Goal: Task Accomplishment & Management: Manage account settings

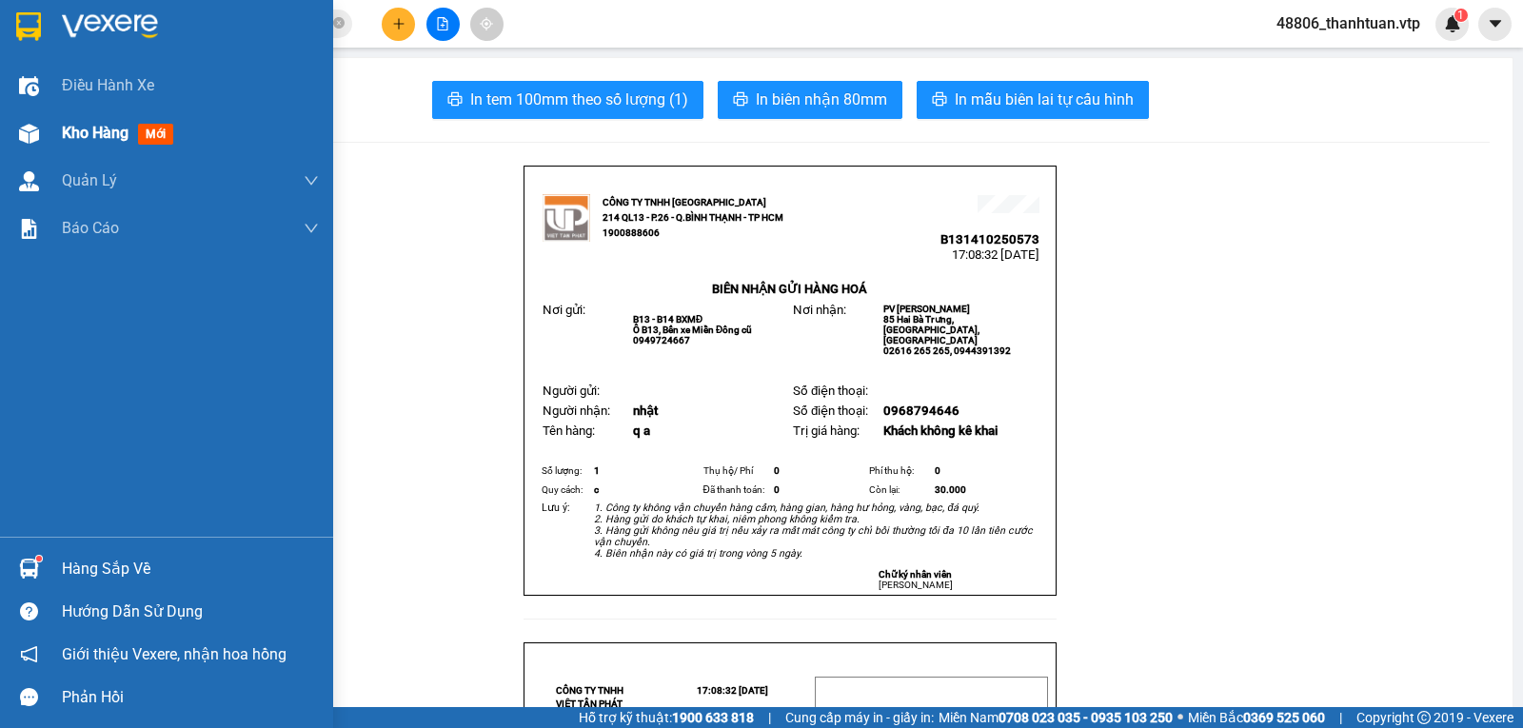
click at [67, 132] on span "Kho hàng" at bounding box center [95, 133] width 67 height 18
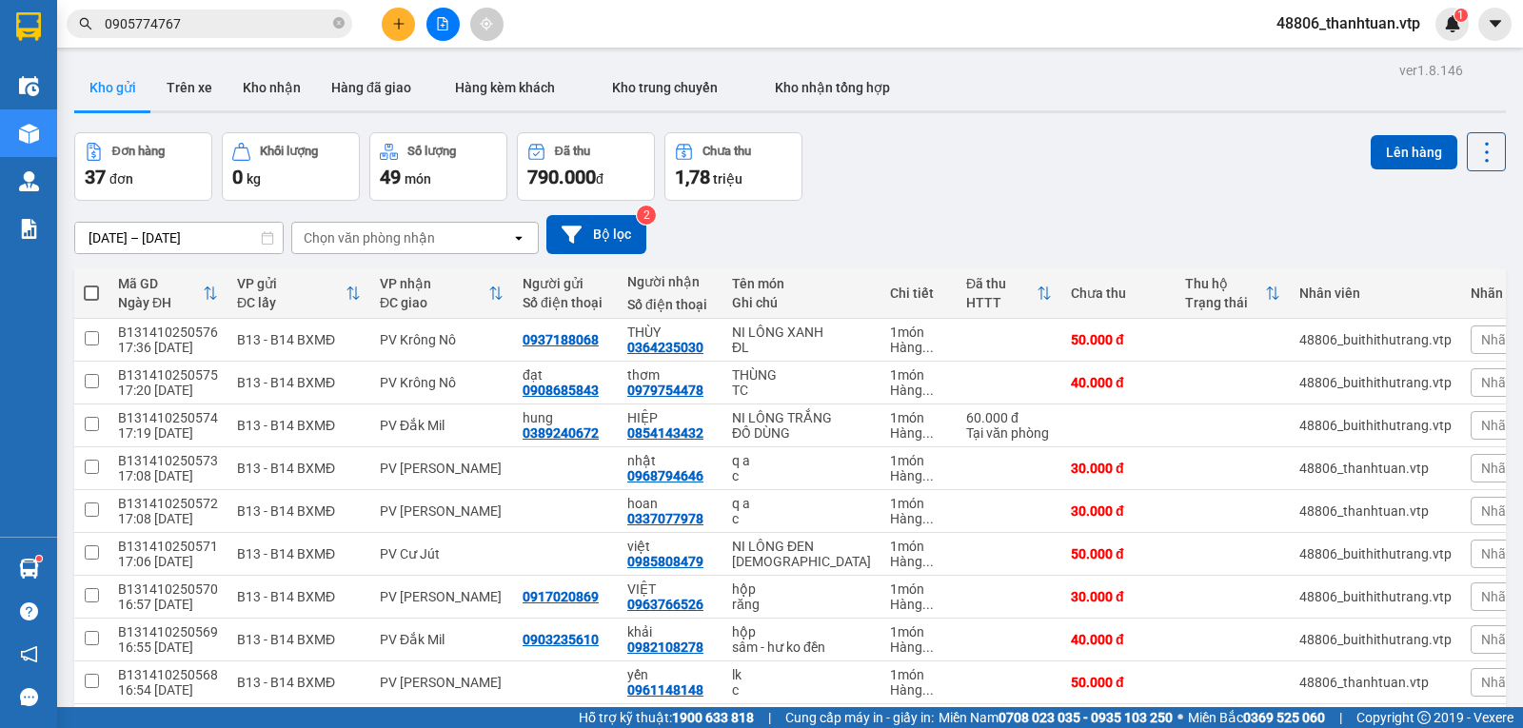
click at [399, 23] on icon "plus" at bounding box center [398, 23] width 1 height 10
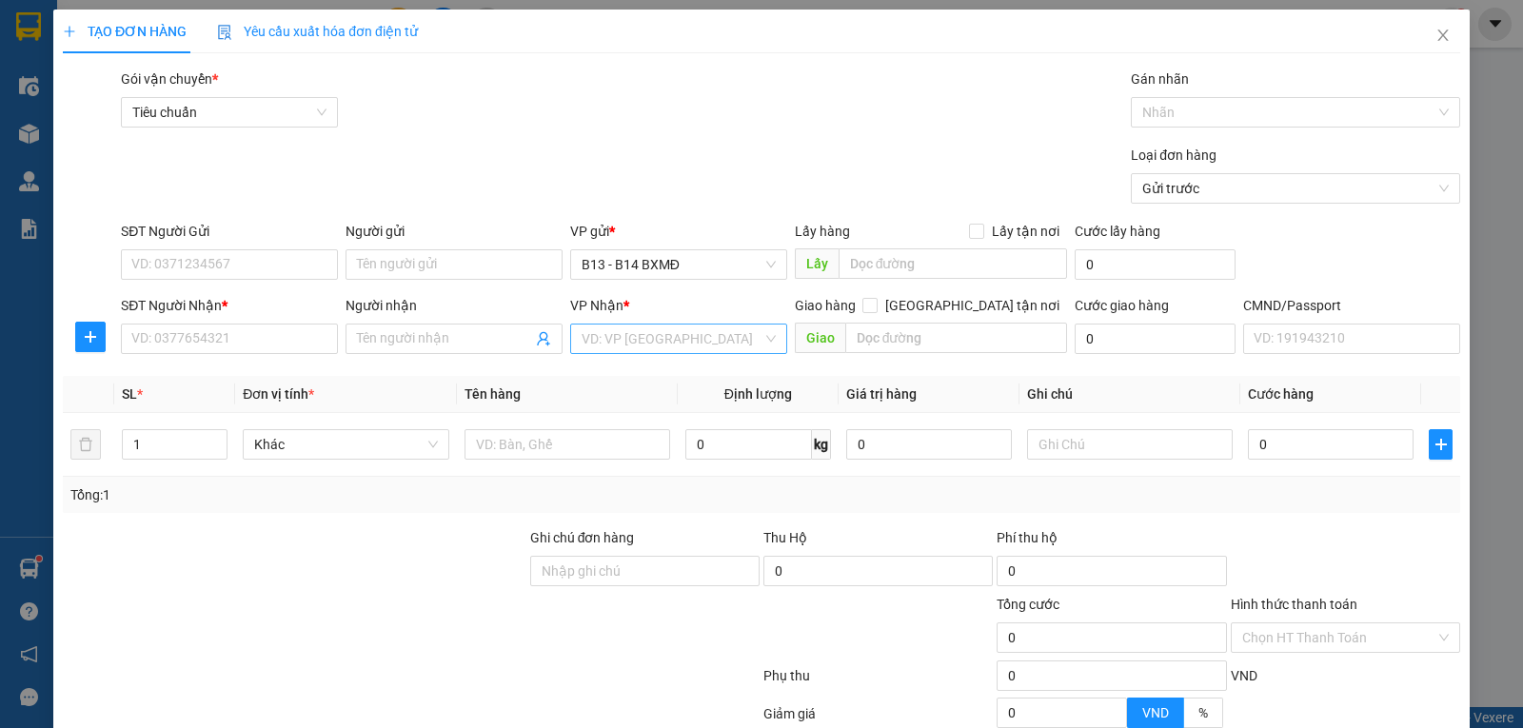
click at [644, 348] on input "search" at bounding box center [672, 339] width 181 height 29
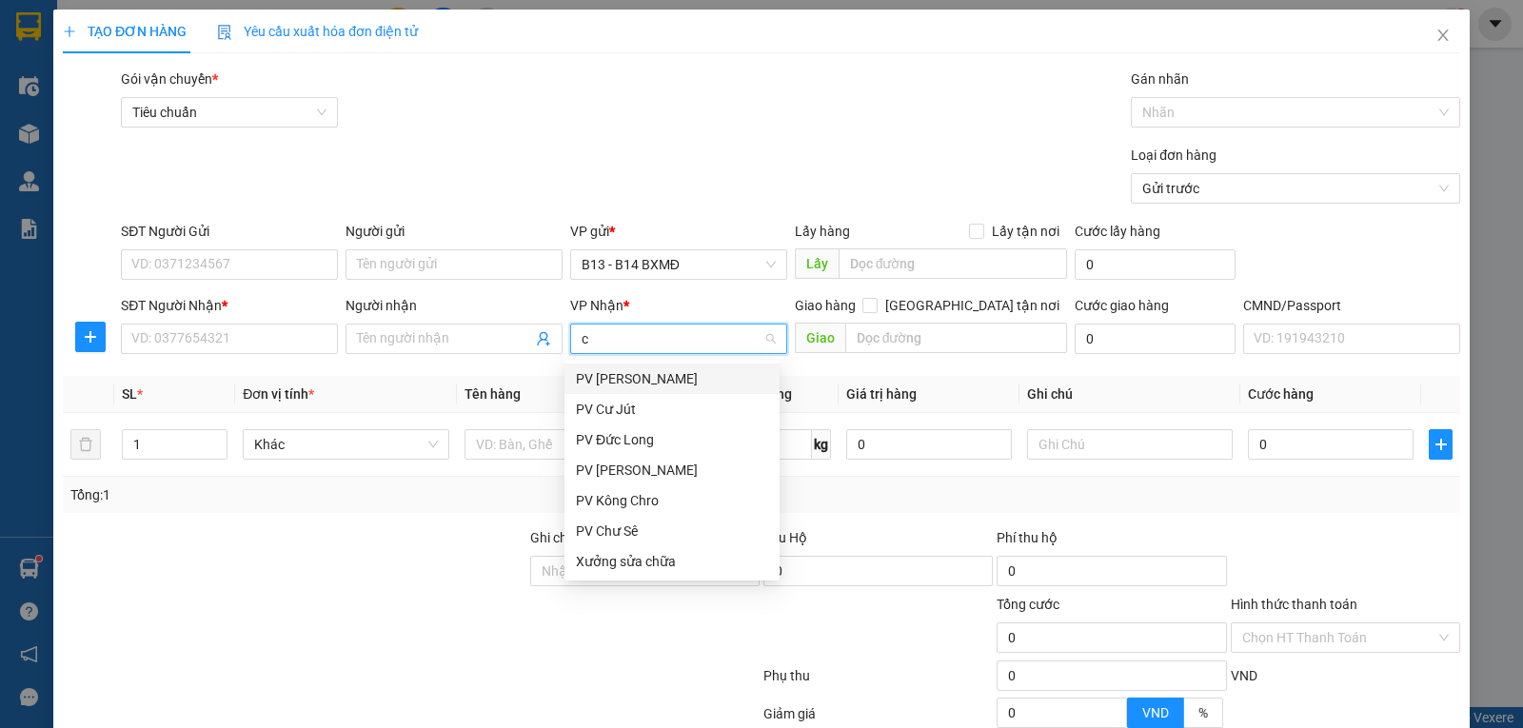
type input "cj"
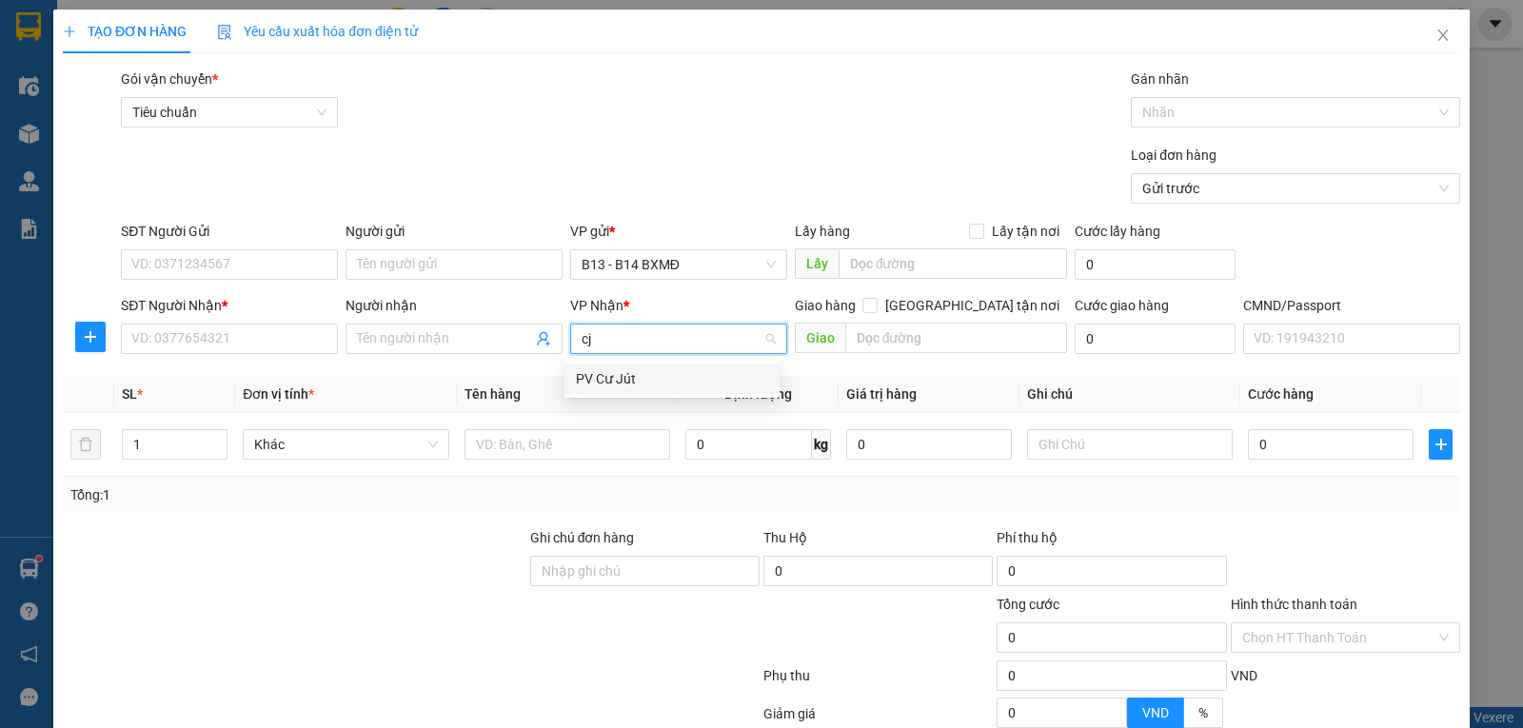
click at [627, 372] on div "PV Cư Jút" at bounding box center [672, 378] width 192 height 21
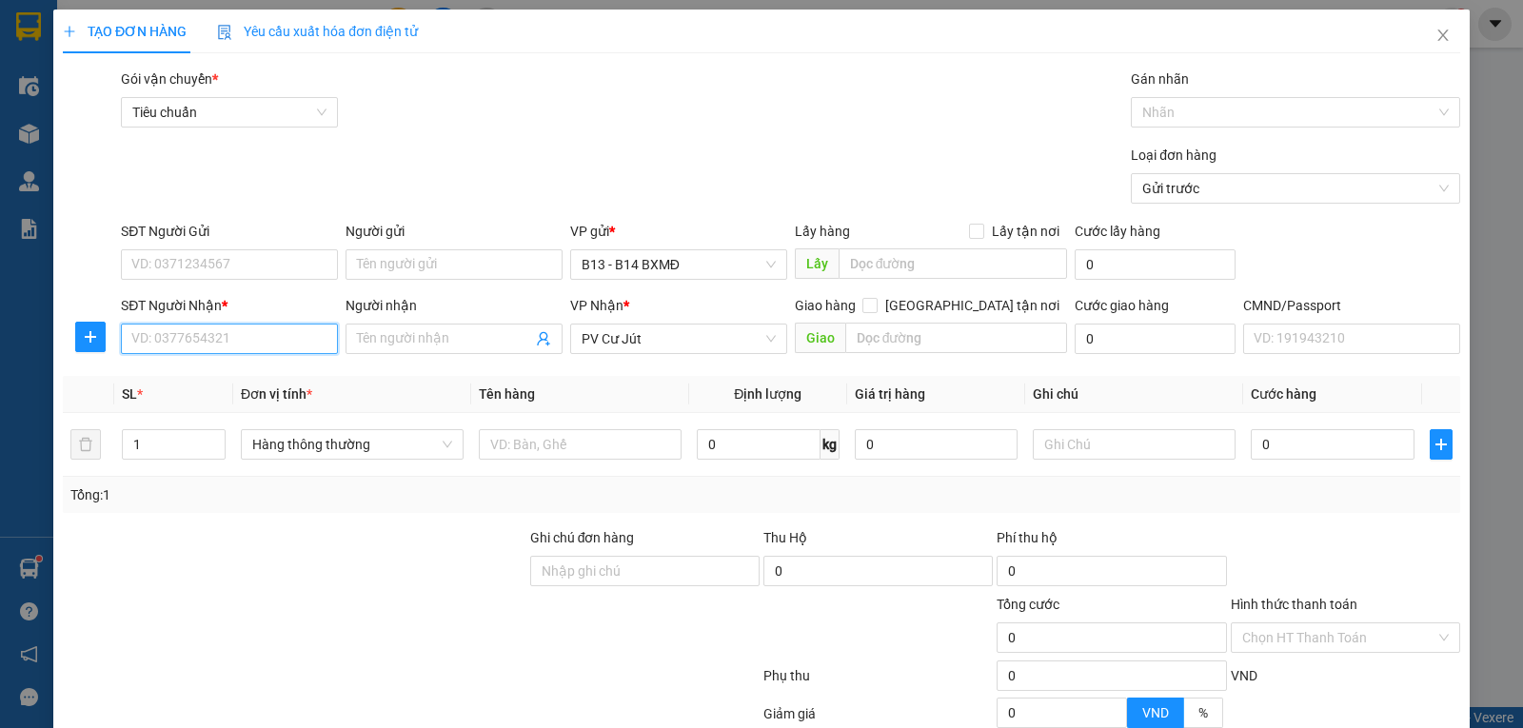
click at [274, 336] on input "SĐT Người Nhận *" at bounding box center [229, 339] width 217 height 30
type input "000000000000"
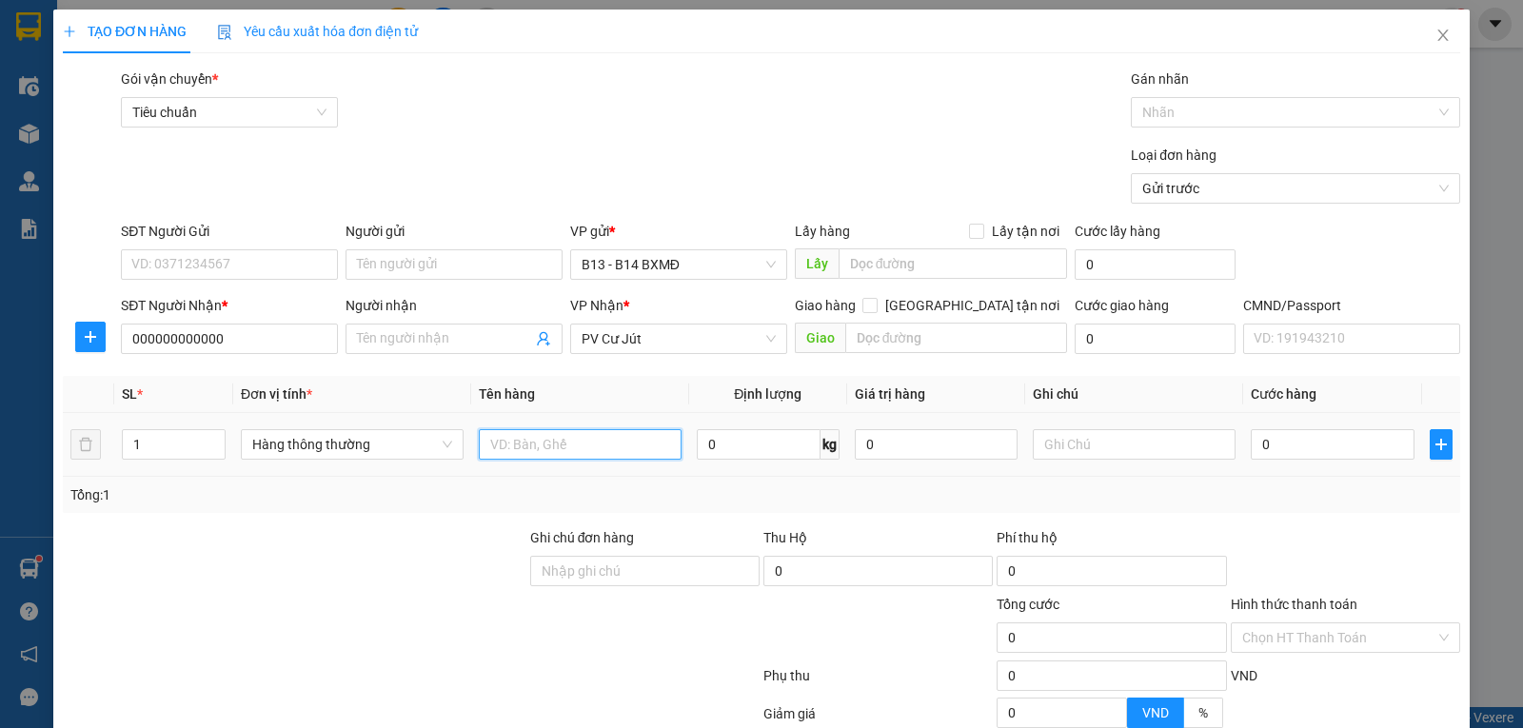
click at [519, 448] on input "text" at bounding box center [580, 444] width 203 height 30
click at [454, 345] on input "Người nhận" at bounding box center [444, 338] width 175 height 21
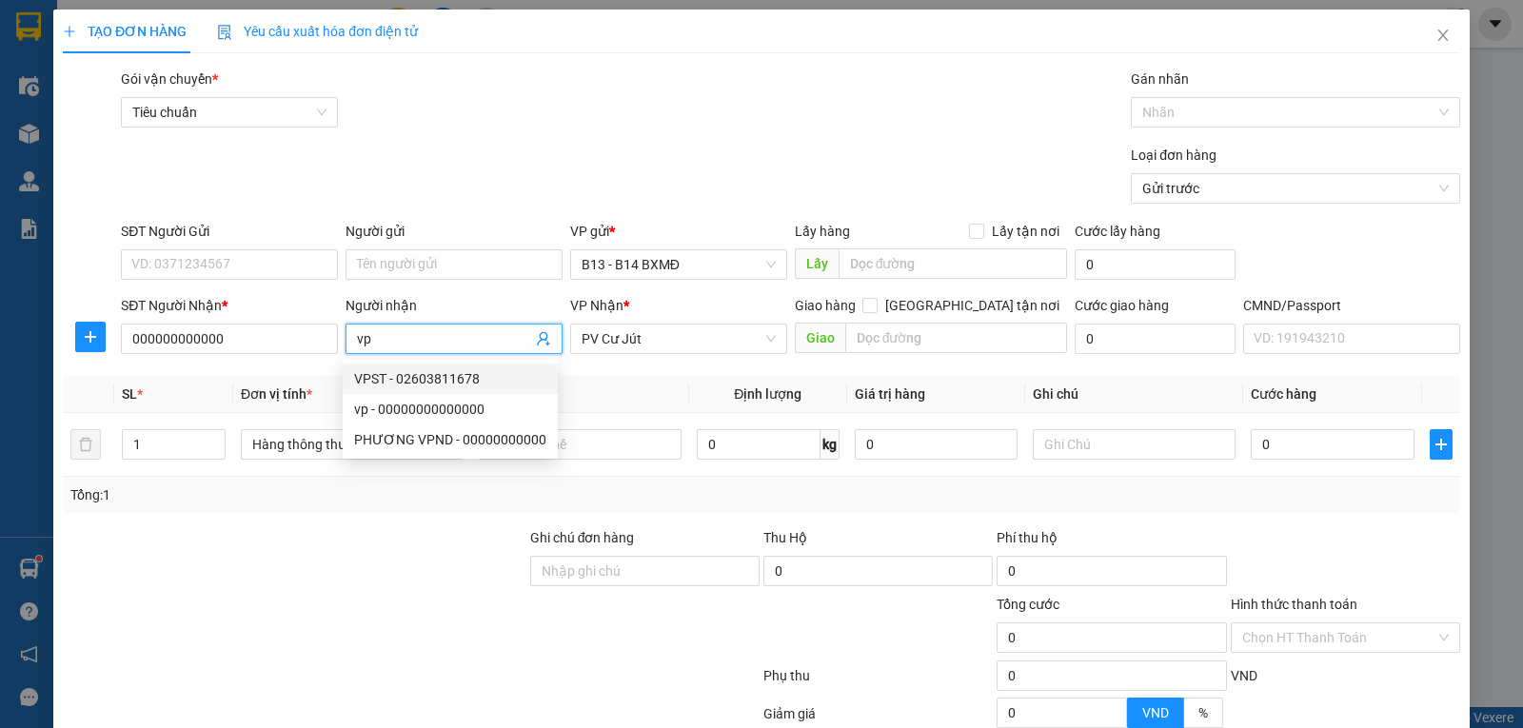
type input "vp"
drag, startPoint x: 463, startPoint y: 550, endPoint x: 521, endPoint y: 480, distance: 91.3
click at [463, 548] on div at bounding box center [294, 560] width 467 height 67
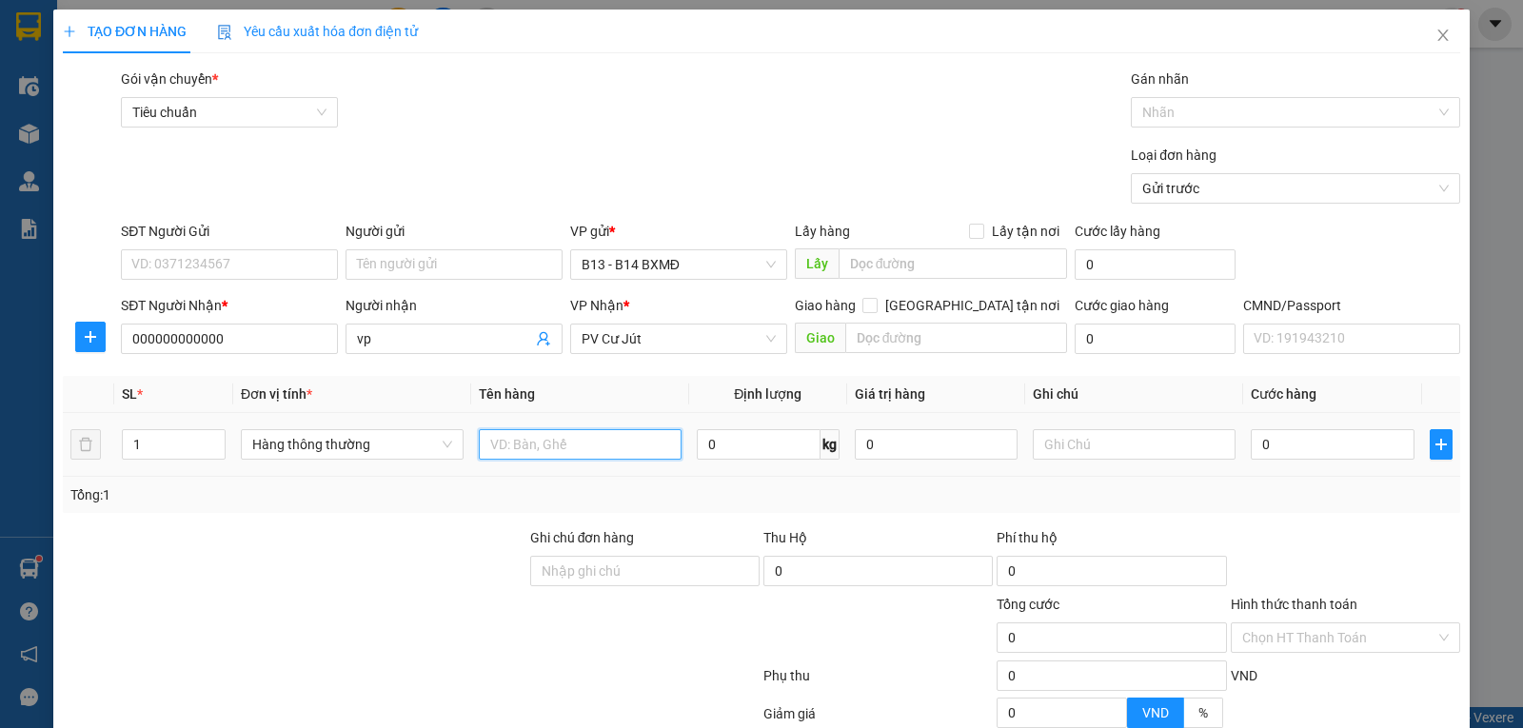
click at [587, 447] on input "text" at bounding box center [580, 444] width 203 height 30
type input "tinh"
type input "t"
type input "3"
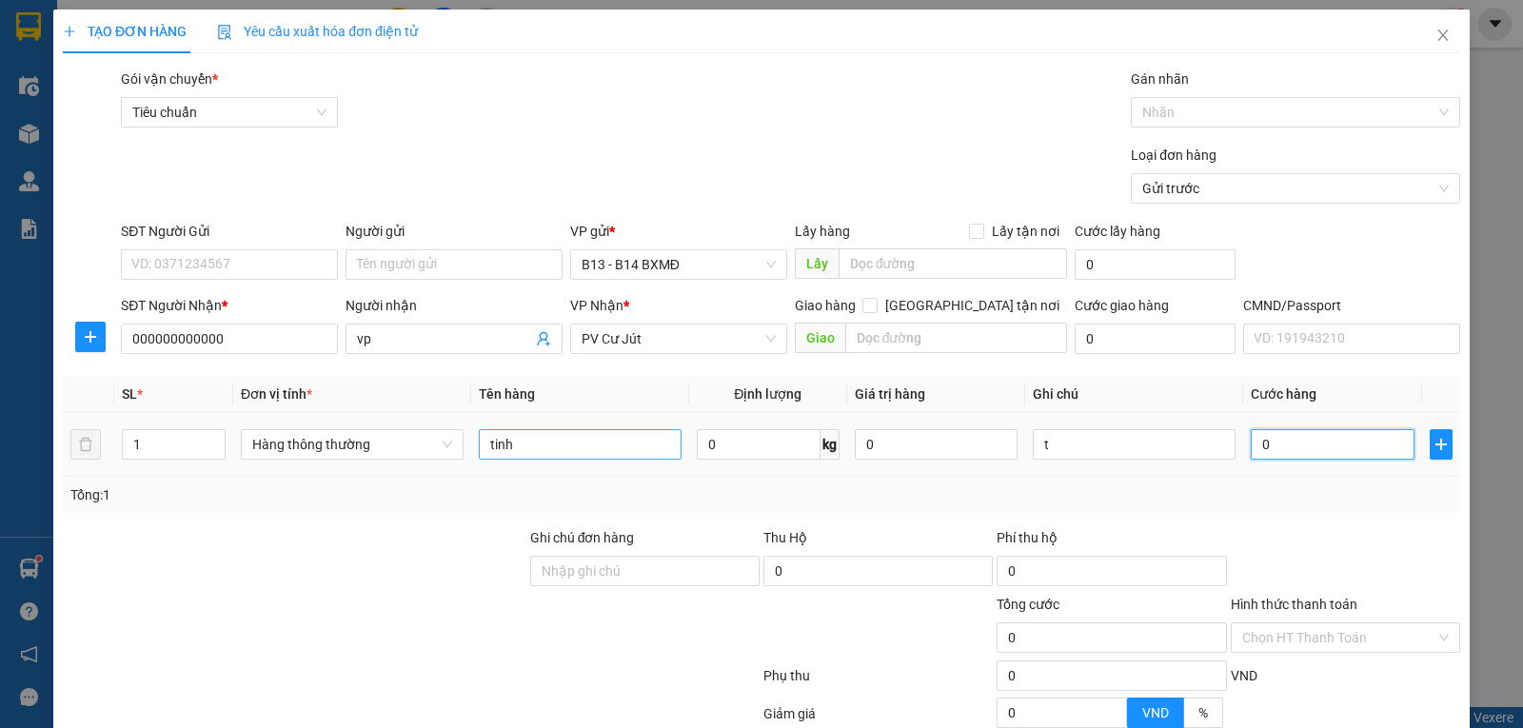
type input "3"
type input "30"
type input "300"
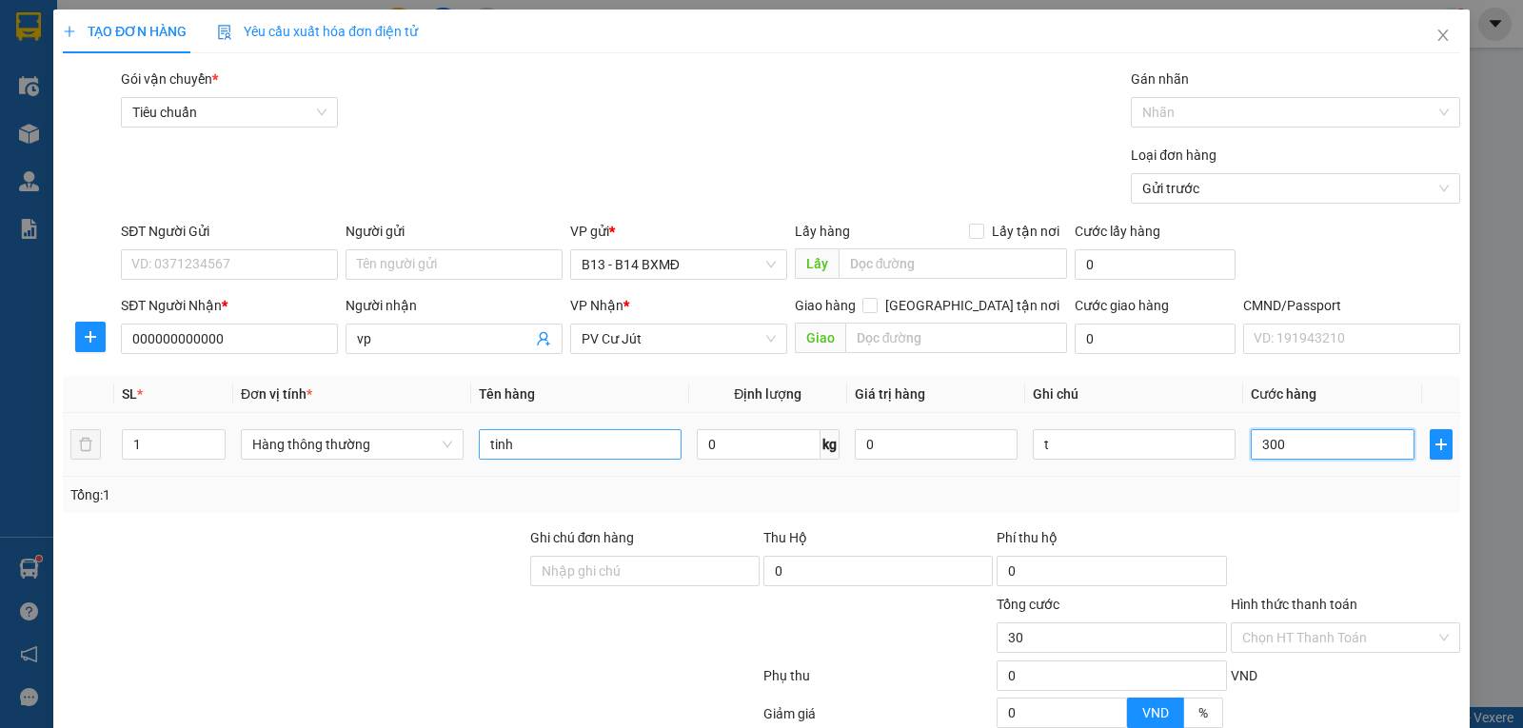
type input "300"
type input "3.000"
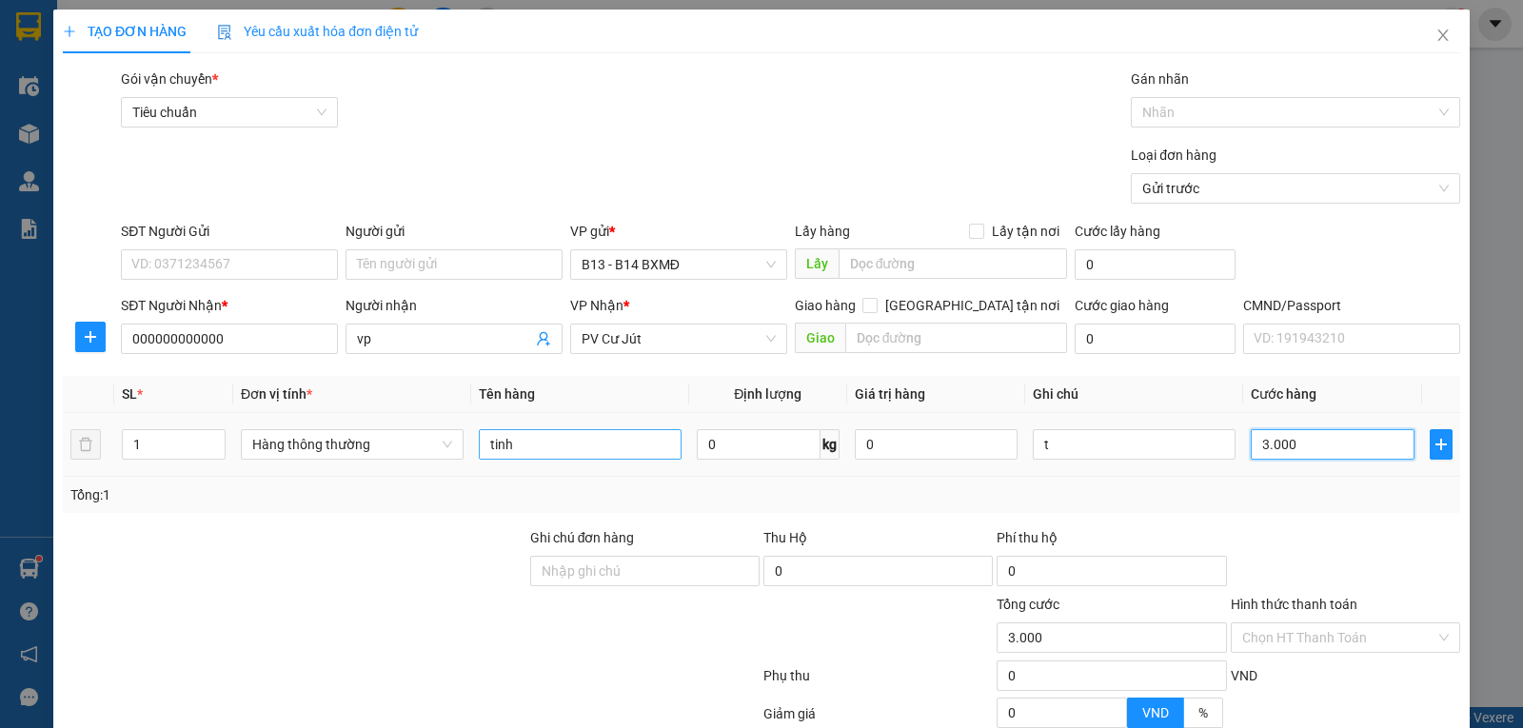
type input "30.000"
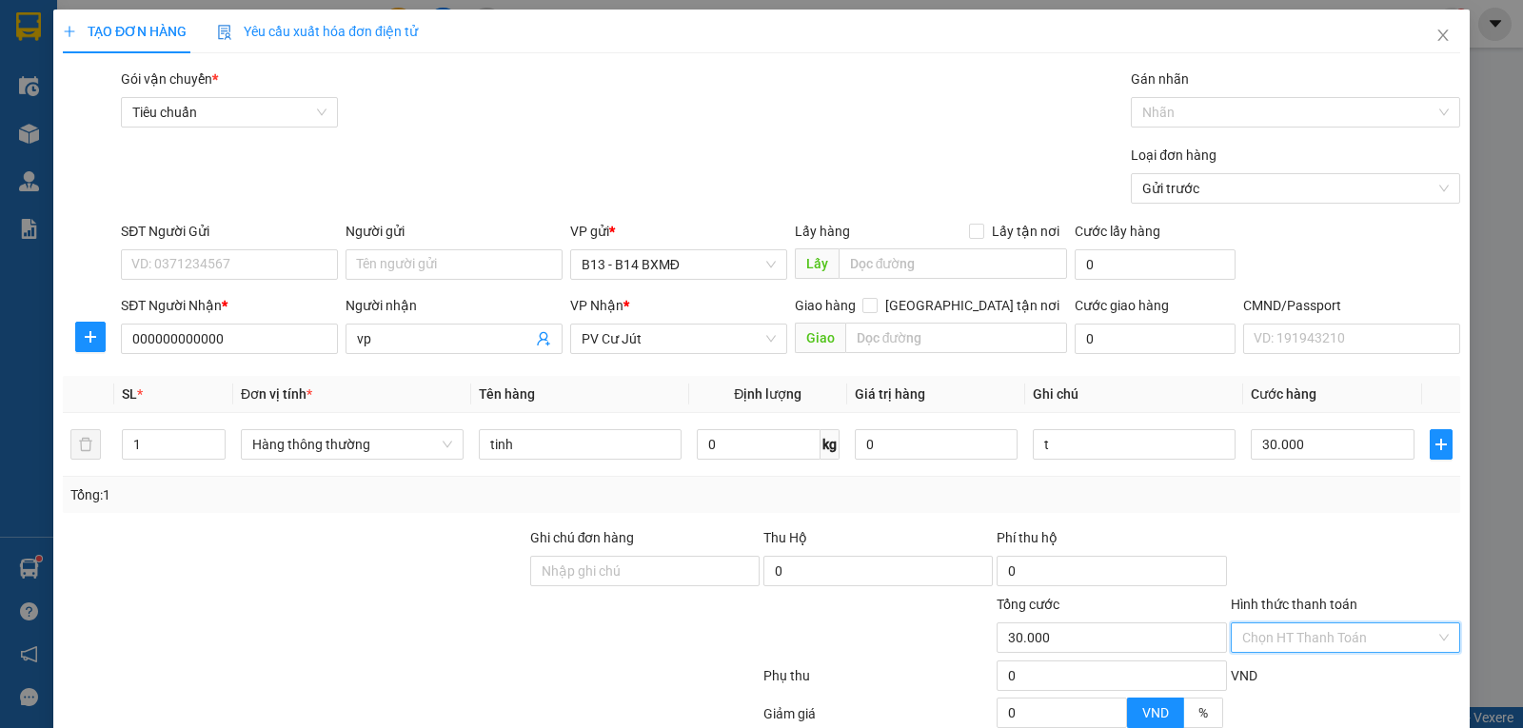
click at [1346, 651] on input "Hình thức thanh toán" at bounding box center [1338, 637] width 193 height 29
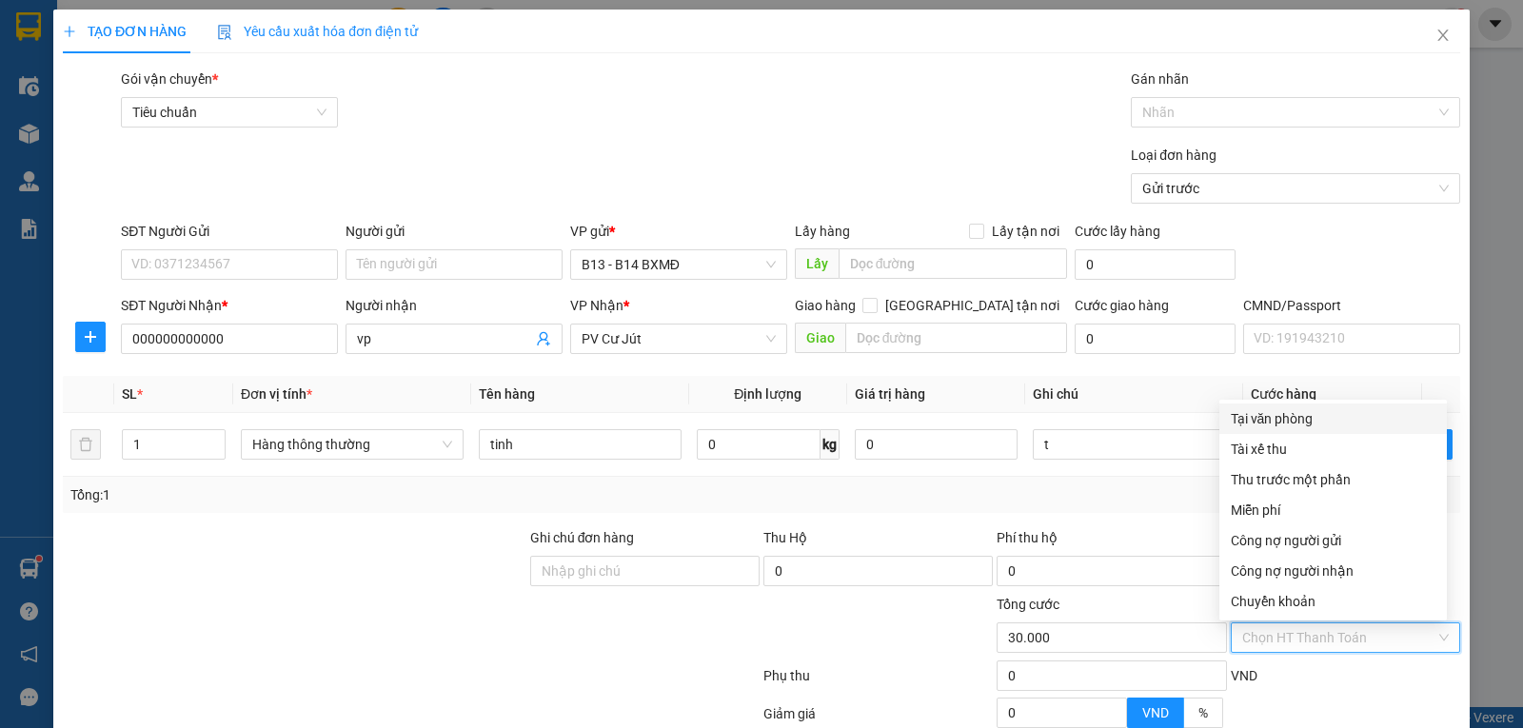
click at [1280, 422] on div "Tại văn phòng" at bounding box center [1333, 418] width 205 height 21
type input "0"
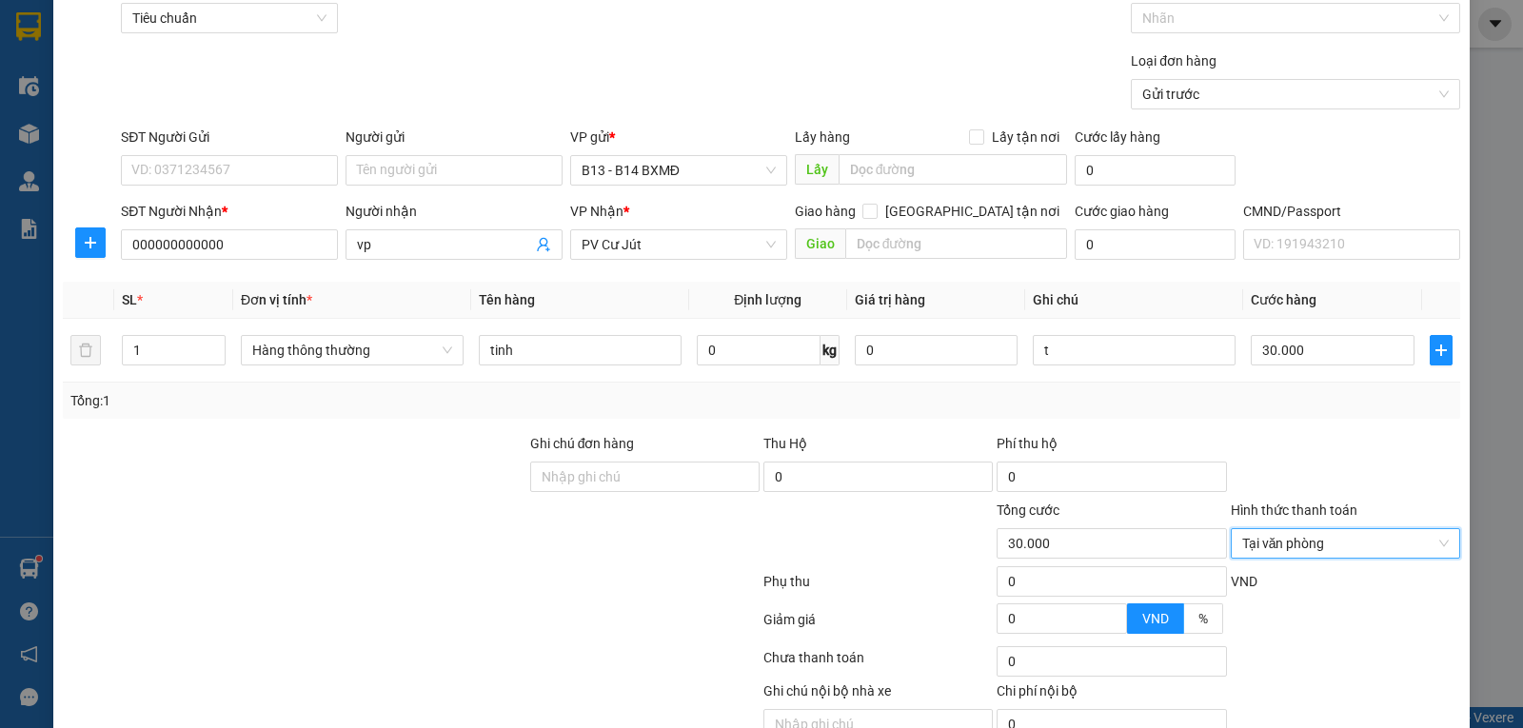
scroll to position [191, 0]
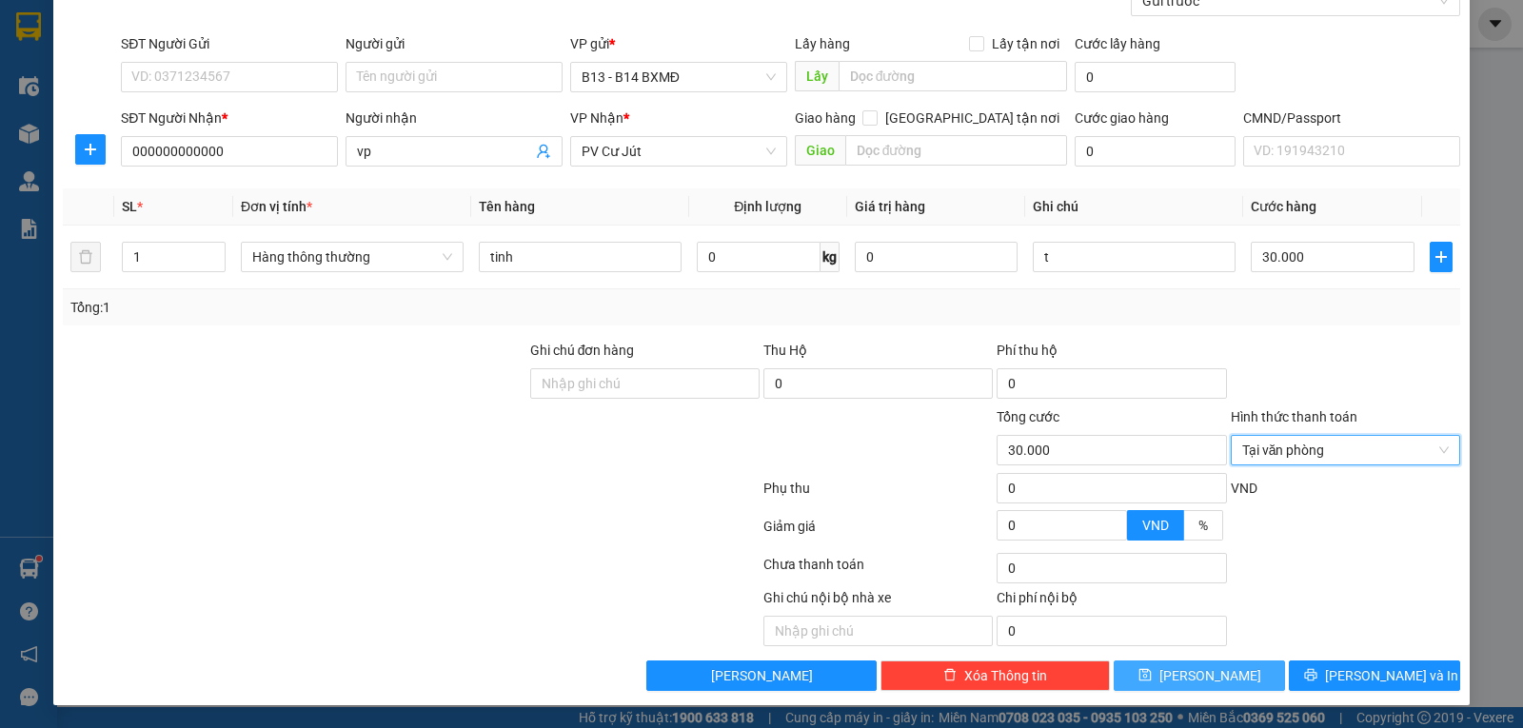
click at [1180, 679] on button "Lưu" at bounding box center [1199, 676] width 171 height 30
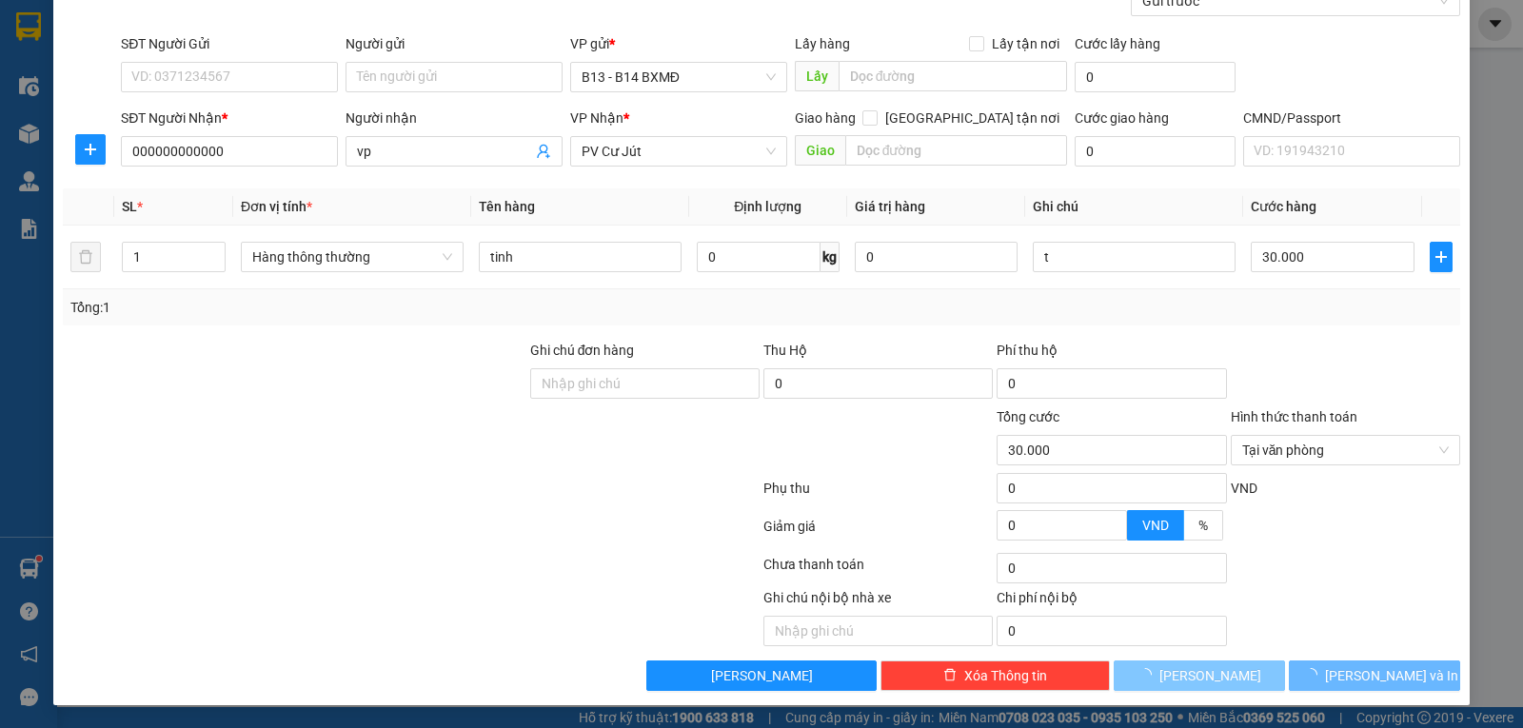
type input "0"
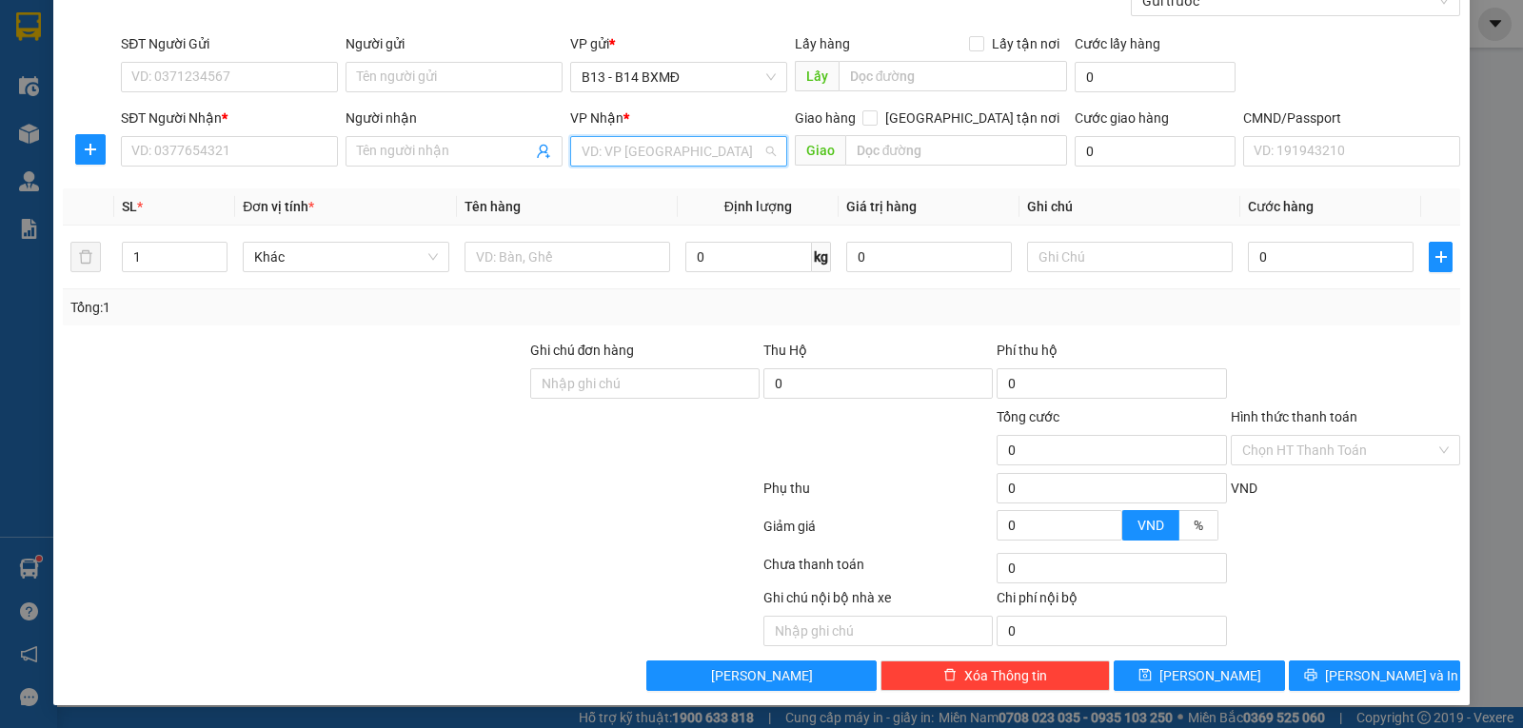
click at [619, 148] on input "search" at bounding box center [672, 151] width 181 height 29
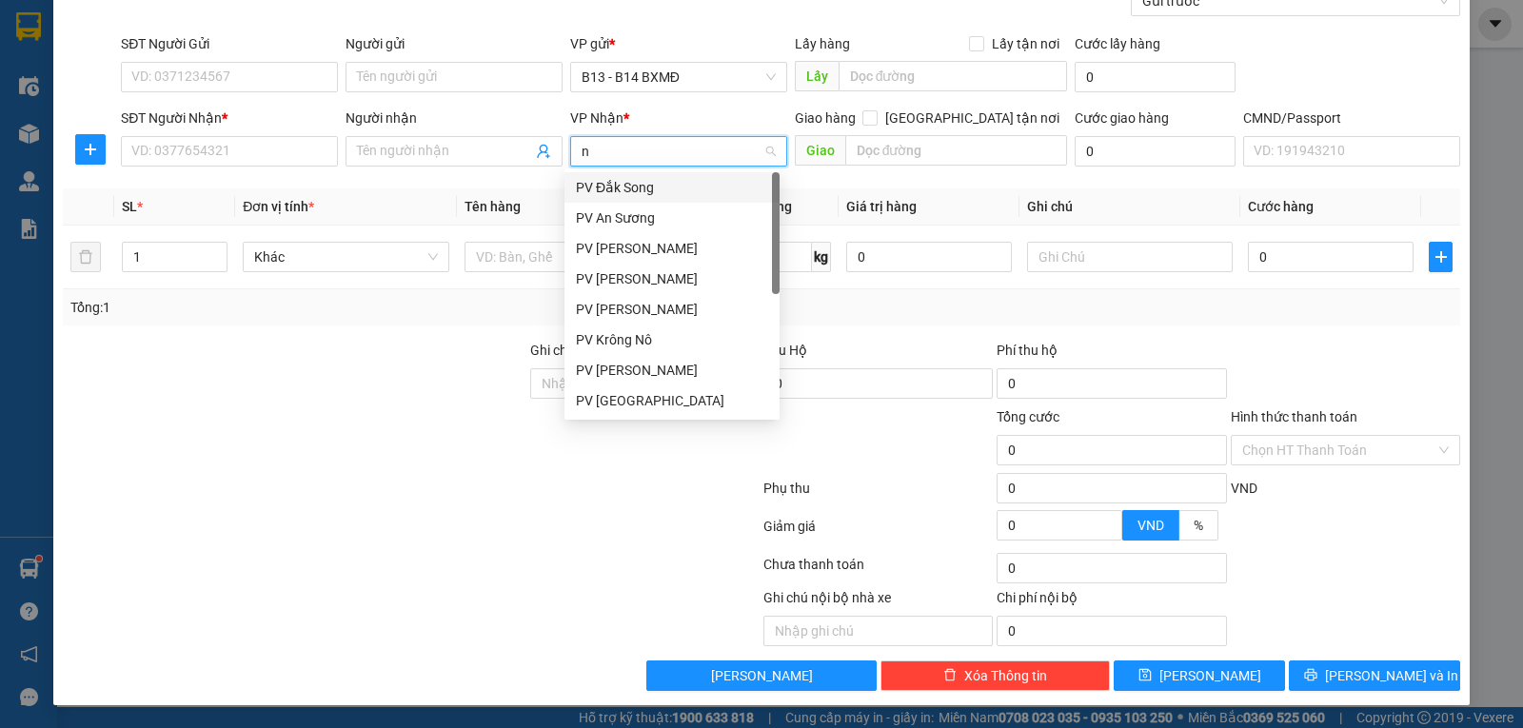
type input "nd"
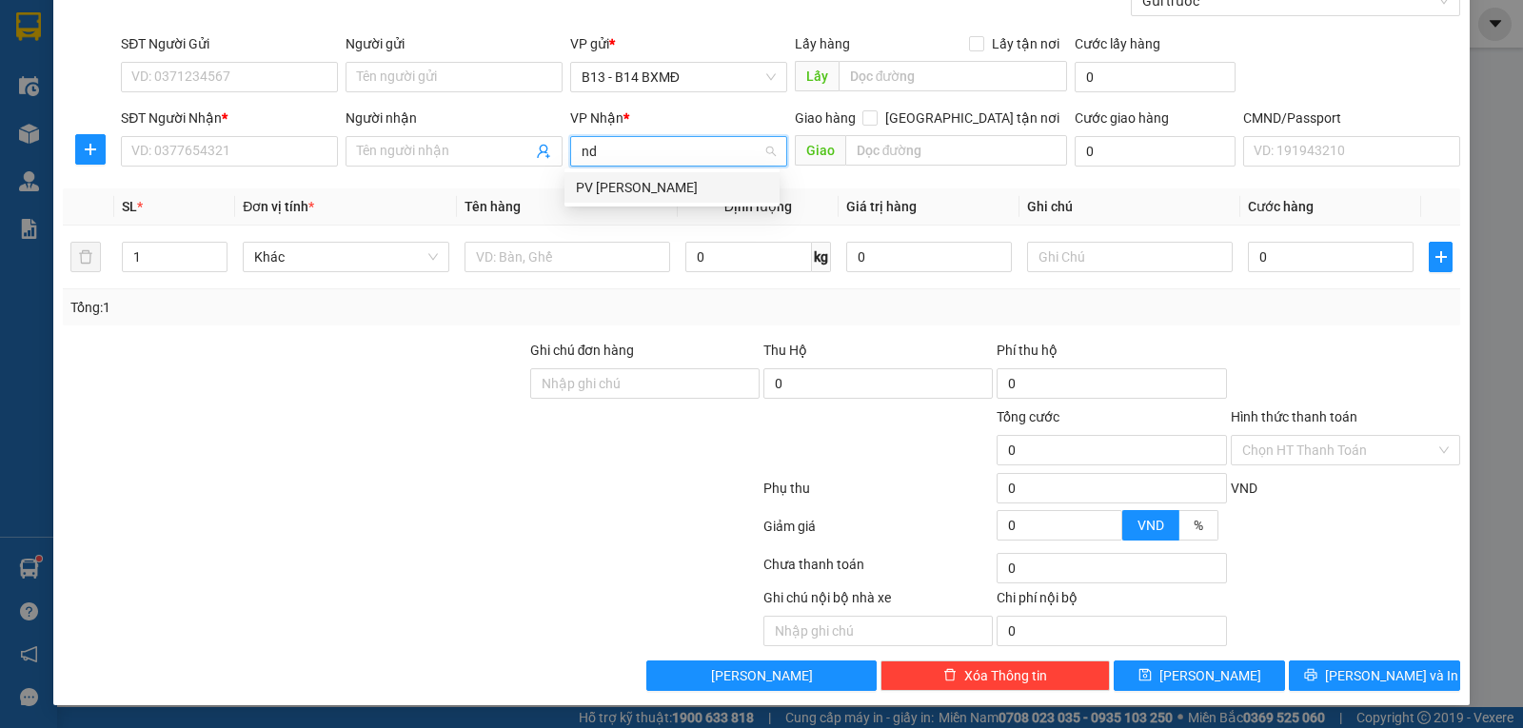
click at [595, 186] on div "PV Nam Đong" at bounding box center [672, 187] width 192 height 21
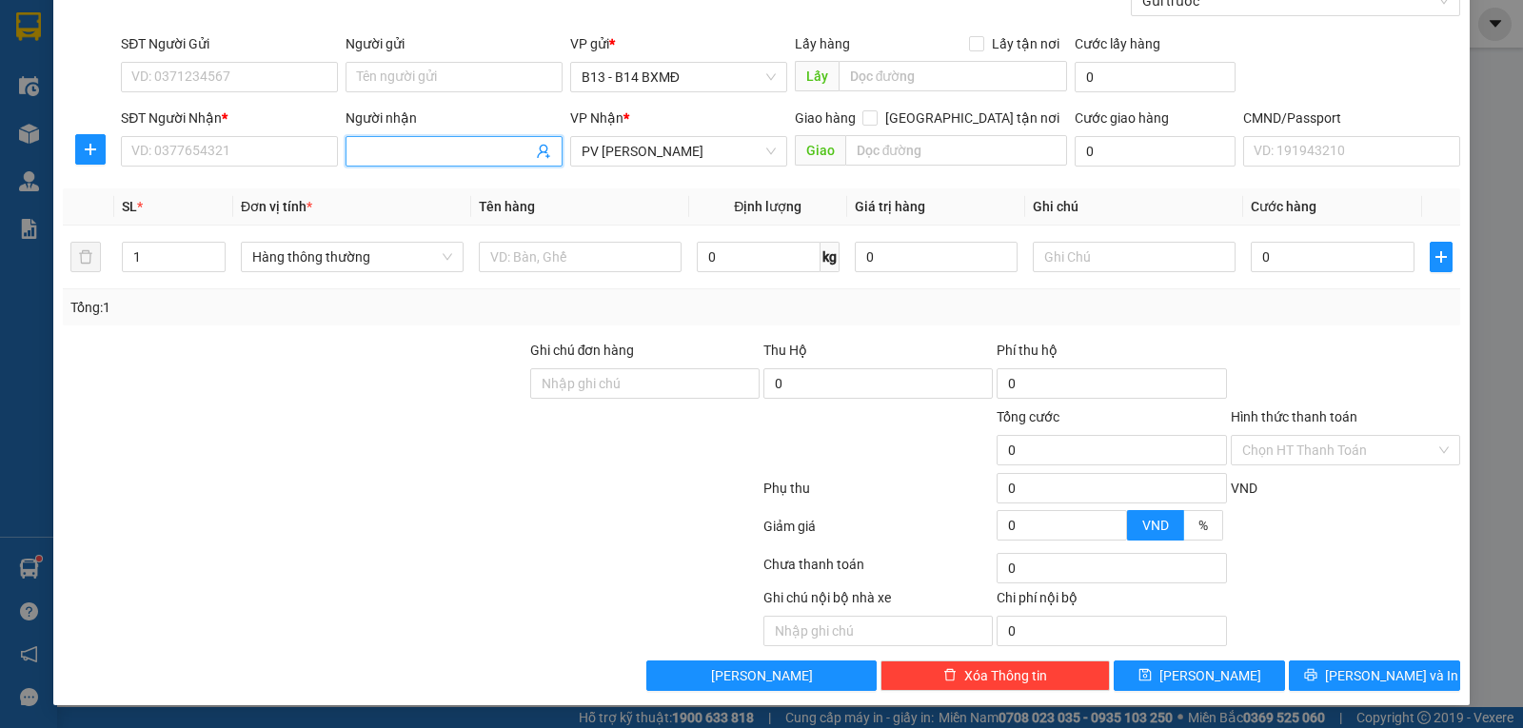
click at [479, 152] on input "Người nhận" at bounding box center [444, 151] width 175 height 21
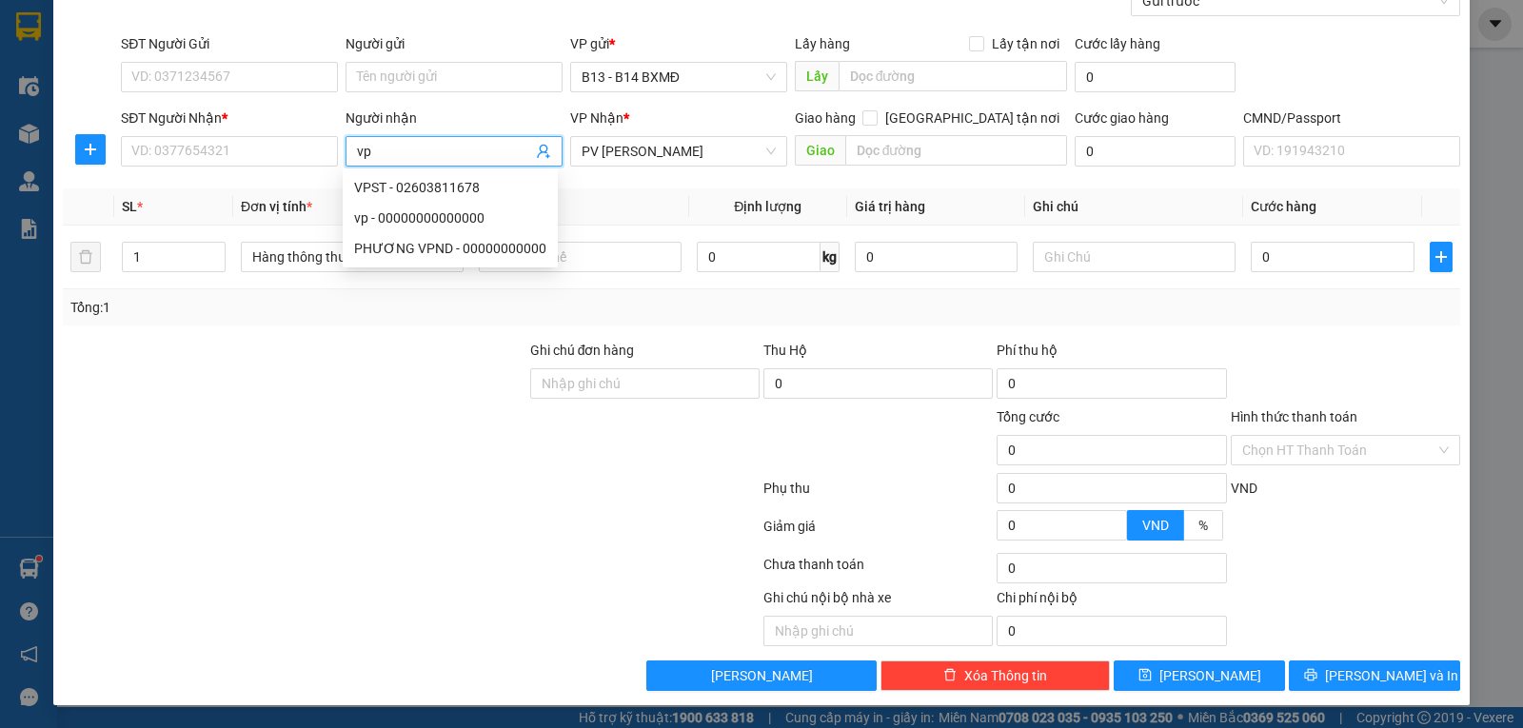
type input "vp"
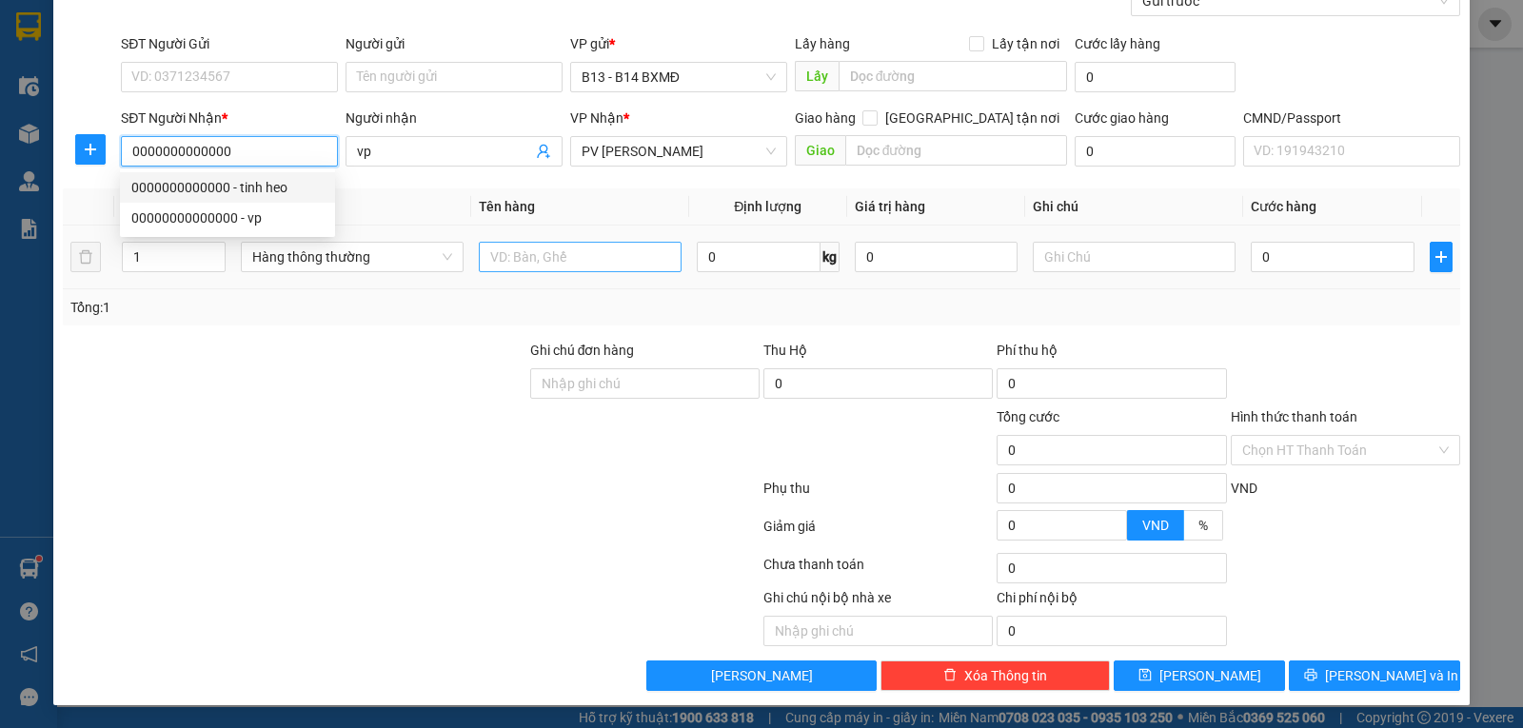
type input "0000000000000"
click at [556, 264] on input "text" at bounding box center [580, 257] width 203 height 30
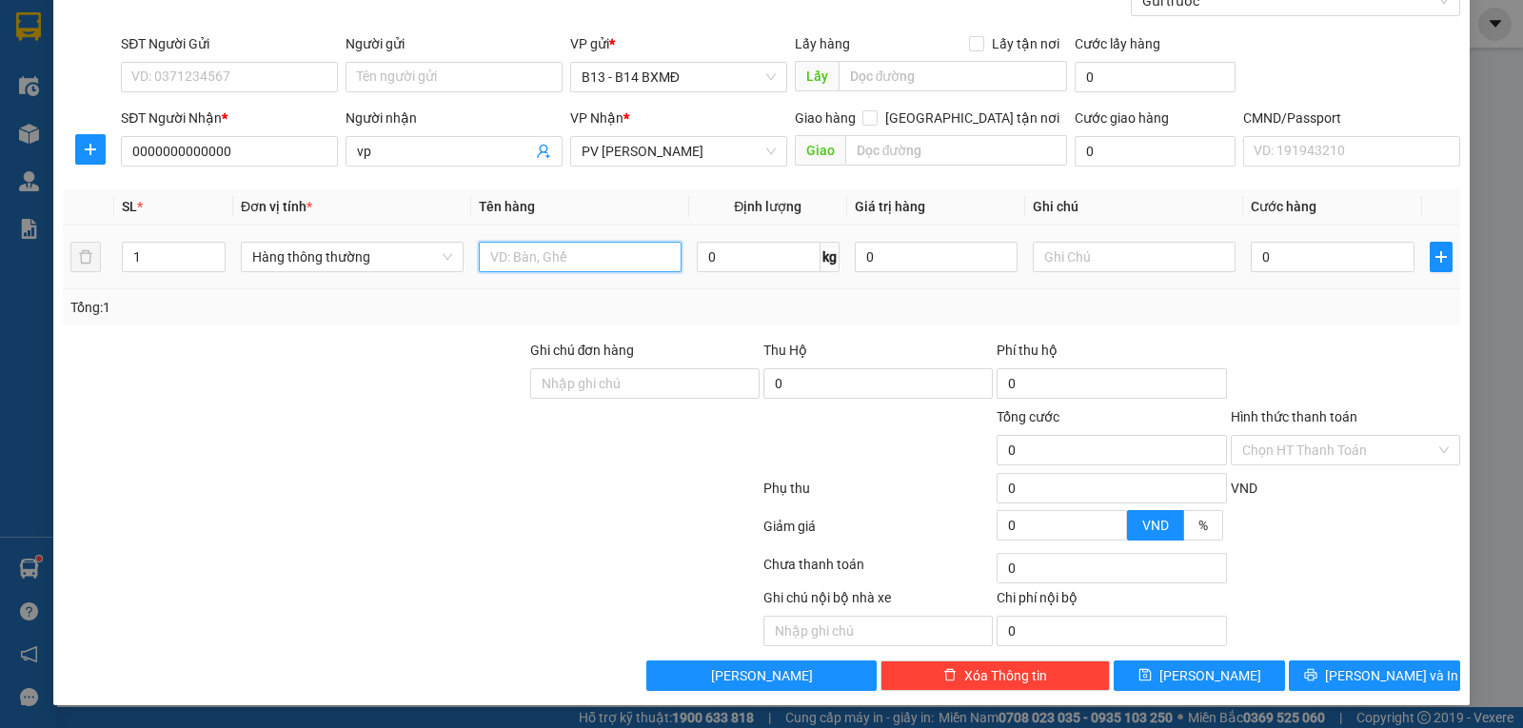
type input "n"
type input "tinh heo"
type input "t"
type input "4"
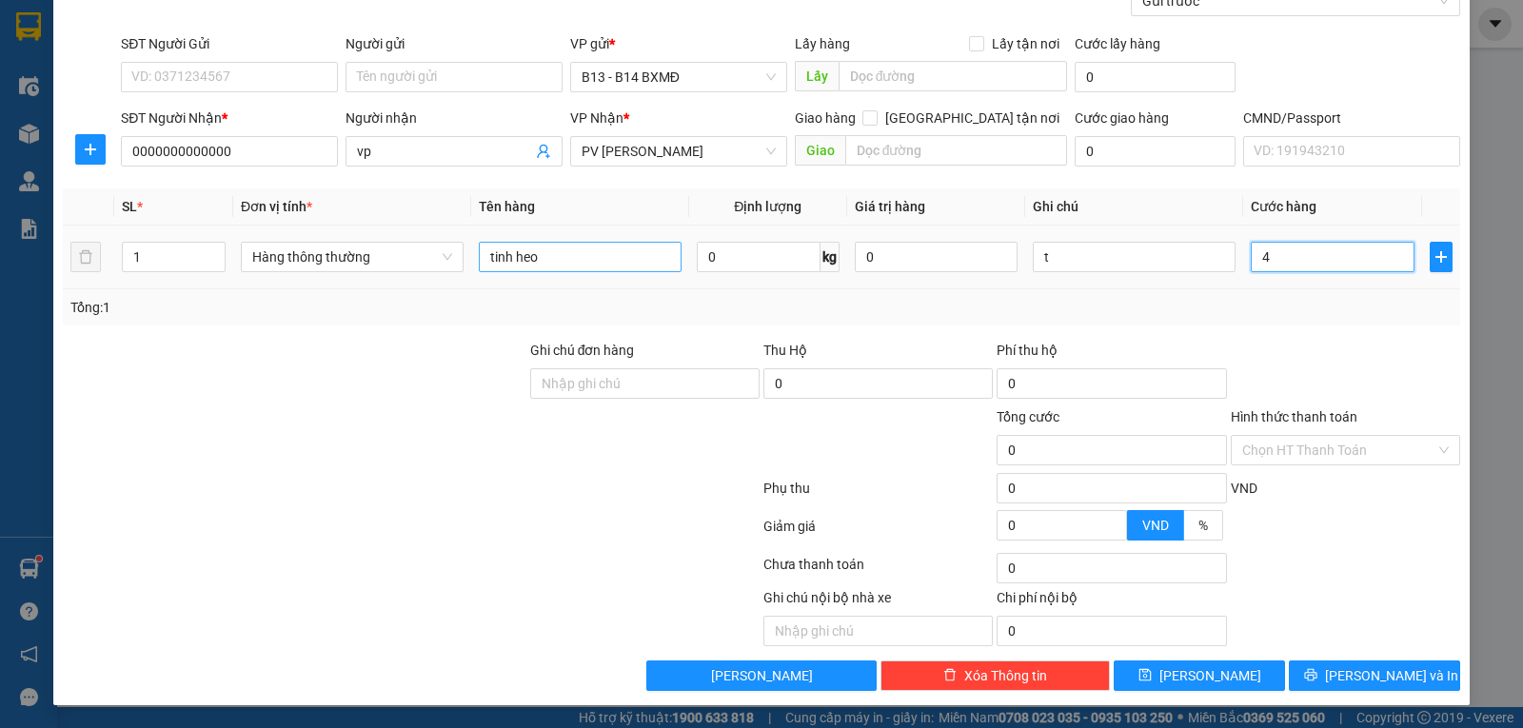
type input "4"
type input "0"
type input "03"
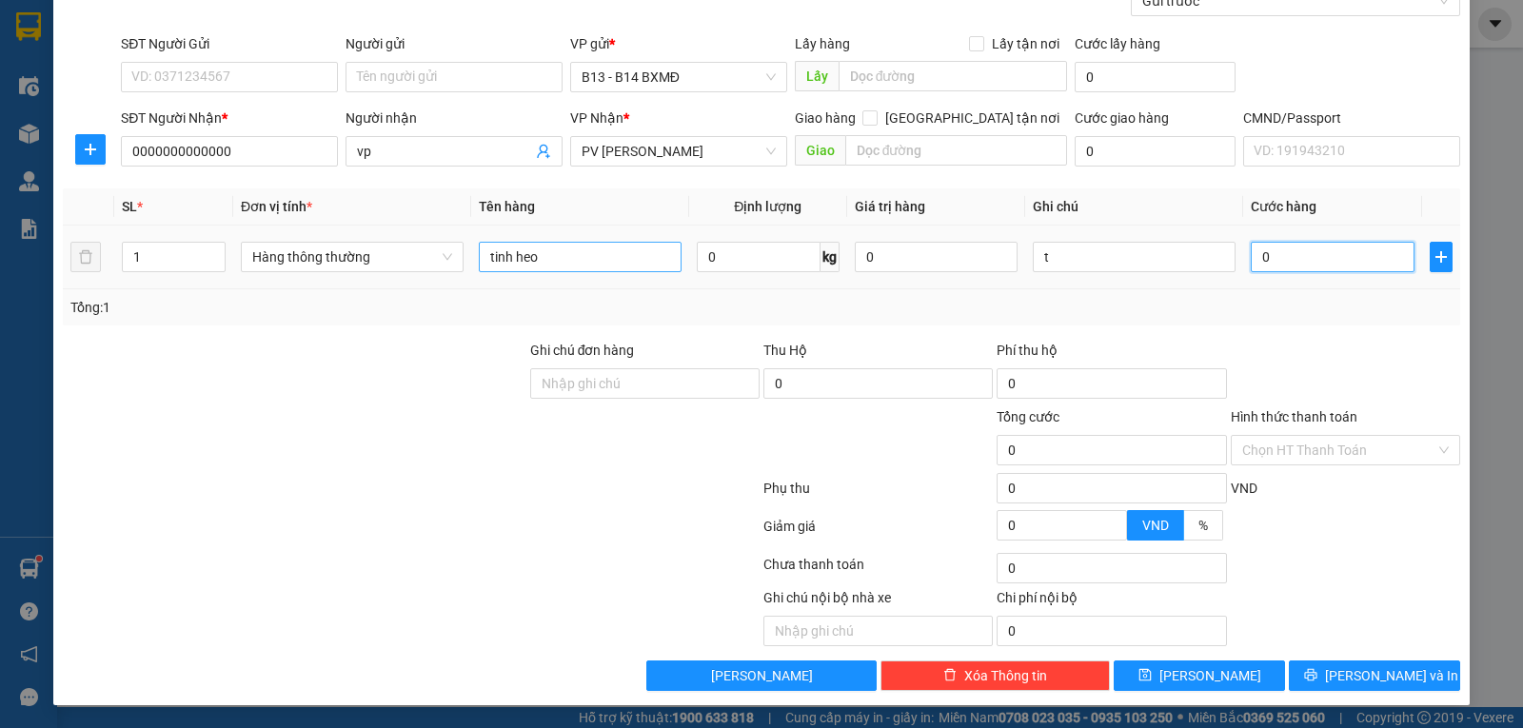
type input "3"
type input "030"
type input "30"
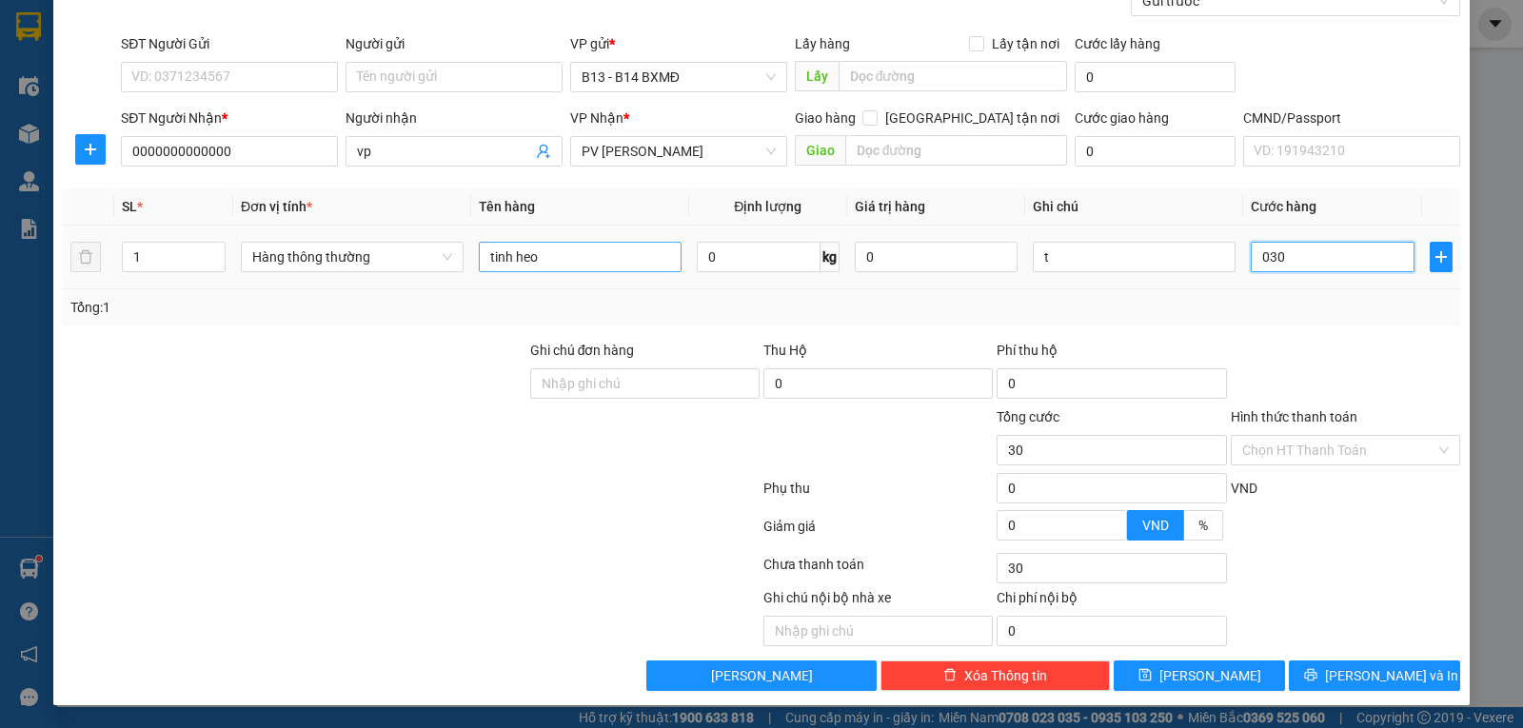
type input "0.300"
type input "300"
type input "03.000"
type input "3.000"
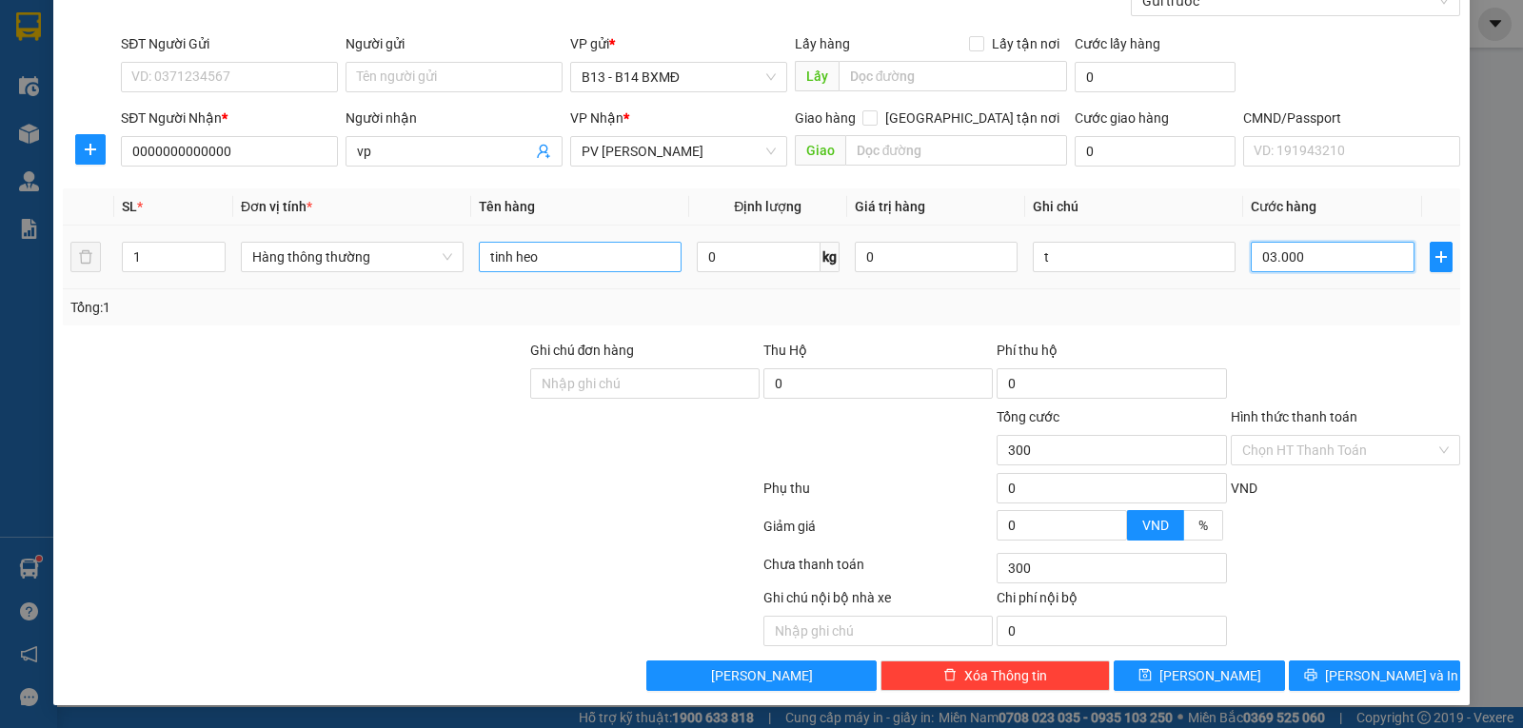
type input "3.000"
type input "030.000"
type input "30.000"
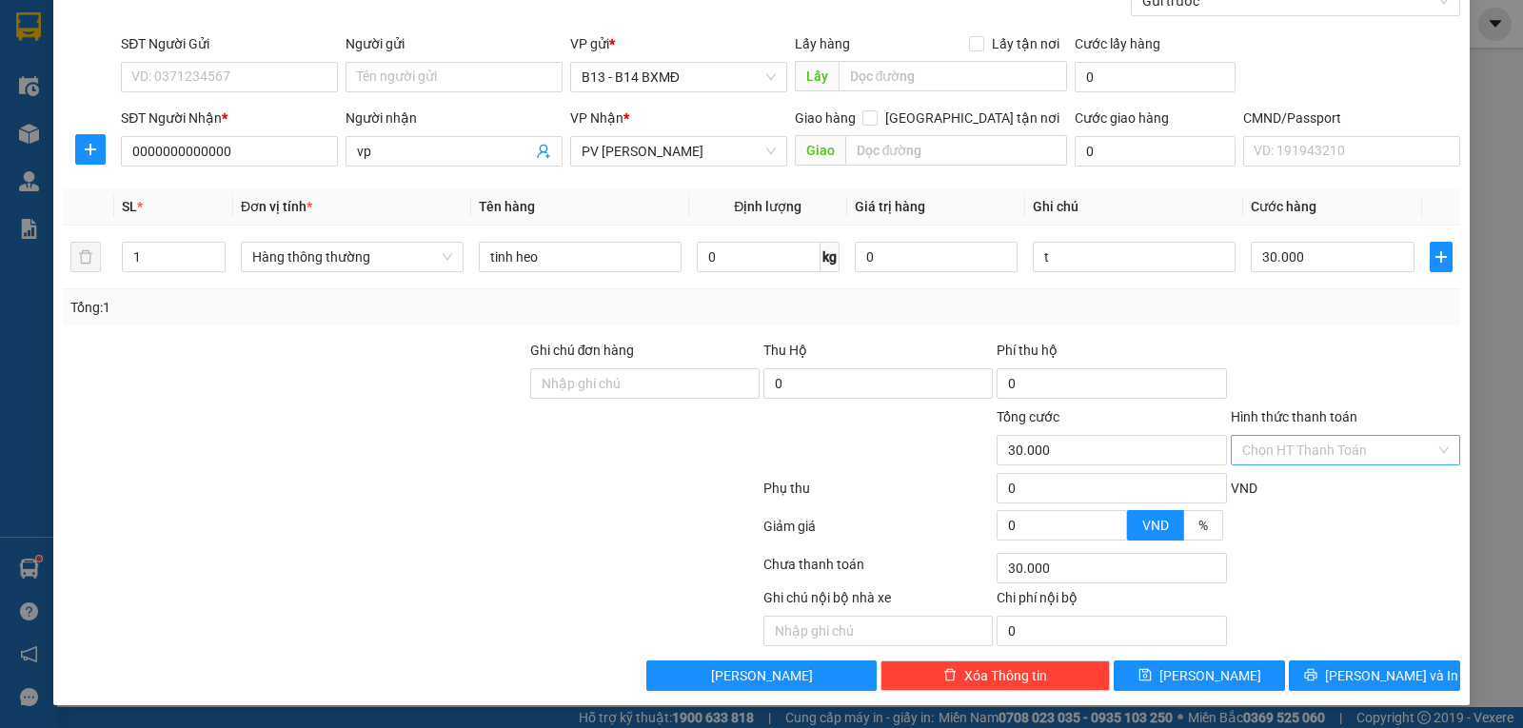
click at [1252, 454] on input "Hình thức thanh toán" at bounding box center [1338, 450] width 193 height 29
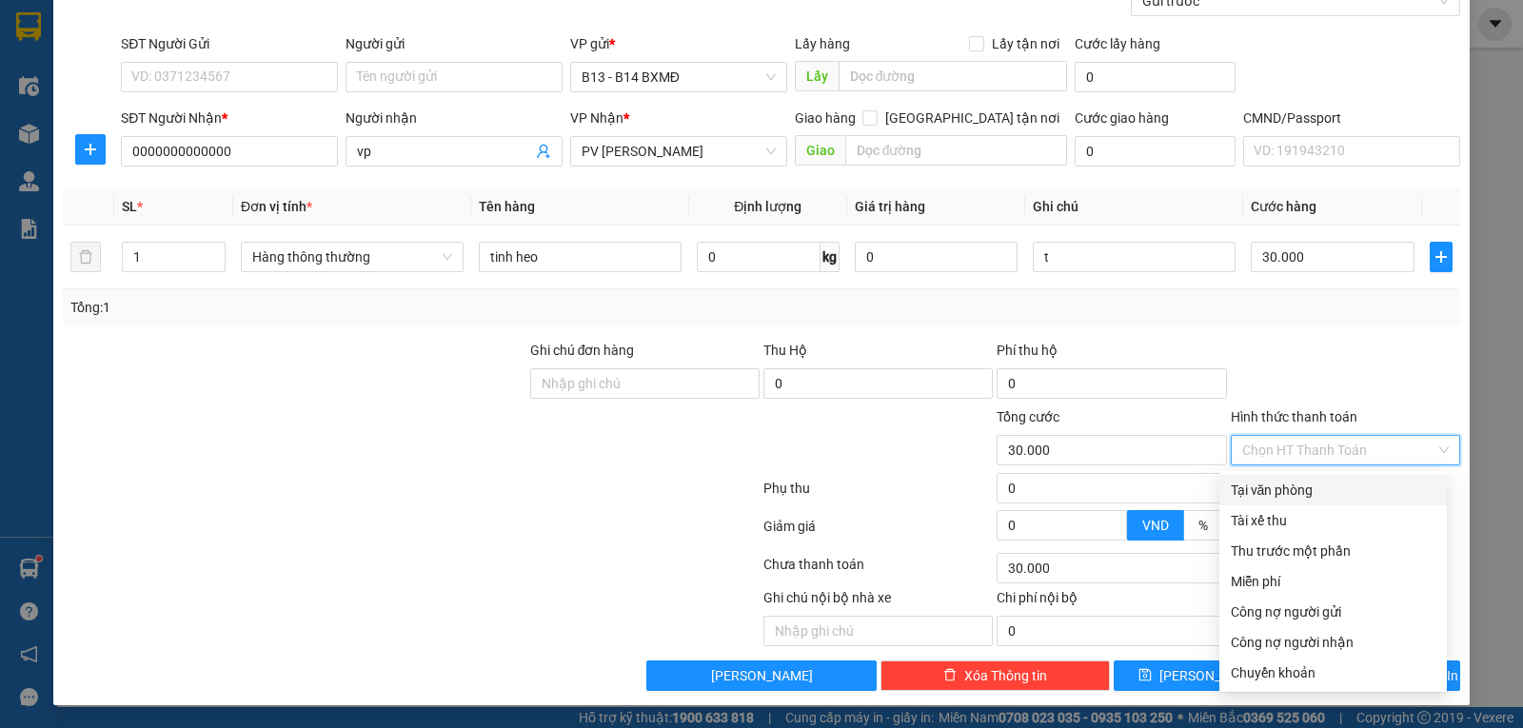
drag, startPoint x: 1245, startPoint y: 484, endPoint x: 1259, endPoint y: 502, distance: 22.3
click at [1247, 484] on div "Tại văn phòng" at bounding box center [1333, 490] width 205 height 21
type input "0"
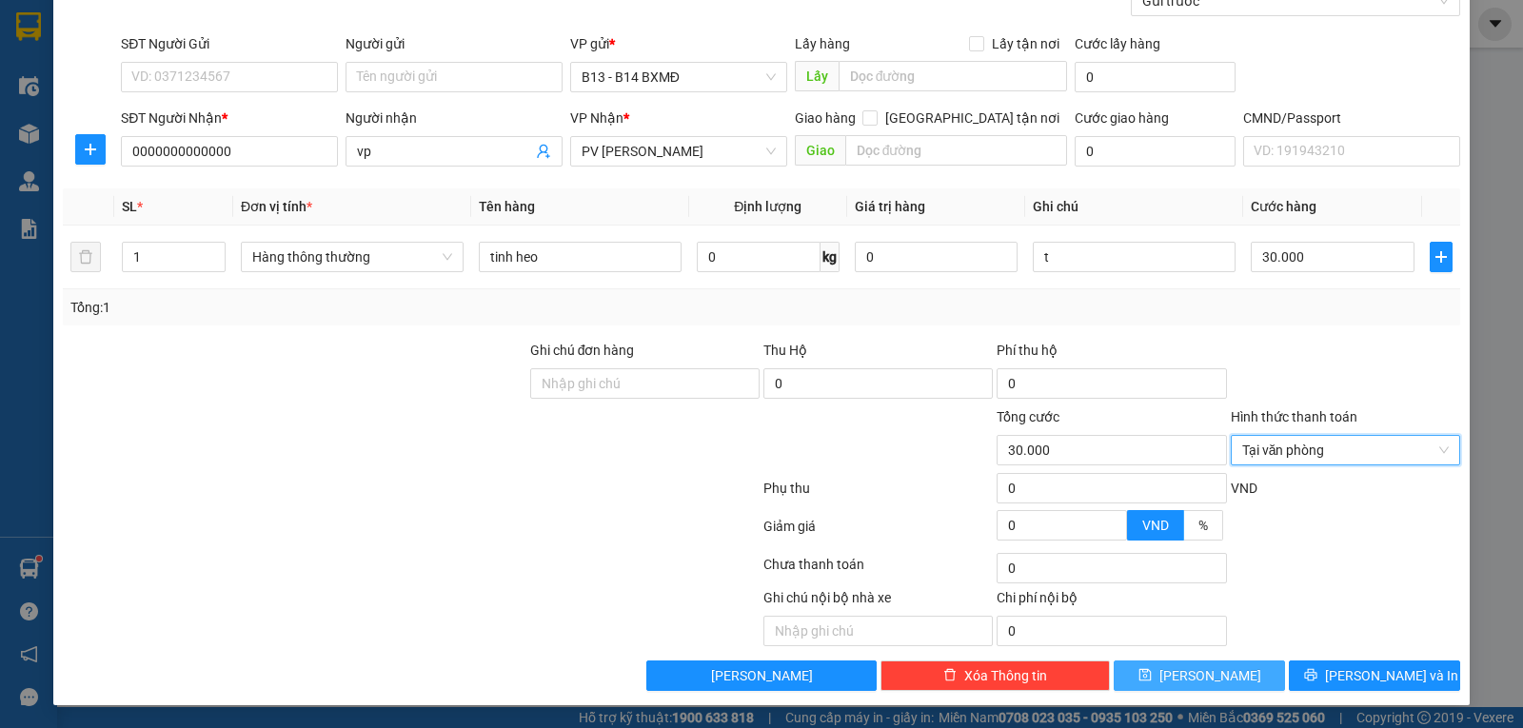
click at [1203, 679] on span "Lưu" at bounding box center [1210, 675] width 102 height 21
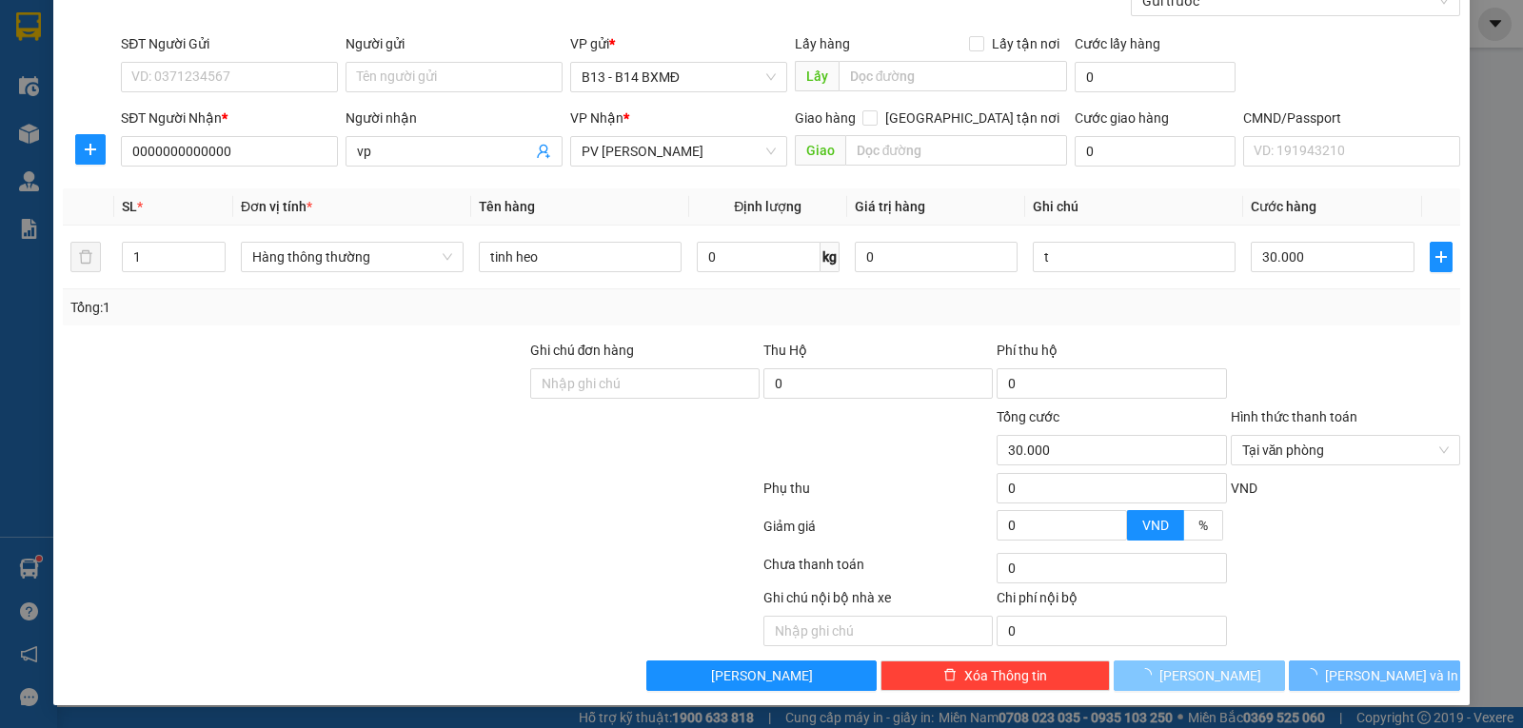
type input "0"
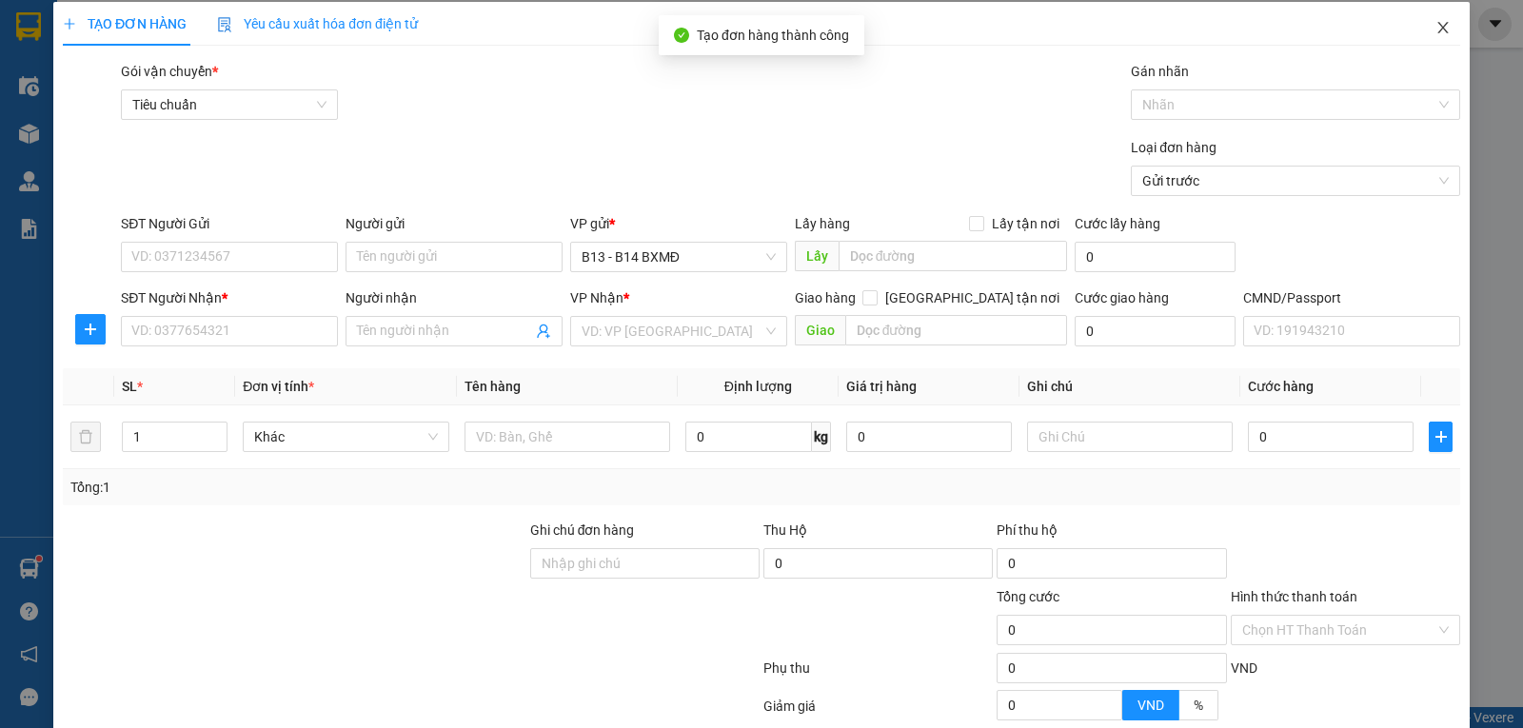
scroll to position [0, 0]
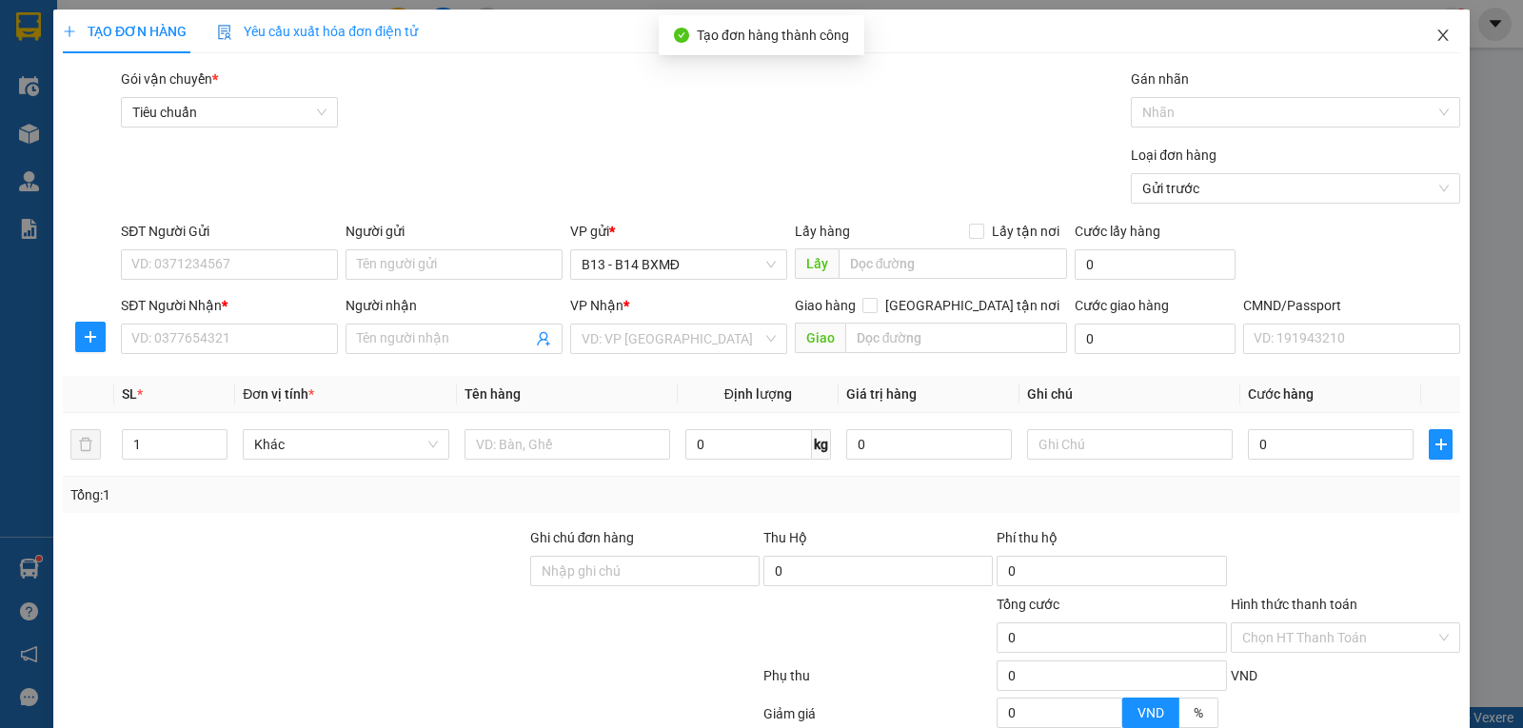
click at [1437, 36] on icon "close" at bounding box center [1442, 35] width 10 height 11
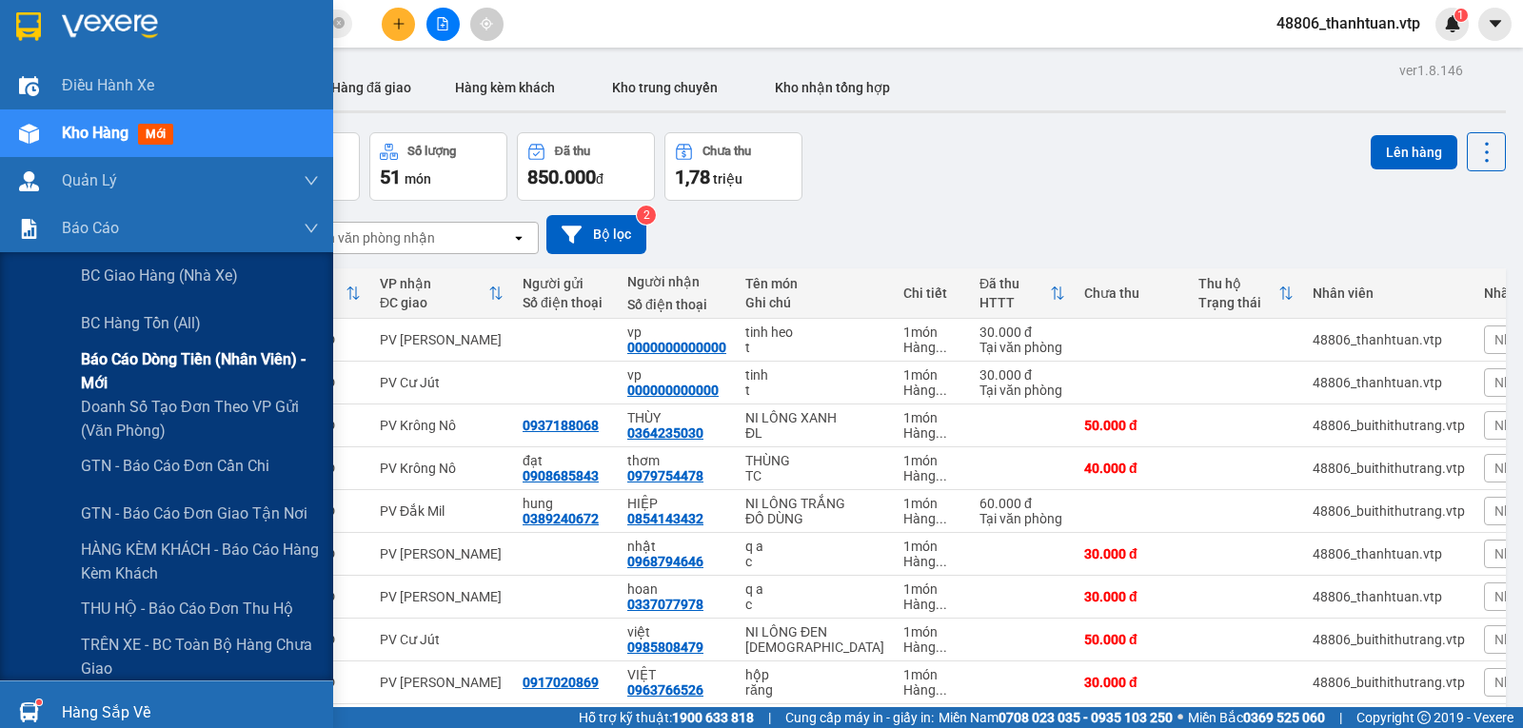
click at [152, 363] on span "Báo cáo dòng tiền (nhân viên) - mới" at bounding box center [200, 371] width 238 height 48
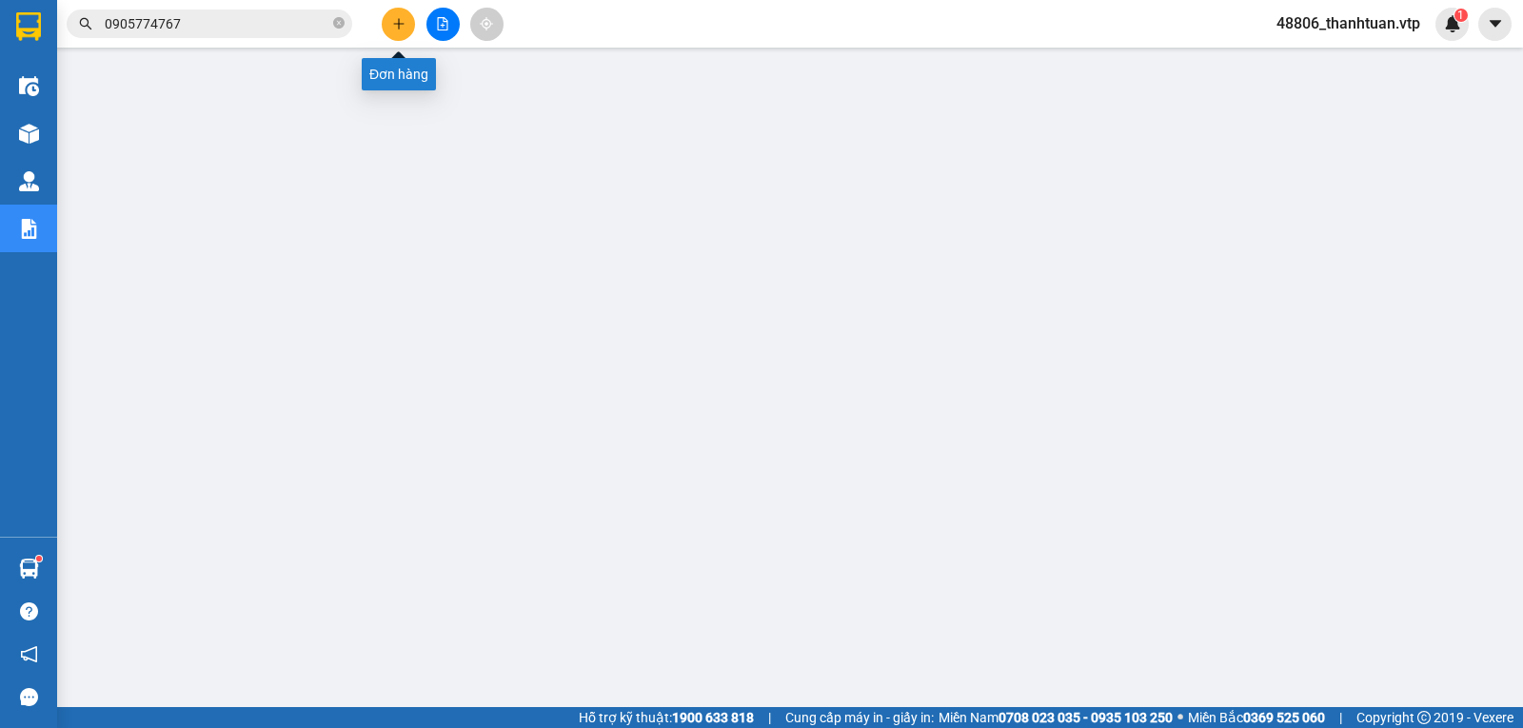
click at [406, 29] on button at bounding box center [398, 24] width 33 height 33
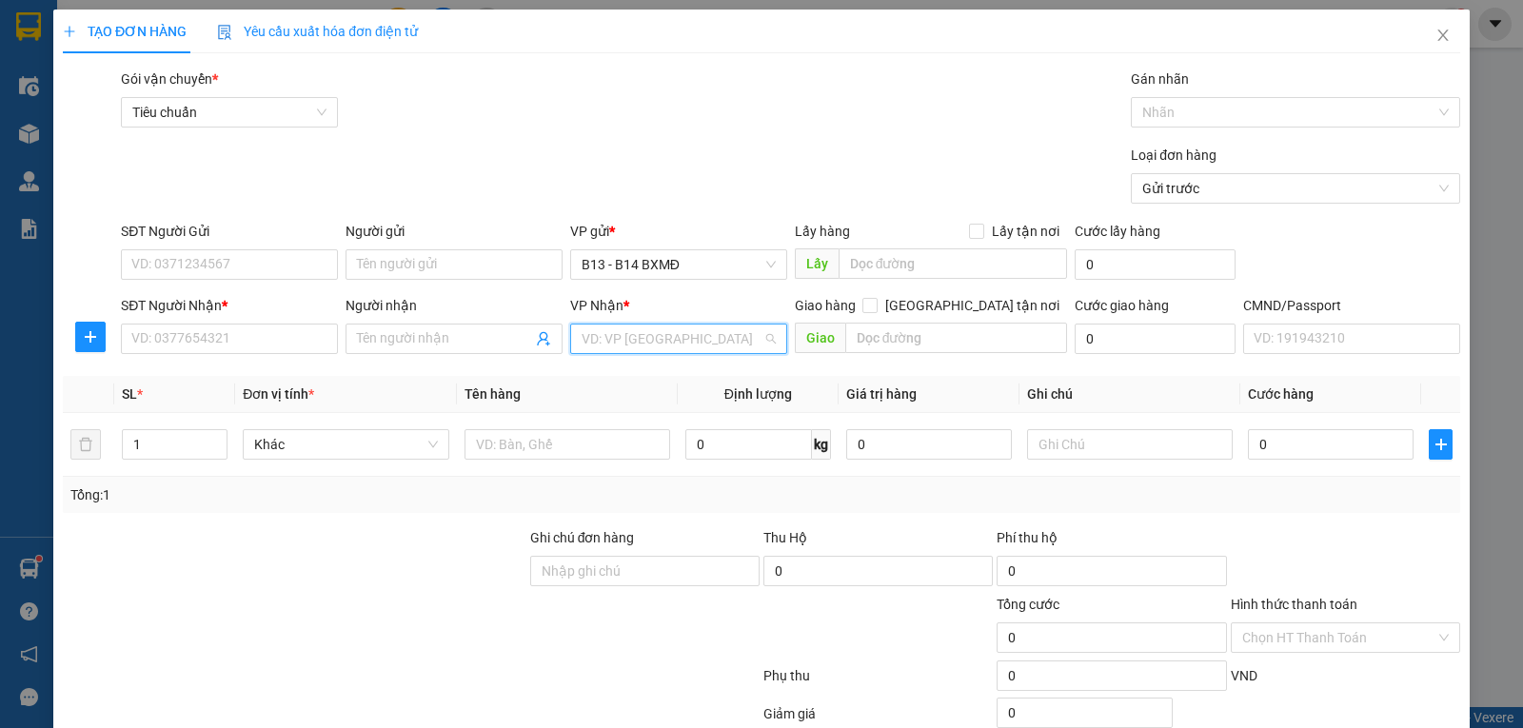
click at [608, 344] on input "search" at bounding box center [672, 339] width 181 height 29
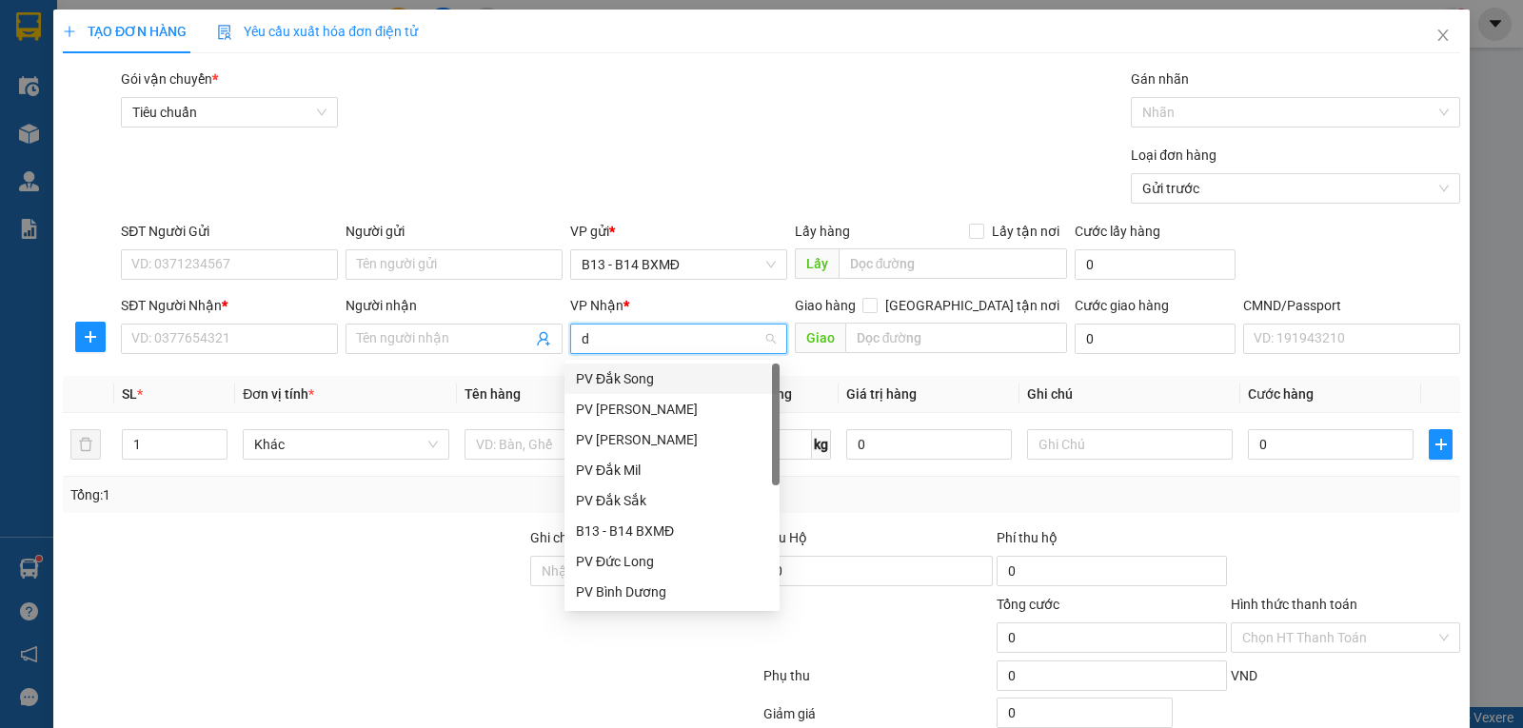
type input "ds"
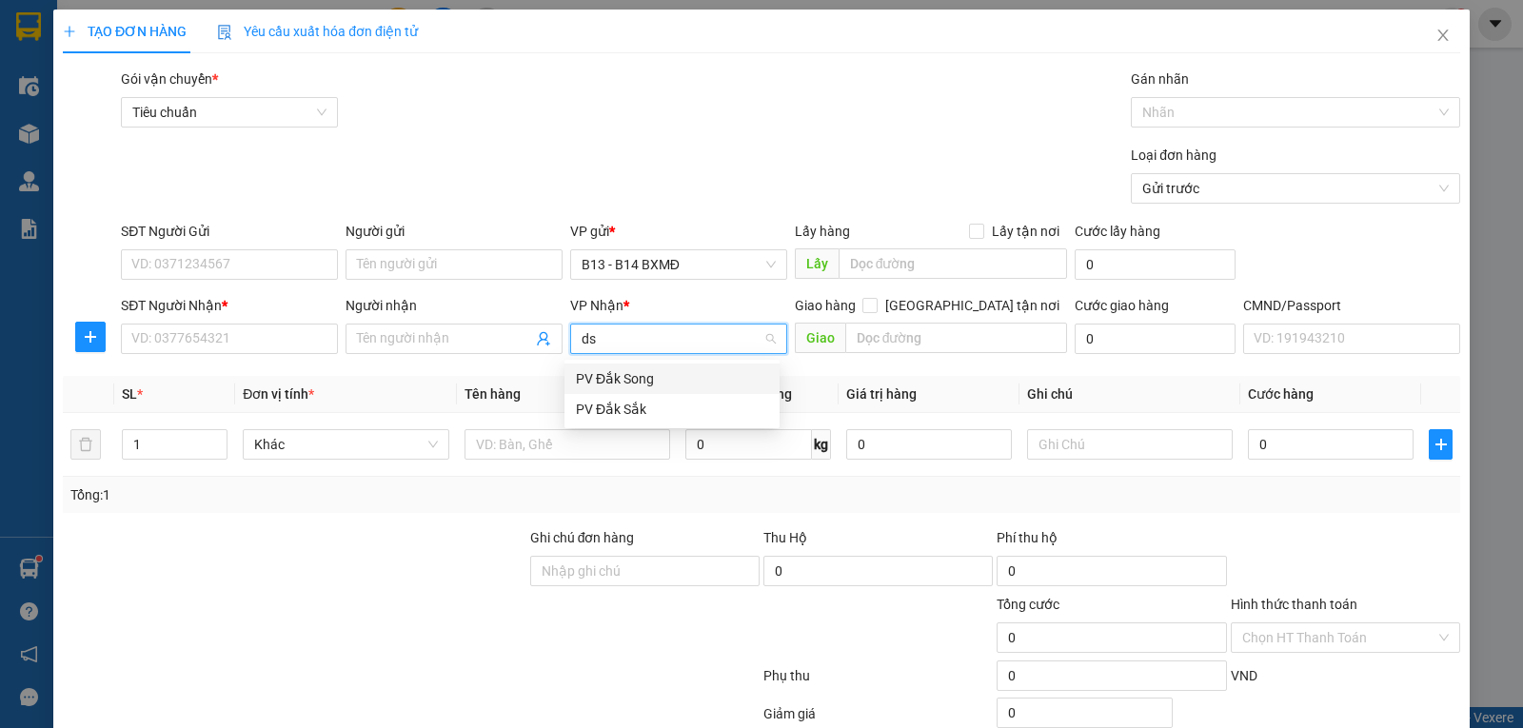
click at [620, 376] on div "PV Đắk Song" at bounding box center [672, 378] width 192 height 21
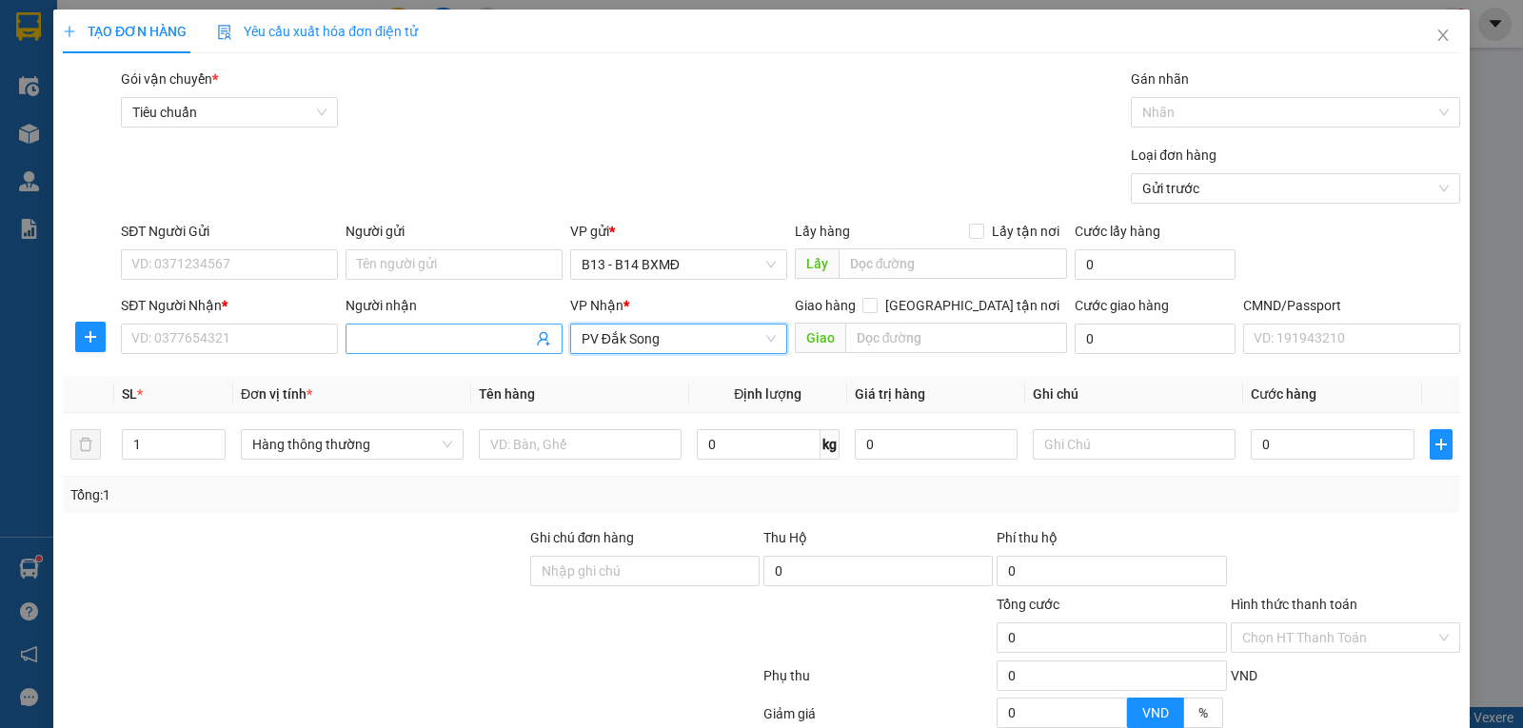
click at [389, 352] on span at bounding box center [453, 339] width 217 height 30
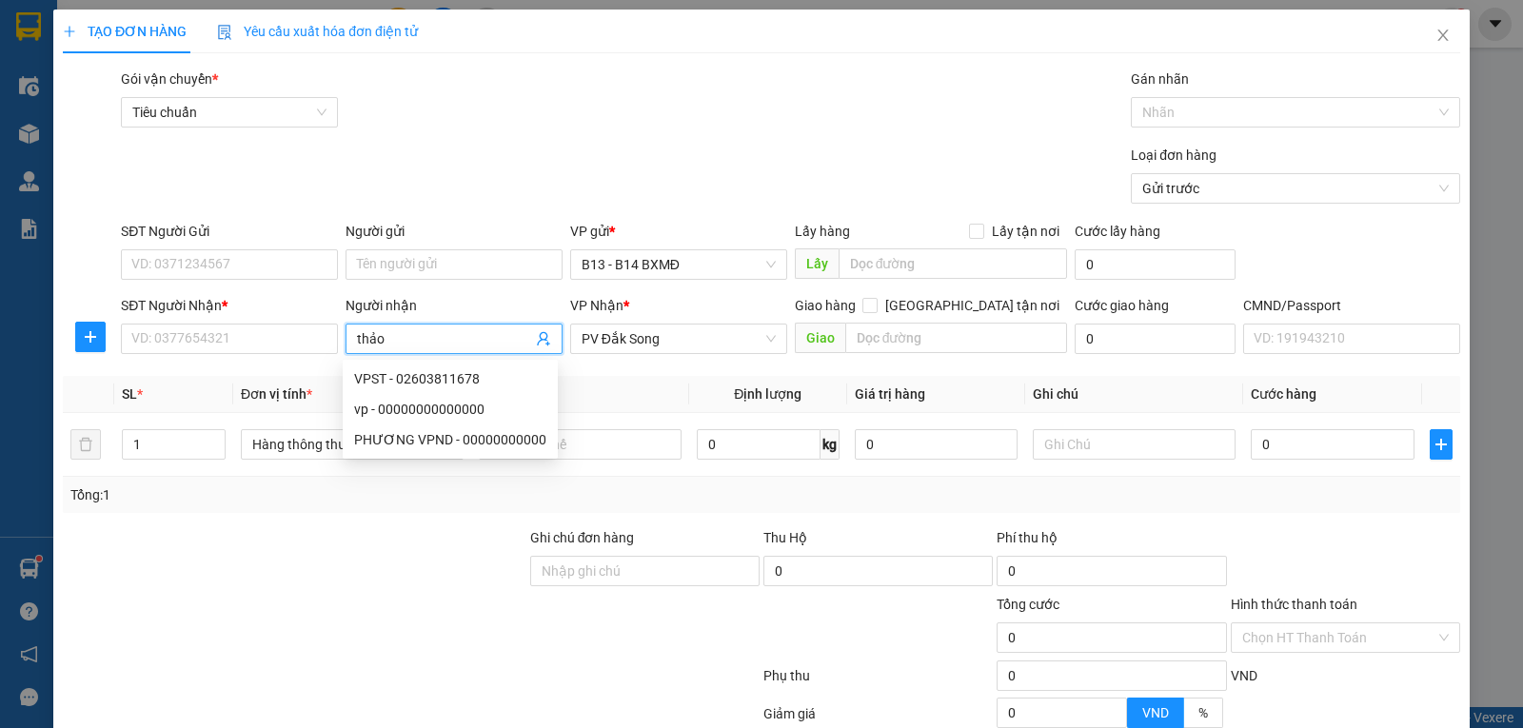
type input "thảo"
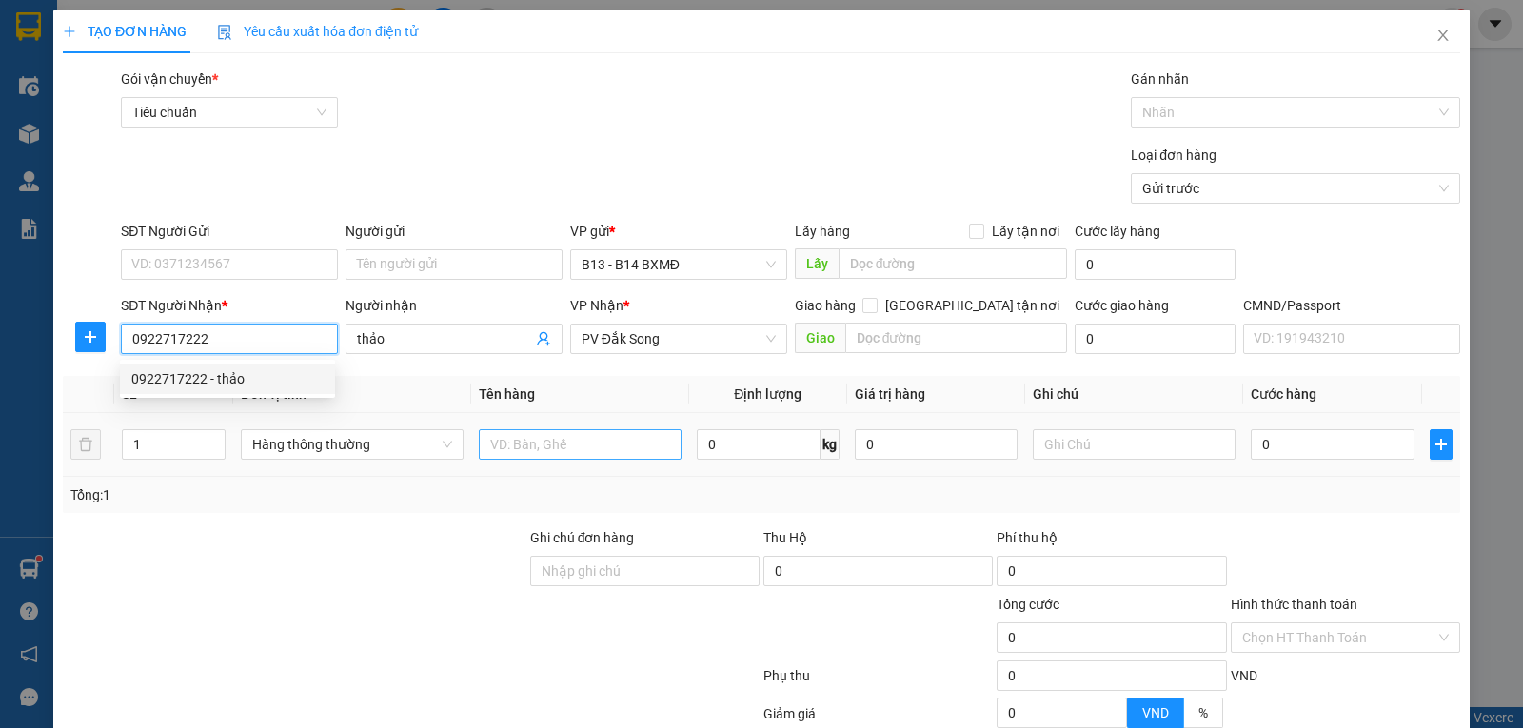
type input "0922717222"
click at [506, 445] on input "text" at bounding box center [580, 444] width 203 height 30
type input "tc"
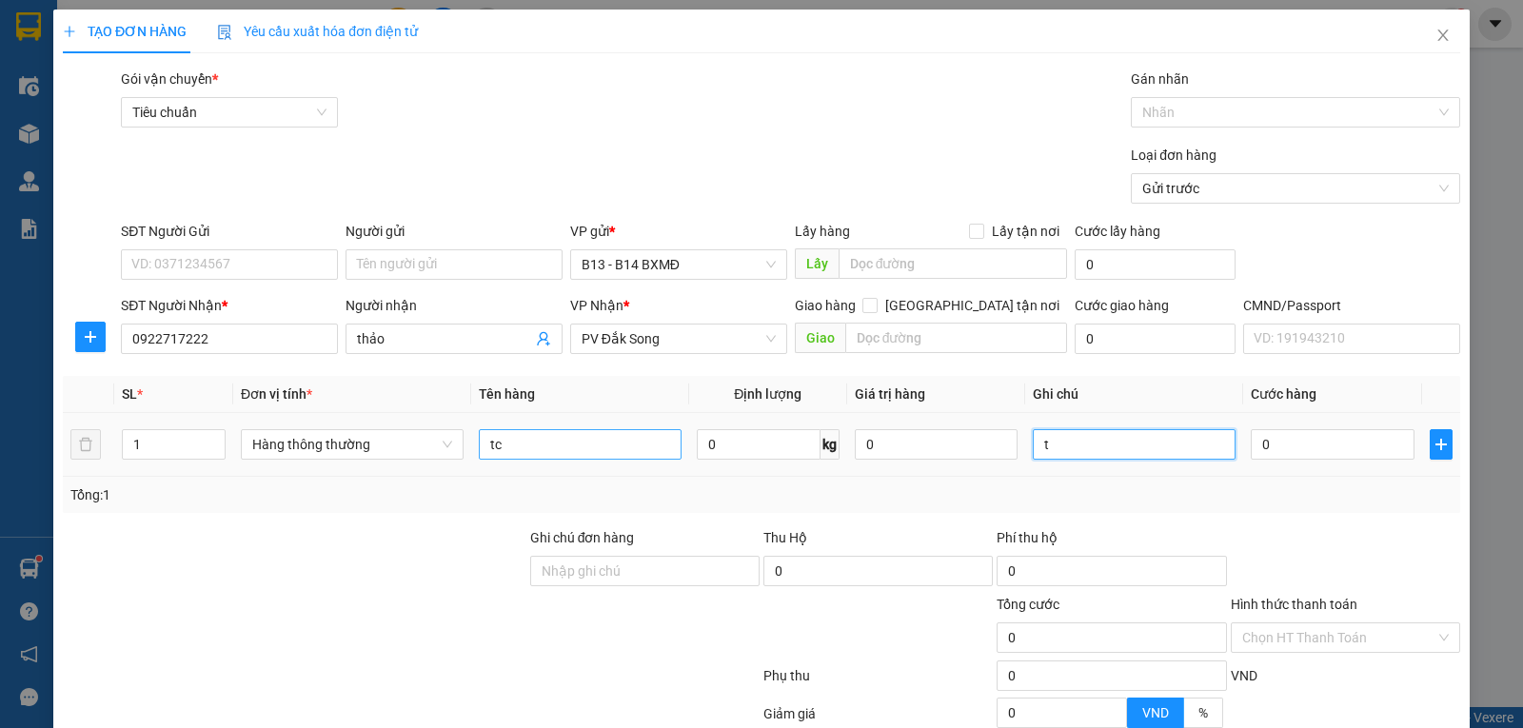
type input "t"
type input "5"
type input "50"
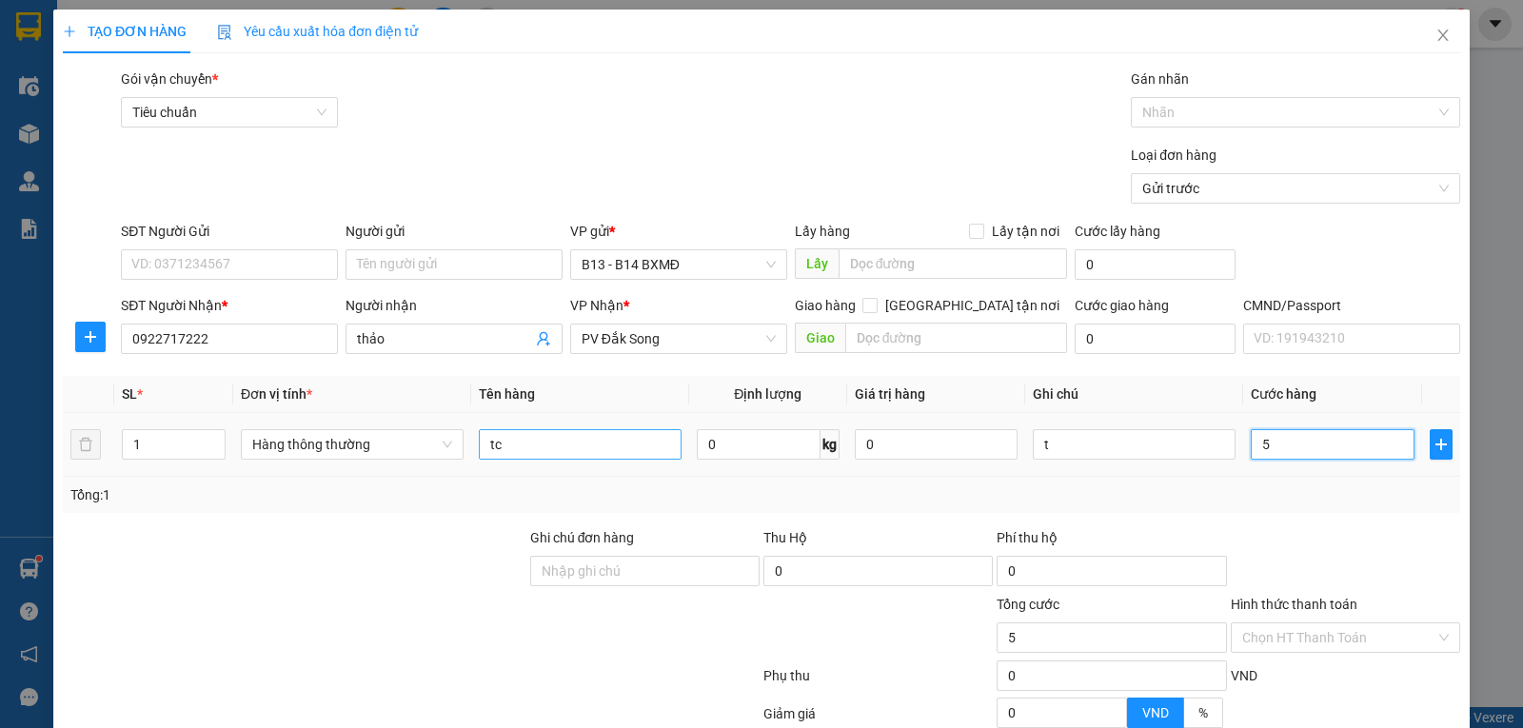
type input "50"
type input "500"
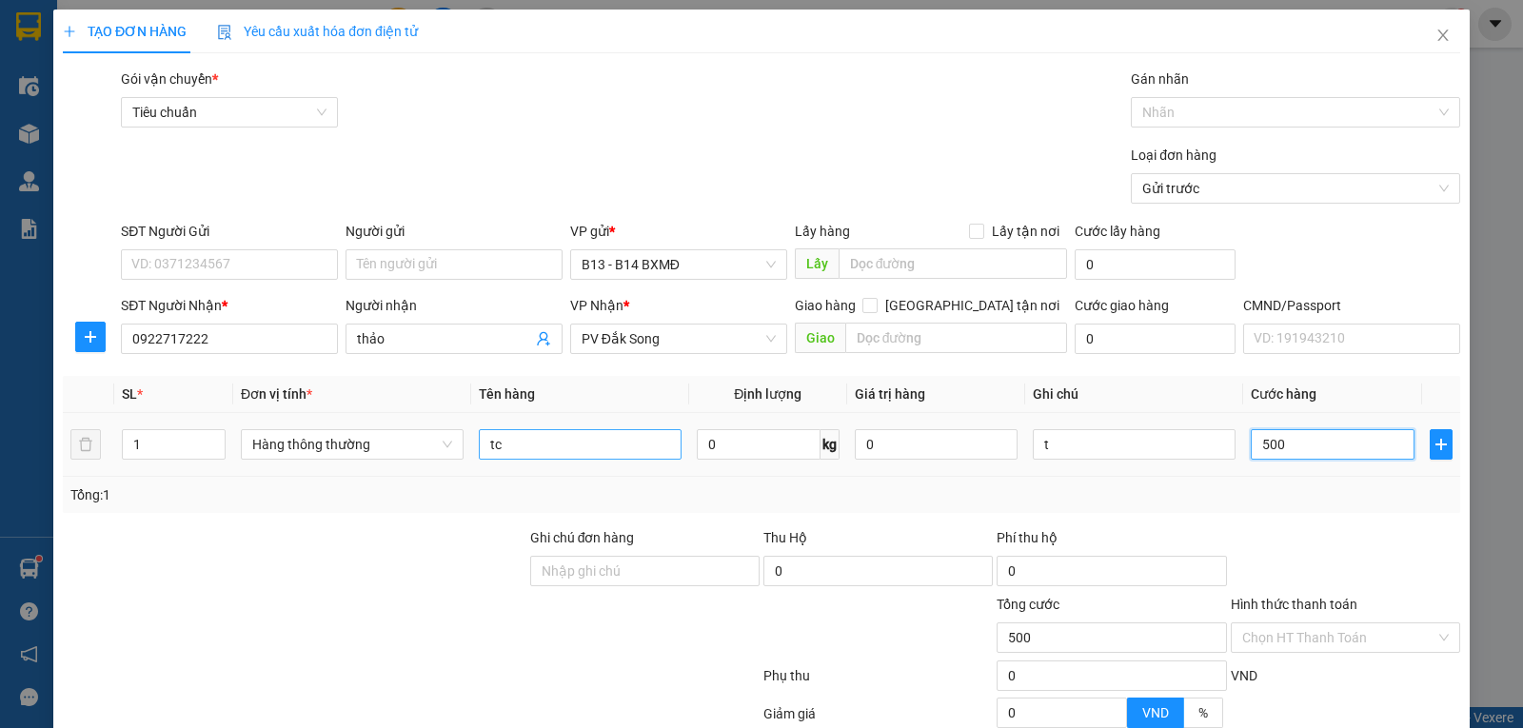
type input "5.000"
type input "50.000"
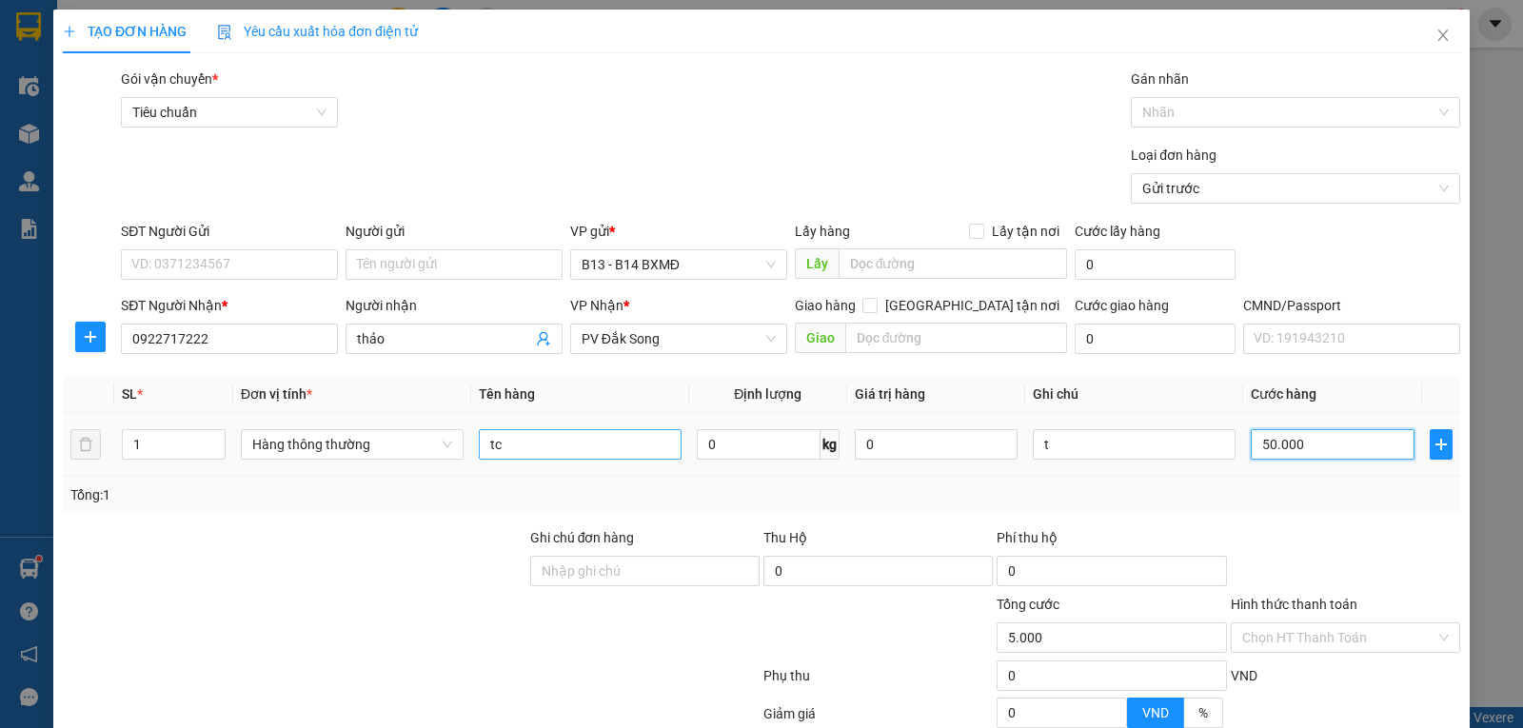
type input "50.000"
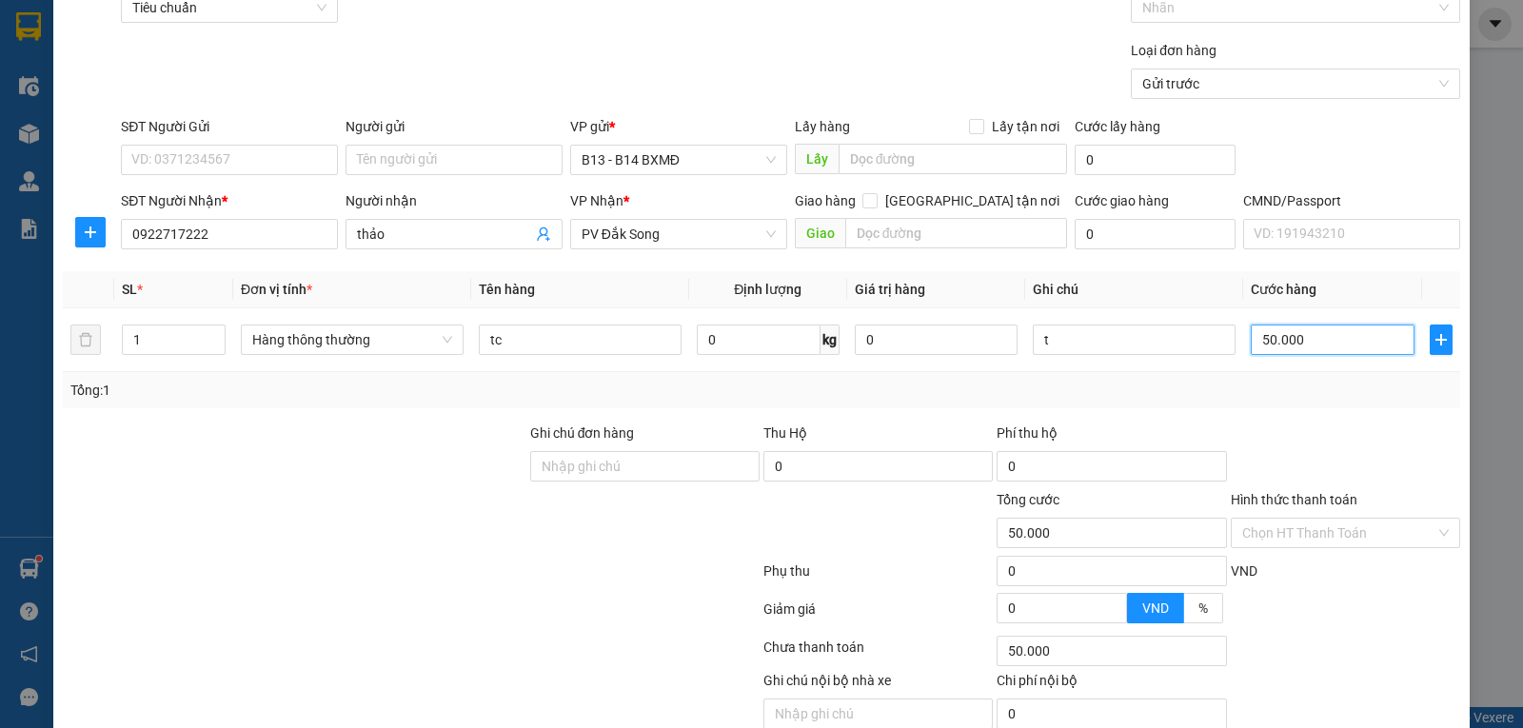
scroll to position [191, 0]
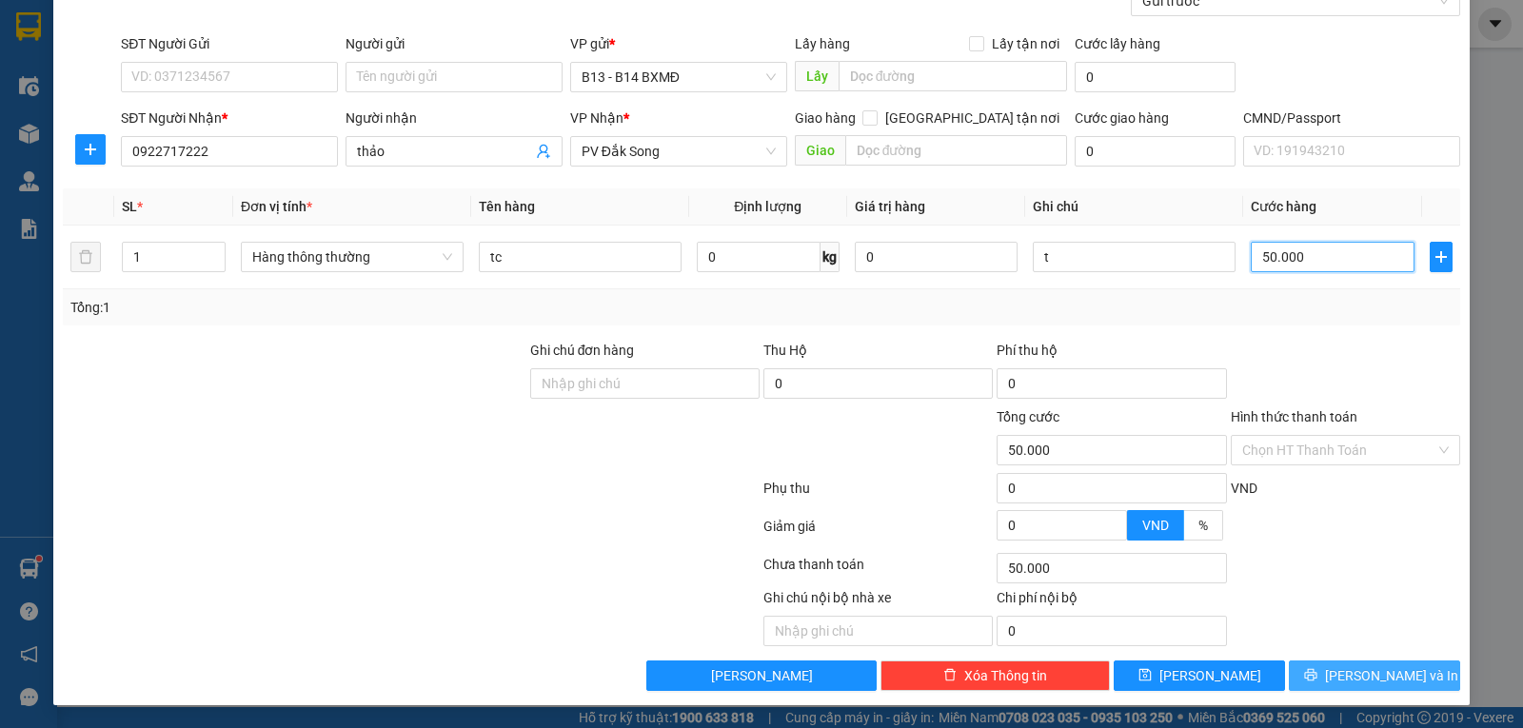
type input "50.000"
click at [1400, 669] on button "Lưu và In" at bounding box center [1374, 676] width 171 height 30
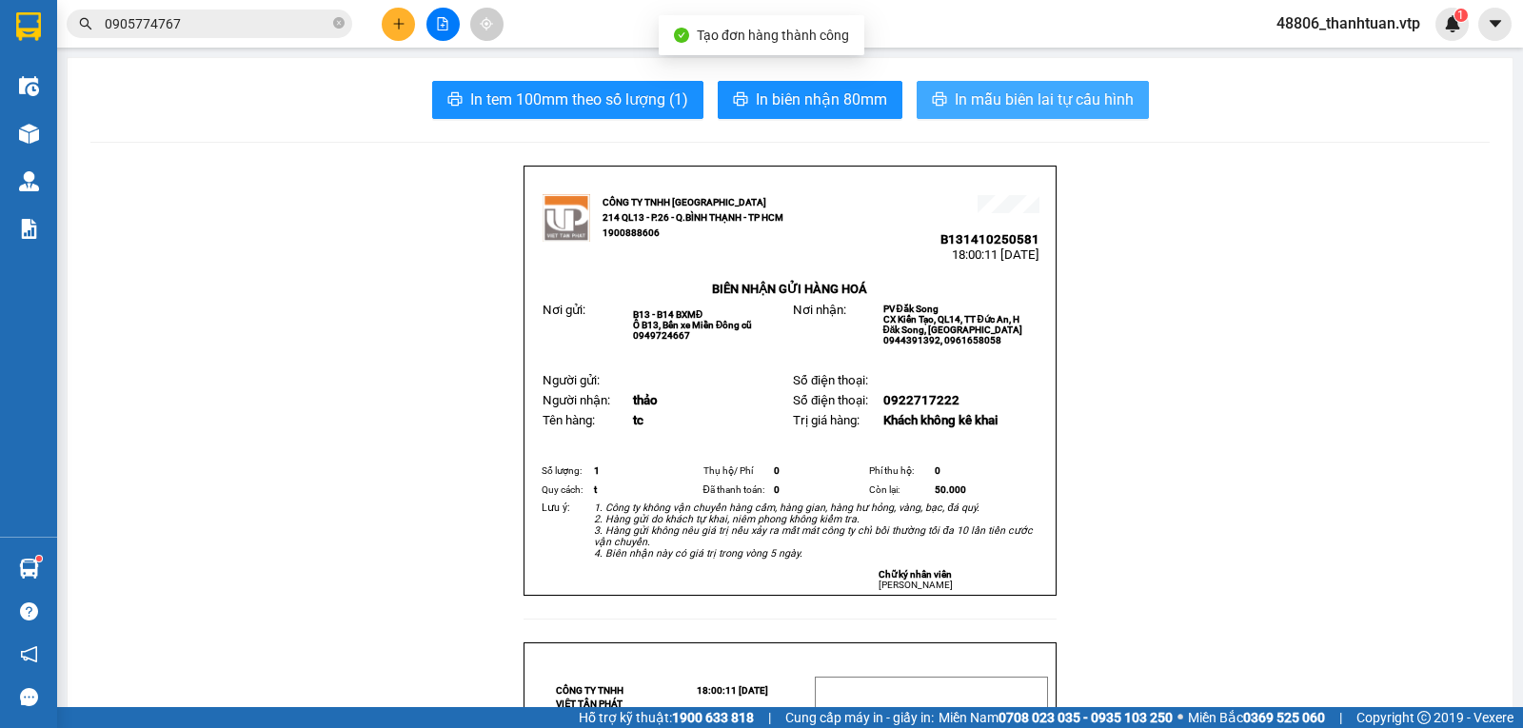
click at [944, 92] on button "In mẫu biên lai tự cấu hình" at bounding box center [1033, 100] width 232 height 38
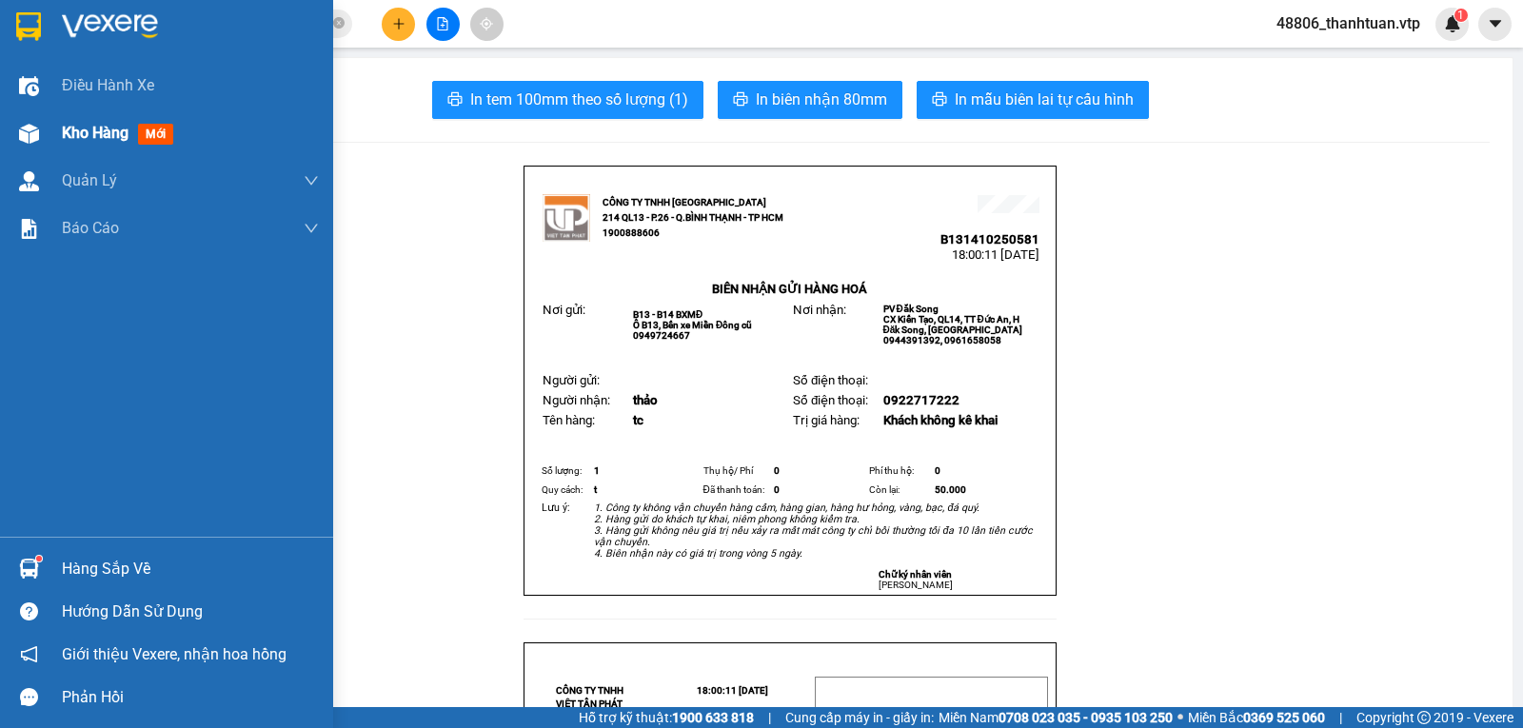
click at [89, 134] on span "Kho hàng" at bounding box center [95, 133] width 67 height 18
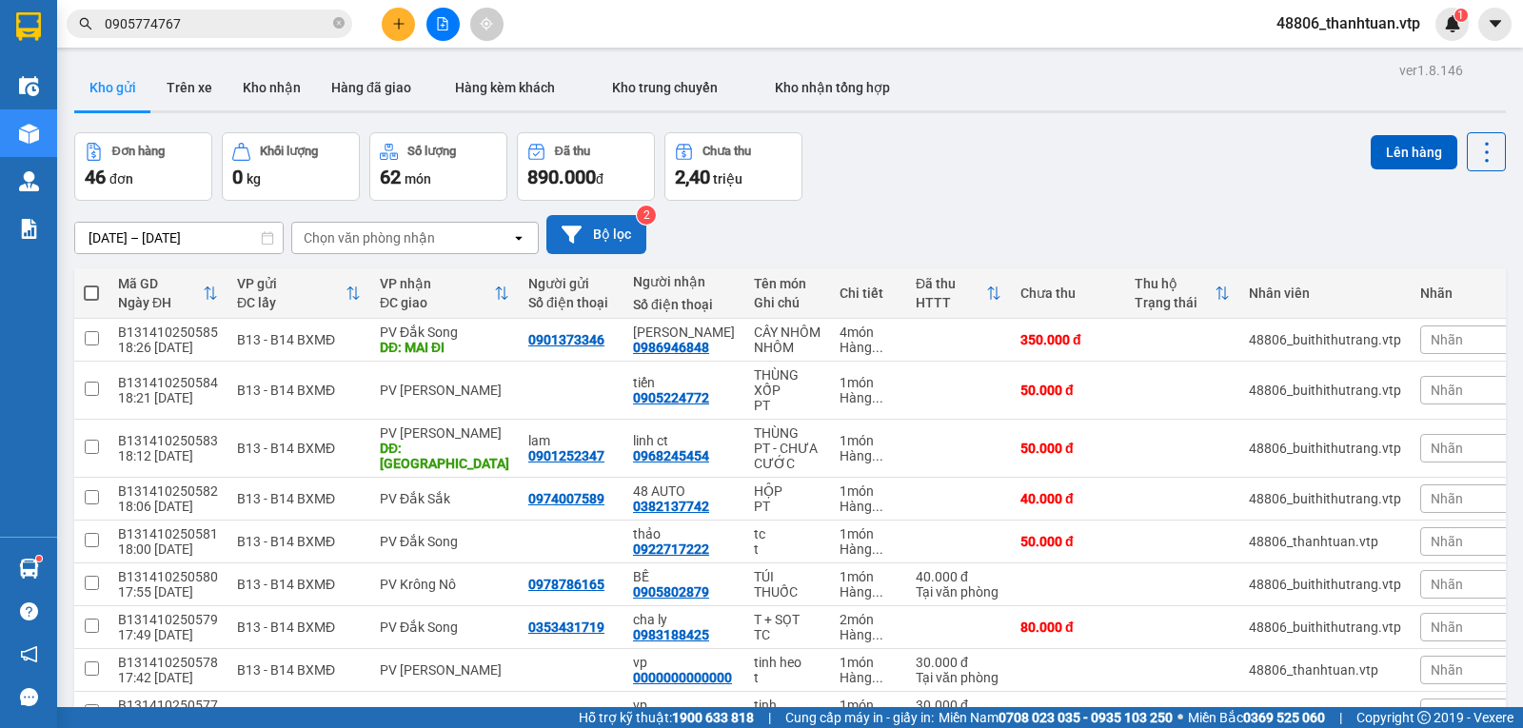
click at [599, 243] on button "Bộ lọc" at bounding box center [596, 234] width 100 height 39
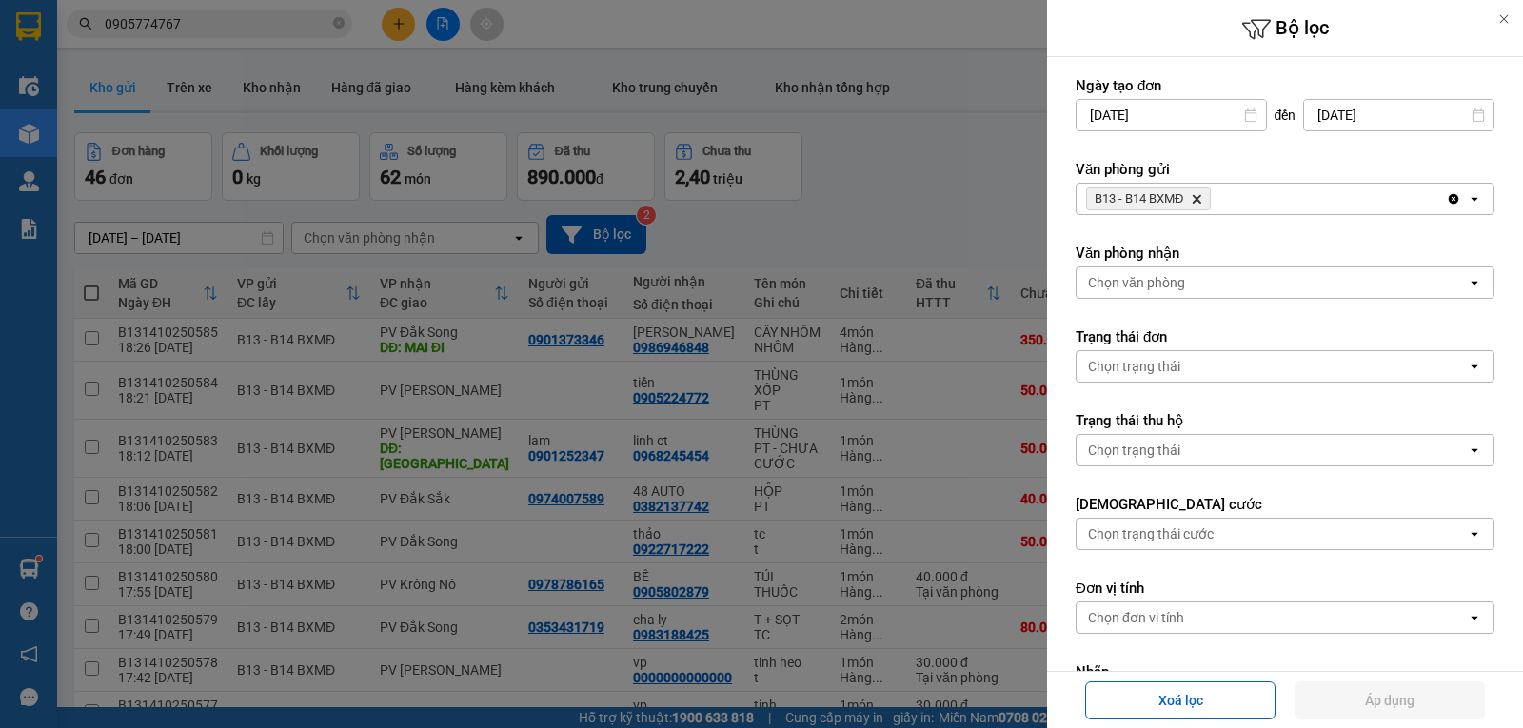
click at [1136, 289] on div "Chọn văn phòng" at bounding box center [1136, 282] width 97 height 19
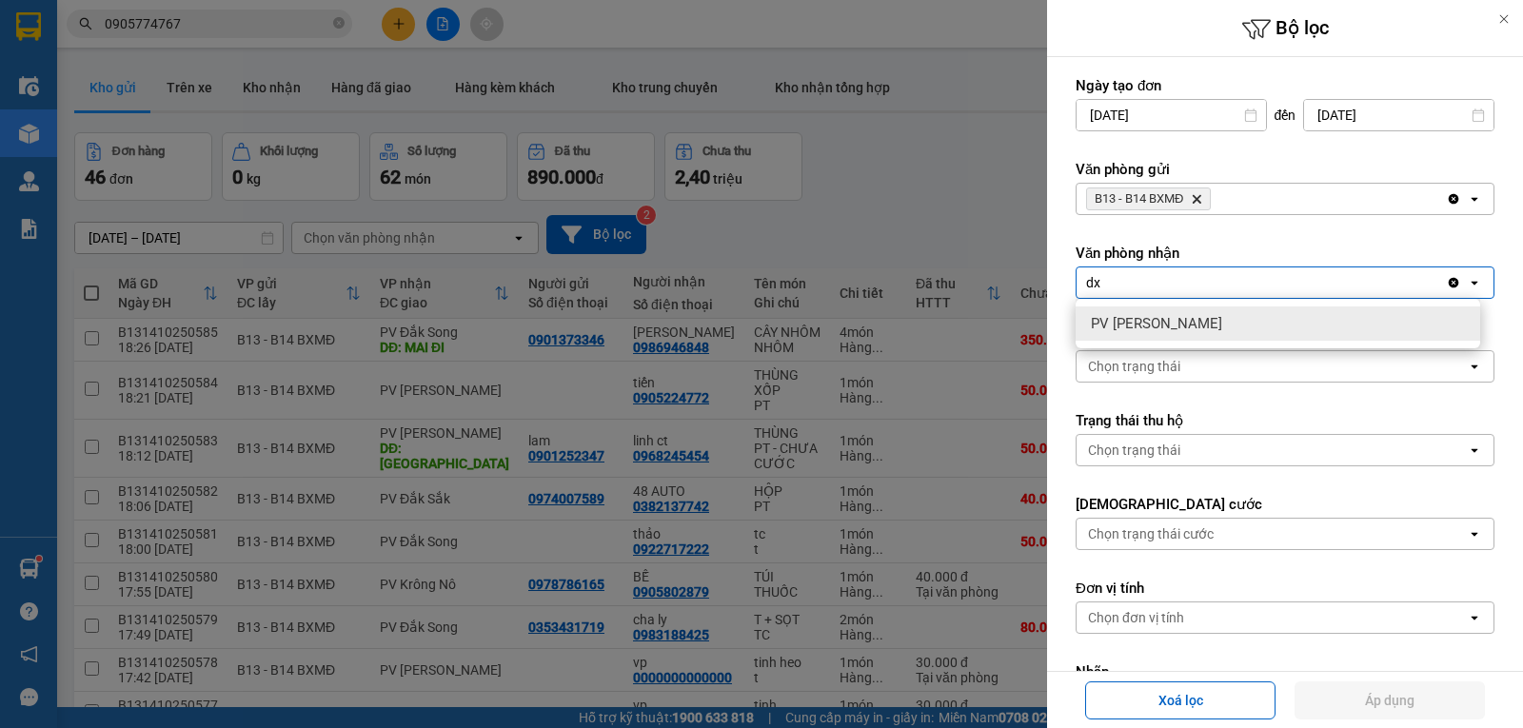
type input "dx"
click at [1141, 323] on span "PV Đức Xuyên" at bounding box center [1156, 323] width 131 height 19
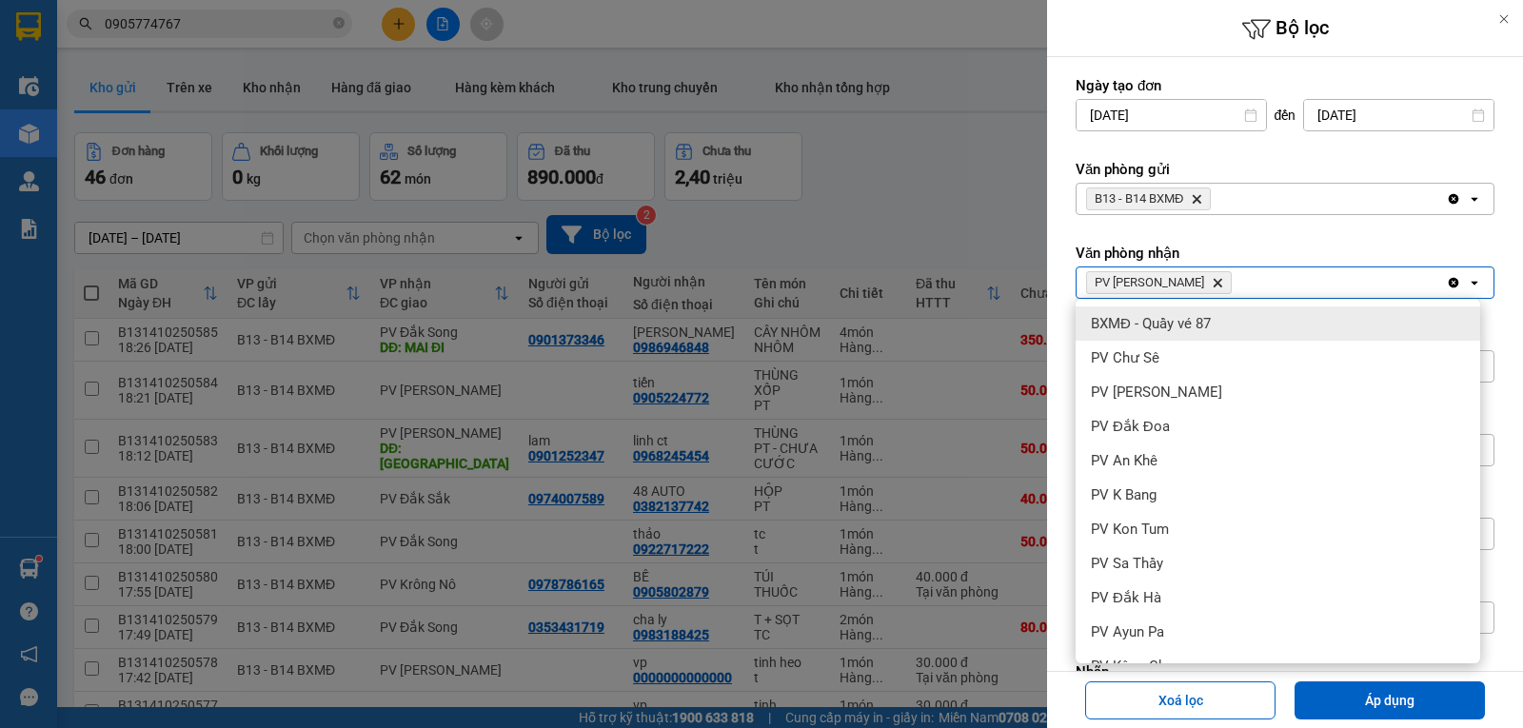
click at [1212, 286] on icon "Delete" at bounding box center [1217, 282] width 11 height 11
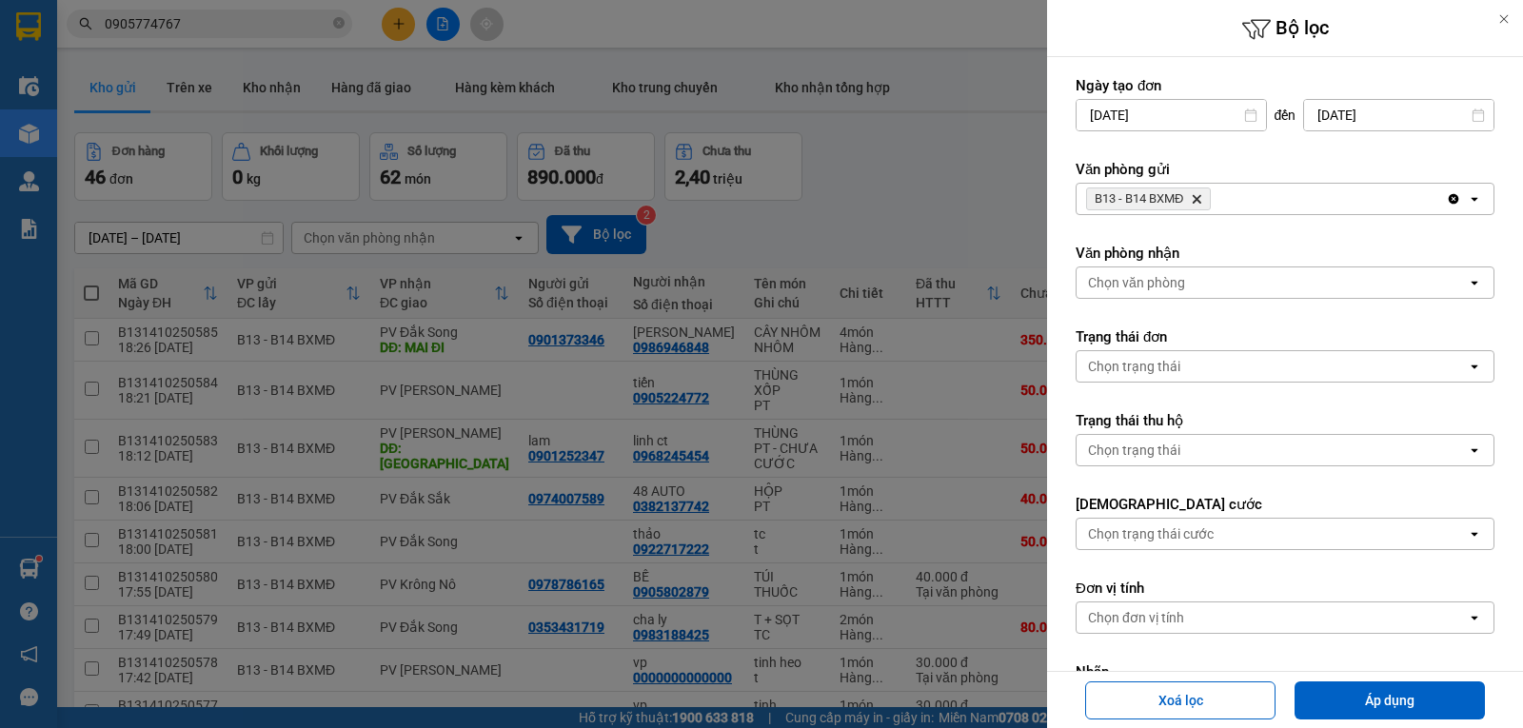
click at [916, 256] on div at bounding box center [761, 364] width 1523 height 728
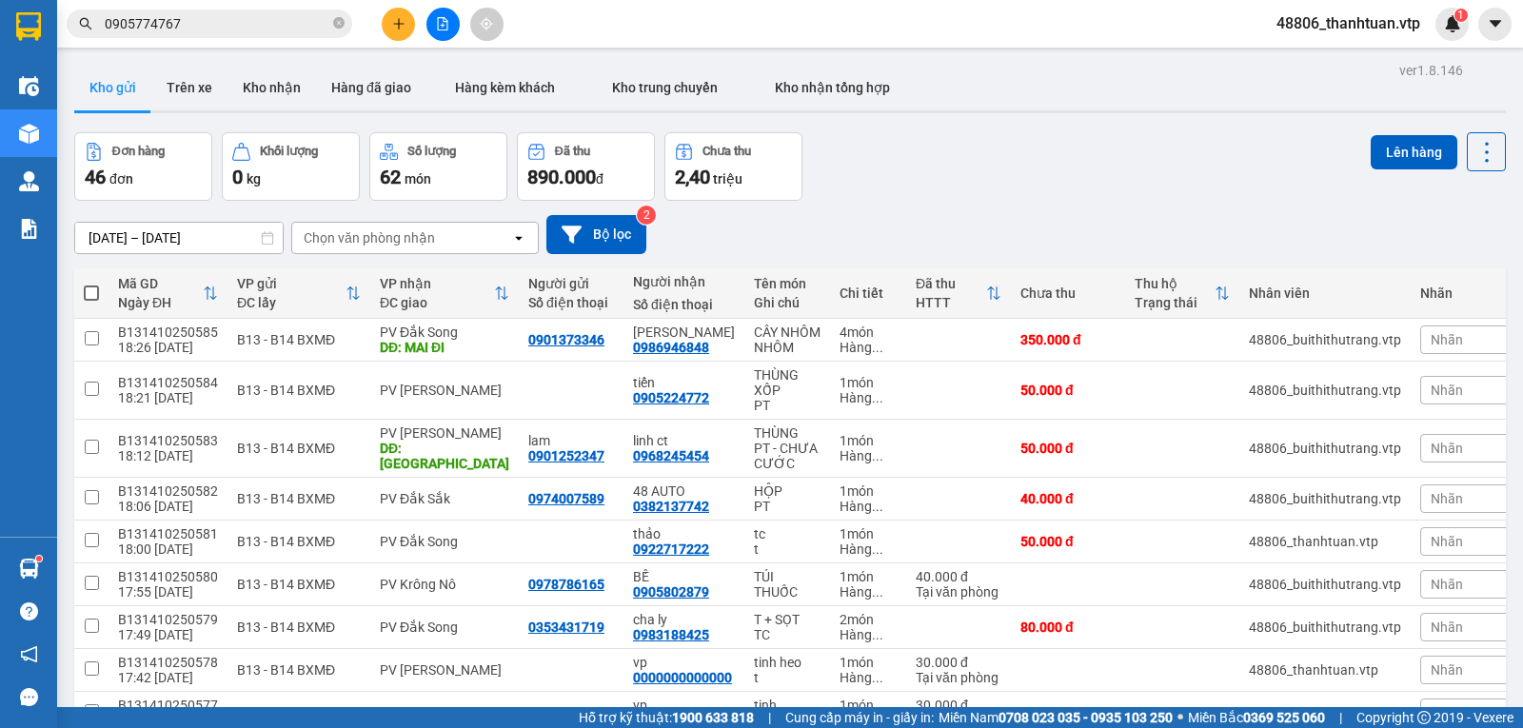
click at [427, 243] on div "Chọn văn phòng nhận" at bounding box center [369, 237] width 131 height 19
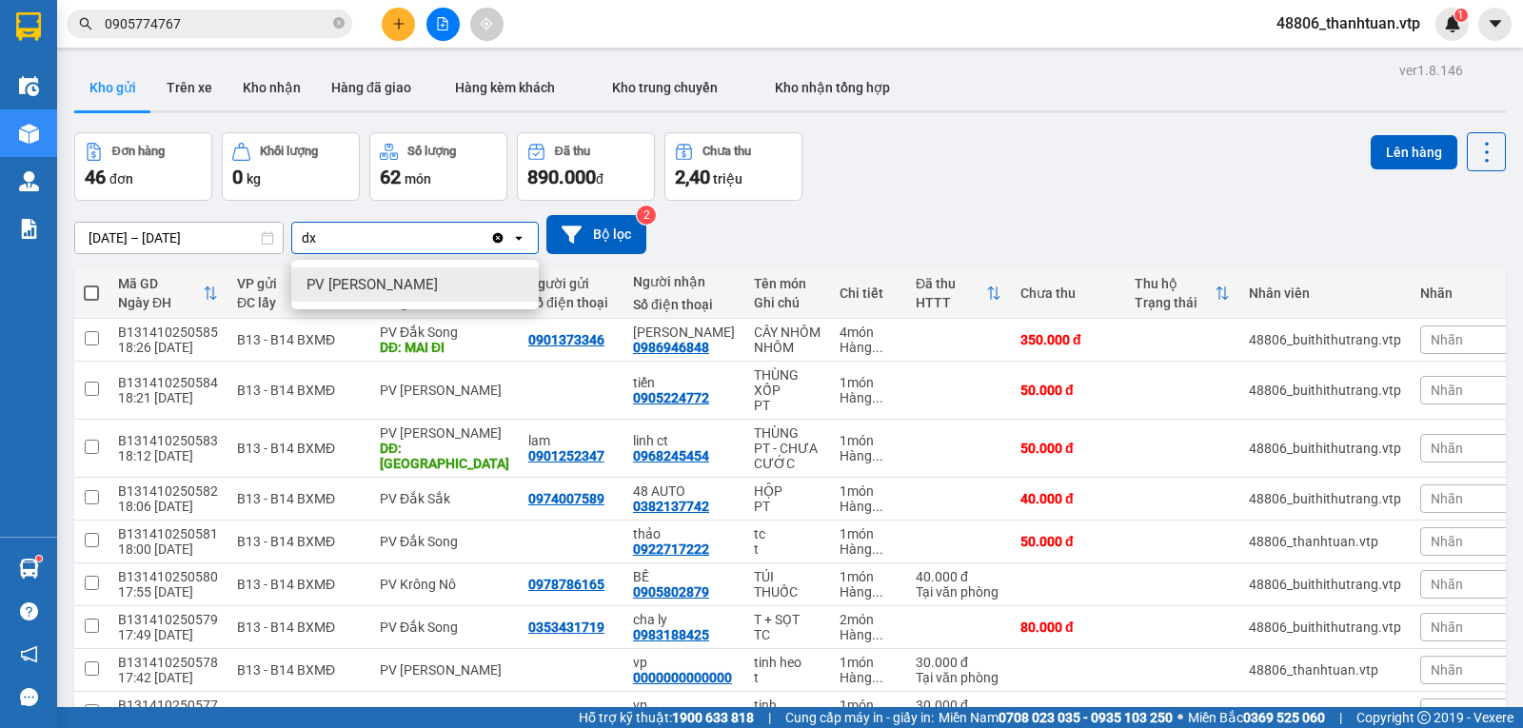
type input "dx"
click at [325, 282] on span "PV Đức Xuyên" at bounding box center [371, 284] width 131 height 19
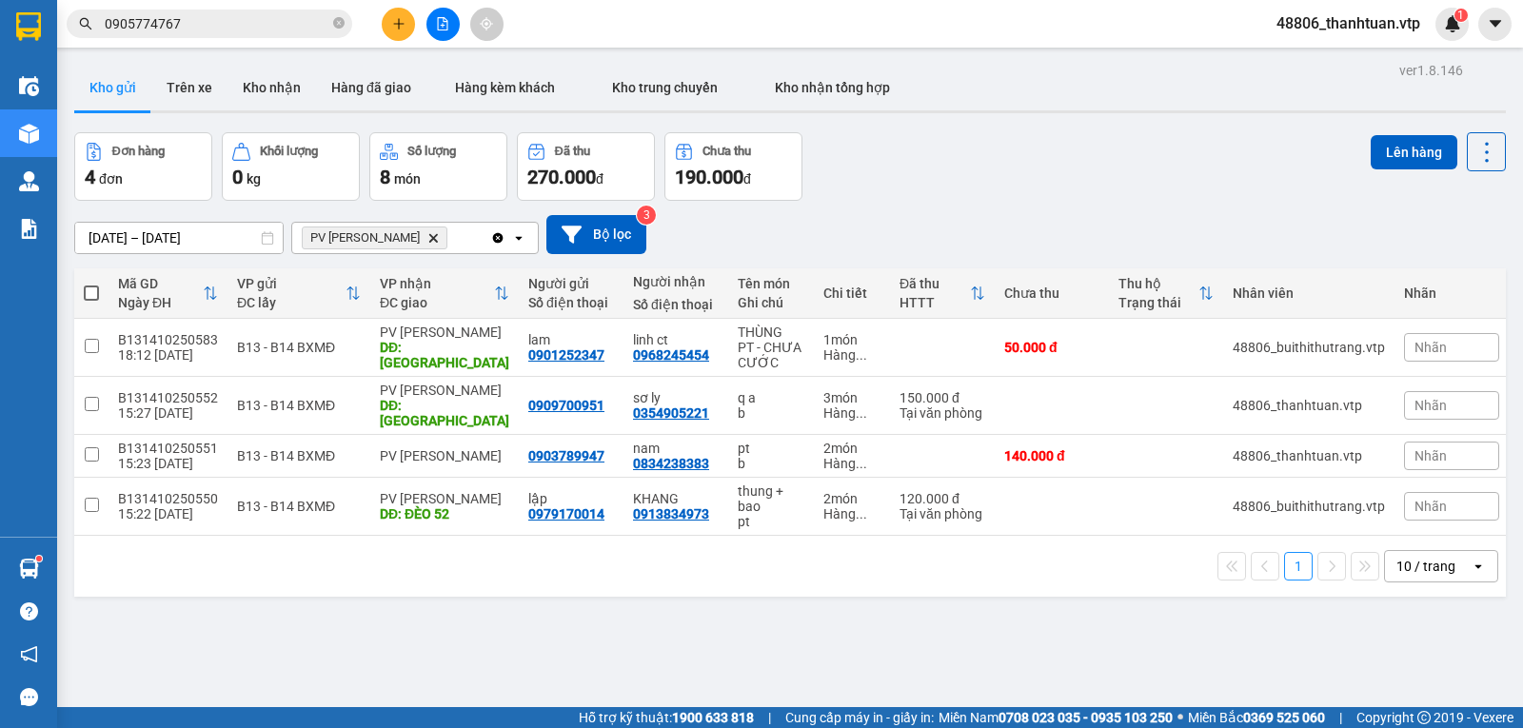
click at [93, 301] on span at bounding box center [91, 293] width 15 height 15
click at [91, 284] on input "checkbox" at bounding box center [91, 284] width 0 height 0
checkbox input "true"
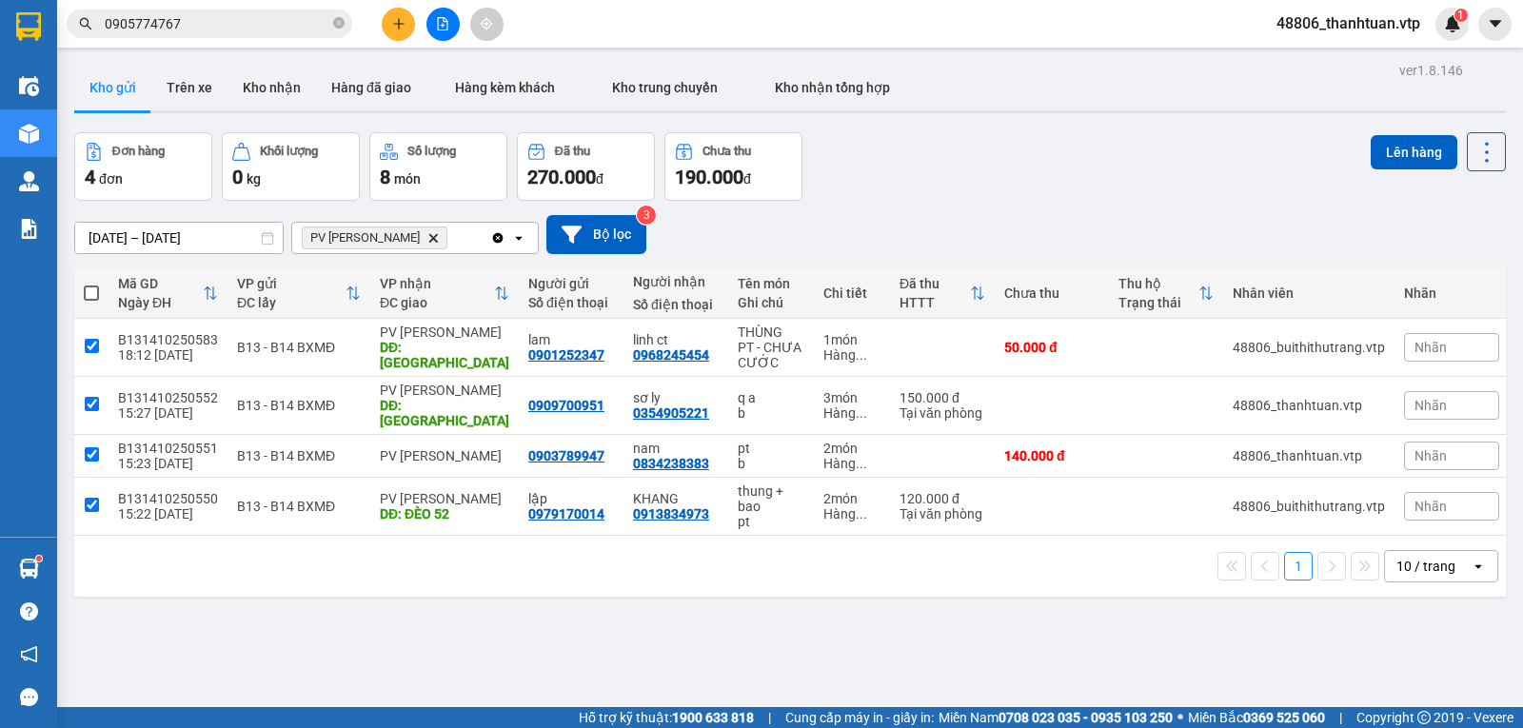
checkbox input "true"
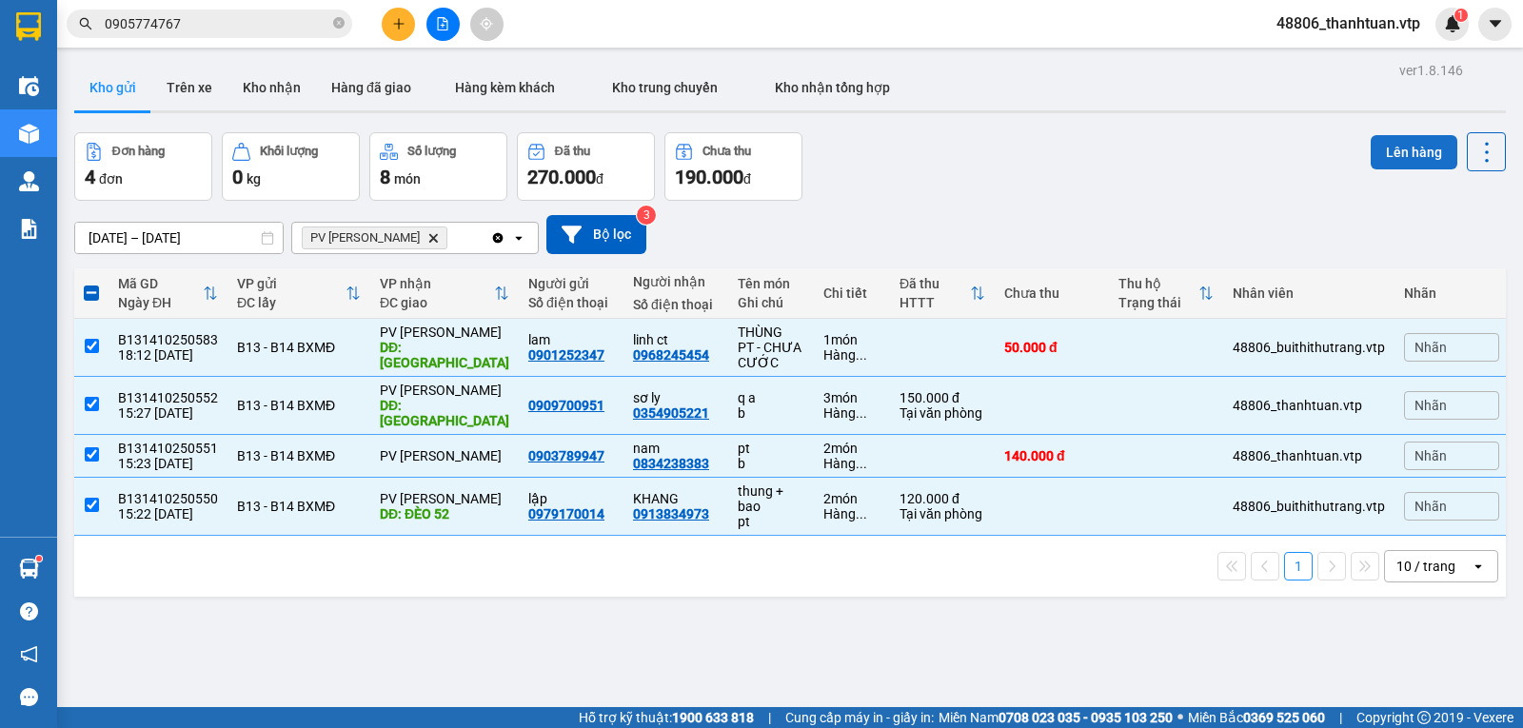
click at [1411, 149] on button "Lên hàng" at bounding box center [1414, 152] width 87 height 34
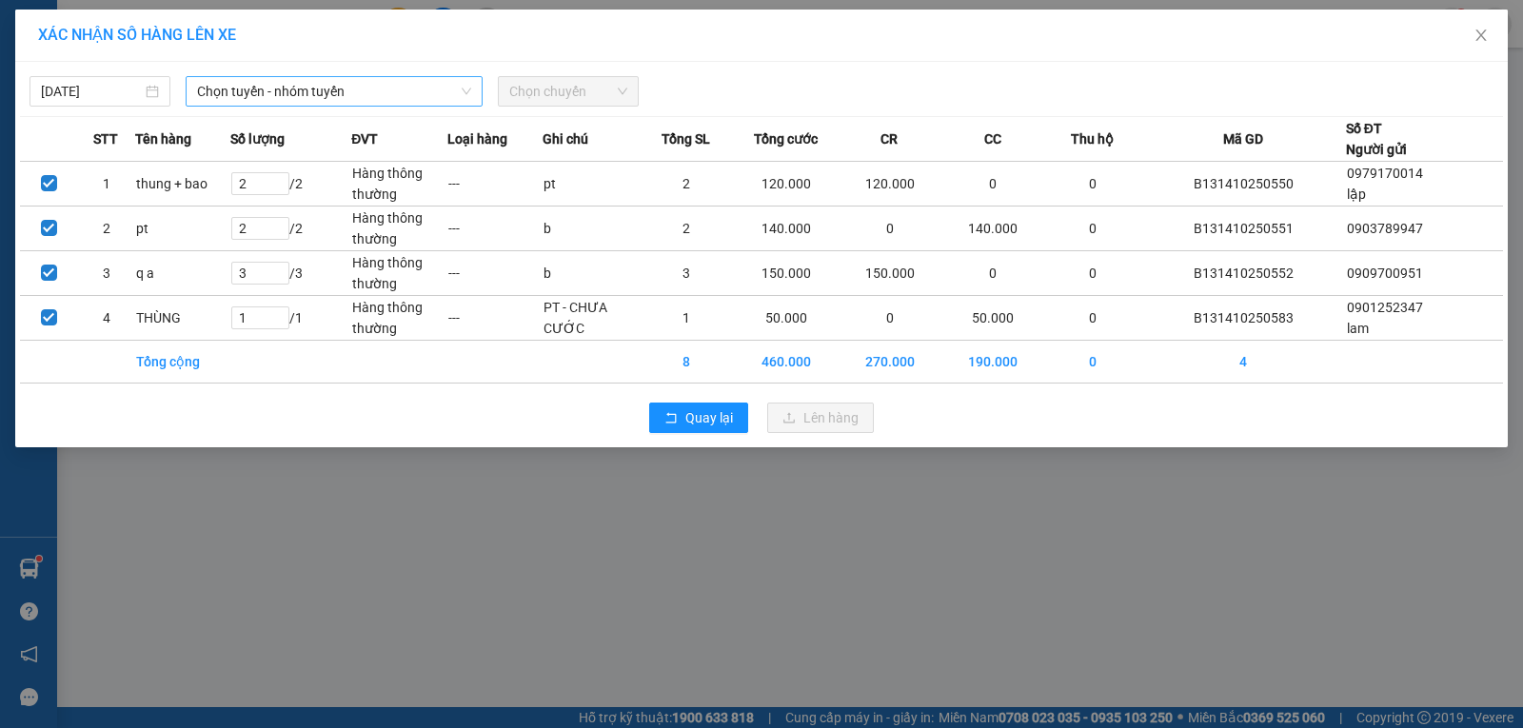
click at [426, 94] on span "Chọn tuyến - nhóm tuyến" at bounding box center [334, 91] width 274 height 29
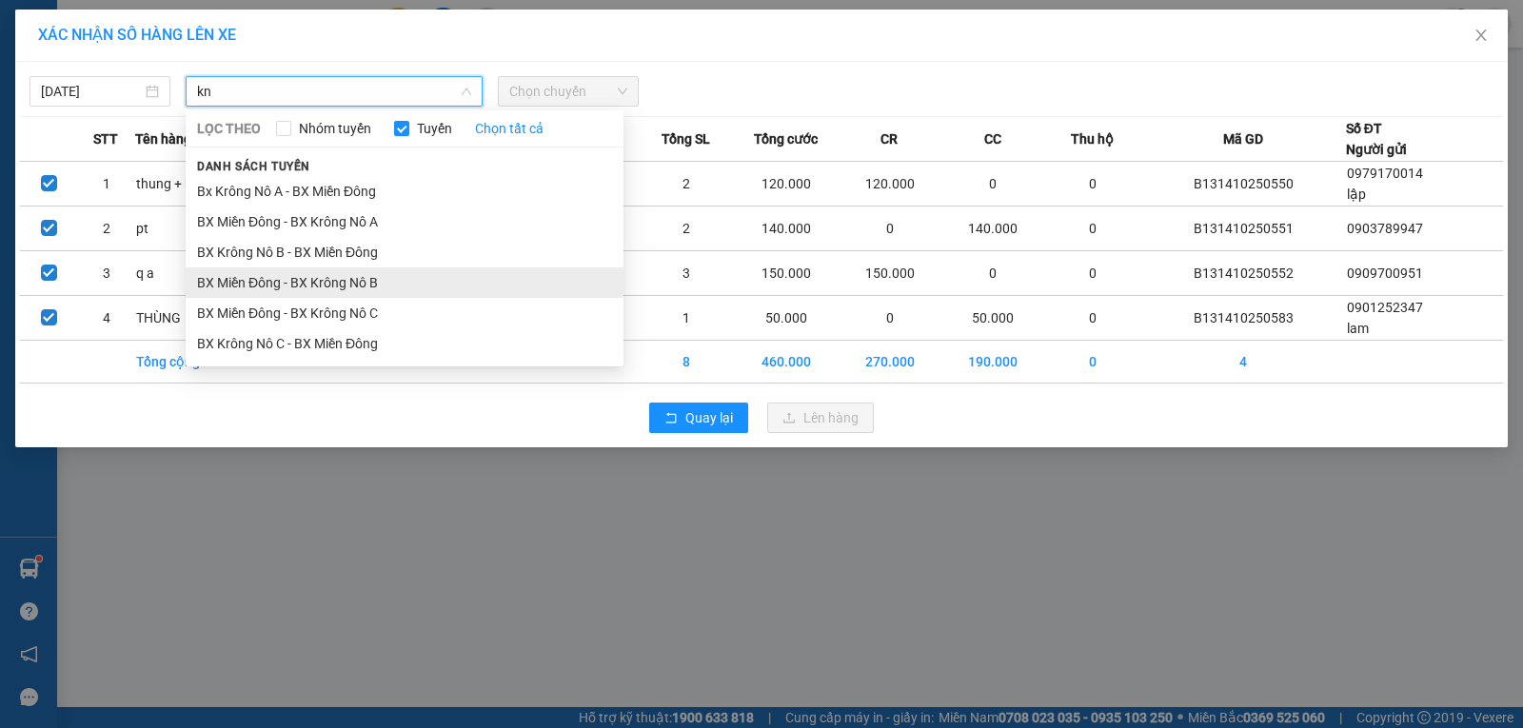
type input "kn"
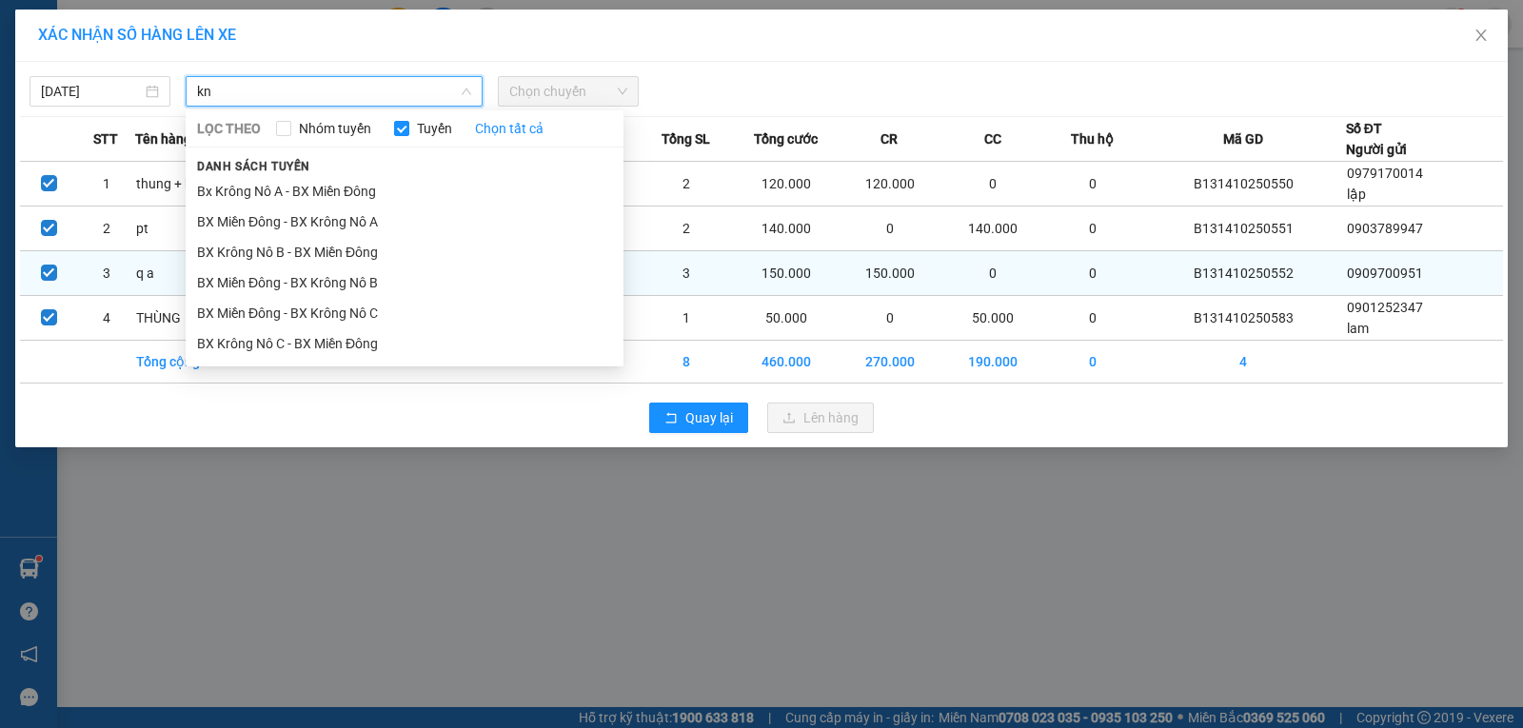
drag, startPoint x: 355, startPoint y: 286, endPoint x: 376, endPoint y: 276, distance: 23.0
click at [356, 286] on li "BX Miền Đông - BX Krông Nô B" at bounding box center [405, 282] width 438 height 30
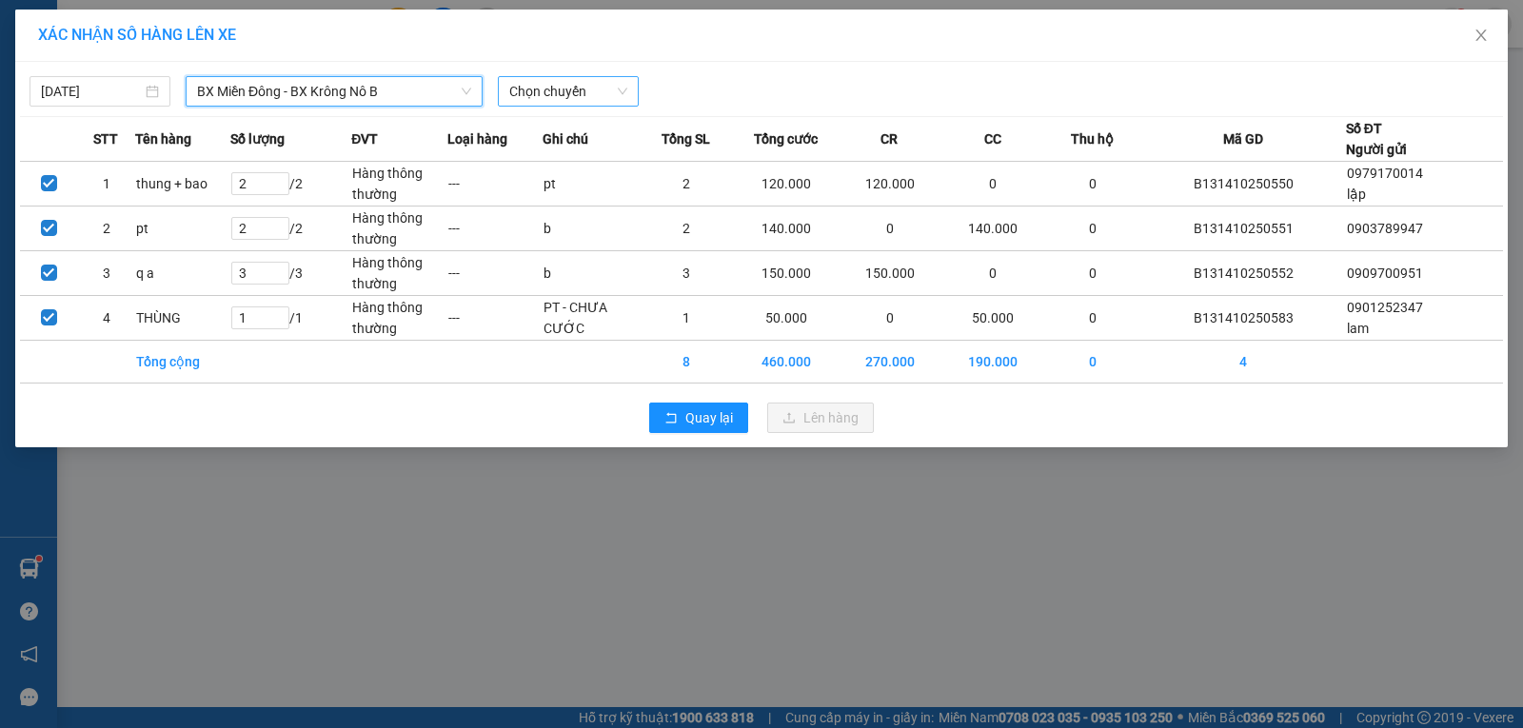
click at [525, 91] on span "Chọn chuyến" at bounding box center [568, 91] width 118 height 29
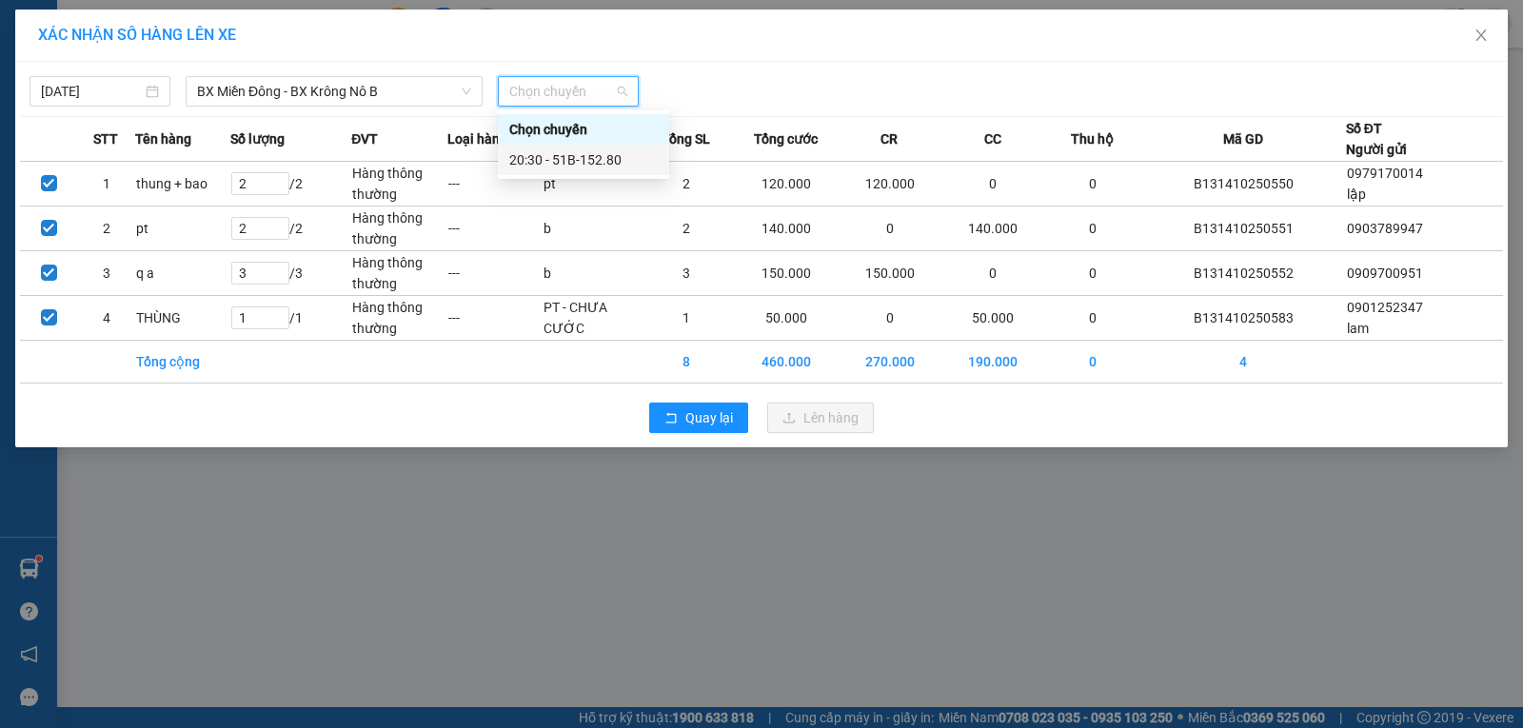
click at [544, 163] on div "20:30 - 51B-152.80" at bounding box center [583, 159] width 148 height 21
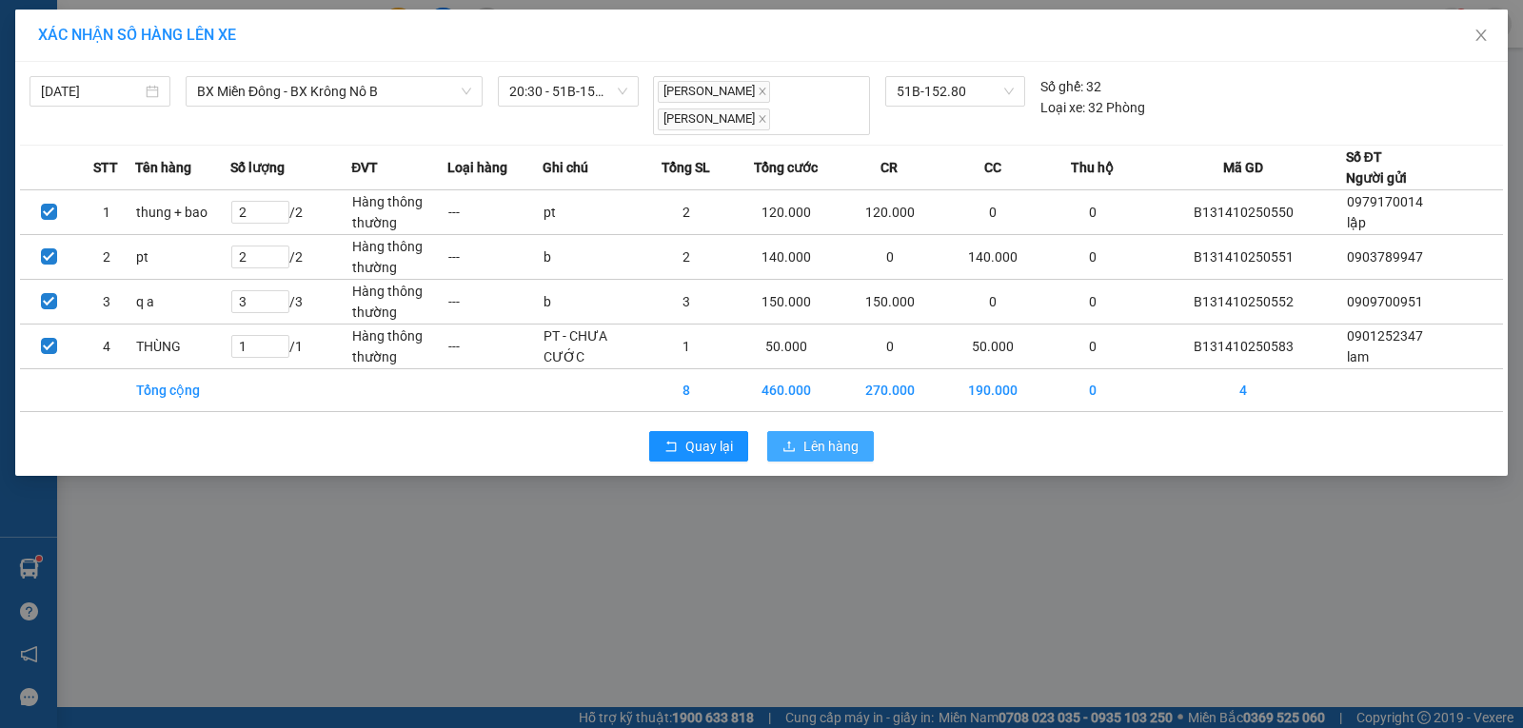
click at [833, 454] on span "Lên hàng" at bounding box center [830, 446] width 55 height 21
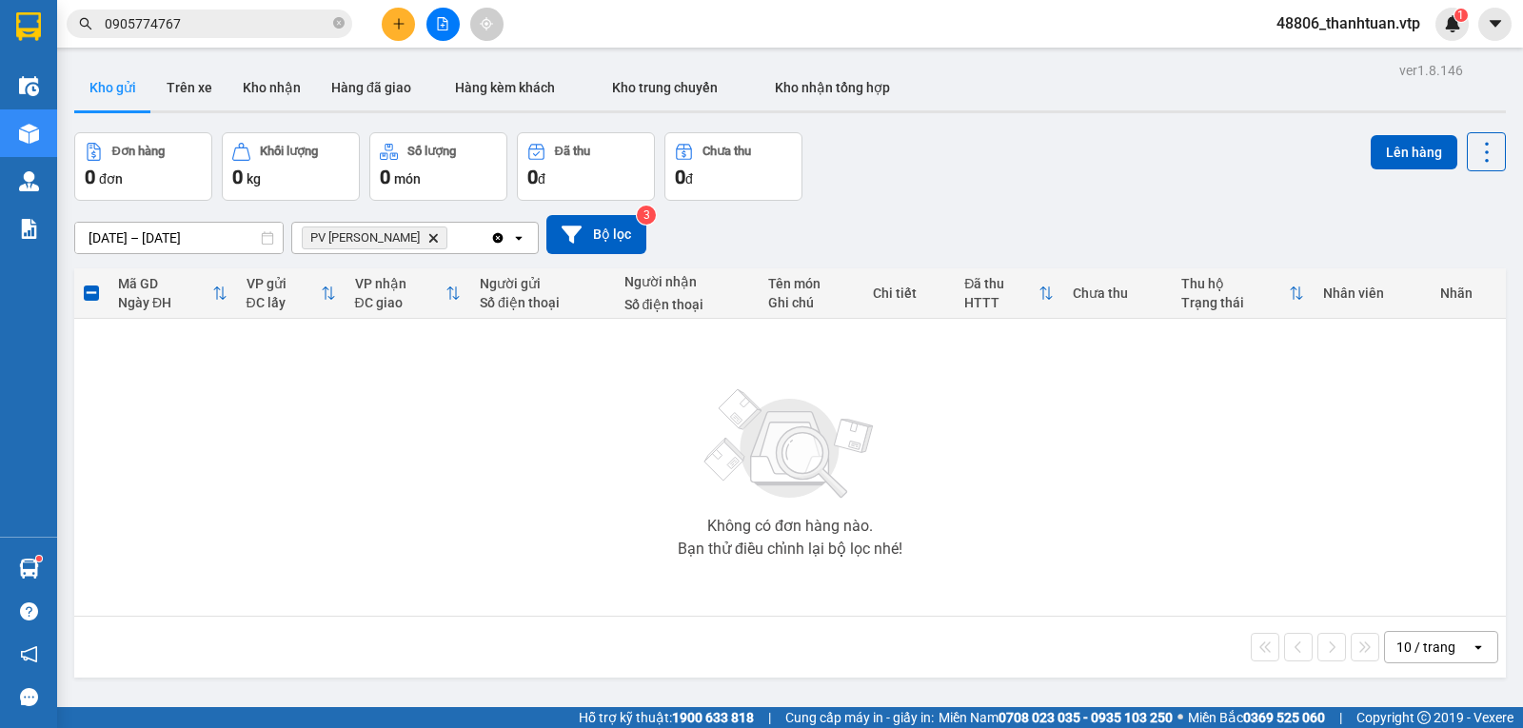
click at [427, 244] on icon "Delete" at bounding box center [432, 237] width 11 height 11
click at [401, 247] on div "Chọn văn phòng nhận" at bounding box center [401, 238] width 219 height 30
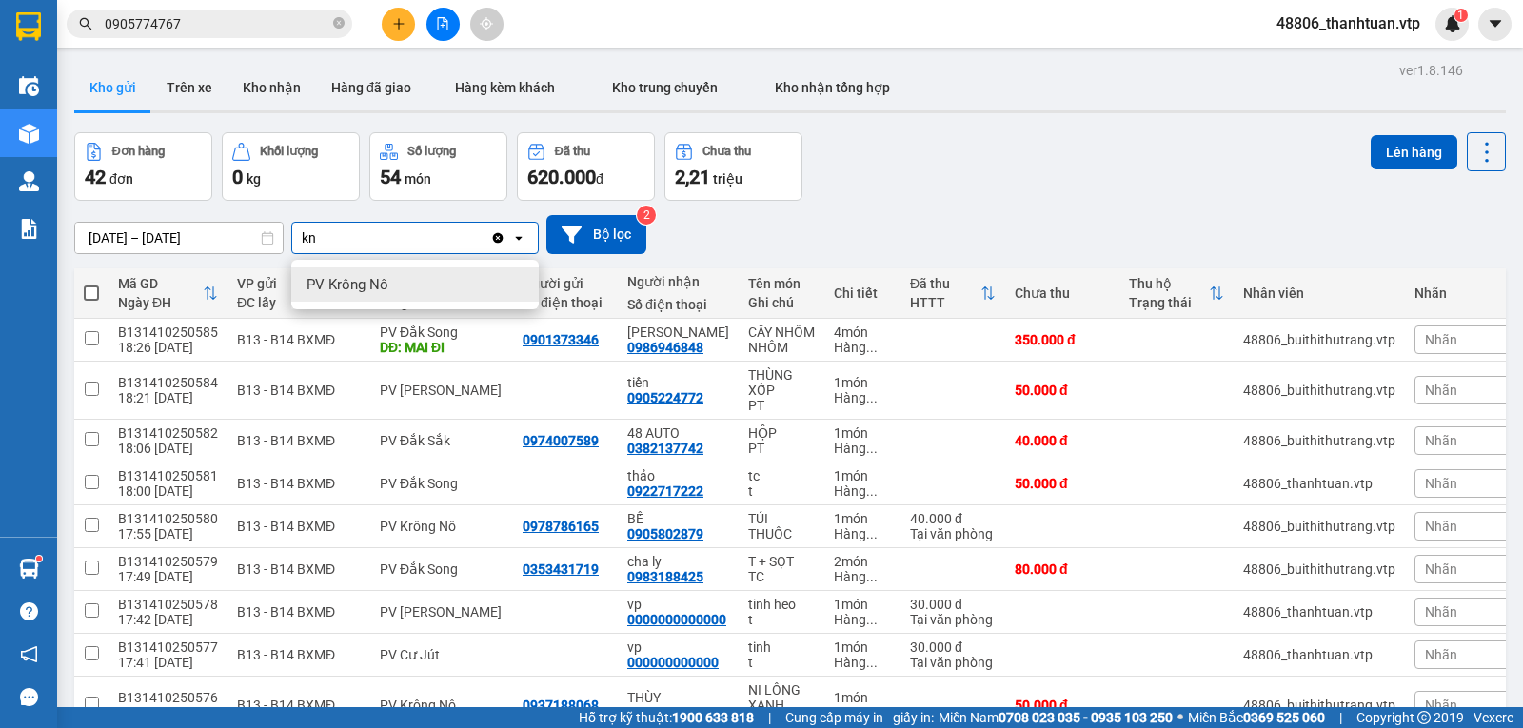
type input "kn"
click at [380, 284] on span "PV Krông Nô" at bounding box center [347, 284] width 82 height 19
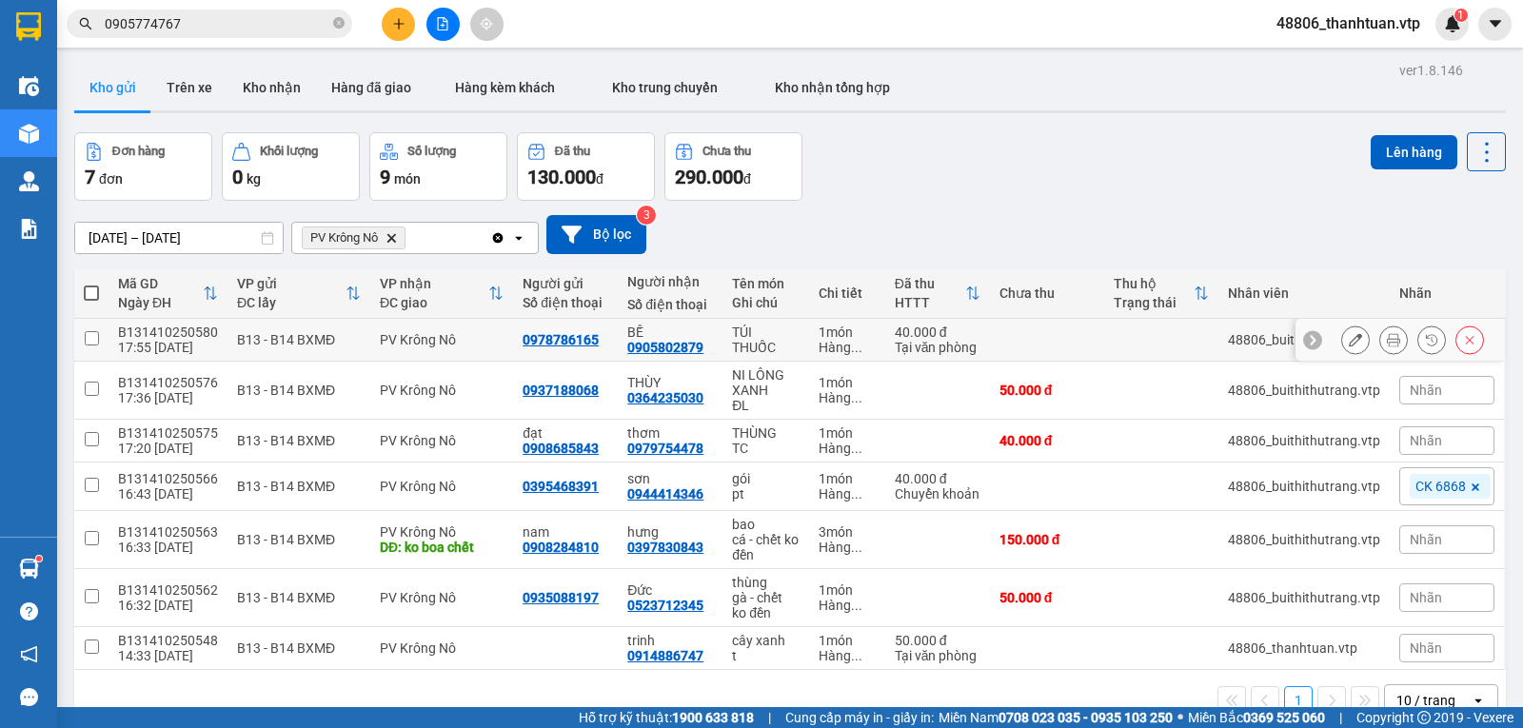
scroll to position [88, 0]
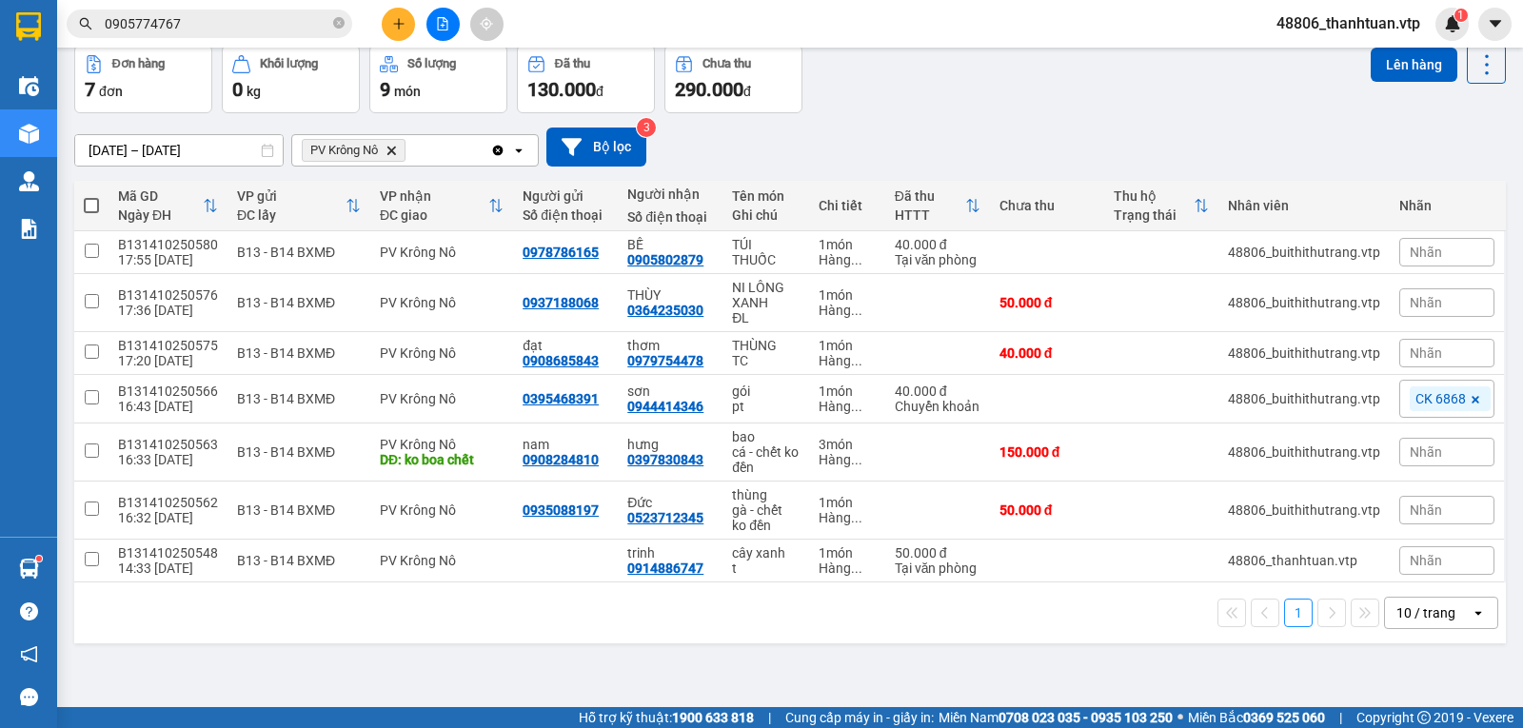
drag, startPoint x: 93, startPoint y: 213, endPoint x: 206, endPoint y: 226, distance: 113.0
click at [94, 212] on span at bounding box center [91, 205] width 15 height 15
click at [91, 196] on input "checkbox" at bounding box center [91, 196] width 0 height 0
checkbox input "true"
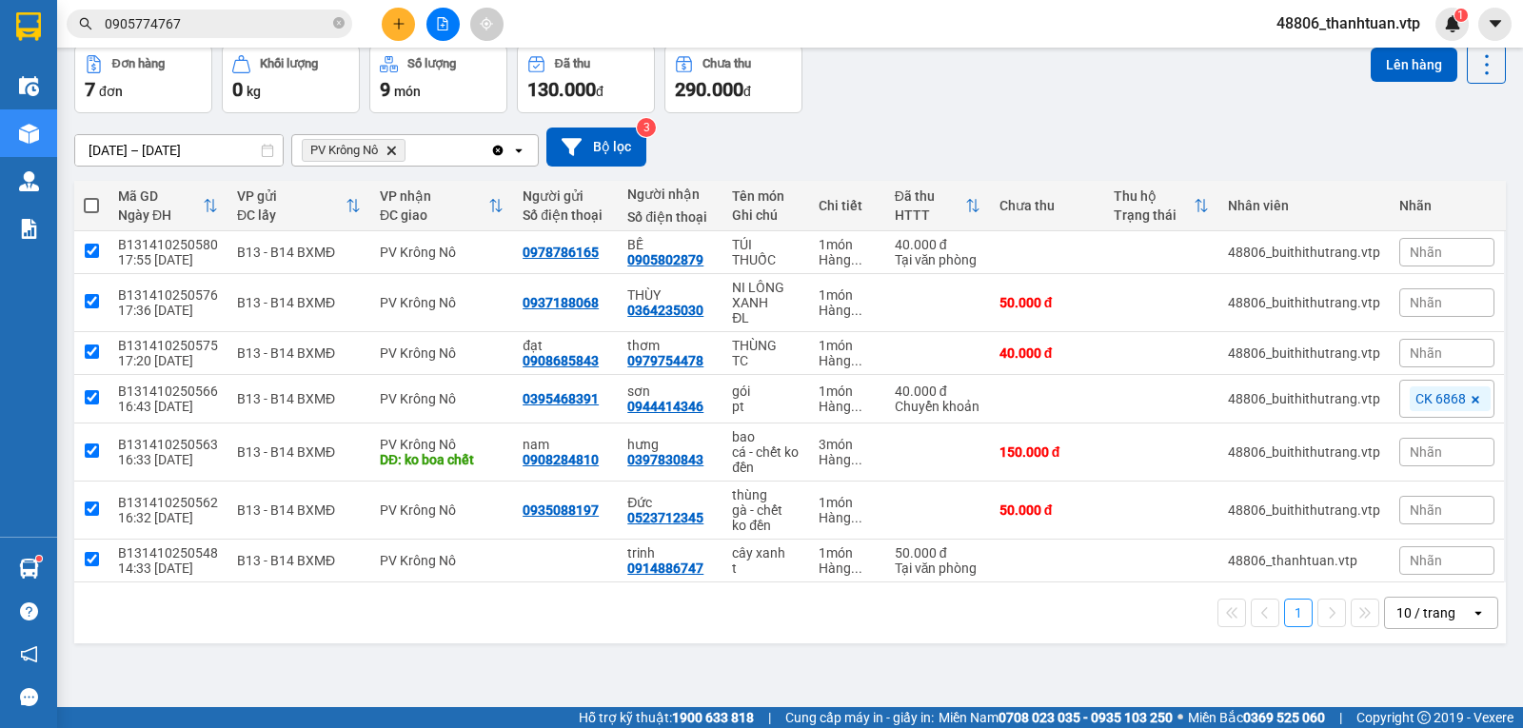
checkbox input "true"
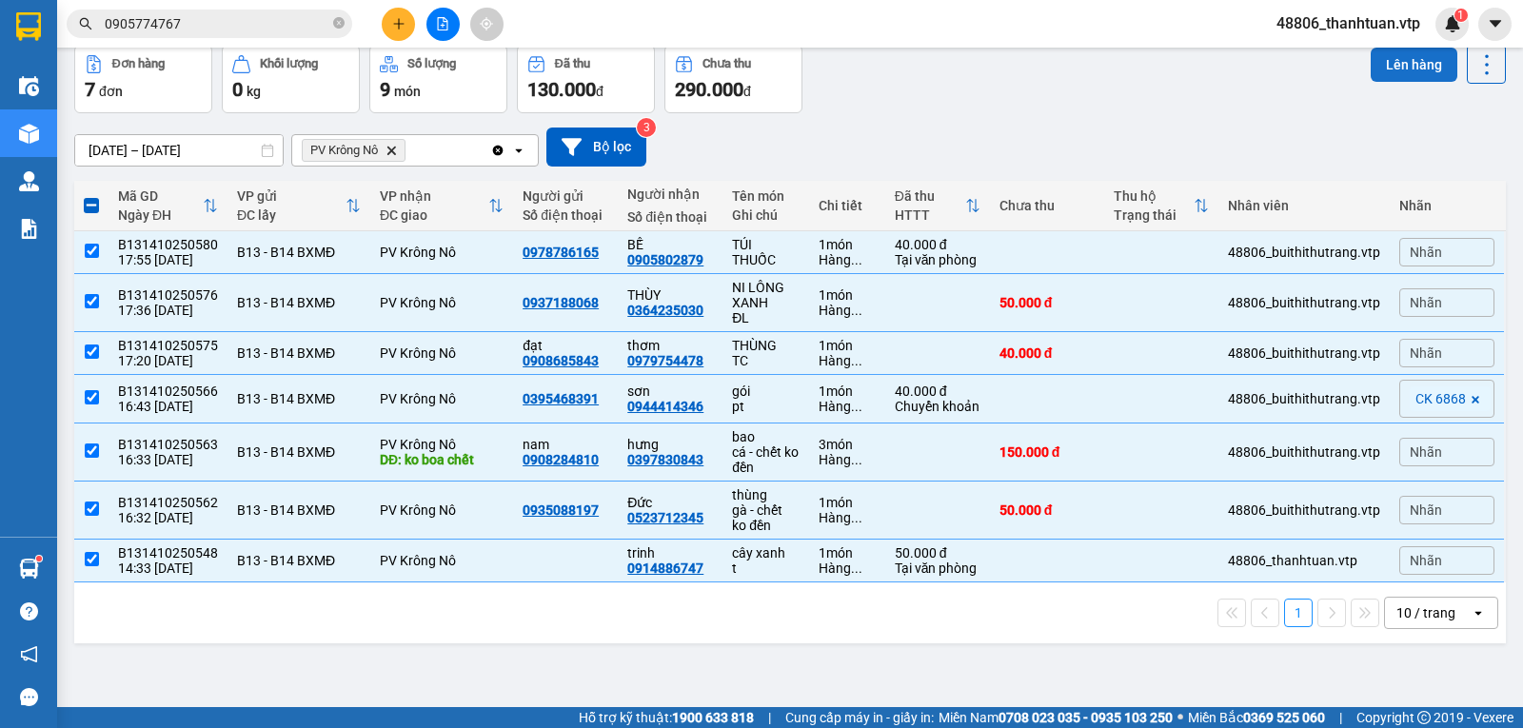
click at [1387, 61] on button "Lên hàng" at bounding box center [1414, 65] width 87 height 34
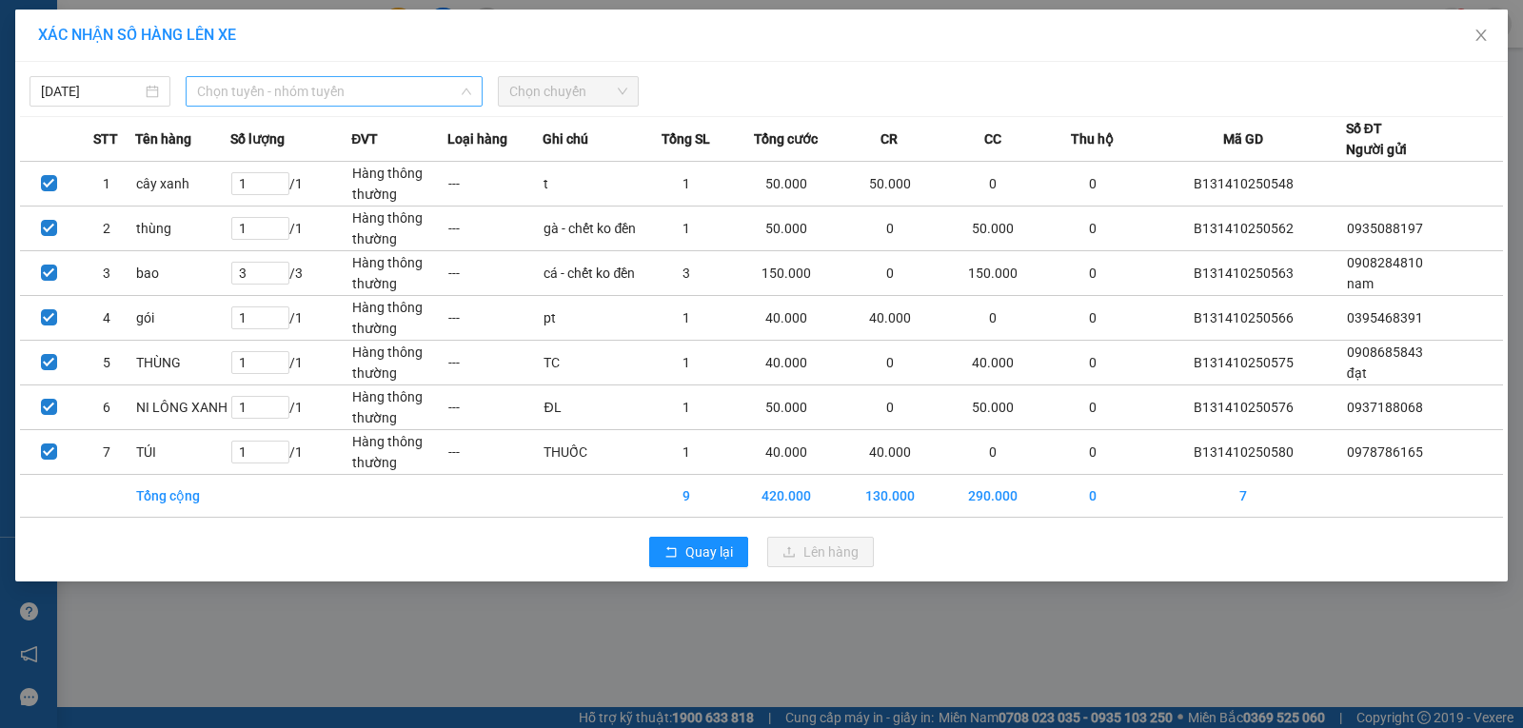
click at [371, 96] on span "Chọn tuyến - nhóm tuyến" at bounding box center [334, 91] width 274 height 29
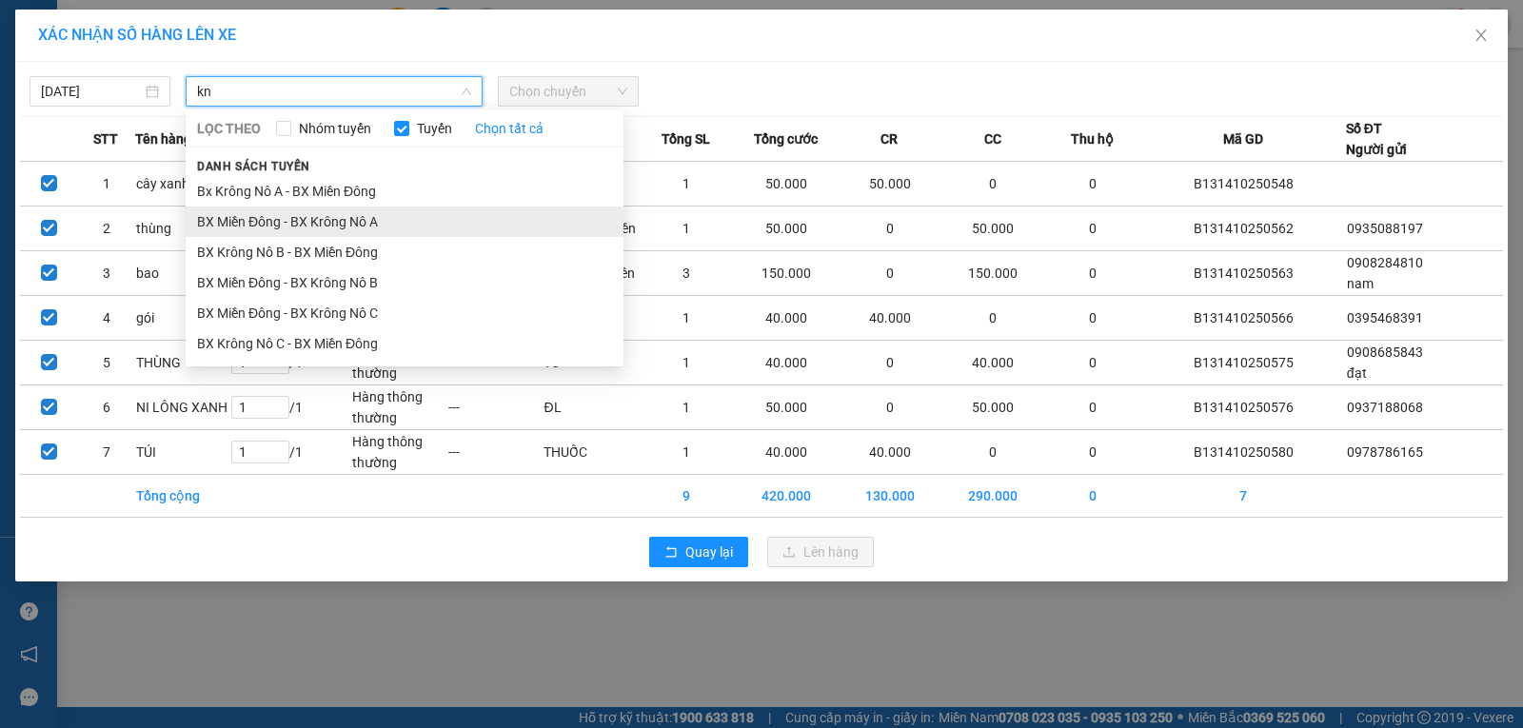
type input "kn"
click at [379, 231] on li "BX Miền Đông - BX Krông Nô A" at bounding box center [405, 222] width 438 height 30
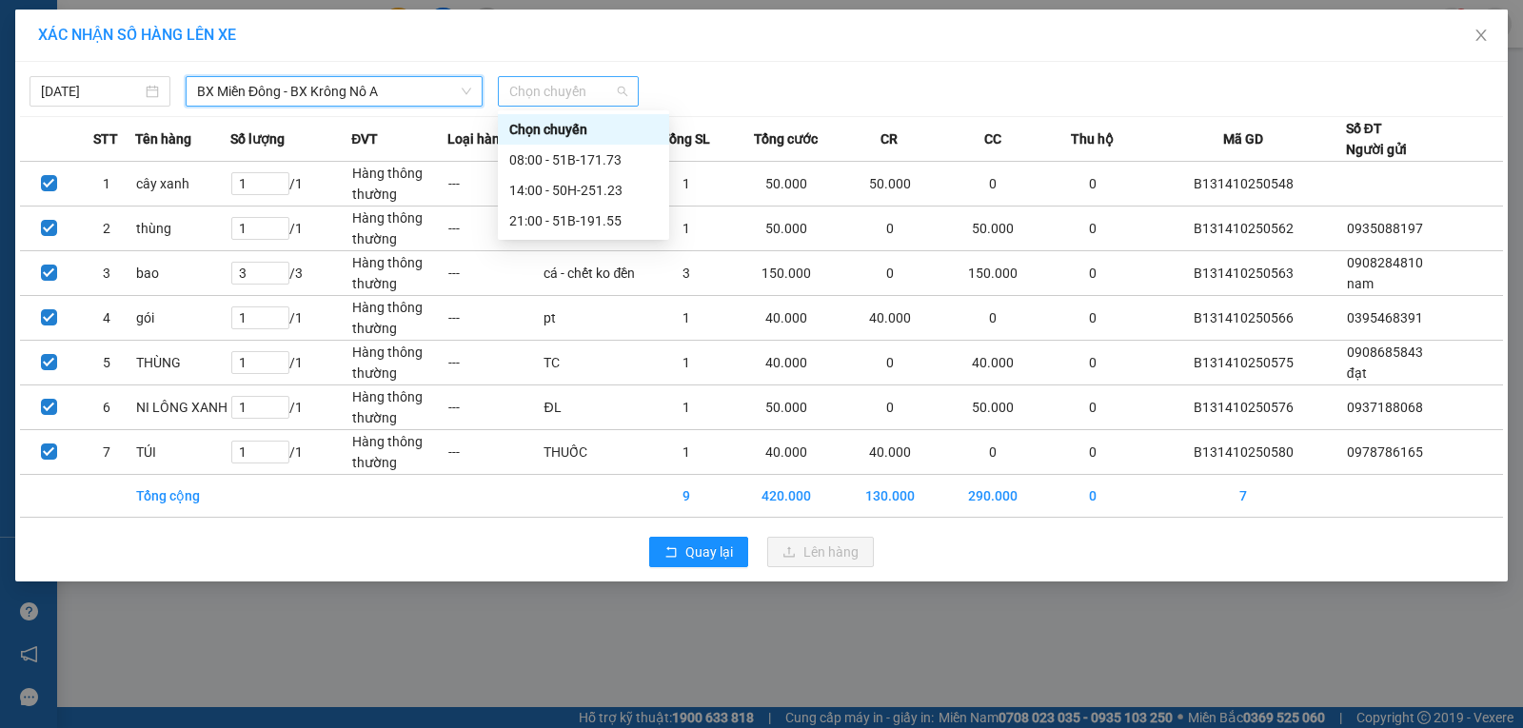
click at [583, 95] on span "Chọn chuyến" at bounding box center [568, 91] width 118 height 29
click at [536, 216] on div "21:00 - 51B-191.55" at bounding box center [583, 220] width 148 height 21
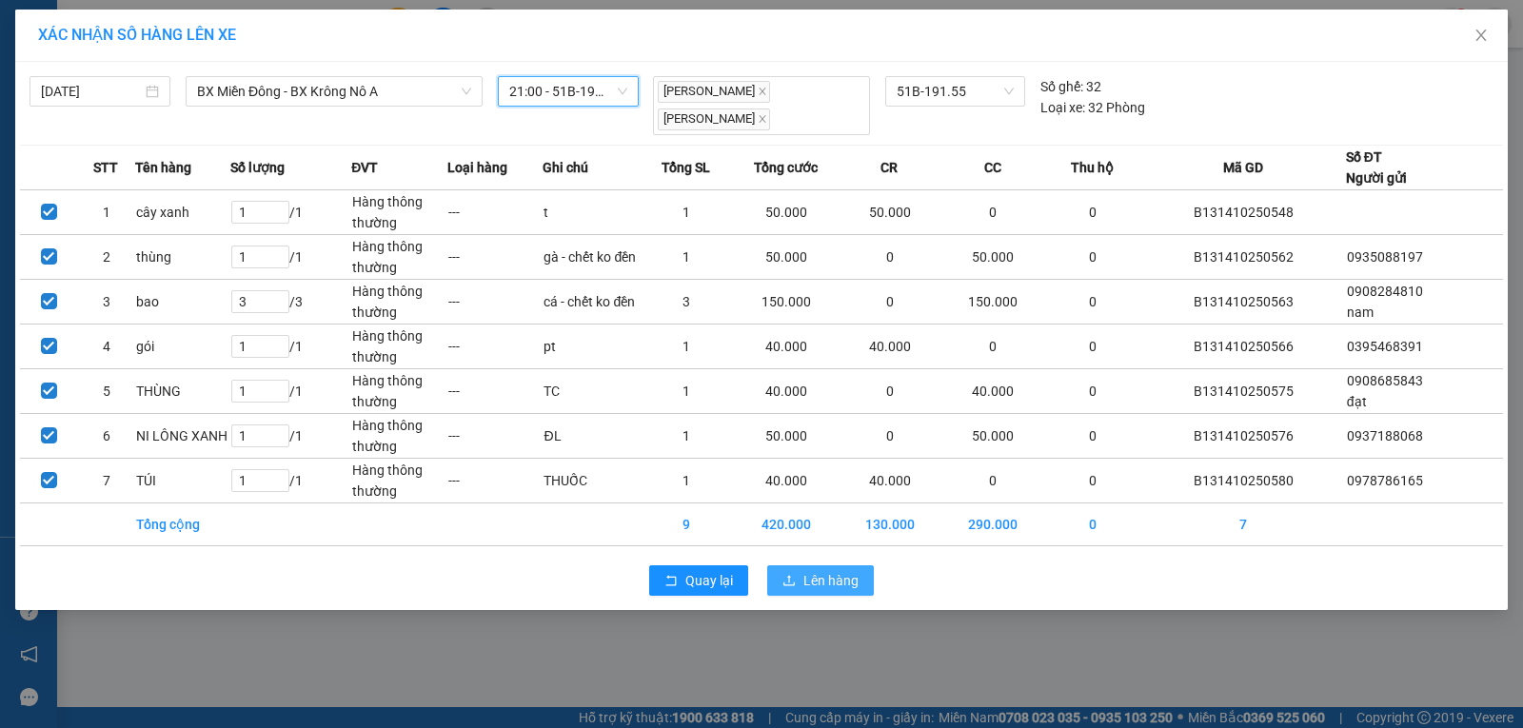
click at [800, 567] on button "Lên hàng" at bounding box center [820, 580] width 107 height 30
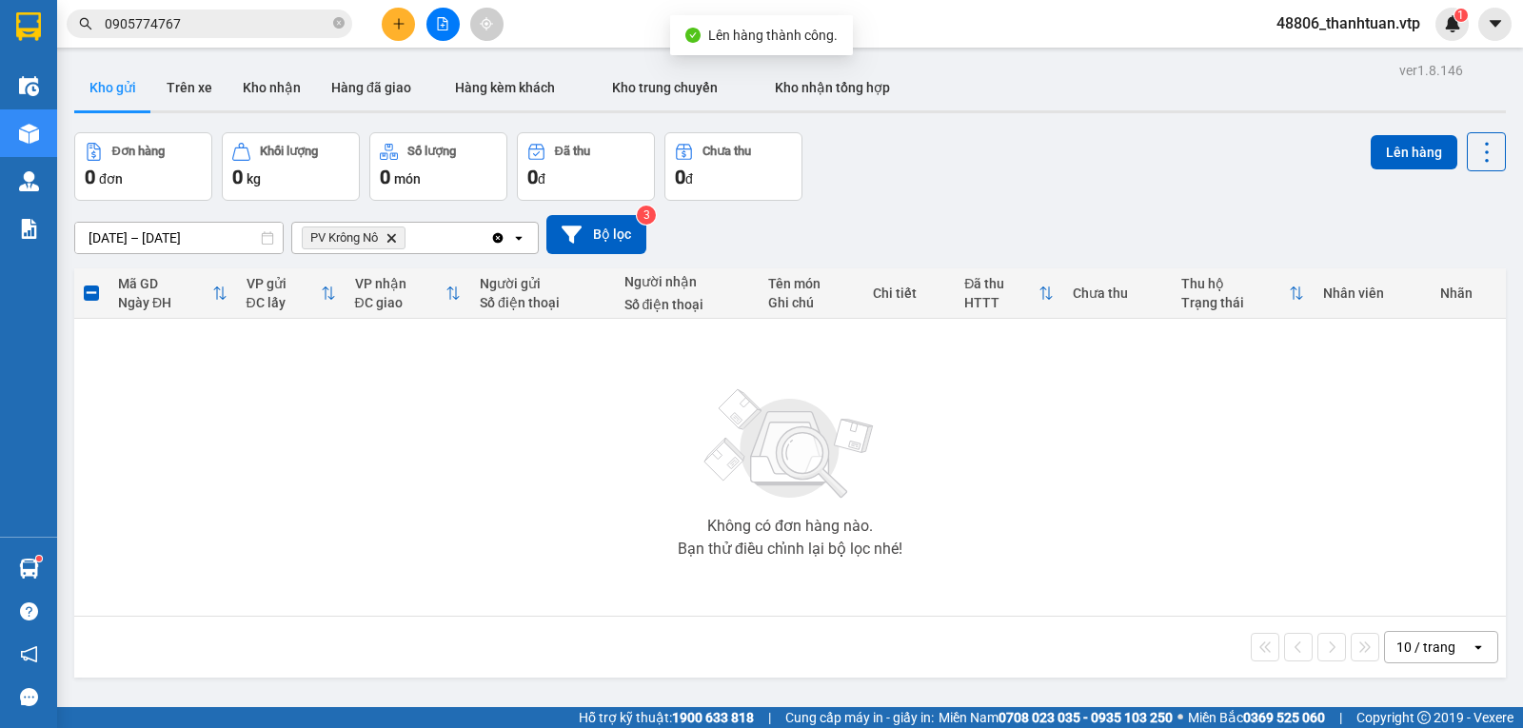
click at [396, 242] on icon "PV Krông Nô, close by backspace" at bounding box center [391, 237] width 9 height 9
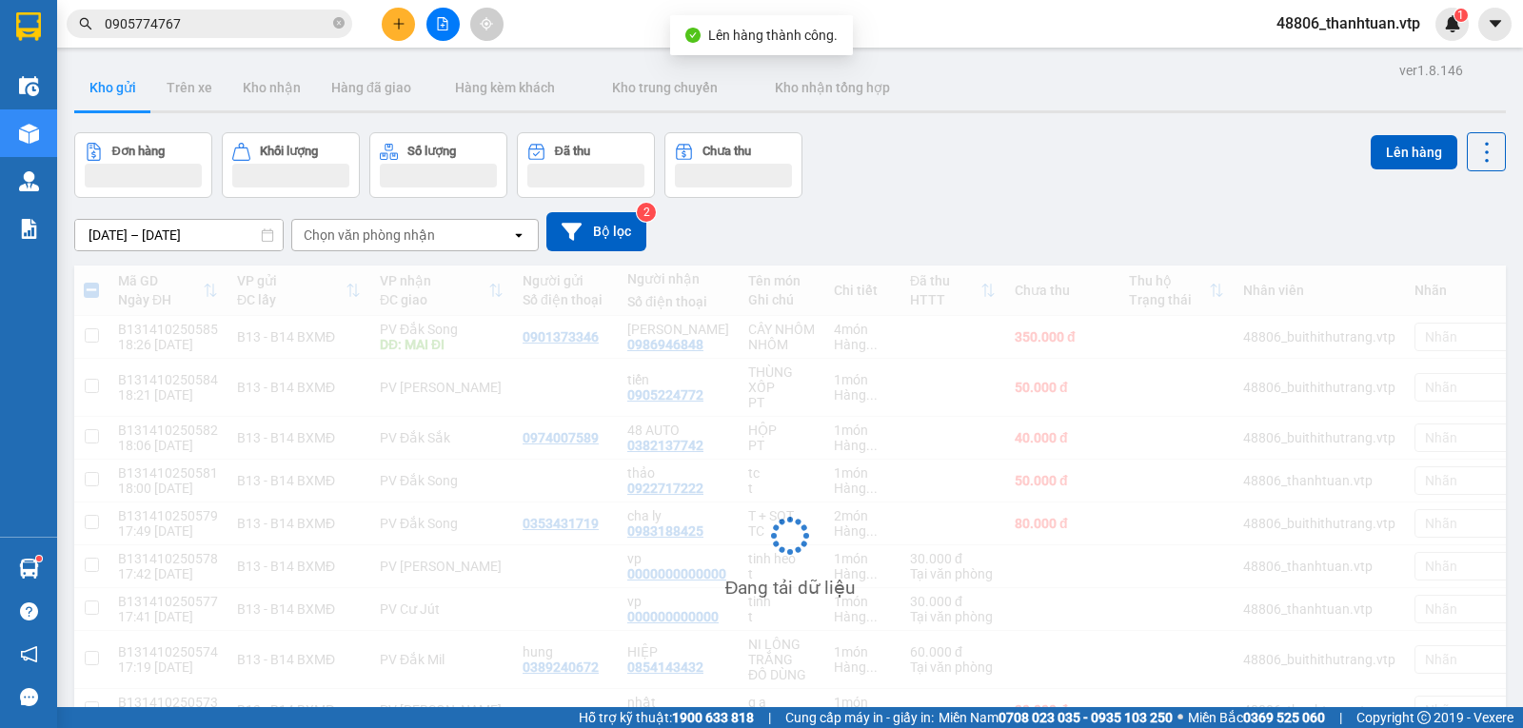
click at [384, 239] on div "Chọn văn phòng nhận" at bounding box center [369, 235] width 131 height 19
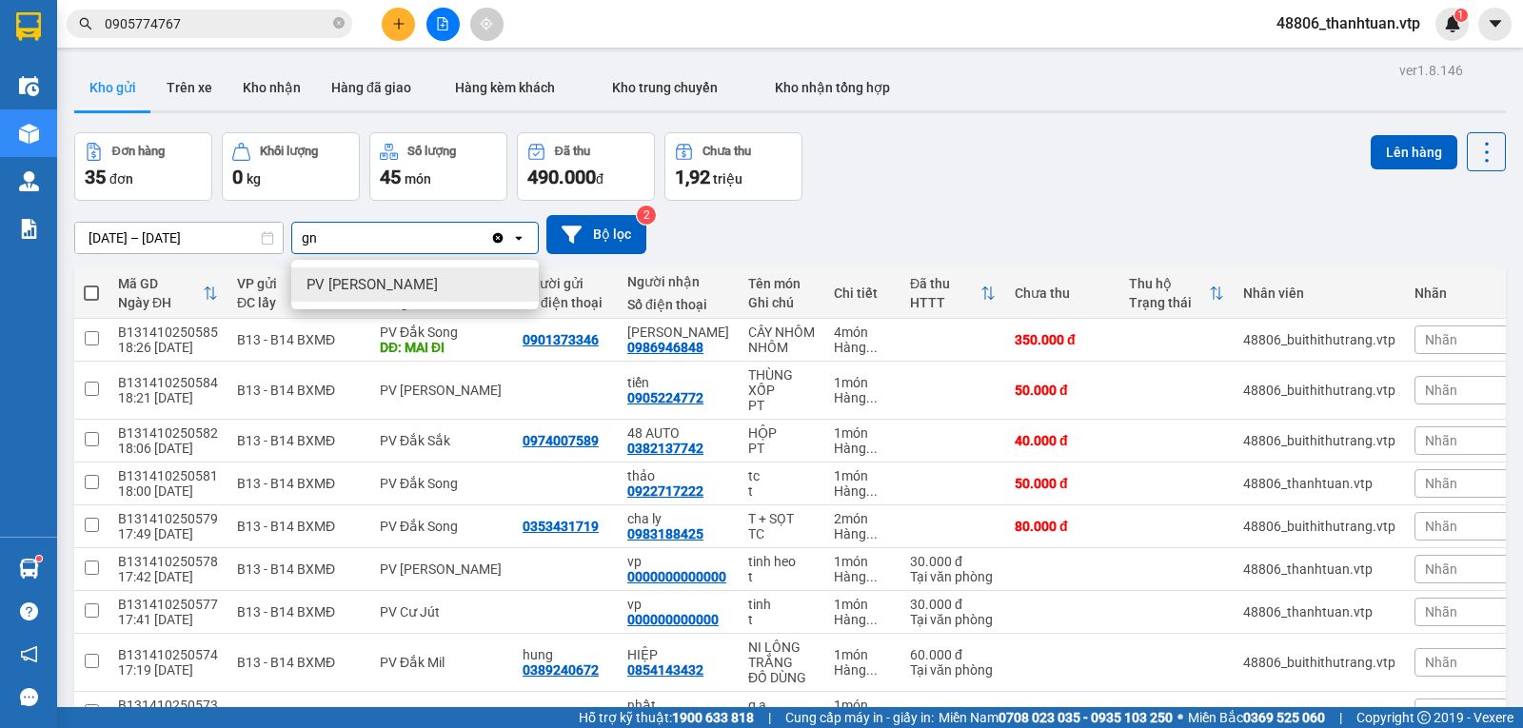
type input "gn"
click at [338, 285] on span "PV [PERSON_NAME]" at bounding box center [371, 284] width 131 height 19
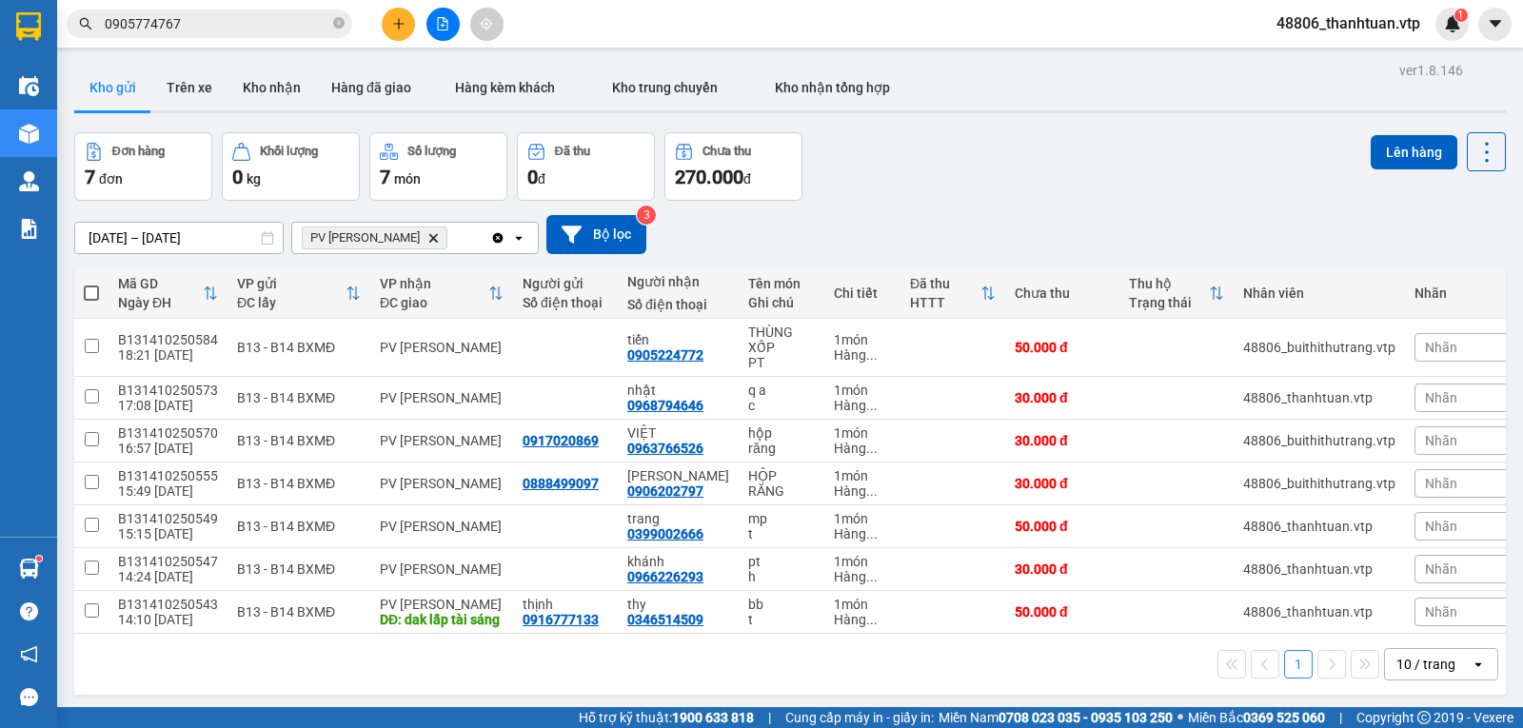
click at [93, 301] on span at bounding box center [91, 293] width 15 height 15
click at [91, 284] on input "checkbox" at bounding box center [91, 284] width 0 height 0
checkbox input "true"
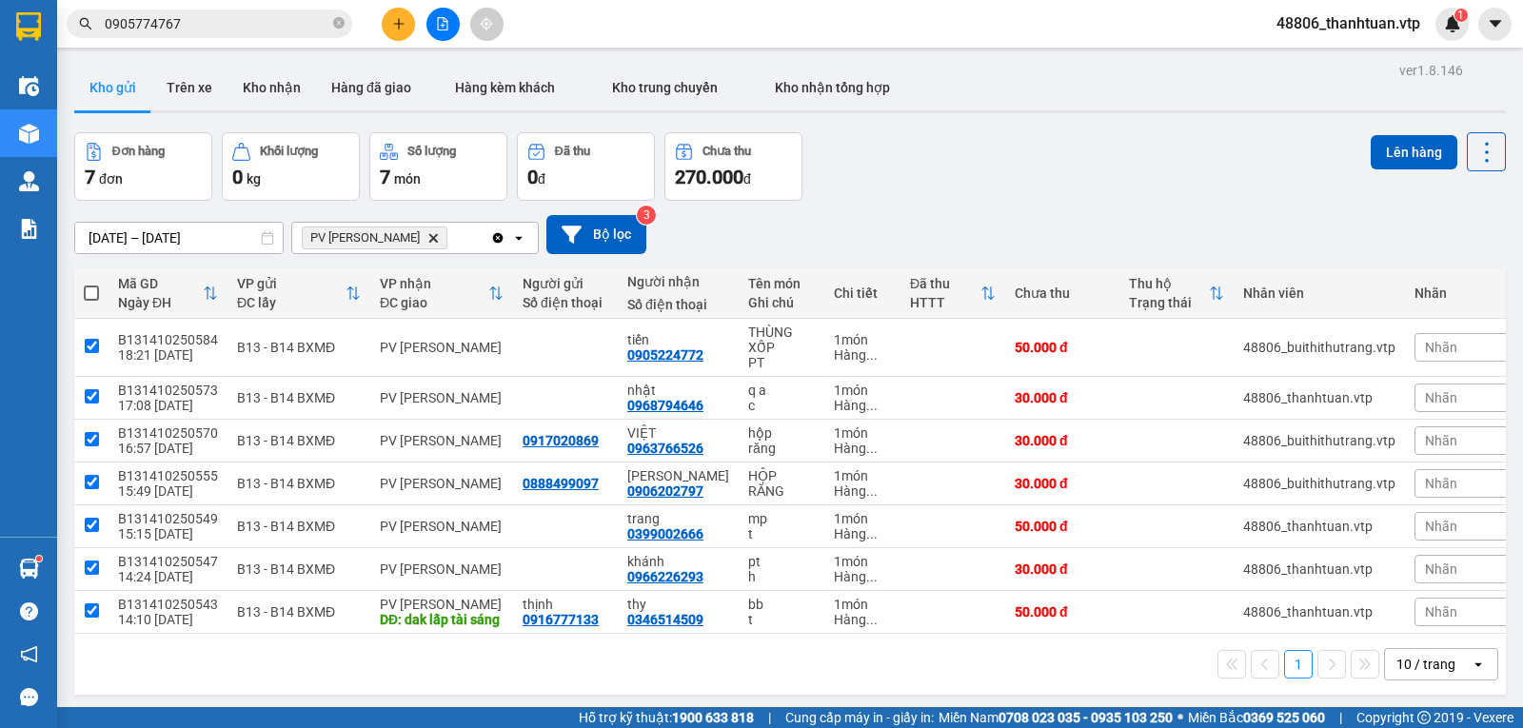
checkbox input "true"
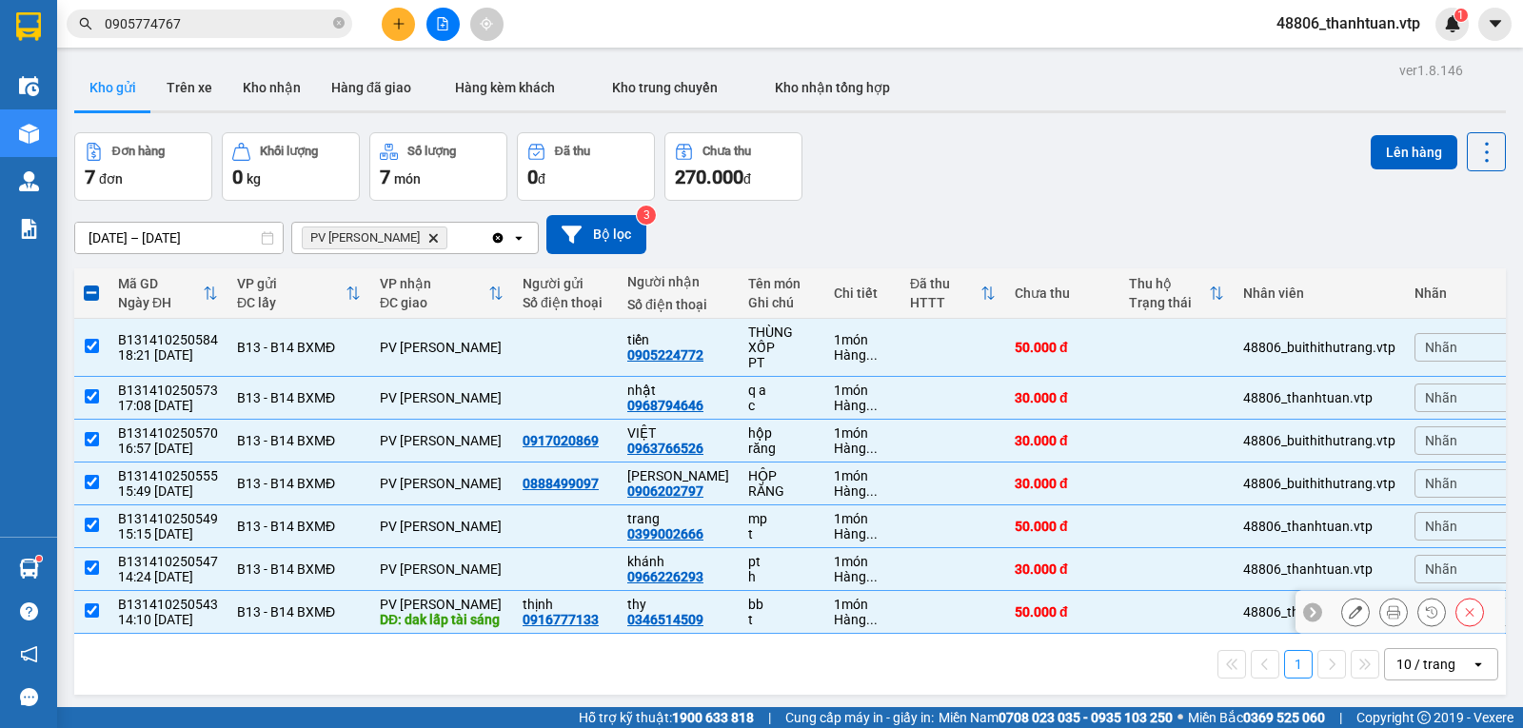
click at [92, 618] on input "checkbox" at bounding box center [92, 610] width 14 height 14
checkbox input "false"
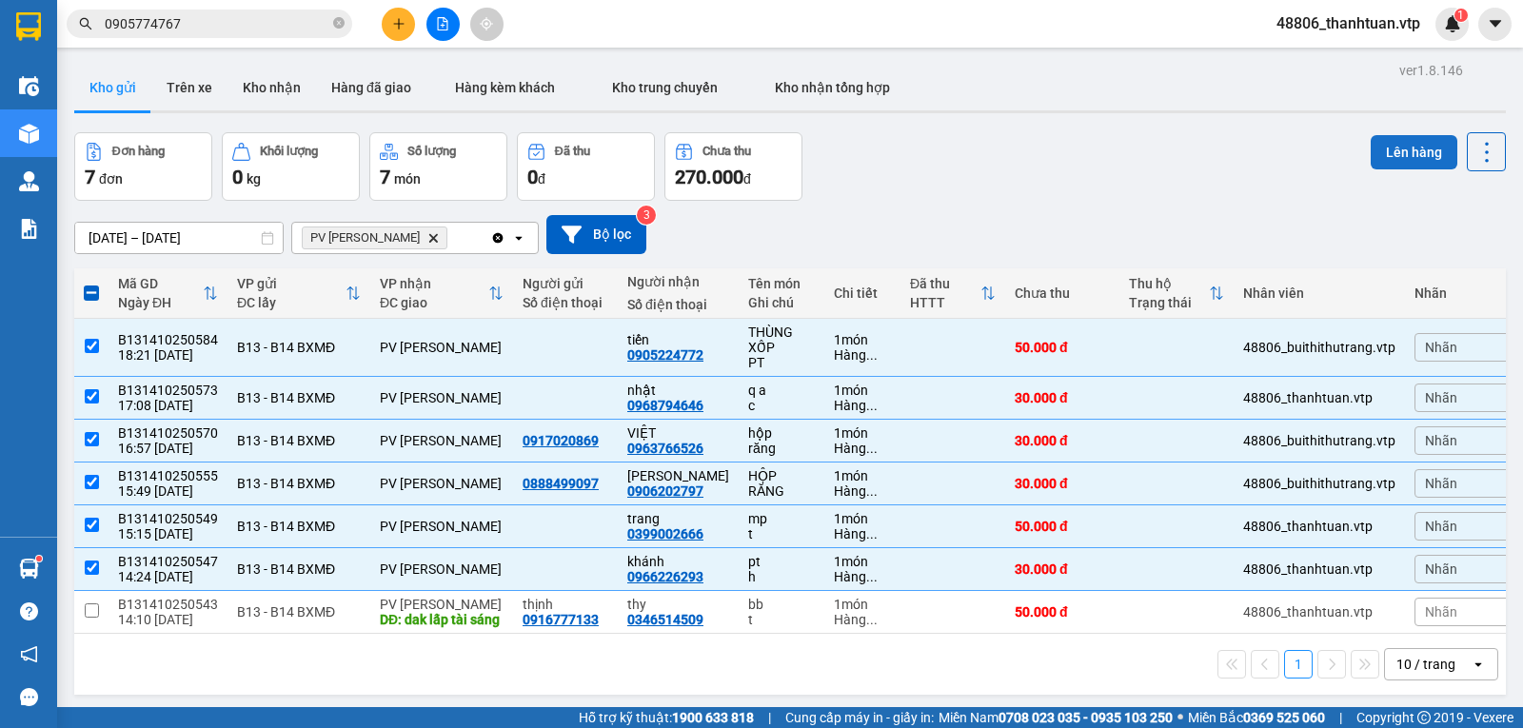
click at [1382, 156] on button "Lên hàng" at bounding box center [1414, 152] width 87 height 34
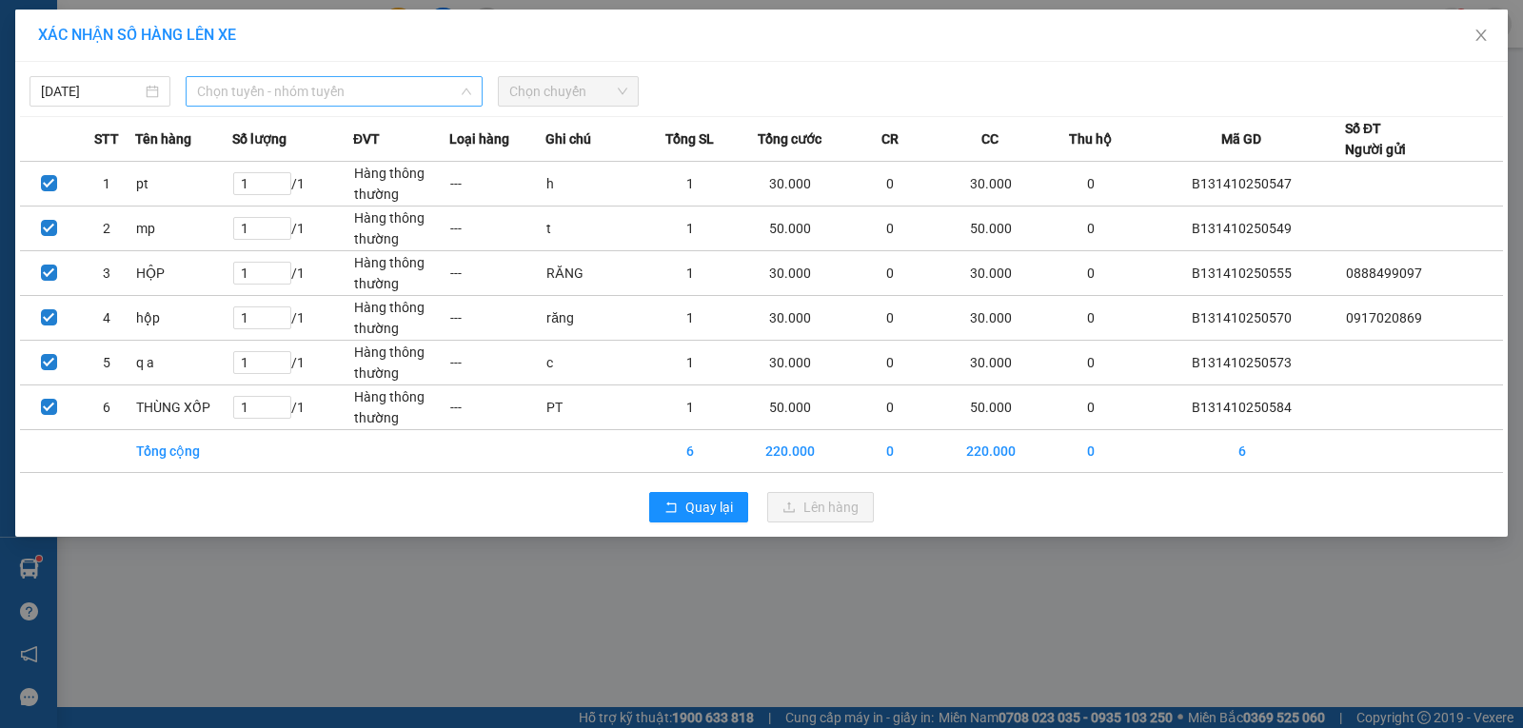
click at [404, 87] on span "Chọn tuyến - nhóm tuyến" at bounding box center [334, 91] width 274 height 29
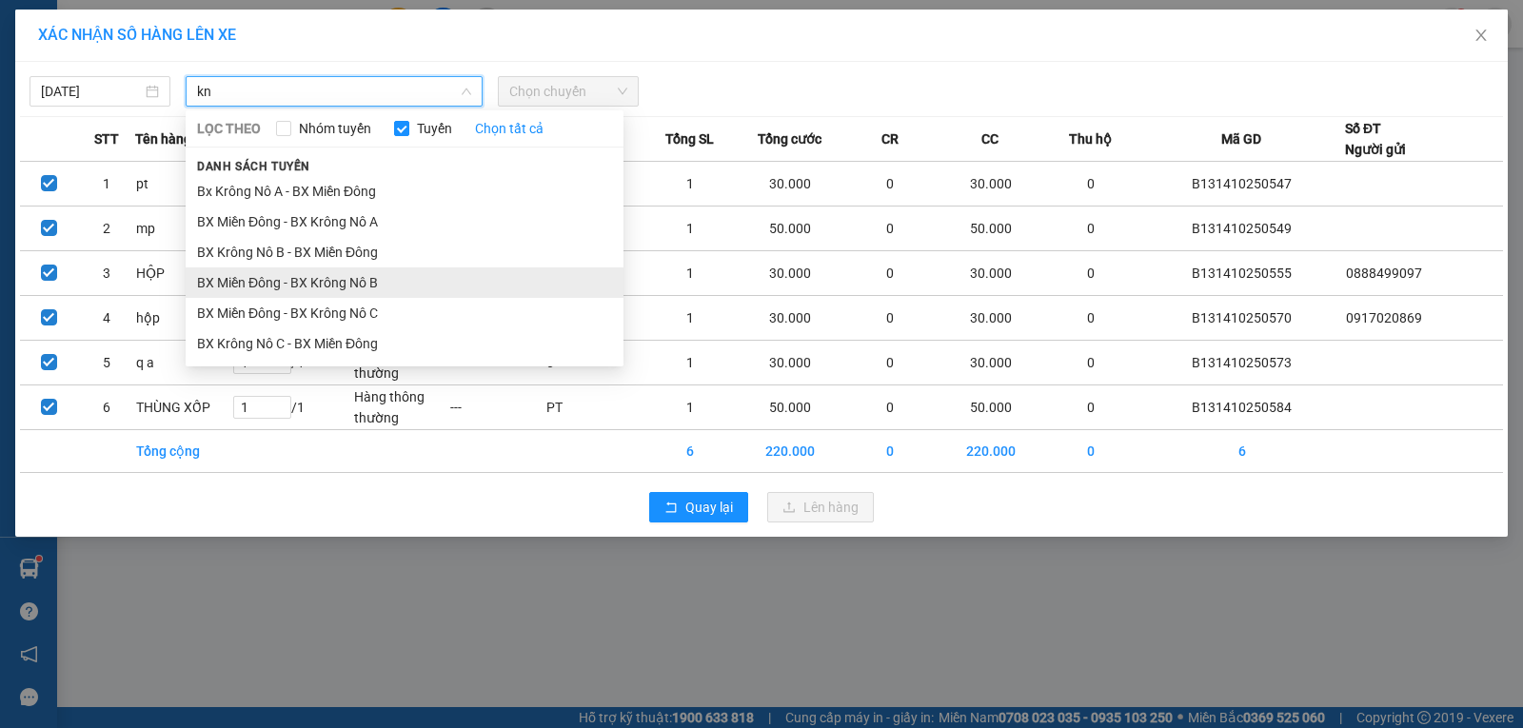
type input "kn"
click at [373, 284] on li "BX Miền Đông - BX Krông Nô B" at bounding box center [405, 282] width 438 height 30
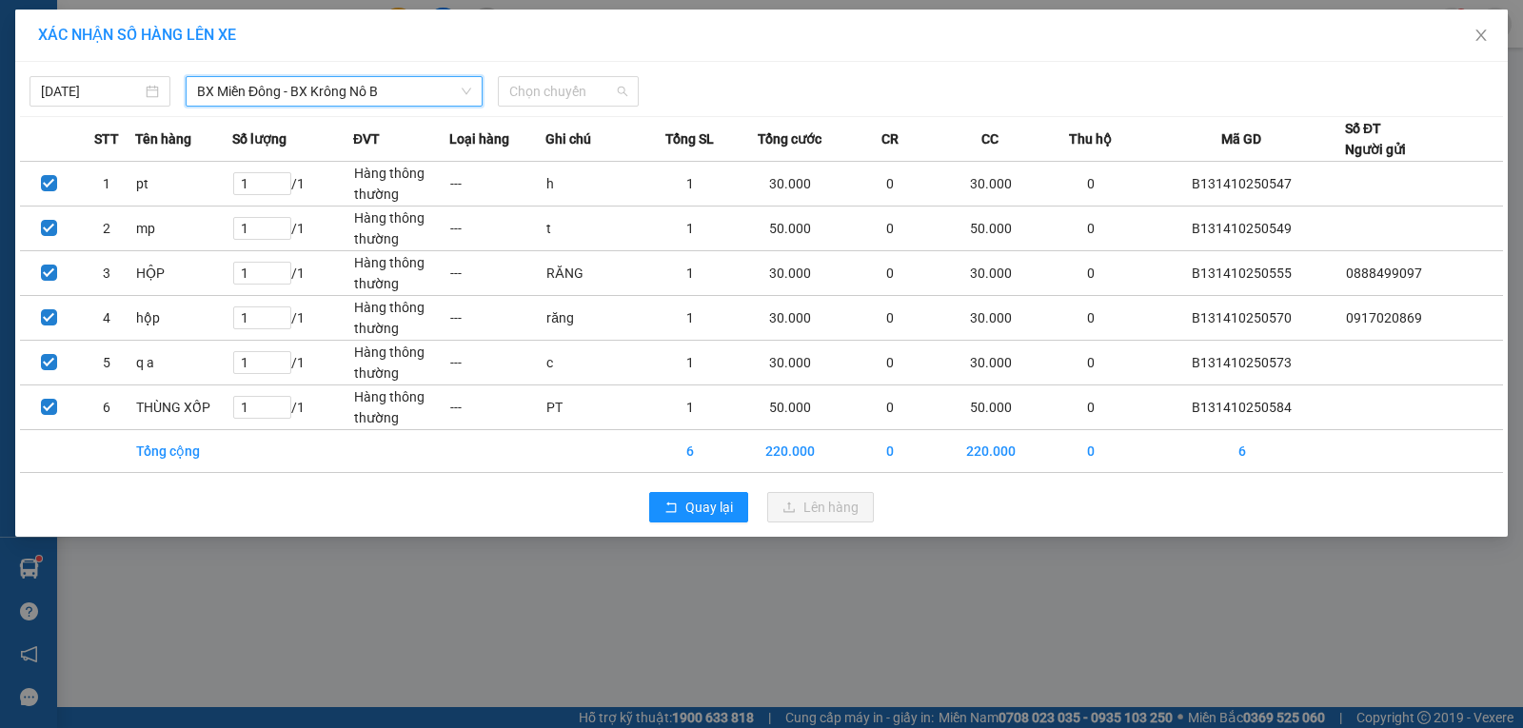
drag, startPoint x: 537, startPoint y: 93, endPoint x: 526, endPoint y: 144, distance: 51.5
click at [537, 92] on span "Chọn chuyến" at bounding box center [568, 91] width 118 height 29
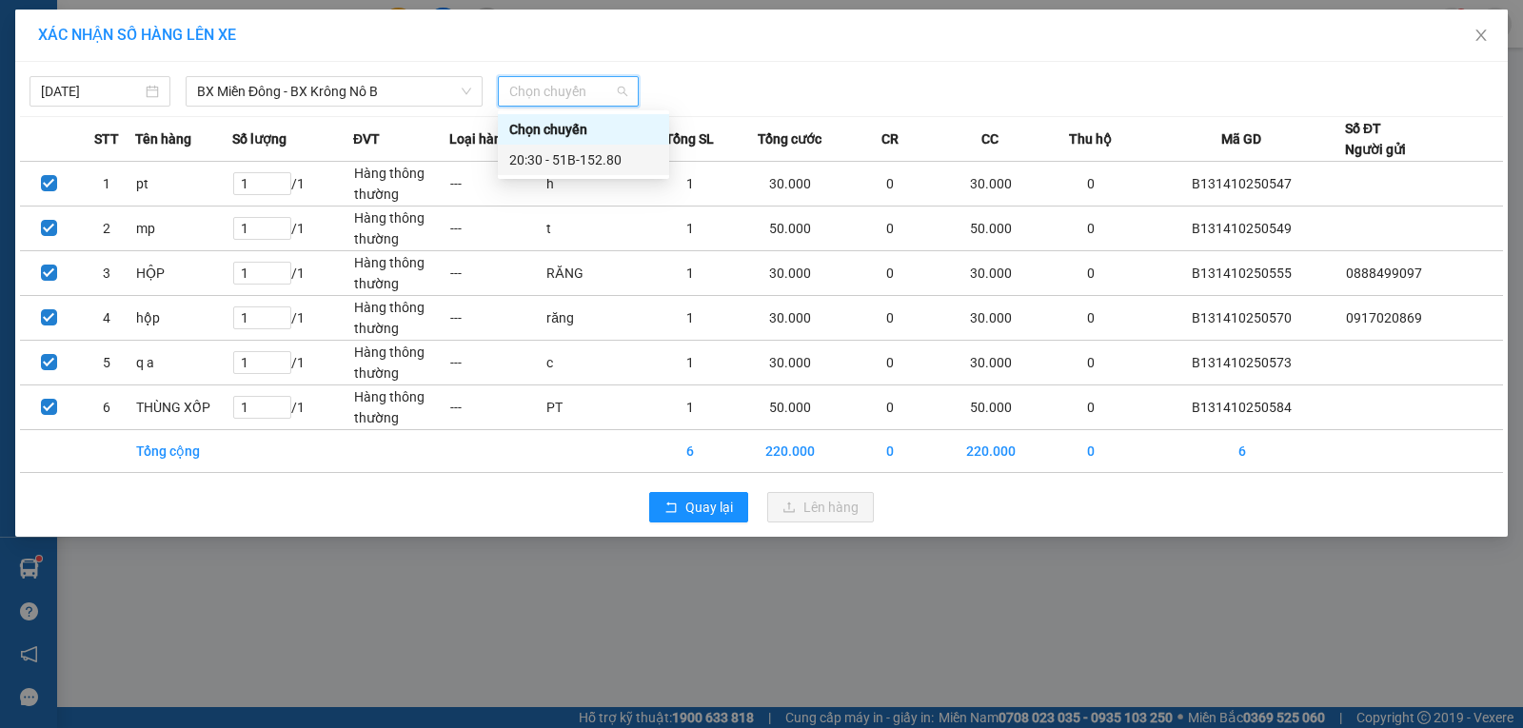
click at [531, 163] on div "20:30 - 51B-152.80" at bounding box center [583, 159] width 148 height 21
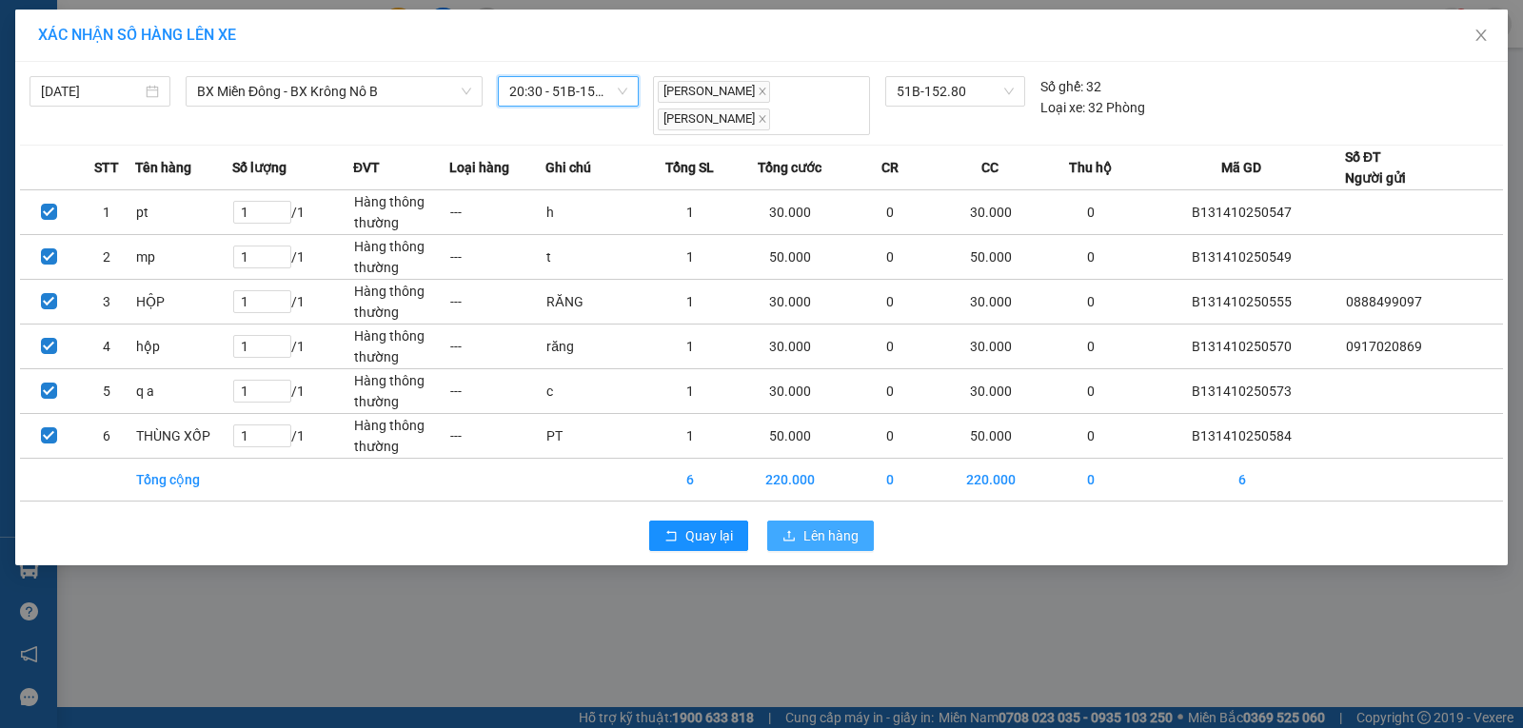
click at [834, 530] on span "Lên hàng" at bounding box center [830, 535] width 55 height 21
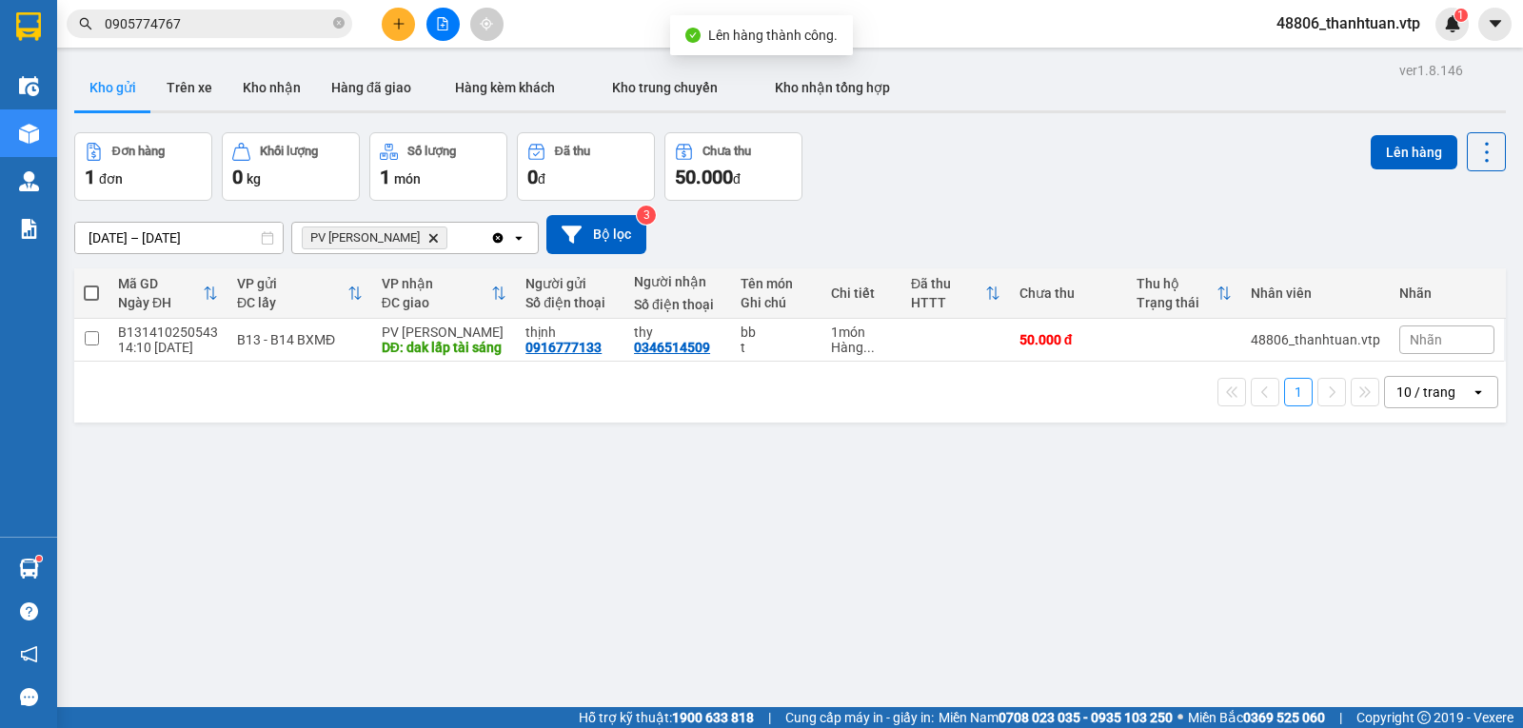
click at [429, 242] on icon "PV Gia Nghĩa, close by backspace" at bounding box center [433, 237] width 9 height 9
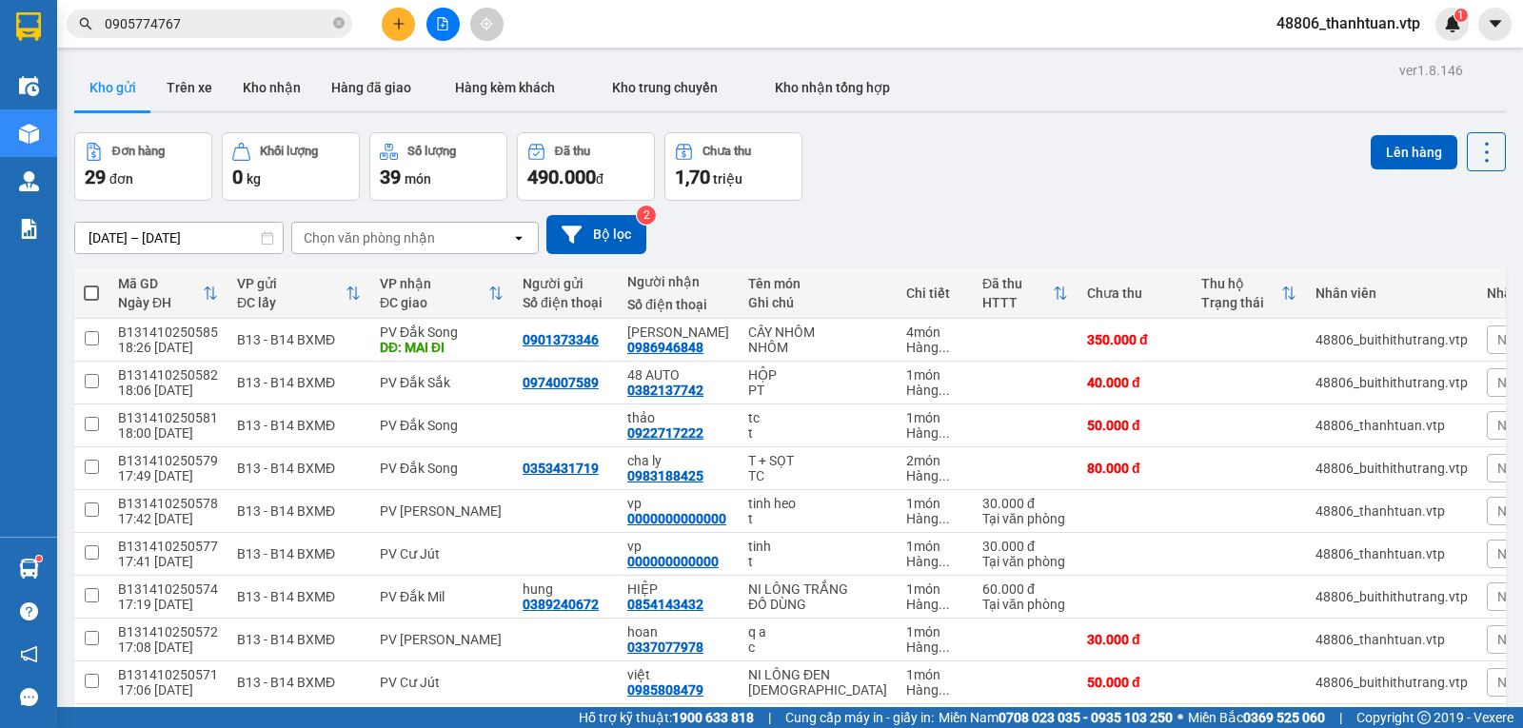
click at [366, 227] on div "09/10/2025 – 11/10/2025 Press the down arrow key to interact with the calendar …" at bounding box center [789, 234] width 1431 height 39
click at [362, 237] on div "Chọn văn phòng nhận" at bounding box center [369, 237] width 131 height 19
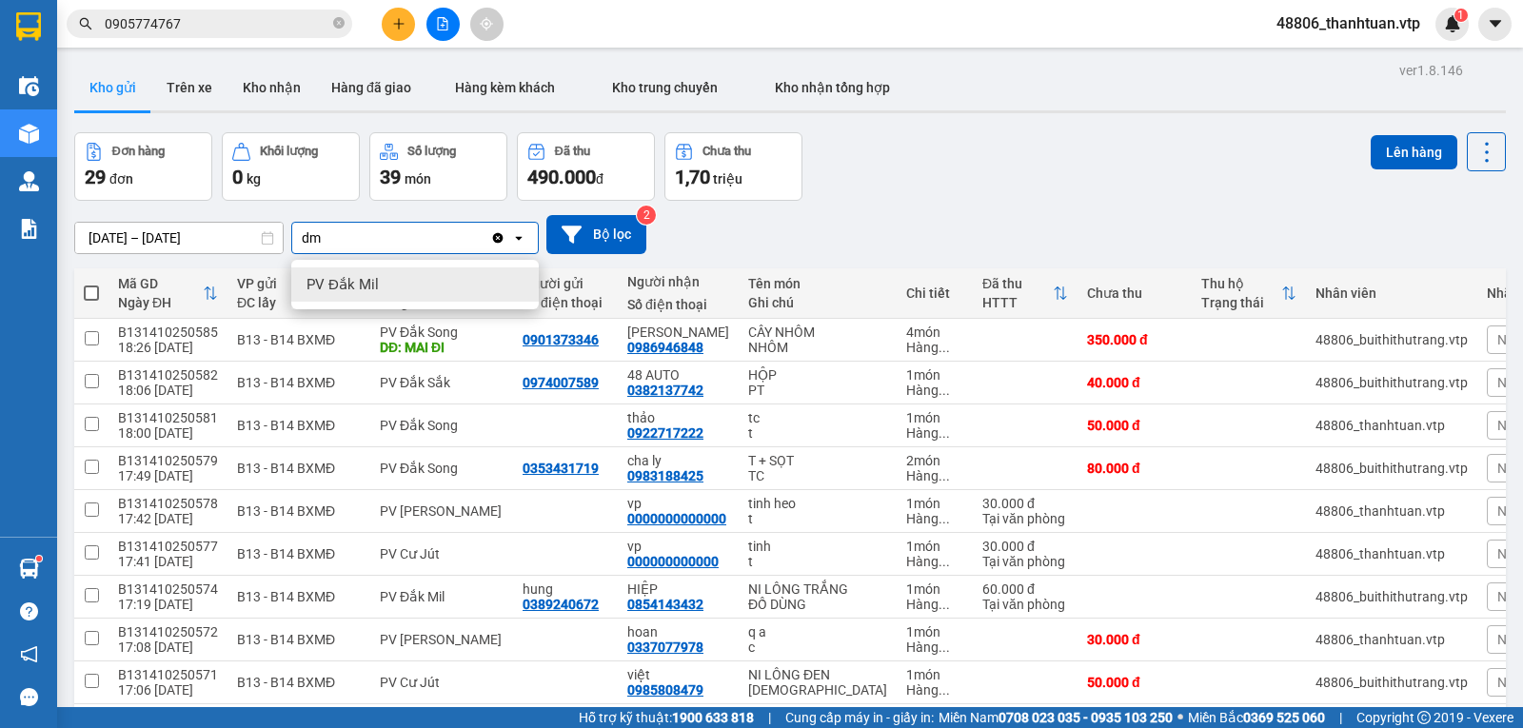
type input "dm"
click at [342, 285] on span "PV Đắk Mil" at bounding box center [342, 284] width 72 height 19
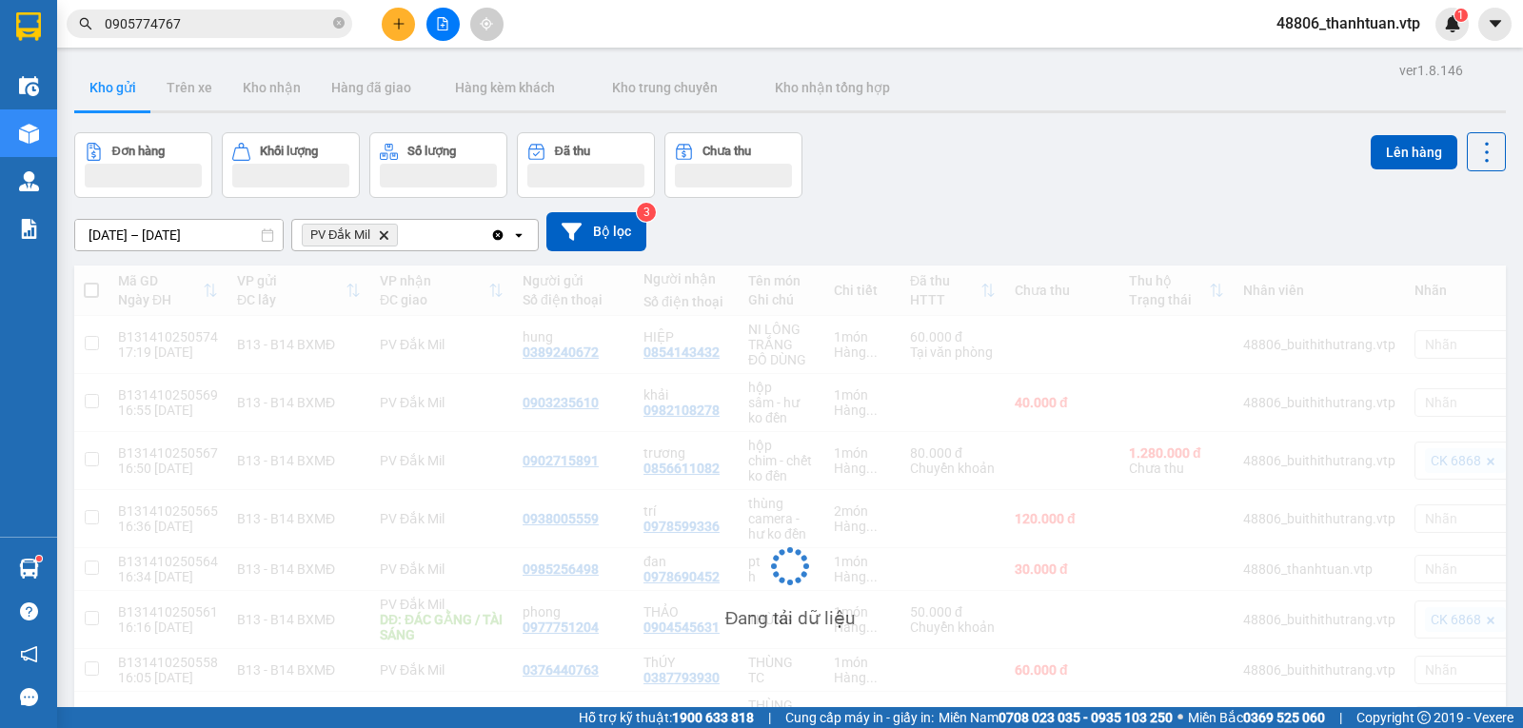
click at [433, 243] on div "PV Đắk Mil Delete" at bounding box center [391, 235] width 198 height 30
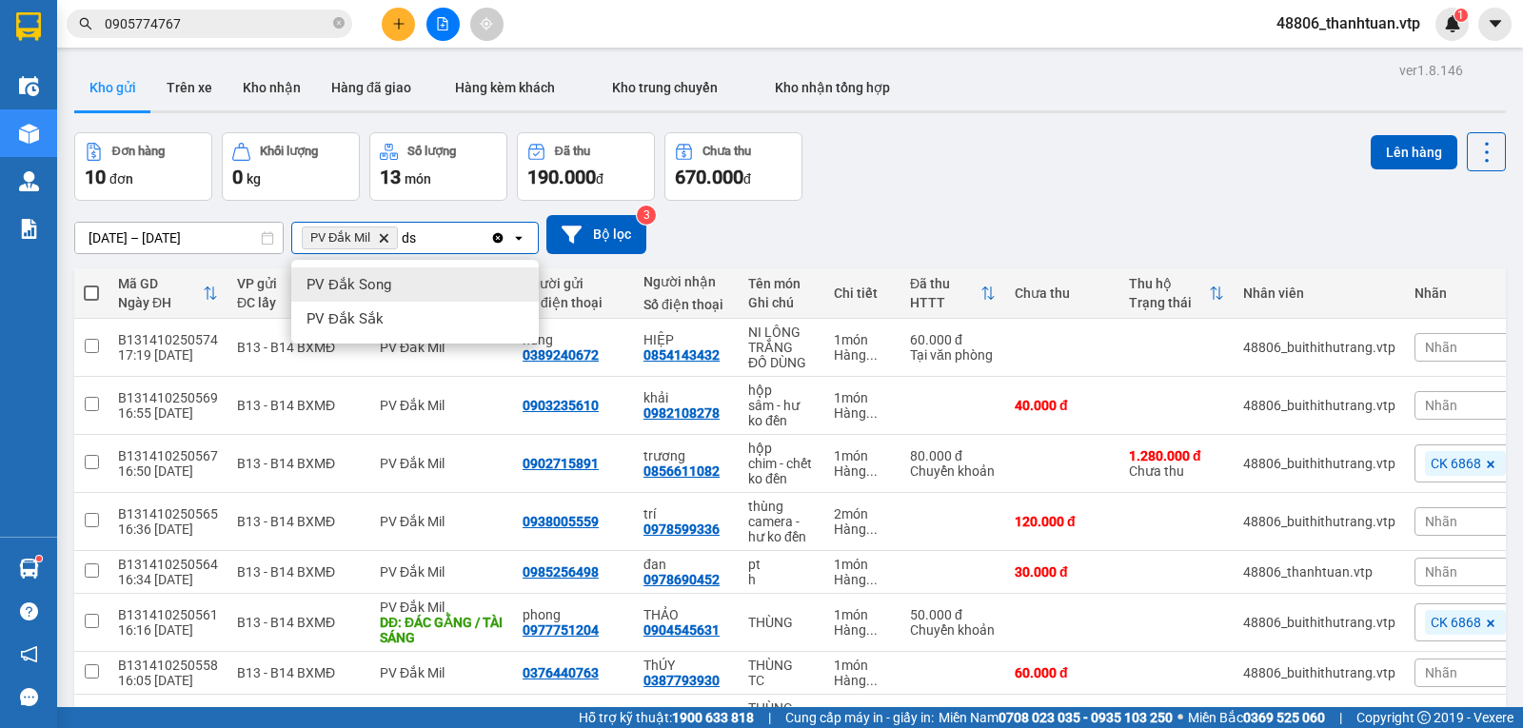
type input "ds"
click at [370, 317] on span "PV Đắk Sắk" at bounding box center [344, 318] width 77 height 19
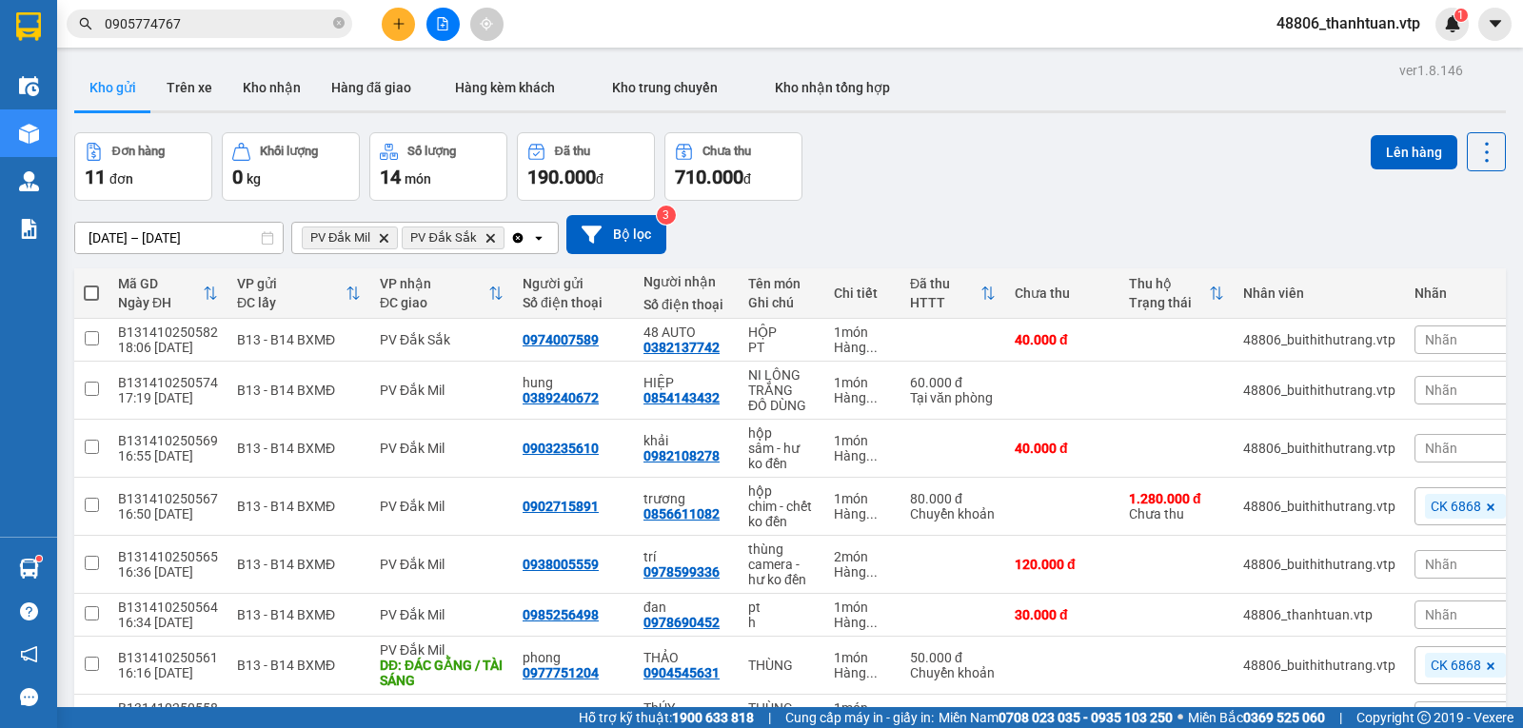
click at [95, 298] on span at bounding box center [91, 293] width 15 height 15
click at [91, 284] on input "checkbox" at bounding box center [91, 284] width 0 height 0
checkbox input "true"
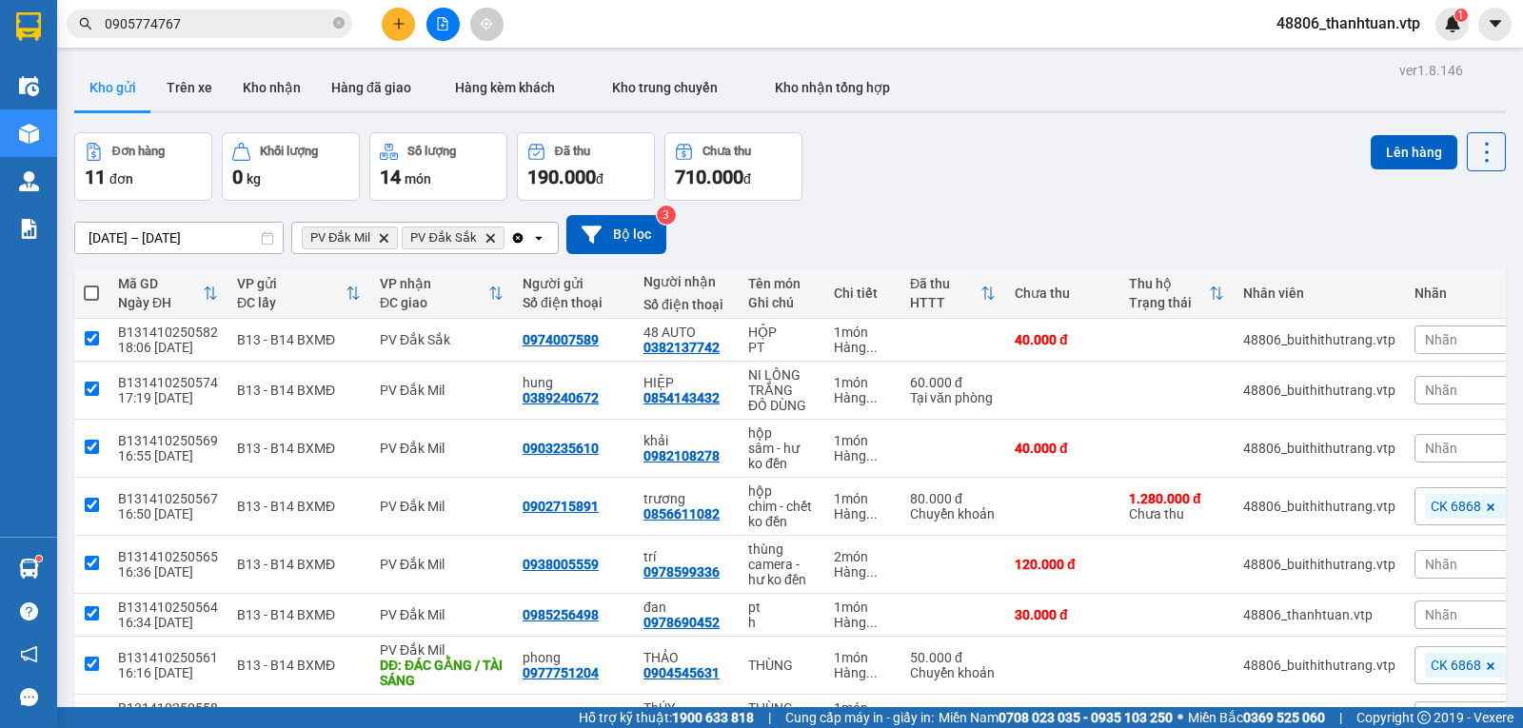
checkbox input "true"
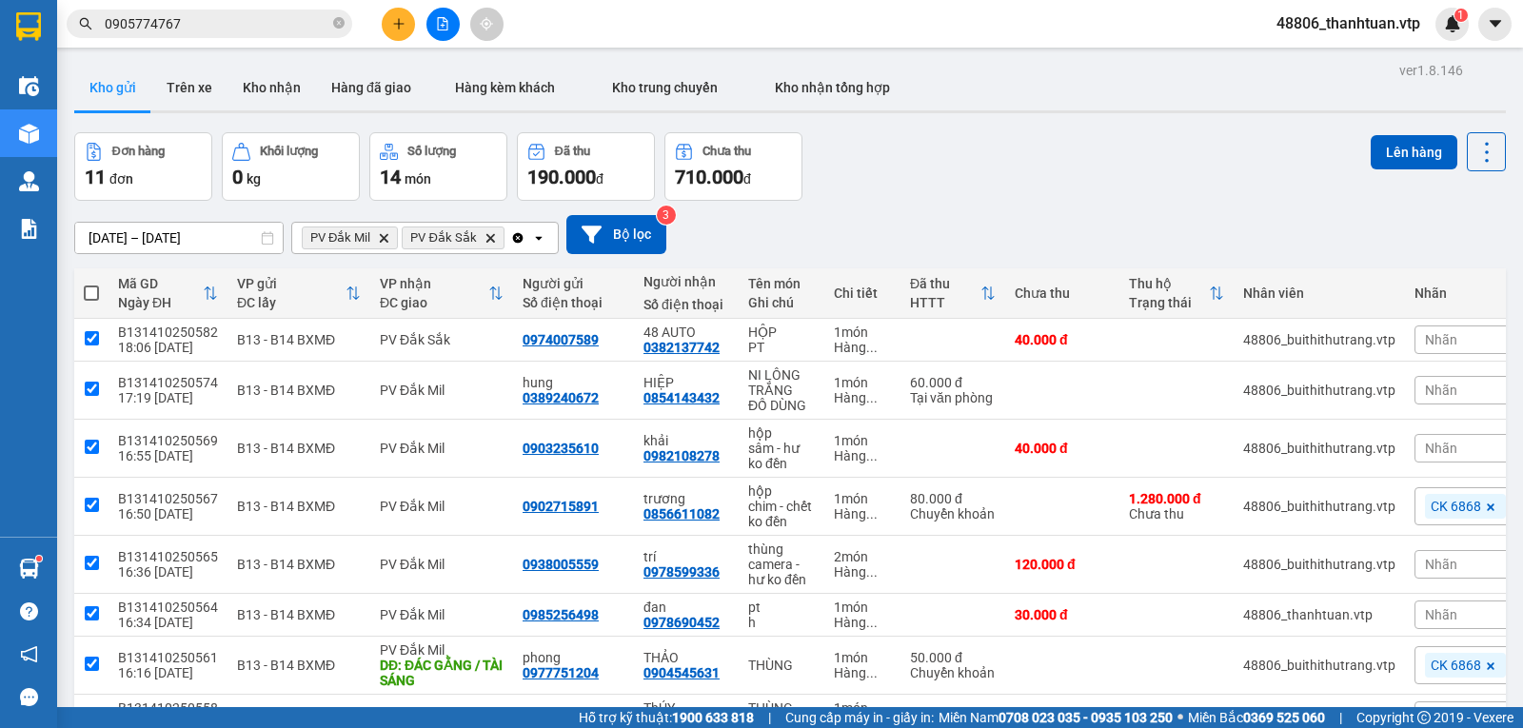
checkbox input "true"
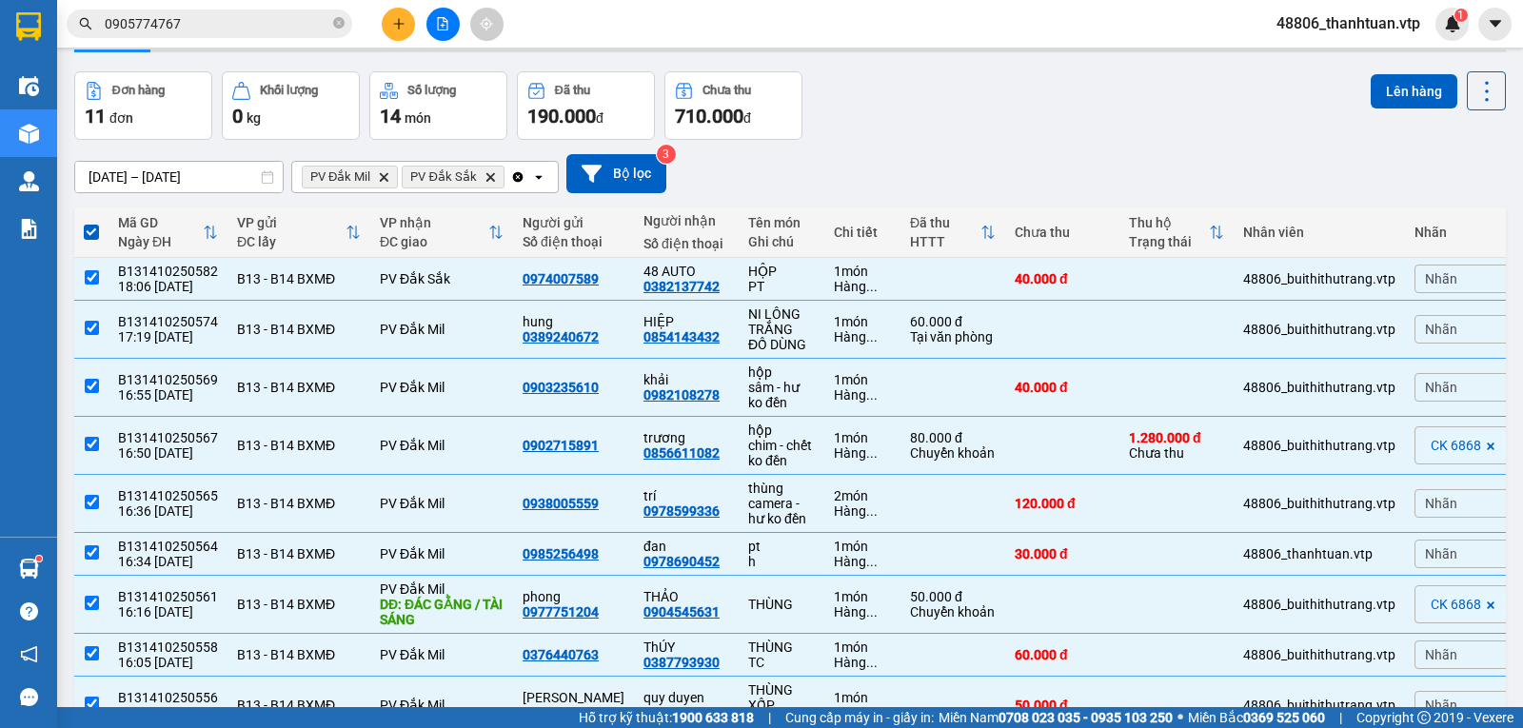
scroll to position [95, 0]
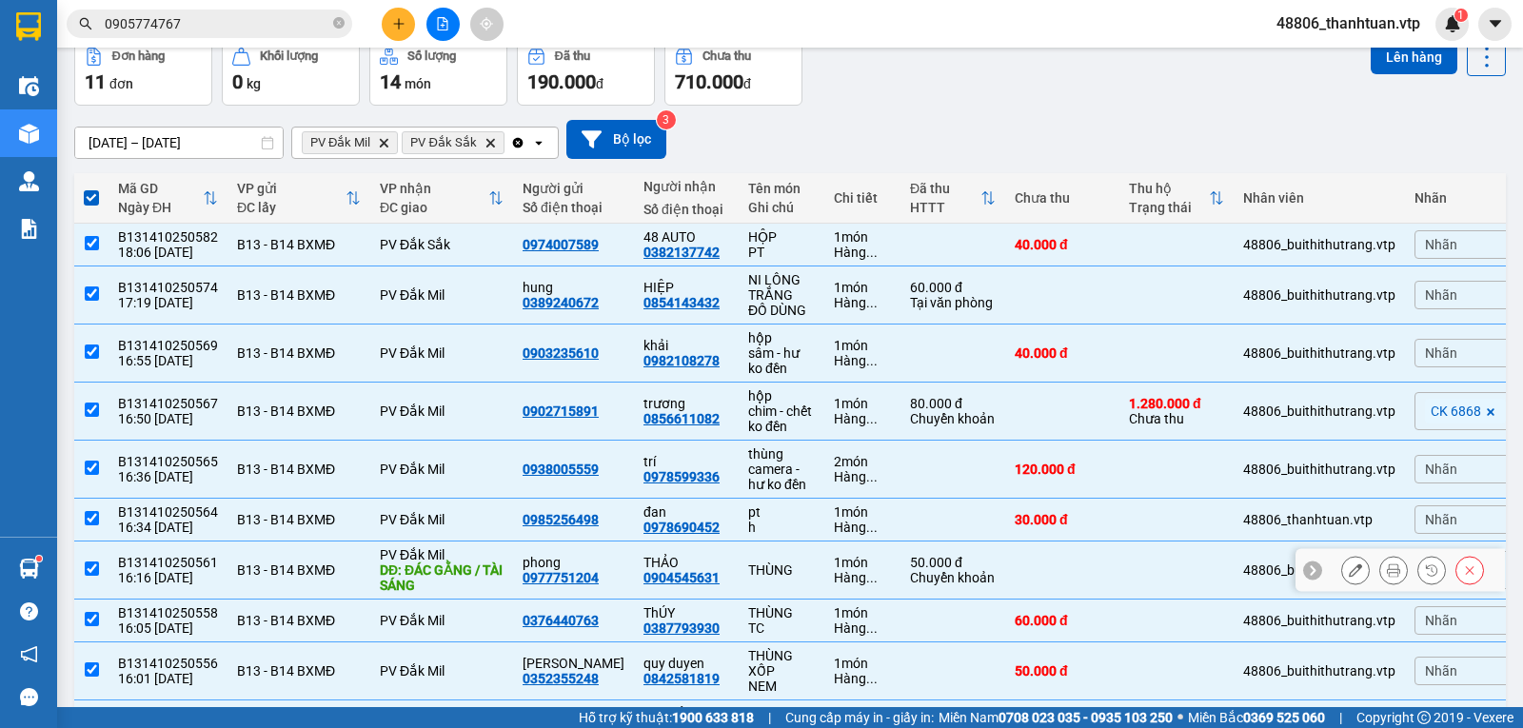
click at [92, 576] on input "checkbox" at bounding box center [92, 569] width 14 height 14
checkbox input "false"
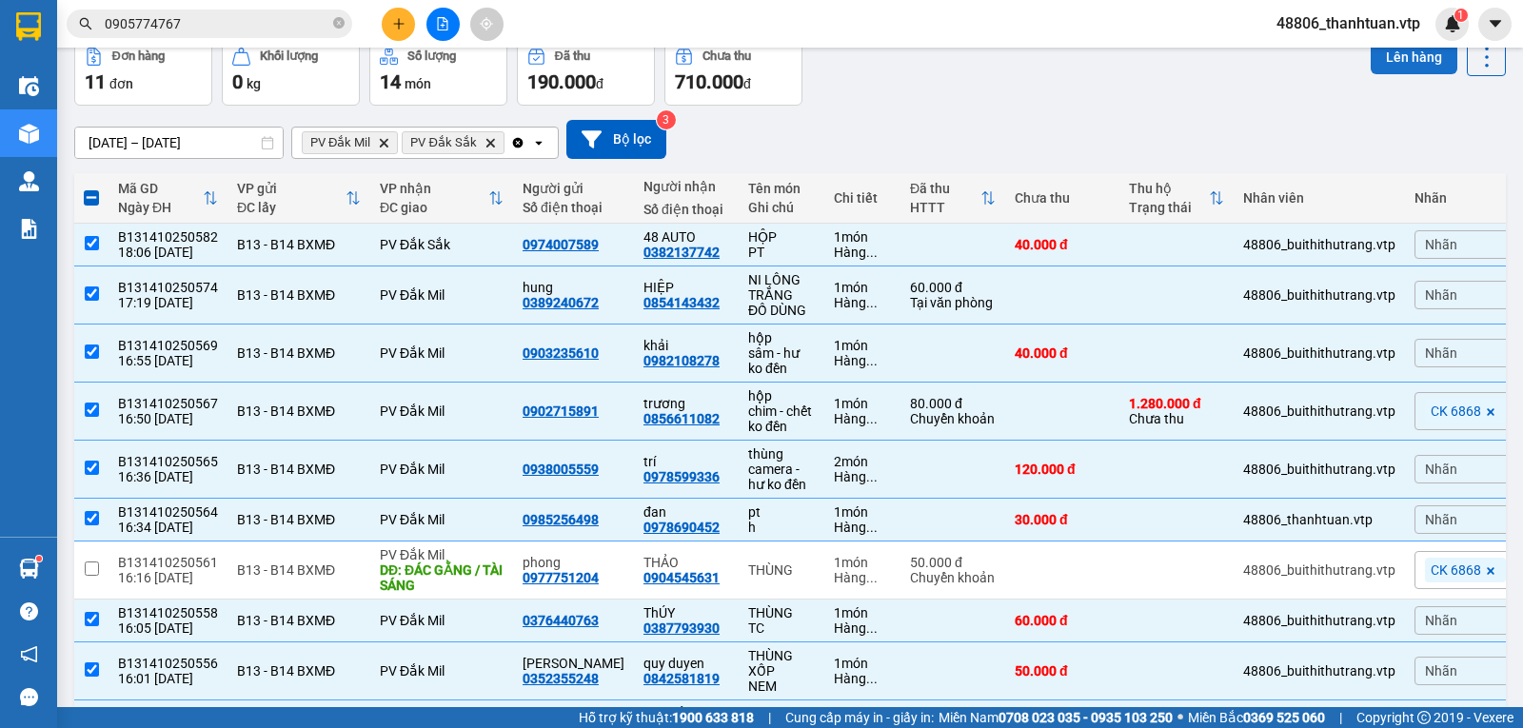
click at [1389, 62] on button "Lên hàng" at bounding box center [1414, 57] width 87 height 34
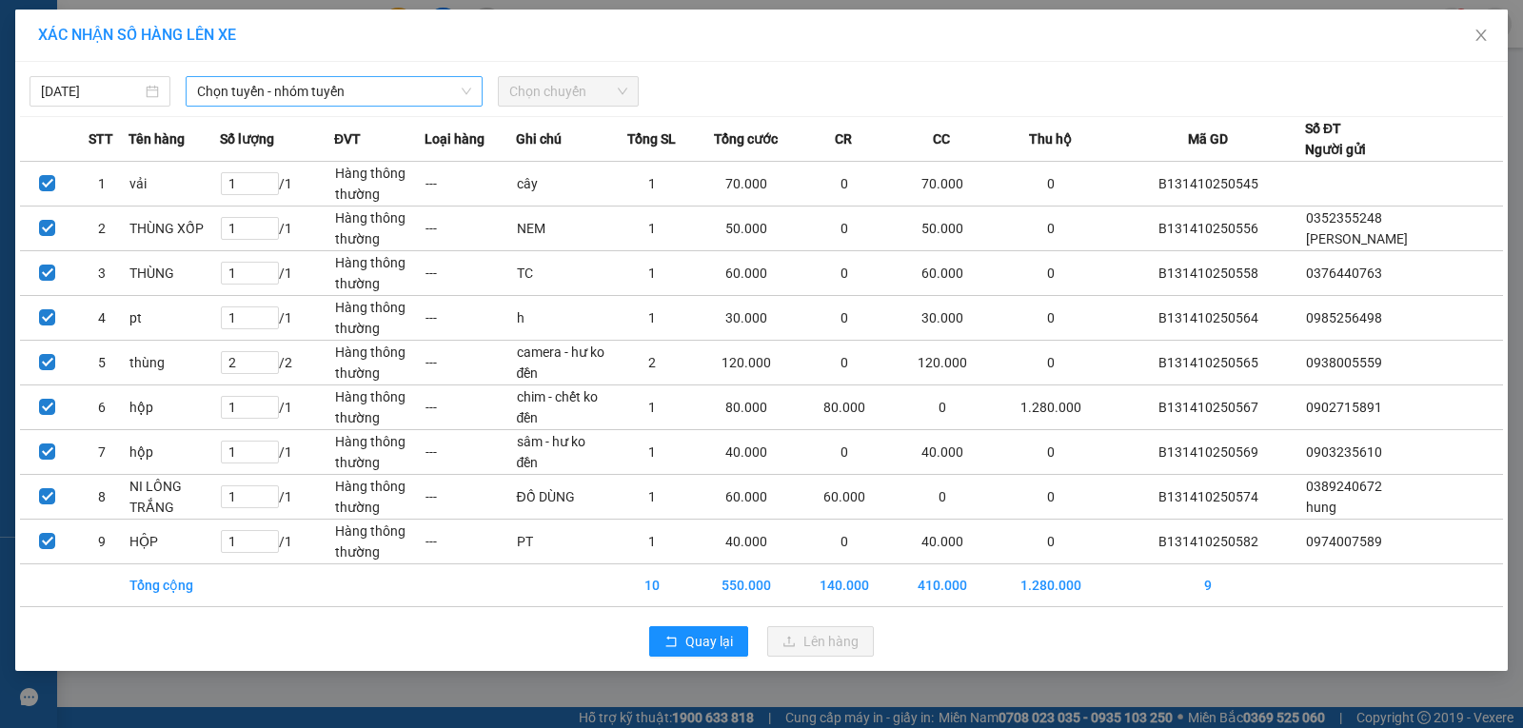
click at [344, 80] on span "Chọn tuyến - nhóm tuyến" at bounding box center [334, 91] width 274 height 29
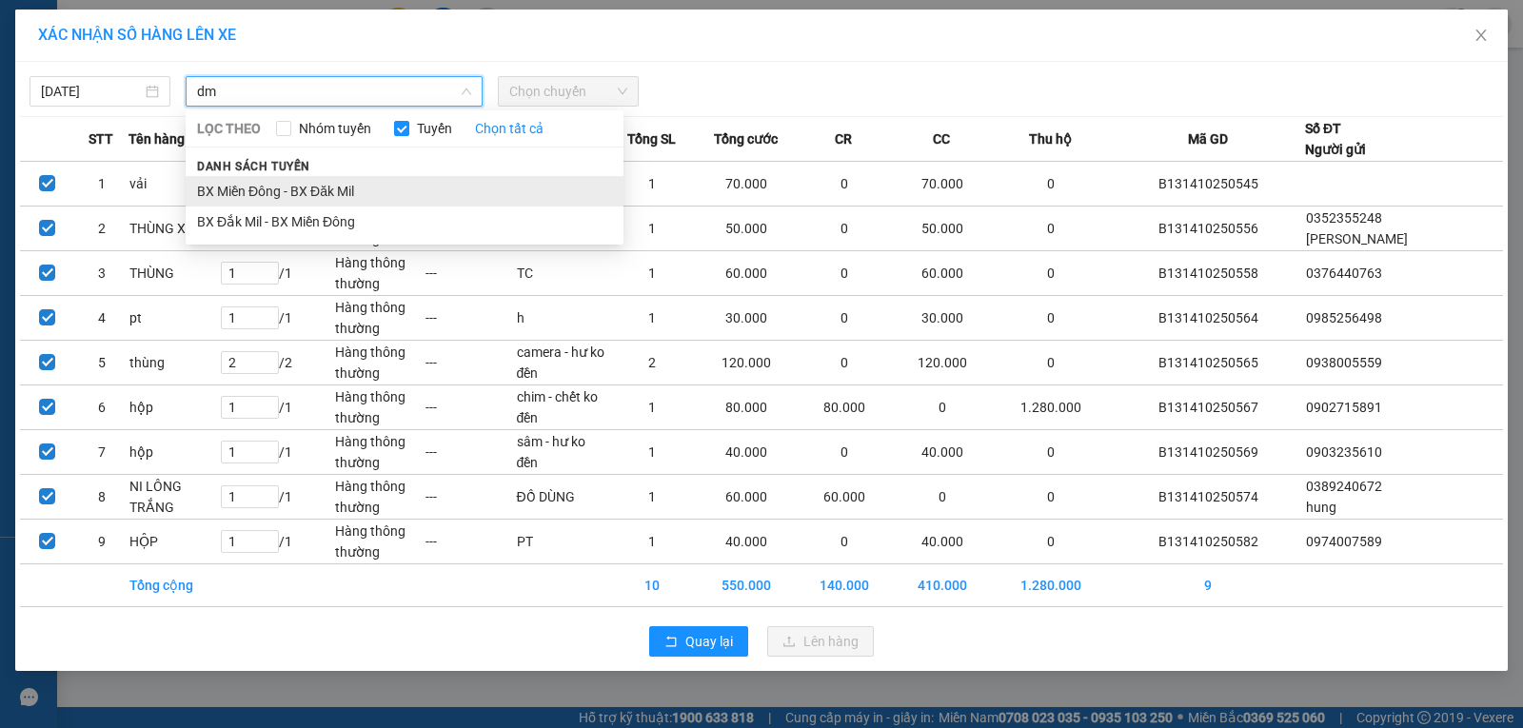
type input "dm"
click at [348, 192] on li "BX Miền Đông - BX Đăk Mil" at bounding box center [405, 191] width 438 height 30
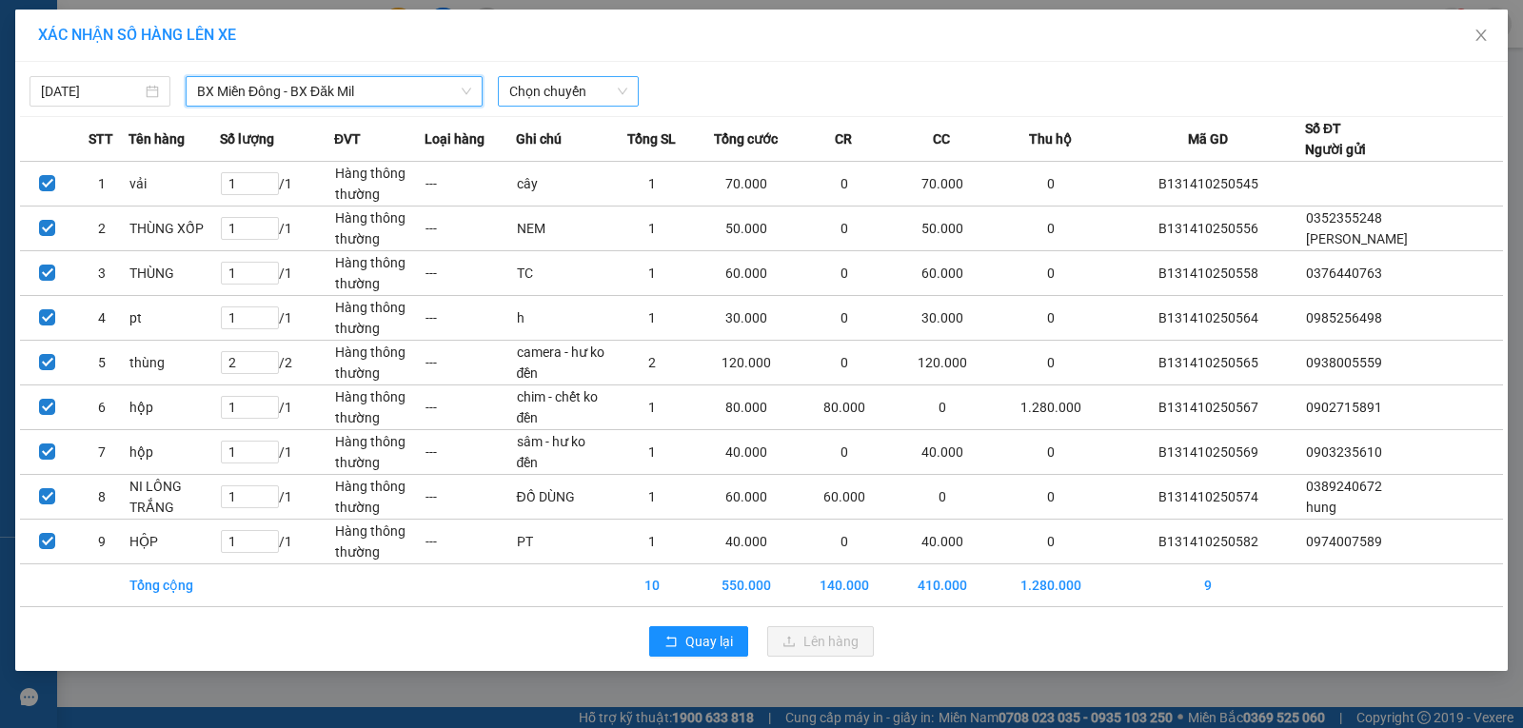
click at [547, 96] on span "Chọn chuyến" at bounding box center [568, 91] width 118 height 29
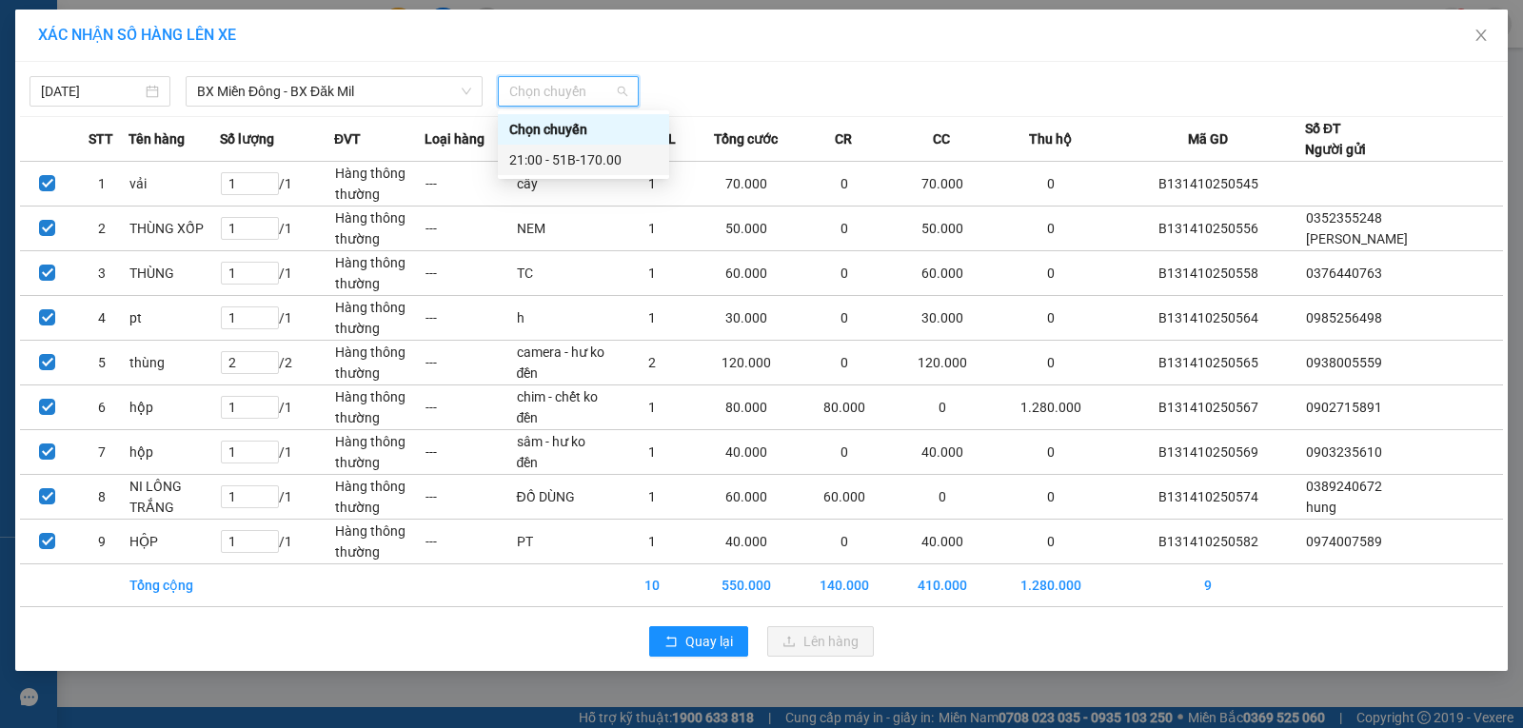
click at [548, 160] on div "21:00 - 51B-170.00" at bounding box center [583, 159] width 148 height 21
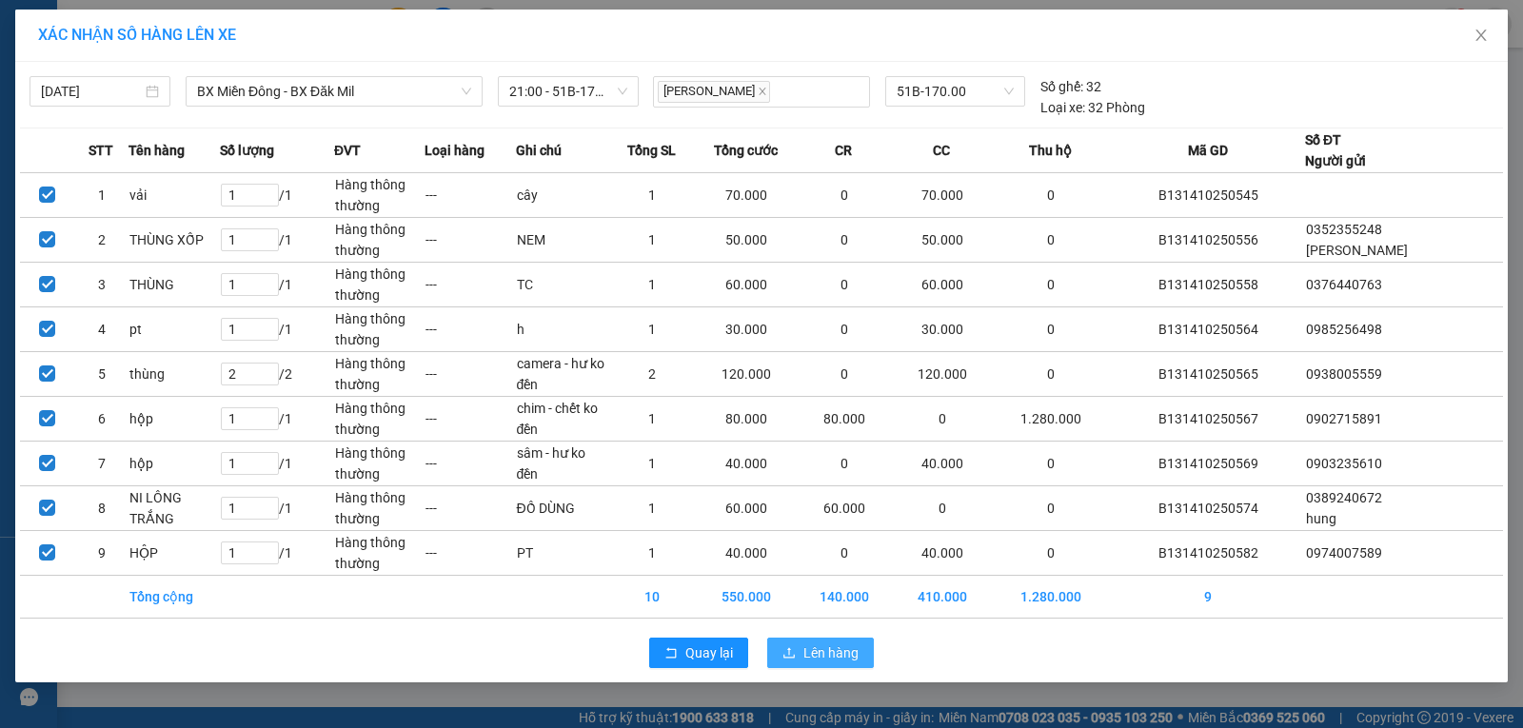
click at [850, 651] on span "Lên hàng" at bounding box center [830, 652] width 55 height 21
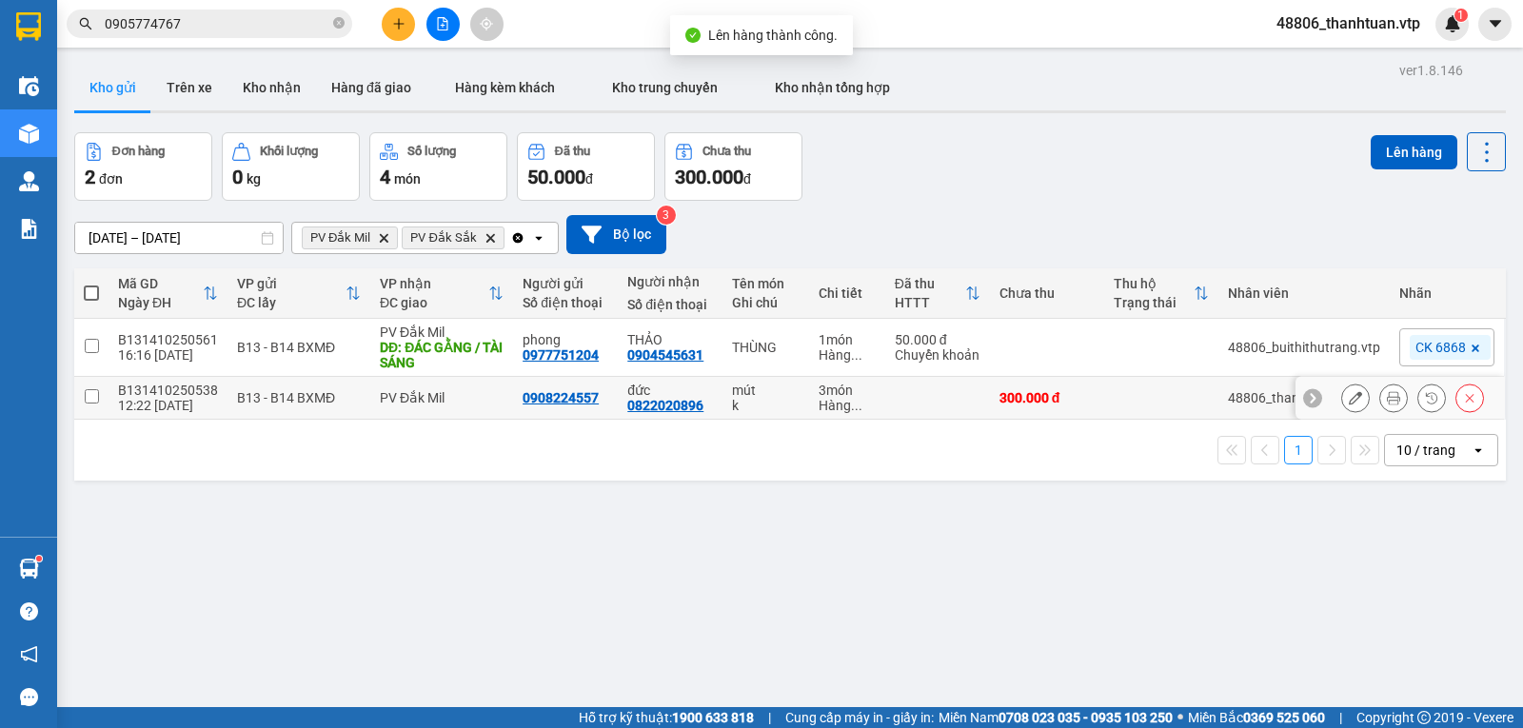
click at [93, 404] on input "checkbox" at bounding box center [92, 396] width 14 height 14
checkbox input "true"
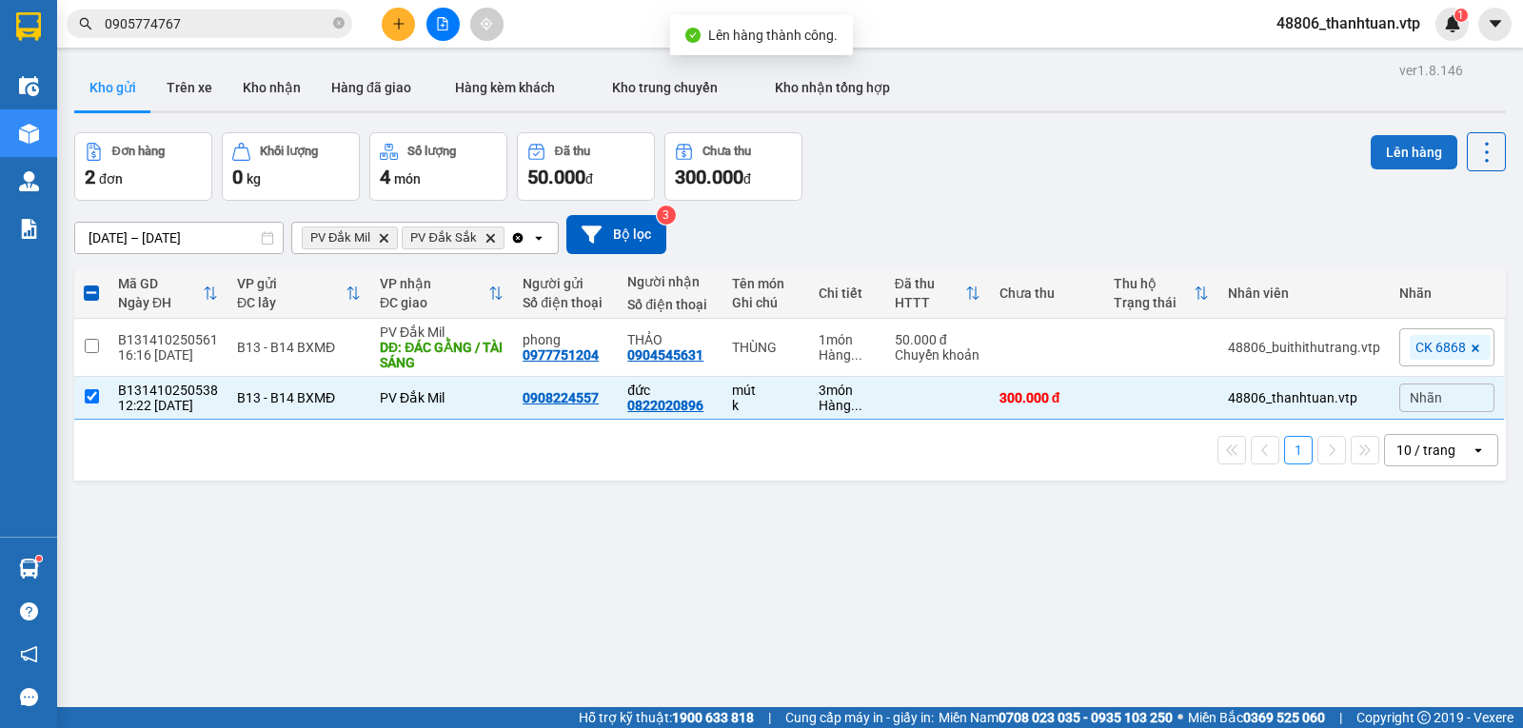
click at [1382, 147] on button "Lên hàng" at bounding box center [1414, 152] width 87 height 34
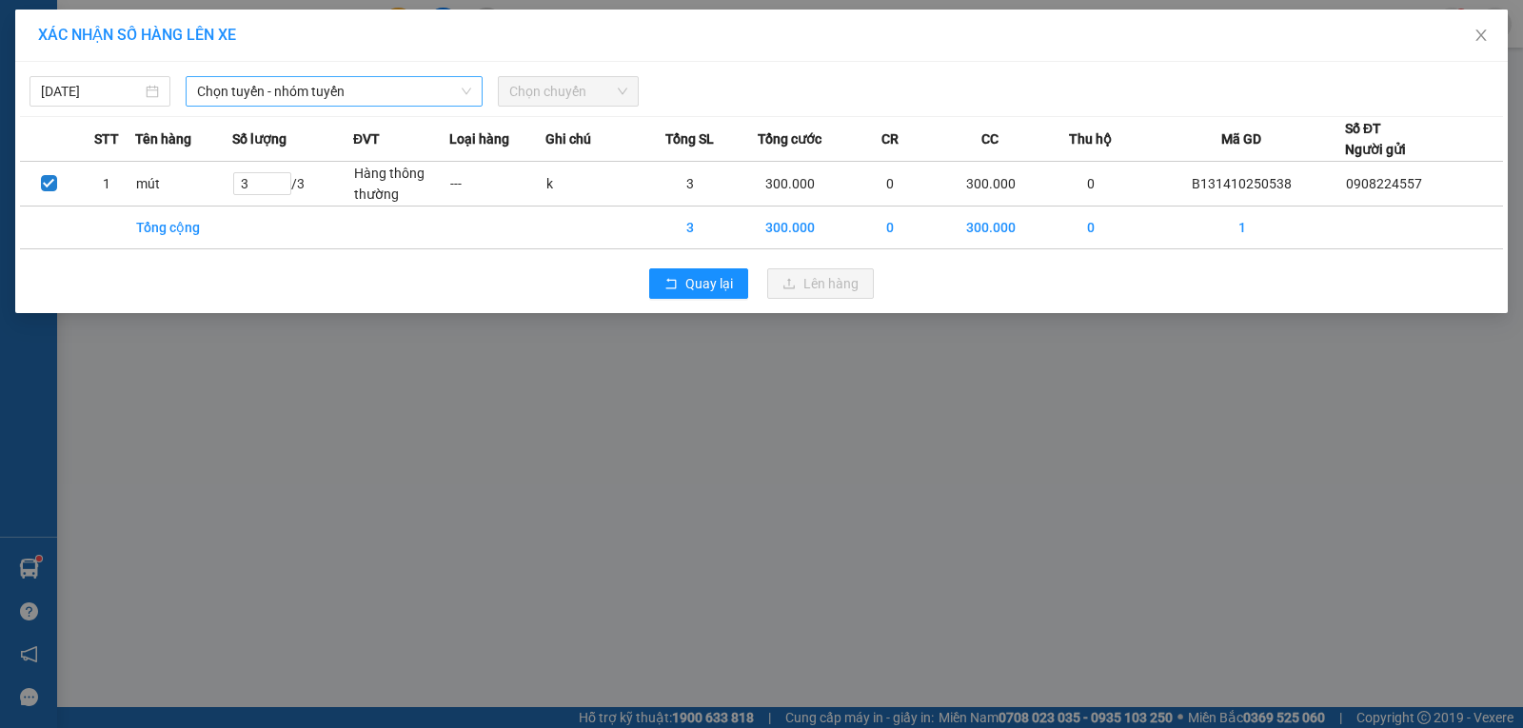
click at [425, 93] on span "Chọn tuyến - nhóm tuyến" at bounding box center [334, 91] width 274 height 29
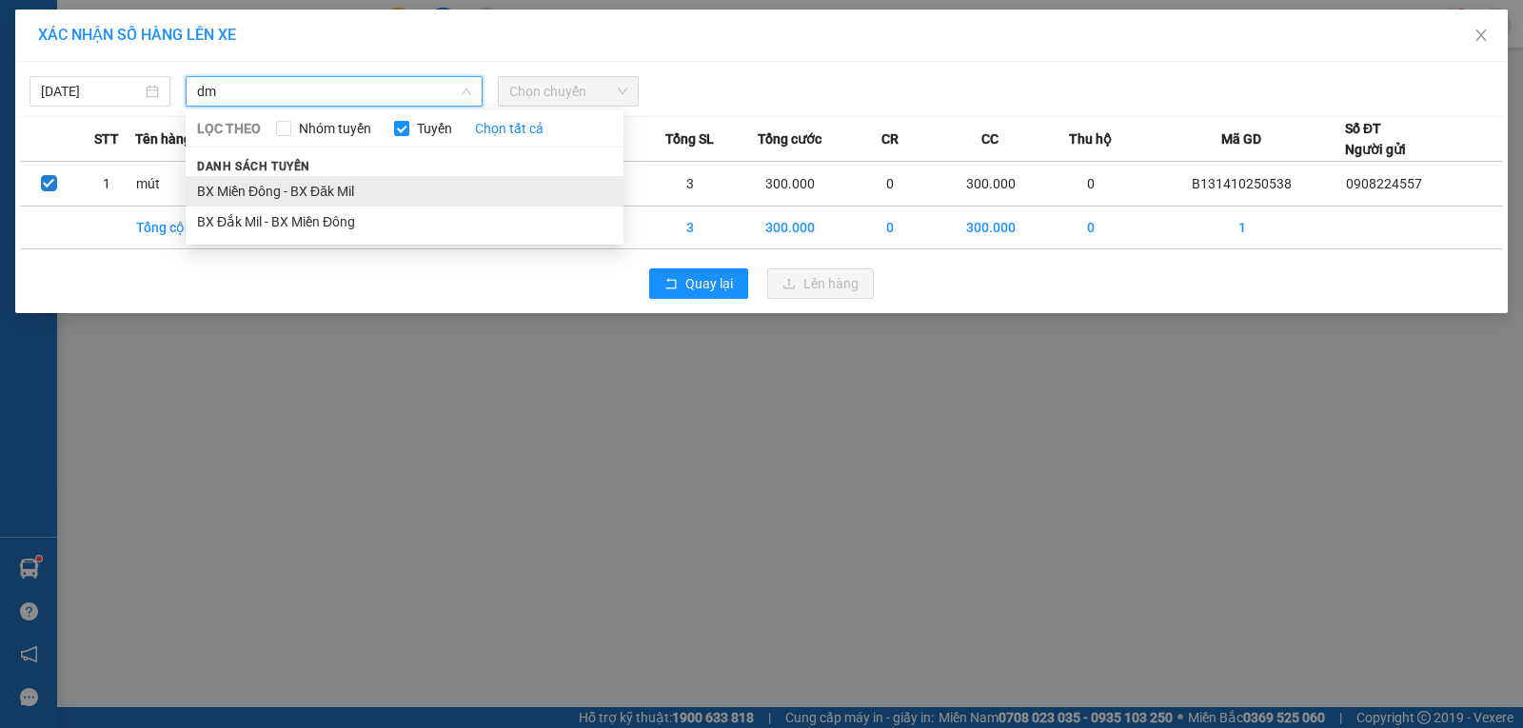
type input "dm"
click at [340, 199] on li "BX Miền Đông - BX Đăk Mil" at bounding box center [405, 191] width 438 height 30
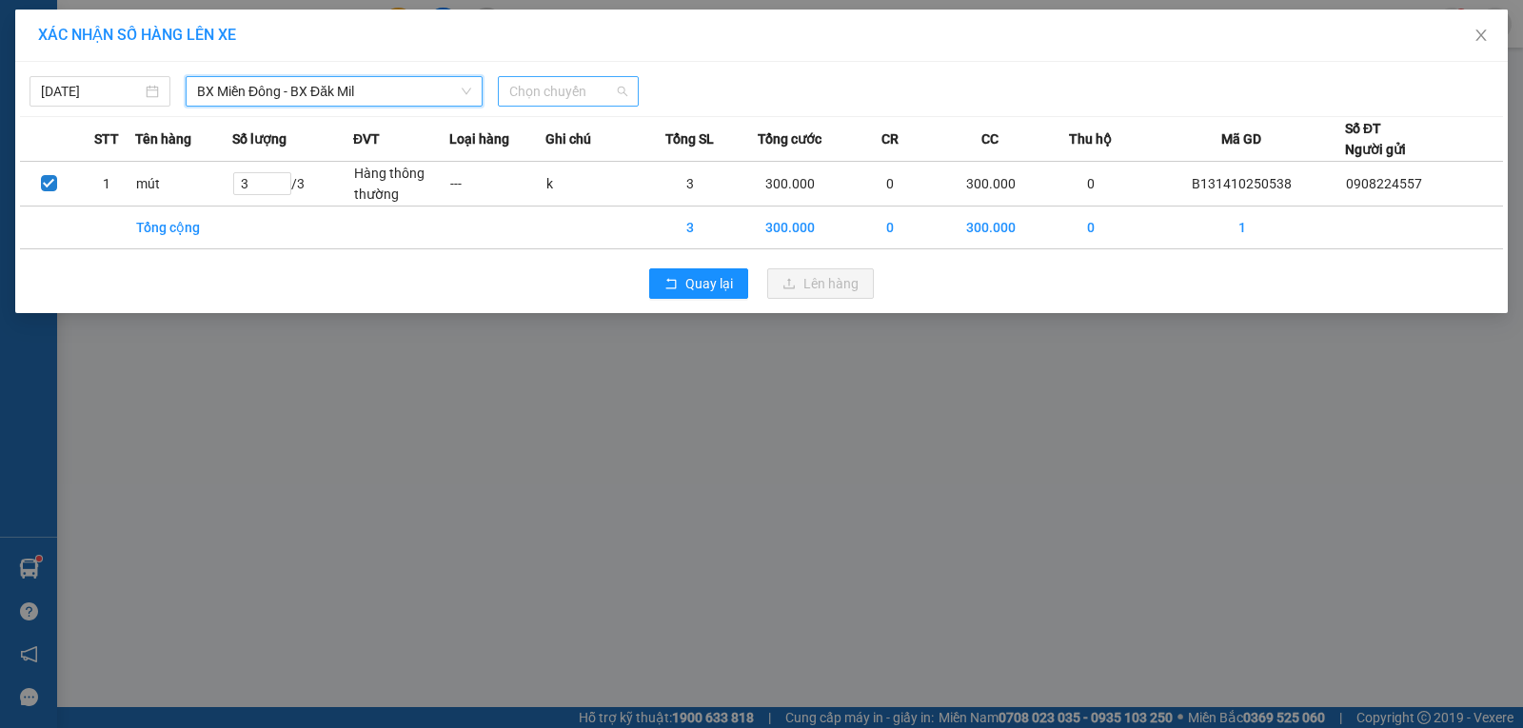
click at [552, 95] on span "Chọn chuyến" at bounding box center [568, 91] width 118 height 29
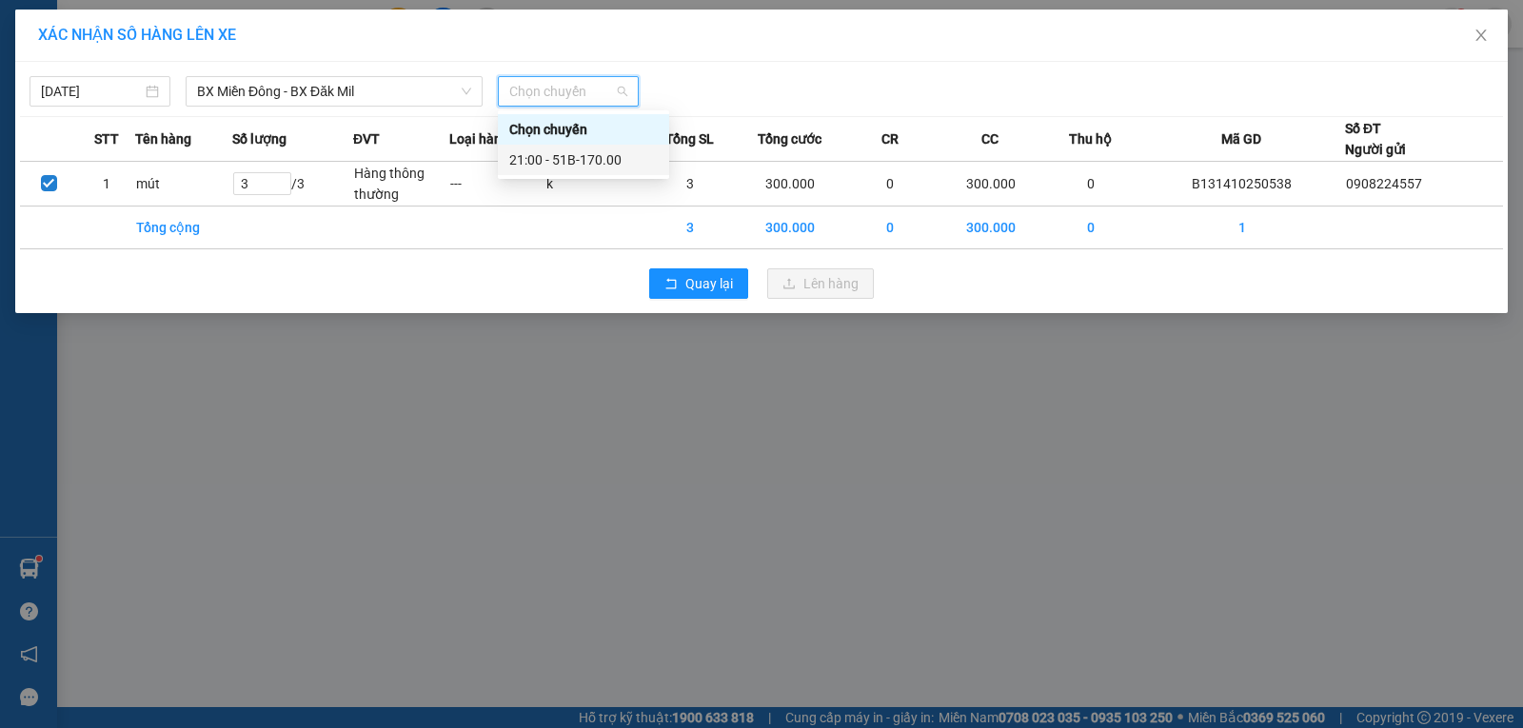
click at [549, 157] on div "21:00 - 51B-170.00" at bounding box center [583, 159] width 148 height 21
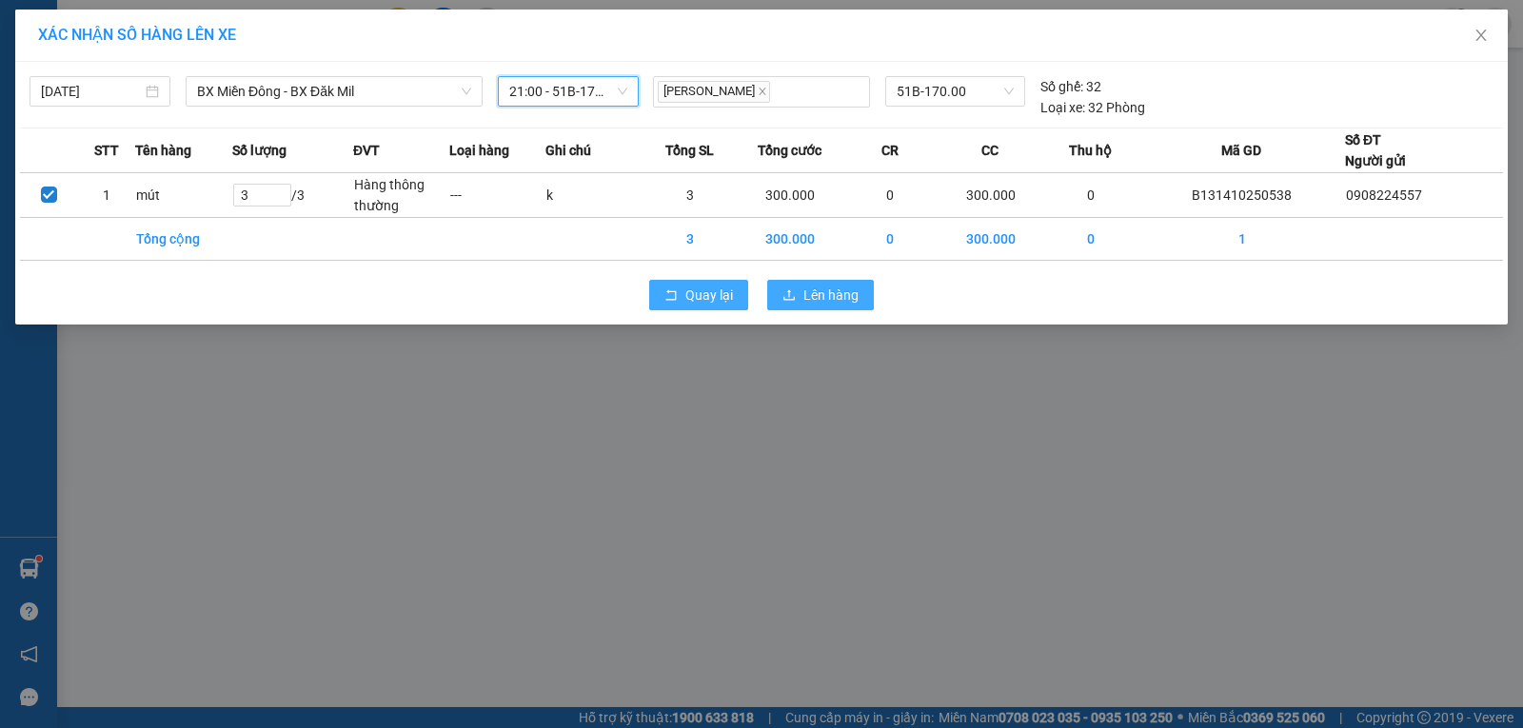
drag, startPoint x: 797, startPoint y: 292, endPoint x: 700, endPoint y: 284, distance: 97.5
click at [795, 295] on button "Lên hàng" at bounding box center [820, 295] width 107 height 30
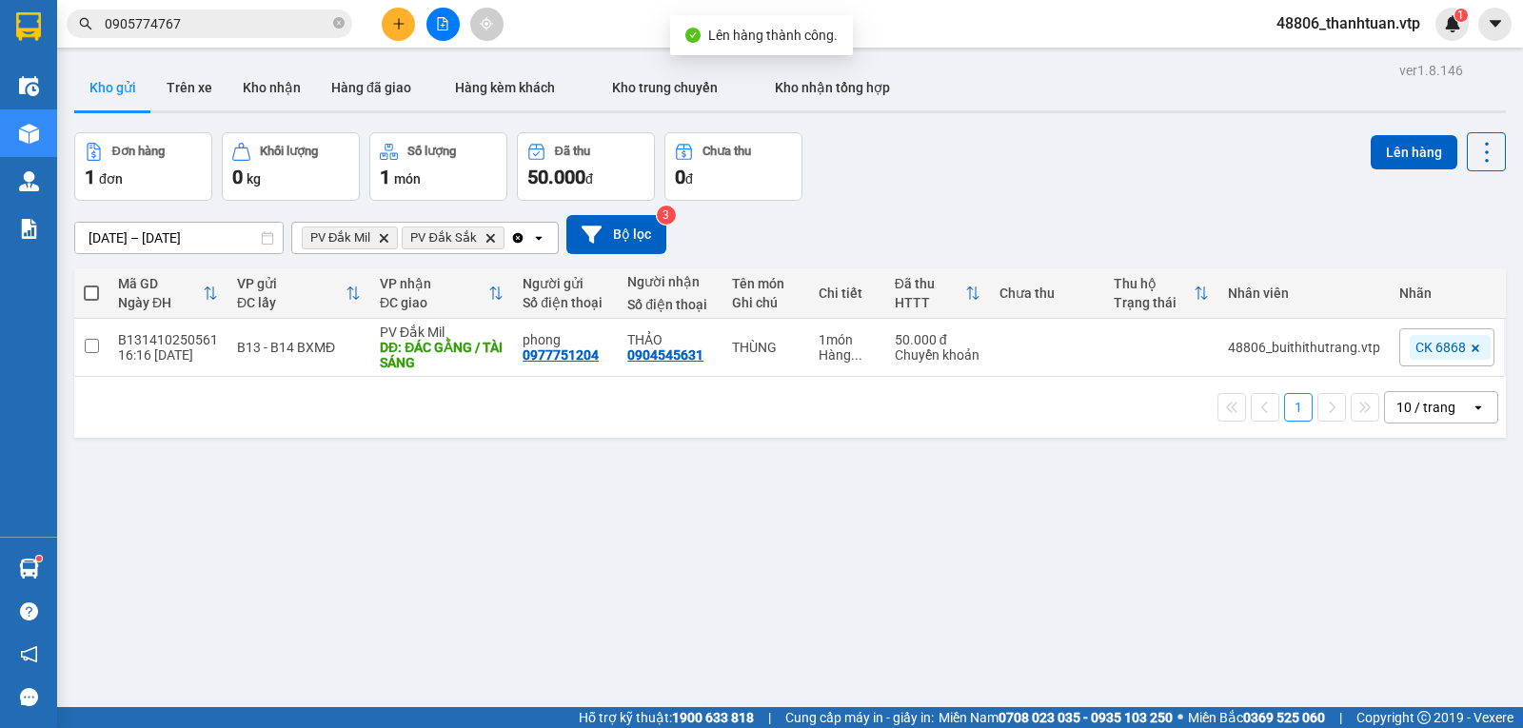
click at [512, 246] on icon "Clear all" at bounding box center [517, 237] width 15 height 15
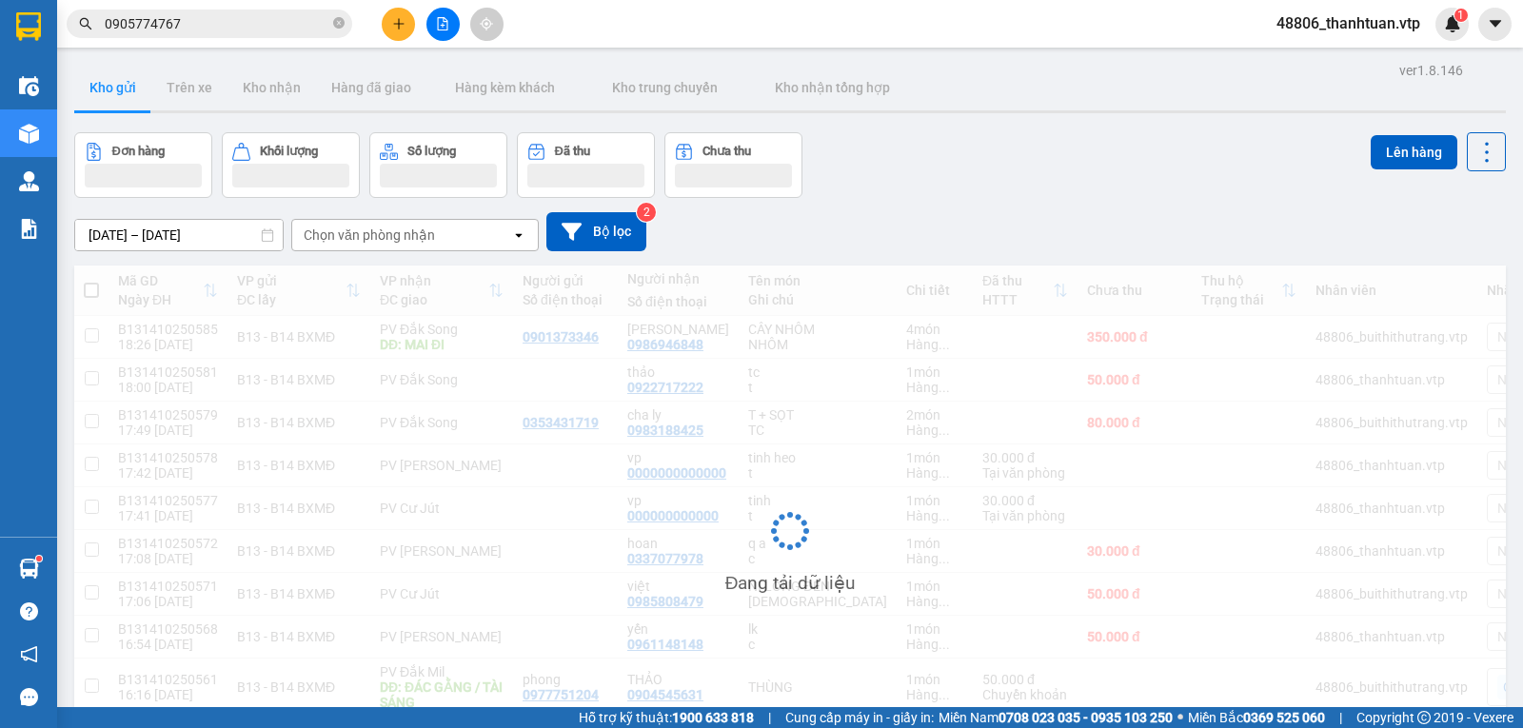
click at [347, 239] on div "Chọn văn phòng nhận" at bounding box center [369, 235] width 131 height 19
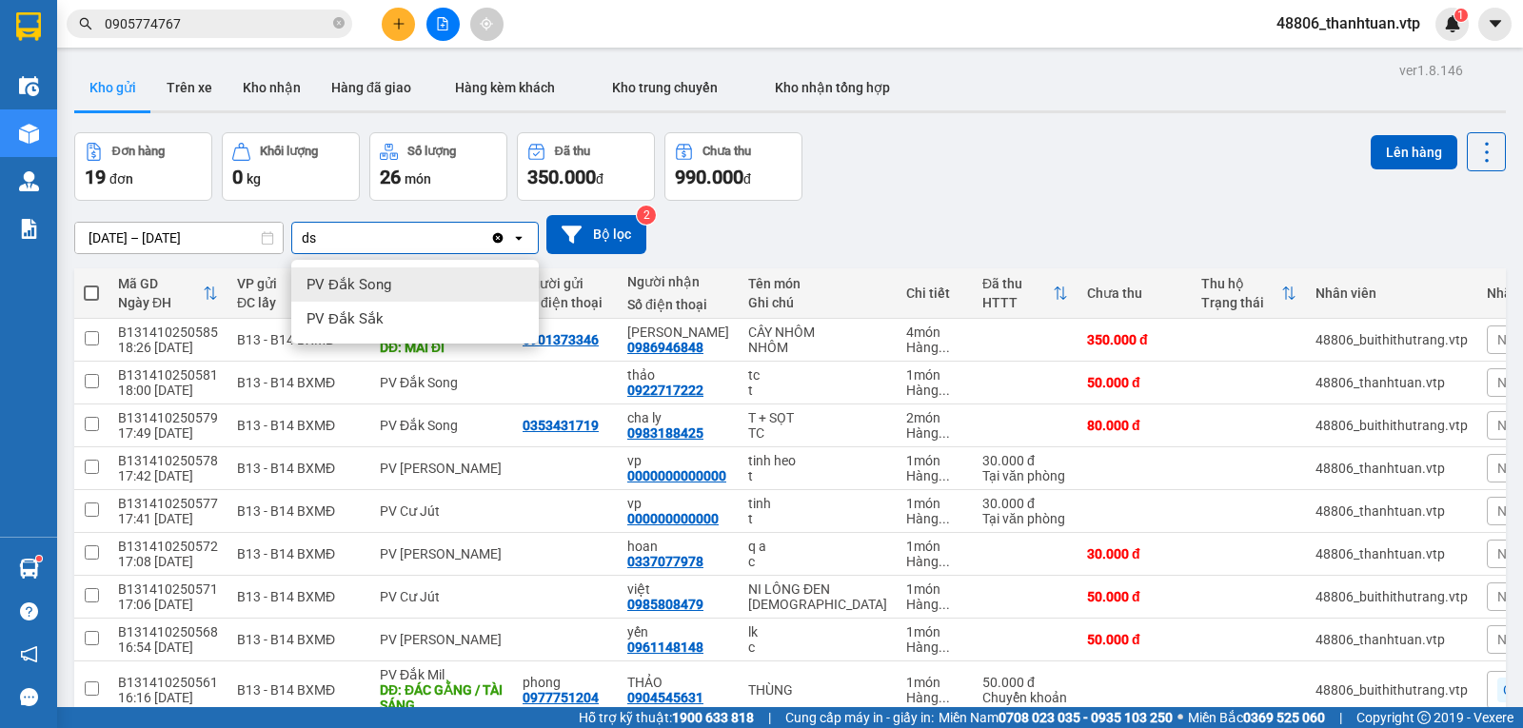
type input "ds"
click at [356, 280] on span "PV Đắk Song" at bounding box center [348, 284] width 85 height 19
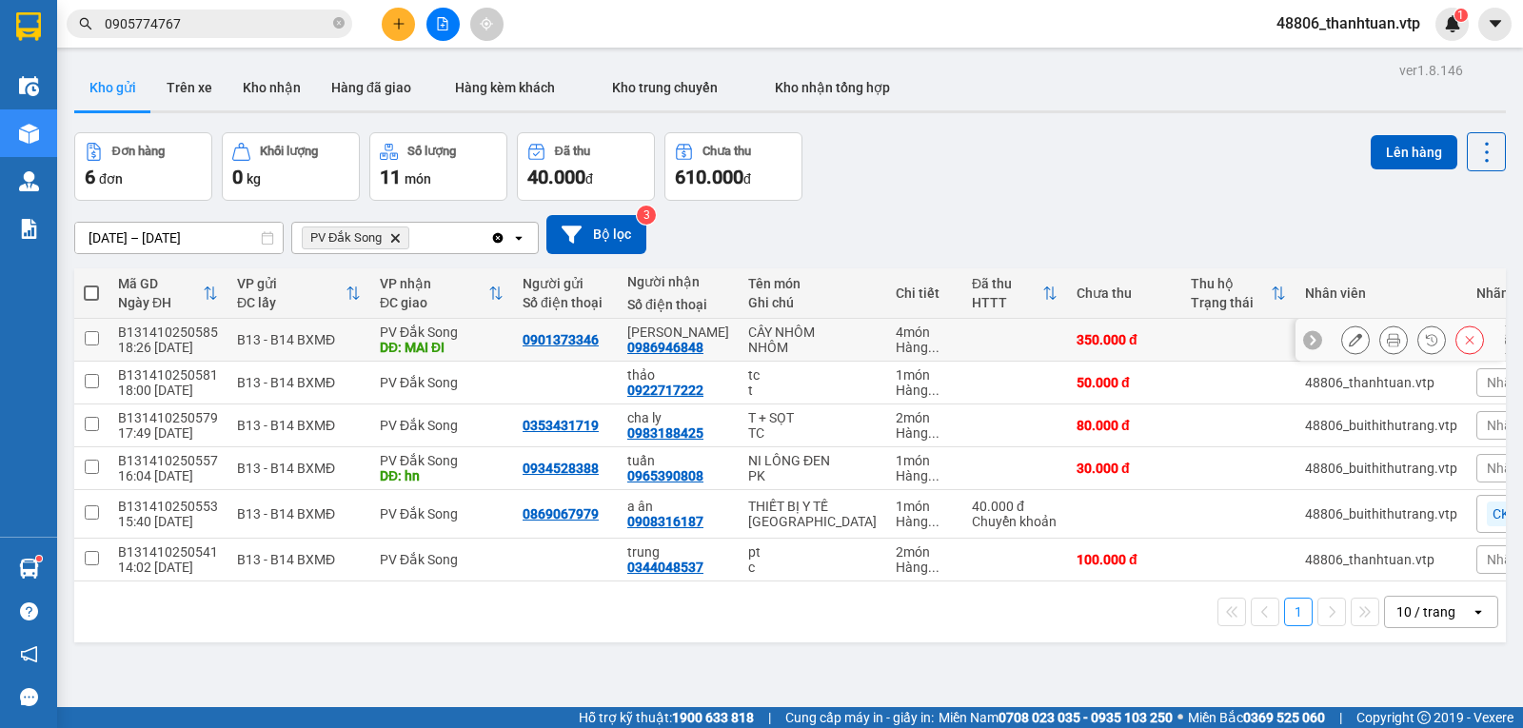
scroll to position [88, 0]
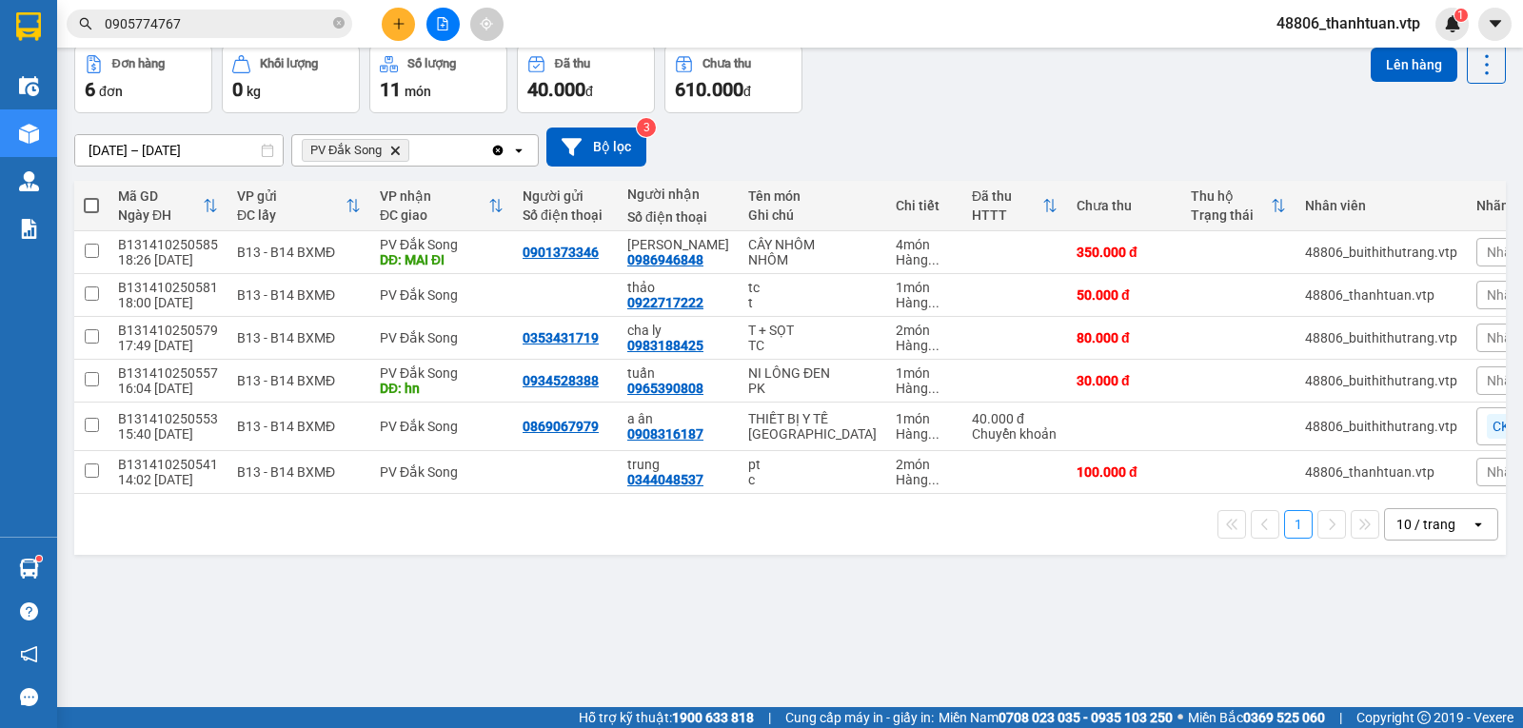
click at [99, 218] on th at bounding box center [91, 206] width 34 height 50
click at [95, 213] on span at bounding box center [91, 205] width 15 height 15
click at [91, 196] on input "checkbox" at bounding box center [91, 196] width 0 height 0
checkbox input "true"
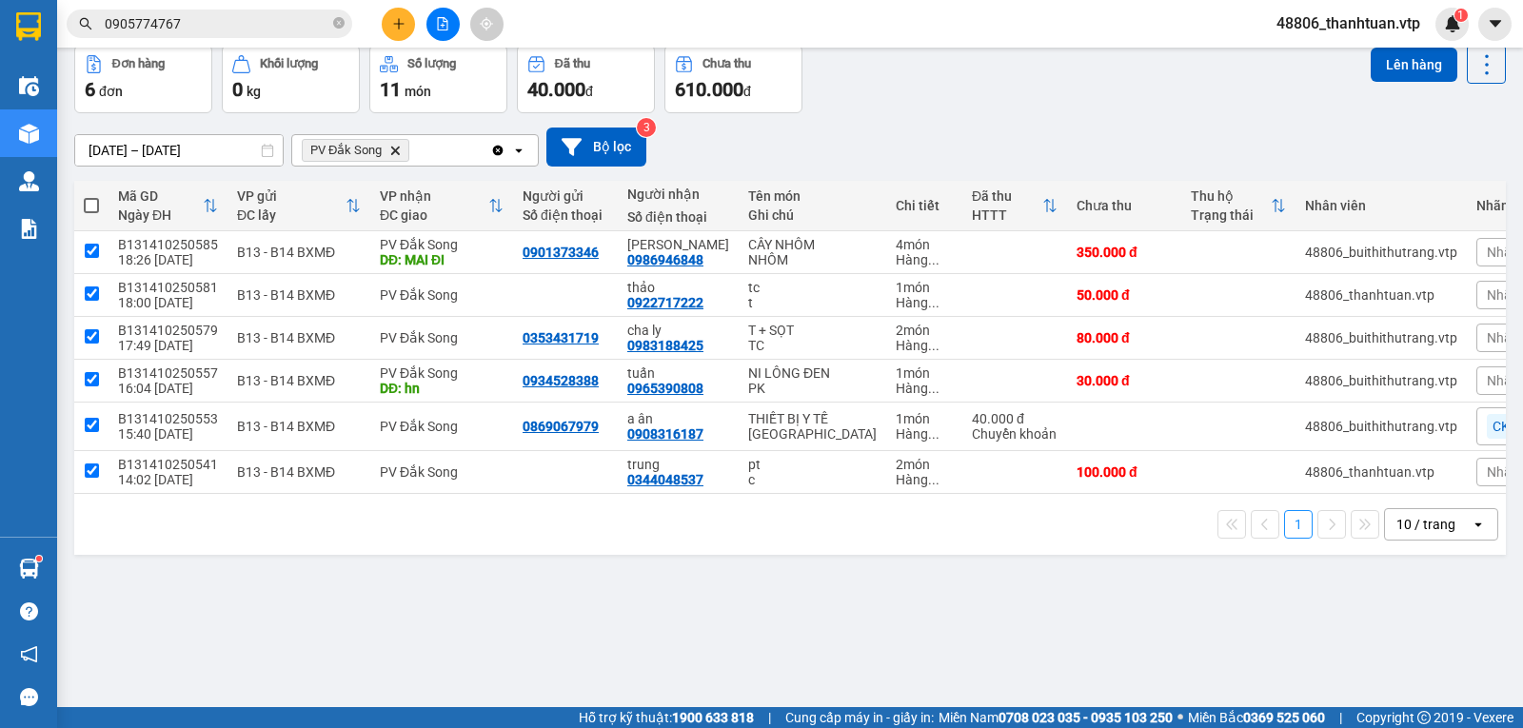
checkbox input "true"
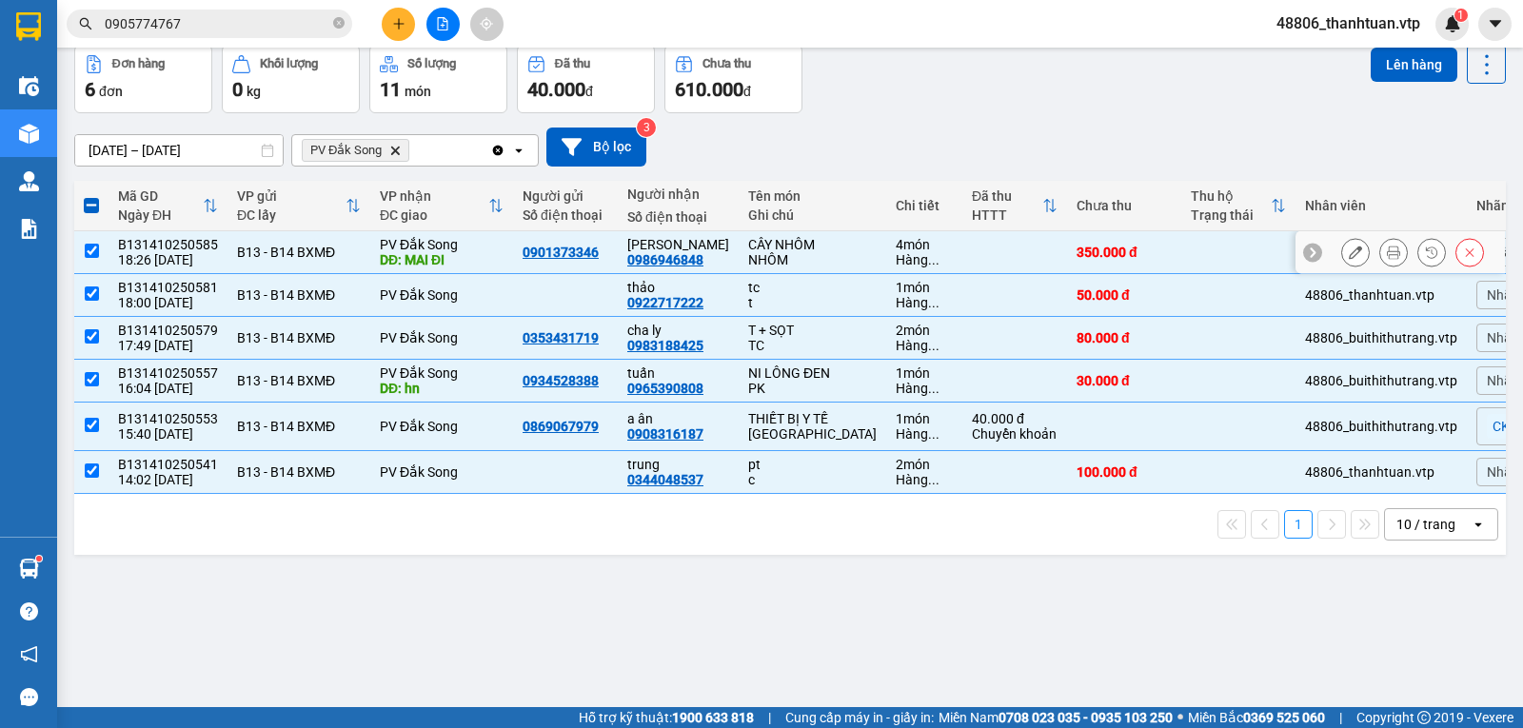
click at [89, 258] on input "checkbox" at bounding box center [92, 251] width 14 height 14
checkbox input "false"
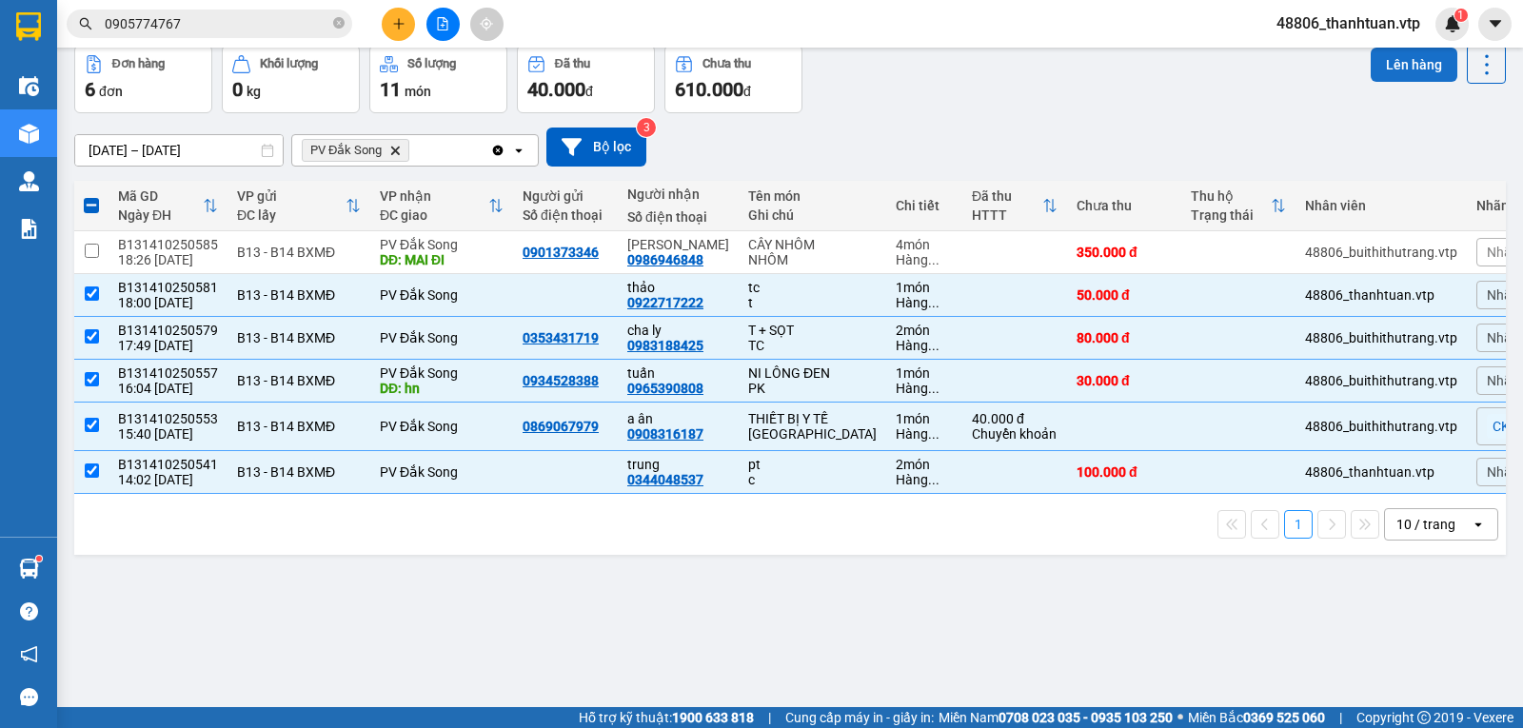
click at [1384, 65] on button "Lên hàng" at bounding box center [1414, 65] width 87 height 34
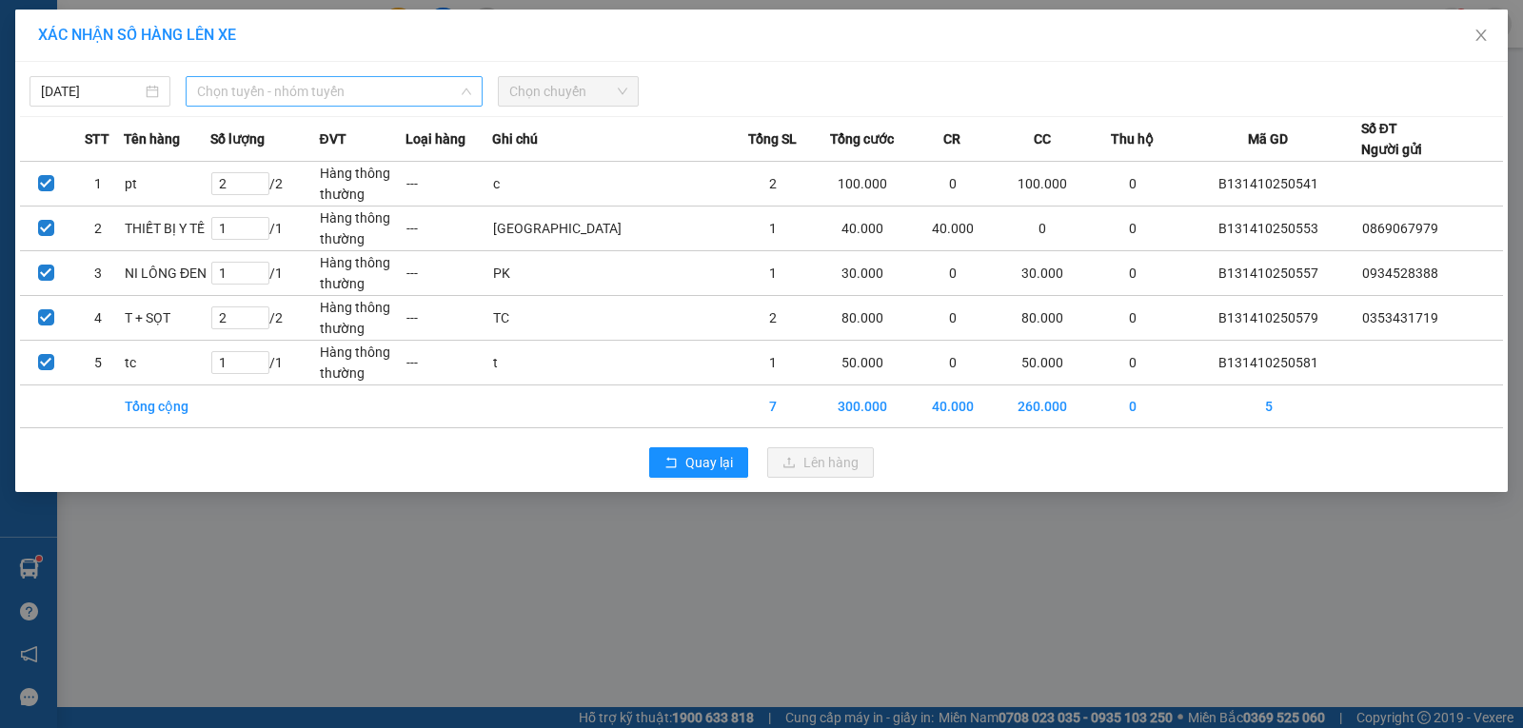
click at [333, 100] on span "Chọn tuyến - nhóm tuyến" at bounding box center [334, 91] width 274 height 29
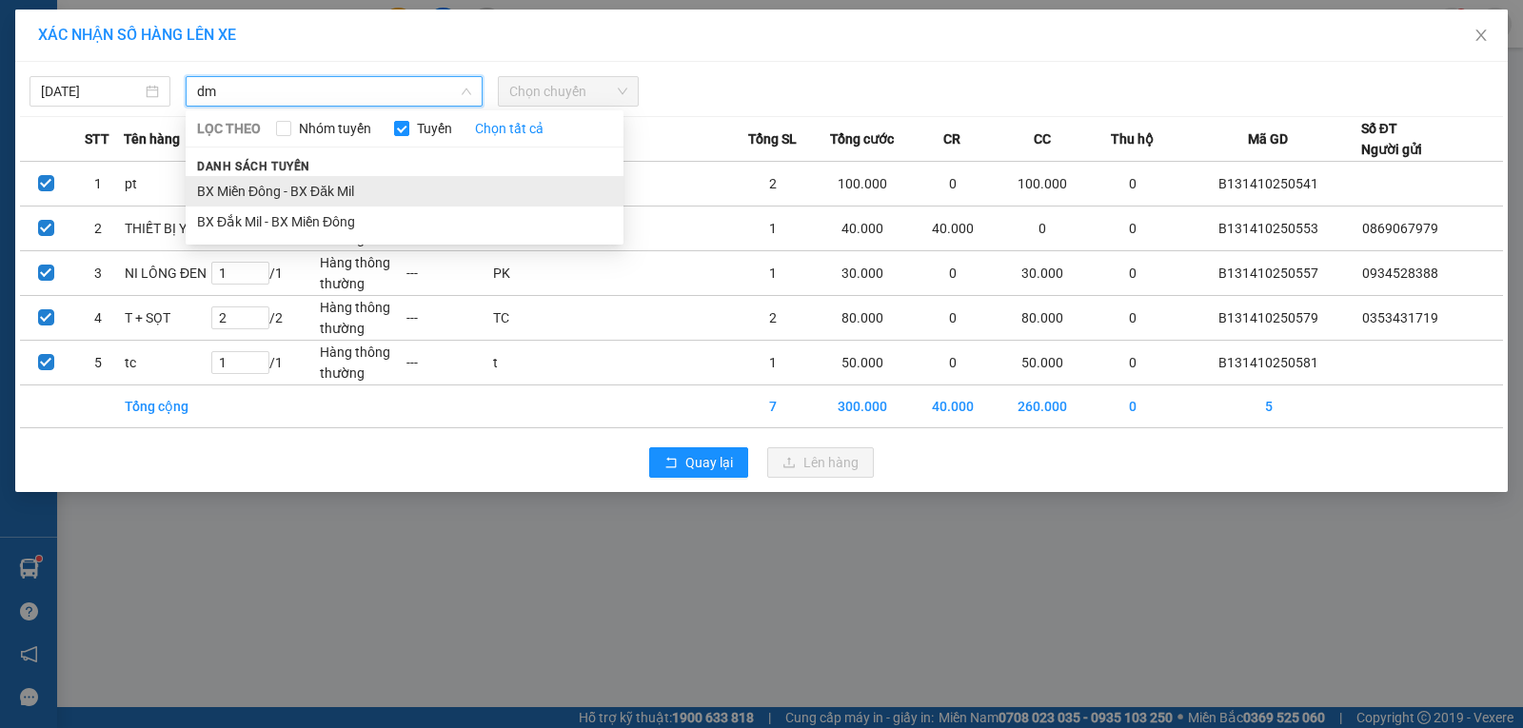
type input "dm"
click at [306, 193] on li "BX Miền Đông - BX Đăk Mil" at bounding box center [405, 191] width 438 height 30
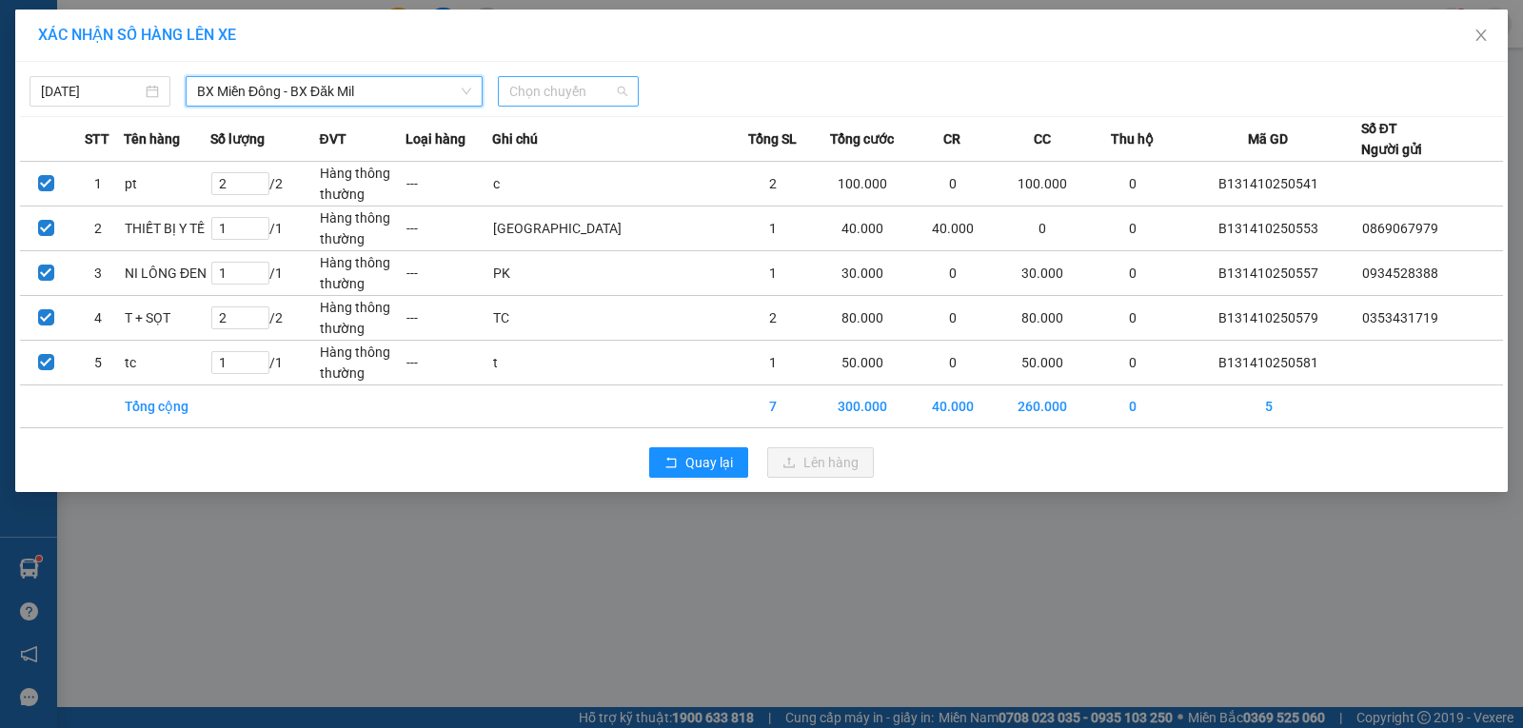
click at [534, 97] on span "Chọn chuyến" at bounding box center [568, 91] width 118 height 29
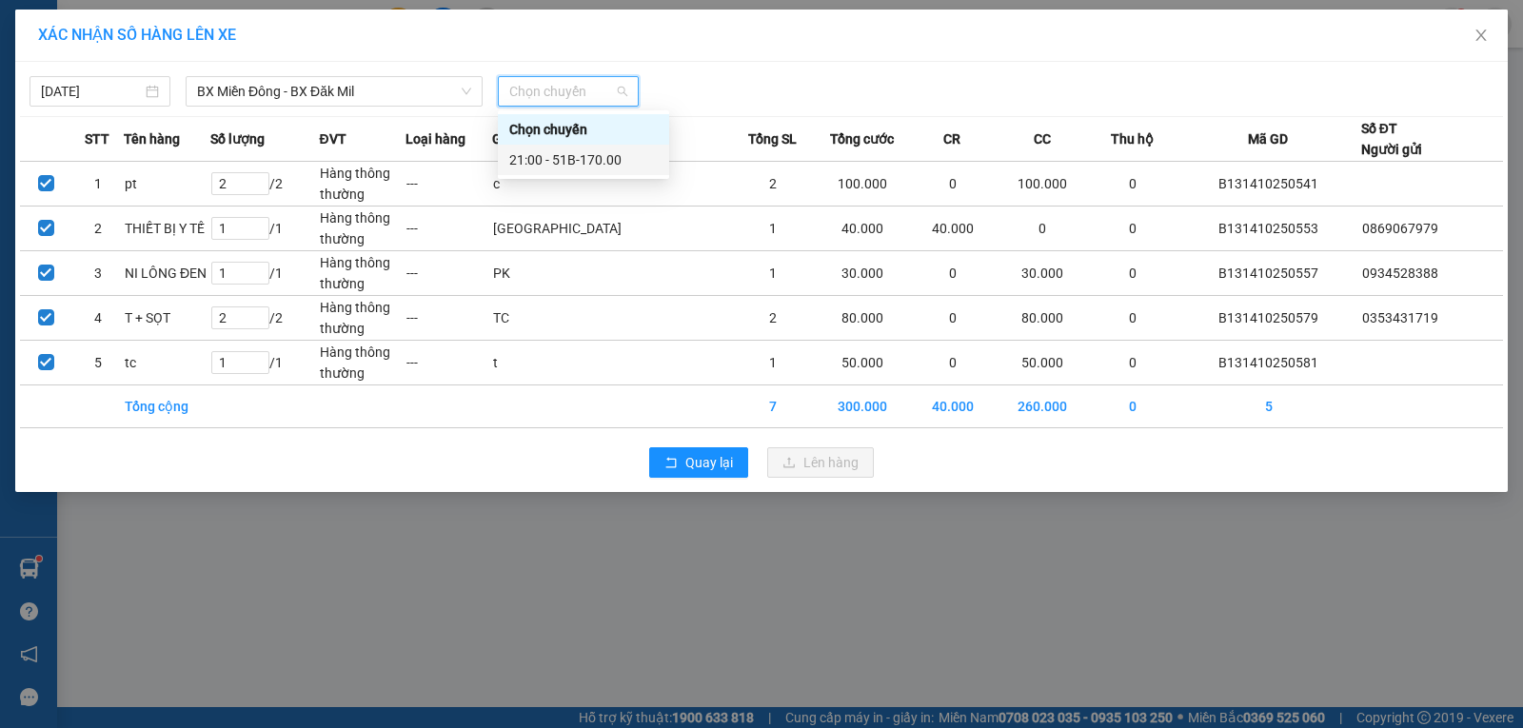
click at [530, 164] on div "21:00 - 51B-170.00" at bounding box center [583, 159] width 148 height 21
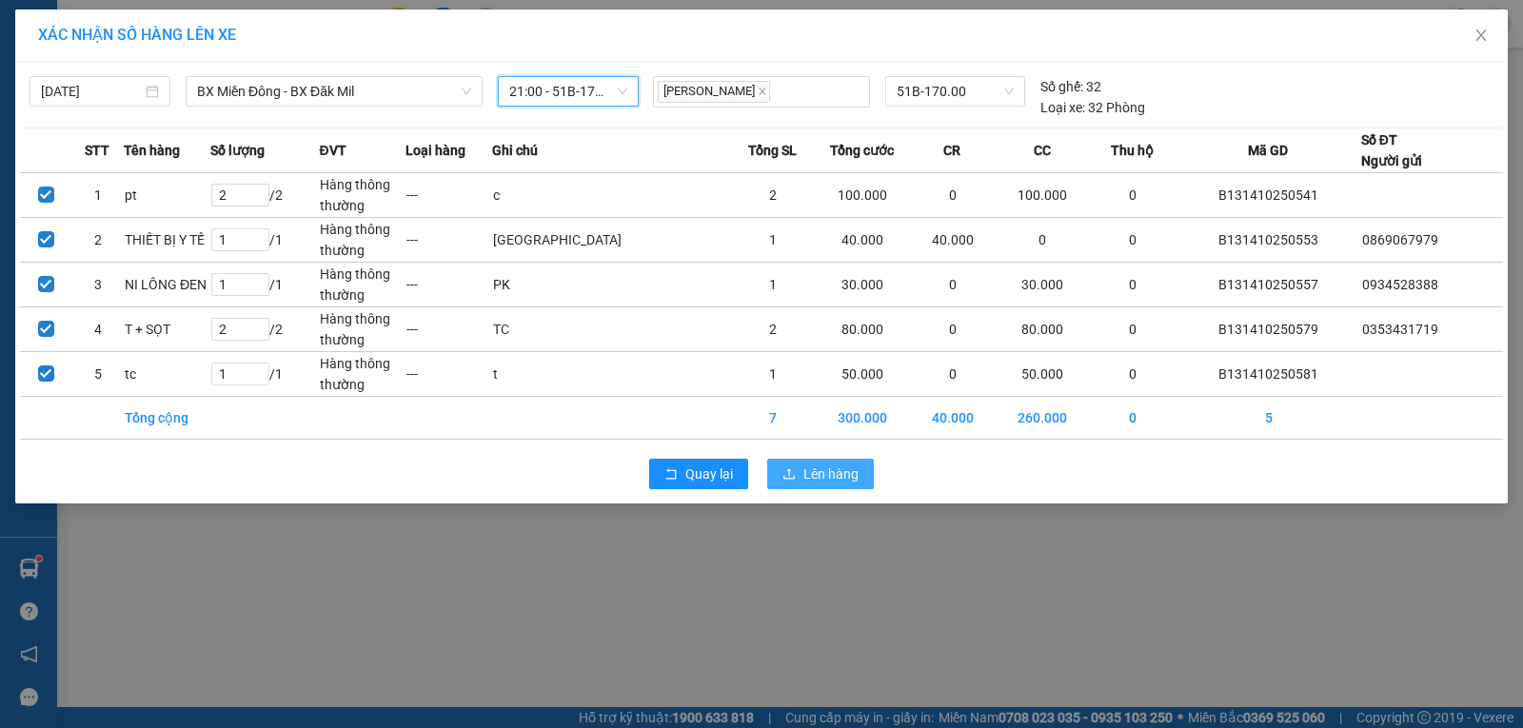
click at [824, 469] on span "Lên hàng" at bounding box center [830, 473] width 55 height 21
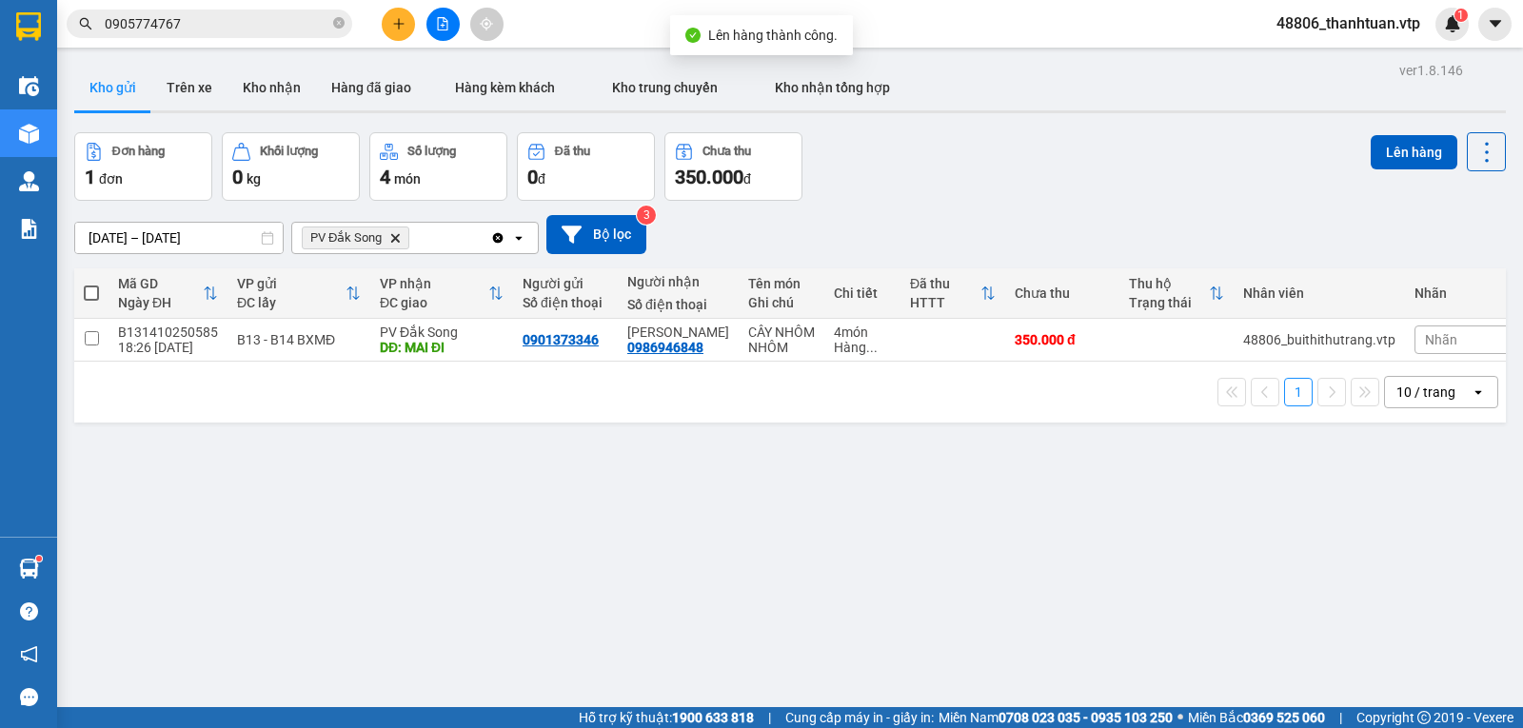
click at [495, 243] on icon "Clear all" at bounding box center [498, 237] width 10 height 10
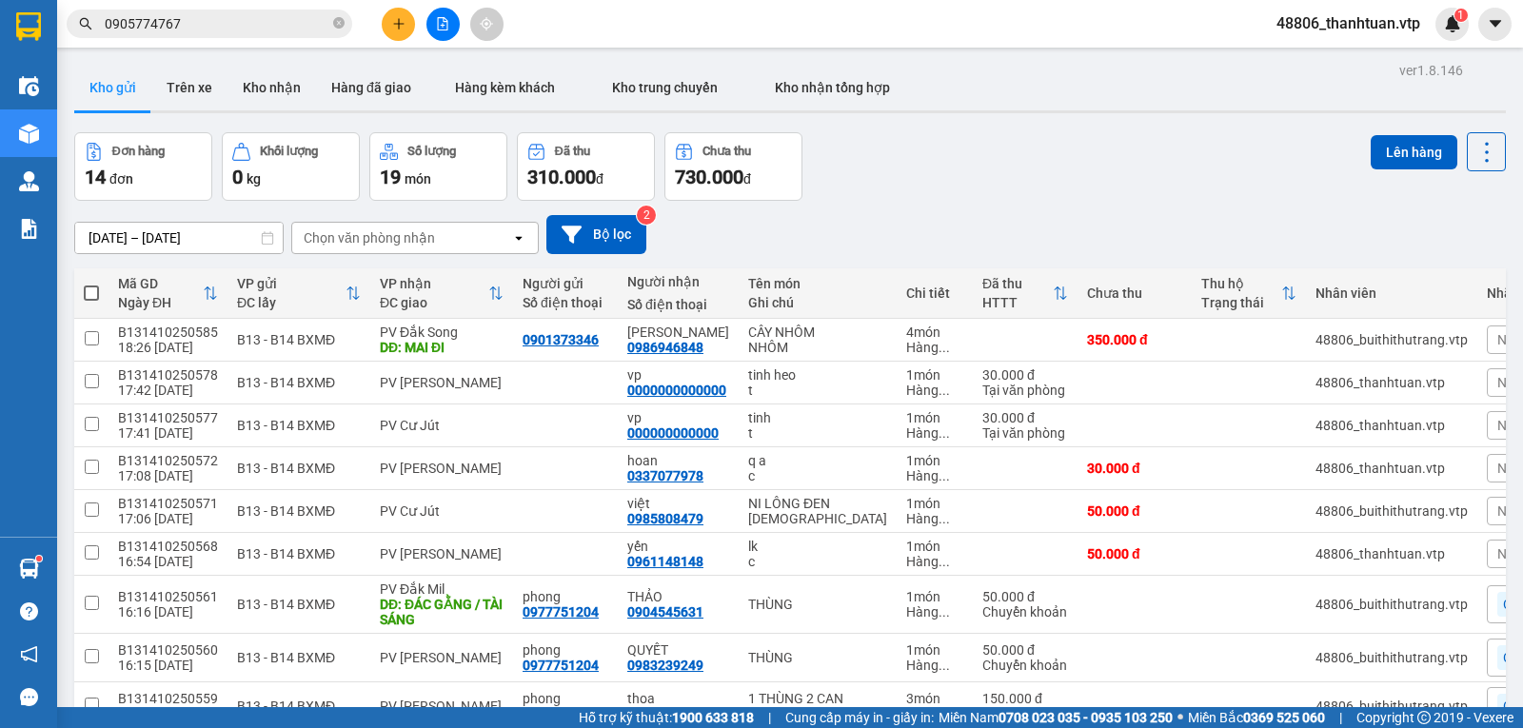
click at [426, 239] on div "Chọn văn phòng nhận" at bounding box center [369, 237] width 131 height 19
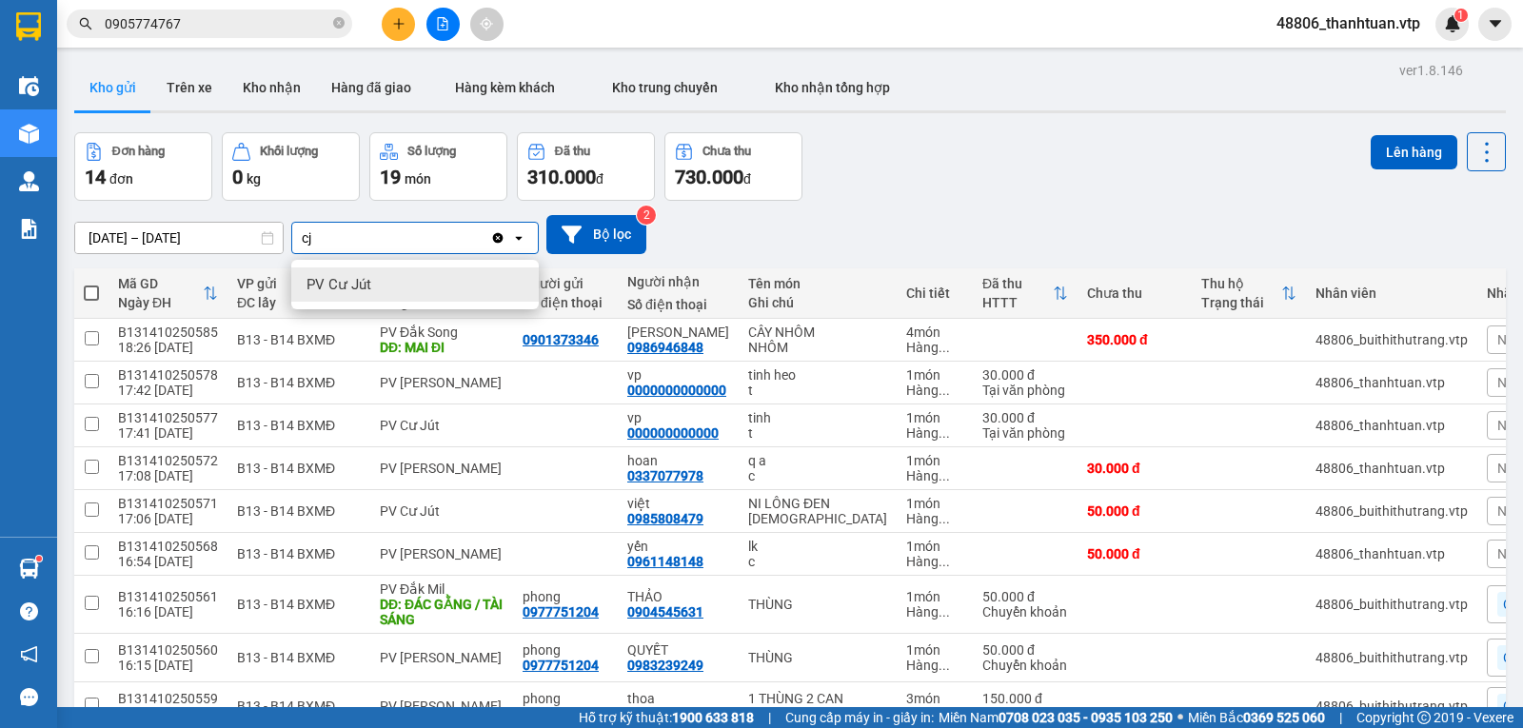
type input "cj"
click at [414, 282] on div "PV Cư Jút" at bounding box center [414, 284] width 247 height 34
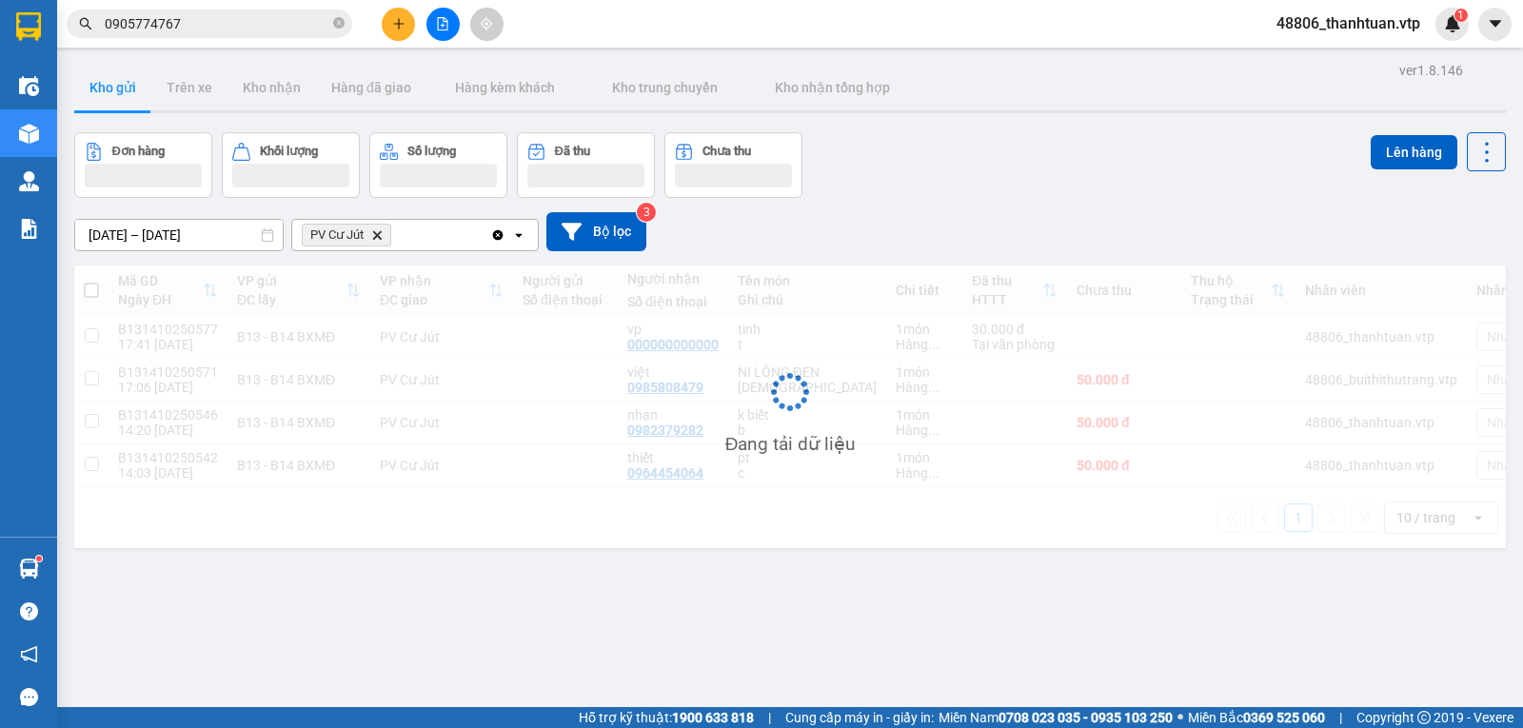
click at [439, 235] on div "PV Cư Jút Delete" at bounding box center [391, 235] width 198 height 30
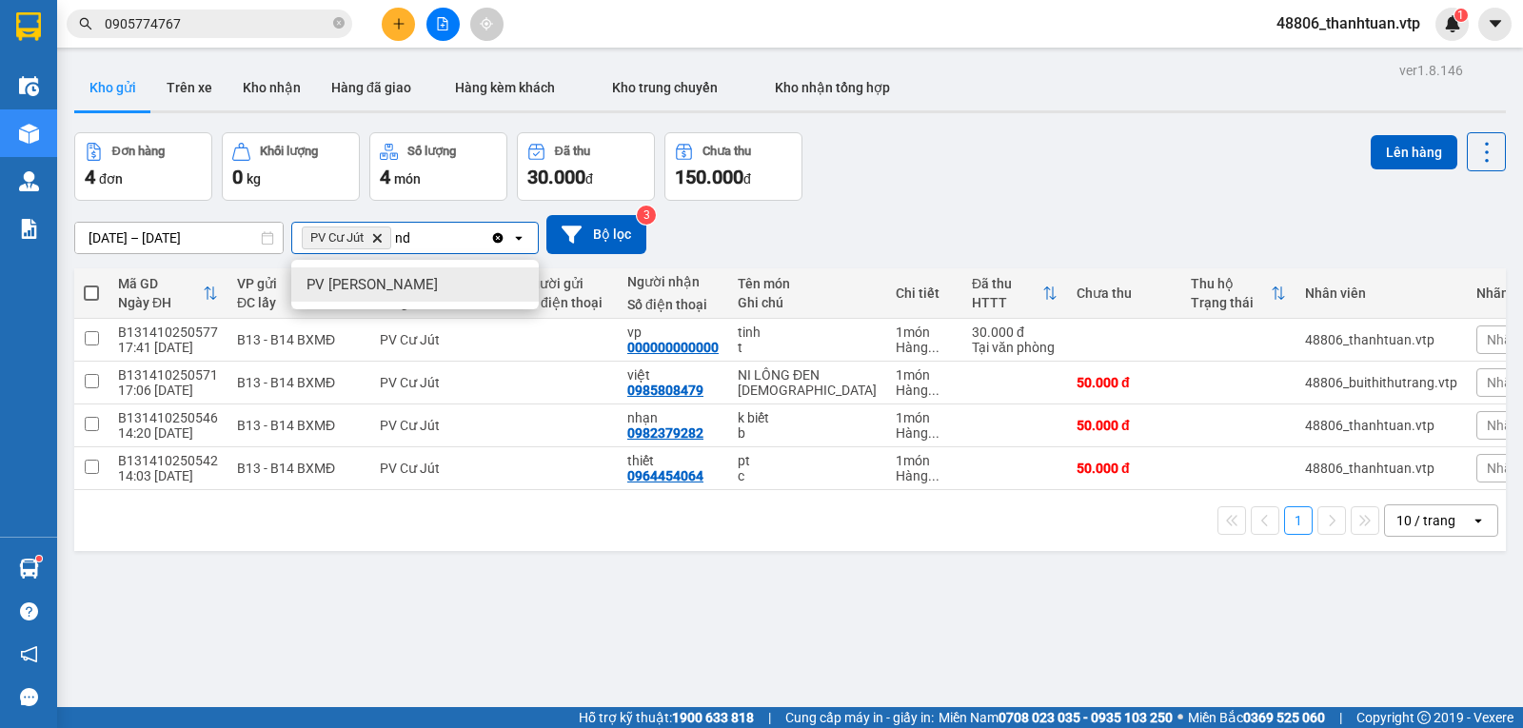
type input "nd"
click at [414, 273] on div "PV Nam Đong" at bounding box center [414, 284] width 247 height 34
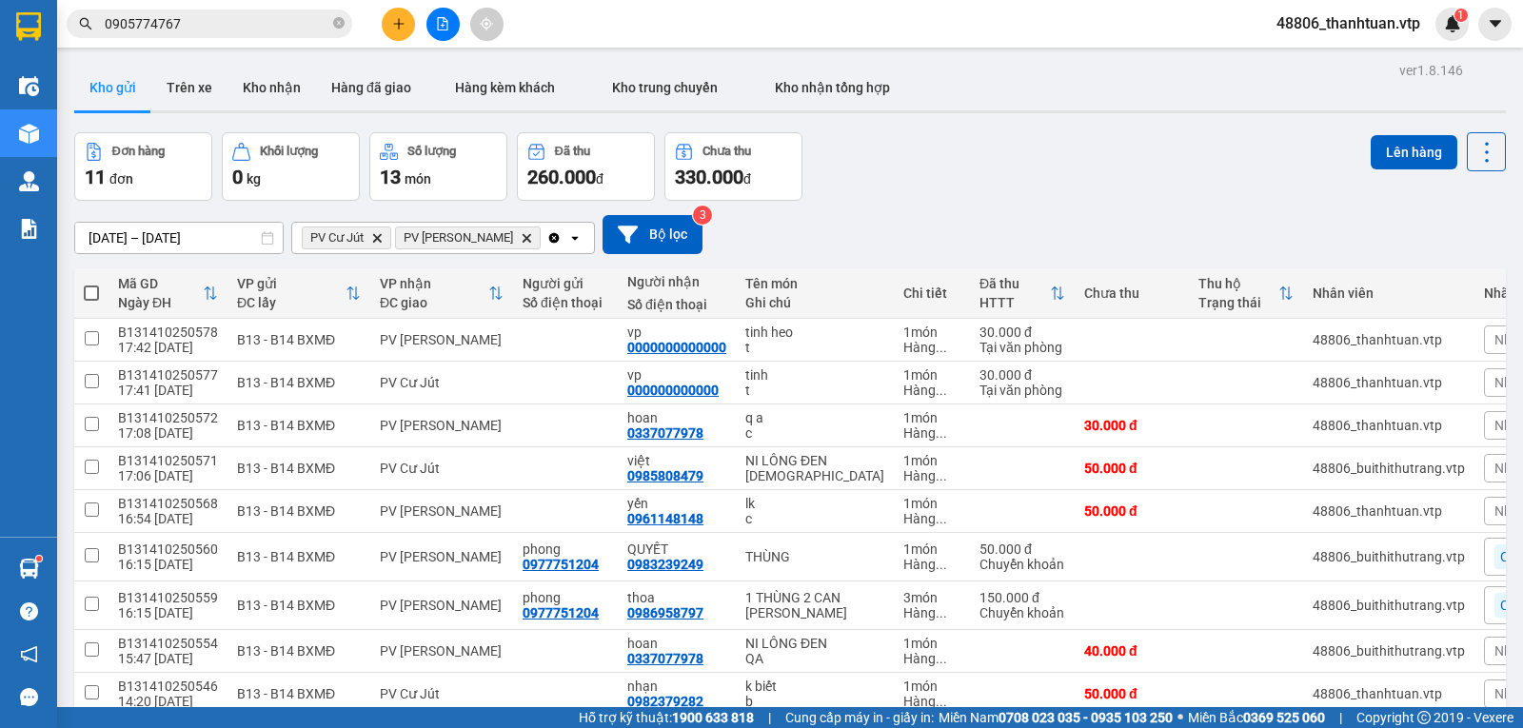
click at [95, 301] on span at bounding box center [91, 293] width 15 height 15
click at [91, 284] on input "checkbox" at bounding box center [91, 284] width 0 height 0
checkbox input "true"
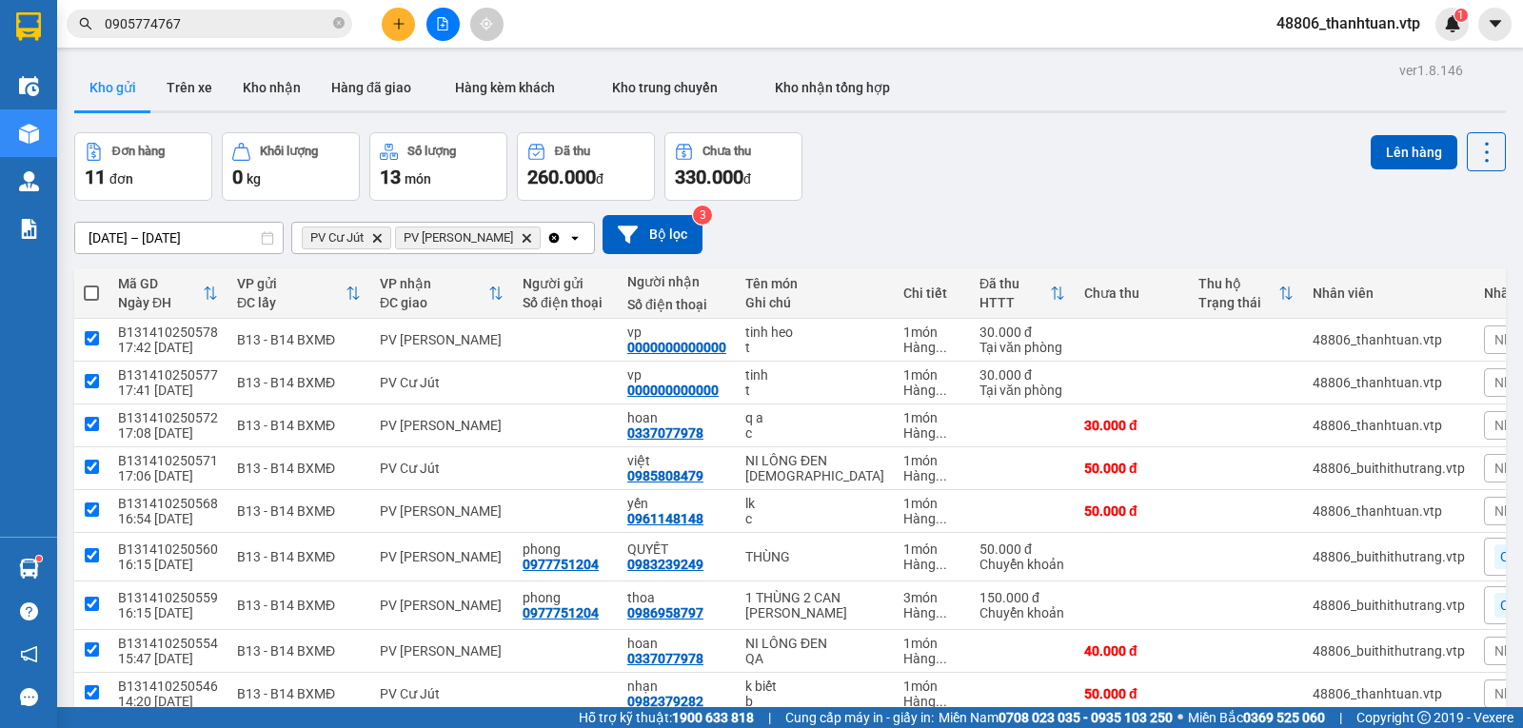
checkbox input "true"
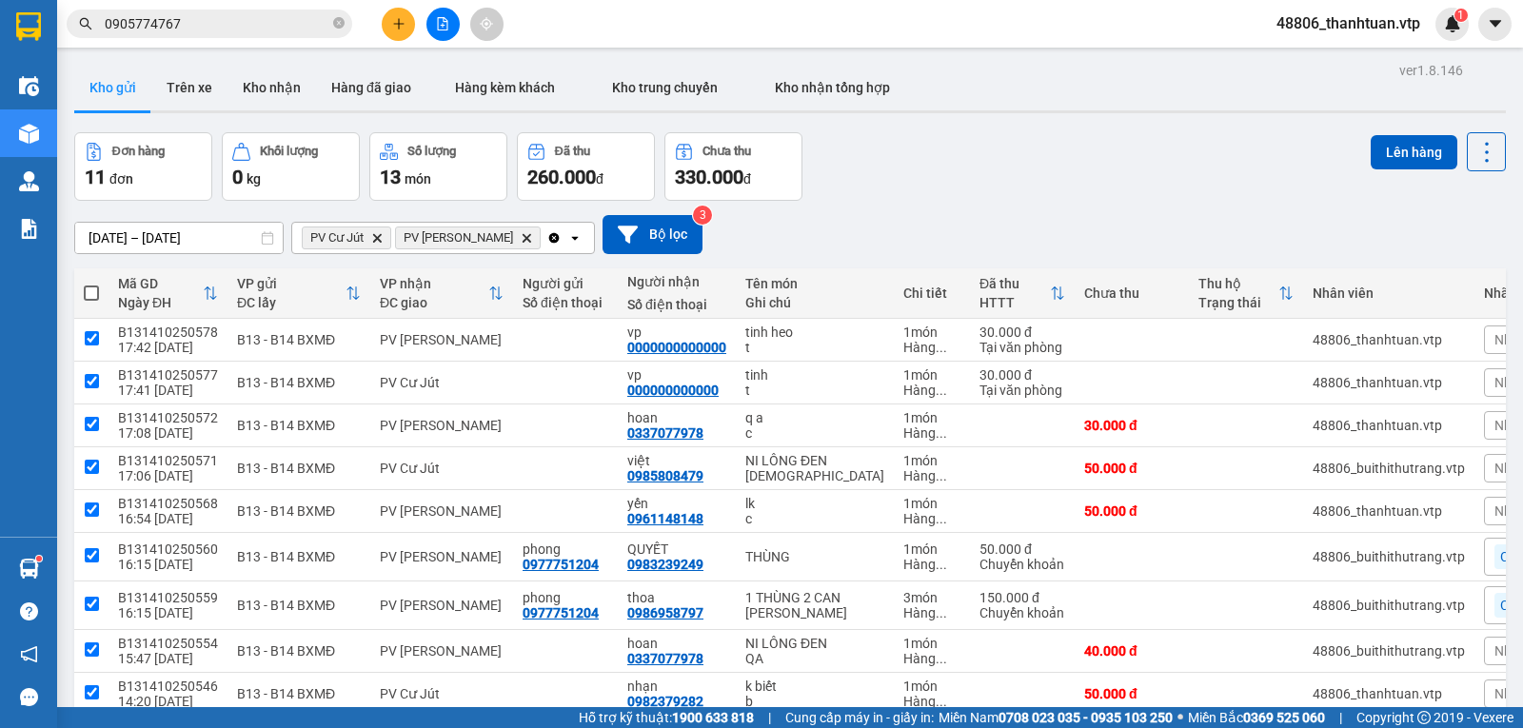
checkbox input "true"
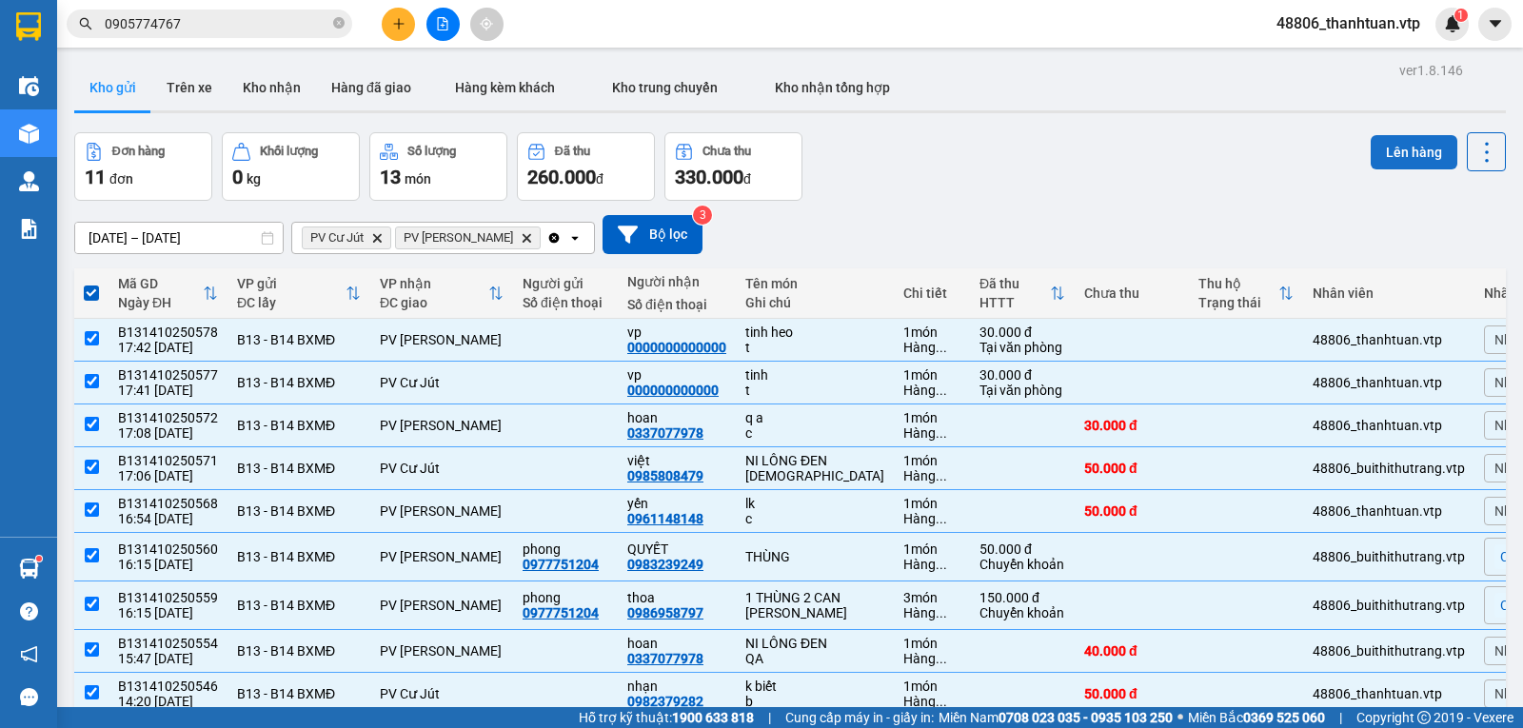
click at [1400, 157] on button "Lên hàng" at bounding box center [1414, 152] width 87 height 34
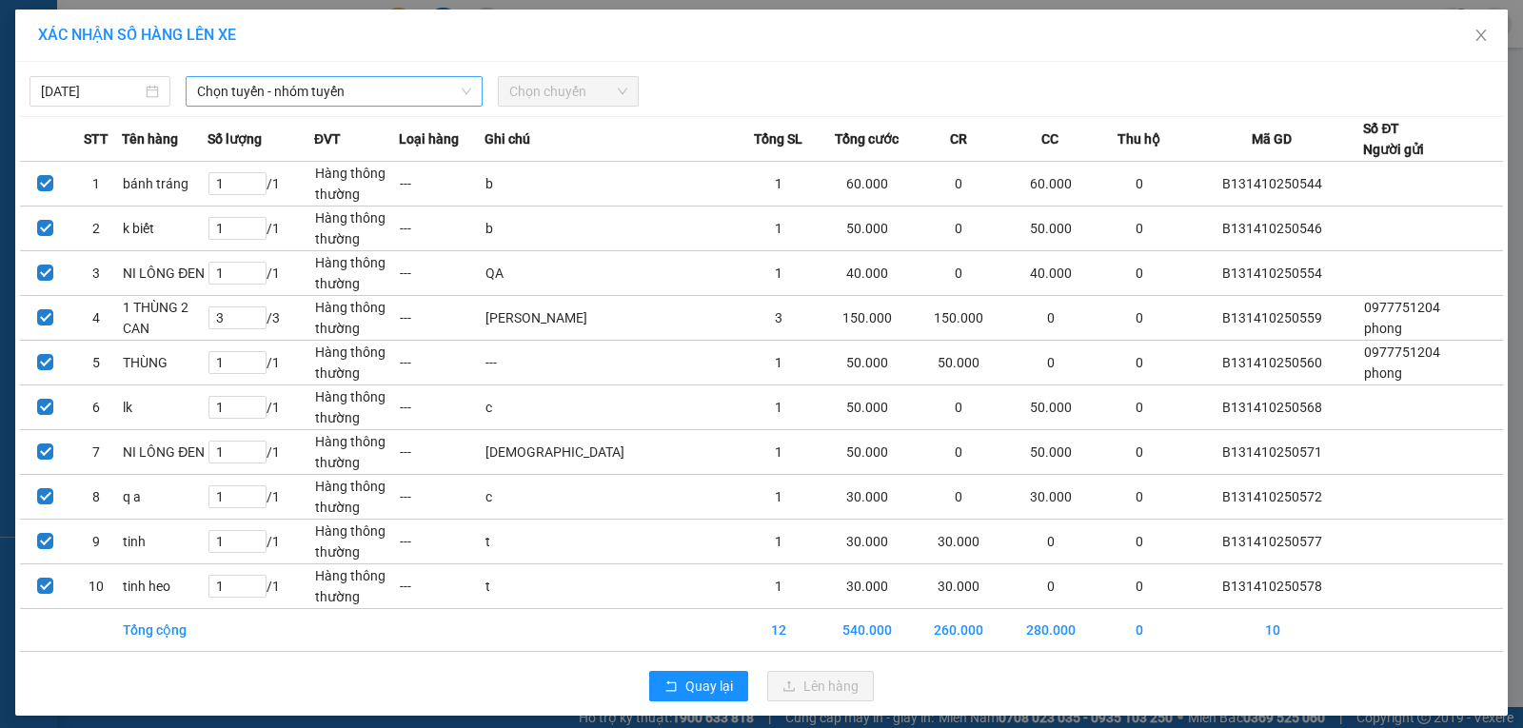
click at [413, 102] on span "Chọn tuyến - nhóm tuyến" at bounding box center [334, 91] width 274 height 29
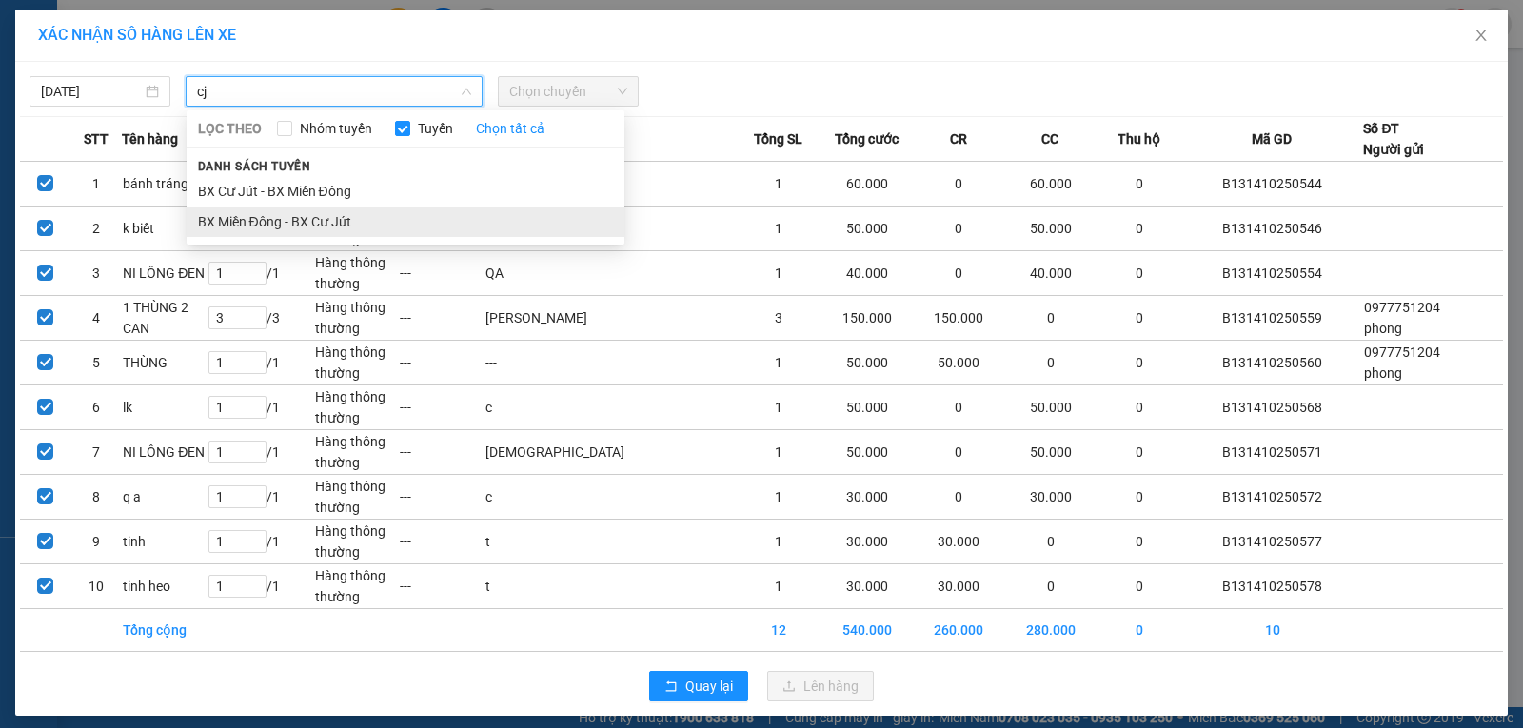
type input "cj"
click at [285, 227] on li "BX Miền Đông - BX Cư Jút" at bounding box center [406, 222] width 438 height 30
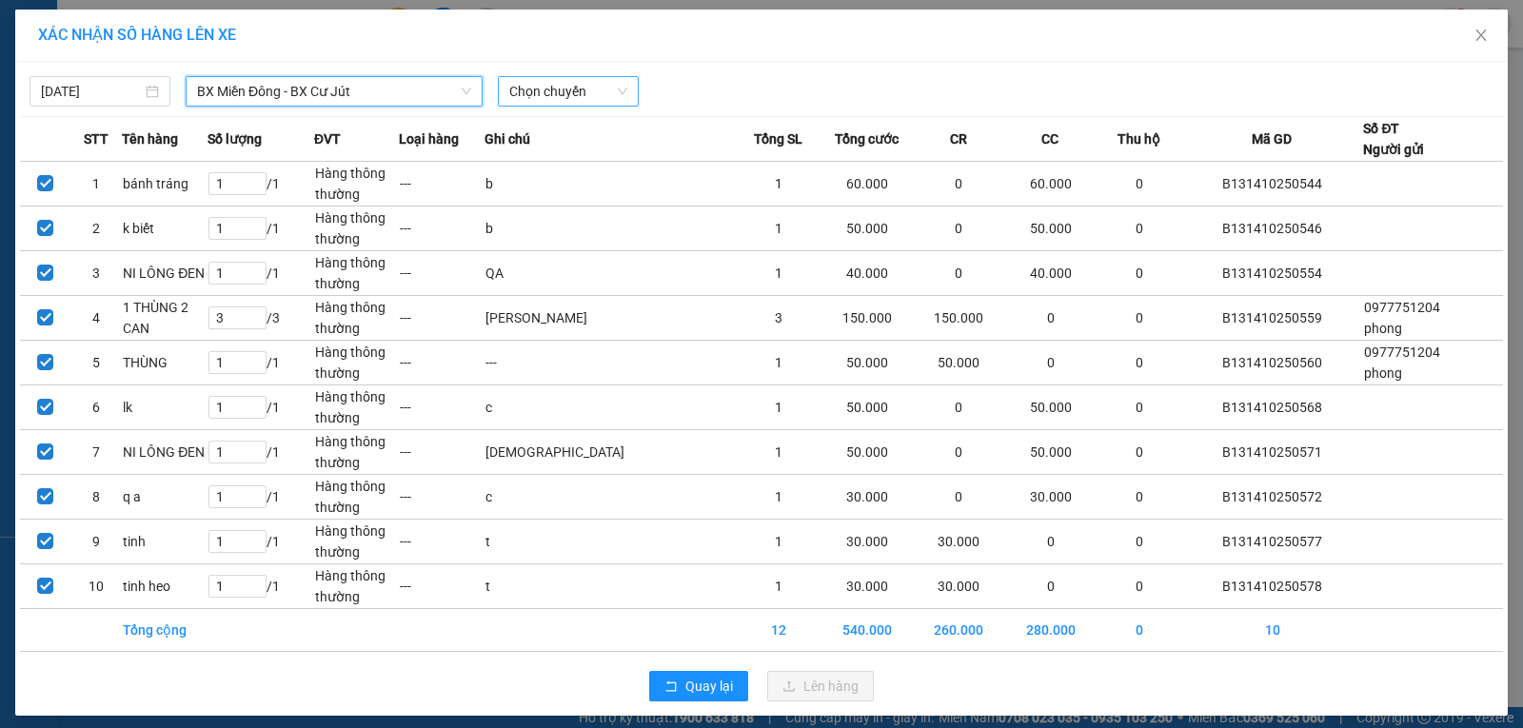
click at [547, 89] on span "Chọn chuyến" at bounding box center [568, 91] width 118 height 29
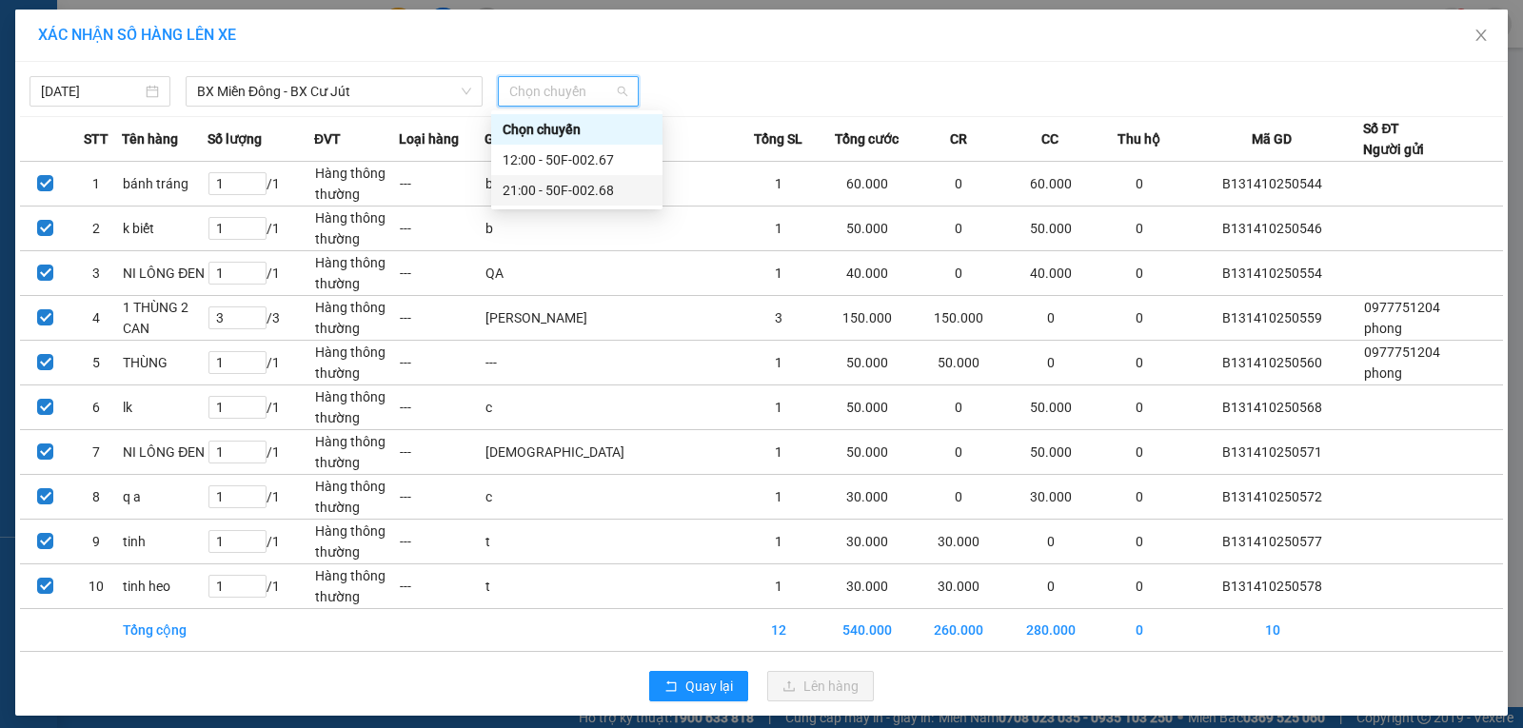
click at [524, 187] on div "21:00 - 50F-002.68" at bounding box center [577, 190] width 148 height 21
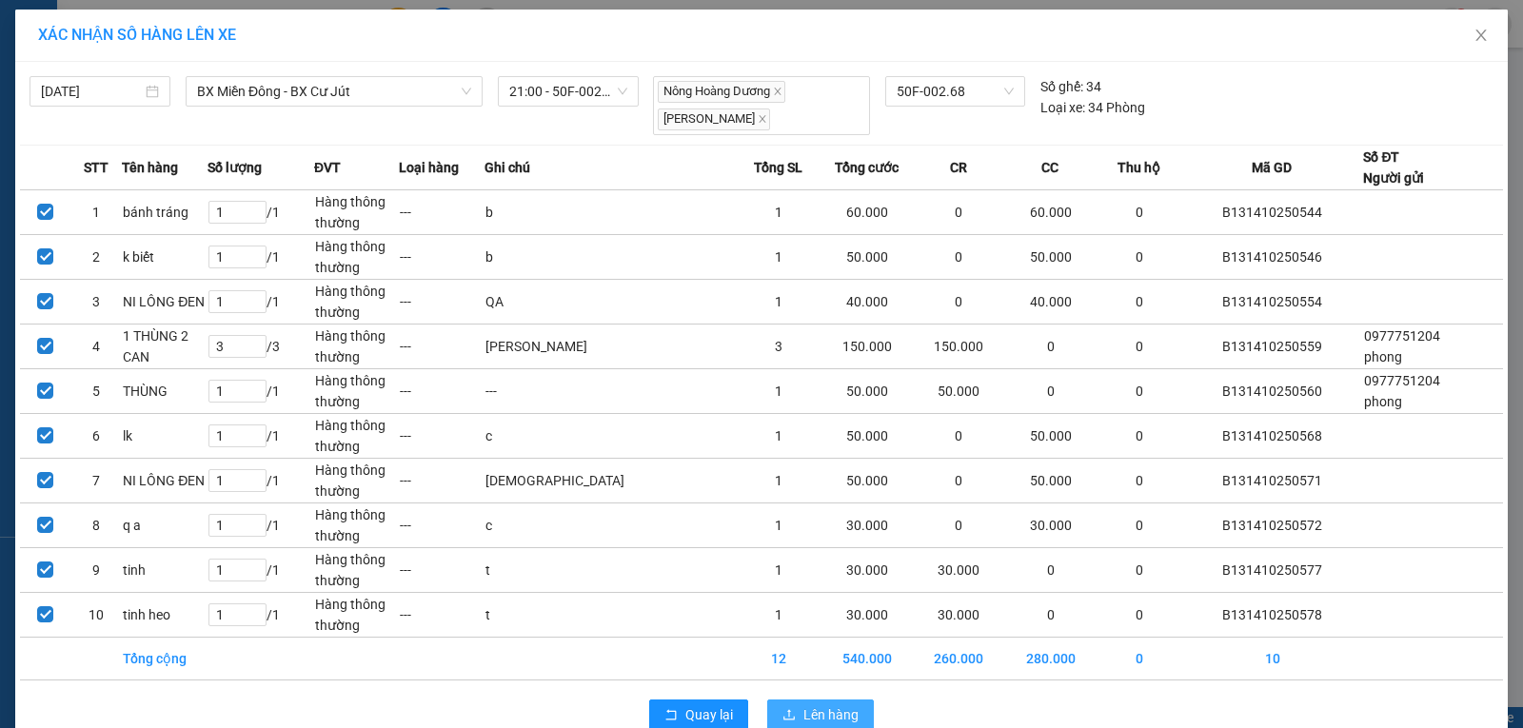
click at [795, 713] on button "Lên hàng" at bounding box center [820, 715] width 107 height 30
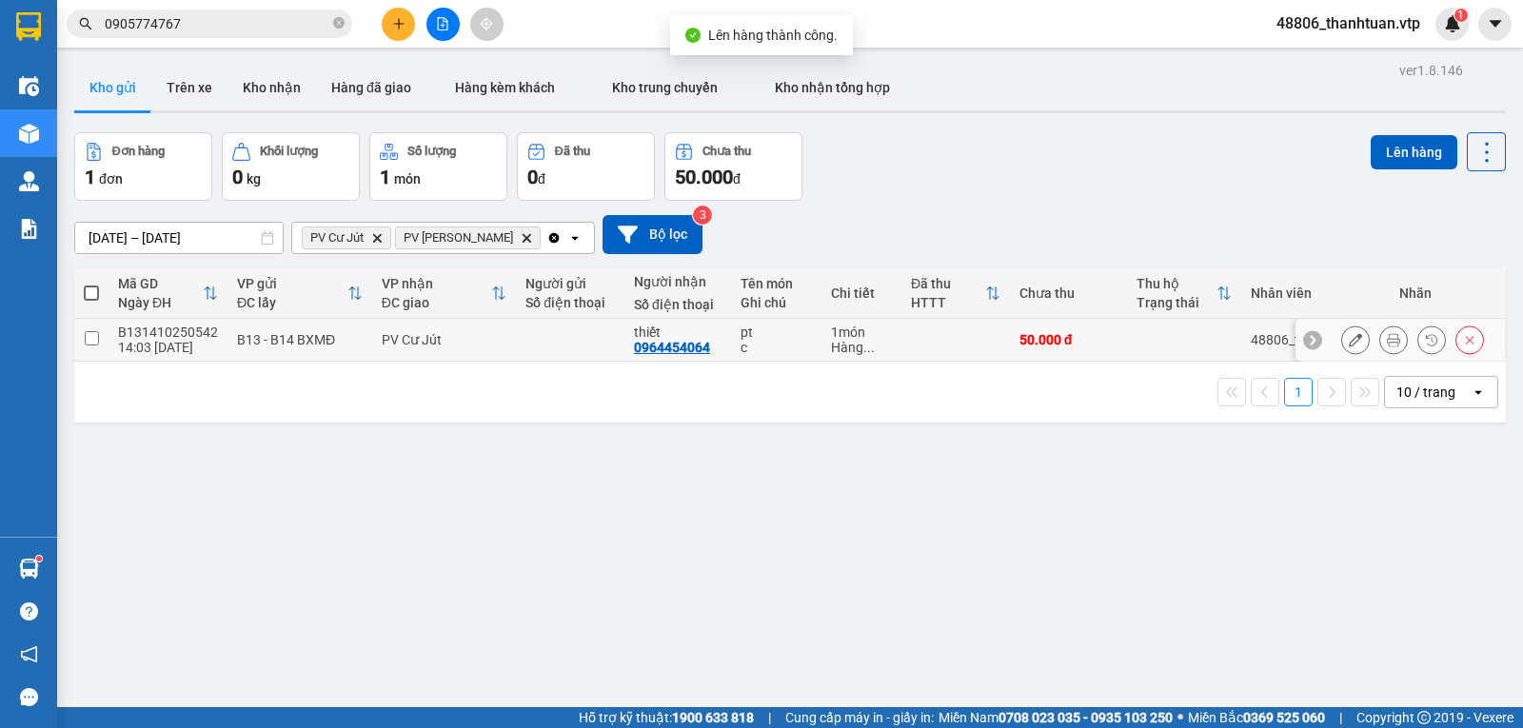
click at [94, 344] on input "checkbox" at bounding box center [92, 338] width 14 height 14
checkbox input "true"
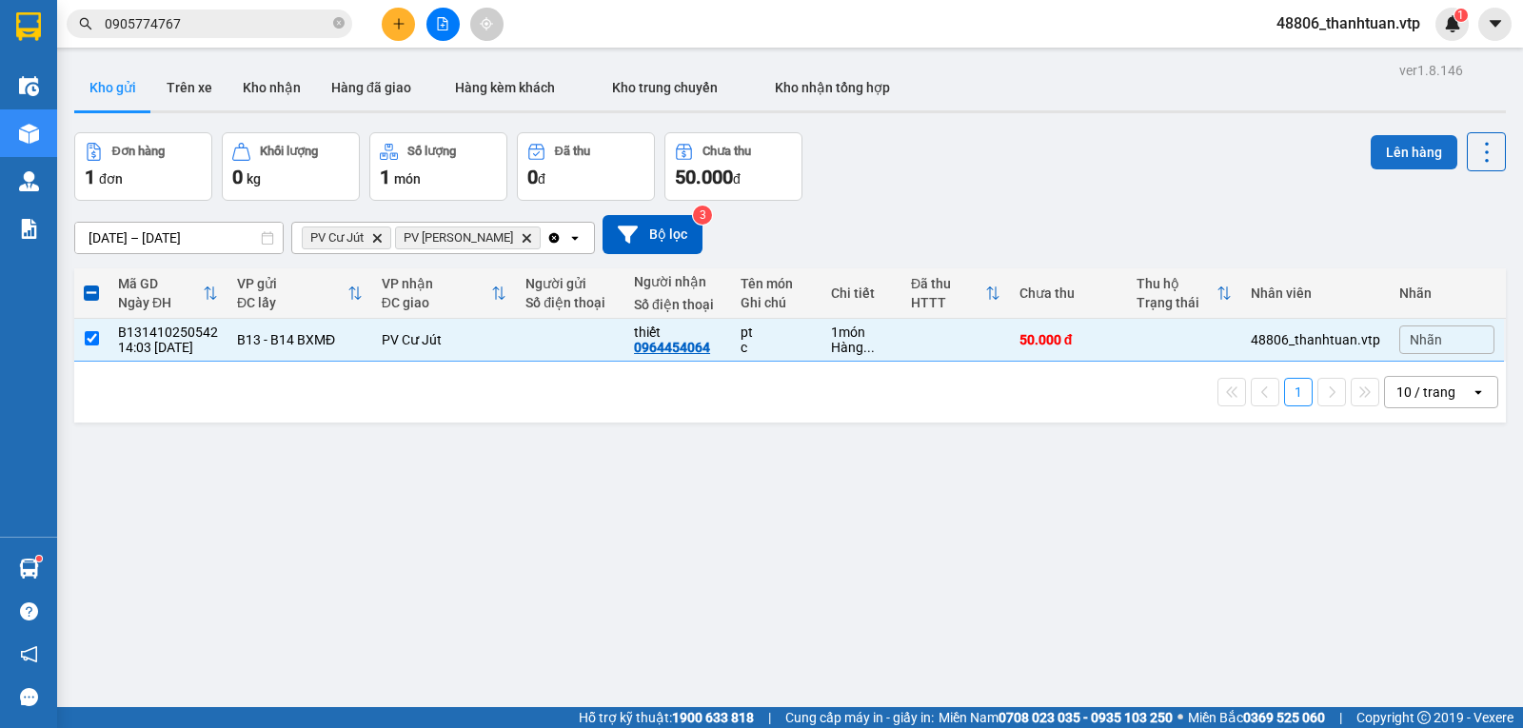
click at [1419, 149] on button "Lên hàng" at bounding box center [1414, 152] width 87 height 34
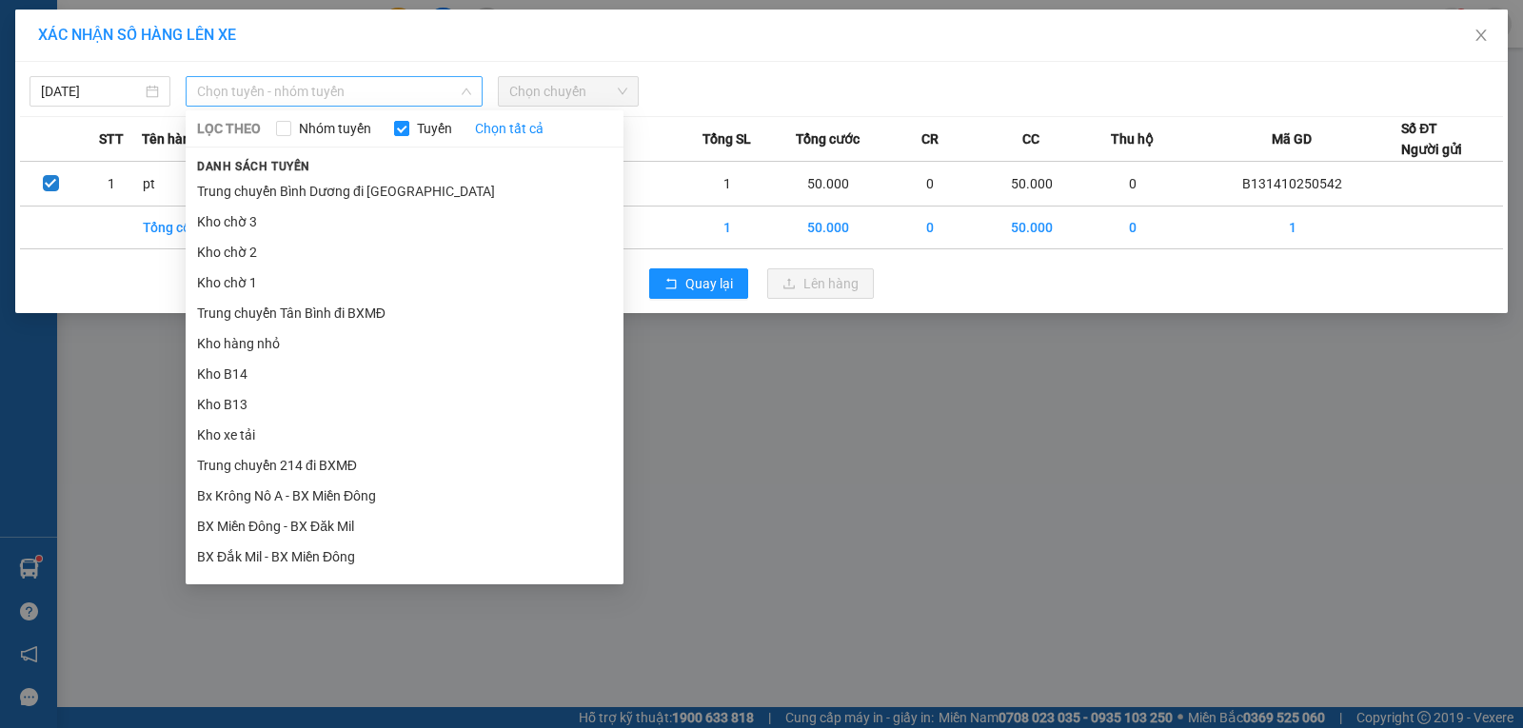
click at [401, 90] on span "Chọn tuyến - nhóm tuyến" at bounding box center [334, 91] width 274 height 29
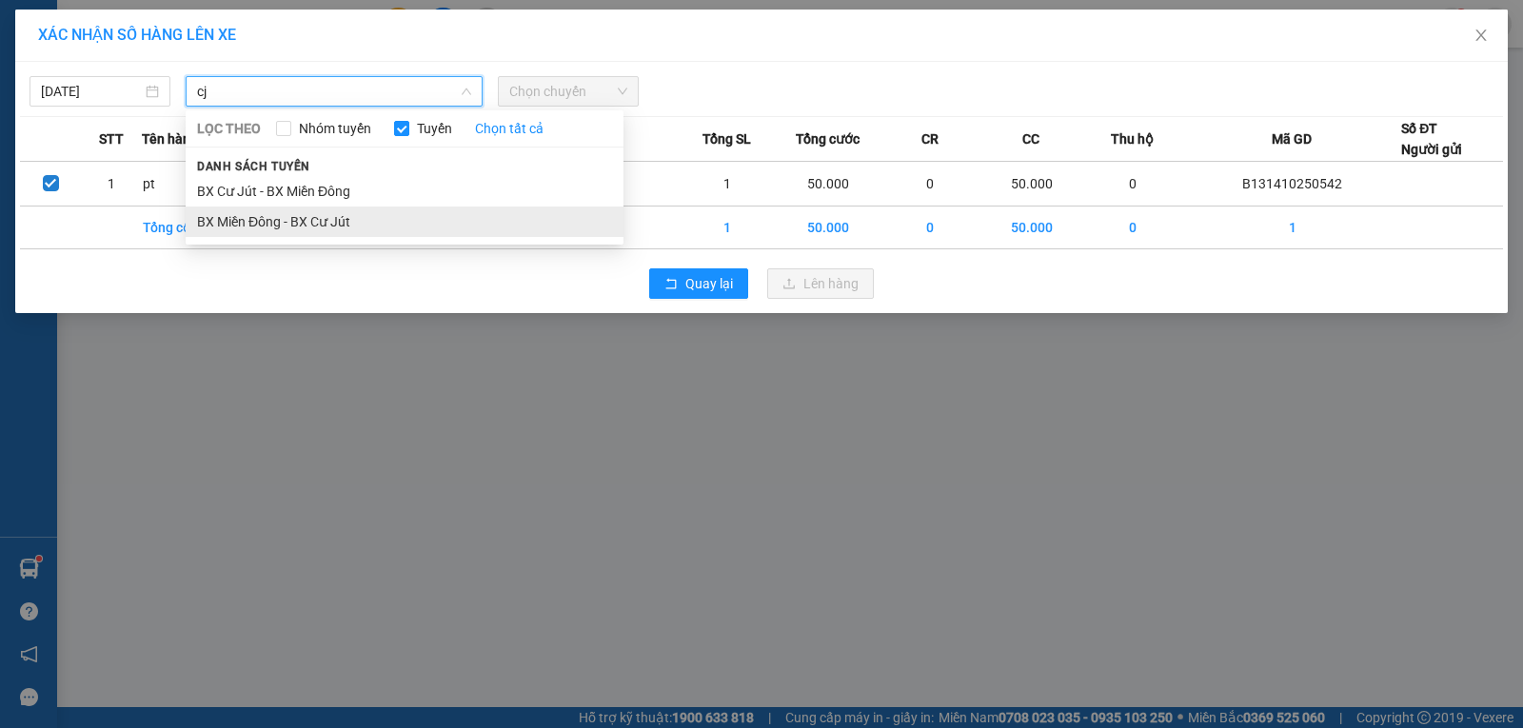
type input "cj"
click at [328, 213] on li "BX Miền Đông - BX Cư Jút" at bounding box center [405, 222] width 438 height 30
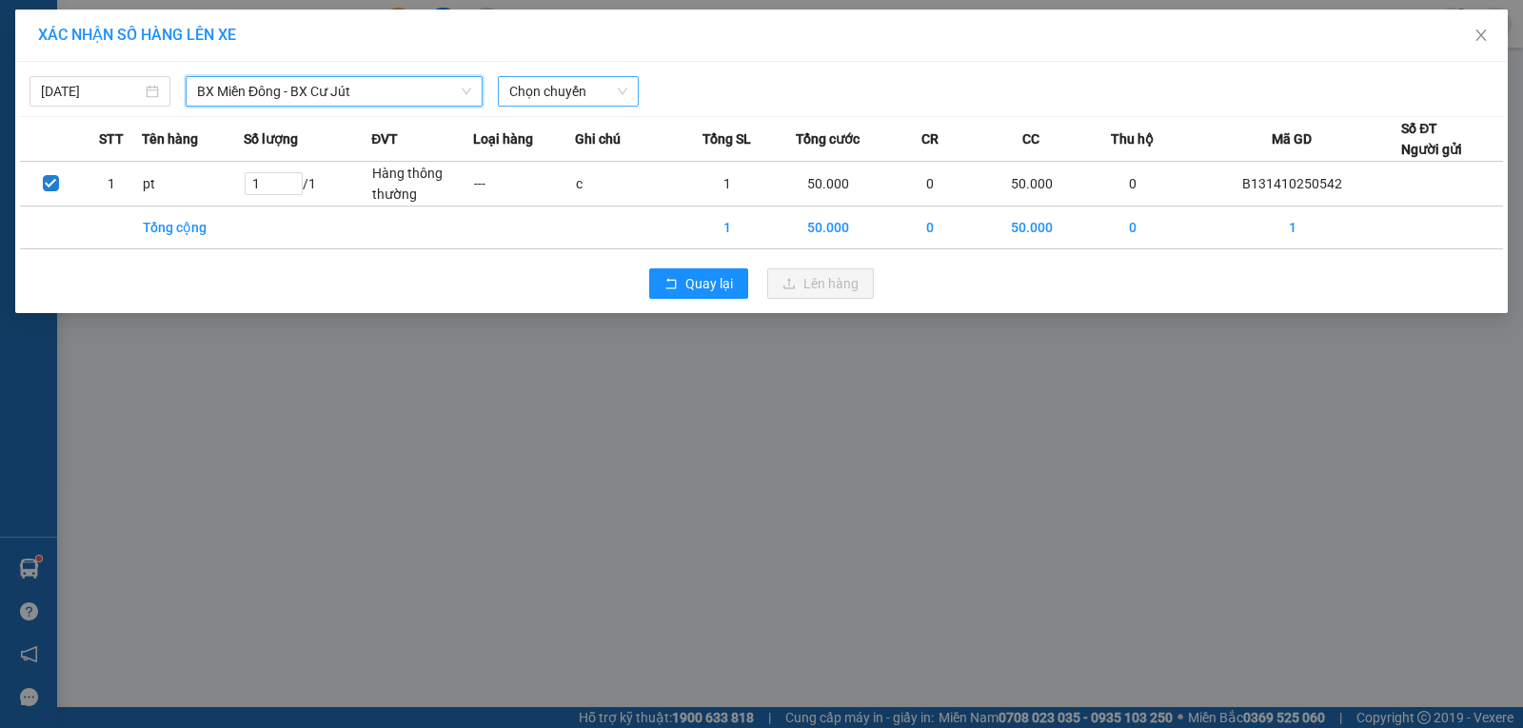
click at [523, 95] on span "Chọn chuyến" at bounding box center [568, 91] width 118 height 29
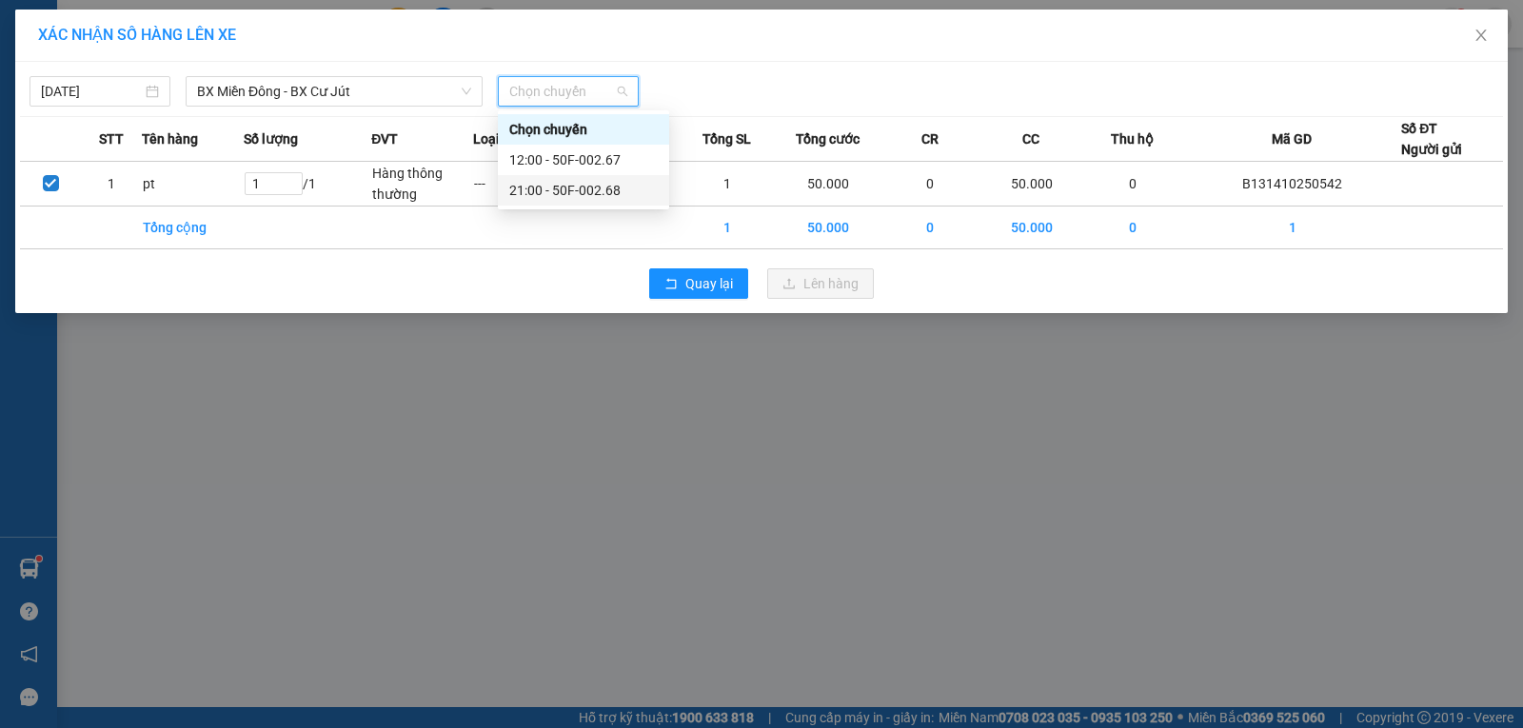
click at [524, 192] on div "21:00 - 50F-002.68" at bounding box center [583, 190] width 148 height 21
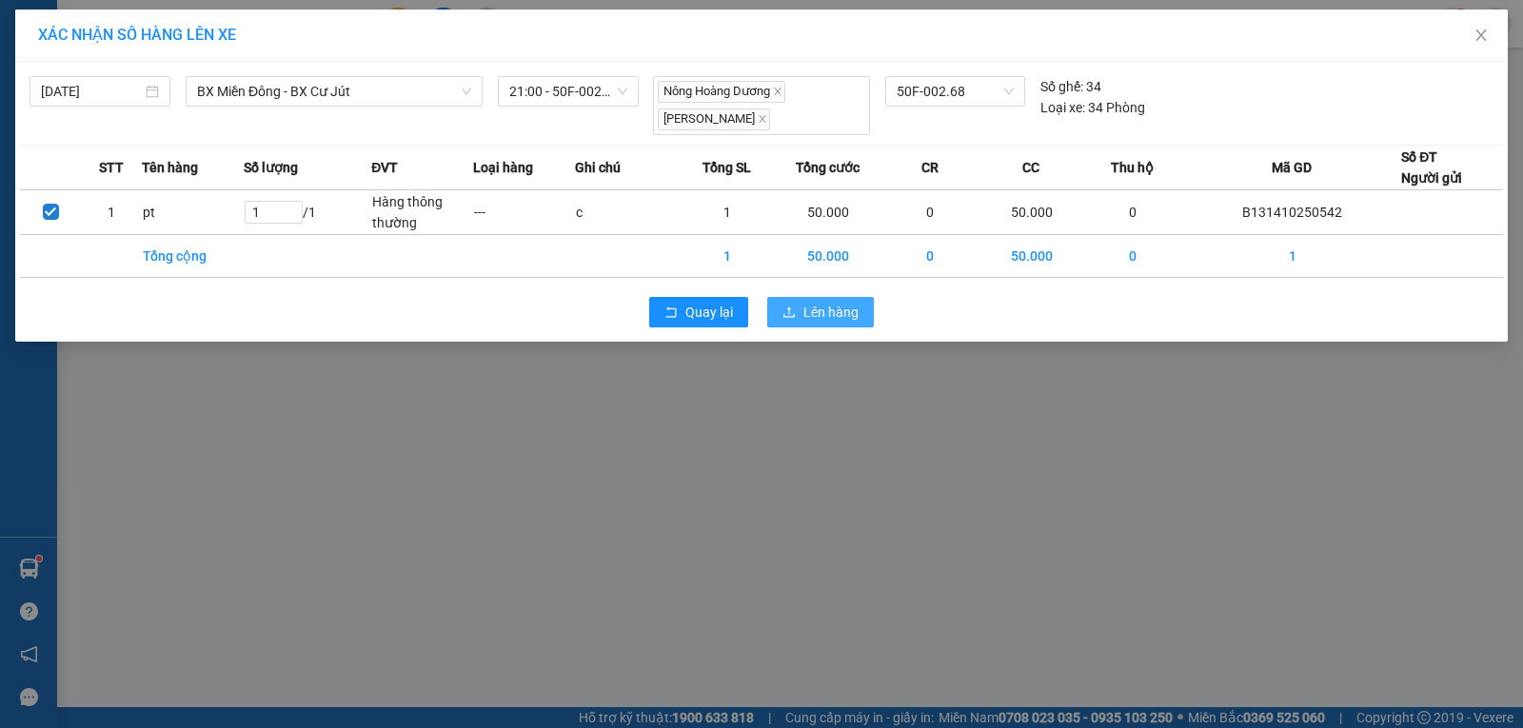
click at [802, 309] on button "Lên hàng" at bounding box center [820, 312] width 107 height 30
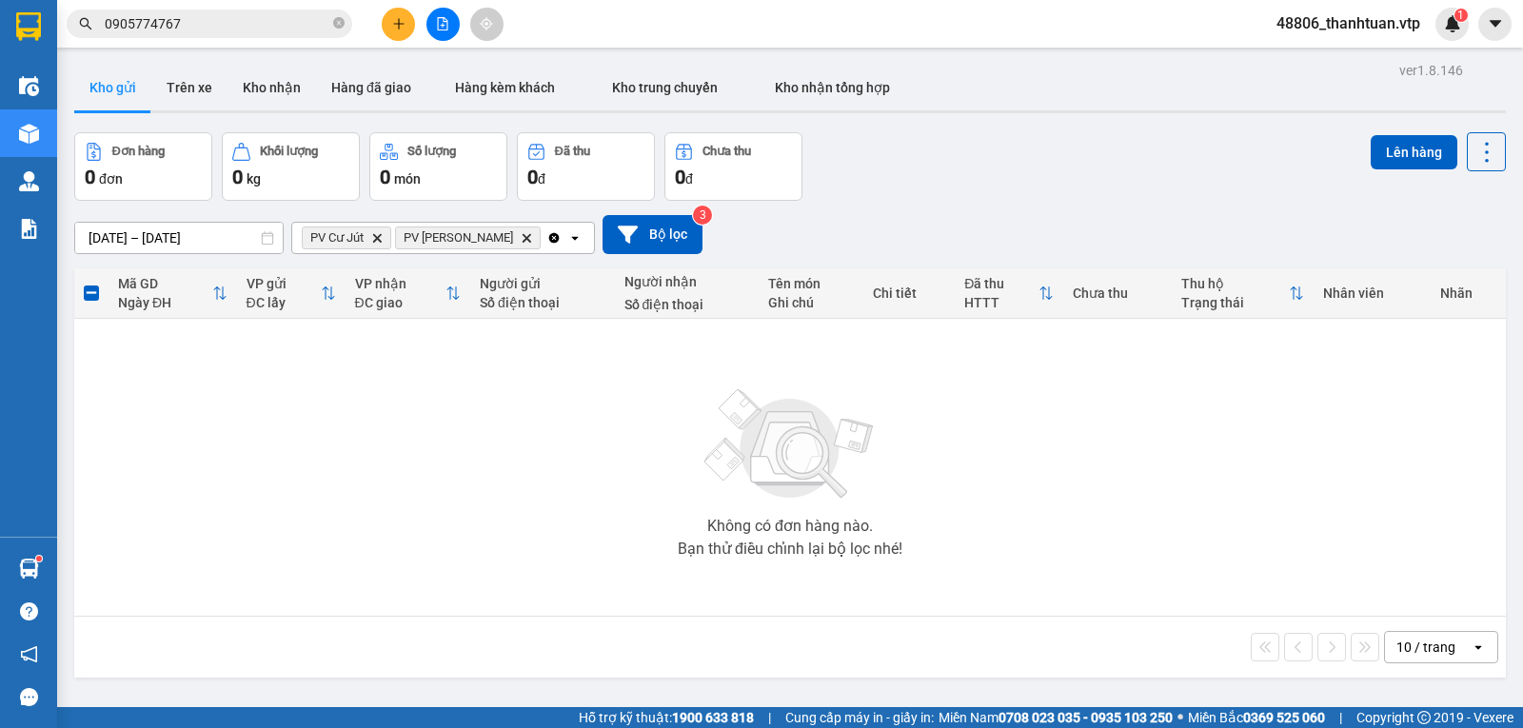
click at [549, 241] on icon "Clear all" at bounding box center [554, 237] width 10 height 10
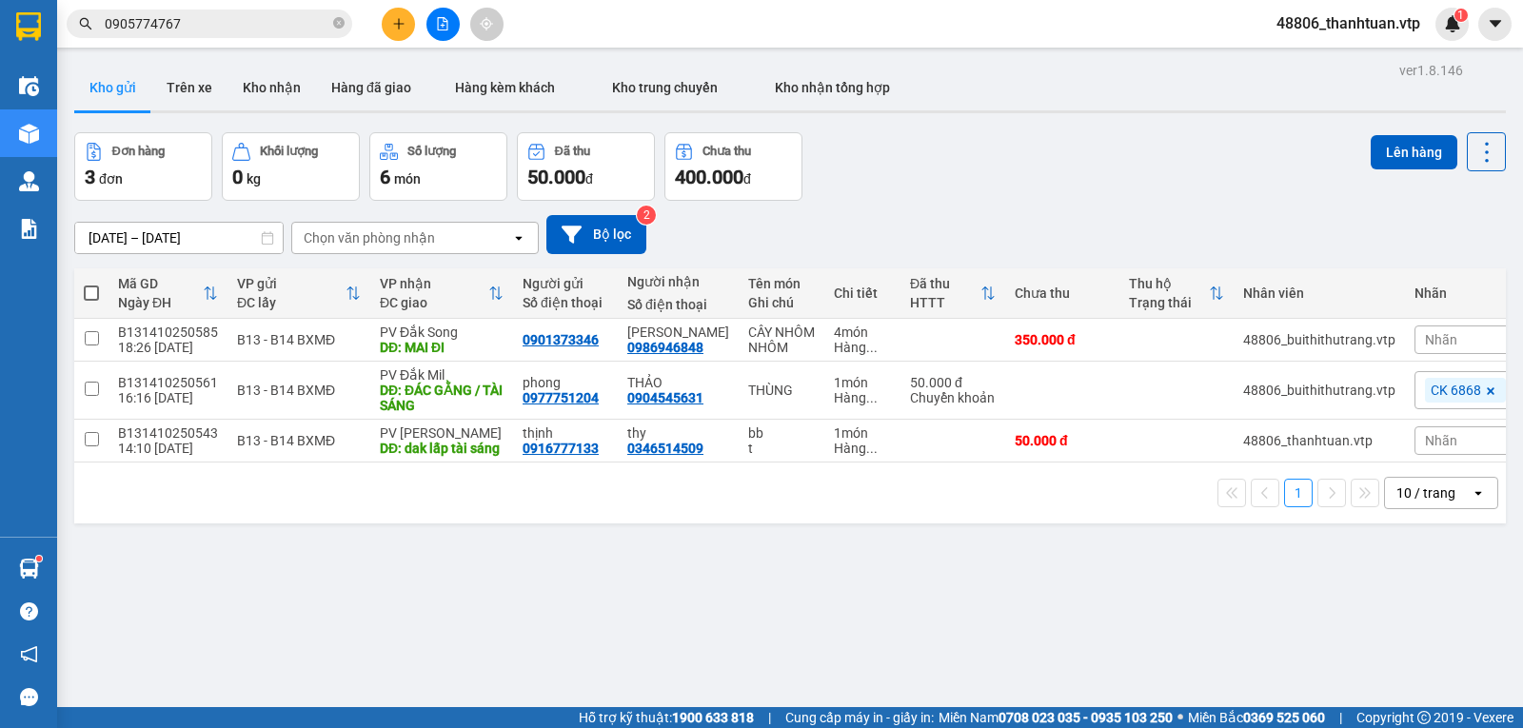
click at [435, 22] on button at bounding box center [442, 24] width 33 height 33
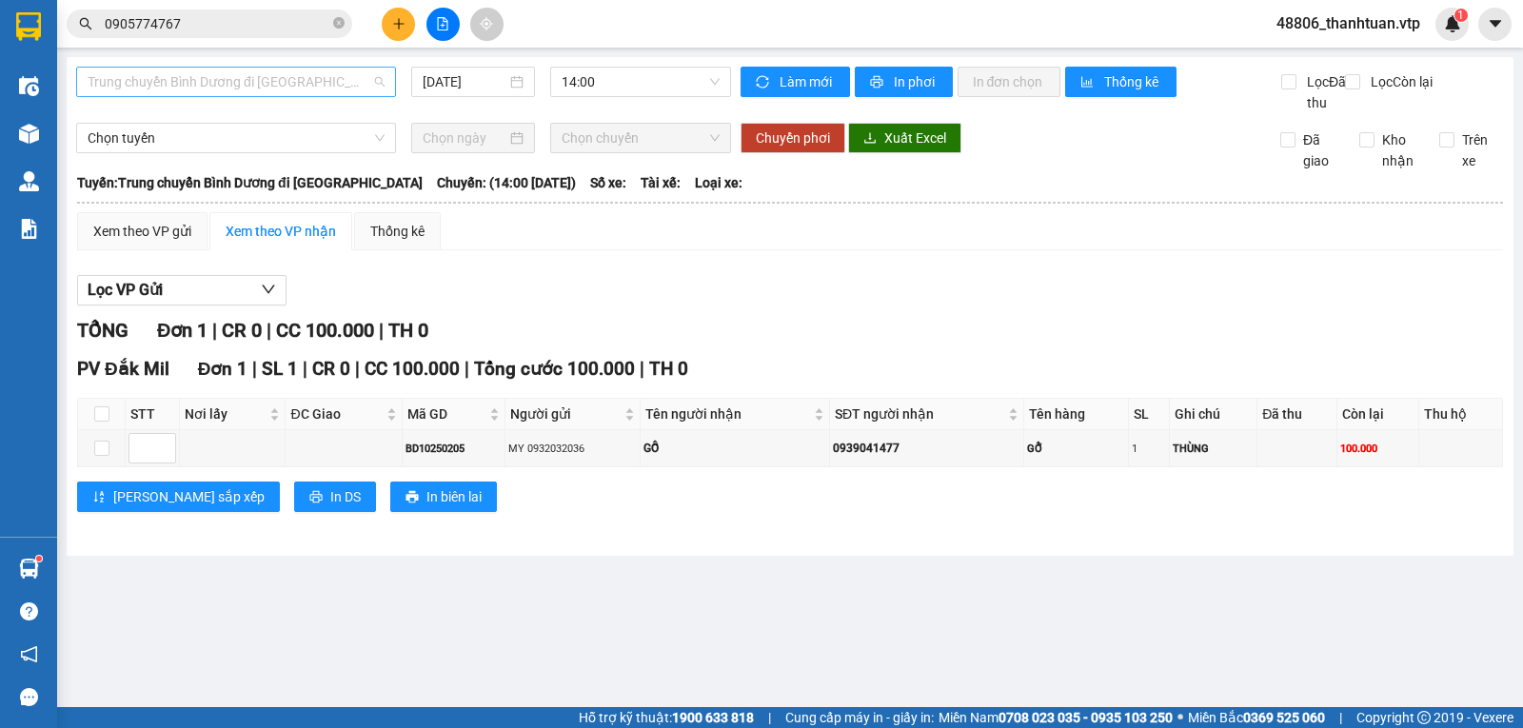
click at [340, 83] on span "Trung chuyển Bình Dương đi BXMĐ" at bounding box center [236, 82] width 297 height 29
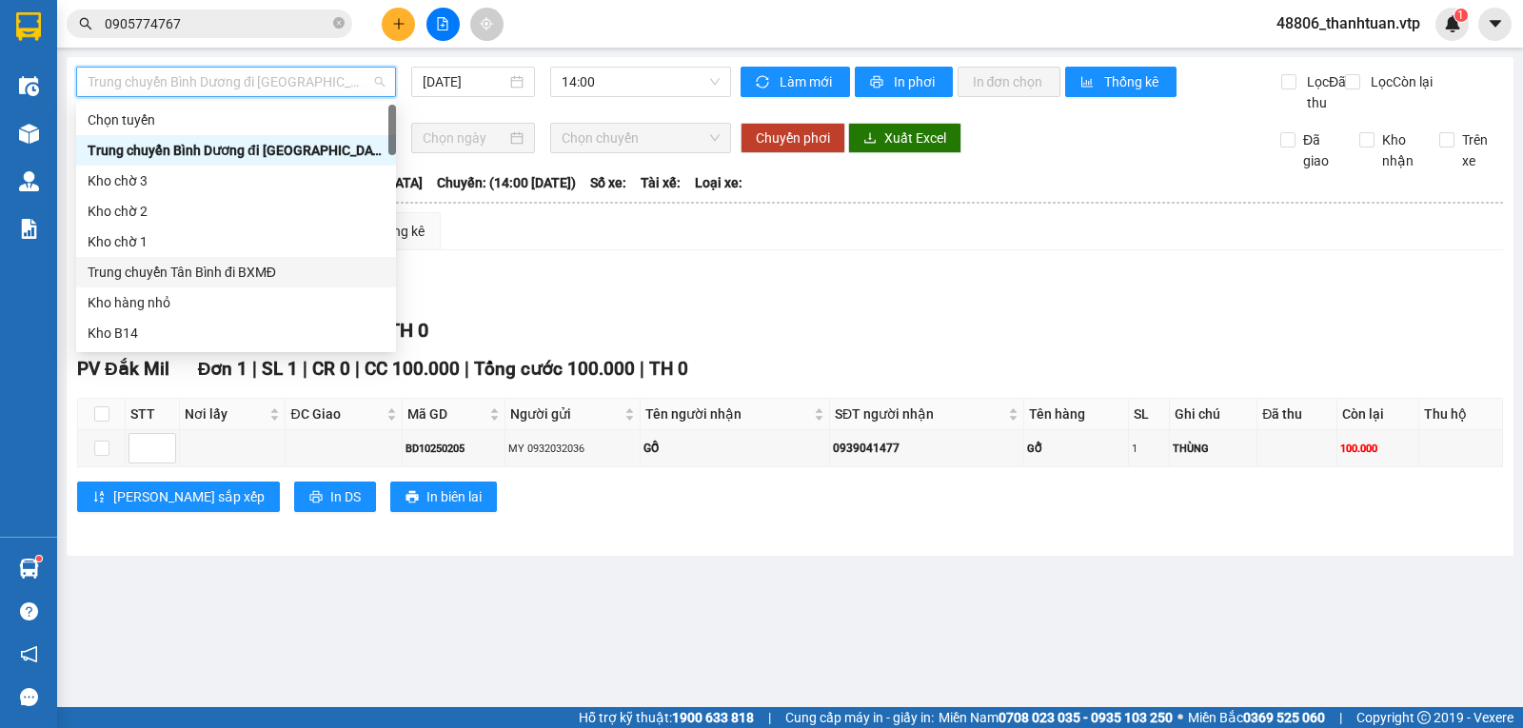
click at [219, 268] on div "Trung chuyển Tân Bình đi BXMĐ" at bounding box center [236, 272] width 297 height 21
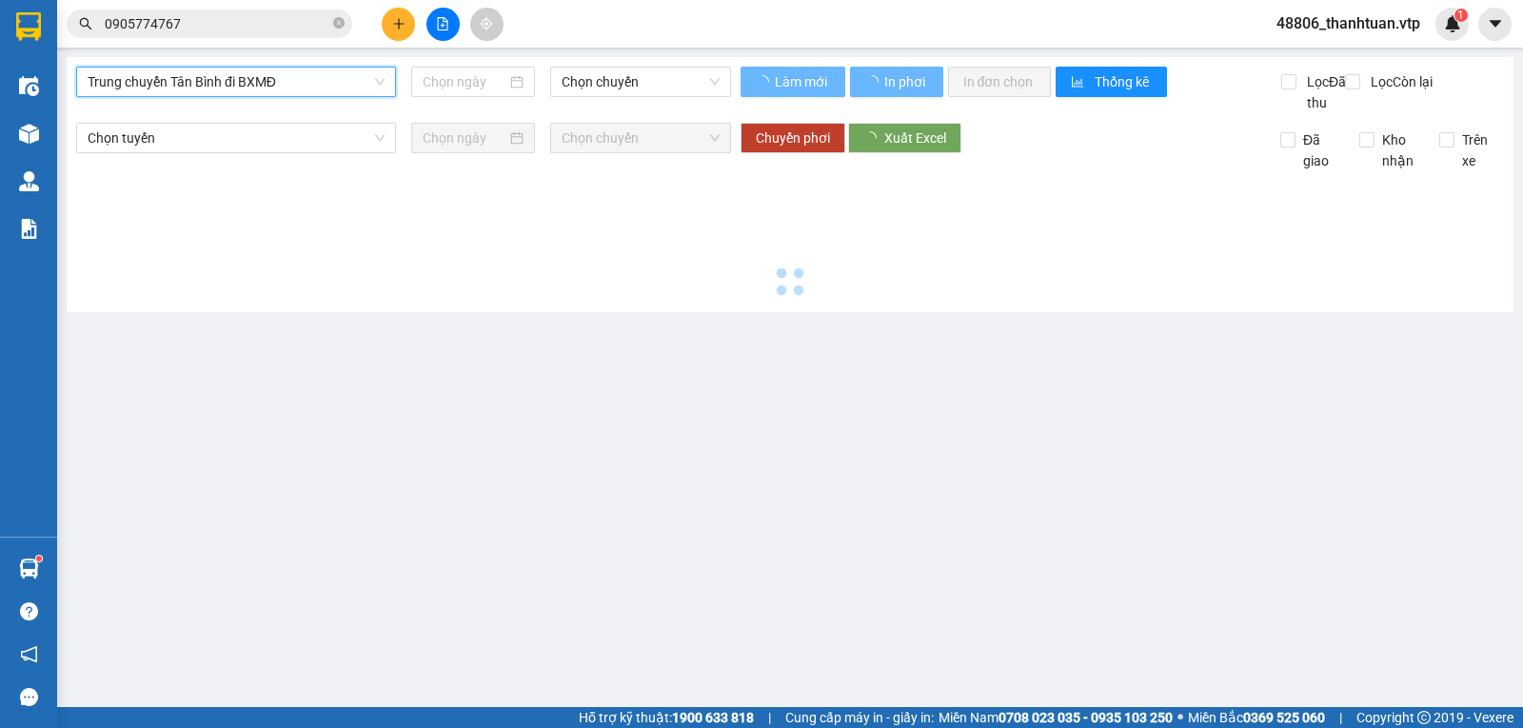
type input "11/10/2025"
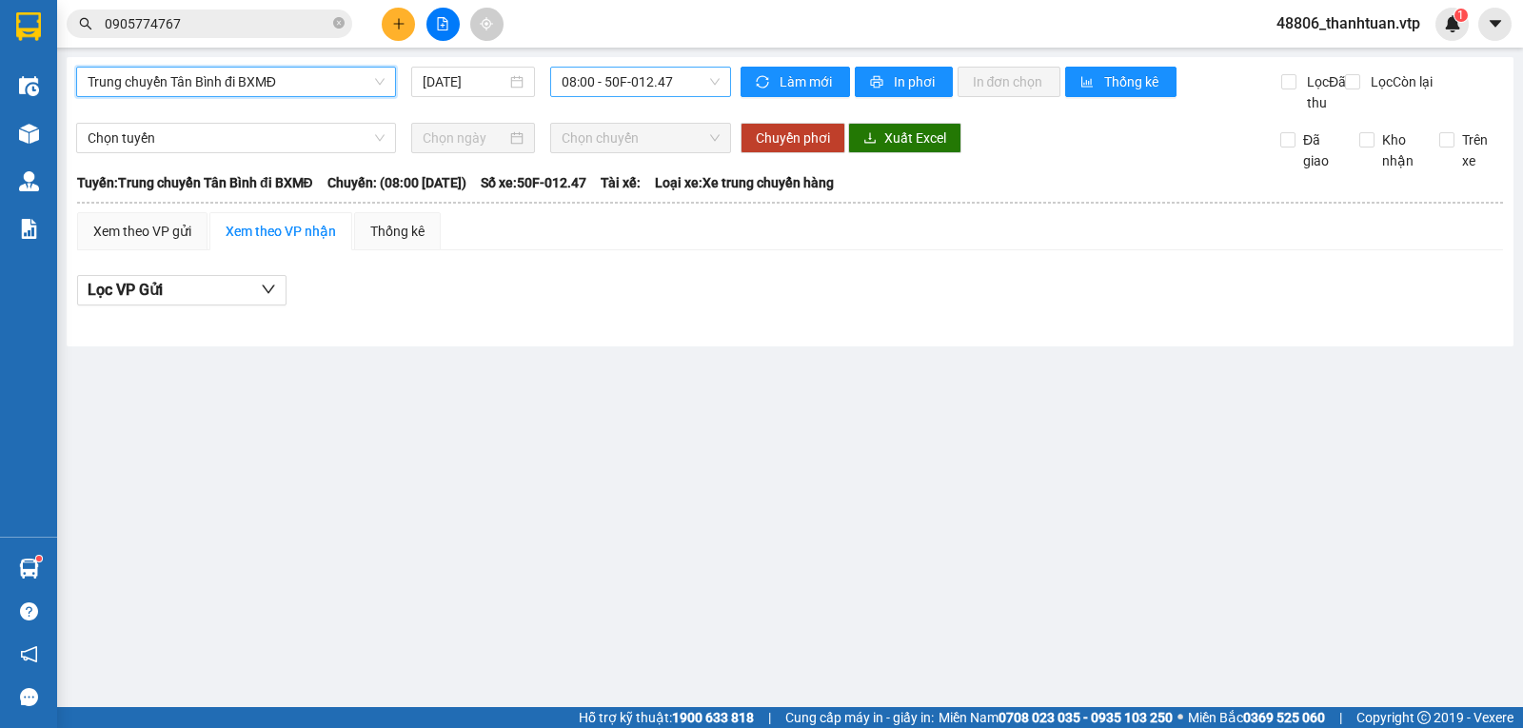
click at [640, 89] on span "08:00 - 50F-012.47" at bounding box center [640, 82] width 157 height 29
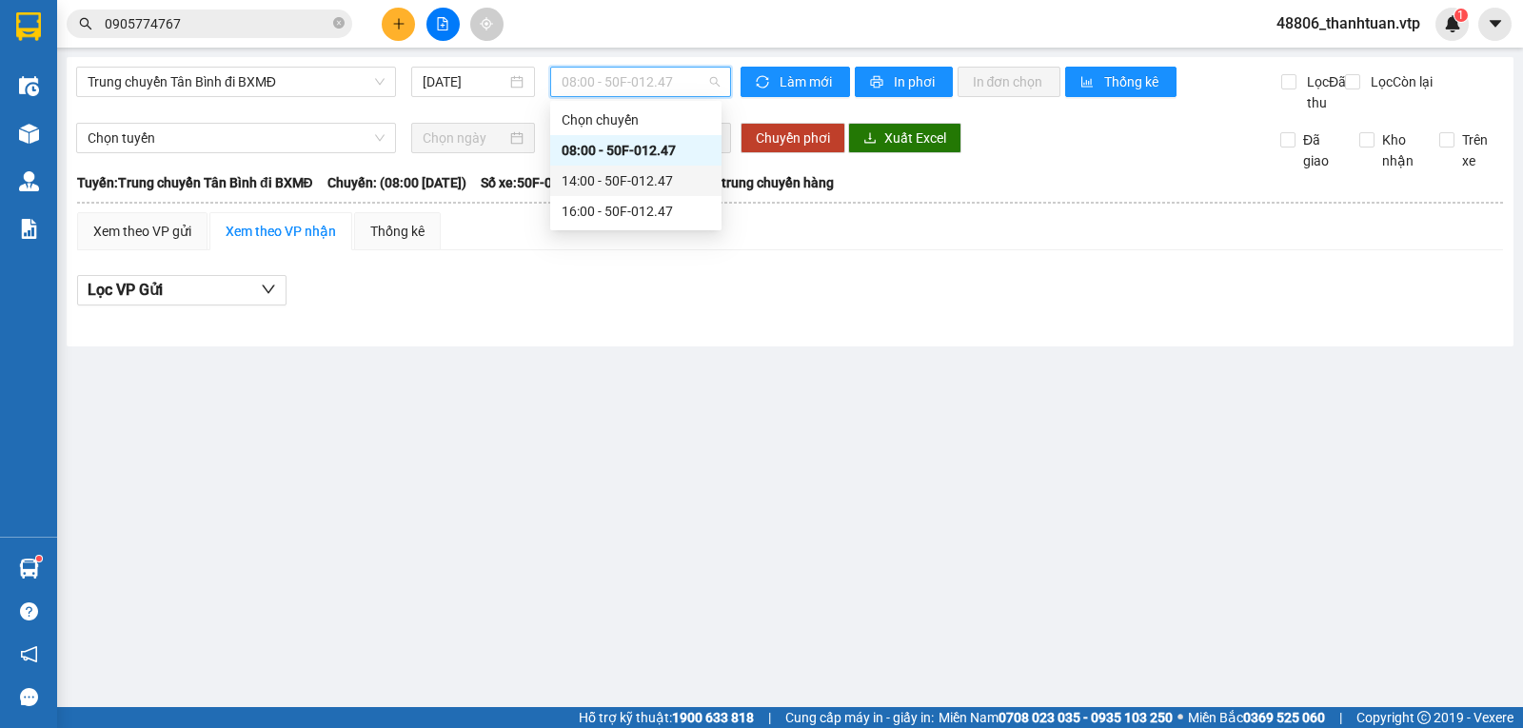
click at [615, 174] on div "14:00 - 50F-012.47" at bounding box center [636, 180] width 148 height 21
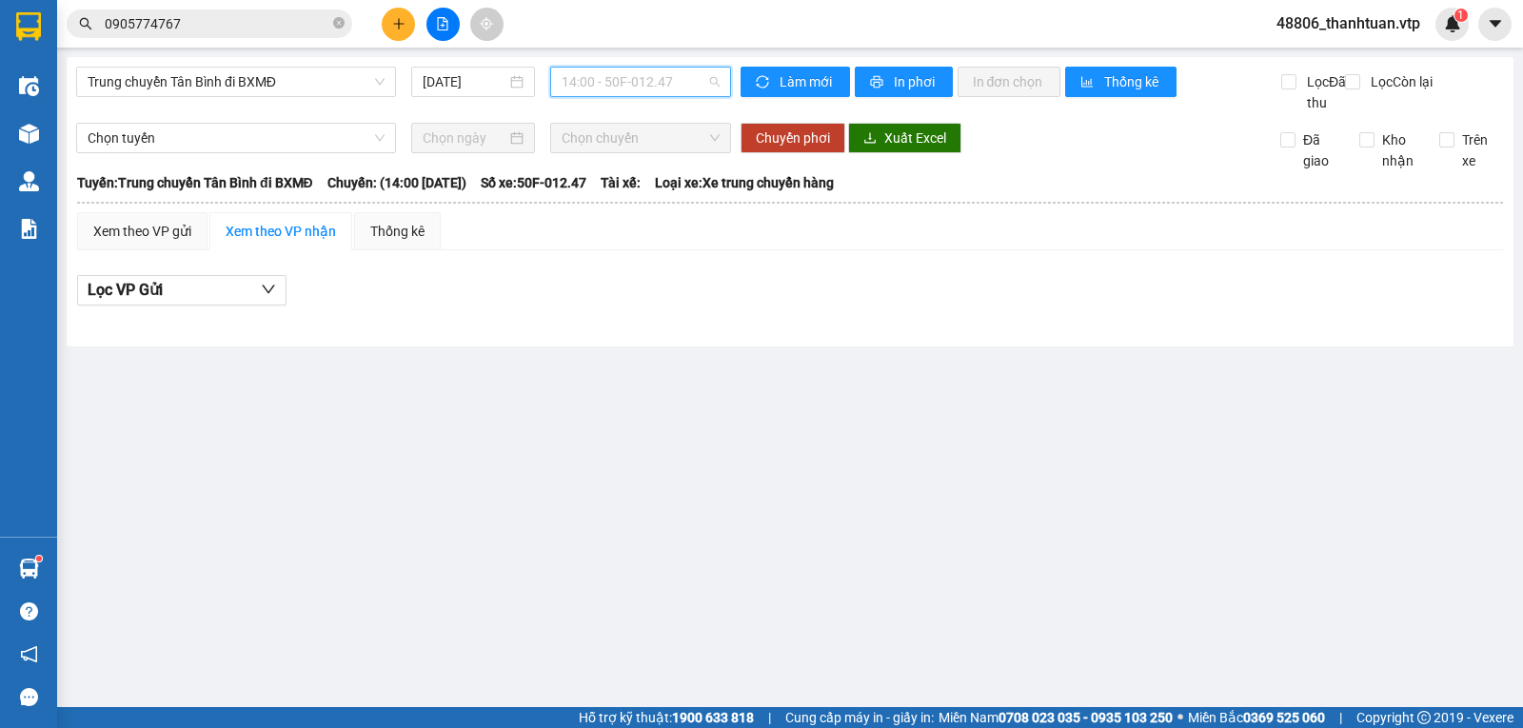
click at [616, 93] on span "14:00 - 50F-012.47" at bounding box center [640, 82] width 157 height 29
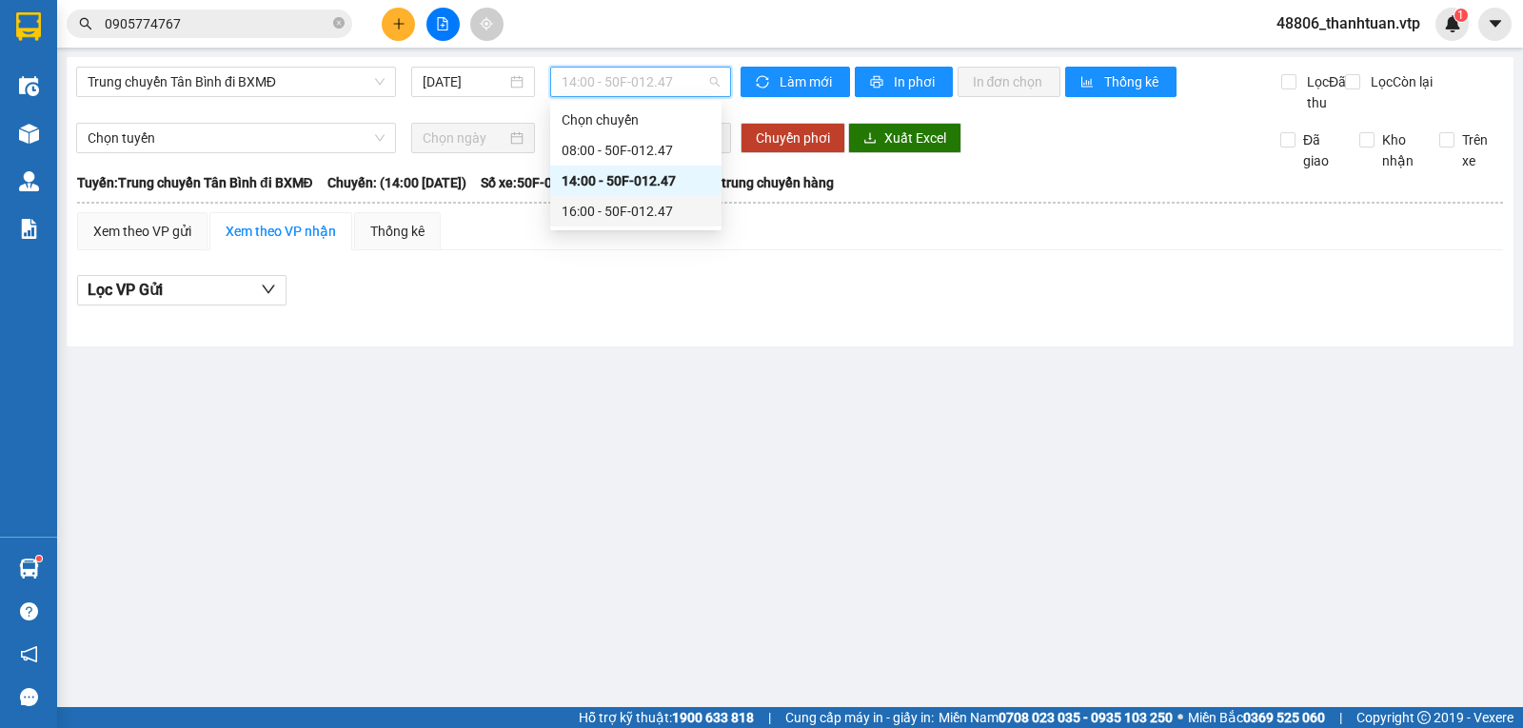
click at [600, 211] on div "16:00 - 50F-012.47" at bounding box center [636, 211] width 148 height 21
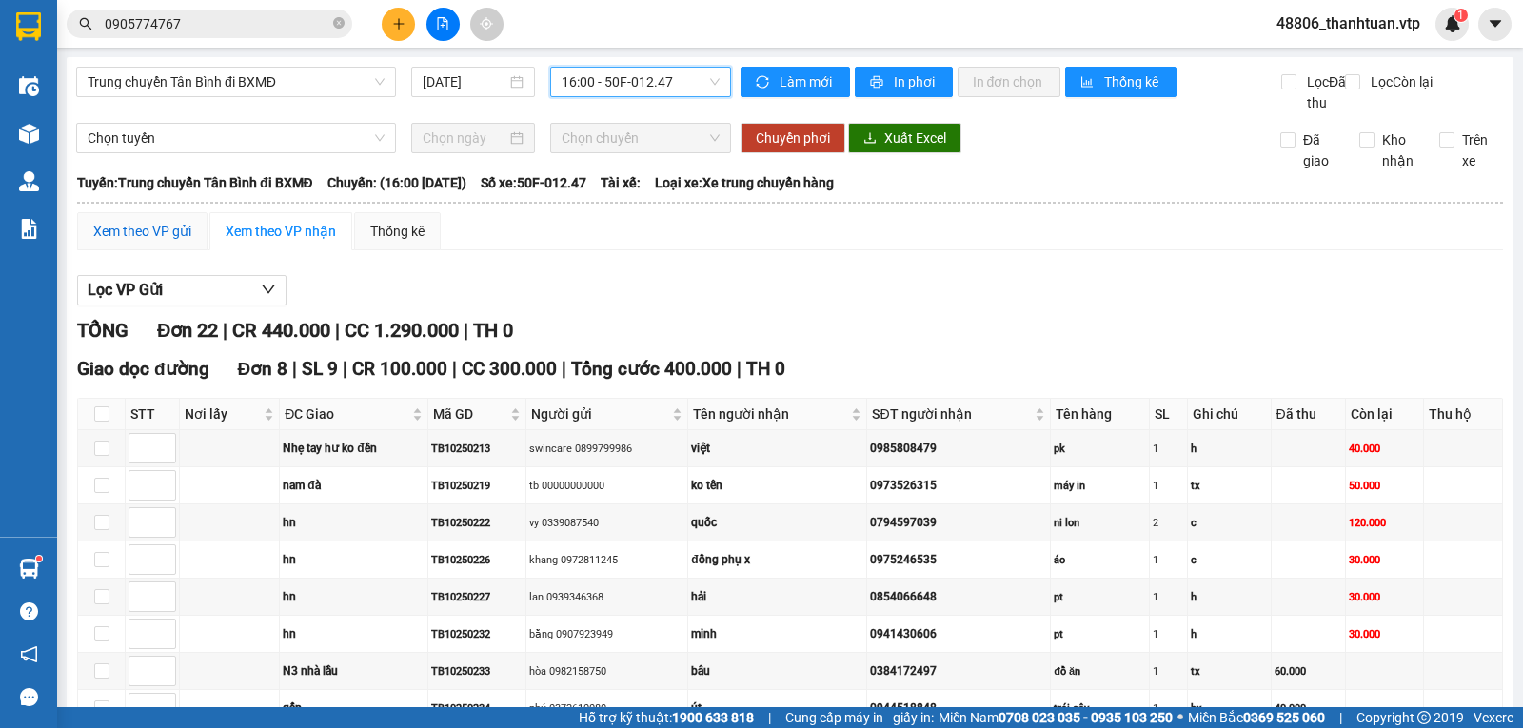
click at [157, 242] on div "Xem theo VP gửi" at bounding box center [142, 231] width 98 height 21
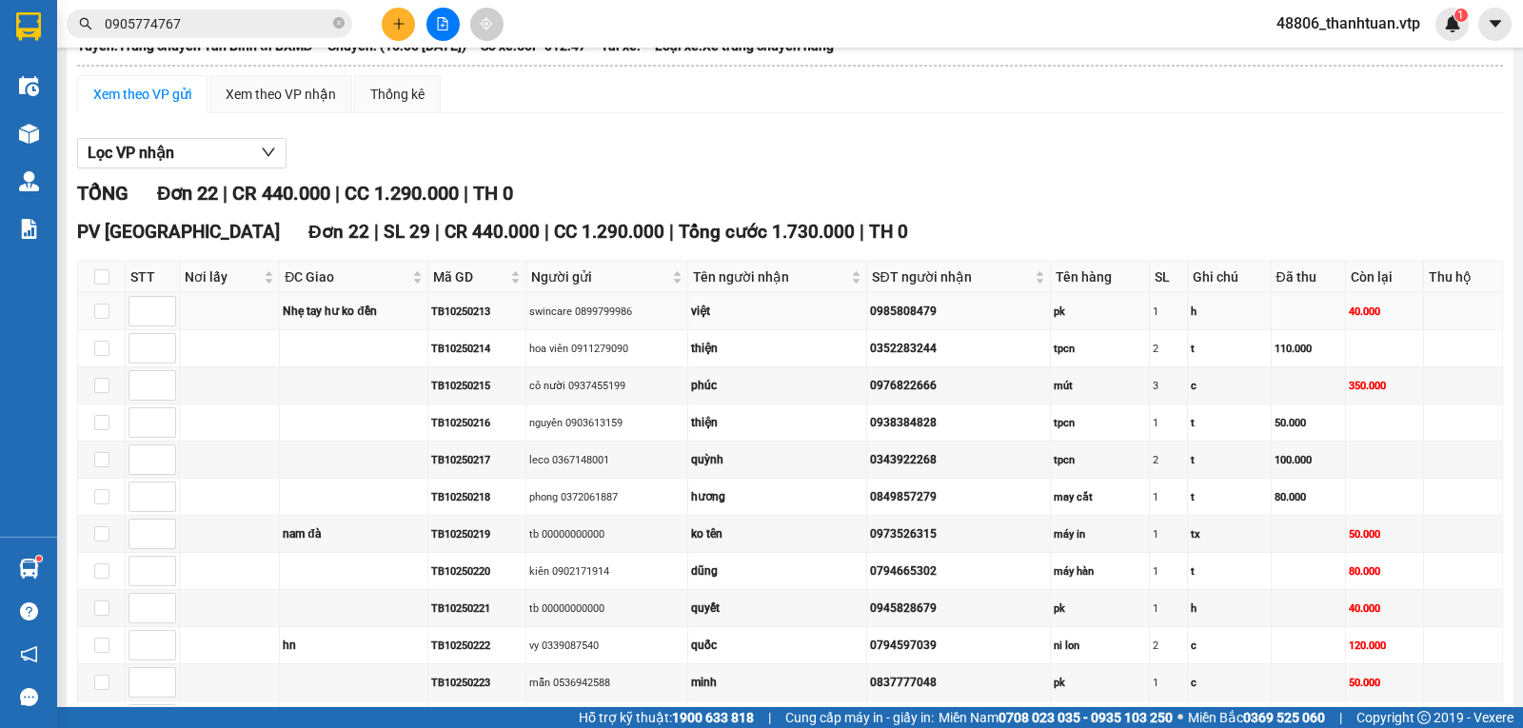
scroll to position [190, 0]
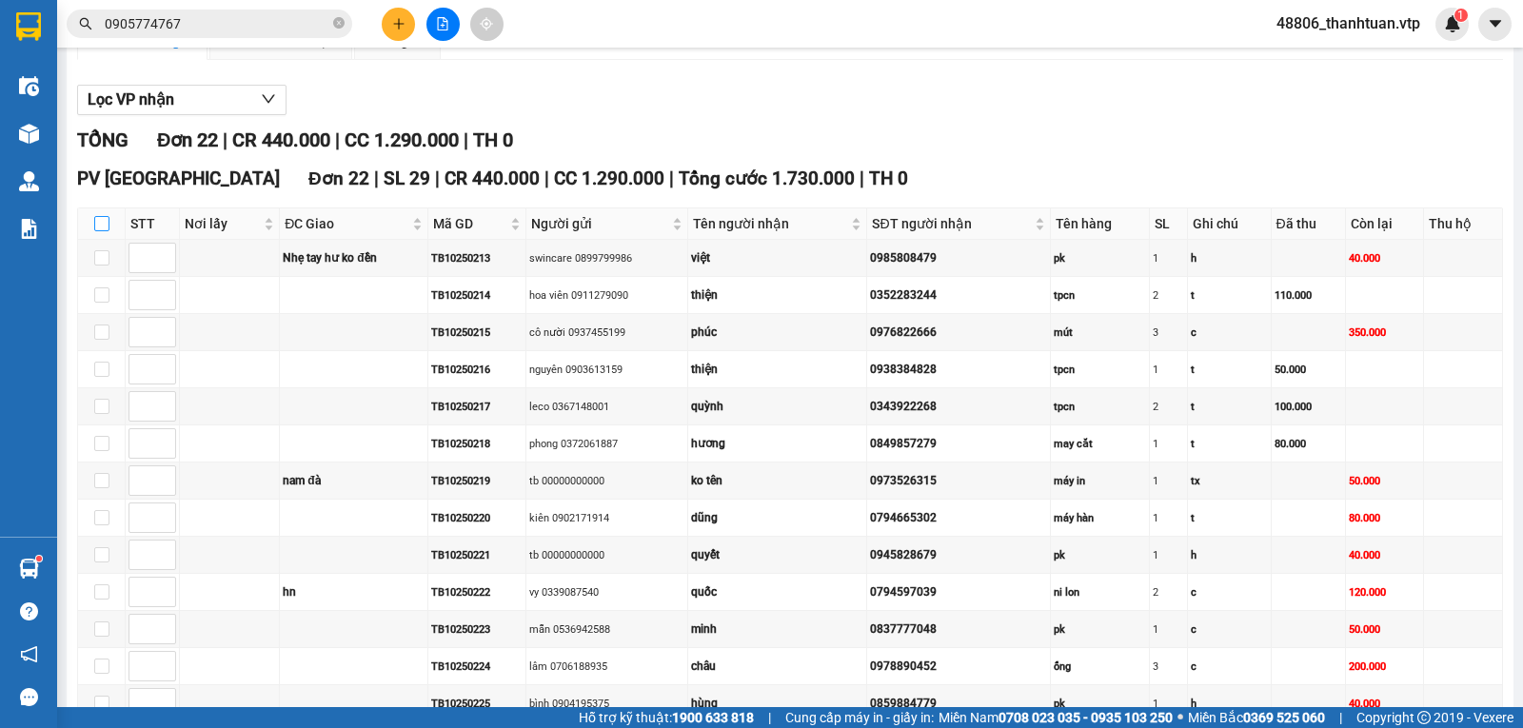
click at [103, 231] on input "checkbox" at bounding box center [101, 223] width 15 height 15
checkbox input "true"
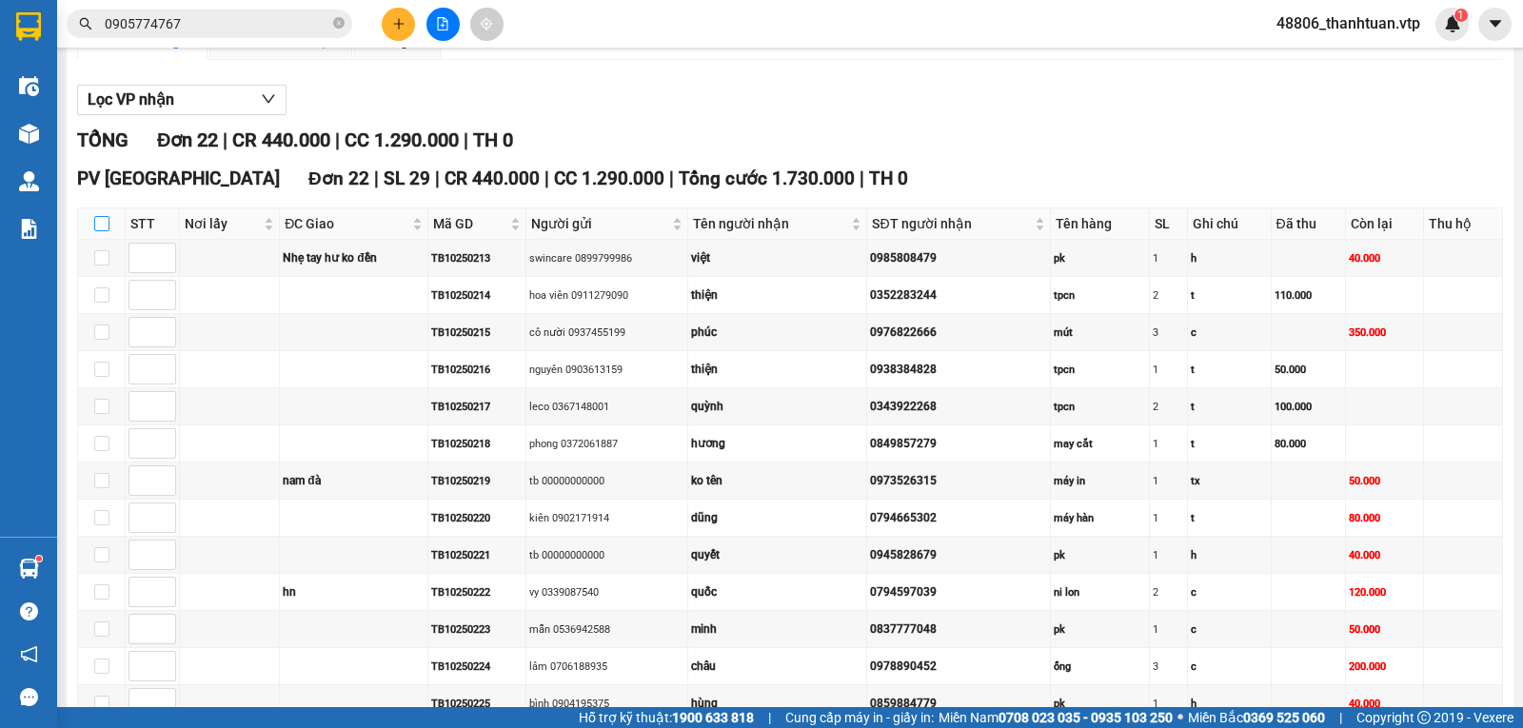
checkbox input "true"
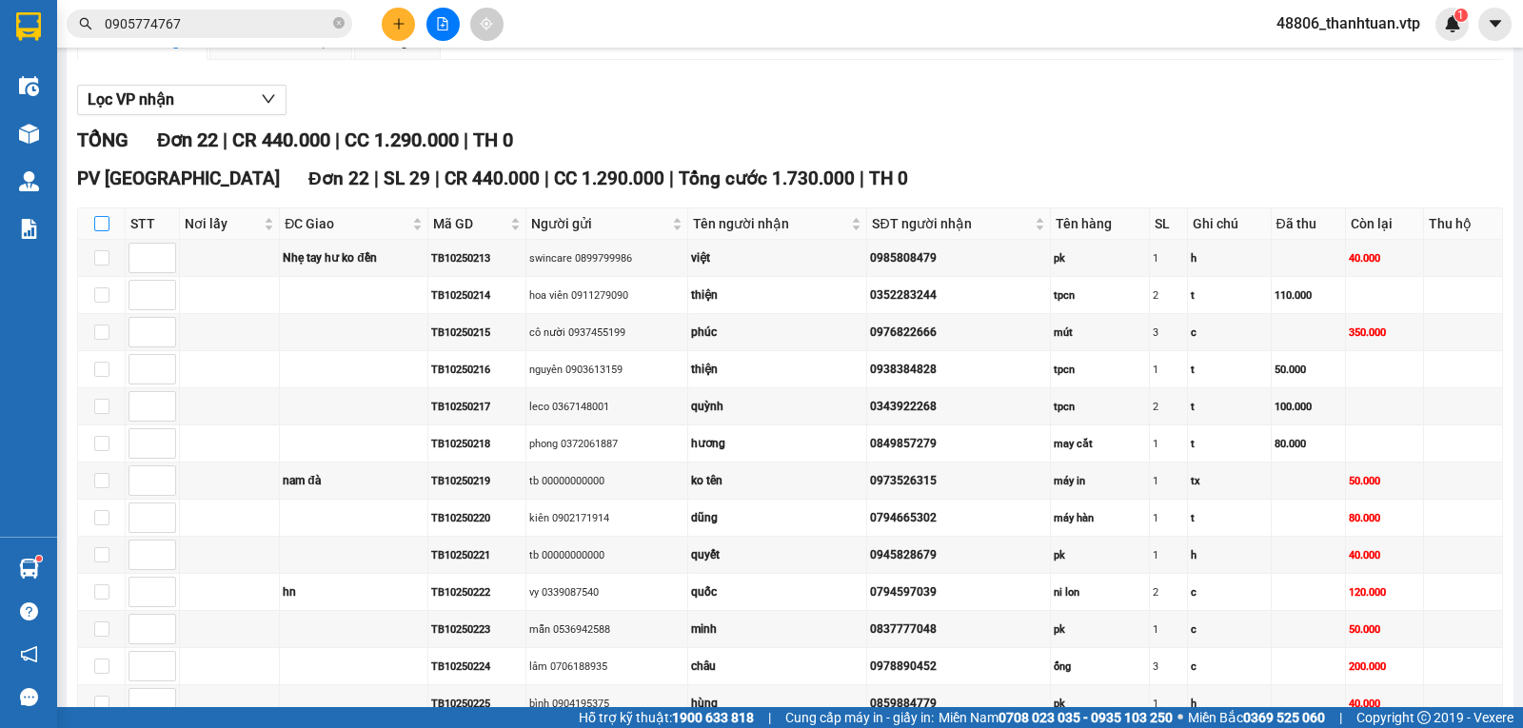
checkbox input "true"
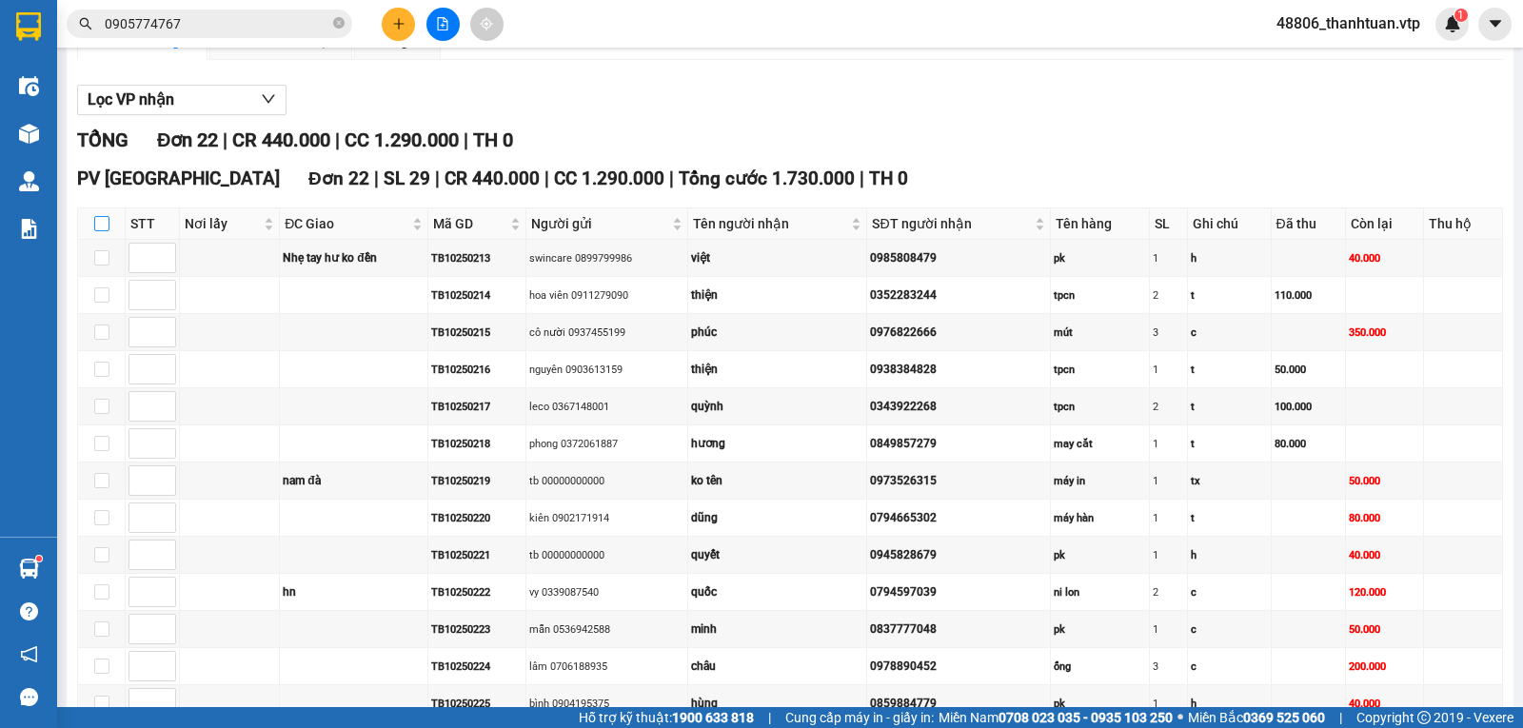
checkbox input "true"
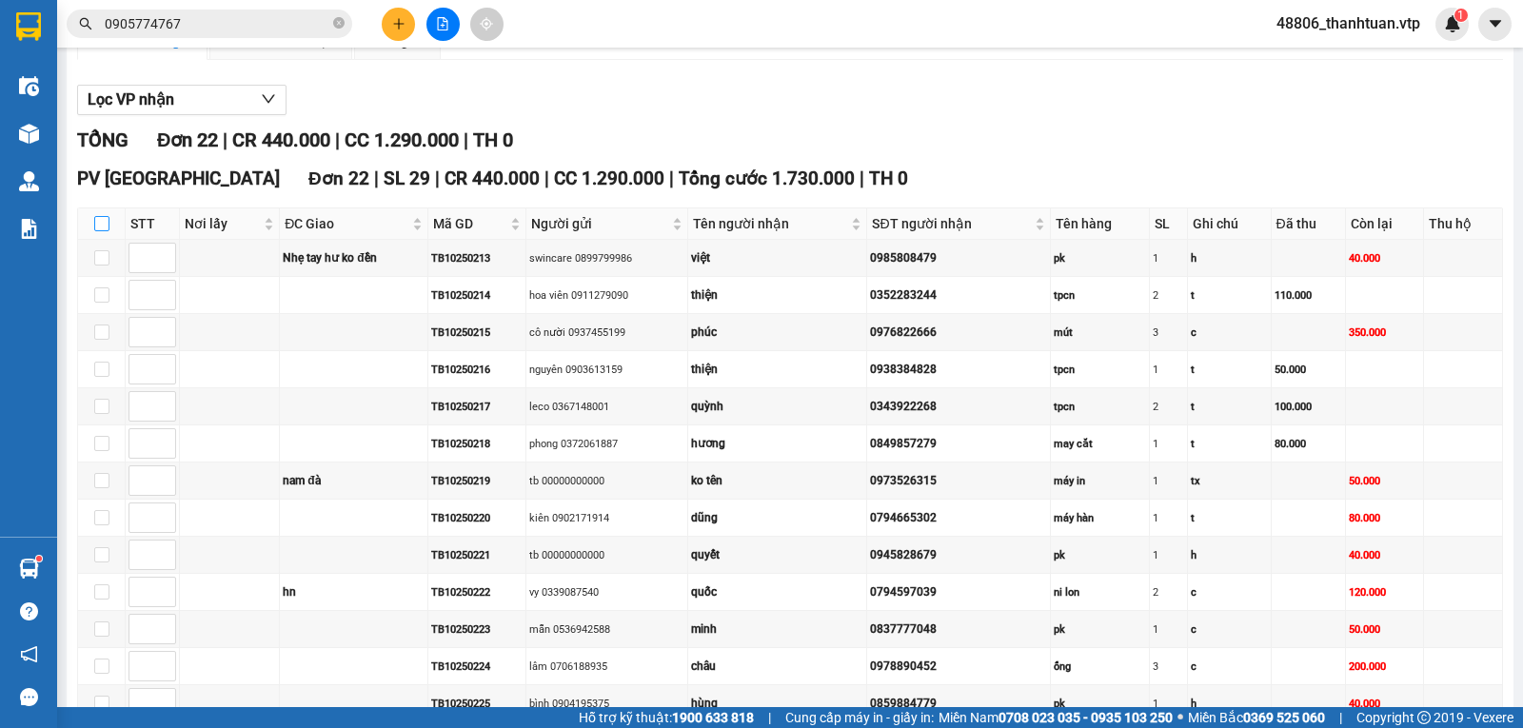
checkbox input "true"
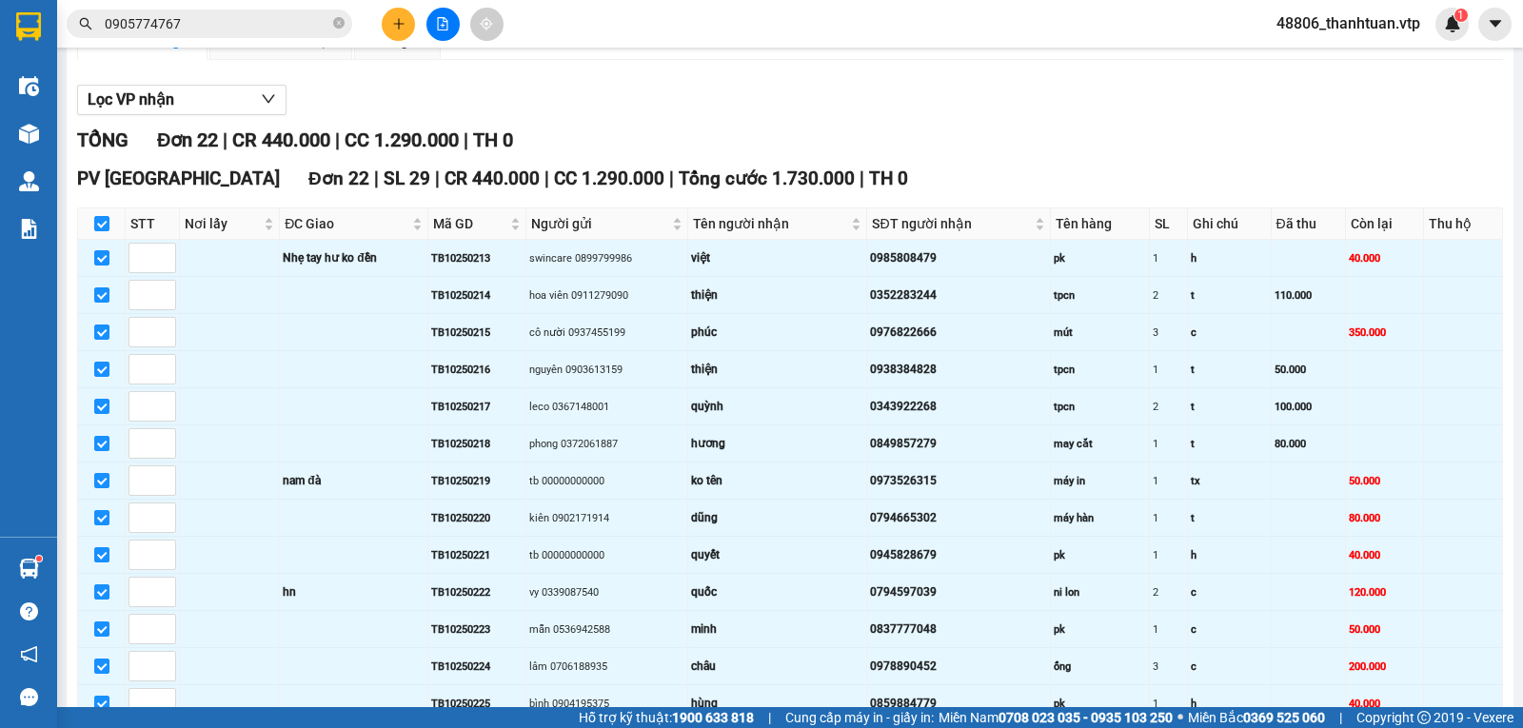
scroll to position [659, 0]
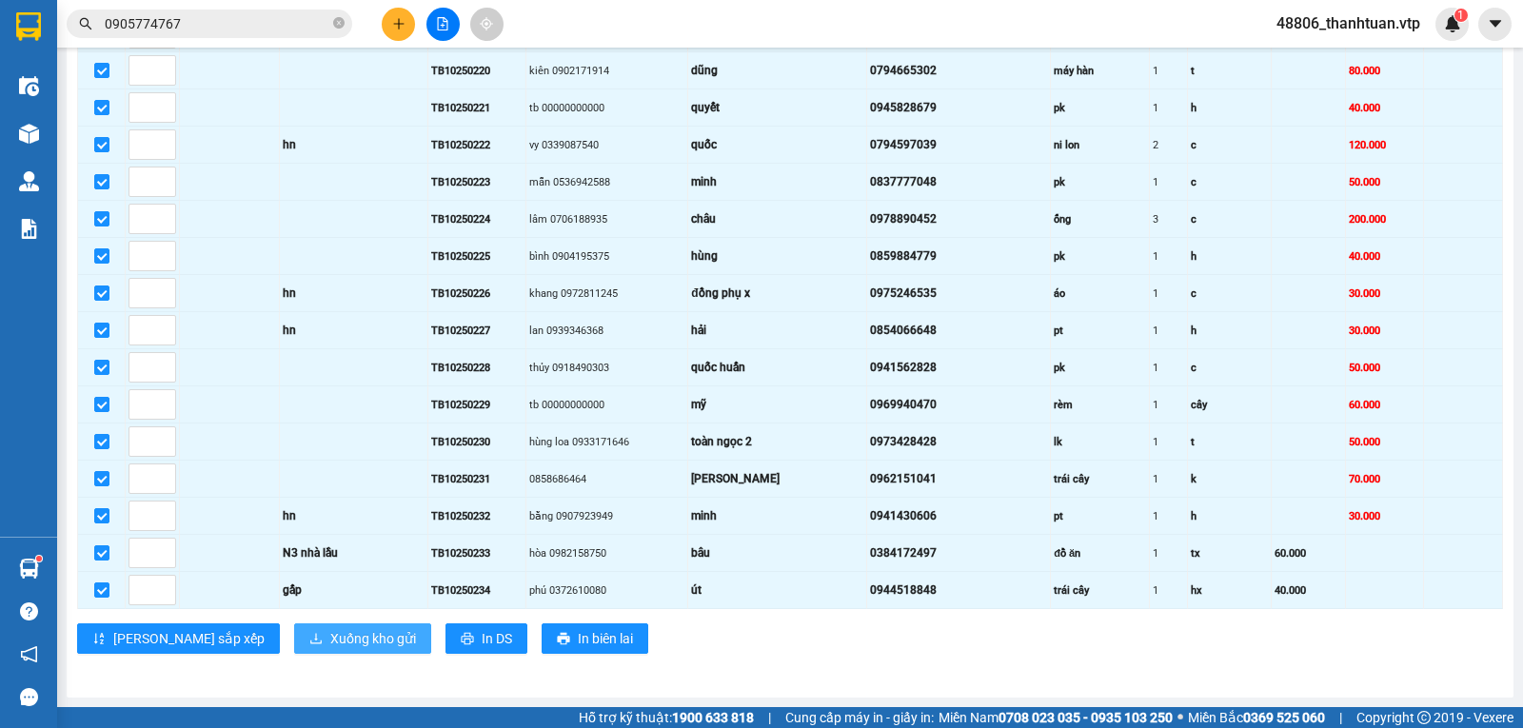
click at [330, 641] on span "Xuống kho gửi" at bounding box center [373, 638] width 86 height 21
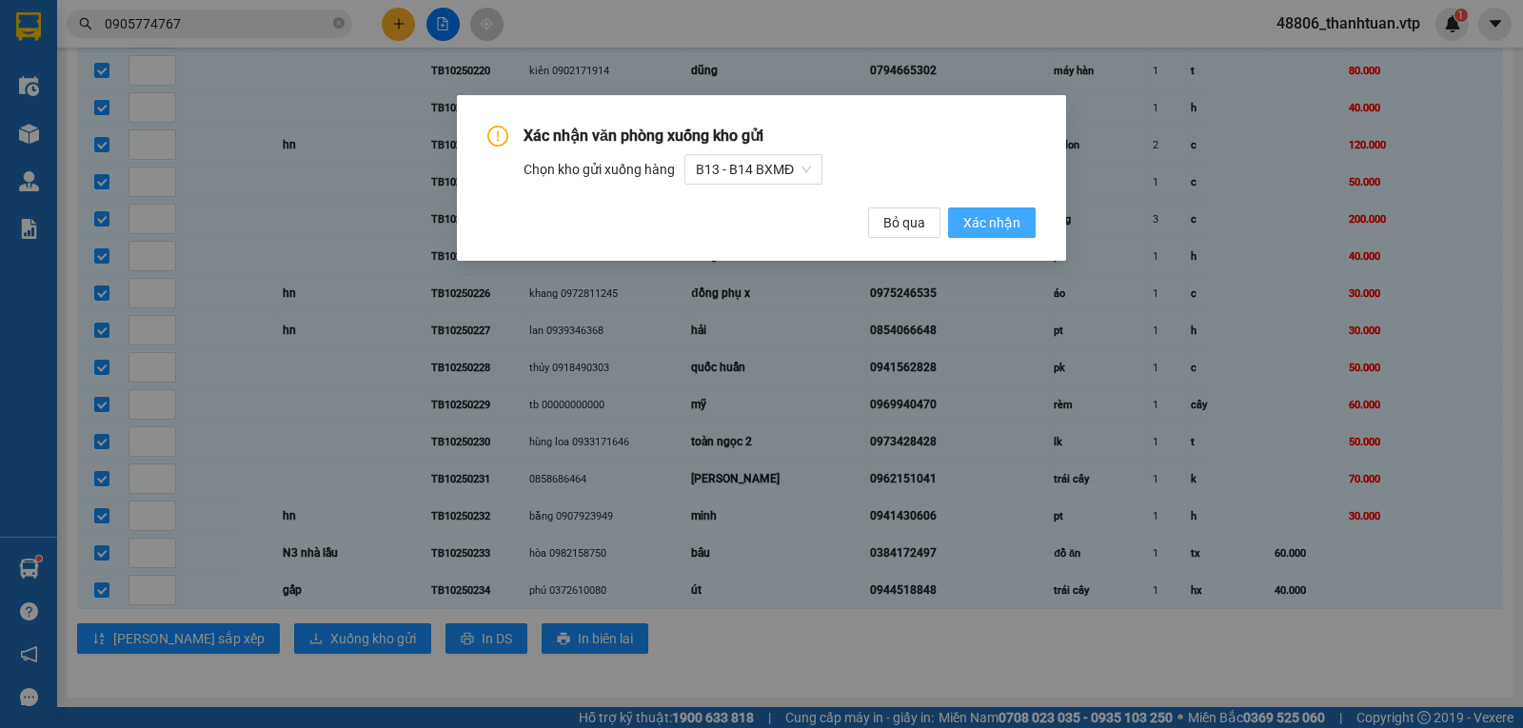
click at [983, 222] on span "Xác nhận" at bounding box center [991, 222] width 57 height 21
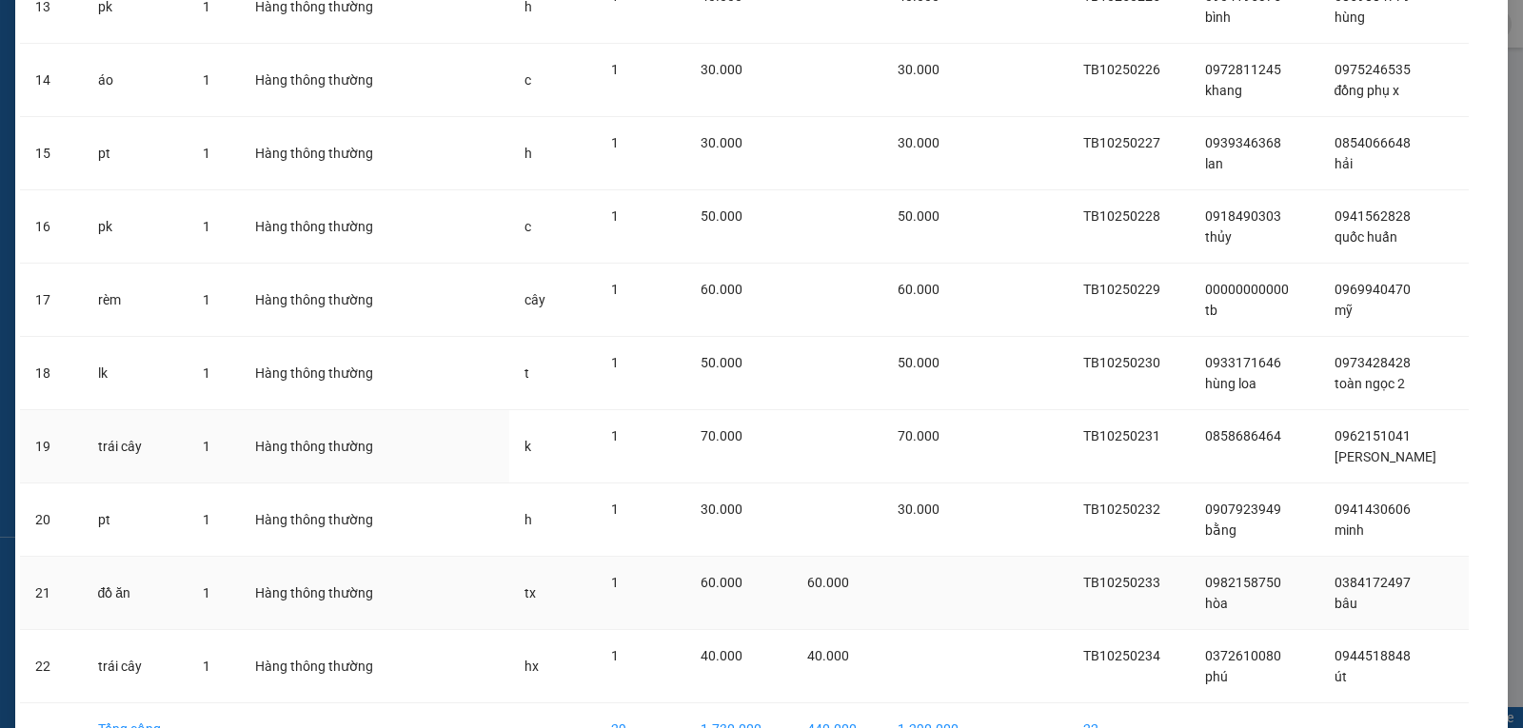
scroll to position [1183, 0]
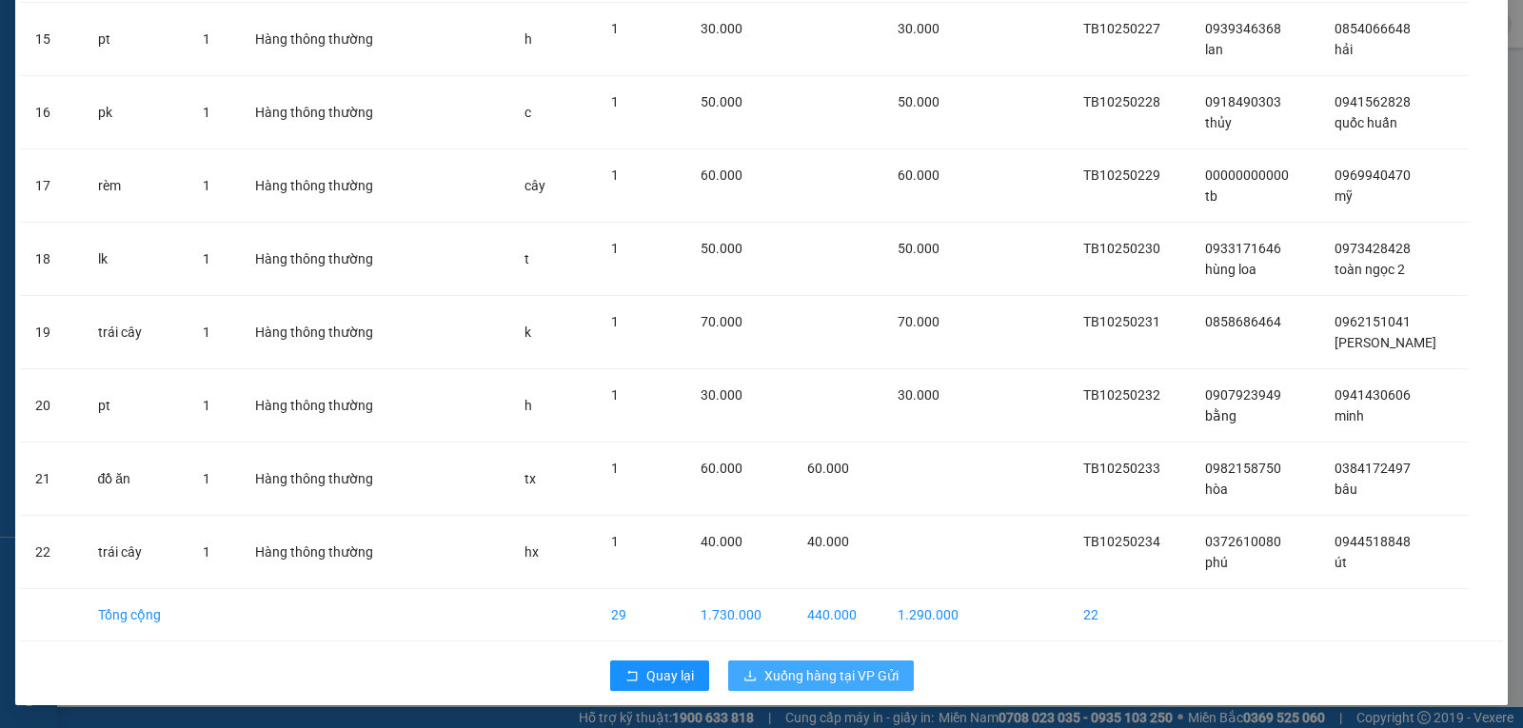
click at [809, 677] on span "Xuống hàng tại VP Gửi" at bounding box center [831, 675] width 134 height 21
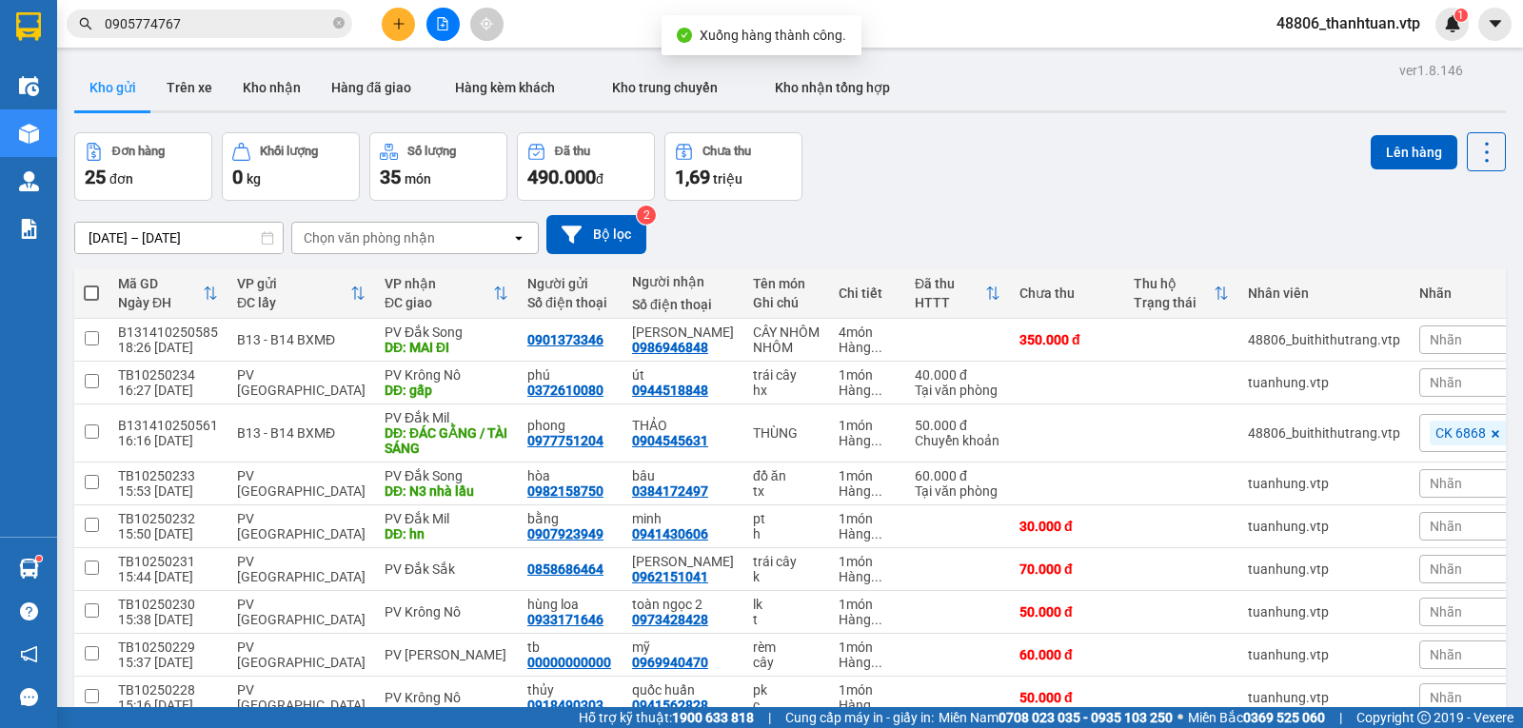
click at [417, 246] on div "Chọn văn phòng nhận" at bounding box center [369, 237] width 131 height 19
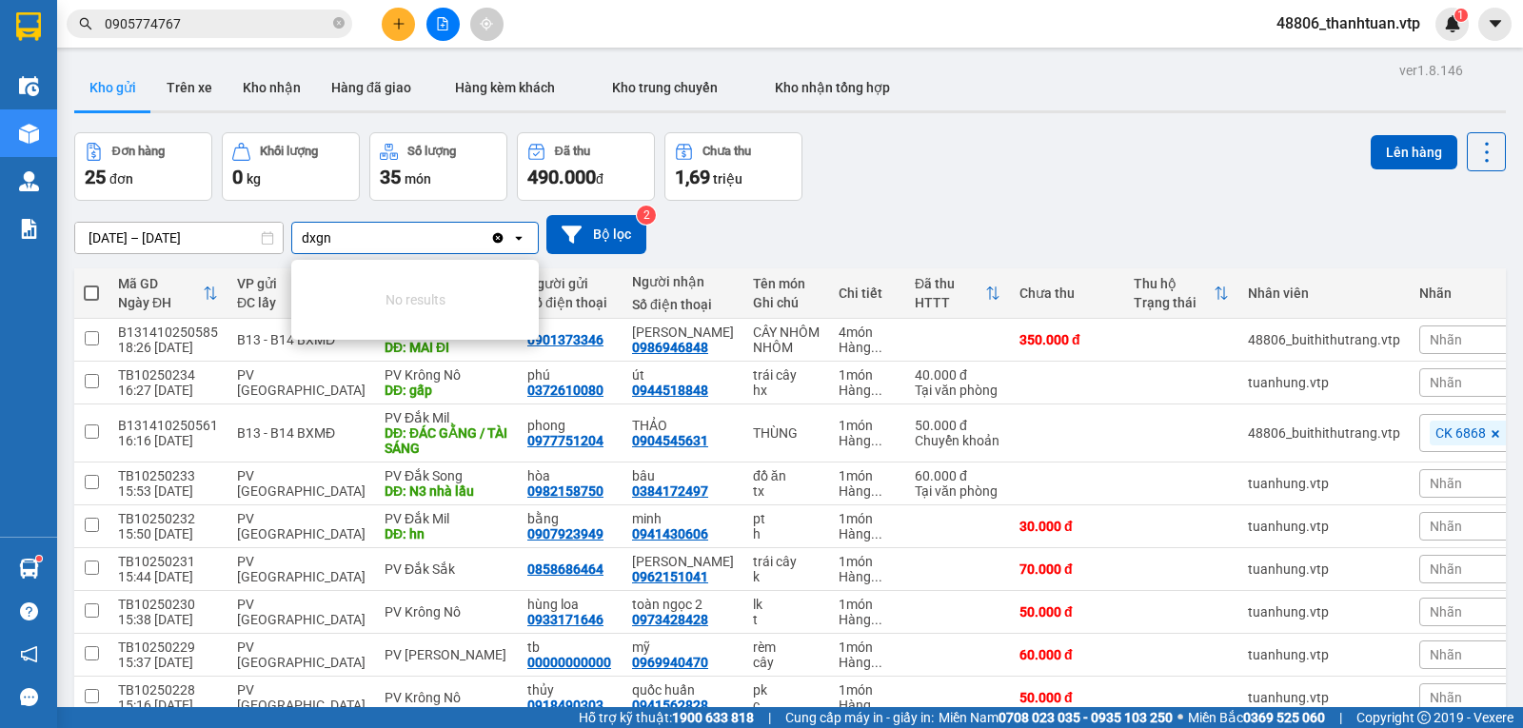
click at [358, 245] on div "dxgn dxgn" at bounding box center [391, 238] width 198 height 30
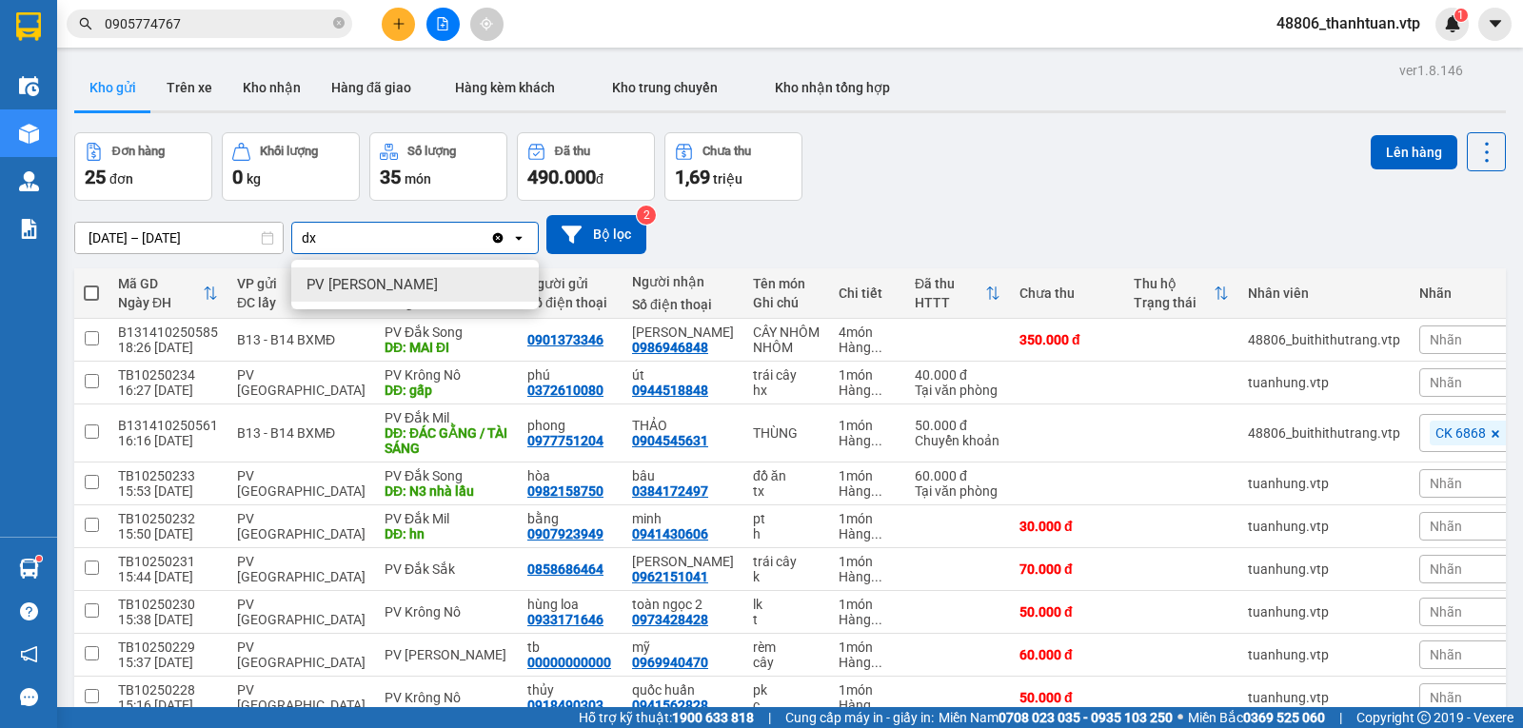
type input "dx"
click at [360, 285] on span "PV Đức Xuyên" at bounding box center [371, 284] width 131 height 19
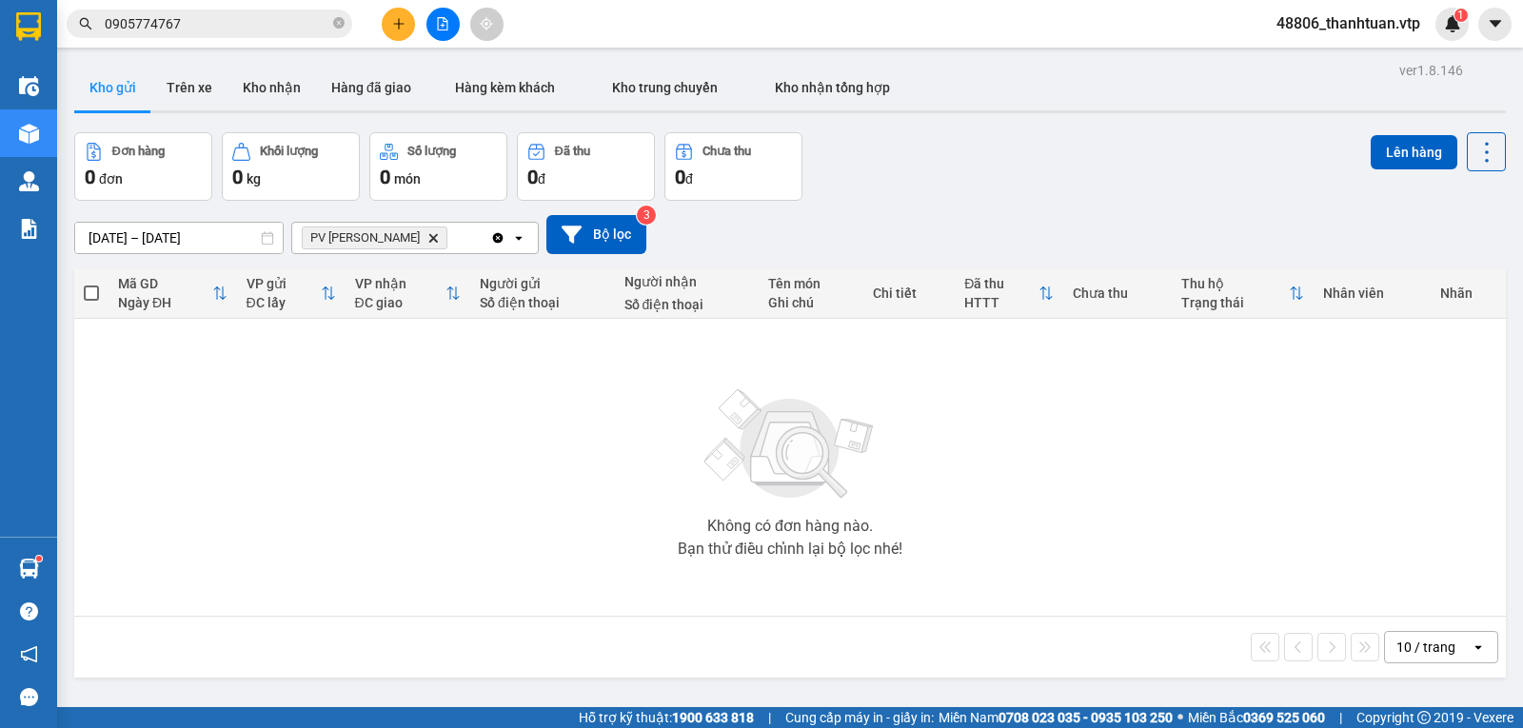
click at [441, 235] on div "PV Đức Xuyên Delete" at bounding box center [391, 238] width 198 height 30
type input "gn"
click at [398, 292] on div "PV [PERSON_NAME]" at bounding box center [414, 284] width 247 height 34
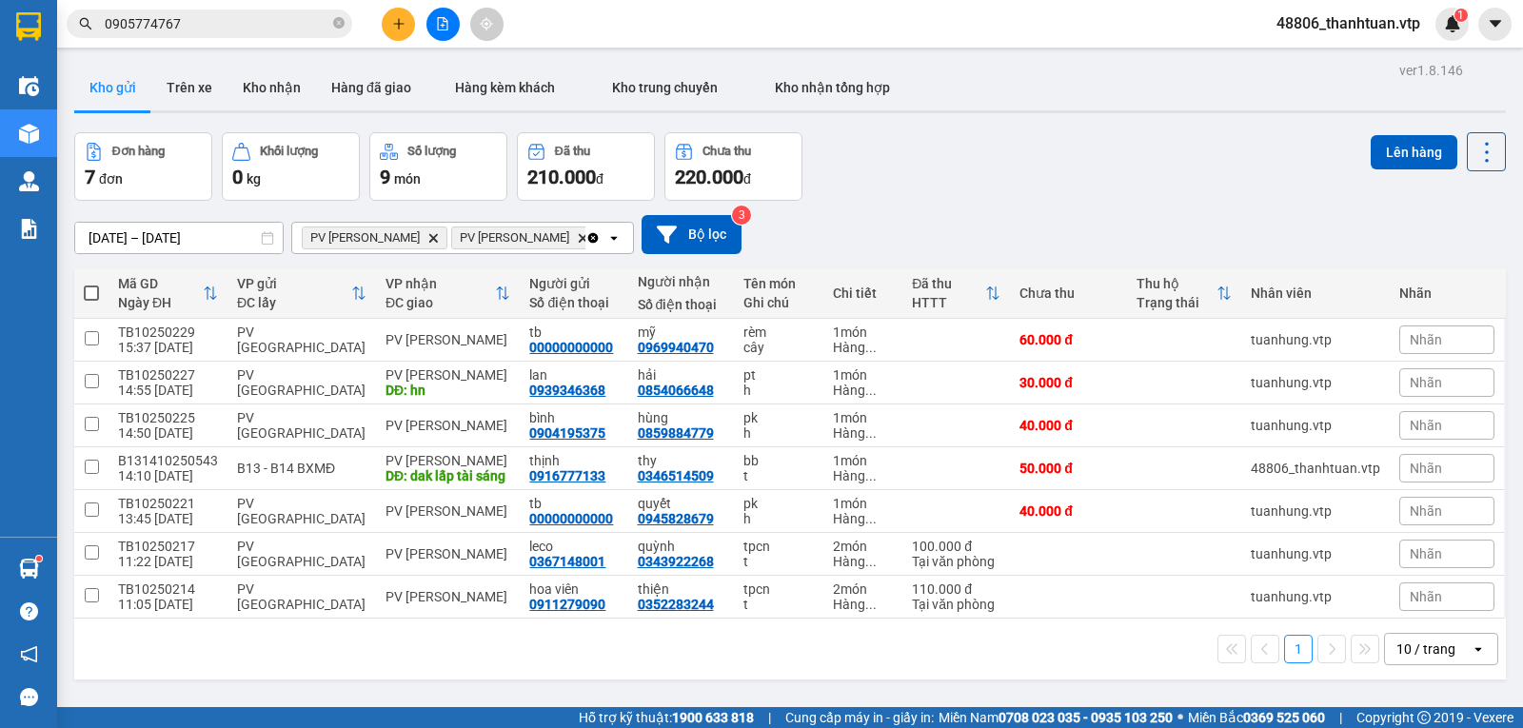
click at [95, 300] on span at bounding box center [91, 293] width 15 height 15
click at [91, 284] on input "checkbox" at bounding box center [91, 284] width 0 height 0
checkbox input "true"
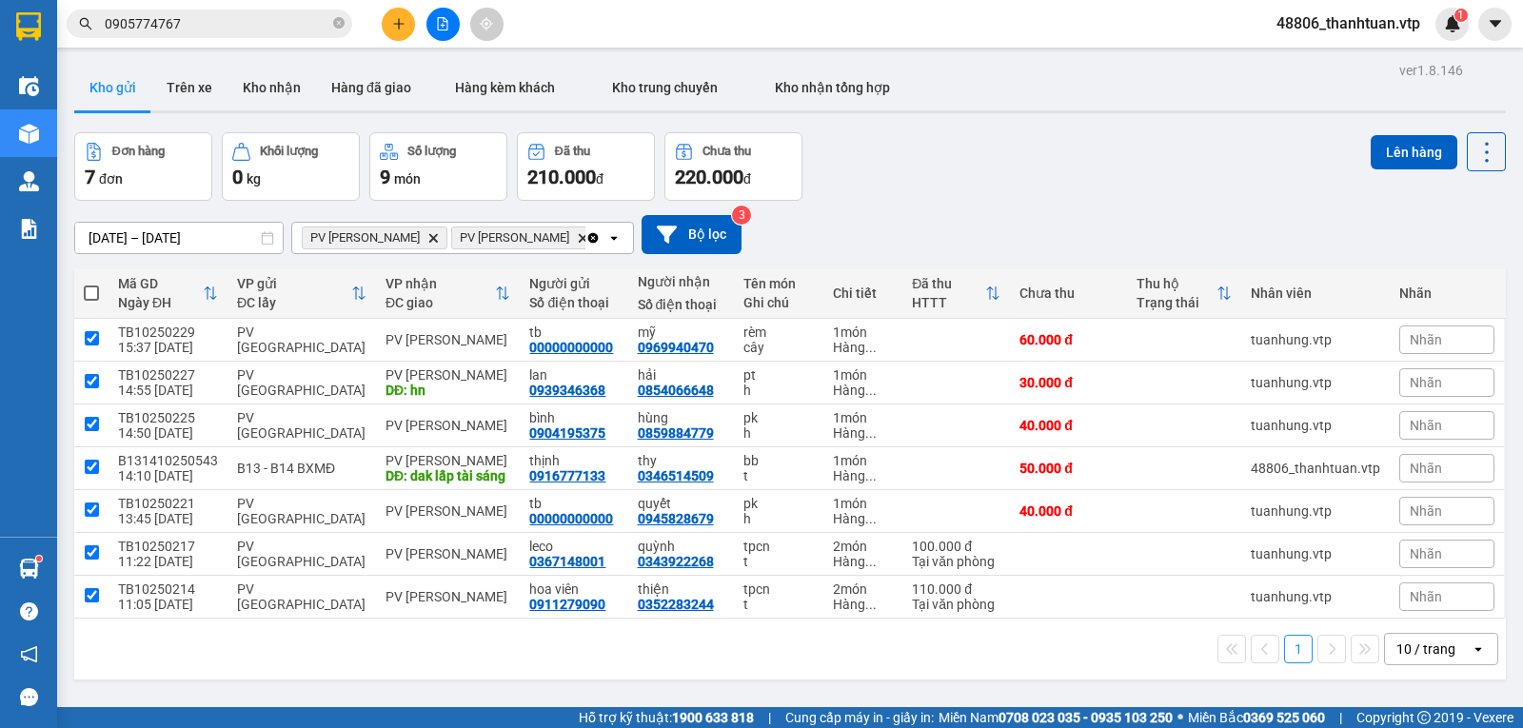
checkbox input "true"
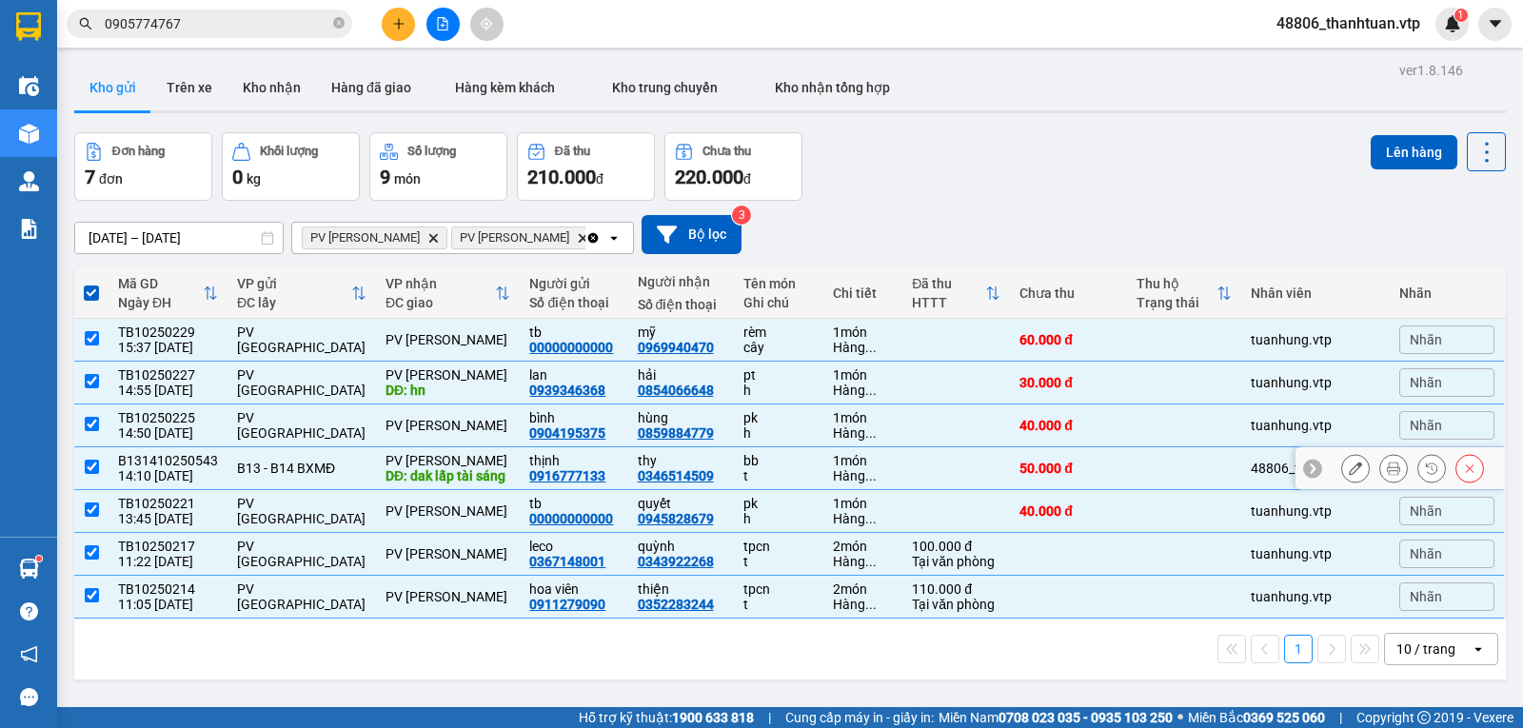
click at [95, 474] on input "checkbox" at bounding box center [92, 467] width 14 height 14
checkbox input "false"
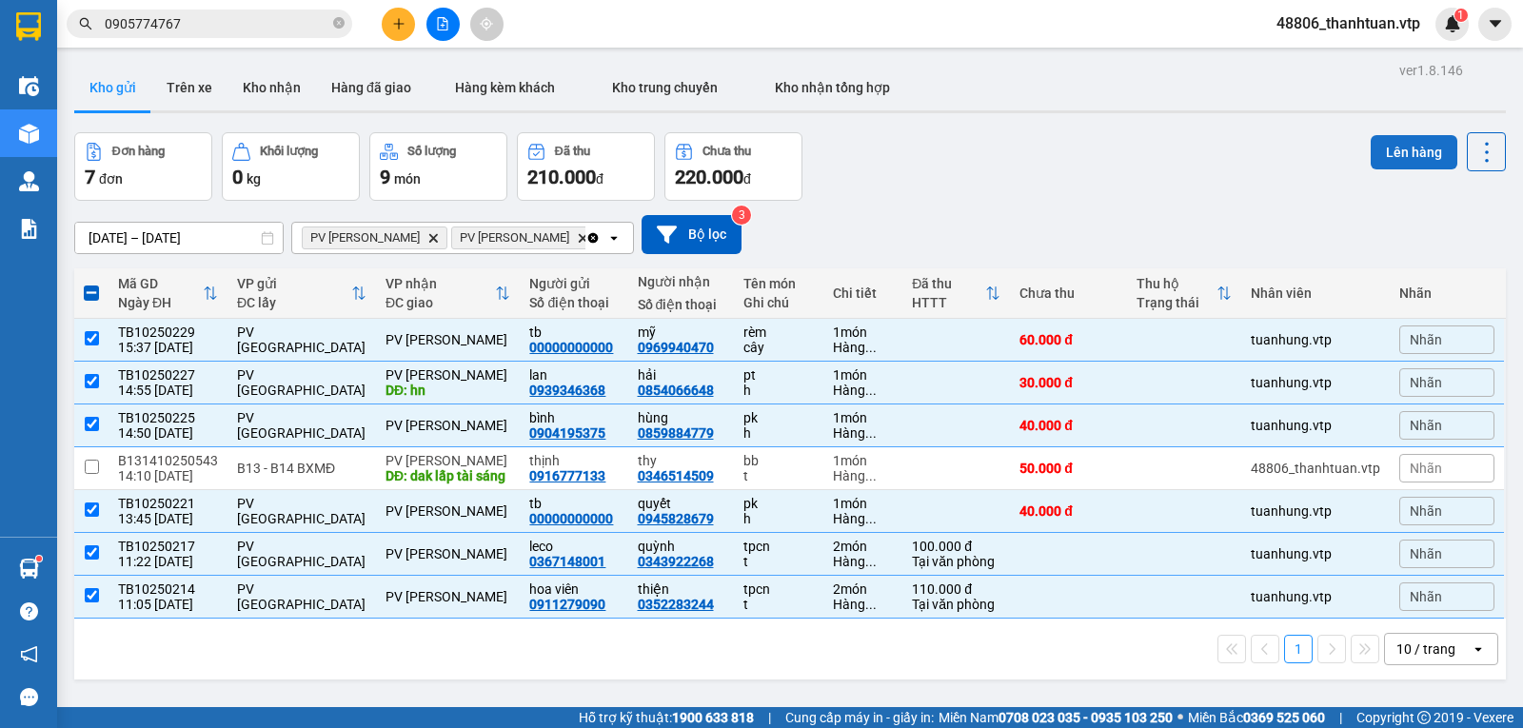
click at [1402, 150] on button "Lên hàng" at bounding box center [1414, 152] width 87 height 34
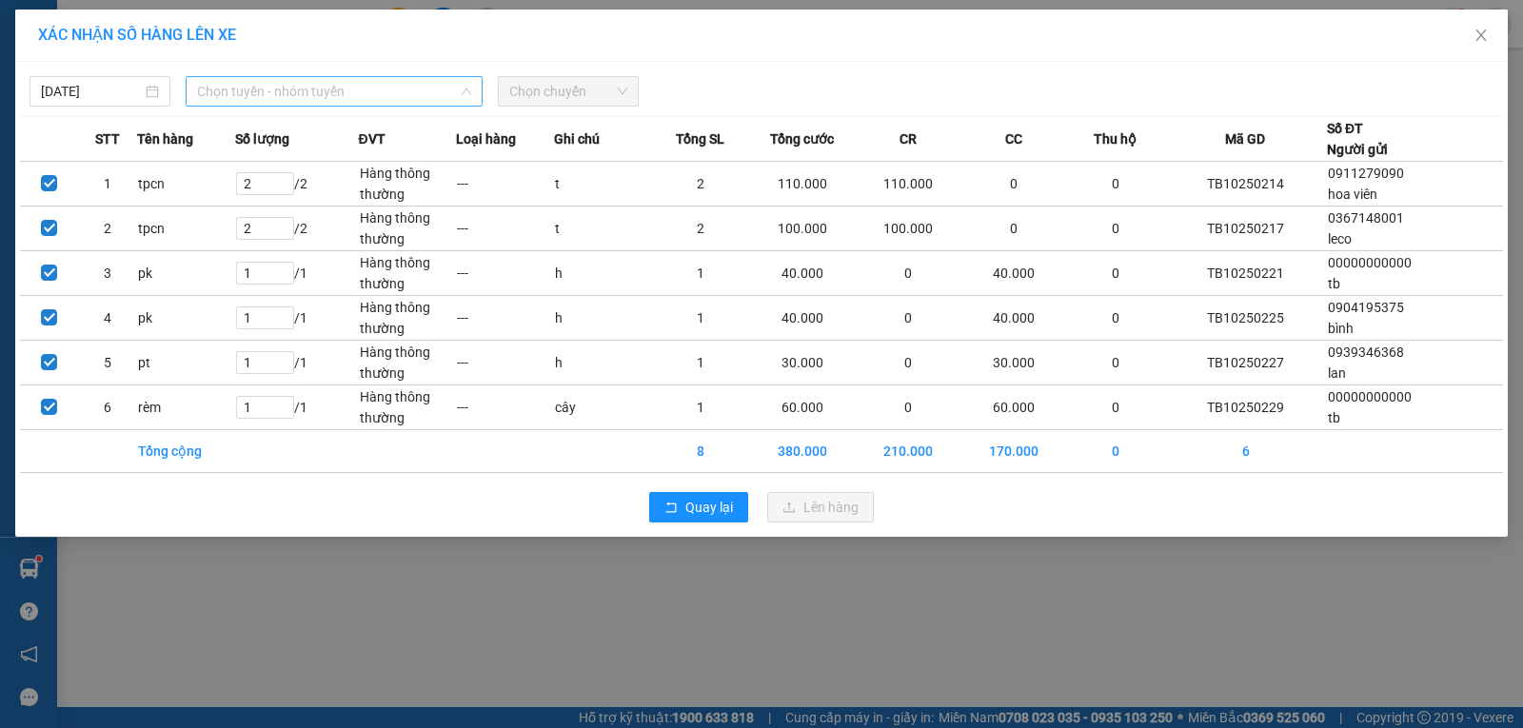
click at [389, 99] on span "Chọn tuyến - nhóm tuyến" at bounding box center [334, 91] width 274 height 29
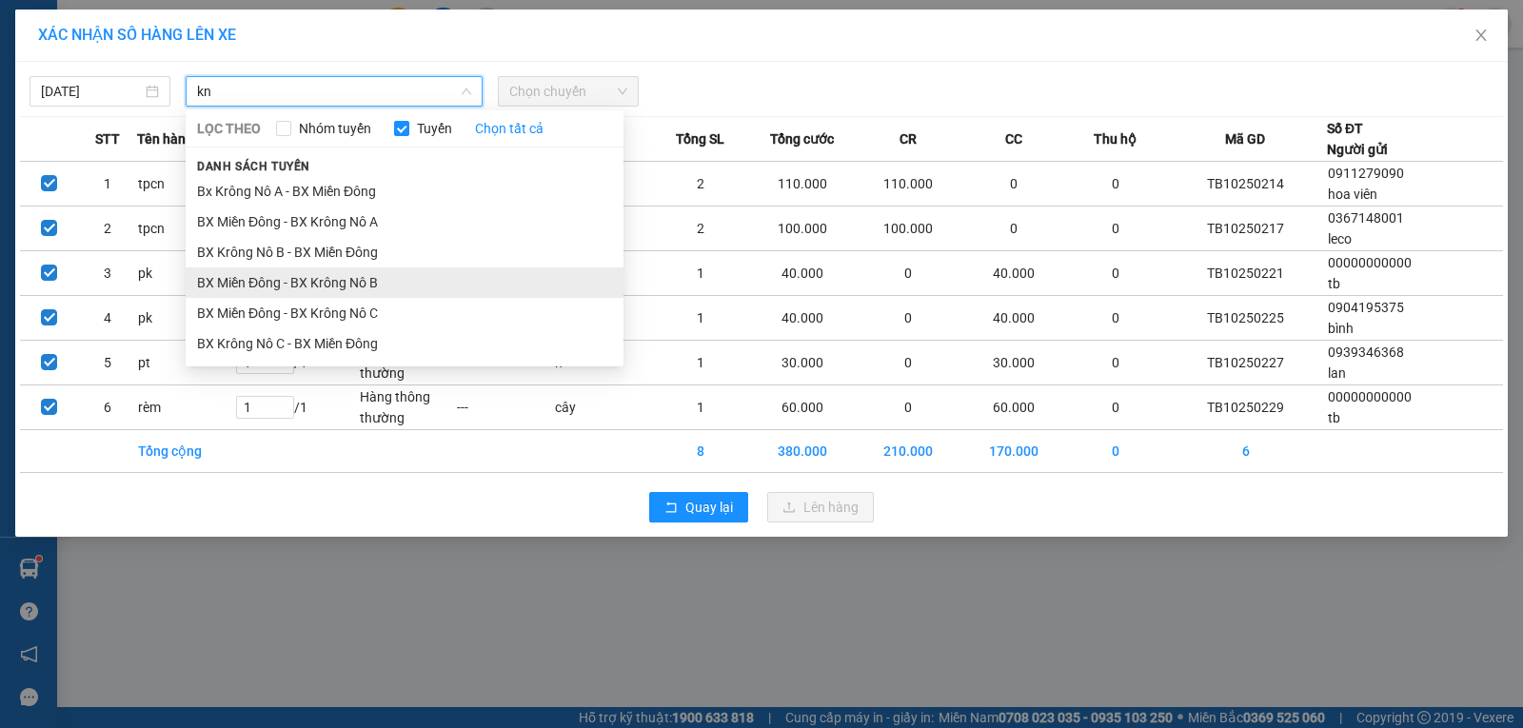
type input "kn"
click at [375, 280] on li "BX Miền Đông - BX Krông Nô B" at bounding box center [405, 282] width 438 height 30
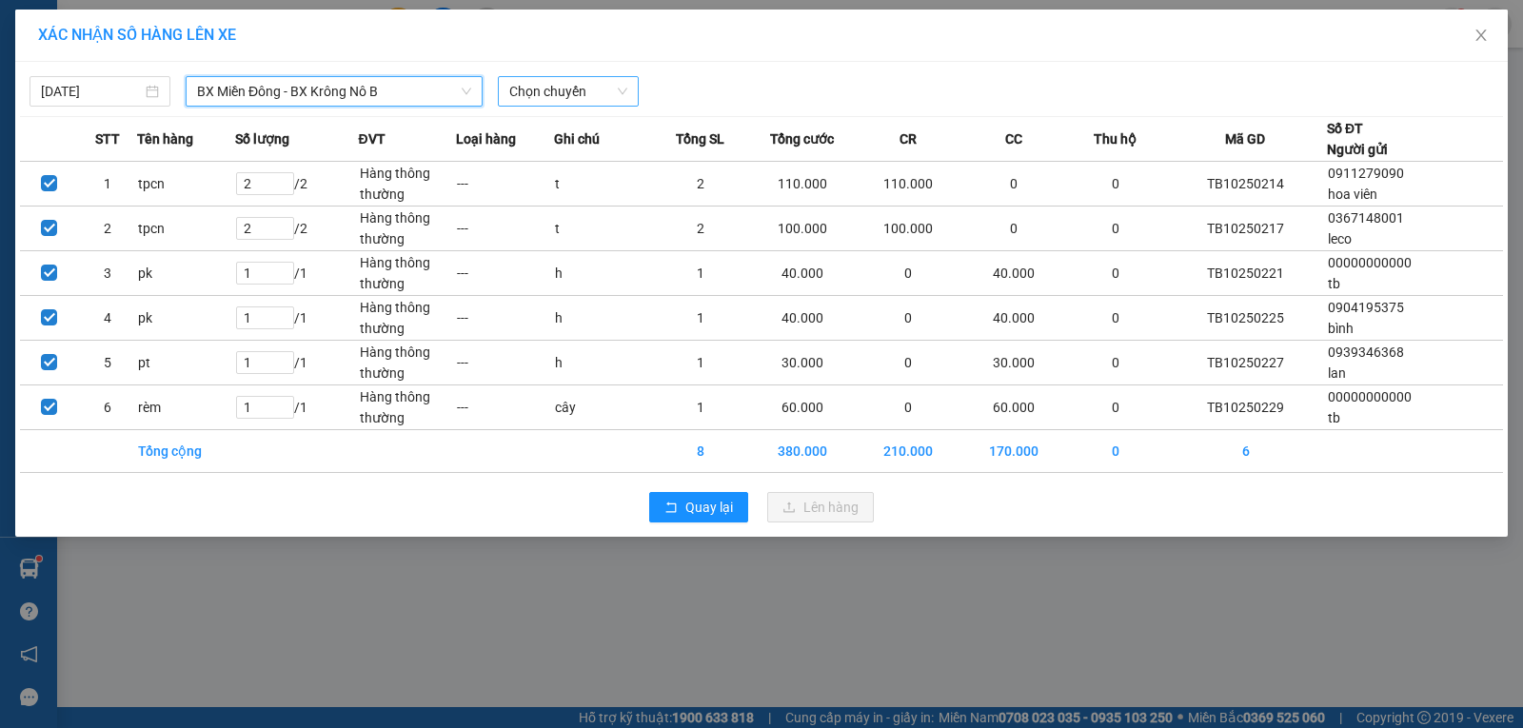
click at [531, 91] on span "Chọn chuyến" at bounding box center [568, 91] width 118 height 29
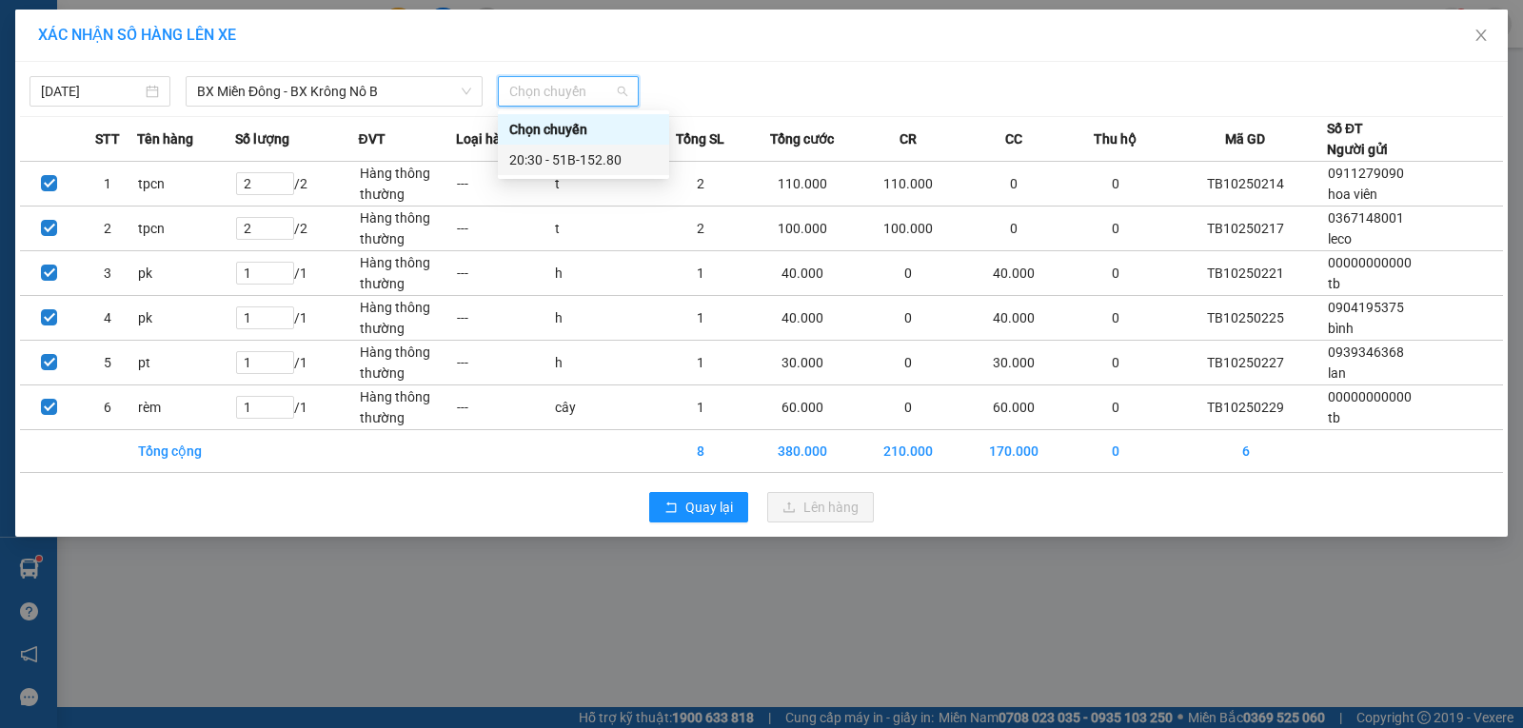
click at [526, 156] on div "20:30 - 51B-152.80" at bounding box center [583, 159] width 148 height 21
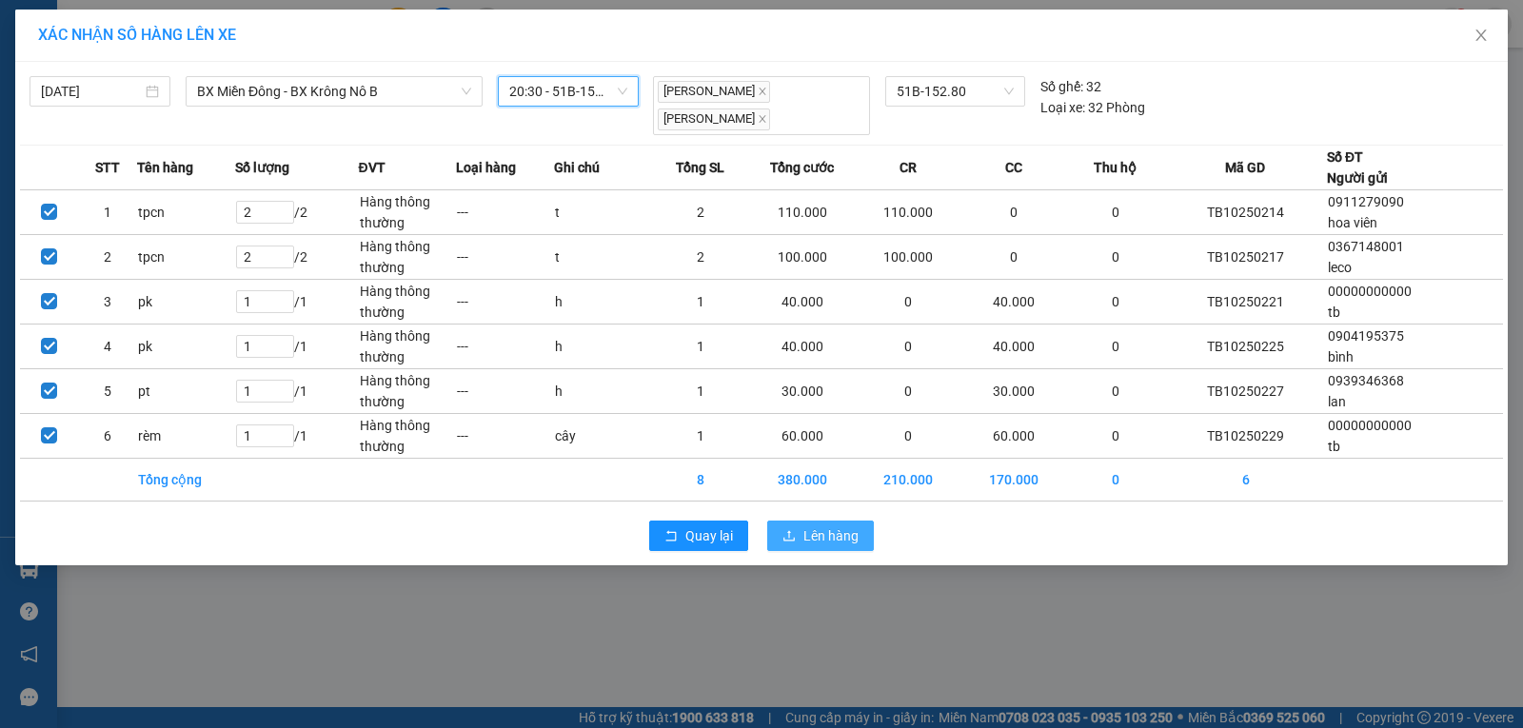
click at [811, 543] on span "Lên hàng" at bounding box center [830, 535] width 55 height 21
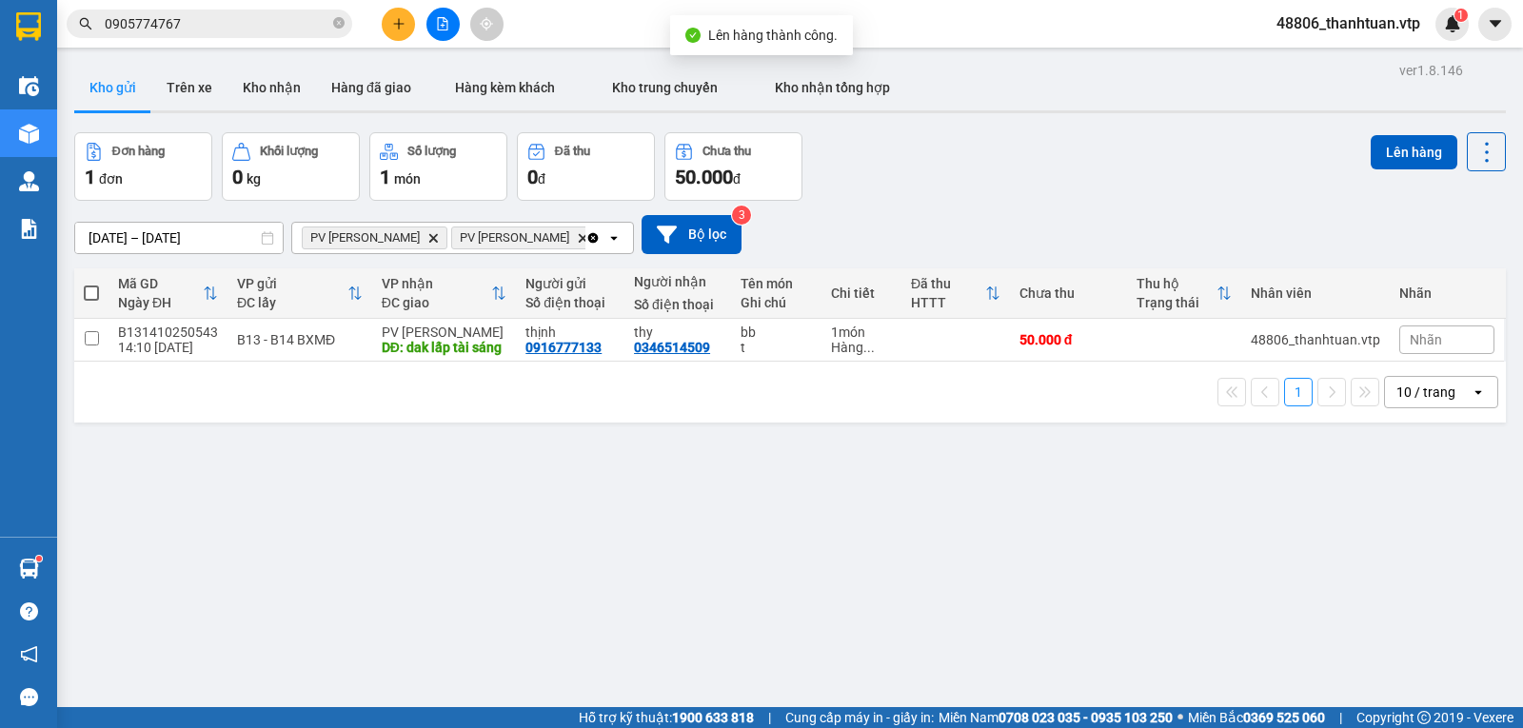
click at [585, 245] on icon "Clear all" at bounding box center [592, 237] width 15 height 15
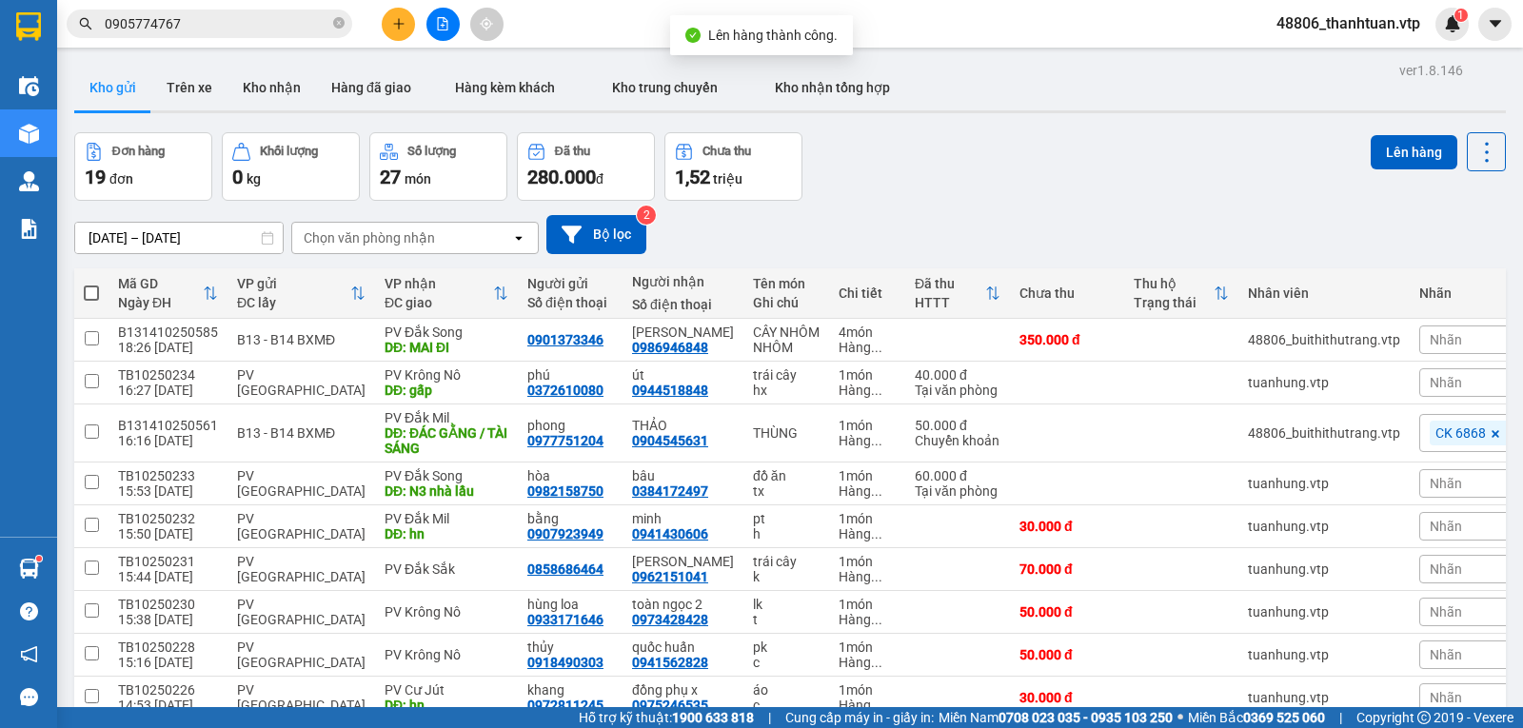
click at [411, 242] on div "Chọn văn phòng nhận" at bounding box center [369, 237] width 131 height 19
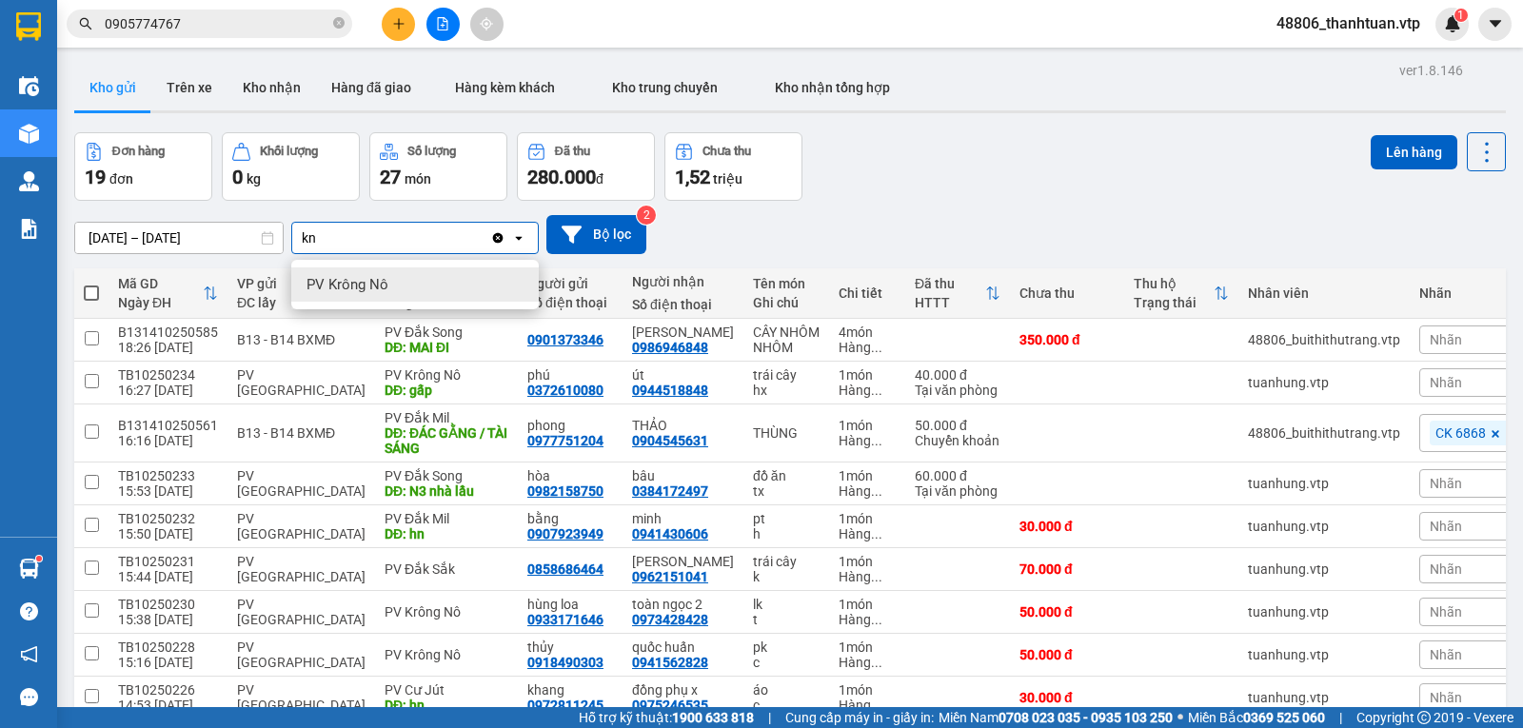
type input "kn"
click at [337, 288] on span "PV Krông Nô" at bounding box center [347, 284] width 82 height 19
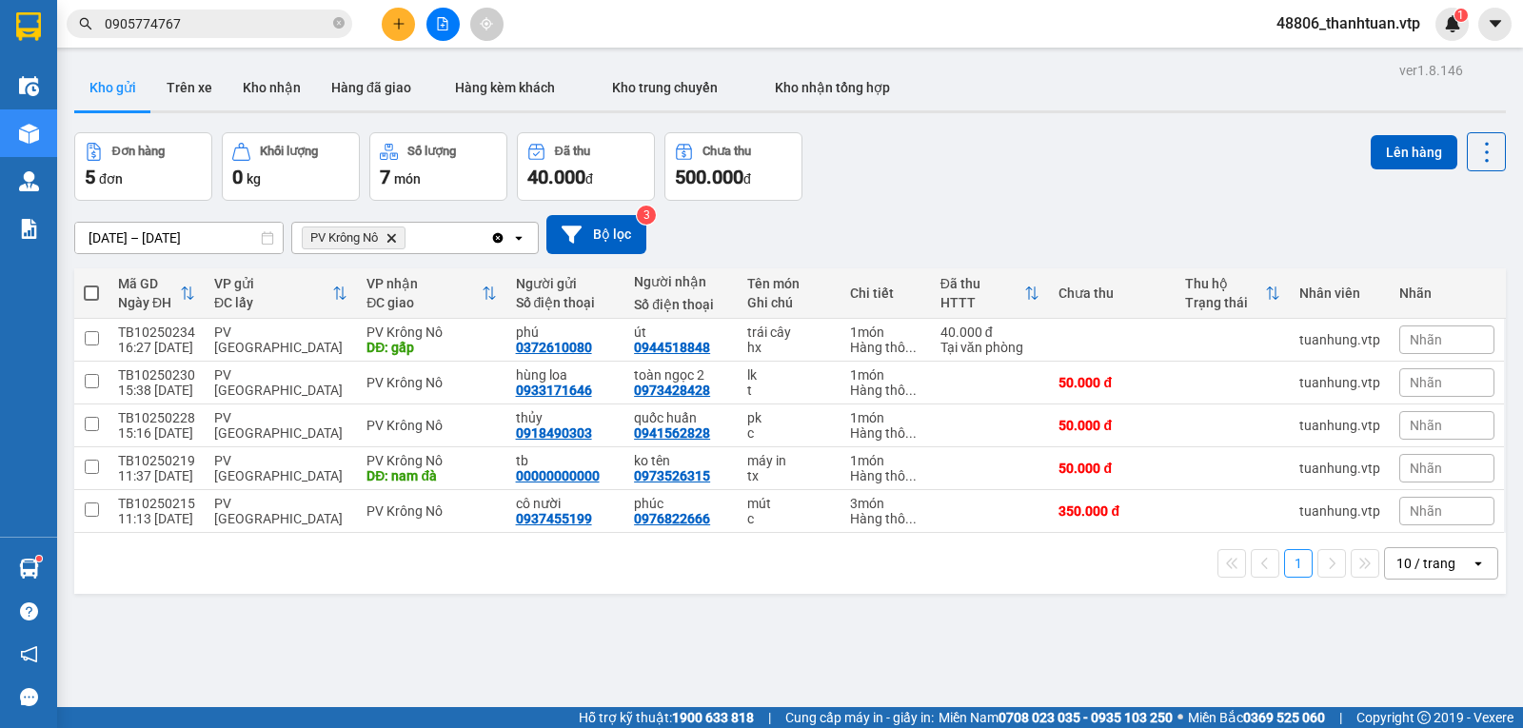
click at [92, 300] on span at bounding box center [91, 293] width 15 height 15
click at [91, 284] on input "checkbox" at bounding box center [91, 284] width 0 height 0
checkbox input "true"
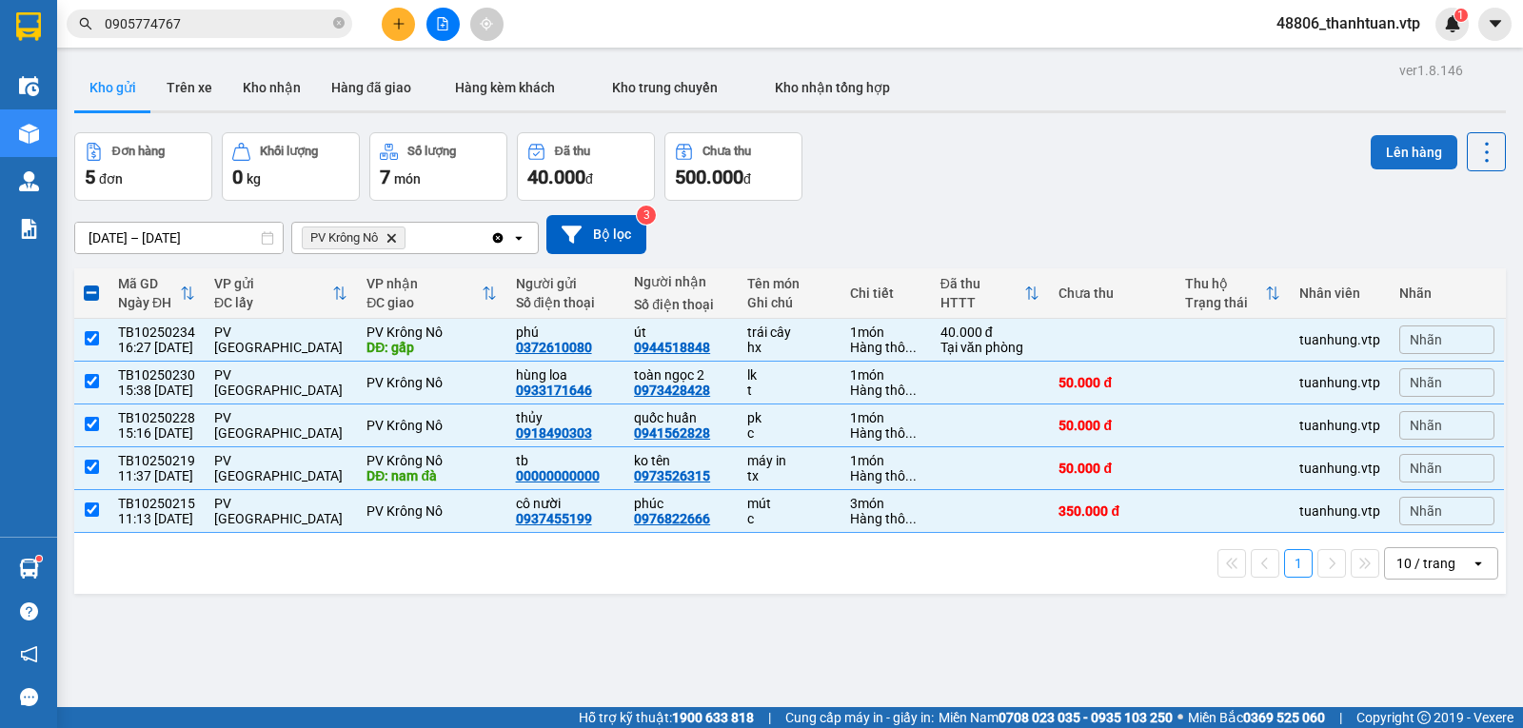
click at [1413, 154] on button "Lên hàng" at bounding box center [1414, 152] width 87 height 34
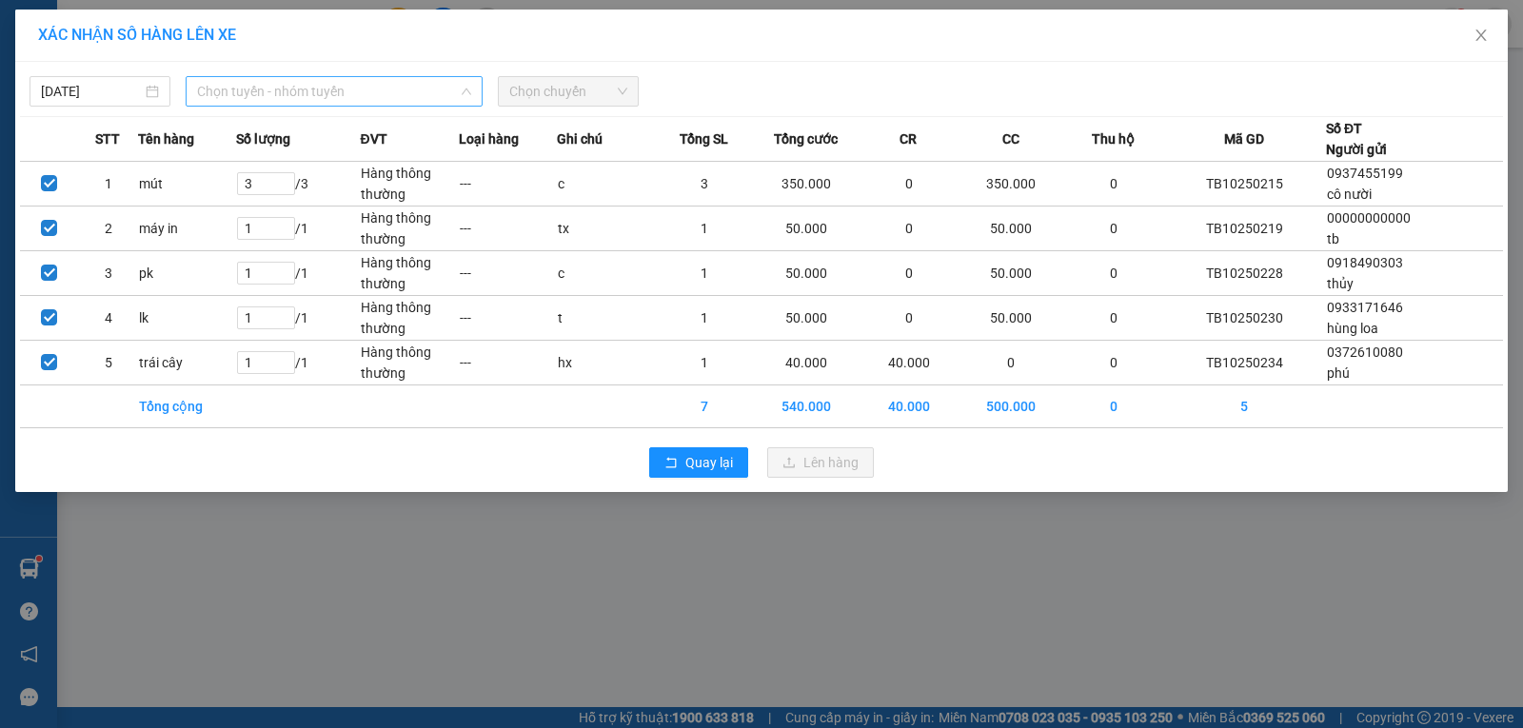
click at [345, 89] on span "Chọn tuyến - nhóm tuyến" at bounding box center [334, 91] width 274 height 29
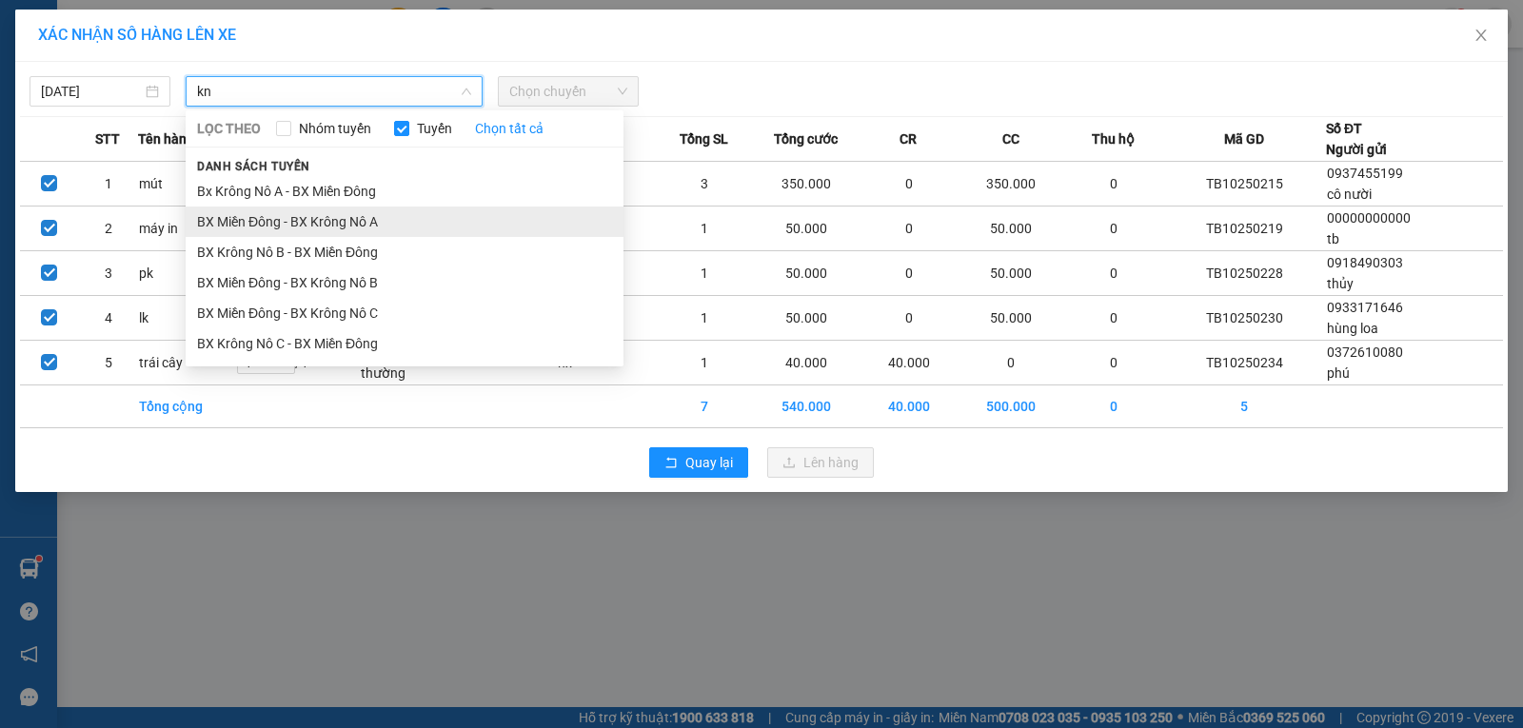
click at [331, 226] on li "BX Miền Đông - BX Krông Nô A" at bounding box center [405, 222] width 438 height 30
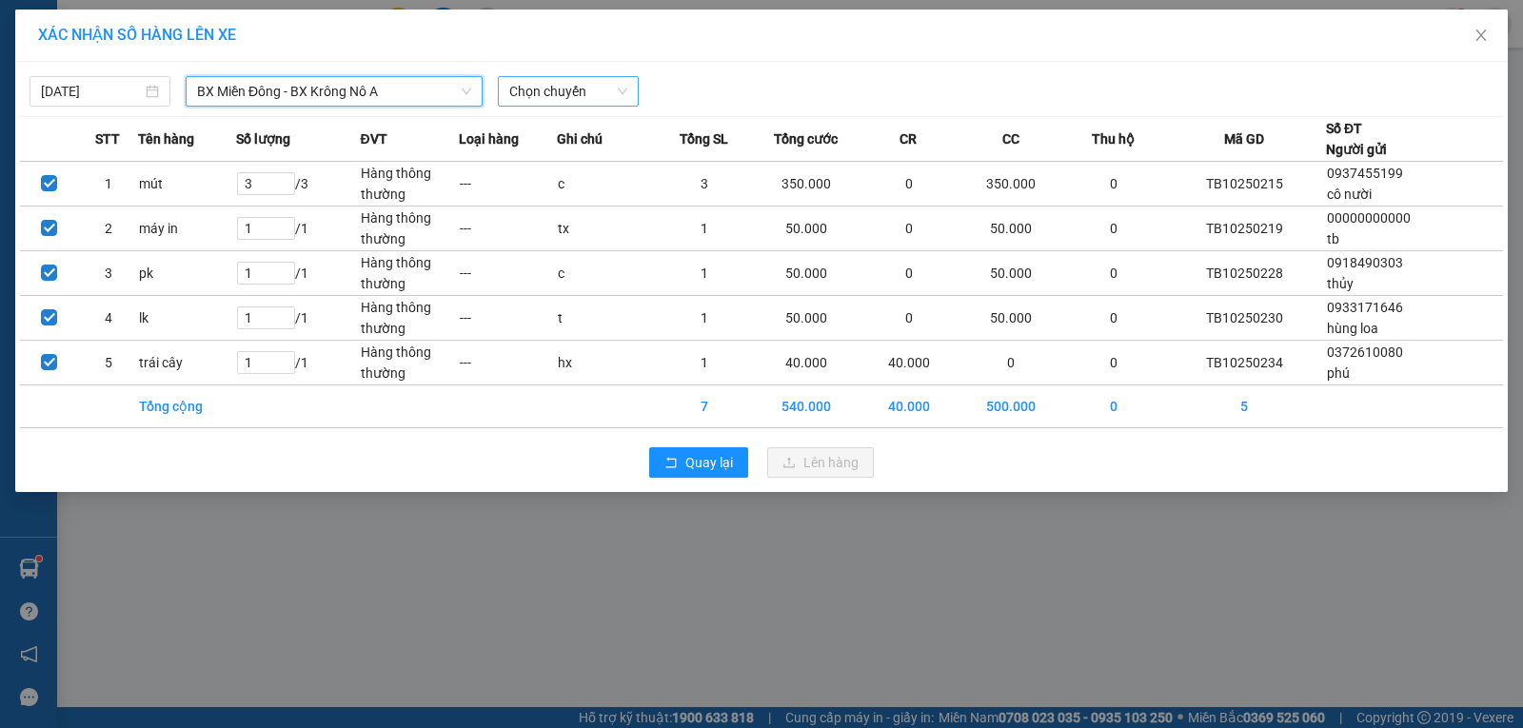
click at [530, 94] on span "Chọn chuyến" at bounding box center [568, 91] width 118 height 29
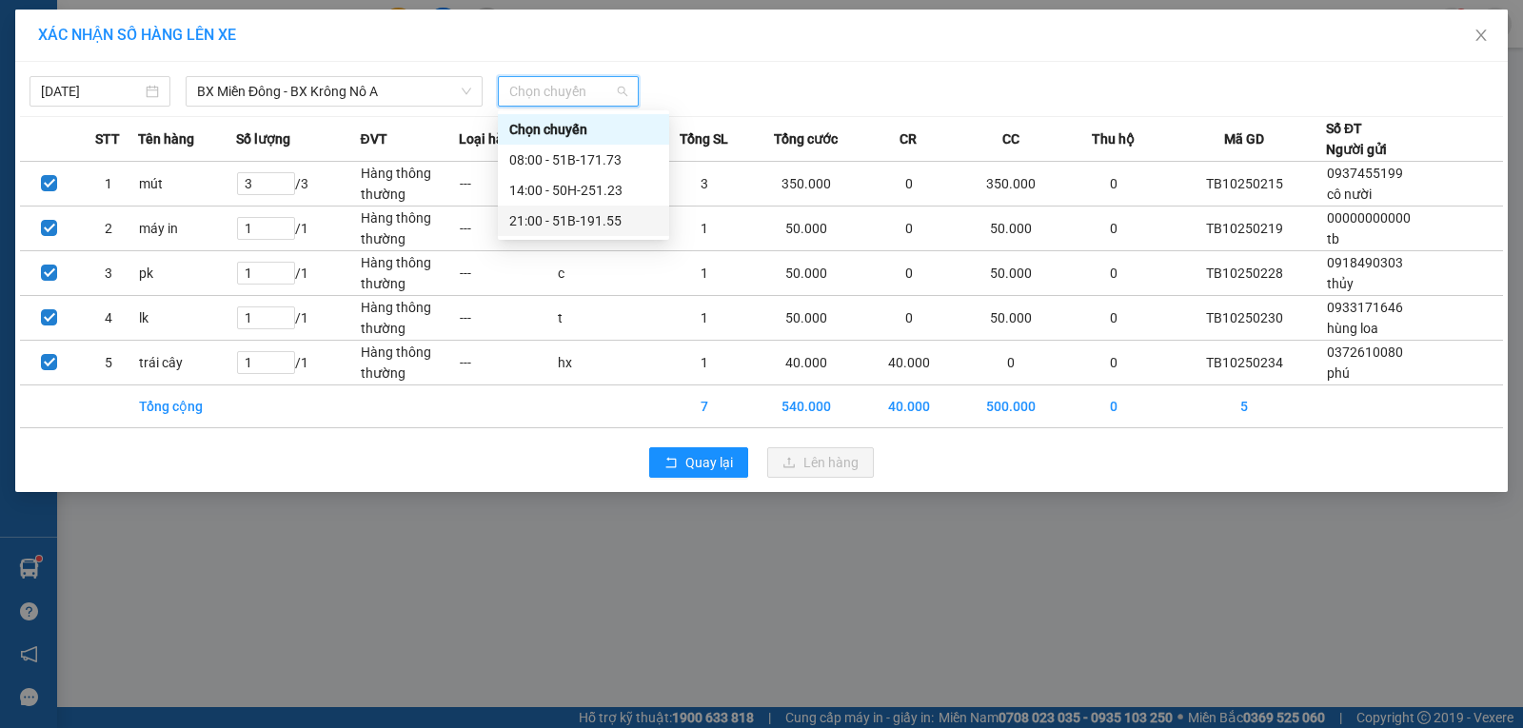
click at [533, 214] on div "21:00 - 51B-191.55" at bounding box center [583, 220] width 148 height 21
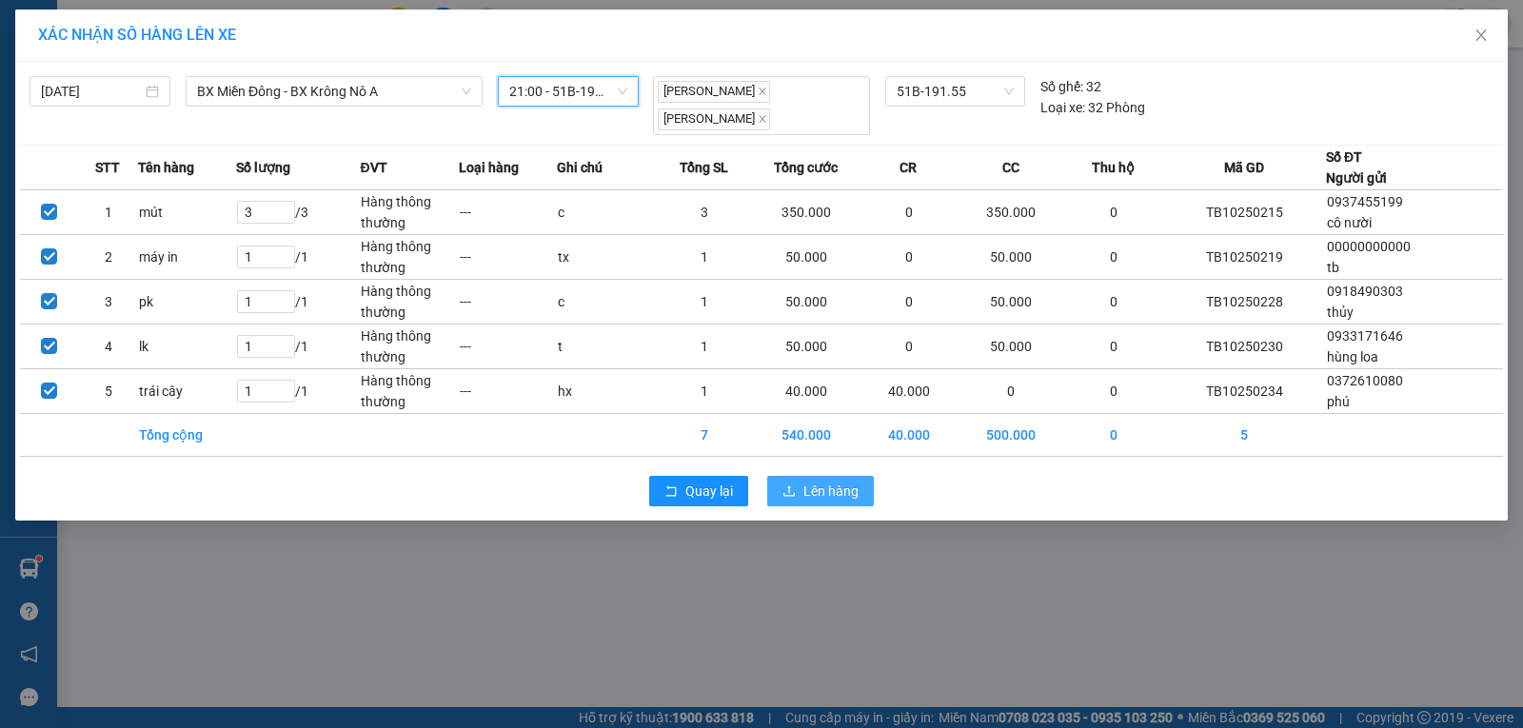
click at [815, 481] on span "Lên hàng" at bounding box center [830, 491] width 55 height 21
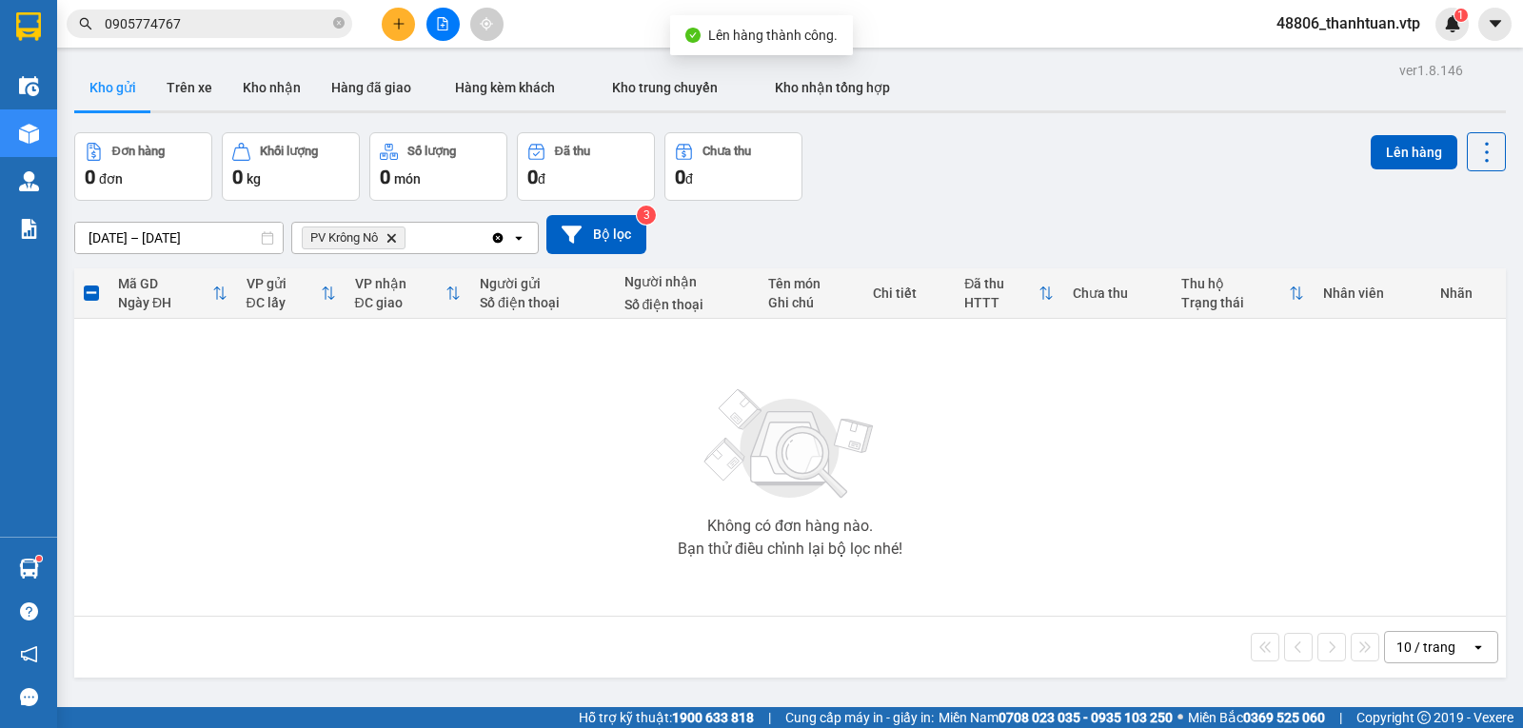
click at [397, 244] on icon "Delete" at bounding box center [390, 237] width 11 height 11
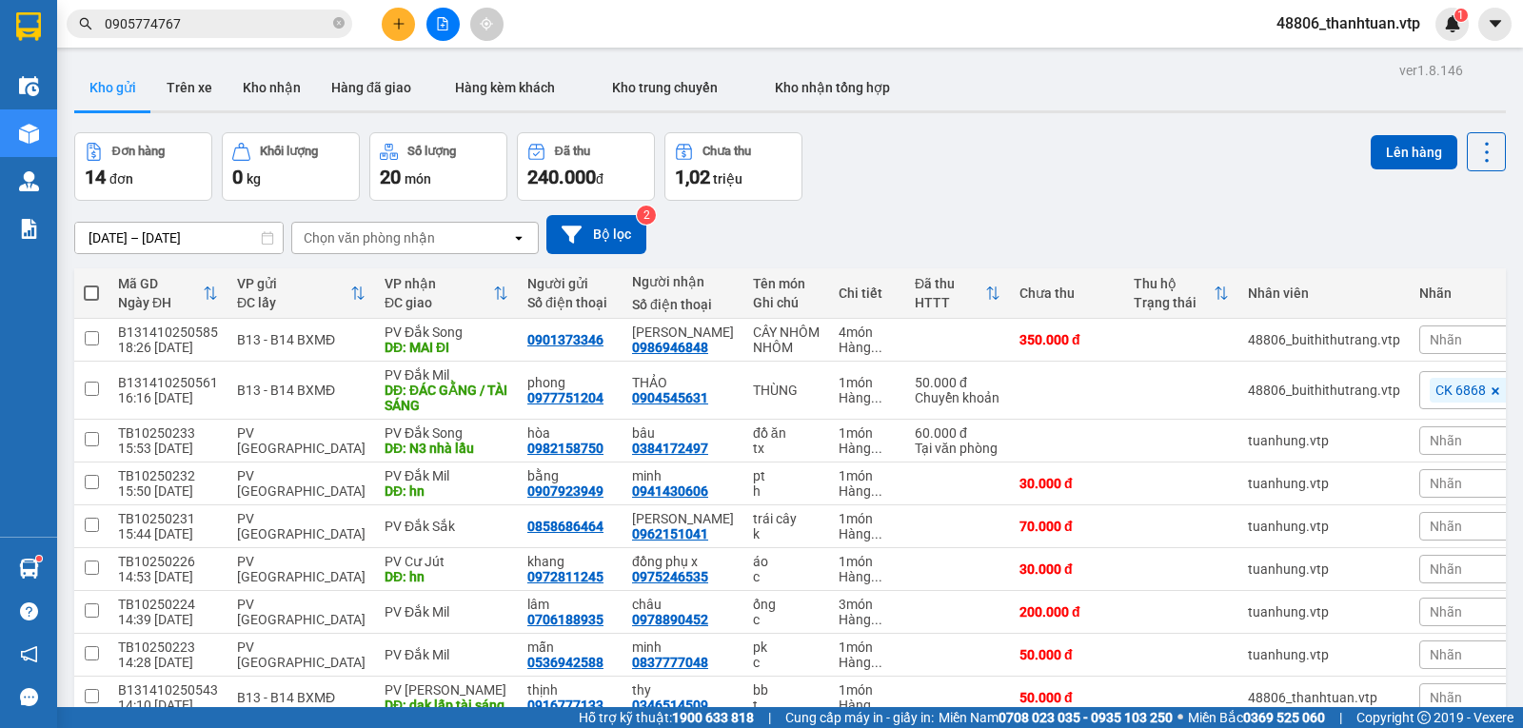
click at [404, 246] on div "Chọn văn phòng nhận" at bounding box center [369, 237] width 131 height 19
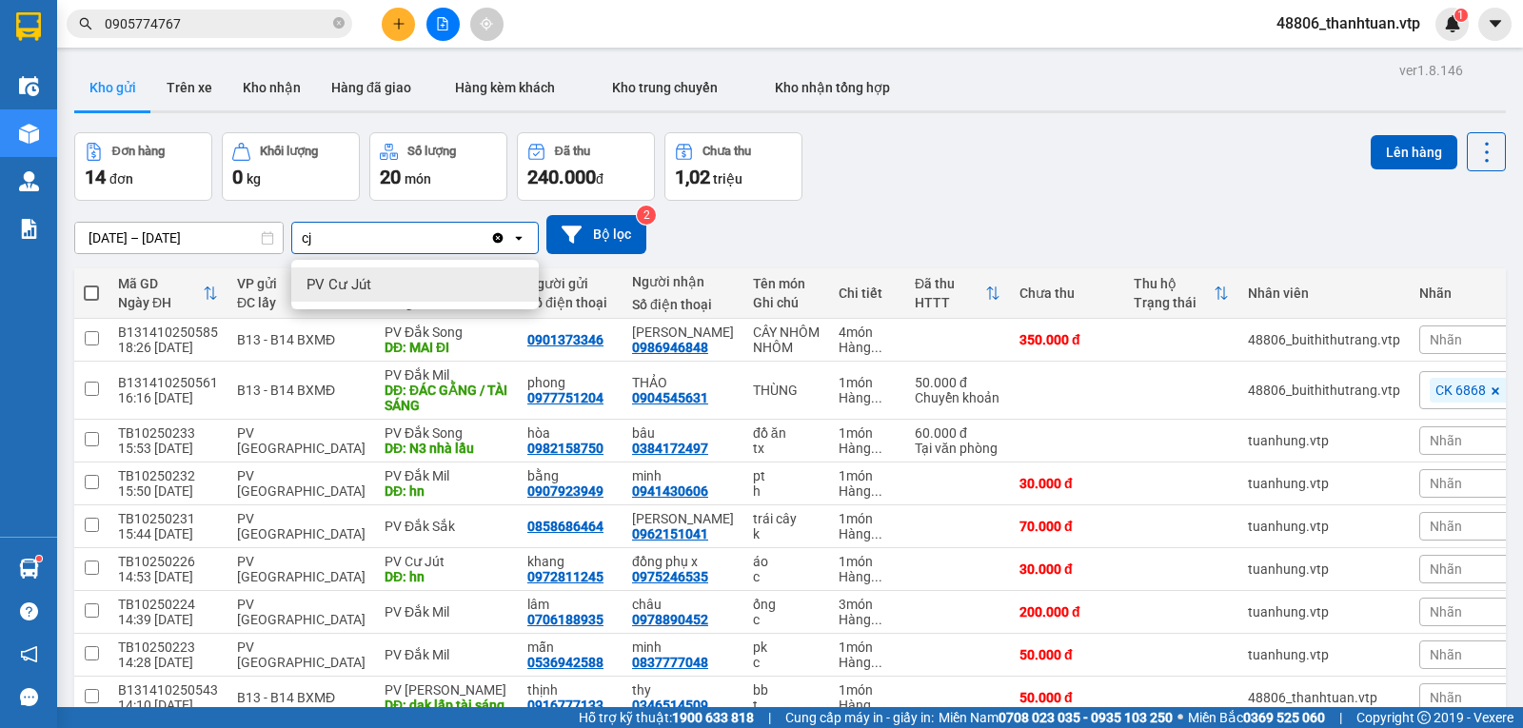
click at [364, 276] on span "PV Cư Jút" at bounding box center [338, 284] width 65 height 19
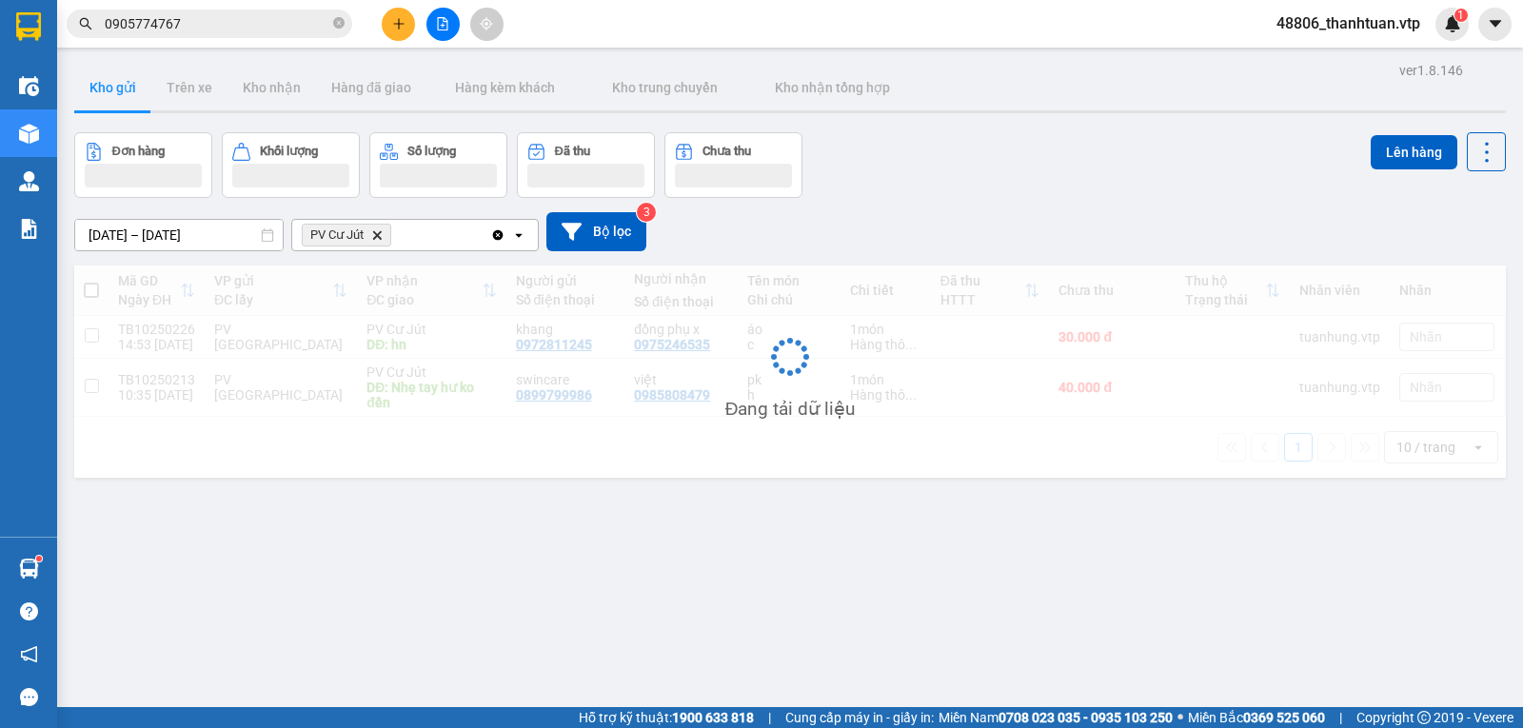
click at [423, 243] on div "PV Cư Jút Delete" at bounding box center [391, 235] width 198 height 30
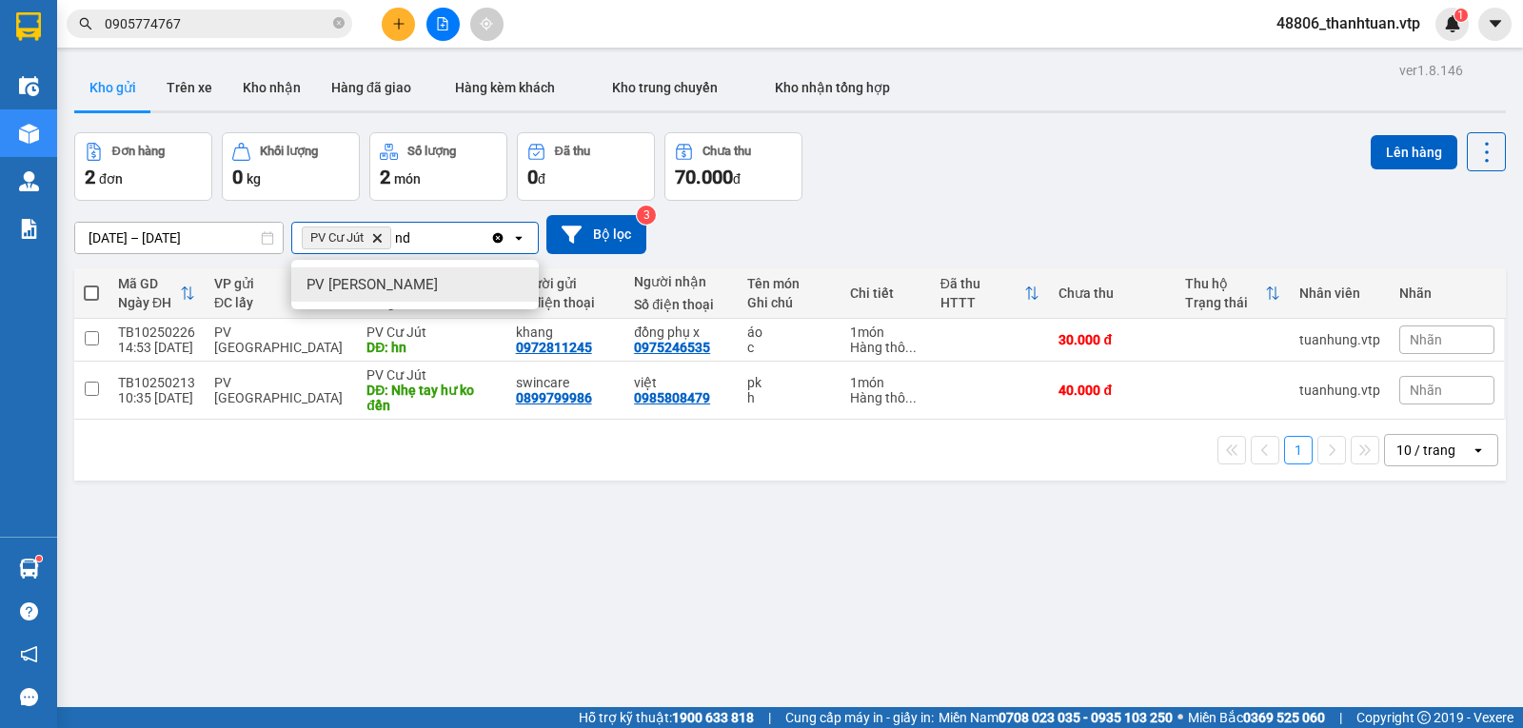
click at [377, 287] on span "PV Nam Đong" at bounding box center [371, 284] width 131 height 19
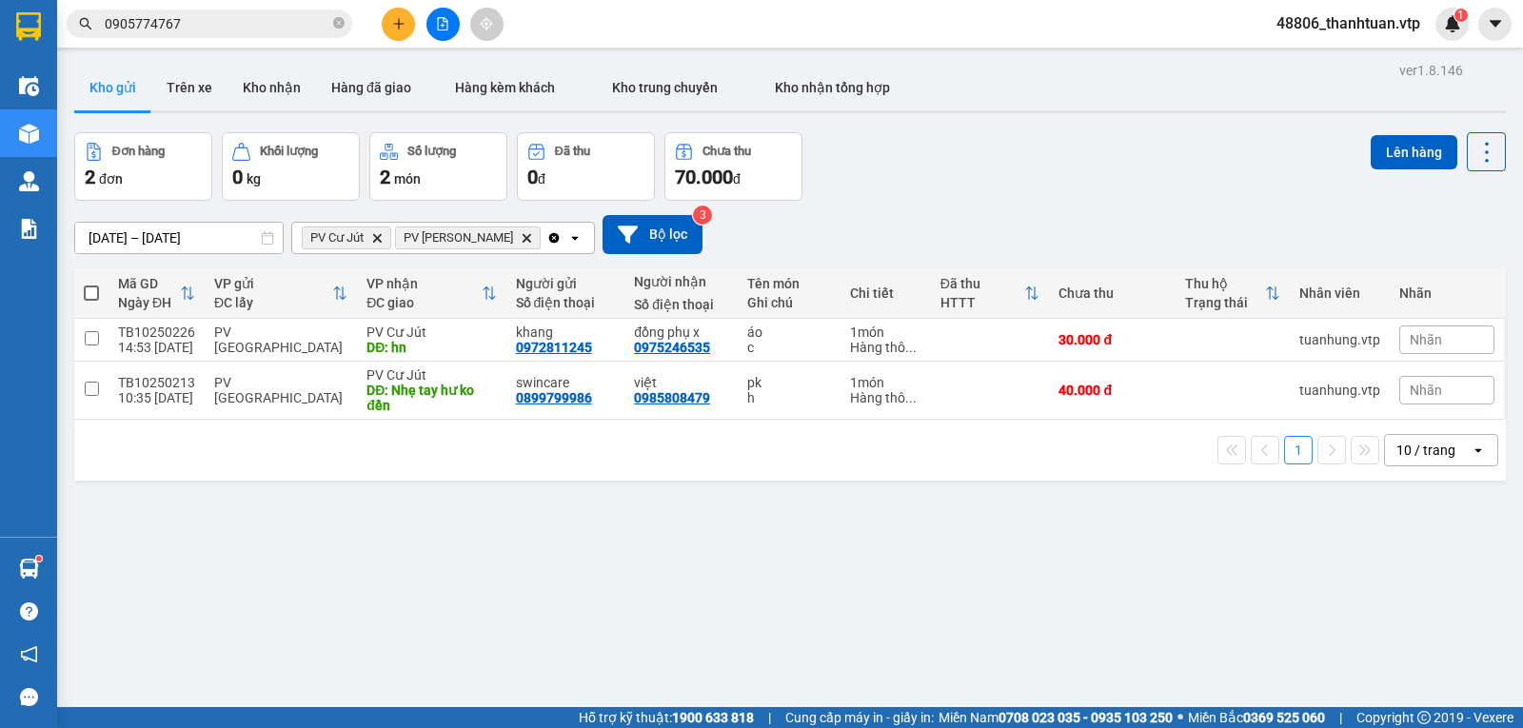
click at [92, 297] on span at bounding box center [91, 293] width 15 height 15
click at [91, 284] on input "checkbox" at bounding box center [91, 284] width 0 height 0
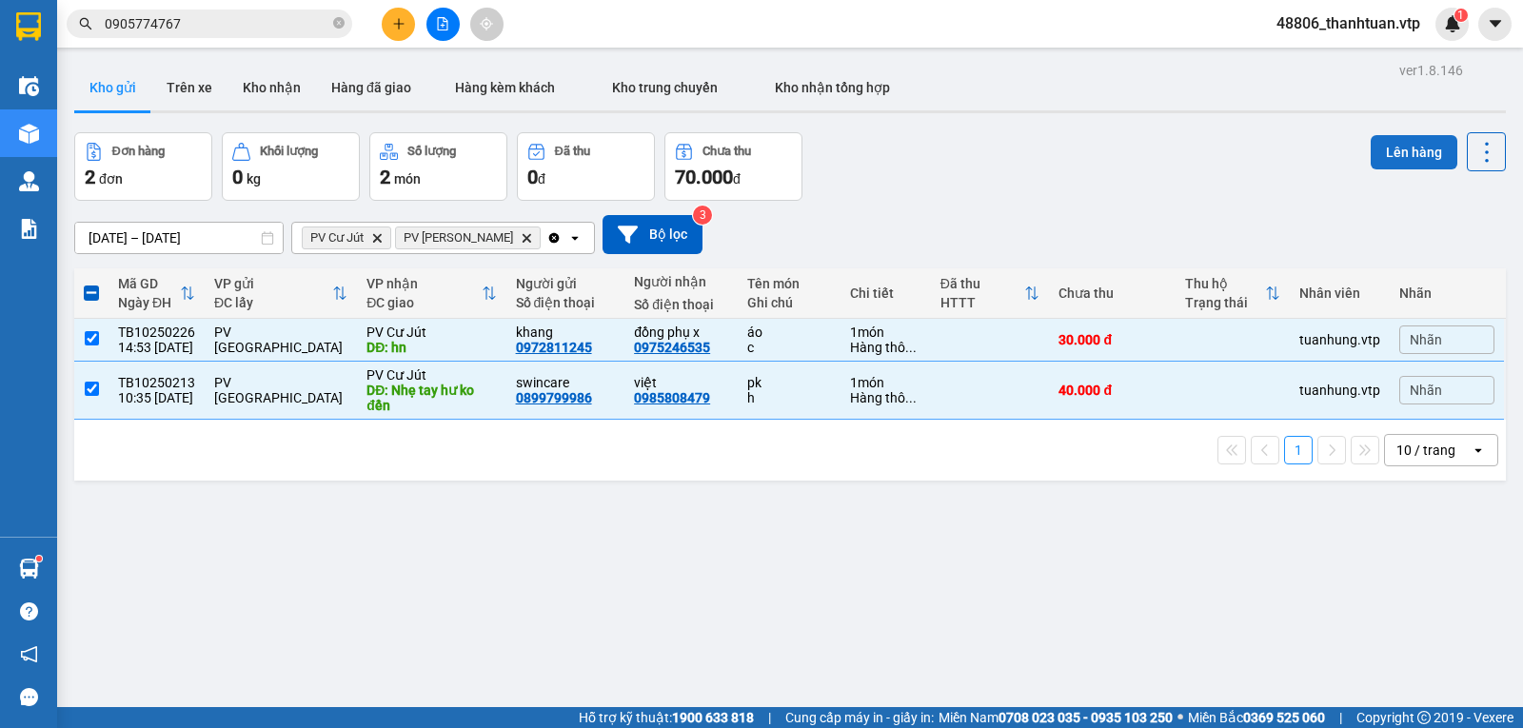
click at [1390, 155] on button "Lên hàng" at bounding box center [1414, 152] width 87 height 34
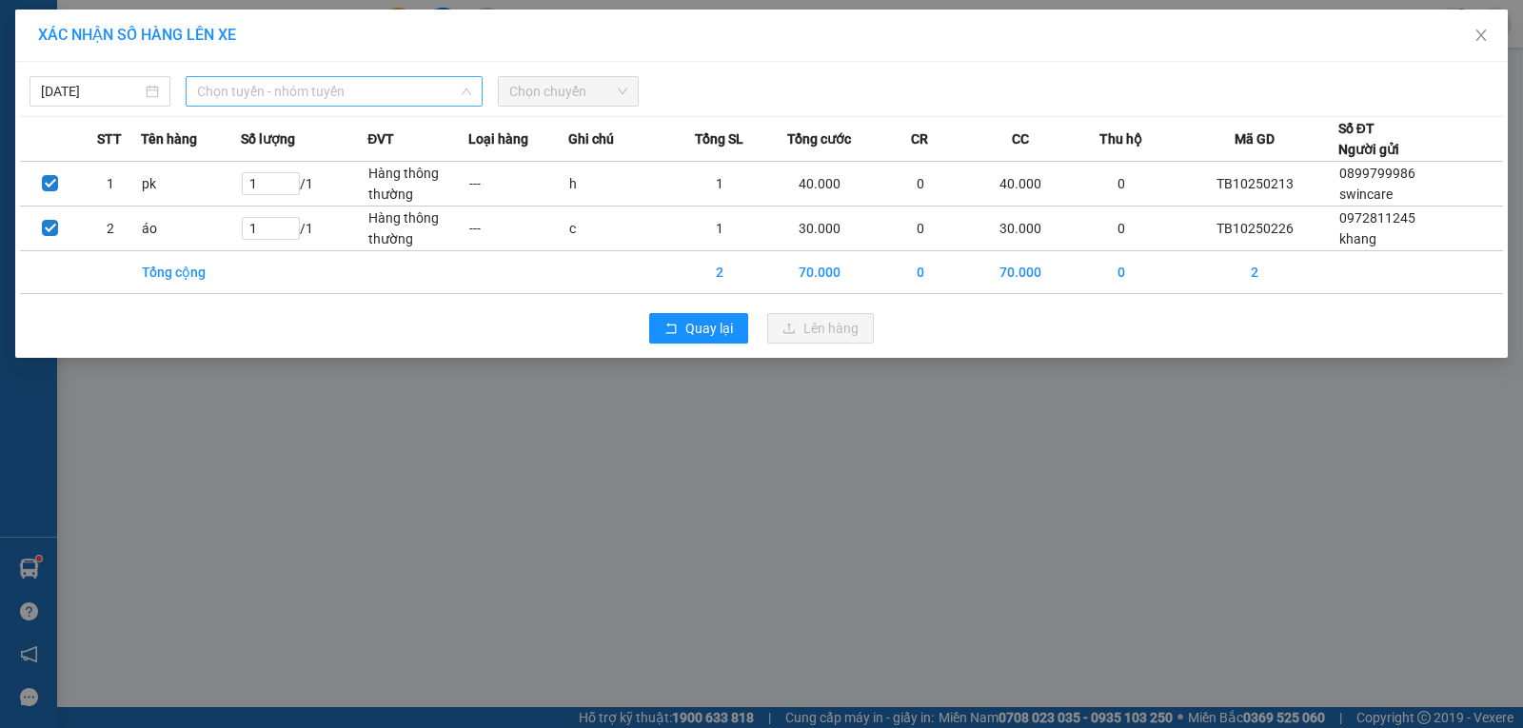
click at [378, 89] on span "Chọn tuyến - nhóm tuyến" at bounding box center [334, 91] width 274 height 29
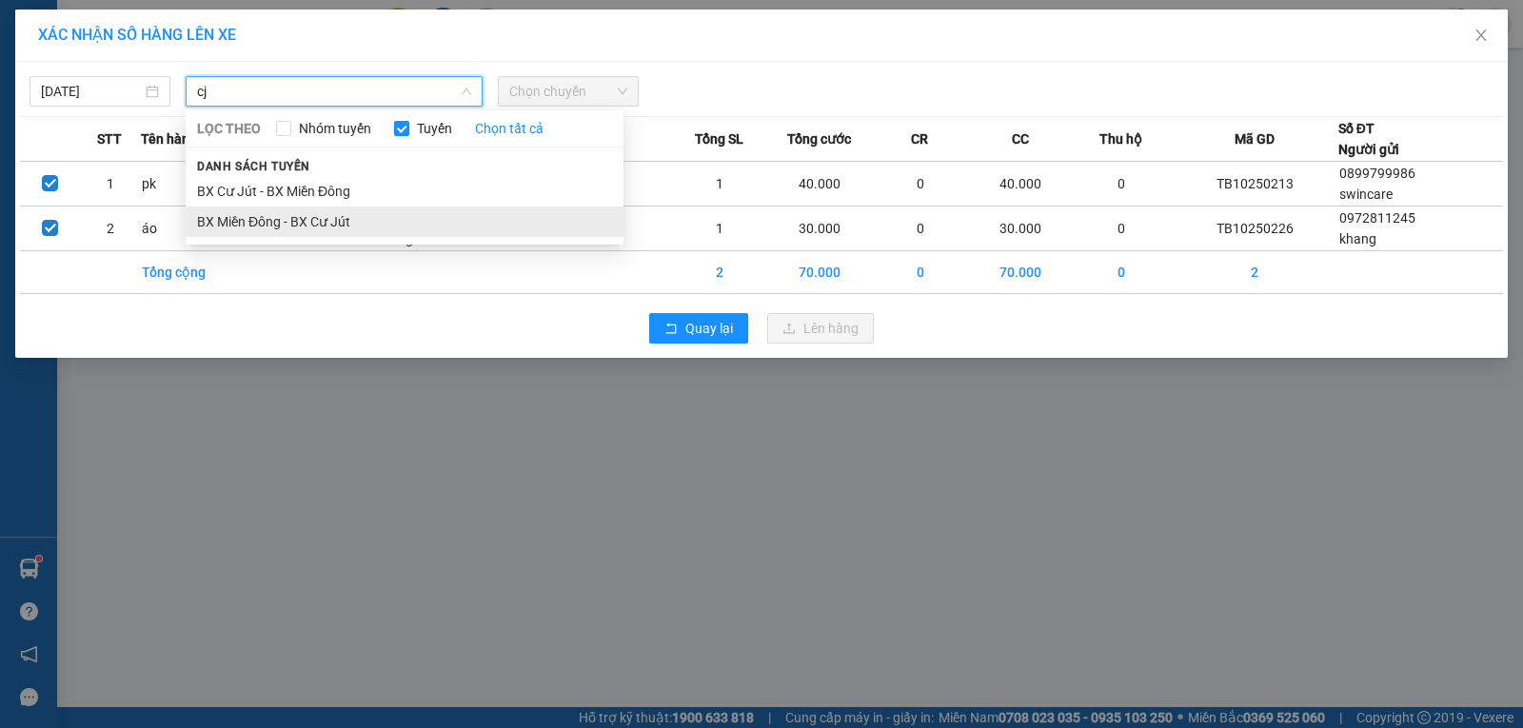
click at [311, 221] on li "BX Miền Đông - BX Cư Jút" at bounding box center [405, 222] width 438 height 30
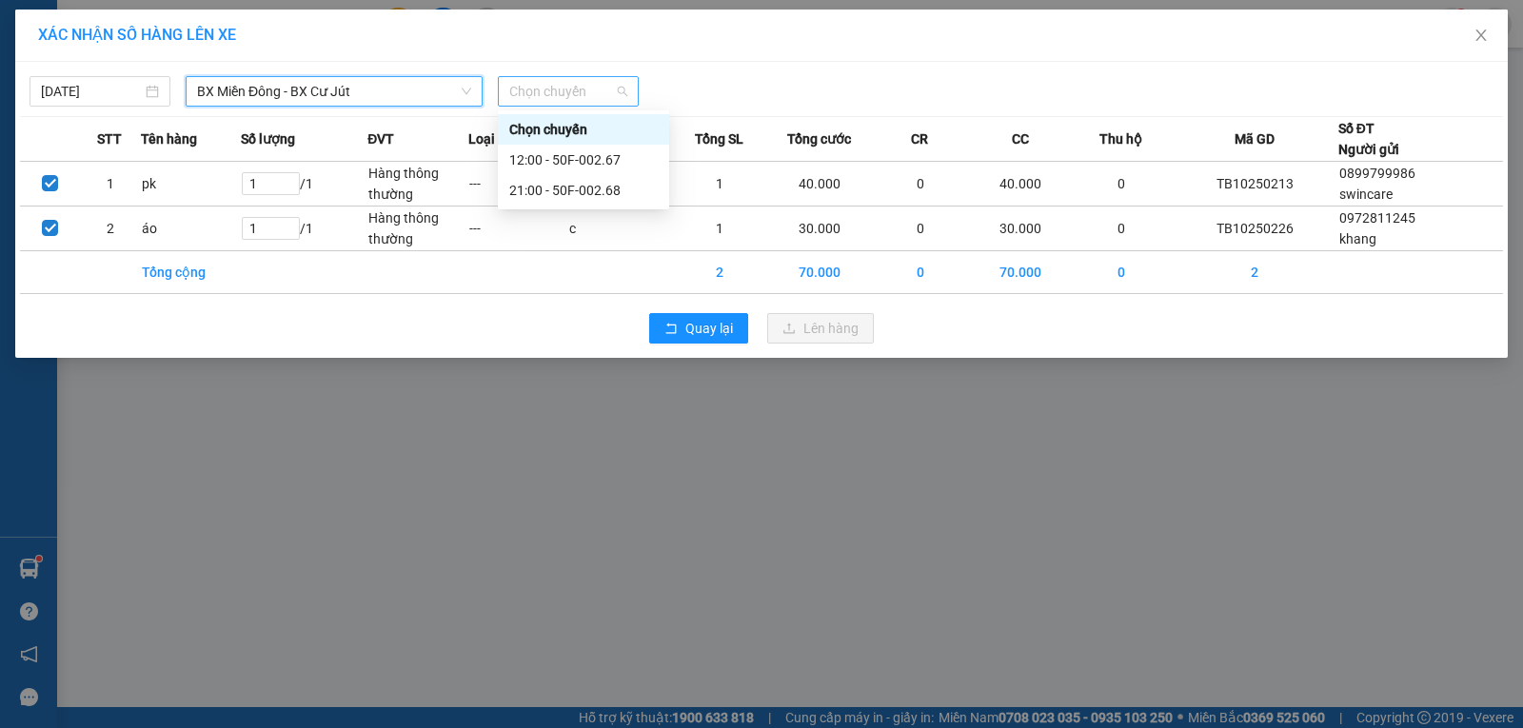
click at [541, 93] on span "Chọn chuyến" at bounding box center [568, 91] width 118 height 29
click at [557, 185] on div "21:00 - 50F-002.68" at bounding box center [583, 190] width 148 height 21
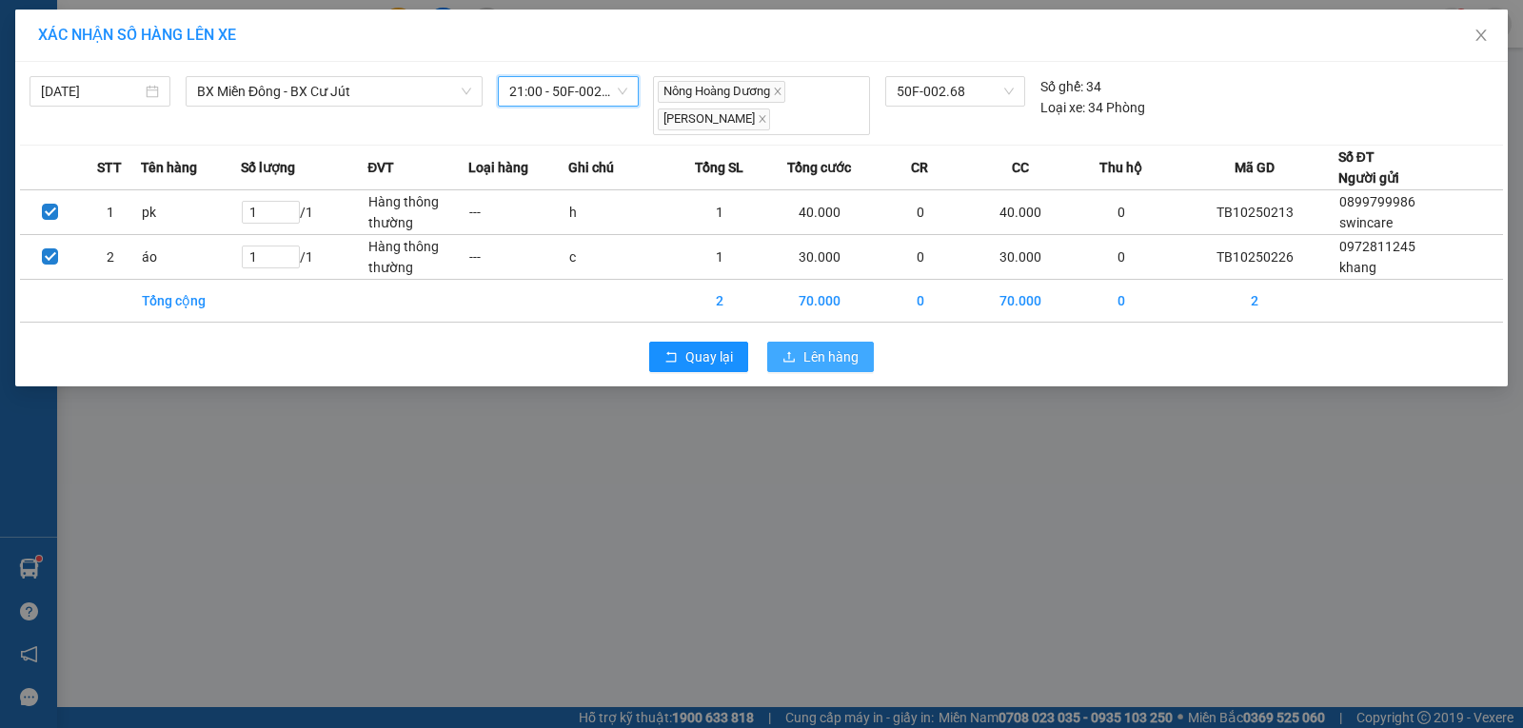
click at [801, 357] on button "Lên hàng" at bounding box center [820, 357] width 107 height 30
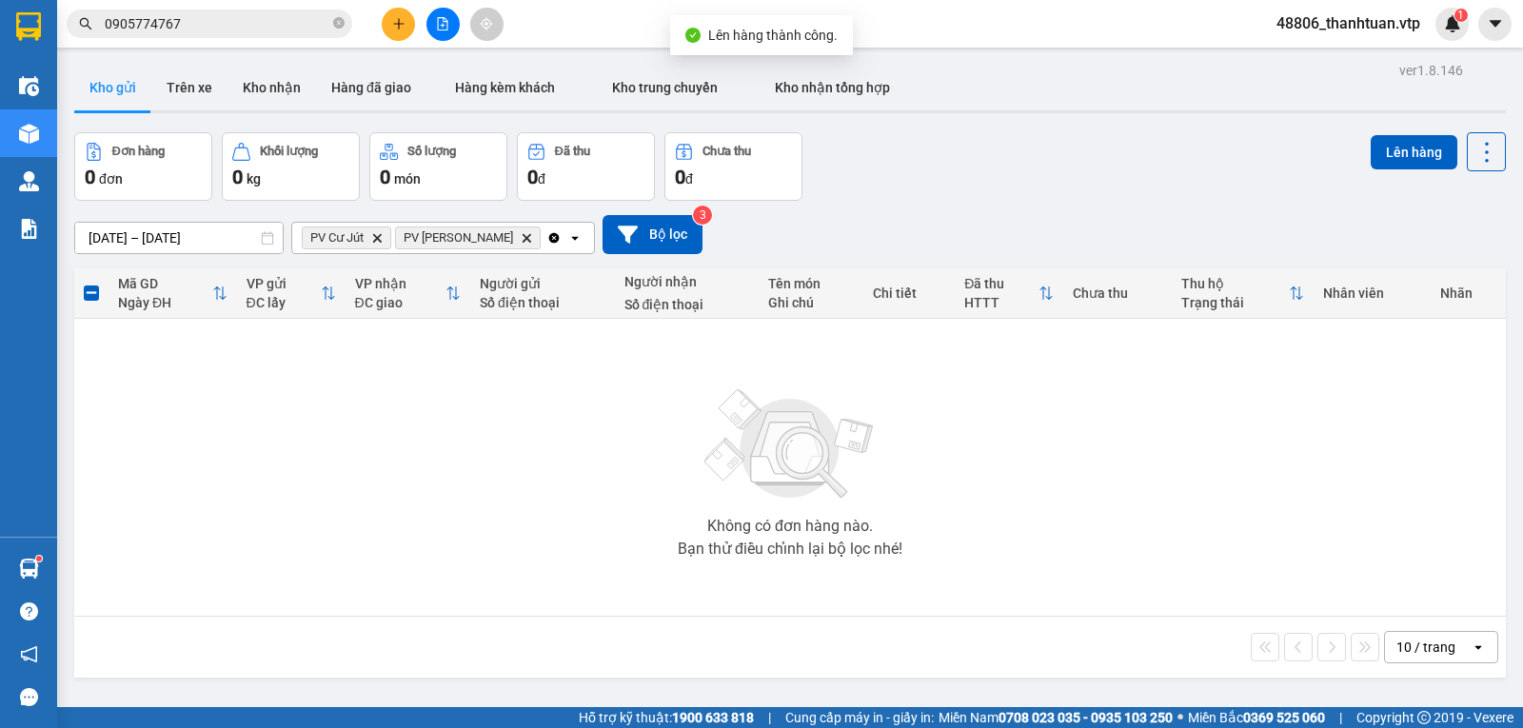
click at [549, 242] on icon "Clear all" at bounding box center [554, 237] width 10 height 10
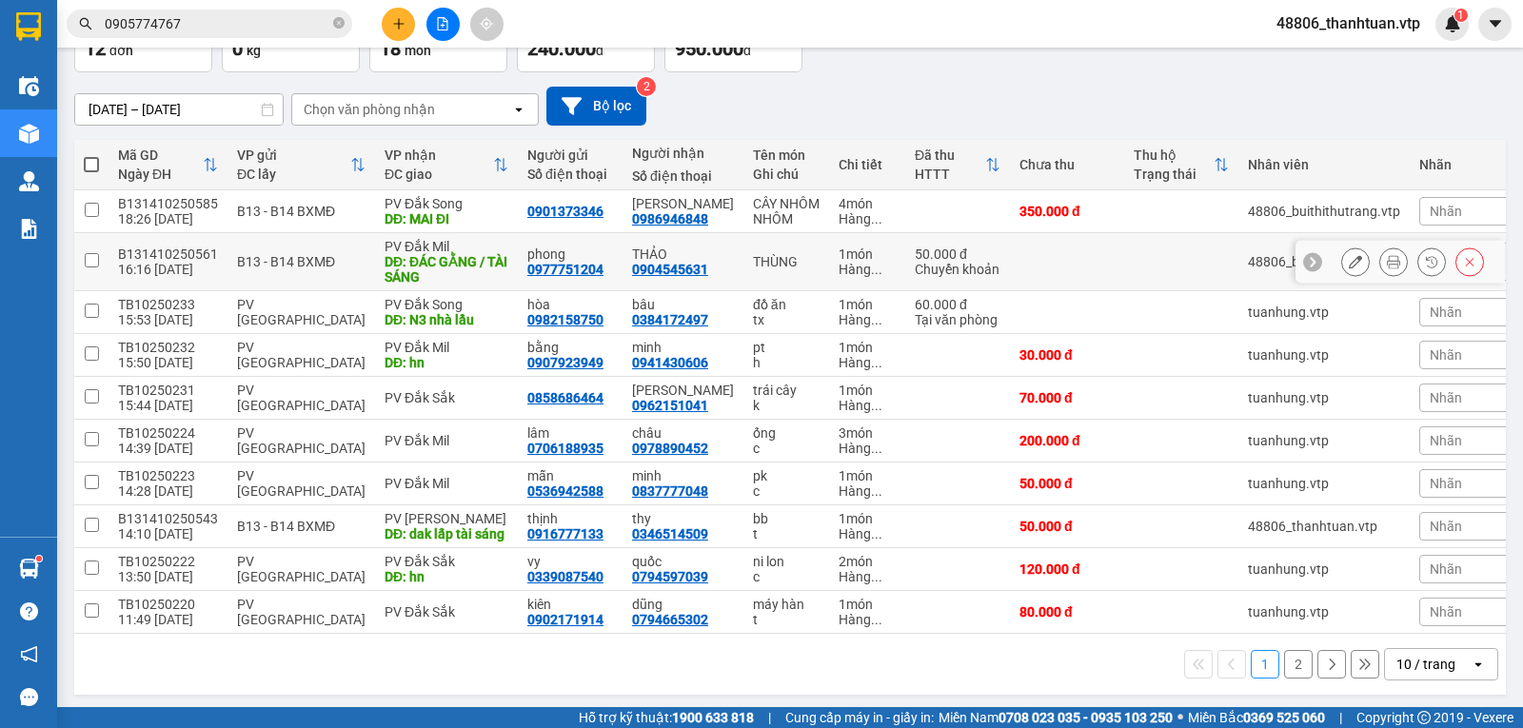
scroll to position [85, 0]
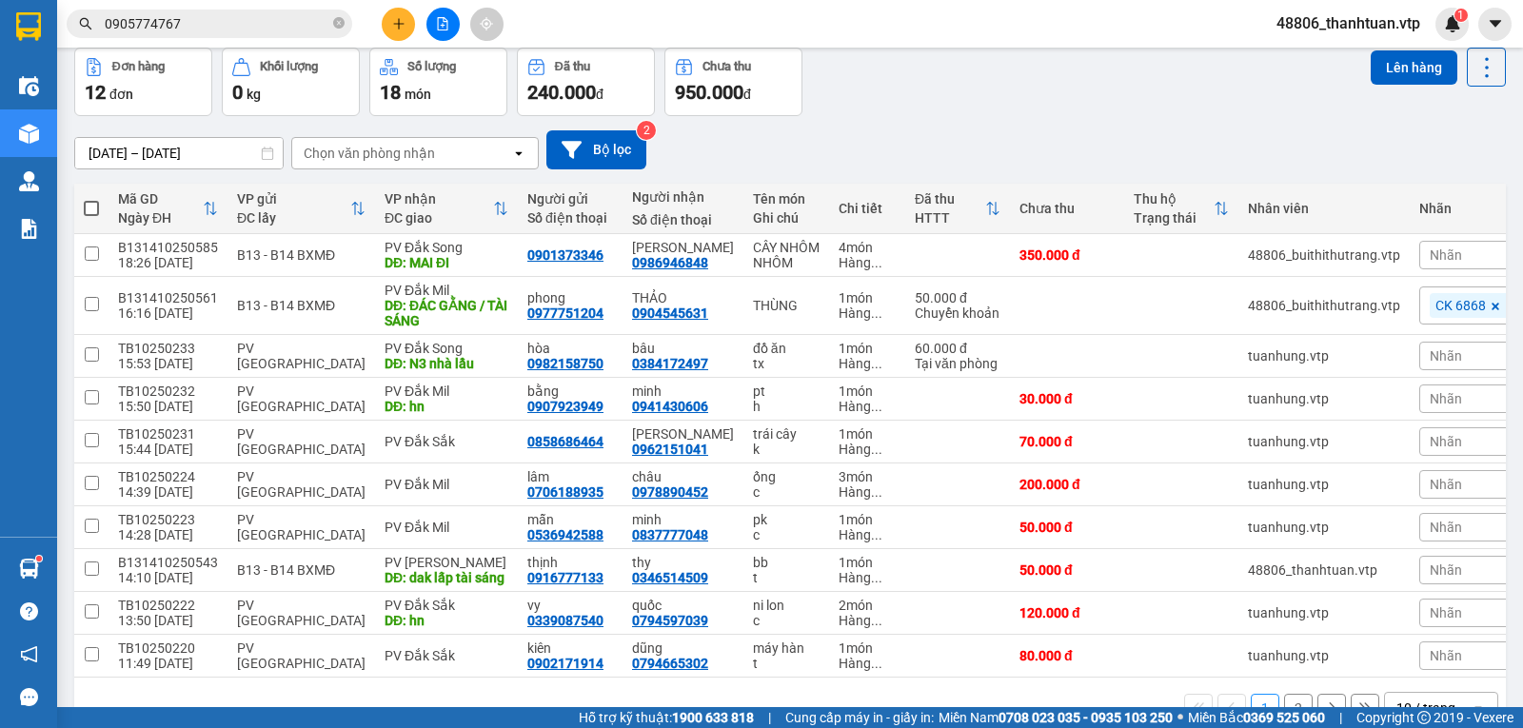
click at [415, 163] on div "Chọn văn phòng nhận" at bounding box center [369, 153] width 131 height 19
click at [365, 191] on span "PV Đắk Mil" at bounding box center [342, 199] width 72 height 19
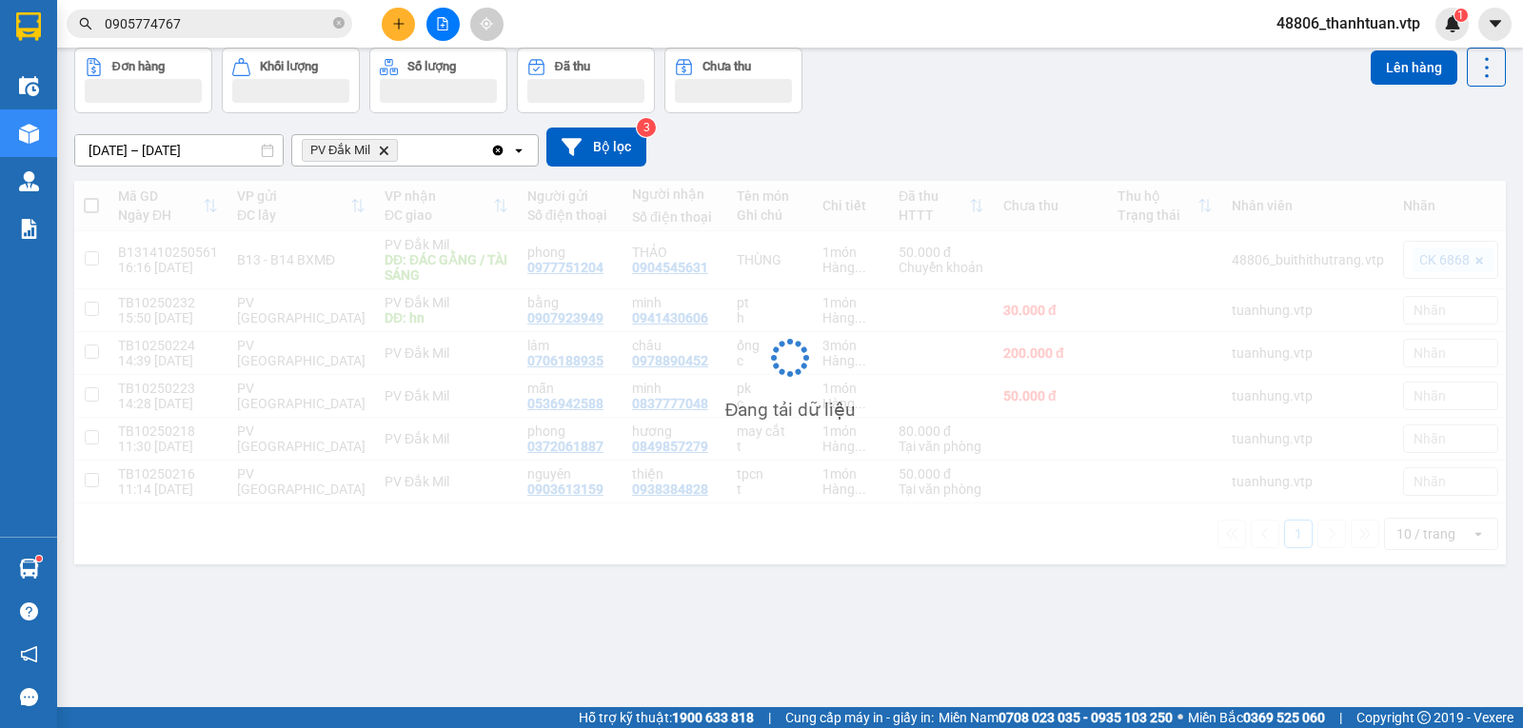
click at [422, 161] on div "PV Đắk Mil Delete" at bounding box center [391, 150] width 198 height 30
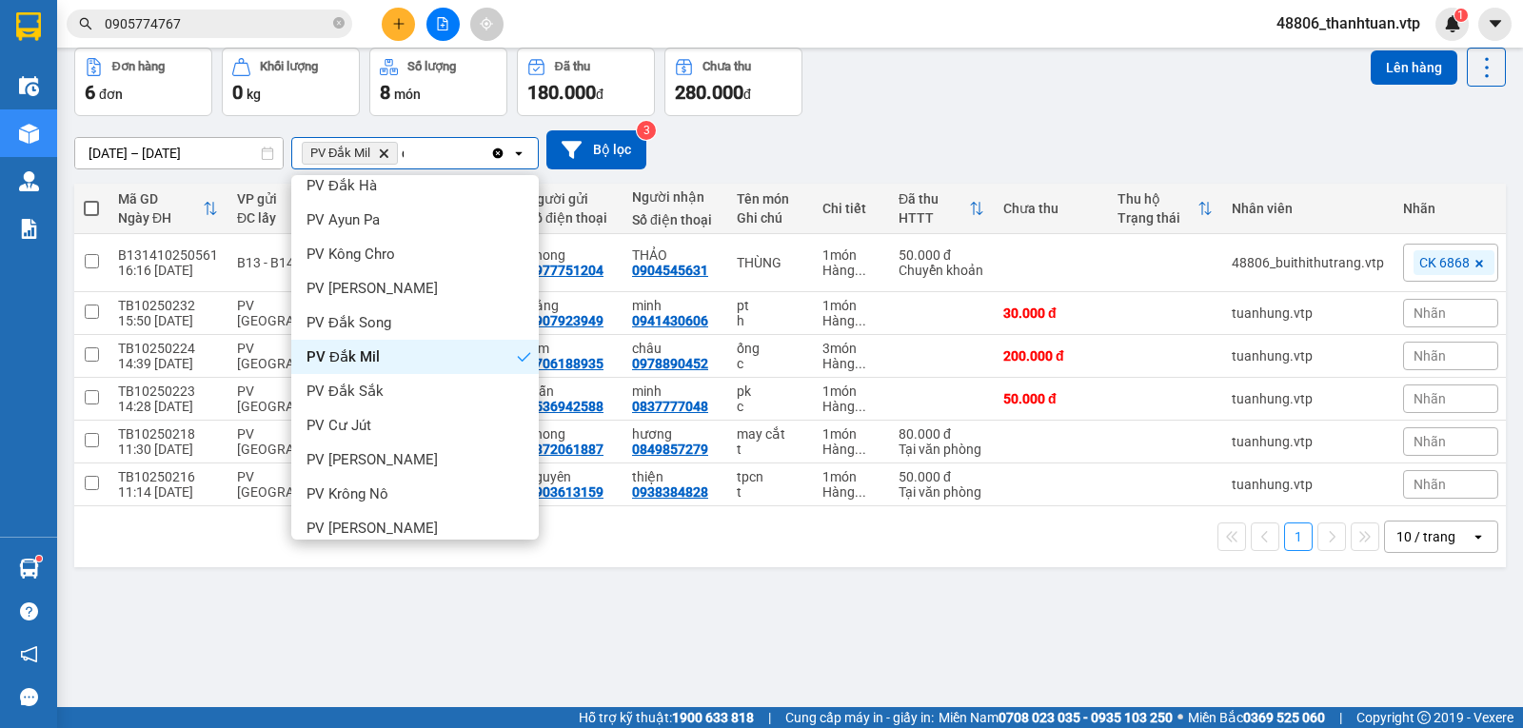
scroll to position [0, 0]
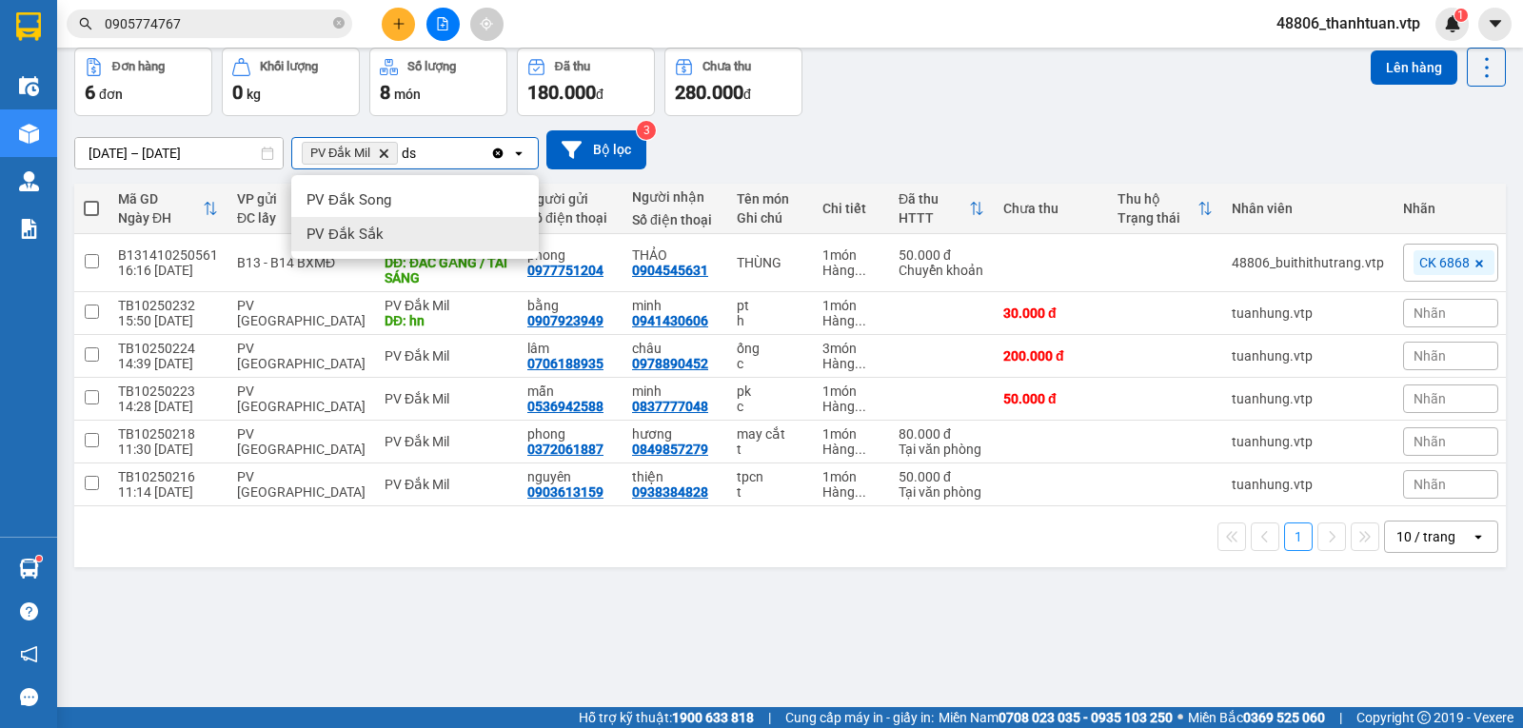
click at [389, 231] on div "PV Đắk Sắk" at bounding box center [414, 234] width 247 height 34
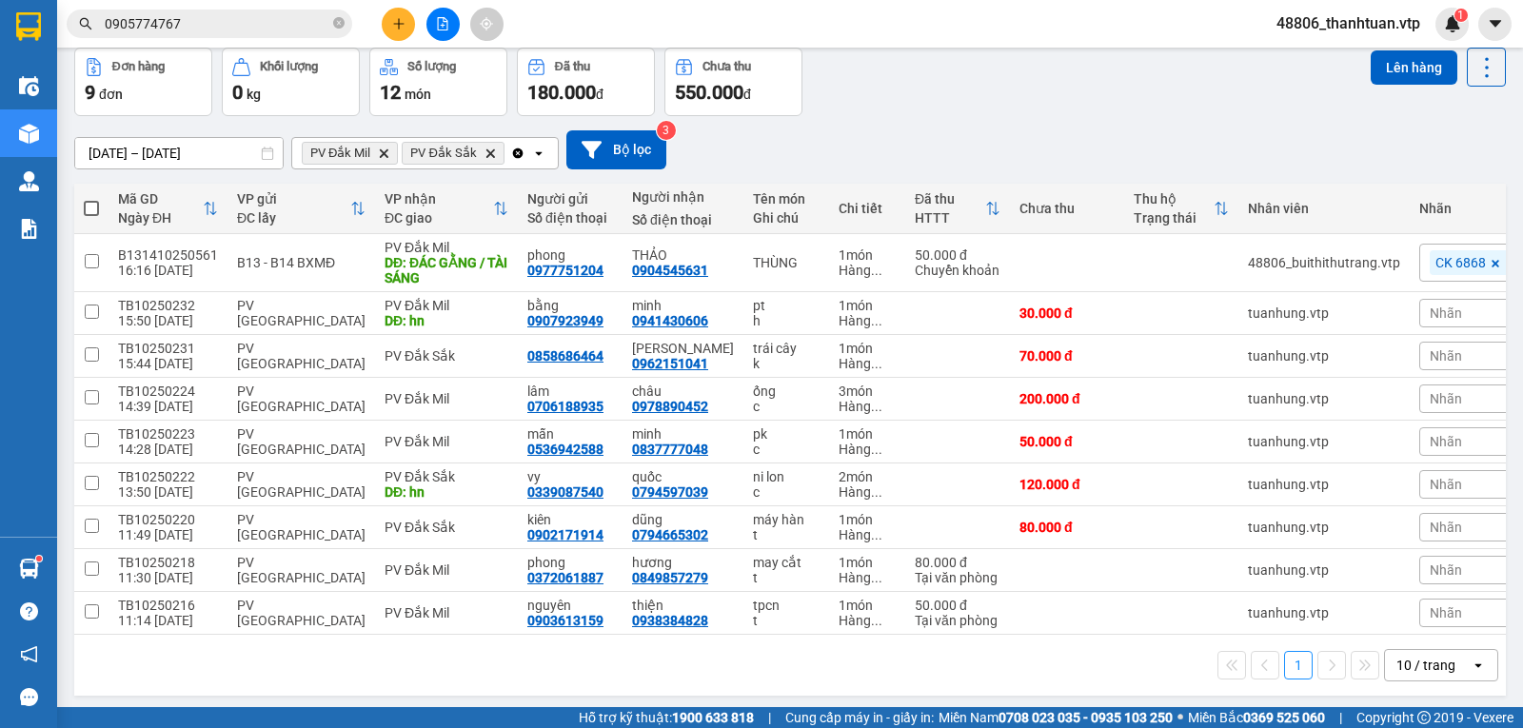
click at [498, 157] on span "PV Đắk Sắk Delete" at bounding box center [453, 153] width 102 height 23
click at [503, 157] on div "PV Đắk Mil Delete PV Đắk Sắk Delete" at bounding box center [401, 153] width 218 height 30
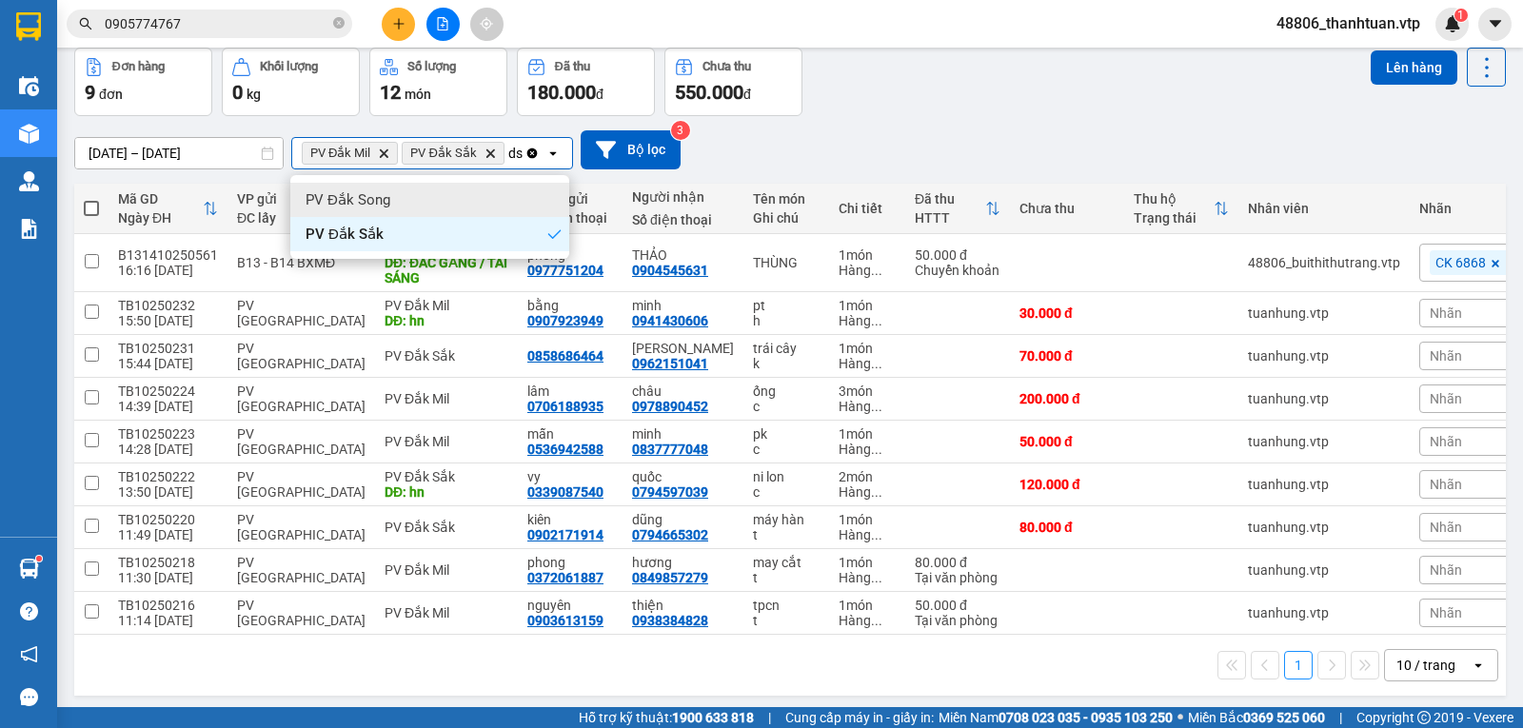
click at [417, 202] on div "PV Đắk Song" at bounding box center [429, 200] width 279 height 34
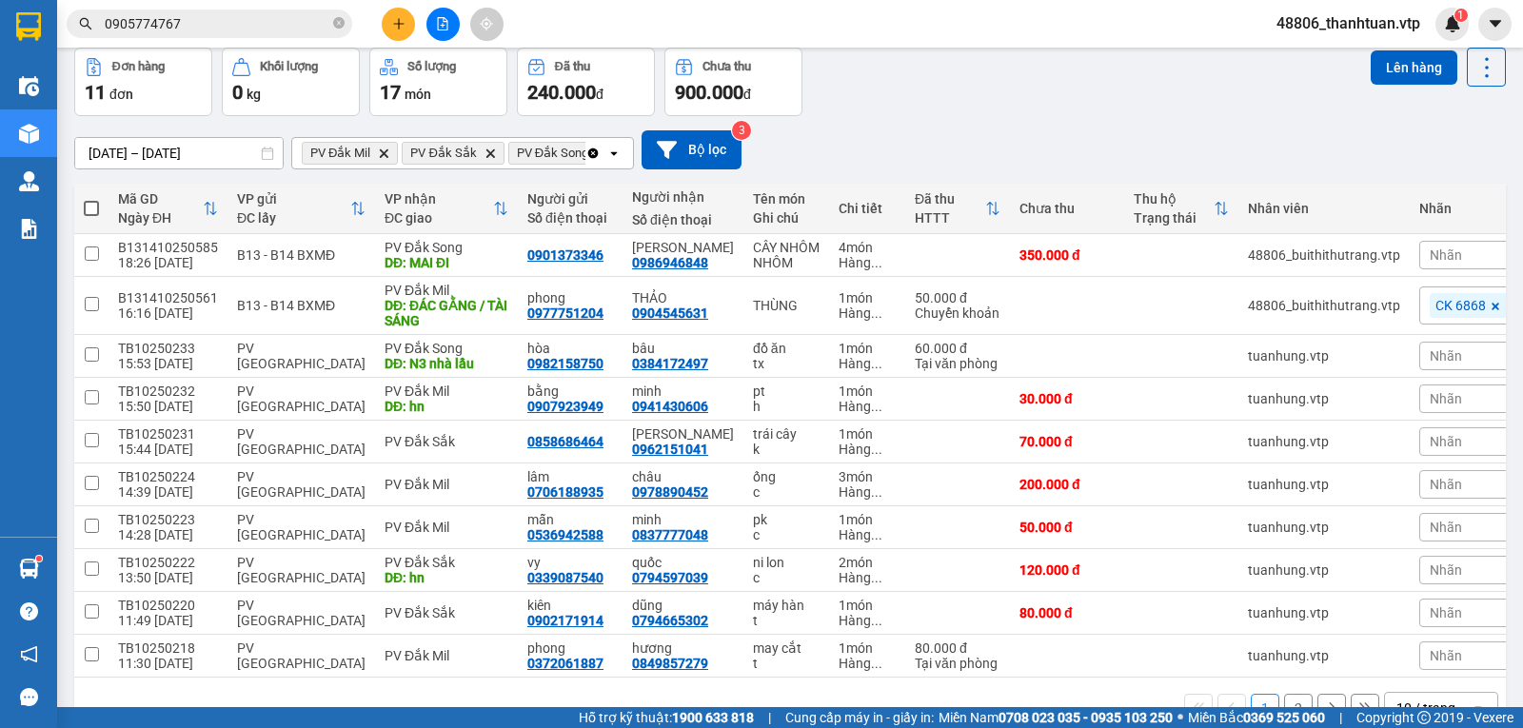
click at [92, 212] on span at bounding box center [91, 208] width 15 height 15
click at [91, 199] on input "checkbox" at bounding box center [91, 199] width 0 height 0
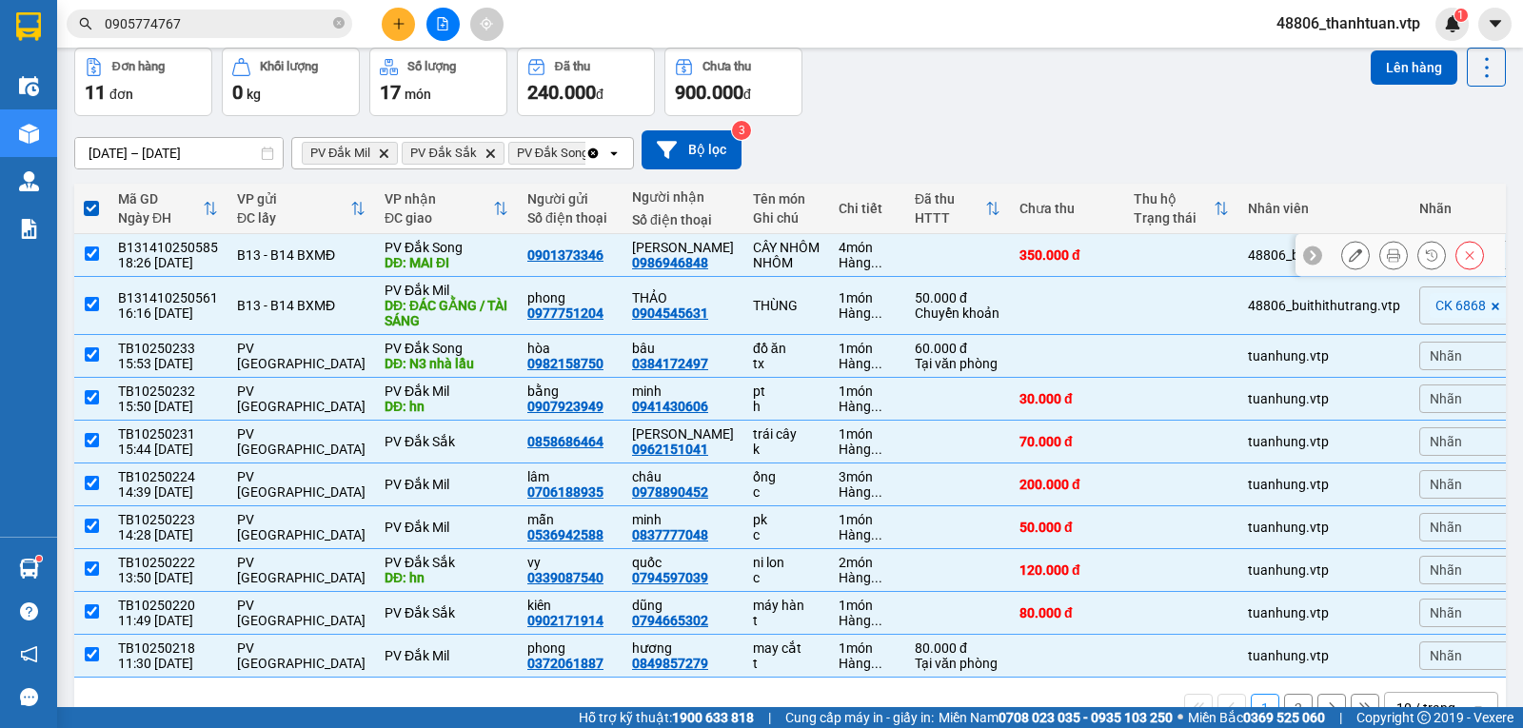
scroll to position [165, 0]
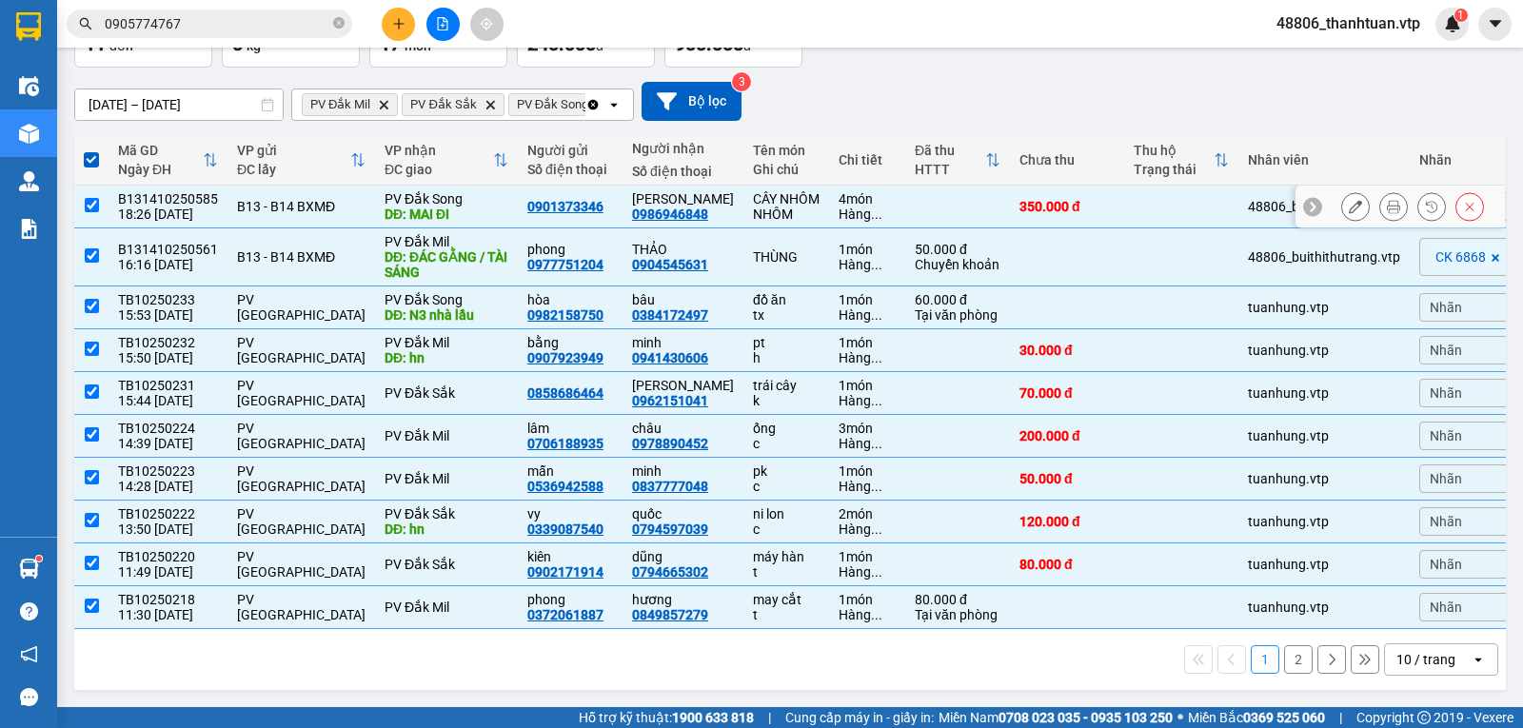
click at [90, 198] on input "checkbox" at bounding box center [92, 205] width 14 height 14
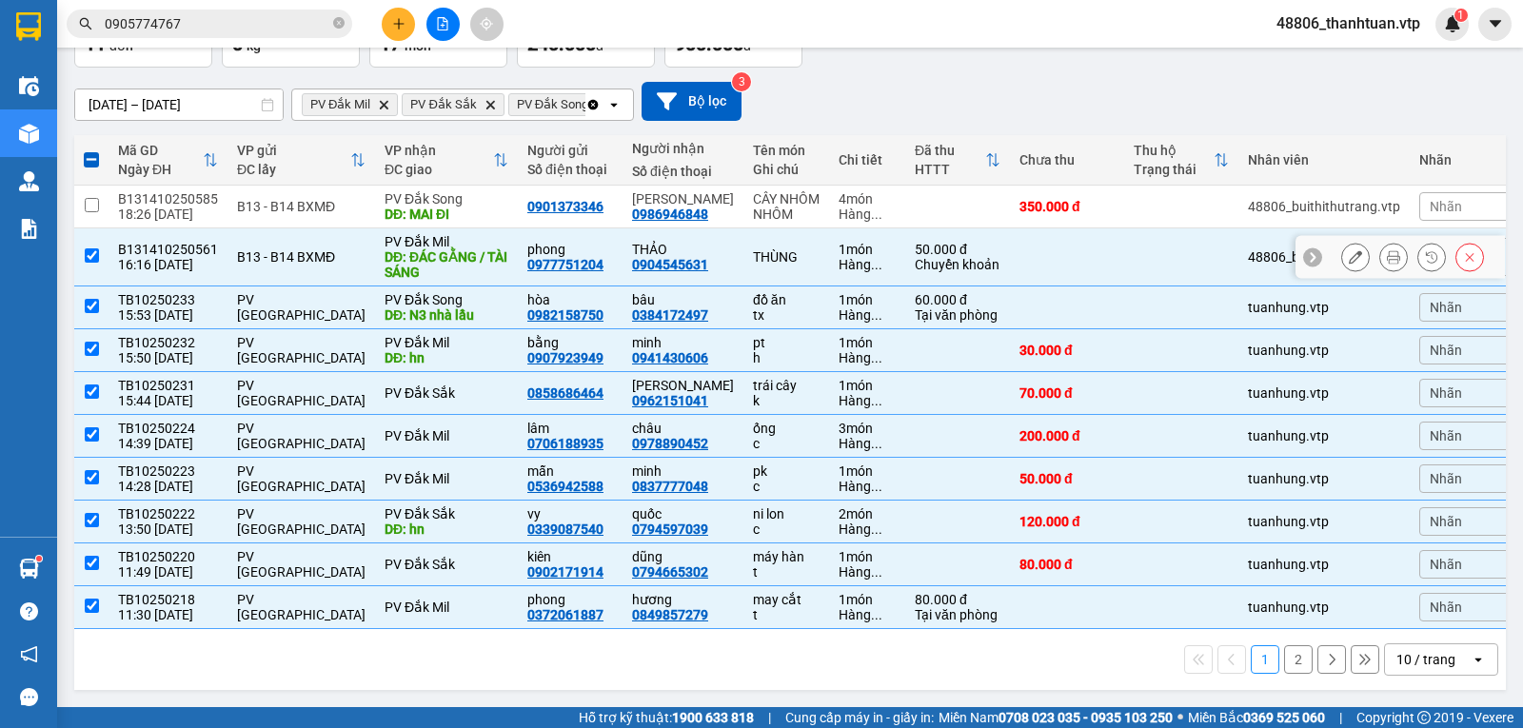
click at [93, 248] on input "checkbox" at bounding box center [92, 255] width 14 height 14
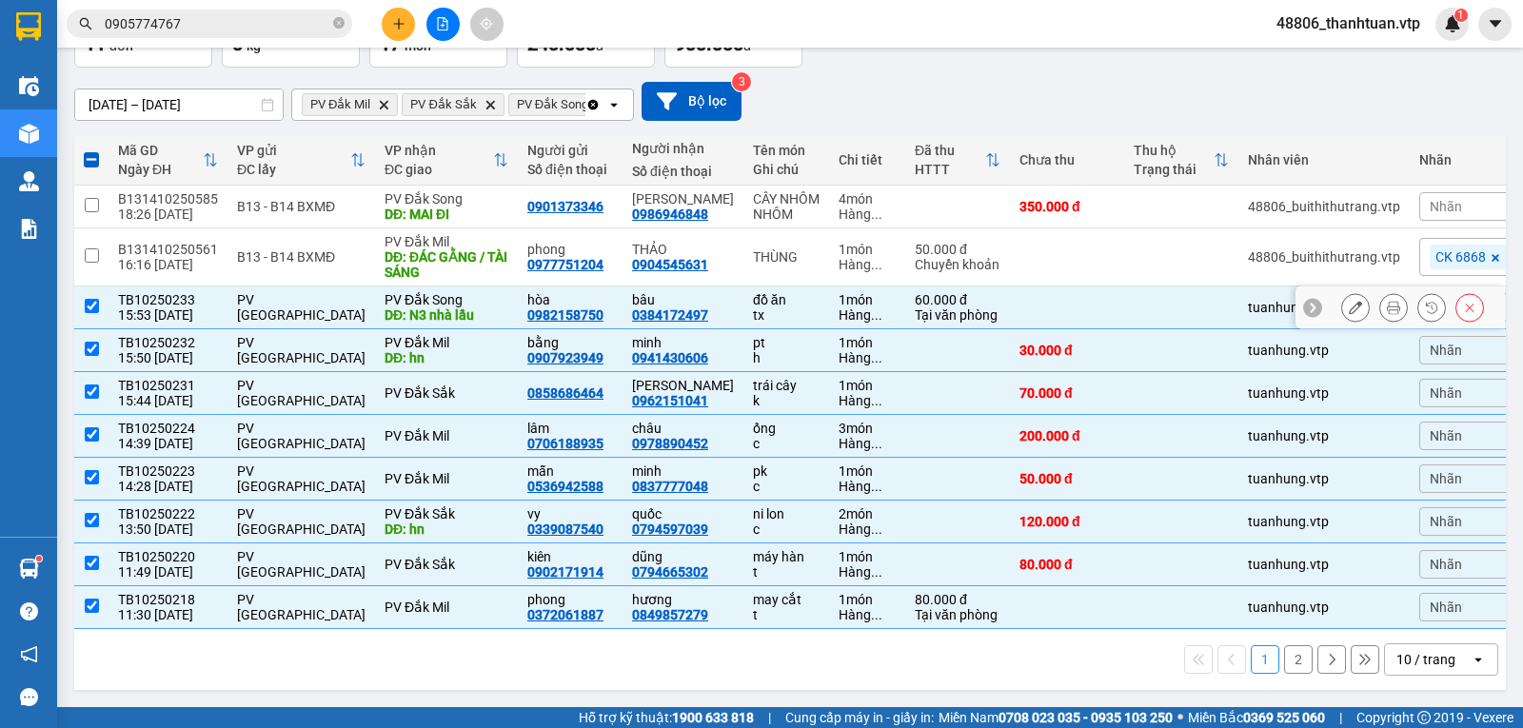
click at [91, 289] on td at bounding box center [91, 307] width 34 height 43
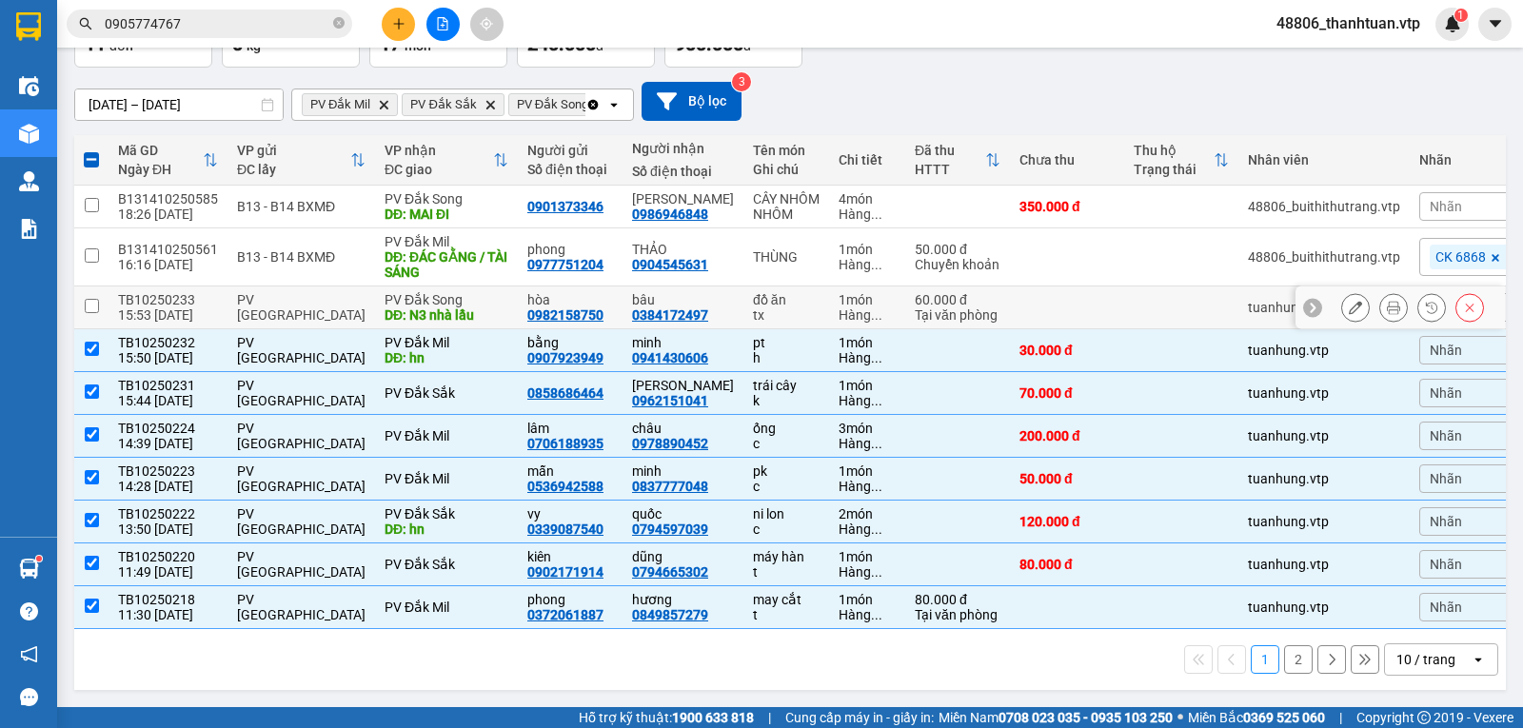
click at [96, 301] on input "checkbox" at bounding box center [92, 306] width 14 height 14
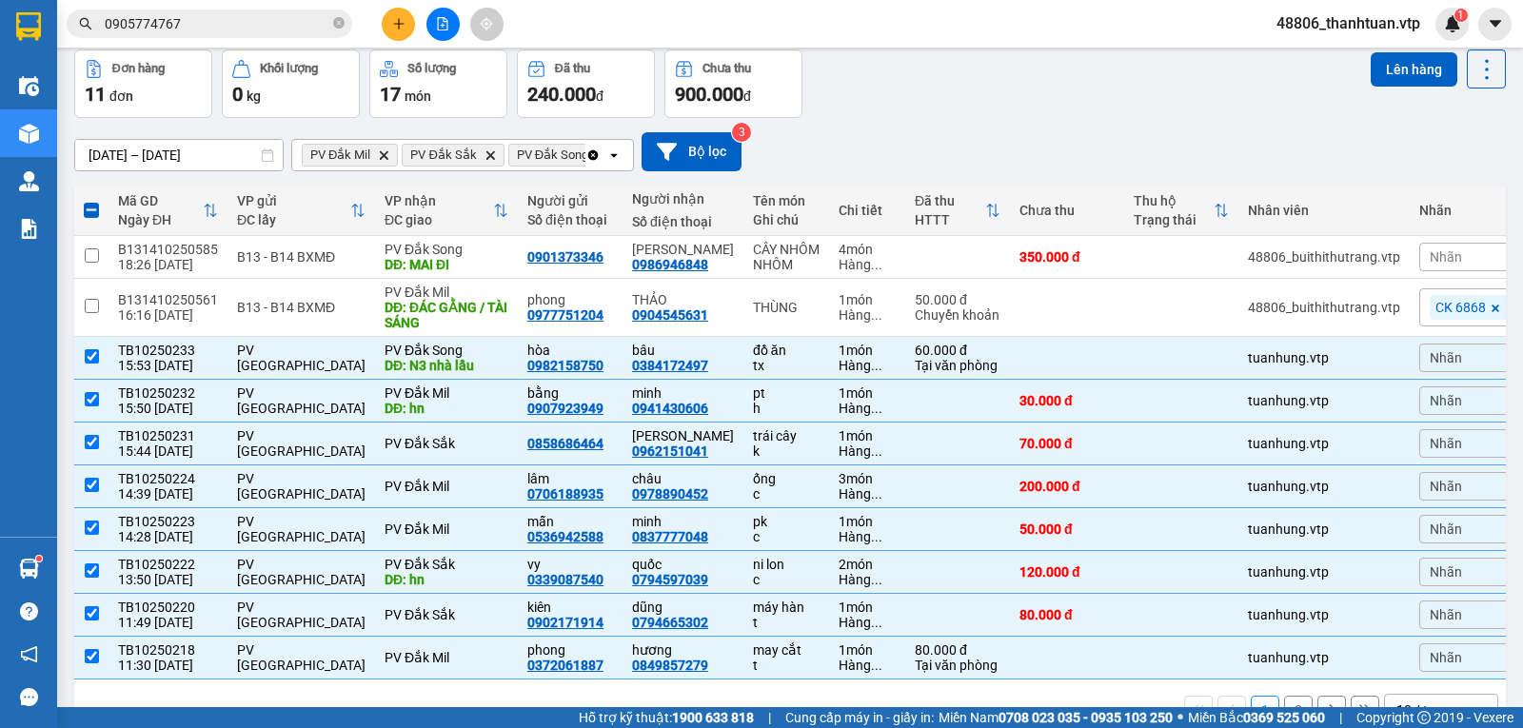
scroll to position [0, 0]
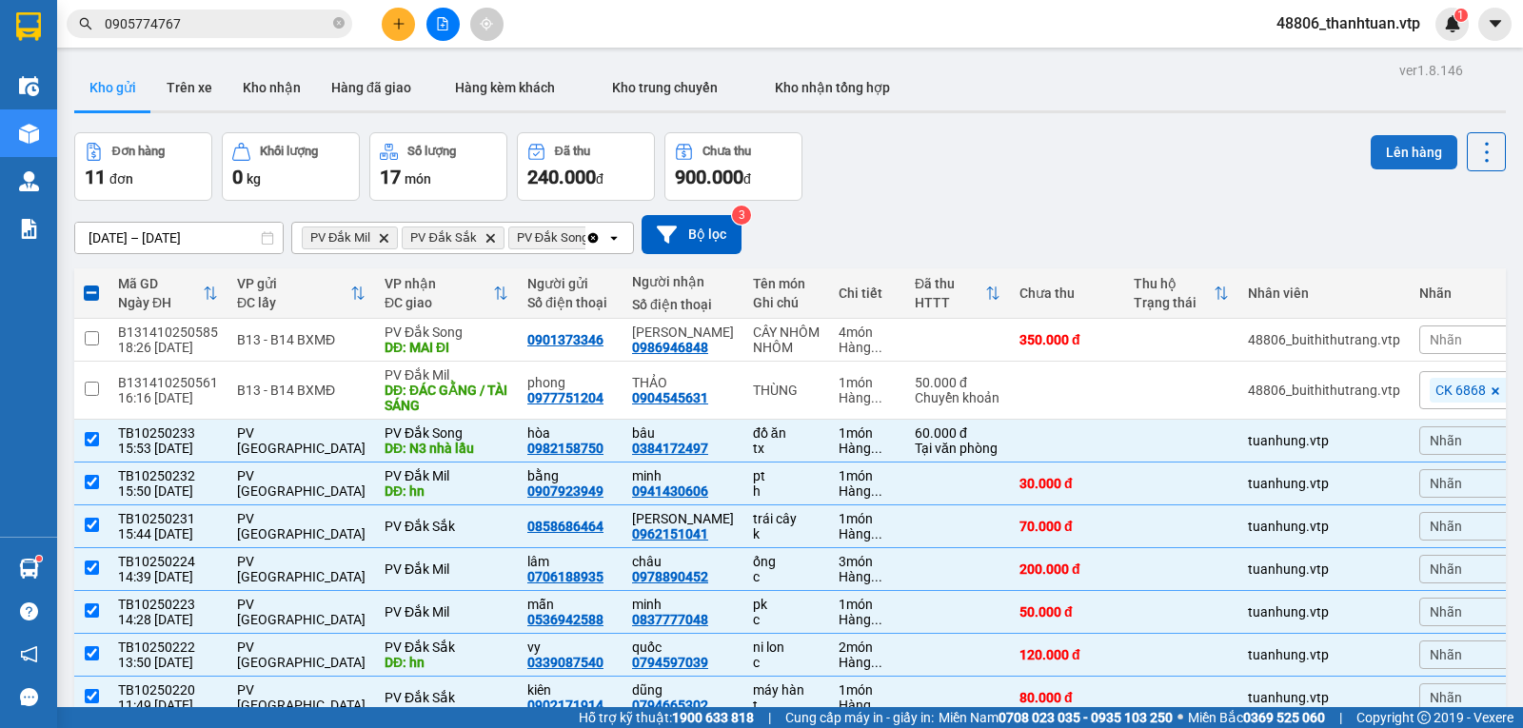
click at [1404, 153] on button "Lên hàng" at bounding box center [1414, 152] width 87 height 34
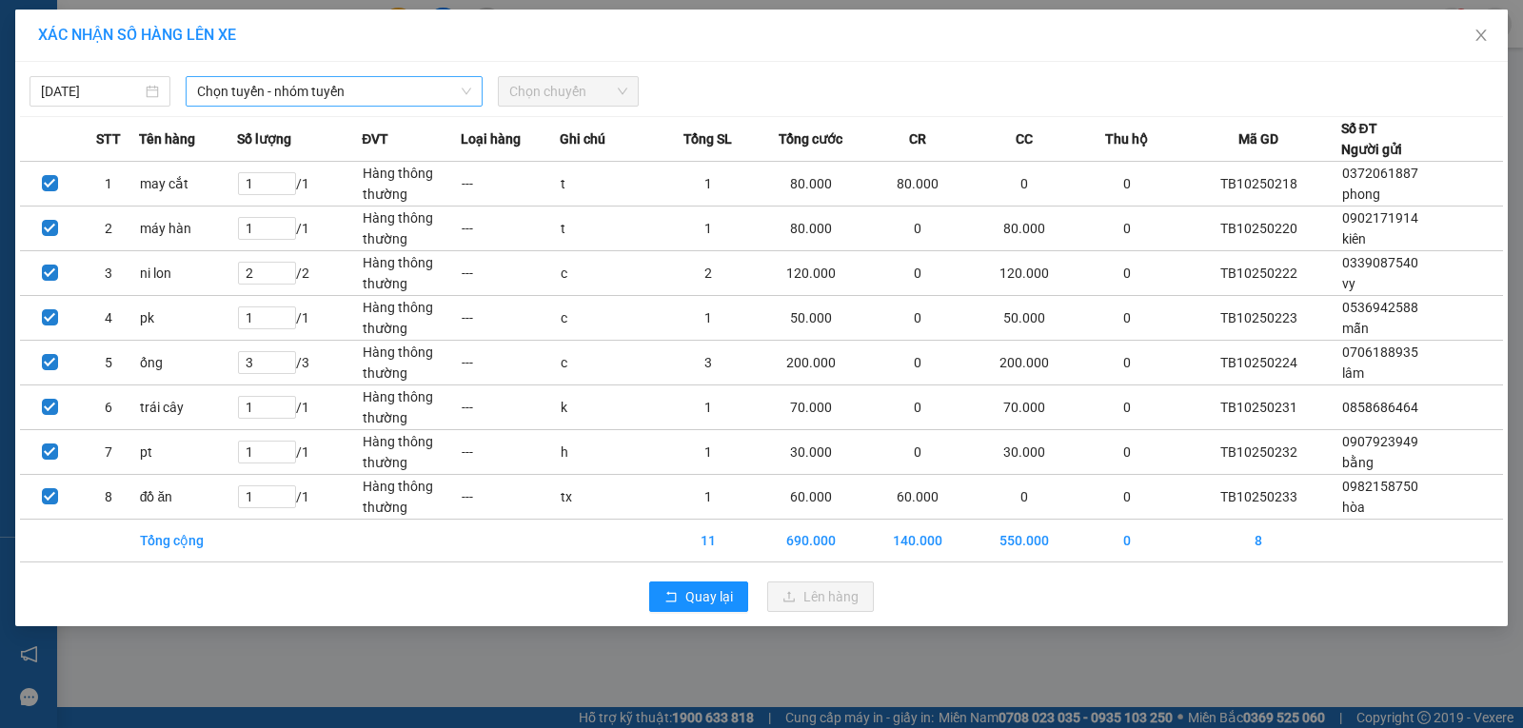
drag, startPoint x: 416, startPoint y: 100, endPoint x: 429, endPoint y: 101, distance: 13.4
click at [417, 100] on span "Chọn tuyến - nhóm tuyến" at bounding box center [334, 91] width 274 height 29
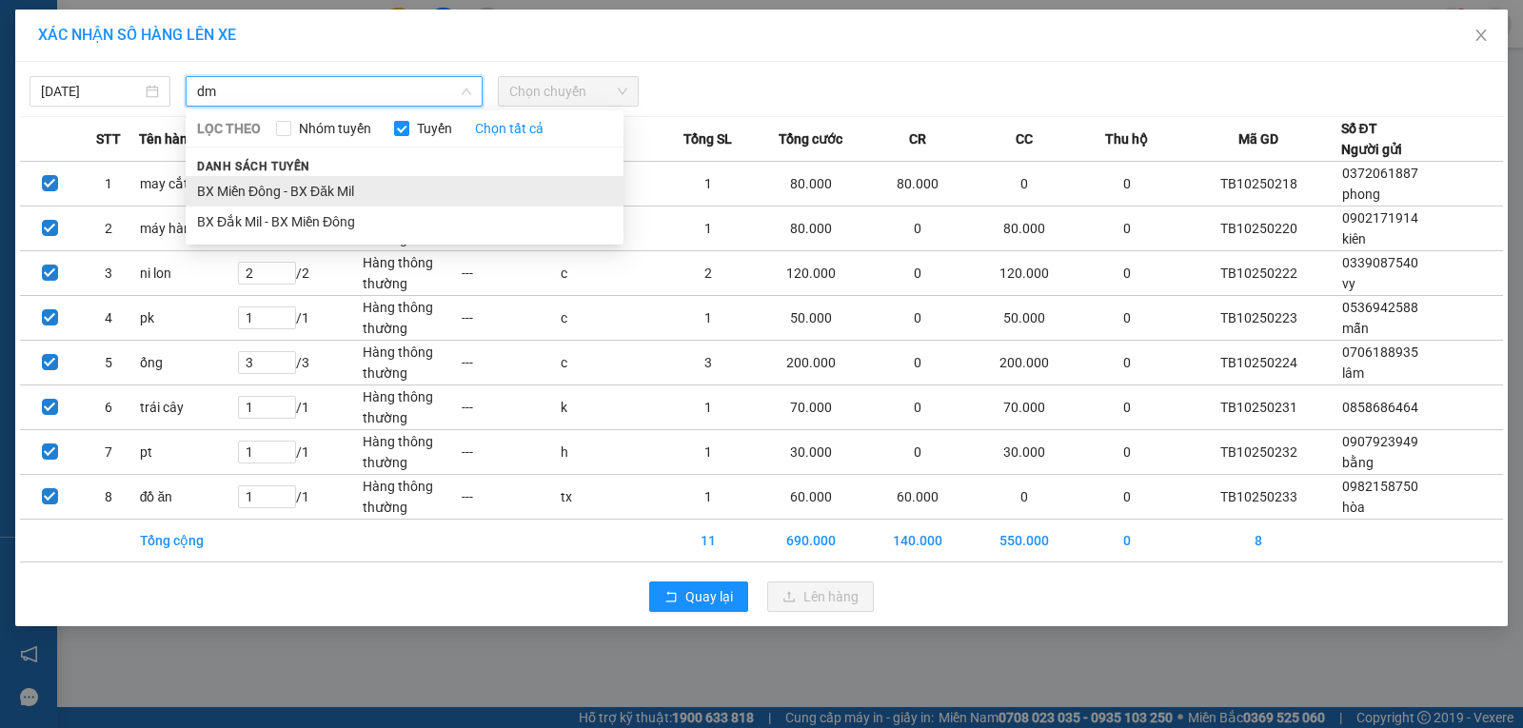
click at [303, 184] on li "BX Miền Đông - BX Đăk Mil" at bounding box center [405, 191] width 438 height 30
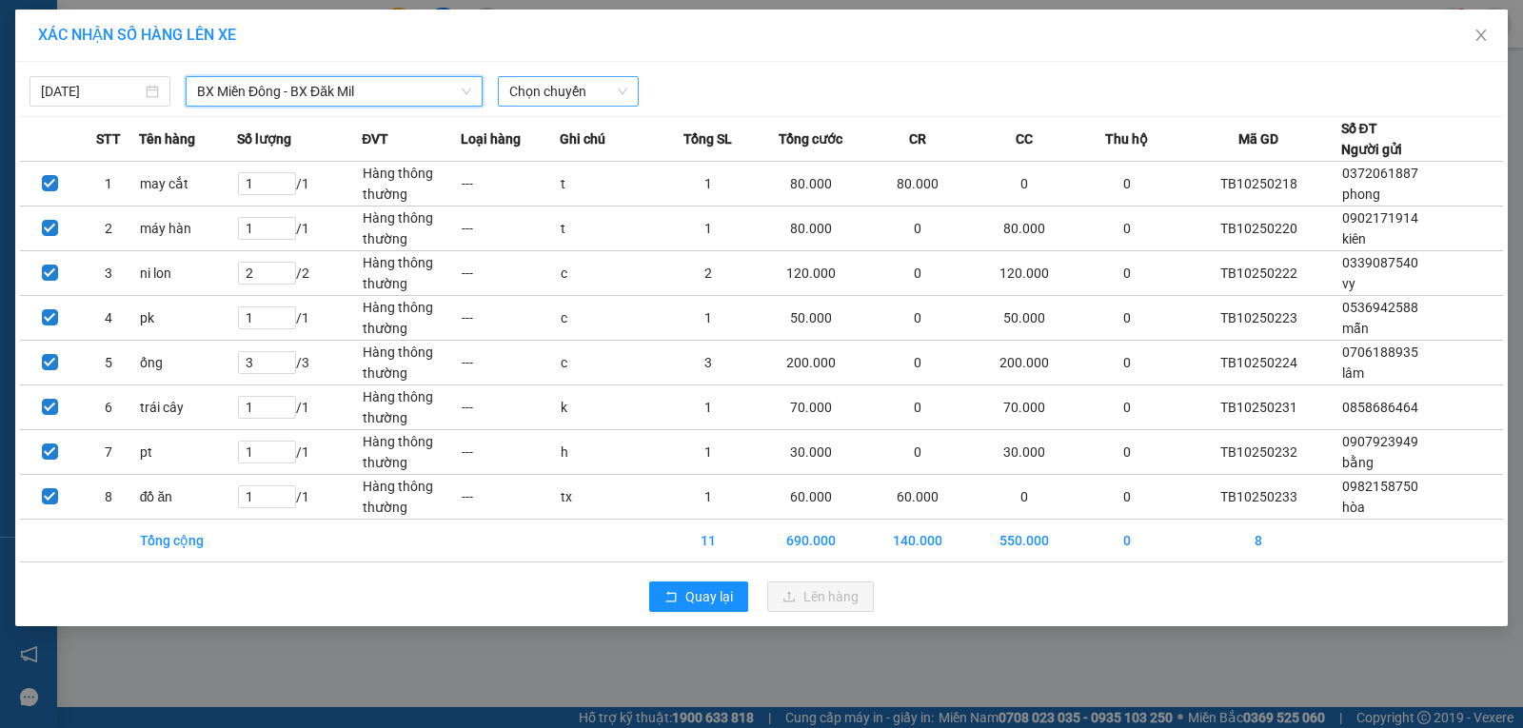
click at [555, 102] on span "Chọn chuyến" at bounding box center [568, 91] width 118 height 29
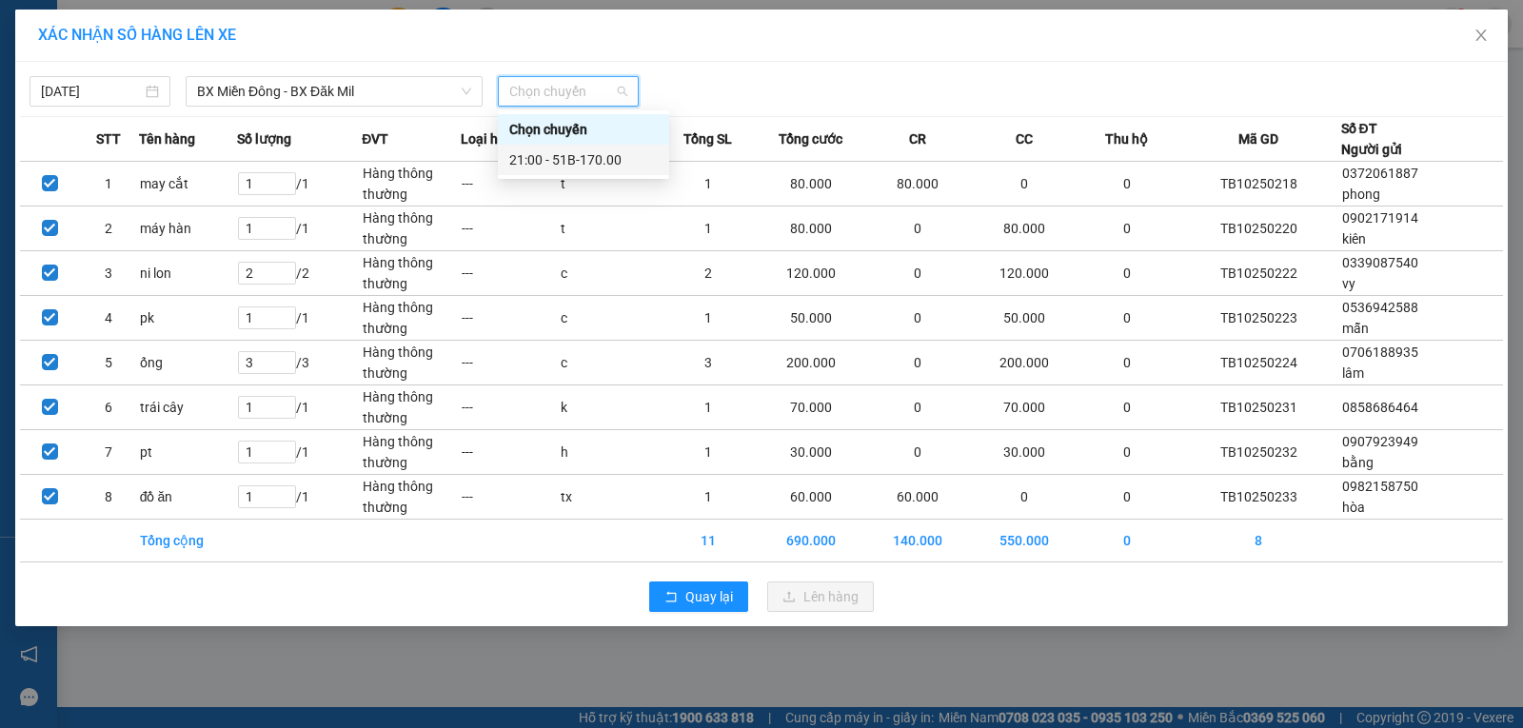
click at [540, 158] on div "21:00 - 51B-170.00" at bounding box center [583, 159] width 148 height 21
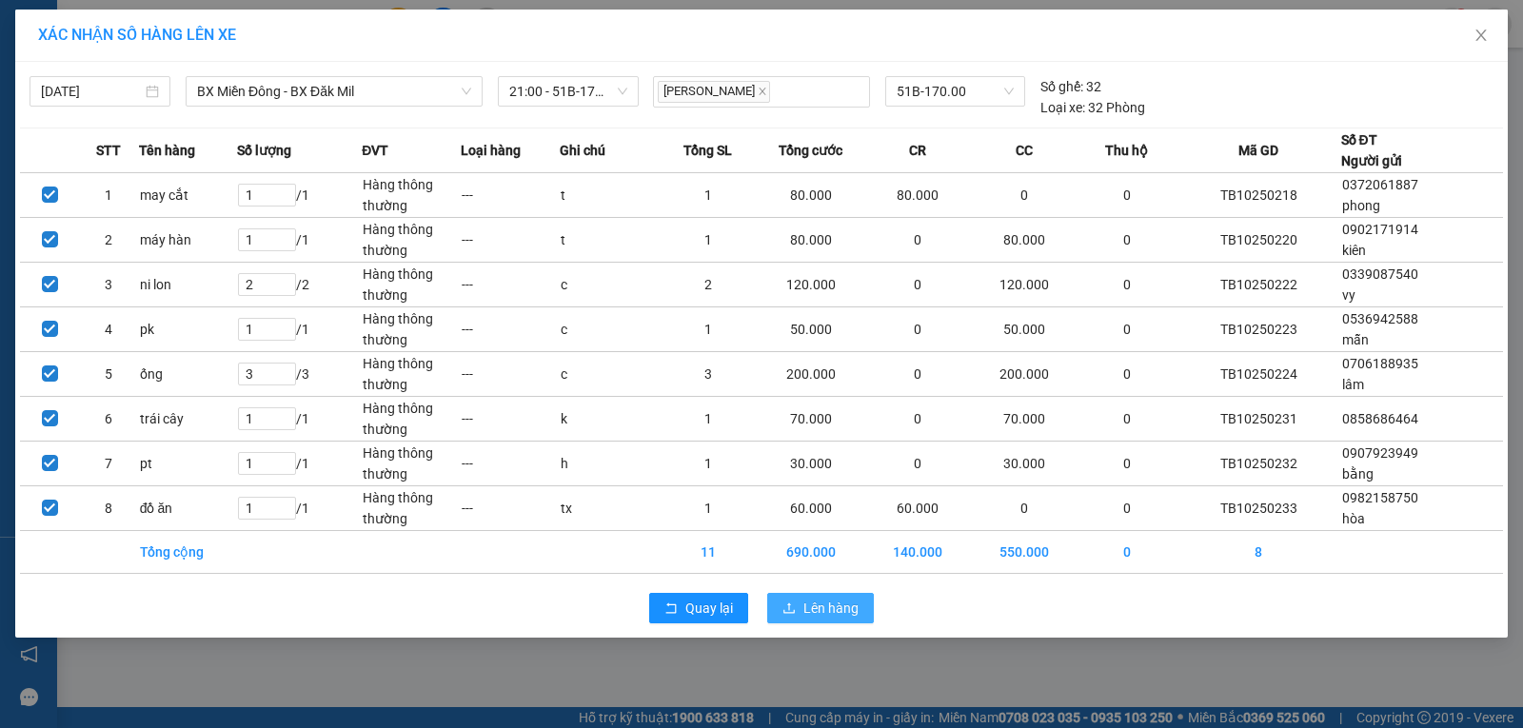
click at [834, 613] on span "Lên hàng" at bounding box center [830, 608] width 55 height 21
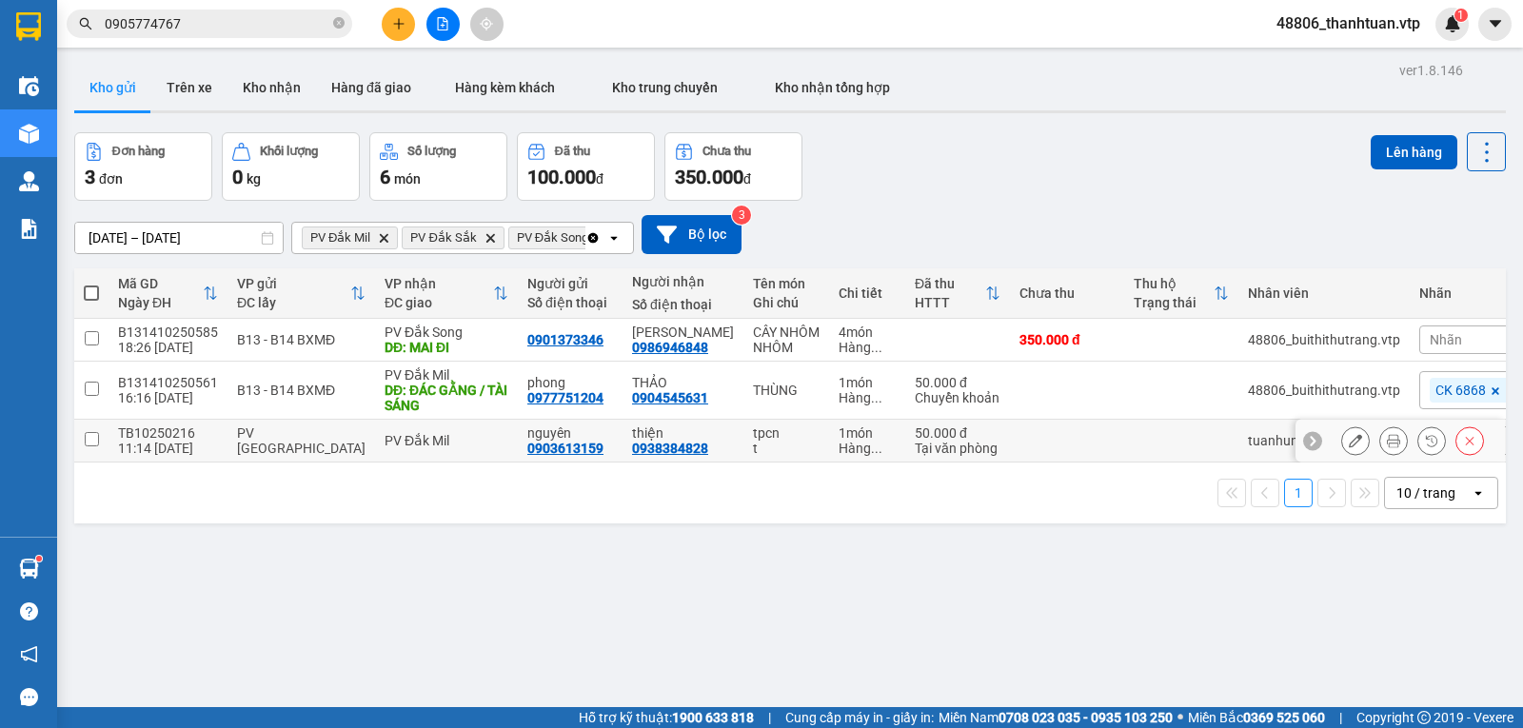
click at [89, 446] on input "checkbox" at bounding box center [92, 439] width 14 height 14
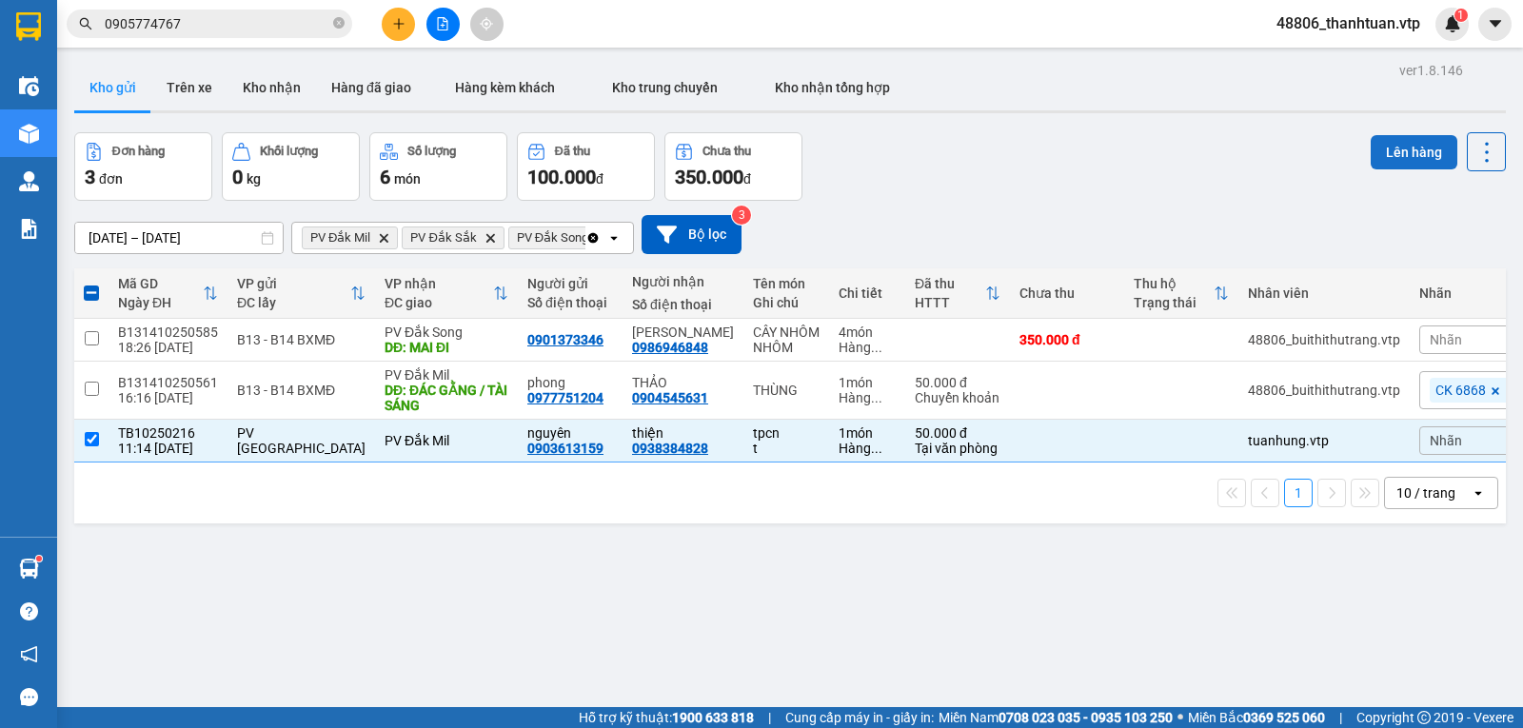
click at [1391, 146] on button "Lên hàng" at bounding box center [1414, 152] width 87 height 34
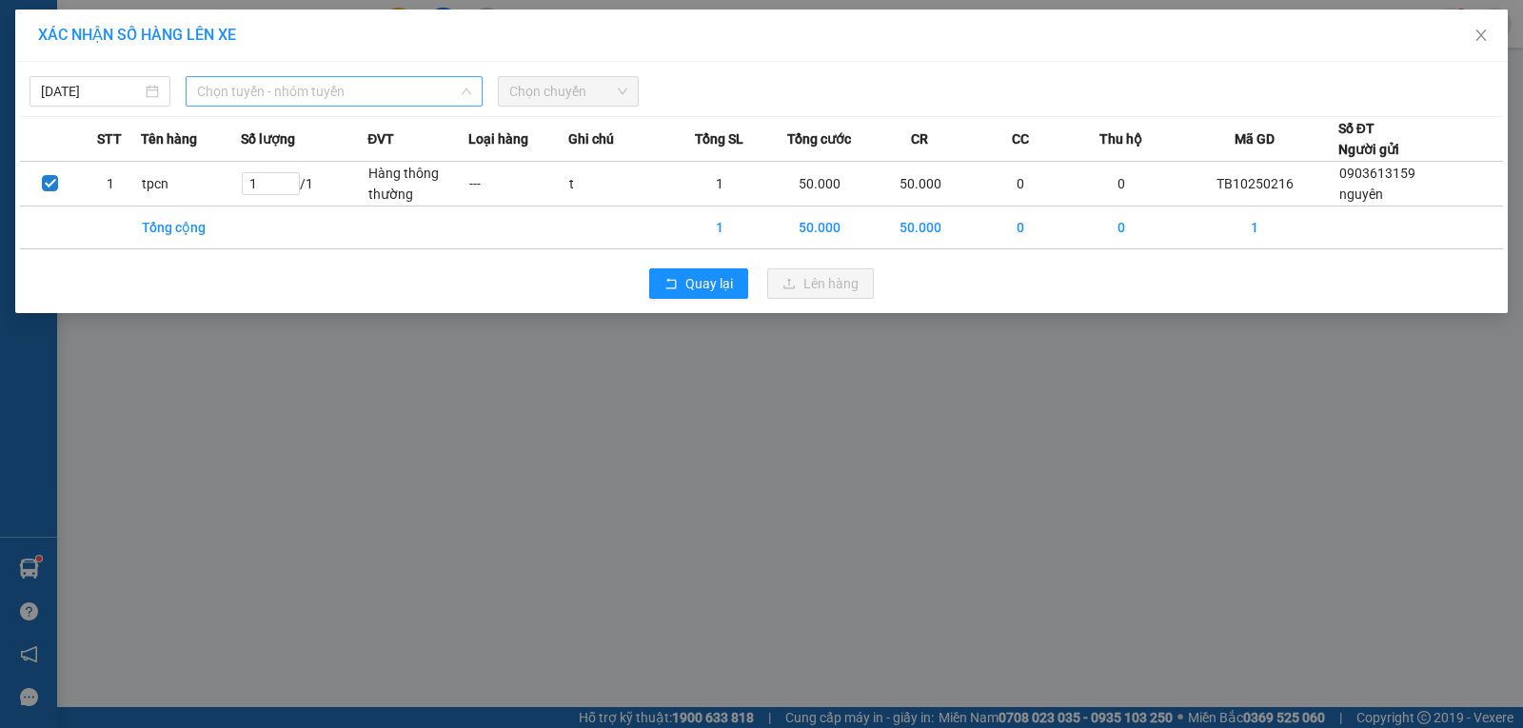
click at [461, 97] on span "Chọn tuyến - nhóm tuyến" at bounding box center [334, 91] width 274 height 29
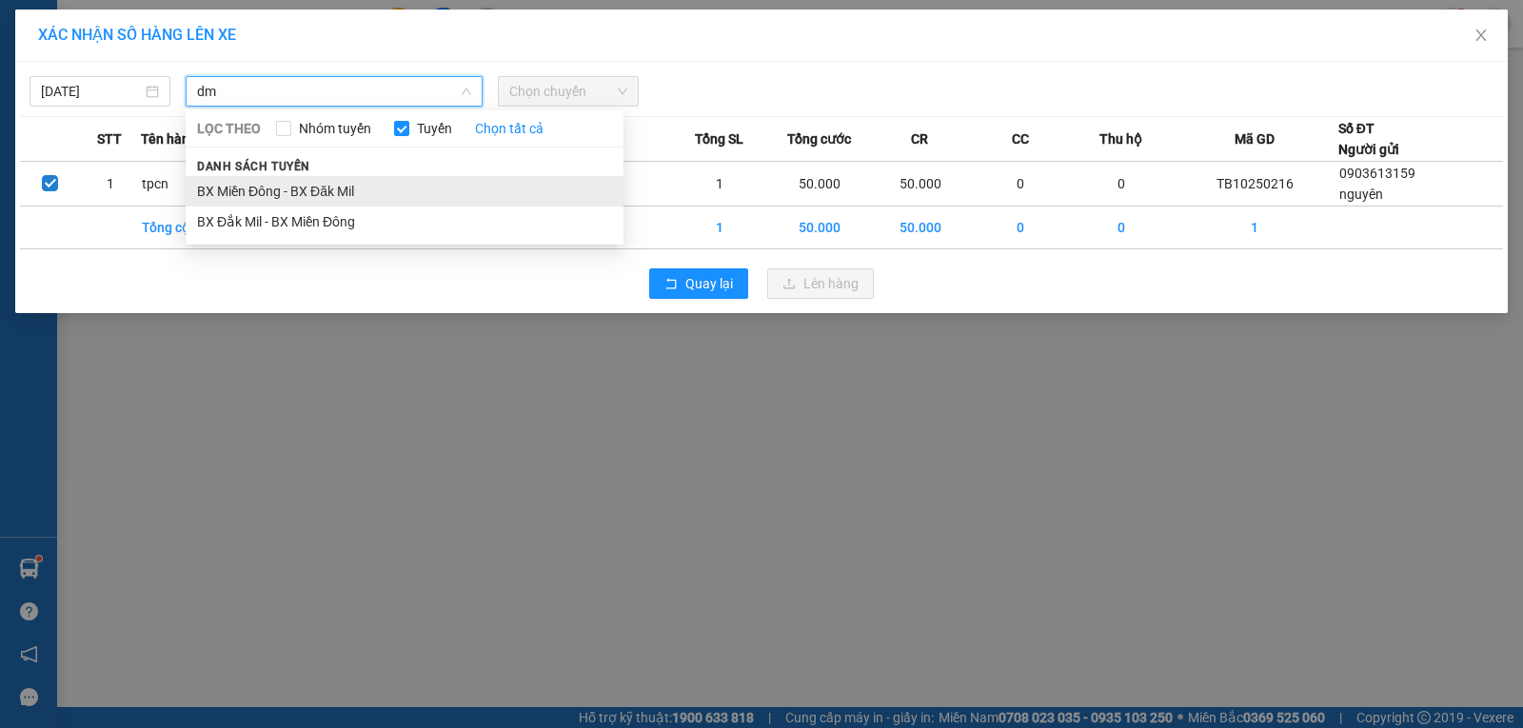
click at [357, 191] on li "BX Miền Đông - BX Đăk Mil" at bounding box center [405, 191] width 438 height 30
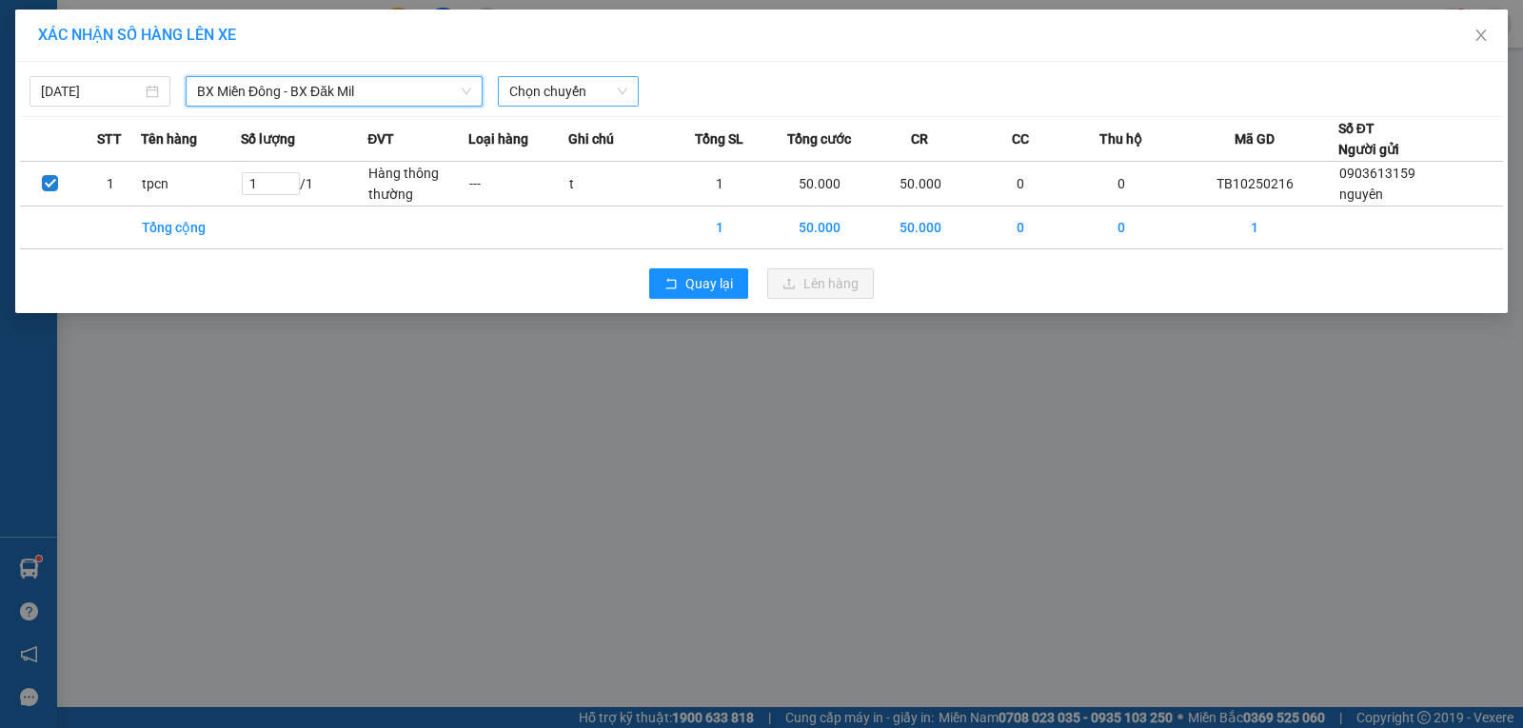
click at [528, 99] on span "Chọn chuyến" at bounding box center [568, 91] width 118 height 29
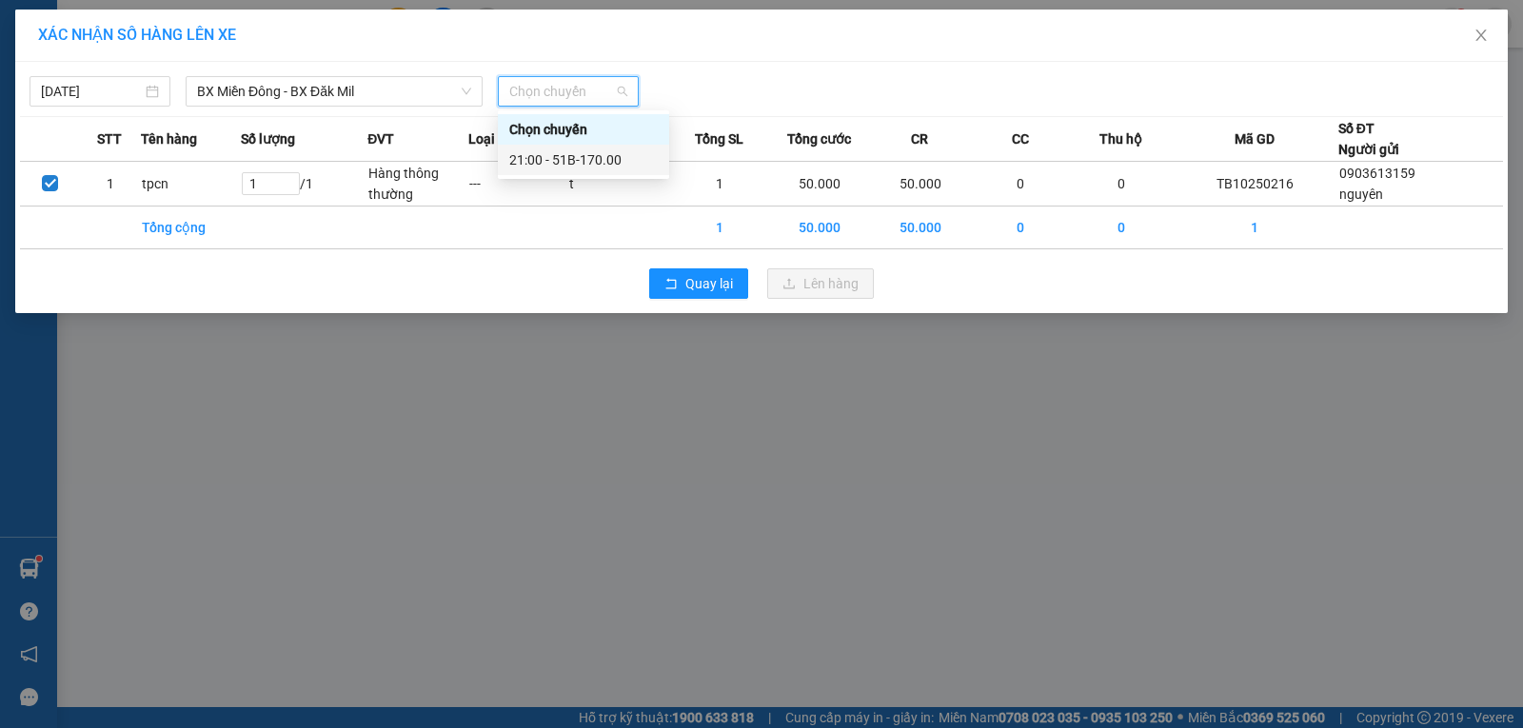
click at [558, 165] on div "21:00 - 51B-170.00" at bounding box center [583, 159] width 148 height 21
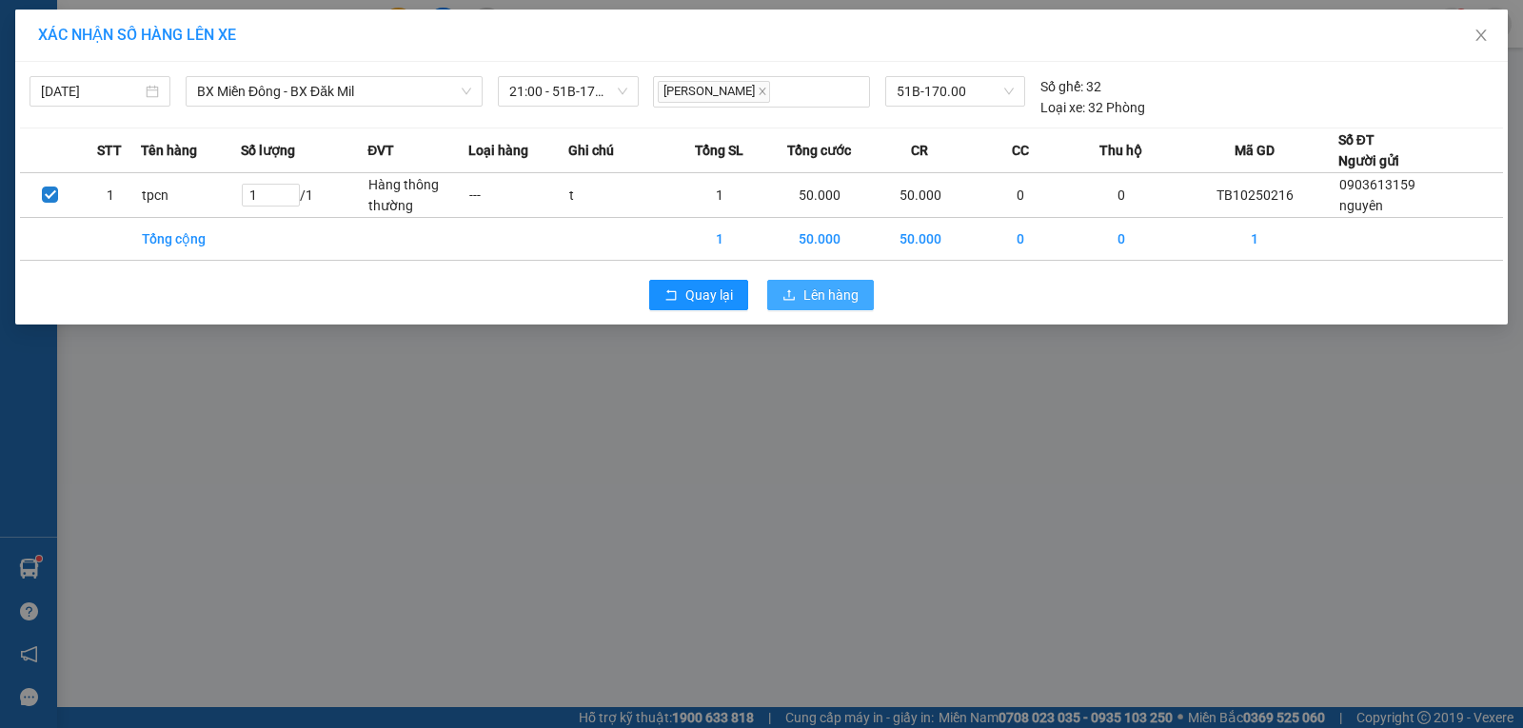
click at [813, 287] on span "Lên hàng" at bounding box center [830, 295] width 55 height 21
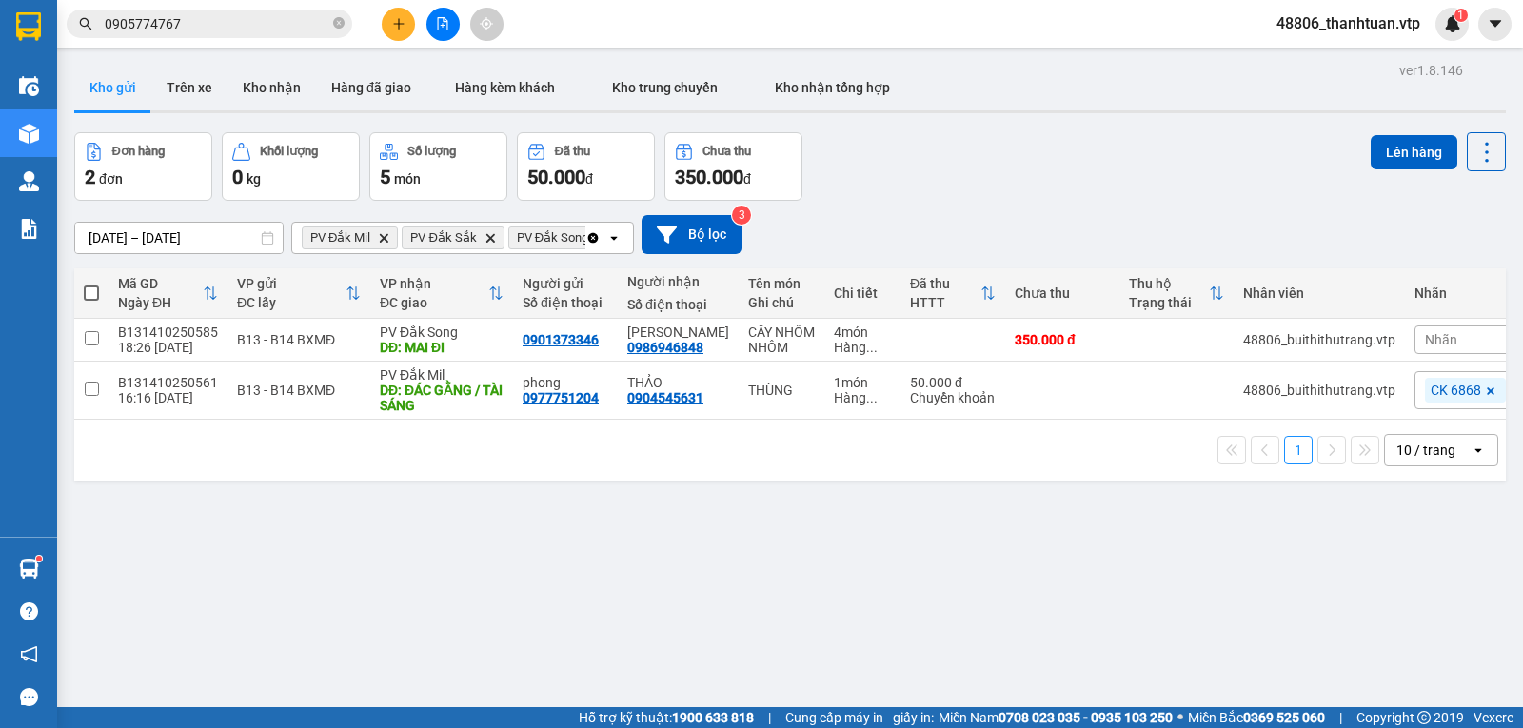
click at [591, 241] on icon "Clear all" at bounding box center [593, 237] width 10 height 10
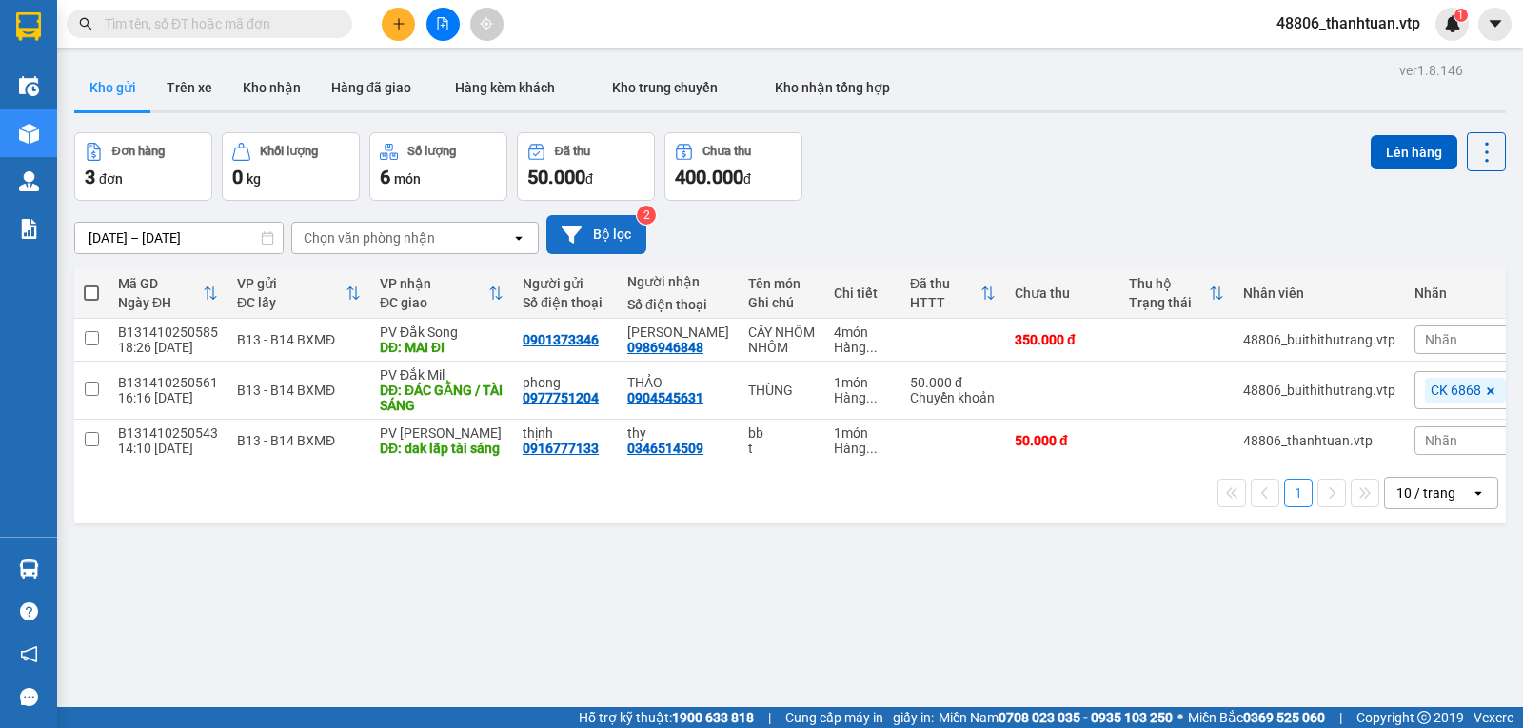
click at [594, 251] on button "Bộ lọc" at bounding box center [596, 234] width 100 height 39
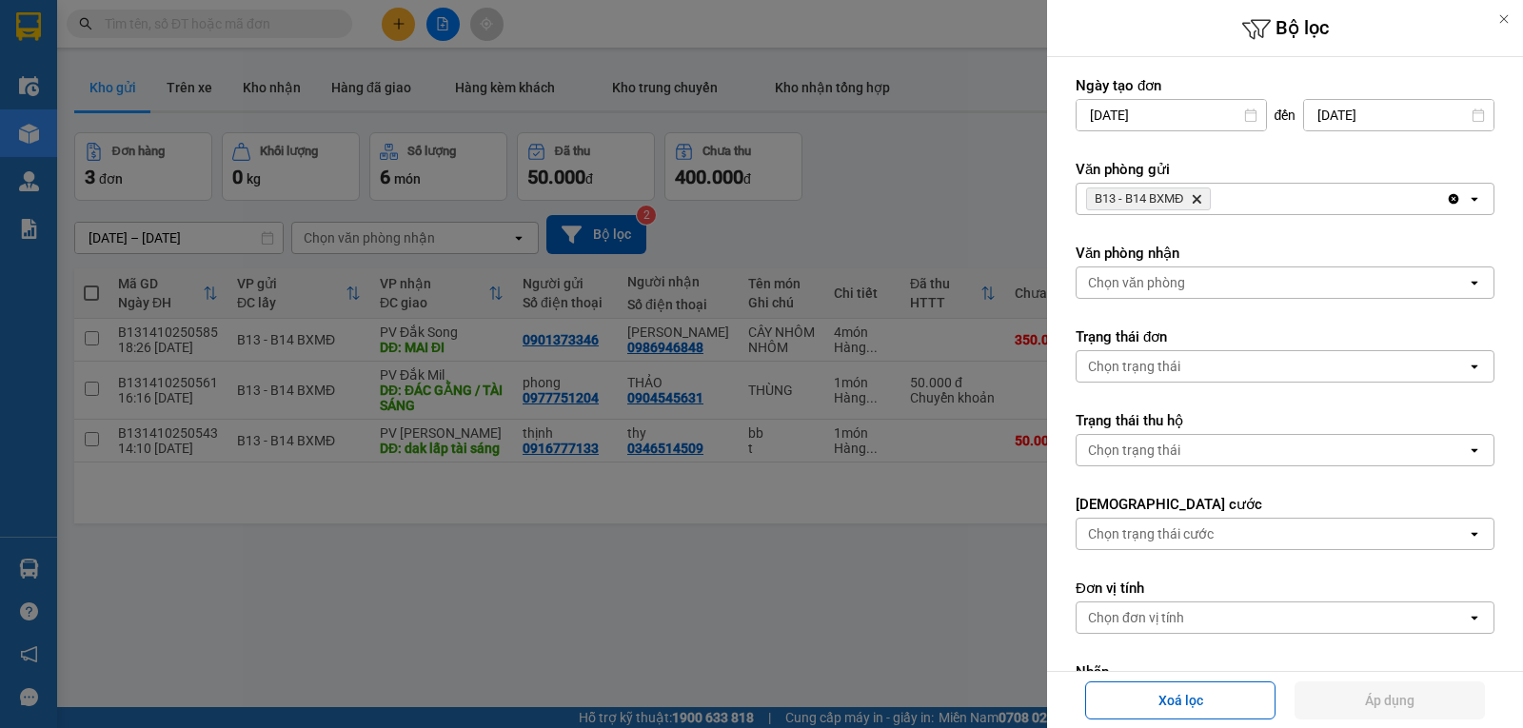
click at [1198, 197] on icon "Delete" at bounding box center [1196, 198] width 11 height 11
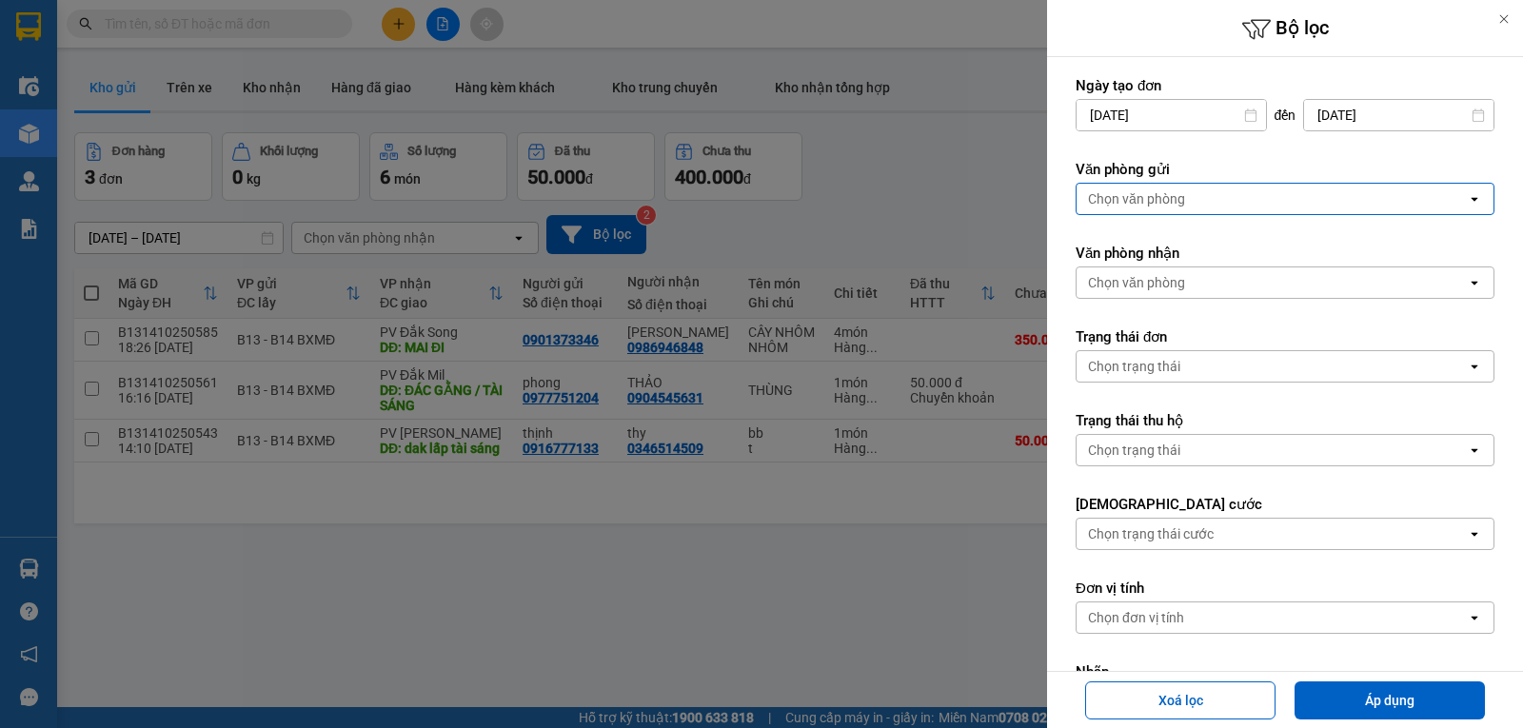
click at [1194, 207] on div "Chọn văn phòng" at bounding box center [1271, 199] width 390 height 30
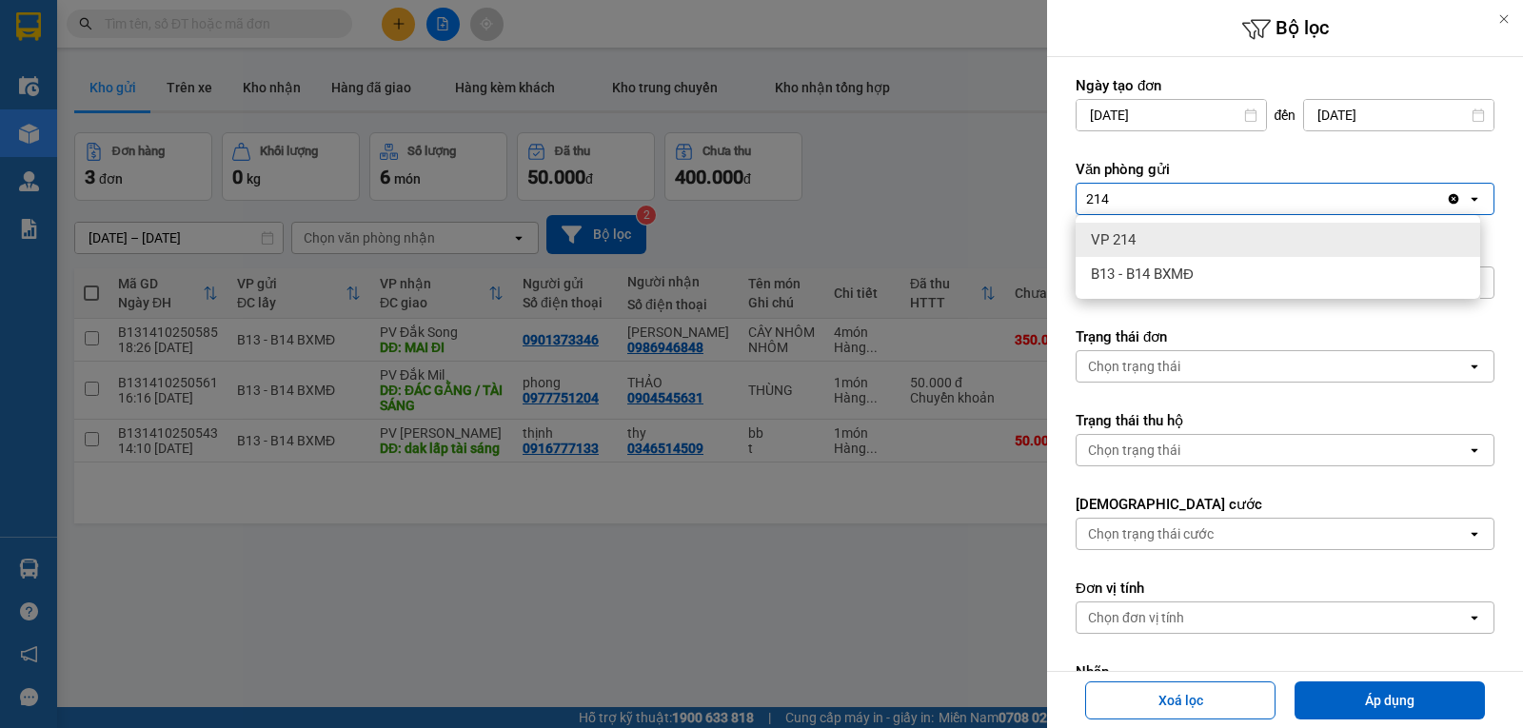
type input "214"
click at [1163, 235] on div "VP 214" at bounding box center [1277, 240] width 404 height 34
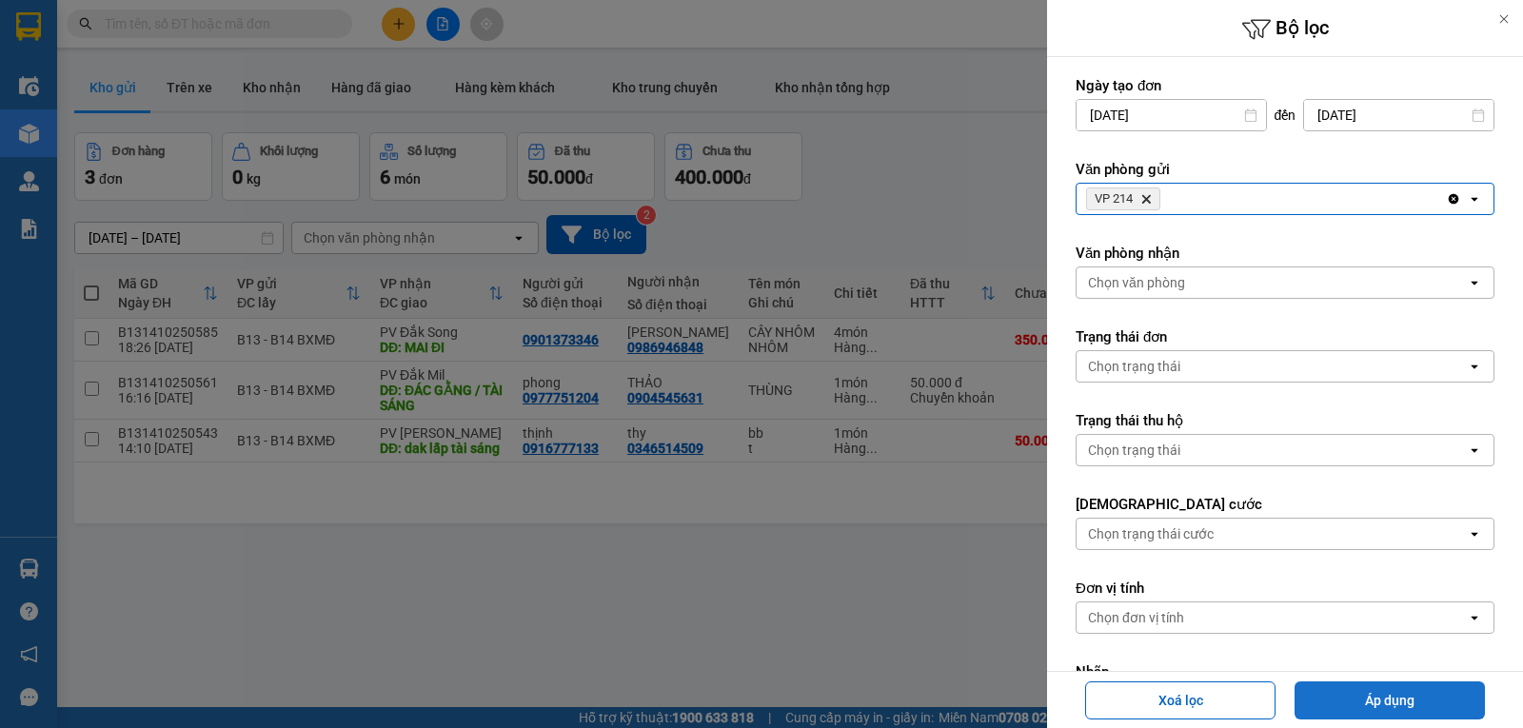
click at [1358, 702] on button "Áp dụng" at bounding box center [1389, 700] width 190 height 38
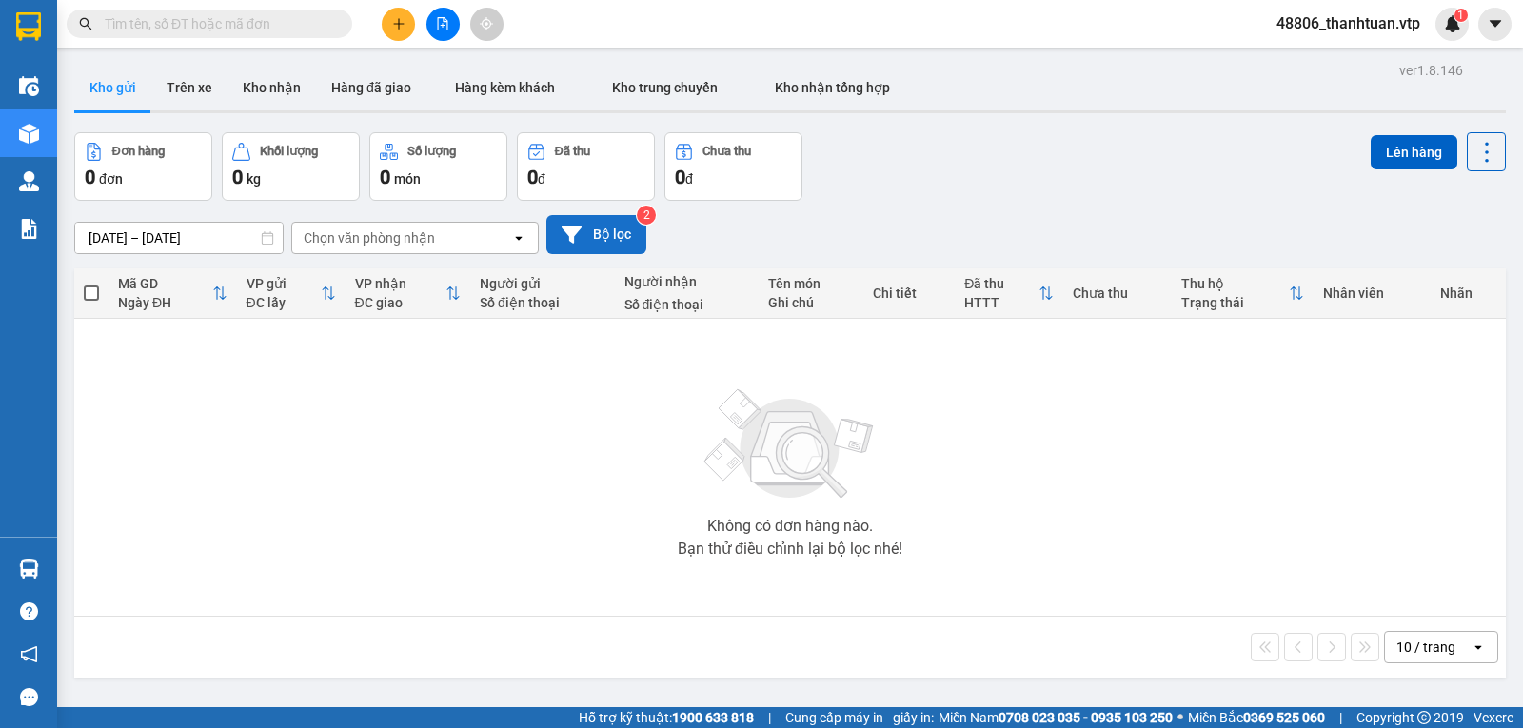
click at [613, 235] on button "Bộ lọc" at bounding box center [596, 234] width 100 height 39
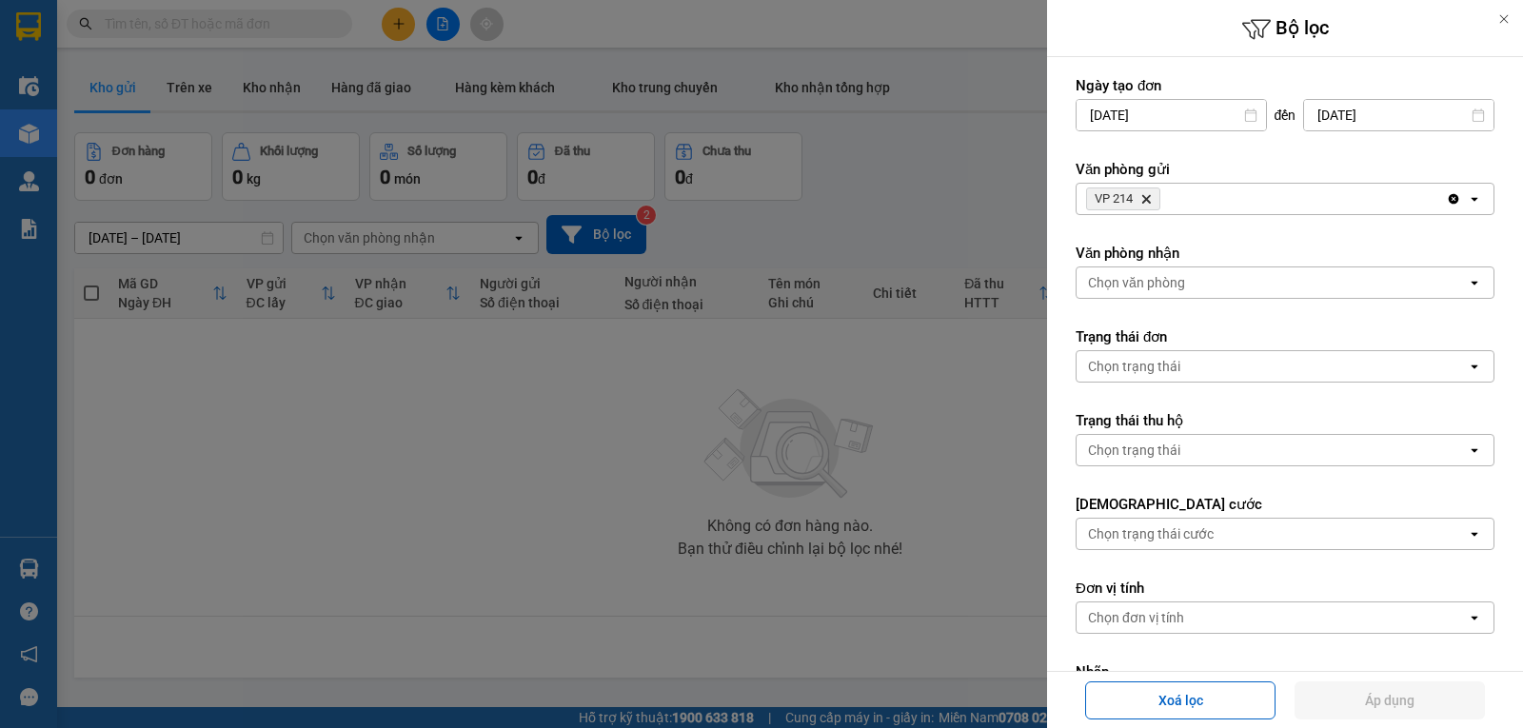
click at [1148, 199] on icon "VP 214, close by backspace" at bounding box center [1146, 199] width 9 height 9
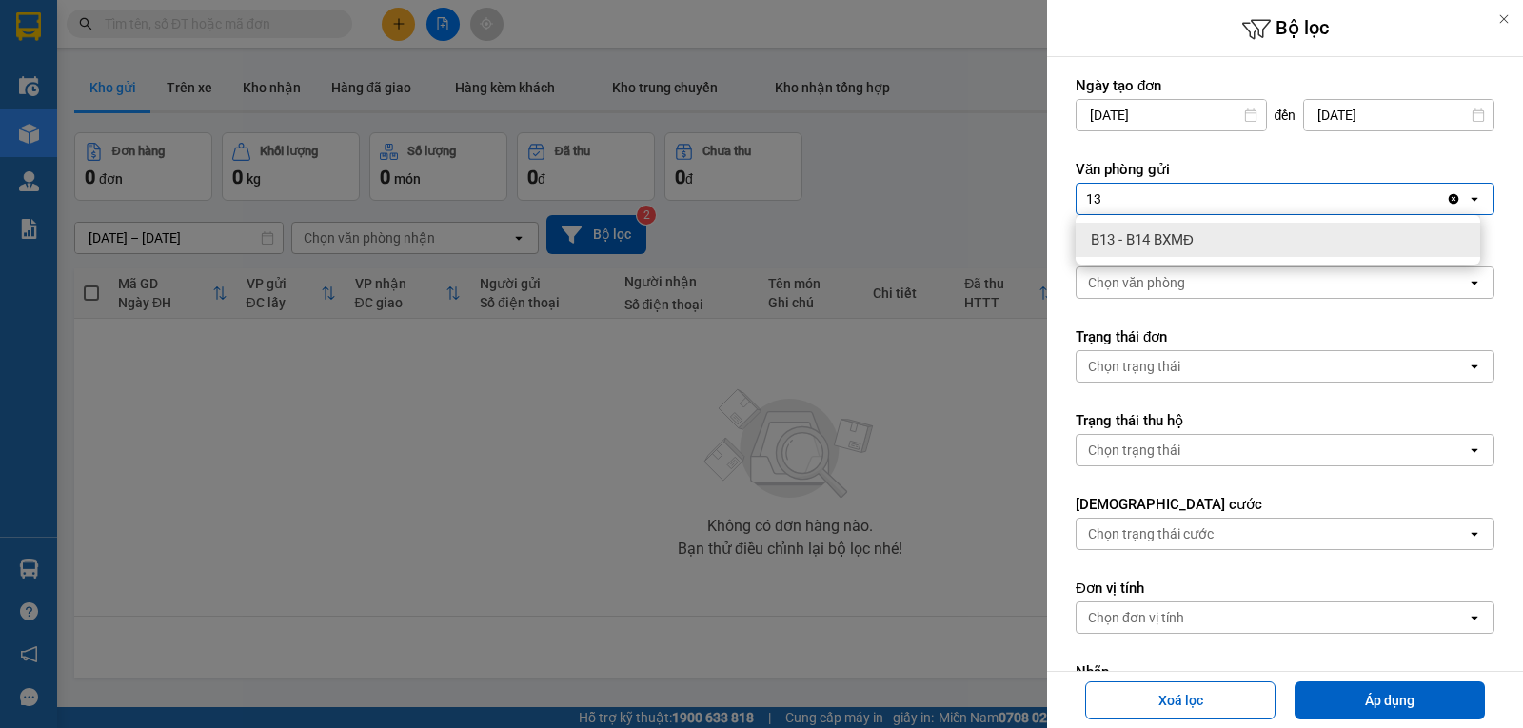
type input "13"
click at [1232, 236] on div "B13 - B14 BXMĐ" at bounding box center [1277, 240] width 404 height 34
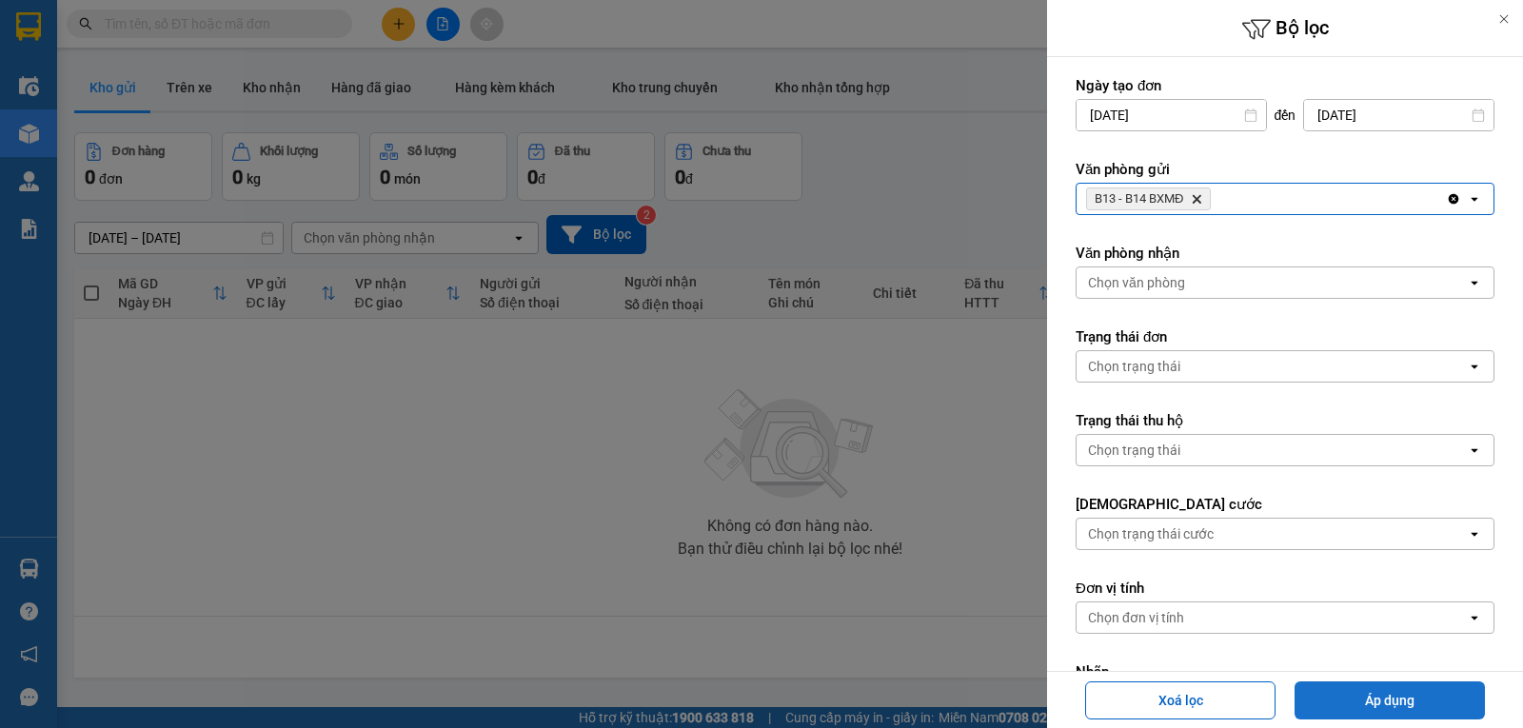
click at [1383, 700] on button "Áp dụng" at bounding box center [1389, 700] width 190 height 38
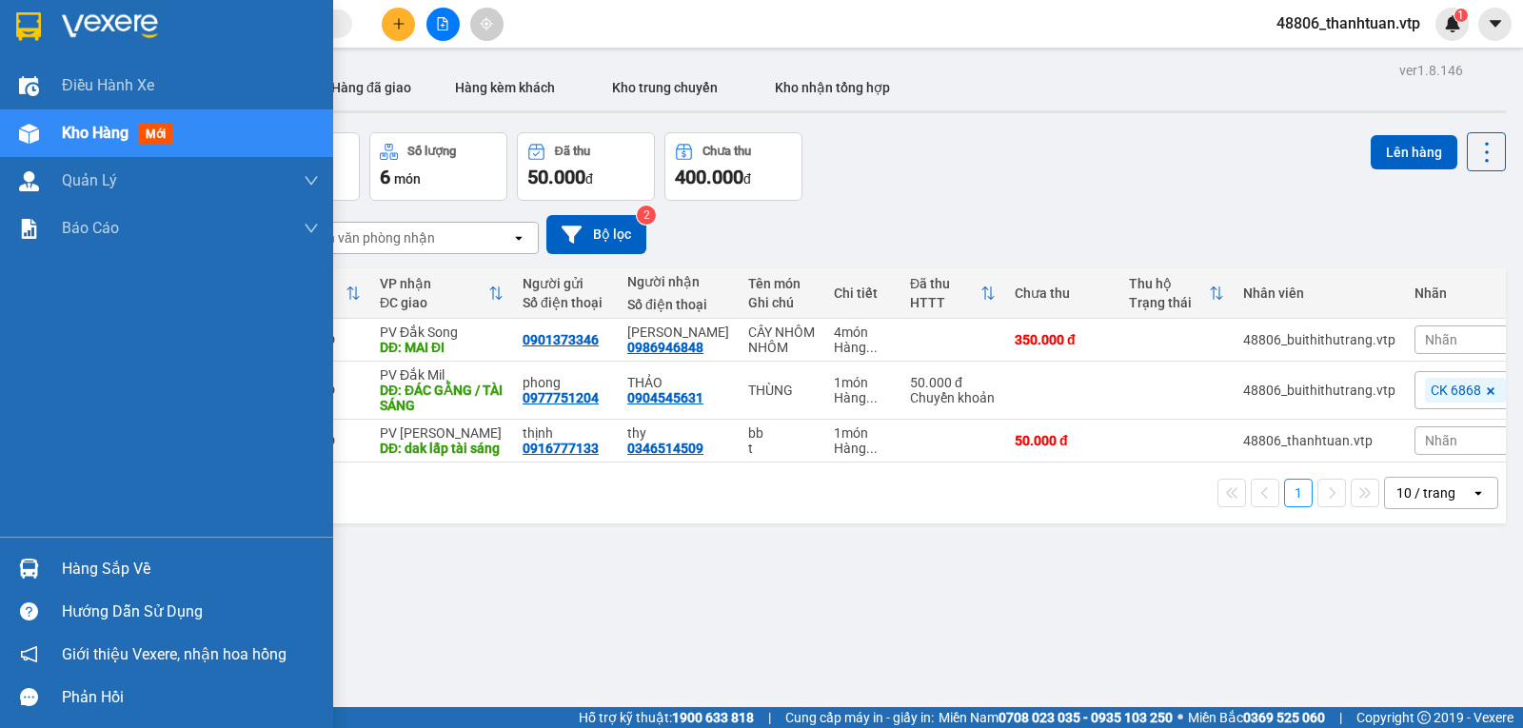
click at [87, 139] on span "Kho hàng" at bounding box center [95, 133] width 67 height 18
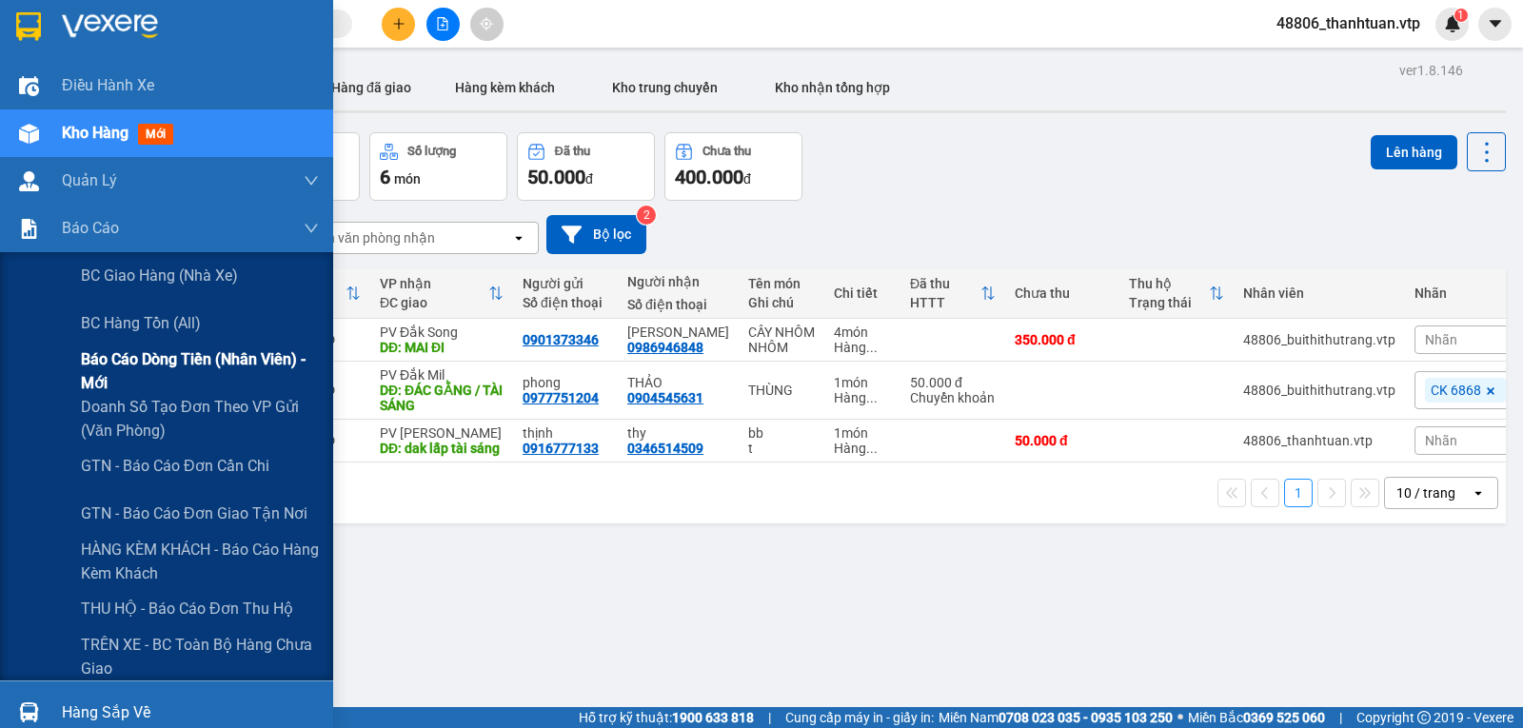
click at [138, 365] on span "Báo cáo dòng tiền (nhân viên) - mới" at bounding box center [200, 371] width 238 height 48
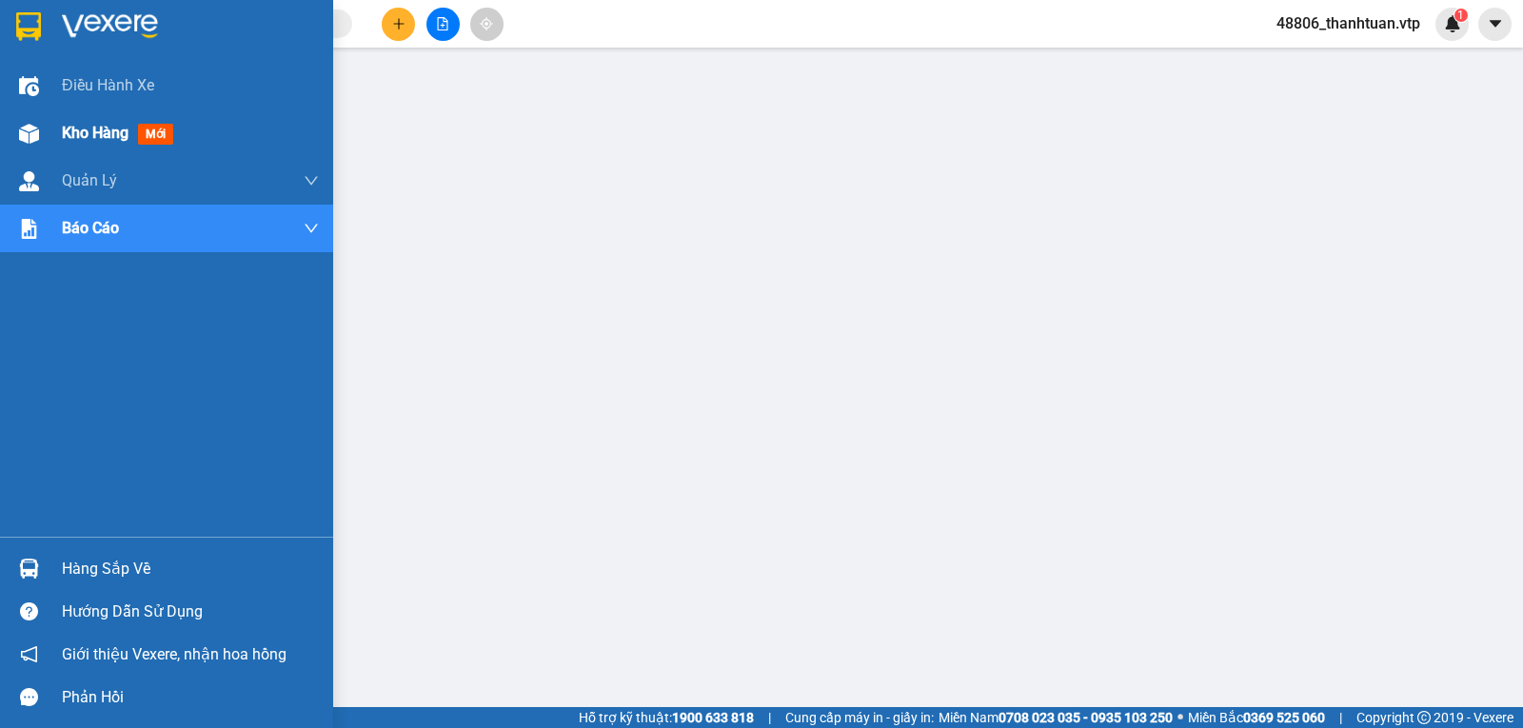
click at [79, 136] on span "Kho hàng" at bounding box center [95, 133] width 67 height 18
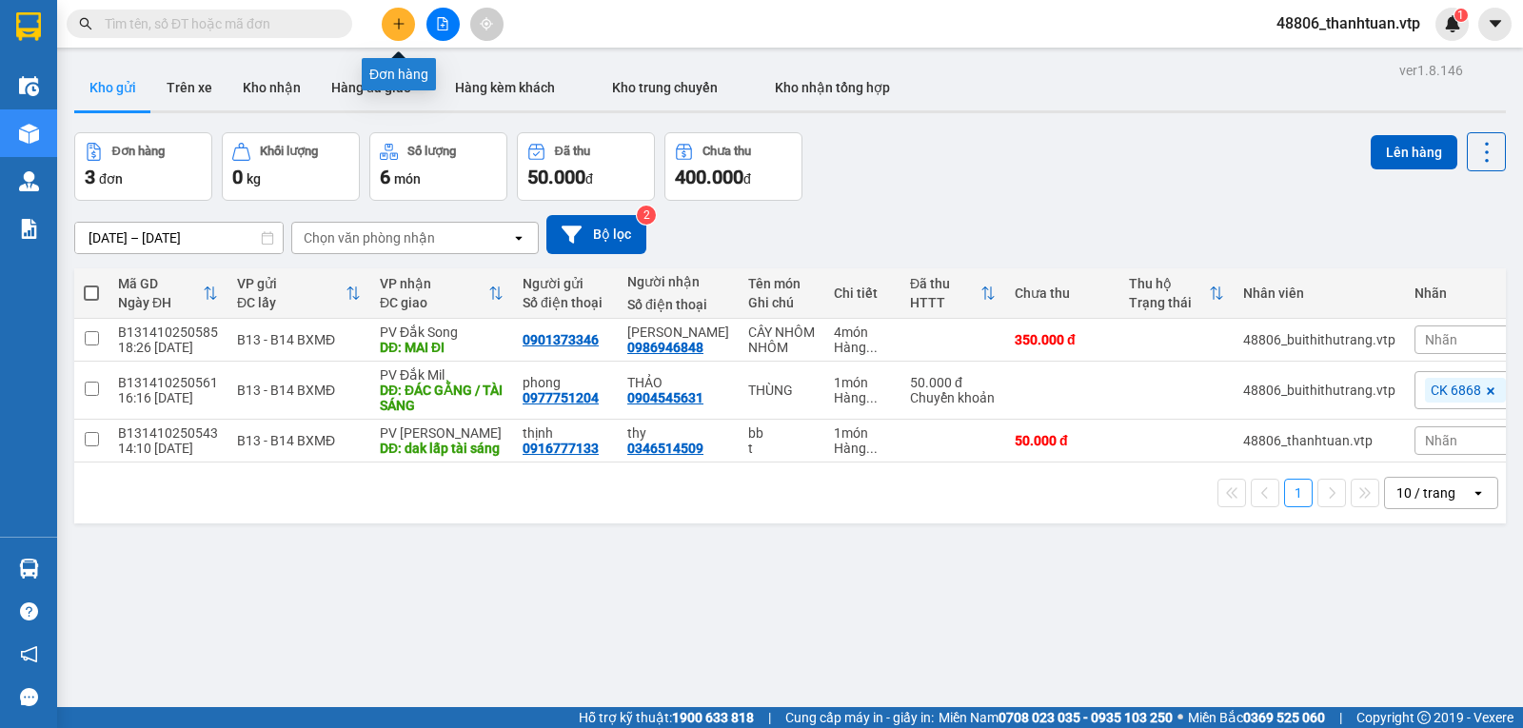
click at [396, 28] on icon "plus" at bounding box center [398, 23] width 13 height 13
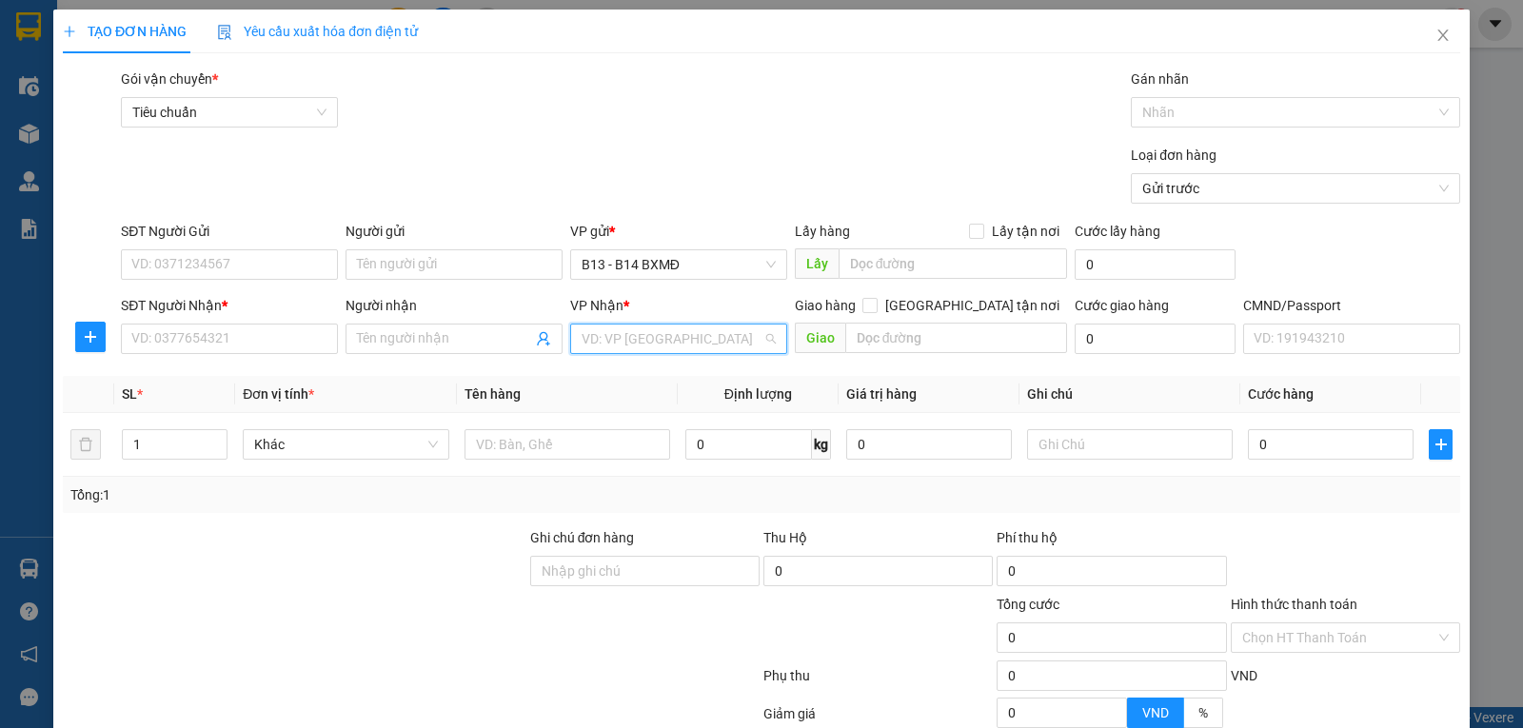
click at [603, 351] on input "search" at bounding box center [672, 339] width 181 height 29
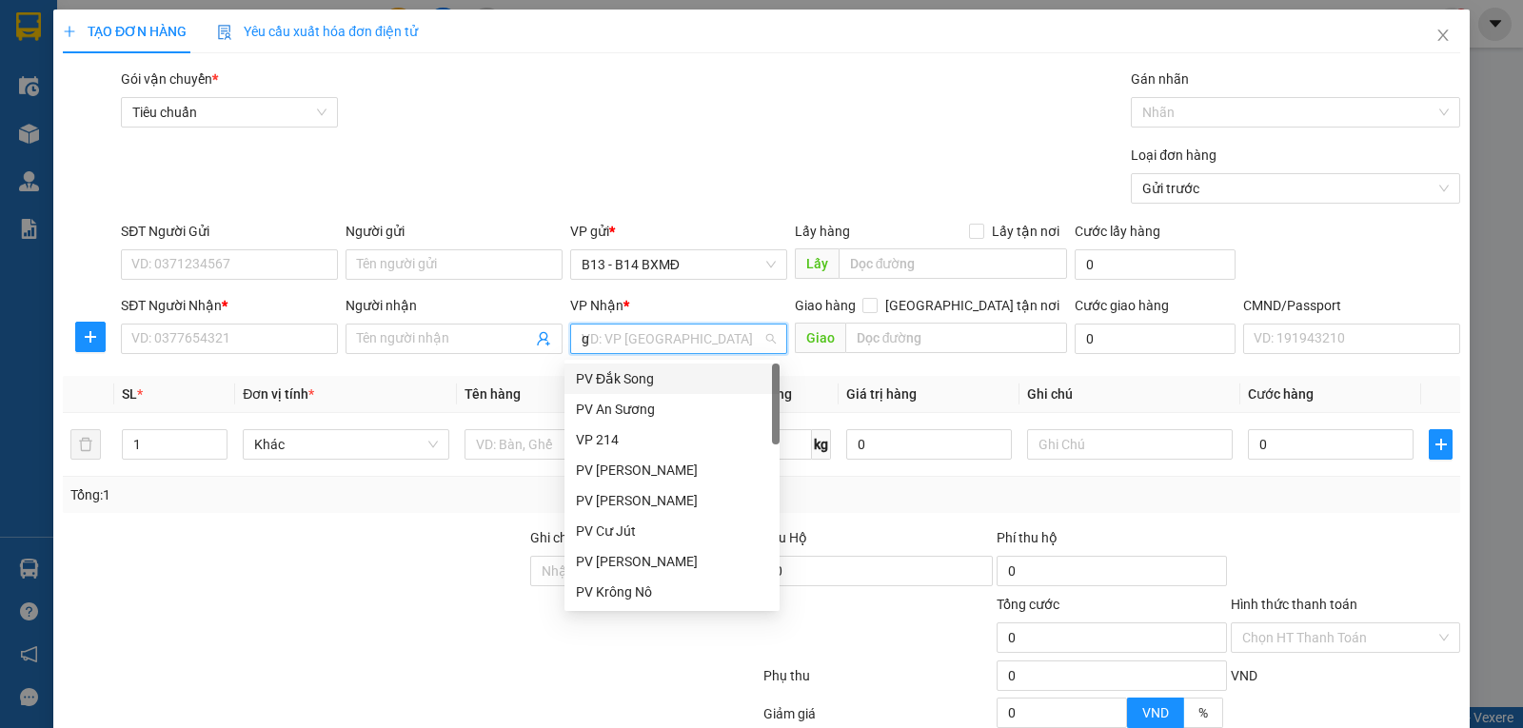
type input "gn"
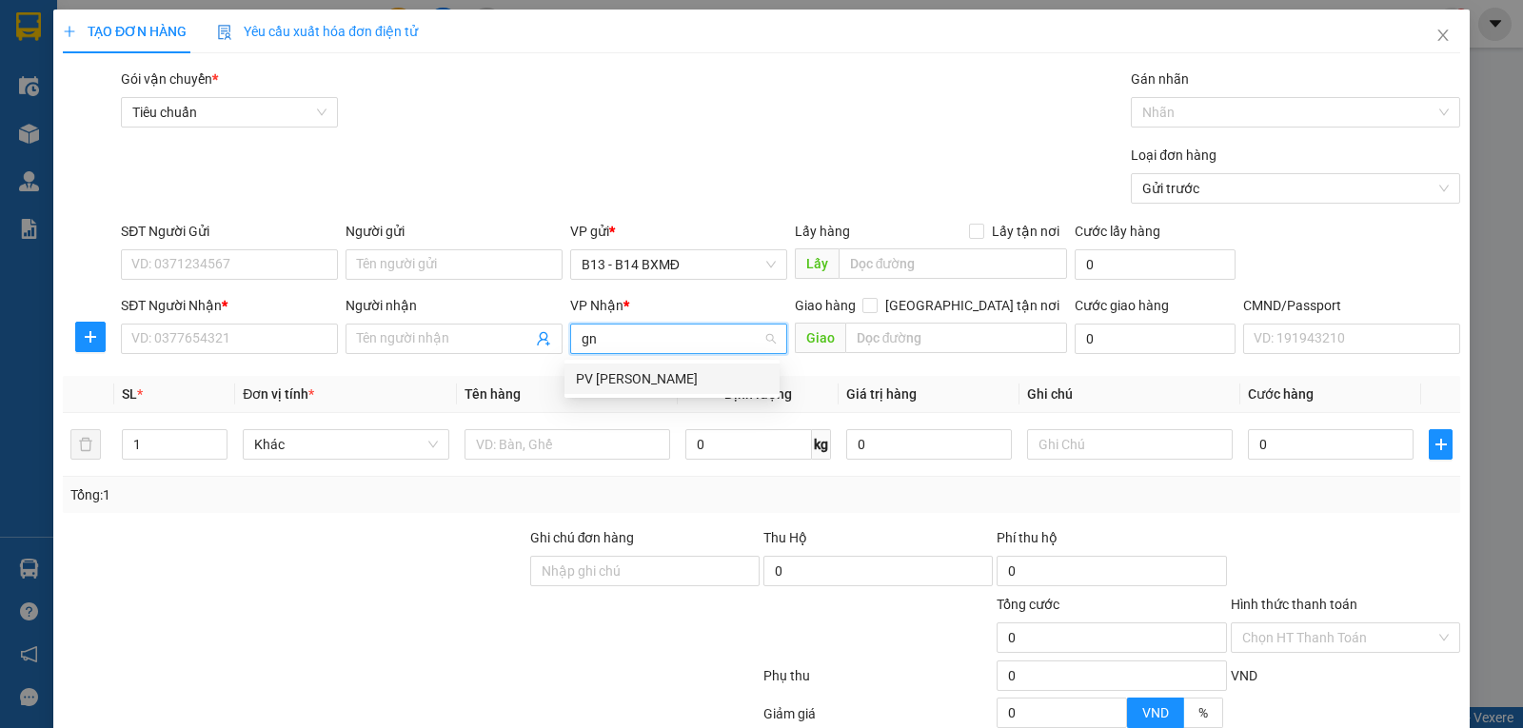
click at [612, 368] on div "PV [PERSON_NAME]" at bounding box center [672, 378] width 192 height 21
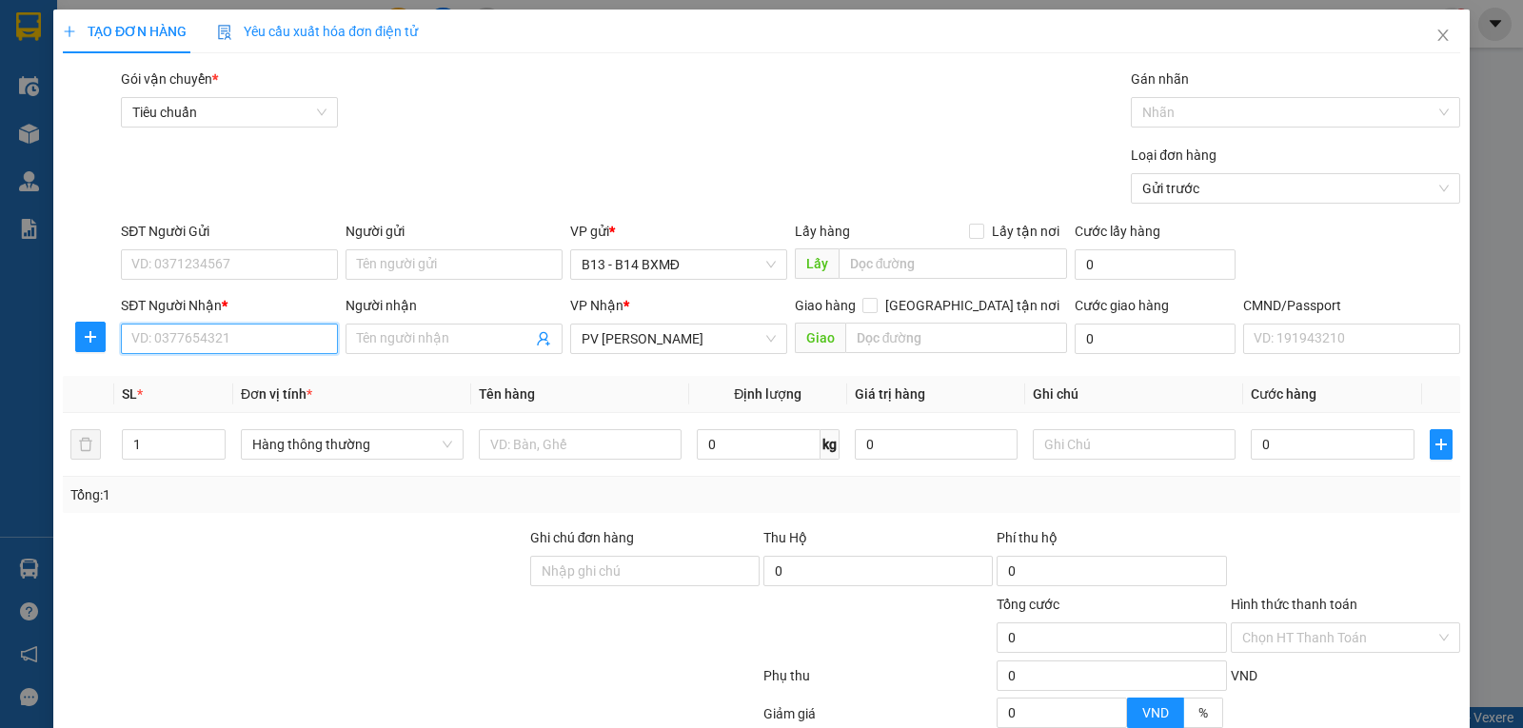
click at [171, 343] on input "SĐT Người Nhận *" at bounding box center [229, 339] width 217 height 30
type input "0906202797"
click at [196, 377] on div "0906202797 - kim cương" at bounding box center [227, 378] width 192 height 21
type input "kim cương"
type input "0906202797"
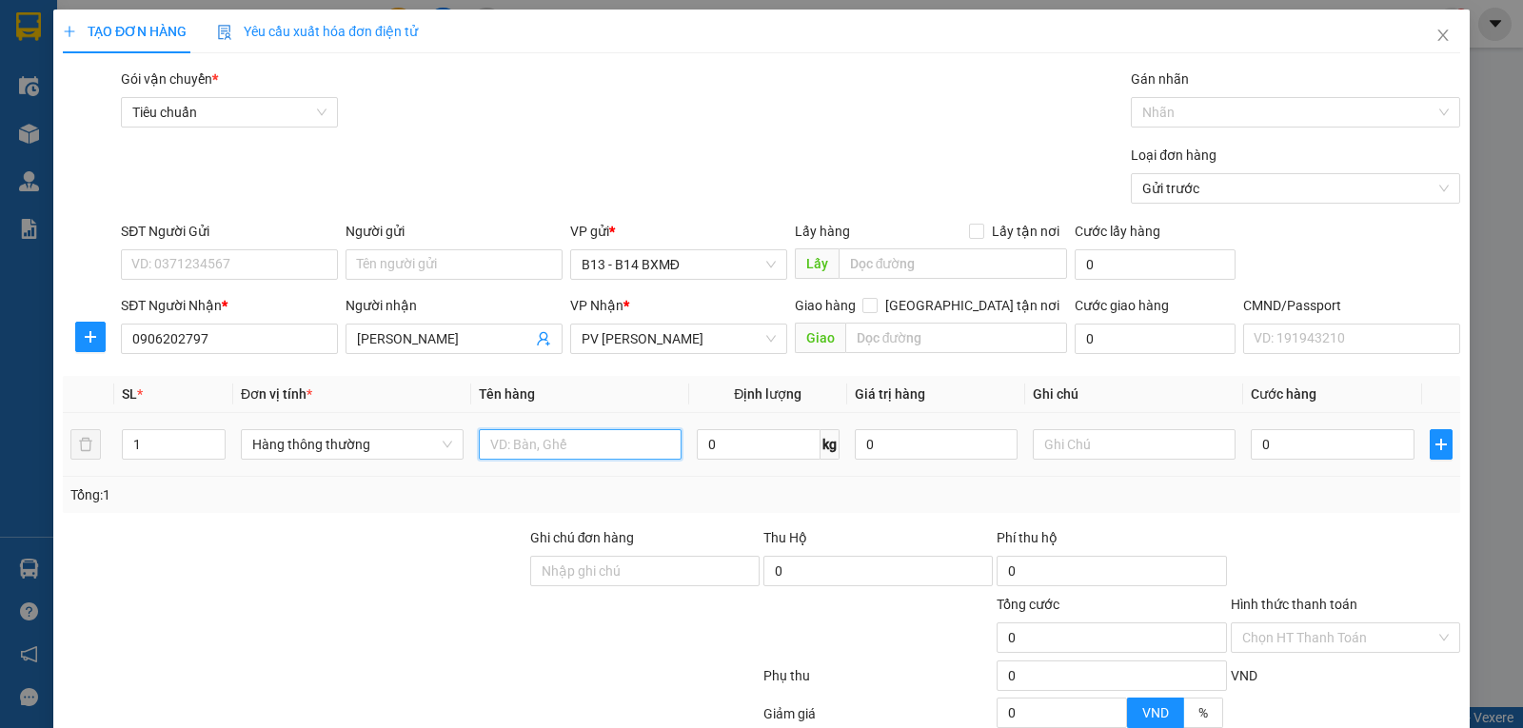
click at [576, 452] on input "text" at bounding box center [580, 444] width 203 height 30
type input "rag"
type input "h"
type input "3"
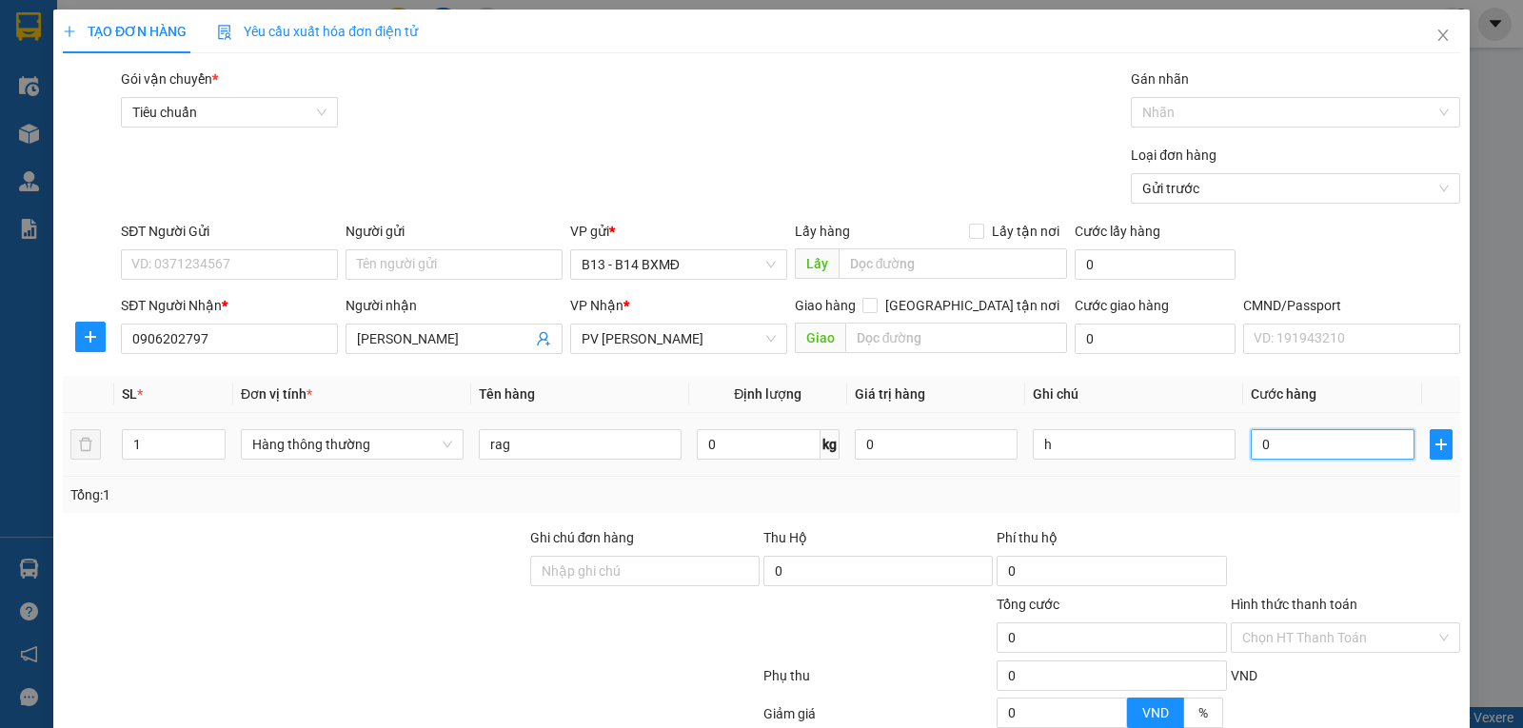
type input "3"
type input "30"
type input "300"
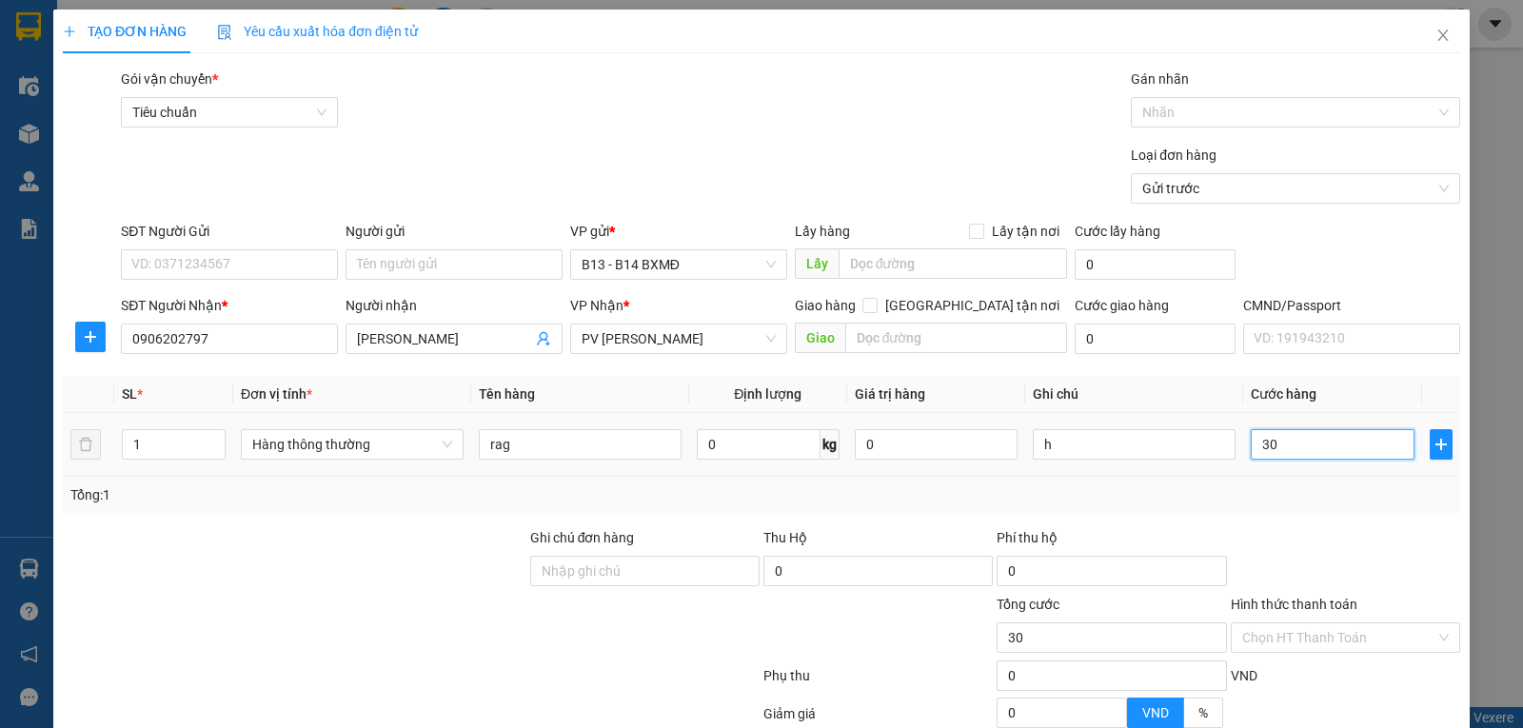
type input "300"
type input "3.000"
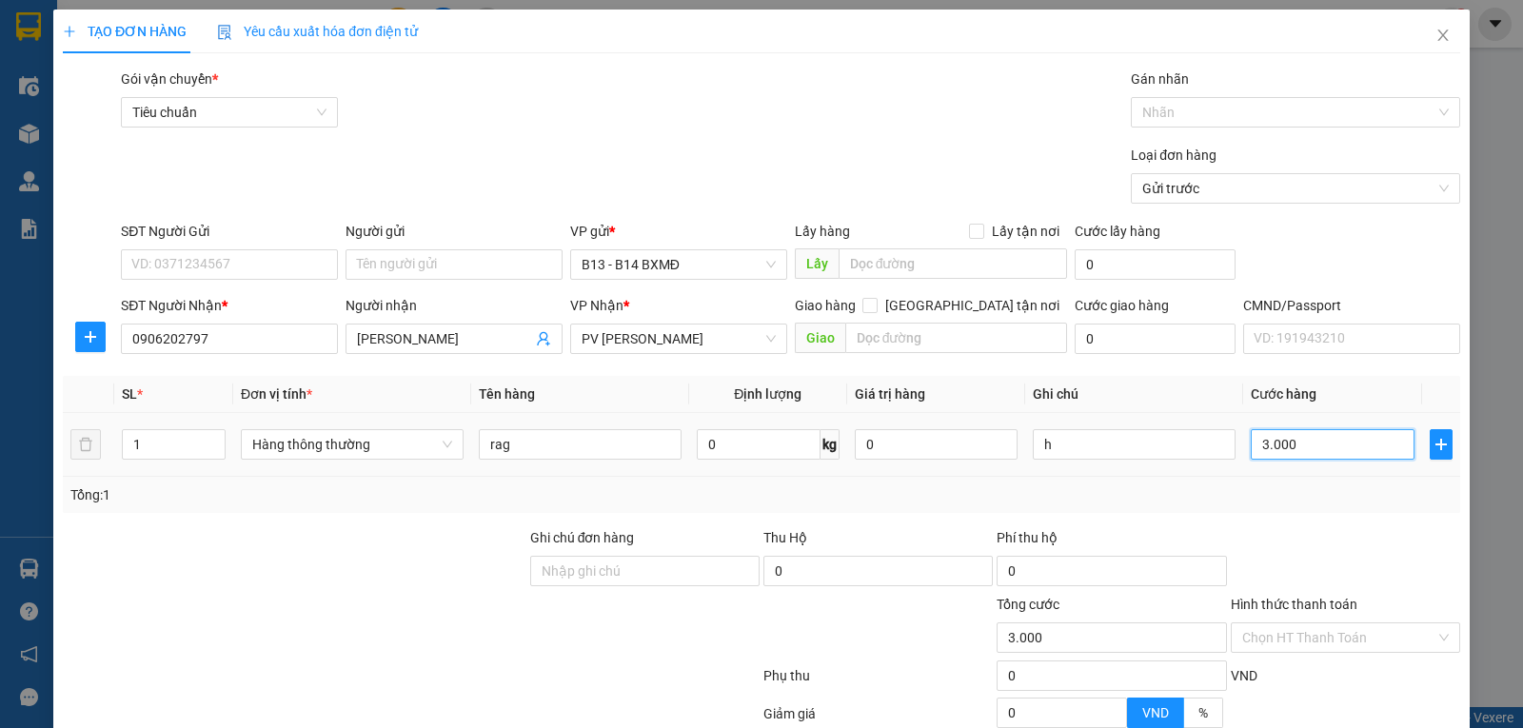
type input "30.000"
type input "300.000"
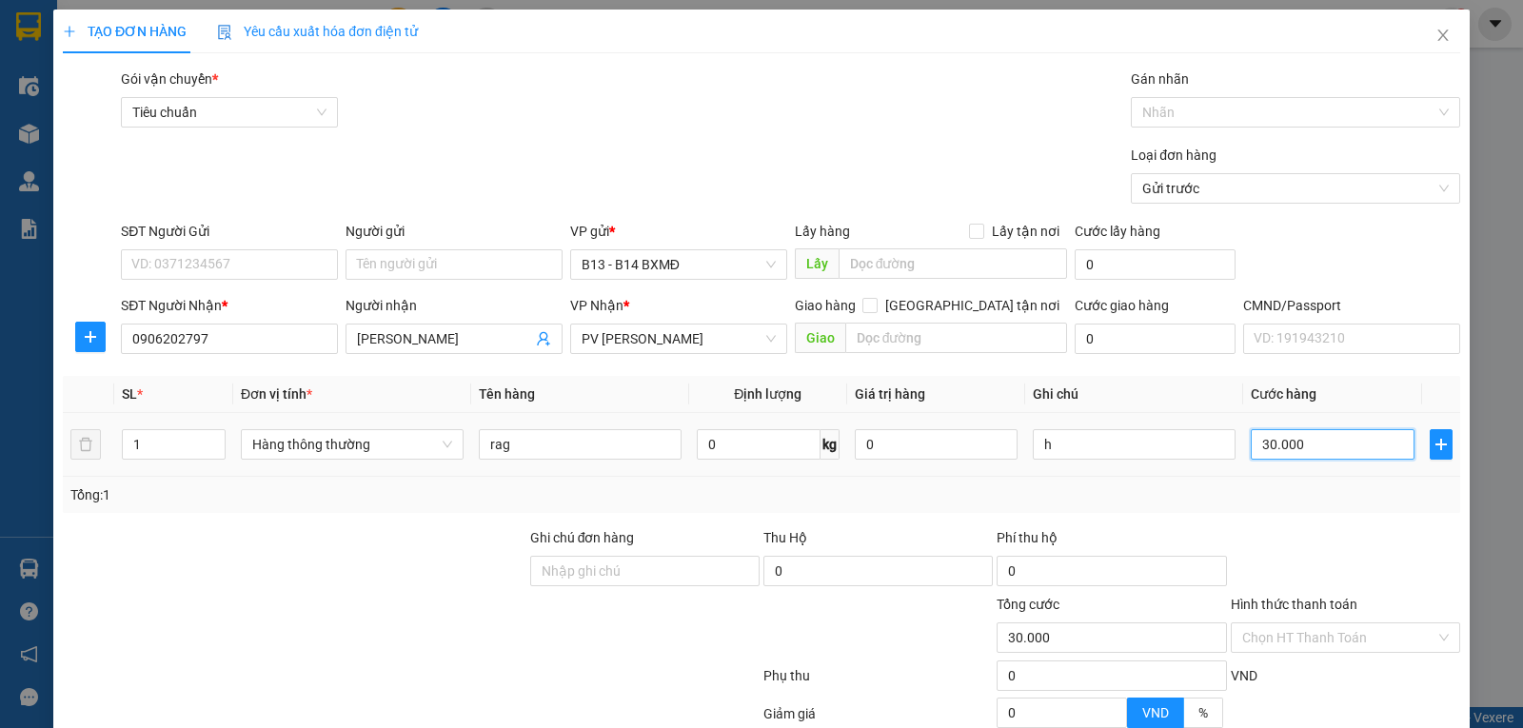
type input "300.000"
type input "30.000"
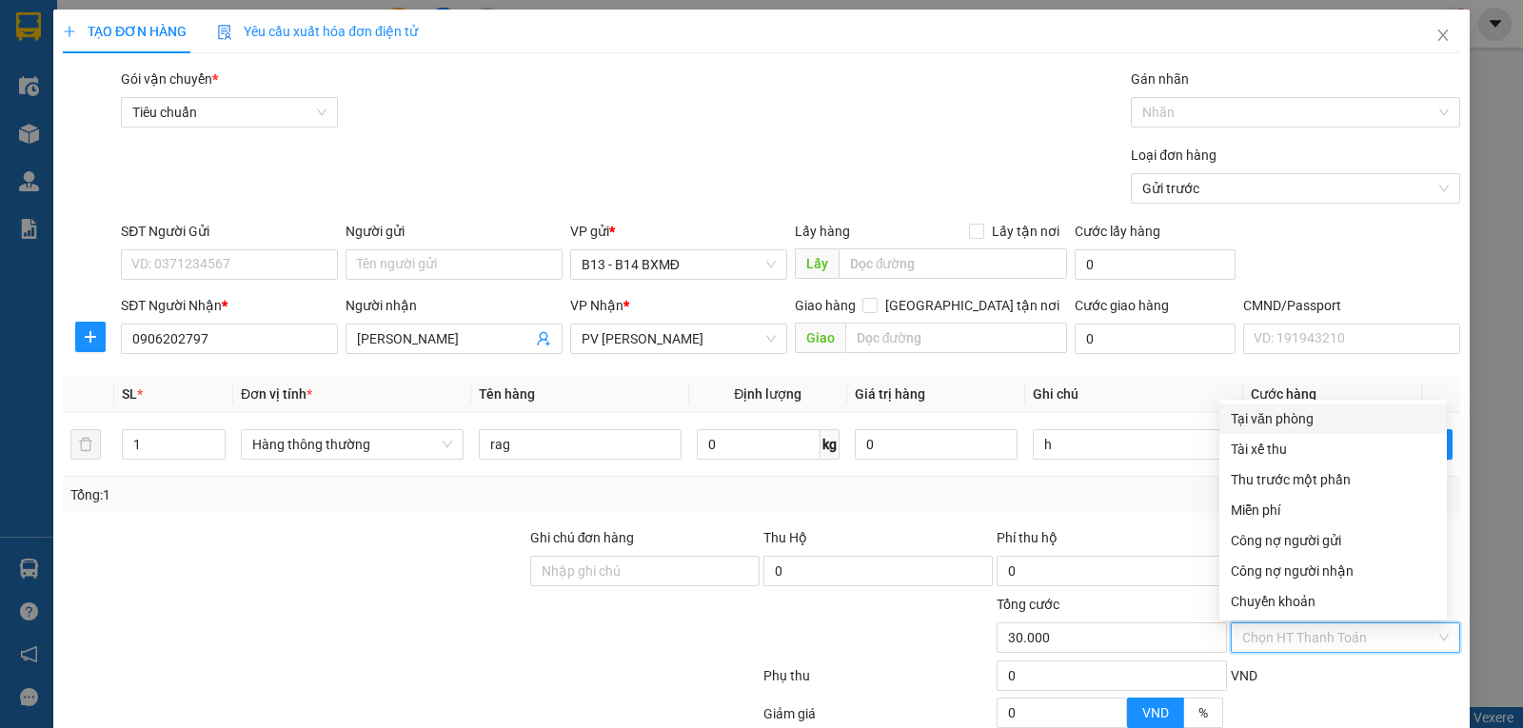
click at [1274, 649] on input "Hình thức thanh toán" at bounding box center [1338, 637] width 193 height 29
click at [1279, 414] on div "Tại văn phòng" at bounding box center [1333, 418] width 205 height 21
type input "0"
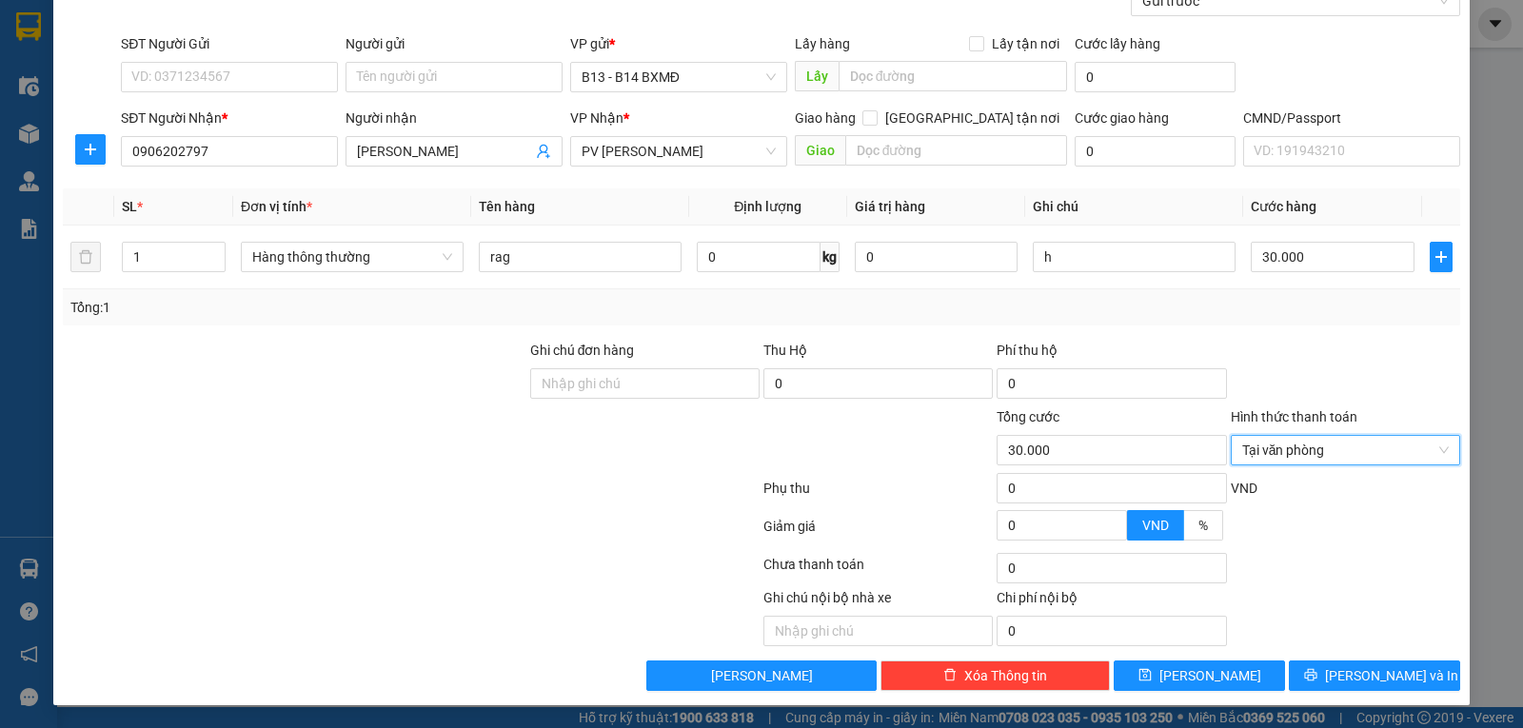
scroll to position [191, 0]
click at [1341, 675] on button "Lưu và In" at bounding box center [1374, 676] width 171 height 30
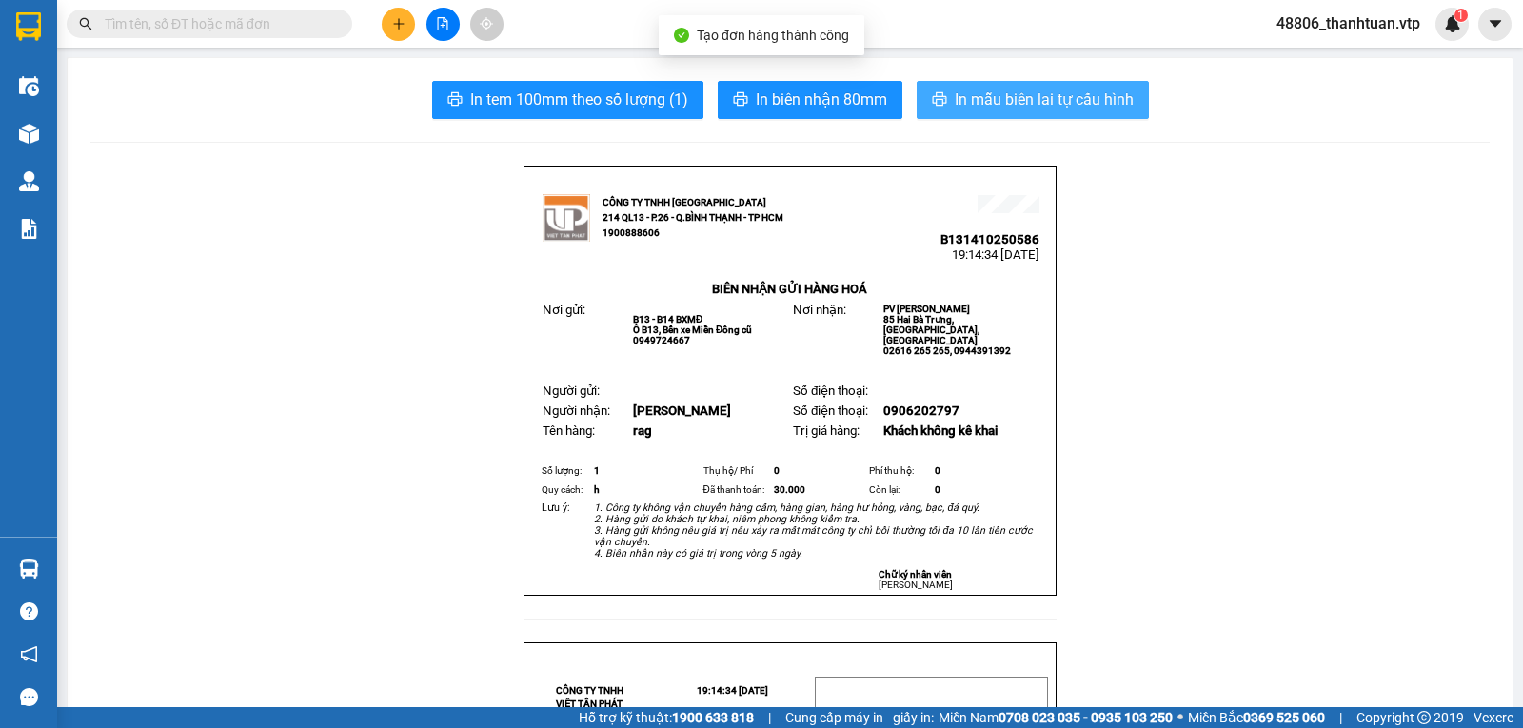
click at [1048, 103] on span "In mẫu biên lai tự cấu hình" at bounding box center [1044, 100] width 179 height 24
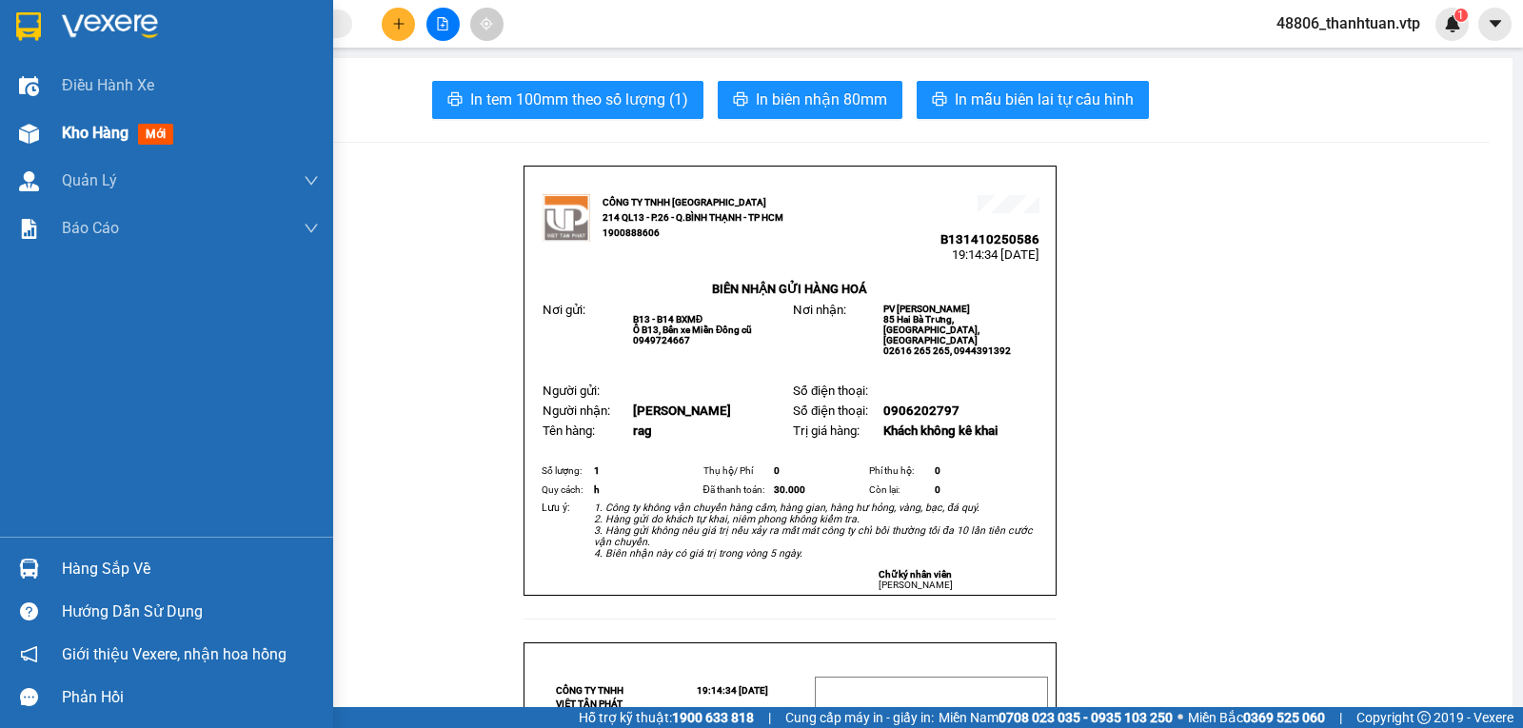
click at [105, 134] on span "Kho hàng" at bounding box center [95, 133] width 67 height 18
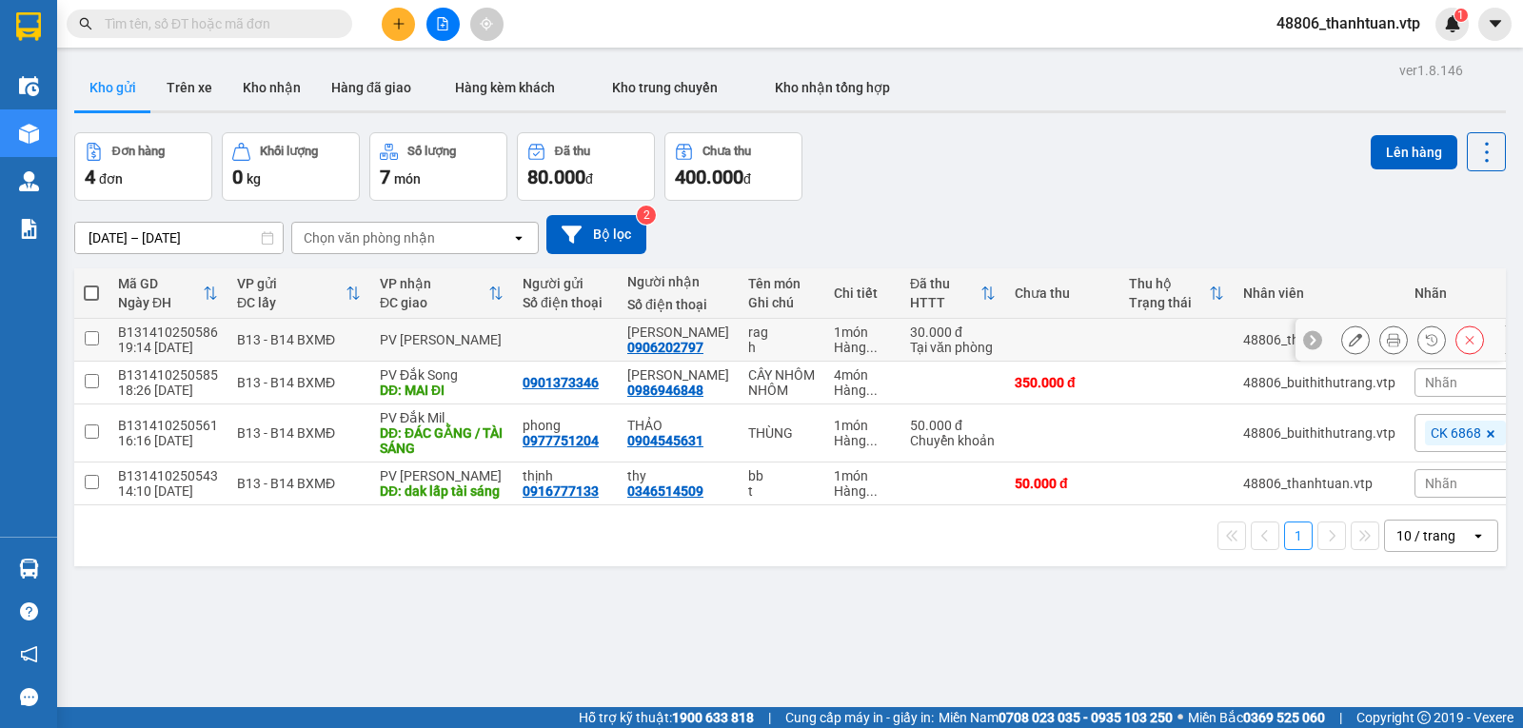
click at [89, 345] on input "checkbox" at bounding box center [92, 338] width 14 height 14
checkbox input "true"
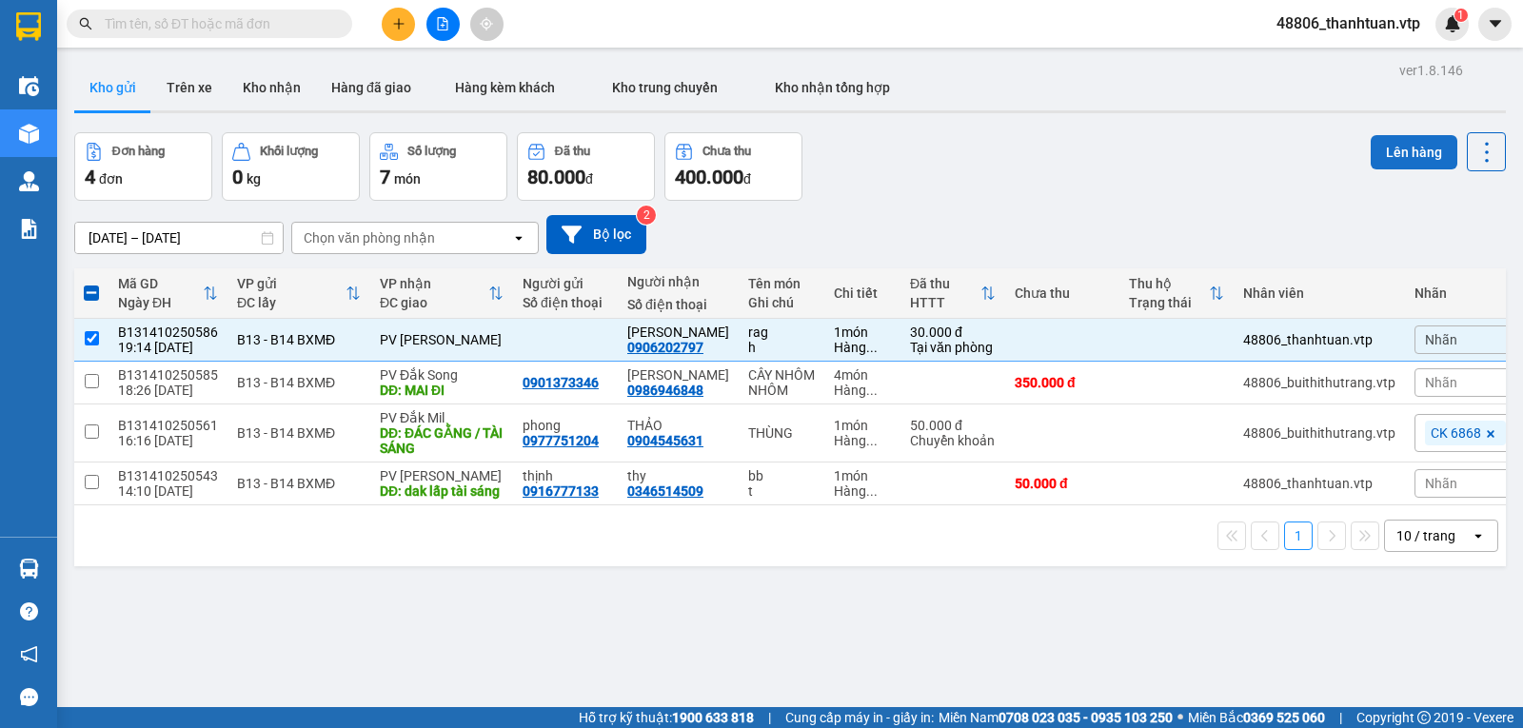
click at [1387, 156] on button "Lên hàng" at bounding box center [1414, 152] width 87 height 34
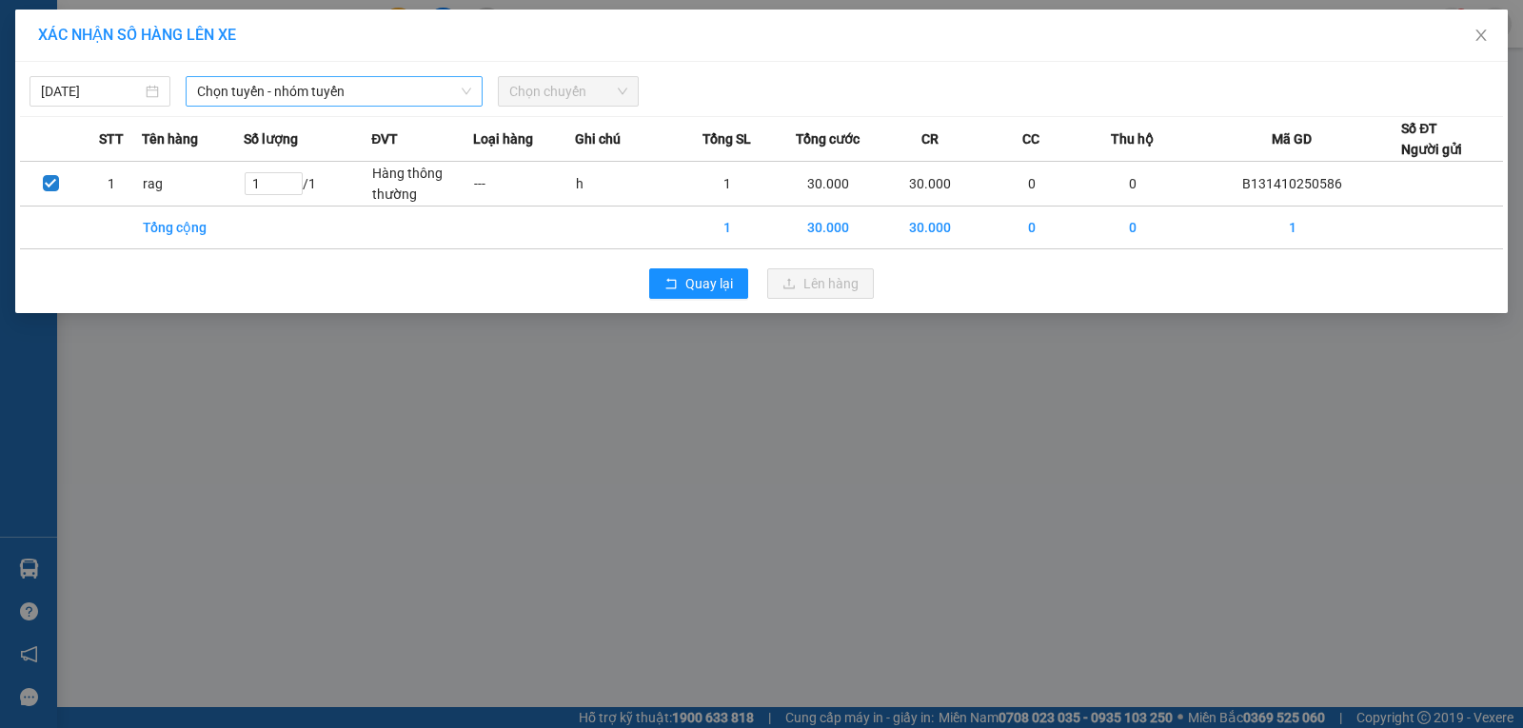
click at [325, 87] on span "Chọn tuyến - nhóm tuyến" at bounding box center [334, 91] width 274 height 29
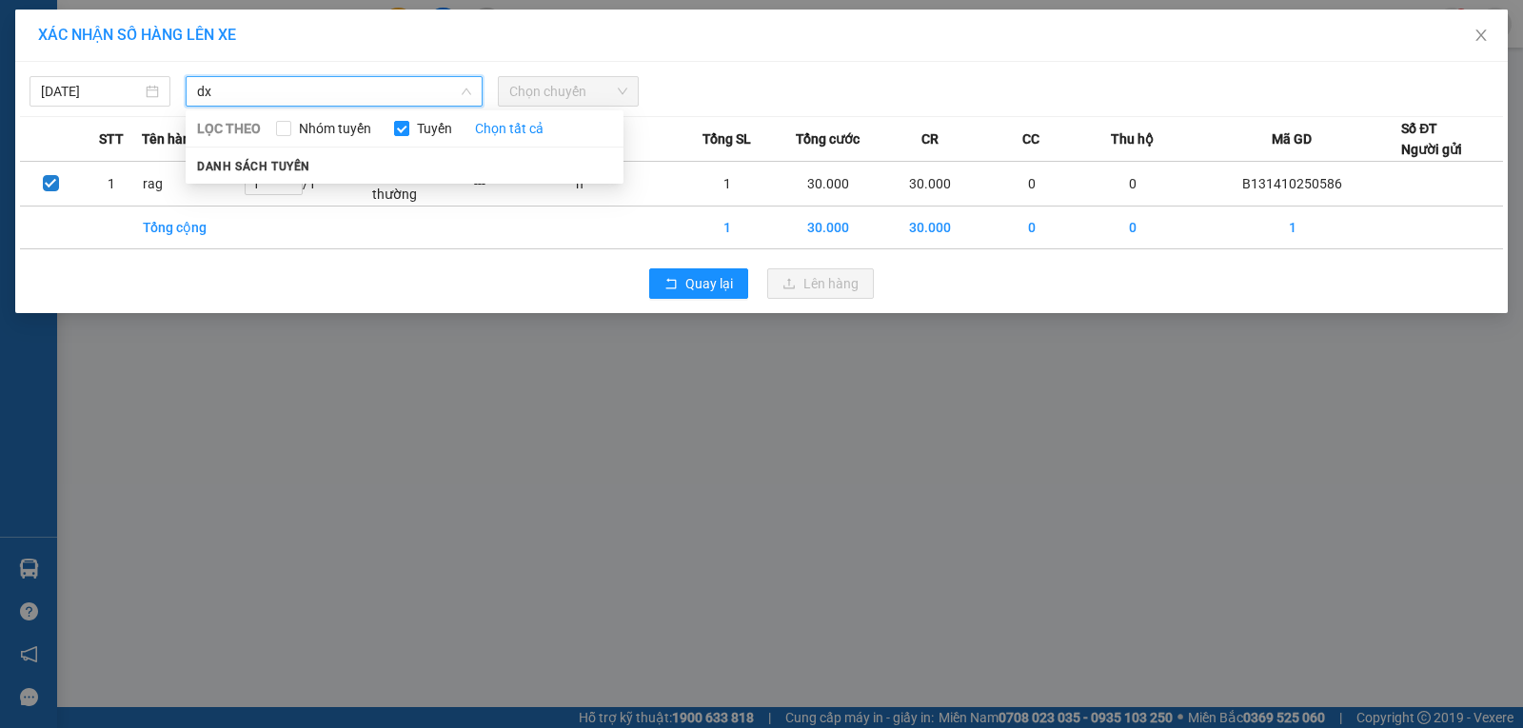
type input "d"
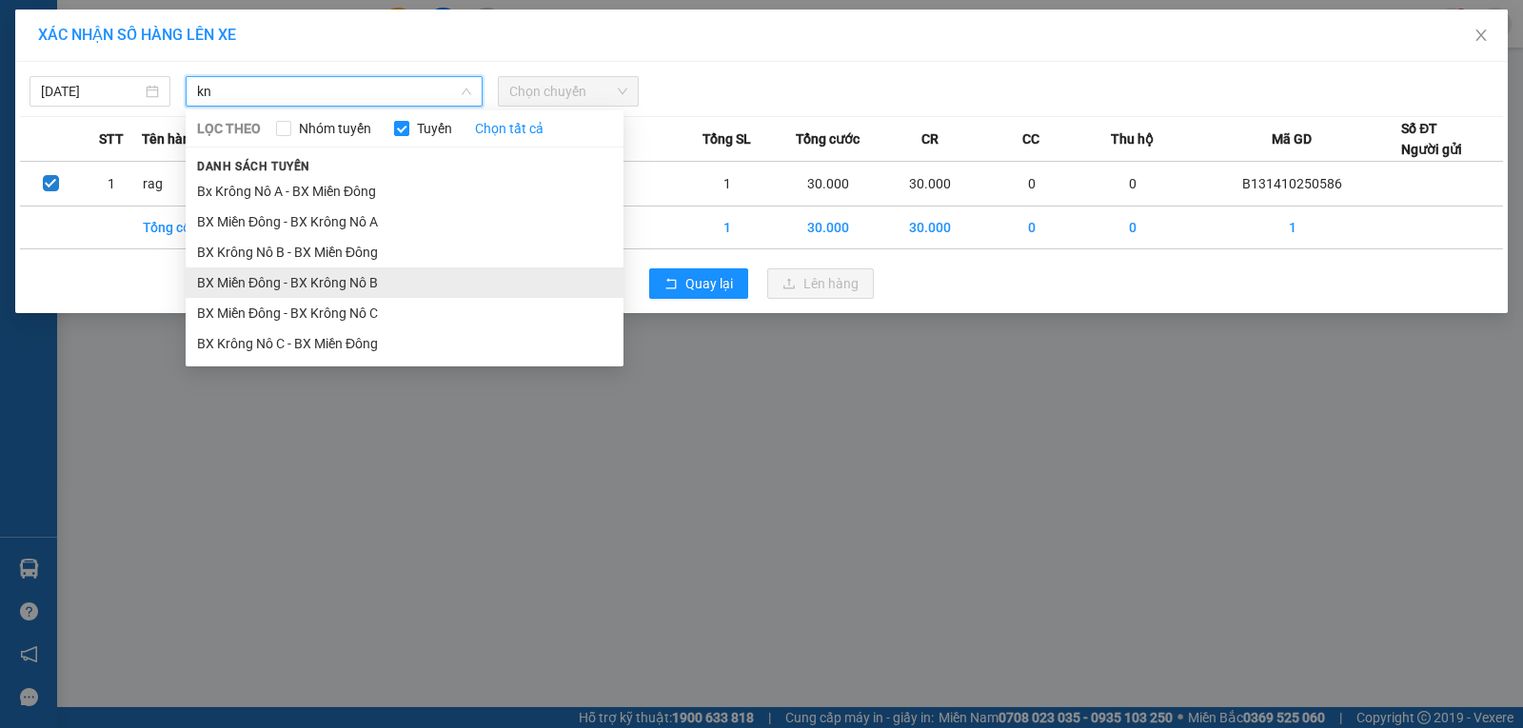
type input "kn"
click at [382, 291] on li "BX Miền Đông - BX Krông Nô B" at bounding box center [405, 282] width 438 height 30
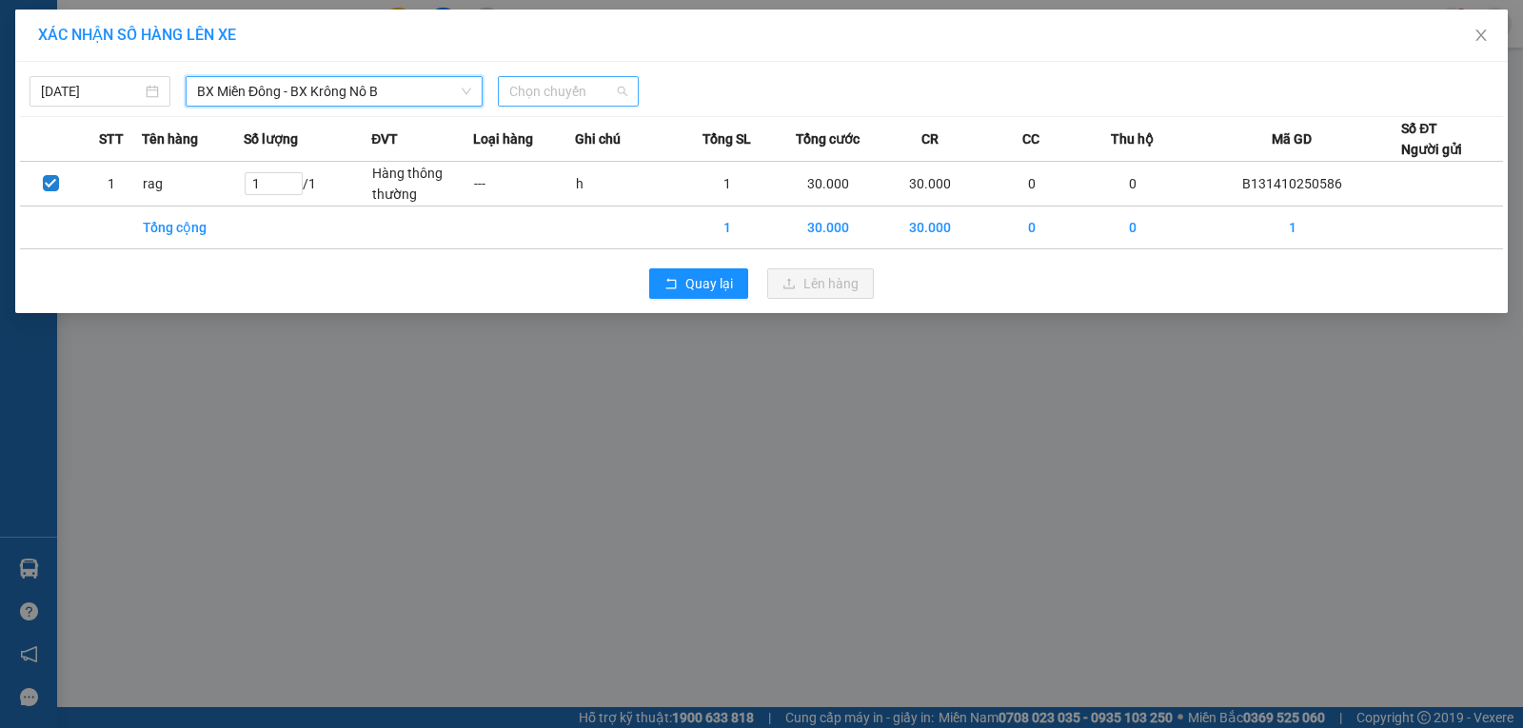
click at [555, 89] on span "Chọn chuyến" at bounding box center [568, 91] width 118 height 29
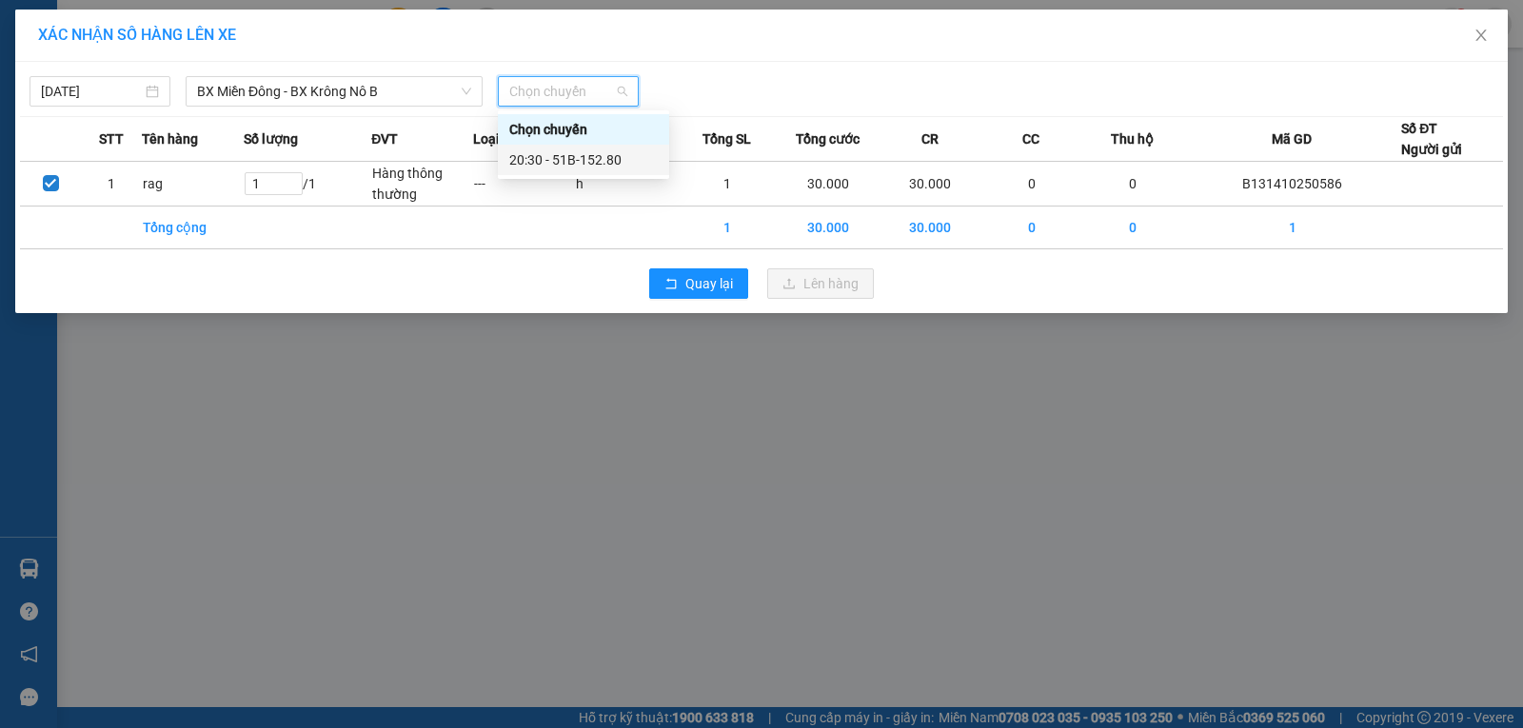
click at [562, 166] on div "20:30 - 51B-152.80" at bounding box center [583, 159] width 148 height 21
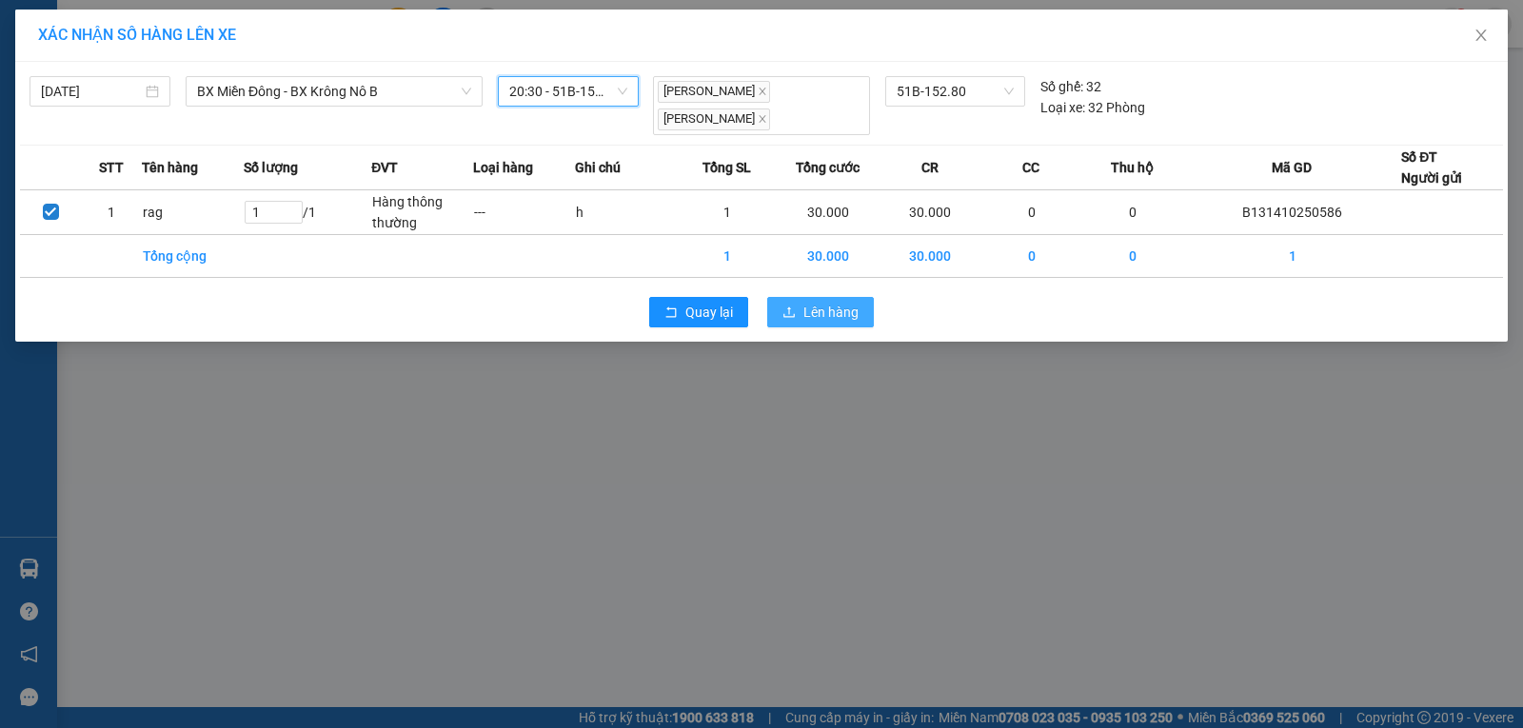
click at [821, 307] on span "Lên hàng" at bounding box center [830, 312] width 55 height 21
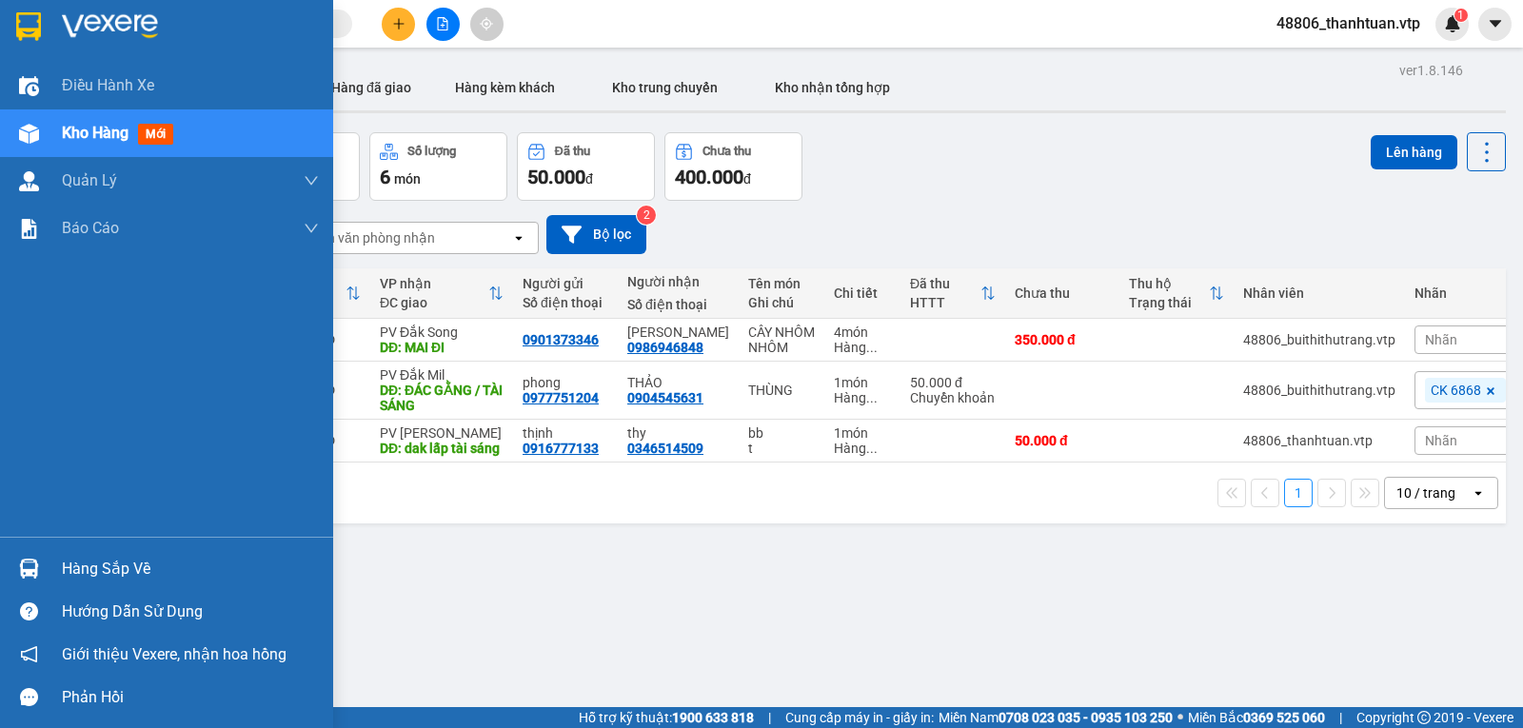
click at [81, 137] on span "Kho hàng" at bounding box center [95, 133] width 67 height 18
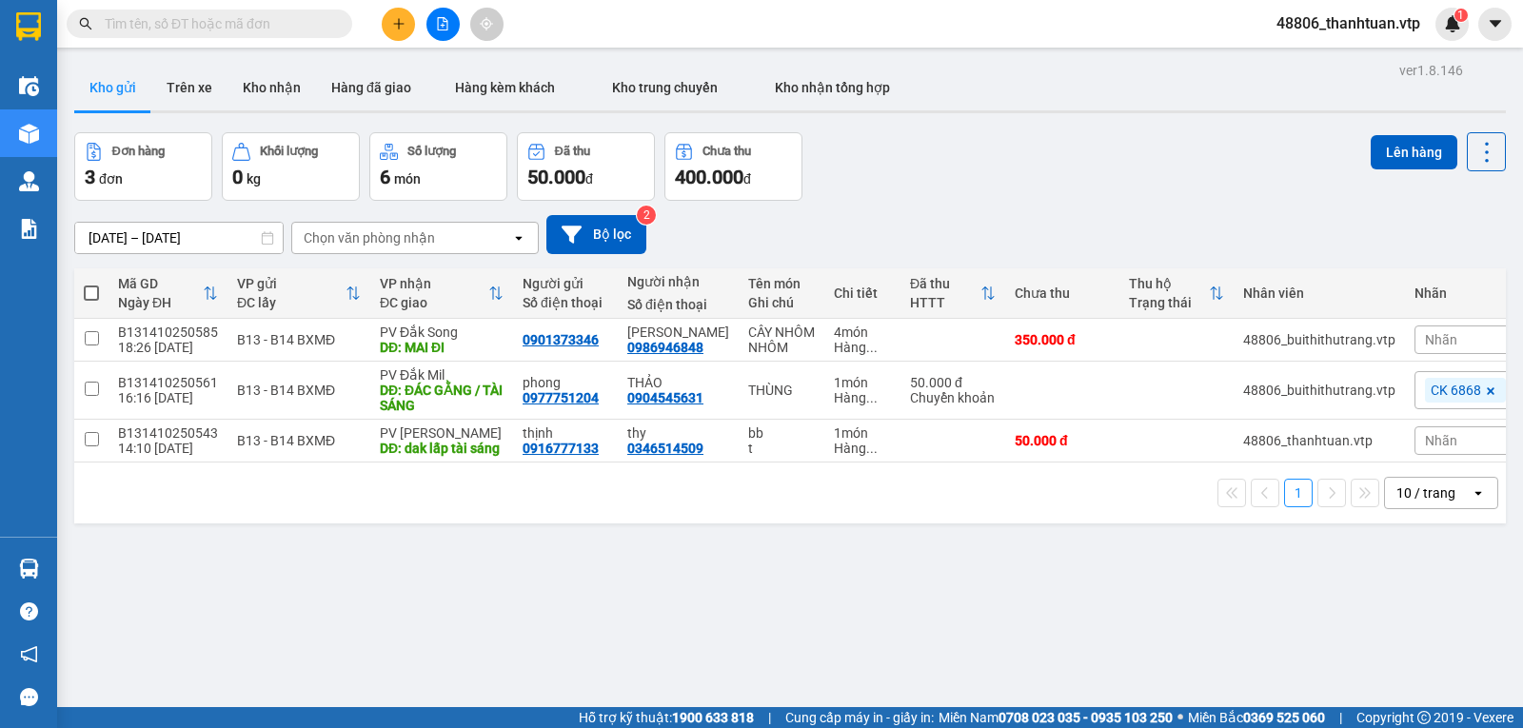
drag, startPoint x: 610, startPoint y: 608, endPoint x: 556, endPoint y: 595, distance: 55.9
click at [606, 609] on div "ver 1.8.146 Kho gửi Trên xe Kho nhận Hàng đã giao Hàng kèm khách Kho trung chuy…" at bounding box center [790, 421] width 1447 height 728
click at [396, 19] on icon "plus" at bounding box center [398, 23] width 13 height 13
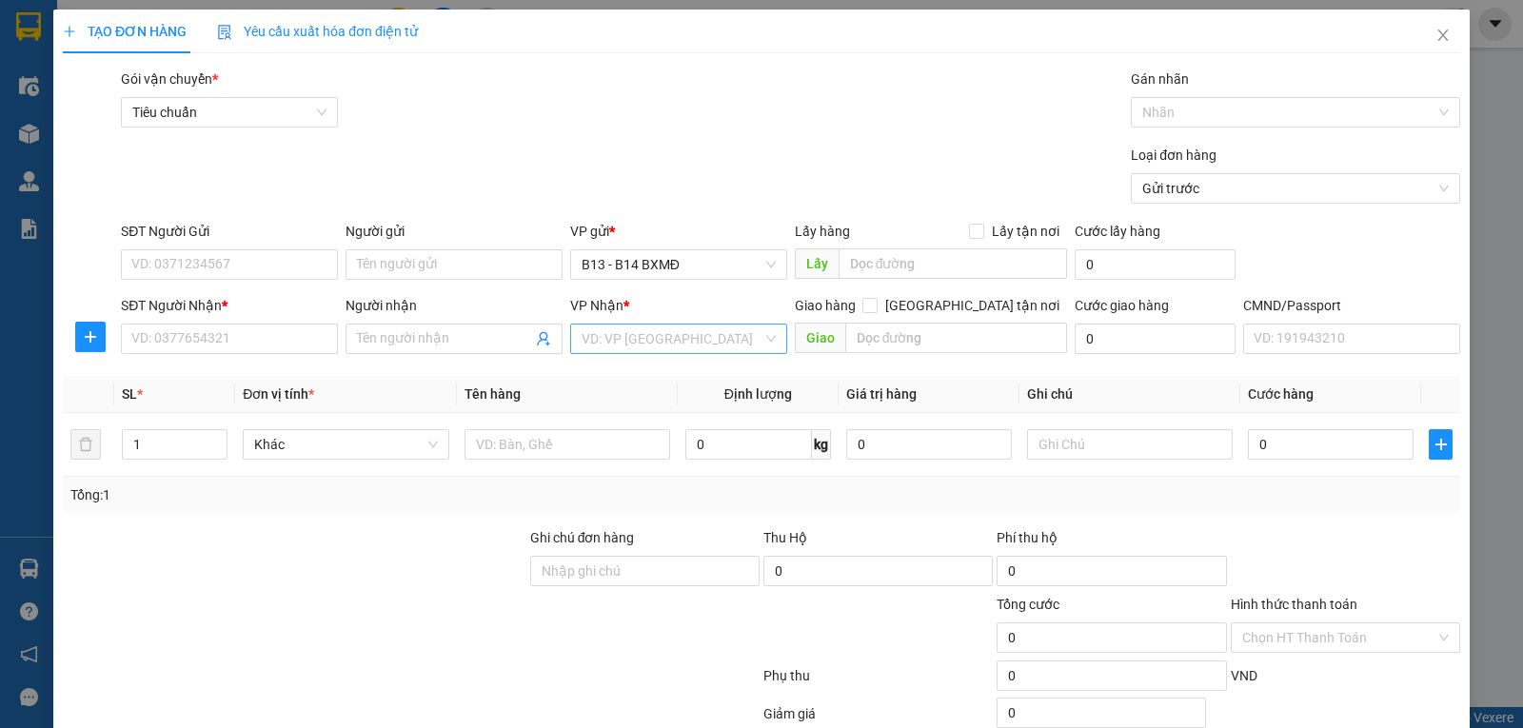
click at [630, 349] on input "search" at bounding box center [672, 339] width 181 height 29
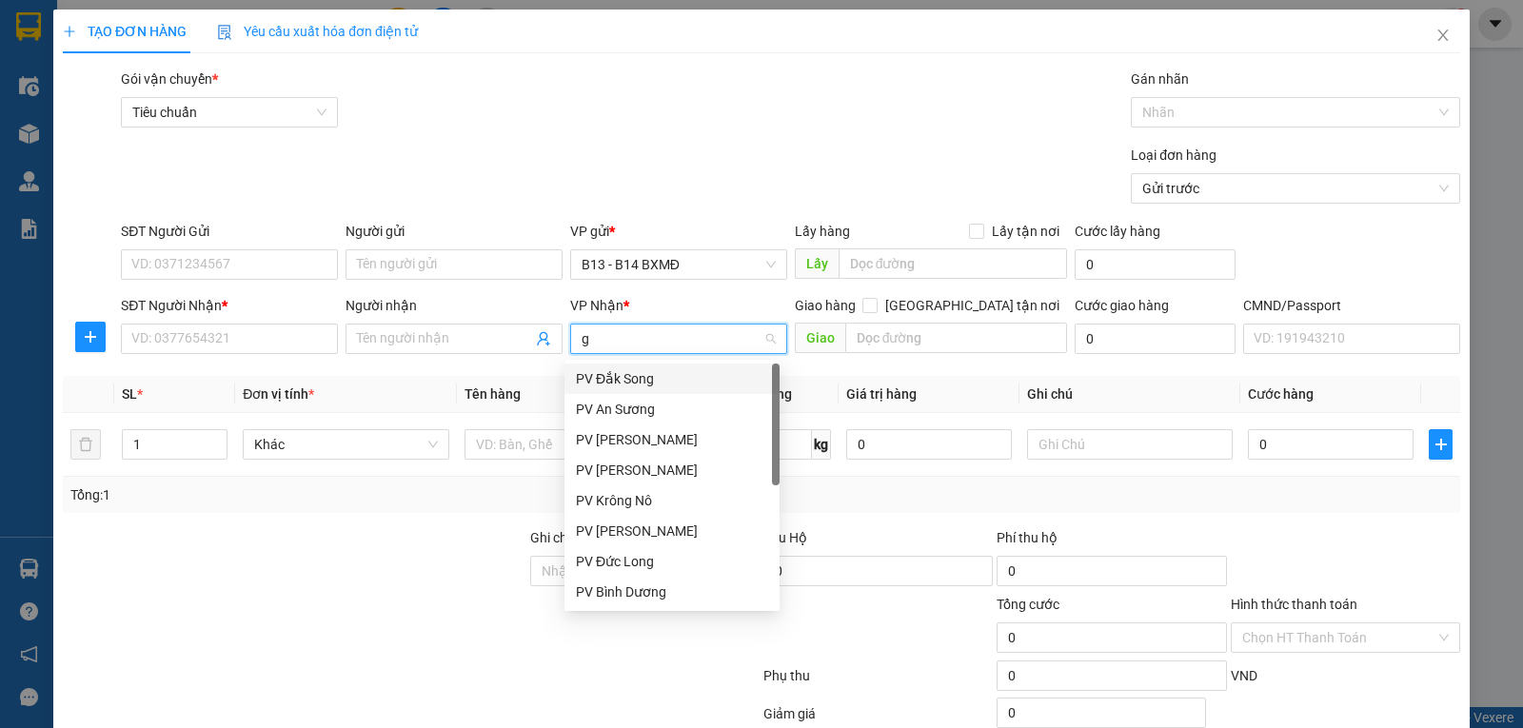
type input "gn"
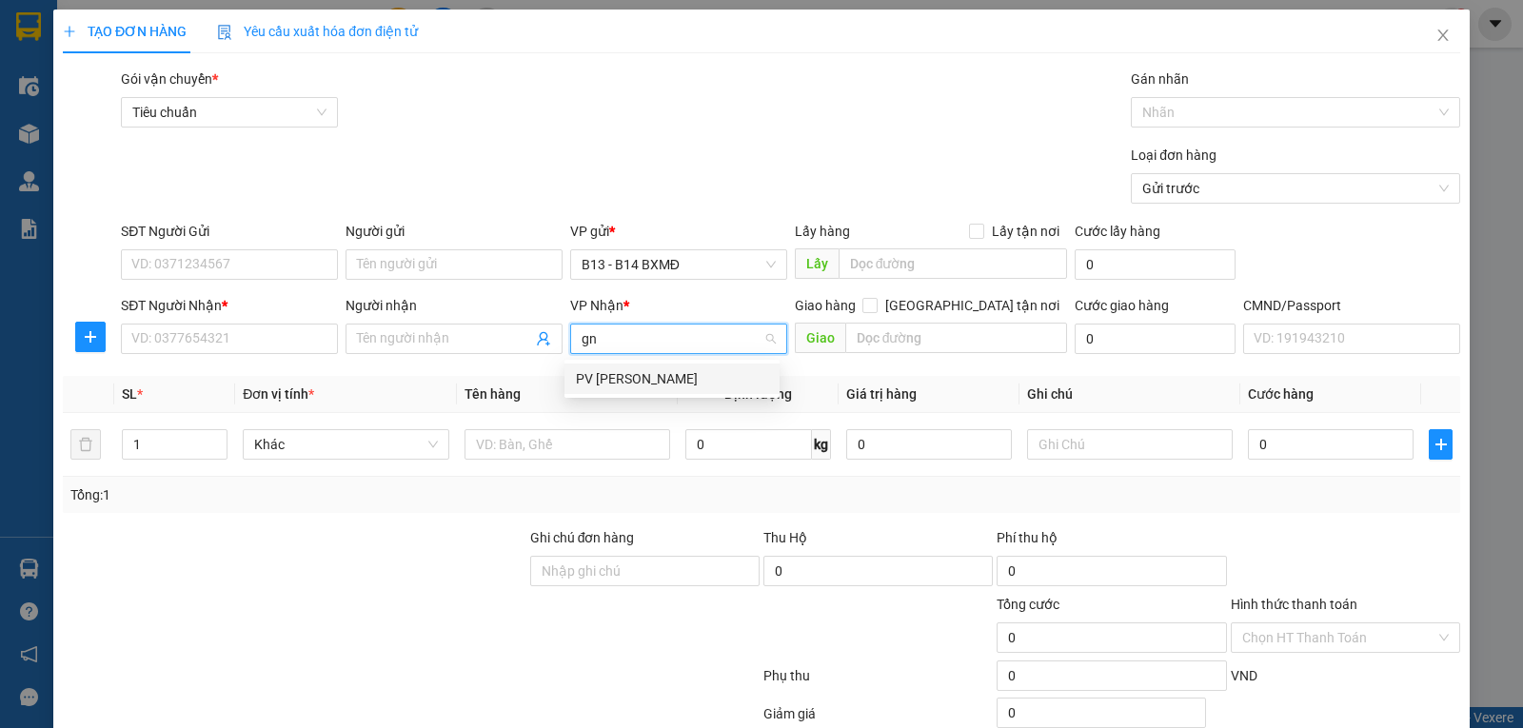
drag, startPoint x: 614, startPoint y: 385, endPoint x: 408, endPoint y: 343, distance: 209.8
click at [612, 383] on div "PV [PERSON_NAME]" at bounding box center [672, 378] width 192 height 21
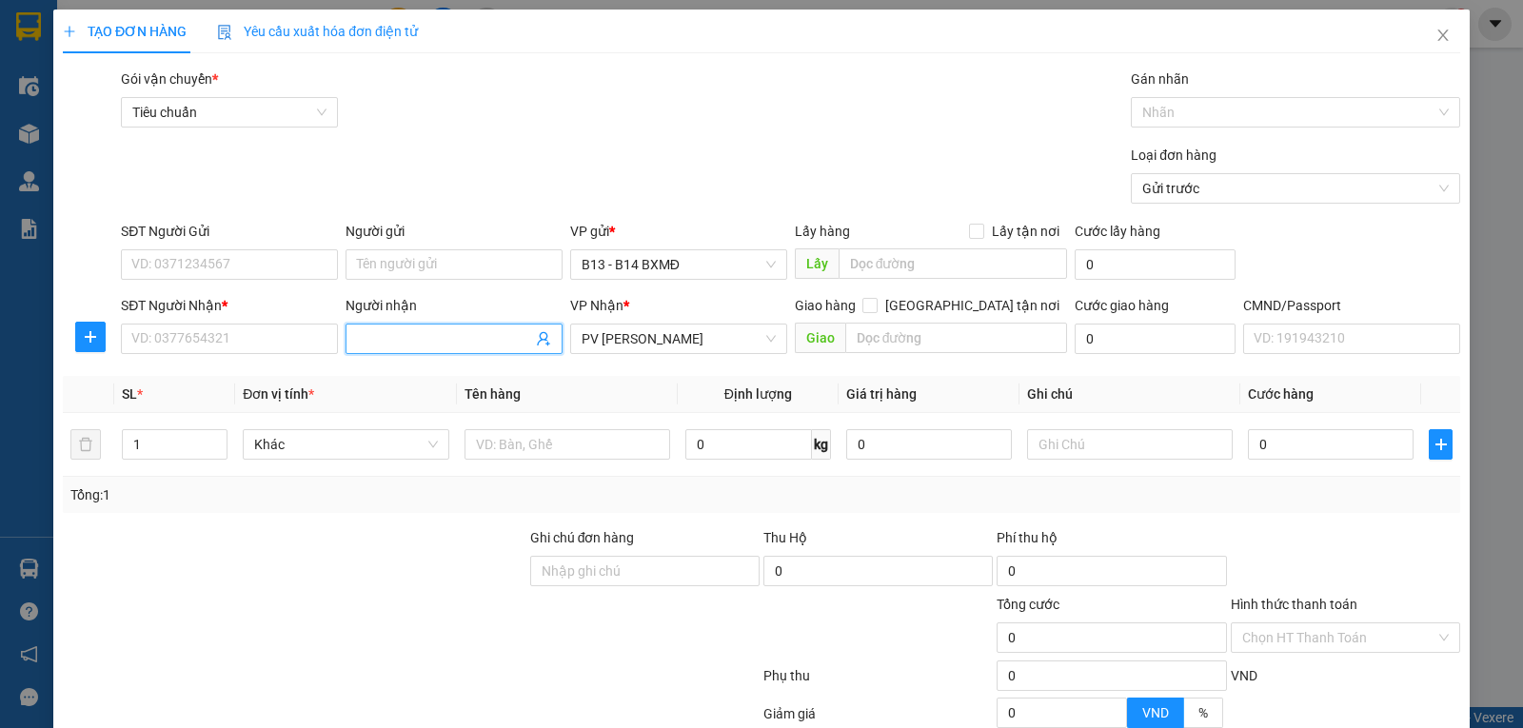
click at [401, 342] on input "Người nhận" at bounding box center [444, 338] width 175 height 21
type input "d"
type input "đạt"
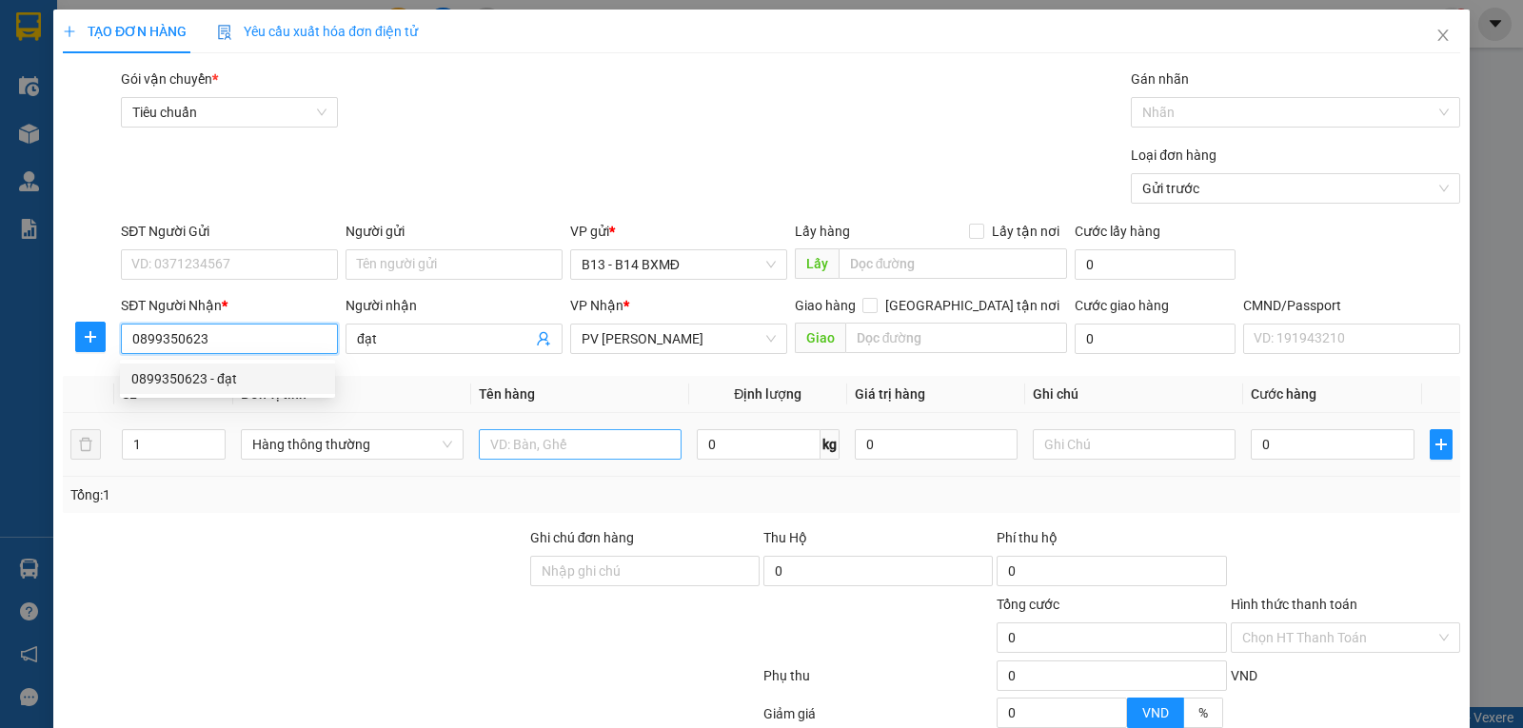
type input "0899350623"
click at [528, 449] on input "text" at bounding box center [580, 444] width 203 height 30
type input "pt"
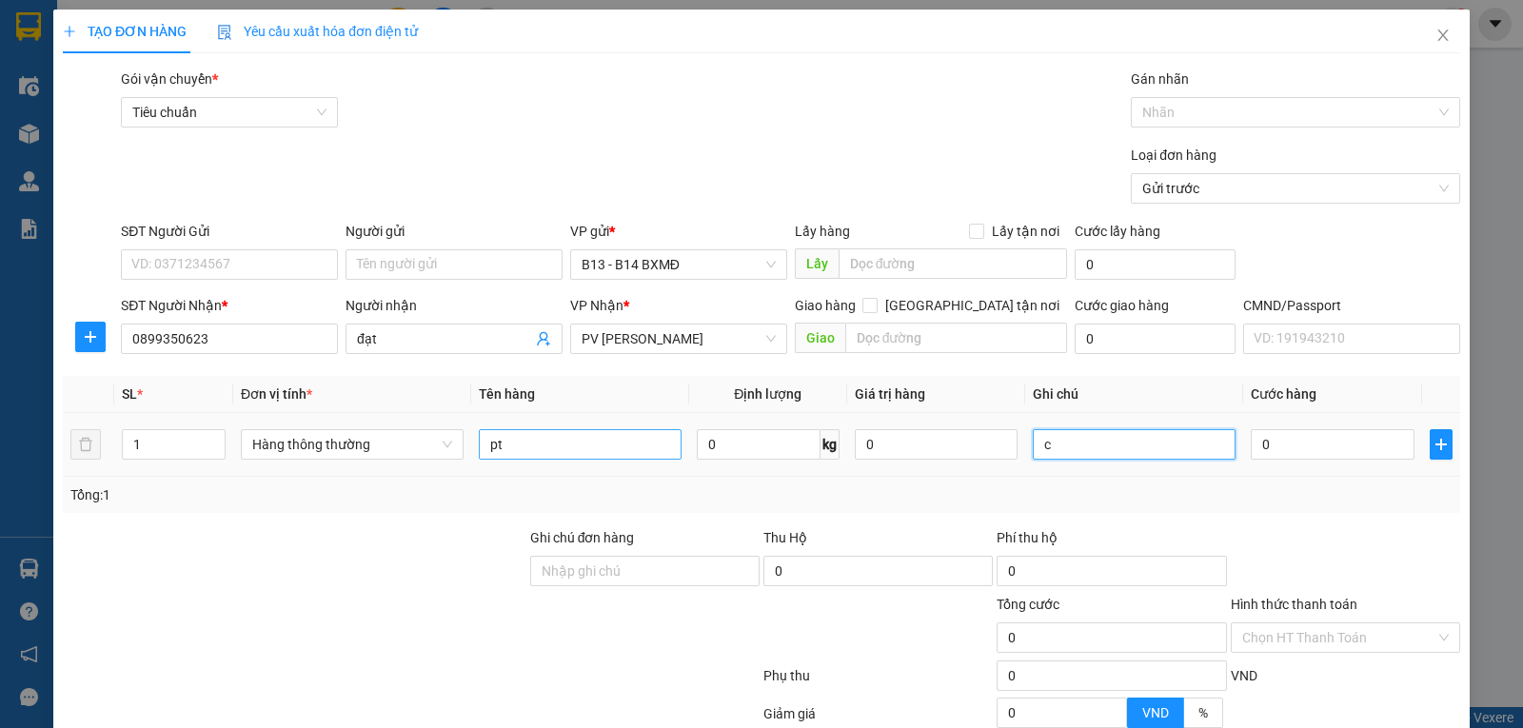
type input "c"
type input "3"
type input "30"
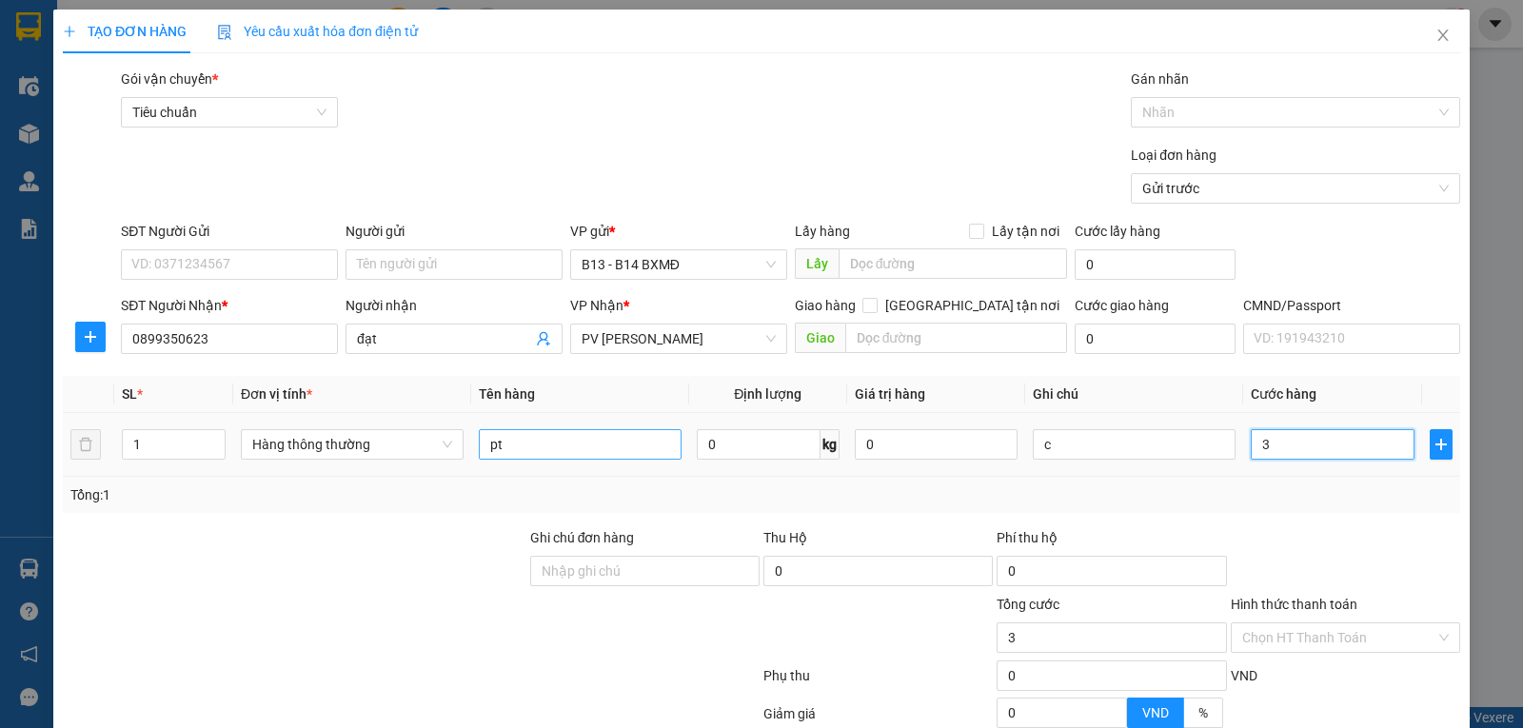
type input "30"
type input "300"
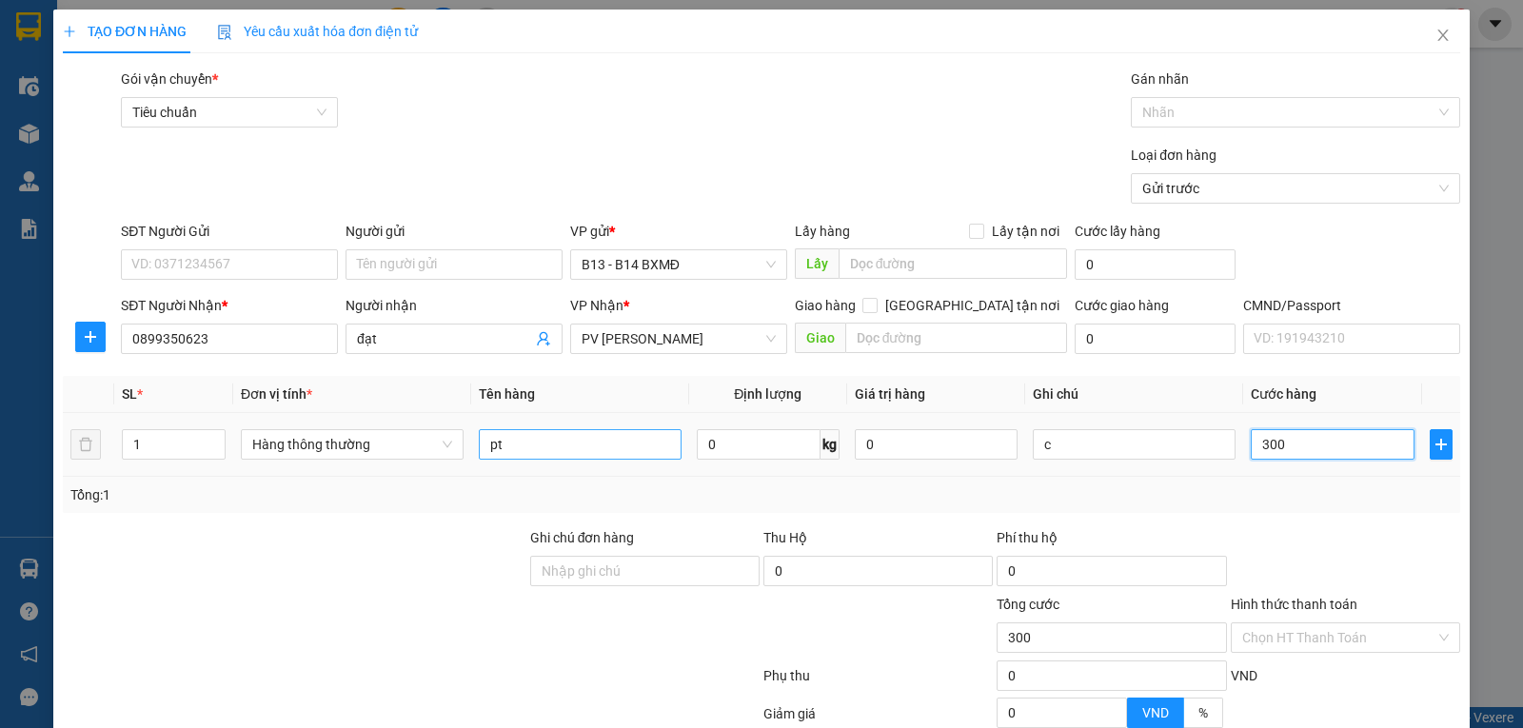
type input "3.000"
type input "30.000"
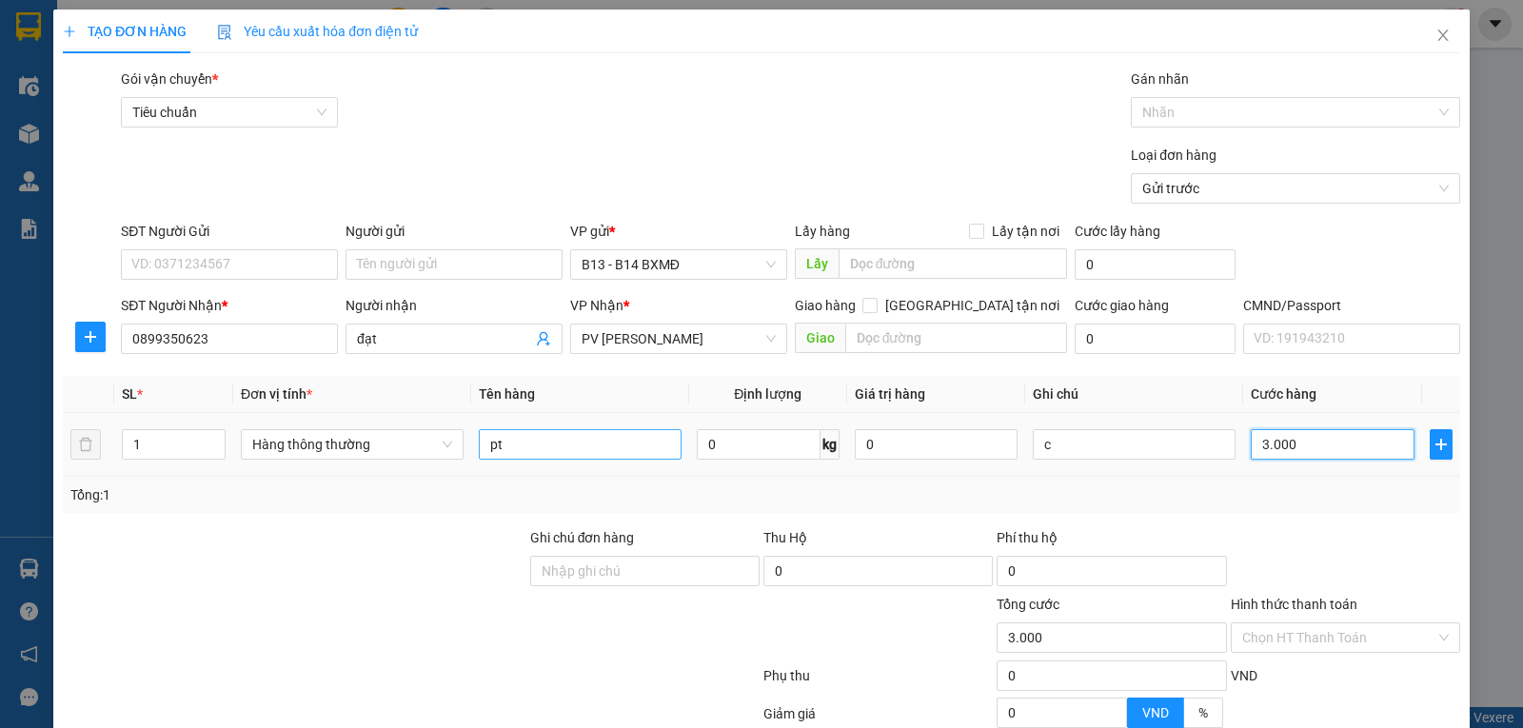
type input "30.000"
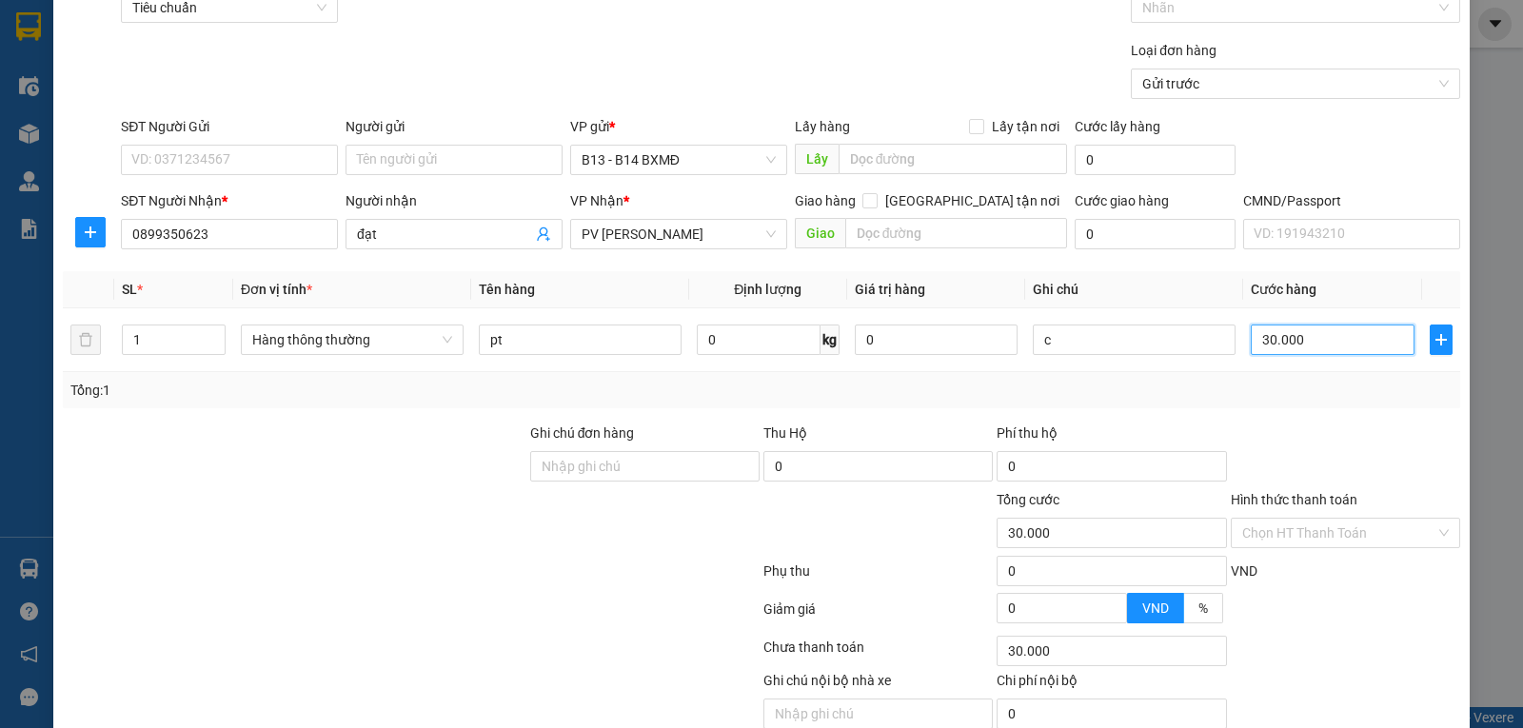
scroll to position [191, 0]
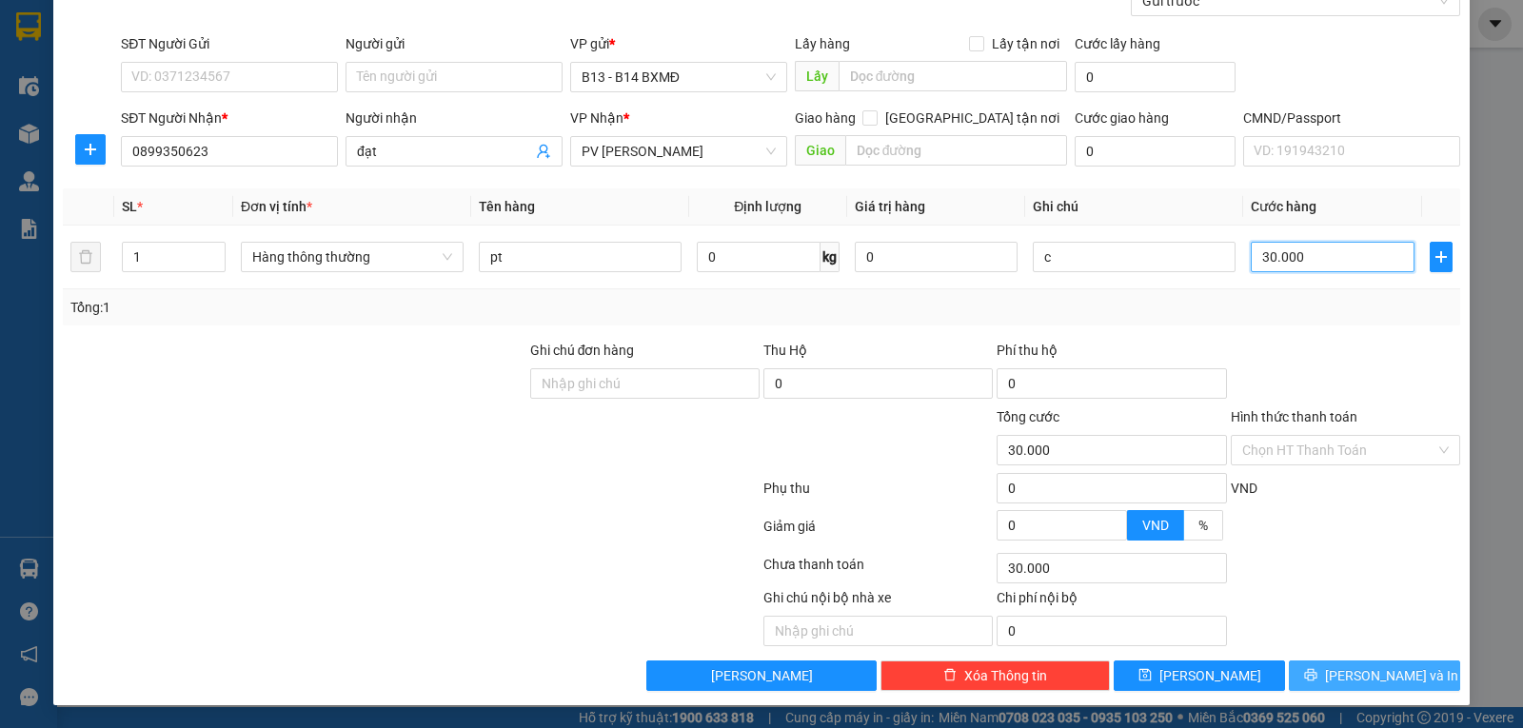
type input "30.000"
click at [1359, 670] on span "Lưu và In" at bounding box center [1391, 675] width 133 height 21
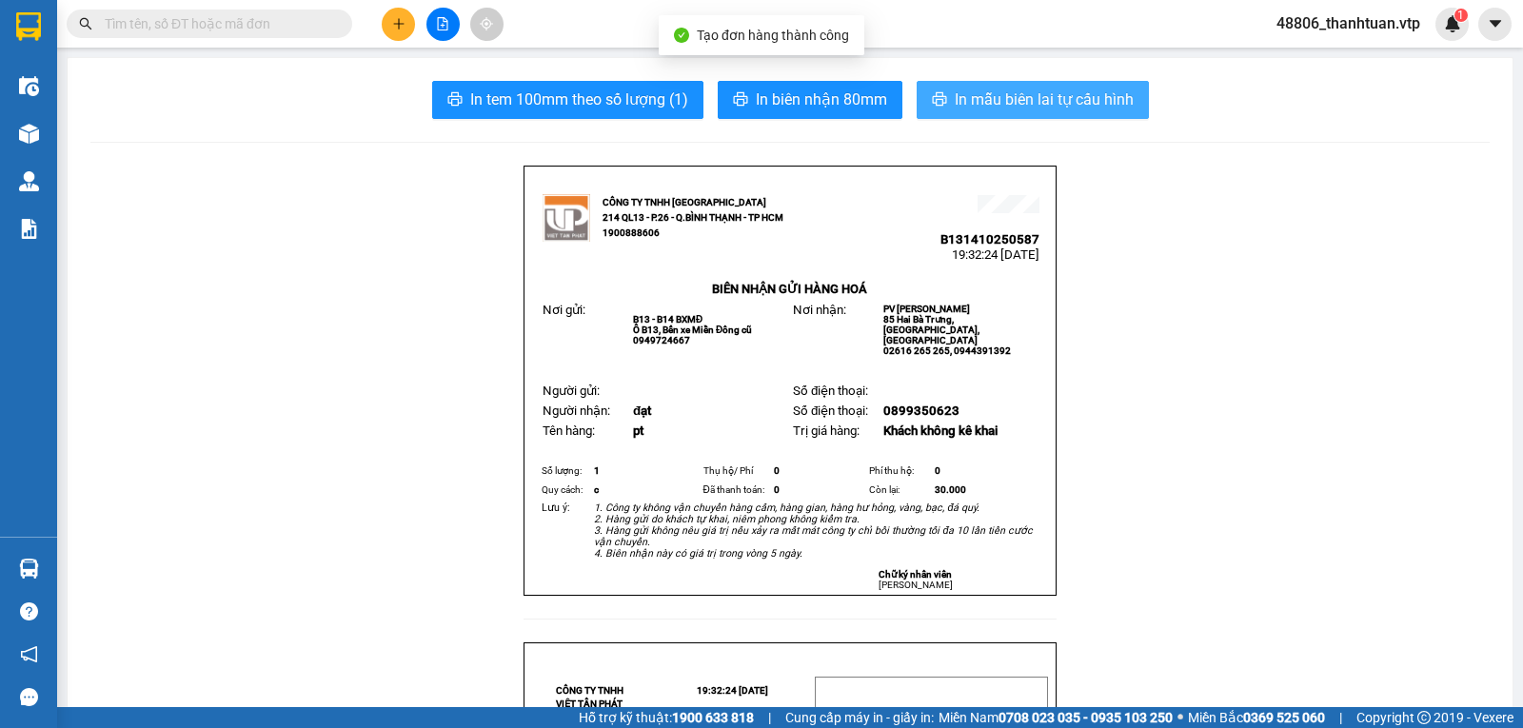
click at [1088, 85] on button "In mẫu biên lai tự cấu hình" at bounding box center [1033, 100] width 232 height 38
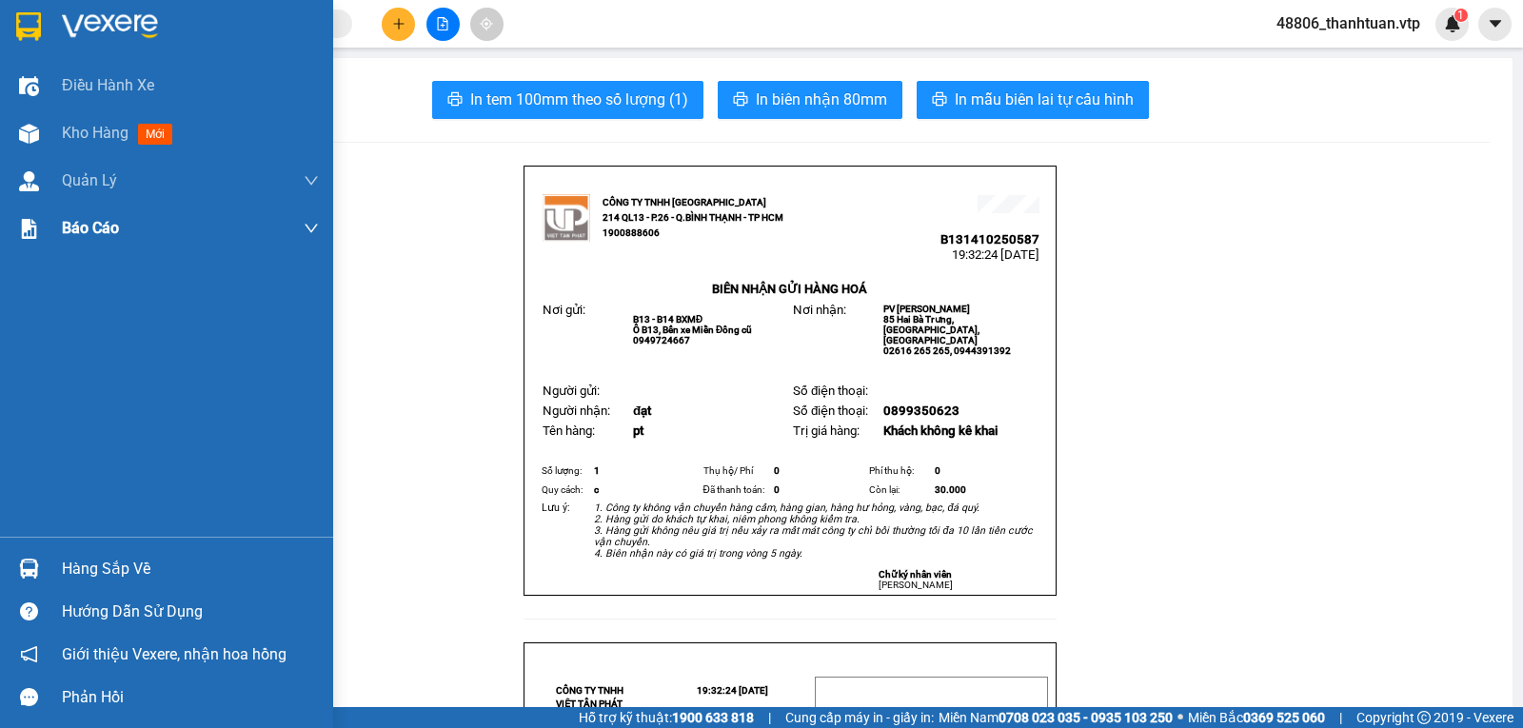
click at [88, 125] on span "Kho hàng" at bounding box center [95, 133] width 67 height 18
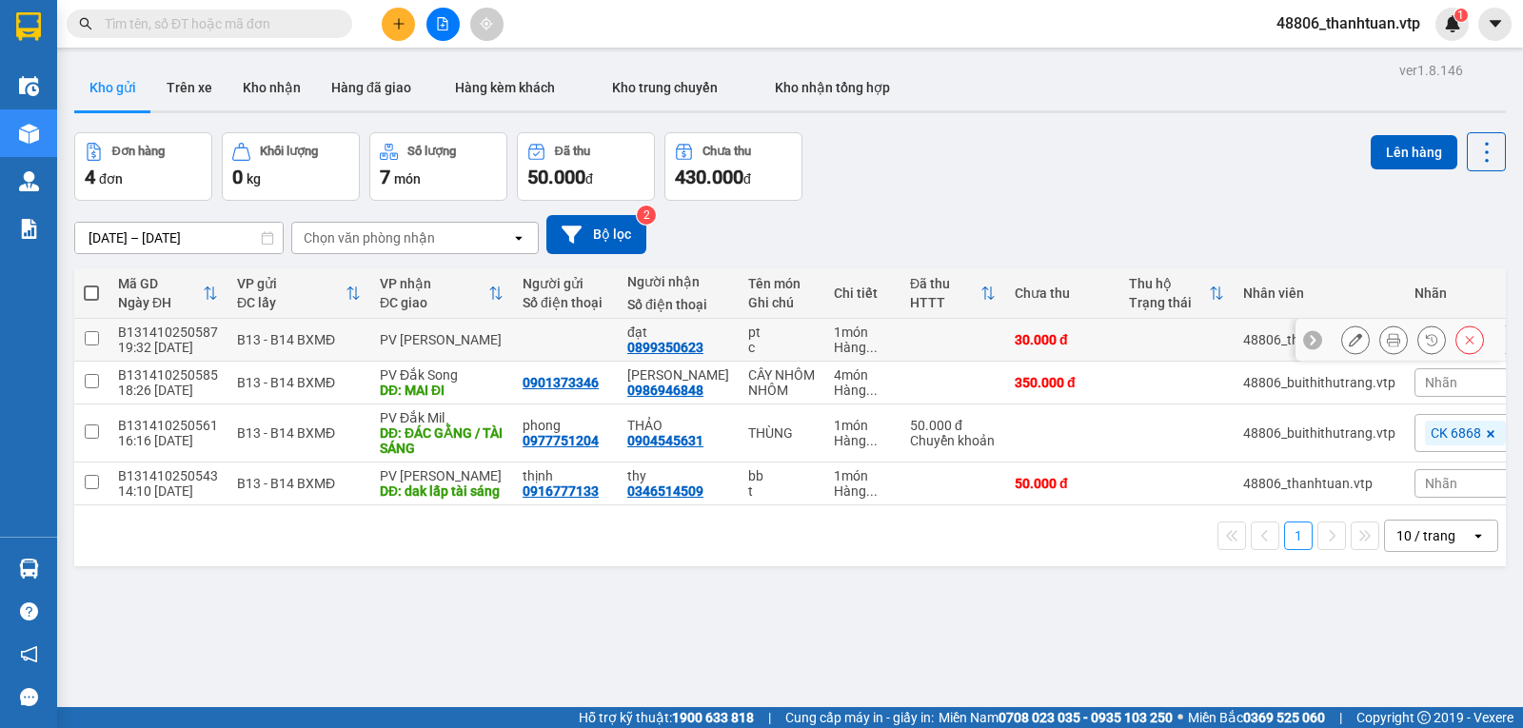
click at [92, 345] on input "checkbox" at bounding box center [92, 338] width 14 height 14
checkbox input "true"
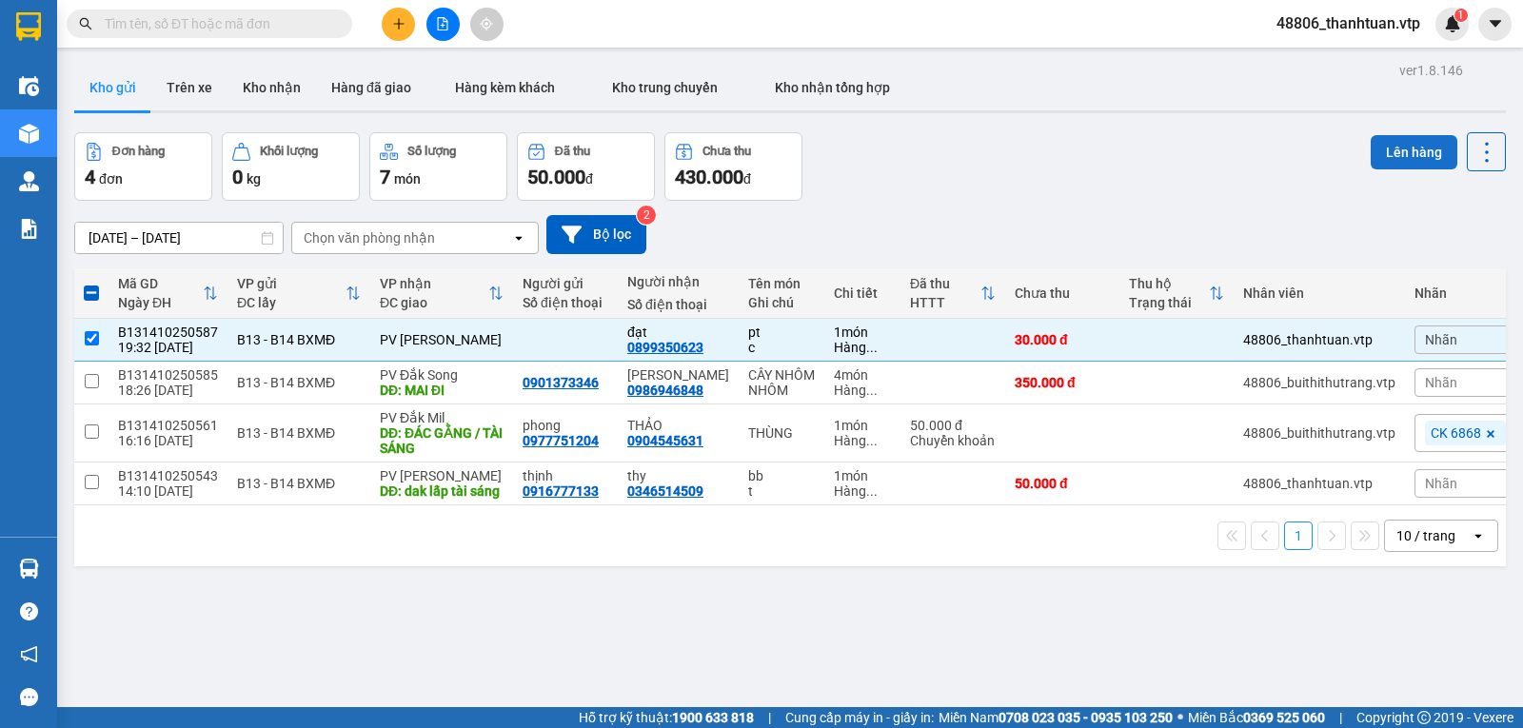
click at [1395, 153] on button "Lên hàng" at bounding box center [1414, 152] width 87 height 34
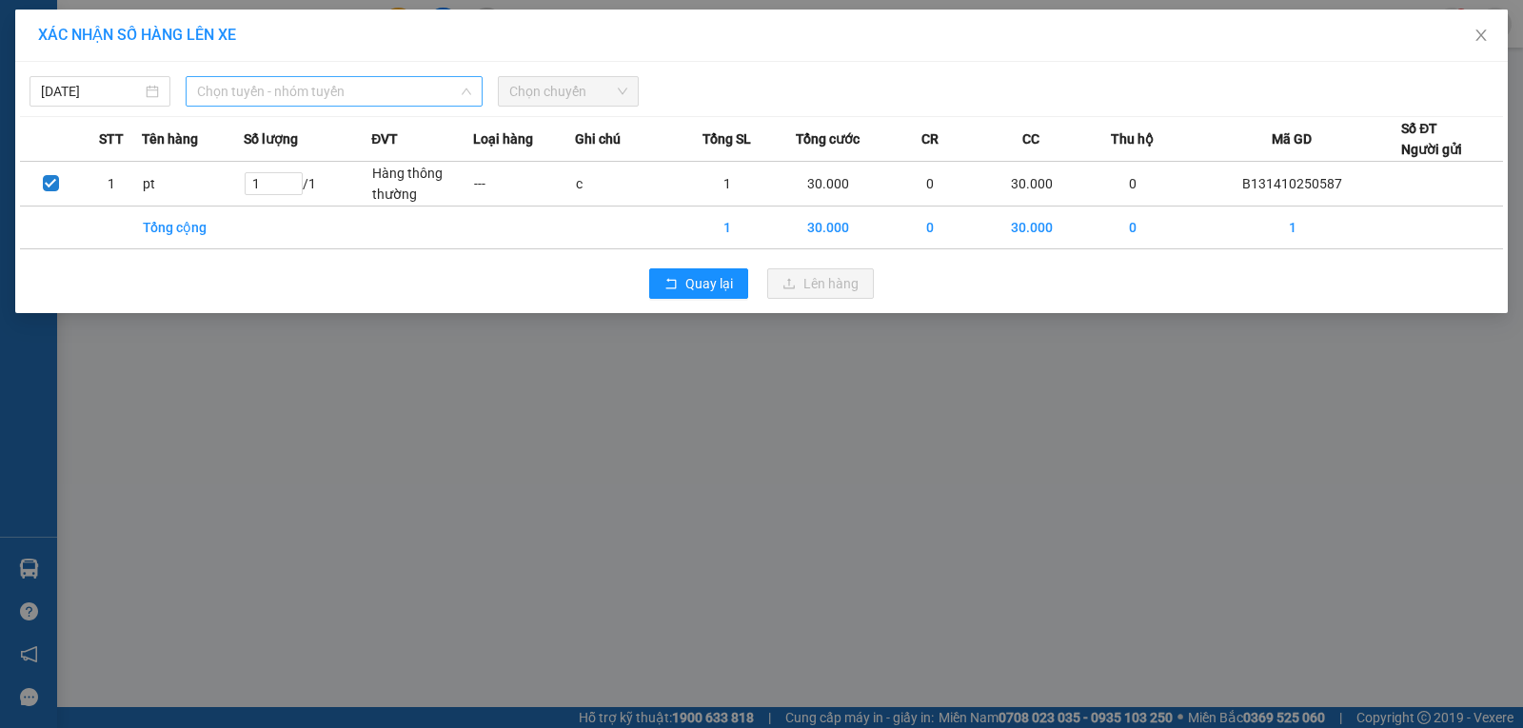
click at [330, 100] on span "Chọn tuyến - nhóm tuyến" at bounding box center [334, 91] width 274 height 29
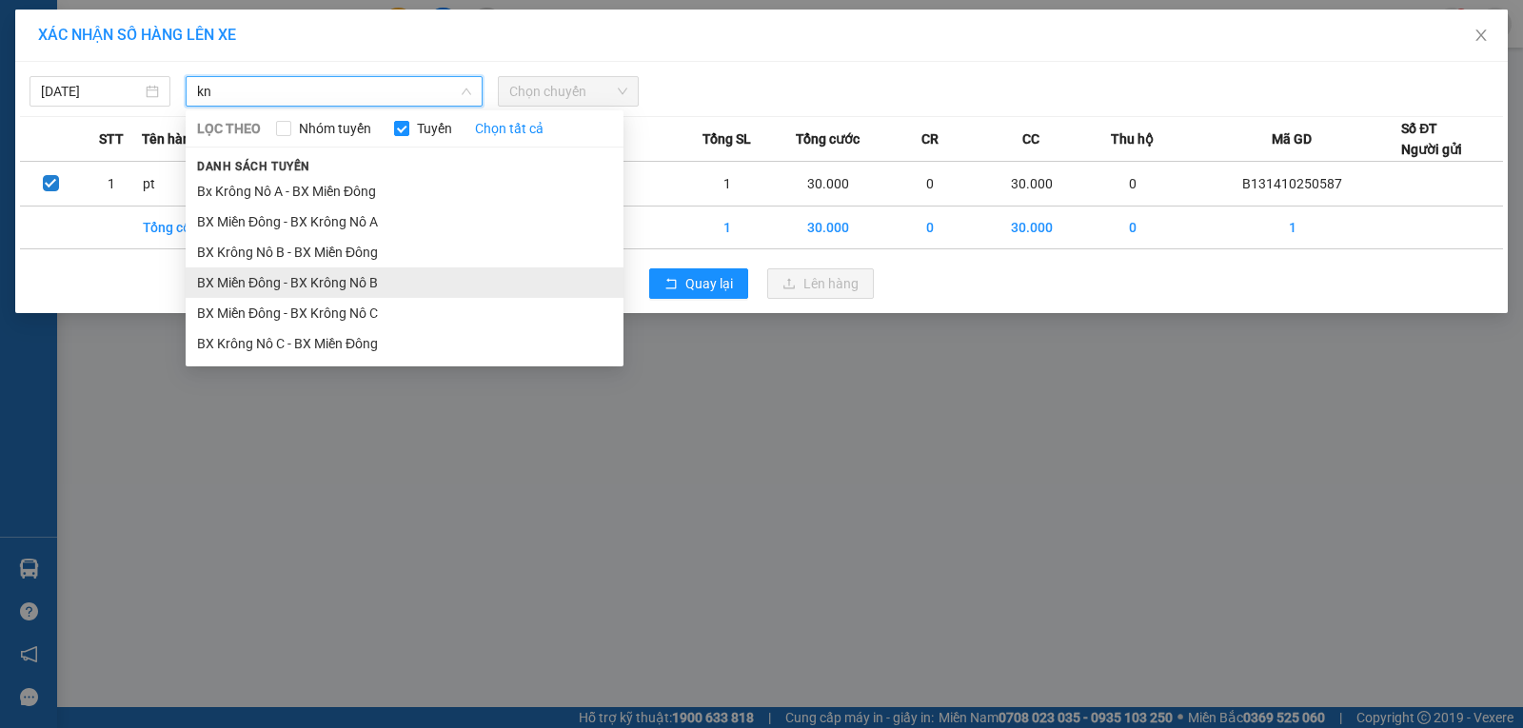
type input "kn"
click at [368, 286] on li "BX Miền Đông - BX Krông Nô B" at bounding box center [405, 282] width 438 height 30
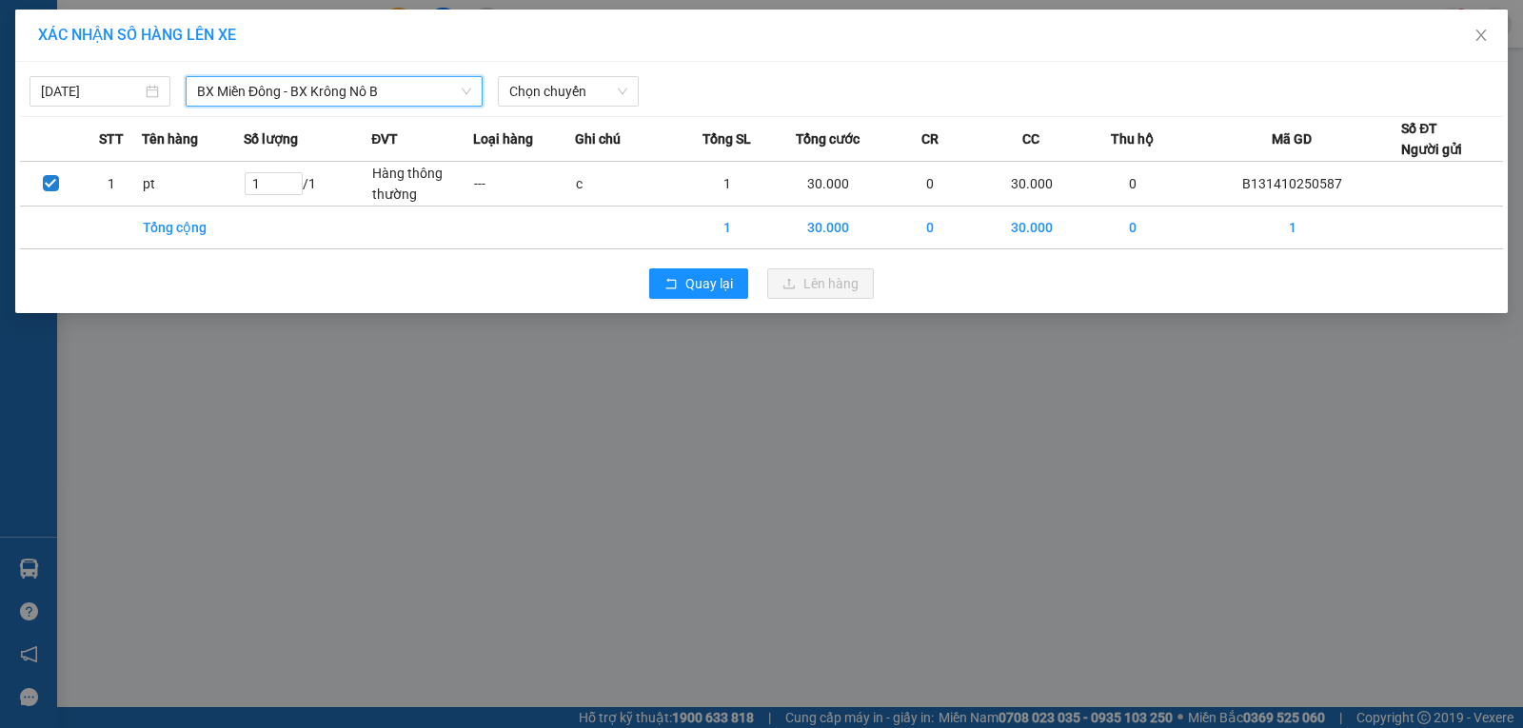
drag, startPoint x: 521, startPoint y: 88, endPoint x: 523, endPoint y: 109, distance: 22.0
click at [522, 89] on span "Chọn chuyến" at bounding box center [568, 91] width 118 height 29
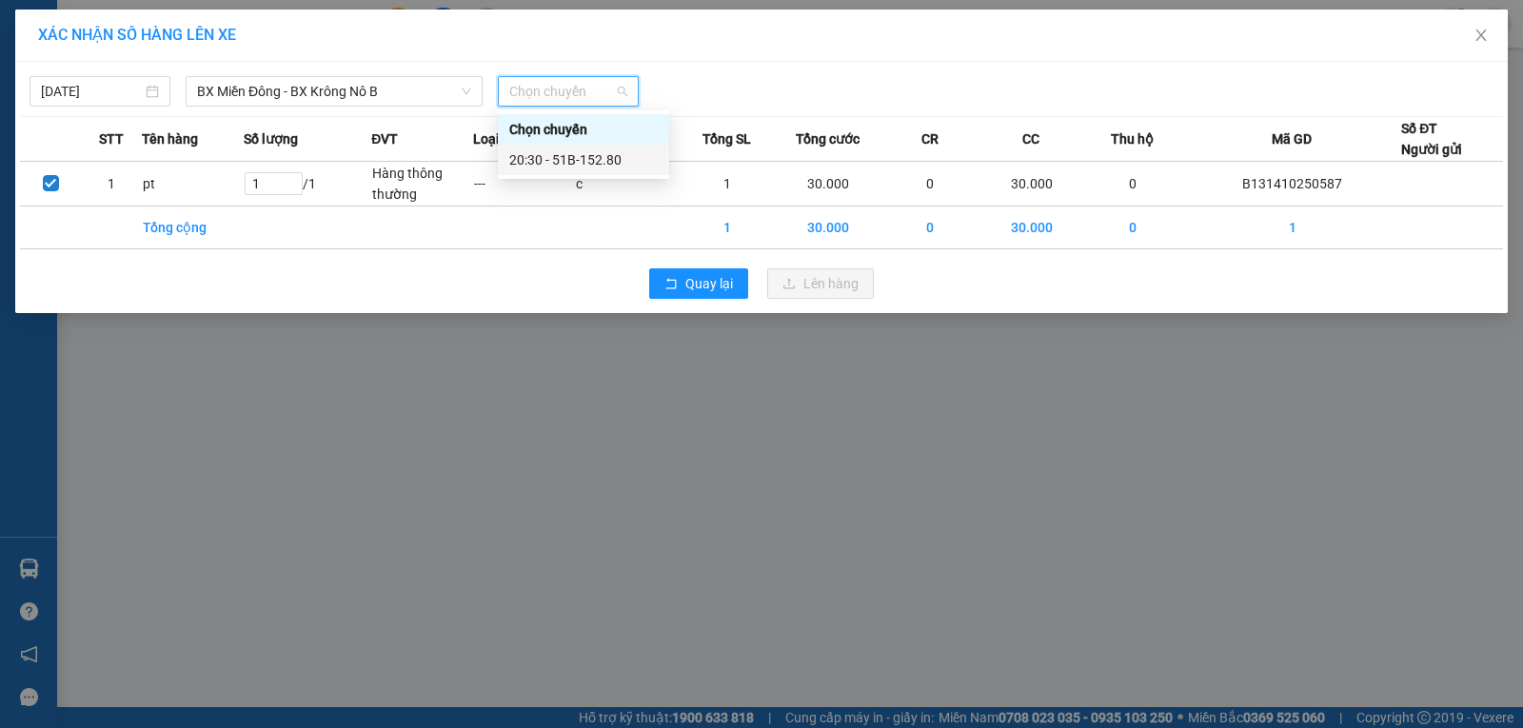
drag, startPoint x: 569, startPoint y: 160, endPoint x: 560, endPoint y: 158, distance: 9.7
click at [569, 159] on div "20:30 - 51B-152.80" at bounding box center [583, 159] width 148 height 21
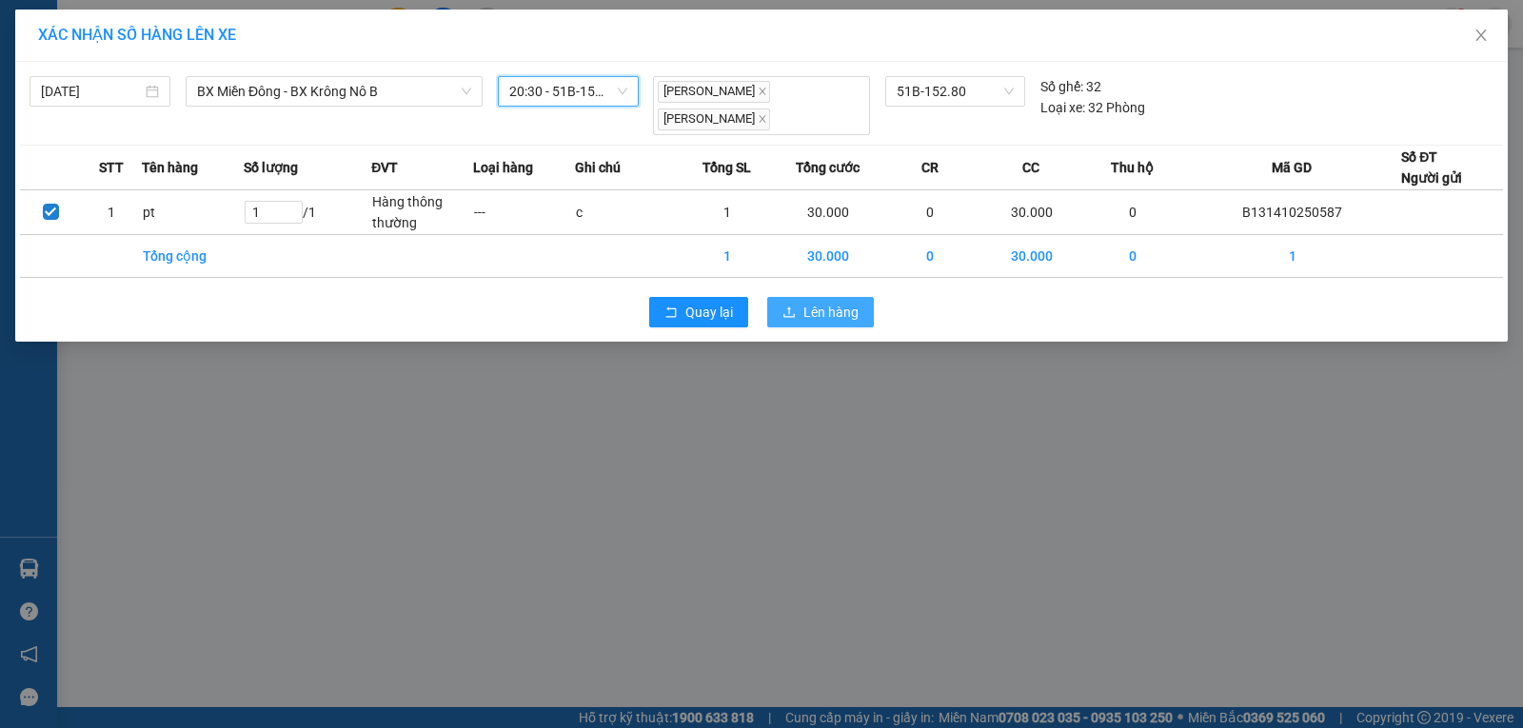
click at [823, 319] on span "Lên hàng" at bounding box center [830, 312] width 55 height 21
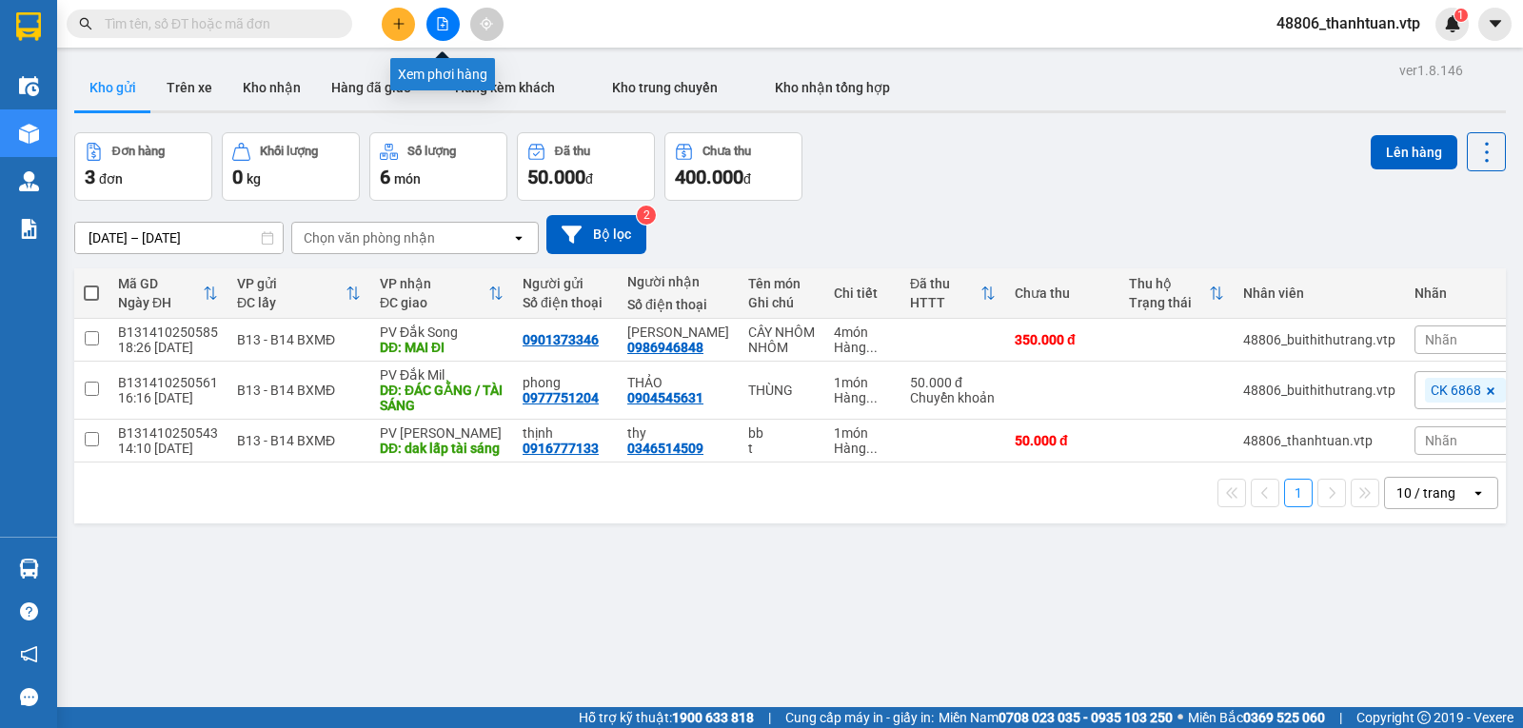
click at [451, 28] on button at bounding box center [442, 24] width 33 height 33
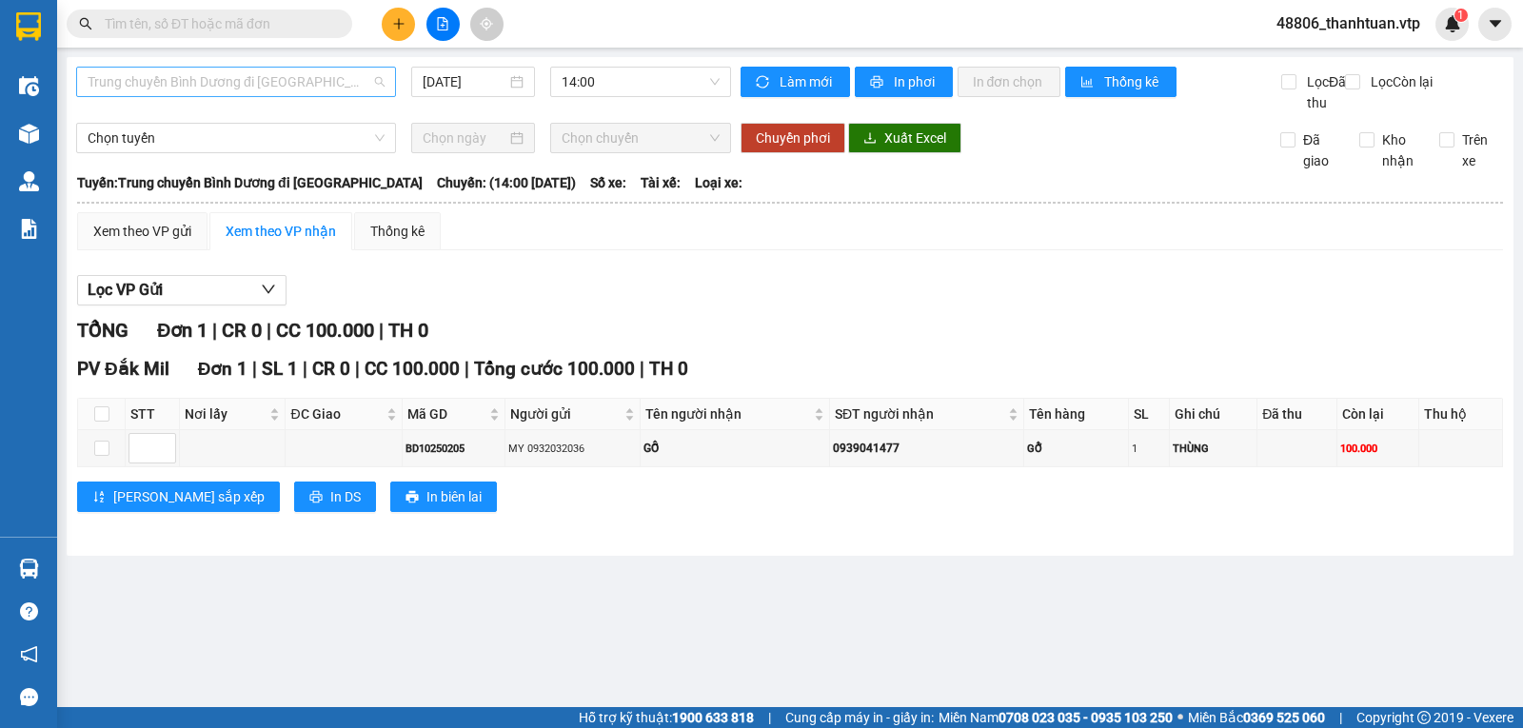
click at [363, 83] on span "Trung chuyển Bình Dương đi BXMĐ" at bounding box center [236, 82] width 297 height 29
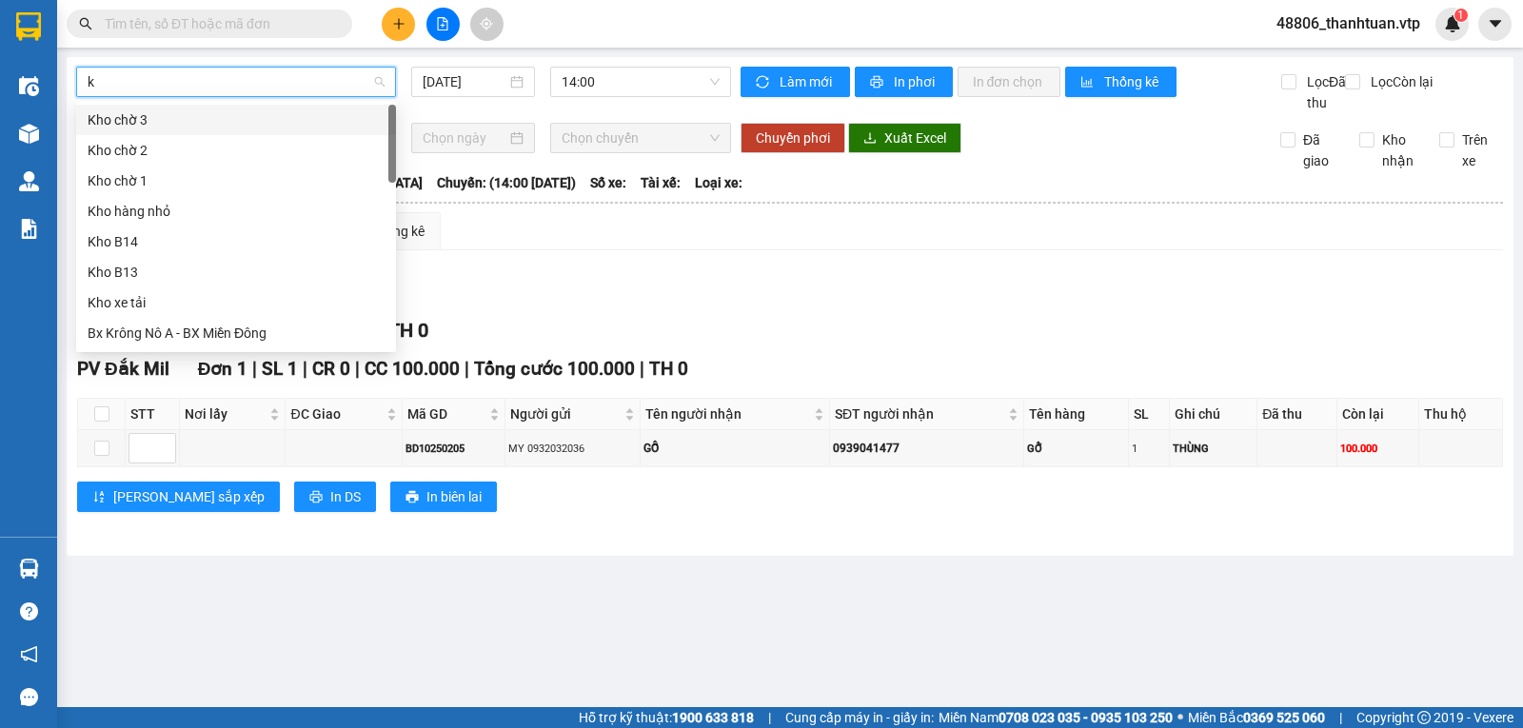
type input "kn"
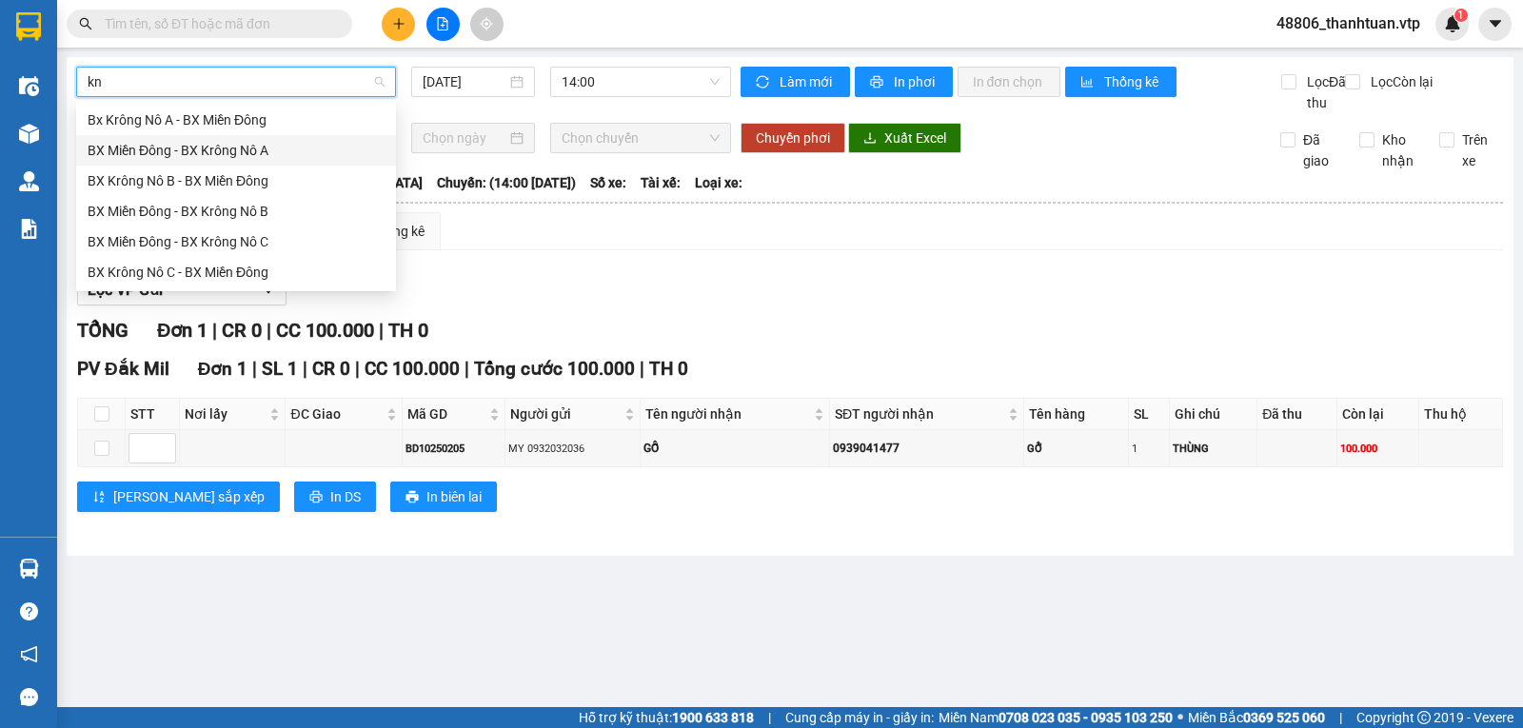
click at [266, 155] on div "BX Miền Đông - BX Krông Nô A" at bounding box center [236, 150] width 297 height 21
type input "11/10/2025"
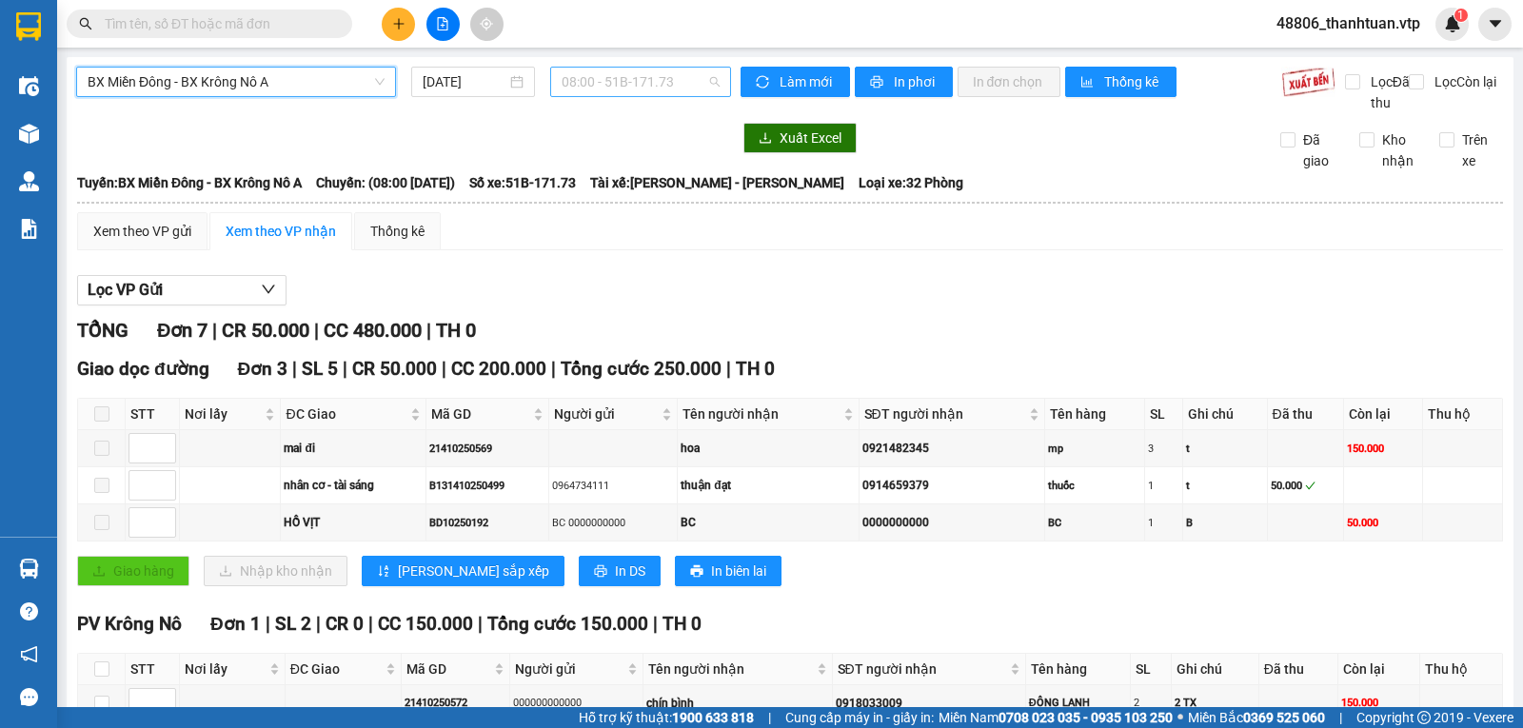
click at [611, 88] on span "08:00 - 51B-171.73" at bounding box center [640, 82] width 157 height 29
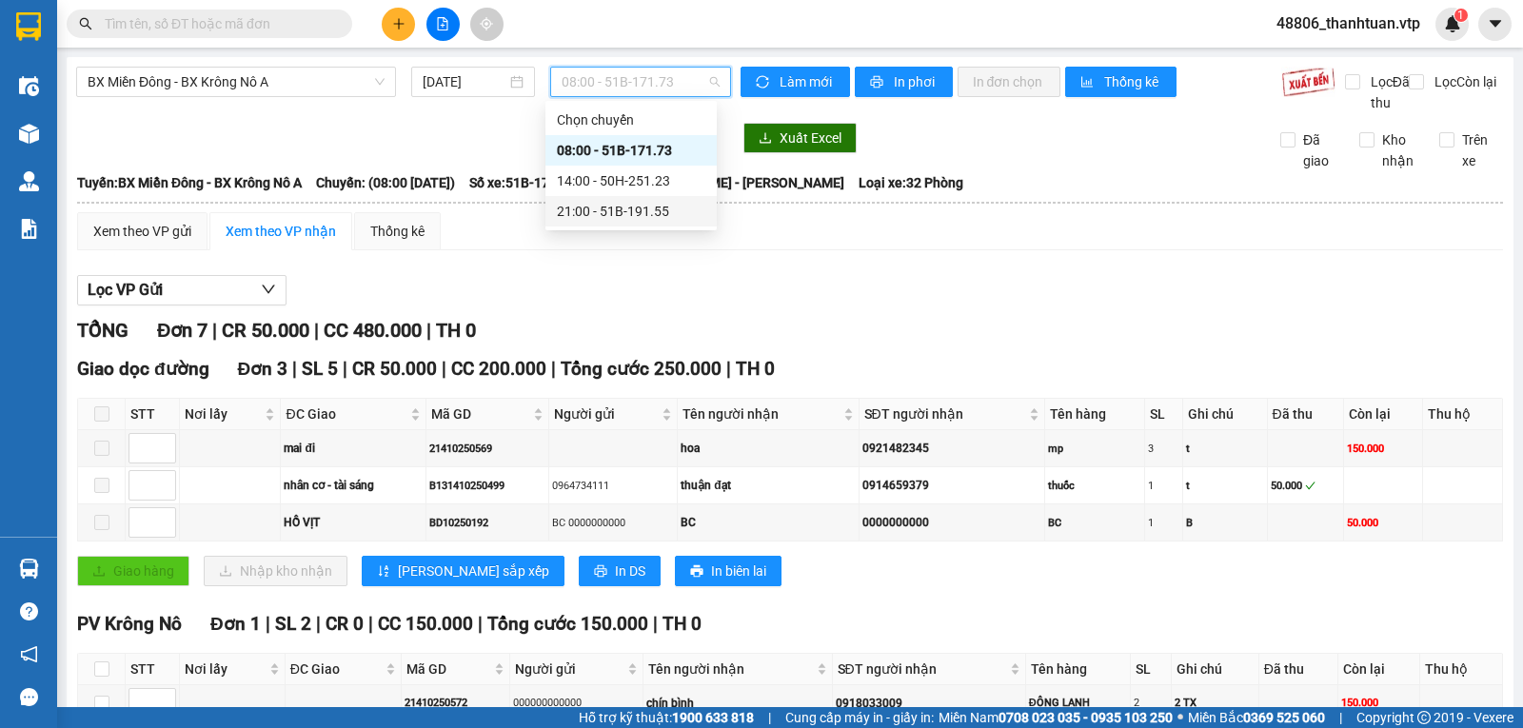
click at [591, 209] on div "21:00 - 51B-191.55" at bounding box center [631, 211] width 148 height 21
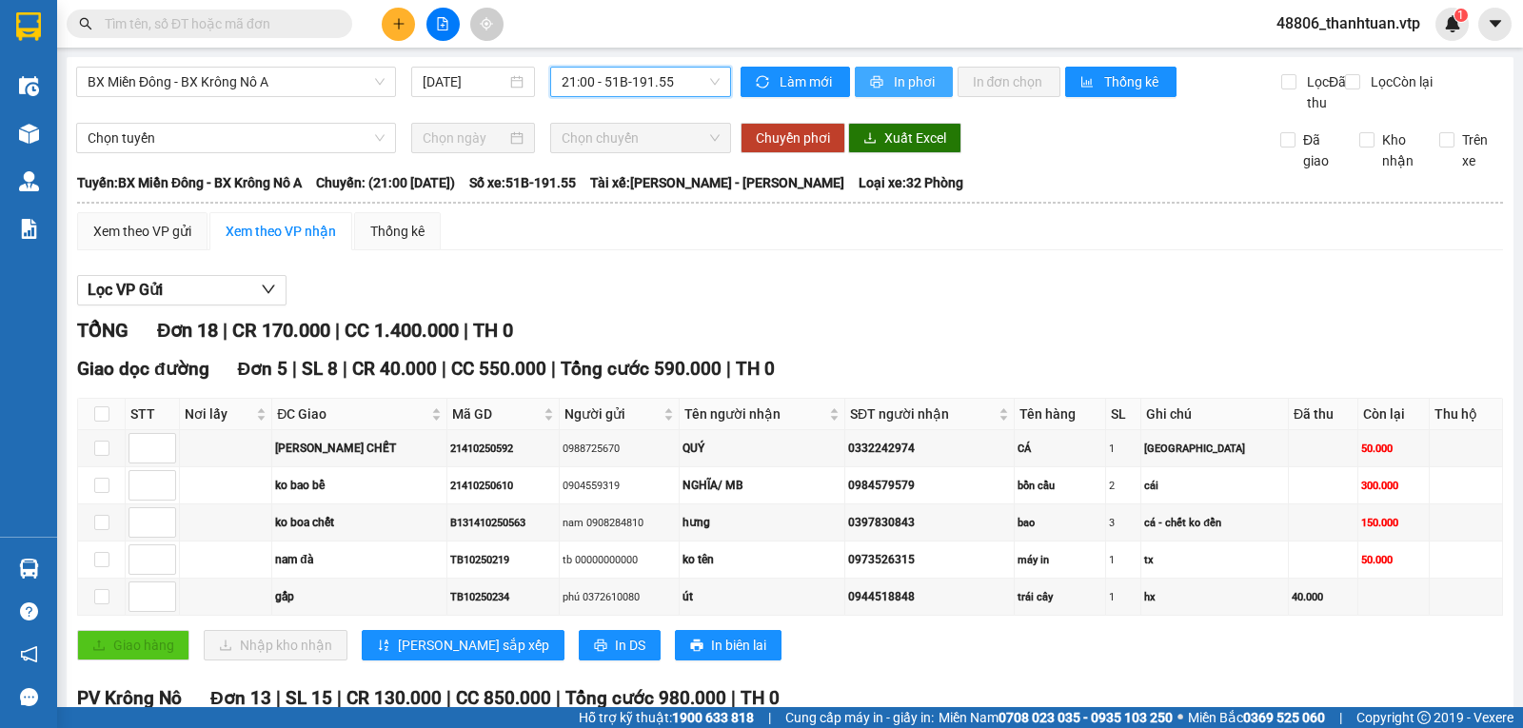
click at [898, 88] on span "In phơi" at bounding box center [916, 81] width 44 height 21
click at [905, 76] on span "In phơi" at bounding box center [916, 81] width 44 height 21
click at [233, 81] on span "BX Miền Đông - BX Krông Nô A" at bounding box center [236, 82] width 297 height 29
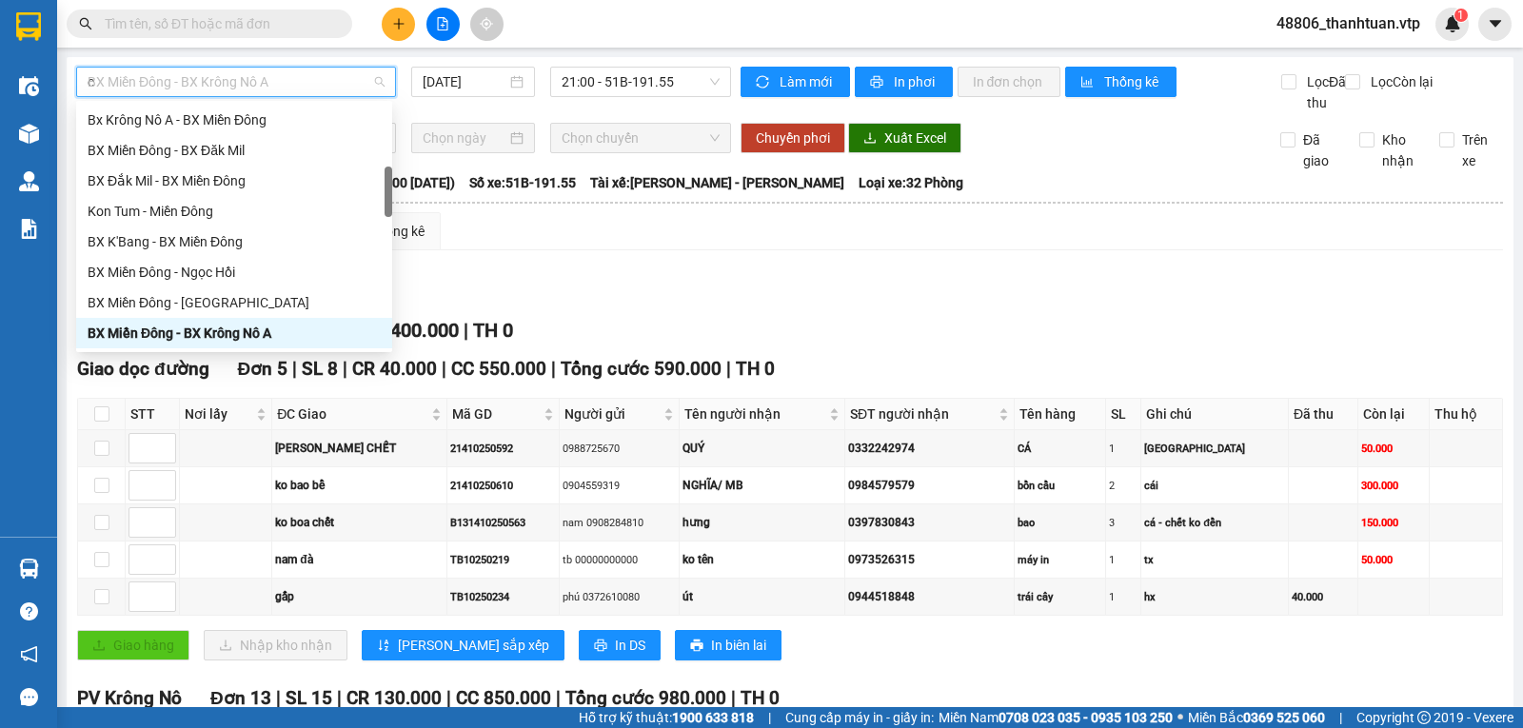
scroll to position [251, 0]
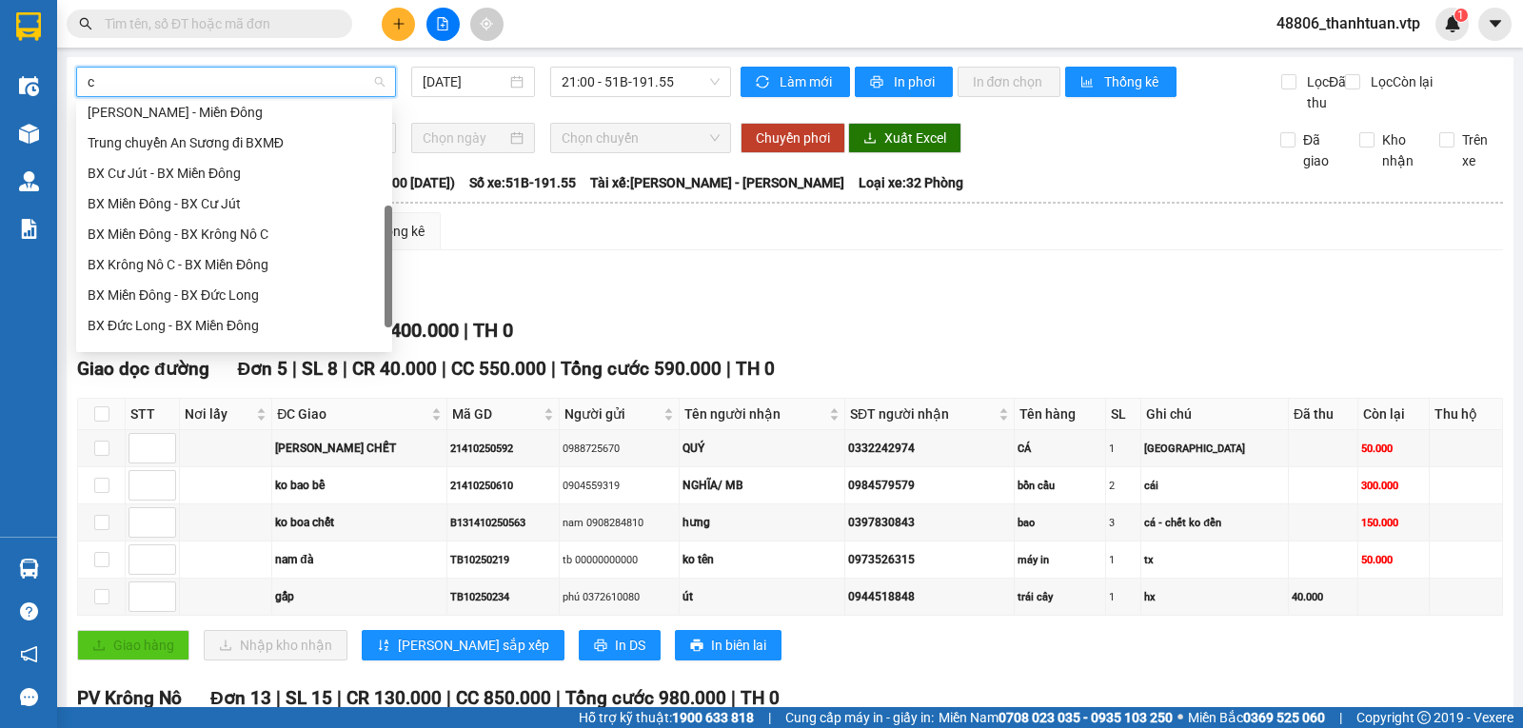
type input "cj"
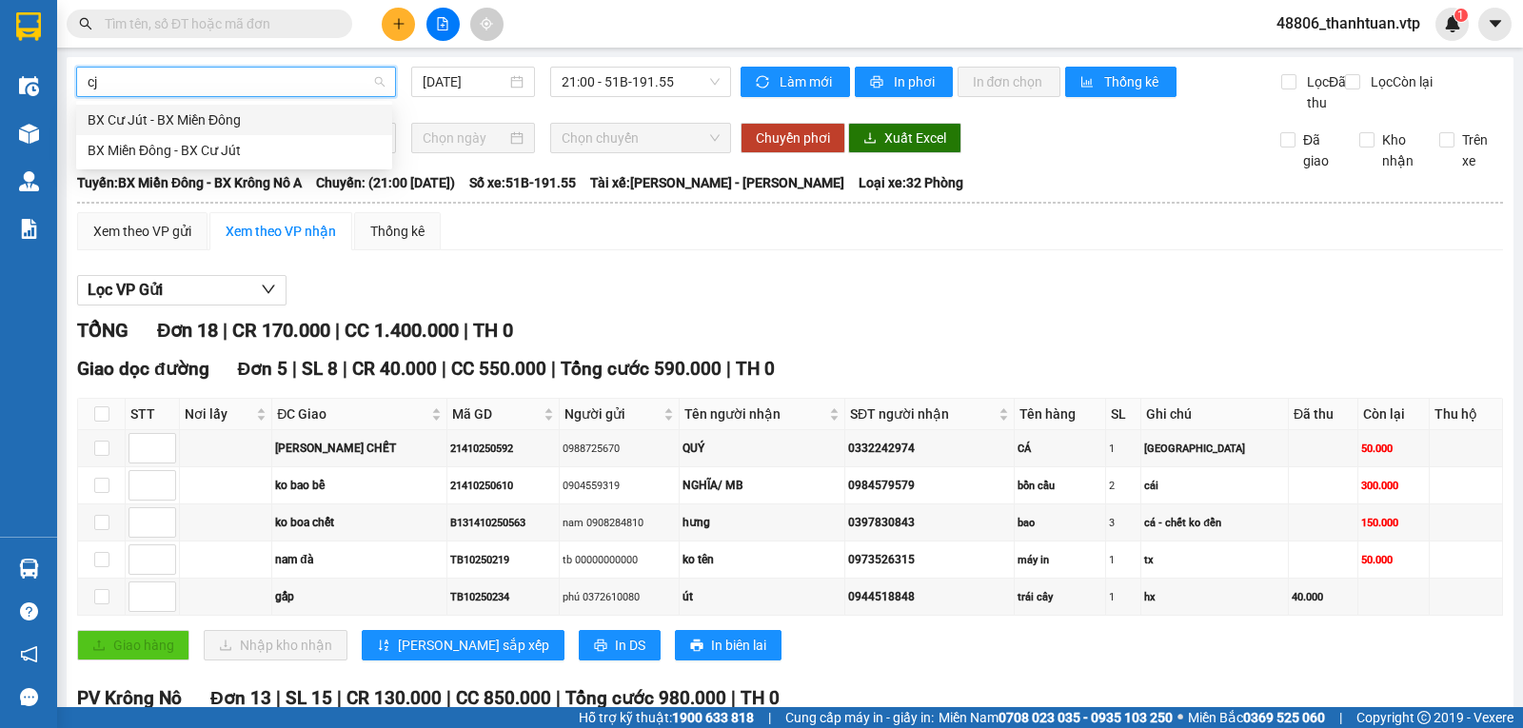
scroll to position [0, 0]
click at [215, 148] on div "BX Miền Đông - BX Cư Jút" at bounding box center [234, 150] width 293 height 21
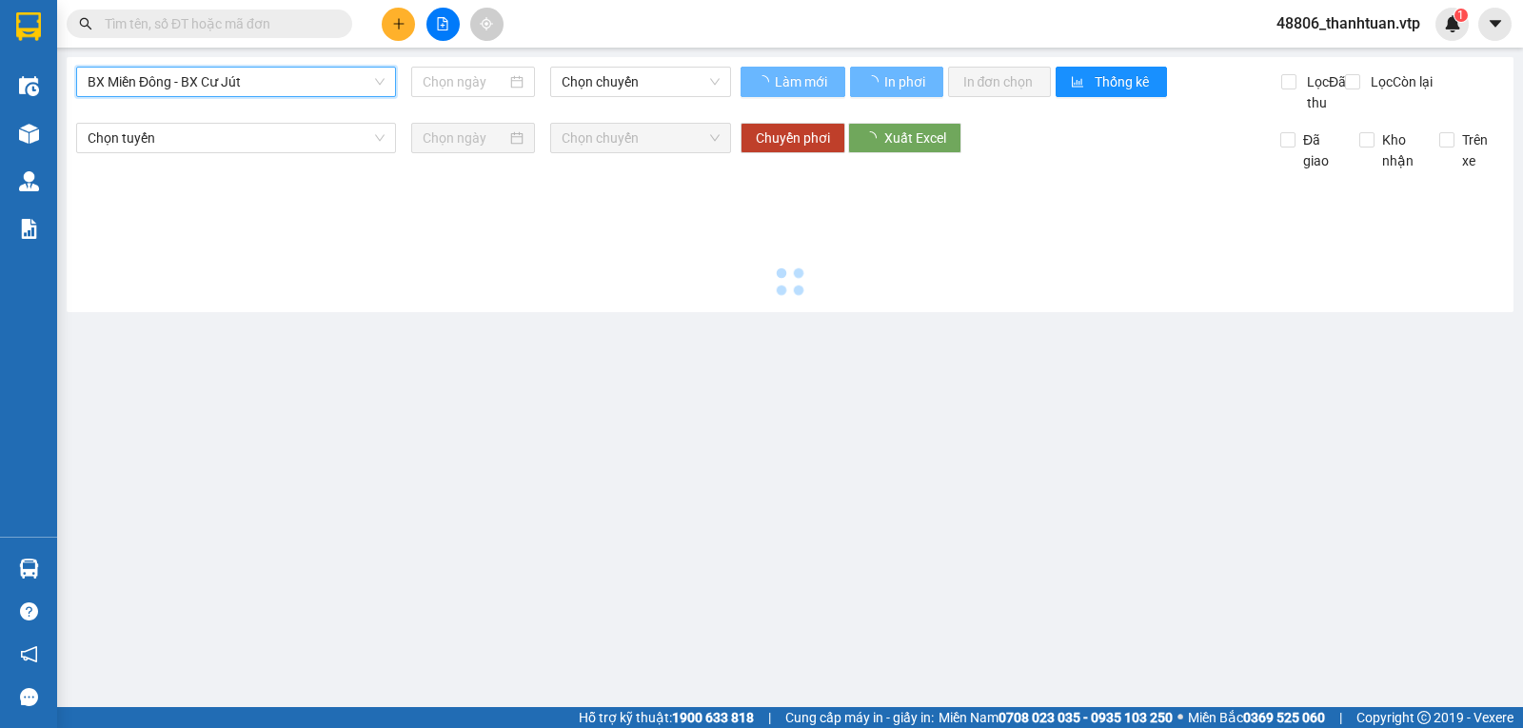
type input "11/10/2025"
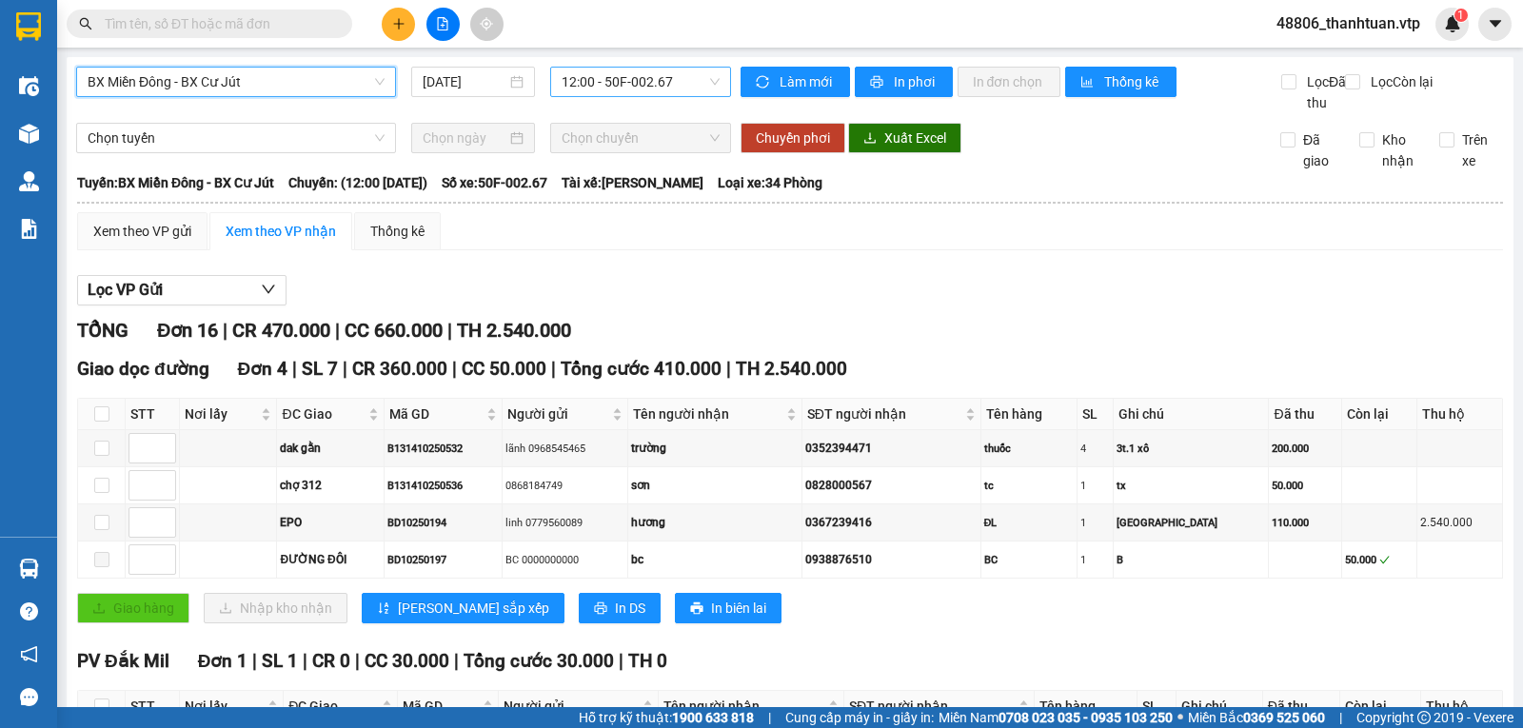
click at [597, 79] on span "12:00 - 50F-002.67" at bounding box center [640, 82] width 157 height 29
click at [621, 183] on div "21:00 - 50F-002.68" at bounding box center [631, 180] width 148 height 21
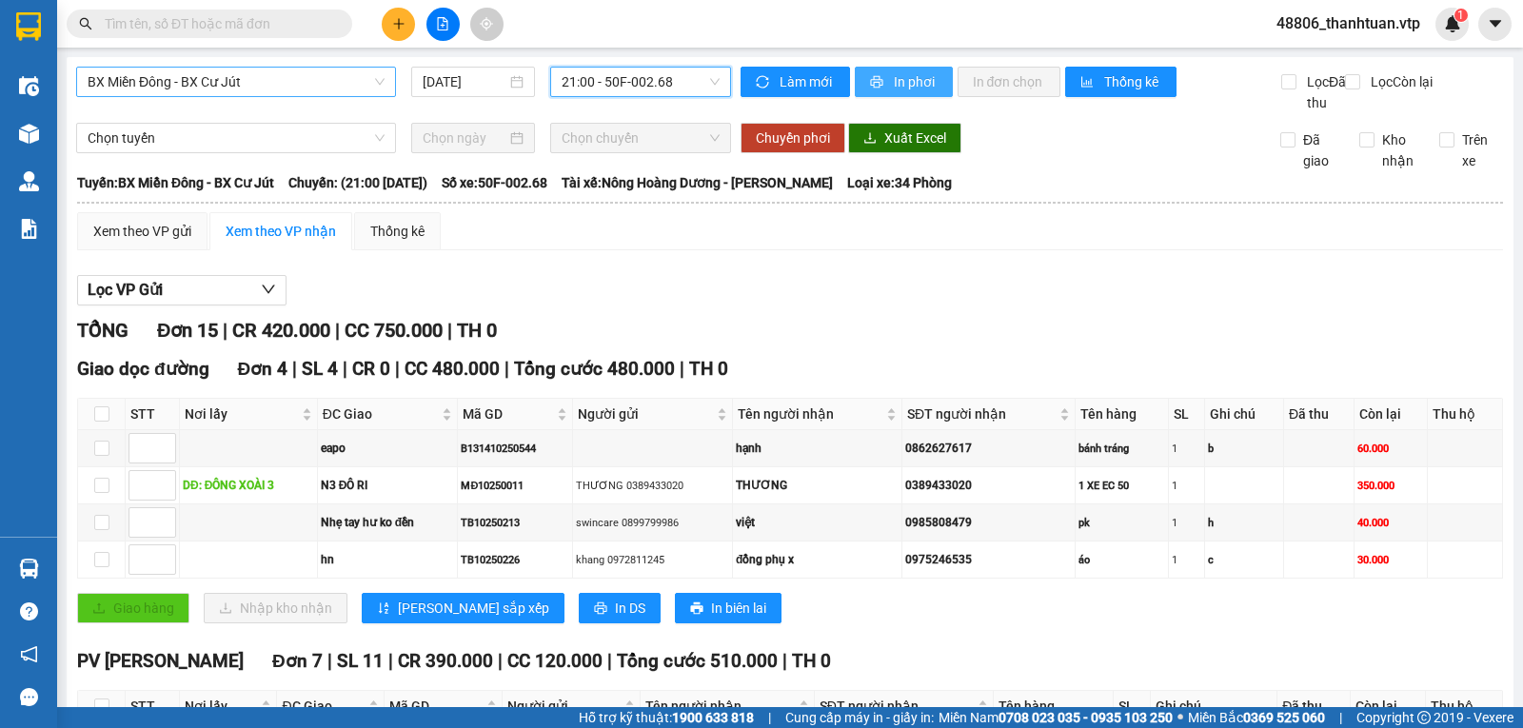
click at [902, 85] on span "In phơi" at bounding box center [916, 81] width 44 height 21
click at [887, 69] on button "In phơi" at bounding box center [904, 82] width 98 height 30
drag, startPoint x: 311, startPoint y: 76, endPoint x: 306, endPoint y: 59, distance: 18.1
click at [312, 76] on span "BX Miền Đông - BX Cư Jút" at bounding box center [236, 82] width 297 height 29
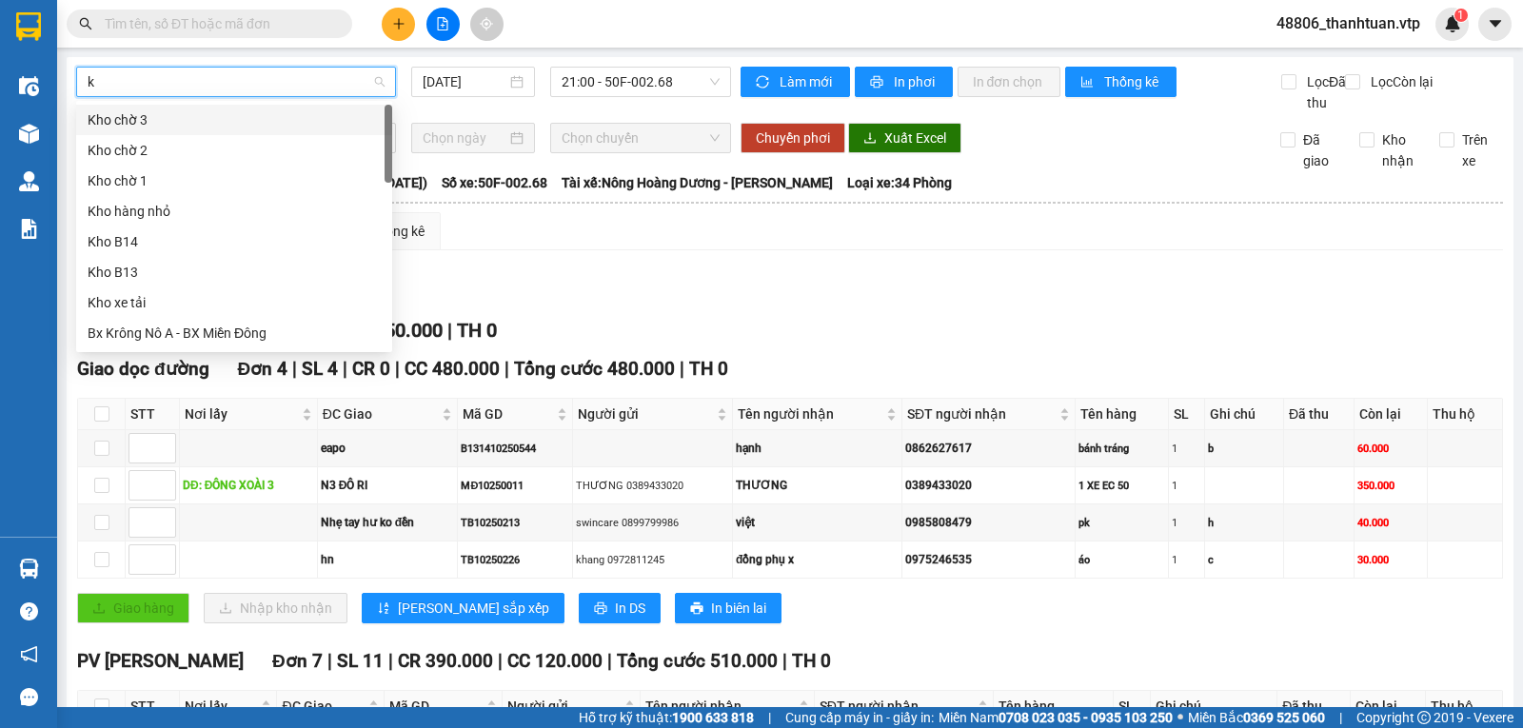
type input "kn"
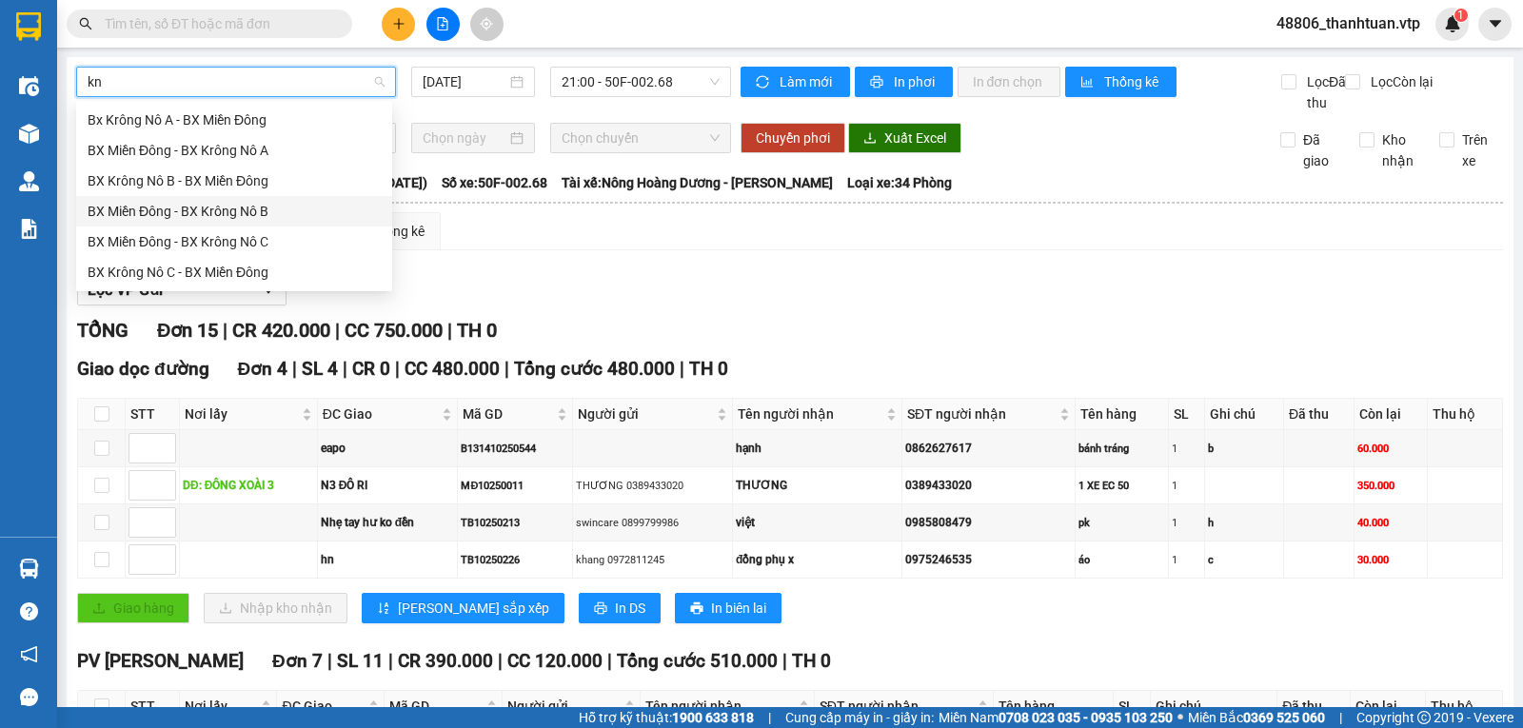
click at [283, 210] on div "BX Miền Đông - BX Krông Nô B" at bounding box center [234, 211] width 293 height 21
type input "11/10/2025"
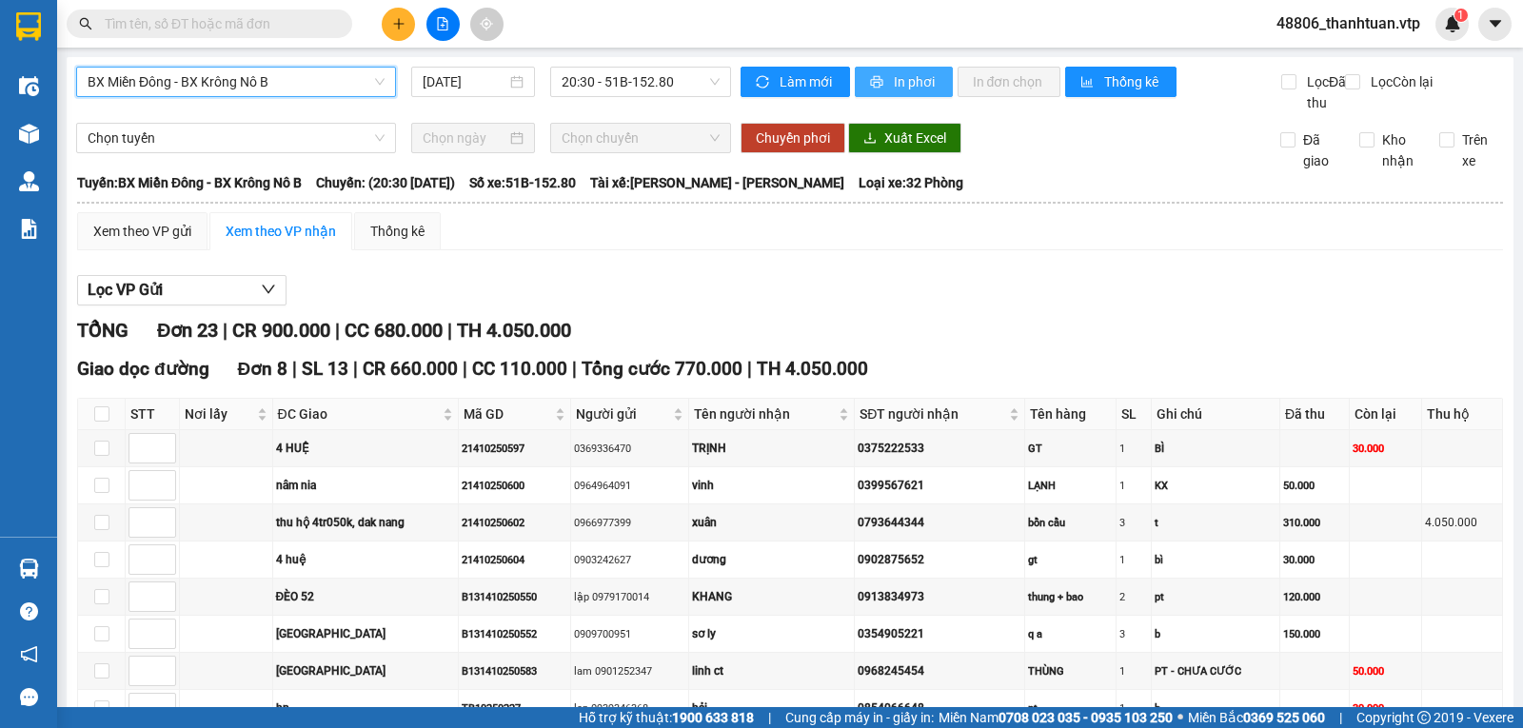
click at [894, 79] on span "In phơi" at bounding box center [916, 81] width 44 height 21
click at [917, 84] on span "In phơi" at bounding box center [916, 81] width 44 height 21
click at [404, 23] on icon "plus" at bounding box center [398, 23] width 13 height 13
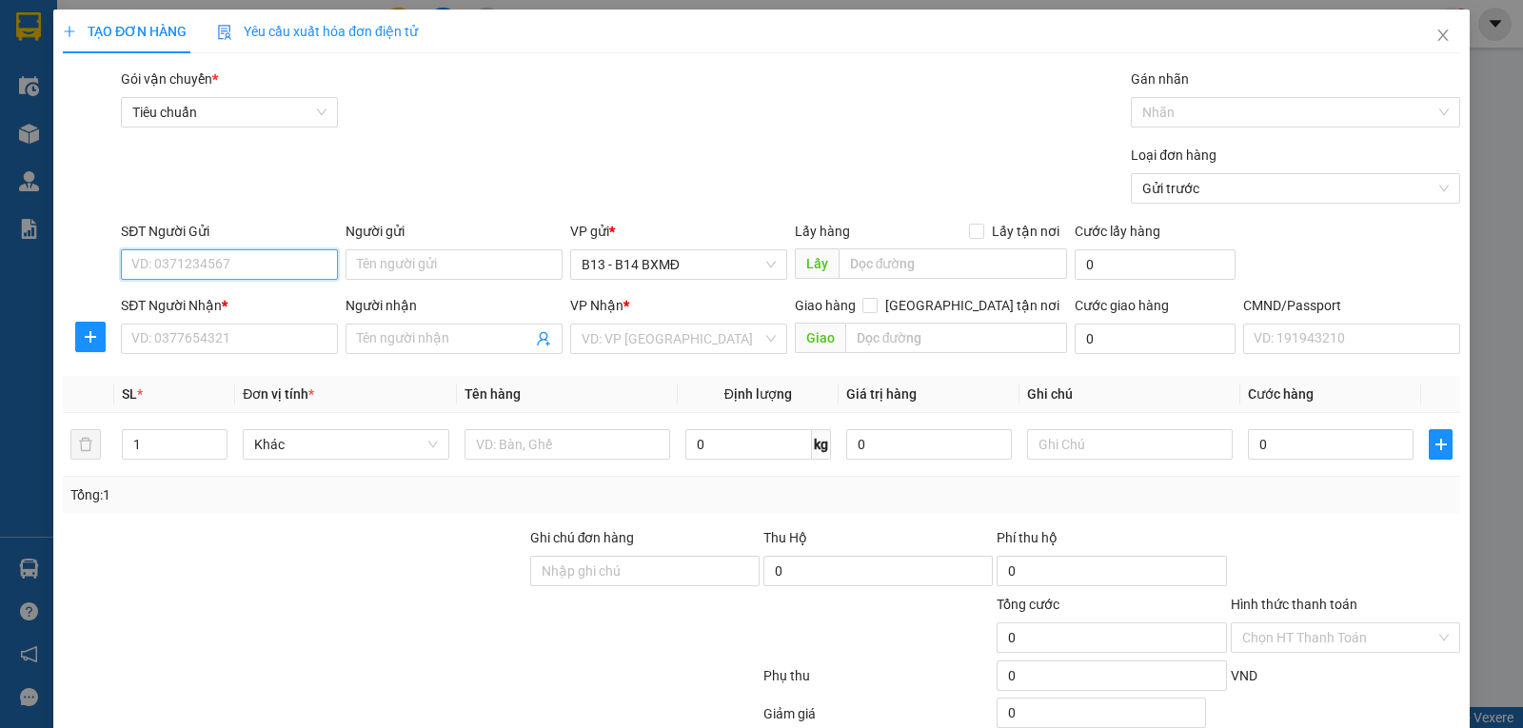
click at [207, 264] on input "SĐT Người Gửi" at bounding box center [229, 264] width 217 height 30
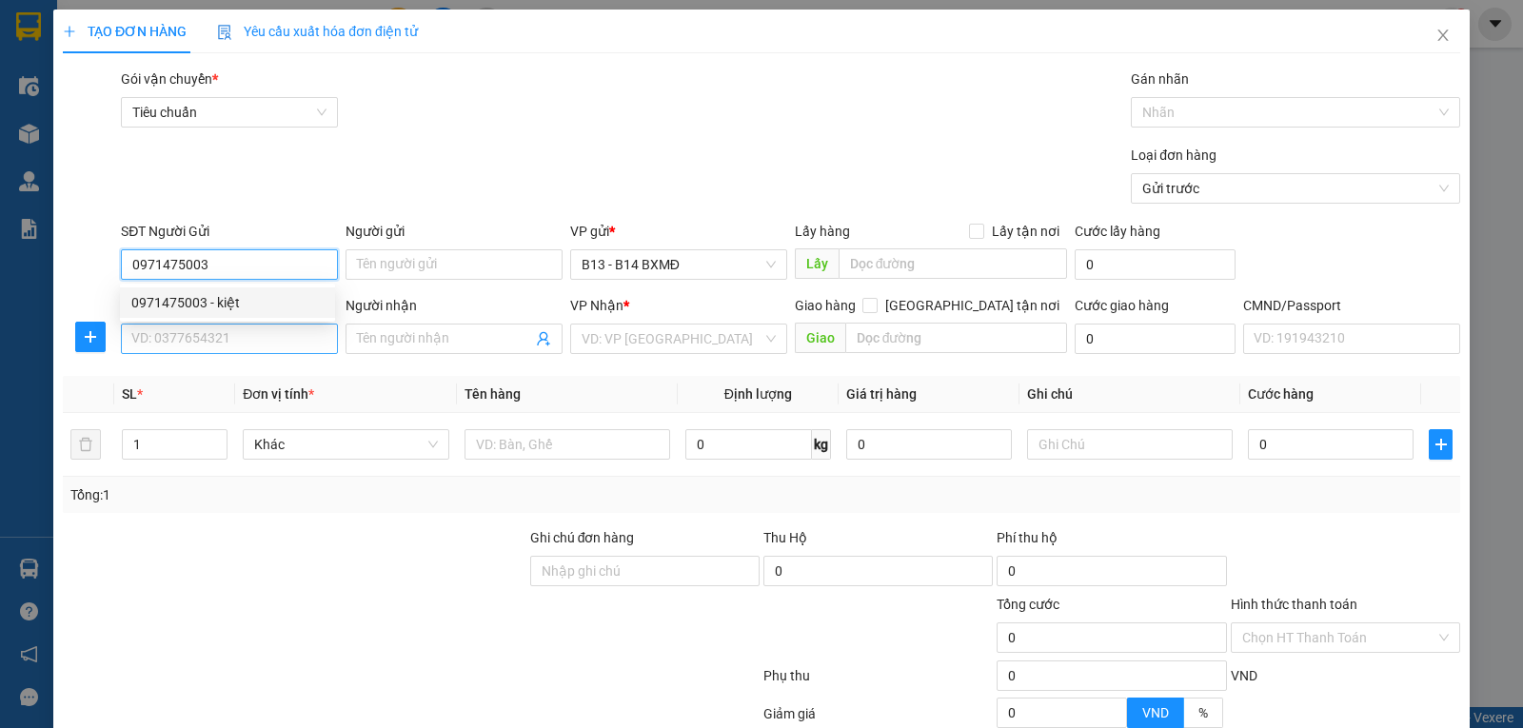
type input "0971475003"
click at [254, 349] on input "SĐT Người Nhận *" at bounding box center [229, 339] width 217 height 30
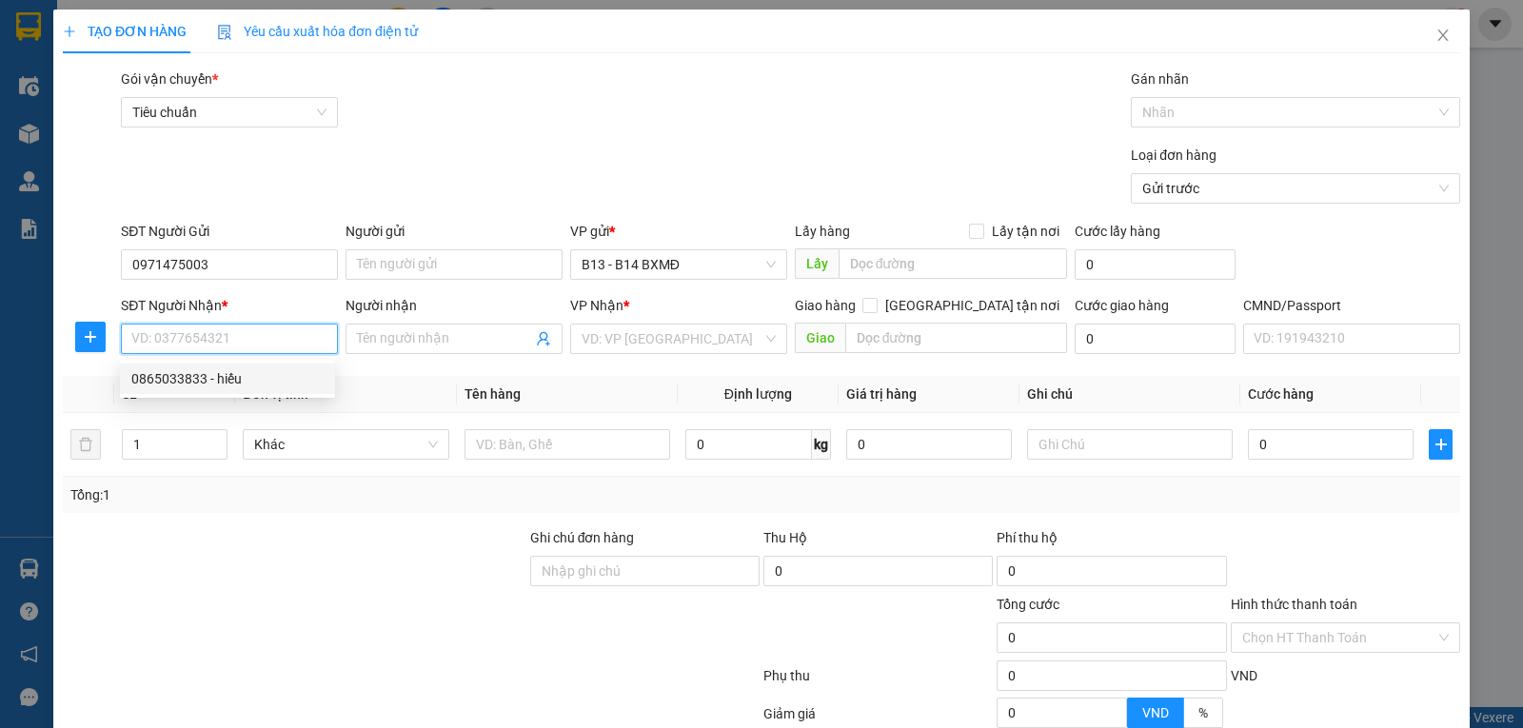
click at [157, 389] on div "0865033833 - hiếu" at bounding box center [227, 379] width 215 height 30
type input "0865033833"
type input "hiếu"
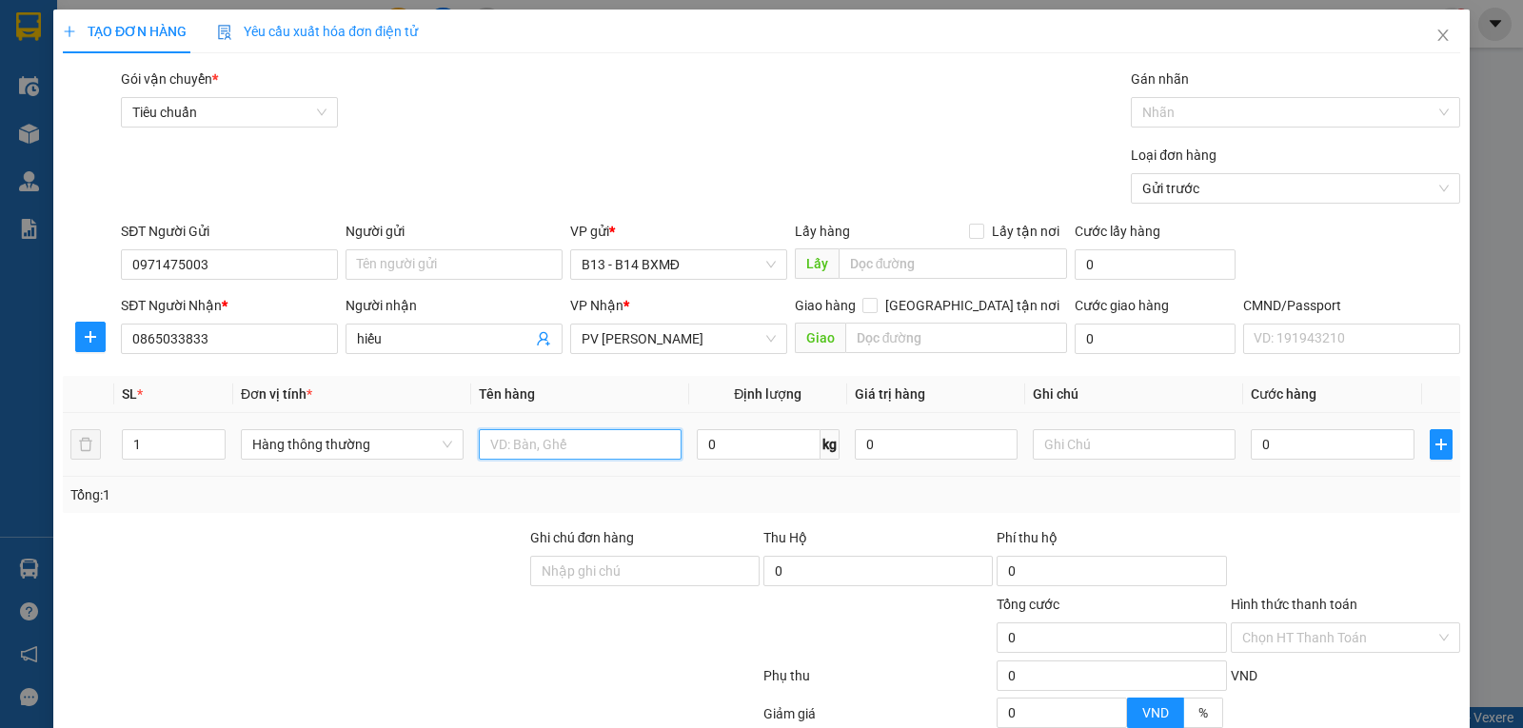
click at [551, 447] on input "text" at bounding box center [580, 444] width 203 height 30
type input "lanh"
click at [1057, 450] on input "text" at bounding box center [1134, 444] width 203 height 30
type input "tx"
type input "5"
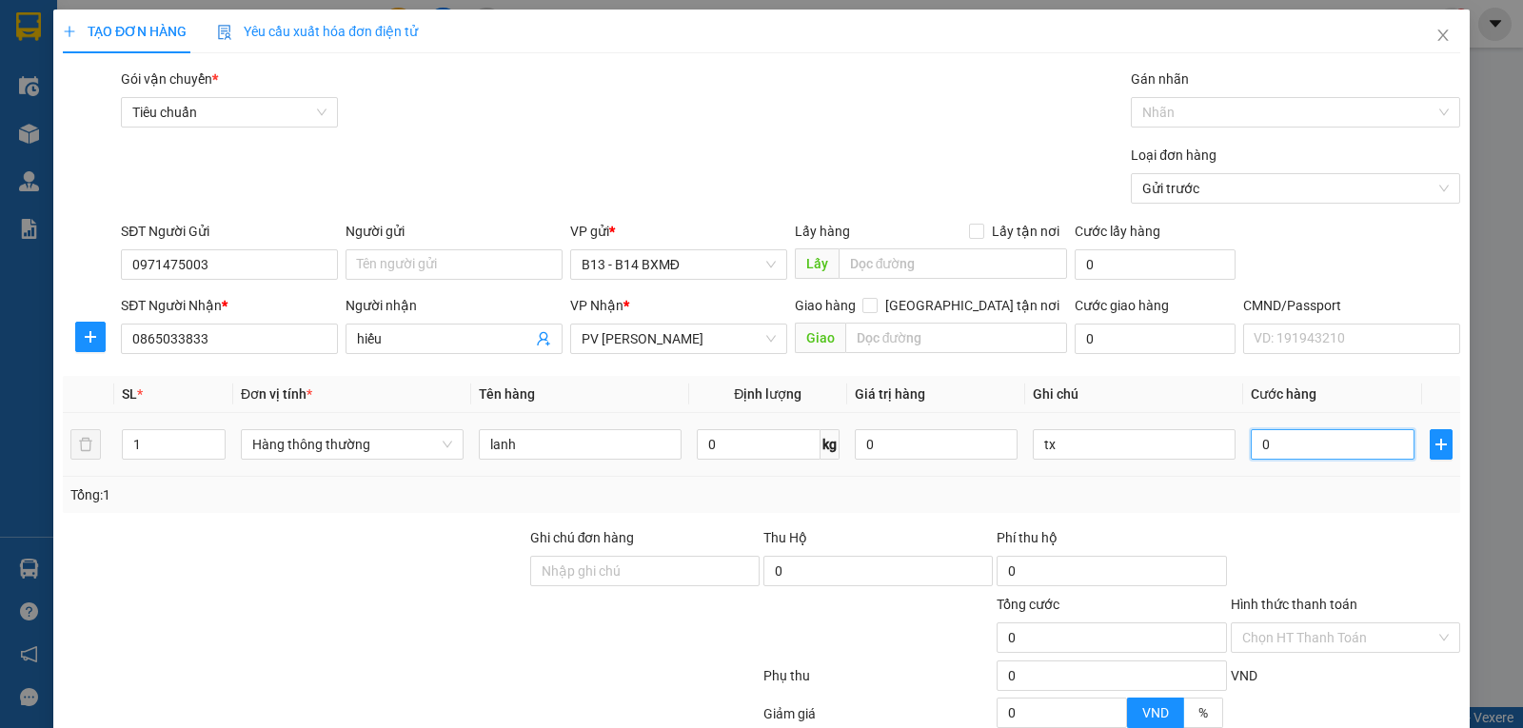
type input "5"
type input "50"
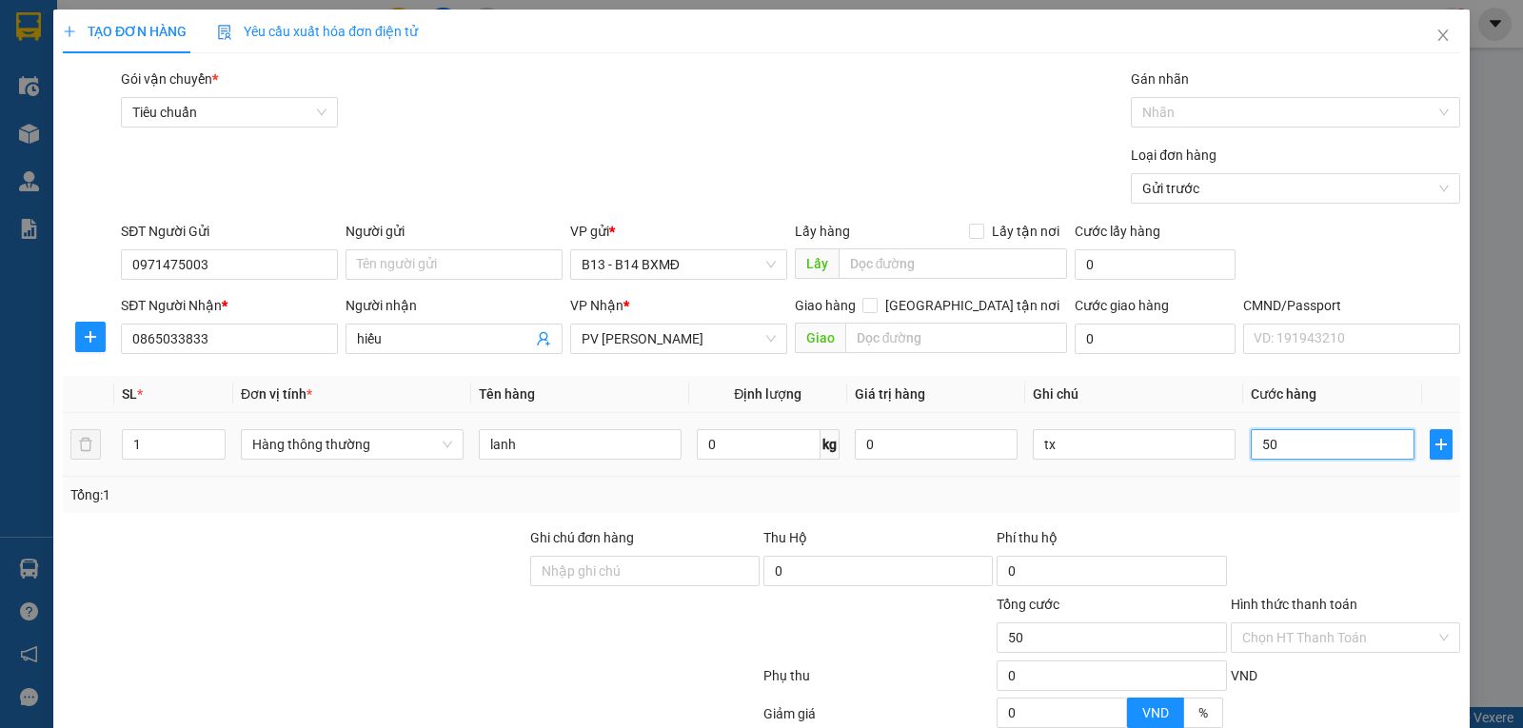
type input "500"
type input "5.000"
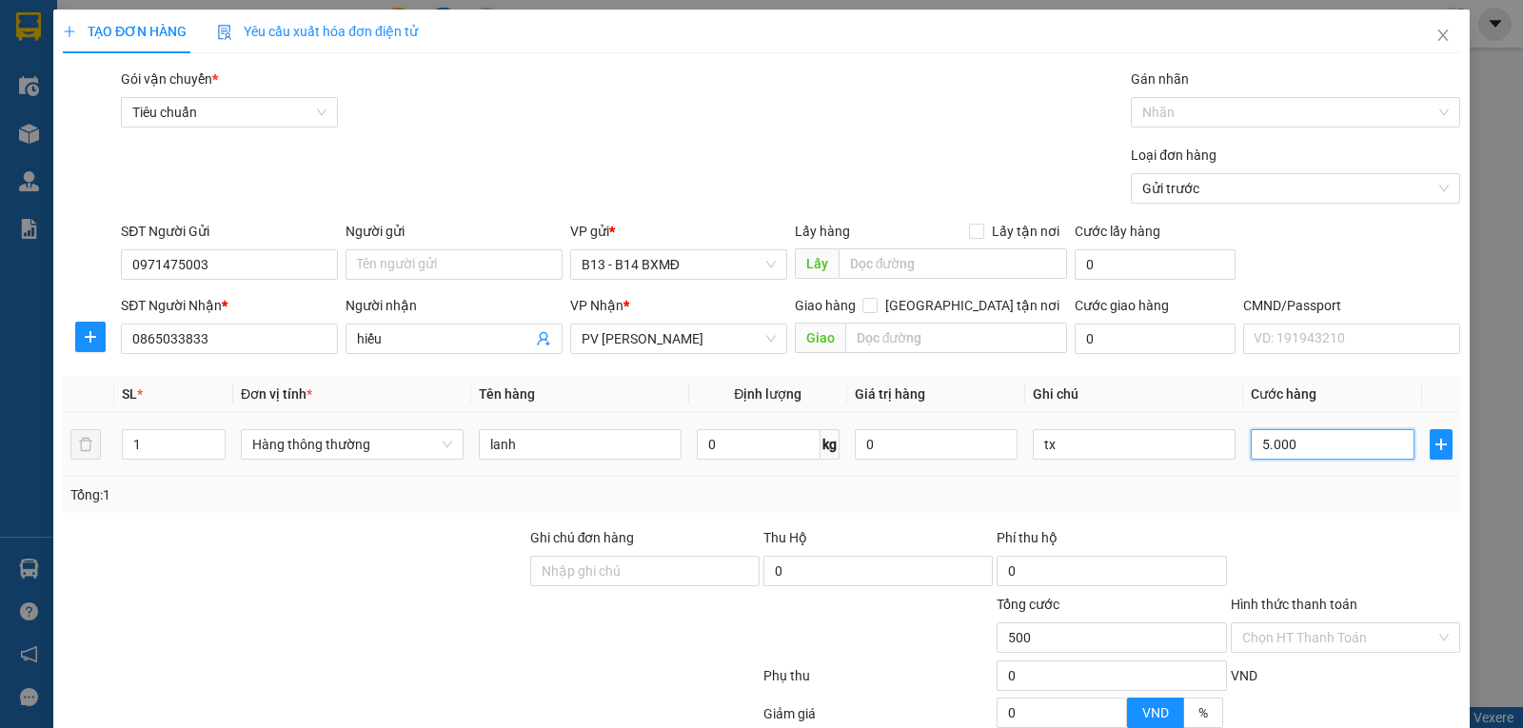
type input "5.000"
type input "50.000"
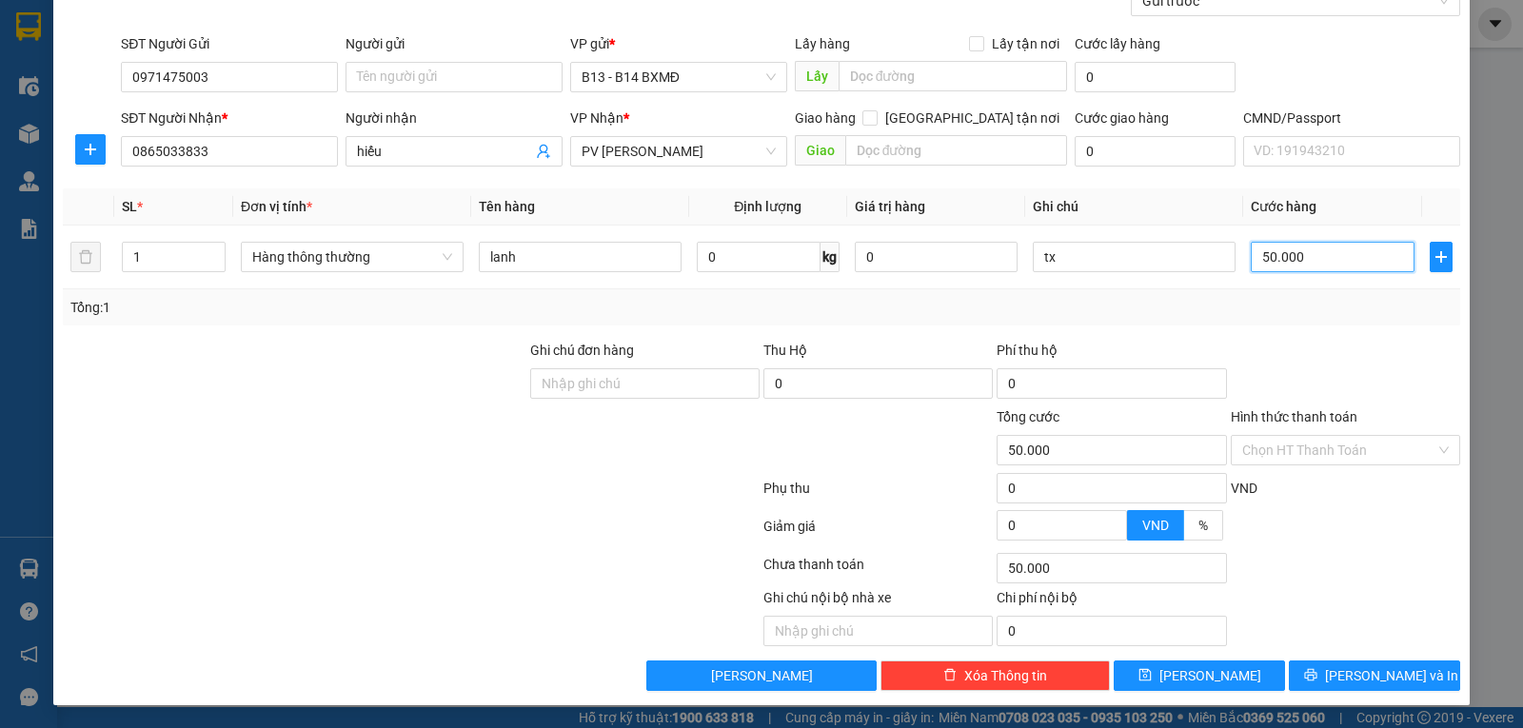
scroll to position [191, 0]
type input "50.000"
drag, startPoint x: 1324, startPoint y: 675, endPoint x: 1320, endPoint y: 664, distance: 11.1
click at [1317, 674] on icon "printer" at bounding box center [1310, 674] width 13 height 13
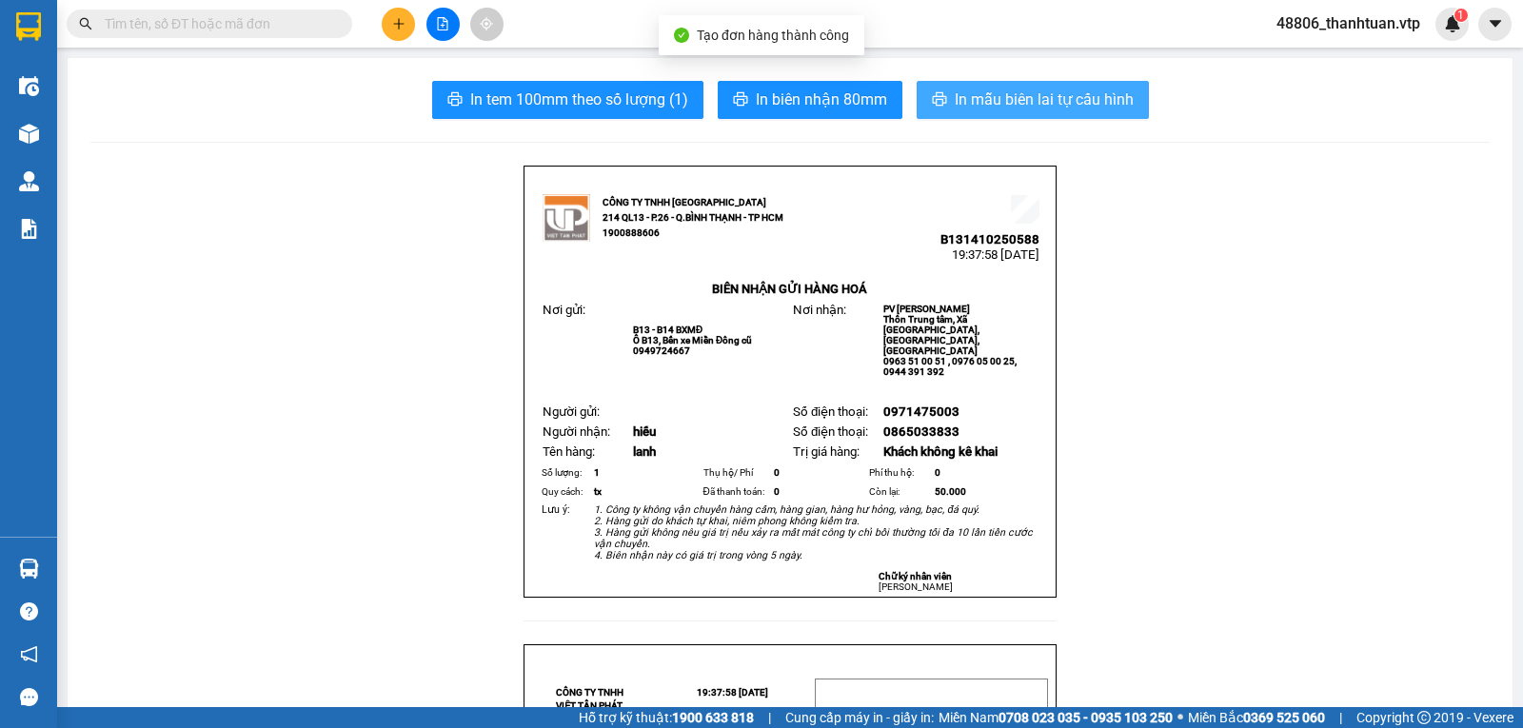
click at [1024, 100] on span "In mẫu biên lai tự cấu hình" at bounding box center [1044, 100] width 179 height 24
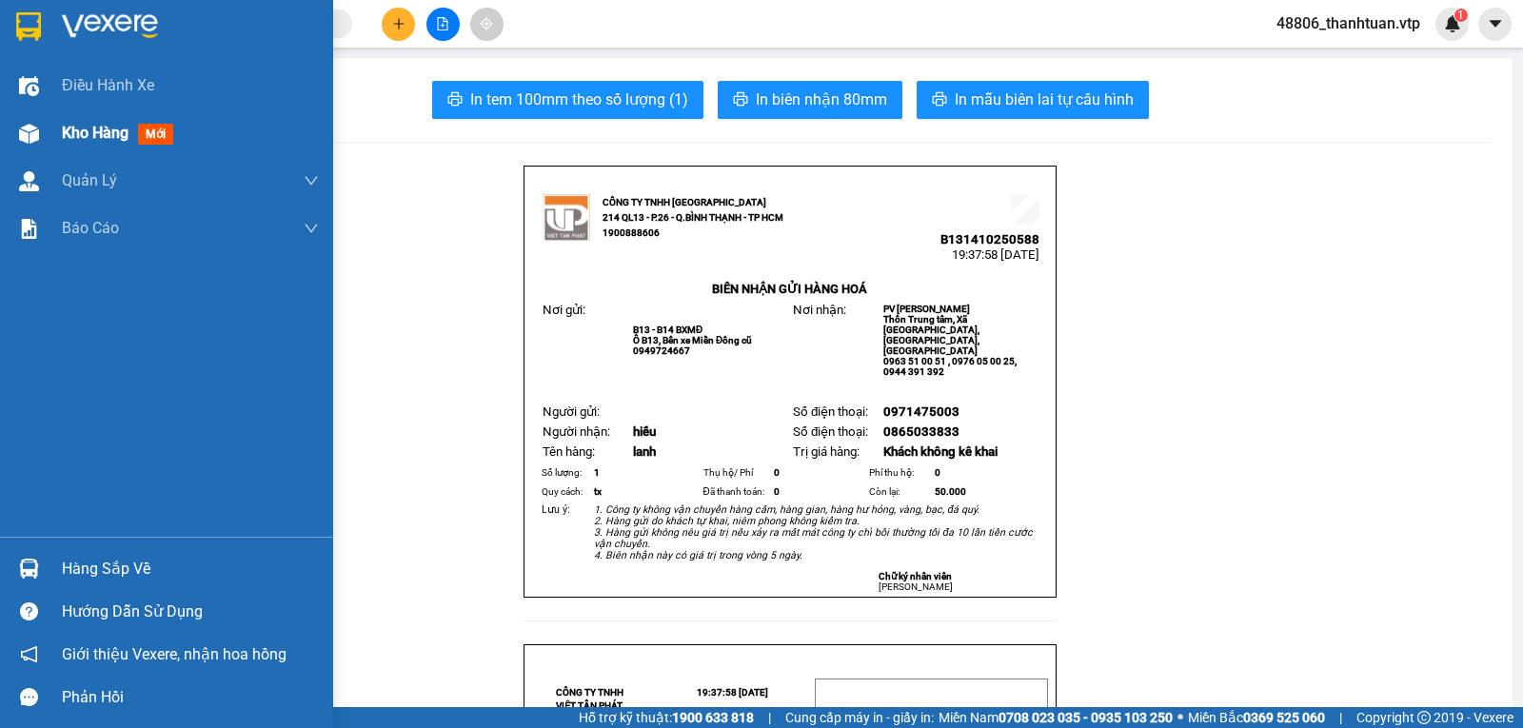
click at [105, 128] on span "Kho hàng" at bounding box center [95, 133] width 67 height 18
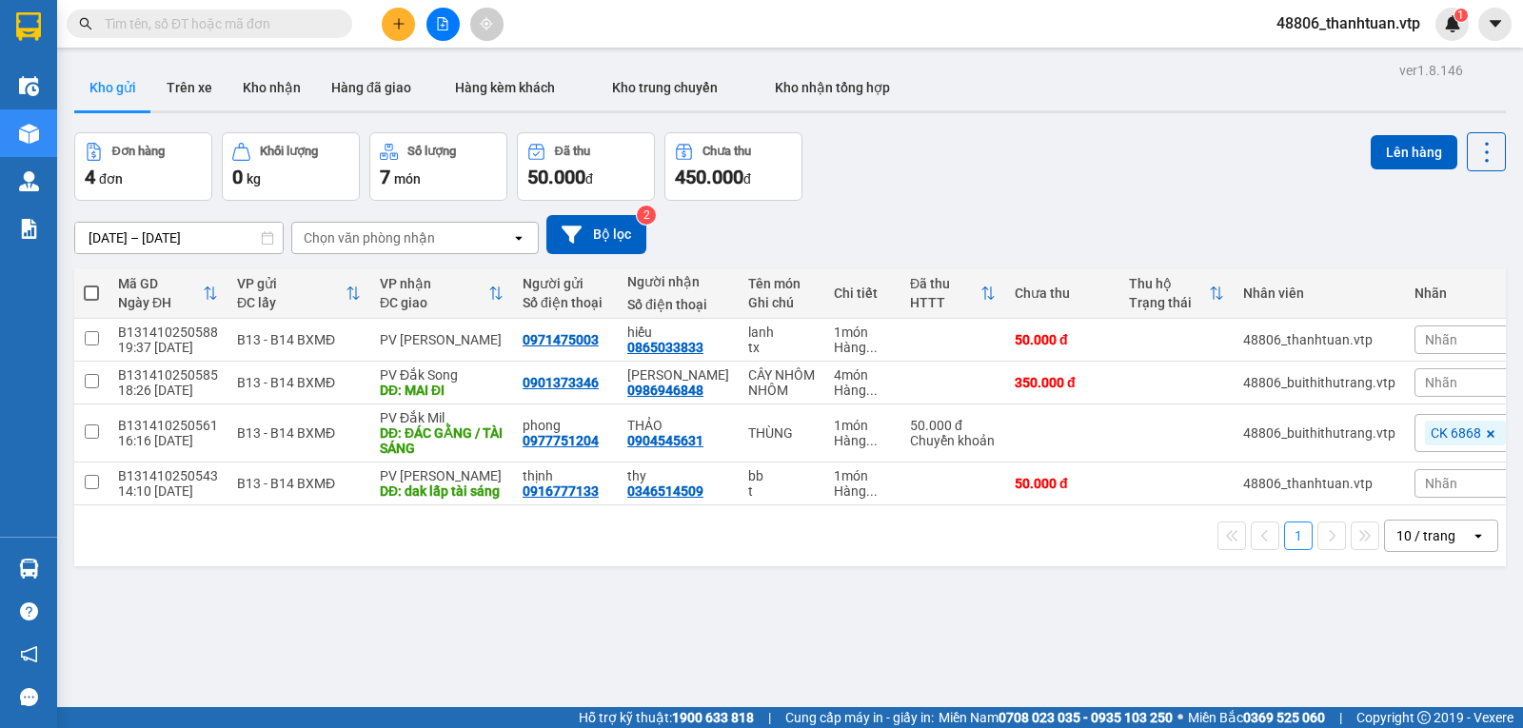
click at [266, 24] on input "text" at bounding box center [217, 23] width 225 height 21
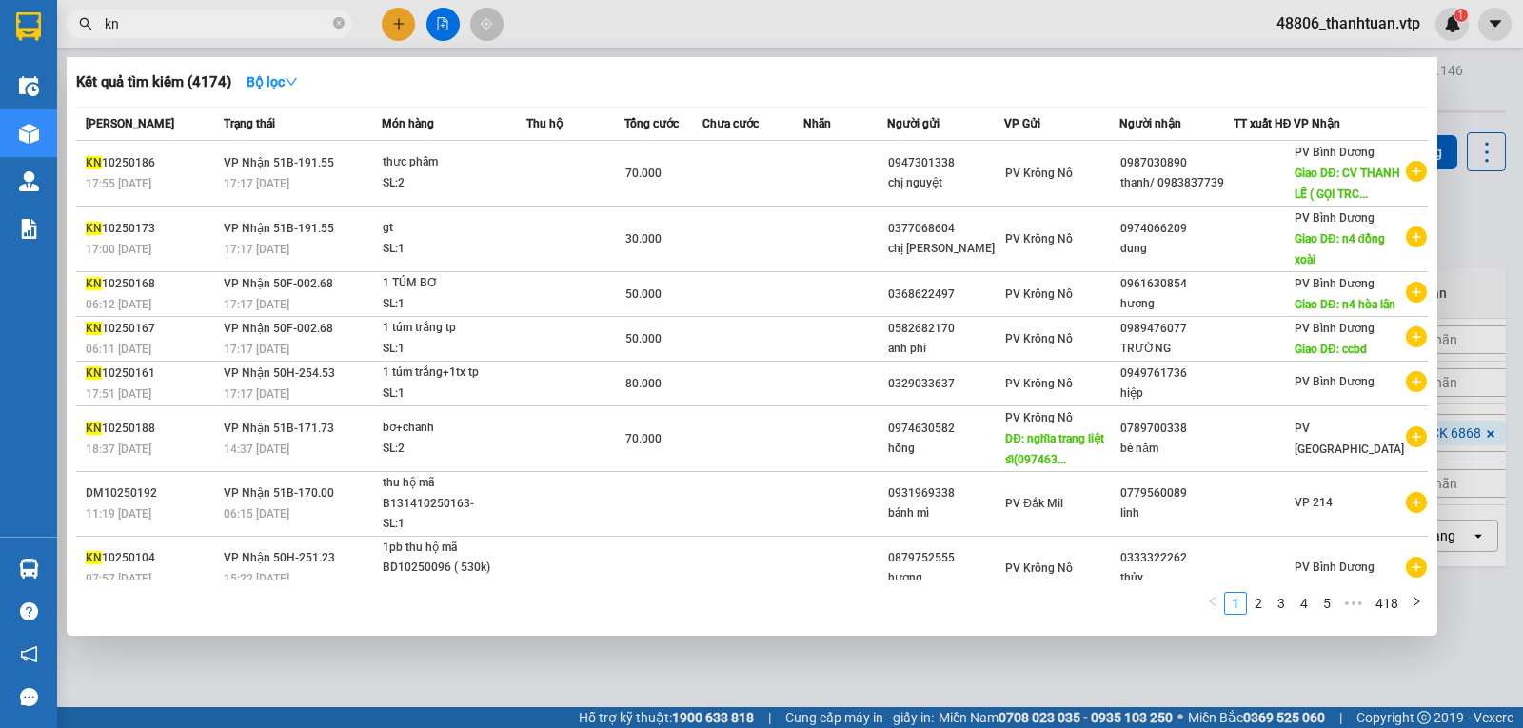
type input "kn"
click at [440, 23] on div at bounding box center [761, 364] width 1523 height 728
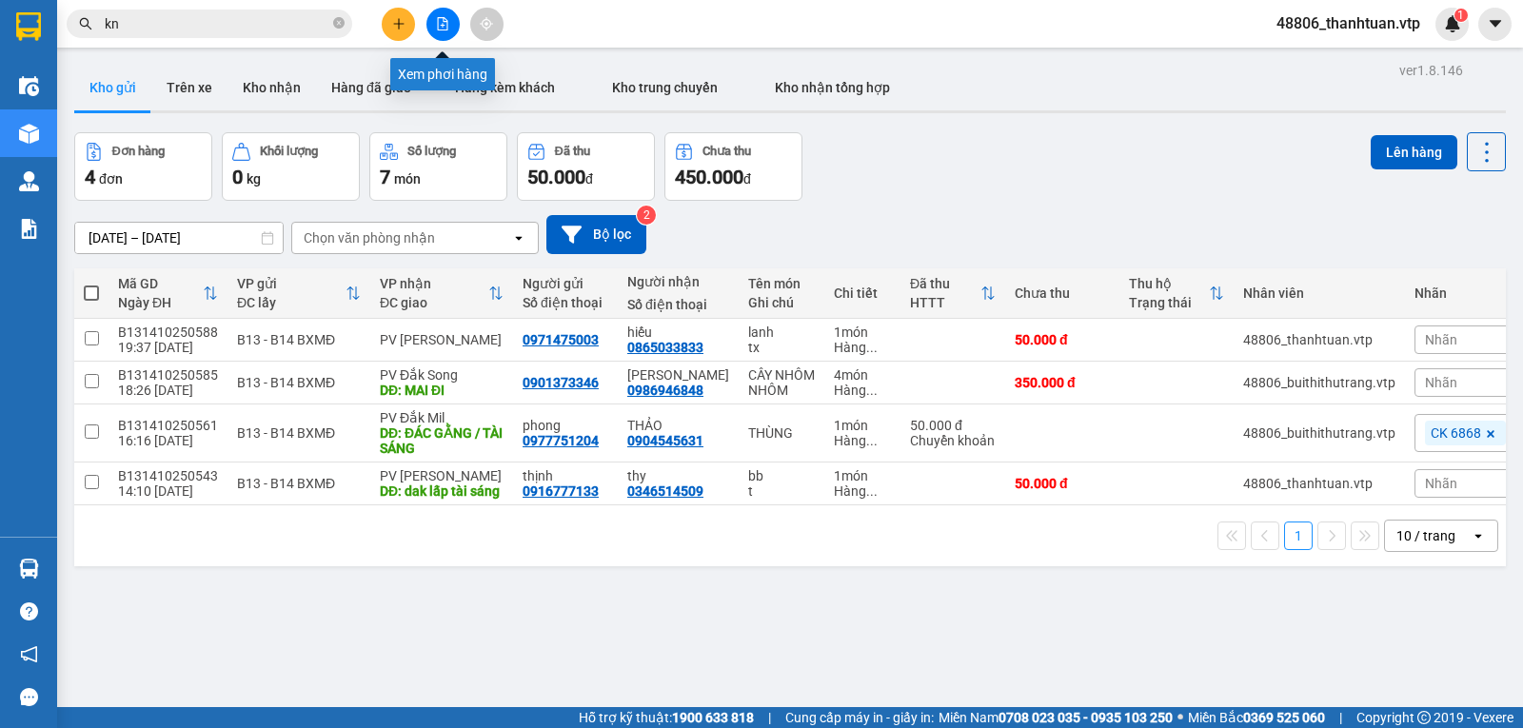
click at [442, 19] on icon "file-add" at bounding box center [442, 23] width 13 height 13
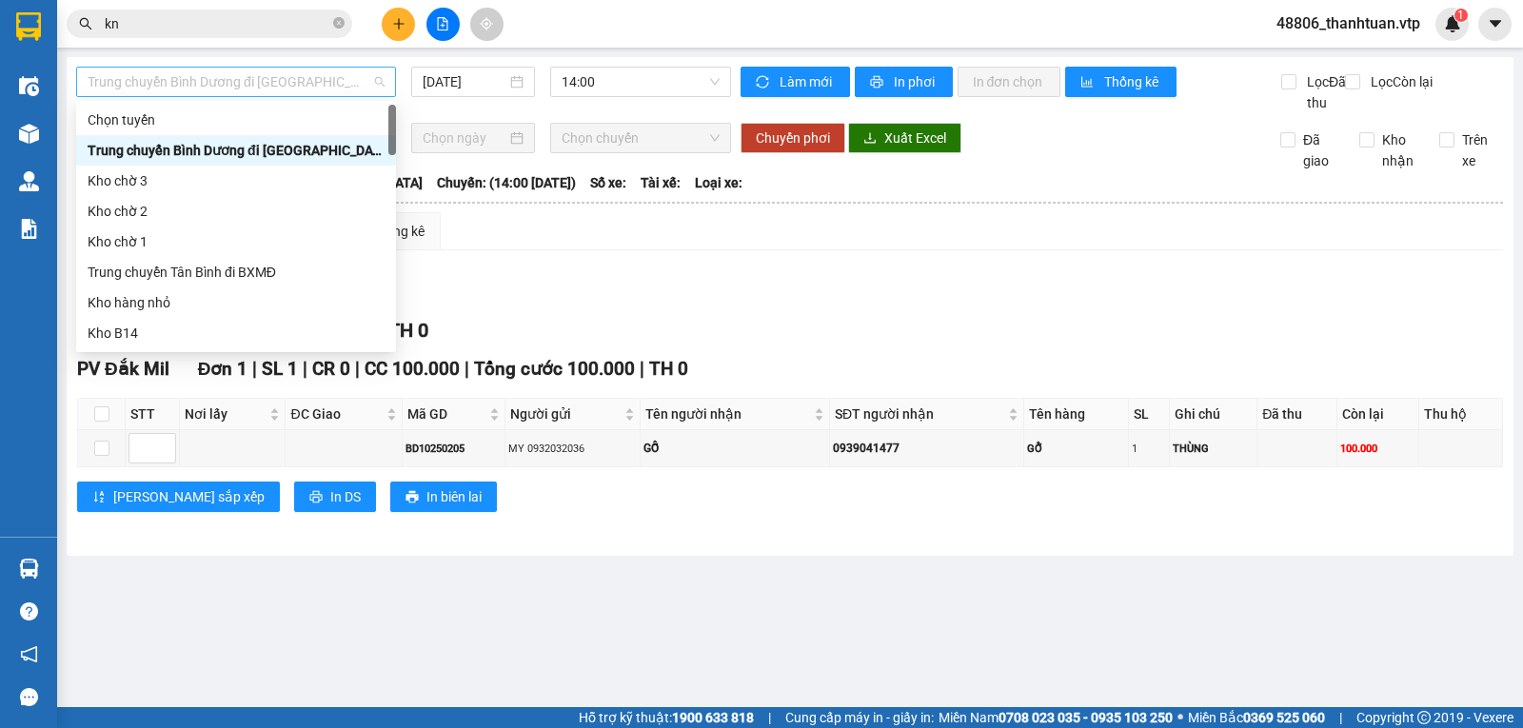
click at [355, 81] on span "Trung chuyển Bình Dương đi BXMĐ" at bounding box center [236, 82] width 297 height 29
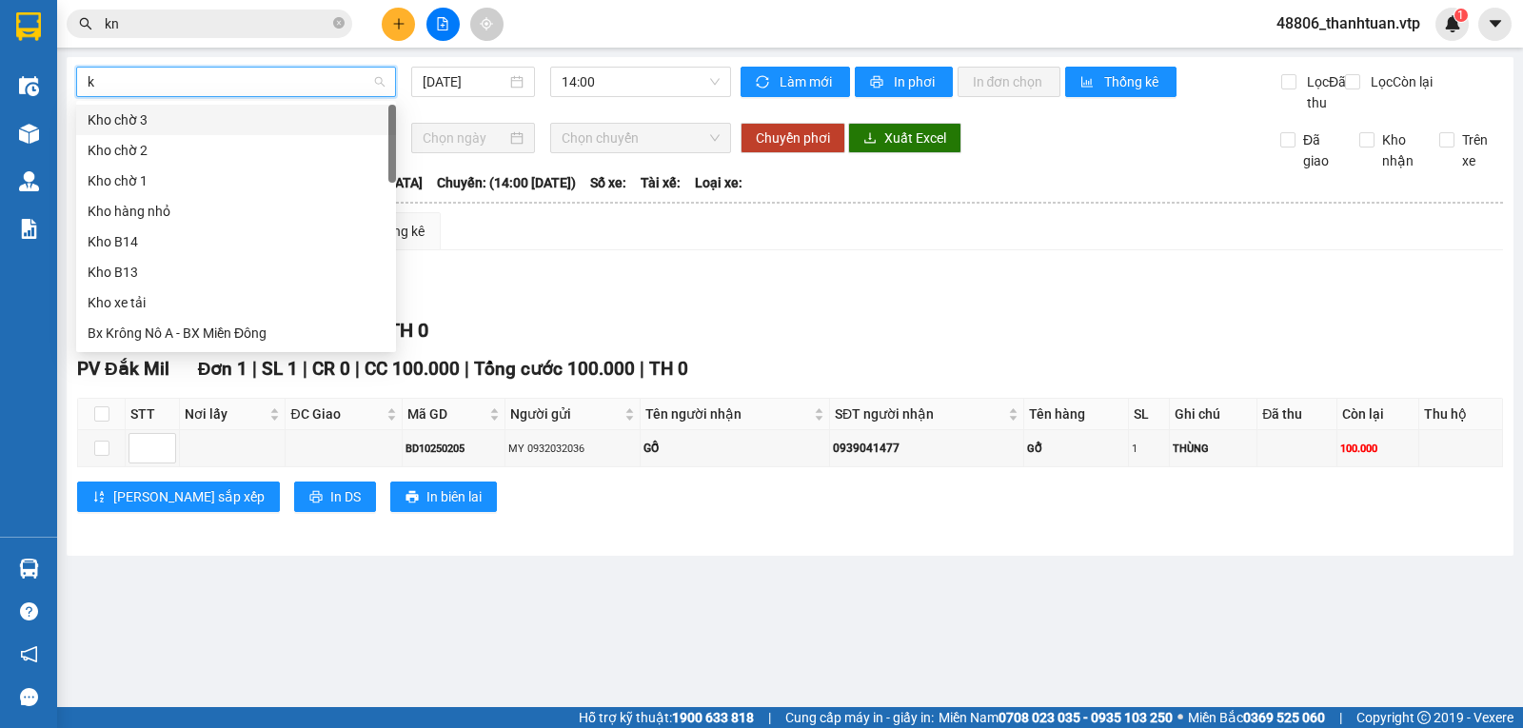
type input "kn"
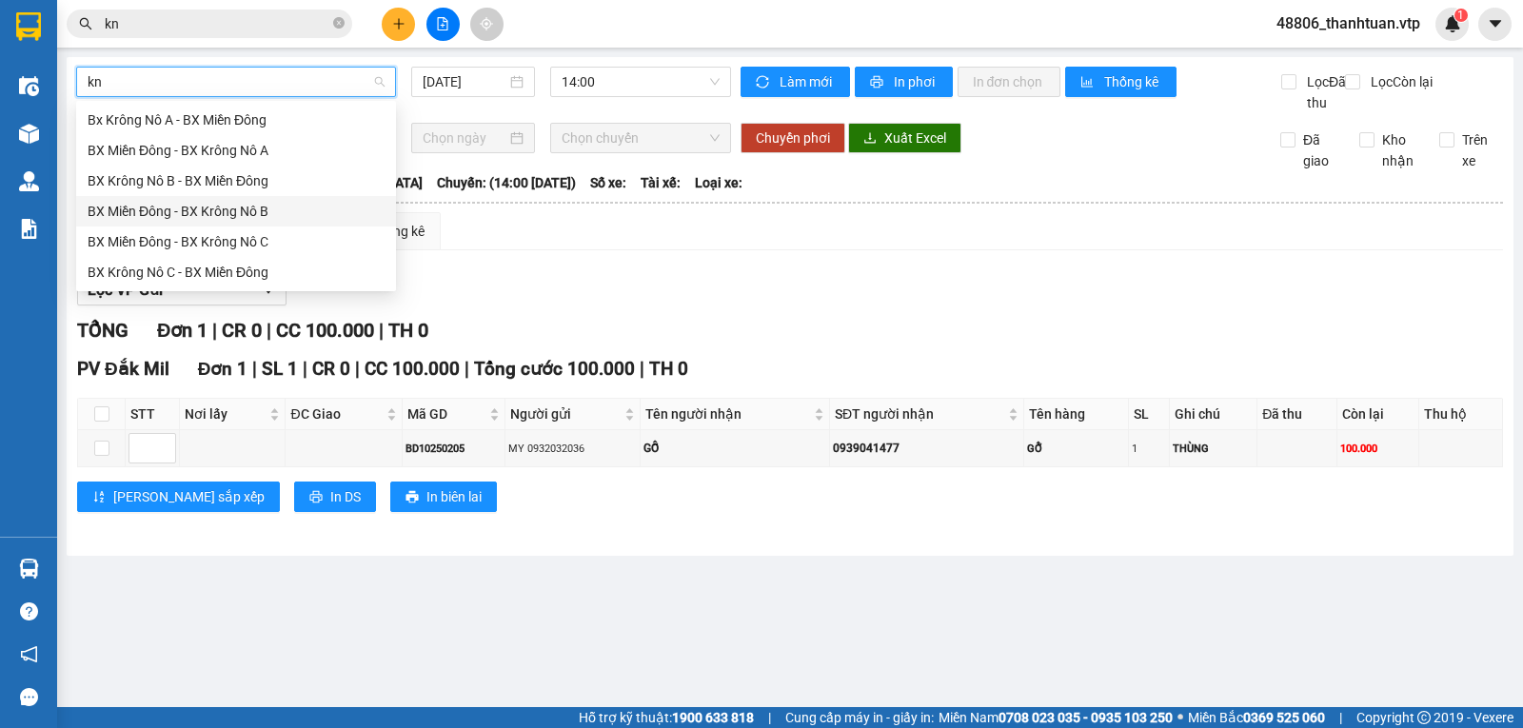
click at [280, 210] on div "BX Miền Đông - BX Krông Nô B" at bounding box center [236, 211] width 297 height 21
type input "11/10/2025"
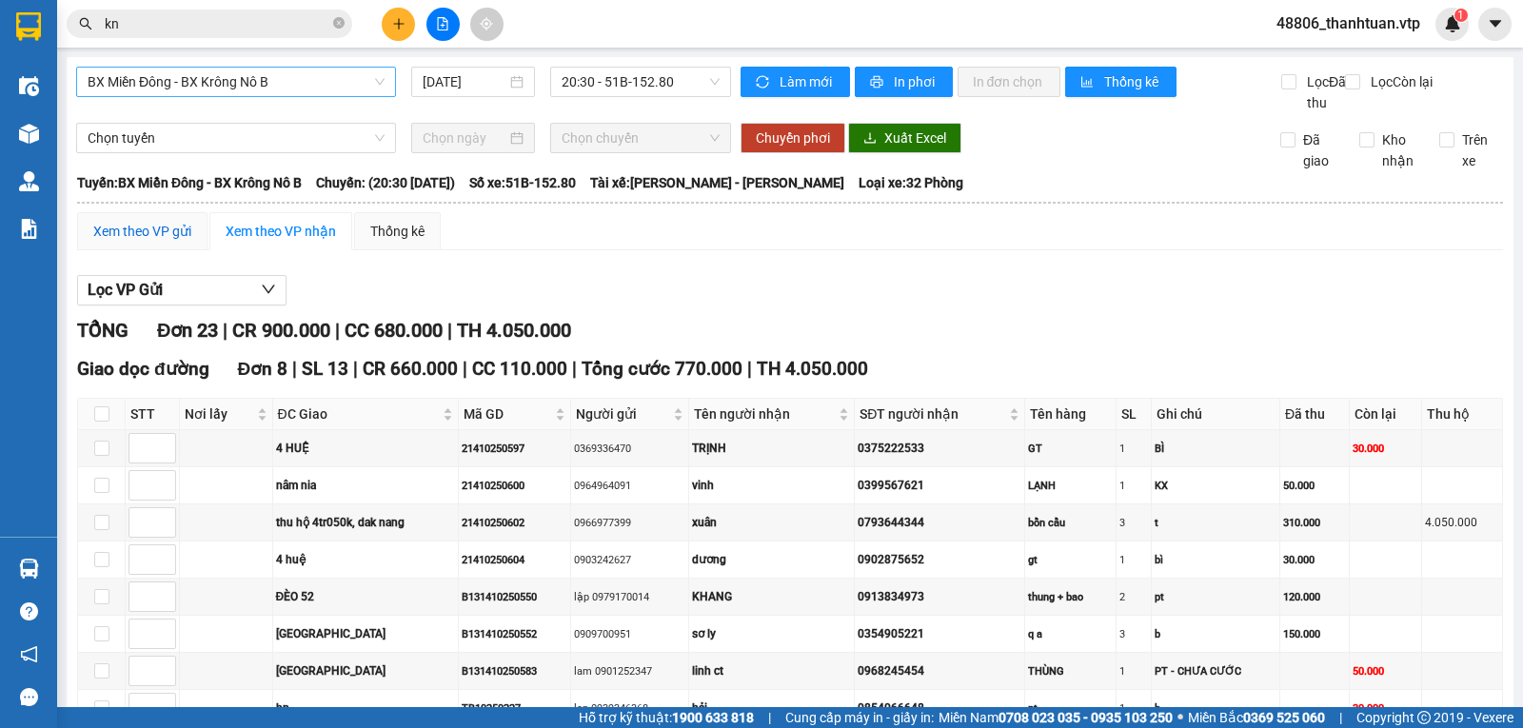
click at [158, 242] on div "Xem theo VP gửi" at bounding box center [142, 231] width 98 height 21
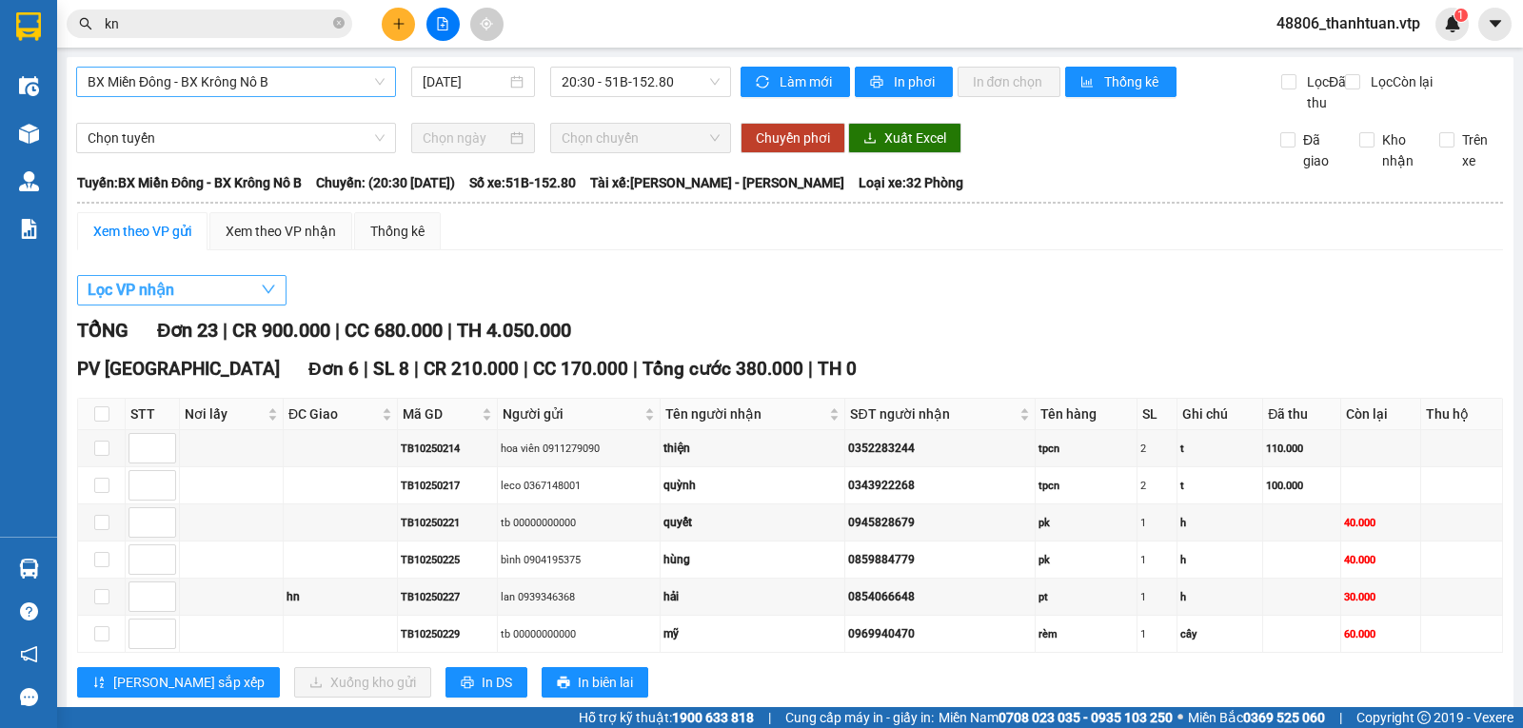
click at [189, 306] on button "Lọc VP nhận" at bounding box center [181, 290] width 209 height 30
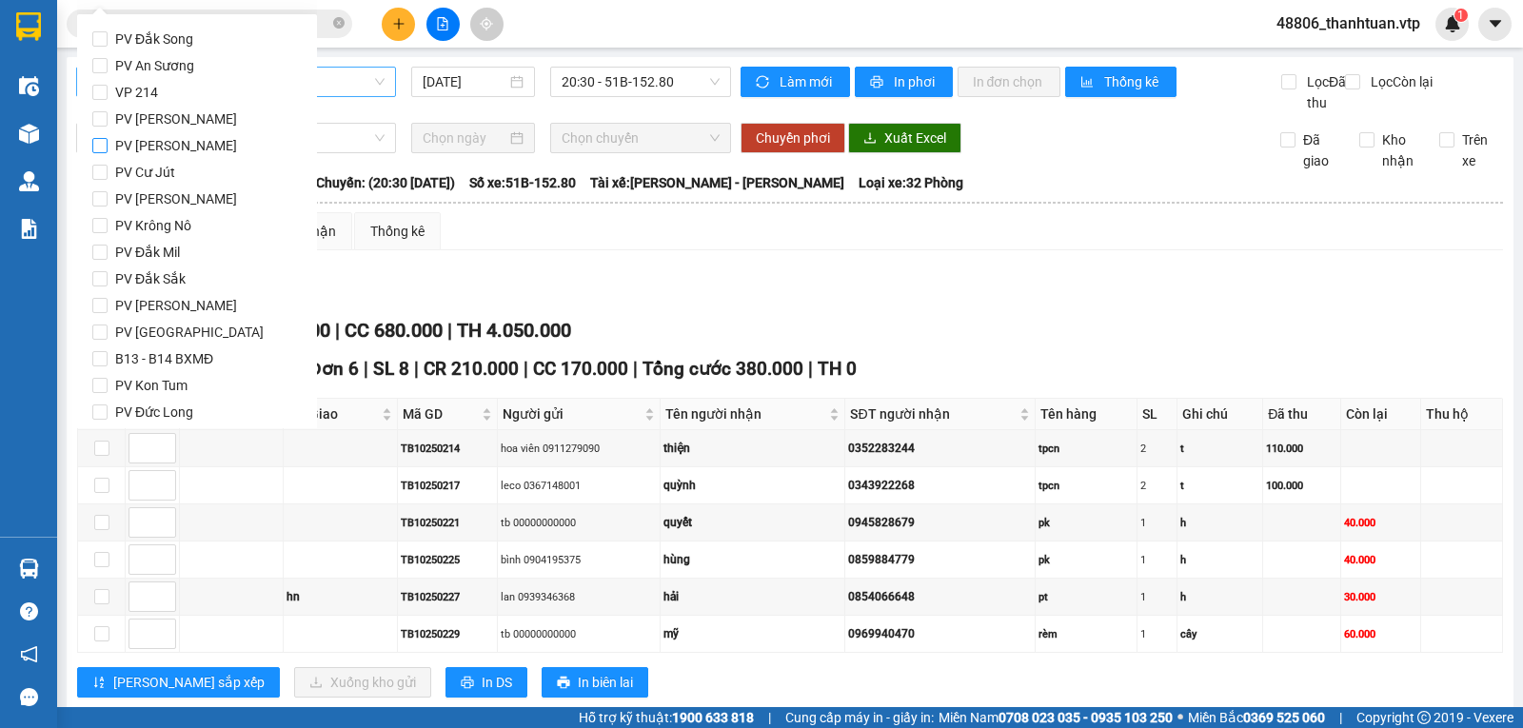
click at [155, 148] on span "PV Đức Xuyên" at bounding box center [176, 145] width 137 height 27
click at [108, 148] on input "PV Đức Xuyên" at bounding box center [99, 145] width 15 height 15
checkbox input "true"
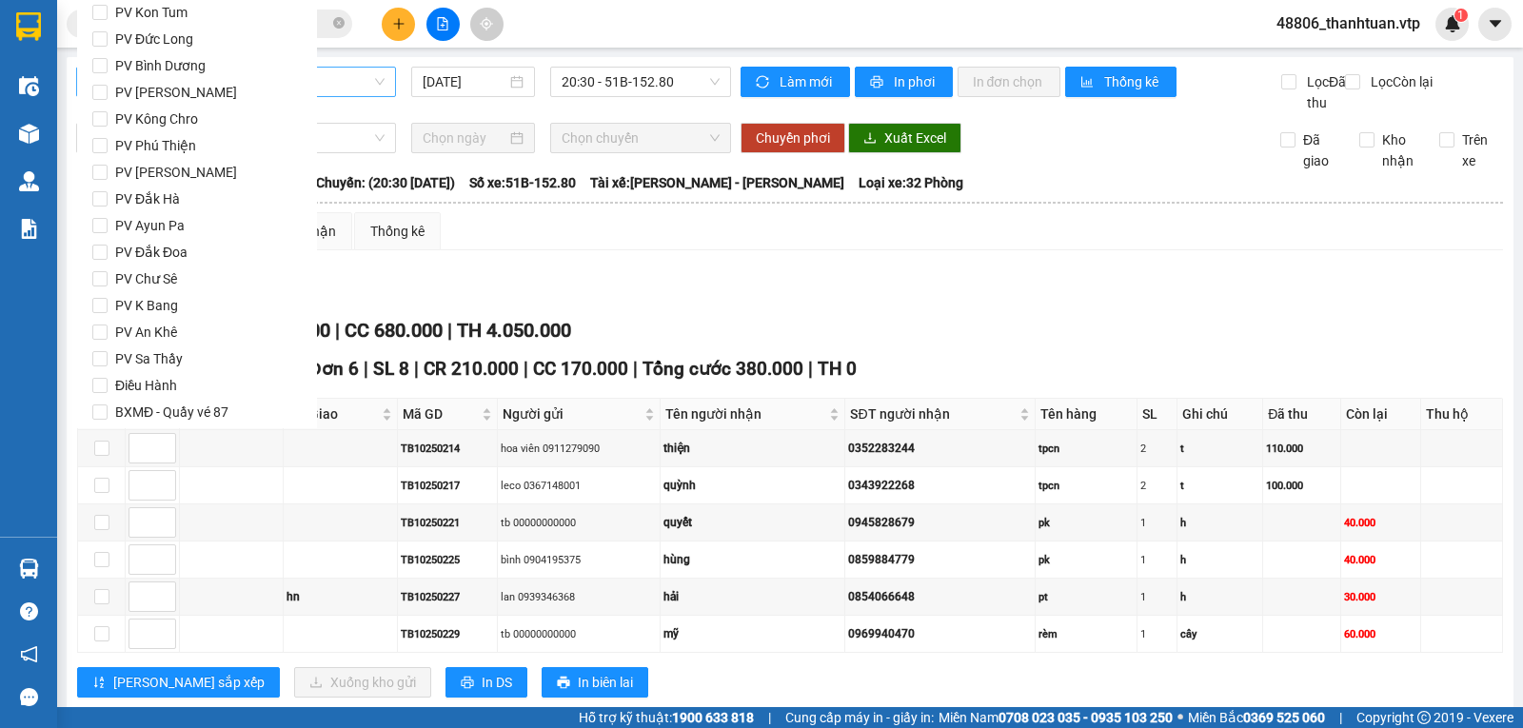
scroll to position [439, 0]
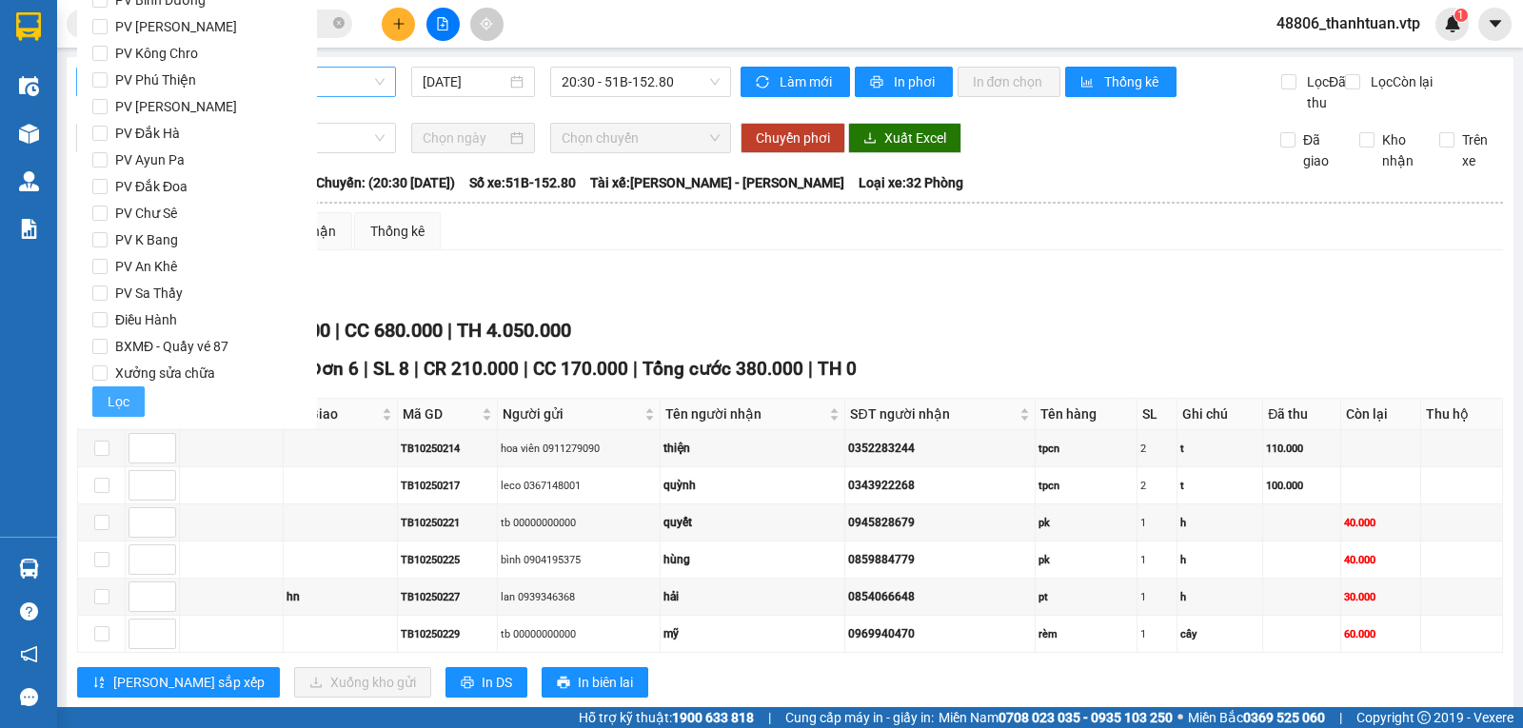
click at [127, 404] on span "Lọc" at bounding box center [119, 401] width 22 height 21
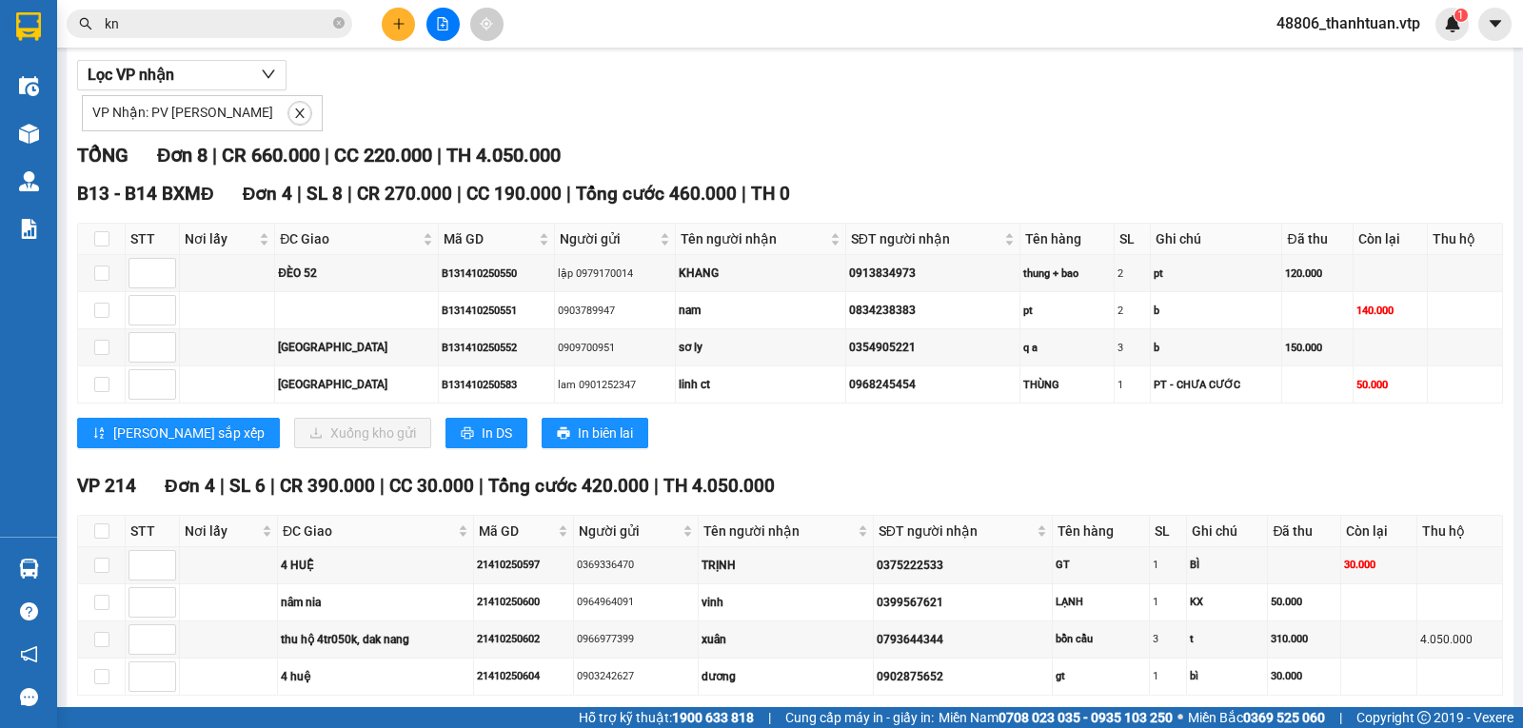
scroll to position [0, 0]
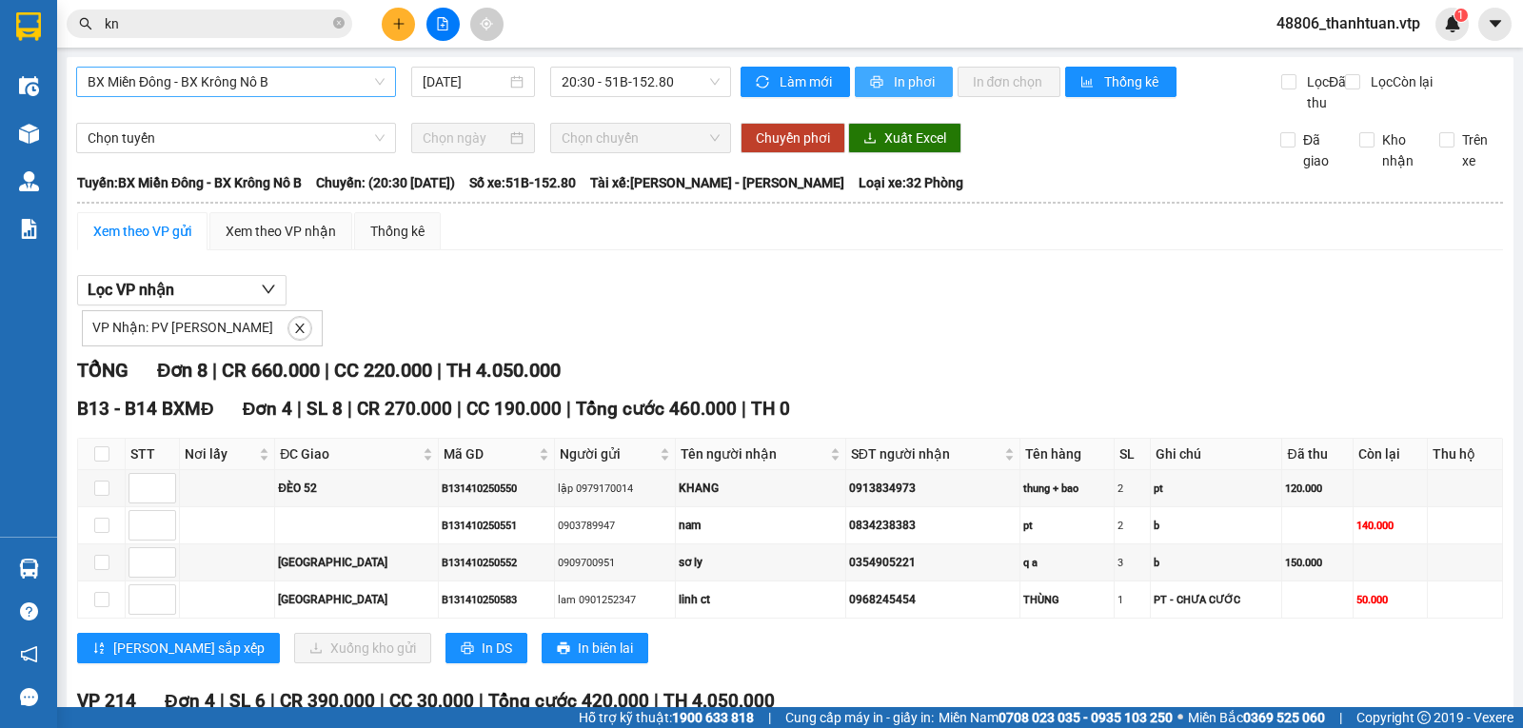
click at [897, 78] on span "In phơi" at bounding box center [916, 81] width 44 height 21
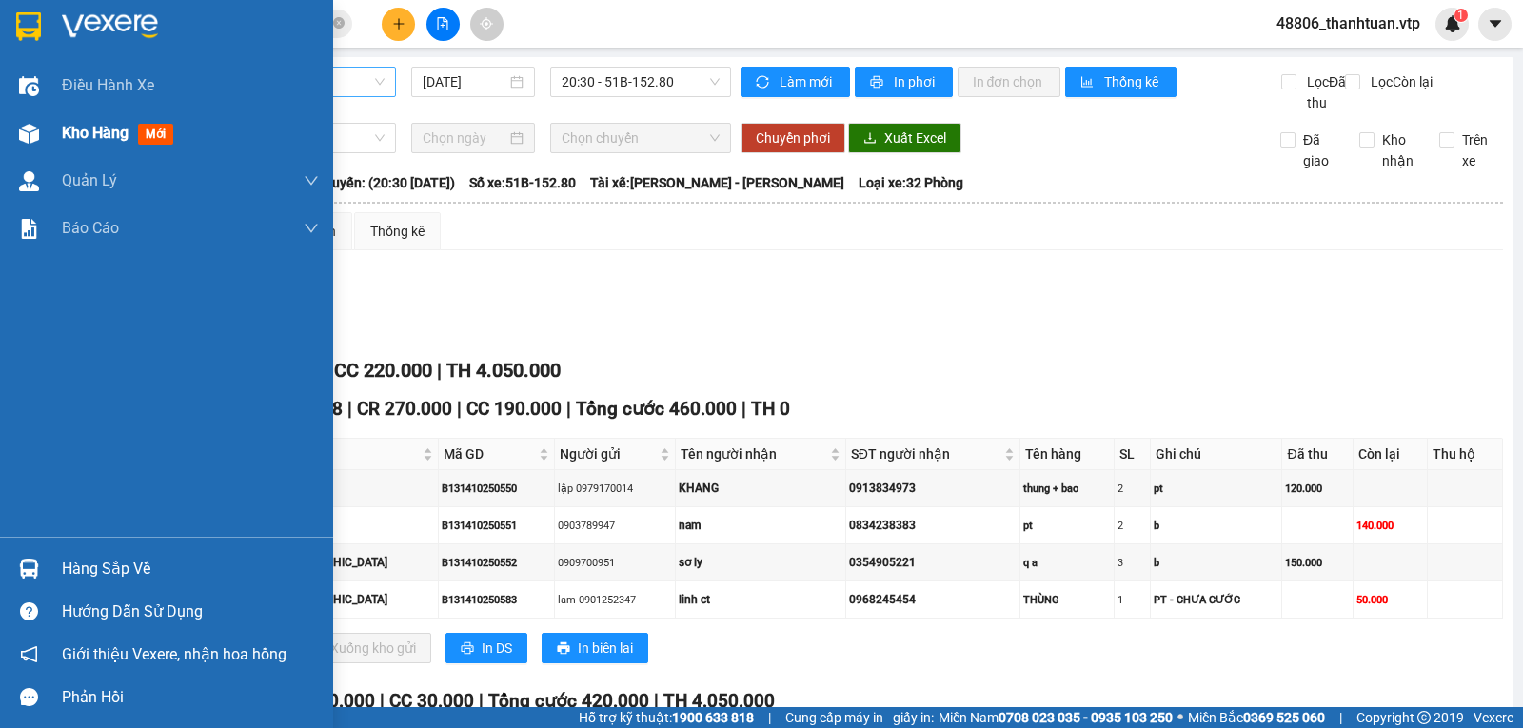
click at [87, 136] on span "Kho hàng" at bounding box center [95, 133] width 67 height 18
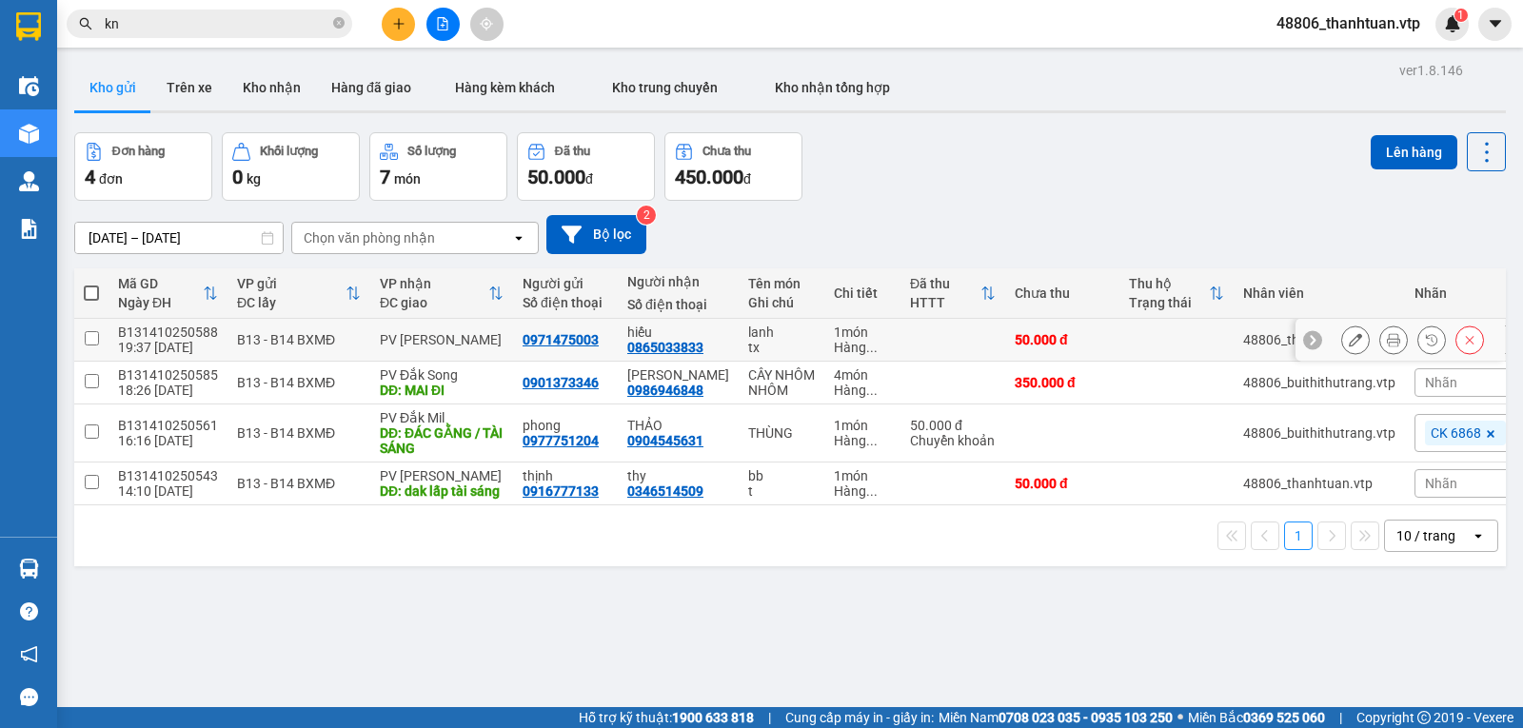
click at [94, 345] on input "checkbox" at bounding box center [92, 338] width 14 height 14
checkbox input "true"
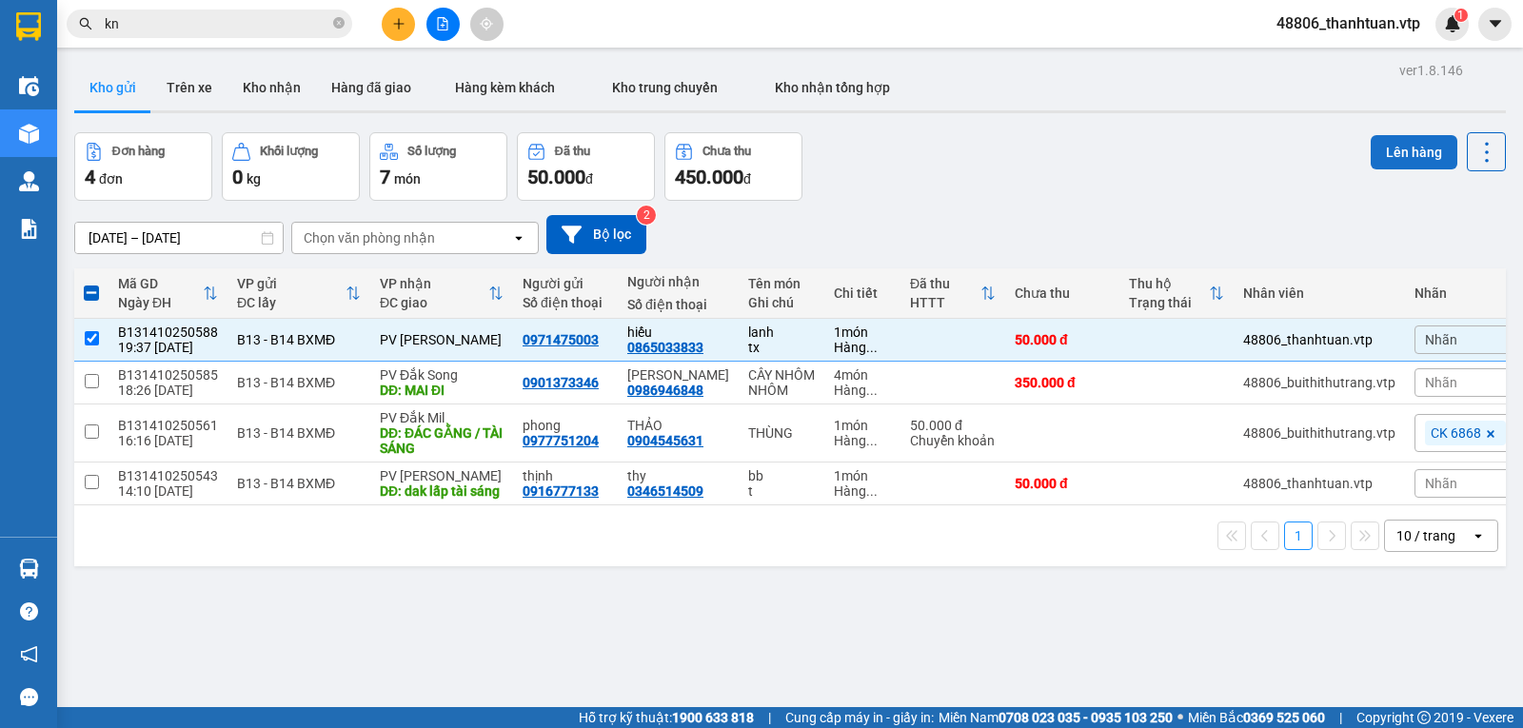
click at [1399, 148] on button "Lên hàng" at bounding box center [1414, 152] width 87 height 34
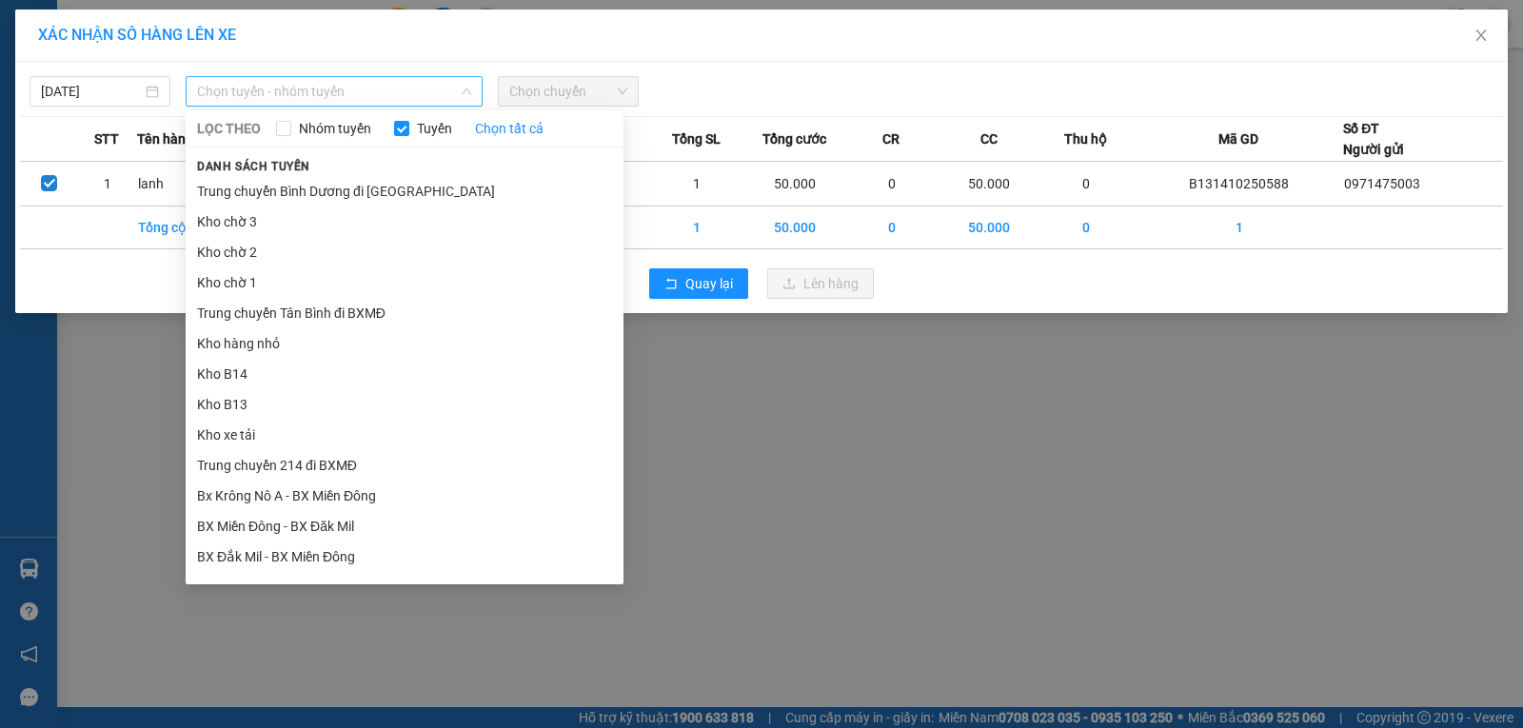
click at [301, 97] on span "Chọn tuyến - nhóm tuyến" at bounding box center [334, 91] width 274 height 29
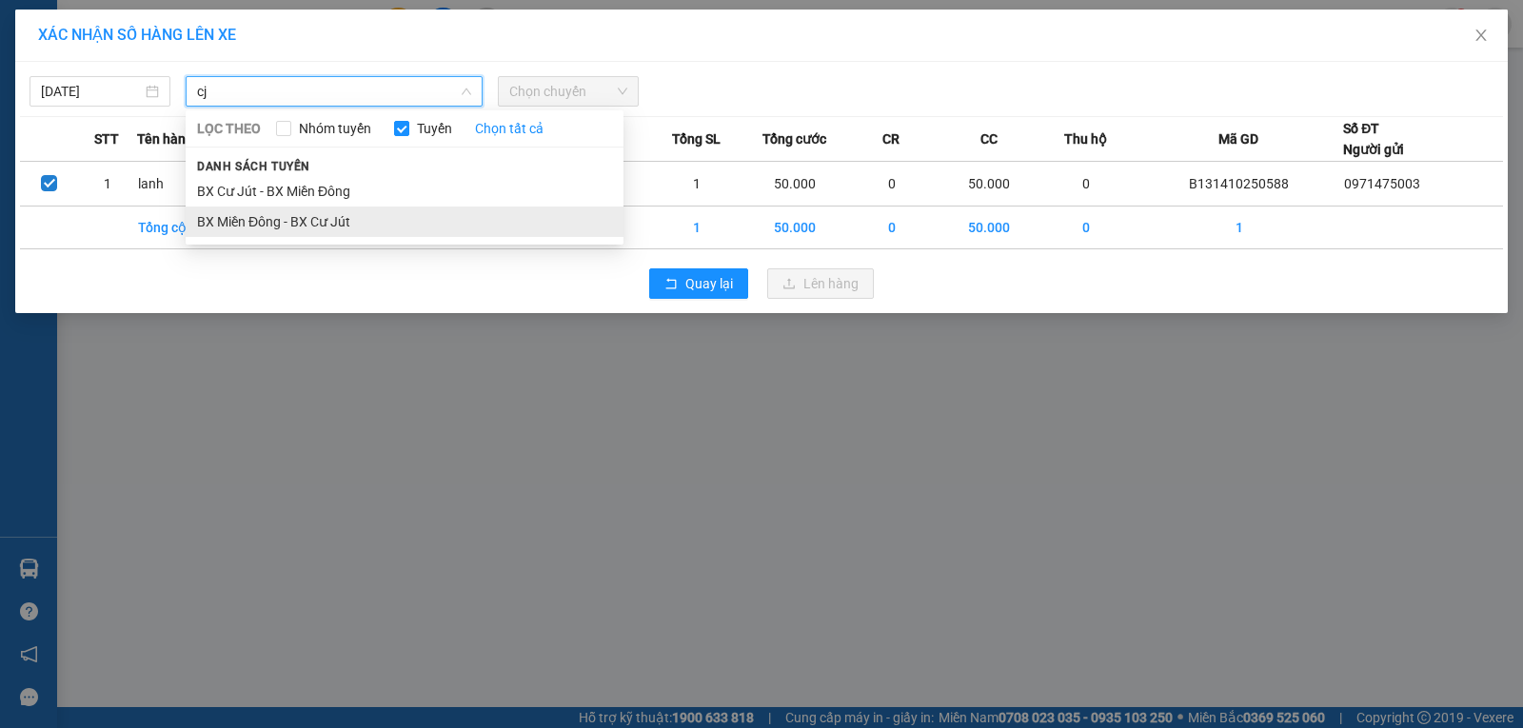
type input "cj"
click at [296, 220] on li "BX Miền Đông - BX Cư Jút" at bounding box center [405, 222] width 438 height 30
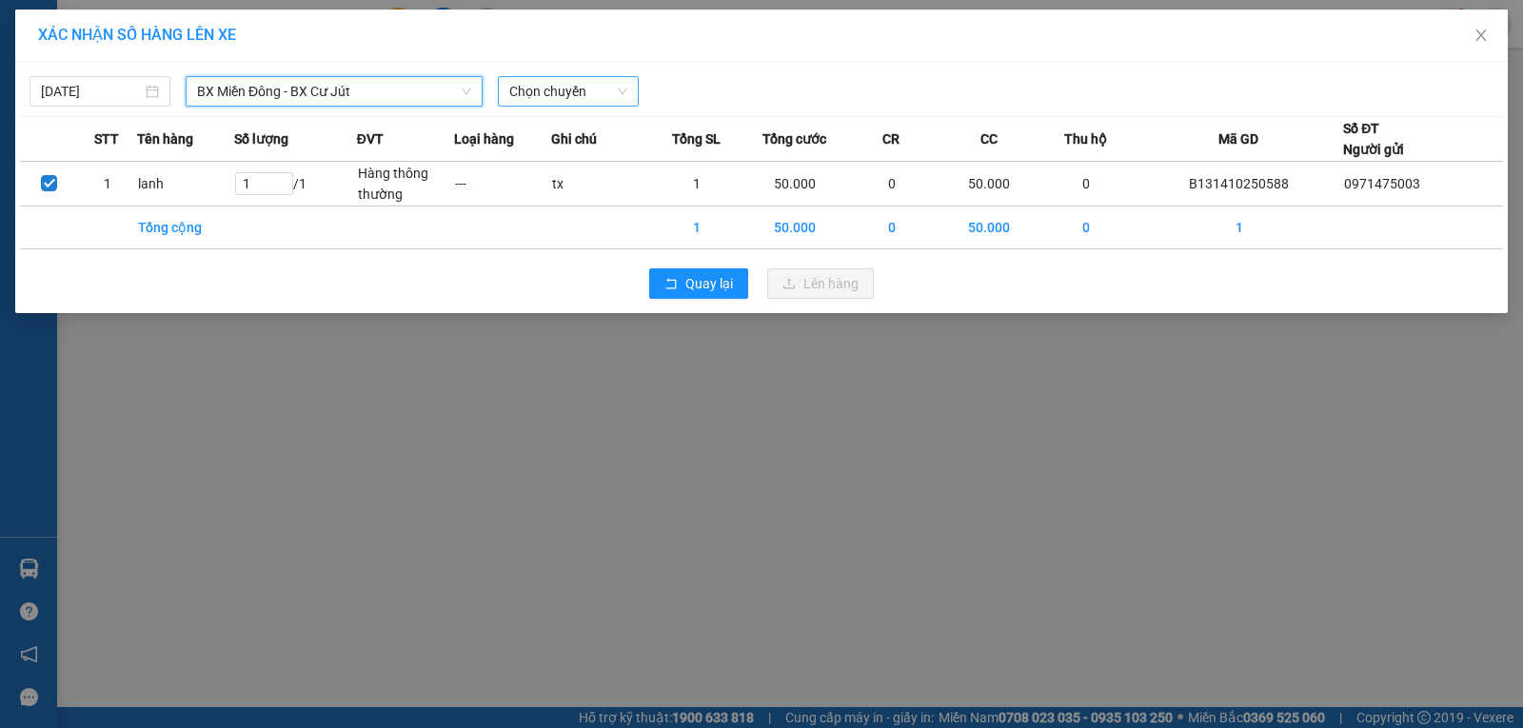
click at [527, 94] on span "Chọn chuyến" at bounding box center [568, 91] width 118 height 29
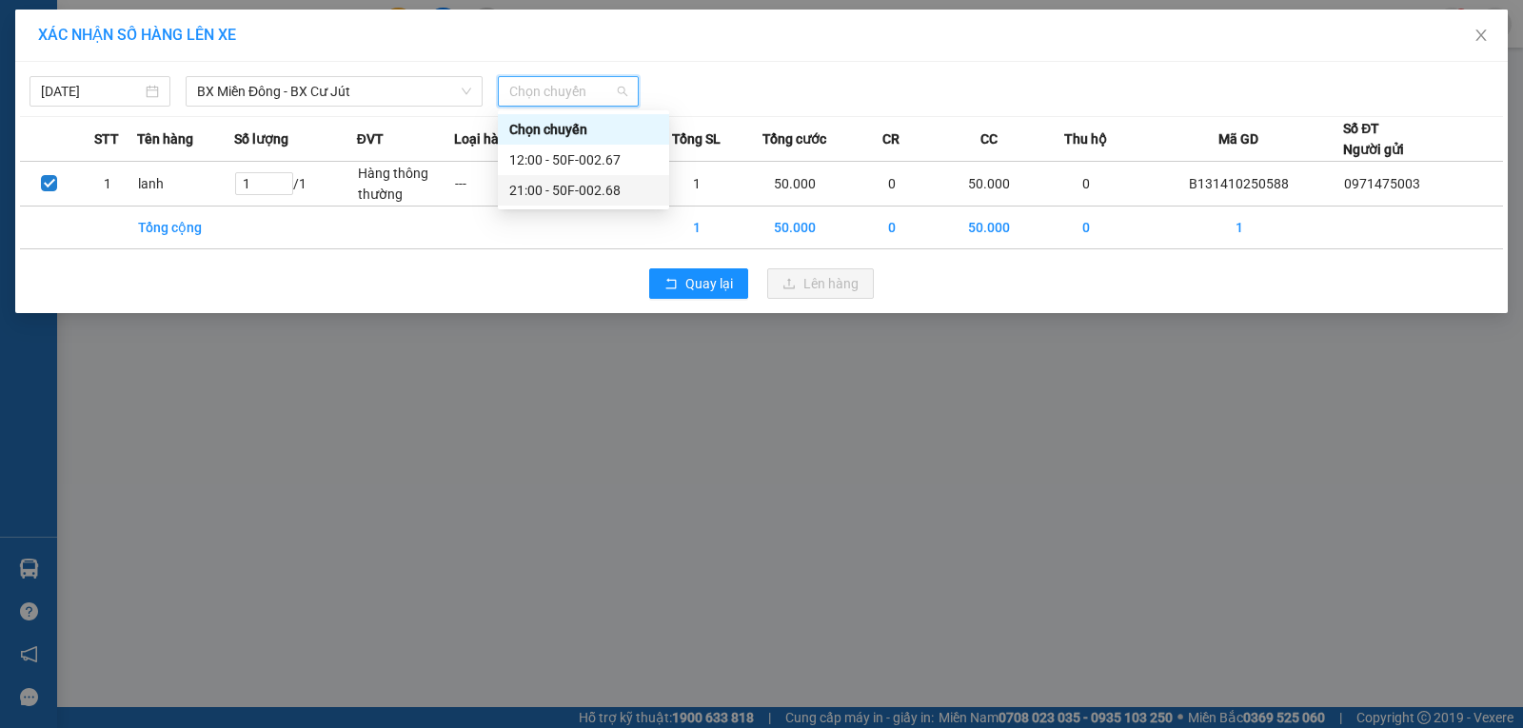
click at [540, 188] on div "21:00 - 50F-002.68" at bounding box center [583, 190] width 148 height 21
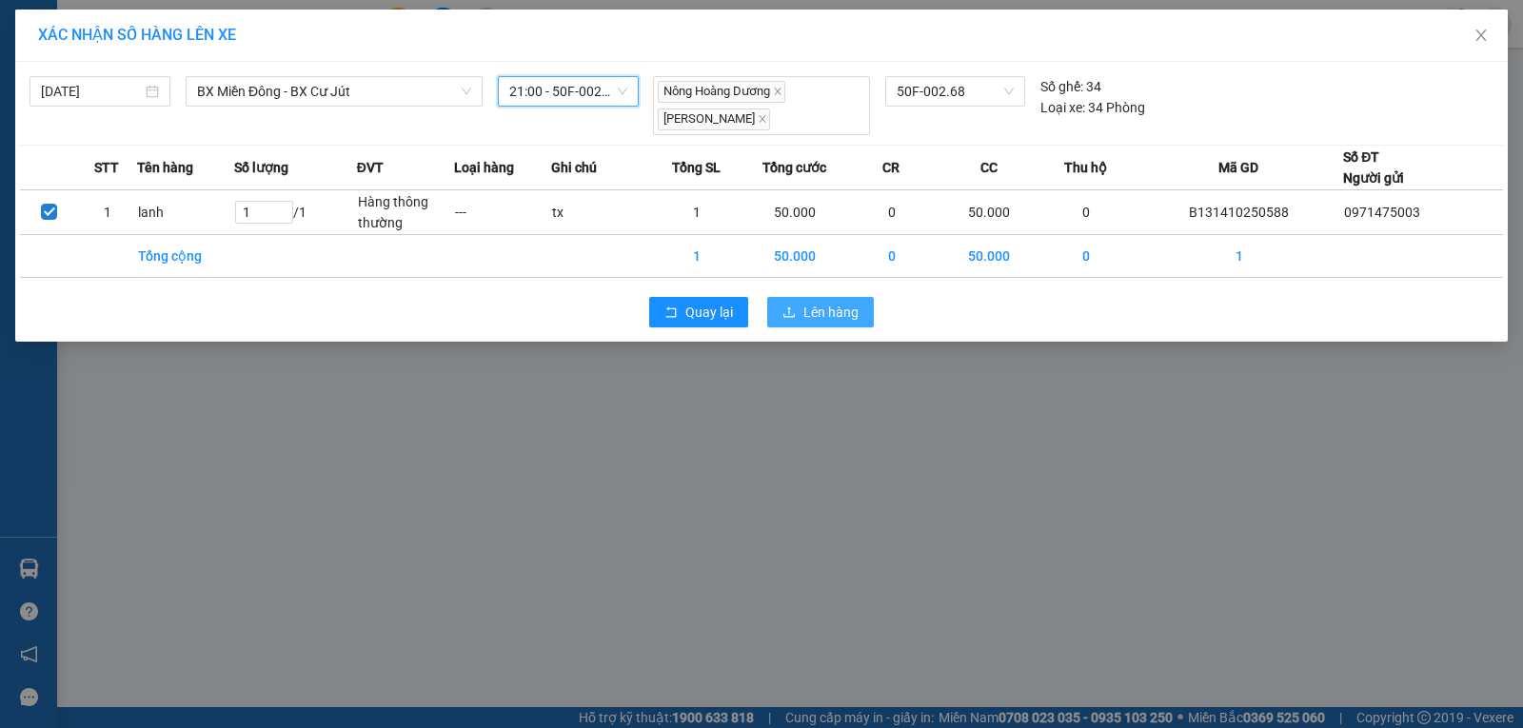
click at [802, 311] on button "Lên hàng" at bounding box center [820, 312] width 107 height 30
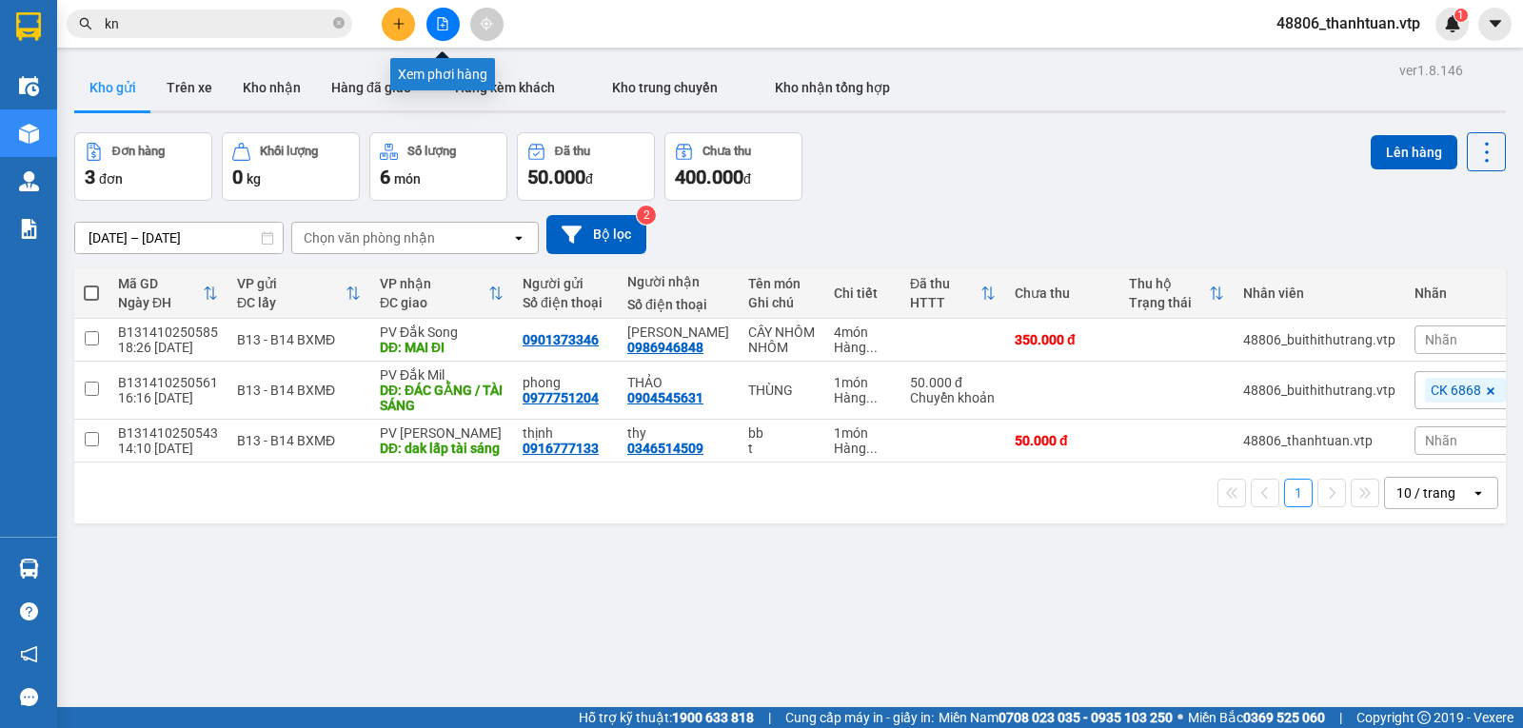
click at [447, 21] on icon "file-add" at bounding box center [443, 23] width 10 height 13
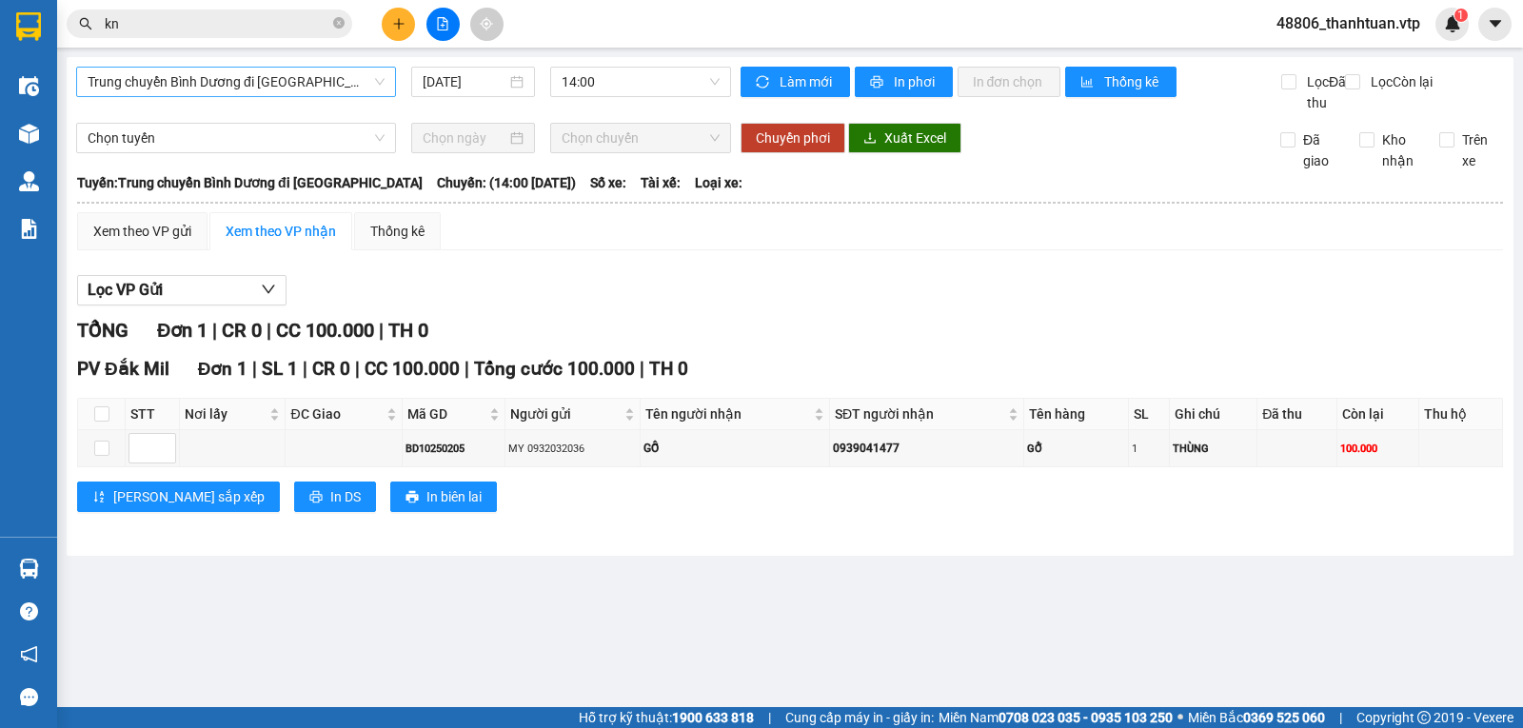
click at [312, 88] on span "Trung chuyển Bình Dương đi BXMĐ" at bounding box center [236, 82] width 297 height 29
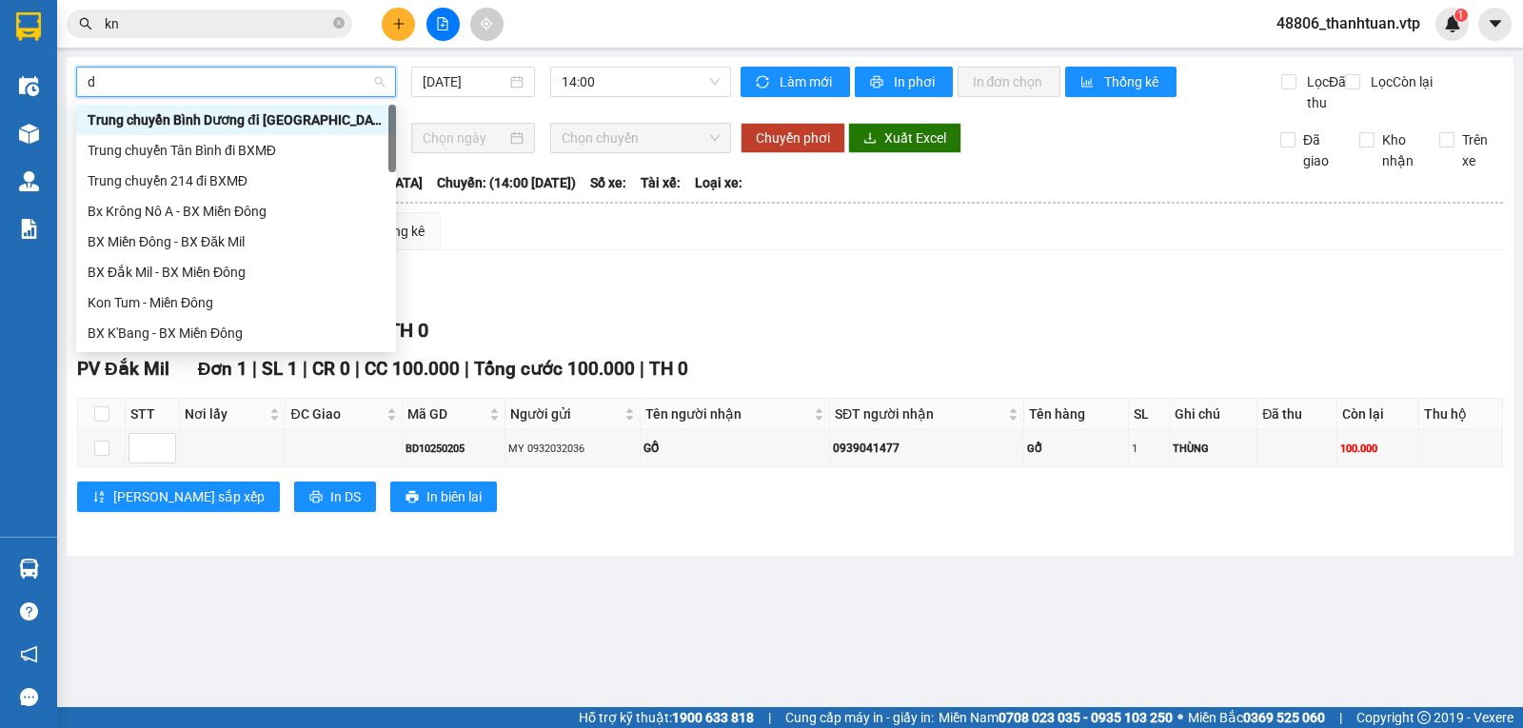
type input "dm"
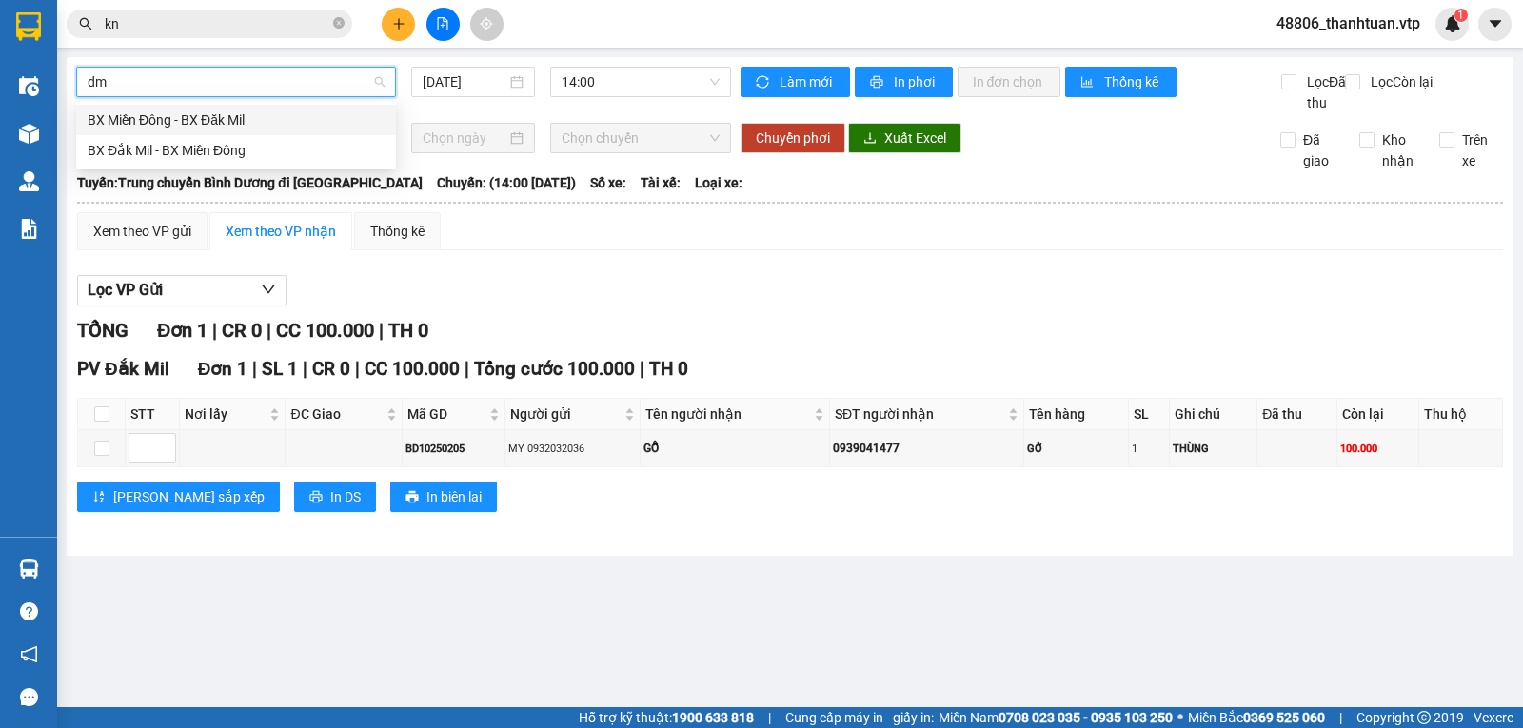
click at [260, 131] on div "BX Miền Đông - BX Đăk Mil" at bounding box center [236, 120] width 320 height 30
type input "11/10/2025"
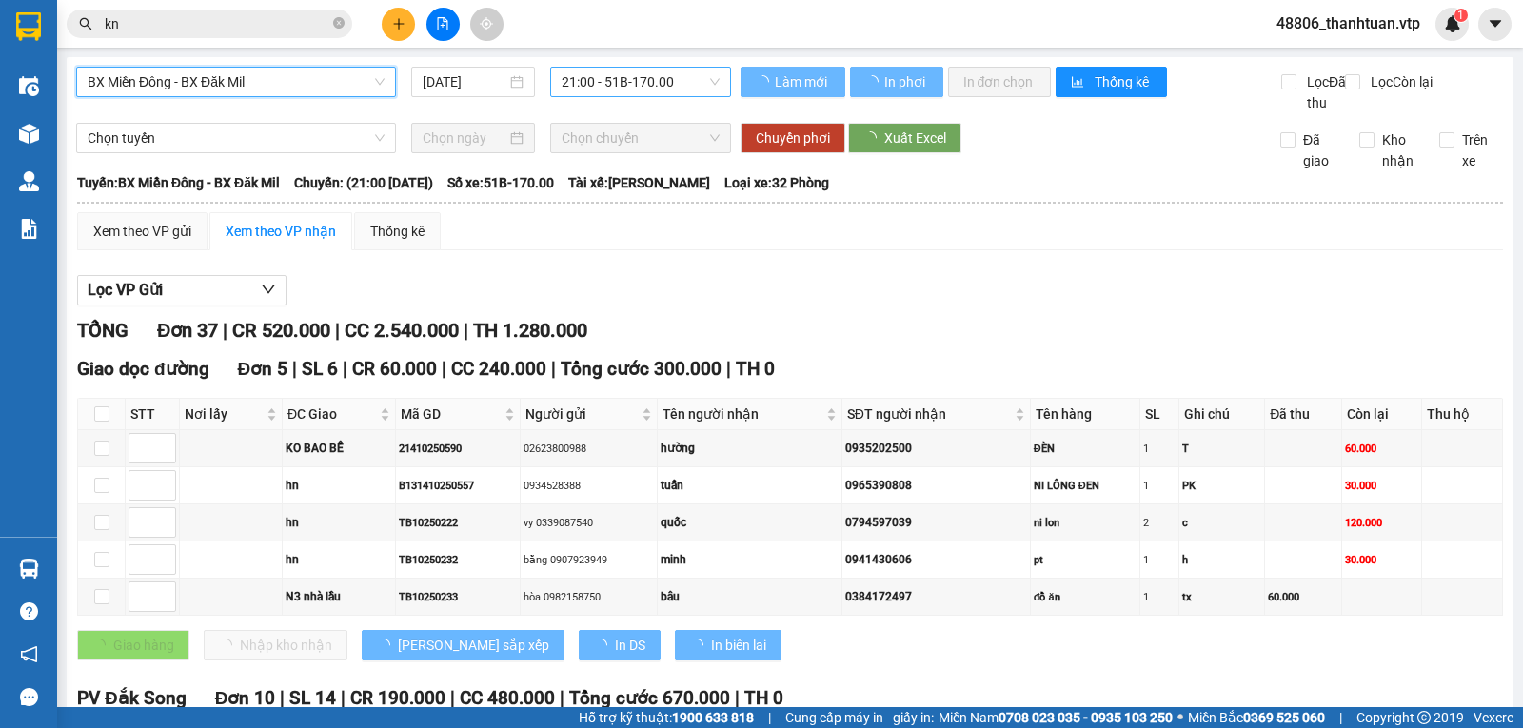
click at [582, 71] on span "21:00 - 51B-170.00" at bounding box center [640, 82] width 157 height 29
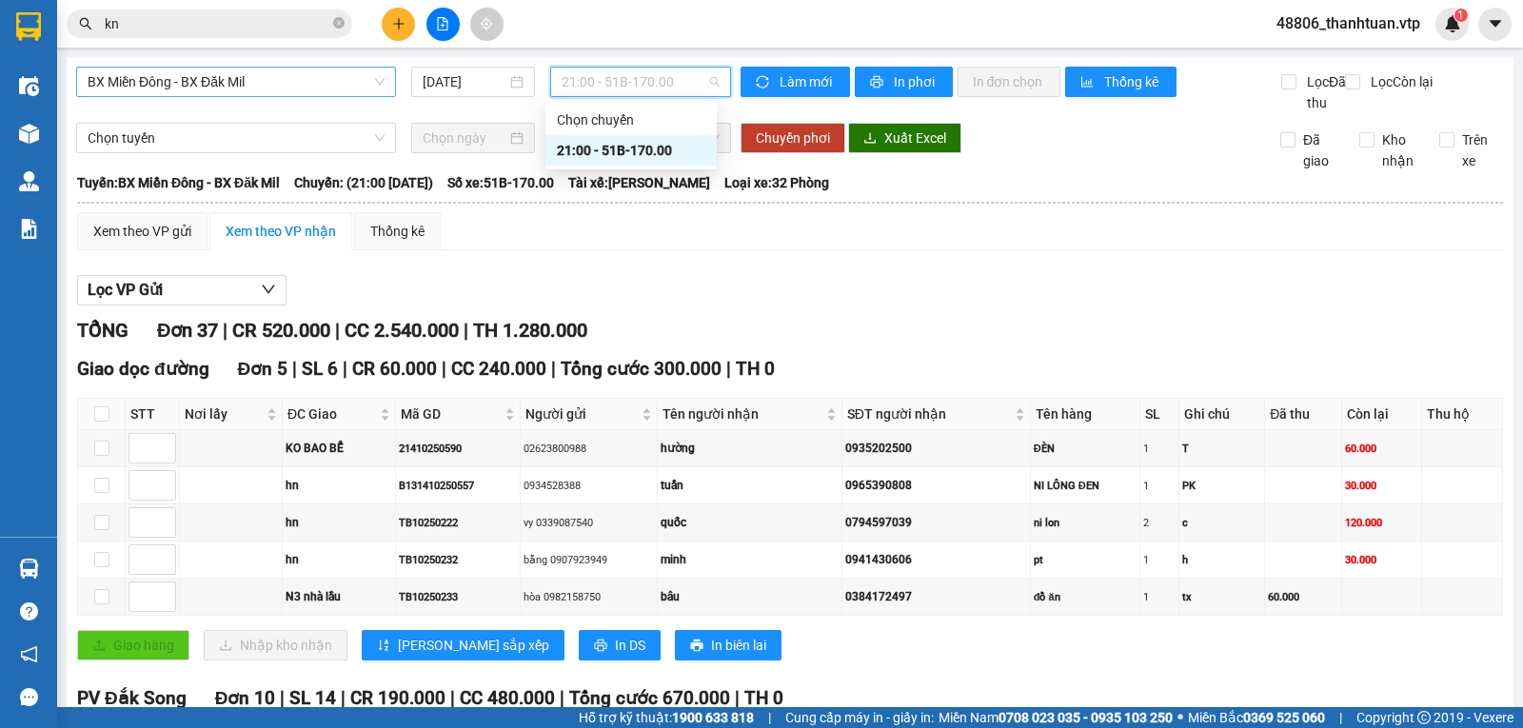
click at [578, 156] on div "21:00 - 51B-170.00" at bounding box center [631, 150] width 148 height 21
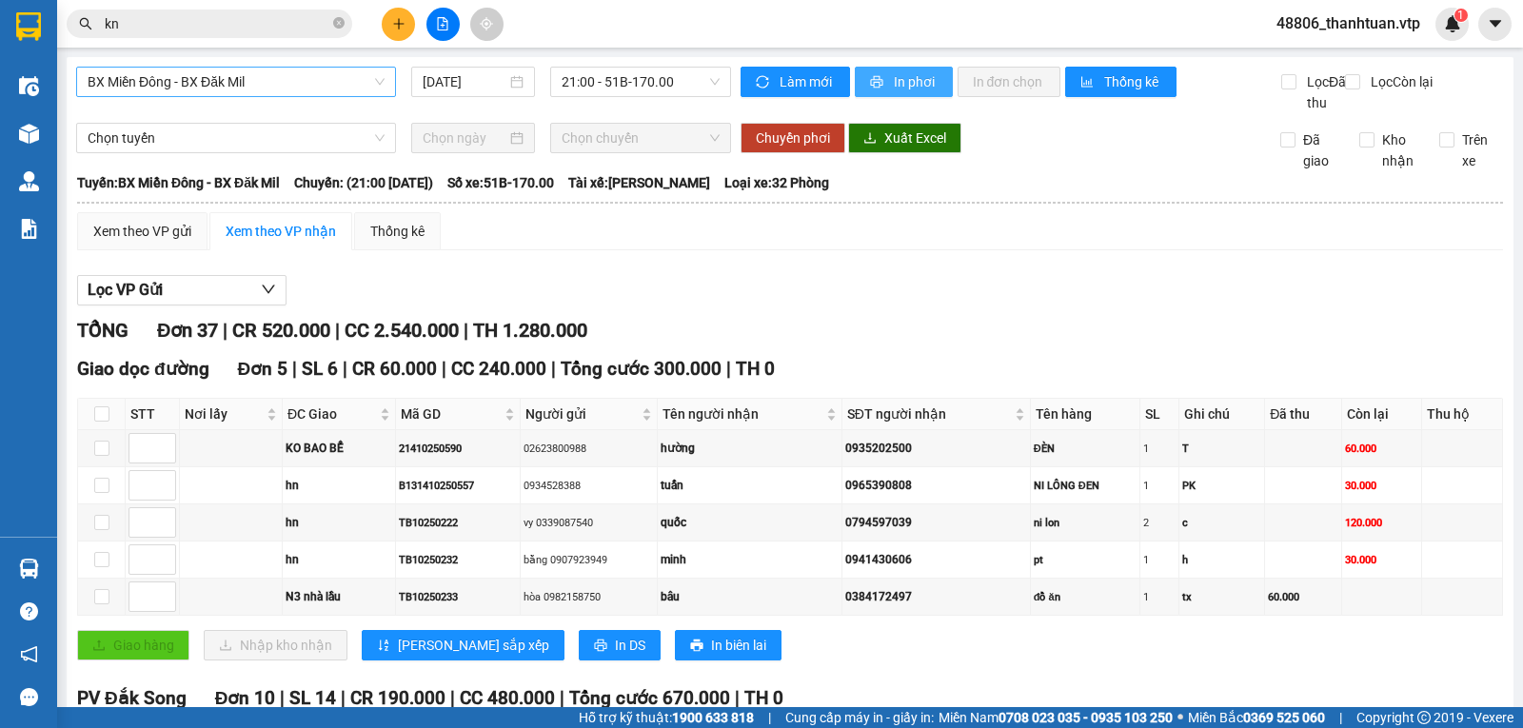
click at [877, 80] on span "printer" at bounding box center [878, 82] width 16 height 15
click at [898, 77] on span "In phơi" at bounding box center [916, 81] width 44 height 21
click at [894, 77] on span "In phơi" at bounding box center [916, 81] width 44 height 21
click at [160, 242] on div "Xem theo VP gửi" at bounding box center [142, 231] width 98 height 21
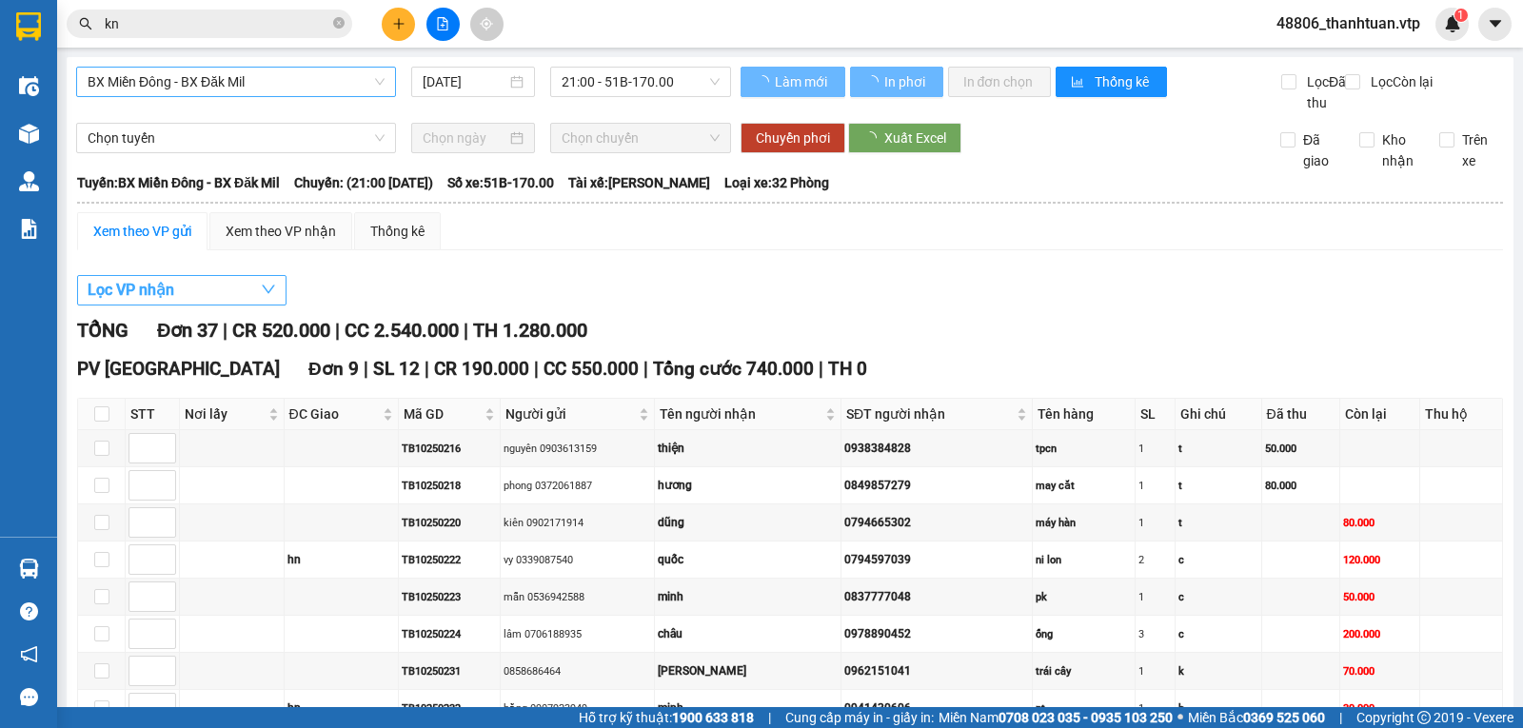
click at [224, 306] on button "Lọc VP nhận" at bounding box center [181, 290] width 209 height 30
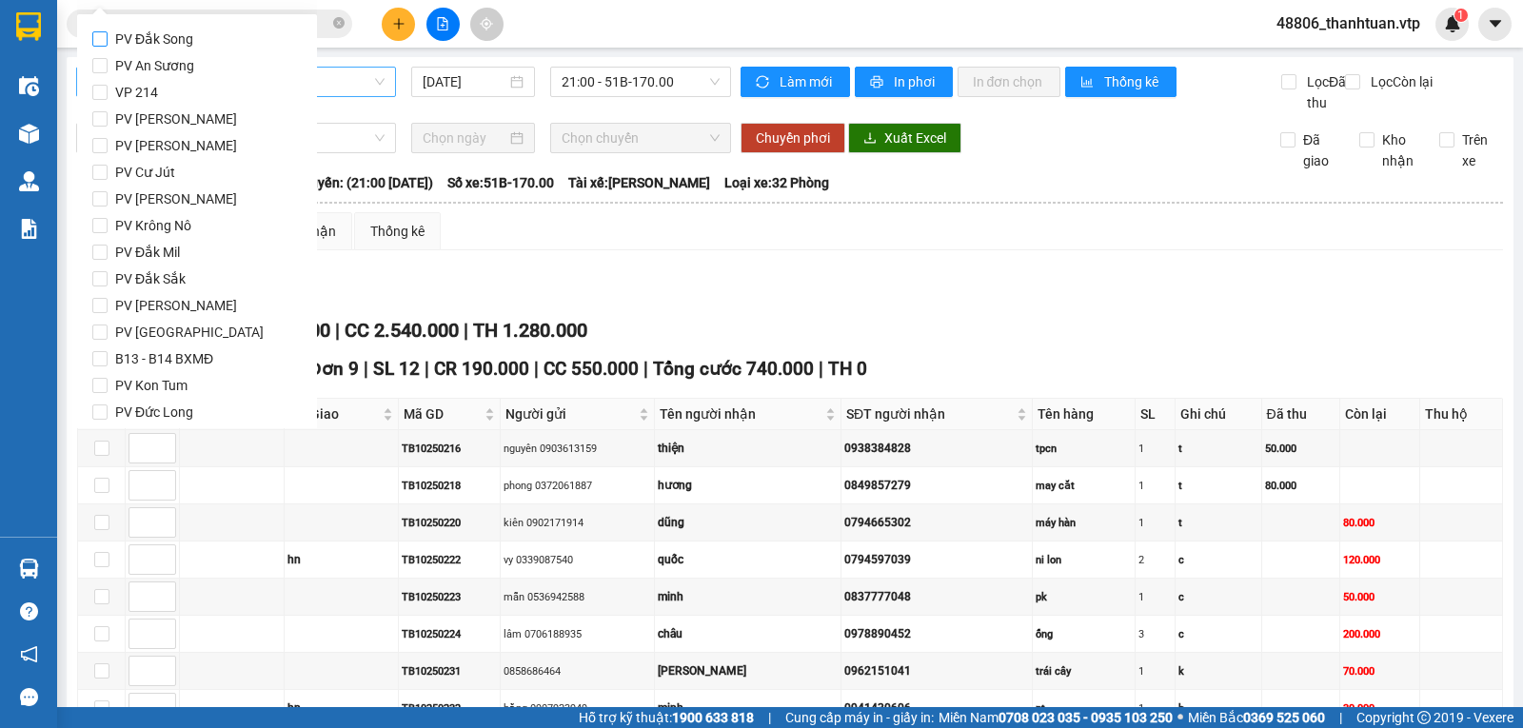
click at [98, 41] on input "PV Đắk Song" at bounding box center [99, 38] width 15 height 15
checkbox input "true"
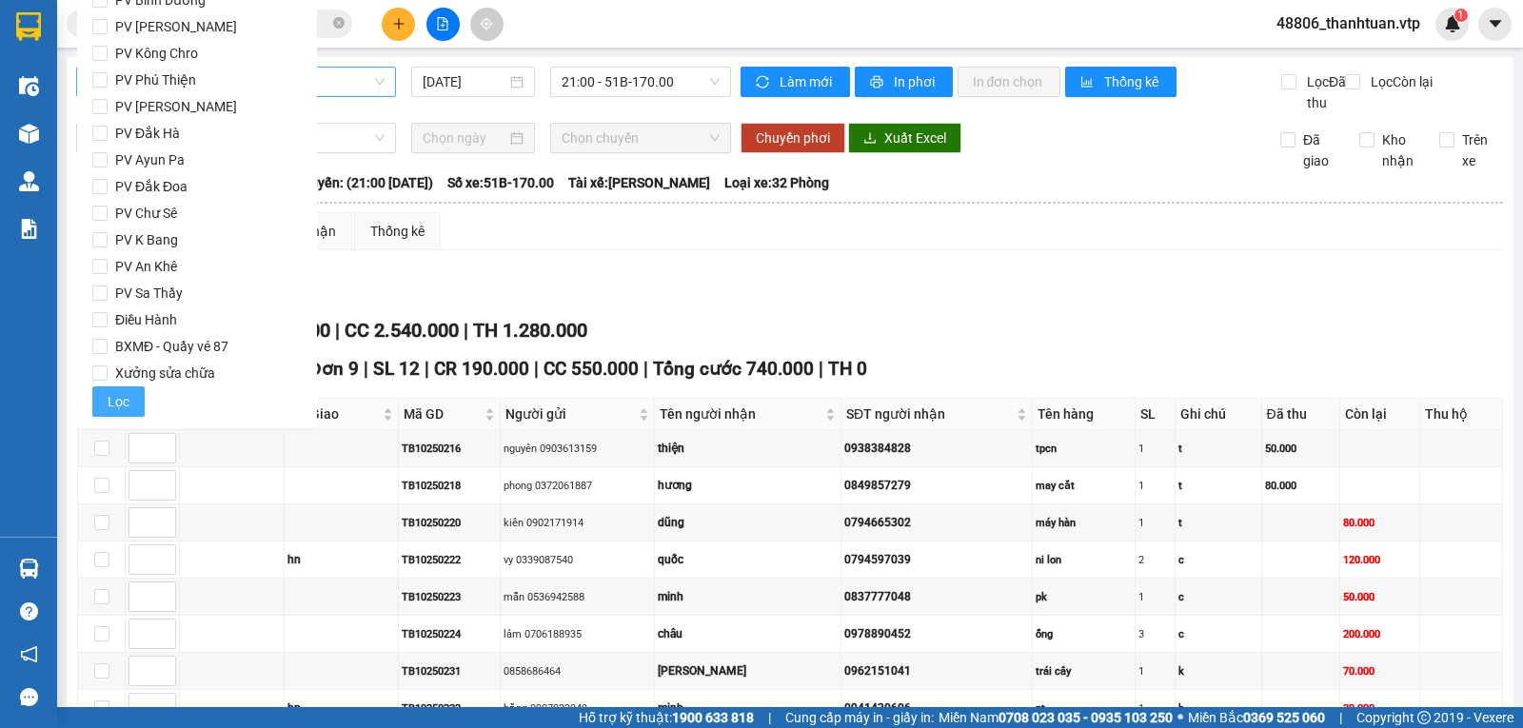
click at [122, 397] on span "Lọc" at bounding box center [119, 401] width 22 height 21
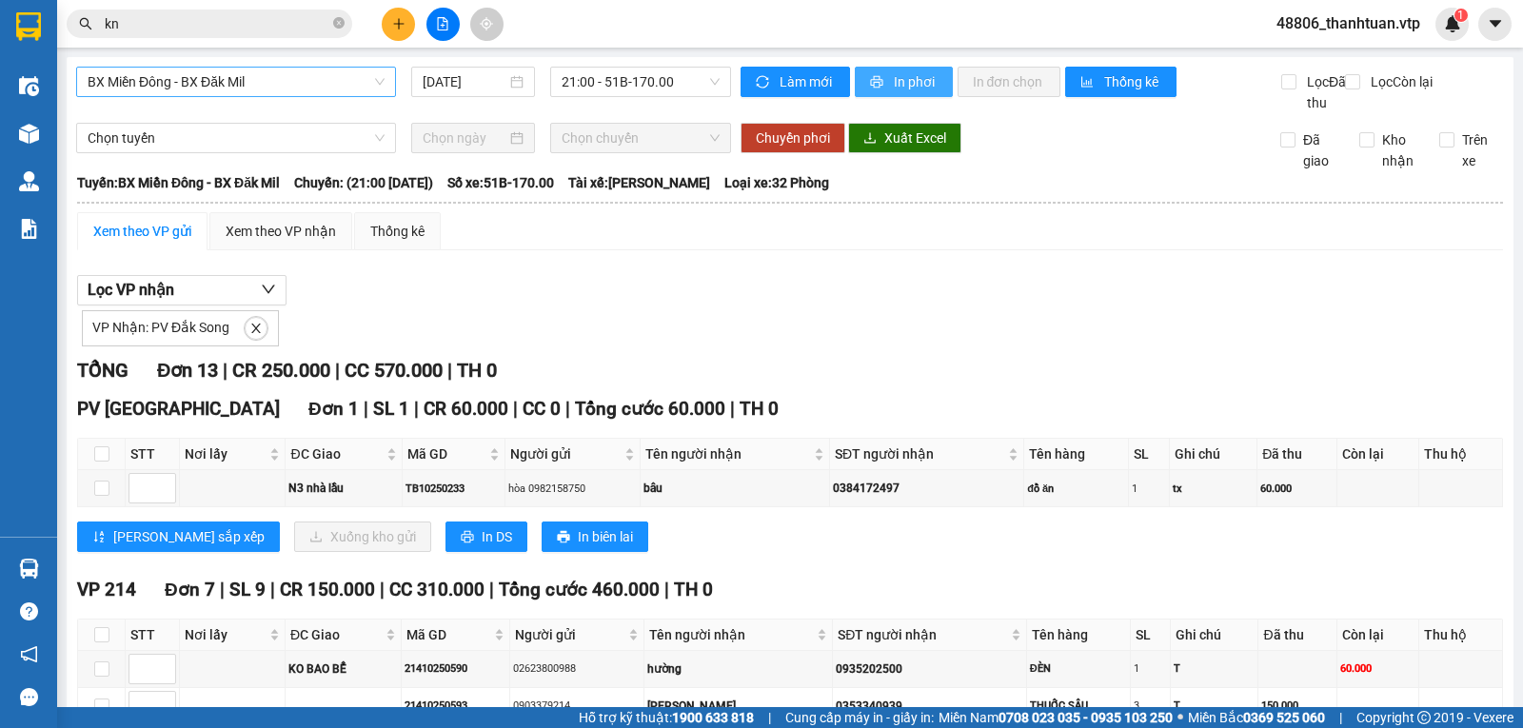
click at [894, 81] on span "In phơi" at bounding box center [916, 81] width 44 height 21
click at [894, 74] on span "In phơi" at bounding box center [916, 81] width 44 height 21
click at [404, 26] on icon "plus" at bounding box center [398, 23] width 13 height 13
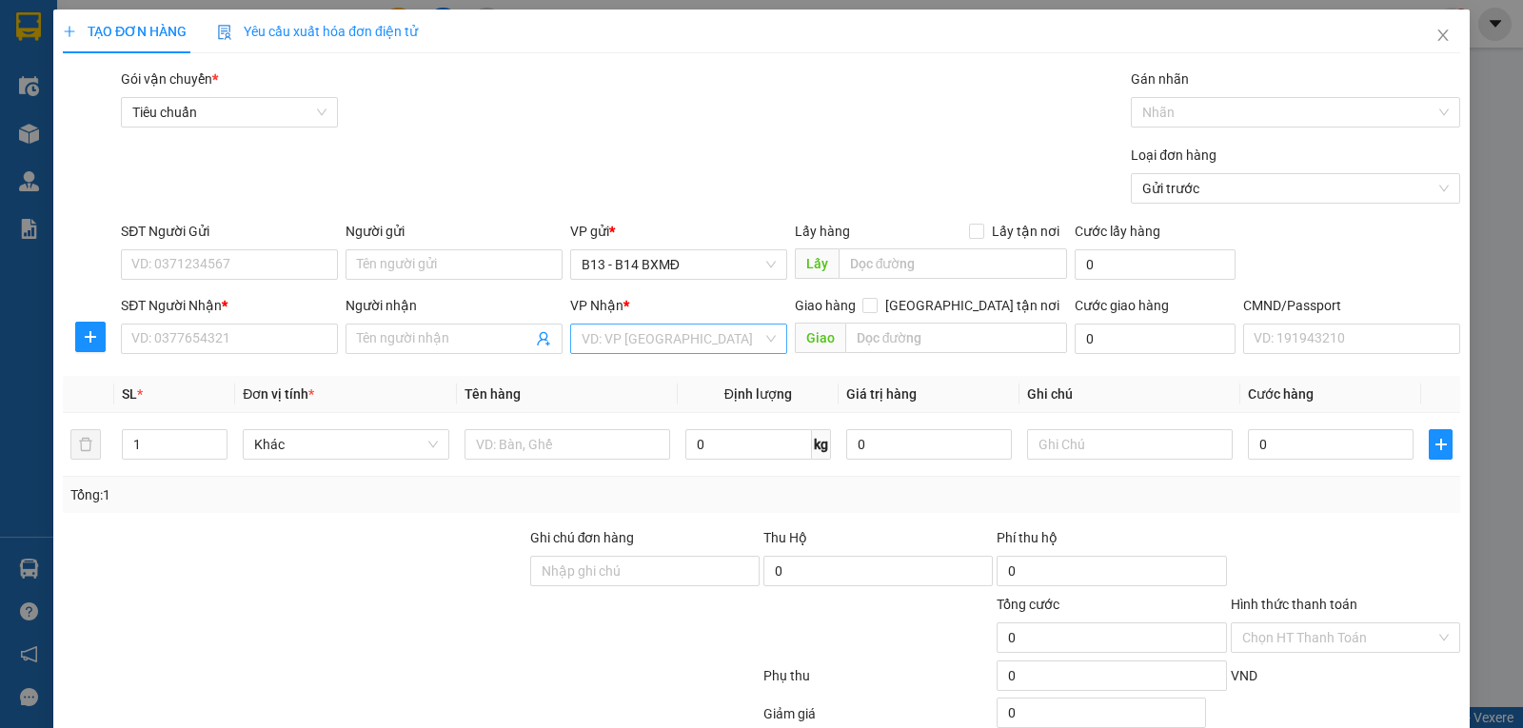
click at [624, 345] on input "search" at bounding box center [672, 339] width 181 height 29
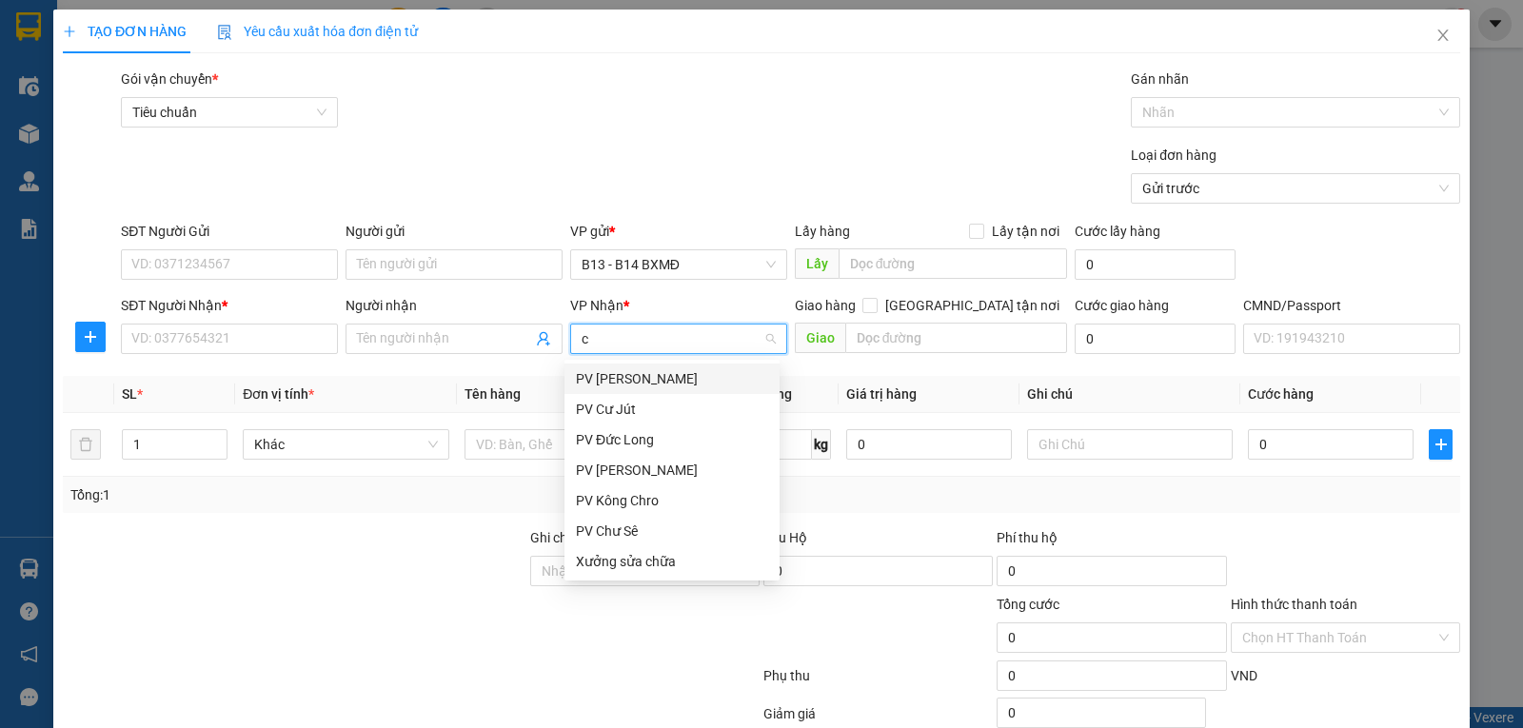
type input "cj"
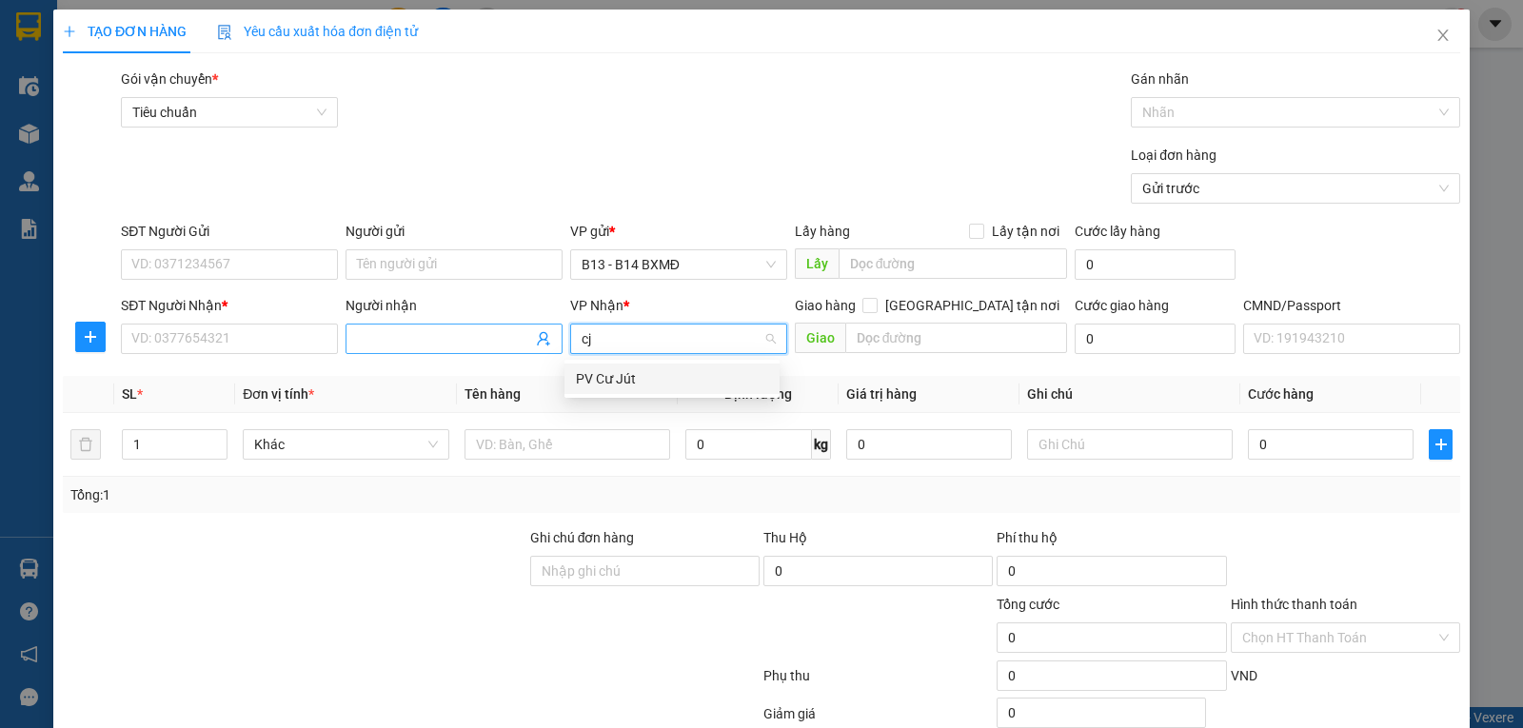
drag, startPoint x: 605, startPoint y: 379, endPoint x: 395, endPoint y: 327, distance: 216.5
click at [607, 379] on div "PV Cư Jút" at bounding box center [672, 378] width 192 height 21
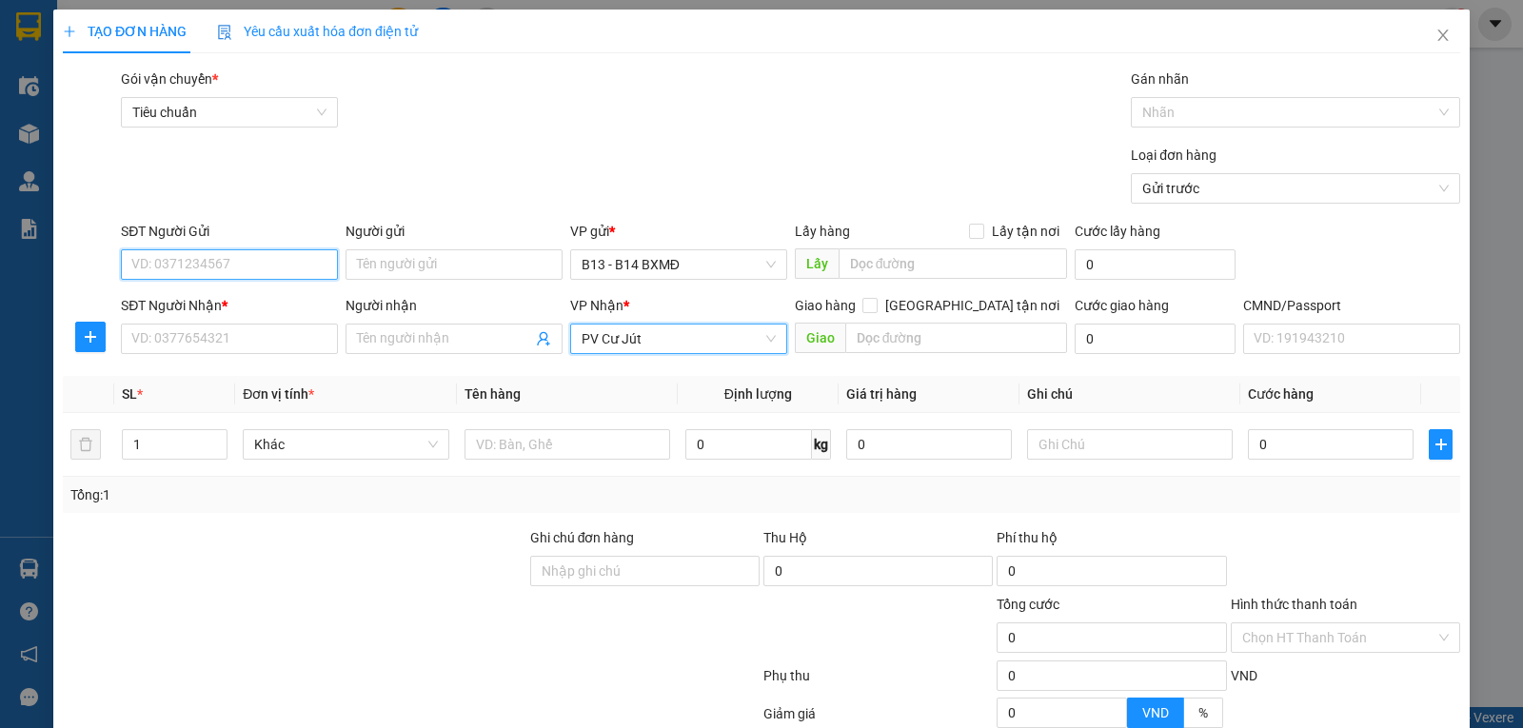
click at [272, 265] on input "SĐT Người Gửi" at bounding box center [229, 264] width 217 height 30
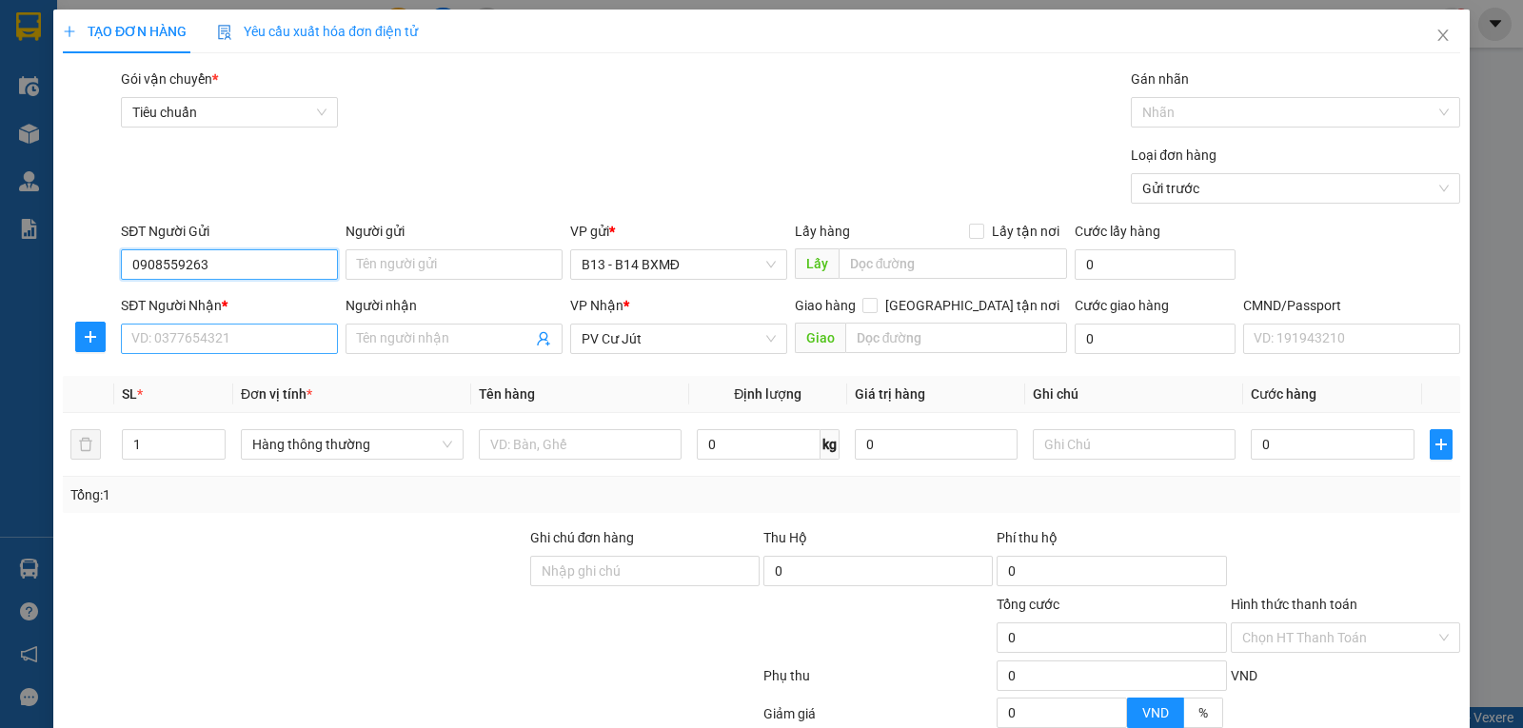
type input "0908559263"
click at [148, 333] on input "SĐT Người Nhận *" at bounding box center [229, 339] width 217 height 30
type input "0822339439"
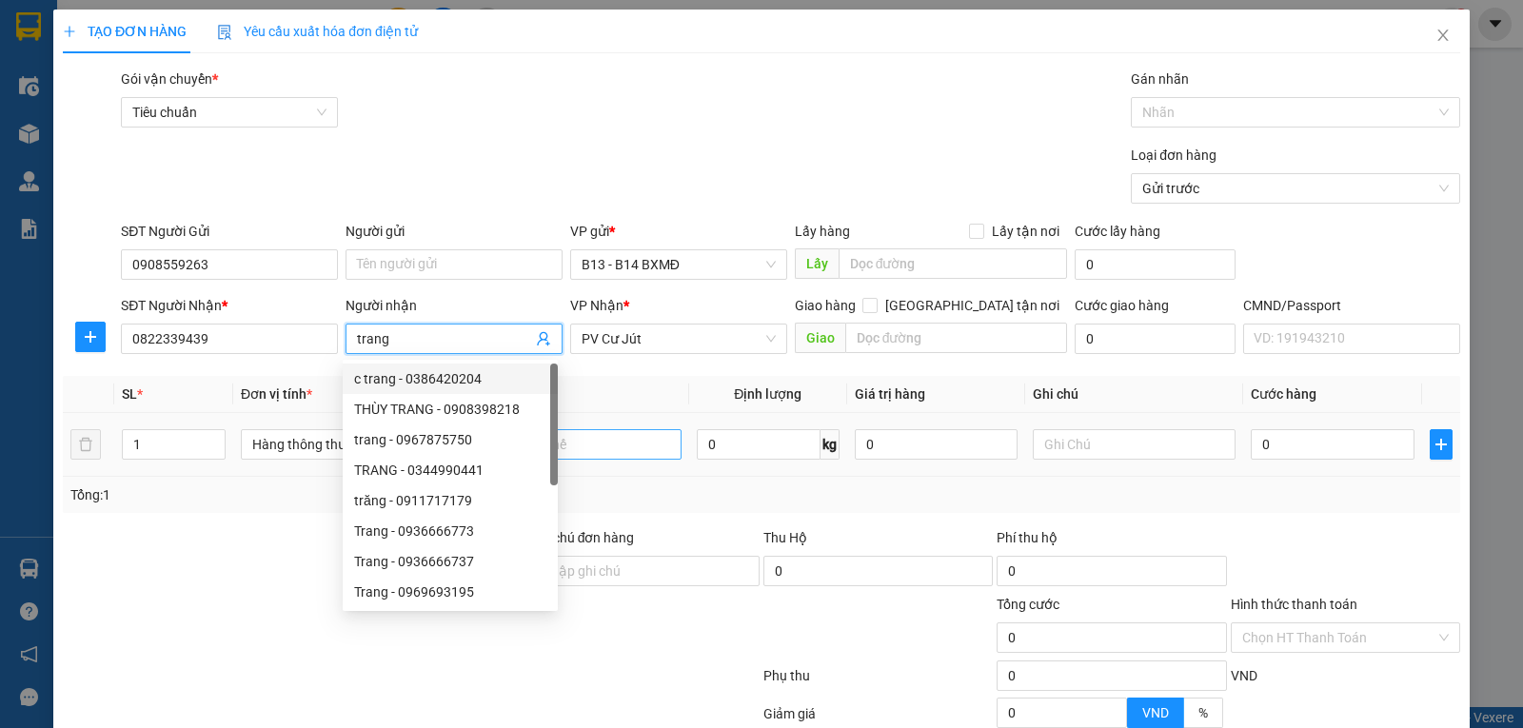
type input "trang"
click at [625, 453] on input "text" at bounding box center [580, 444] width 203 height 30
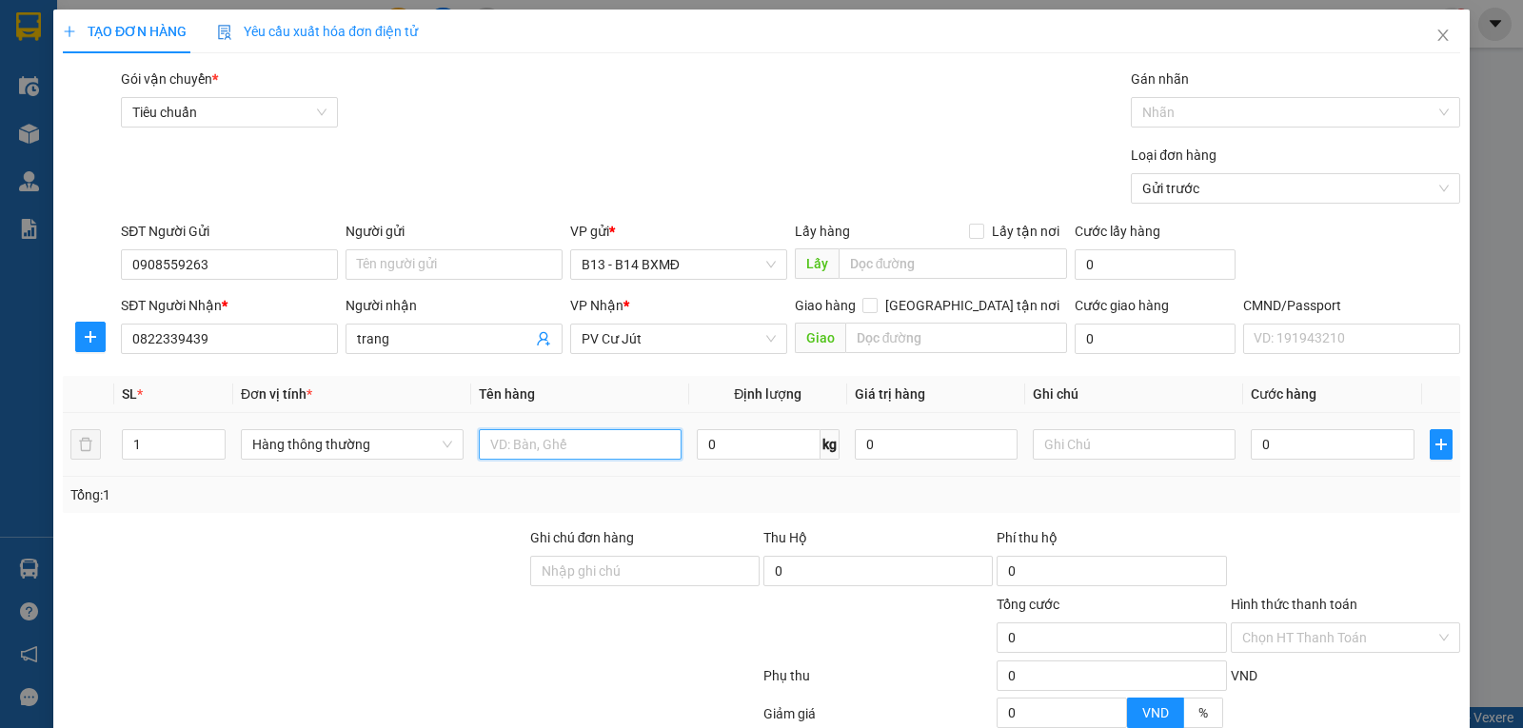
type input "d"
type input "đồ chơi"
type input "c"
type input "3"
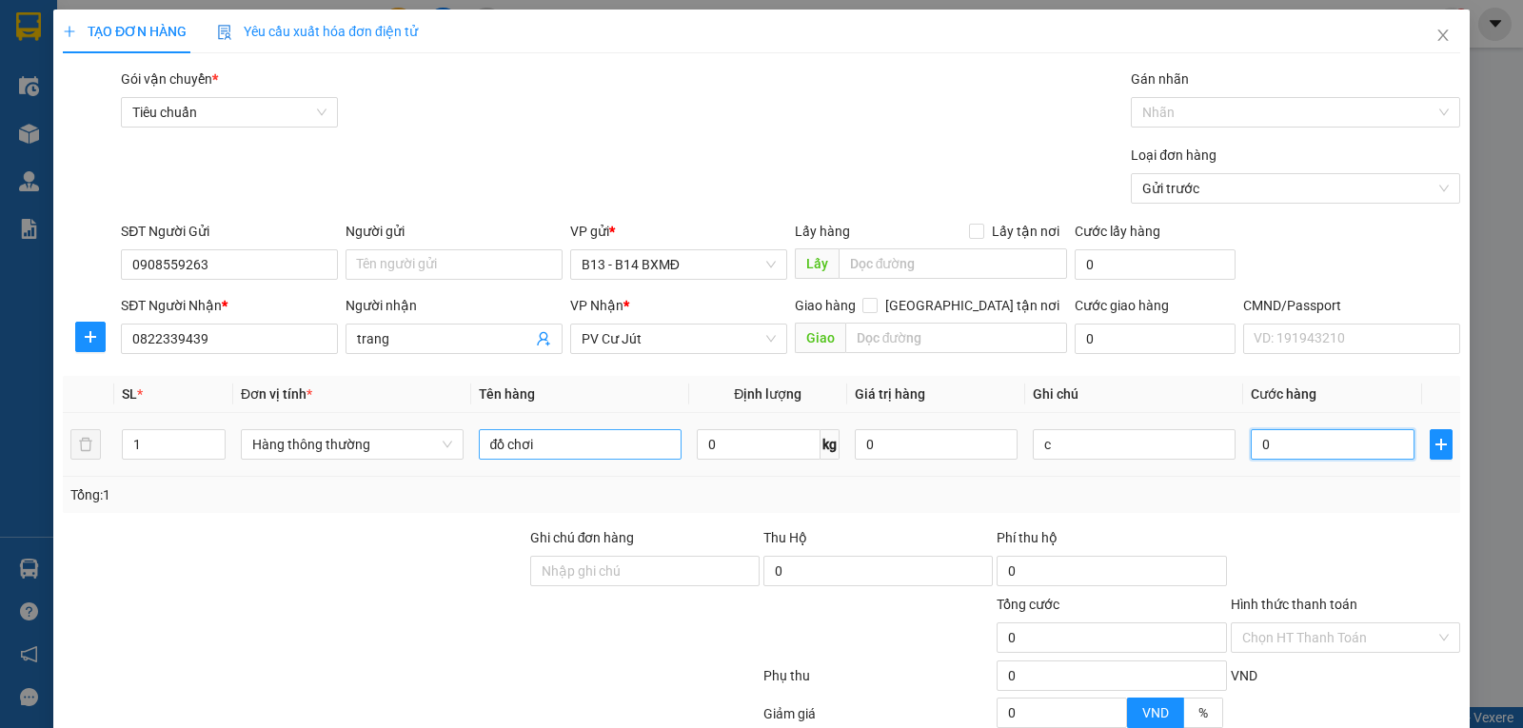
type input "3"
type input "30"
type input "300"
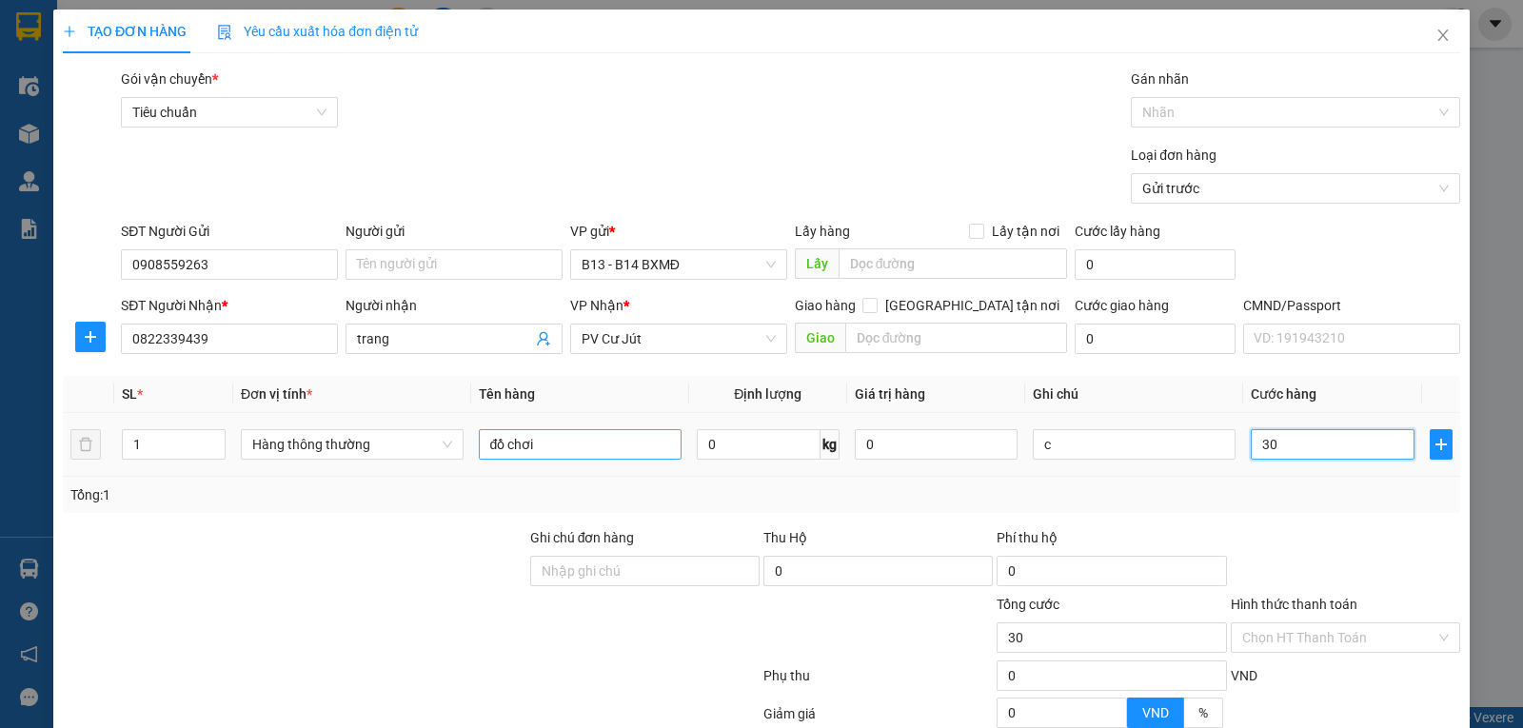
type input "300"
type input "3.000"
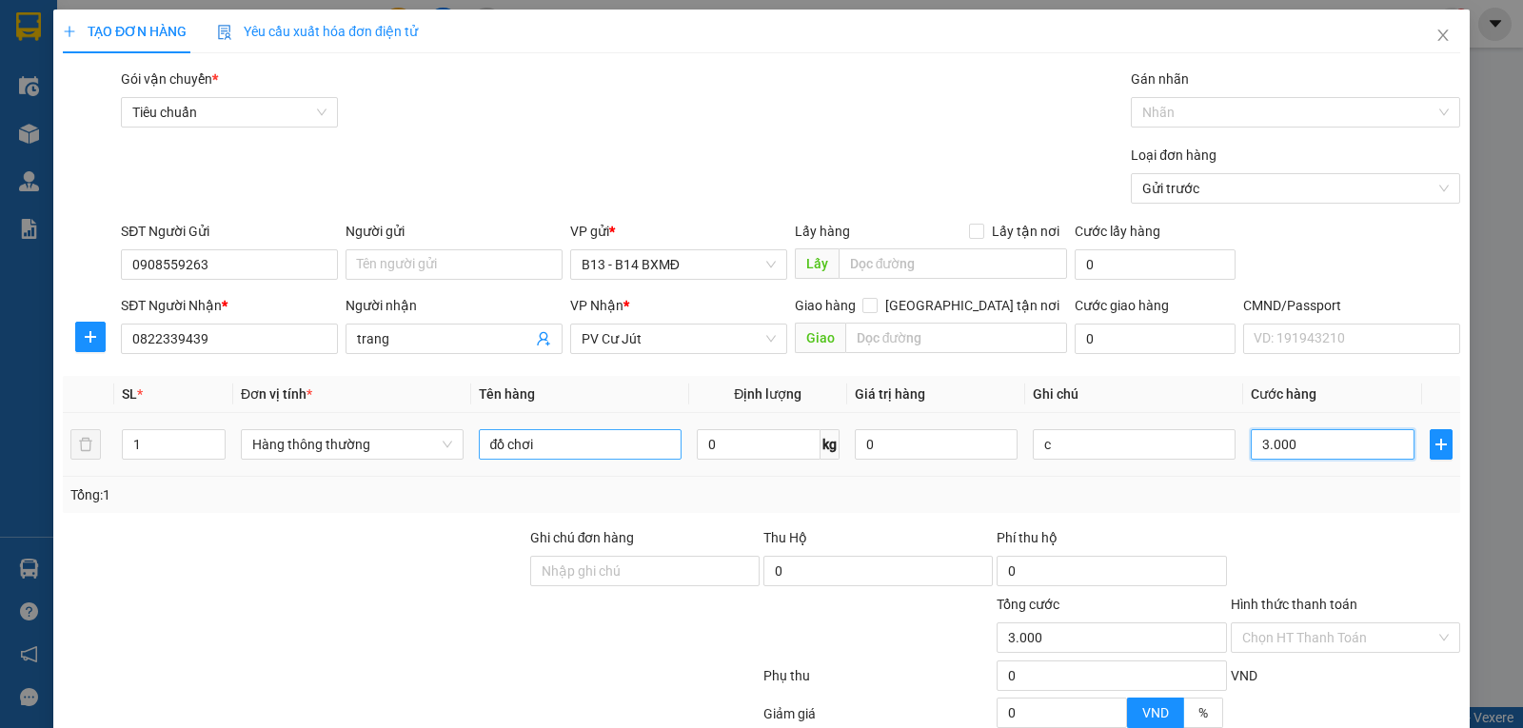
type input "30.000"
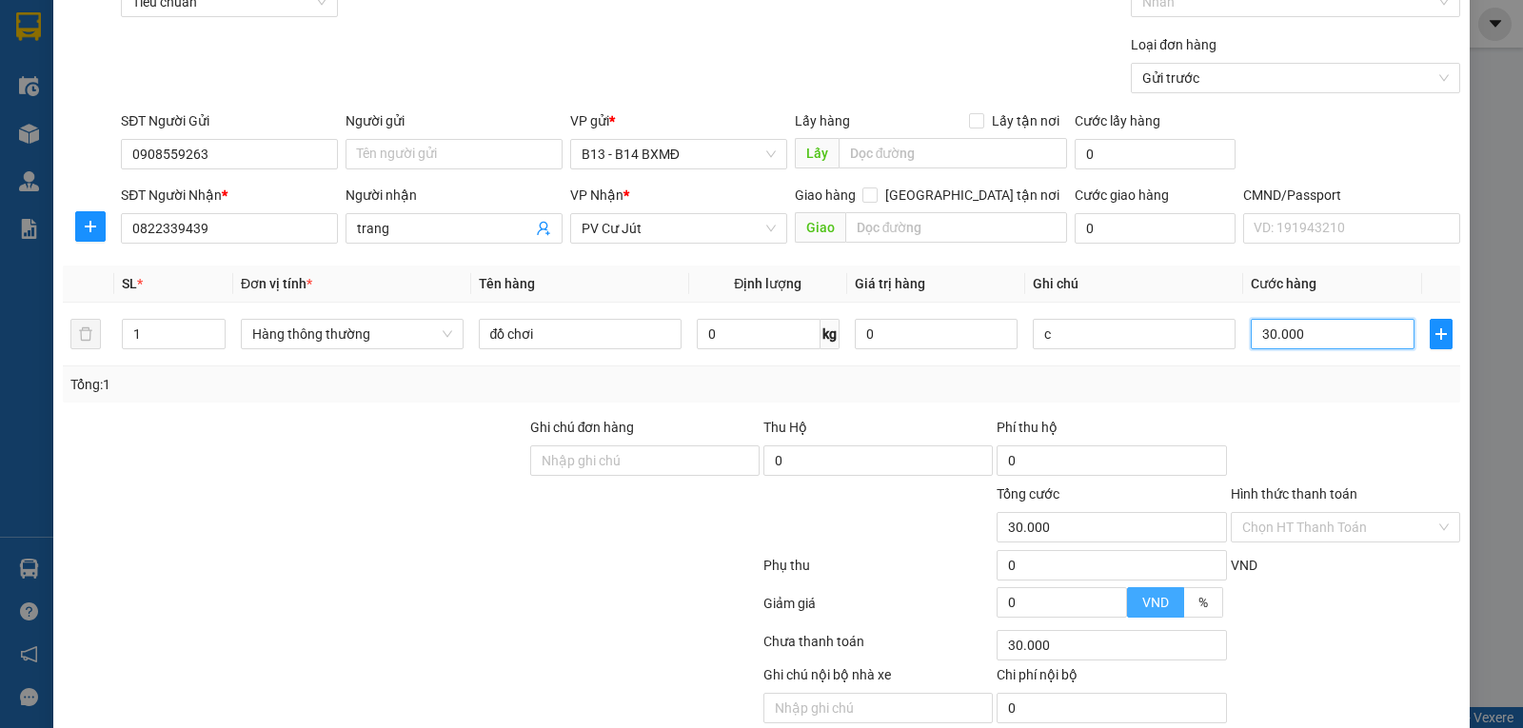
scroll to position [191, 0]
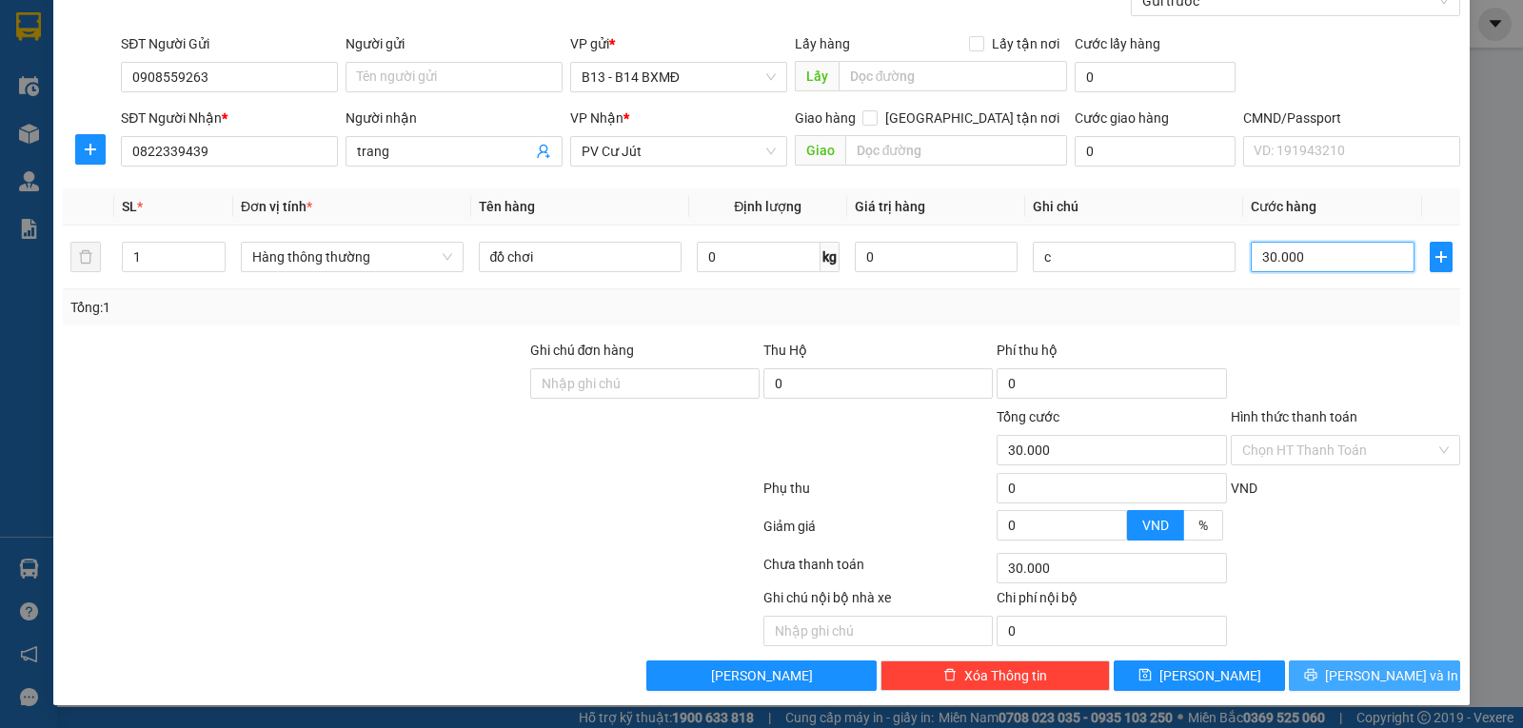
type input "30.000"
click at [1344, 680] on button "Lưu và In" at bounding box center [1374, 676] width 171 height 30
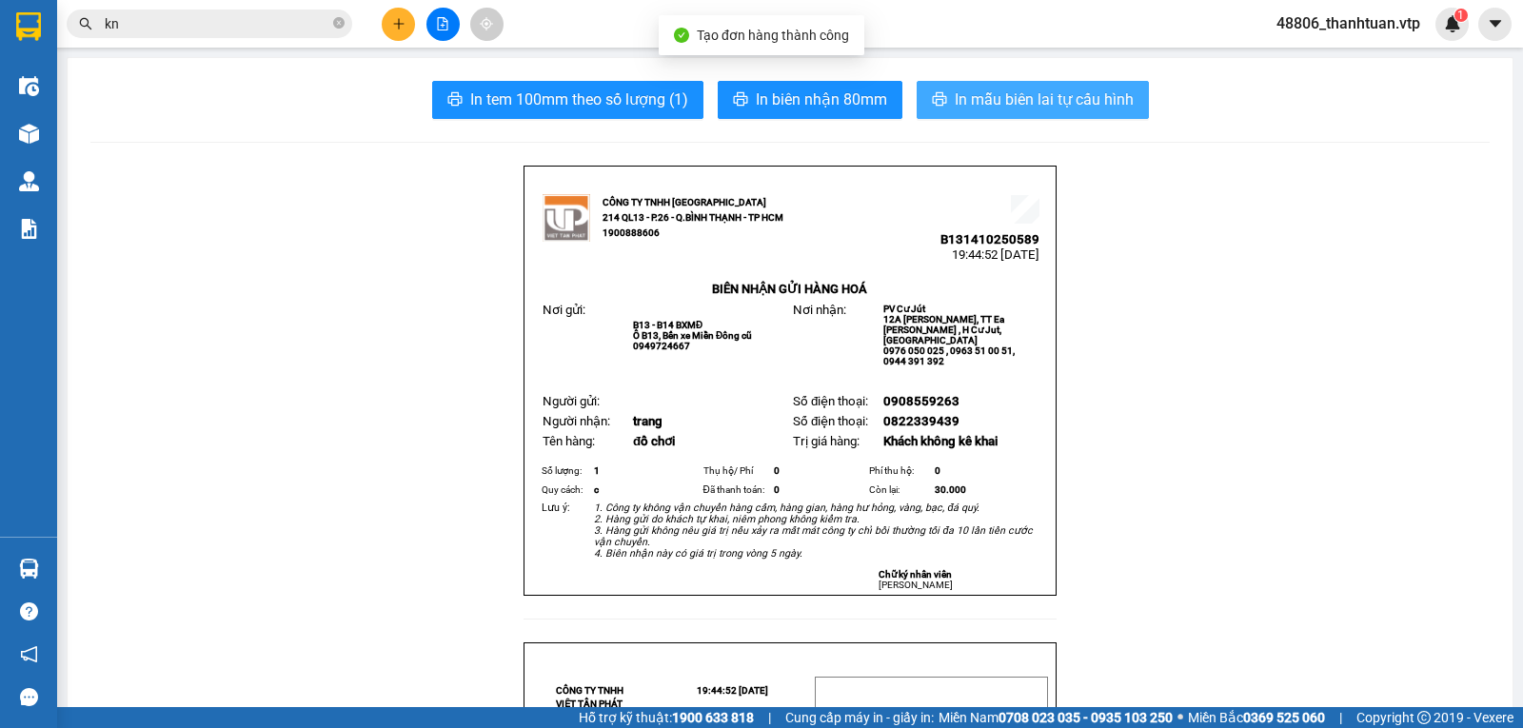
click at [1044, 102] on span "In mẫu biên lai tự cấu hình" at bounding box center [1044, 100] width 179 height 24
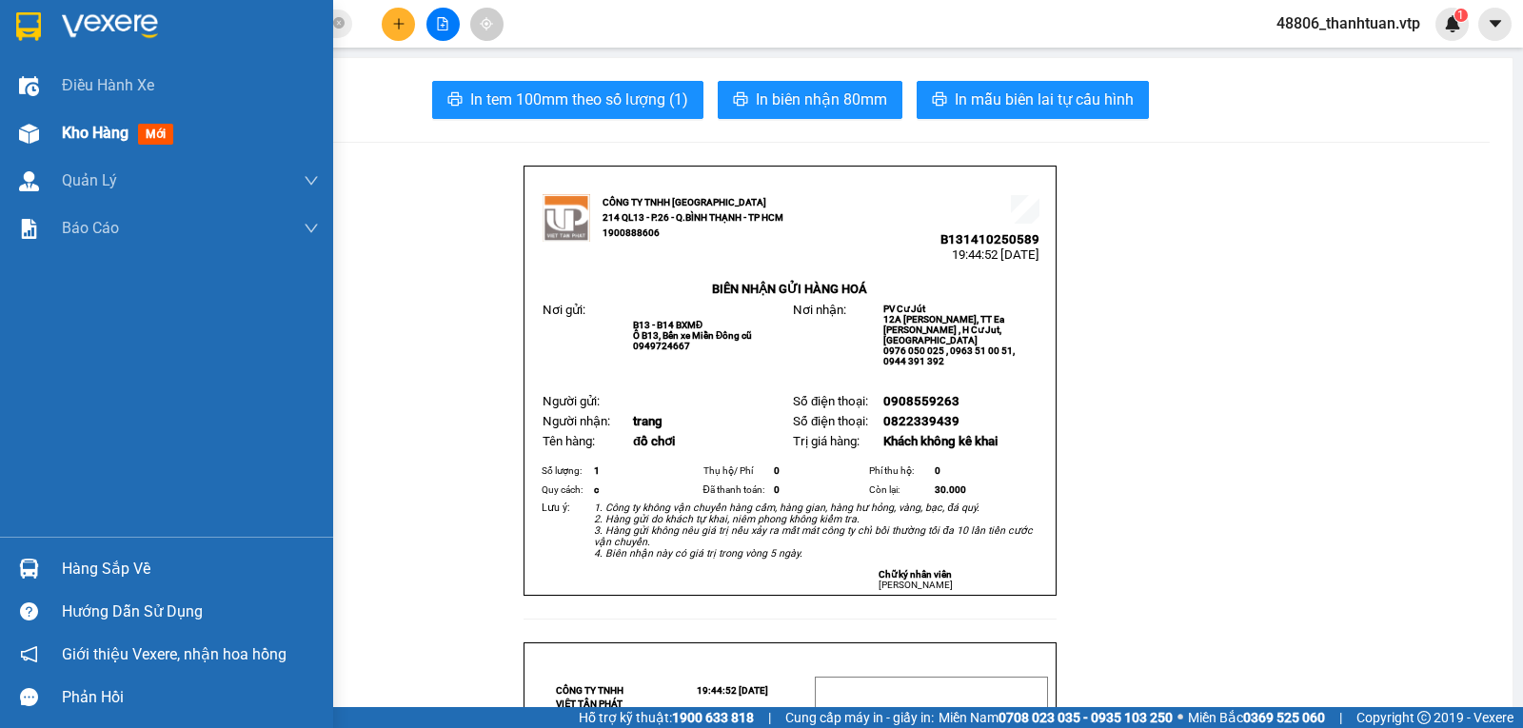
click at [89, 133] on span "Kho hàng" at bounding box center [95, 133] width 67 height 18
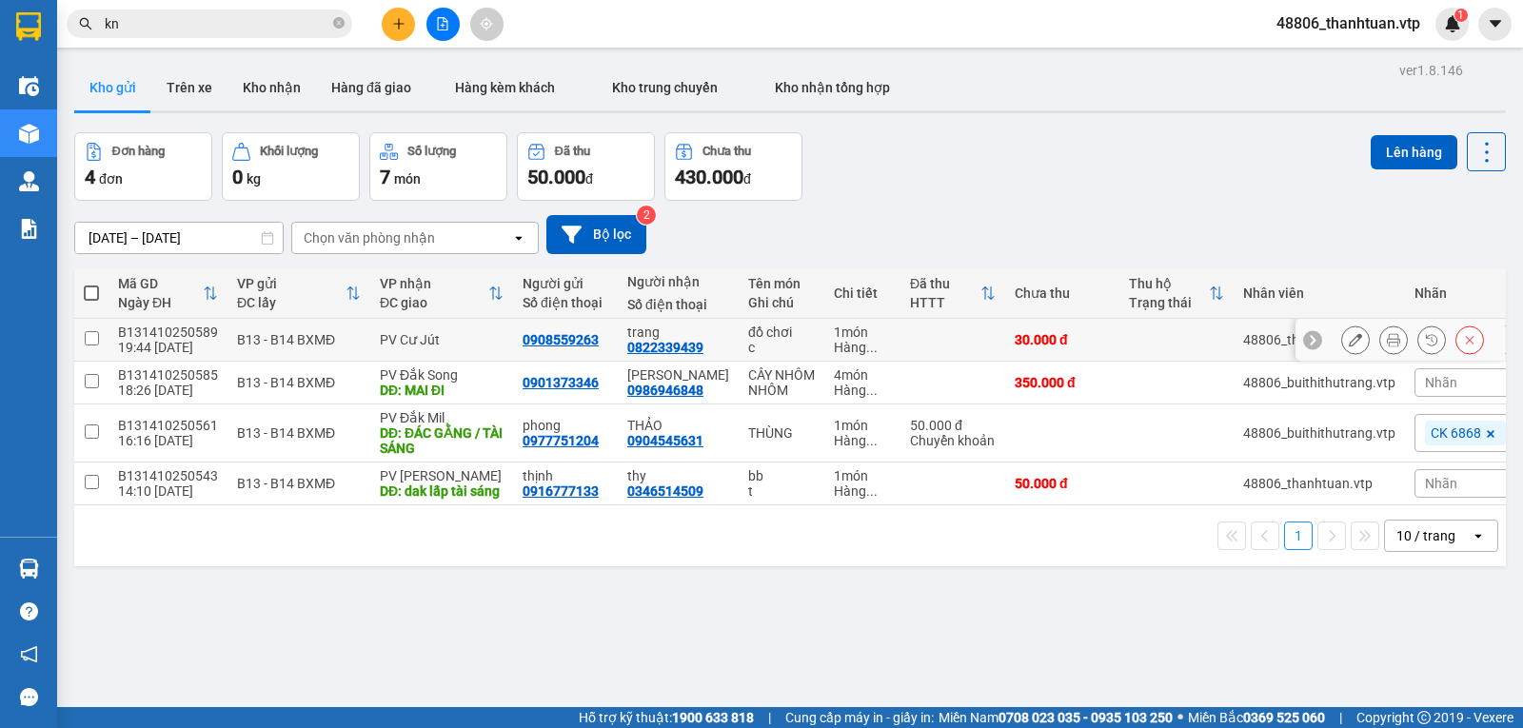
click at [95, 345] on input "checkbox" at bounding box center [92, 338] width 14 height 14
checkbox input "true"
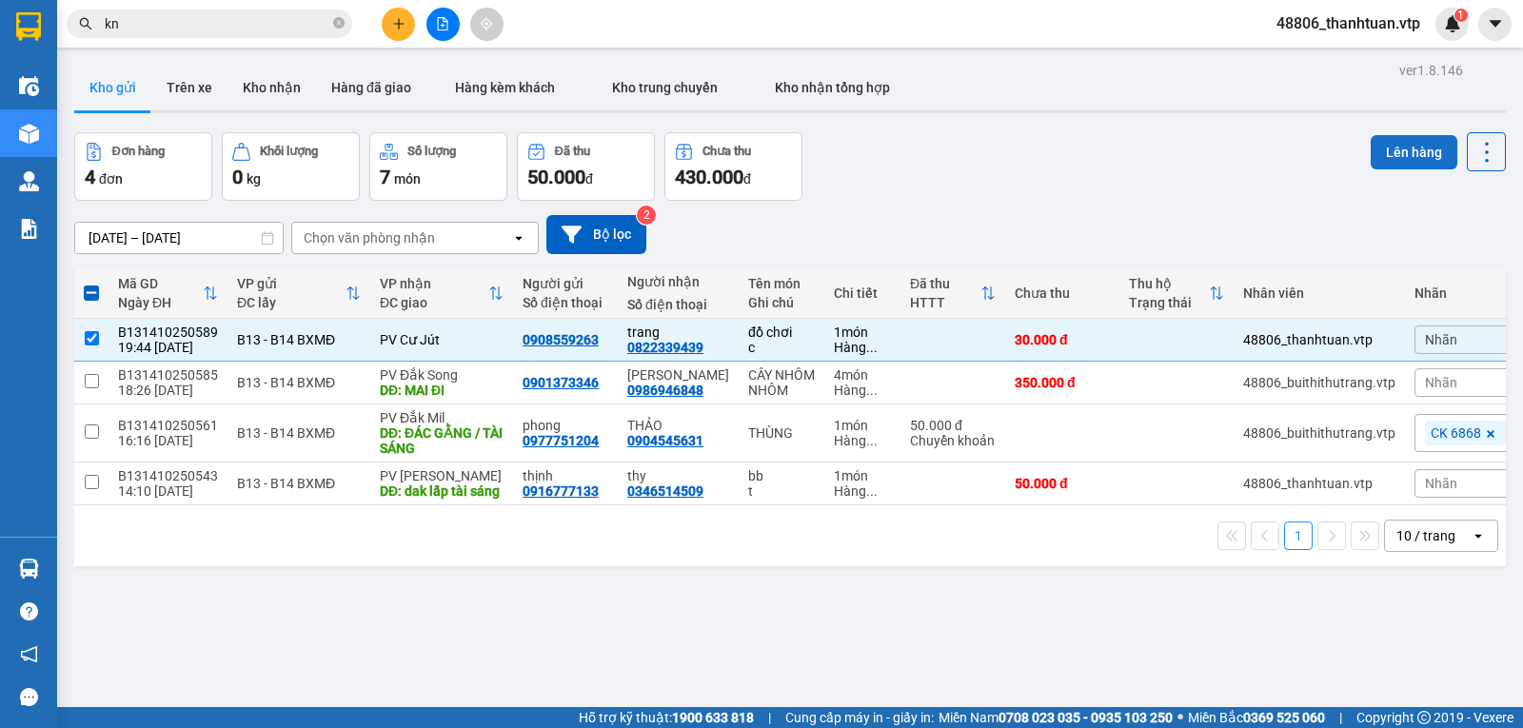
click at [1385, 148] on button "Lên hàng" at bounding box center [1414, 152] width 87 height 34
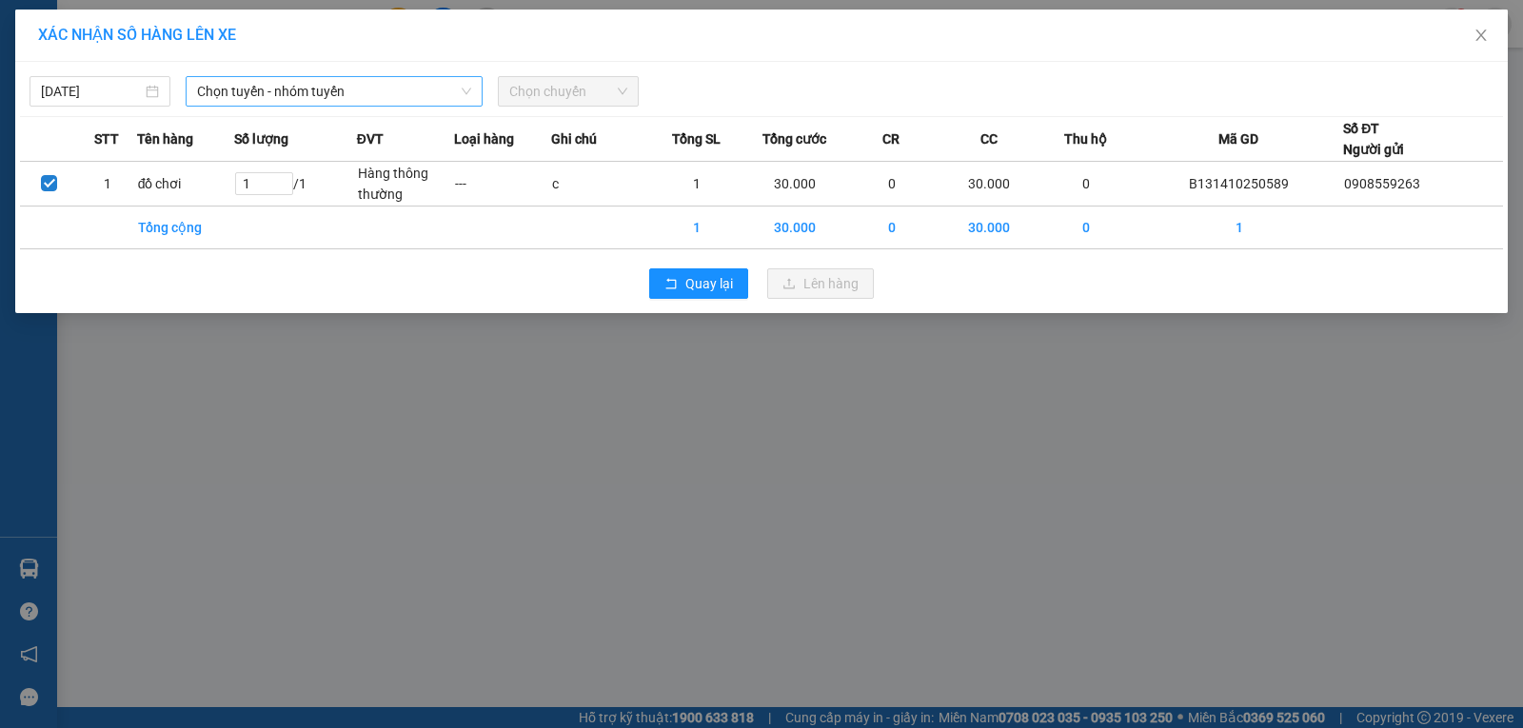
click at [345, 95] on span "Chọn tuyến - nhóm tuyến" at bounding box center [334, 91] width 274 height 29
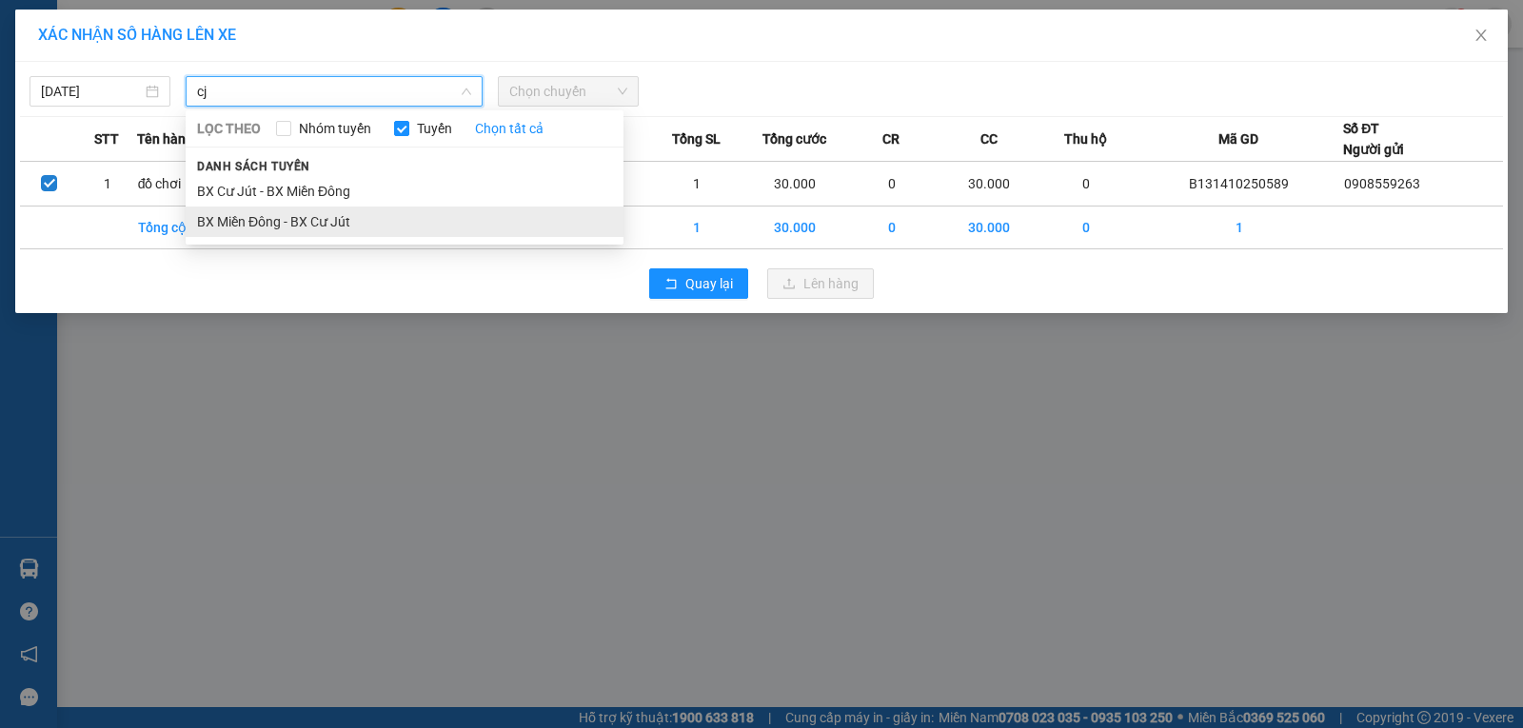
type input "cj"
click at [326, 224] on li "BX Miền Đông - BX Cư Jút" at bounding box center [405, 222] width 438 height 30
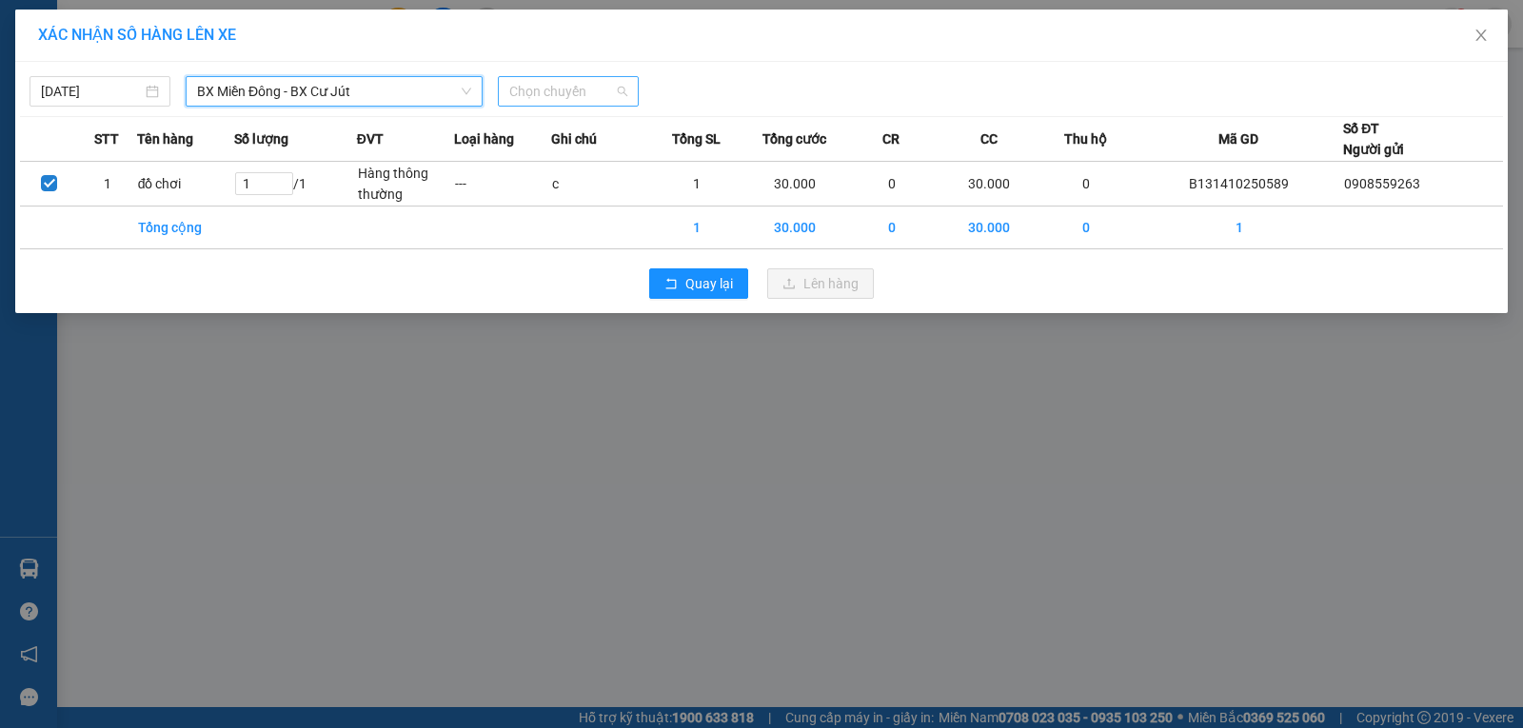
click at [526, 91] on span "Chọn chuyến" at bounding box center [568, 91] width 118 height 29
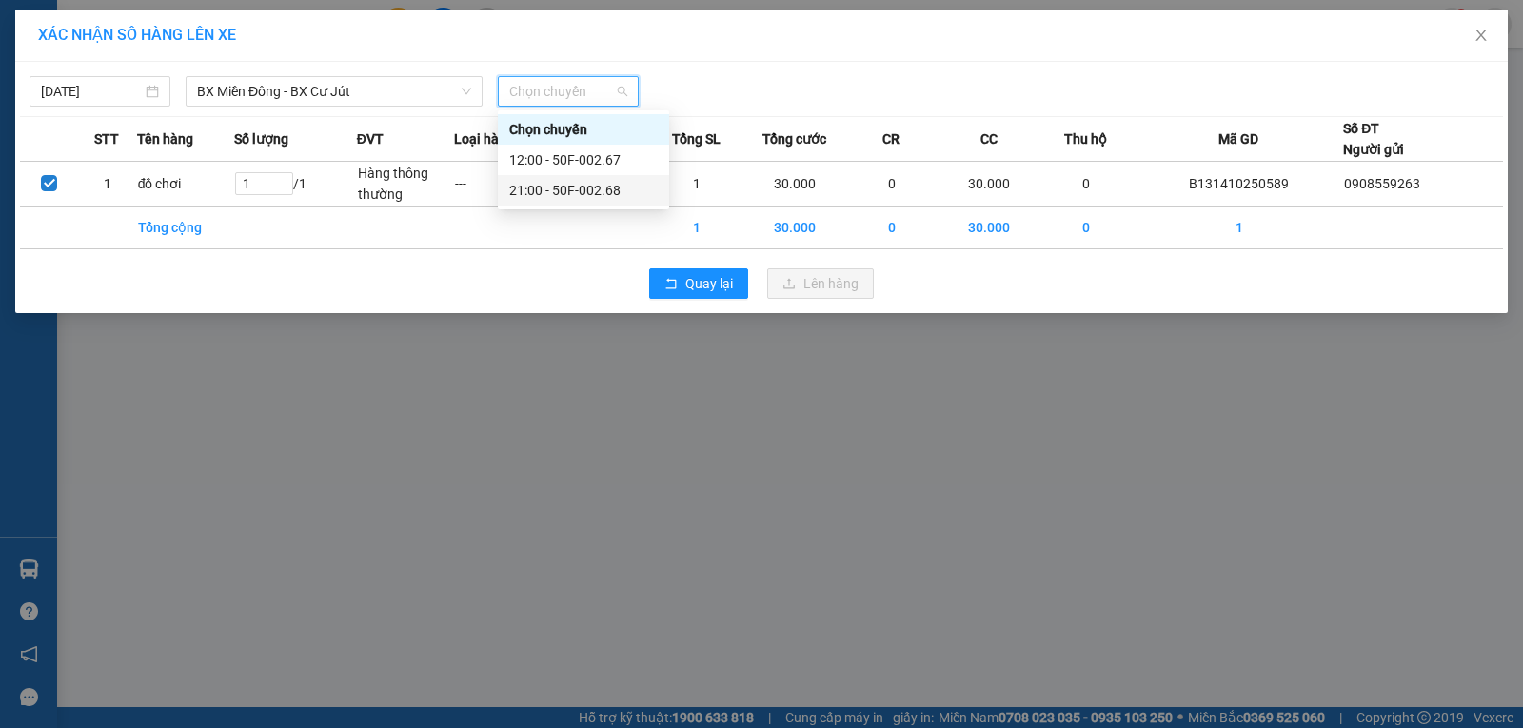
click at [523, 190] on div "21:00 - 50F-002.68" at bounding box center [583, 190] width 148 height 21
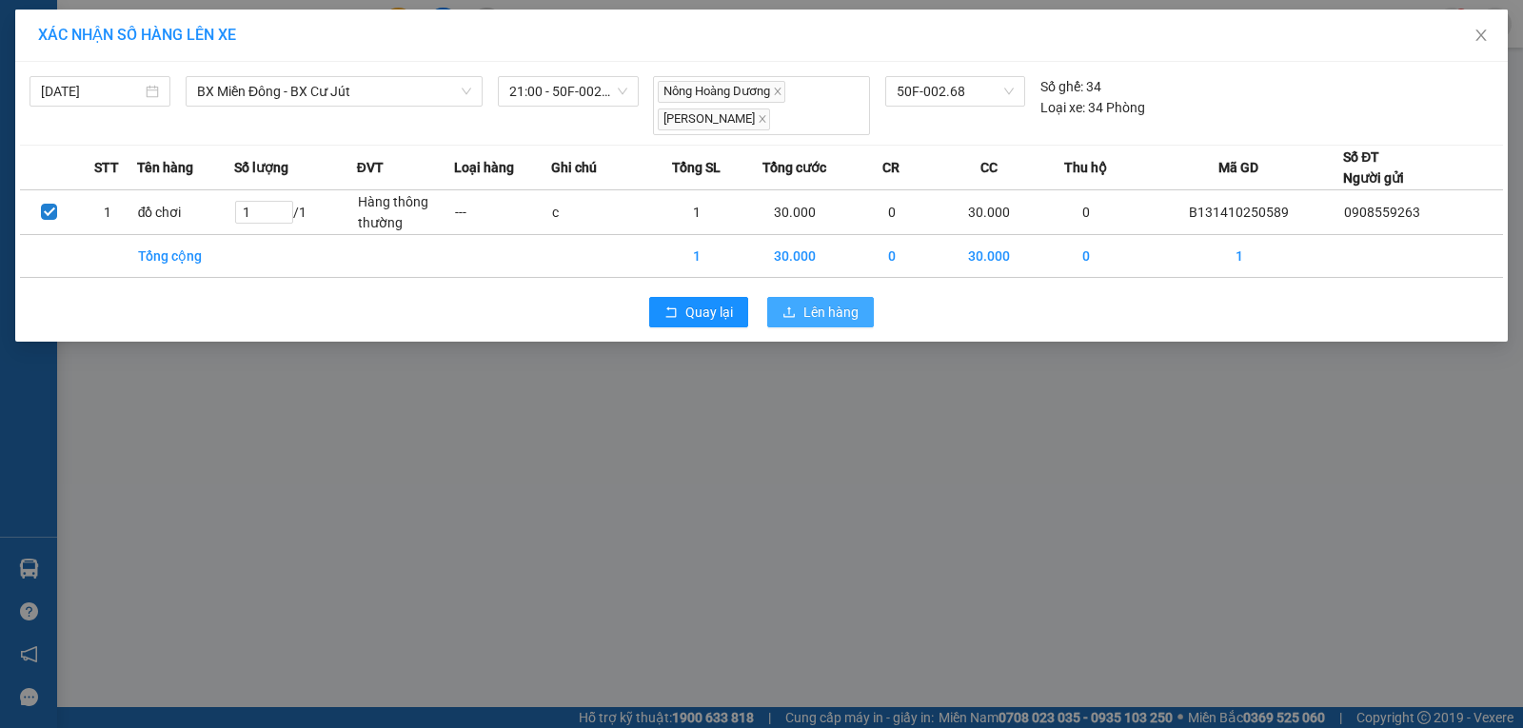
click at [827, 318] on span "Lên hàng" at bounding box center [830, 312] width 55 height 21
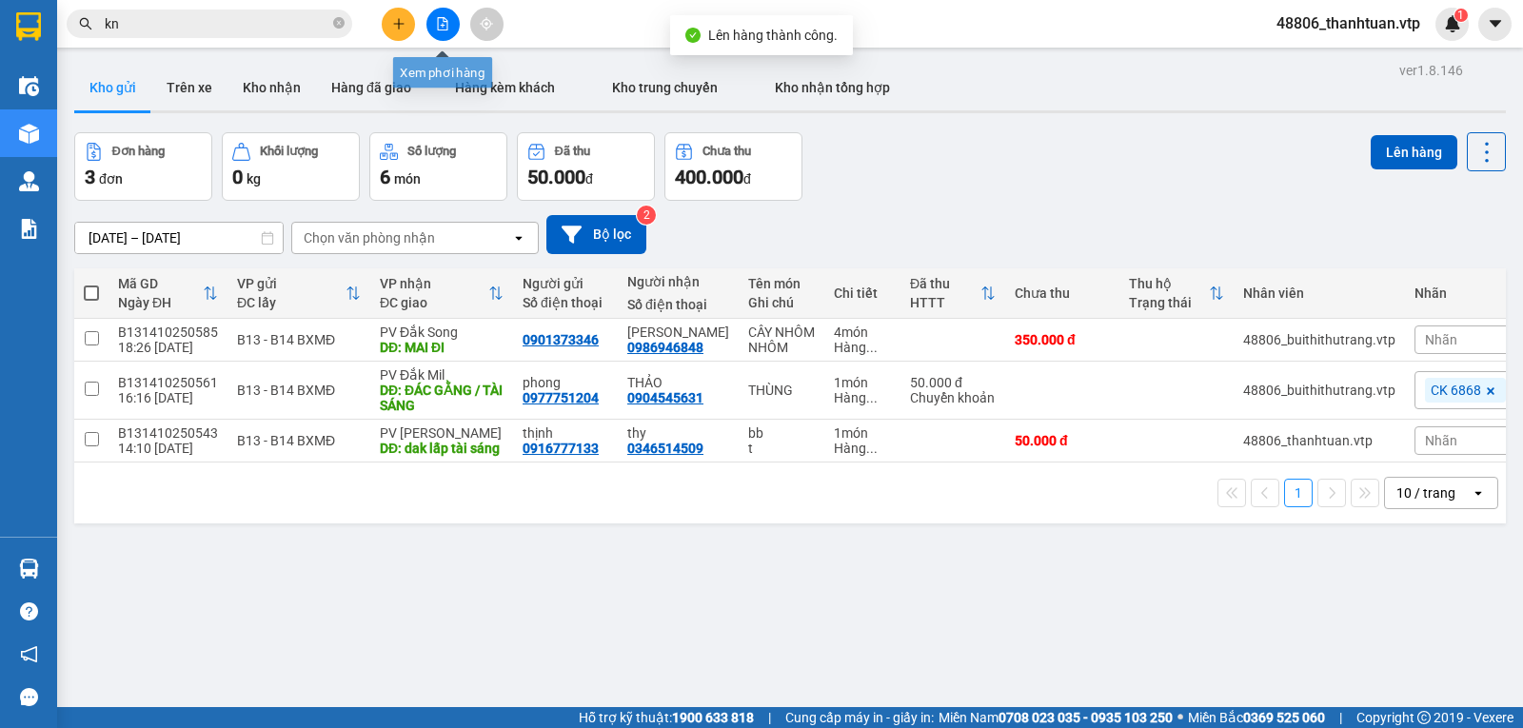
click at [442, 25] on icon "file-add" at bounding box center [442, 23] width 13 height 13
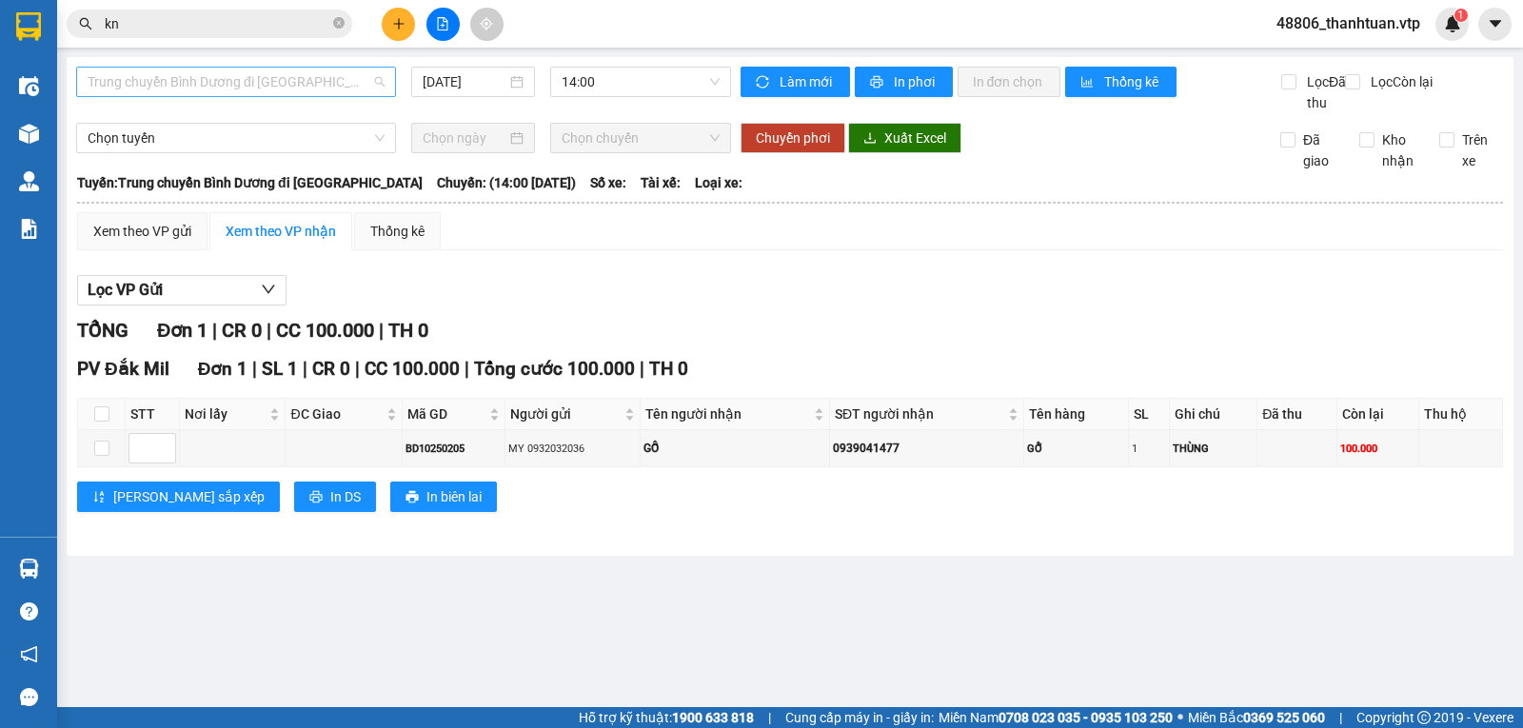
click at [319, 82] on span "Trung chuyển Bình Dương đi BXMĐ" at bounding box center [236, 82] width 297 height 29
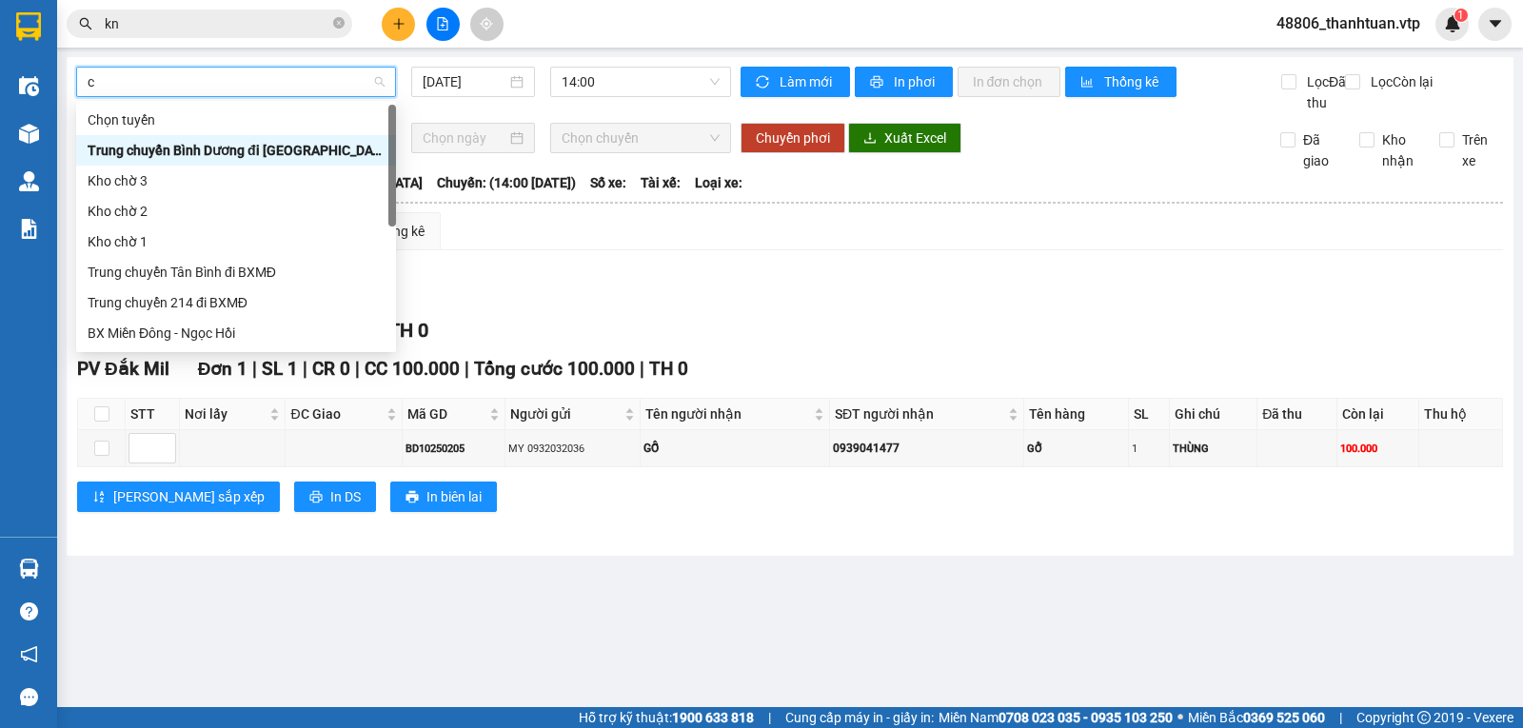
type input "cj"
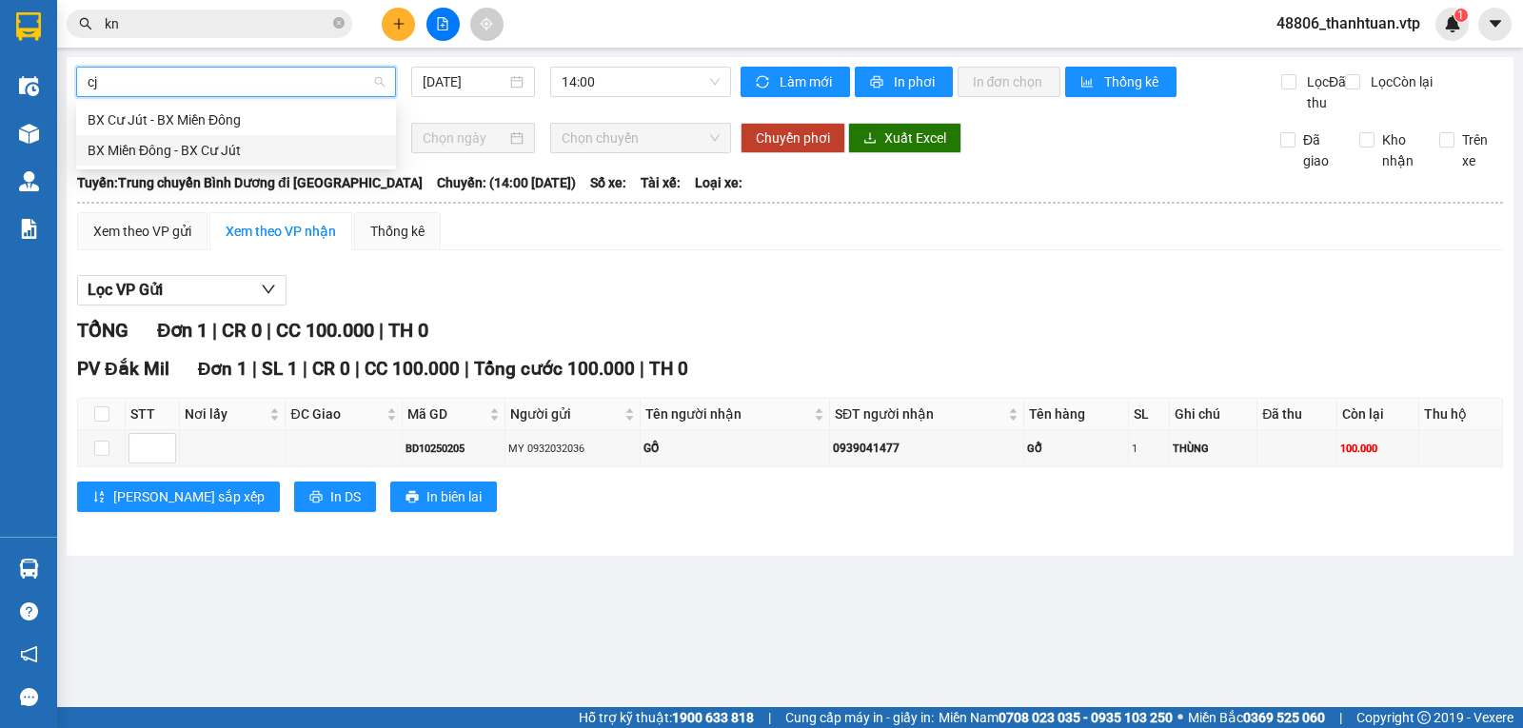
drag, startPoint x: 241, startPoint y: 143, endPoint x: 385, endPoint y: 133, distance: 145.0
click at [241, 144] on div "BX Miền Đông - BX Cư Jút" at bounding box center [236, 150] width 297 height 21
type input "11/10/2025"
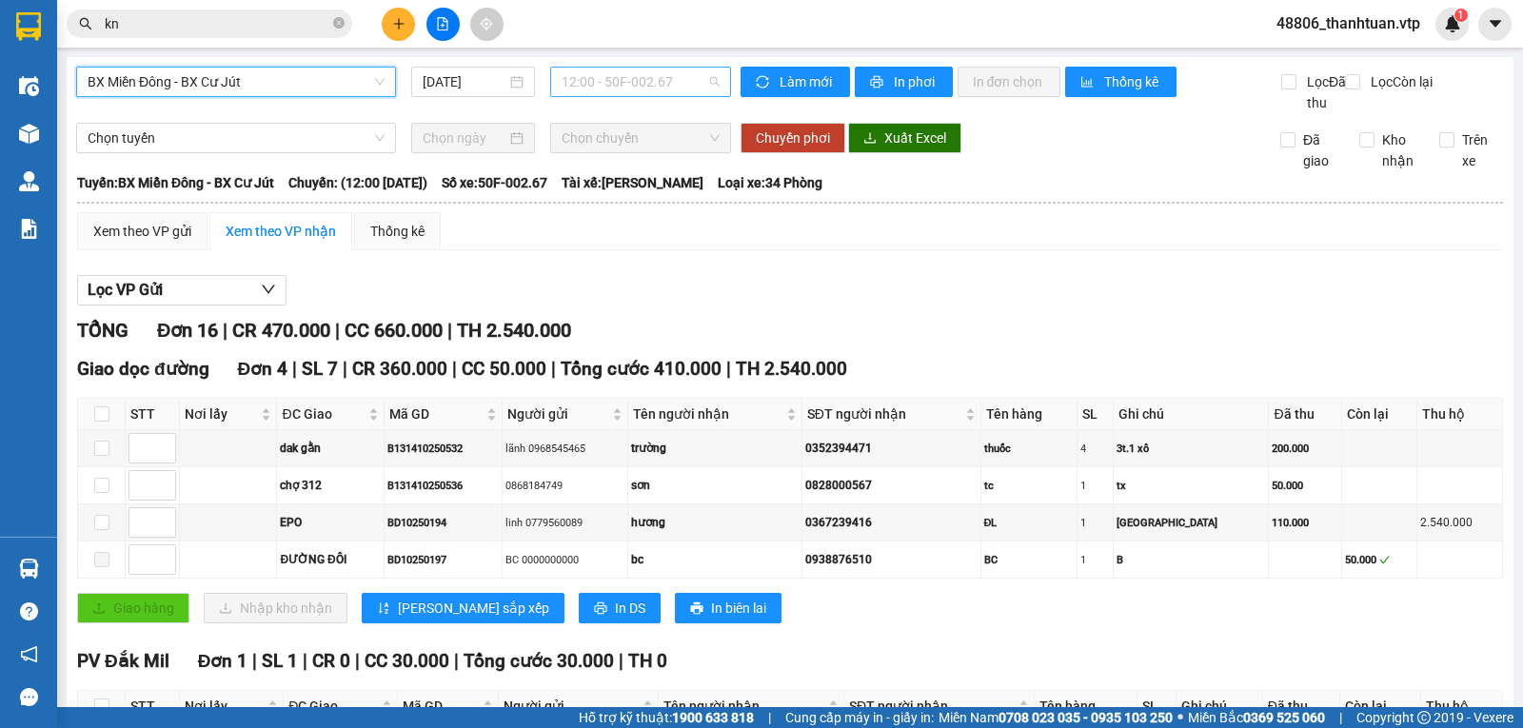
click at [643, 85] on span "12:00 - 50F-002.67" at bounding box center [640, 82] width 157 height 29
click at [633, 180] on div "21:00 - 50F-002.68" at bounding box center [631, 180] width 148 height 21
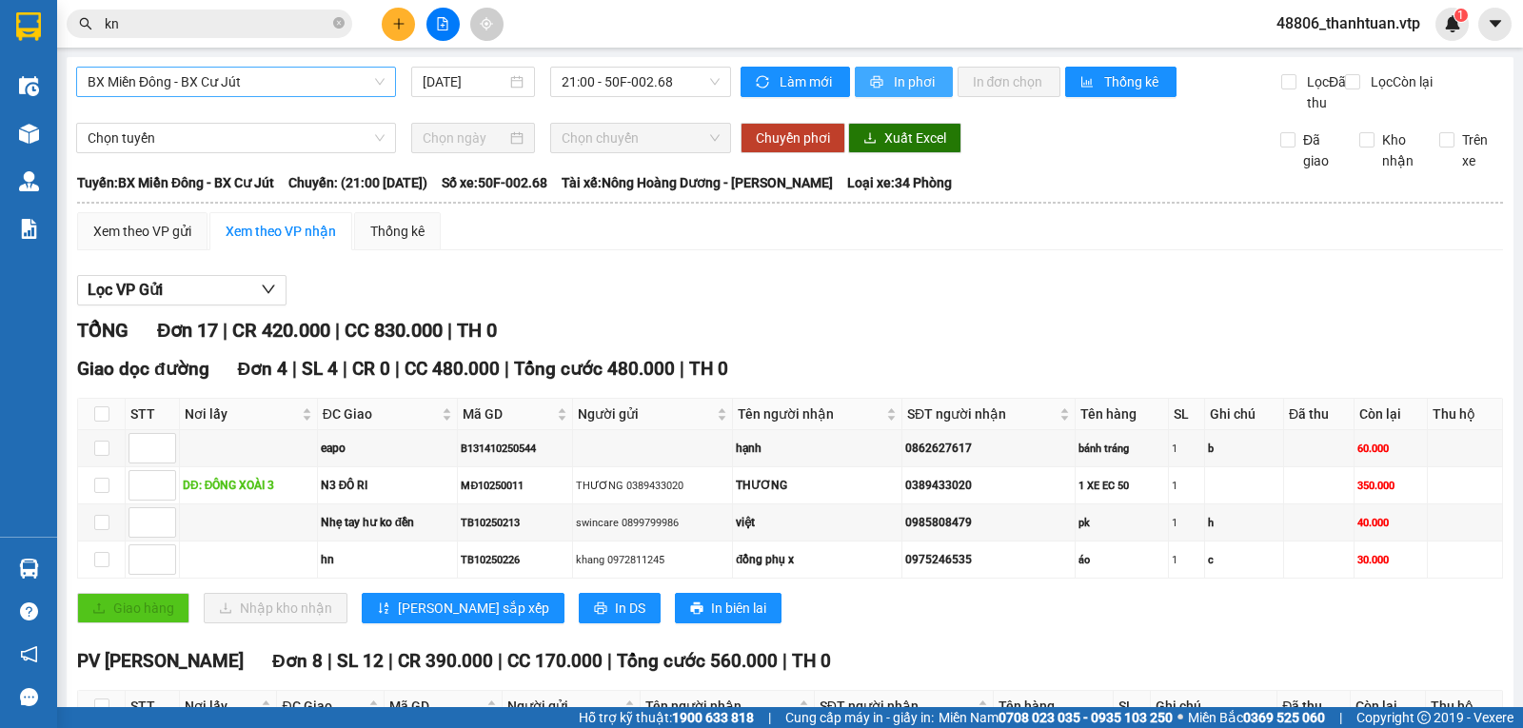
click at [894, 74] on span "In phơi" at bounding box center [916, 81] width 44 height 21
click at [907, 83] on span "In phơi" at bounding box center [916, 81] width 44 height 21
click at [401, 25] on icon "plus" at bounding box center [398, 23] width 13 height 13
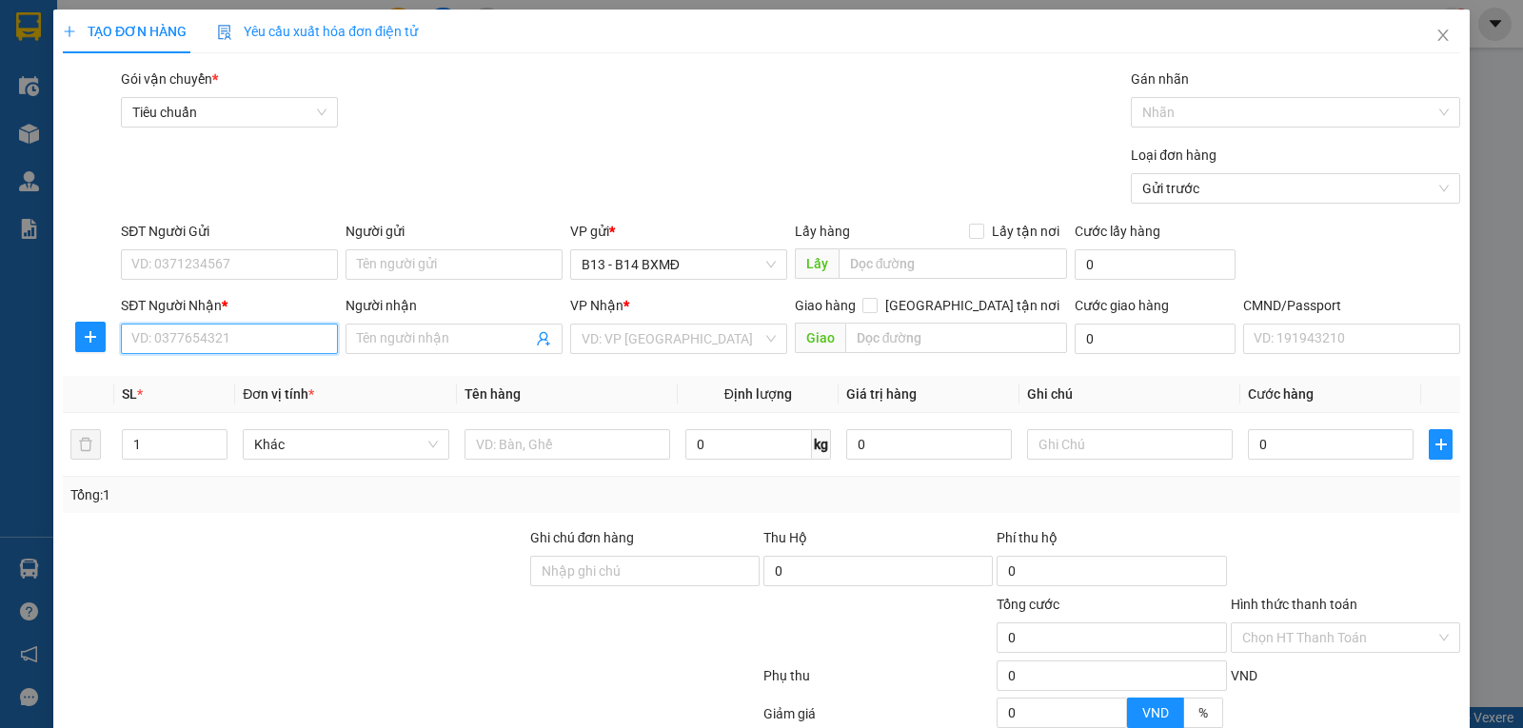
click at [289, 333] on input "SĐT Người Nhận *" at bounding box center [229, 339] width 217 height 30
type input "0979858812"
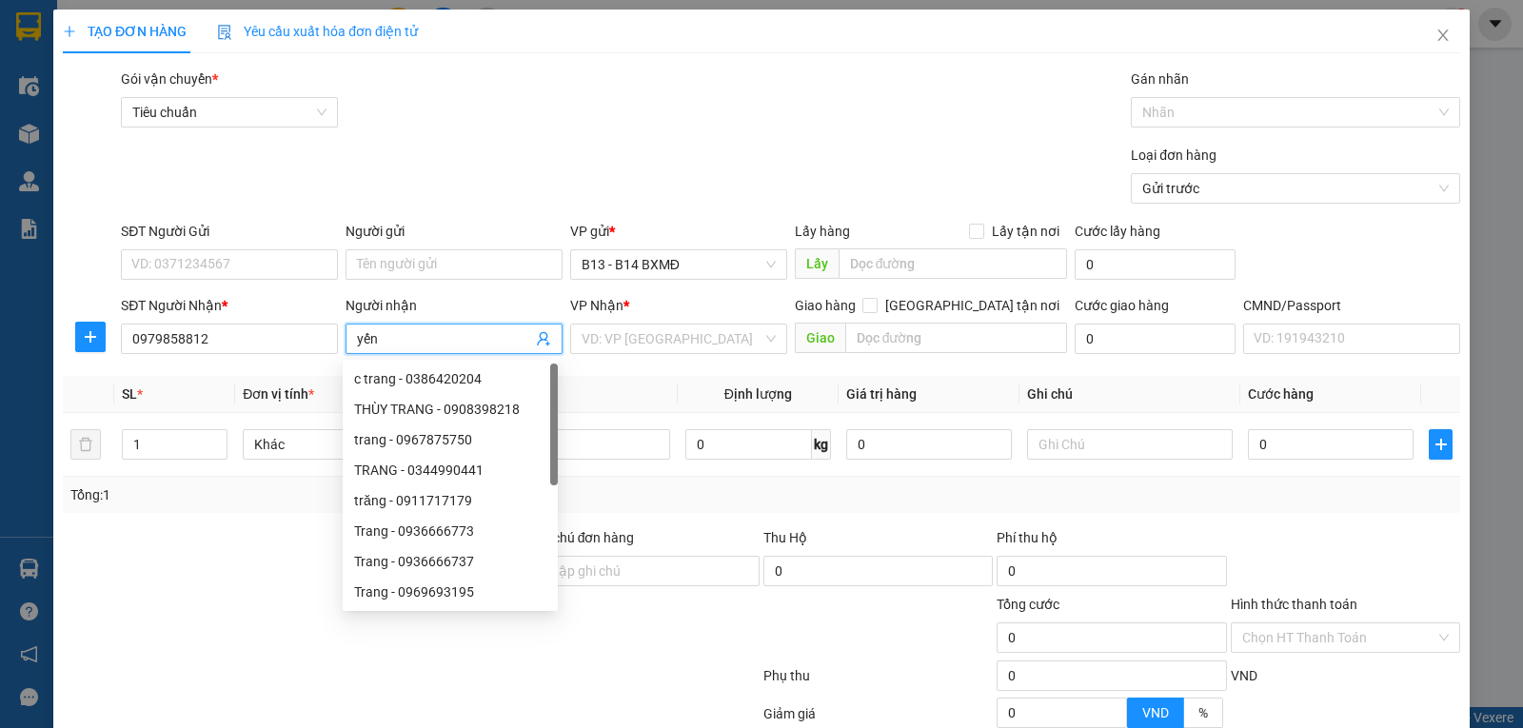
type input "yến"
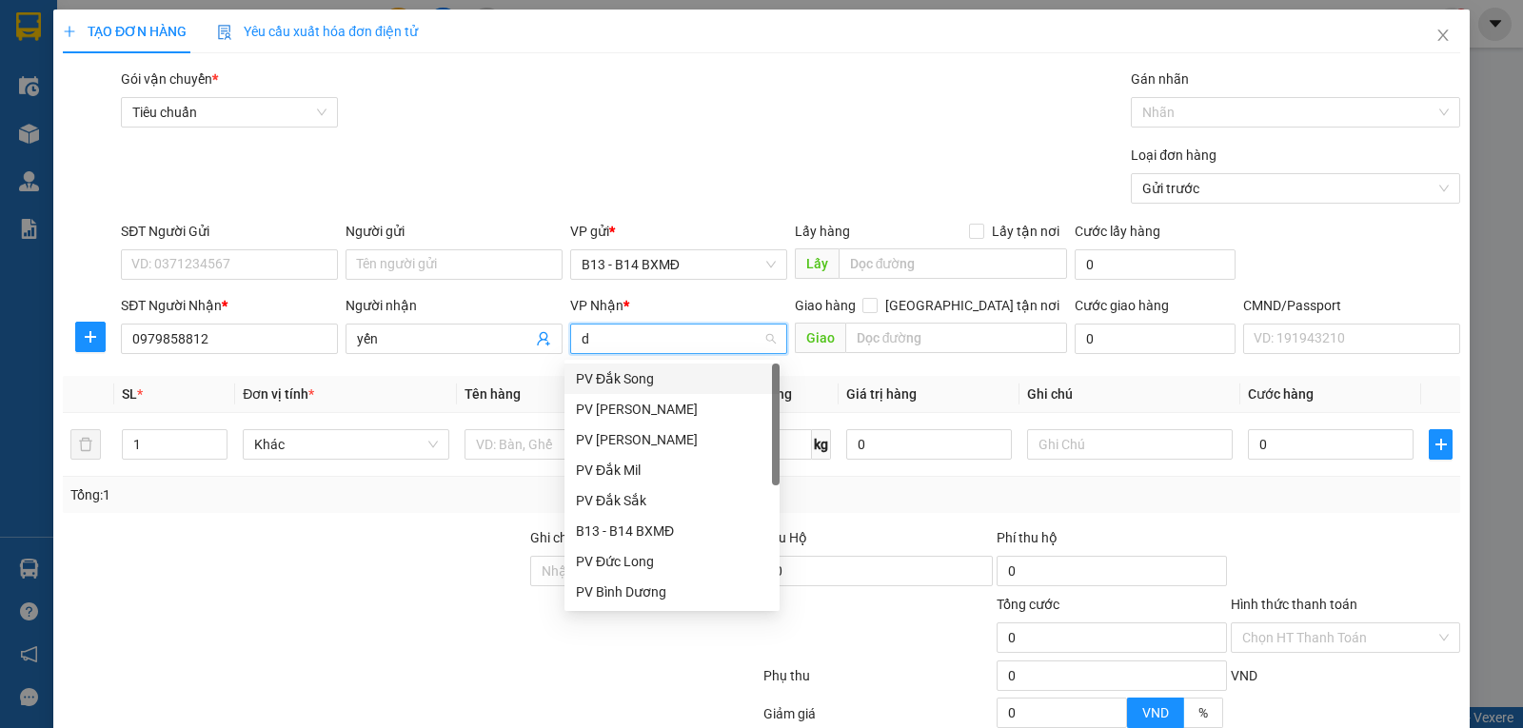
type input "dm"
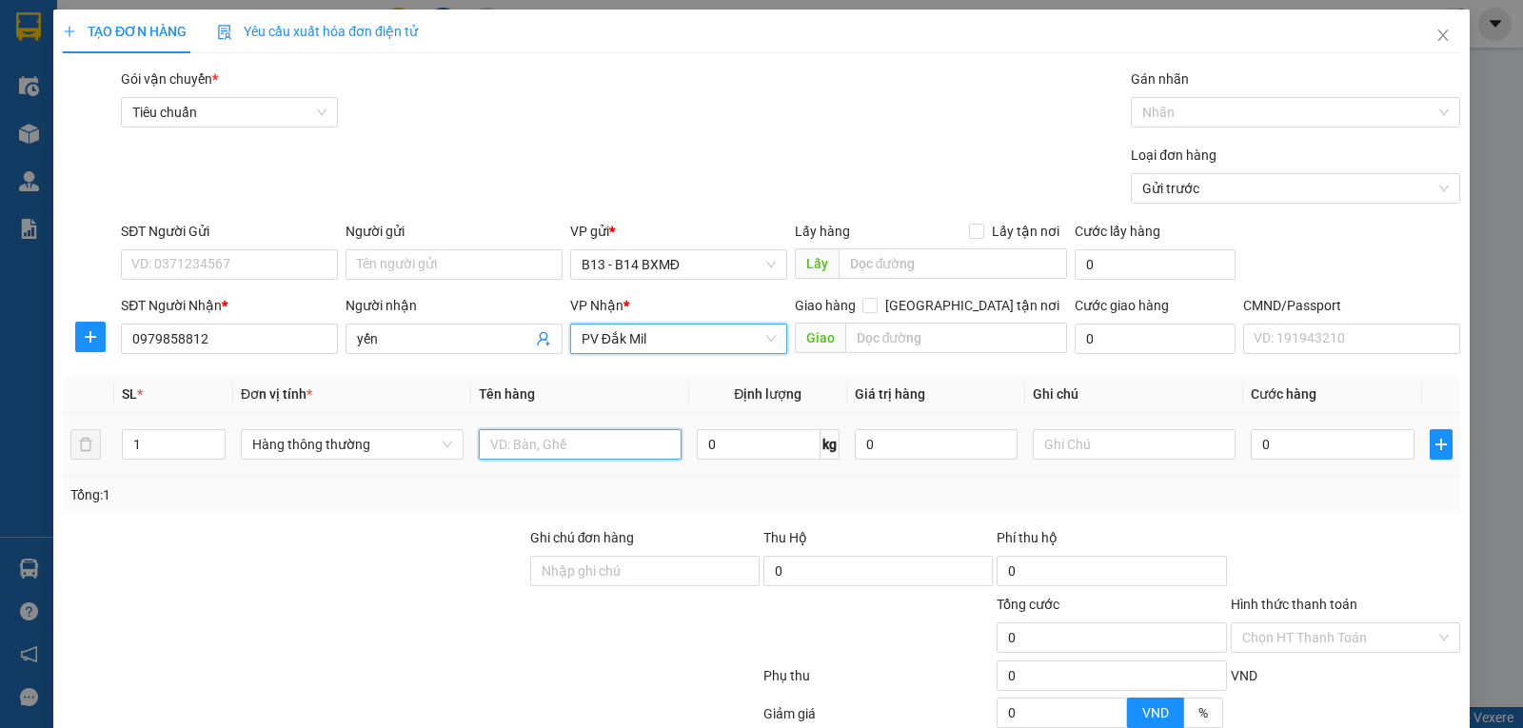
click at [553, 455] on input "text" at bounding box center [580, 444] width 203 height 30
type input "bánh"
type input "t"
type input "4"
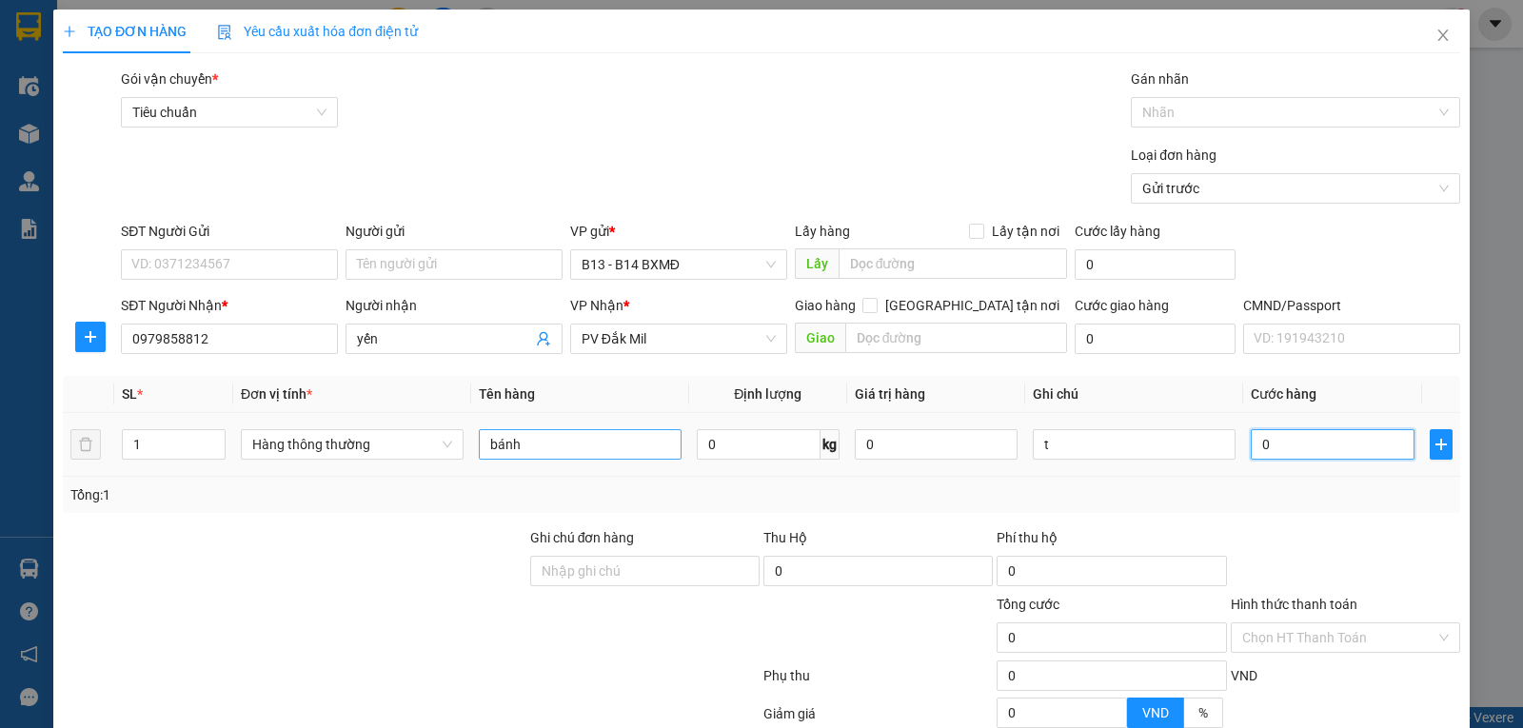
type input "4"
type input "40"
type input "400"
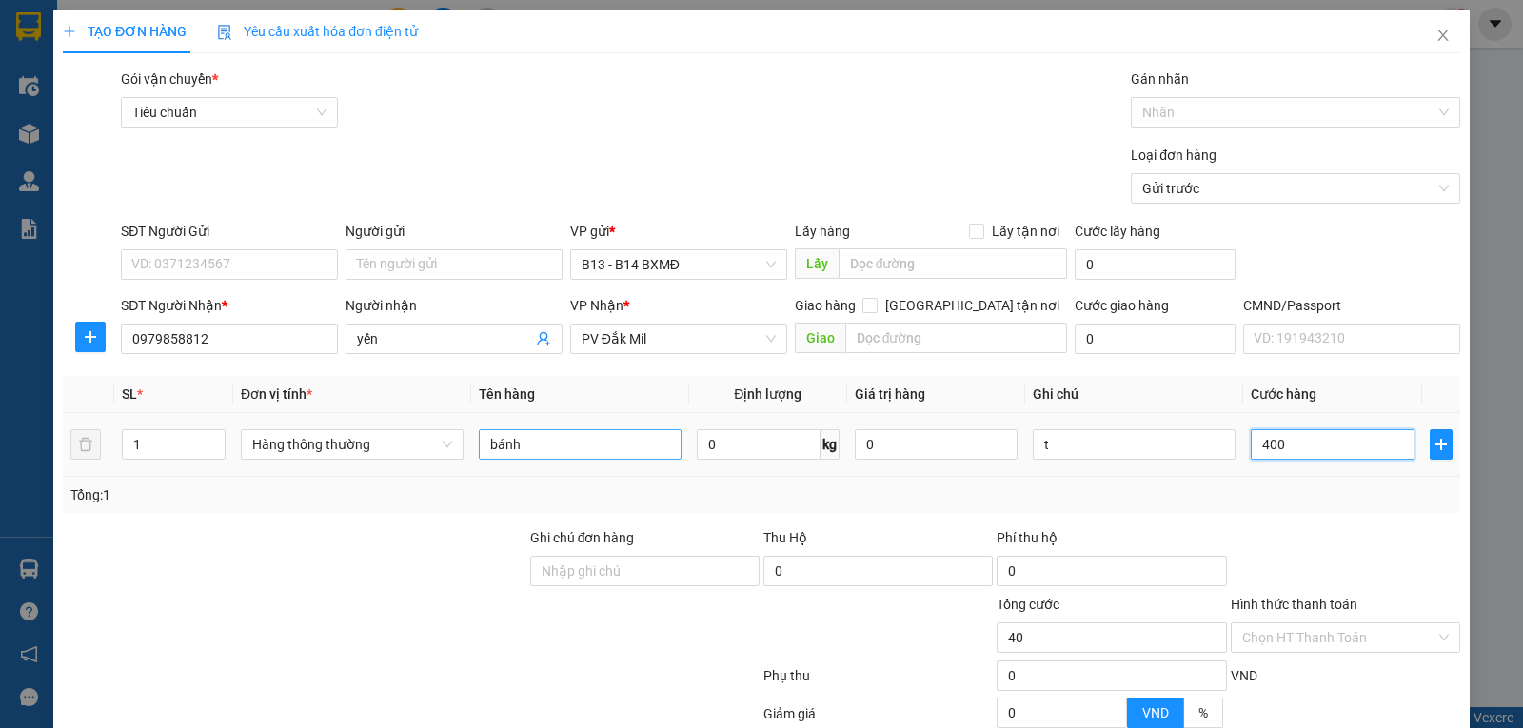
type input "400"
type input "4.000"
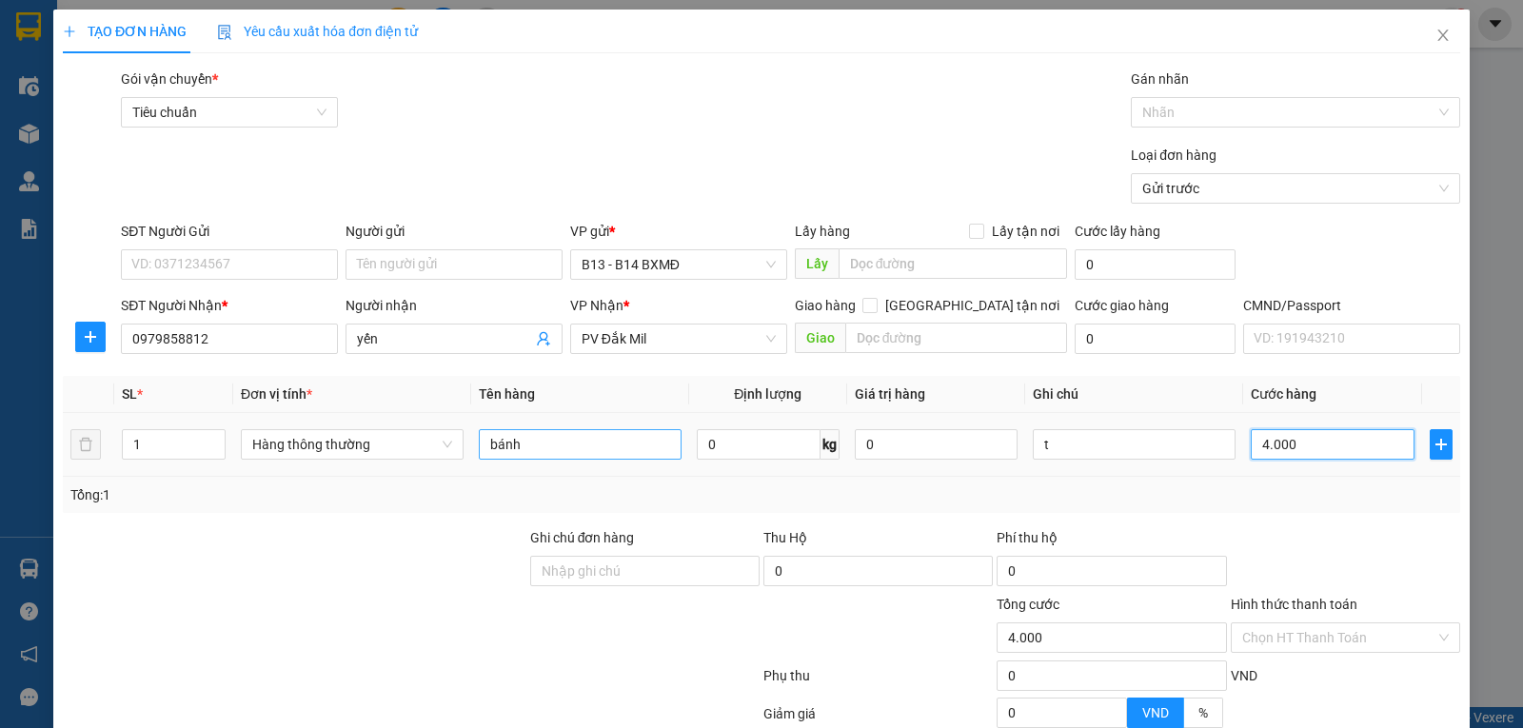
type input "40.000"
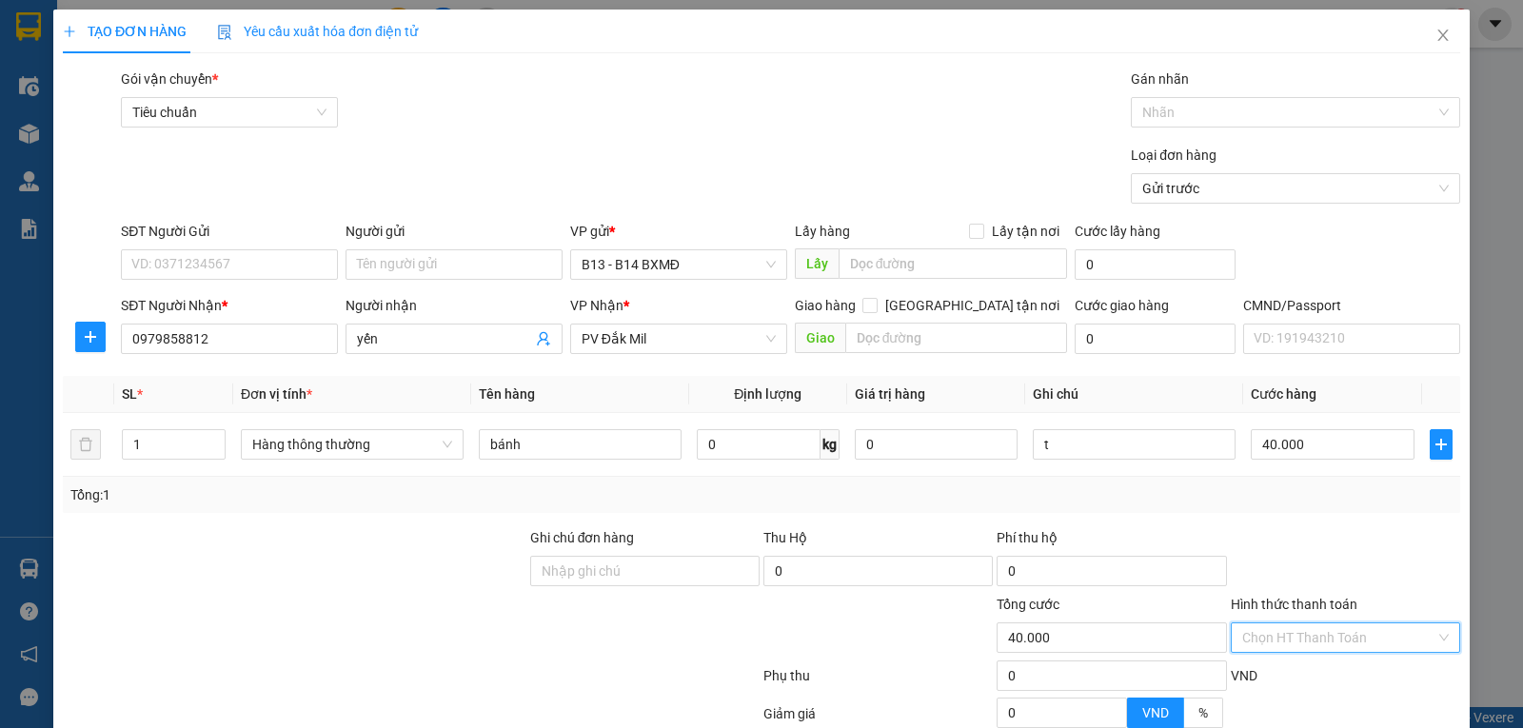
drag, startPoint x: 1351, startPoint y: 644, endPoint x: 1331, endPoint y: 622, distance: 29.6
click at [1350, 642] on input "Hình thức thanh toán" at bounding box center [1338, 637] width 193 height 29
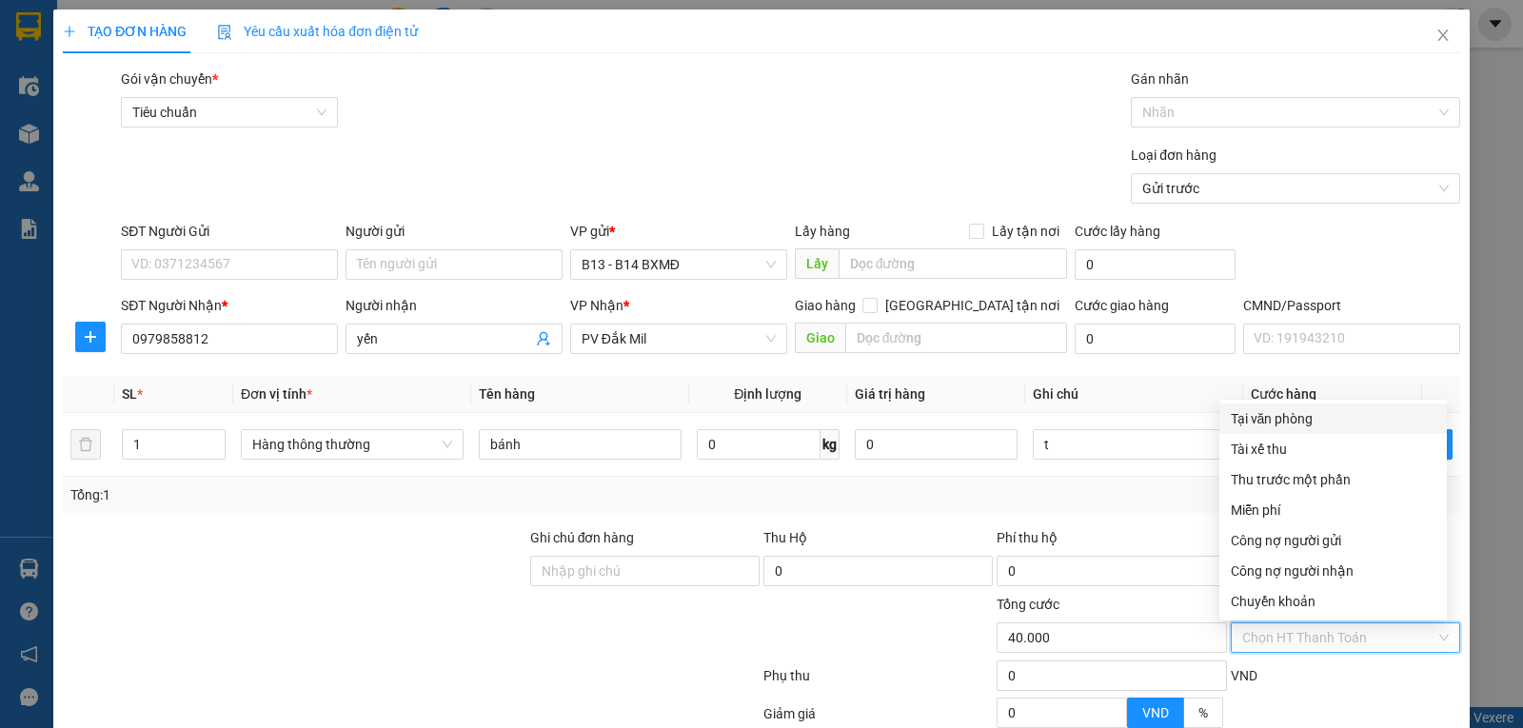
click at [1299, 418] on div "Tại văn phòng" at bounding box center [1333, 418] width 205 height 21
type input "0"
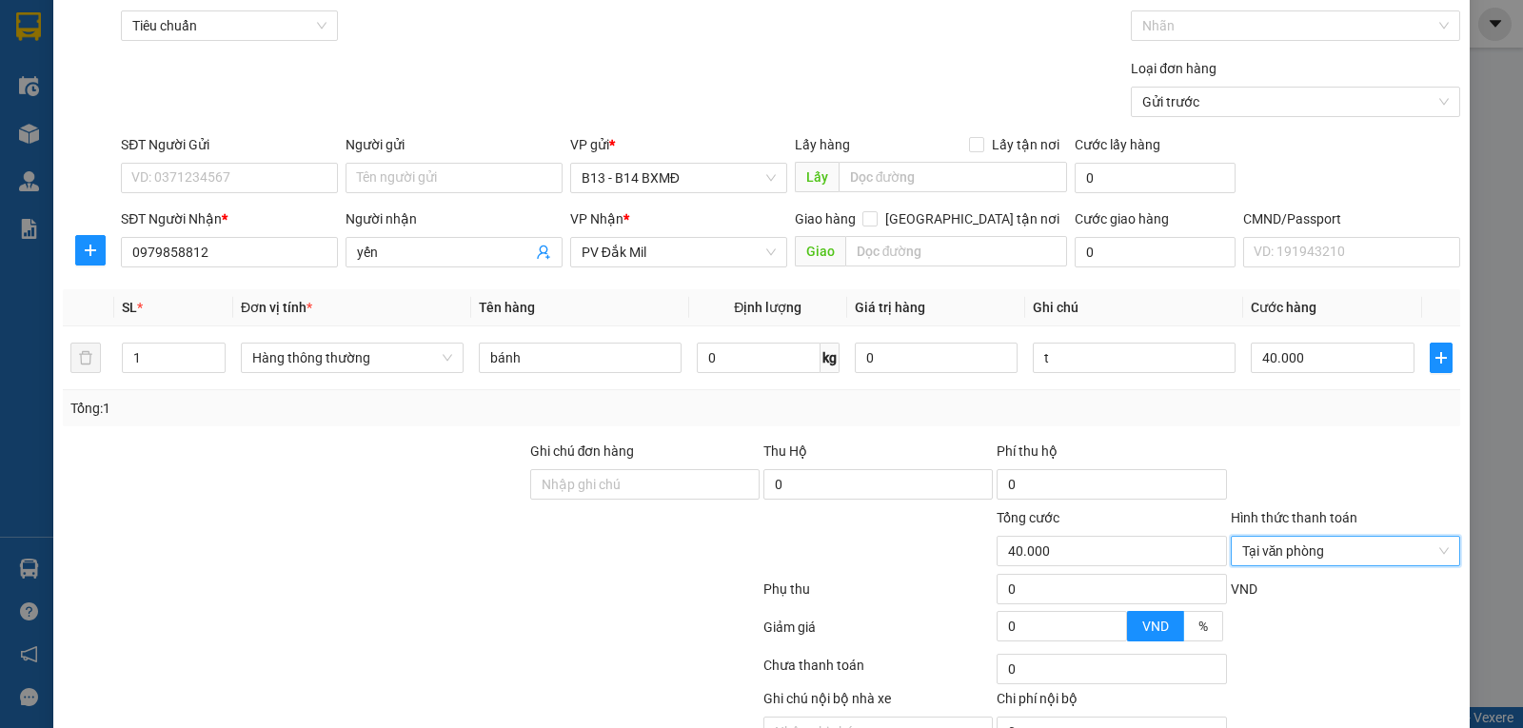
scroll to position [191, 0]
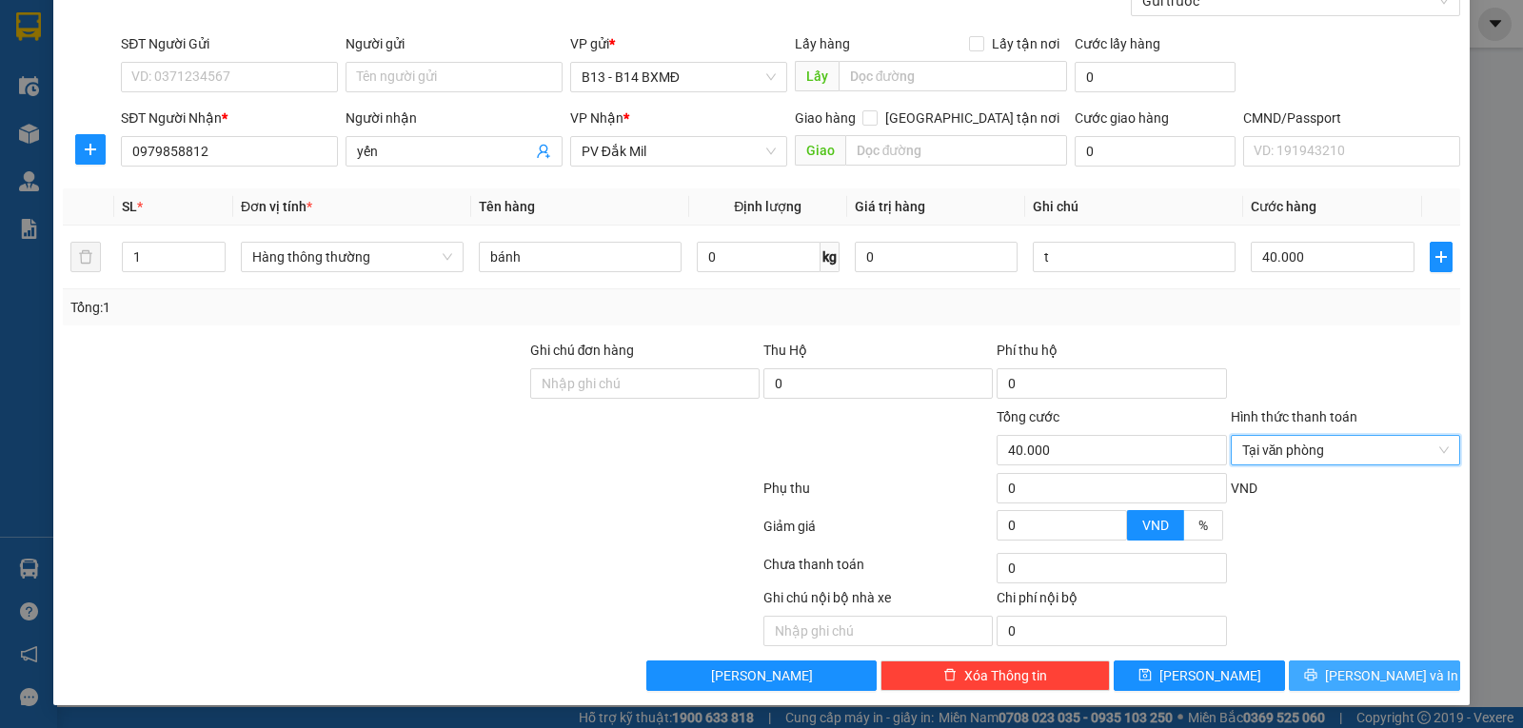
click at [1316, 679] on icon "printer" at bounding box center [1310, 675] width 12 height 12
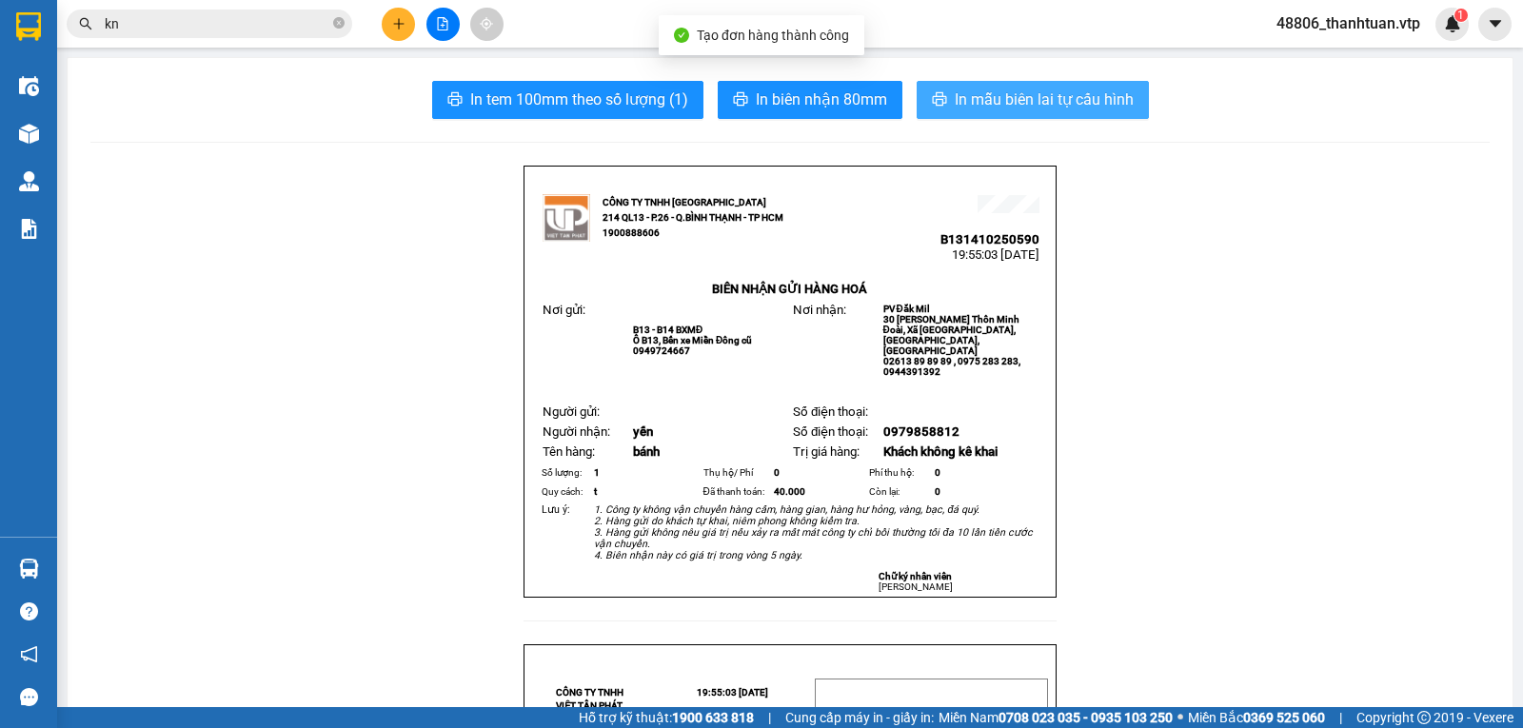
drag, startPoint x: 936, startPoint y: 100, endPoint x: 881, endPoint y: 155, distance: 77.4
click at [937, 101] on icon "printer" at bounding box center [939, 98] width 15 height 15
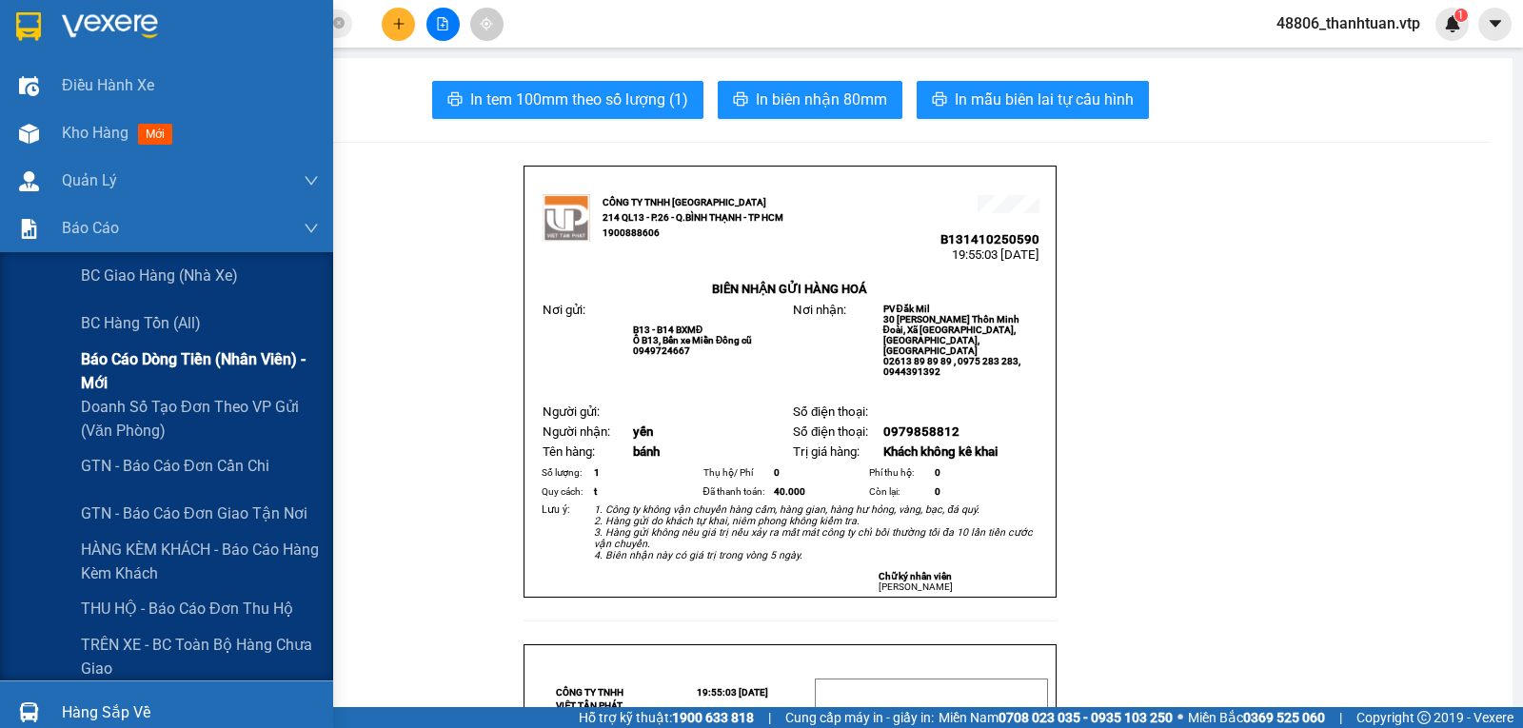
click at [109, 359] on span "Báo cáo dòng tiền (nhân viên) - mới" at bounding box center [200, 371] width 238 height 48
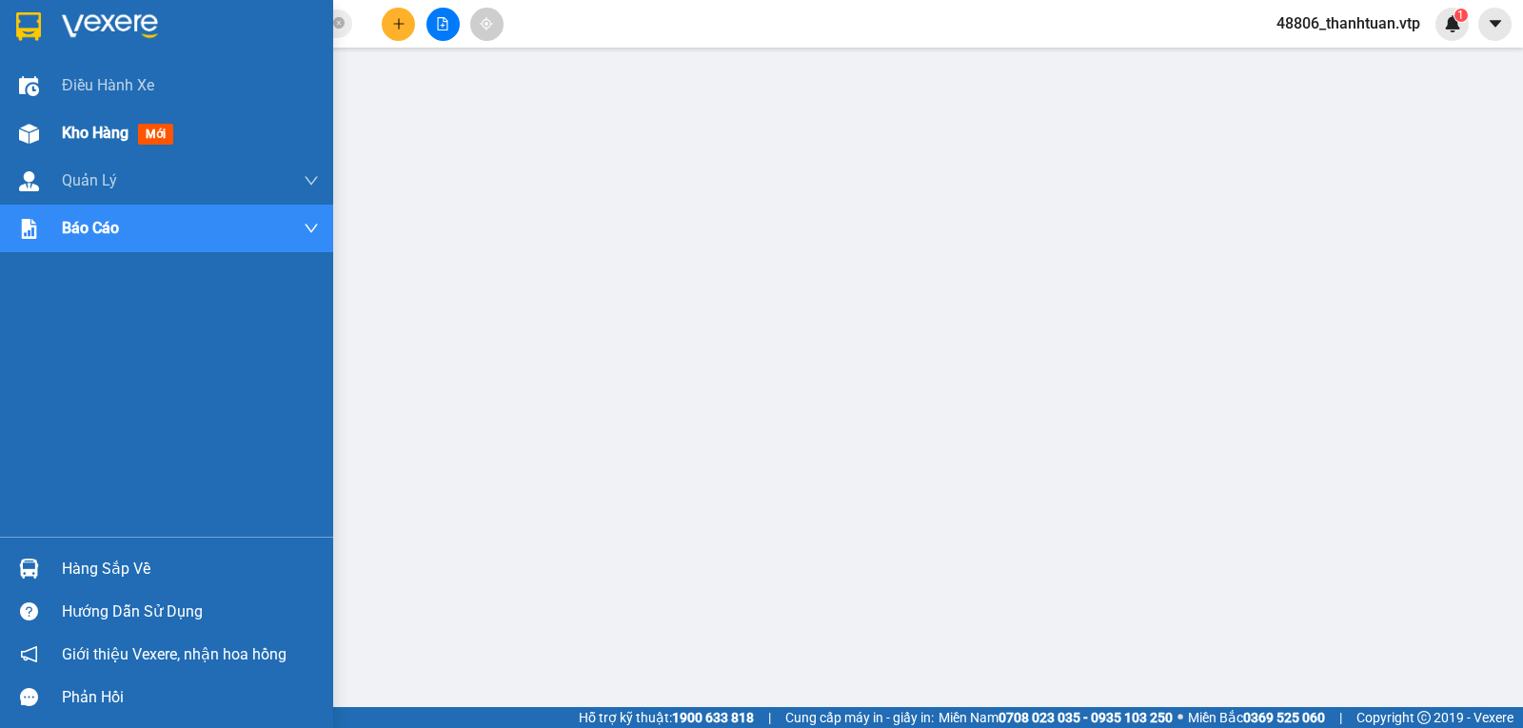
click at [79, 133] on span "Kho hàng" at bounding box center [95, 133] width 67 height 18
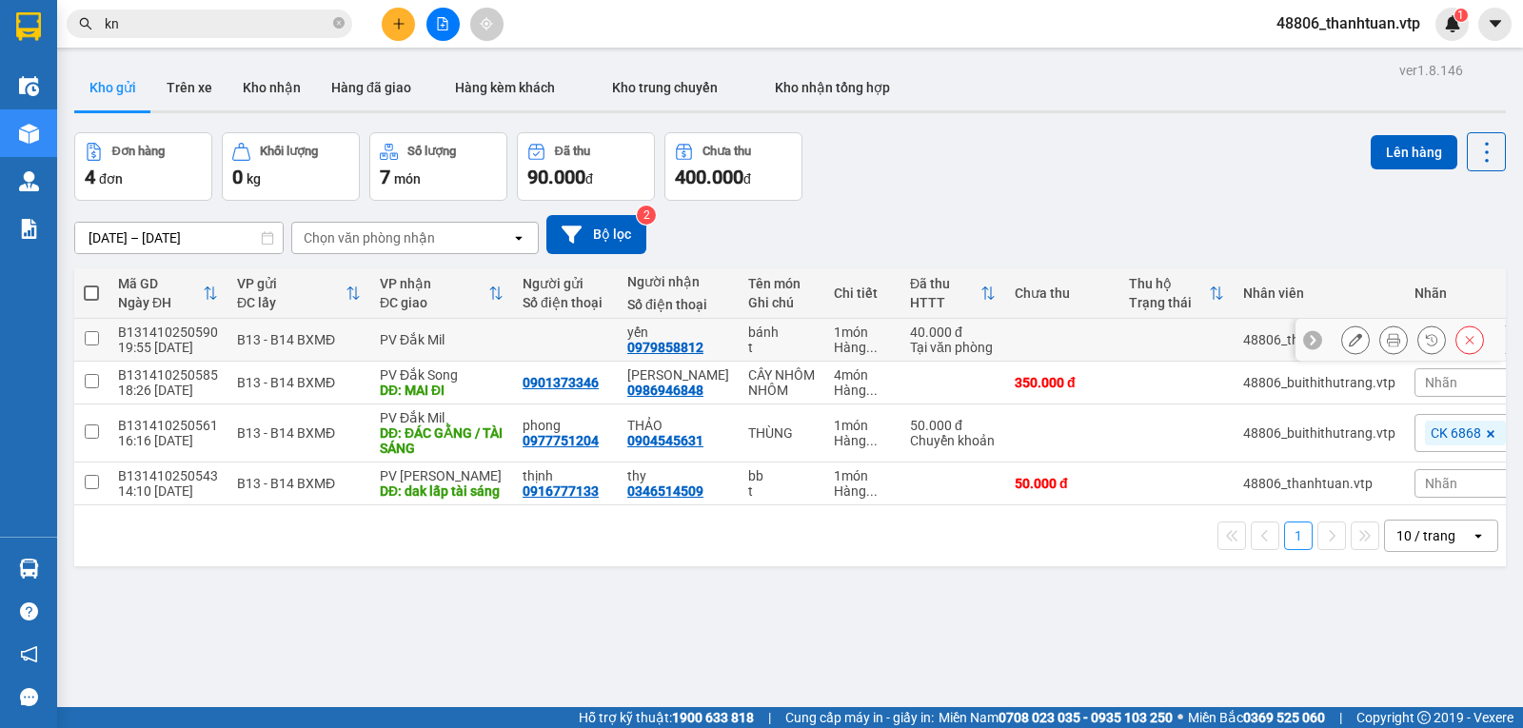
click at [91, 345] on input "checkbox" at bounding box center [92, 338] width 14 height 14
checkbox input "true"
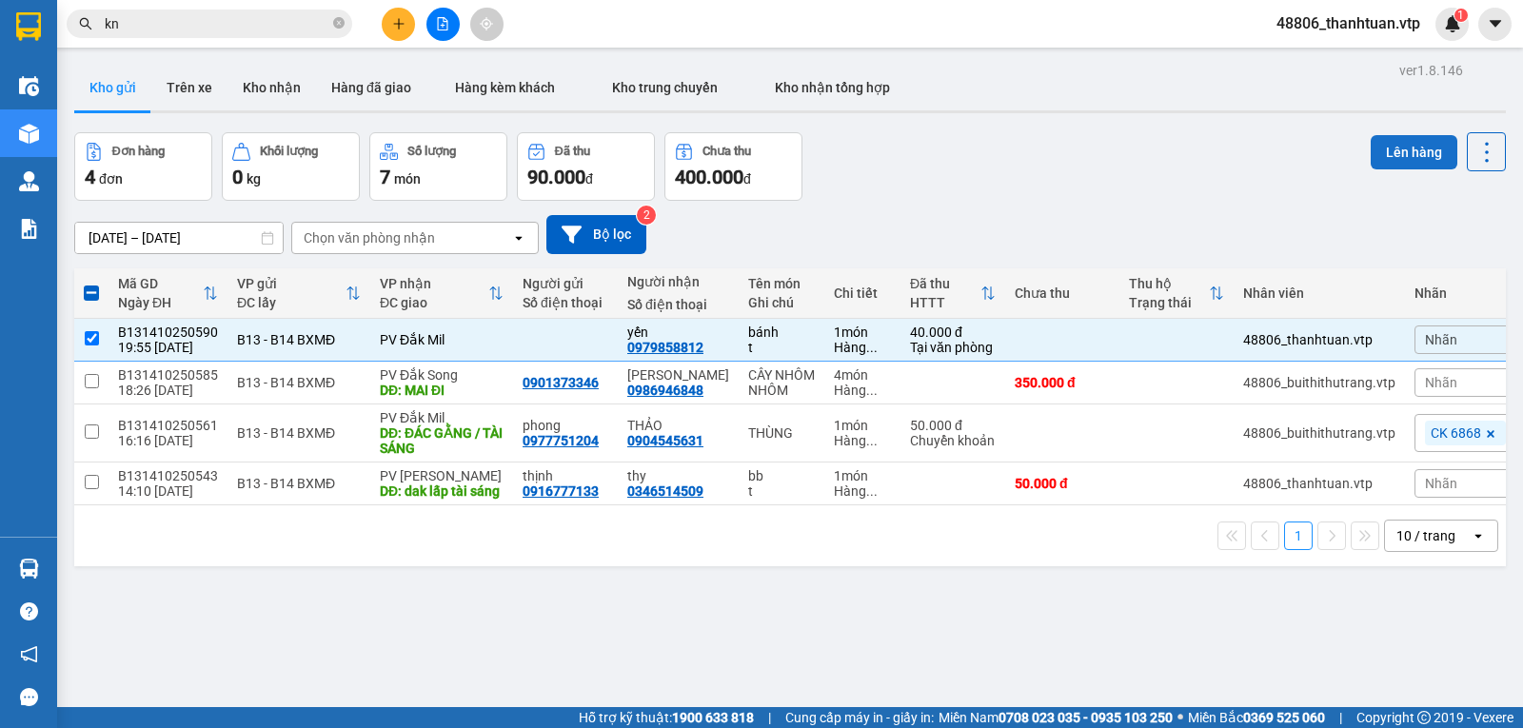
click at [1391, 151] on button "Lên hàng" at bounding box center [1414, 152] width 87 height 34
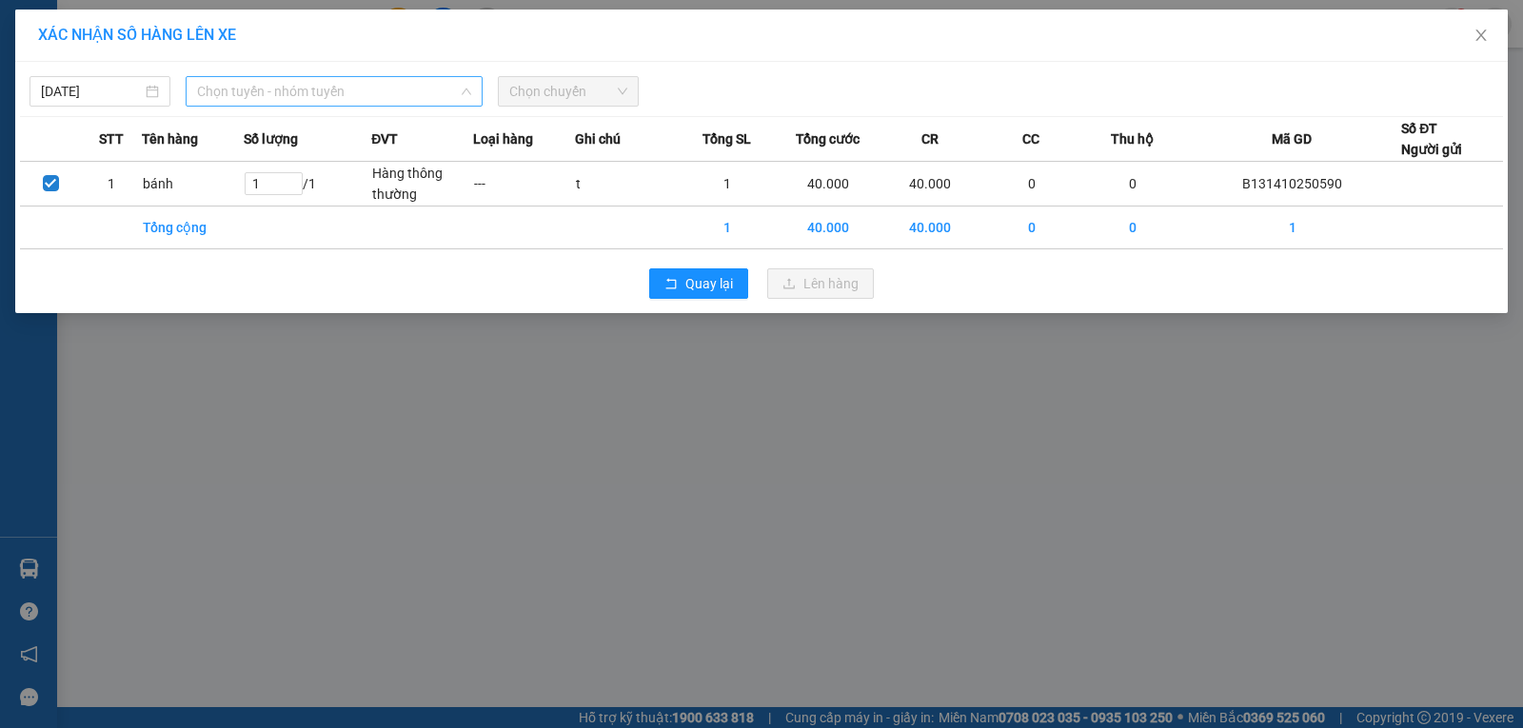
click at [331, 91] on span "Chọn tuyến - nhóm tuyến" at bounding box center [334, 91] width 274 height 29
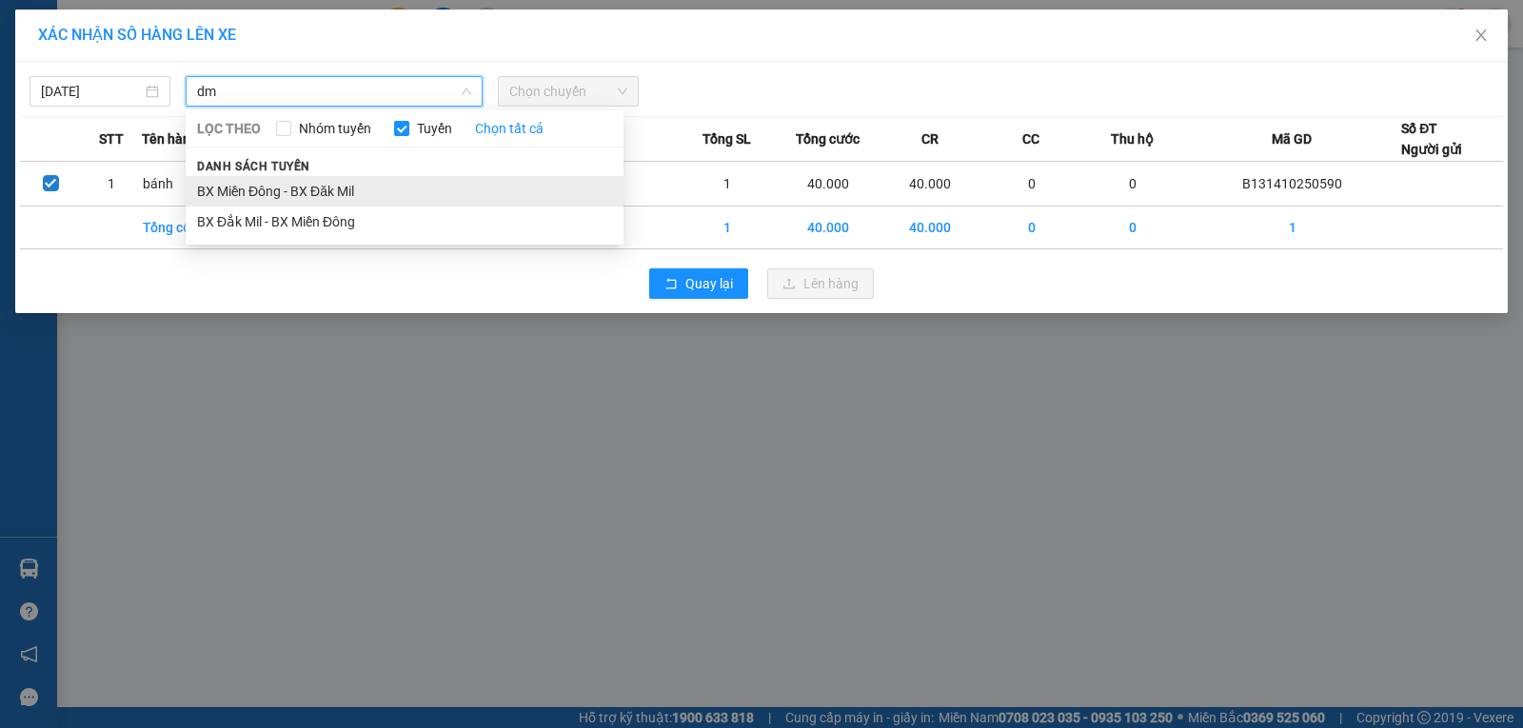
type input "dm"
click at [327, 187] on li "BX Miền Đông - BX Đăk Mil" at bounding box center [405, 191] width 438 height 30
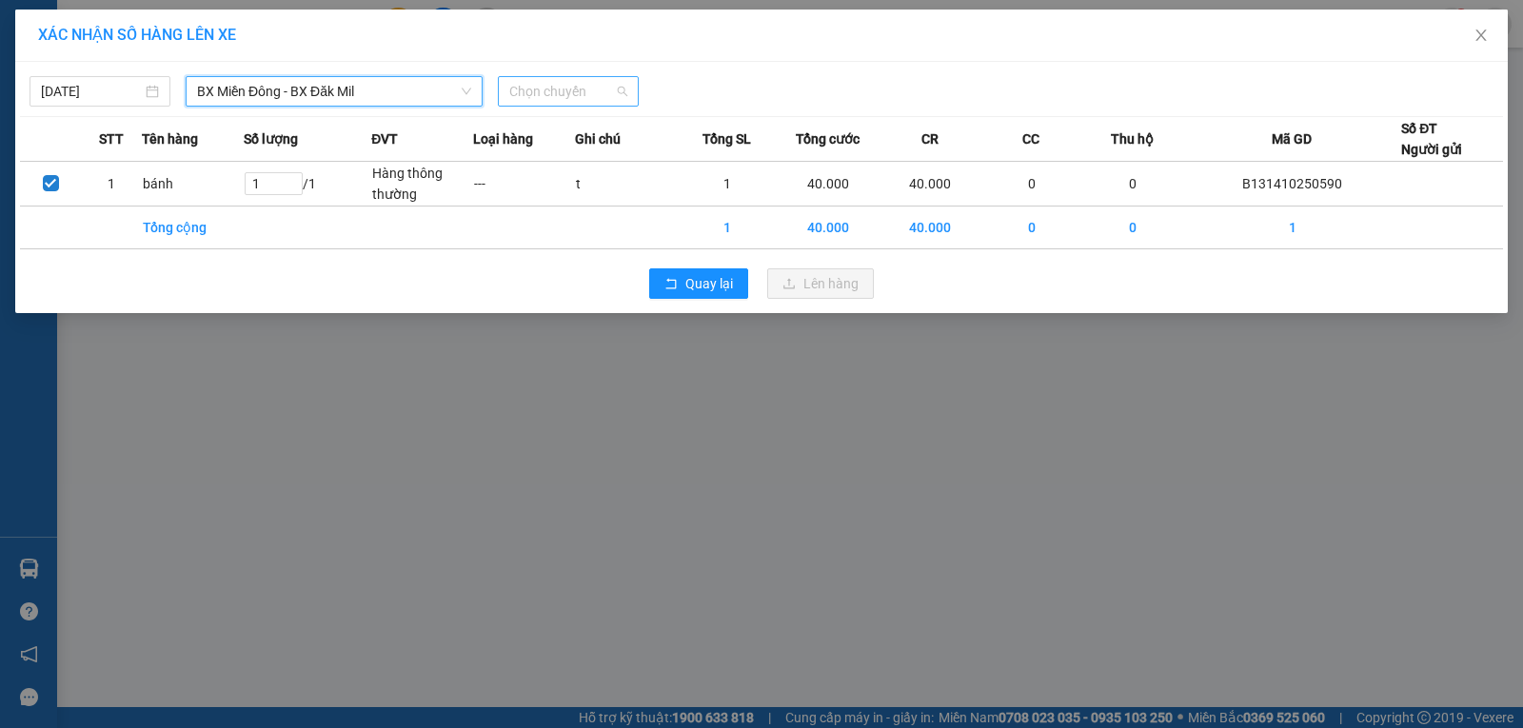
click at [554, 97] on span "Chọn chuyến" at bounding box center [568, 91] width 118 height 29
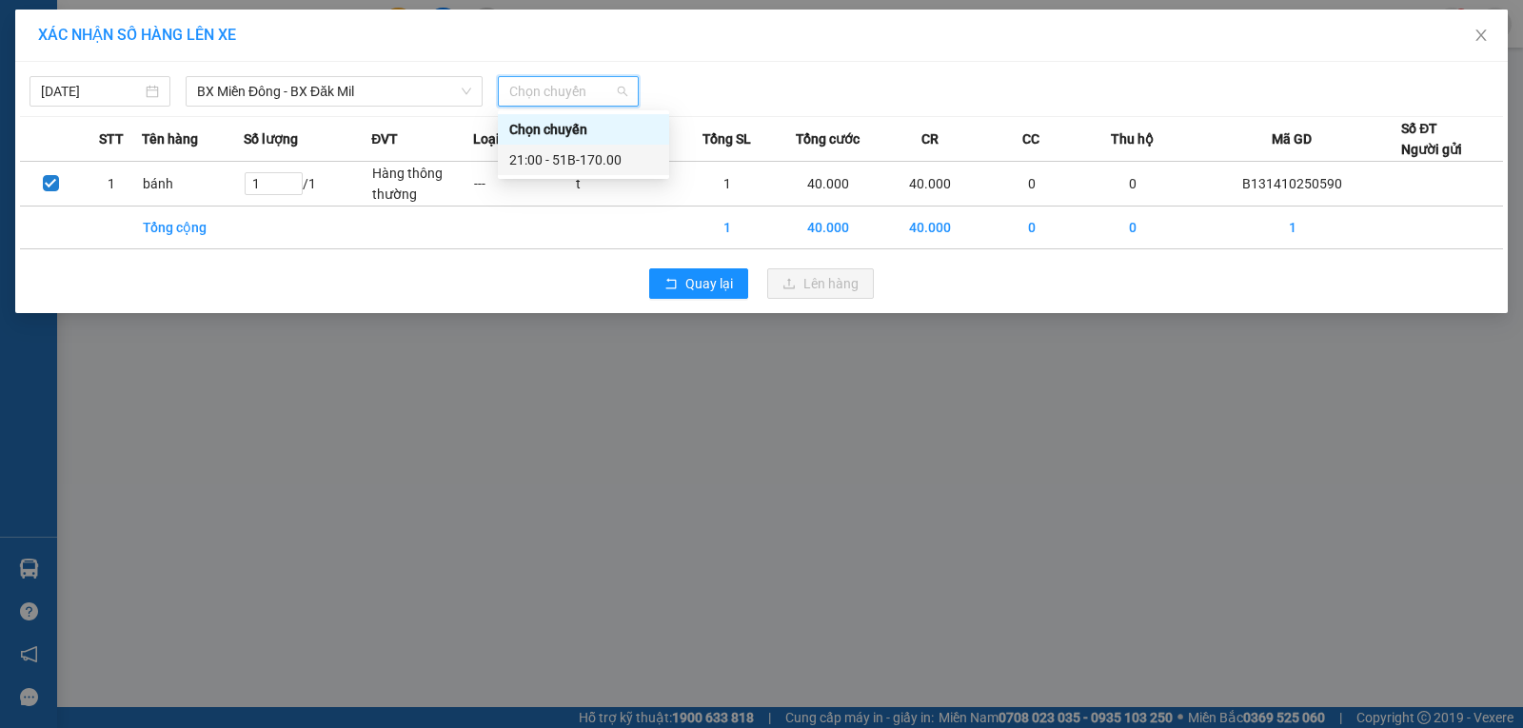
click at [541, 163] on div "21:00 - 51B-170.00" at bounding box center [583, 159] width 148 height 21
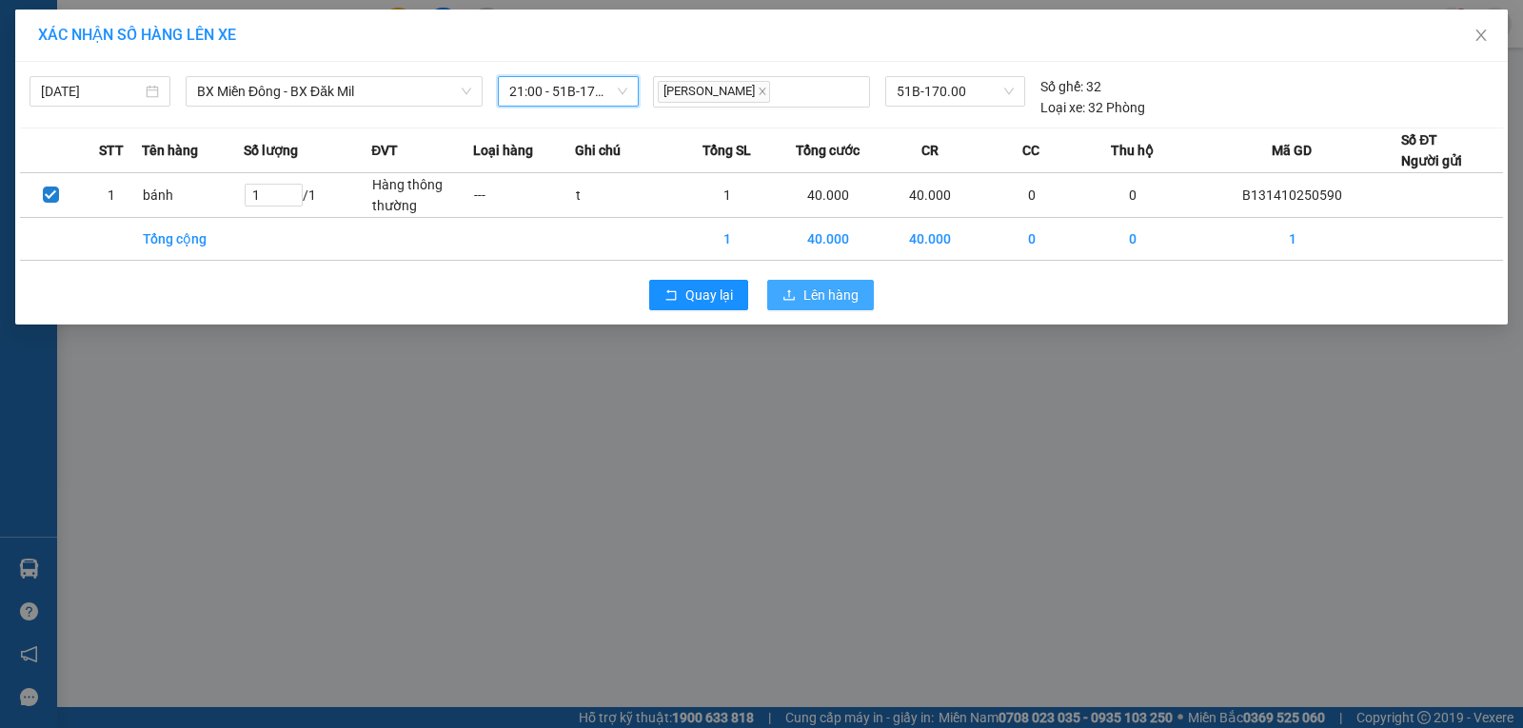
click at [822, 304] on span "Lên hàng" at bounding box center [830, 295] width 55 height 21
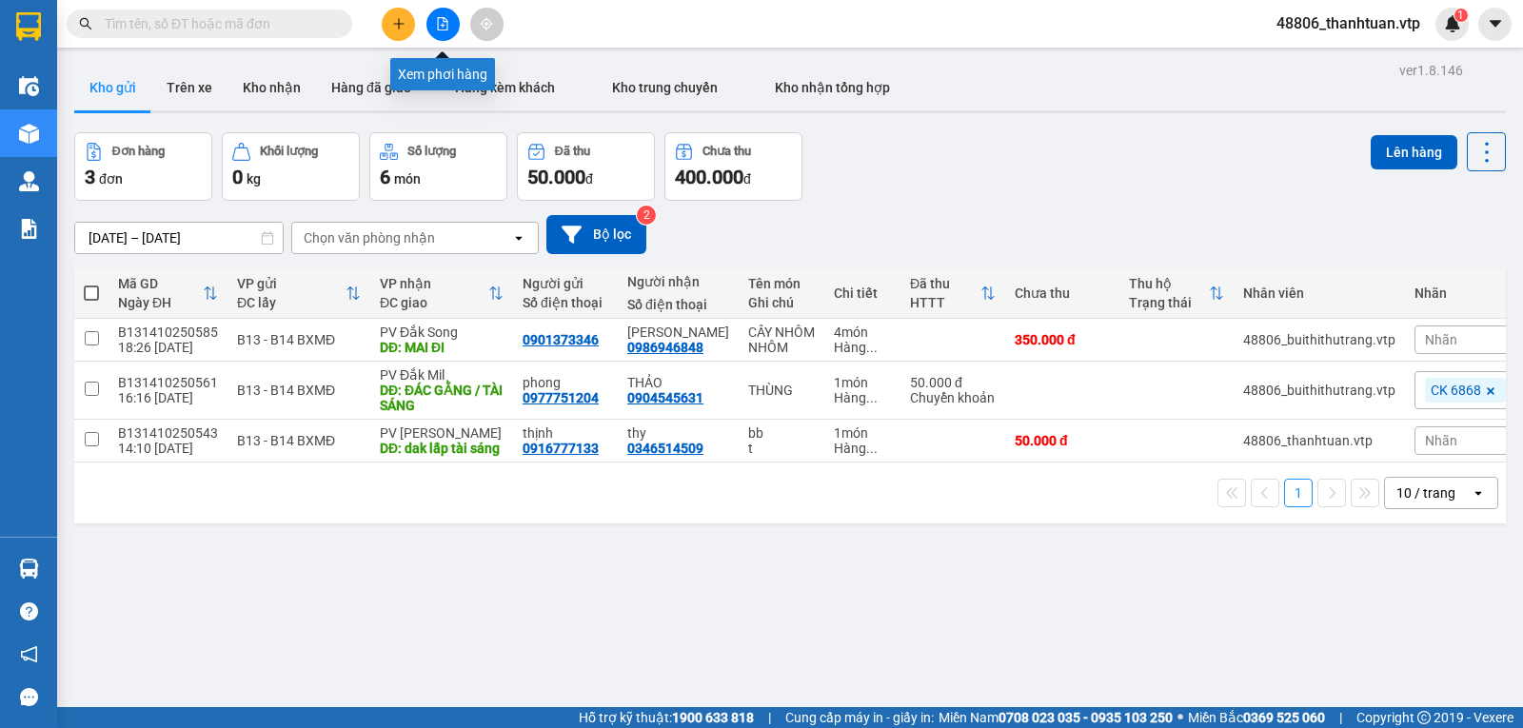
click at [452, 25] on button at bounding box center [442, 24] width 33 height 33
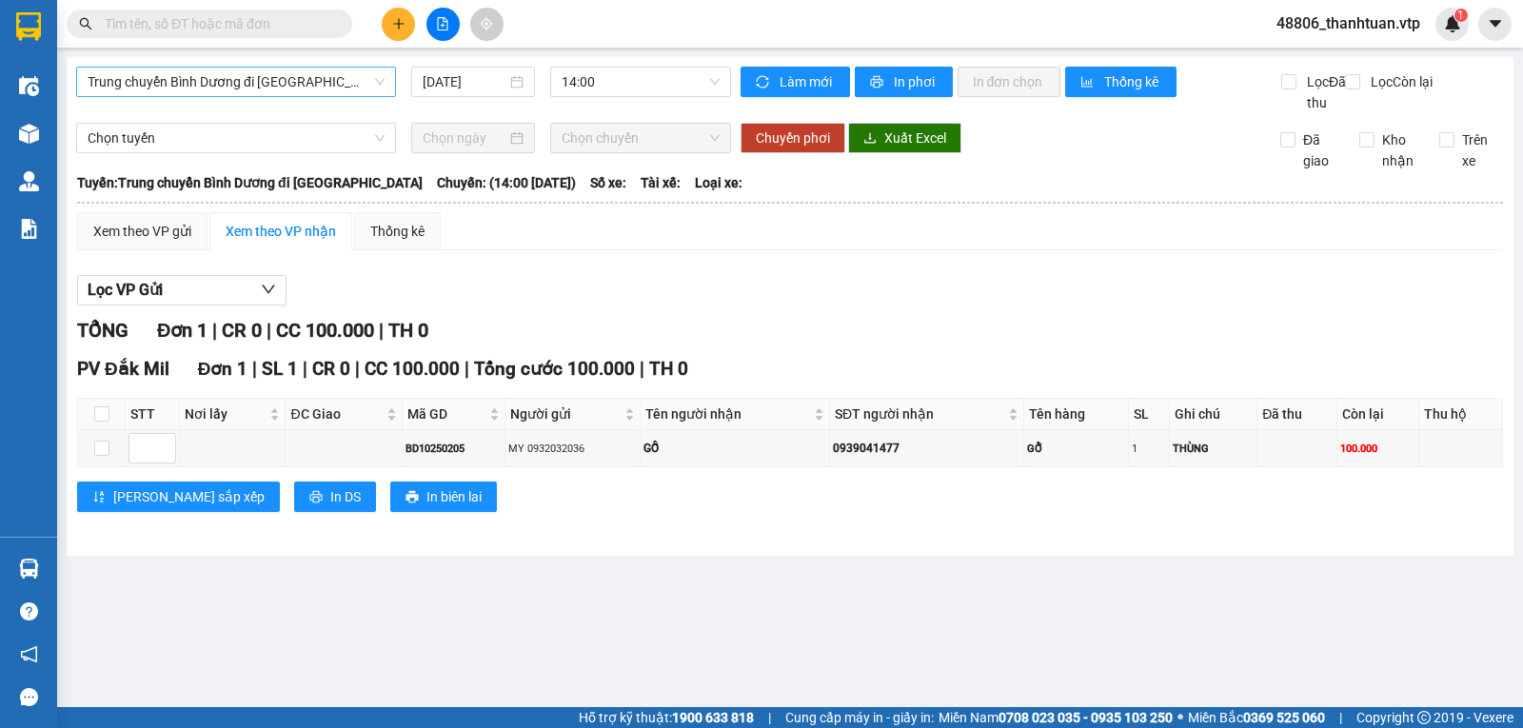
click at [339, 87] on span "Trung chuyển Bình Dương đi BXMĐ" at bounding box center [236, 82] width 297 height 29
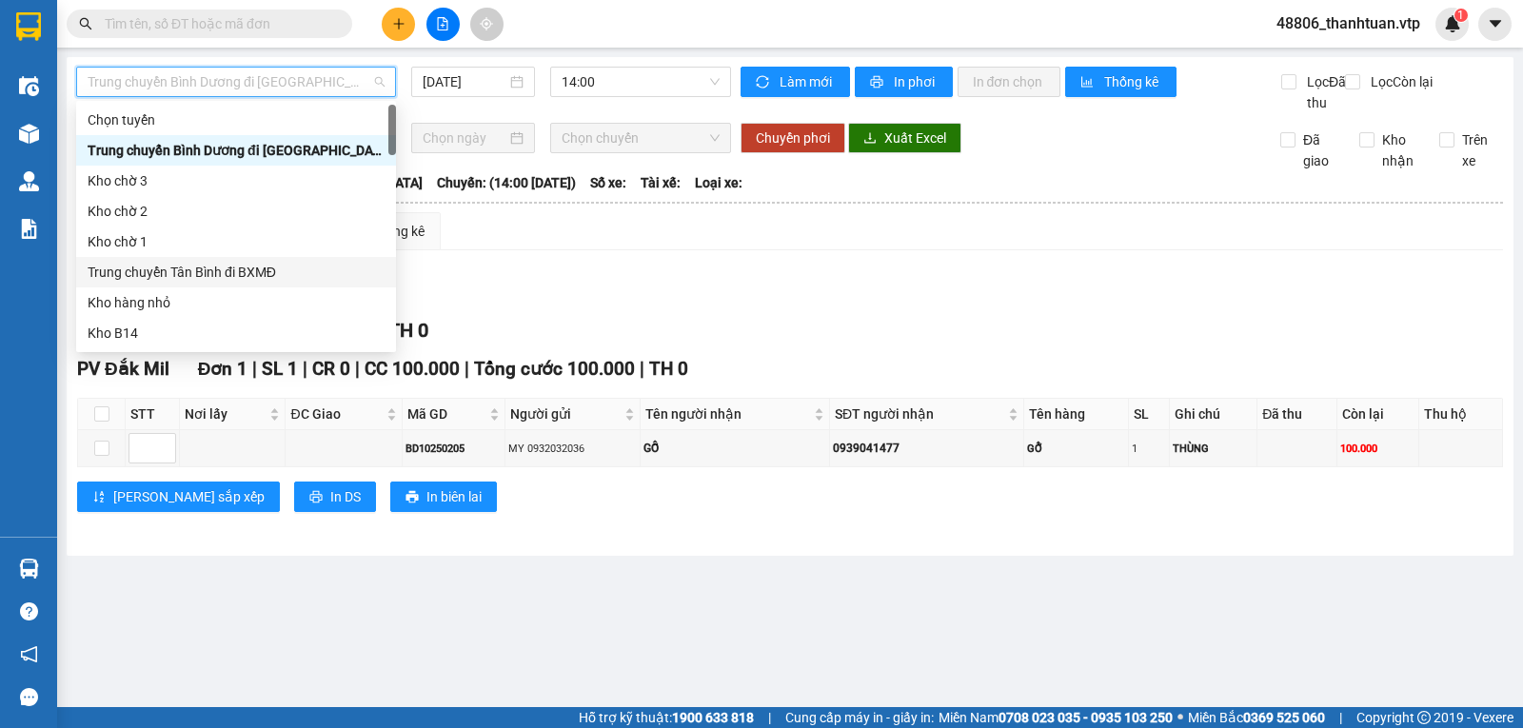
click at [214, 269] on div "Trung chuyển Tân Bình đi BXMĐ" at bounding box center [236, 272] width 297 height 21
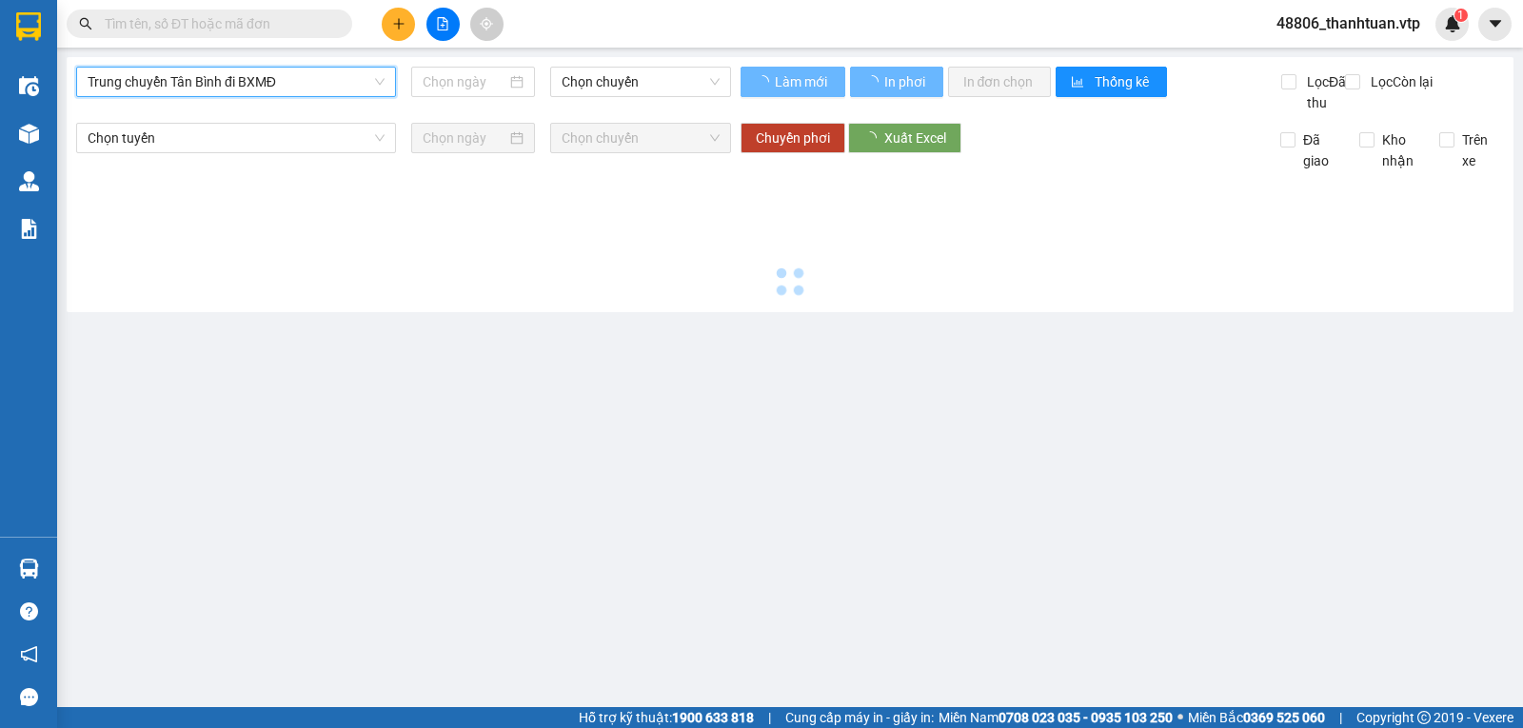
type input "11/10/2025"
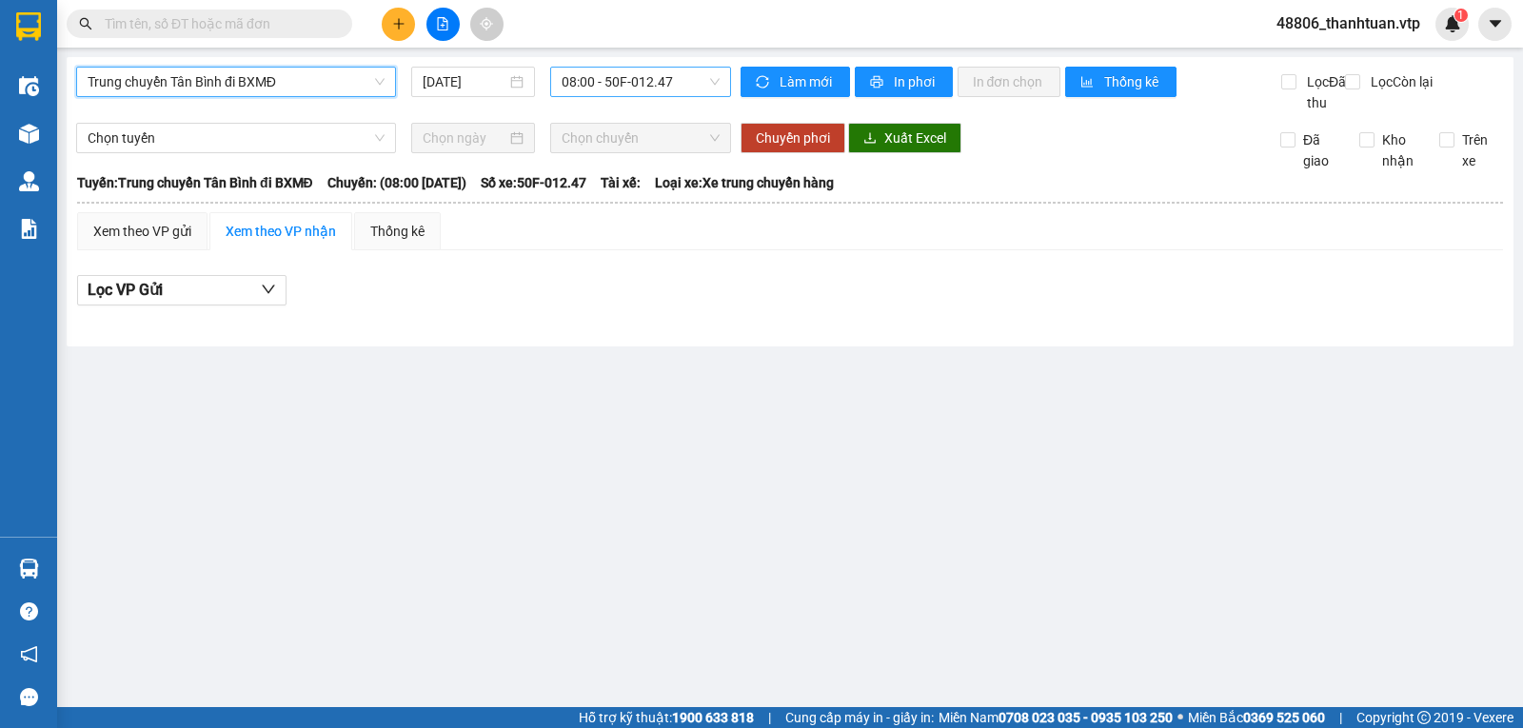
click at [591, 85] on span "08:00 - 50F-012.47" at bounding box center [640, 82] width 157 height 29
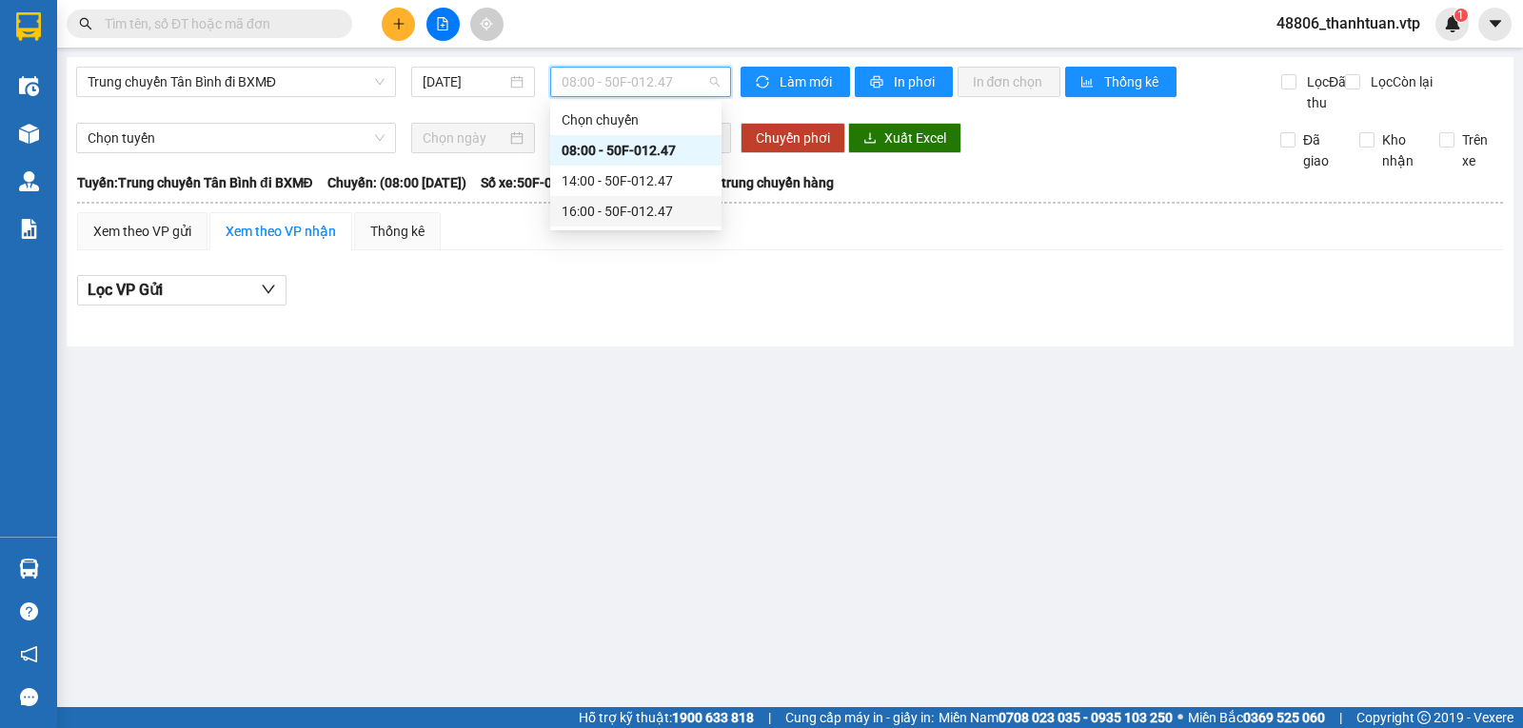
click at [593, 206] on div "16:00 - 50F-012.47" at bounding box center [636, 211] width 148 height 21
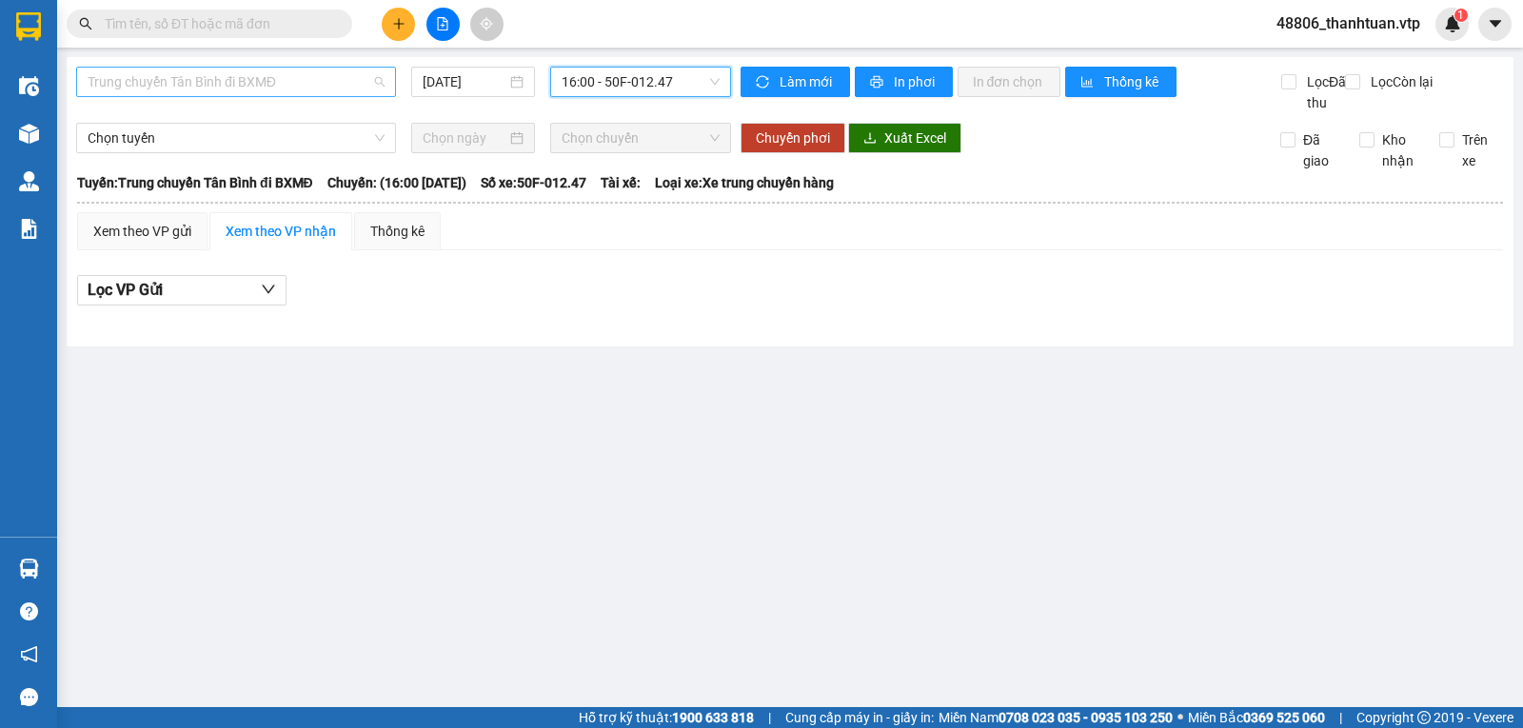
click at [338, 77] on span "Trung chuyển Tân Bình đi BXMĐ" at bounding box center [236, 82] width 297 height 29
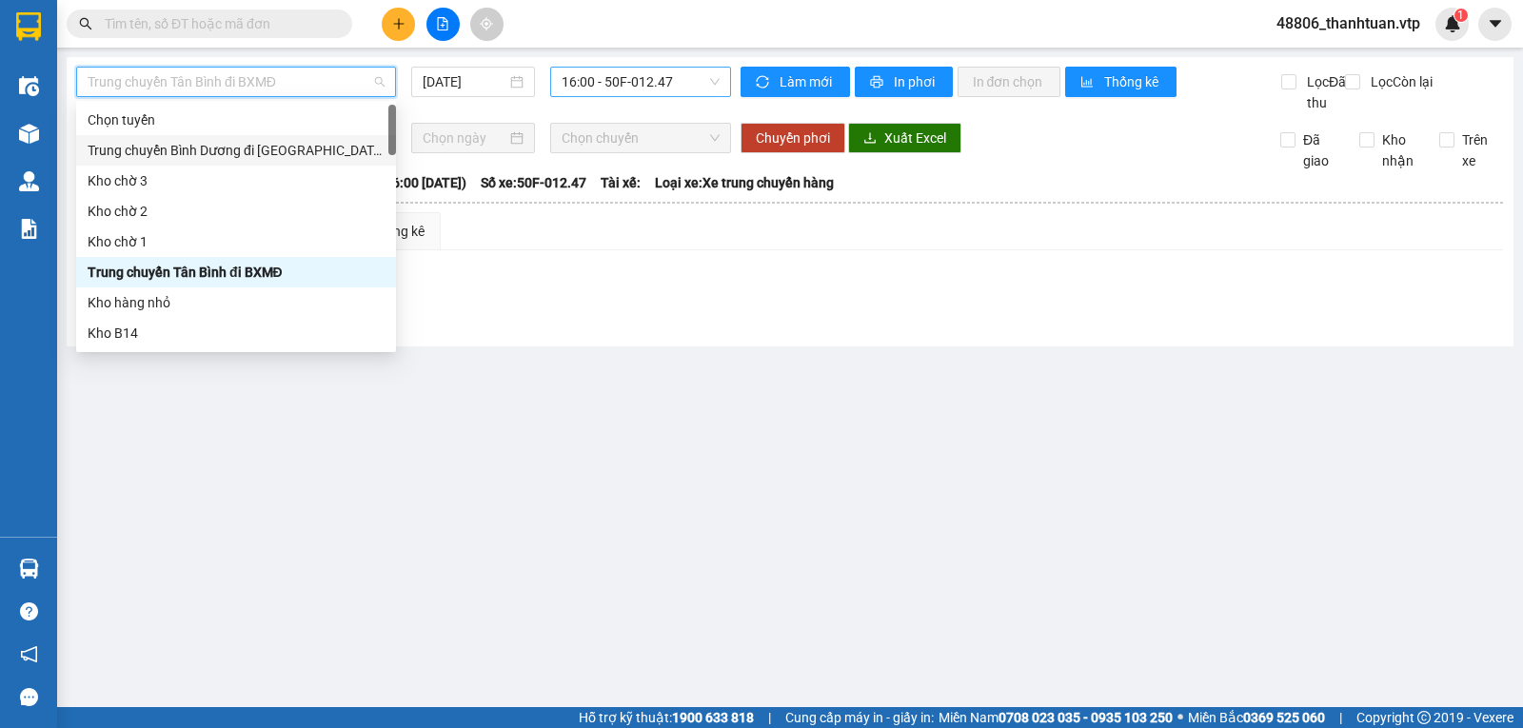
click at [604, 78] on span "16:00 - 50F-012.47" at bounding box center [640, 82] width 157 height 29
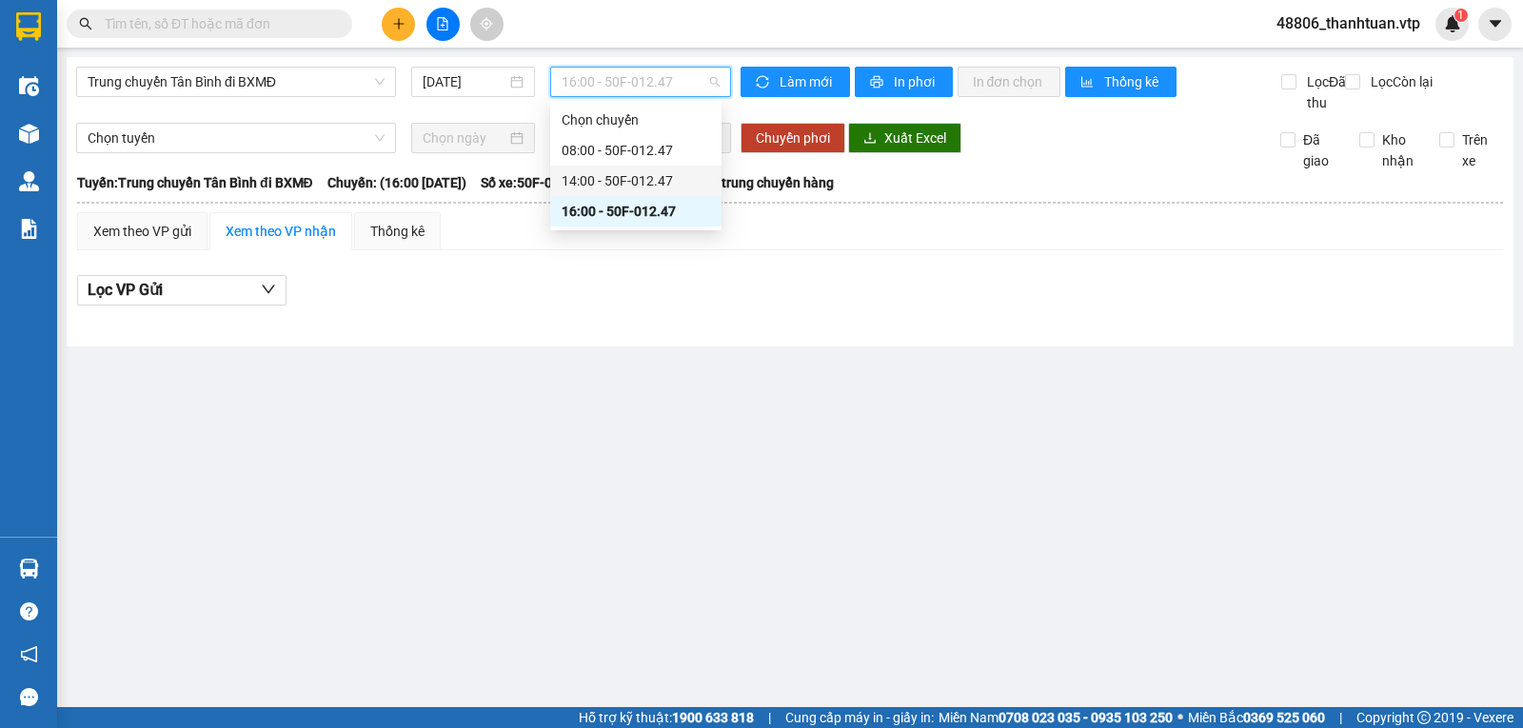
click at [599, 173] on div "14:00 - 50F-012.47" at bounding box center [636, 180] width 148 height 21
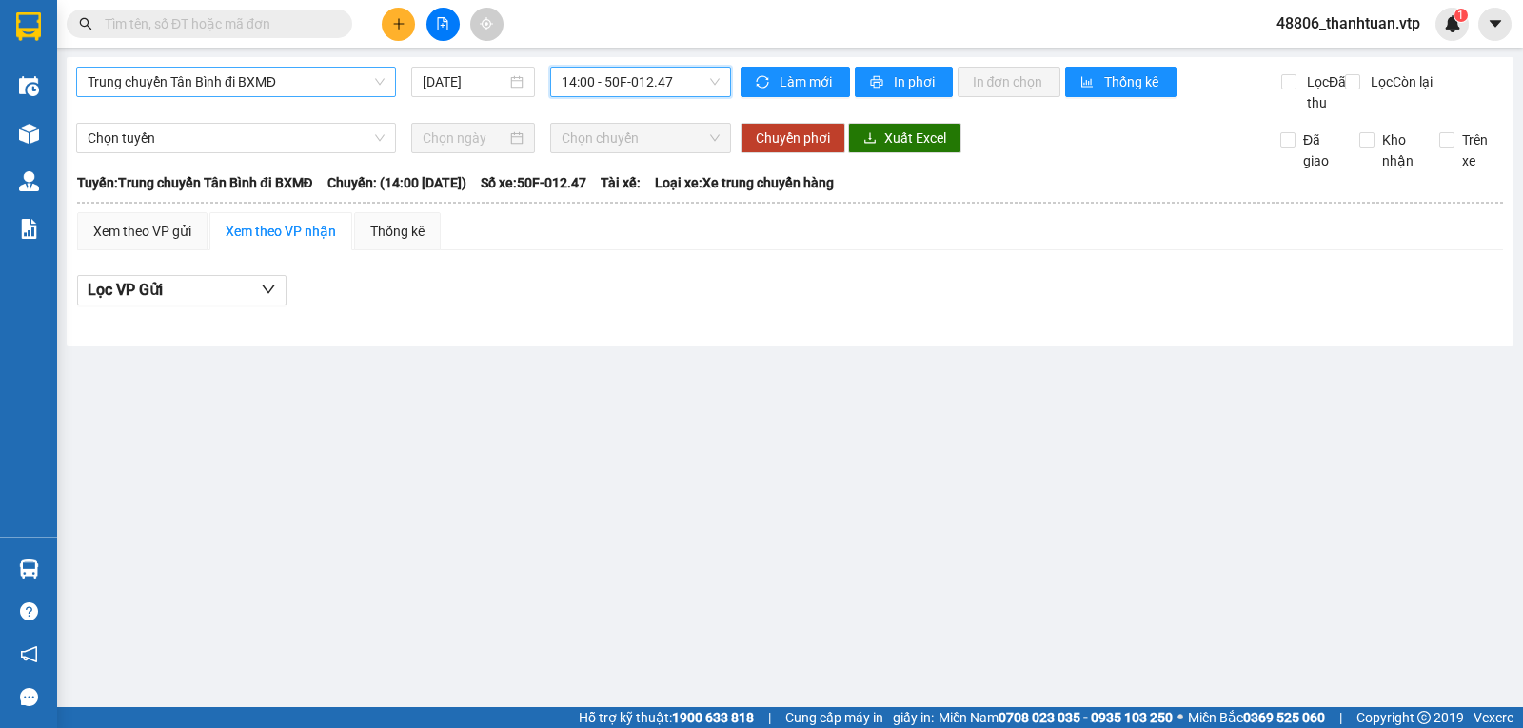
click at [321, 87] on span "Trung chuyển Tân Bình đi BXMĐ" at bounding box center [236, 82] width 297 height 29
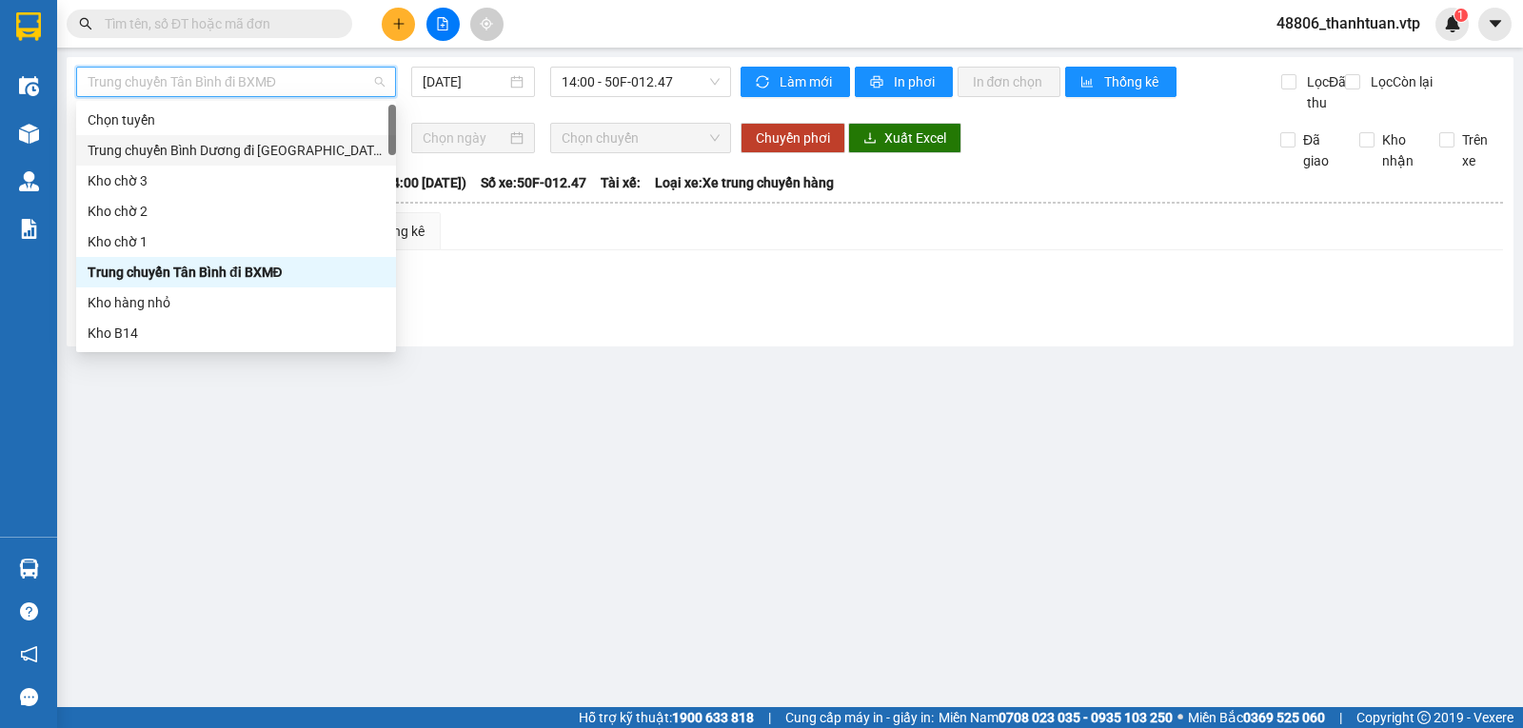
click at [252, 144] on div "Trung chuyển Bình Dương đi BXMĐ" at bounding box center [236, 150] width 297 height 21
type input "11/10/2025"
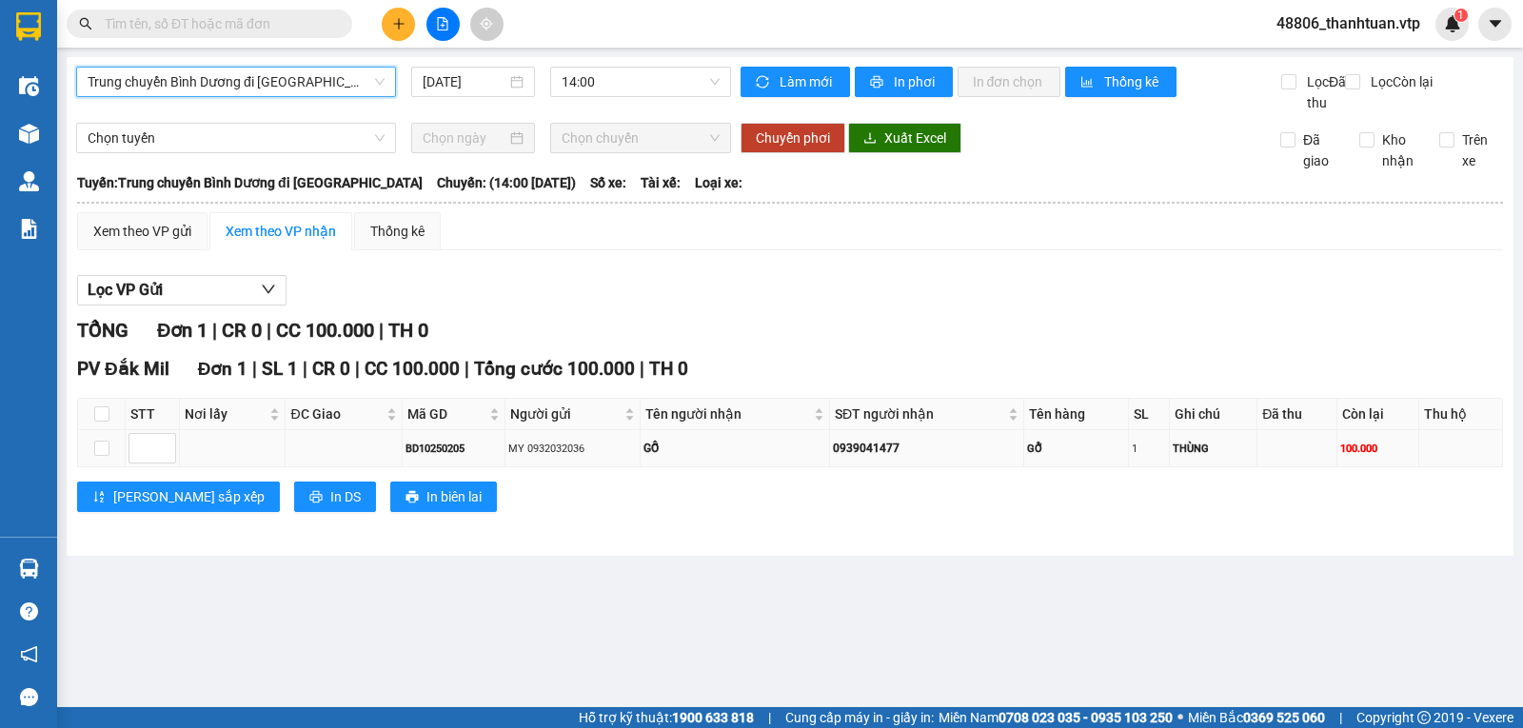
click at [896, 458] on div "0939041477" at bounding box center [926, 449] width 187 height 18
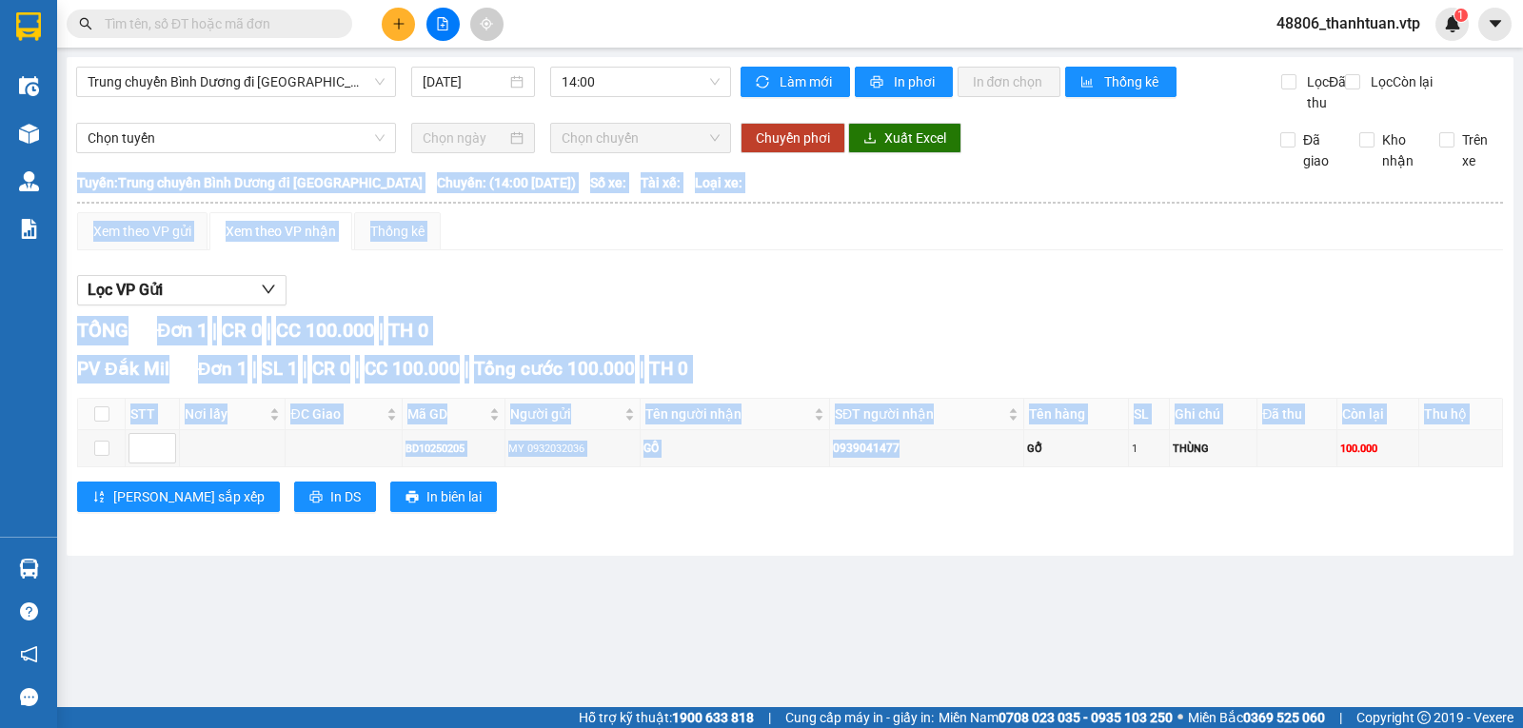
drag, startPoint x: 909, startPoint y: 468, endPoint x: 813, endPoint y: 495, distance: 99.8
click at [801, 495] on div "PV Đắk Mil Đơn 1 | SL 1 | CR 0 | CC 100.000 | Tổng cước 100.000 | TH 0 STT Nơi …" at bounding box center [790, 440] width 1426 height 171
click at [905, 458] on div "0939041477" at bounding box center [926, 449] width 187 height 18
click at [907, 458] on div "0939041477" at bounding box center [926, 449] width 187 height 18
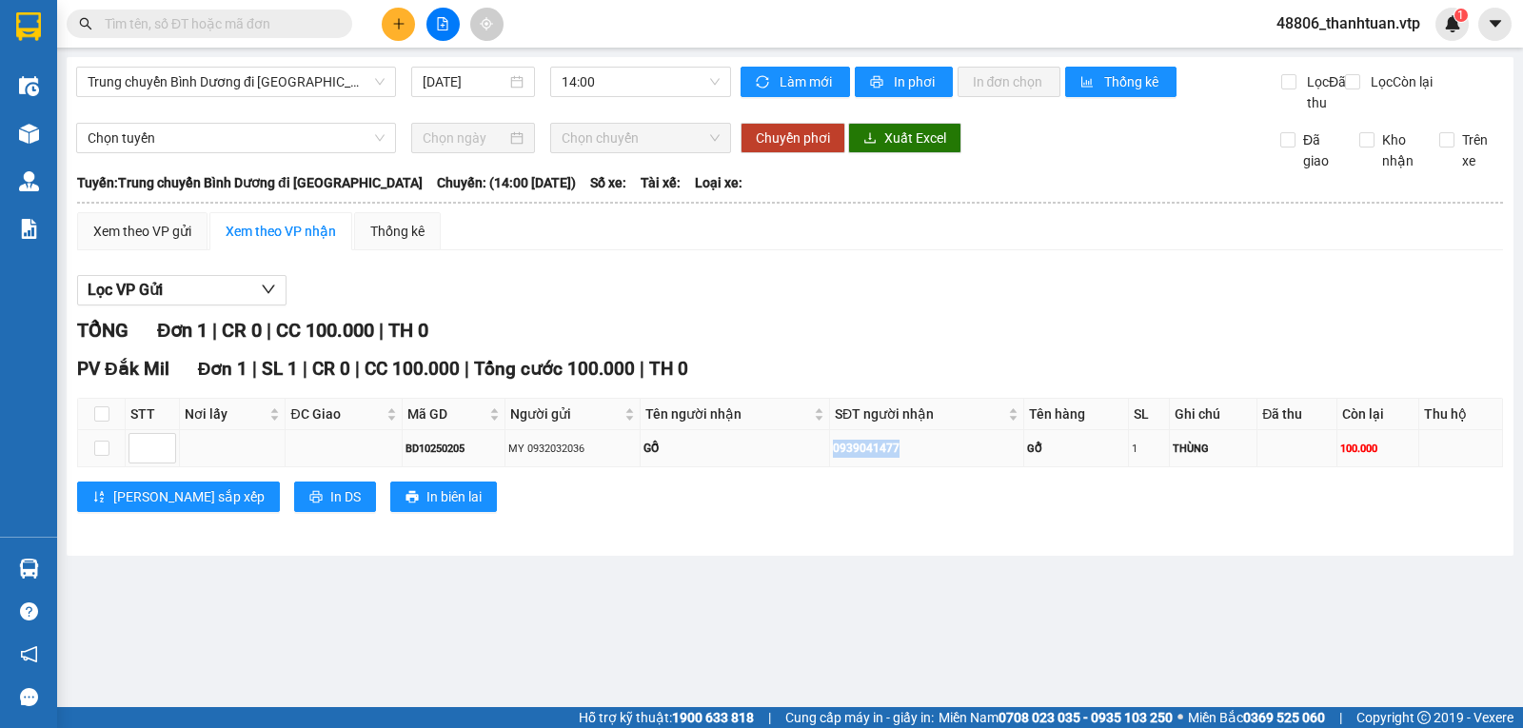
drag, startPoint x: 900, startPoint y: 465, endPoint x: 838, endPoint y: 471, distance: 63.1
click at [838, 458] on div "0939041477" at bounding box center [926, 449] width 187 height 18
copy div "0939041477"
click at [258, 28] on input "text" at bounding box center [217, 23] width 225 height 21
paste input "0939041477"
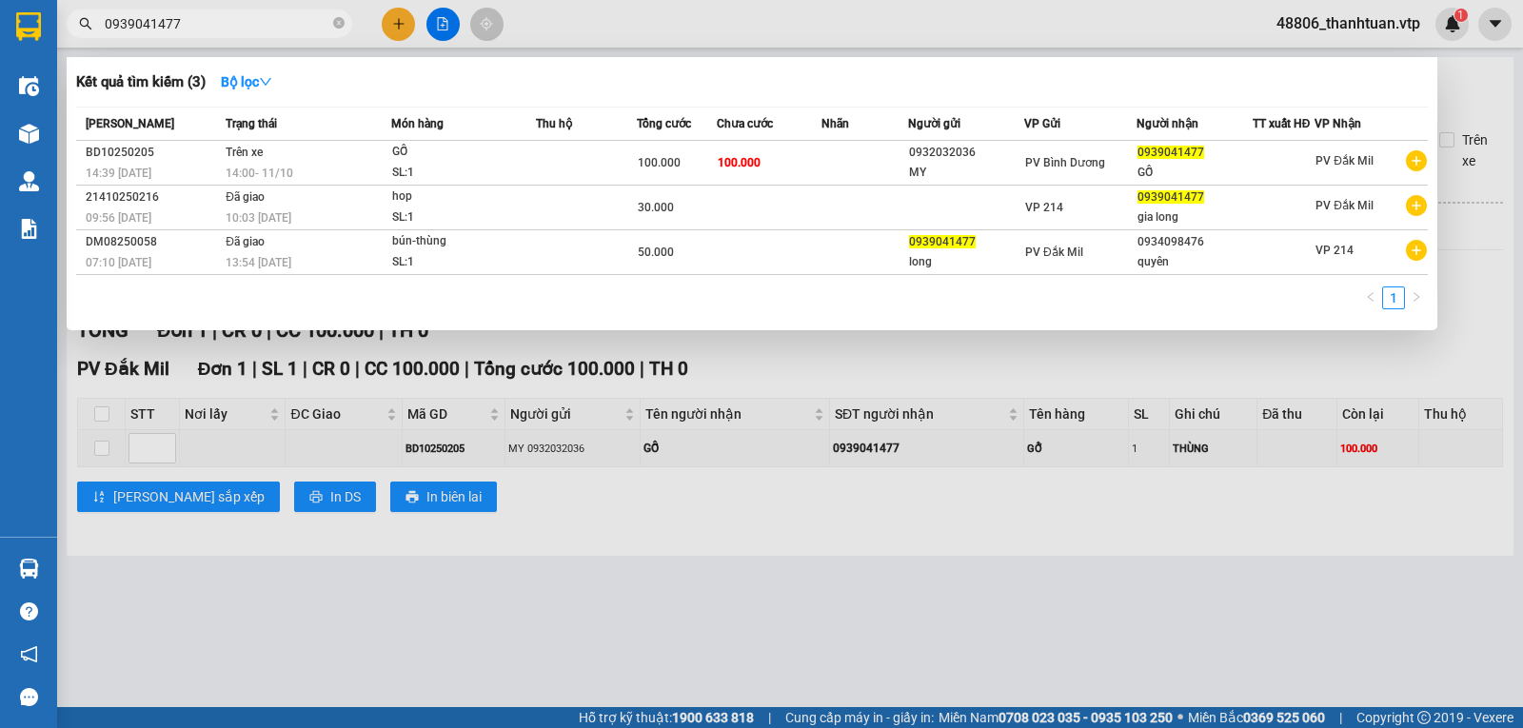
type input "0939041477"
click at [573, 669] on div at bounding box center [761, 364] width 1523 height 728
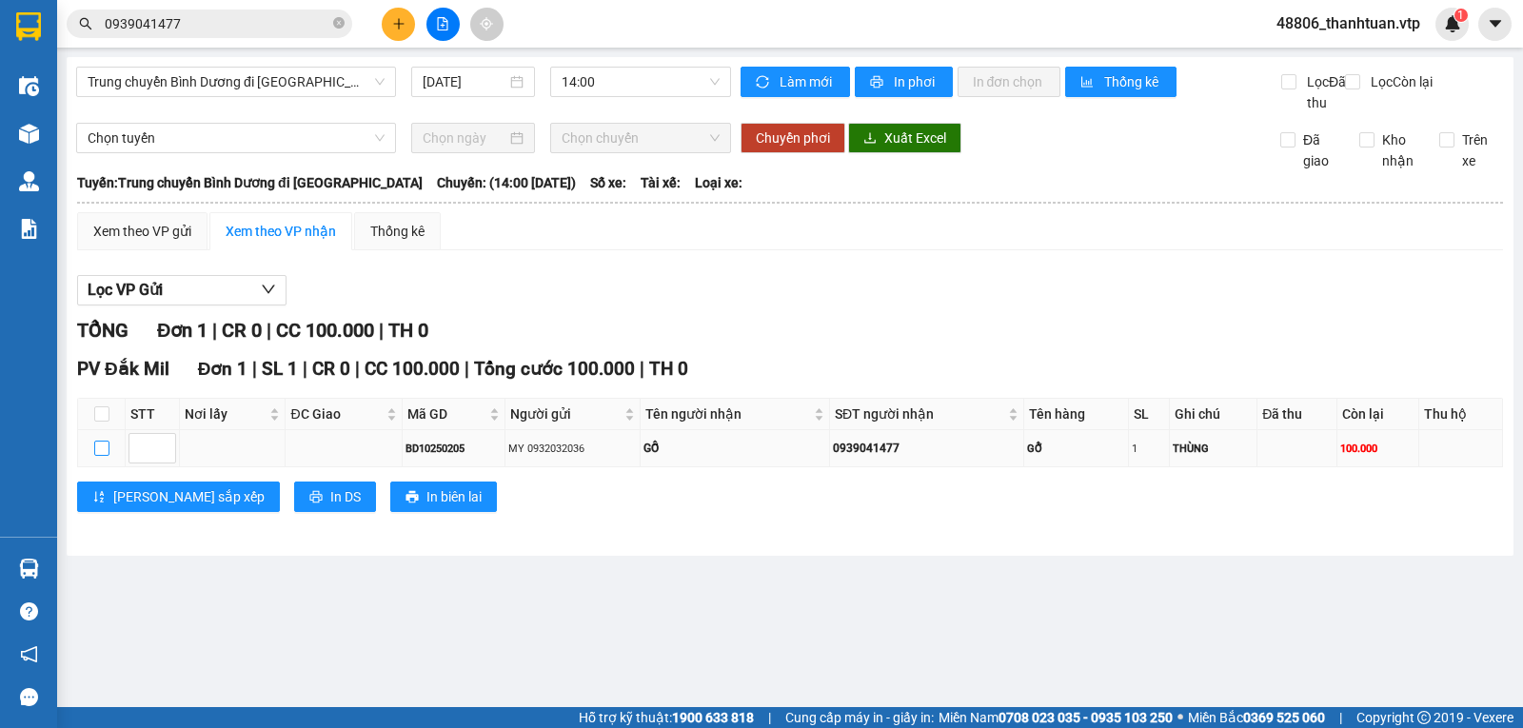
click at [99, 456] on input "checkbox" at bounding box center [101, 448] width 15 height 15
checkbox input "true"
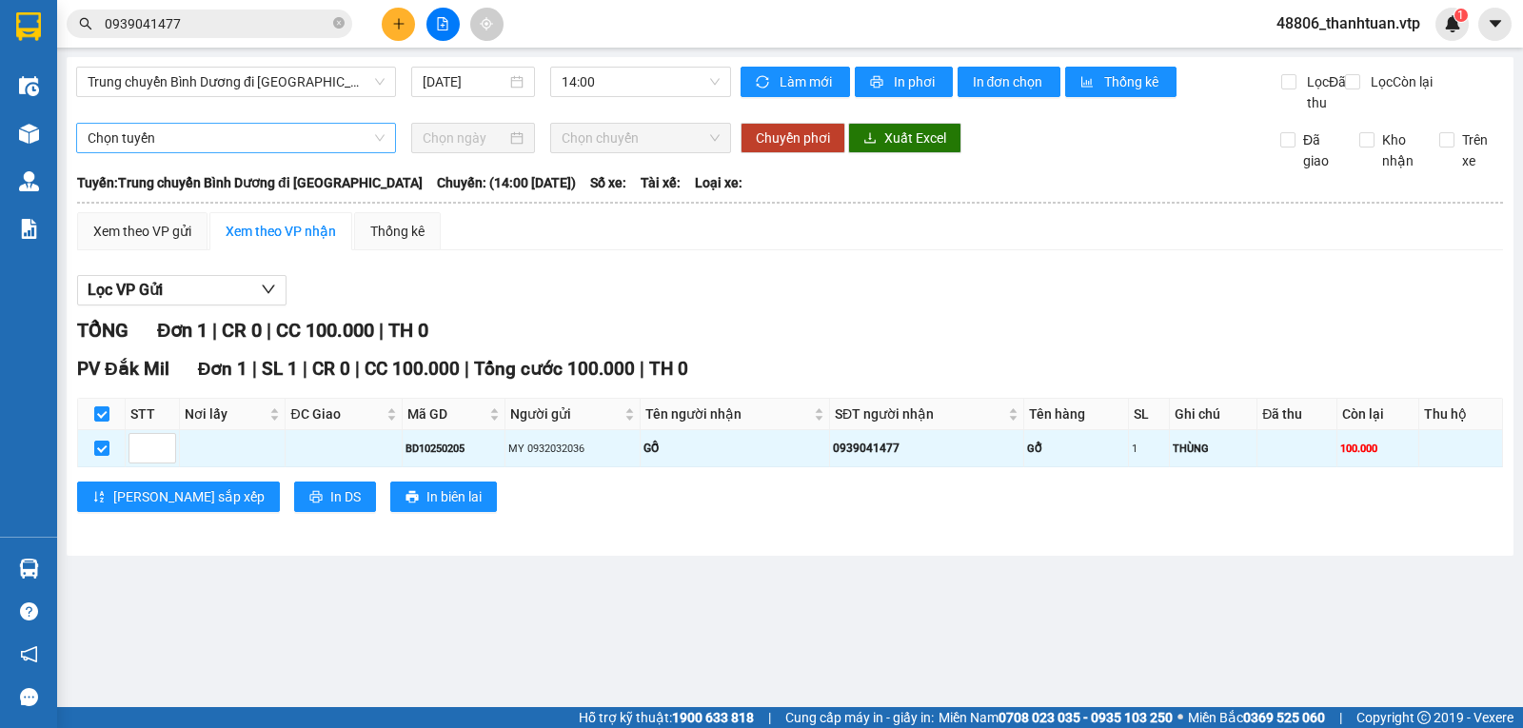
click at [232, 152] on span "Chọn tuyến" at bounding box center [236, 138] width 297 height 29
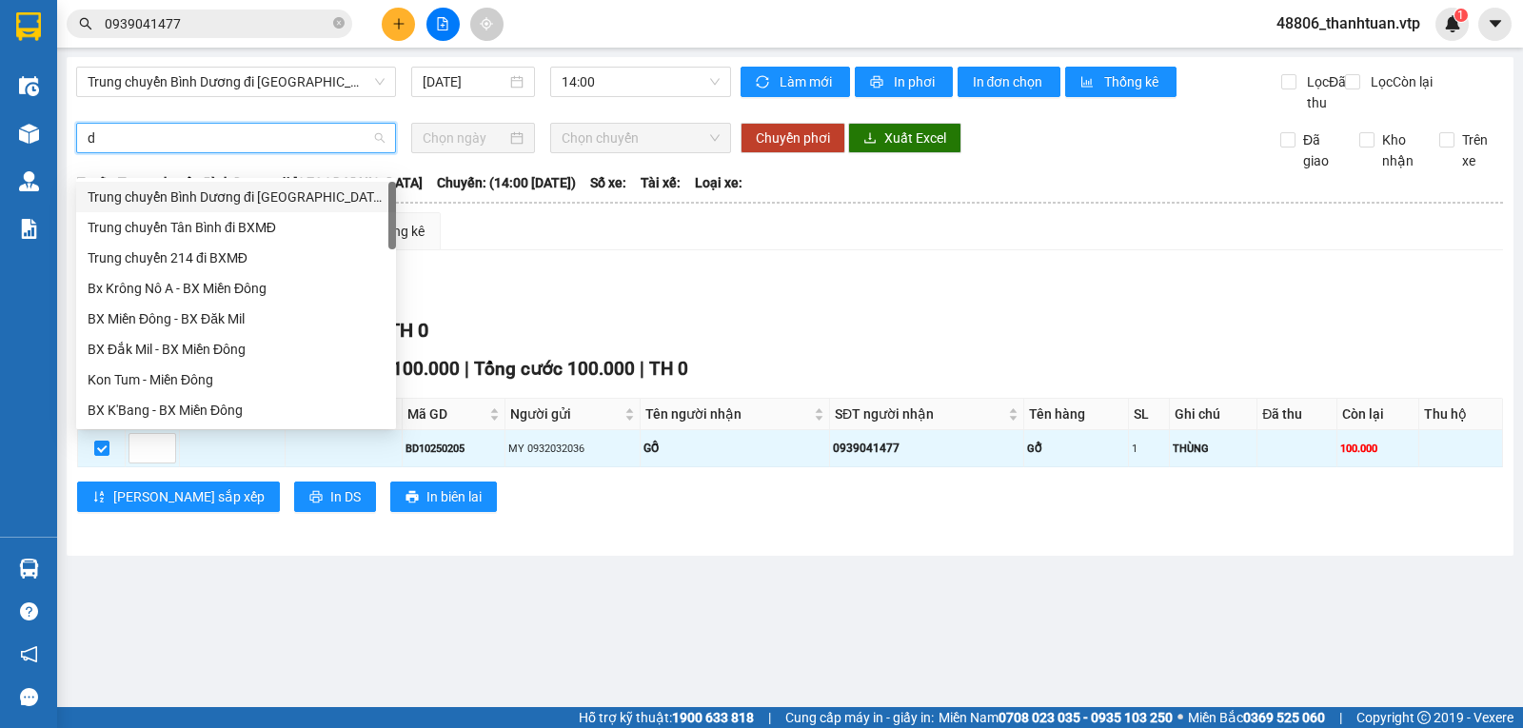
type input "dm"
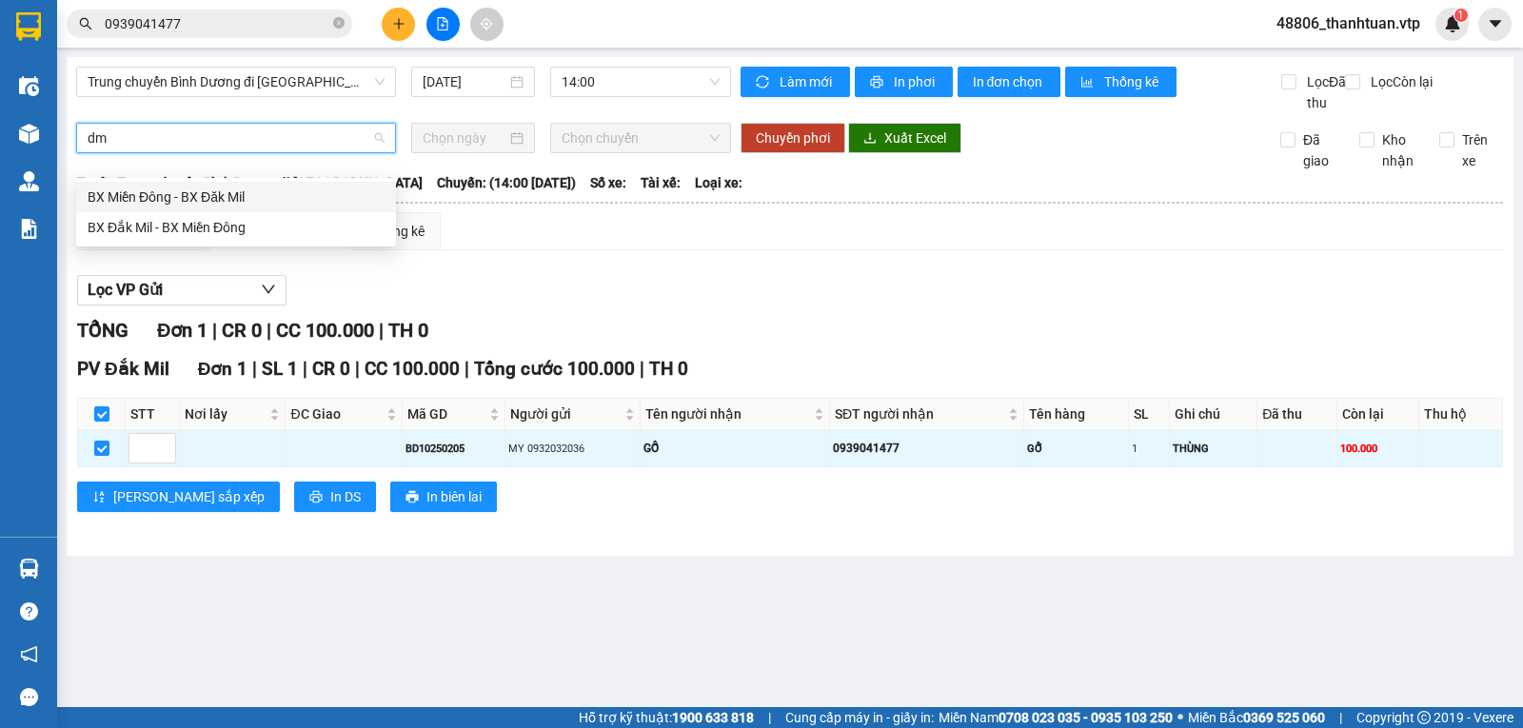
click at [237, 199] on div "BX Miền Đông - BX Đăk Mil" at bounding box center [236, 197] width 297 height 21
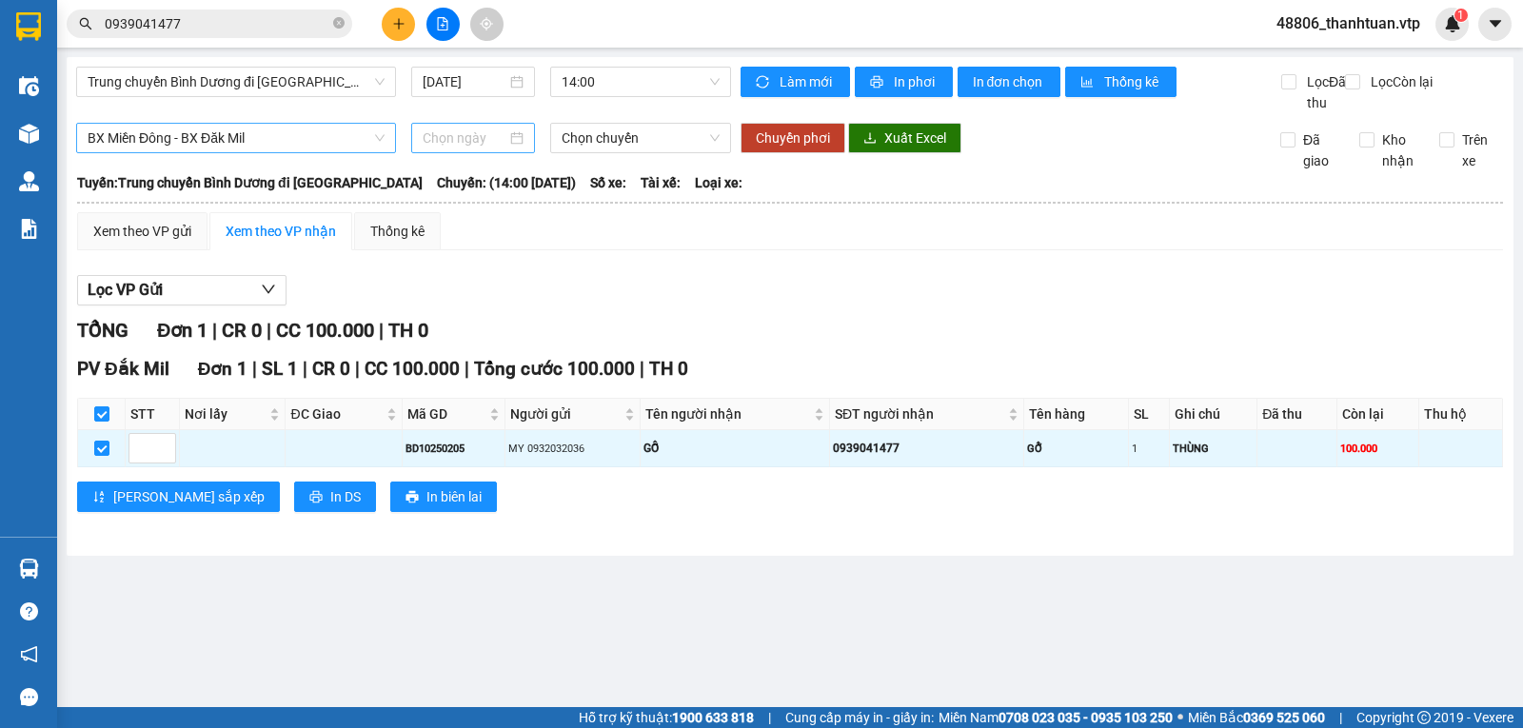
click at [516, 148] on div at bounding box center [474, 138] width 102 height 21
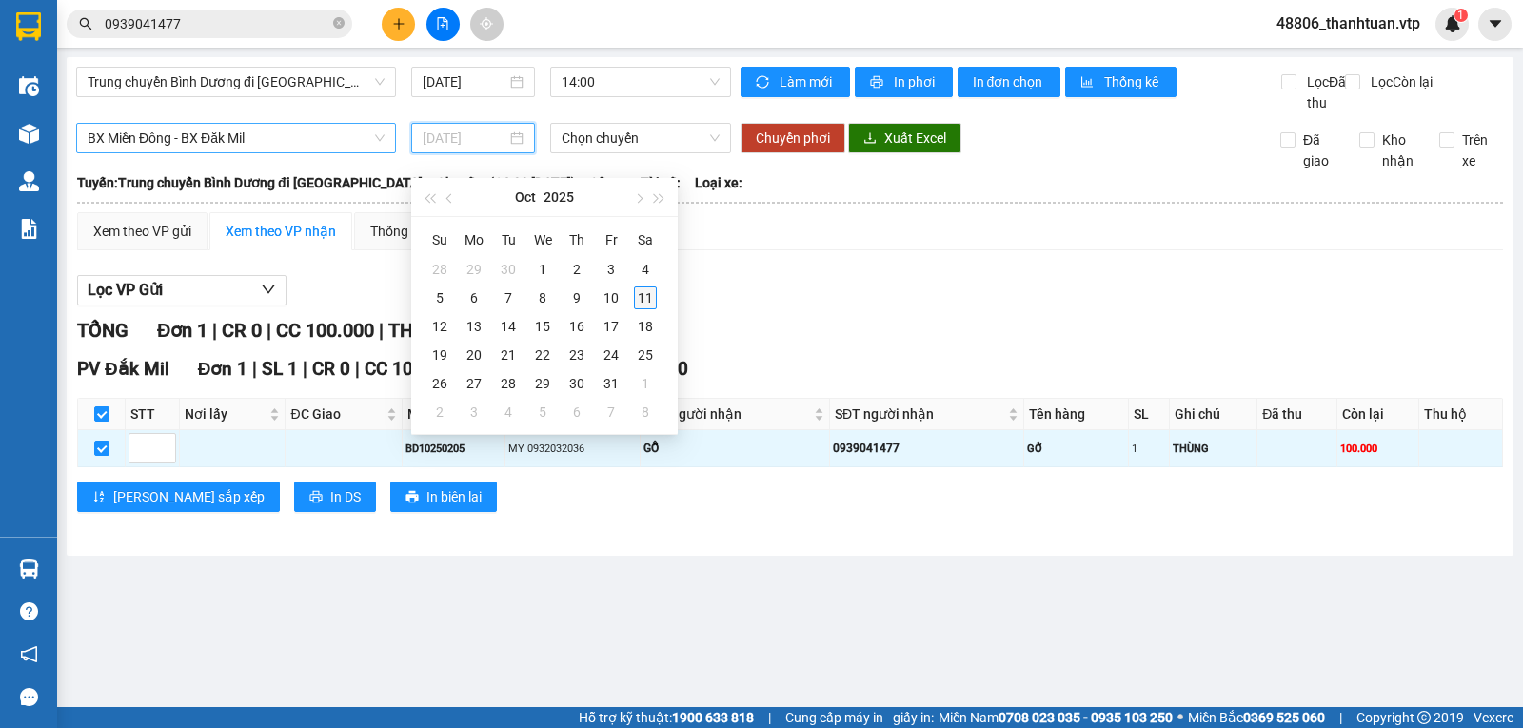
type input "11/10/2025"
click at [641, 298] on div "11" at bounding box center [645, 297] width 23 height 23
type input "11/10/2025"
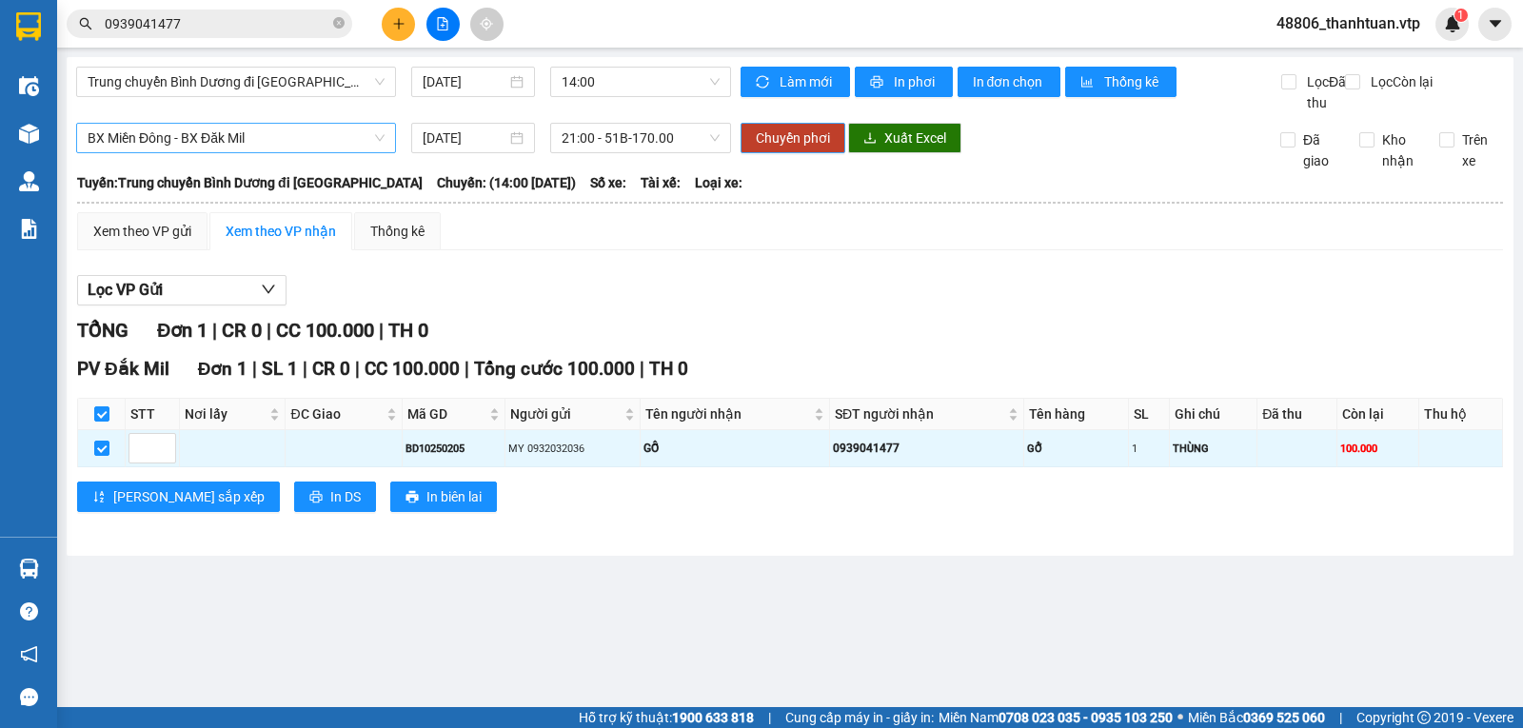
click at [791, 148] on span "Chuyển phơi" at bounding box center [793, 138] width 74 height 21
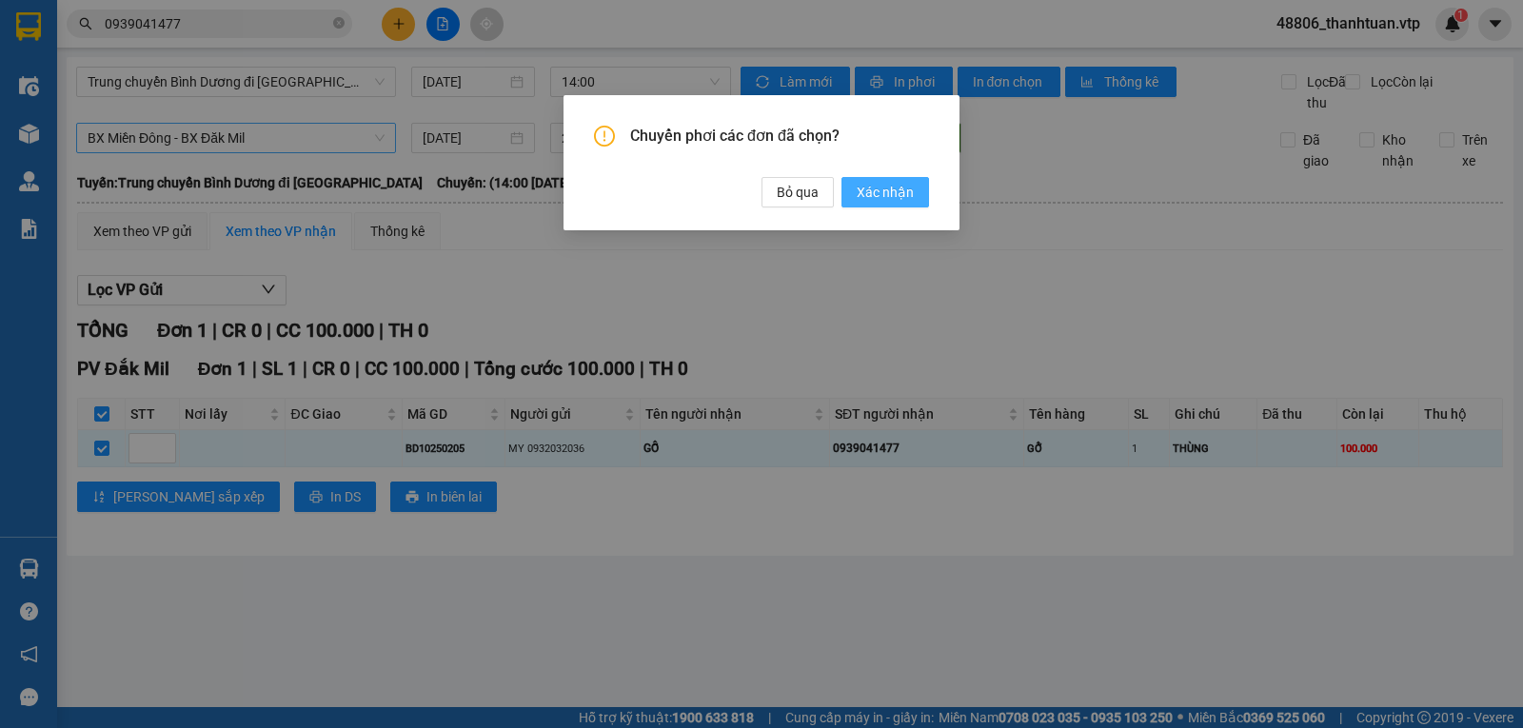
click at [867, 190] on span "Xác nhận" at bounding box center [885, 192] width 57 height 21
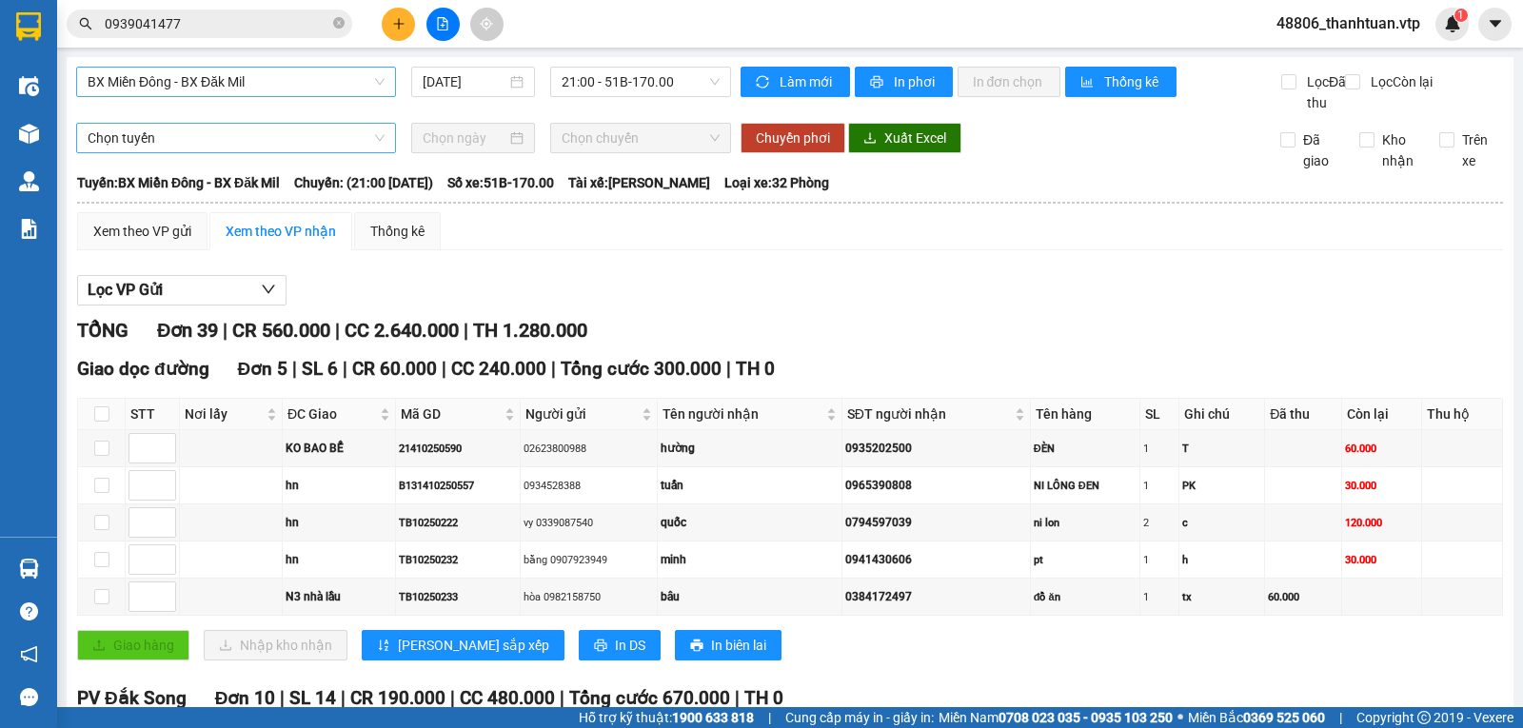
click at [281, 83] on span "BX Miền Đông - BX Đăk Mil" at bounding box center [236, 82] width 297 height 29
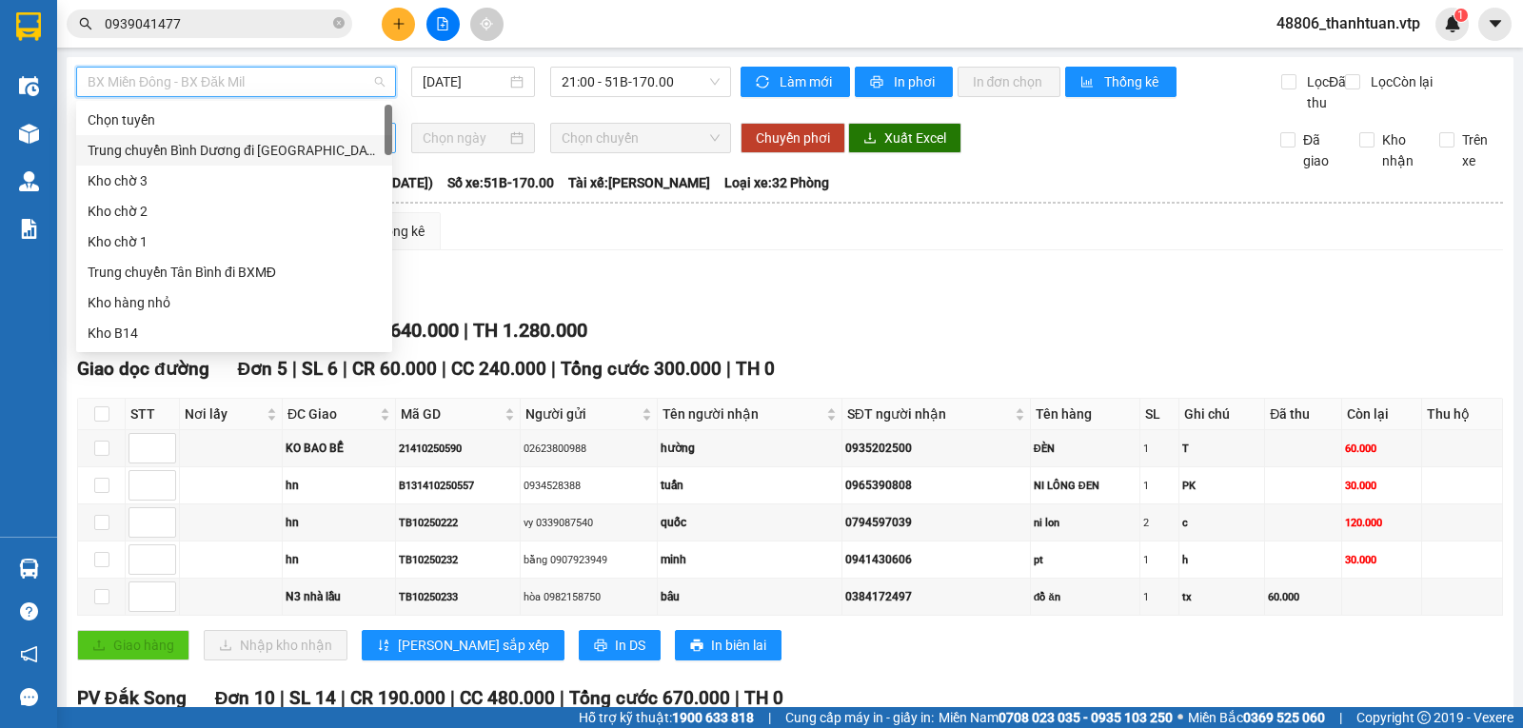
click at [235, 153] on div "Trung chuyển Bình Dương đi BXMĐ" at bounding box center [234, 150] width 293 height 21
type input "11/10/2025"
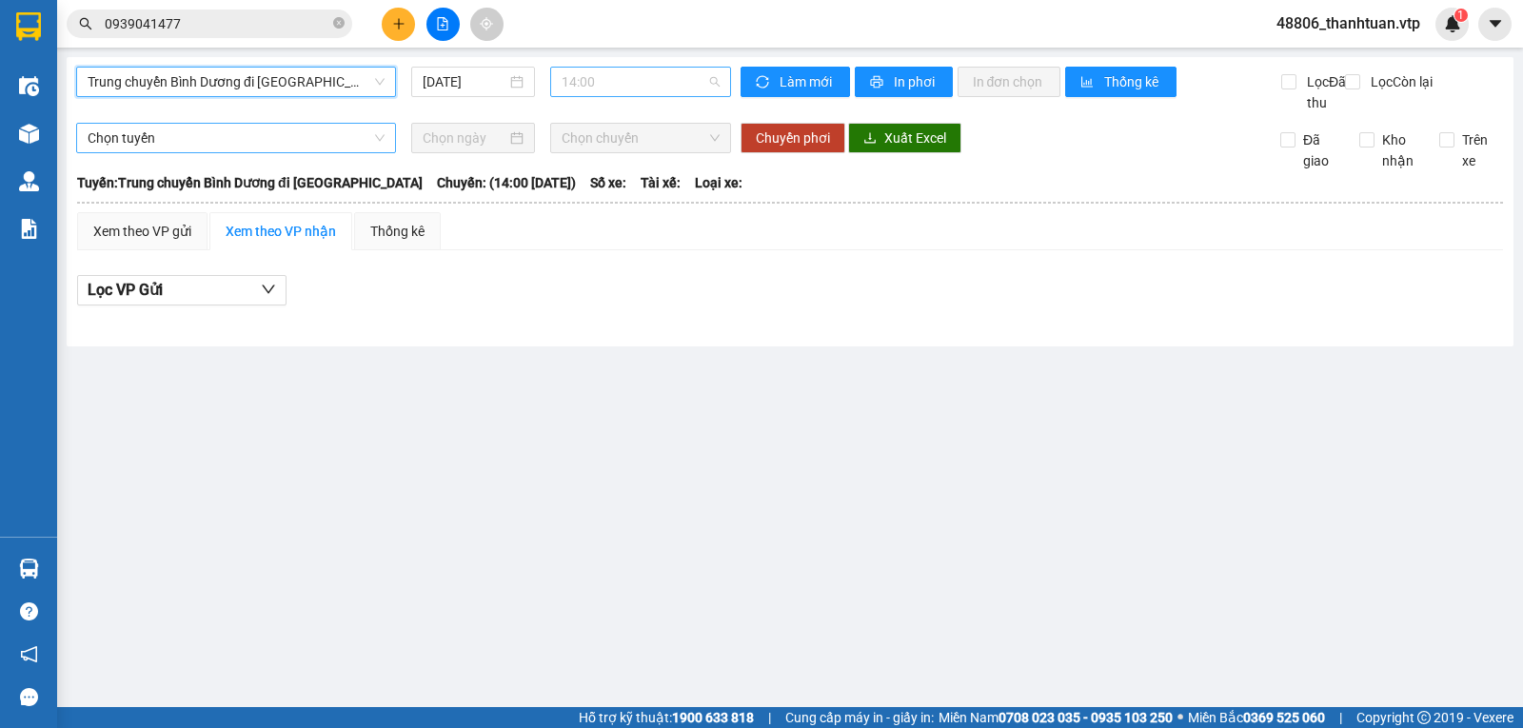
click at [594, 86] on span "14:00" at bounding box center [640, 82] width 157 height 29
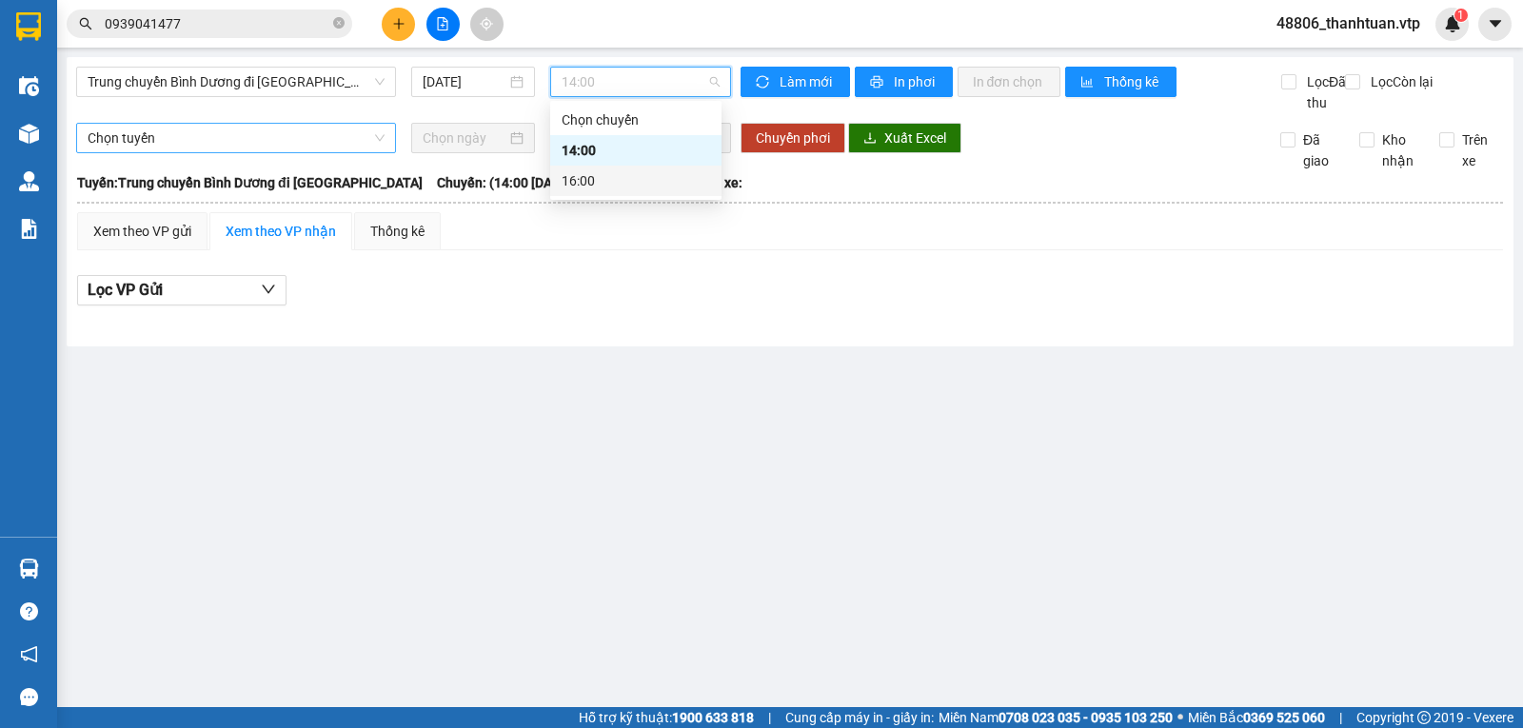
click at [588, 183] on div "16:00" at bounding box center [636, 180] width 148 height 21
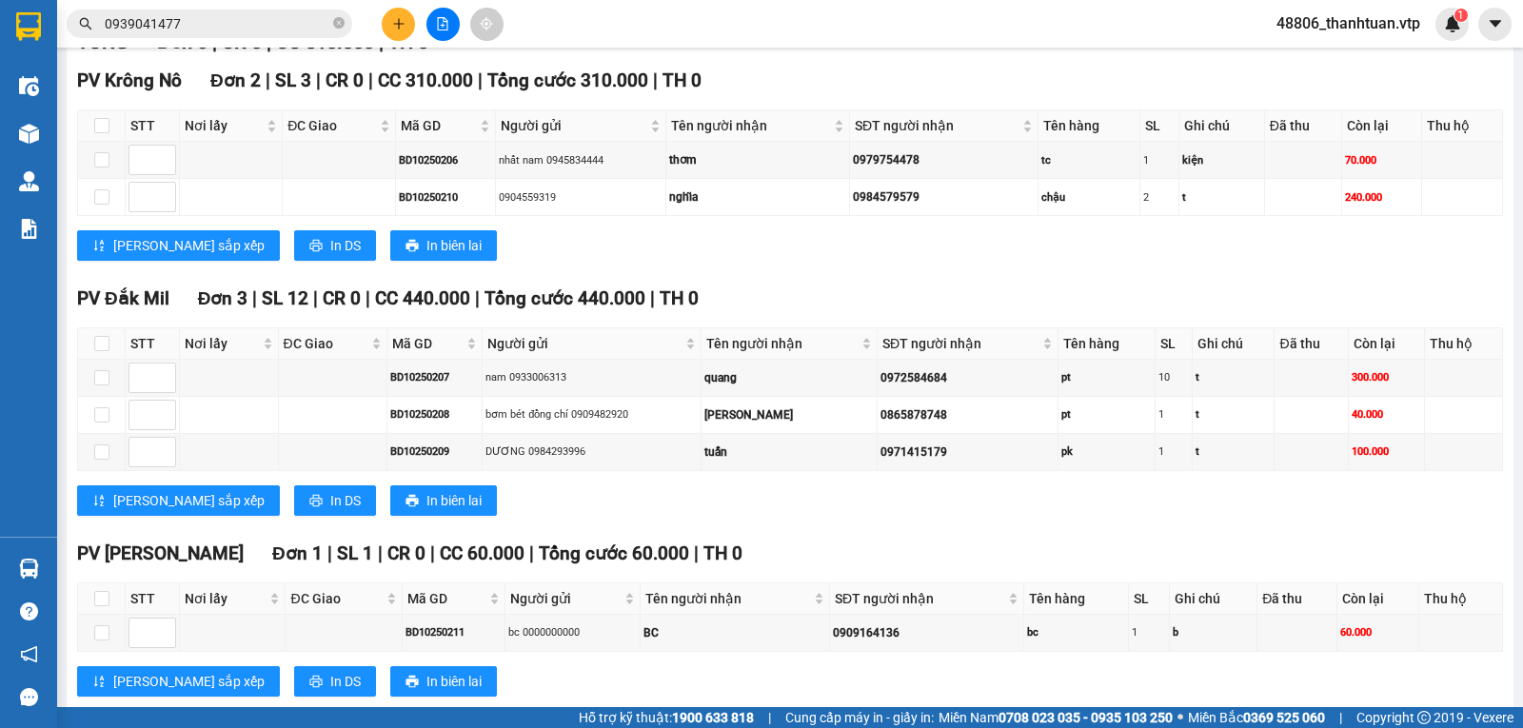
scroll to position [257, 0]
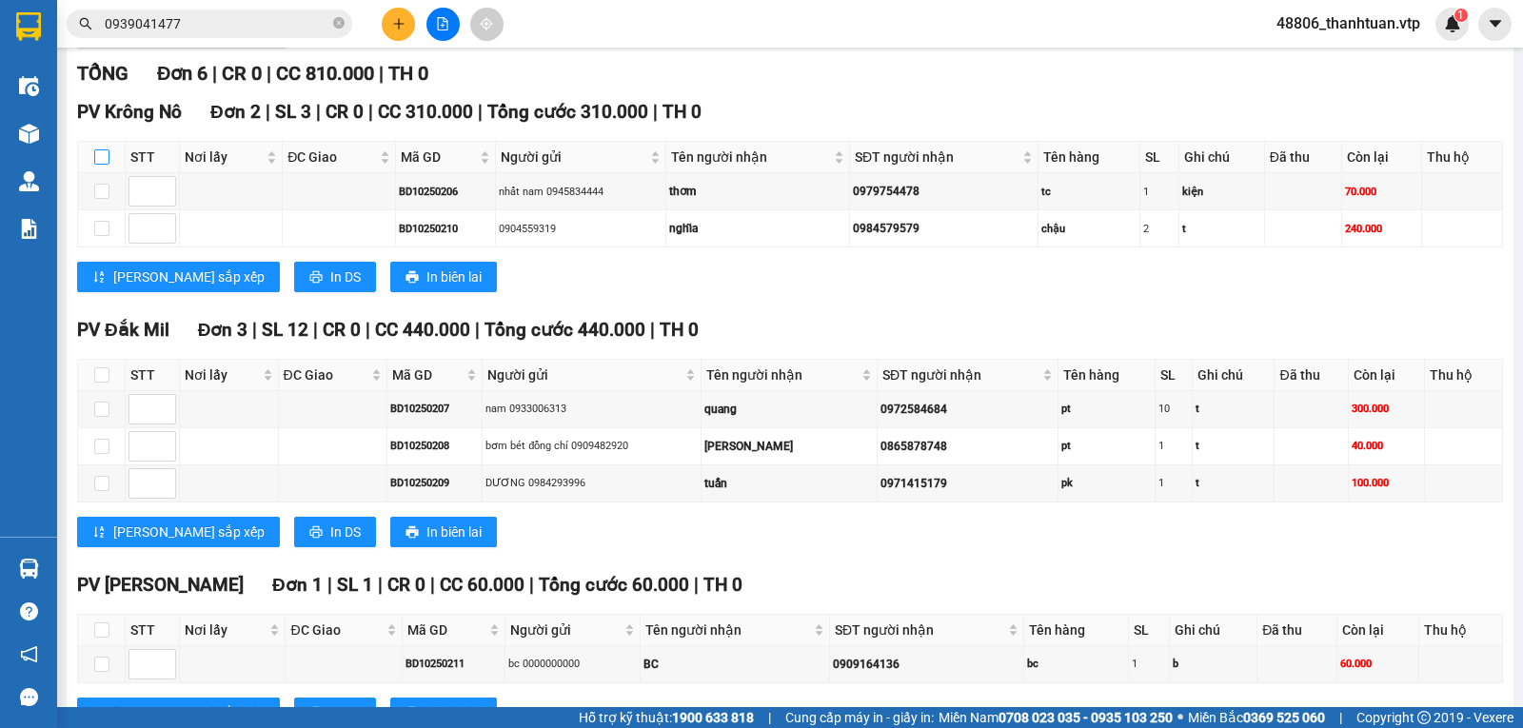
click at [108, 165] on input "checkbox" at bounding box center [101, 156] width 15 height 15
checkbox input "true"
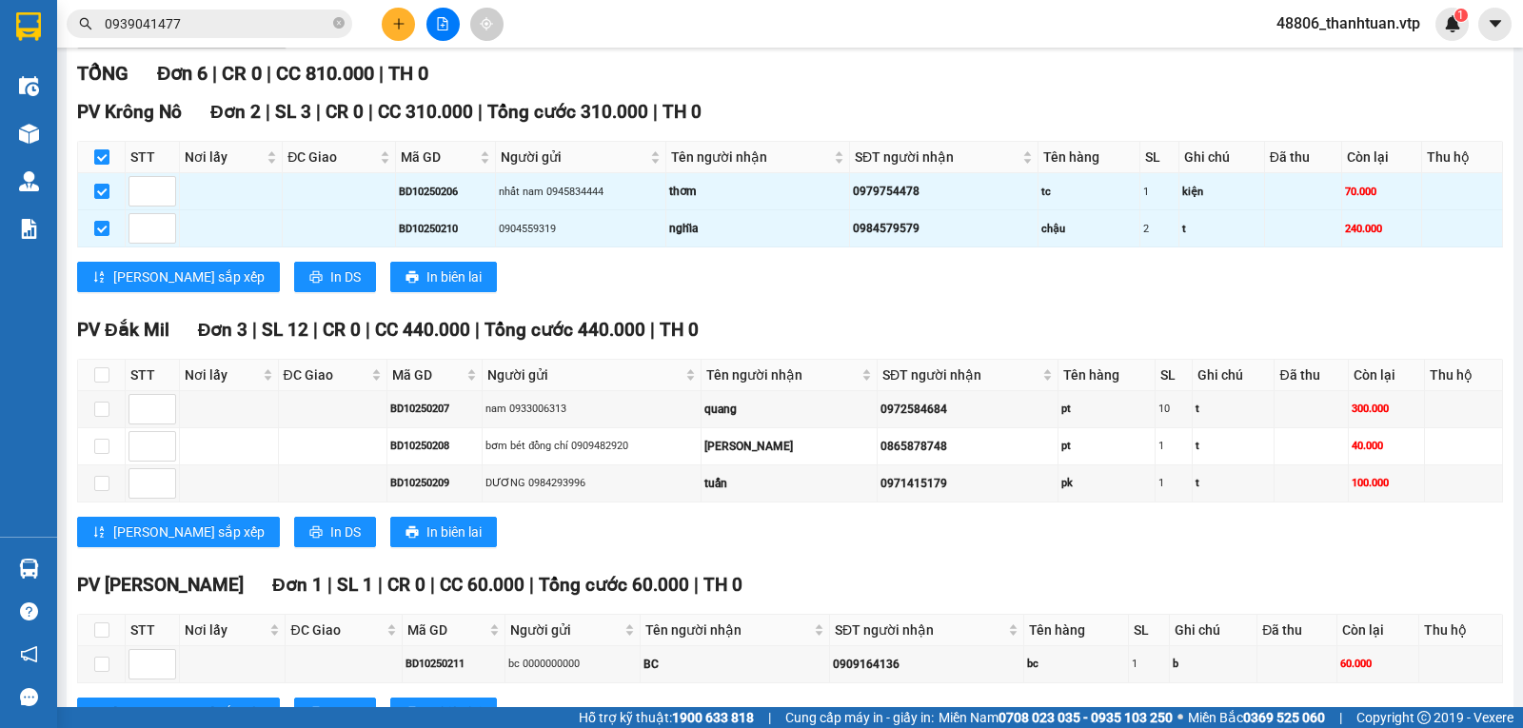
checkbox input "true"
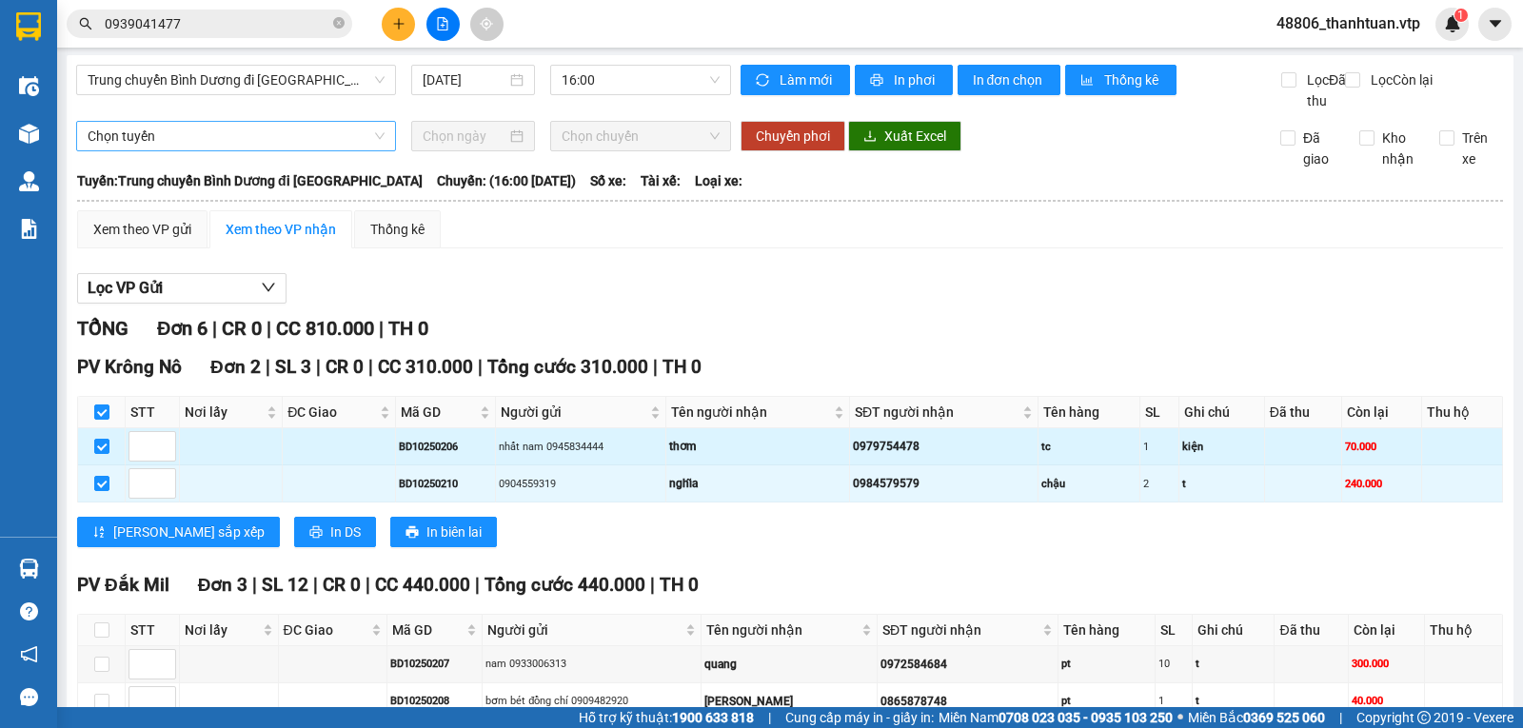
scroll to position [0, 0]
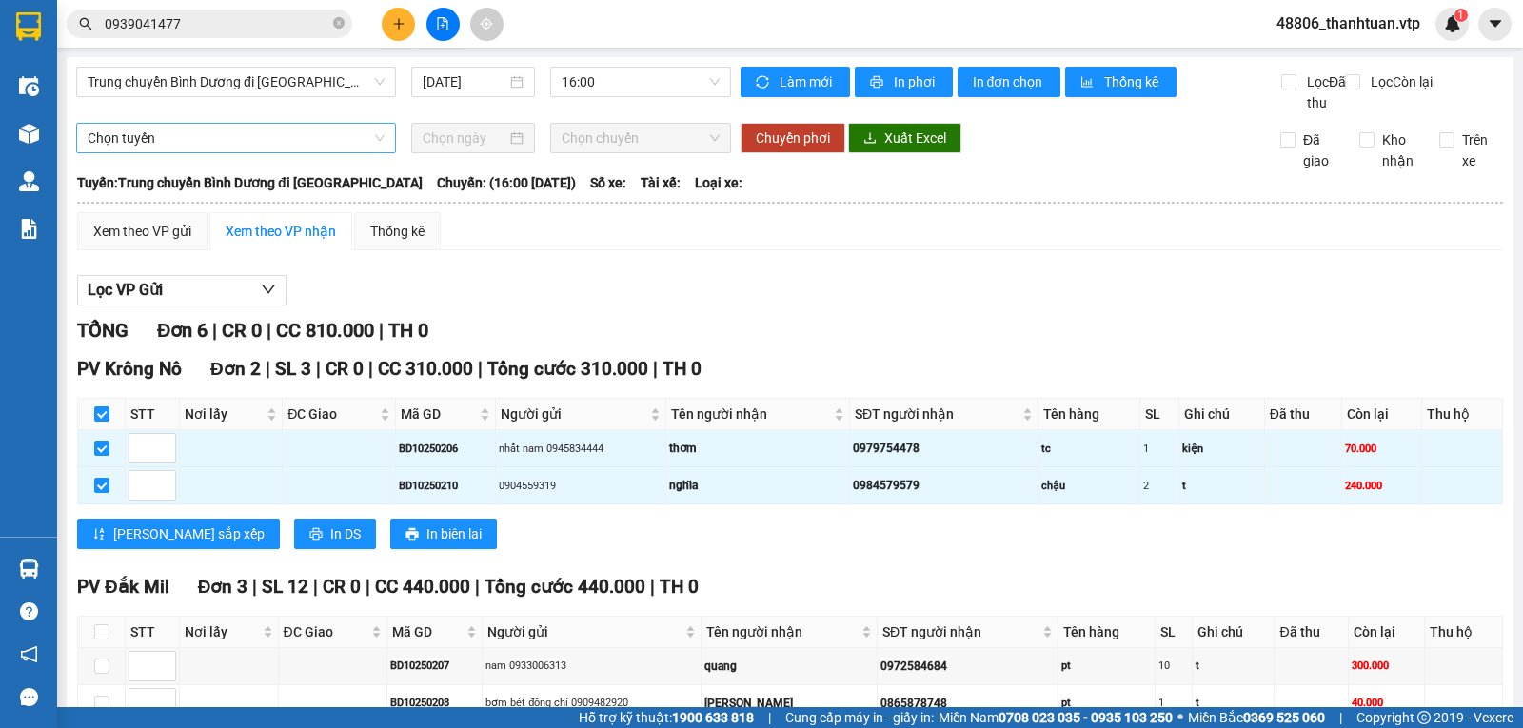
click at [218, 152] on span "Chọn tuyến" at bounding box center [236, 138] width 297 height 29
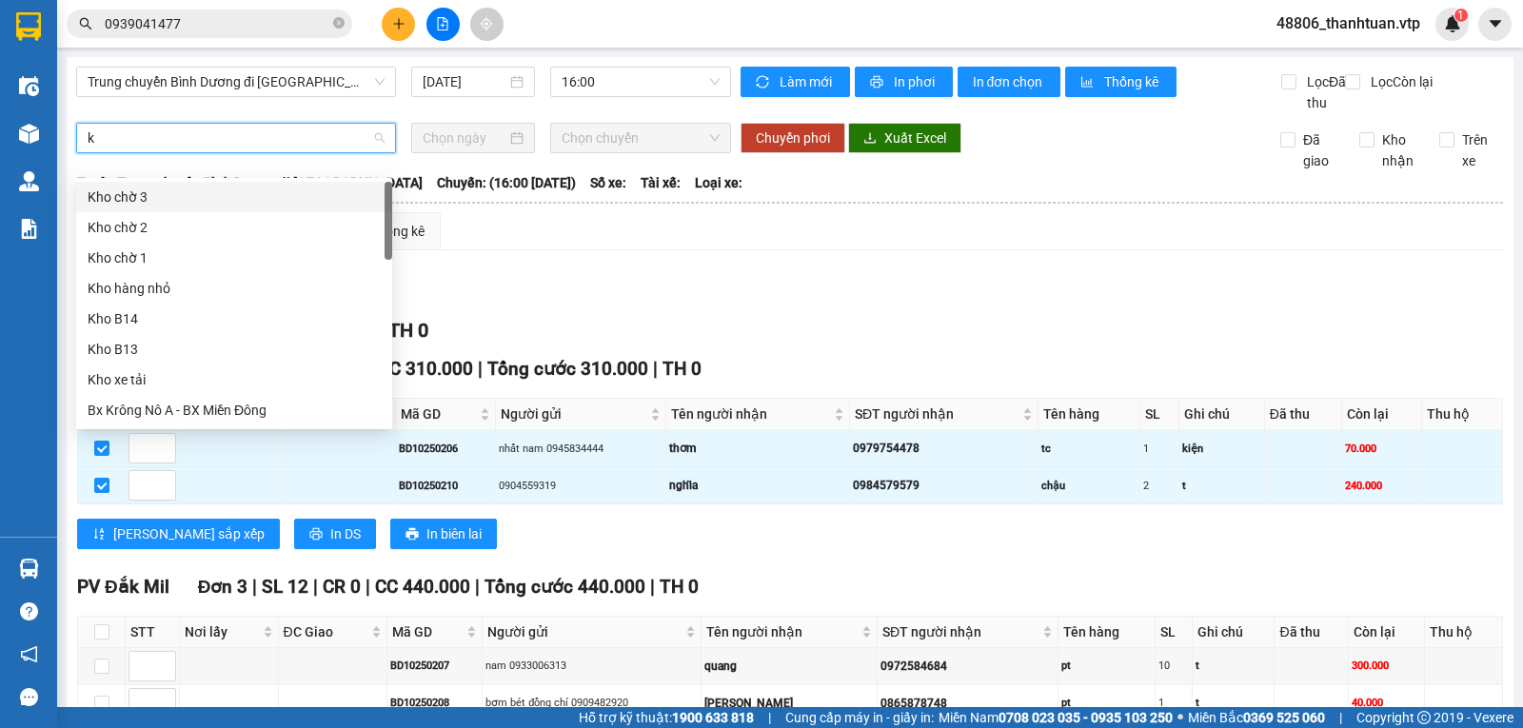
type input "kn"
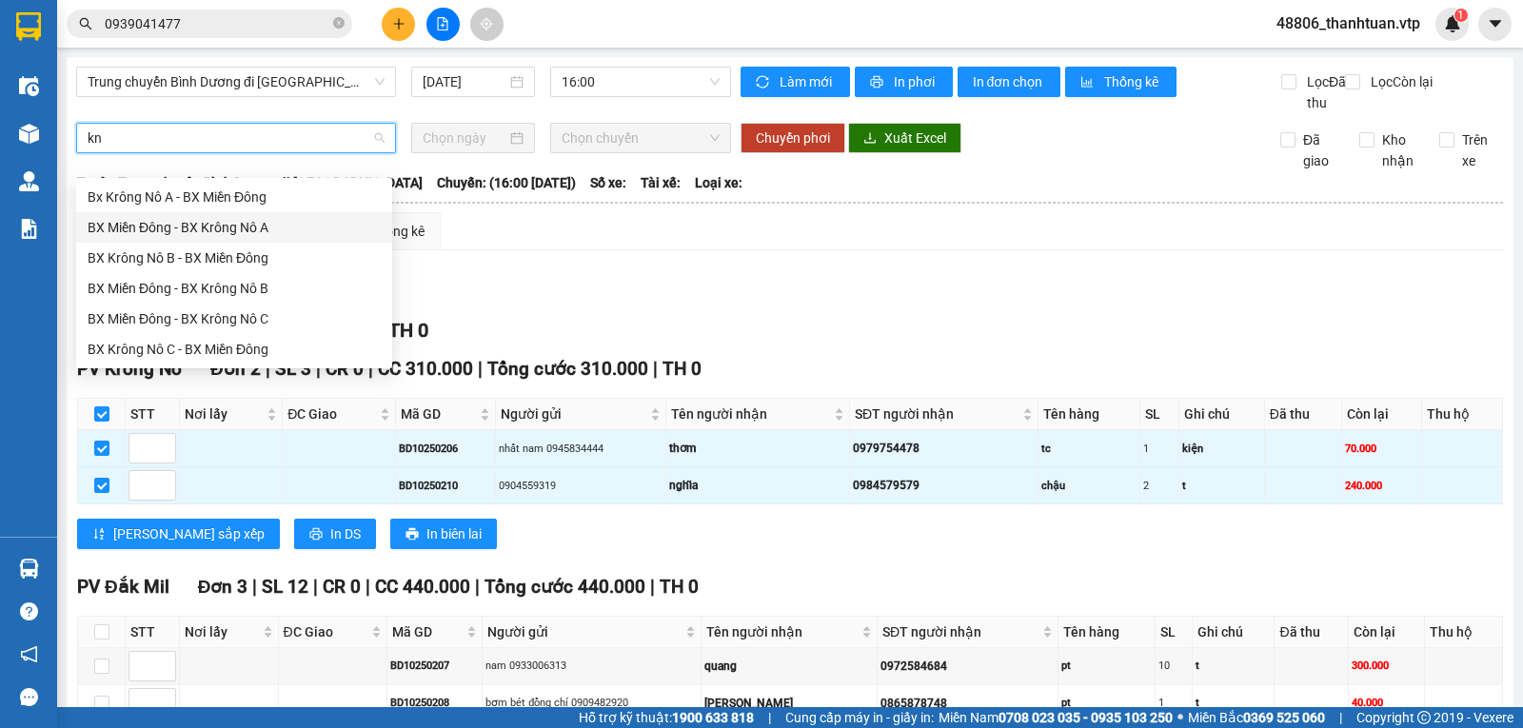
click at [214, 227] on div "BX Miền Đông - BX Krông Nô A" at bounding box center [234, 227] width 293 height 21
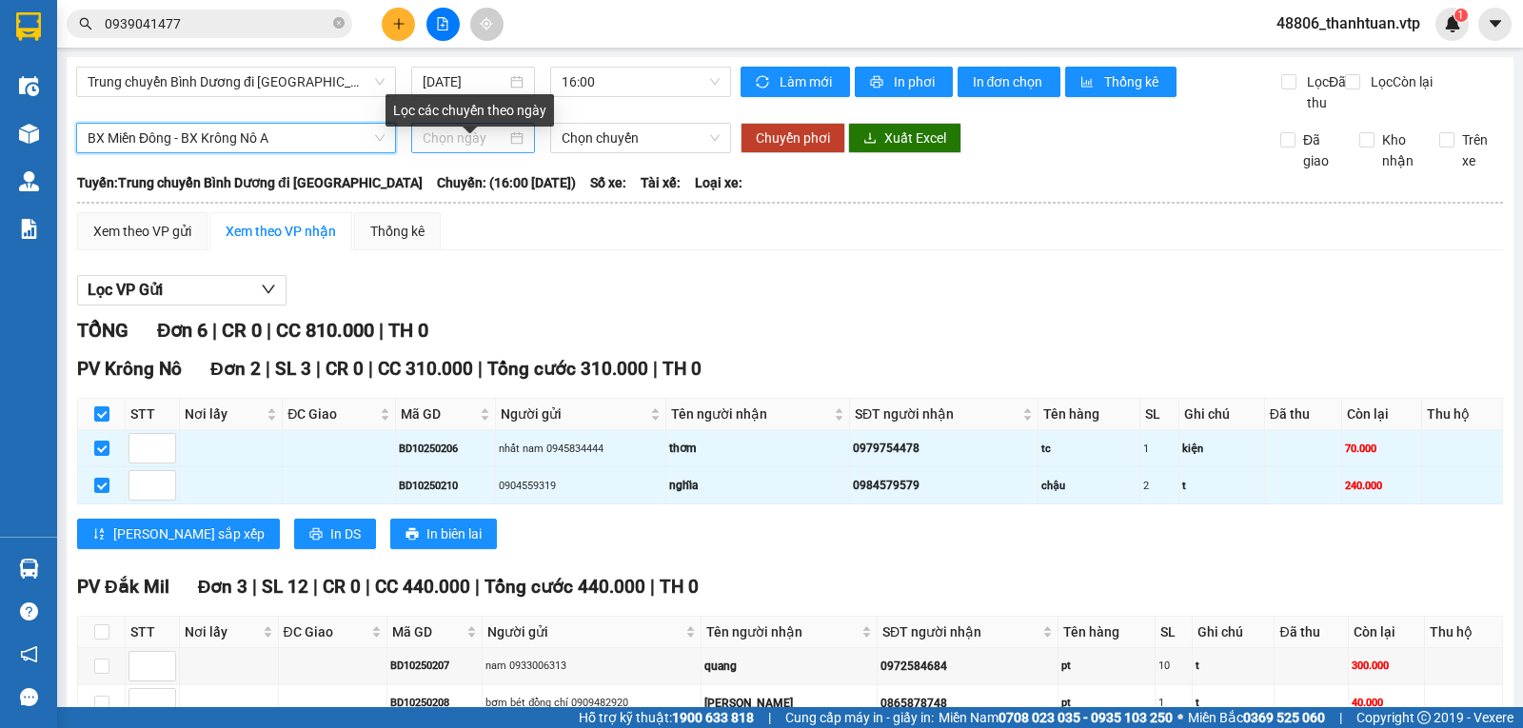
click at [511, 148] on div at bounding box center [474, 138] width 102 height 21
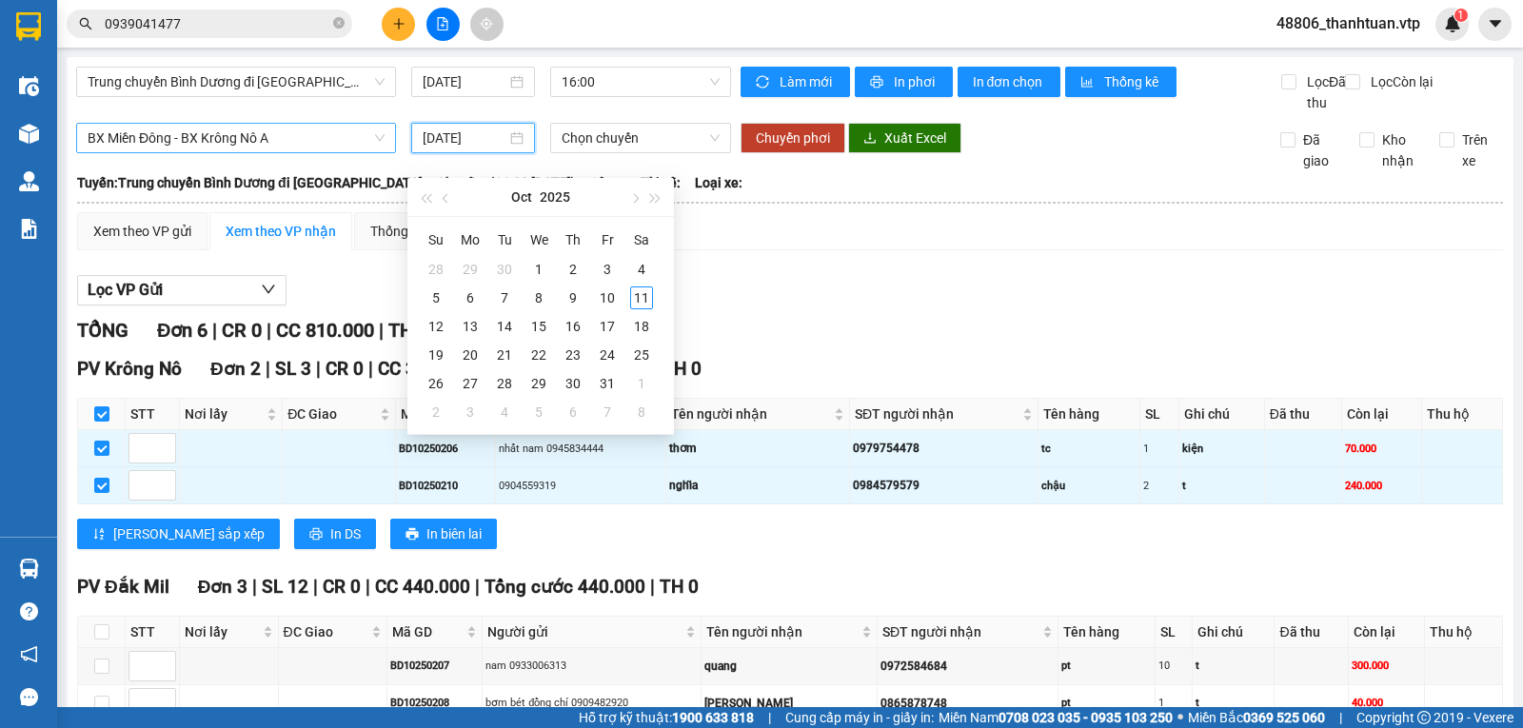
type input "25/10/2025"
type input "11/10/2025"
click at [639, 296] on div "11" at bounding box center [641, 297] width 23 height 23
type input "11/10/2025"
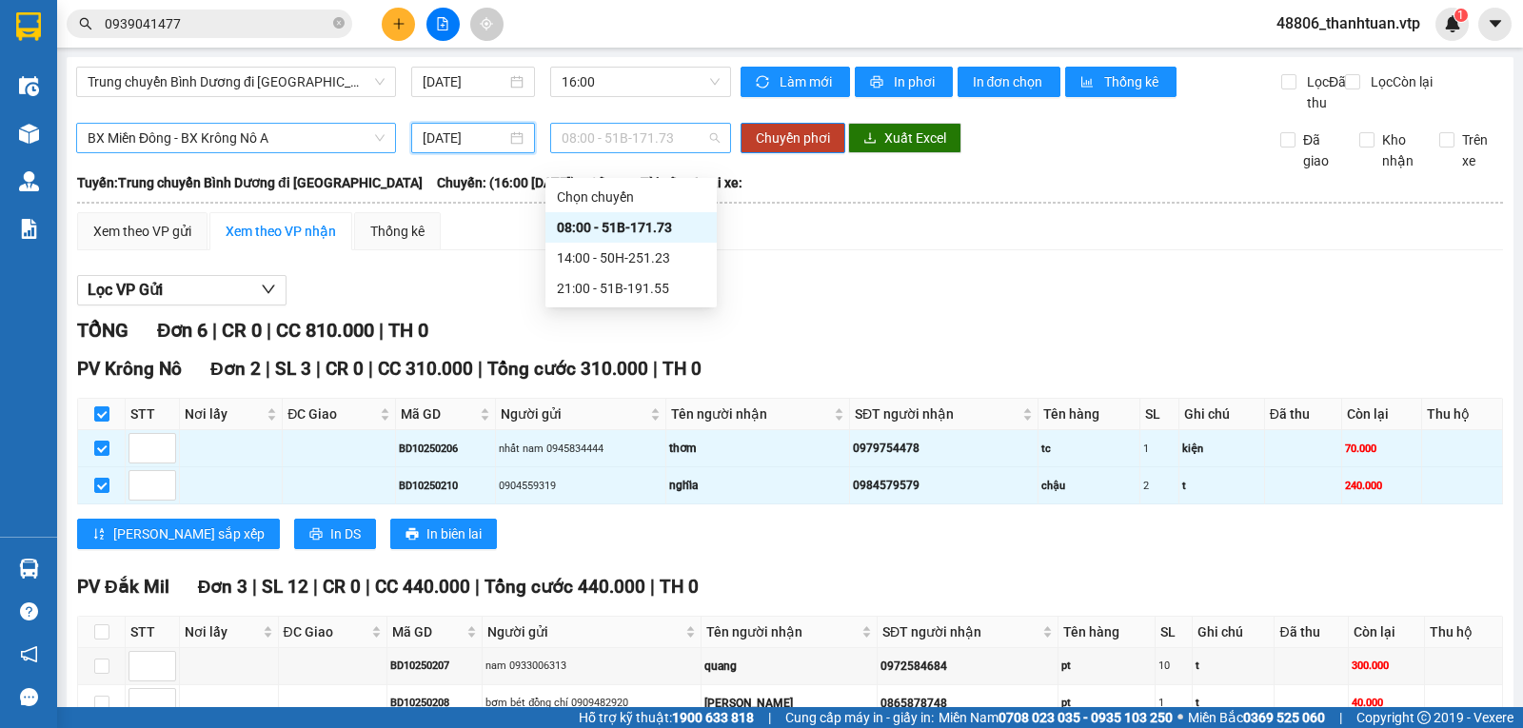
click at [600, 152] on span "08:00 - 51B-171.73" at bounding box center [640, 138] width 157 height 29
click at [600, 286] on div "21:00 - 51B-191.55" at bounding box center [631, 288] width 148 height 21
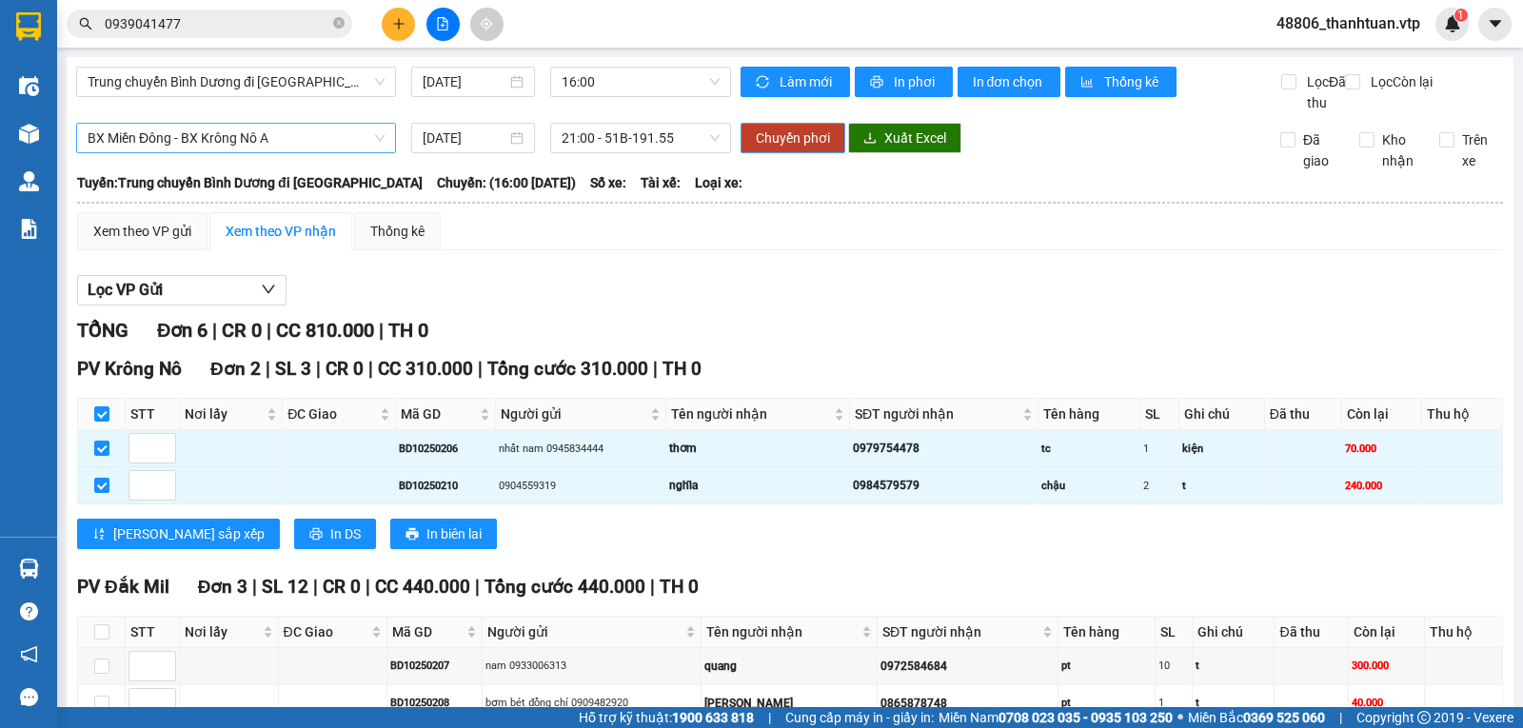
click at [765, 148] on span "Chuyển phơi" at bounding box center [793, 138] width 74 height 21
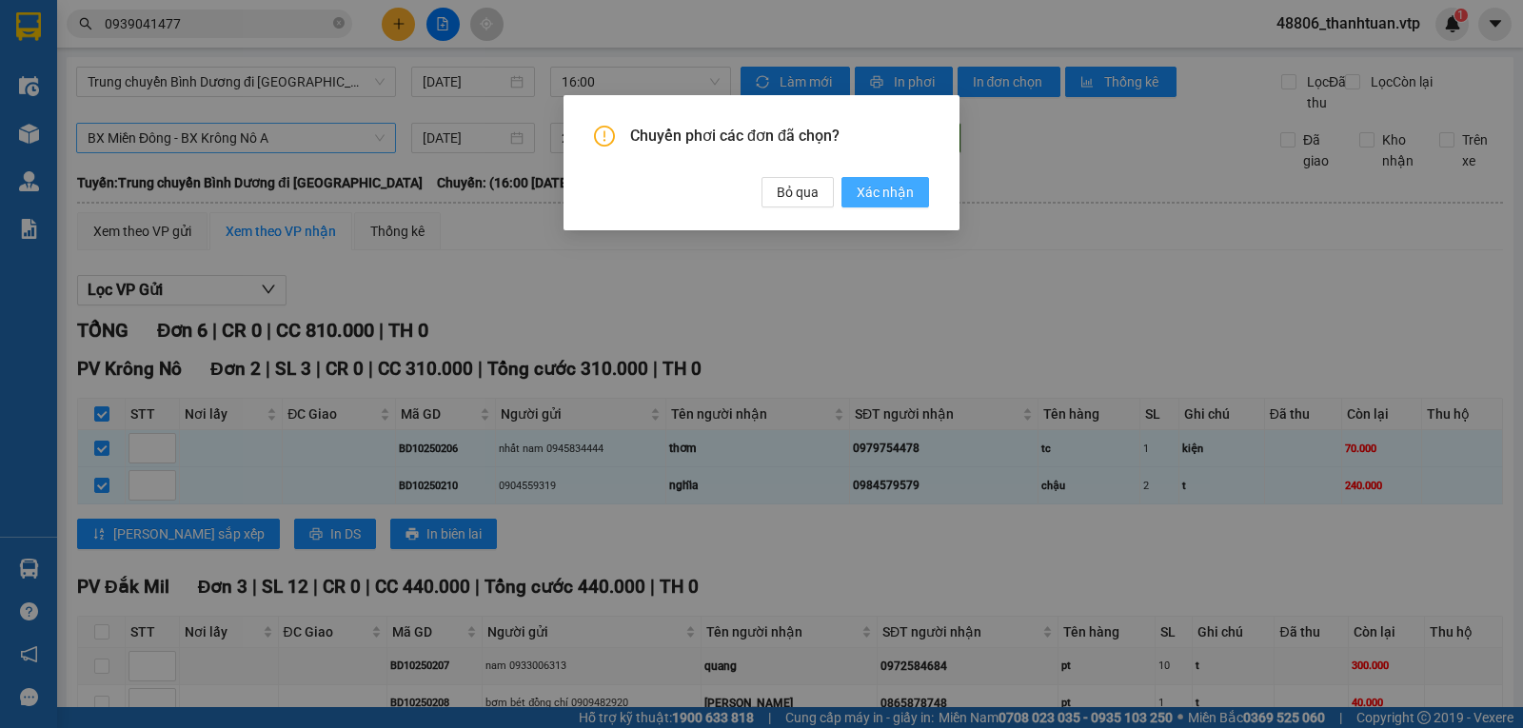
click at [893, 199] on span "Xác nhận" at bounding box center [885, 192] width 57 height 21
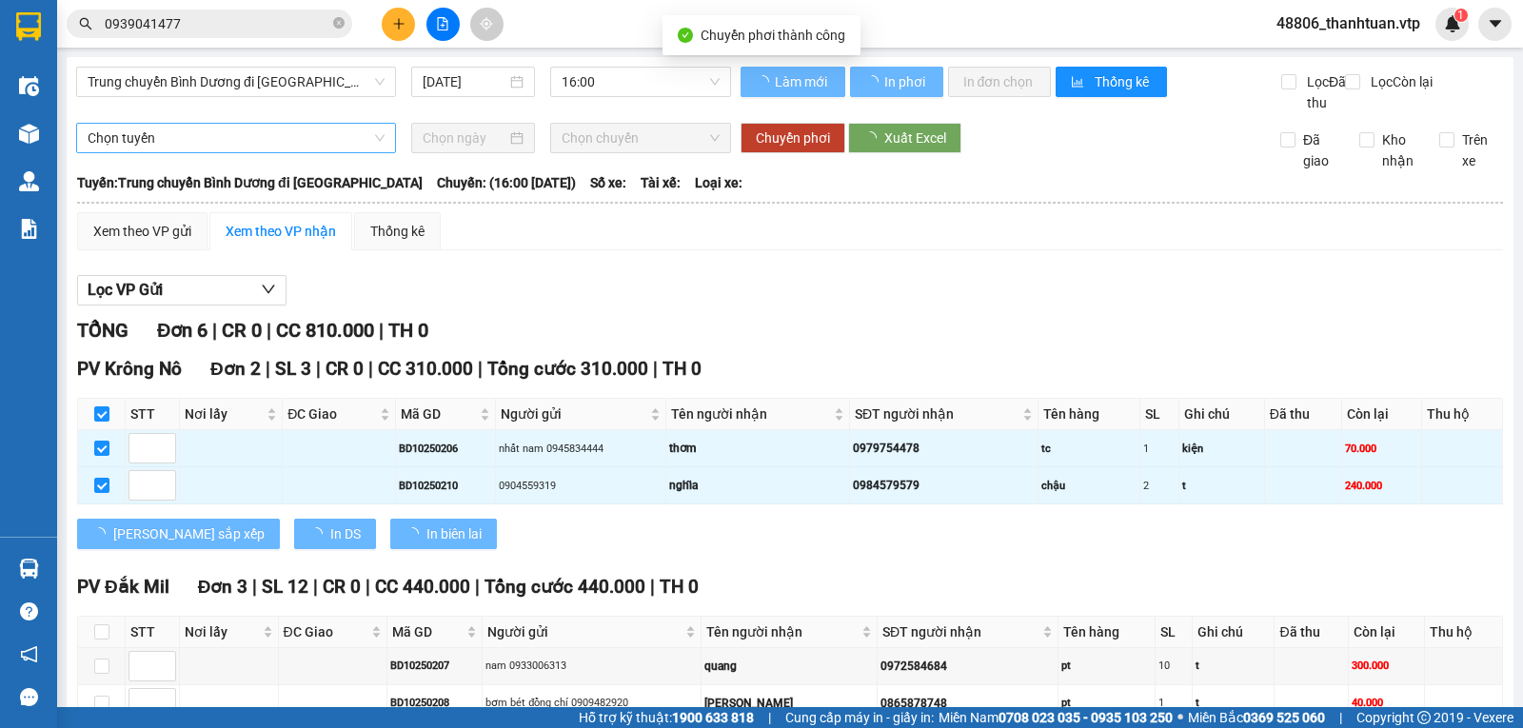
checkbox input "false"
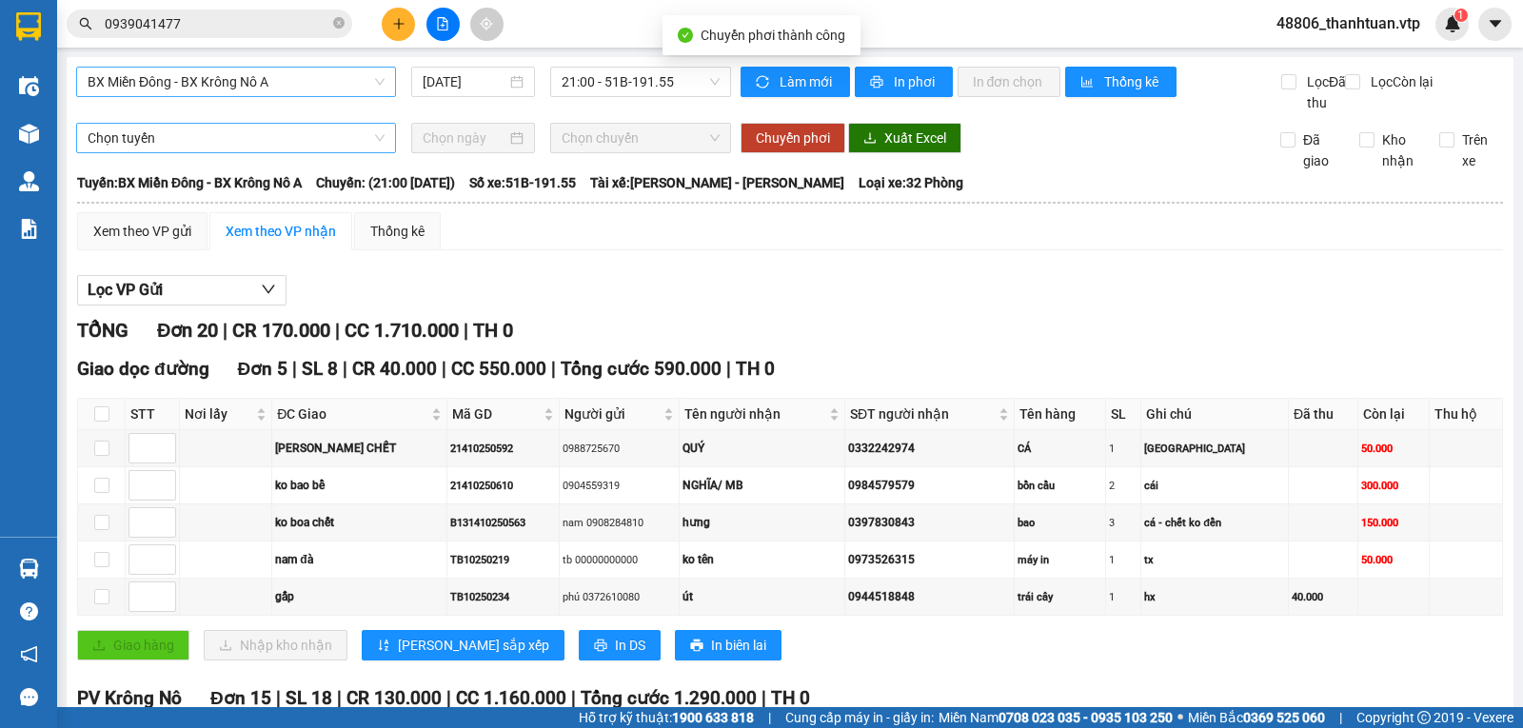
drag, startPoint x: 183, startPoint y: 78, endPoint x: 198, endPoint y: 102, distance: 28.2
click at [183, 79] on span "BX Miền Đông - BX Krông Nô A" at bounding box center [236, 82] width 297 height 29
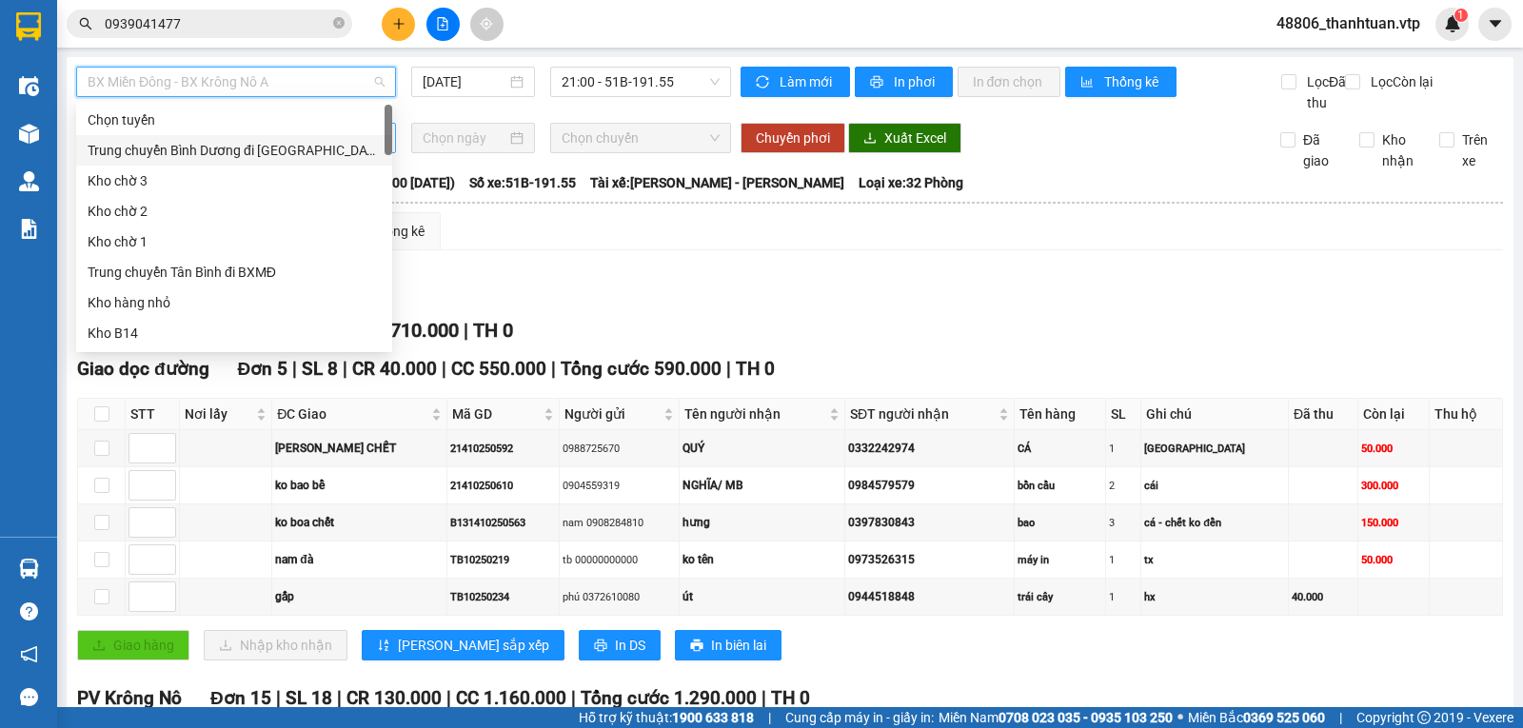
click at [207, 146] on div "Trung chuyển Bình Dương đi BXMĐ" at bounding box center [234, 150] width 293 height 21
type input "11/10/2025"
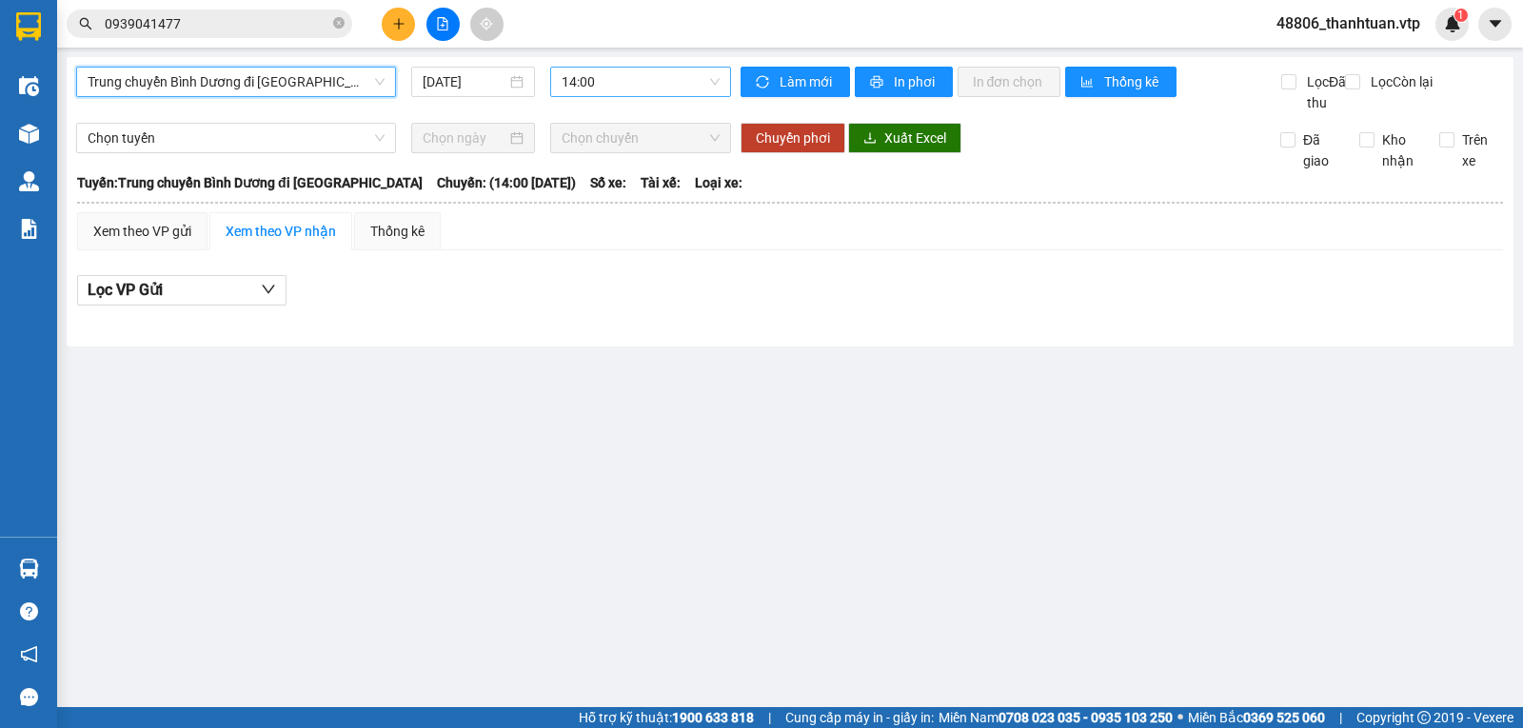
click at [598, 89] on span "14:00" at bounding box center [640, 82] width 157 height 29
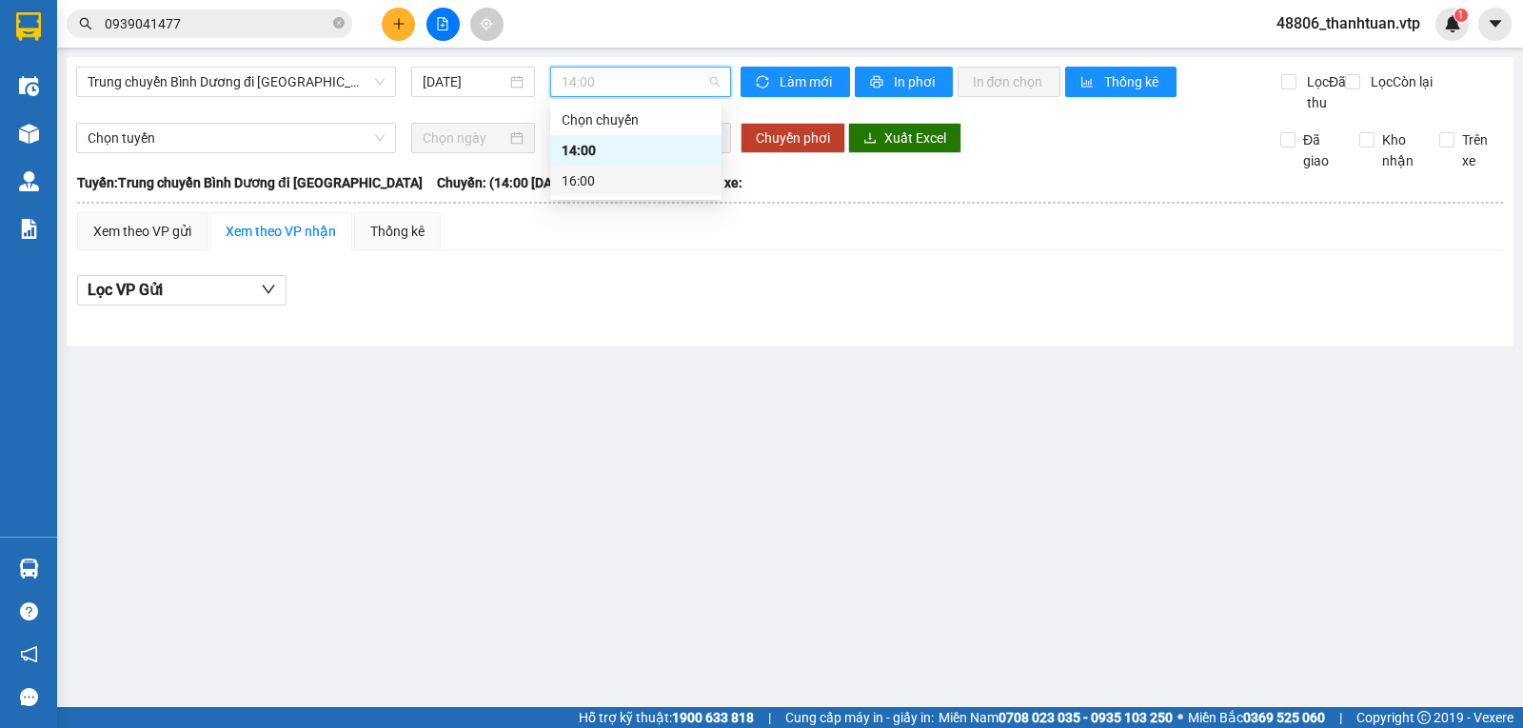
drag, startPoint x: 594, startPoint y: 174, endPoint x: 559, endPoint y: 189, distance: 38.4
click at [595, 175] on div "16:00" at bounding box center [636, 180] width 148 height 21
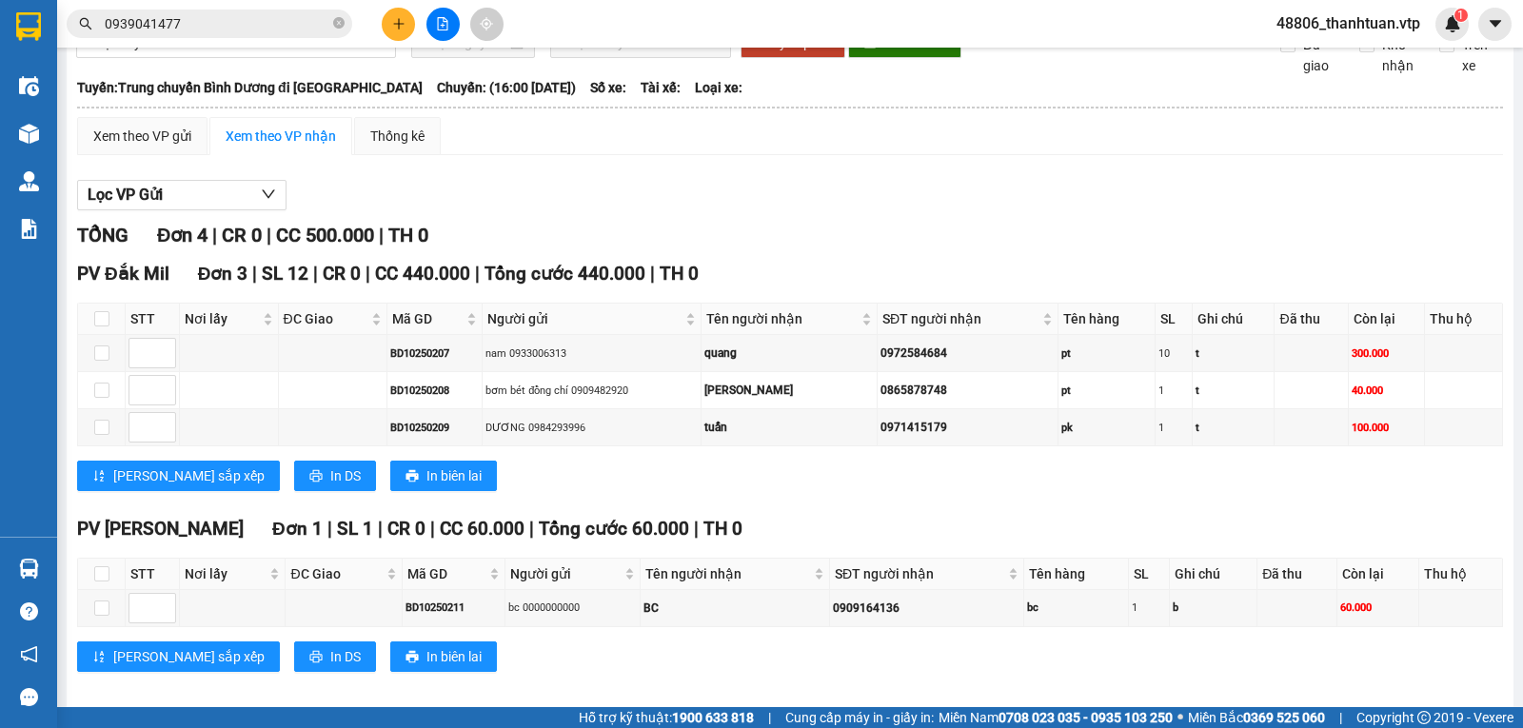
scroll to position [134, 0]
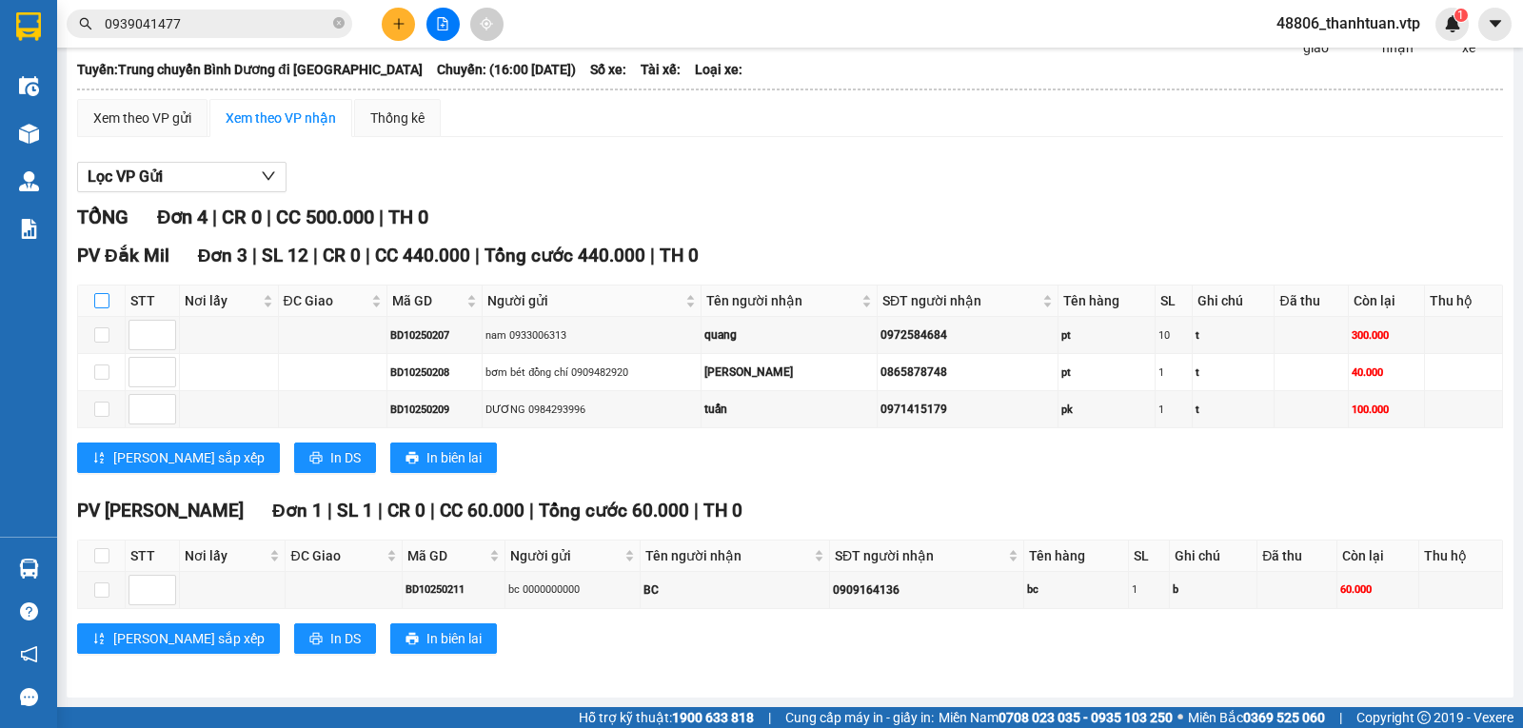
click at [104, 302] on input "checkbox" at bounding box center [101, 300] width 15 height 15
checkbox input "true"
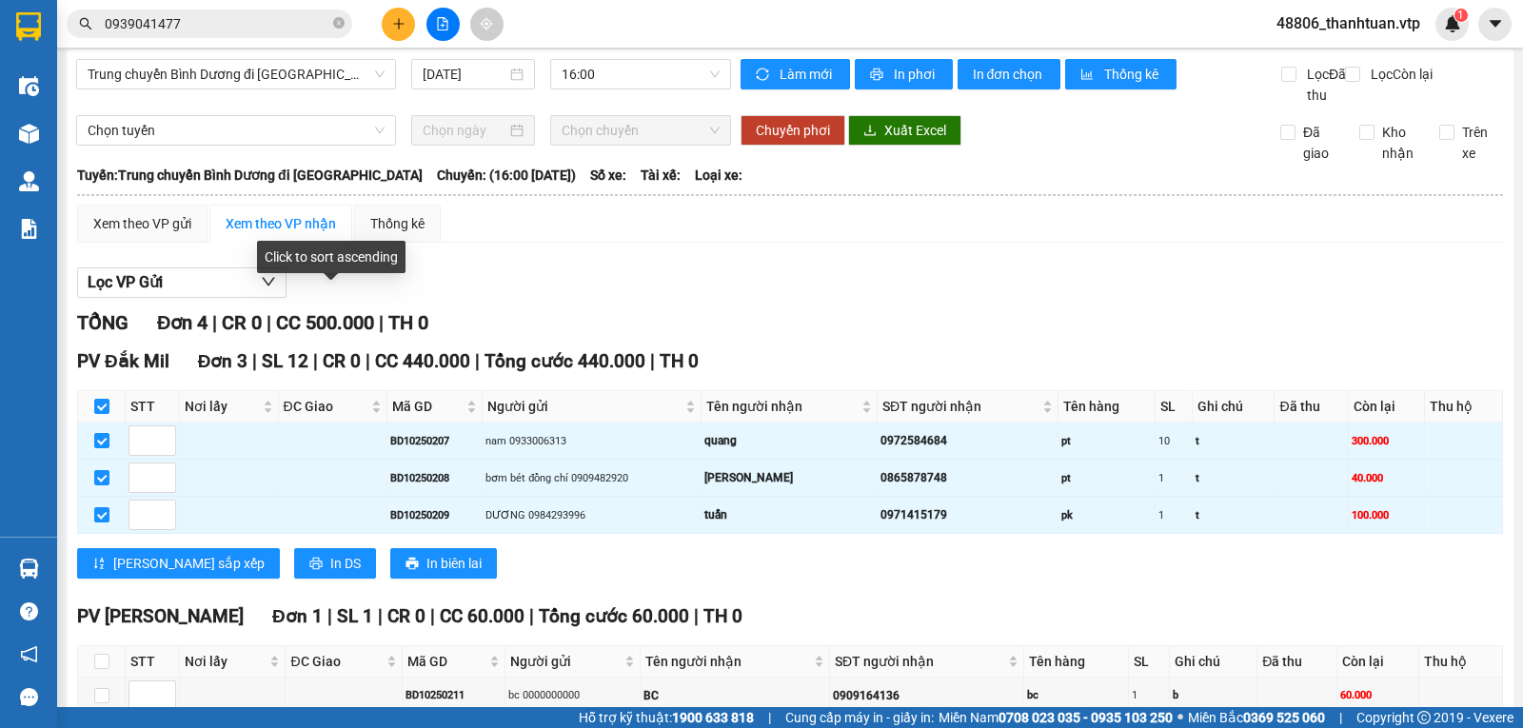
scroll to position [0, 0]
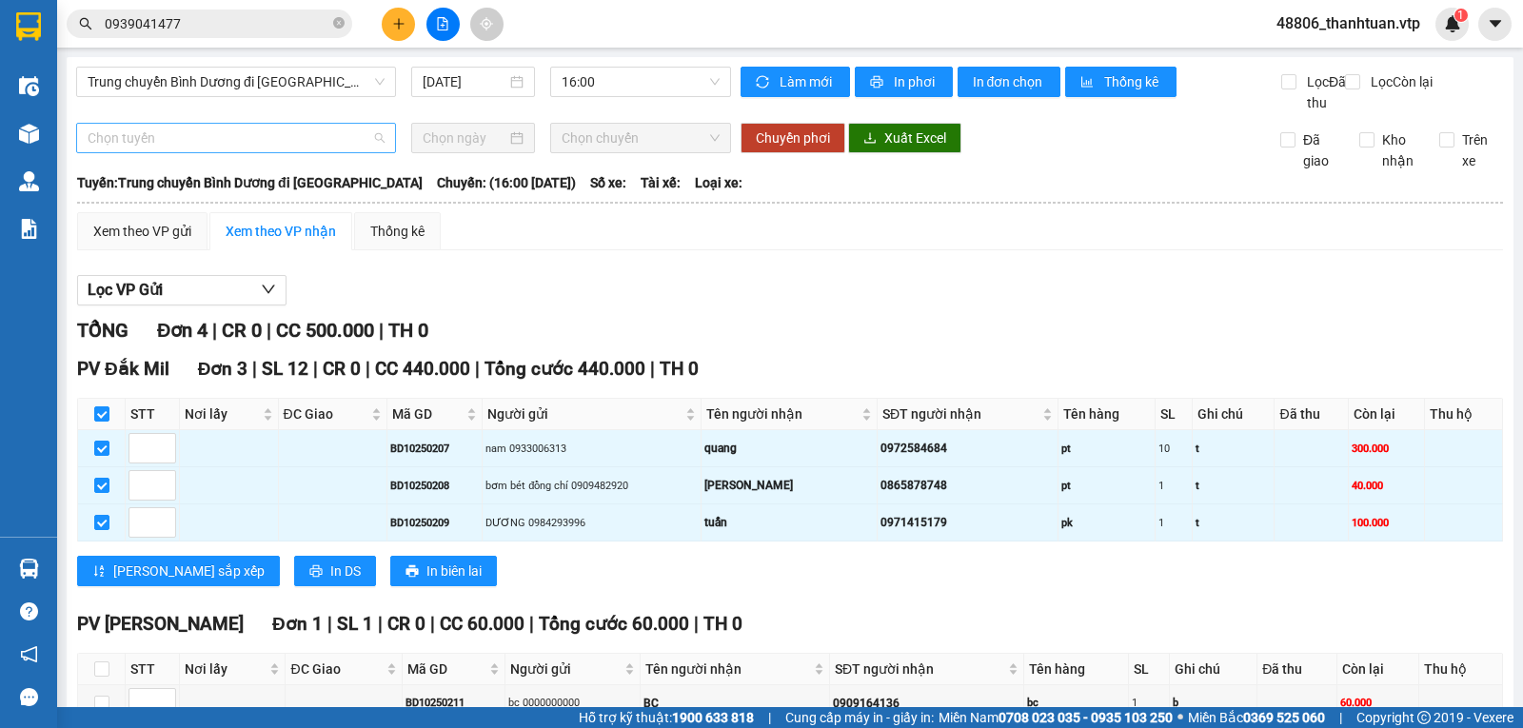
click at [338, 152] on span "Chọn tuyến" at bounding box center [236, 138] width 297 height 29
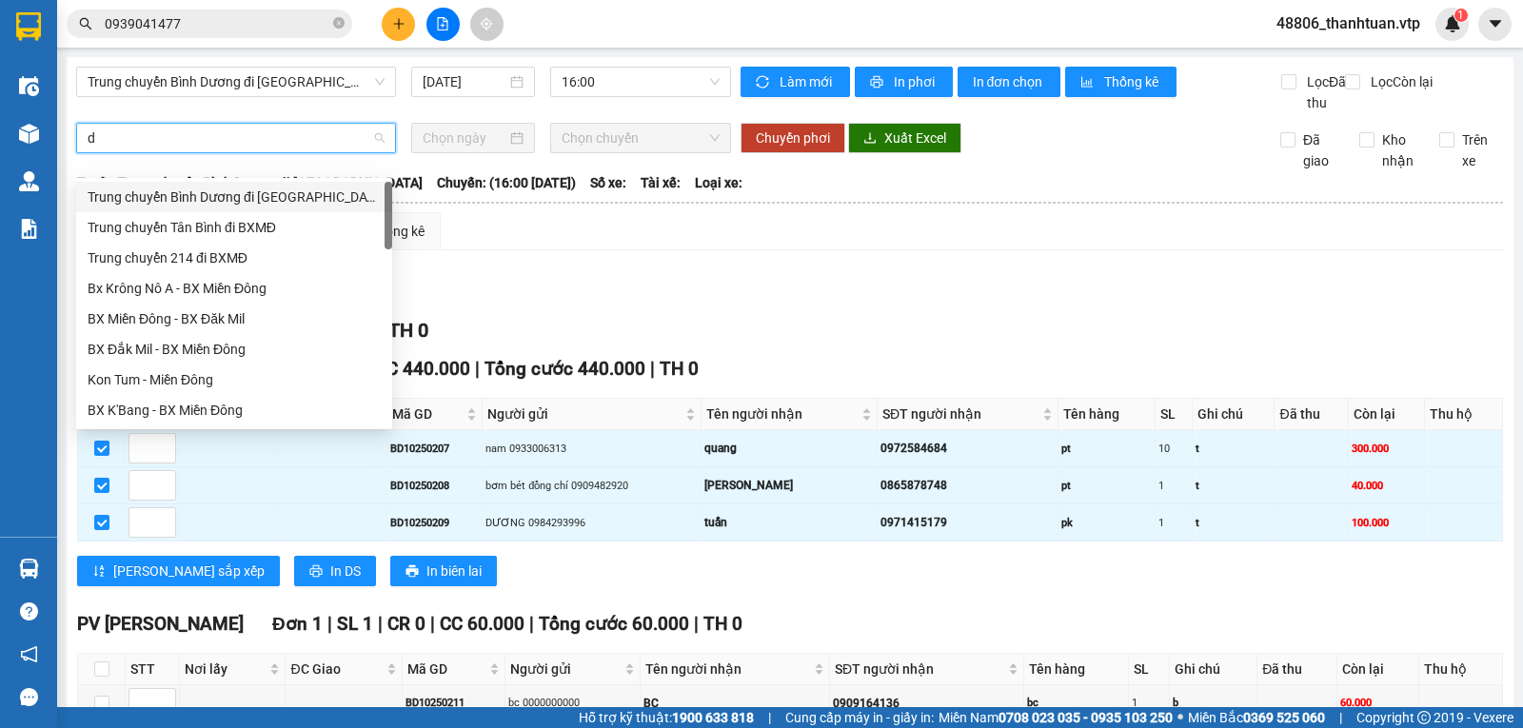
type input "dm"
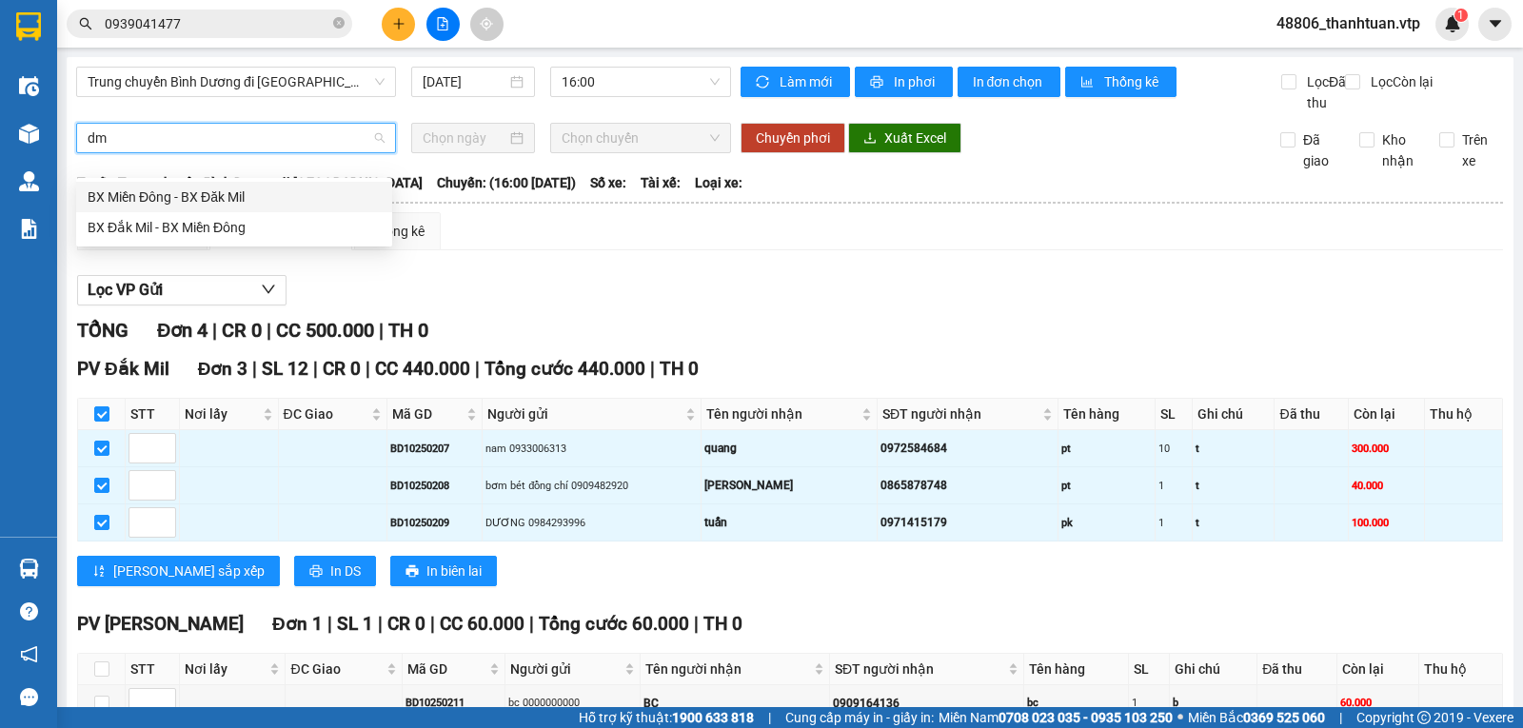
click at [217, 198] on div "BX Miền Đông - BX Đăk Mil" at bounding box center [234, 197] width 293 height 21
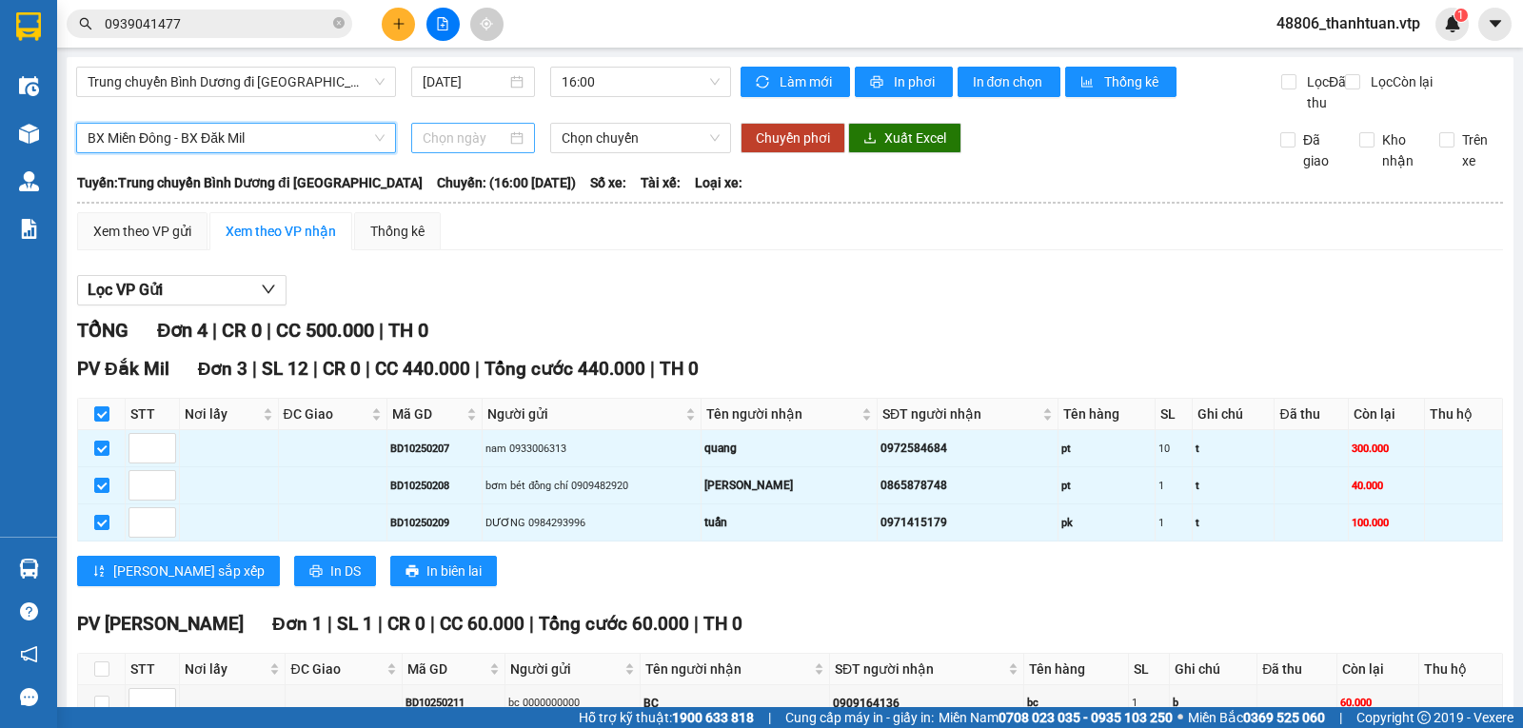
click at [484, 148] on input at bounding box center [465, 138] width 85 height 21
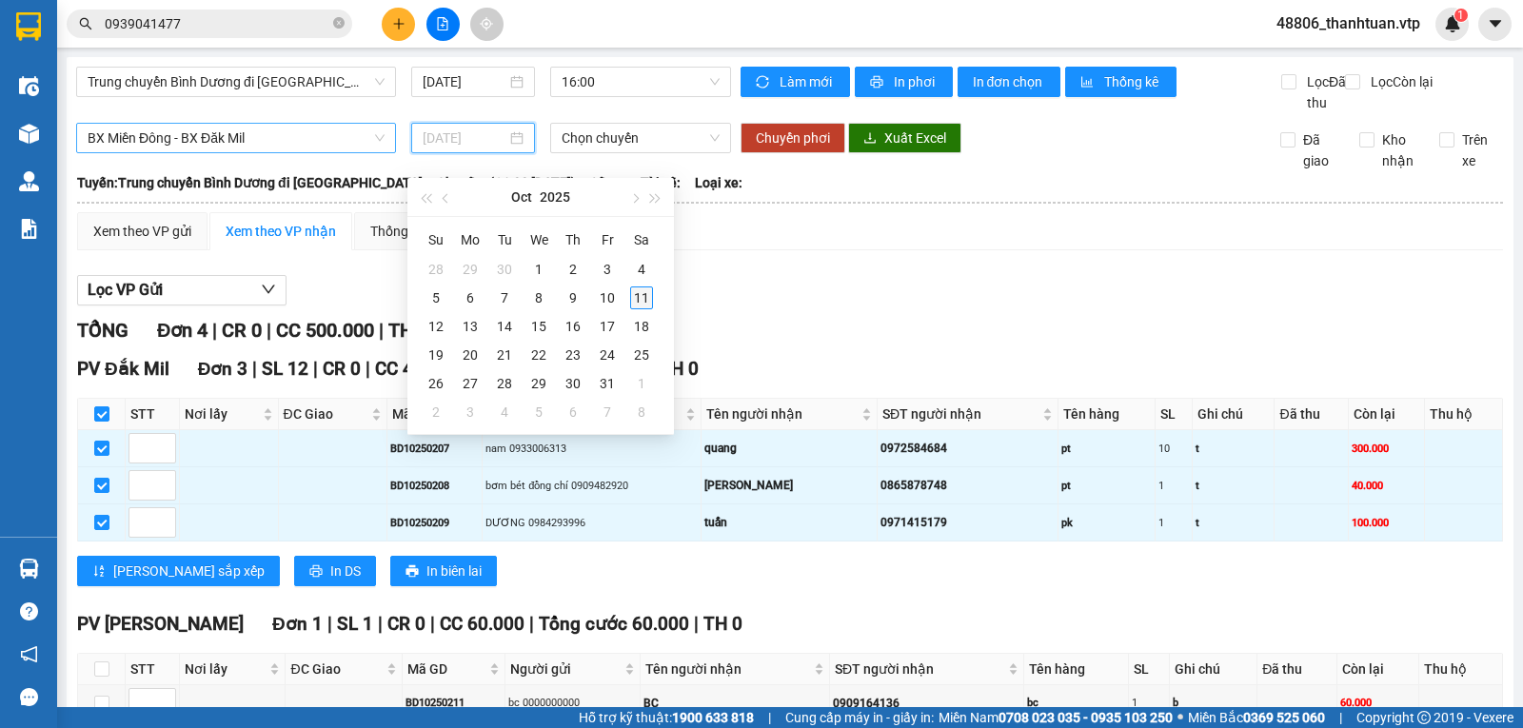
type input "11/10/2025"
click at [641, 291] on div "11" at bounding box center [641, 297] width 23 height 23
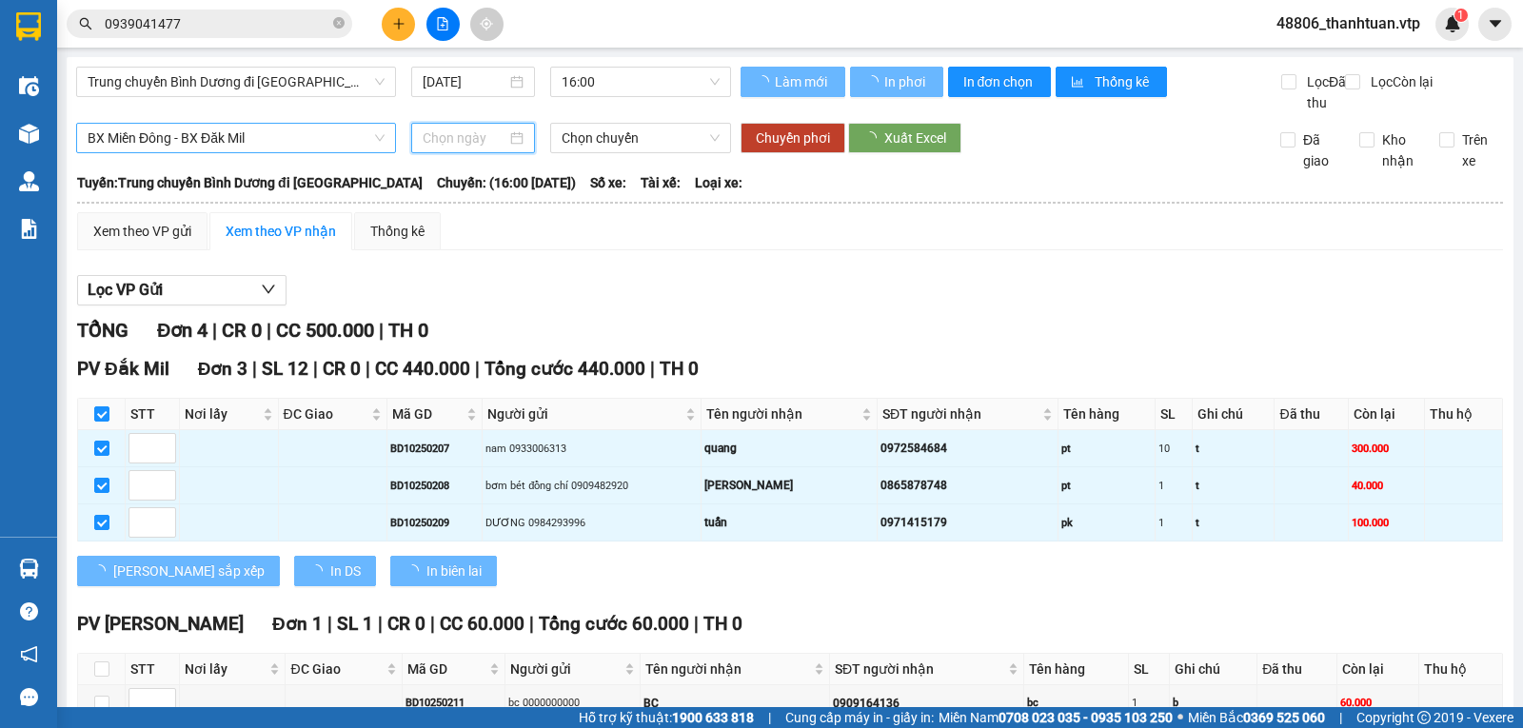
type input "11/10/2025"
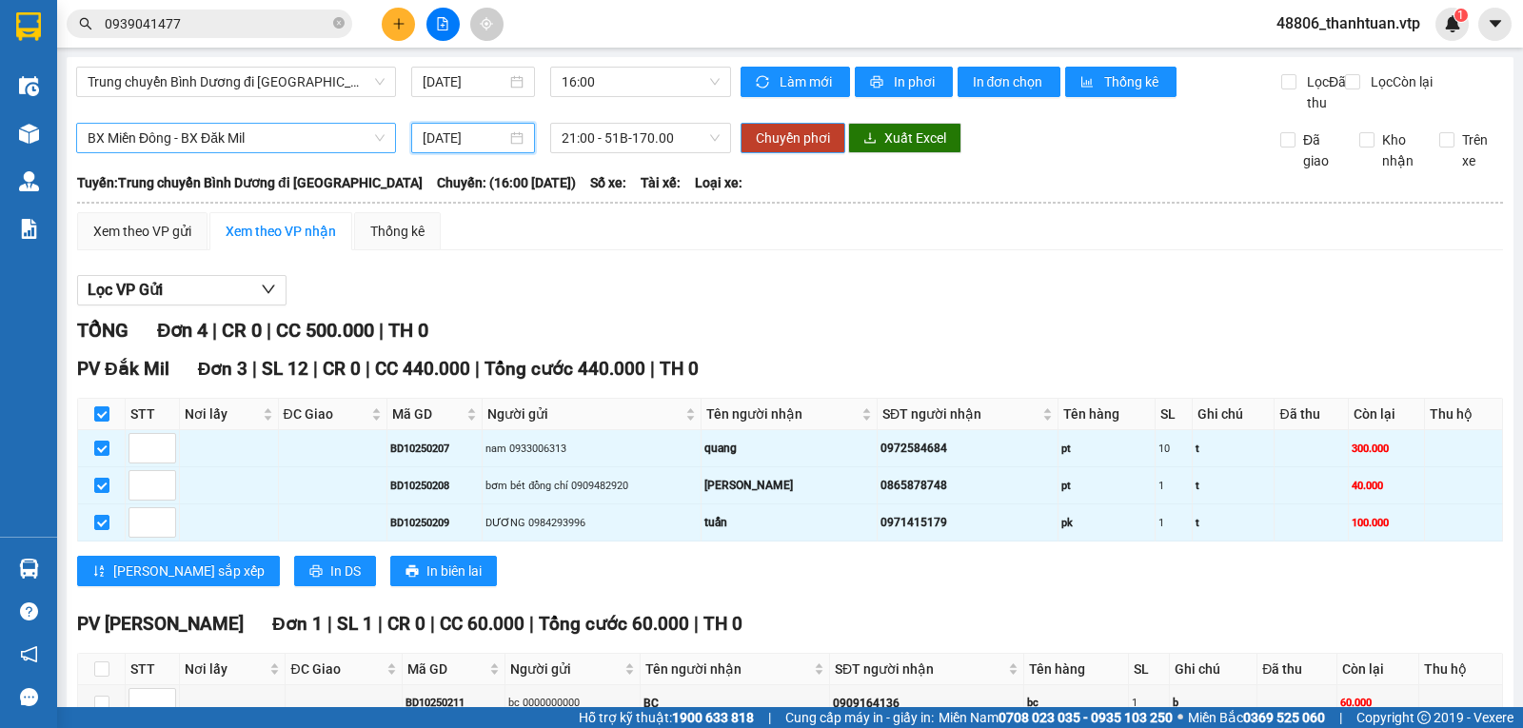
click at [790, 148] on span "Chuyển phơi" at bounding box center [793, 138] width 74 height 21
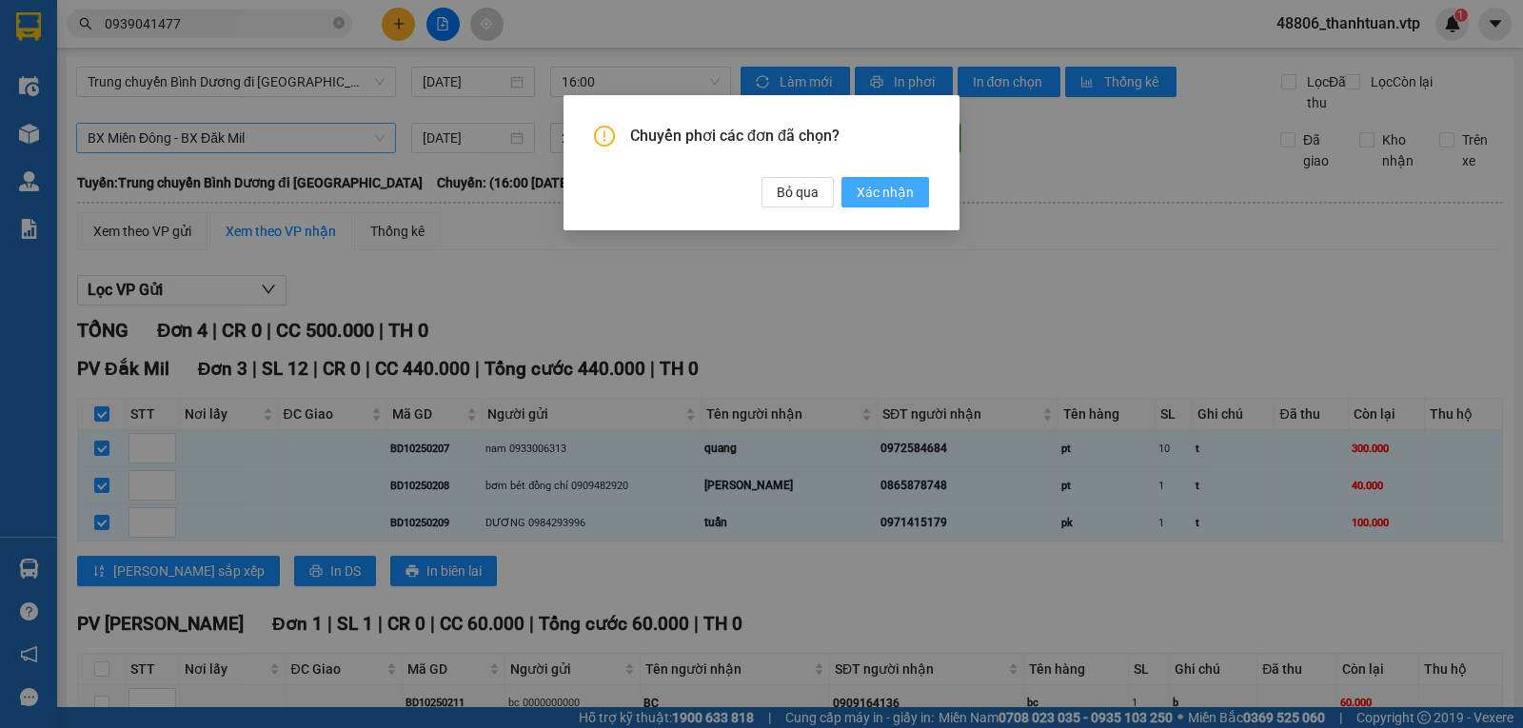
click at [868, 187] on span "Xác nhận" at bounding box center [885, 192] width 57 height 21
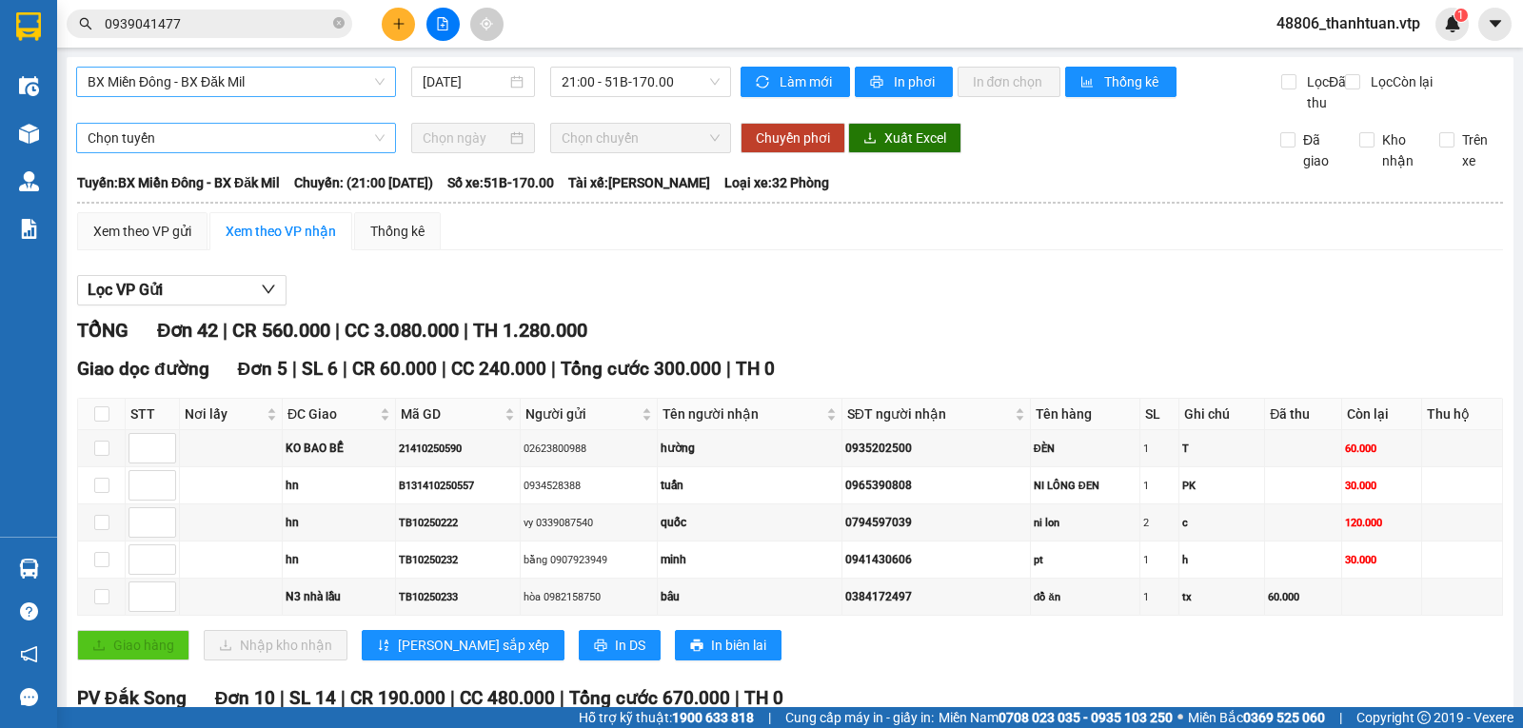
click at [236, 85] on span "BX Miền Đông - BX Đăk Mil" at bounding box center [236, 82] width 297 height 29
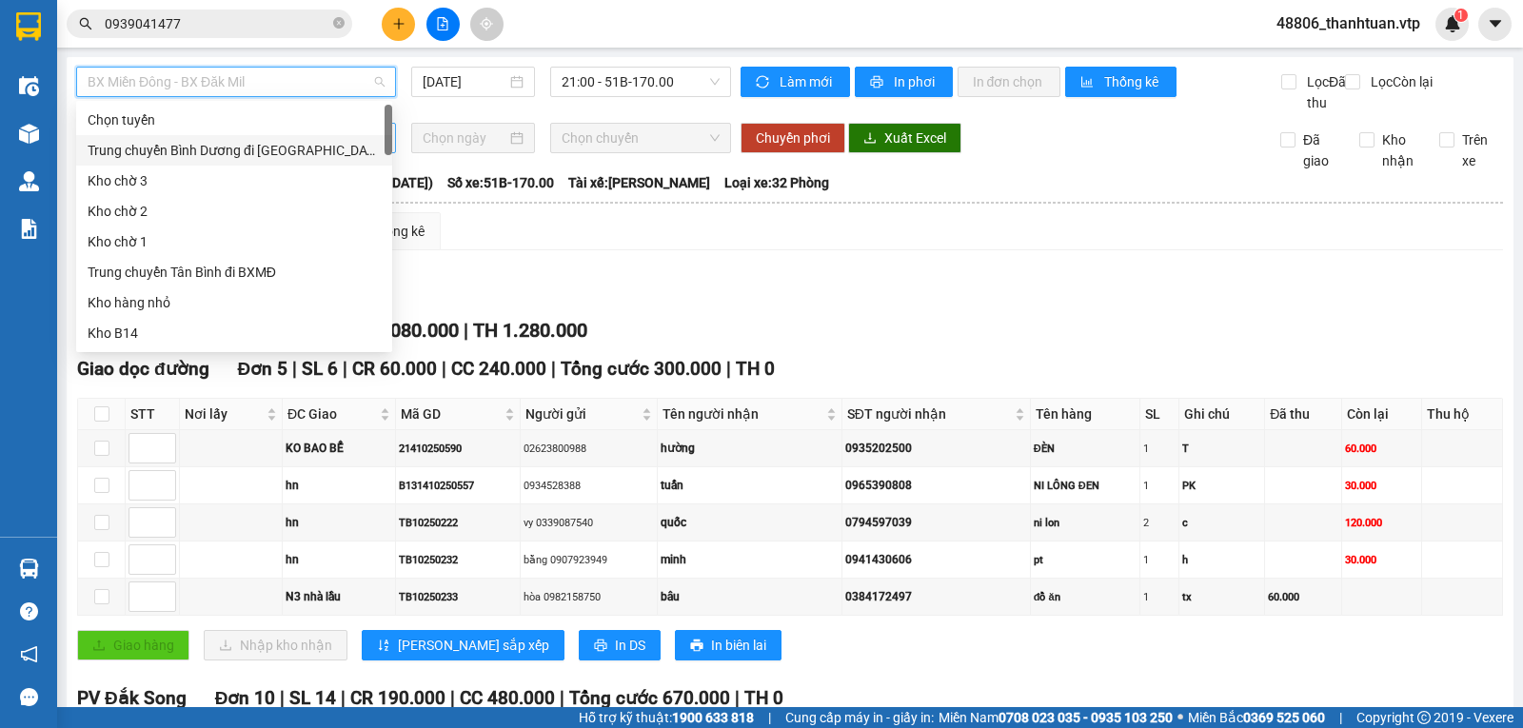
click at [210, 149] on div "Trung chuyển Bình Dương đi BXMĐ" at bounding box center [234, 150] width 293 height 21
type input "11/10/2025"
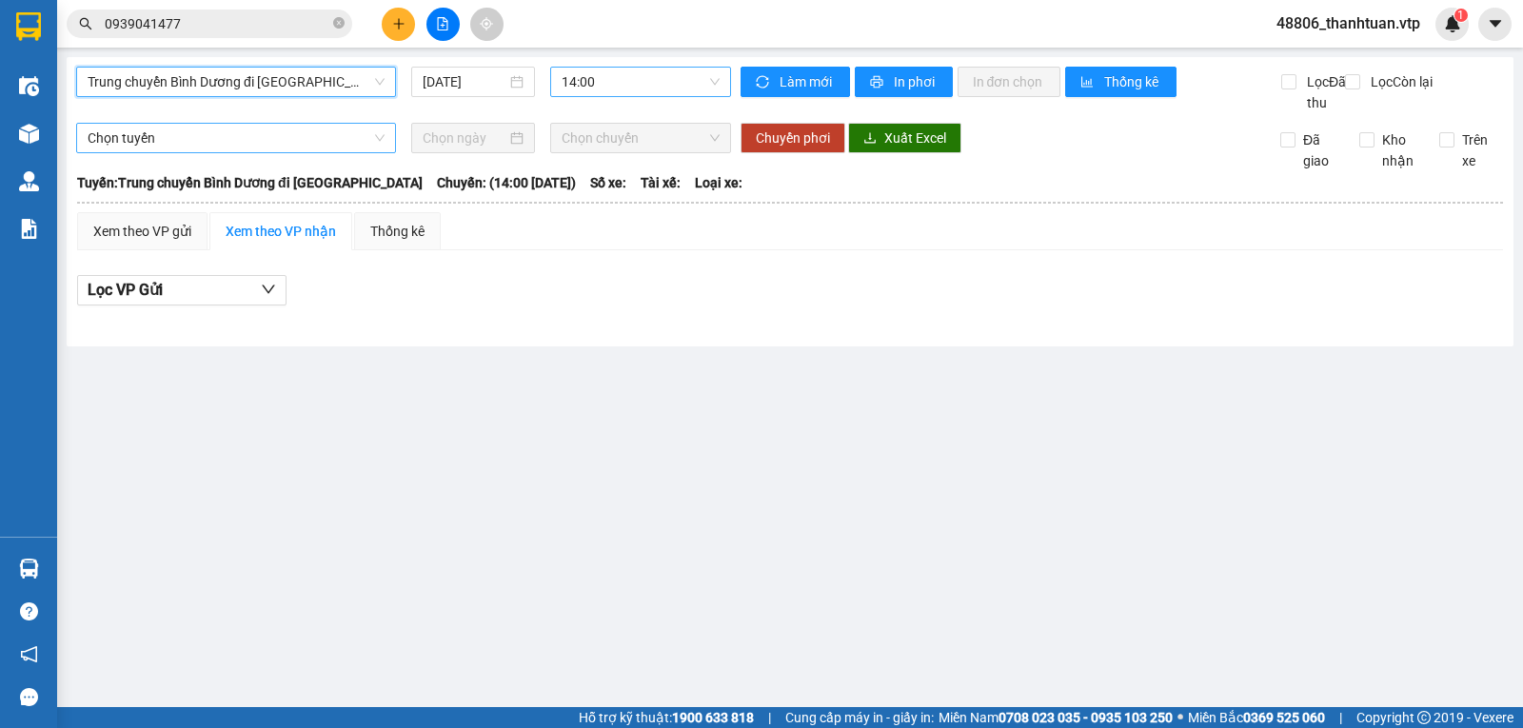
click at [599, 83] on span "14:00" at bounding box center [640, 82] width 157 height 29
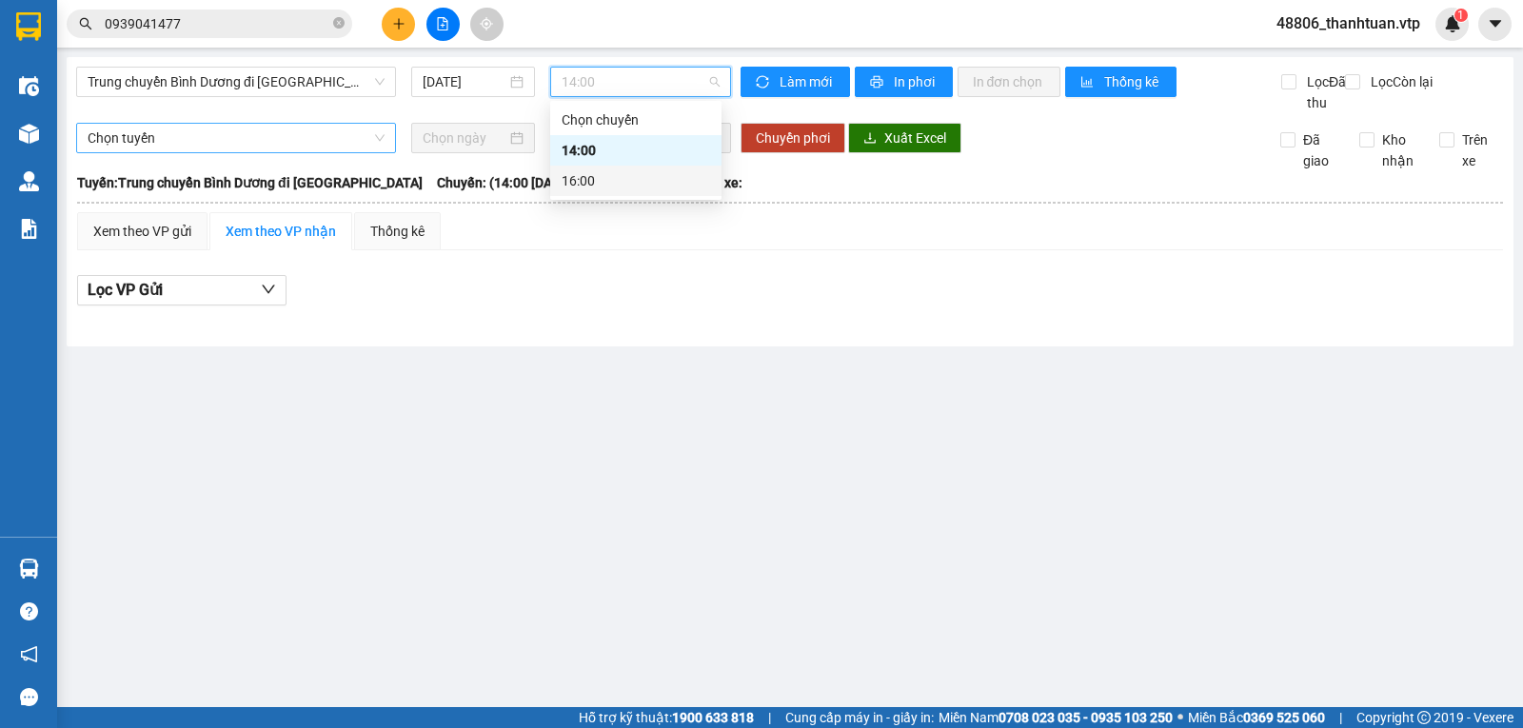
click at [599, 186] on div "16:00" at bounding box center [636, 180] width 148 height 21
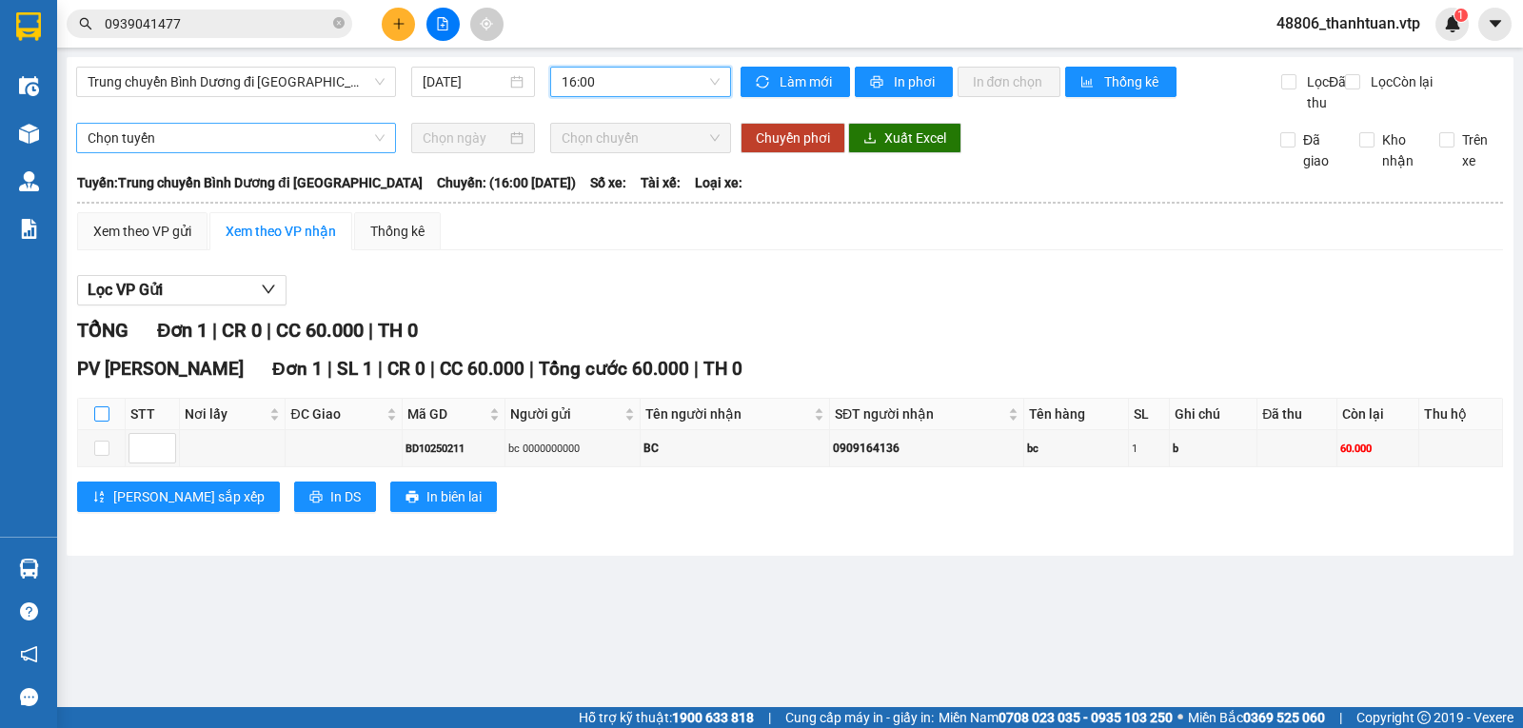
click at [101, 422] on input "checkbox" at bounding box center [101, 413] width 15 height 15
checkbox input "true"
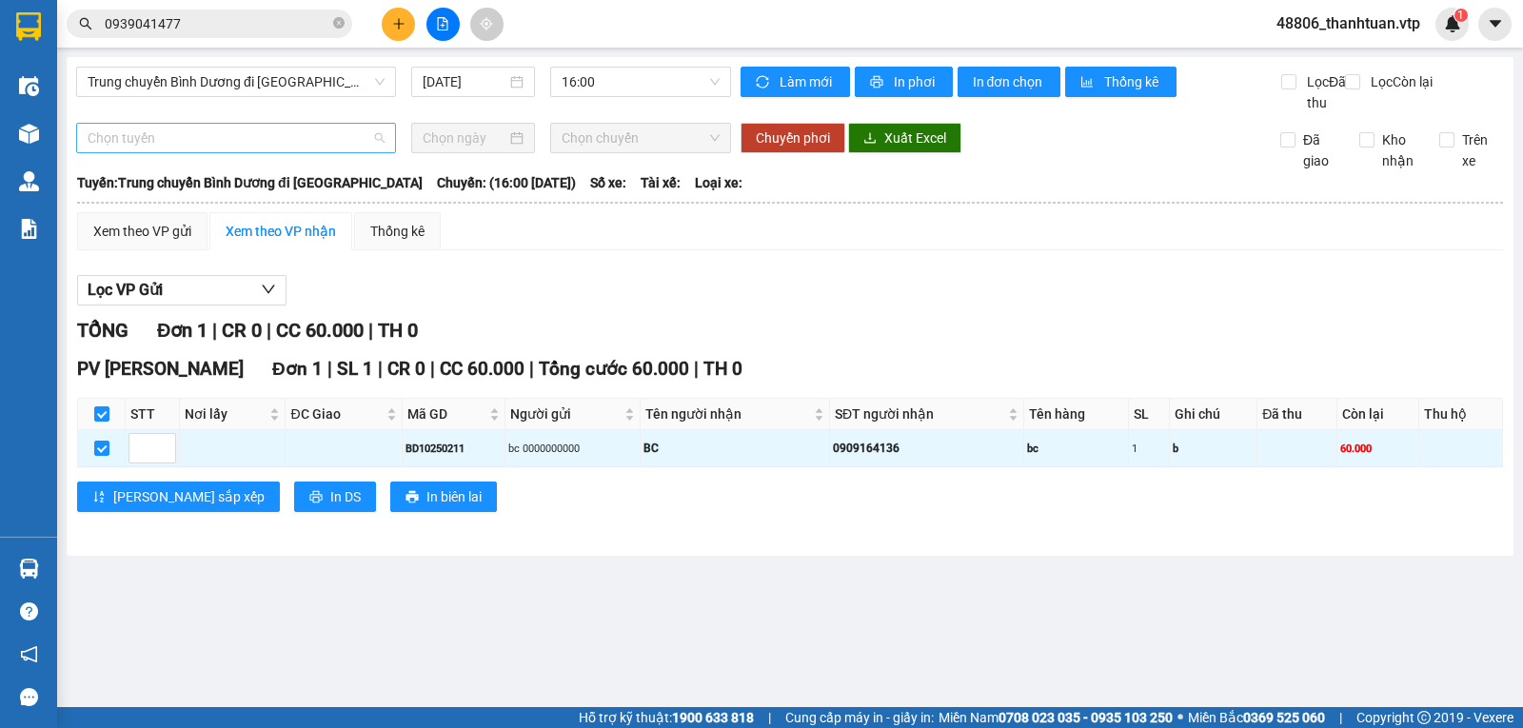
click at [318, 152] on span "Chọn tuyến" at bounding box center [236, 138] width 297 height 29
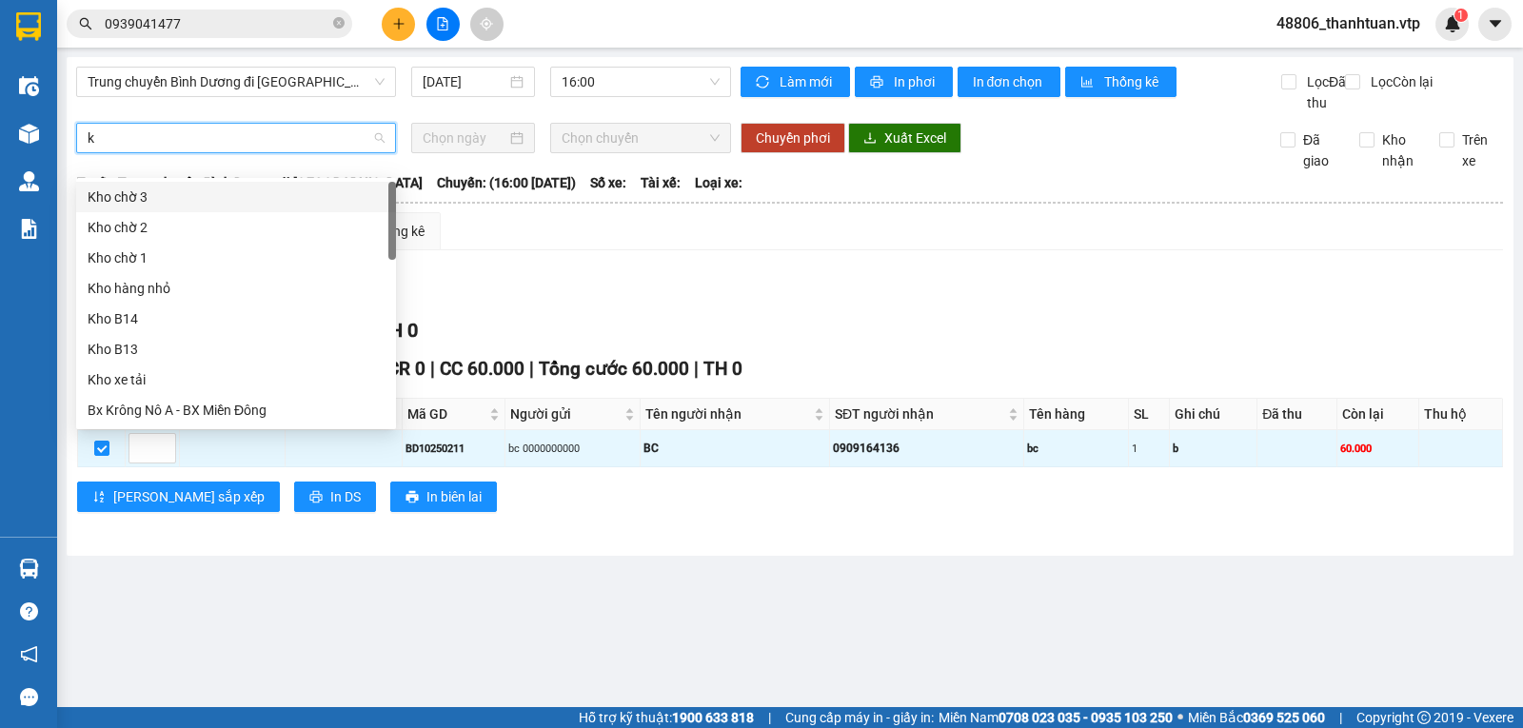
type input "kn"
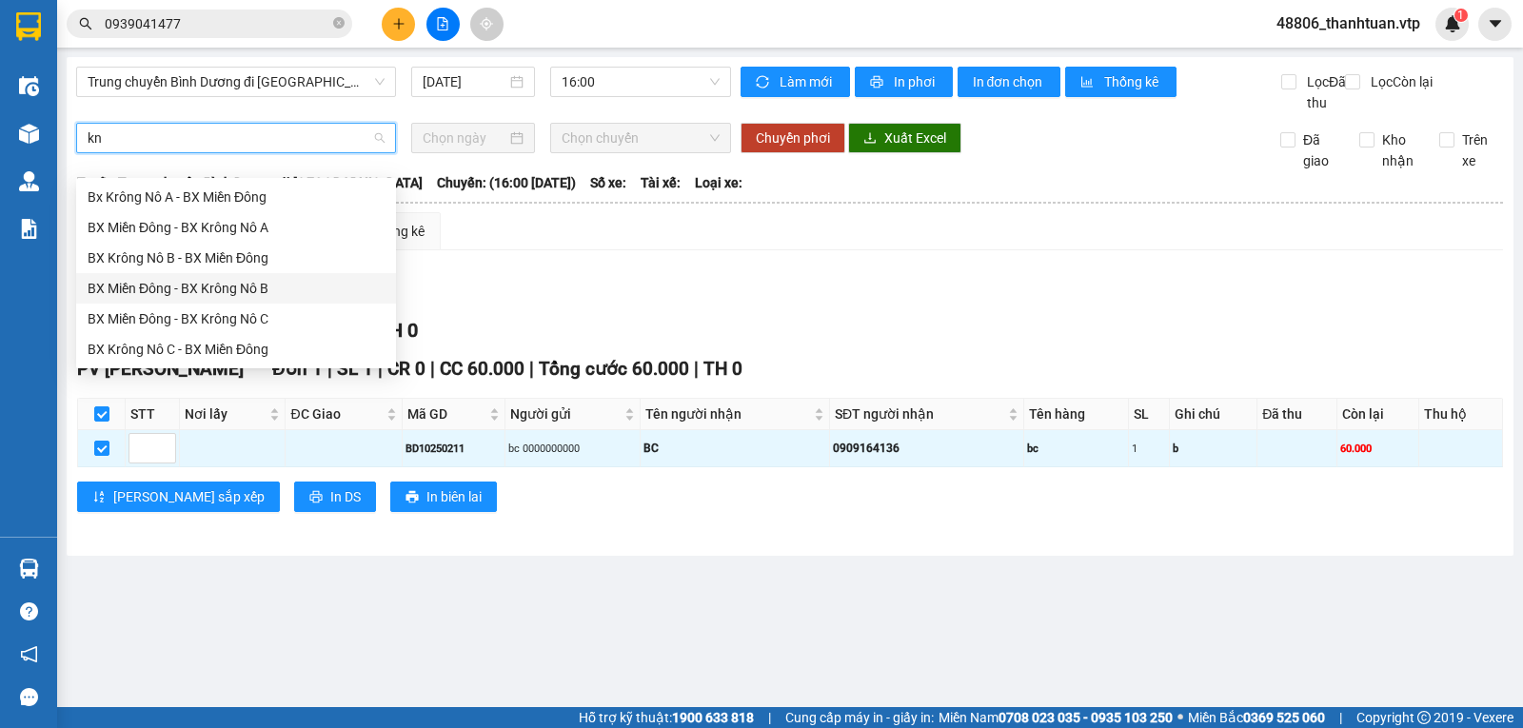
click at [253, 286] on div "BX Miền Đông - BX Krông Nô B" at bounding box center [236, 288] width 297 height 21
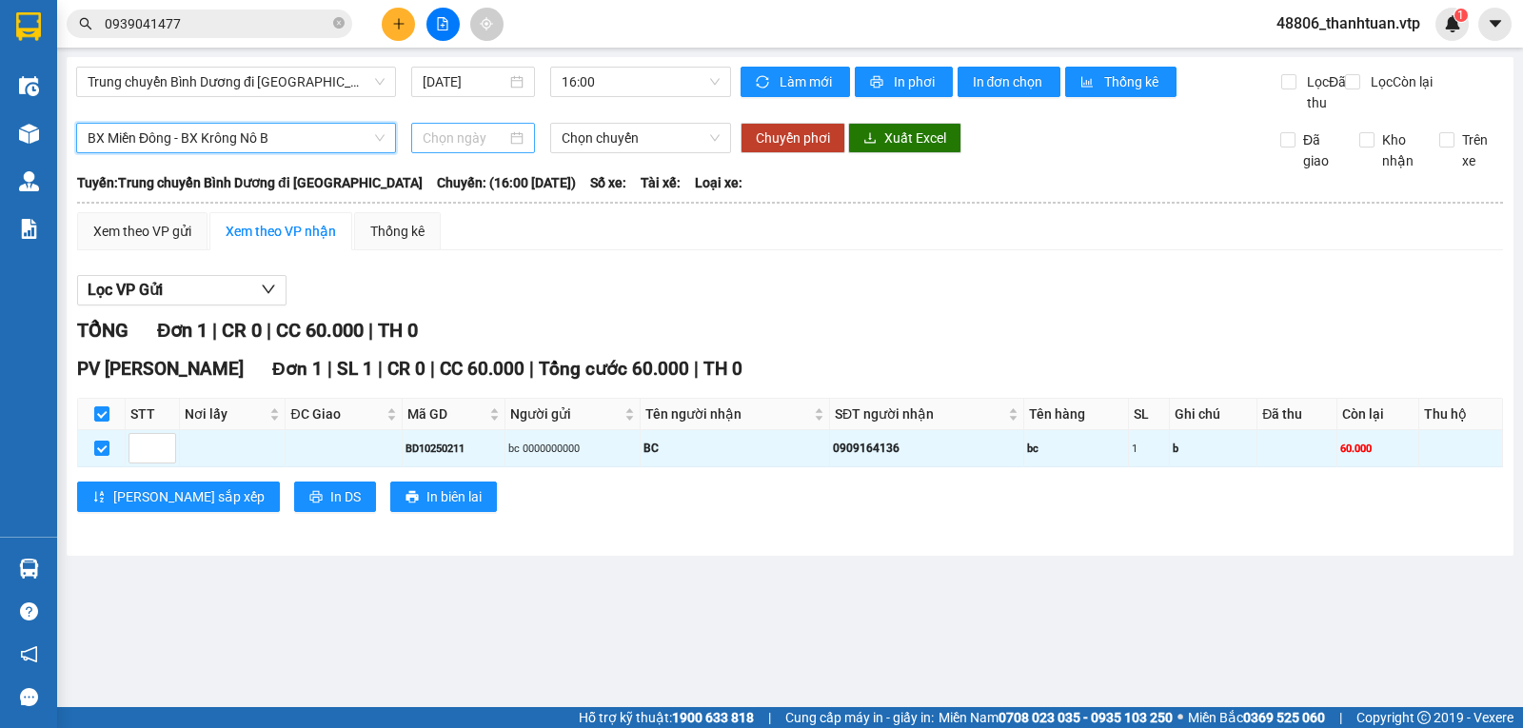
click at [522, 148] on div at bounding box center [474, 138] width 102 height 21
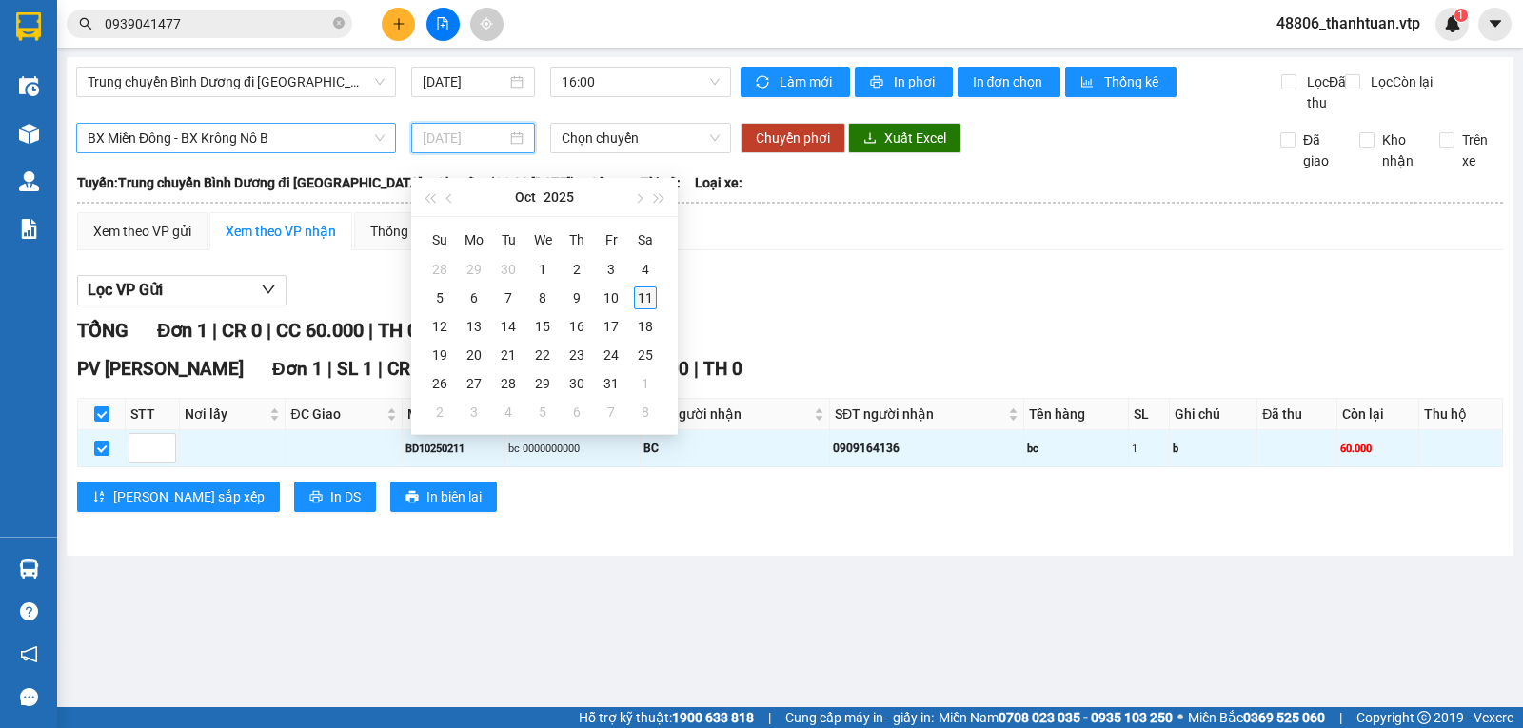
type input "11/10/2025"
click at [641, 293] on div "11" at bounding box center [645, 297] width 23 height 23
type input "11/10/2025"
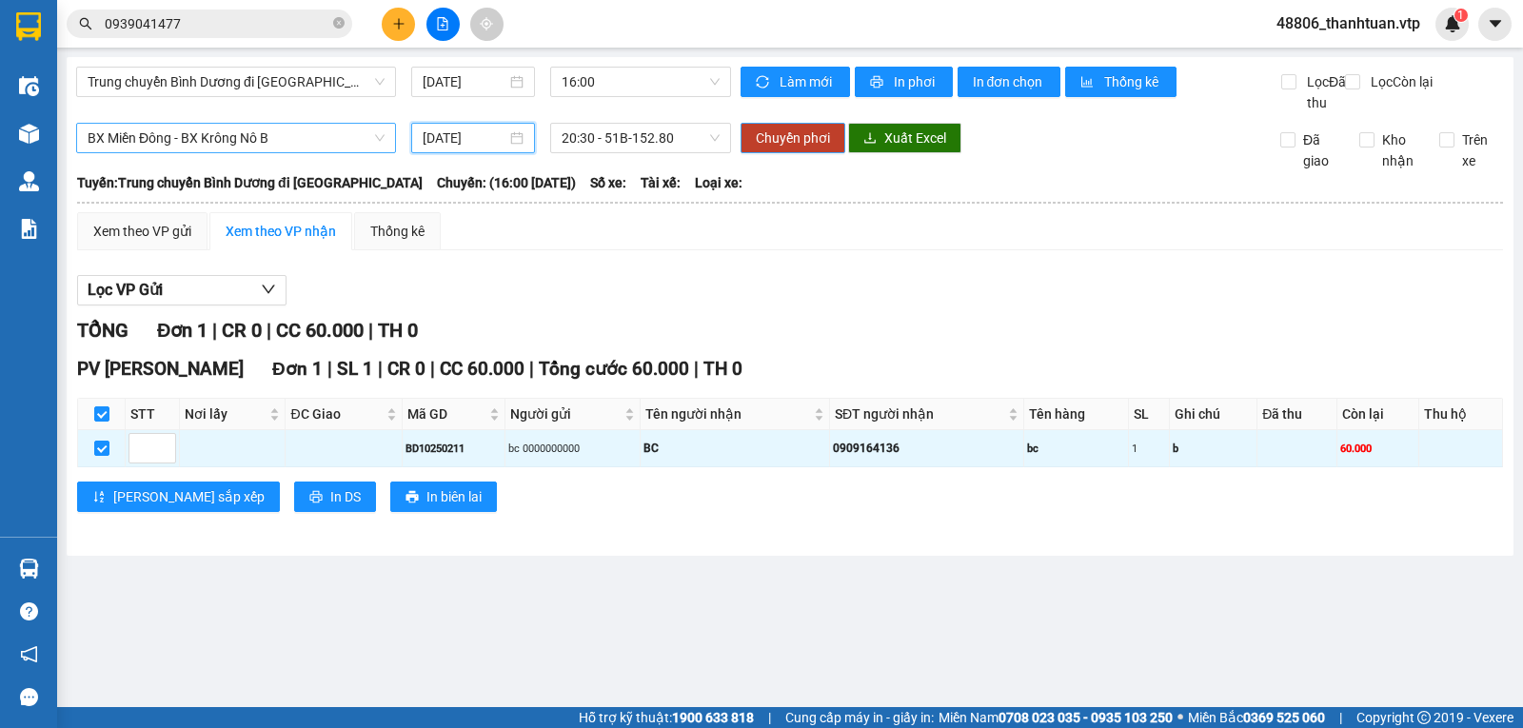
click at [804, 148] on span "Chuyển phơi" at bounding box center [793, 138] width 74 height 21
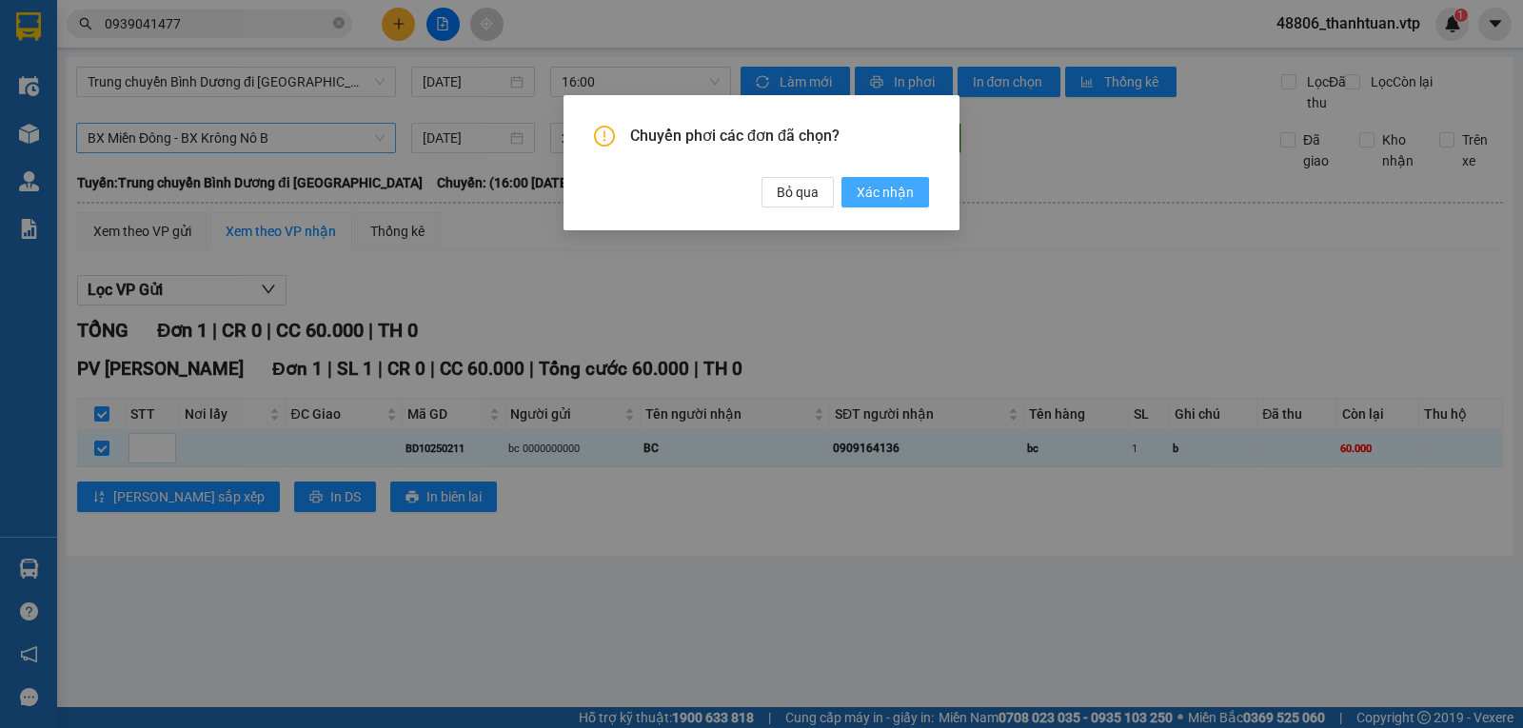
click at [882, 190] on span "Xác nhận" at bounding box center [885, 192] width 57 height 21
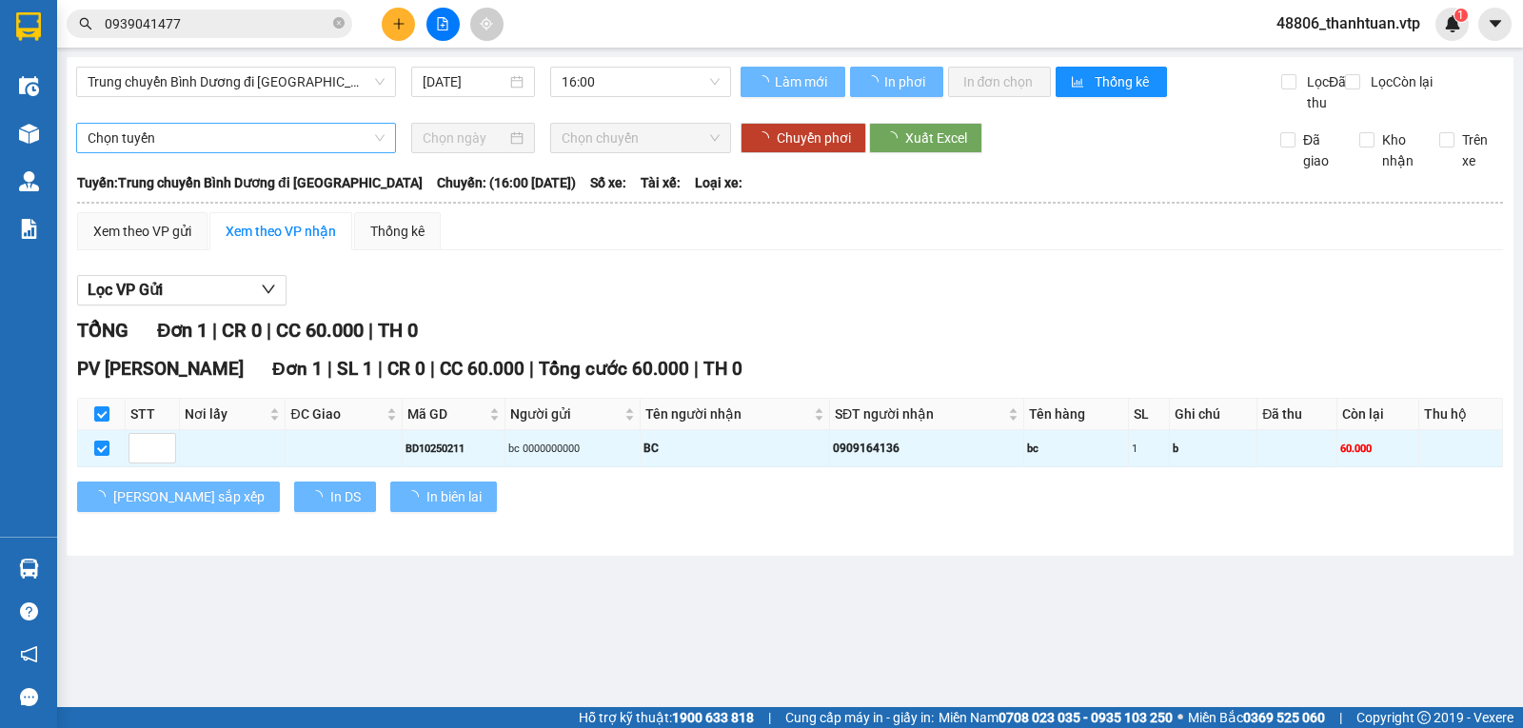
checkbox input "false"
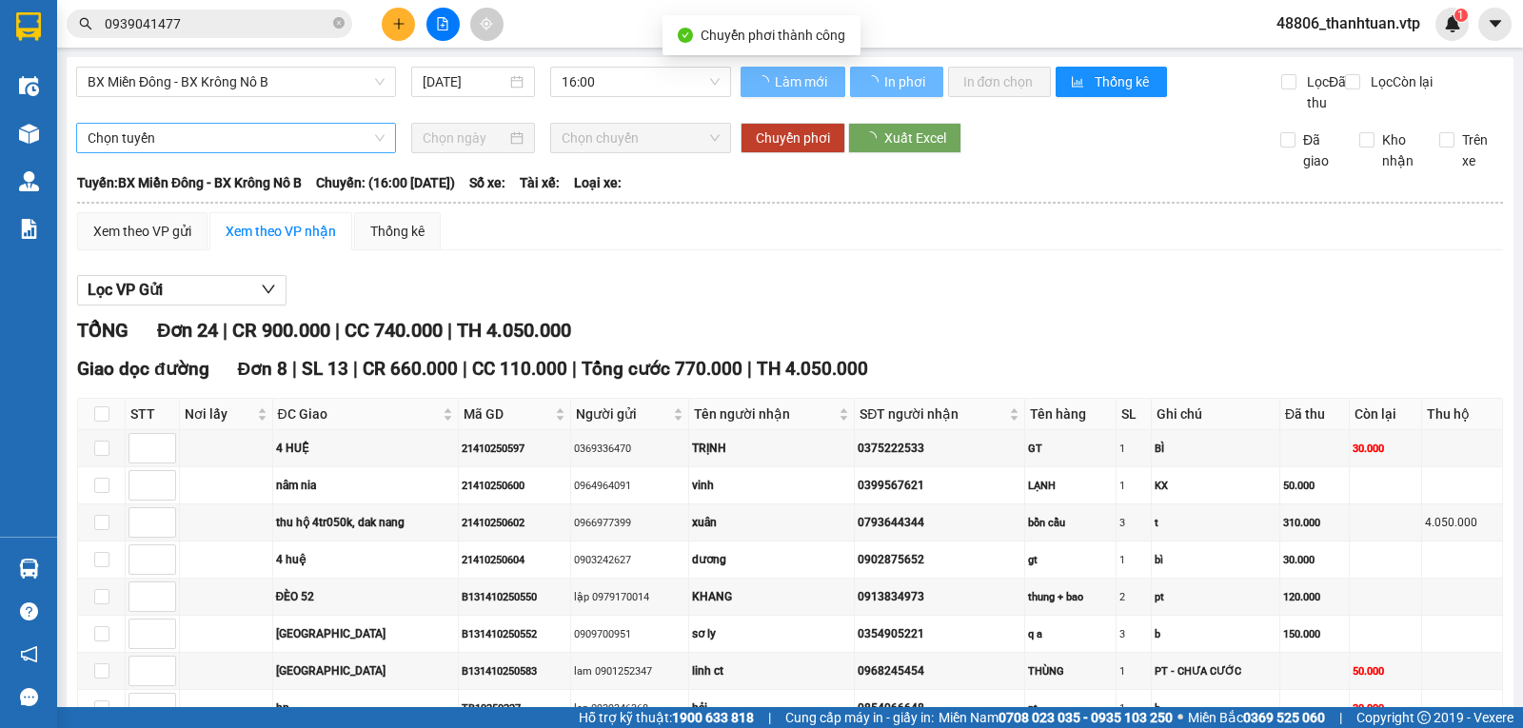
checkbox input "false"
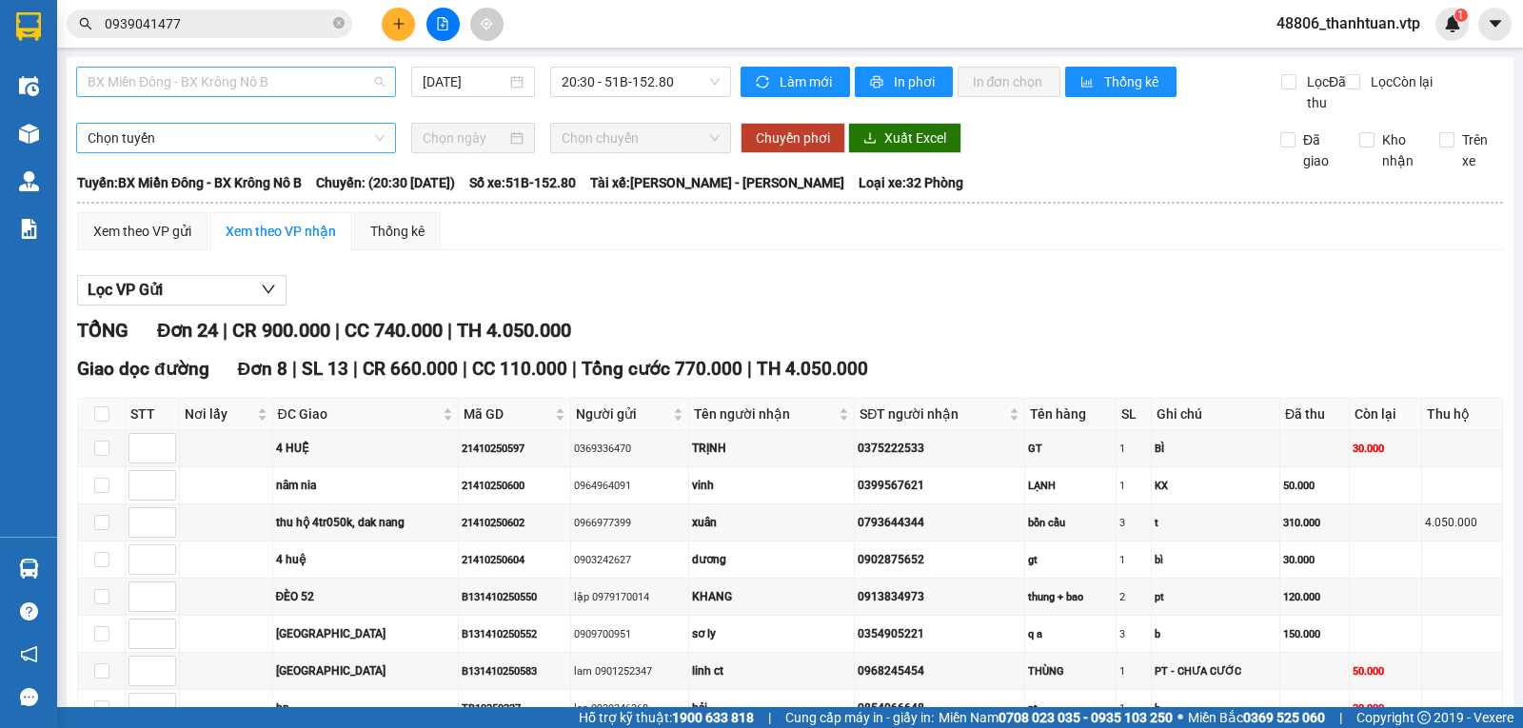
click at [286, 85] on span "BX Miền Đông - BX Krông Nô B" at bounding box center [236, 82] width 297 height 29
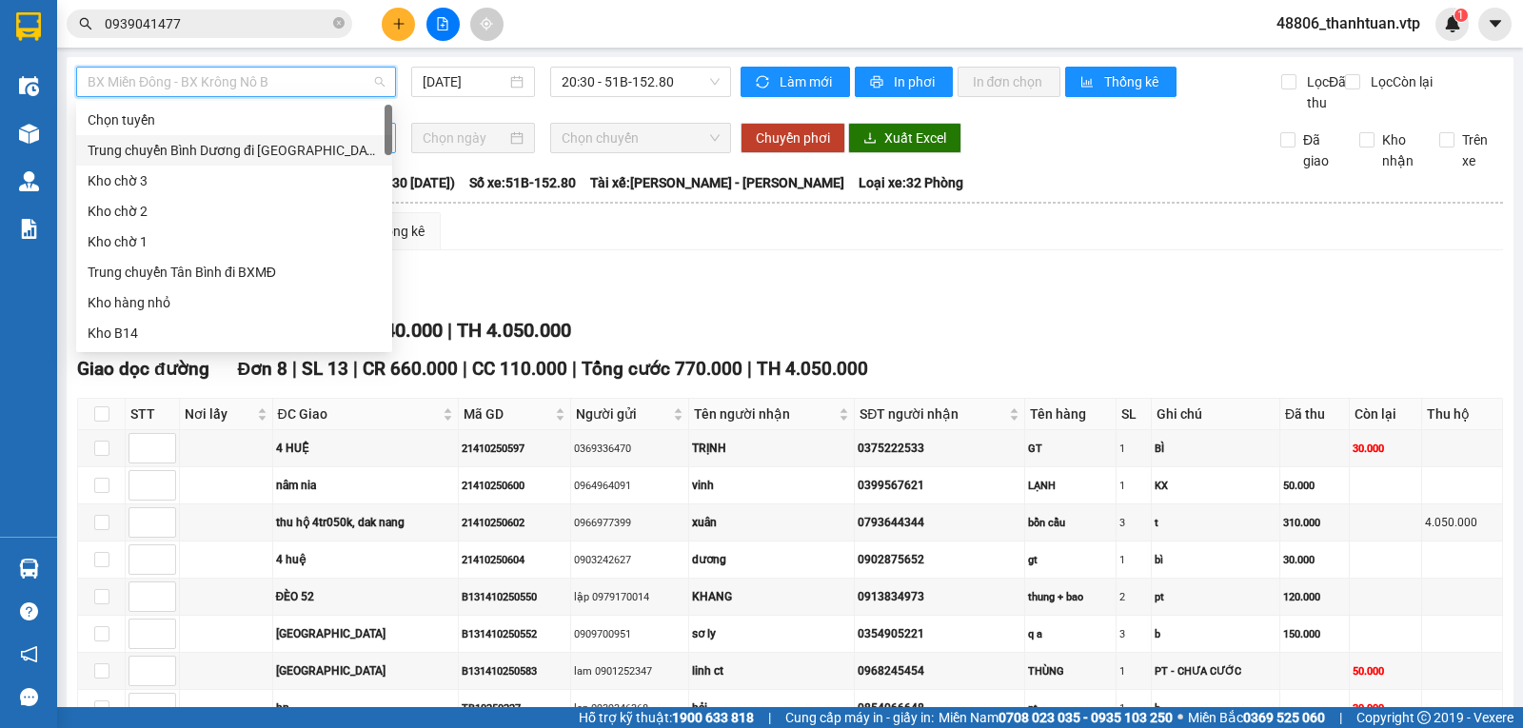
click at [221, 147] on div "Trung chuyển Bình Dương đi BXMĐ" at bounding box center [234, 150] width 293 height 21
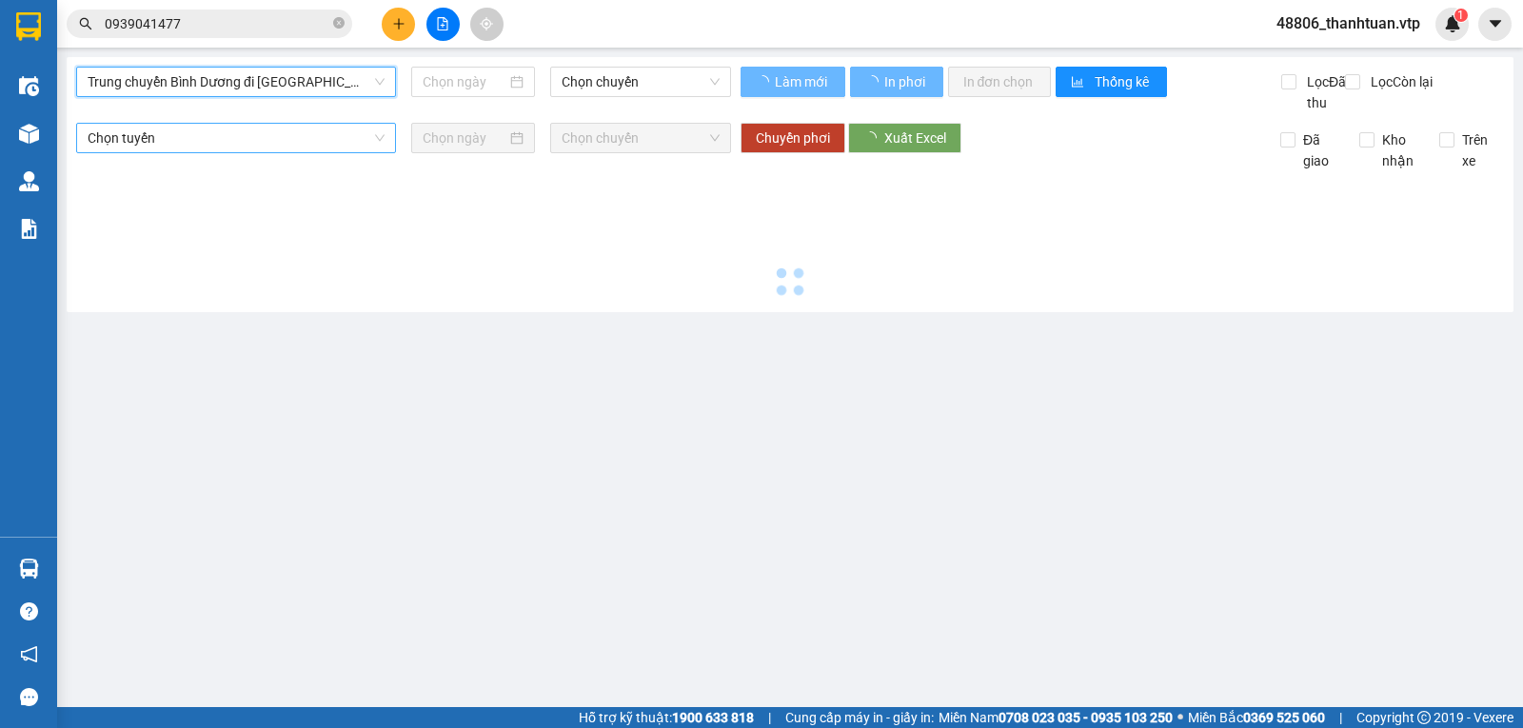
type input "11/10/2025"
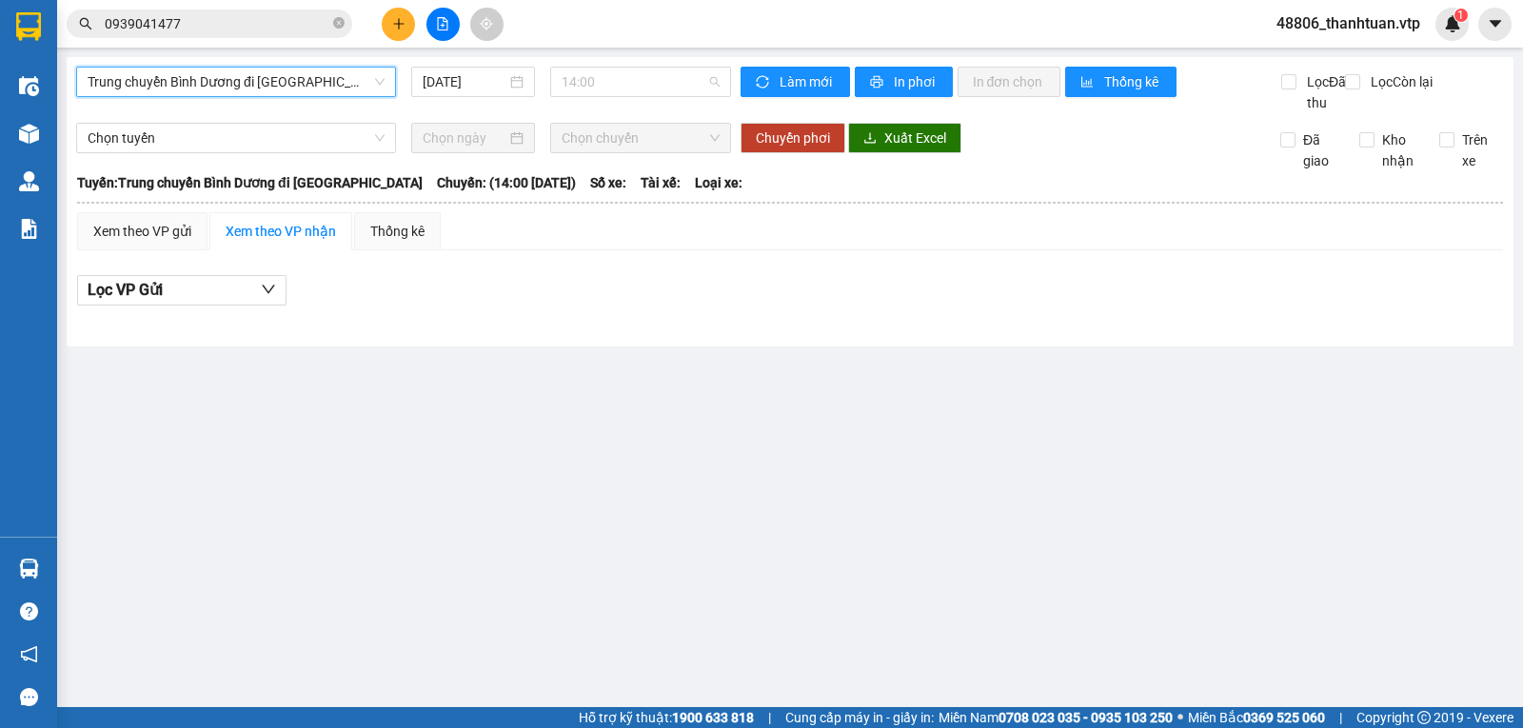
drag, startPoint x: 590, startPoint y: 80, endPoint x: 592, endPoint y: 100, distance: 20.1
click at [592, 84] on span "14:00" at bounding box center [640, 82] width 157 height 29
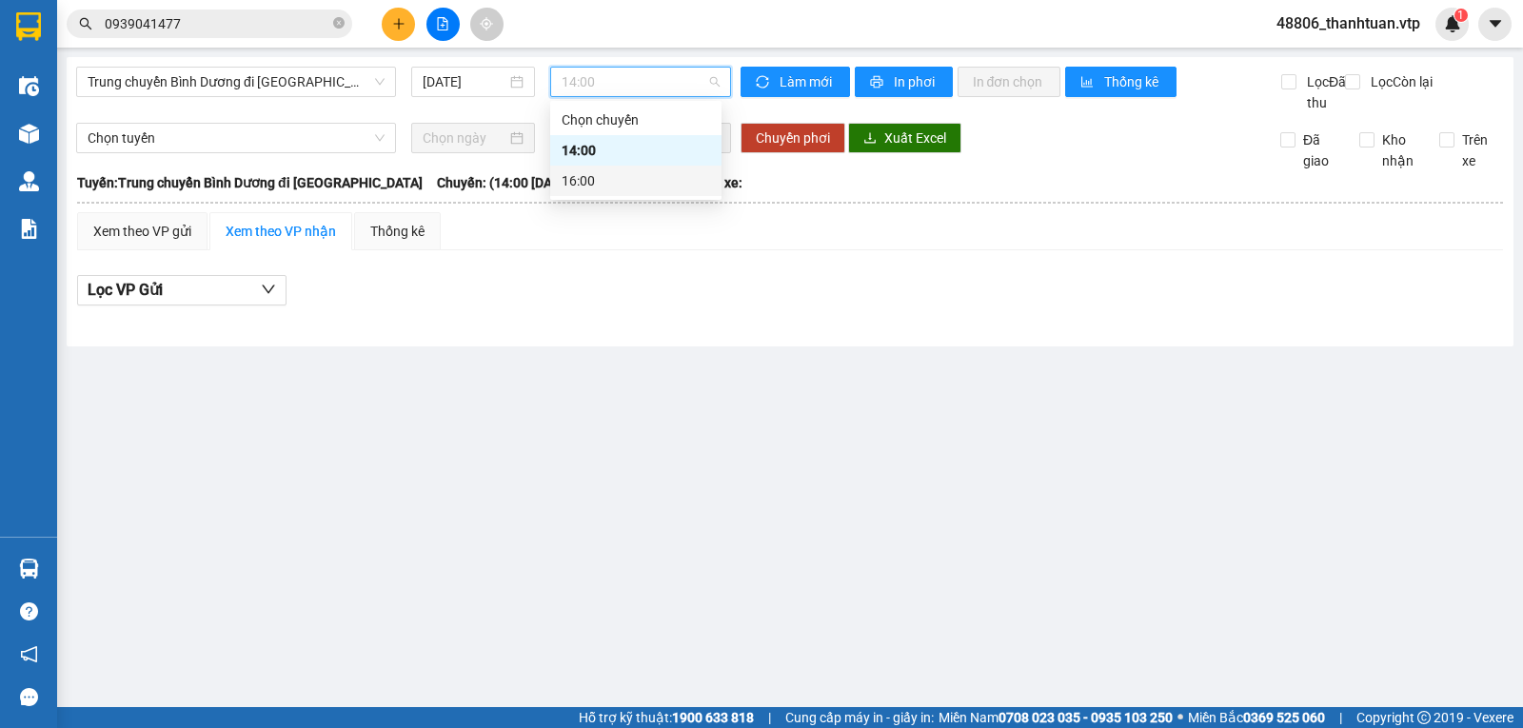
click at [586, 183] on div "16:00" at bounding box center [636, 180] width 148 height 21
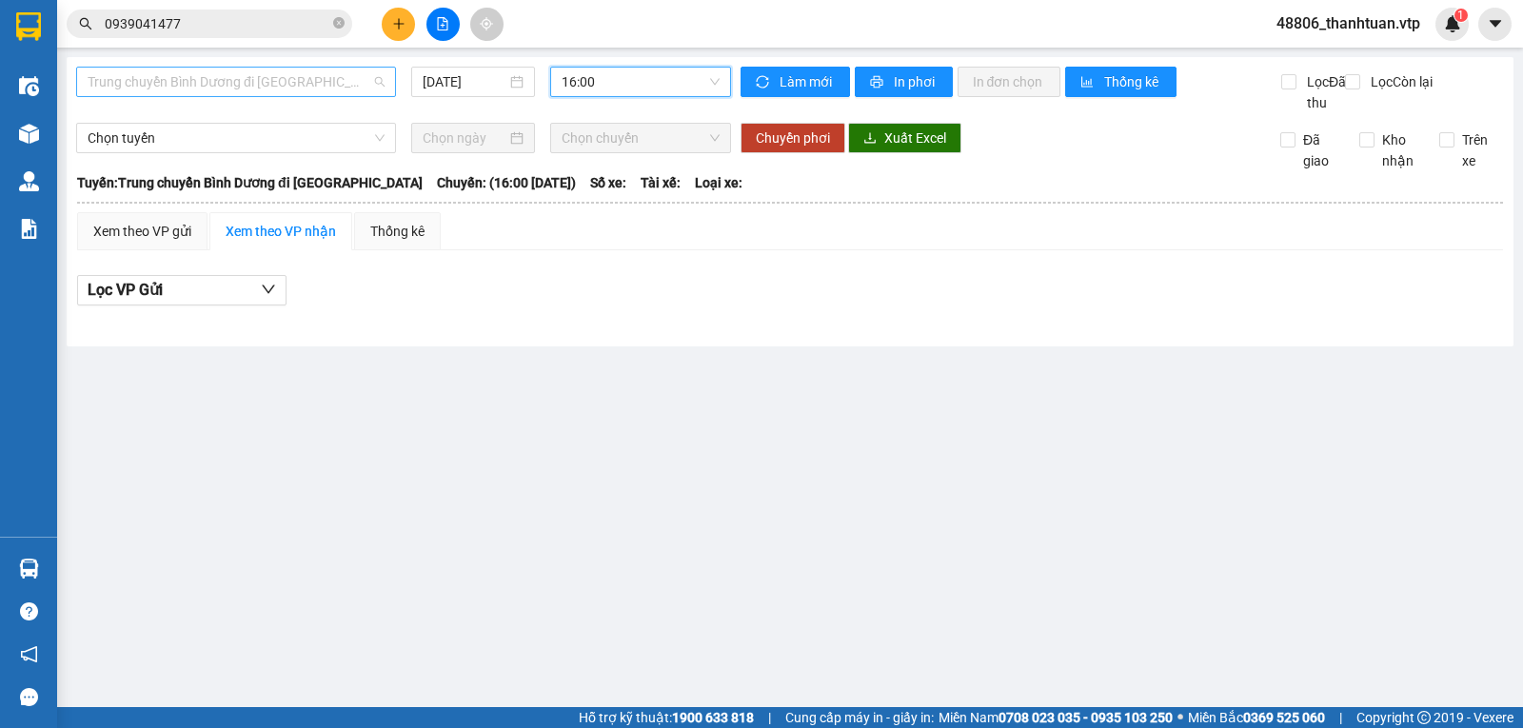
click at [319, 91] on span "Trung chuyển Bình Dương đi BXMĐ" at bounding box center [236, 82] width 297 height 29
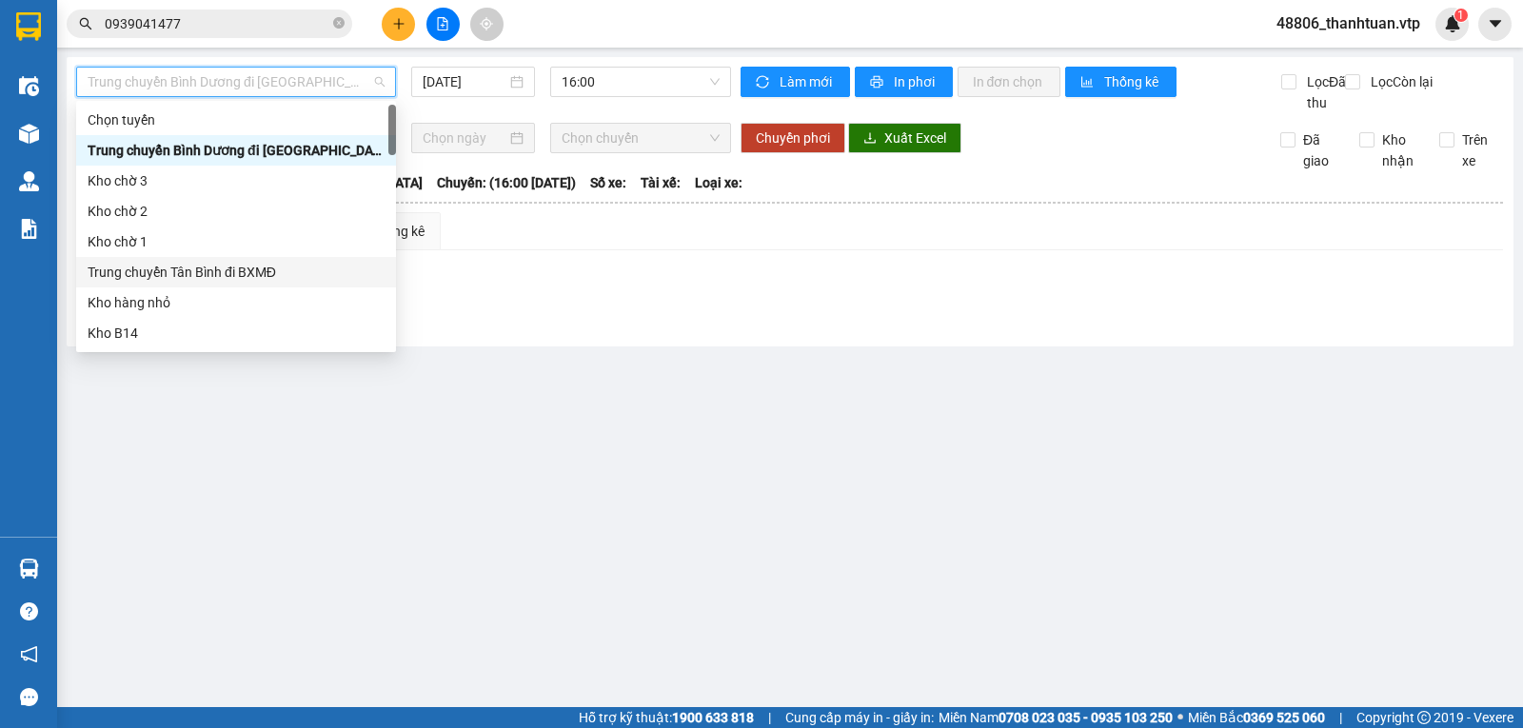
click at [187, 272] on div "Trung chuyển Tân Bình đi BXMĐ" at bounding box center [236, 272] width 297 height 21
type input "11/10/2025"
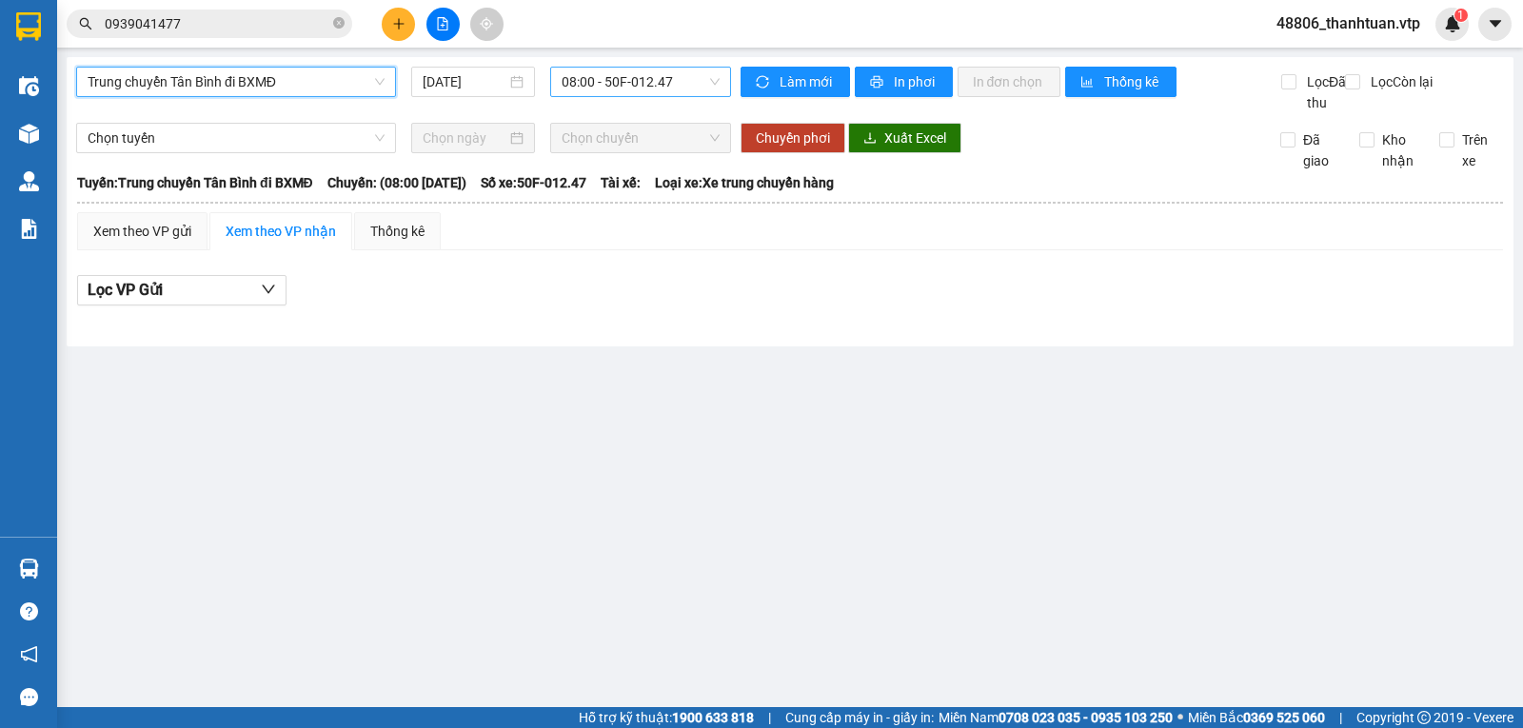
click at [582, 78] on span "08:00 - 50F-012.47" at bounding box center [640, 82] width 157 height 29
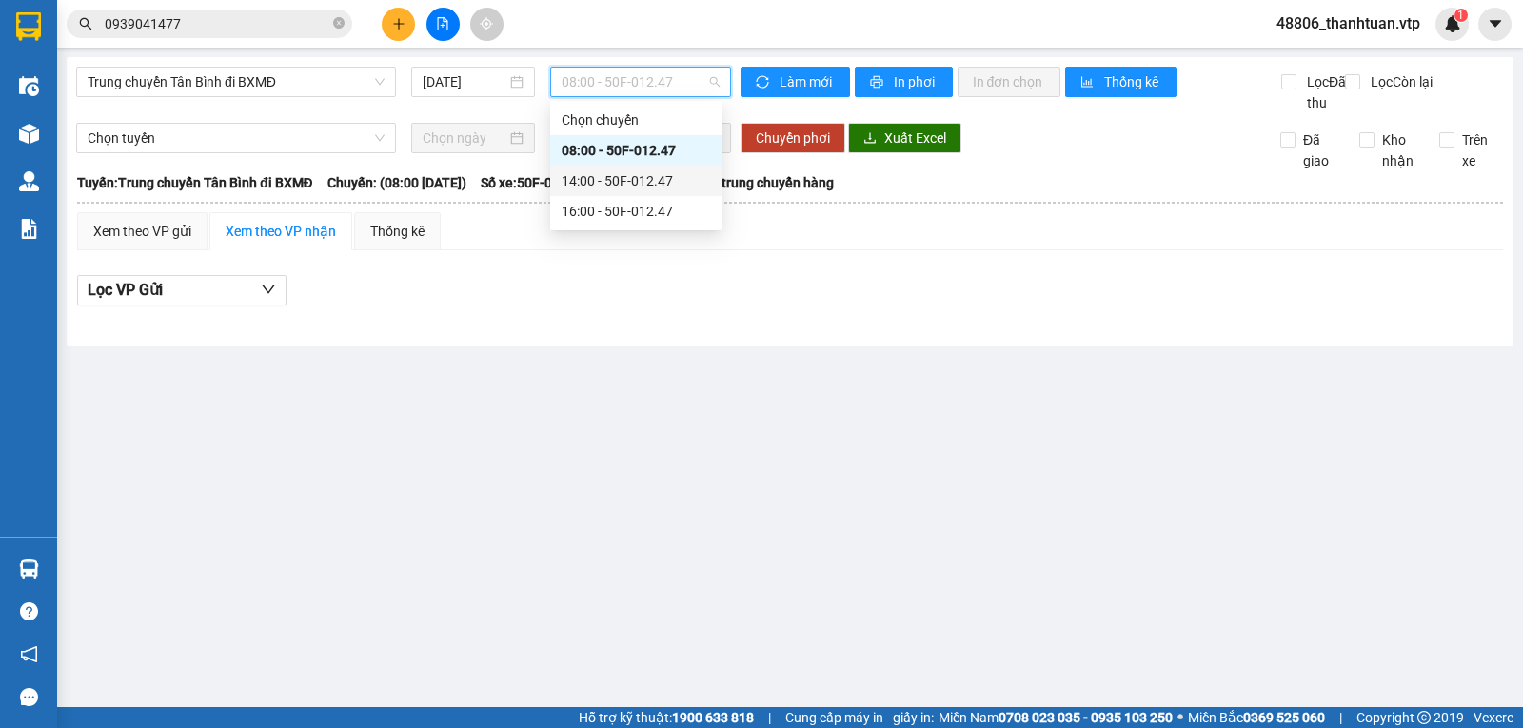
click at [574, 172] on div "14:00 - 50F-012.47" at bounding box center [636, 180] width 148 height 21
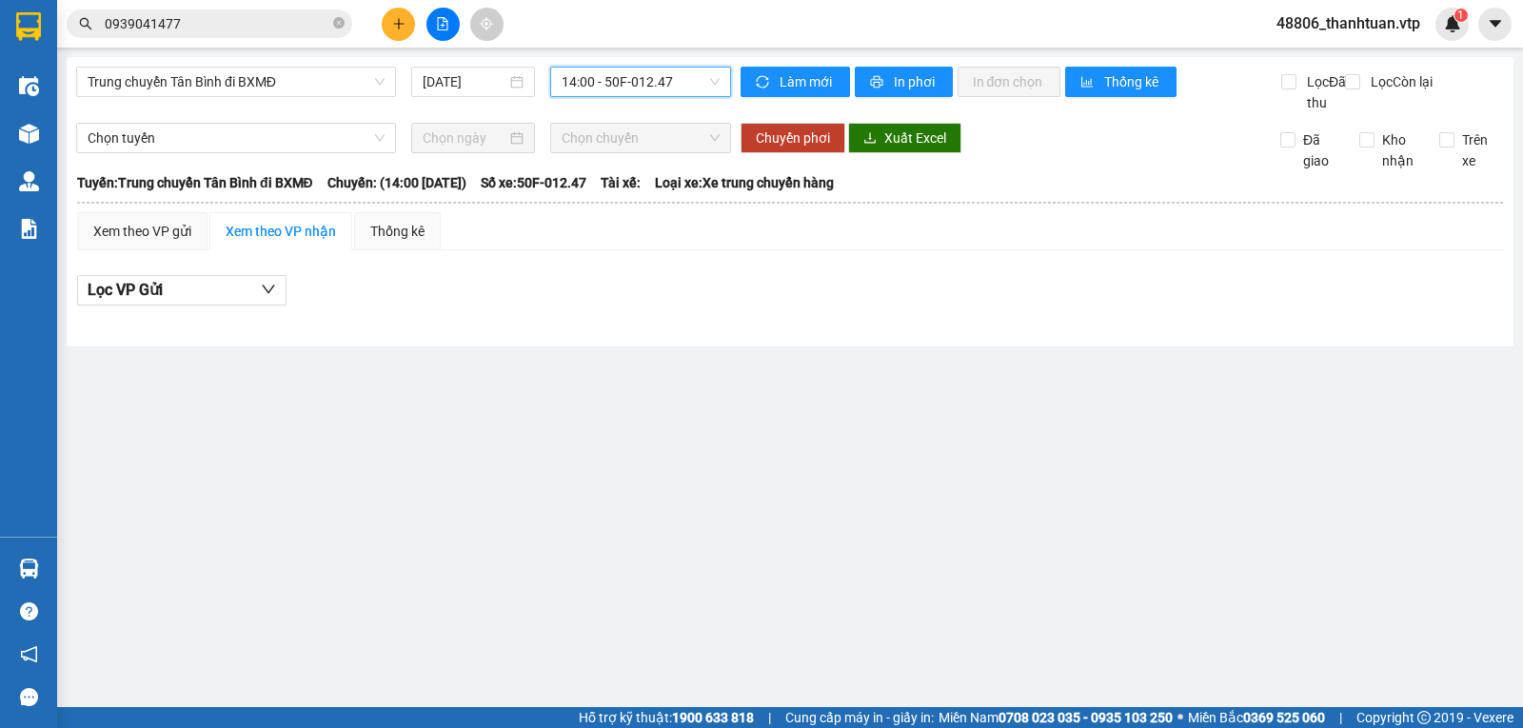
click at [582, 87] on span "14:00 - 50F-012.47" at bounding box center [640, 82] width 157 height 29
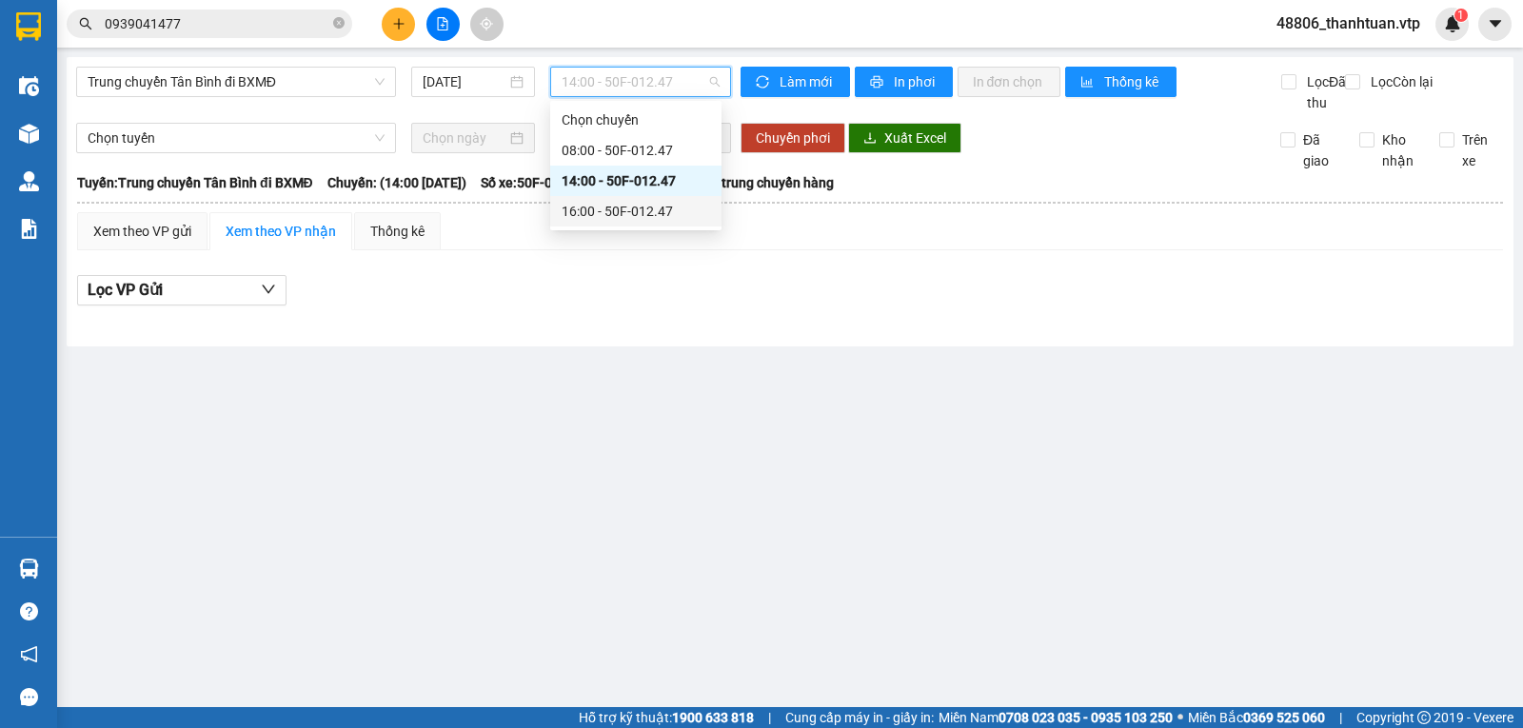
click at [589, 210] on div "16:00 - 50F-012.47" at bounding box center [636, 211] width 148 height 21
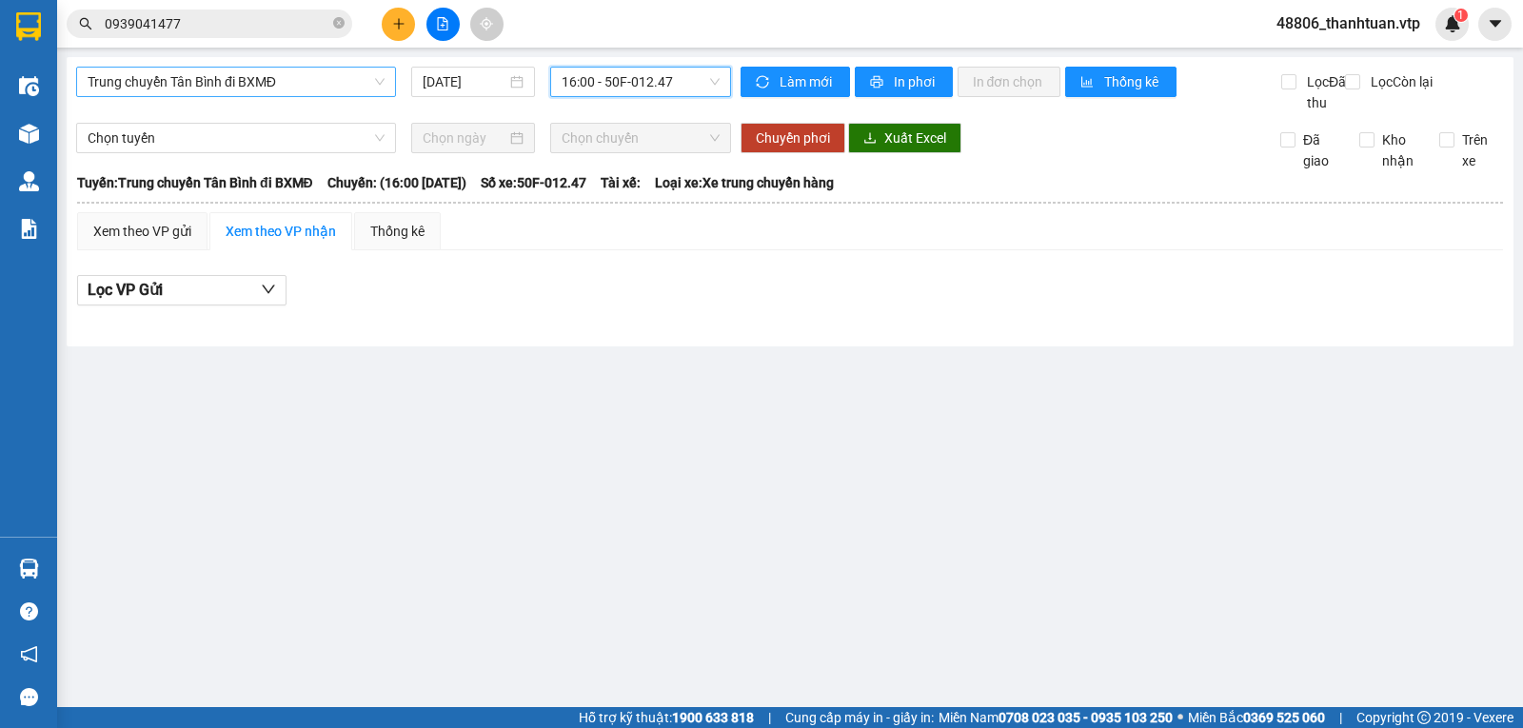
click at [297, 77] on span "Trung chuyển Tân Bình đi BXMĐ" at bounding box center [236, 82] width 297 height 29
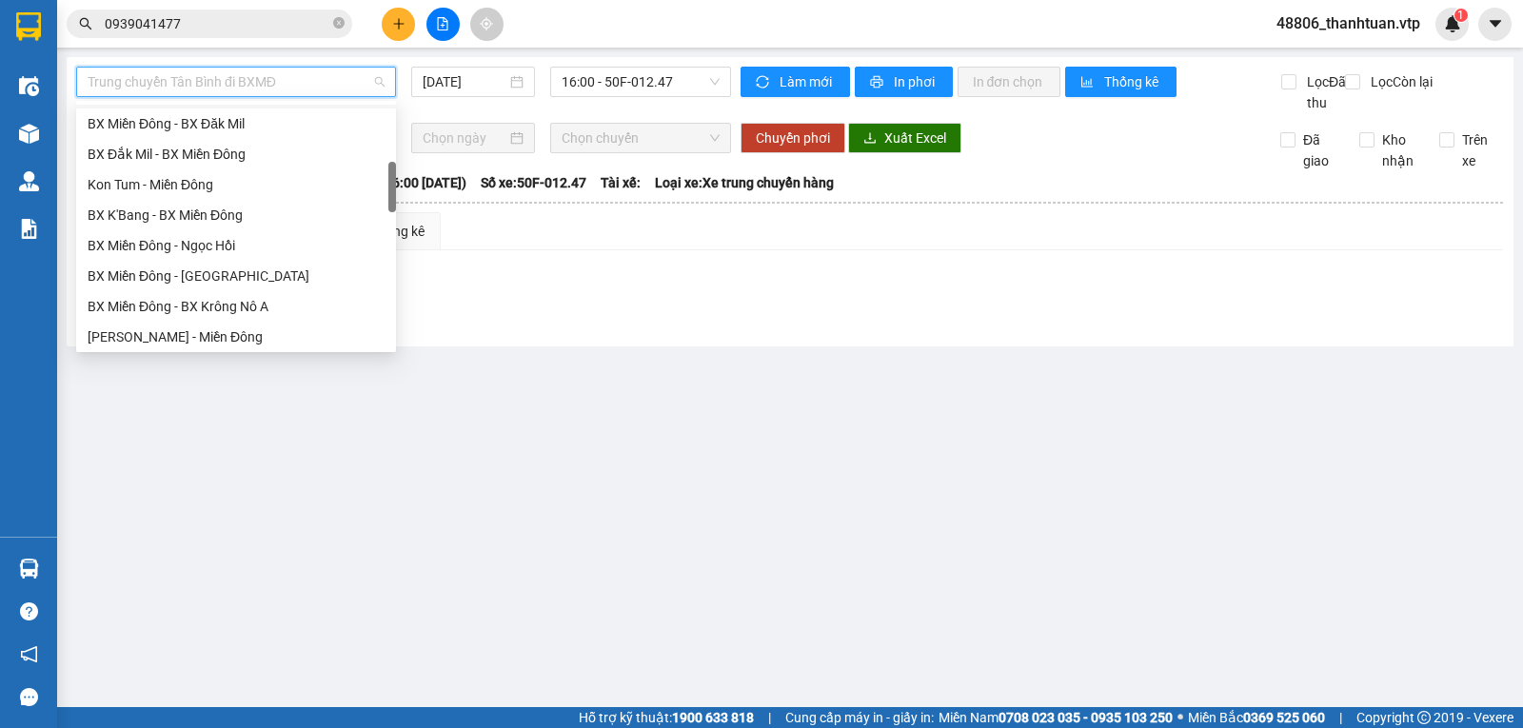
scroll to position [457, 0]
click at [263, 330] on div "Trung chuyển An Sương đi BXMĐ" at bounding box center [236, 333] width 297 height 21
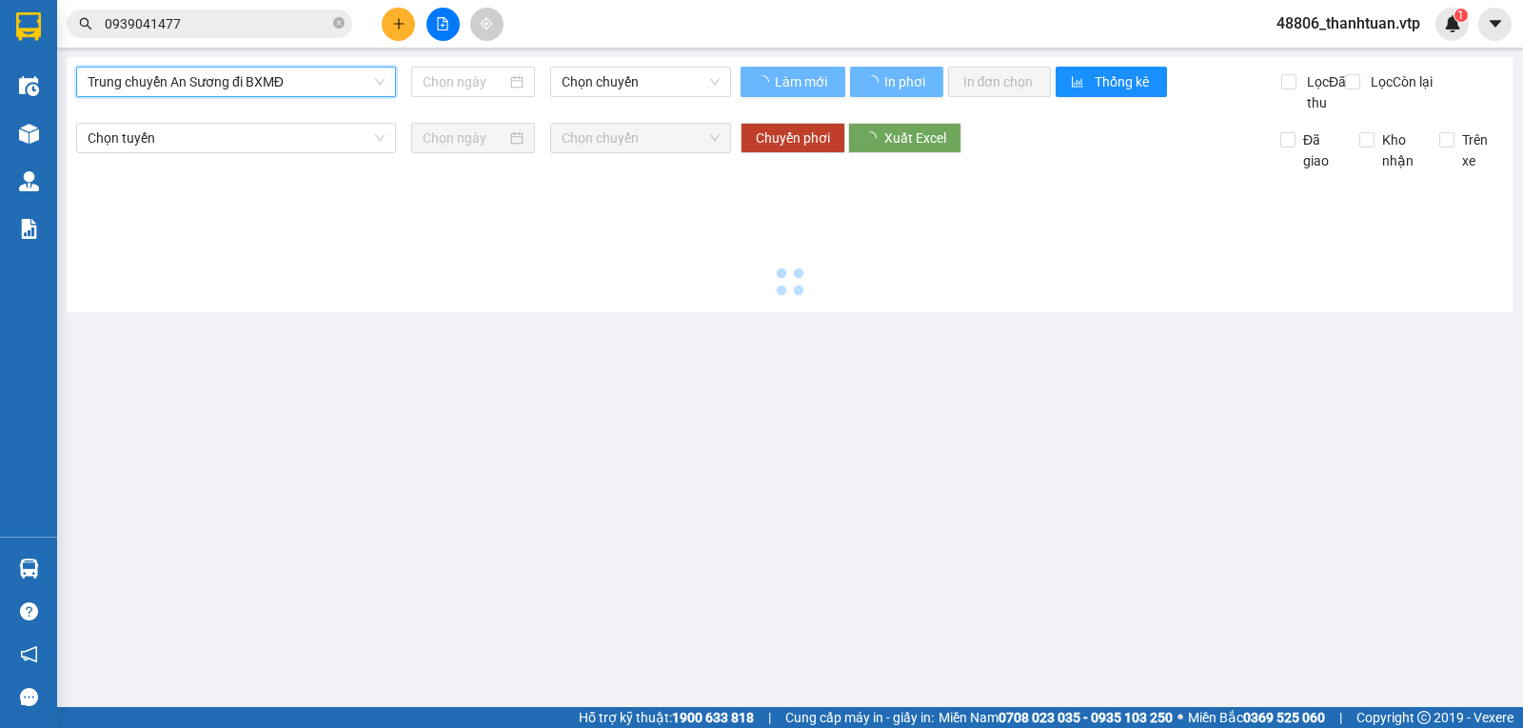
type input "11/10/2025"
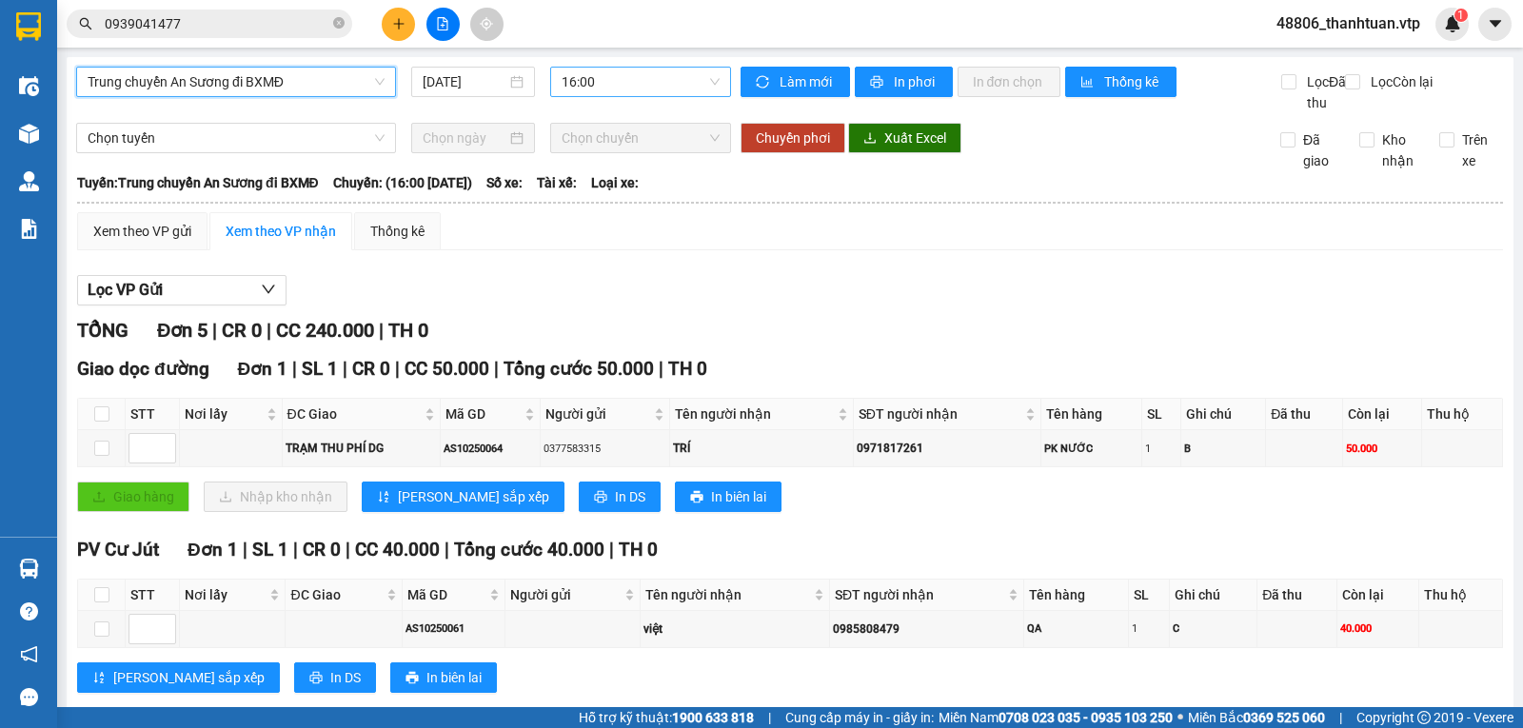
click at [603, 79] on span "16:00" at bounding box center [640, 82] width 157 height 29
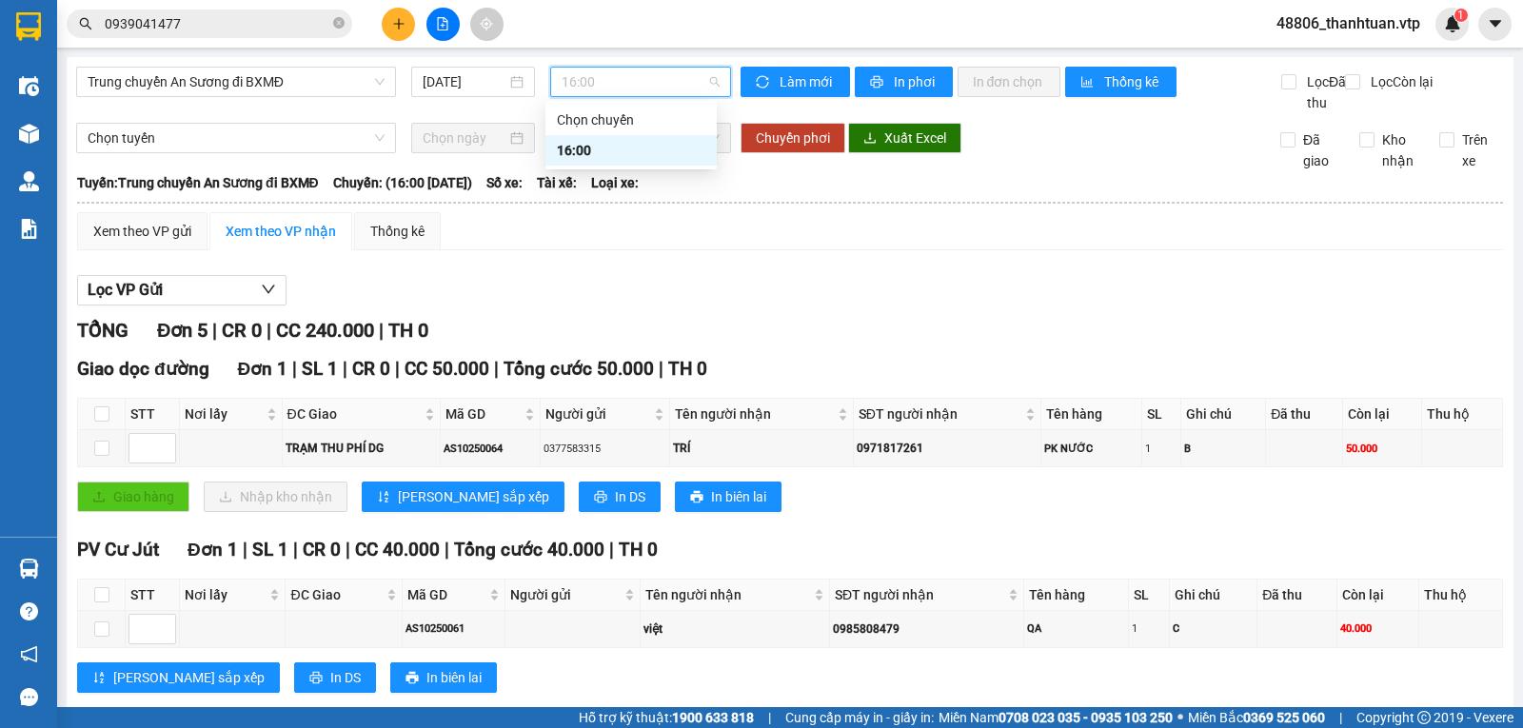
click at [595, 149] on div "16:00" at bounding box center [631, 150] width 148 height 21
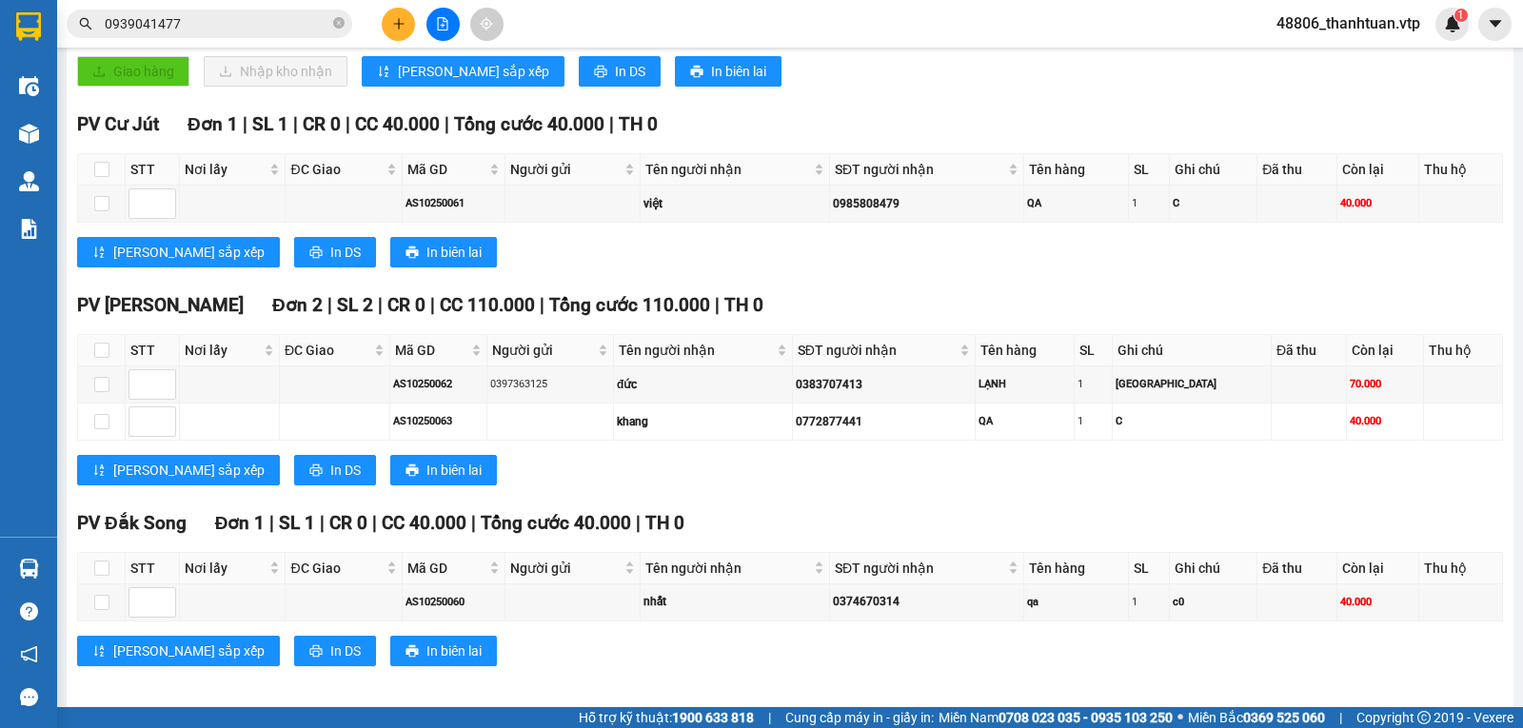
scroll to position [459, 0]
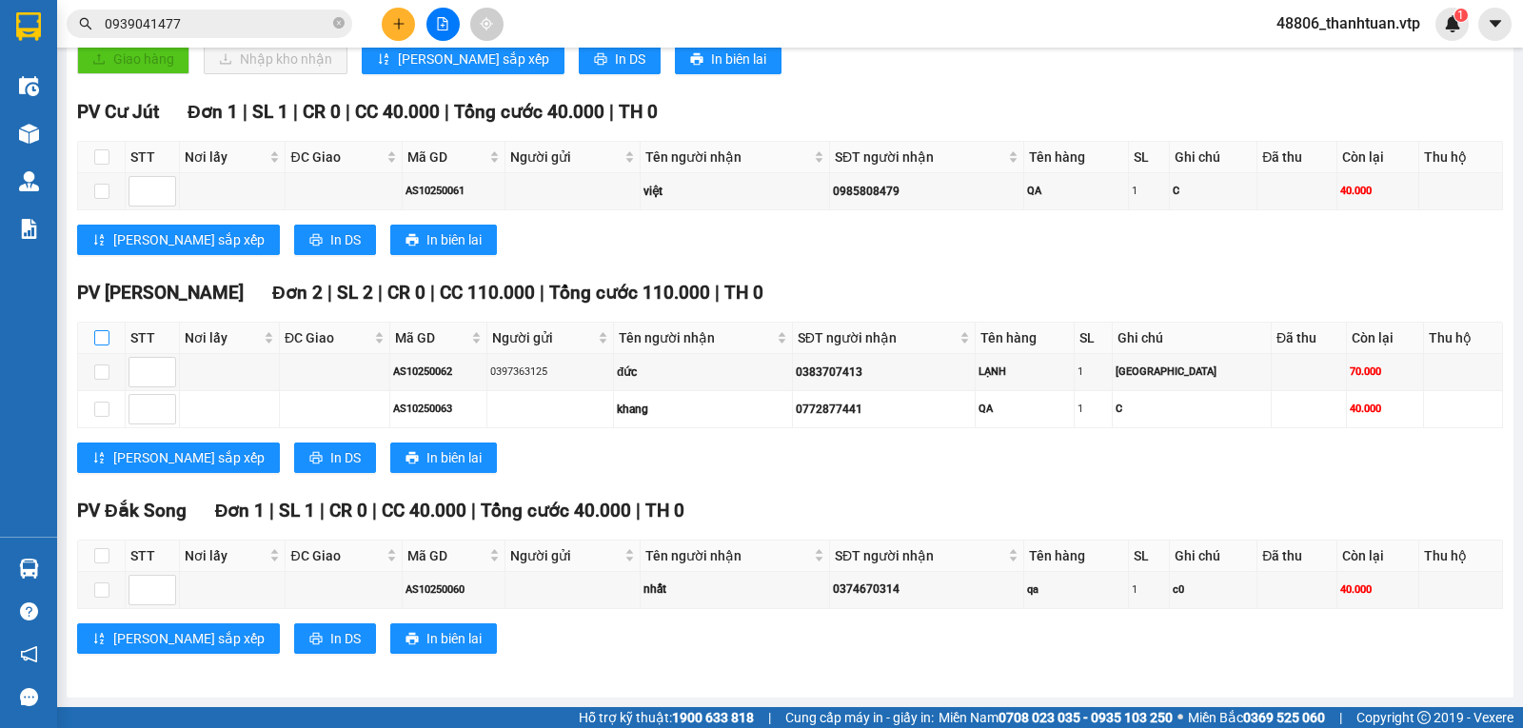
click at [99, 340] on input "checkbox" at bounding box center [101, 337] width 15 height 15
checkbox input "true"
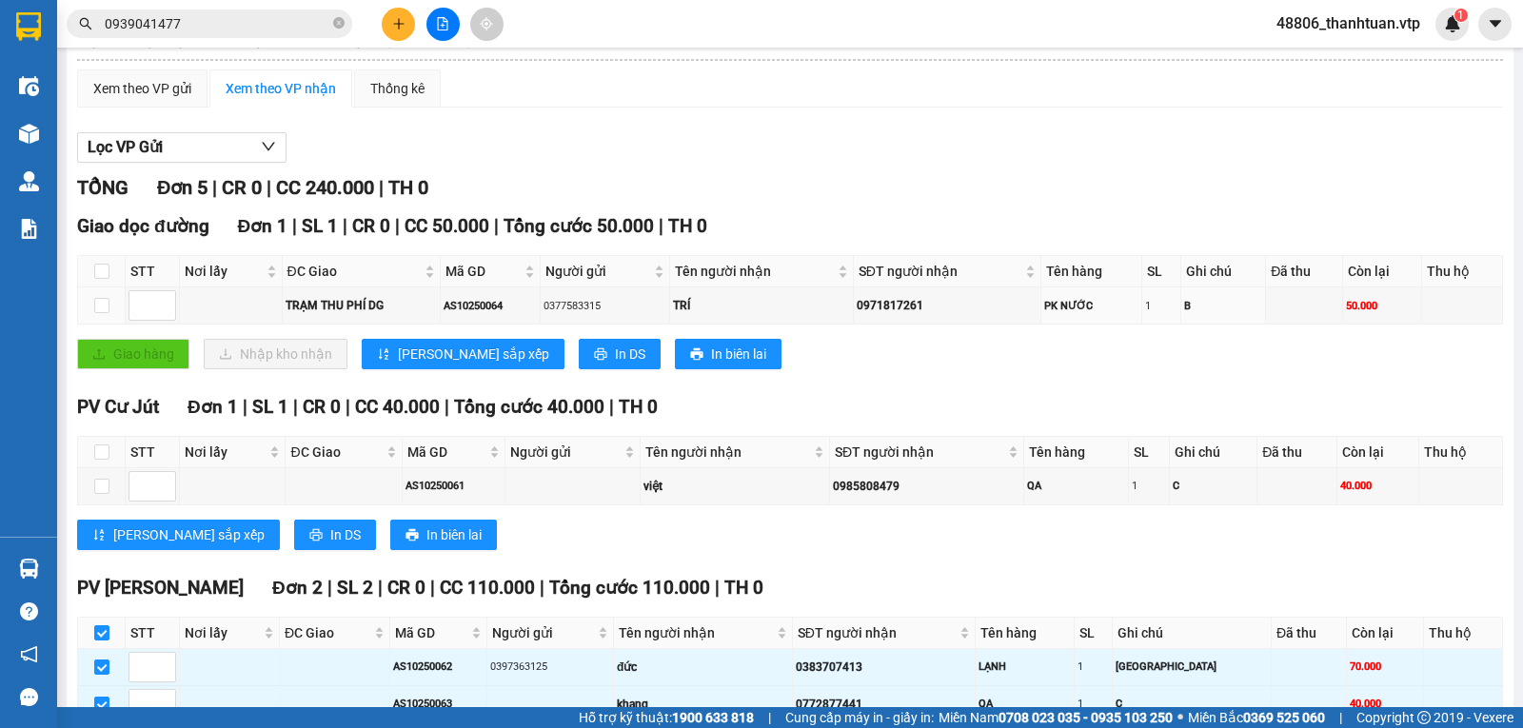
scroll to position [0, 0]
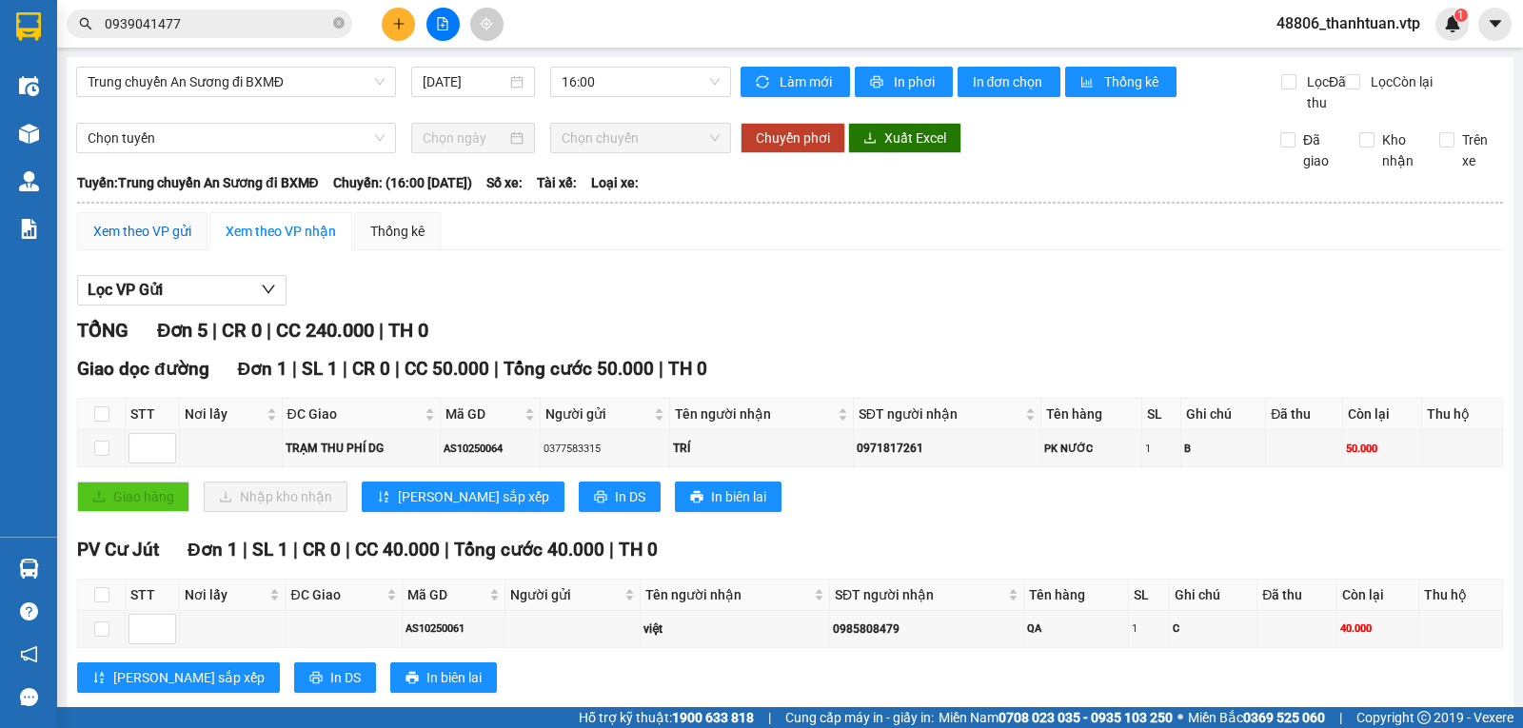
click at [137, 242] on div "Xem theo VP gửi" at bounding box center [142, 231] width 98 height 21
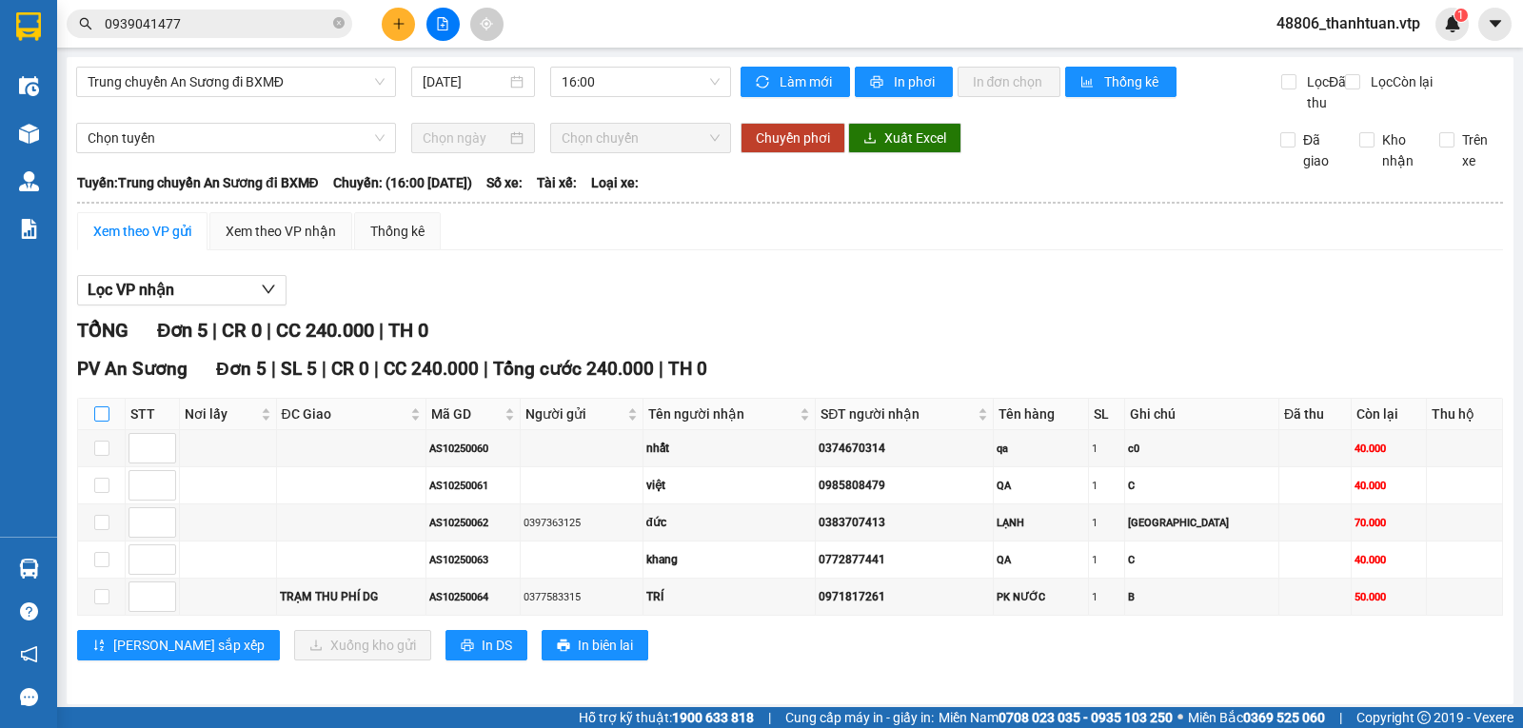
click at [97, 422] on input "checkbox" at bounding box center [101, 413] width 15 height 15
checkbox input "true"
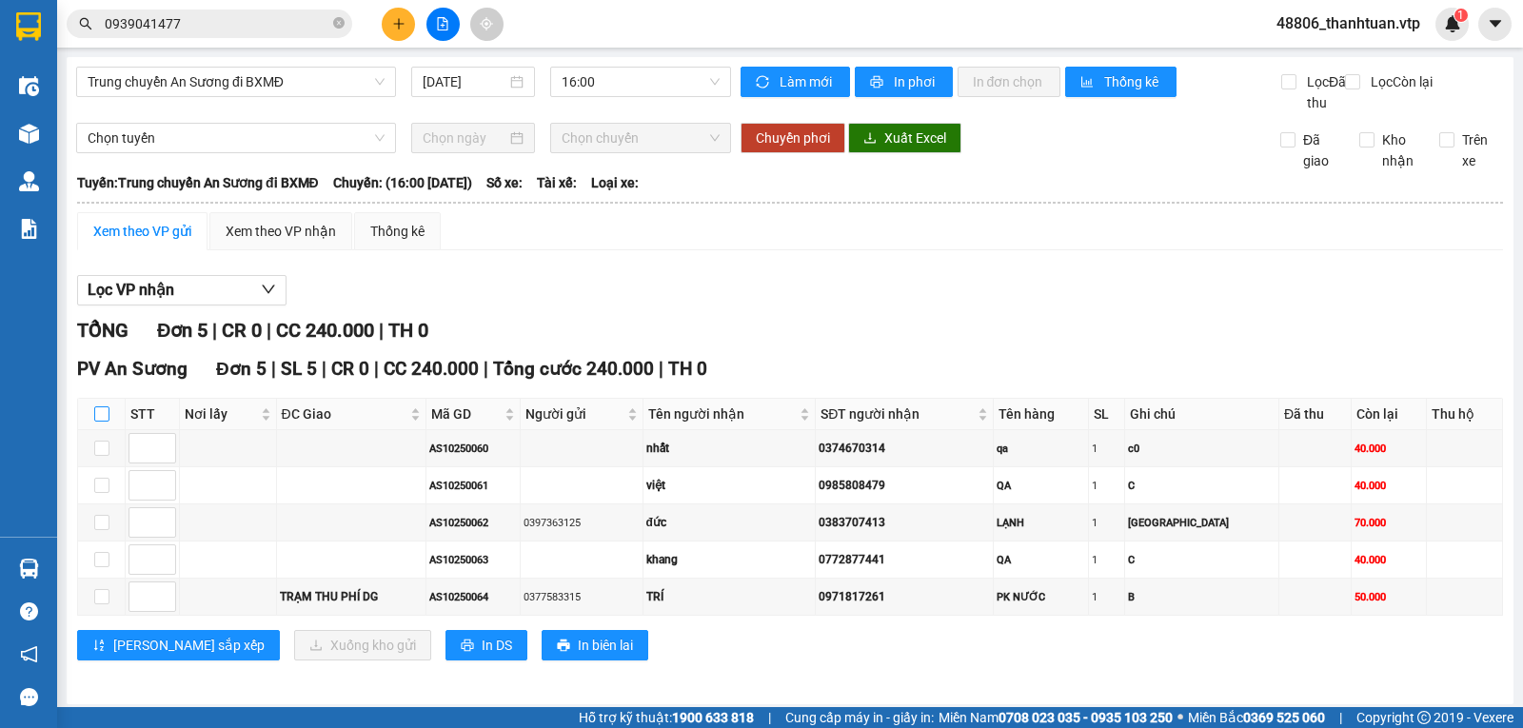
checkbox input "true"
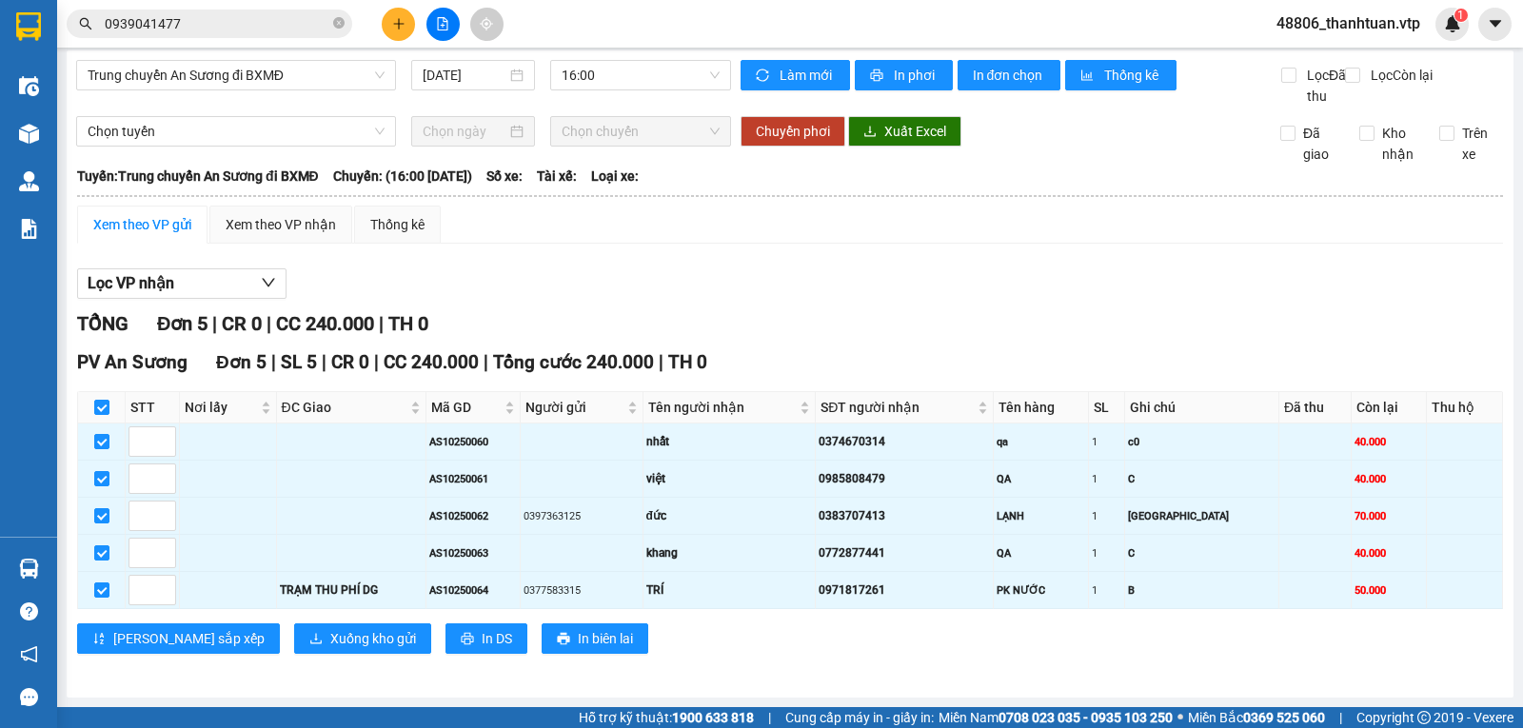
scroll to position [28, 0]
click at [330, 639] on span "Xuống kho gửi" at bounding box center [373, 638] width 86 height 21
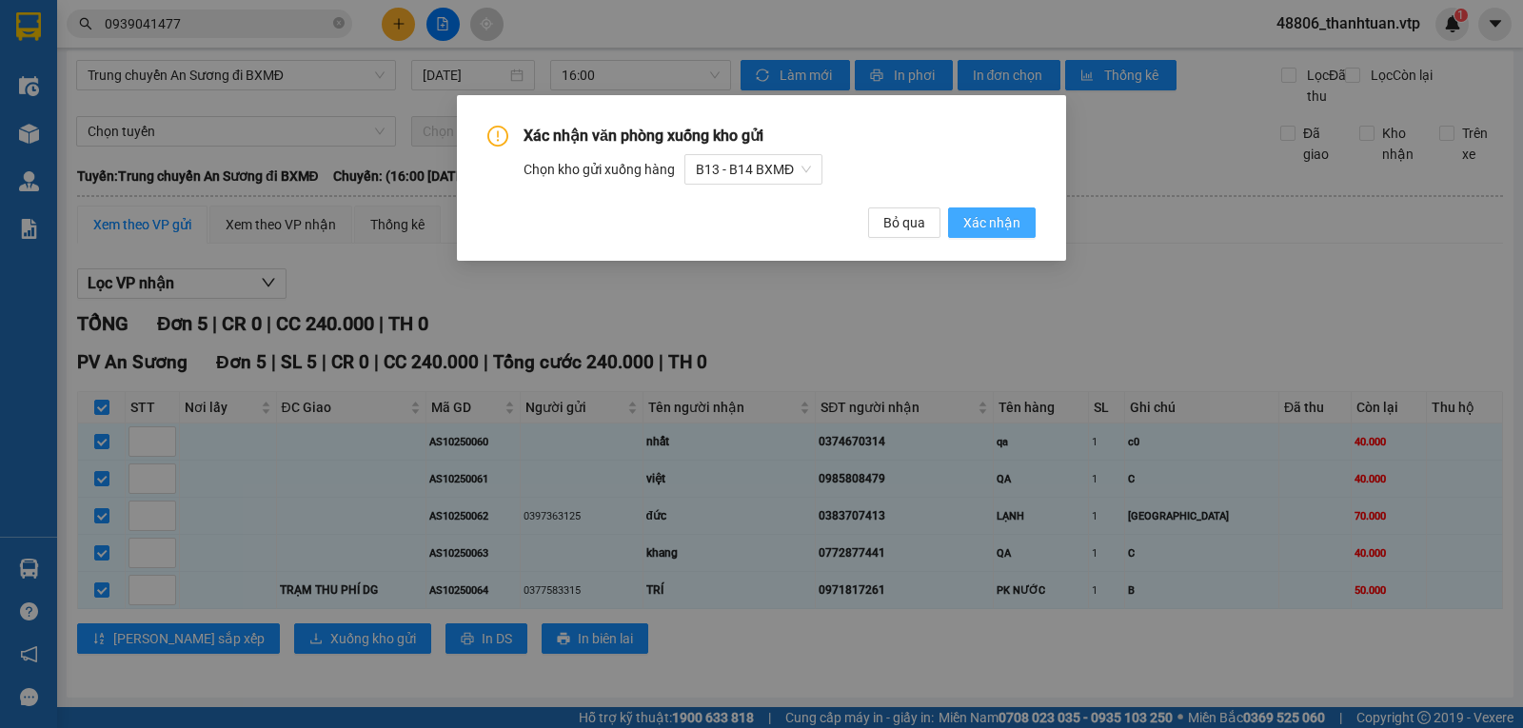
click at [1005, 217] on span "Xác nhận" at bounding box center [991, 222] width 57 height 21
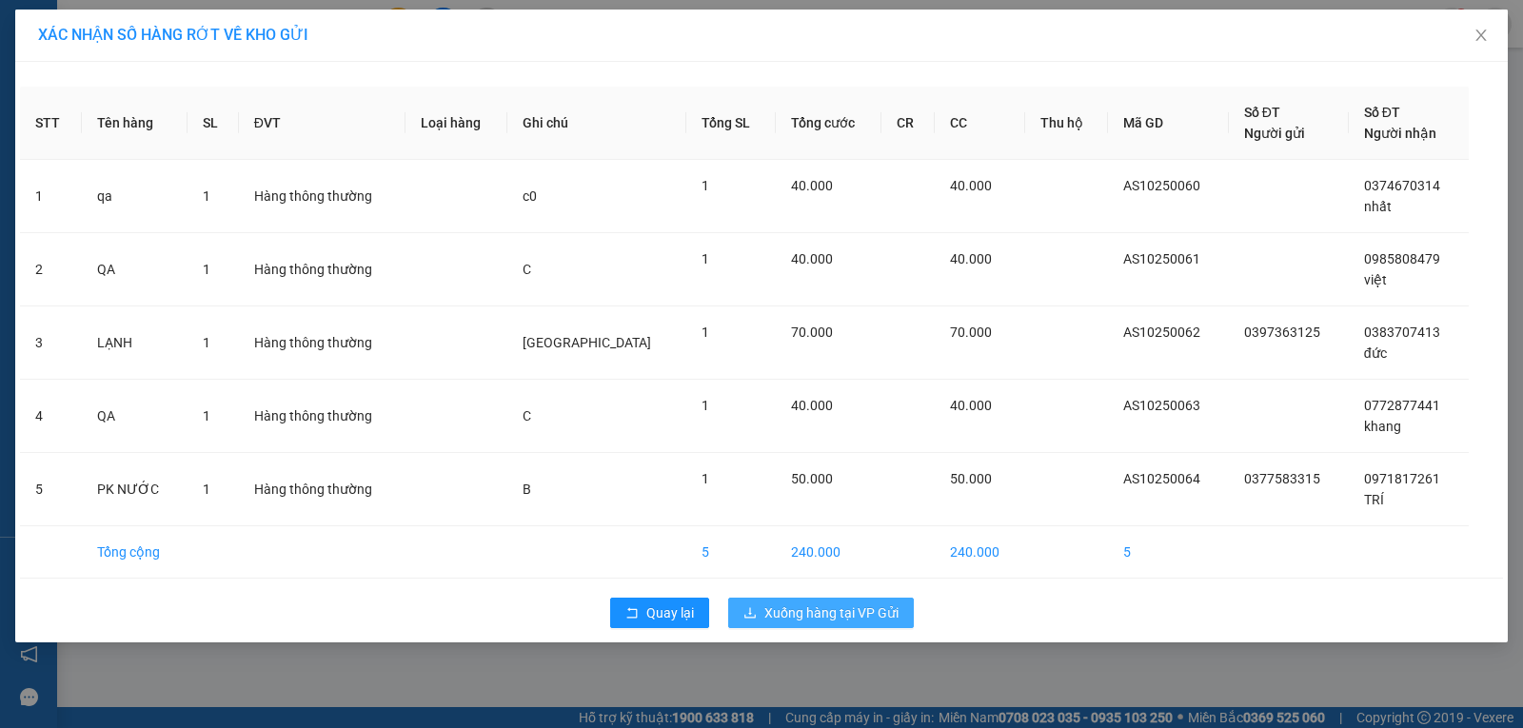
click at [823, 611] on span "Xuống hàng tại VP Gửi" at bounding box center [831, 612] width 134 height 21
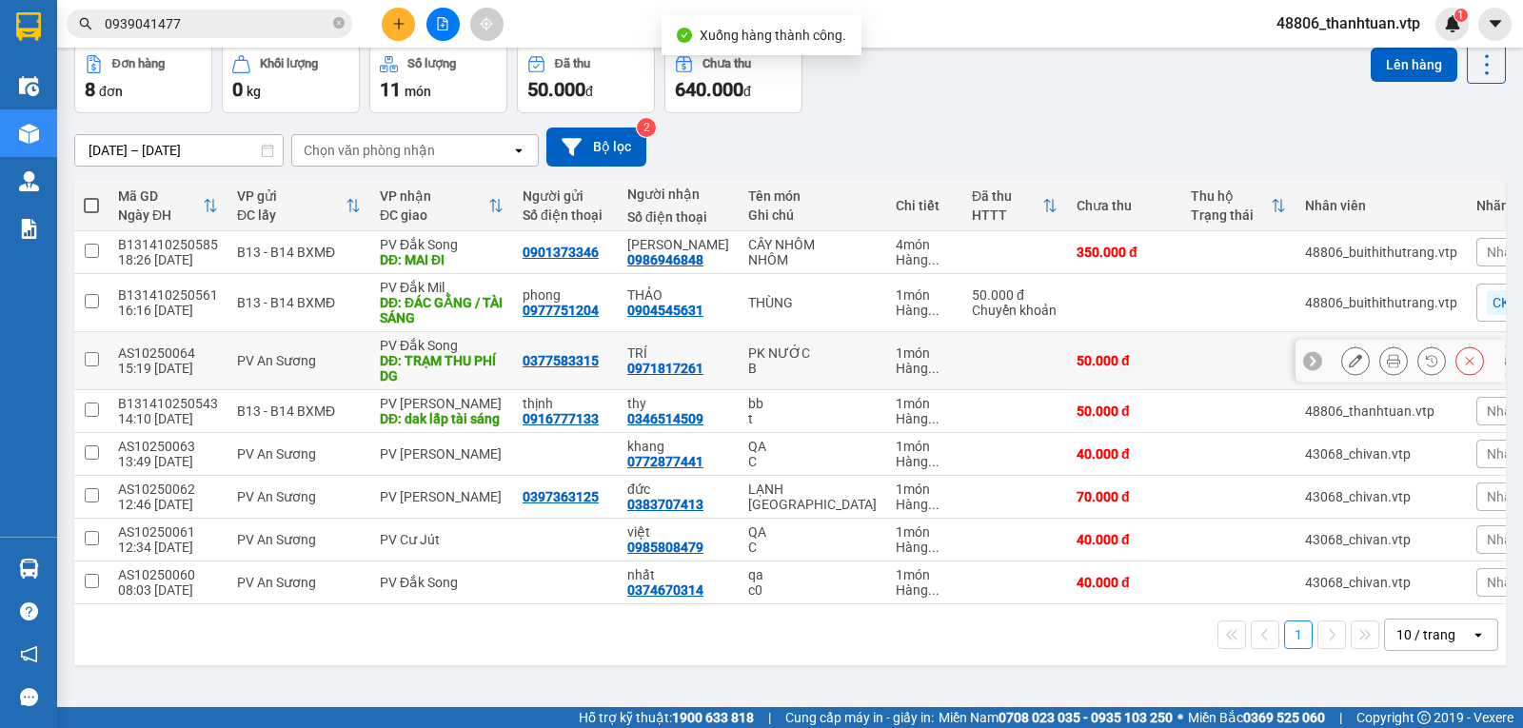
scroll to position [109, 0]
click at [397, 141] on div "Chọn văn phòng nhận" at bounding box center [369, 150] width 131 height 19
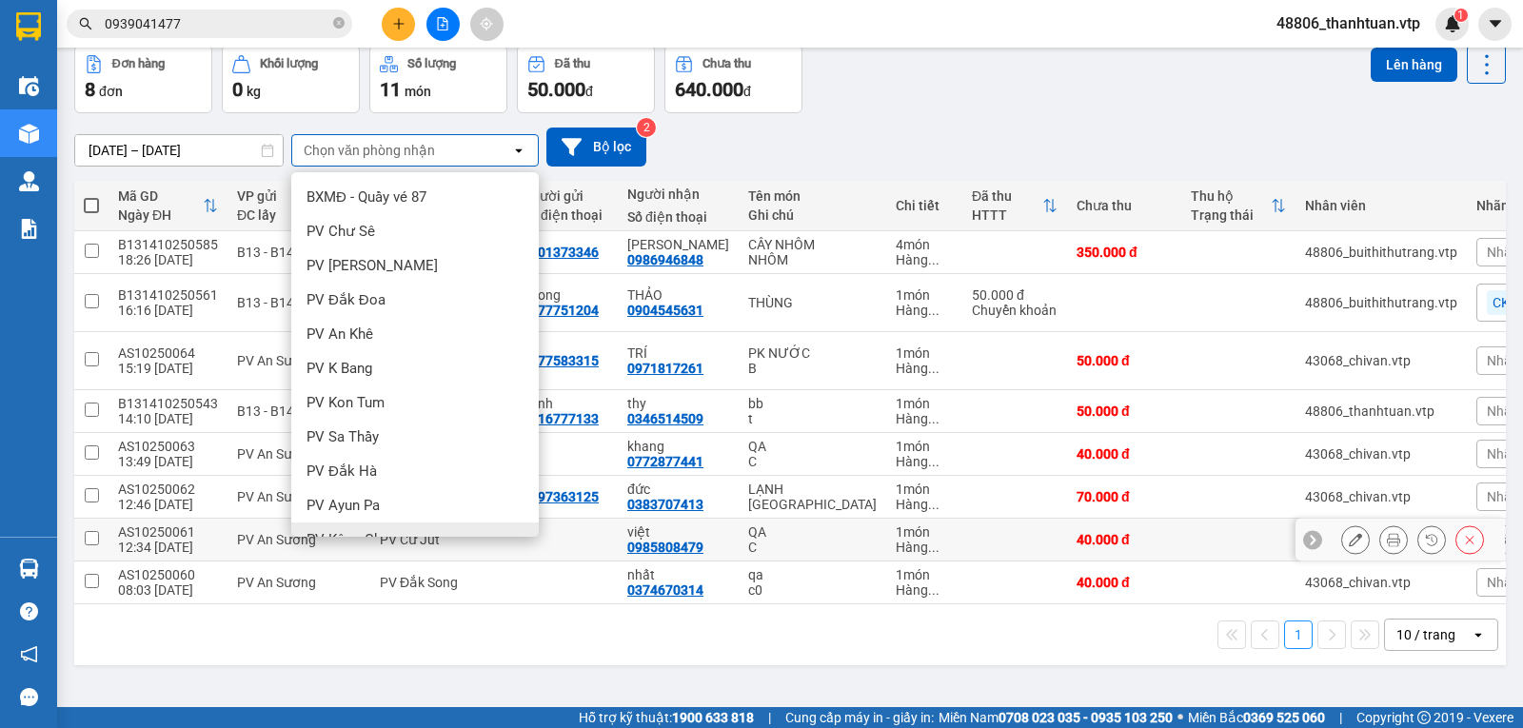
click at [258, 547] on div "PV An Sương" at bounding box center [299, 539] width 124 height 15
checkbox input "true"
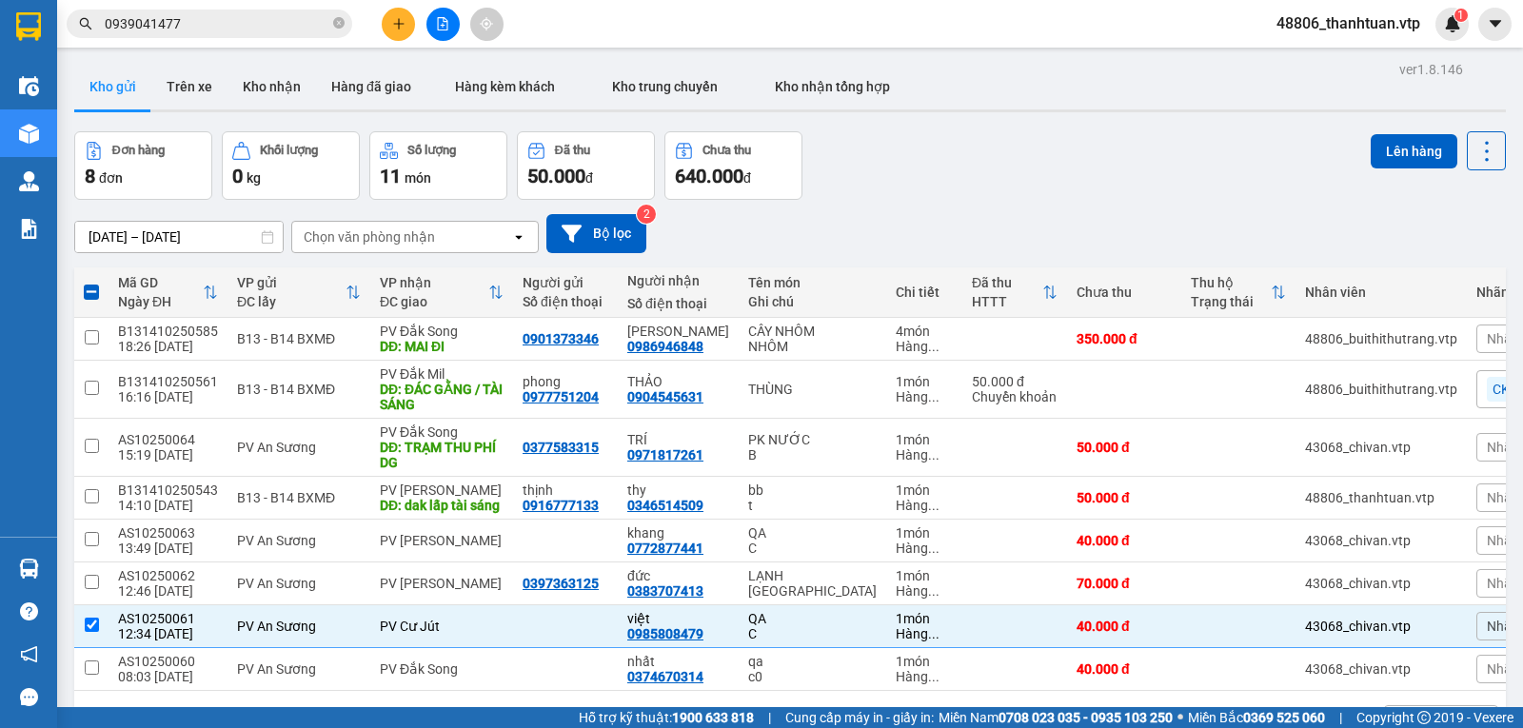
scroll to position [0, 0]
click at [1394, 153] on button "Lên hàng" at bounding box center [1414, 152] width 87 height 34
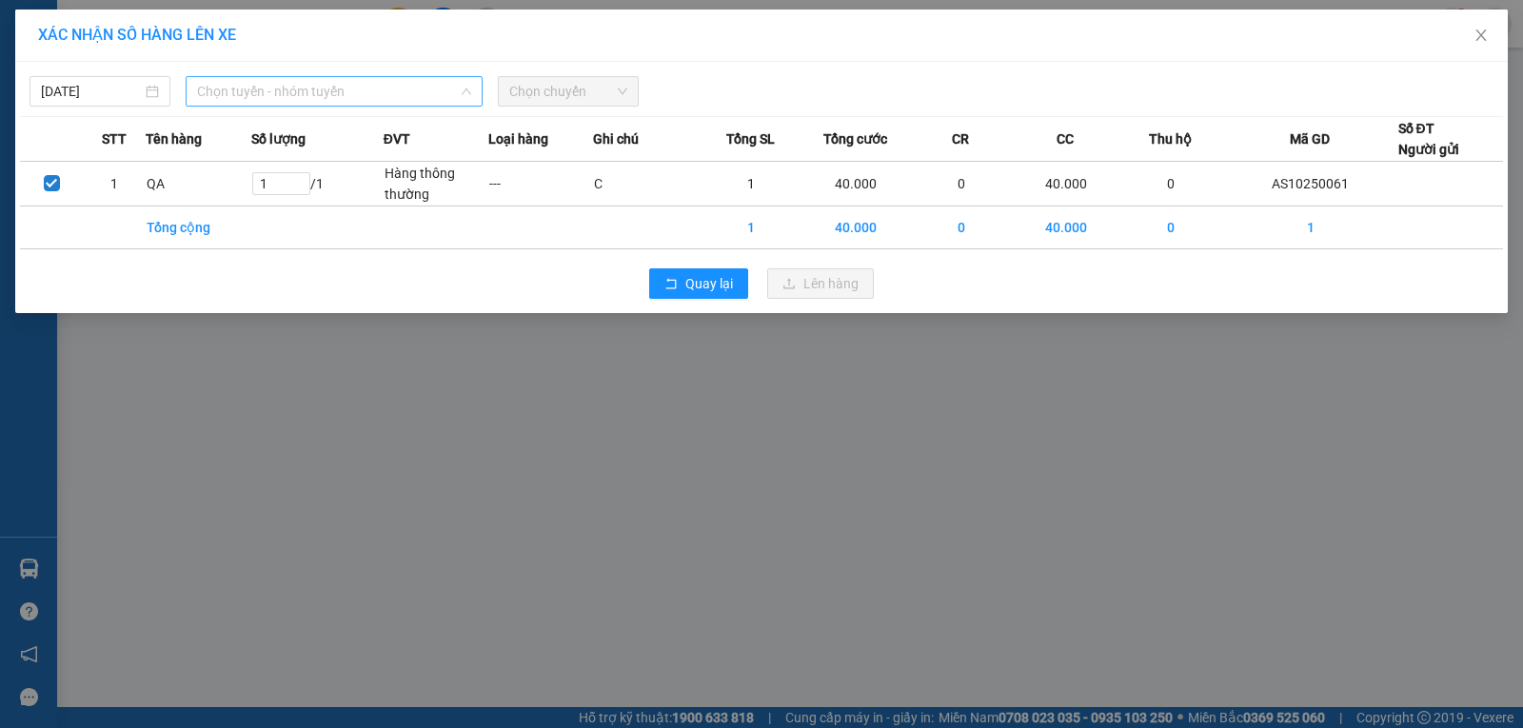
click at [341, 106] on div "Chọn tuyến - nhóm tuyến" at bounding box center [334, 91] width 297 height 30
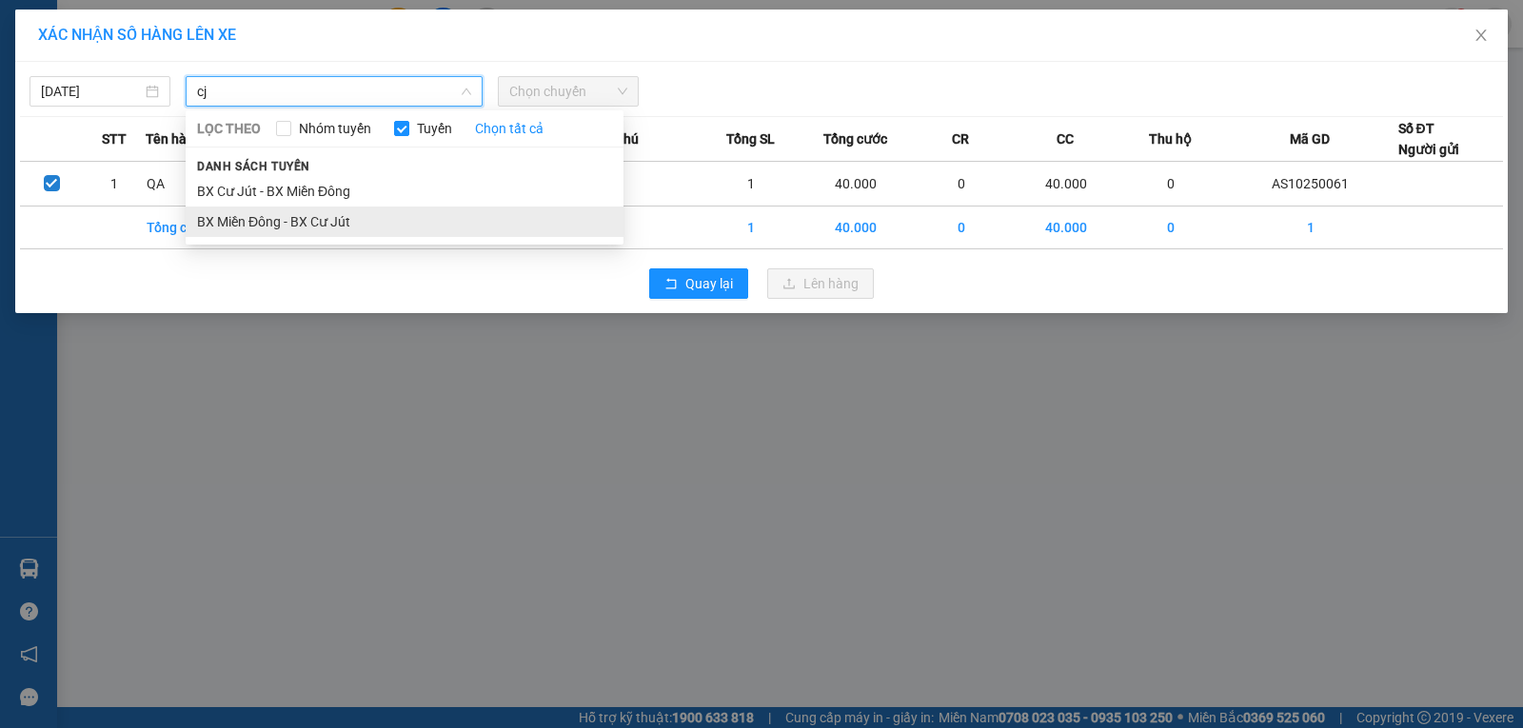
type input "cj"
click at [316, 232] on li "BX Miền Đông - BX Cư Jút" at bounding box center [405, 222] width 438 height 30
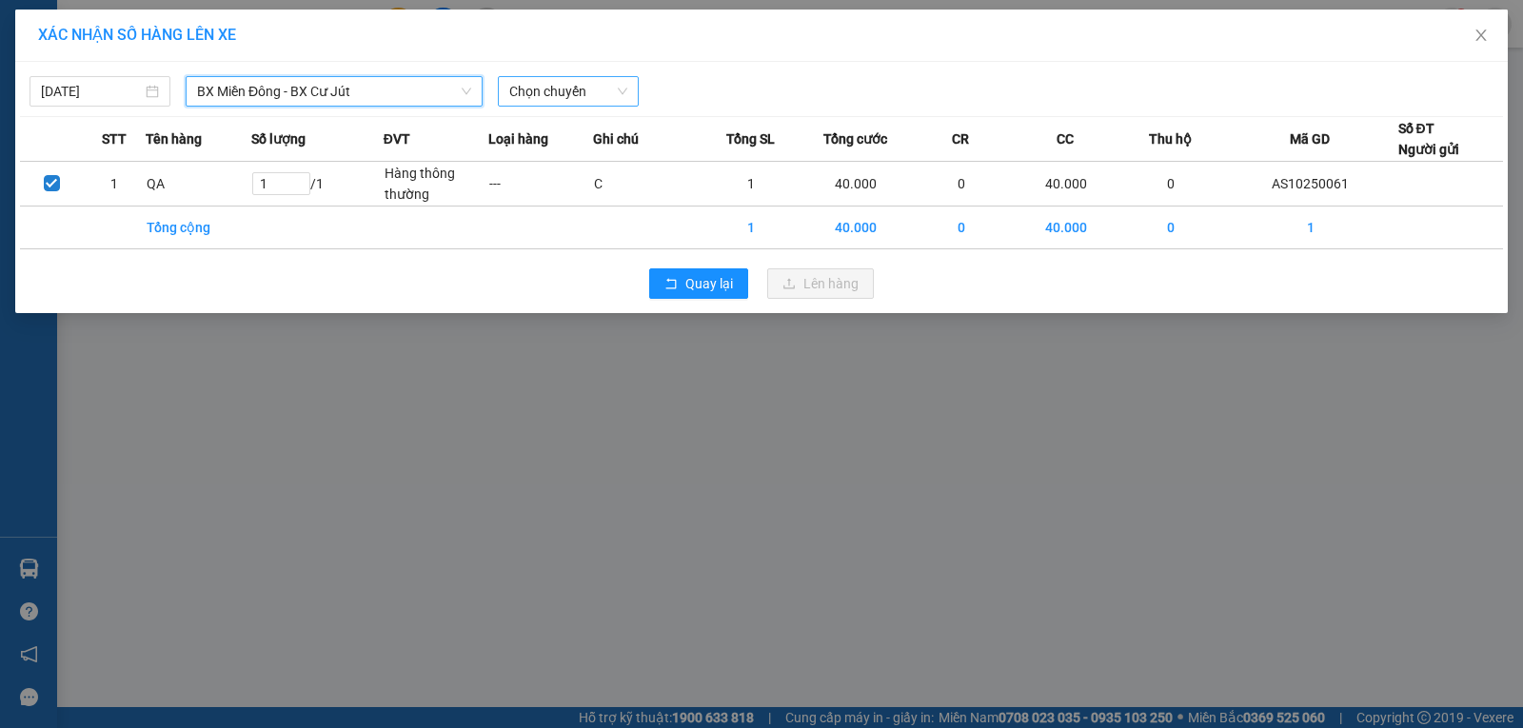
click at [531, 96] on span "Chọn chuyến" at bounding box center [568, 91] width 118 height 29
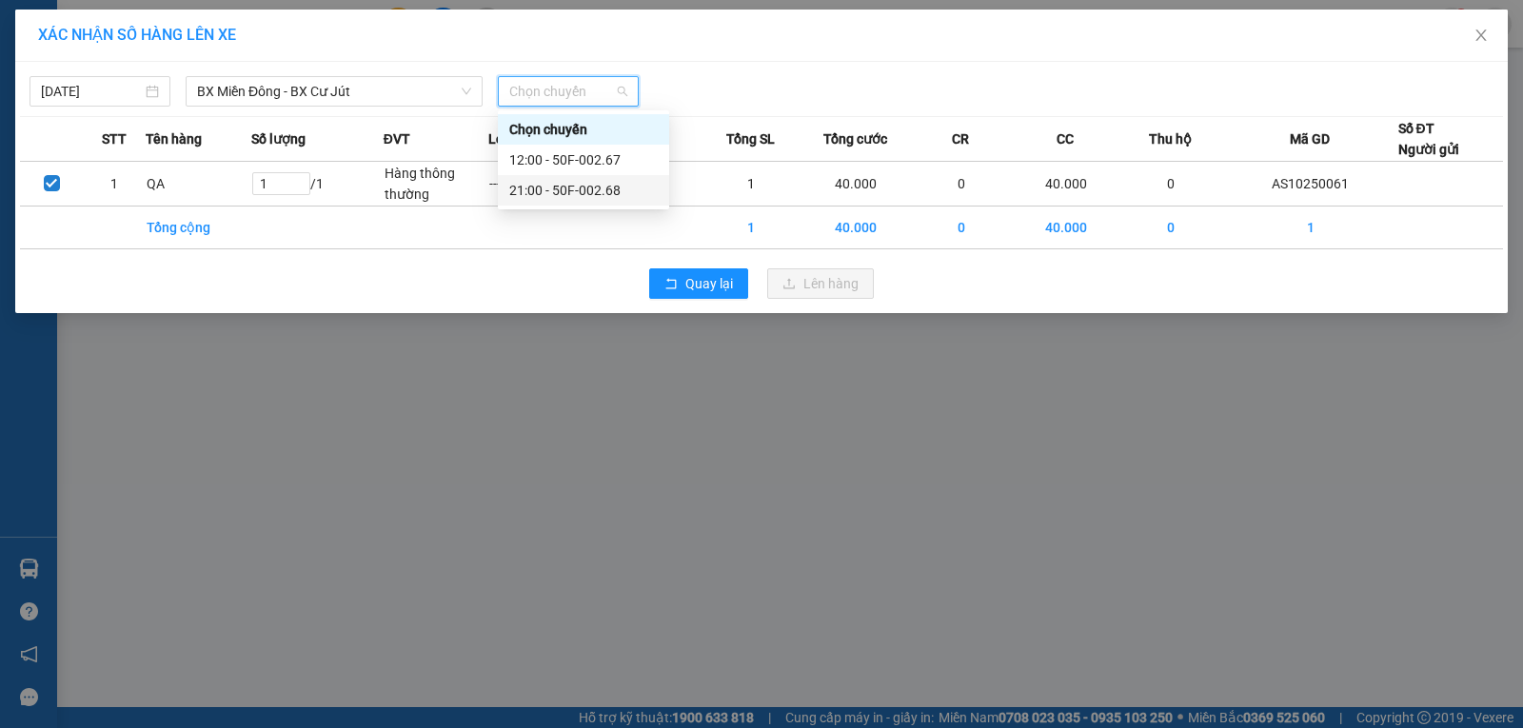
click at [542, 187] on div "21:00 - 50F-002.68" at bounding box center [583, 190] width 148 height 21
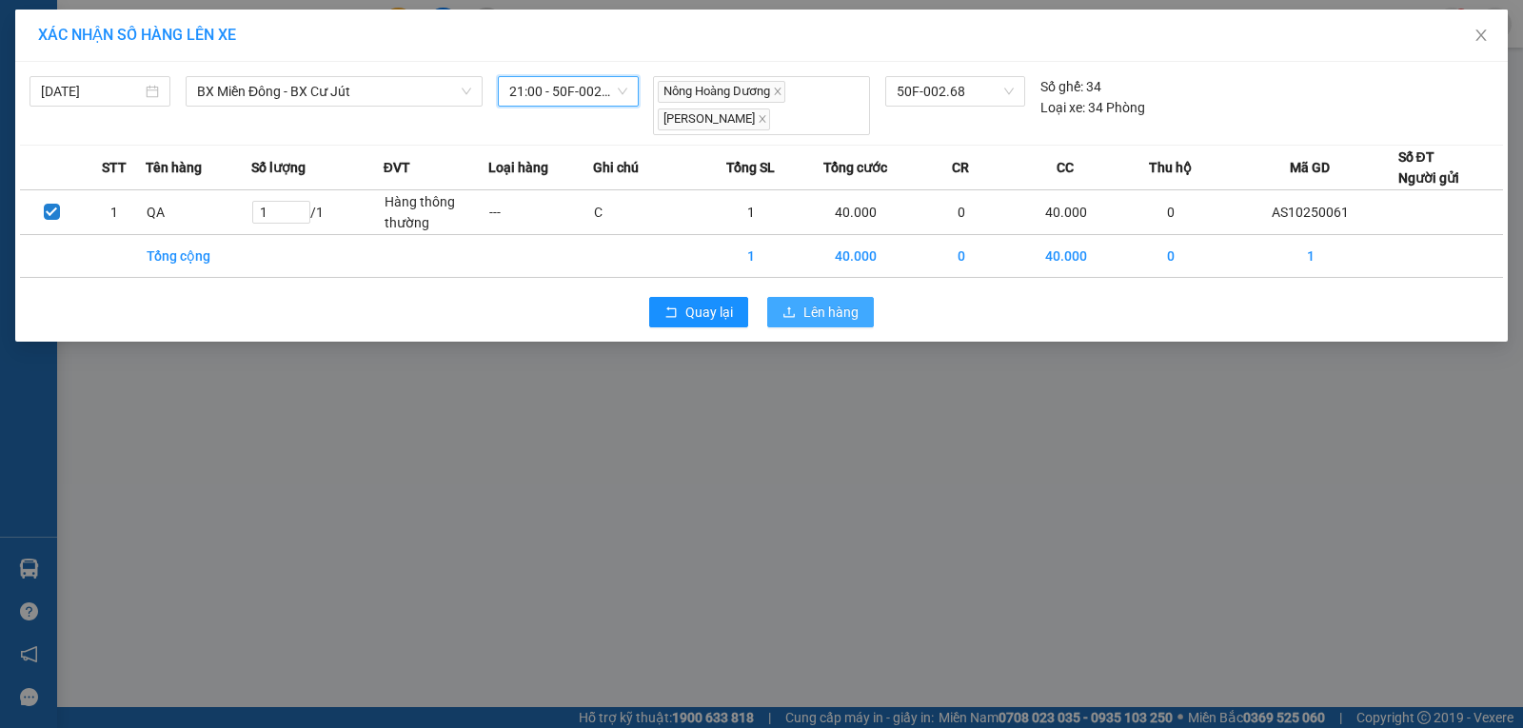
click at [861, 319] on button "Lên hàng" at bounding box center [820, 312] width 107 height 30
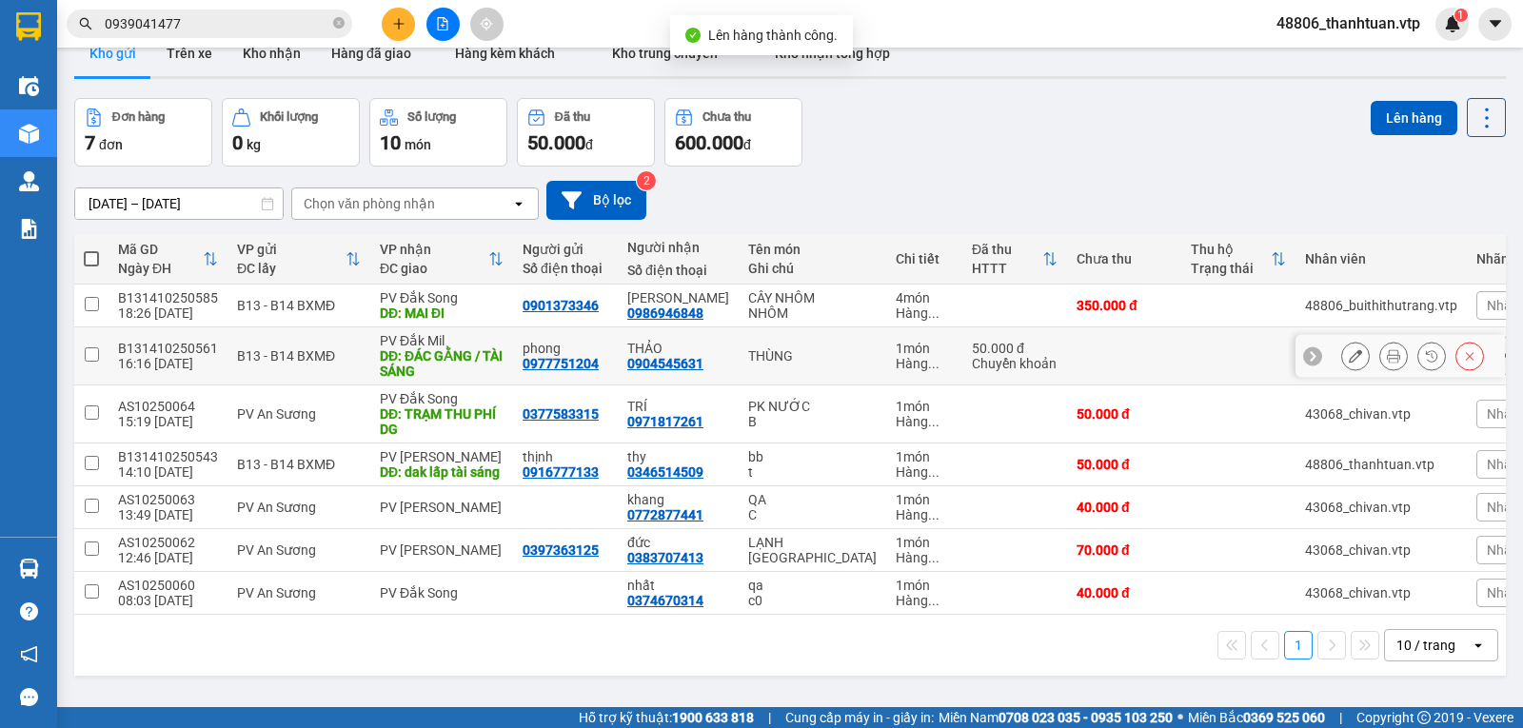
scroll to position [88, 0]
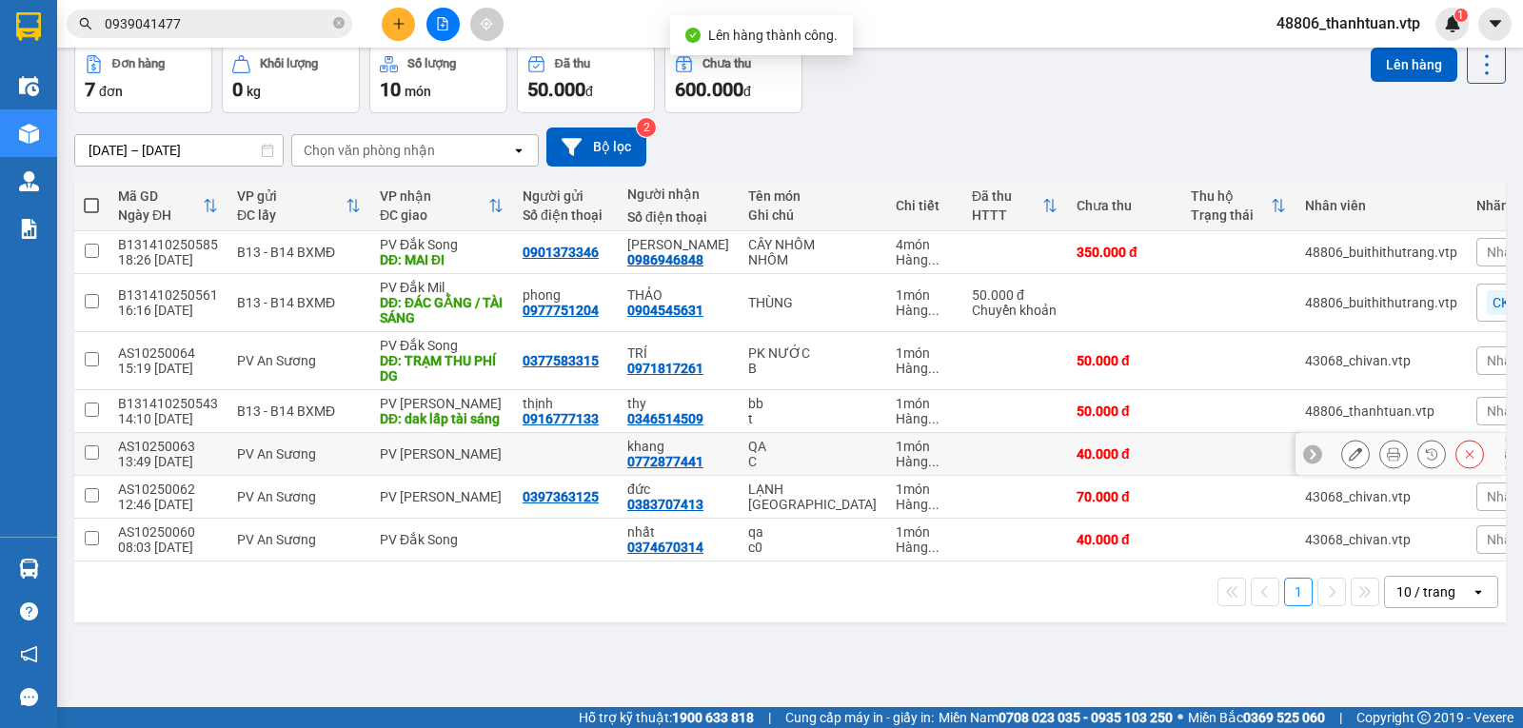
click at [85, 460] on input "checkbox" at bounding box center [92, 452] width 14 height 14
checkbox input "true"
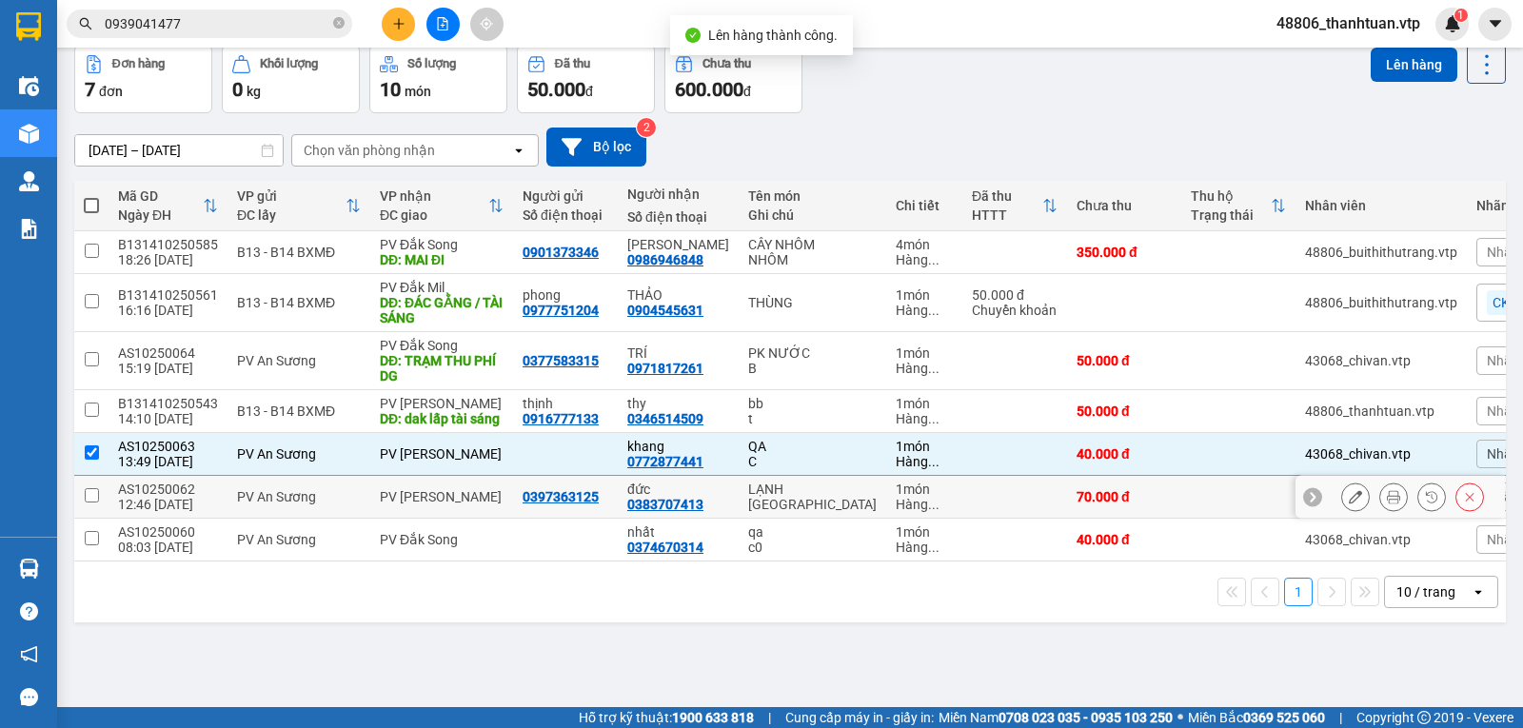
click at [94, 503] on input "checkbox" at bounding box center [92, 495] width 14 height 14
checkbox input "true"
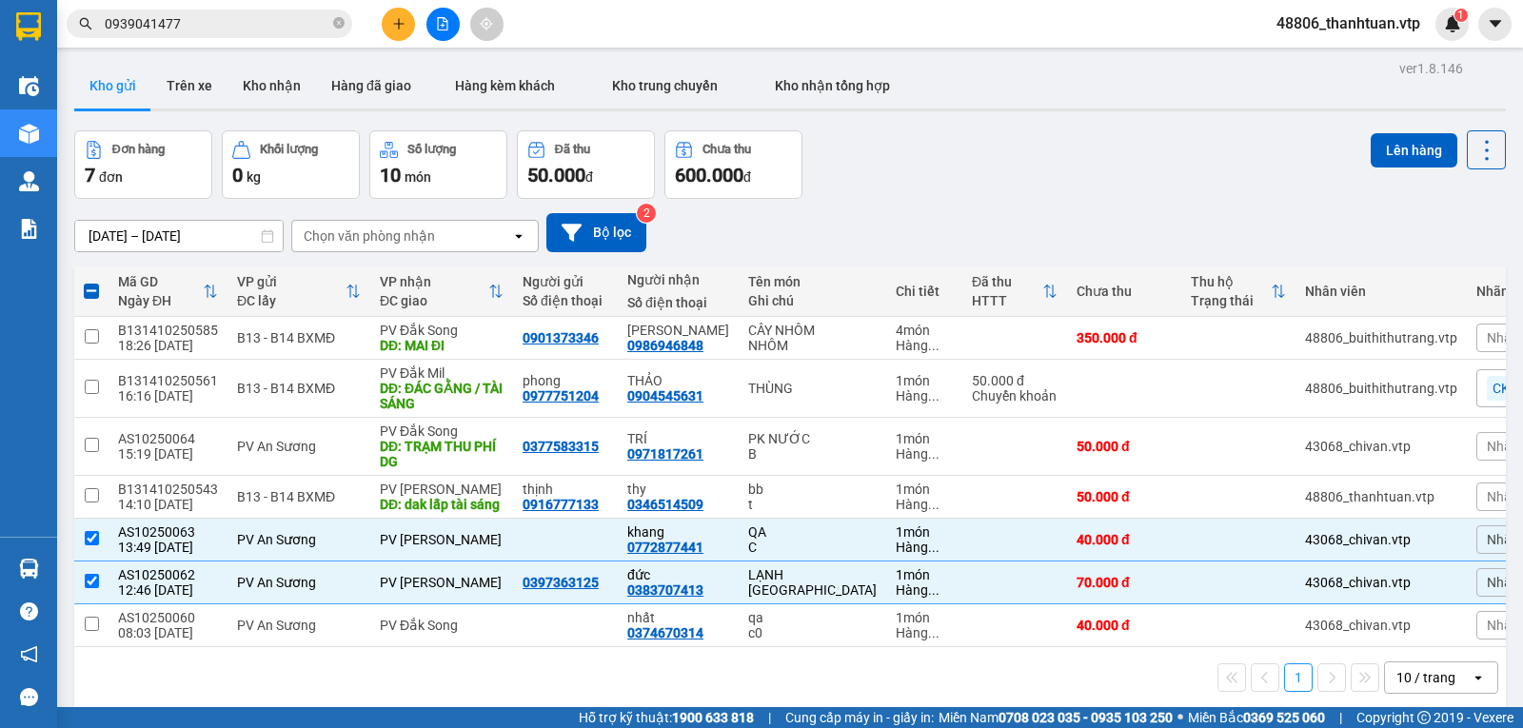
scroll to position [0, 0]
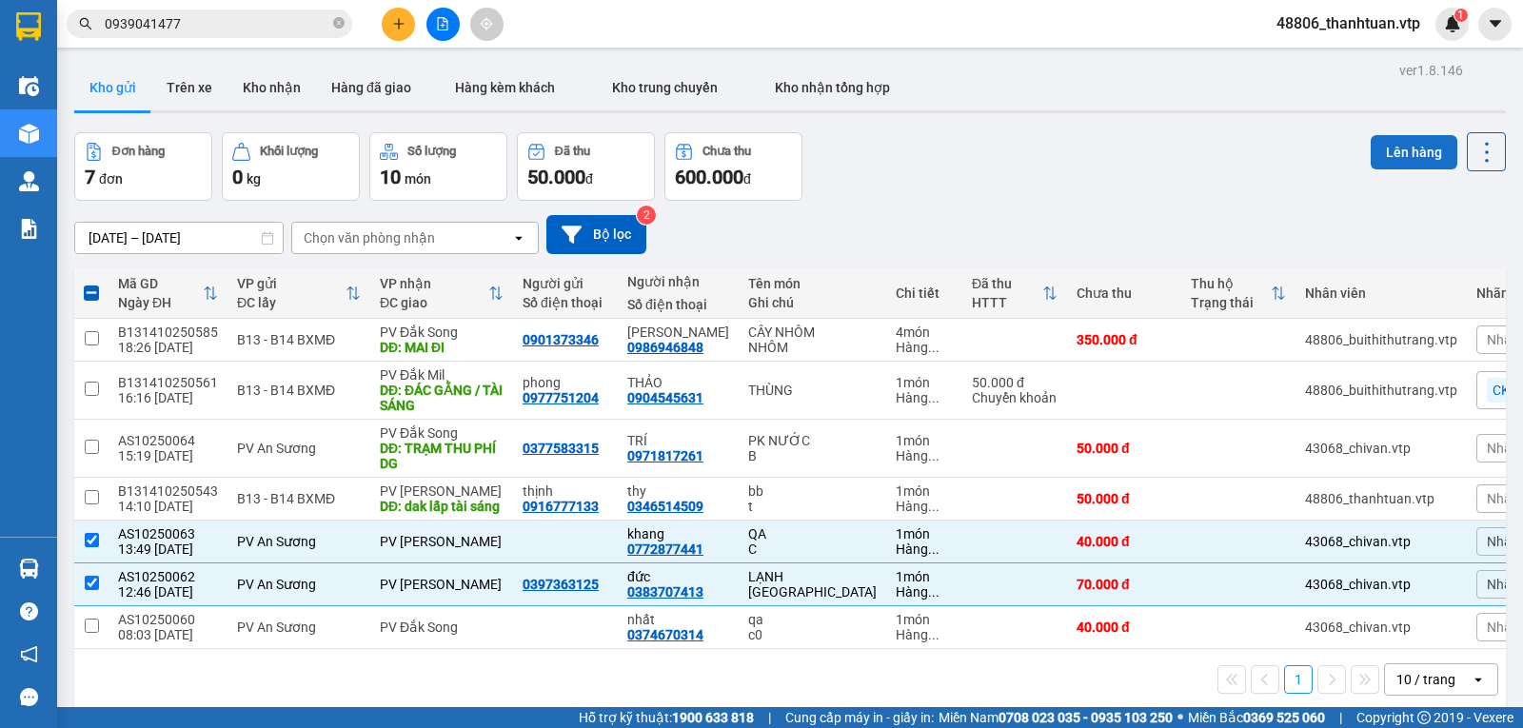
click at [1387, 156] on button "Lên hàng" at bounding box center [1414, 152] width 87 height 34
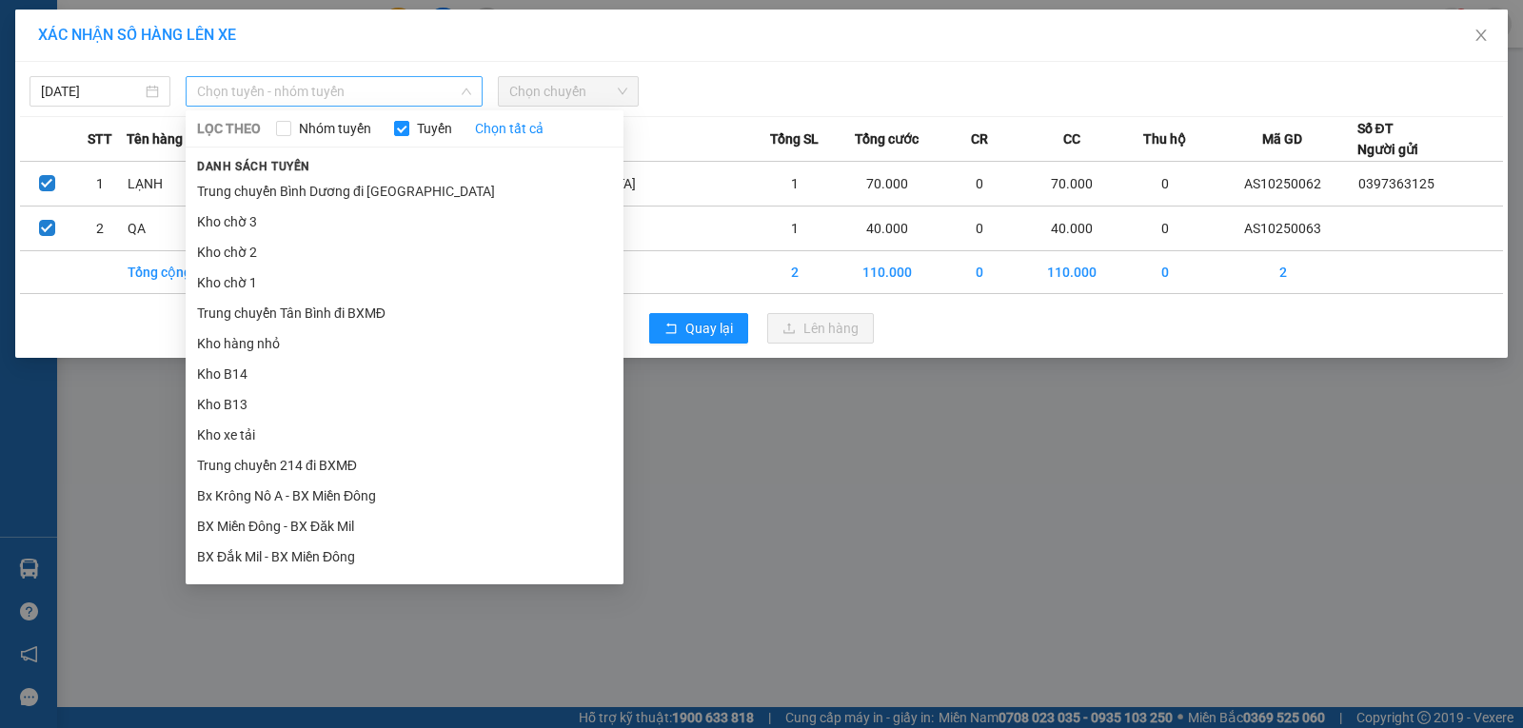
click at [420, 96] on span "Chọn tuyến - nhóm tuyến" at bounding box center [334, 91] width 274 height 29
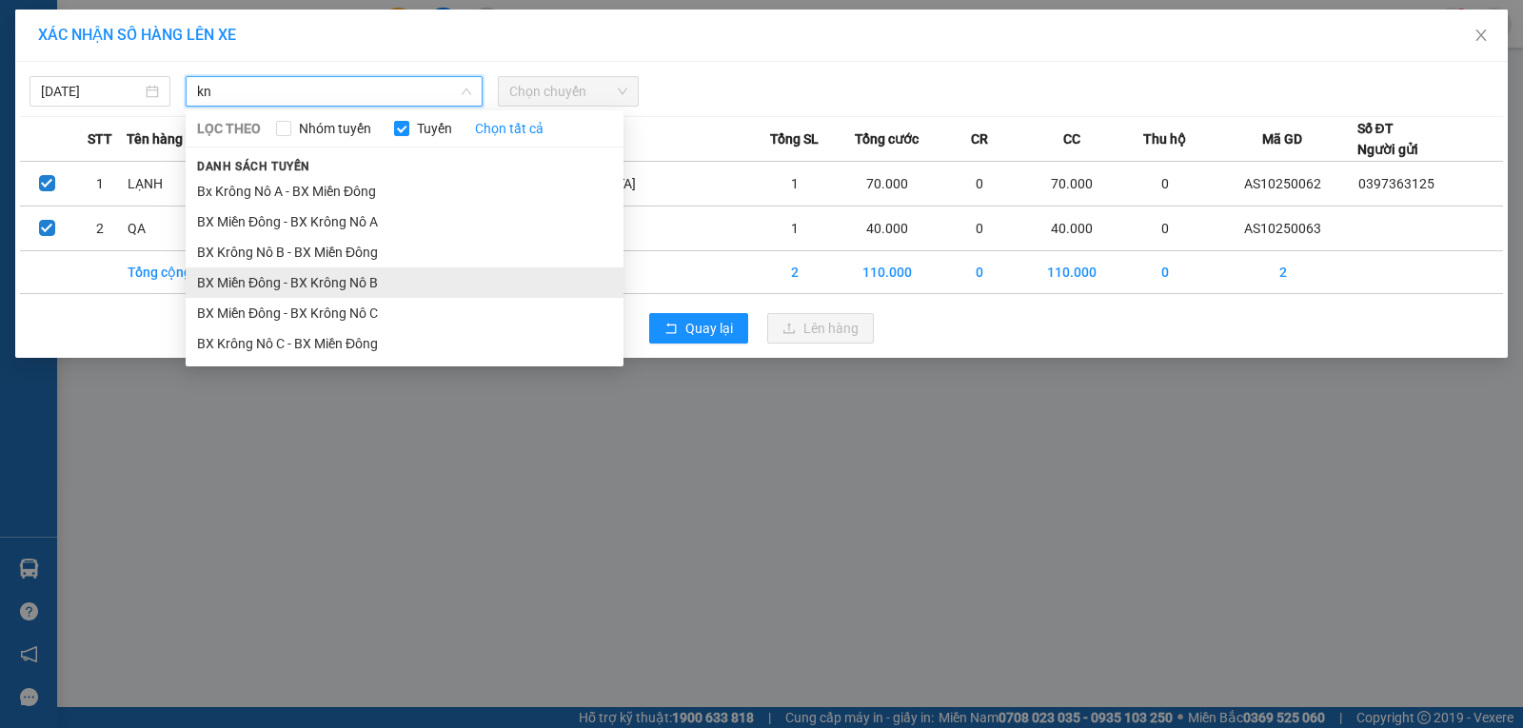
type input "kn"
click at [380, 279] on li "BX Miền Đông - BX Krông Nô B" at bounding box center [405, 282] width 438 height 30
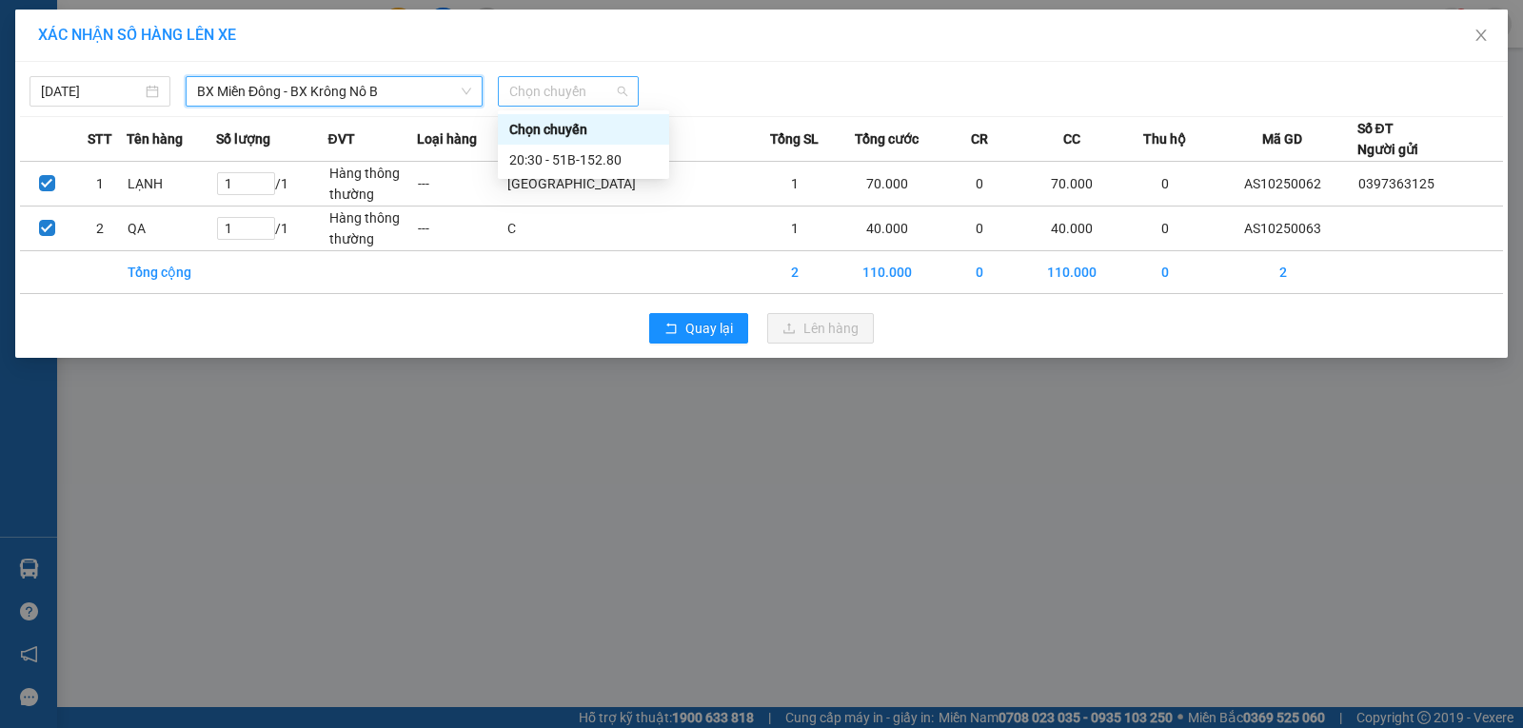
click at [563, 99] on span "Chọn chuyến" at bounding box center [568, 91] width 118 height 29
click at [537, 165] on div "20:30 - 51B-152.80" at bounding box center [583, 159] width 148 height 21
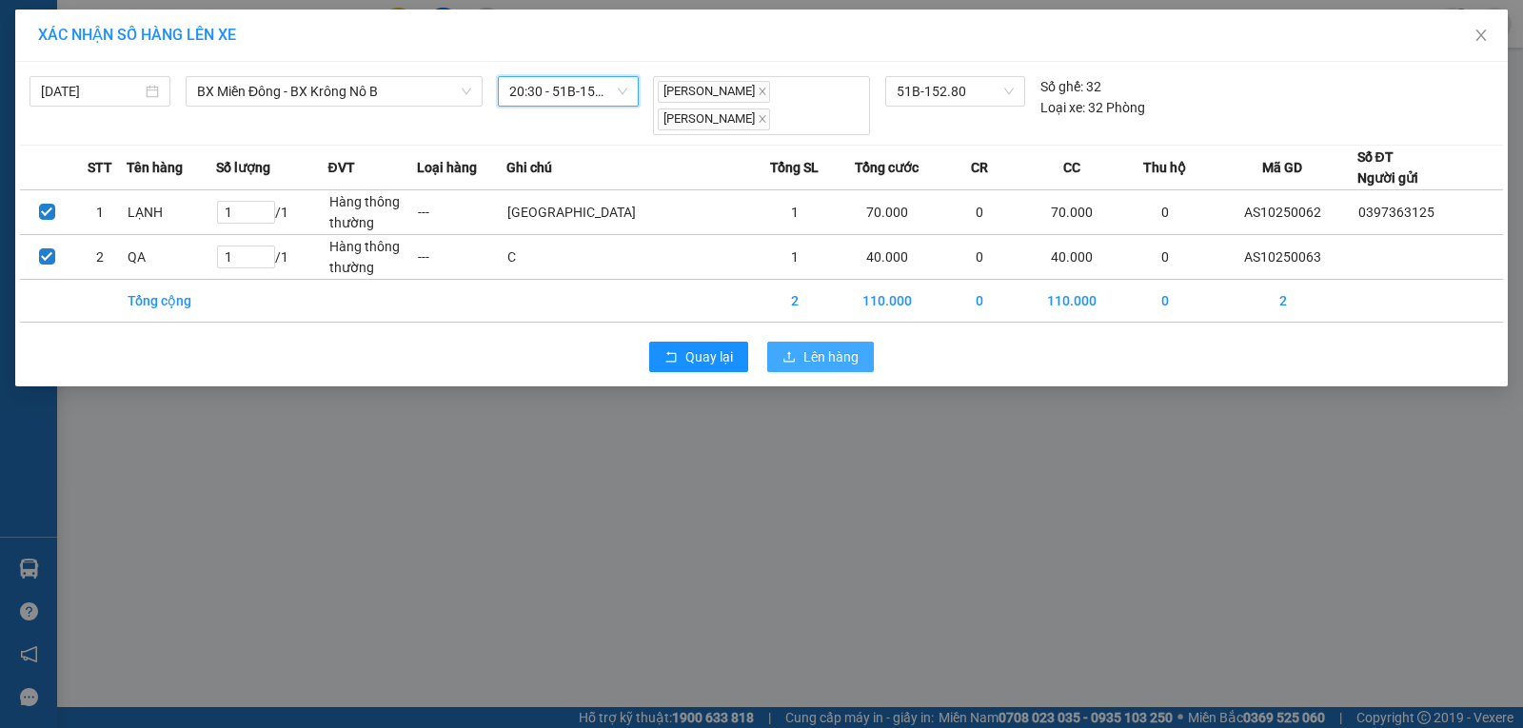
click at [808, 357] on span "Lên hàng" at bounding box center [830, 356] width 55 height 21
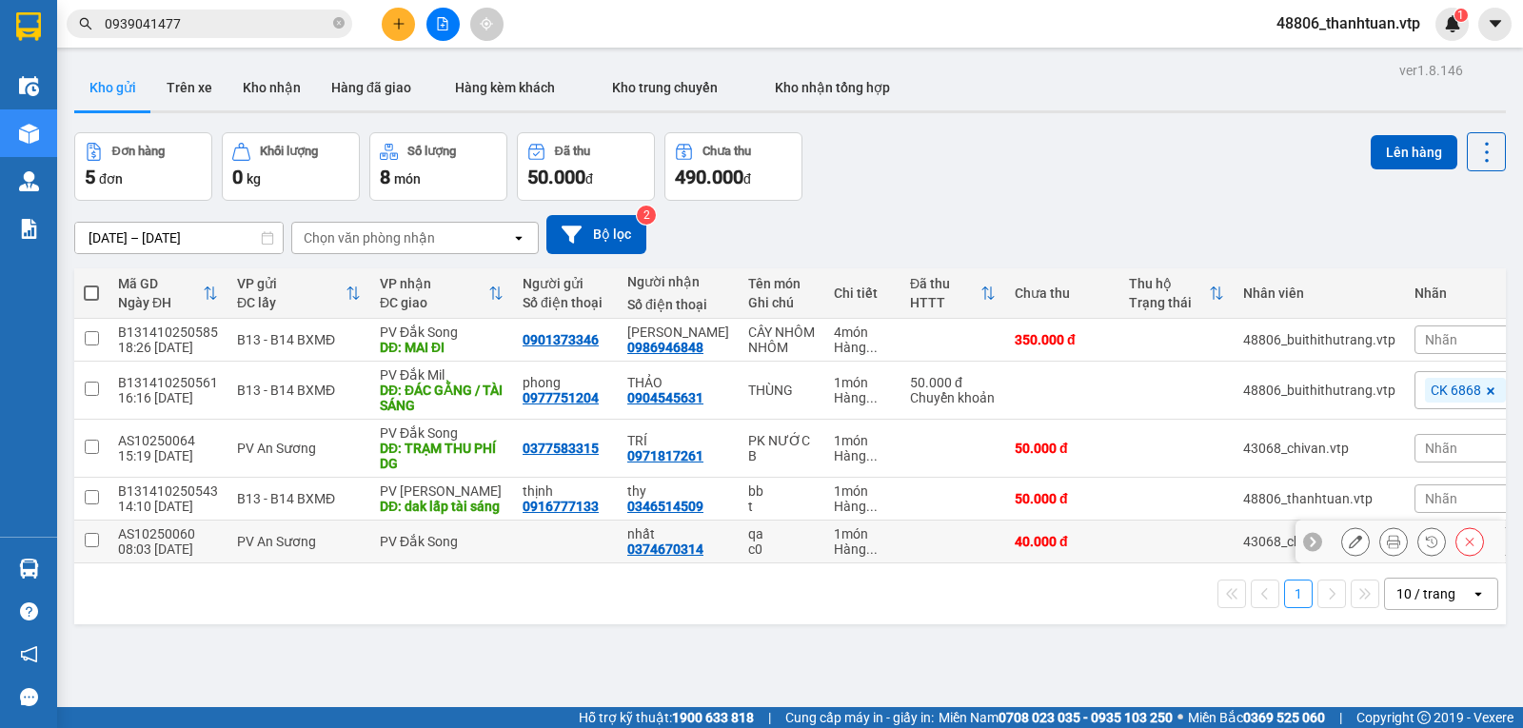
click at [92, 547] on input "checkbox" at bounding box center [92, 540] width 14 height 14
checkbox input "true"
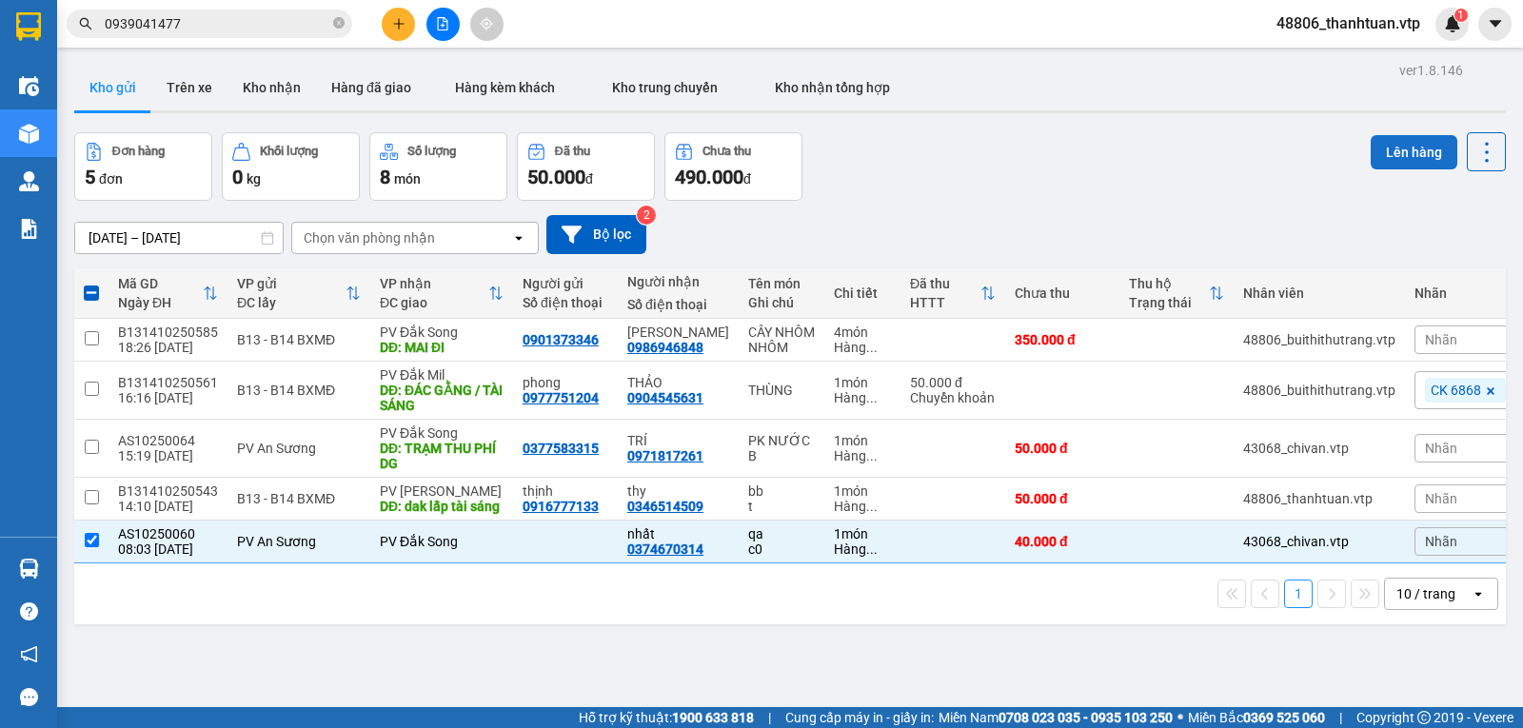
click at [1388, 144] on button "Lên hàng" at bounding box center [1414, 152] width 87 height 34
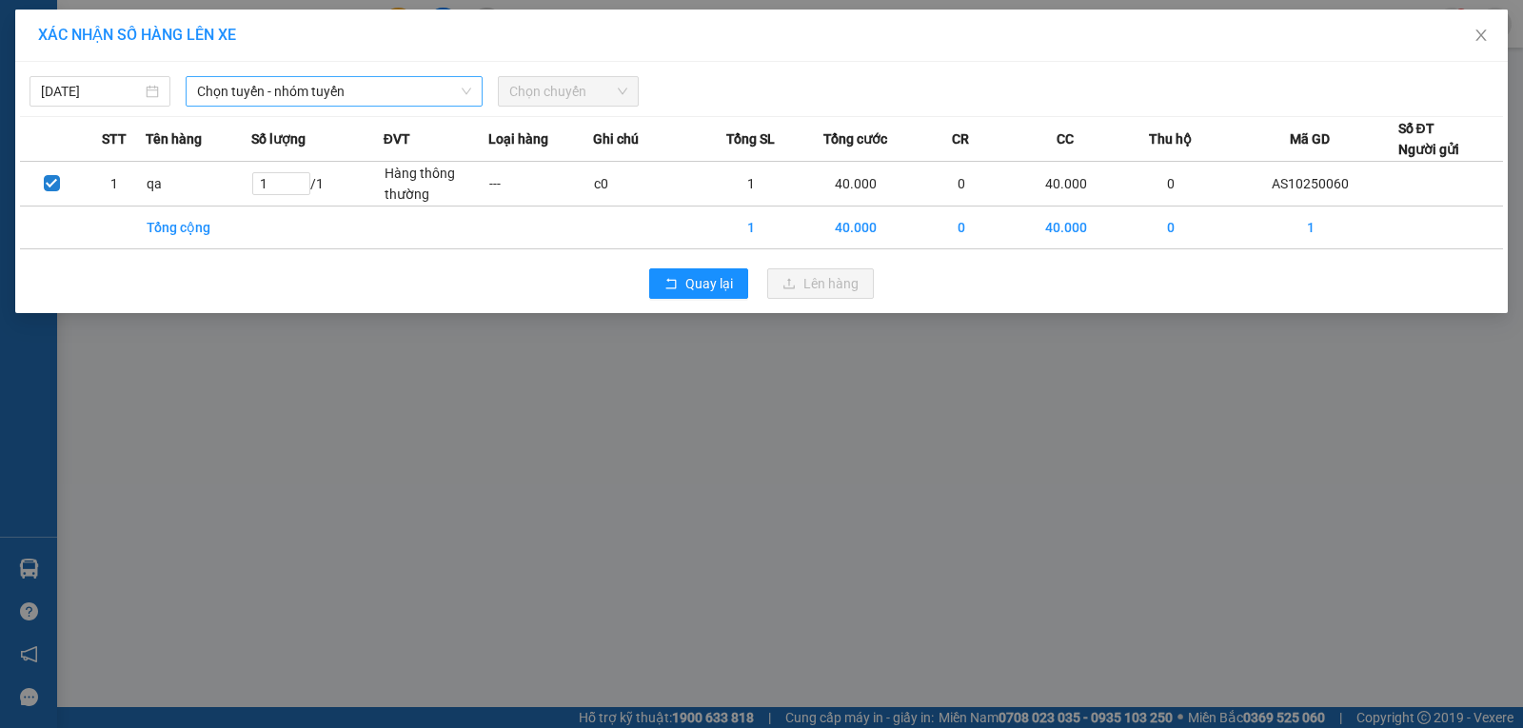
click at [378, 95] on span "Chọn tuyến - nhóm tuyến" at bounding box center [334, 91] width 274 height 29
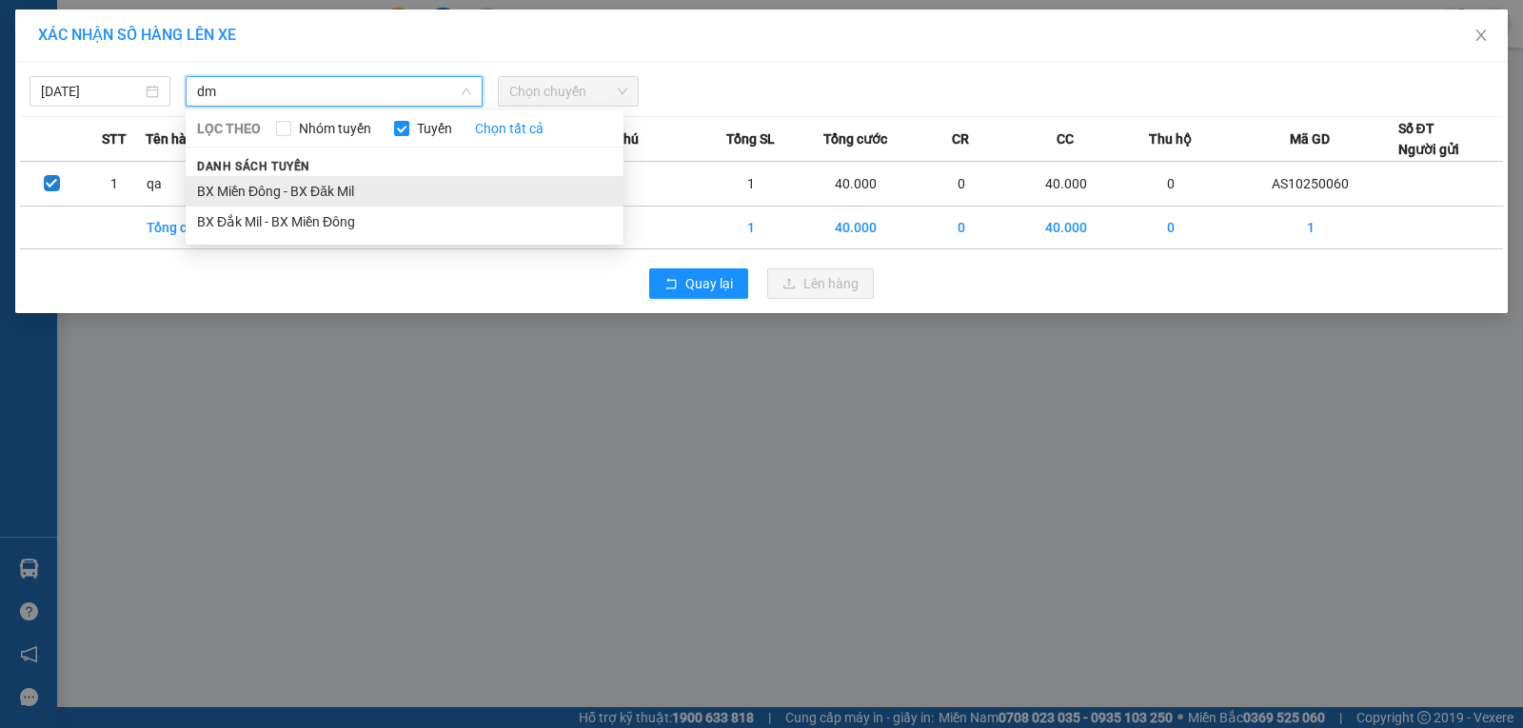
type input "dm"
click at [335, 200] on li "BX Miền Đông - BX Đăk Mil" at bounding box center [405, 191] width 438 height 30
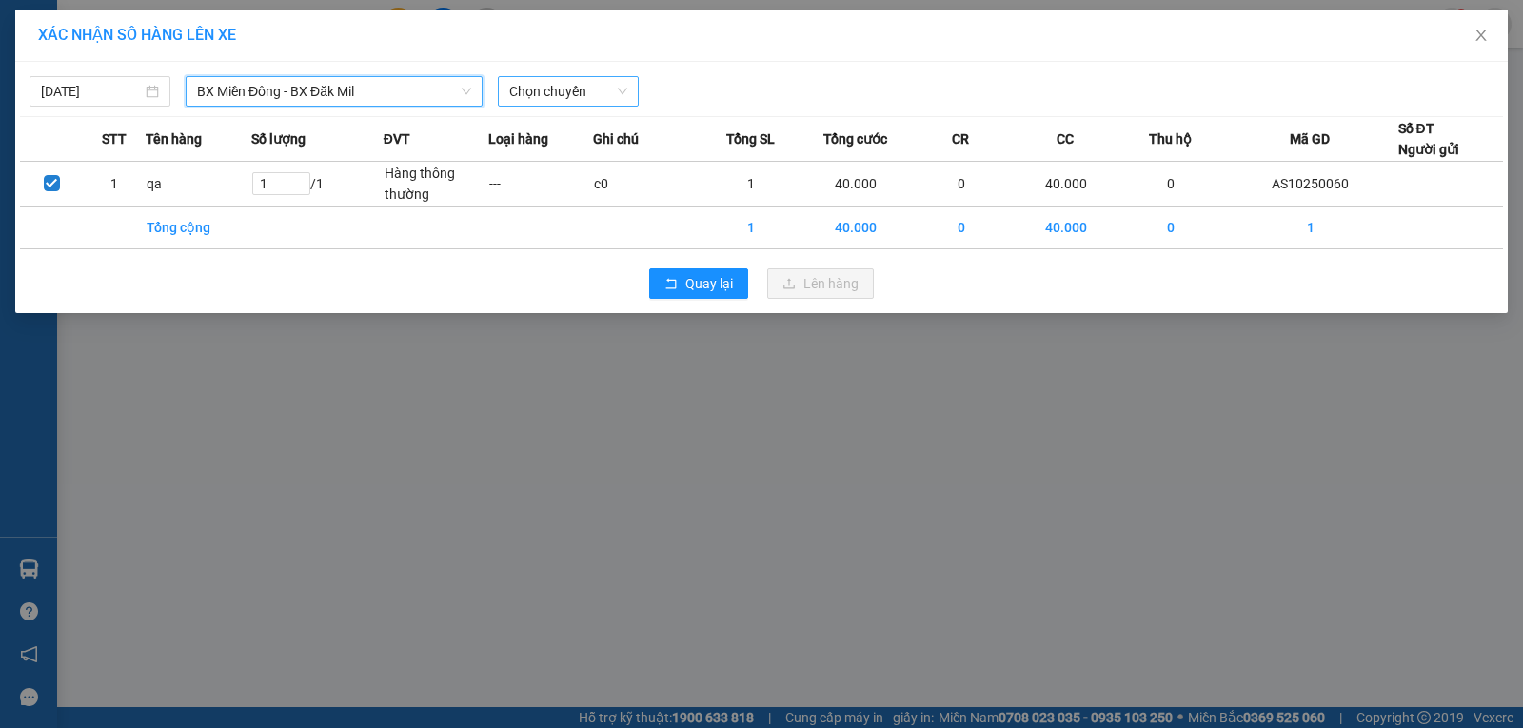
click at [529, 89] on span "Chọn chuyến" at bounding box center [568, 91] width 118 height 29
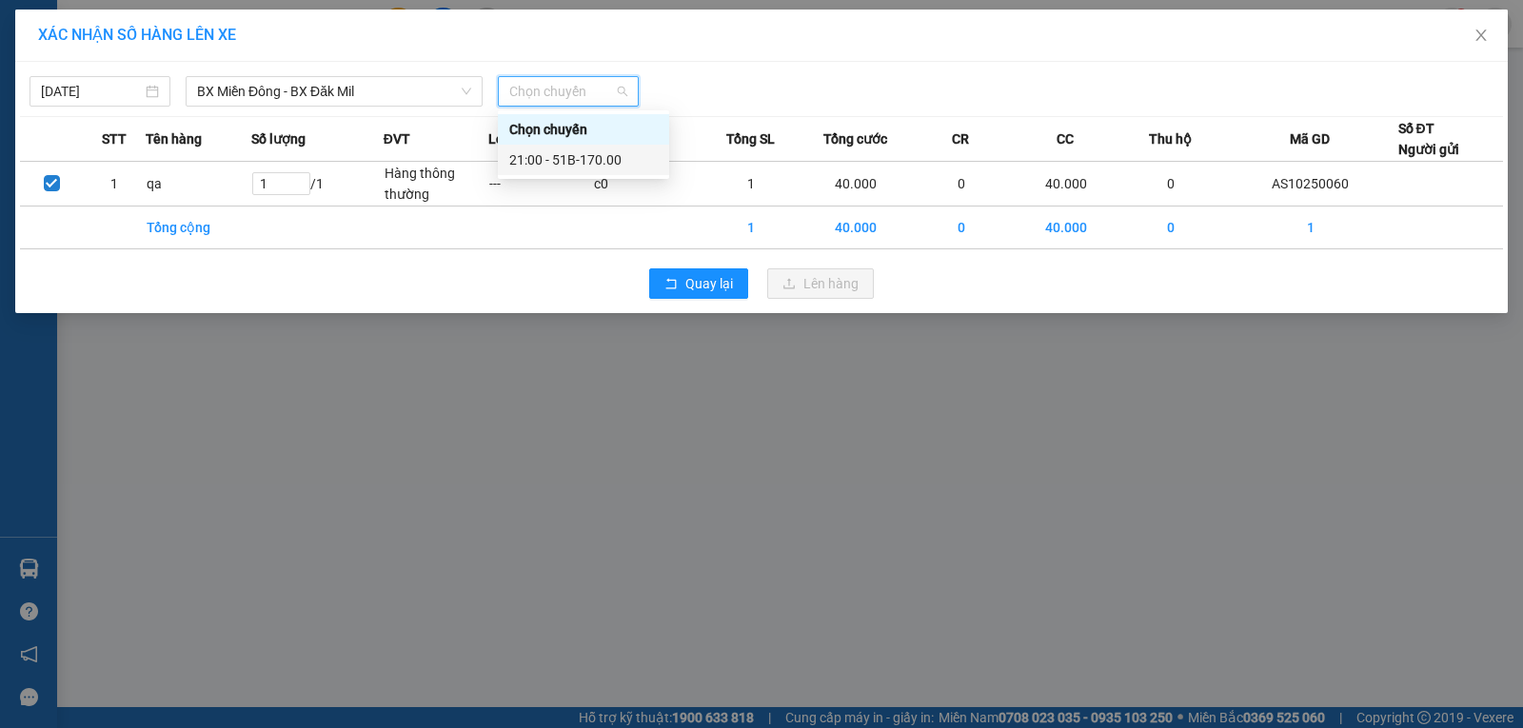
click at [535, 165] on div "21:00 - 51B-170.00" at bounding box center [583, 159] width 148 height 21
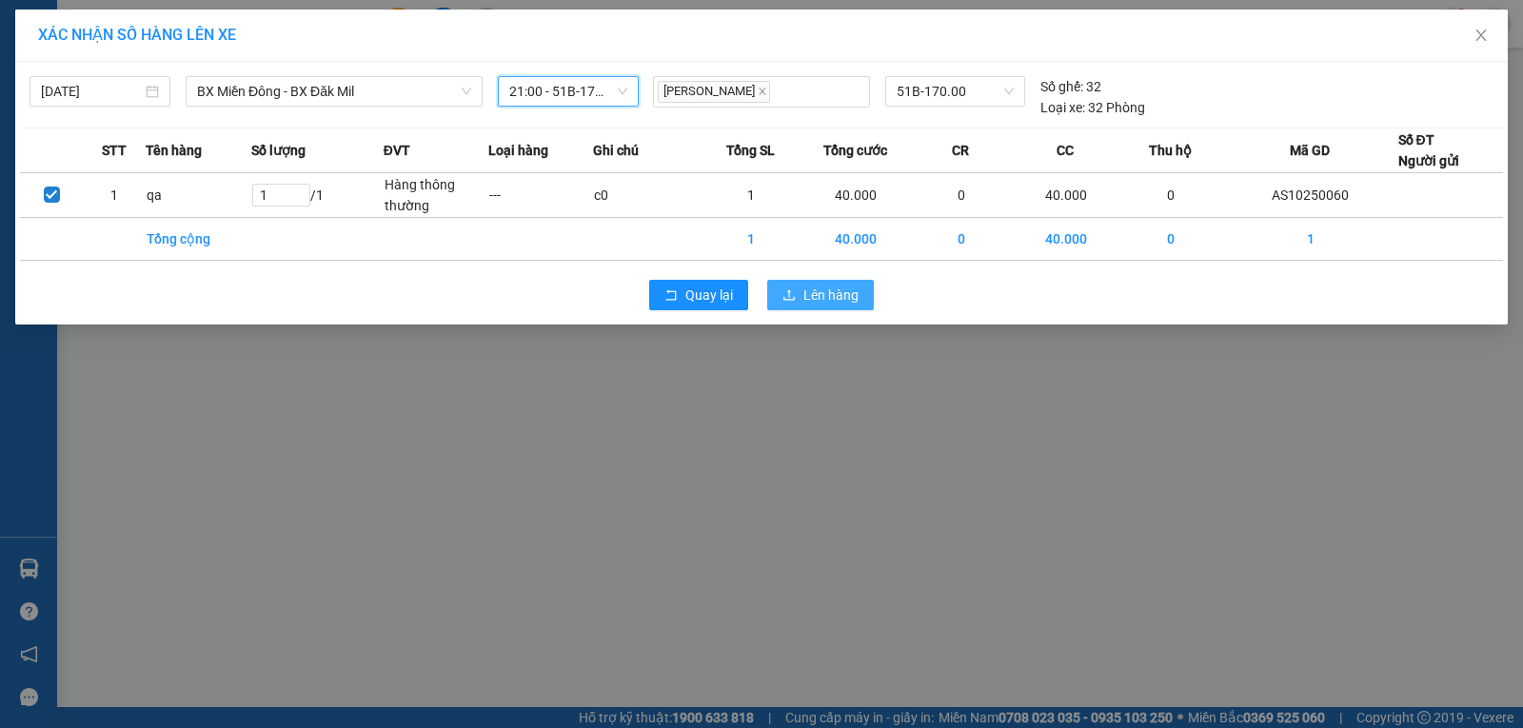
click at [819, 290] on span "Lên hàng" at bounding box center [830, 295] width 55 height 21
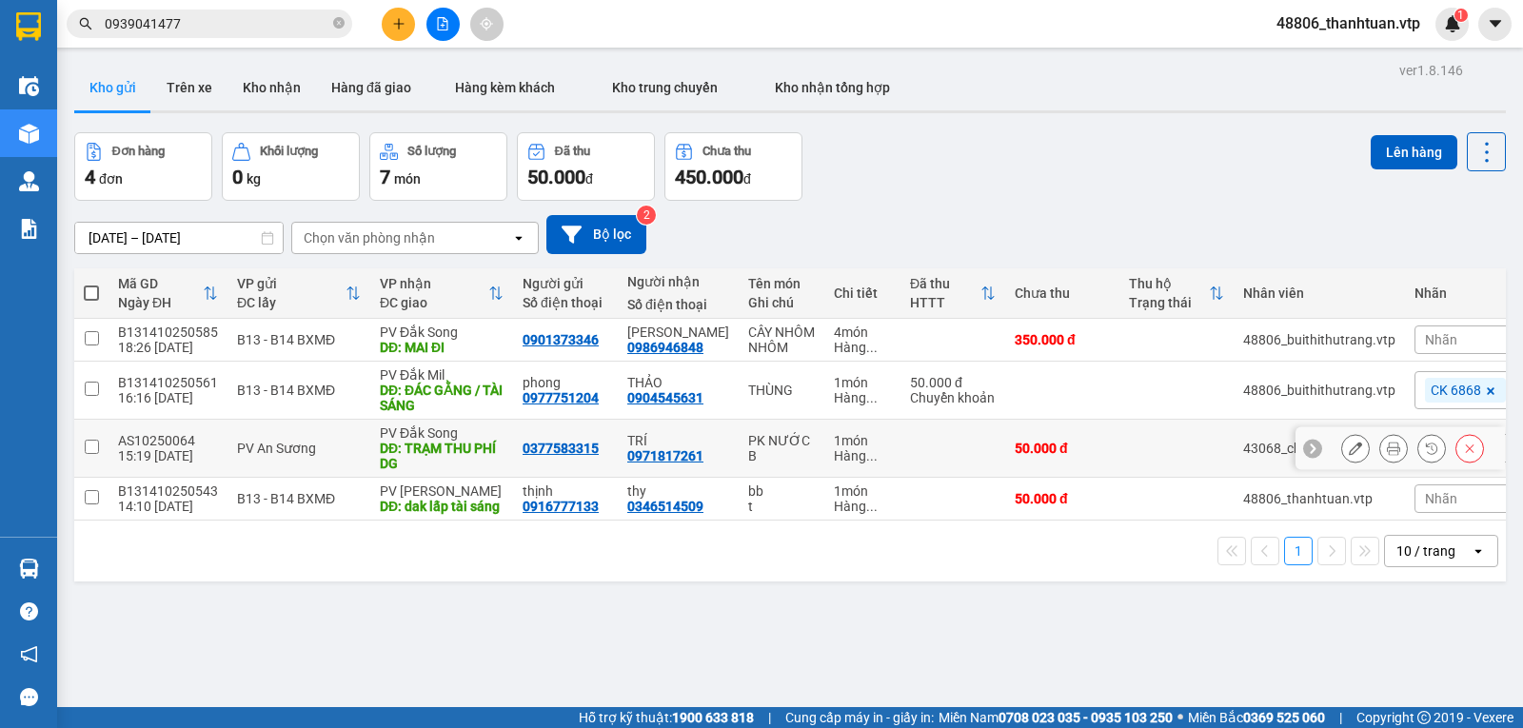
click at [89, 454] on input "checkbox" at bounding box center [92, 447] width 14 height 14
checkbox input "true"
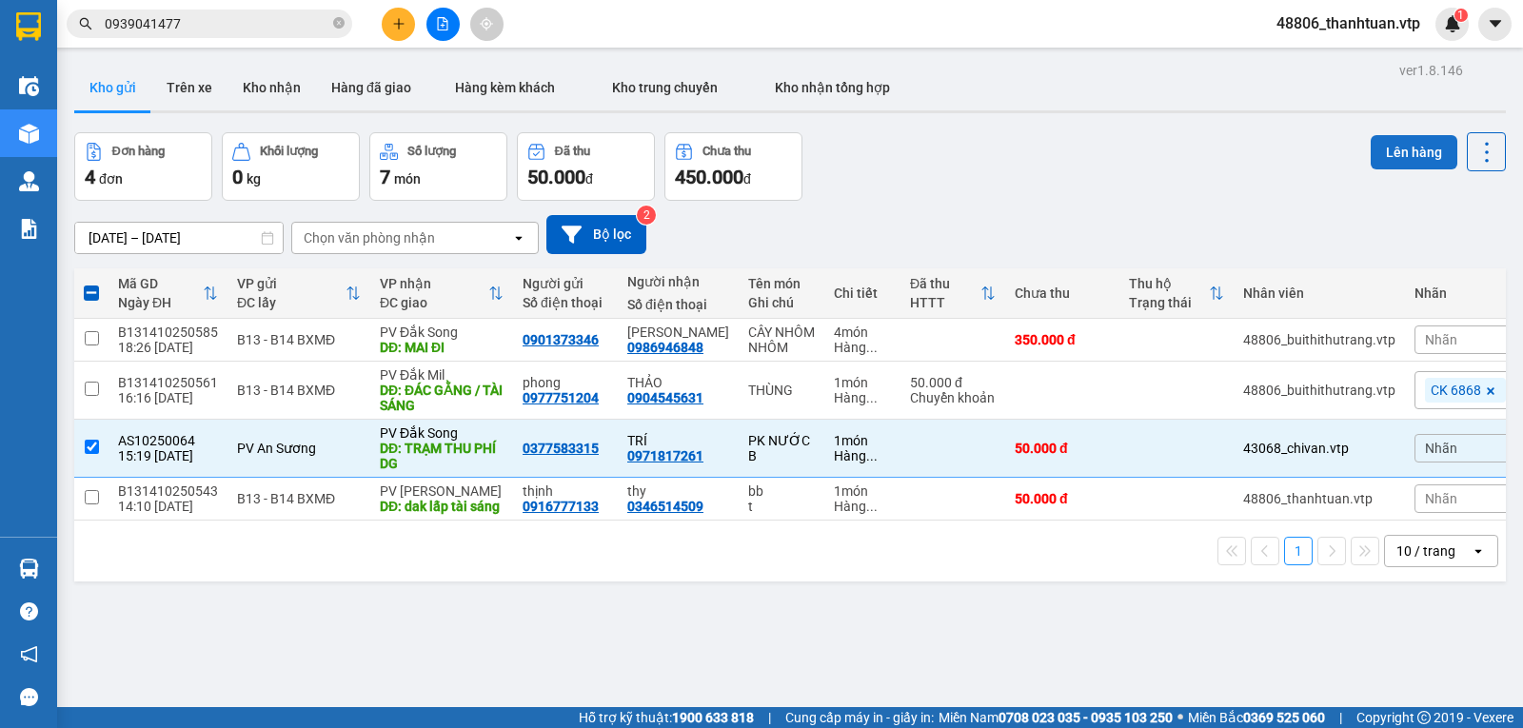
click at [1377, 151] on button "Lên hàng" at bounding box center [1414, 152] width 87 height 34
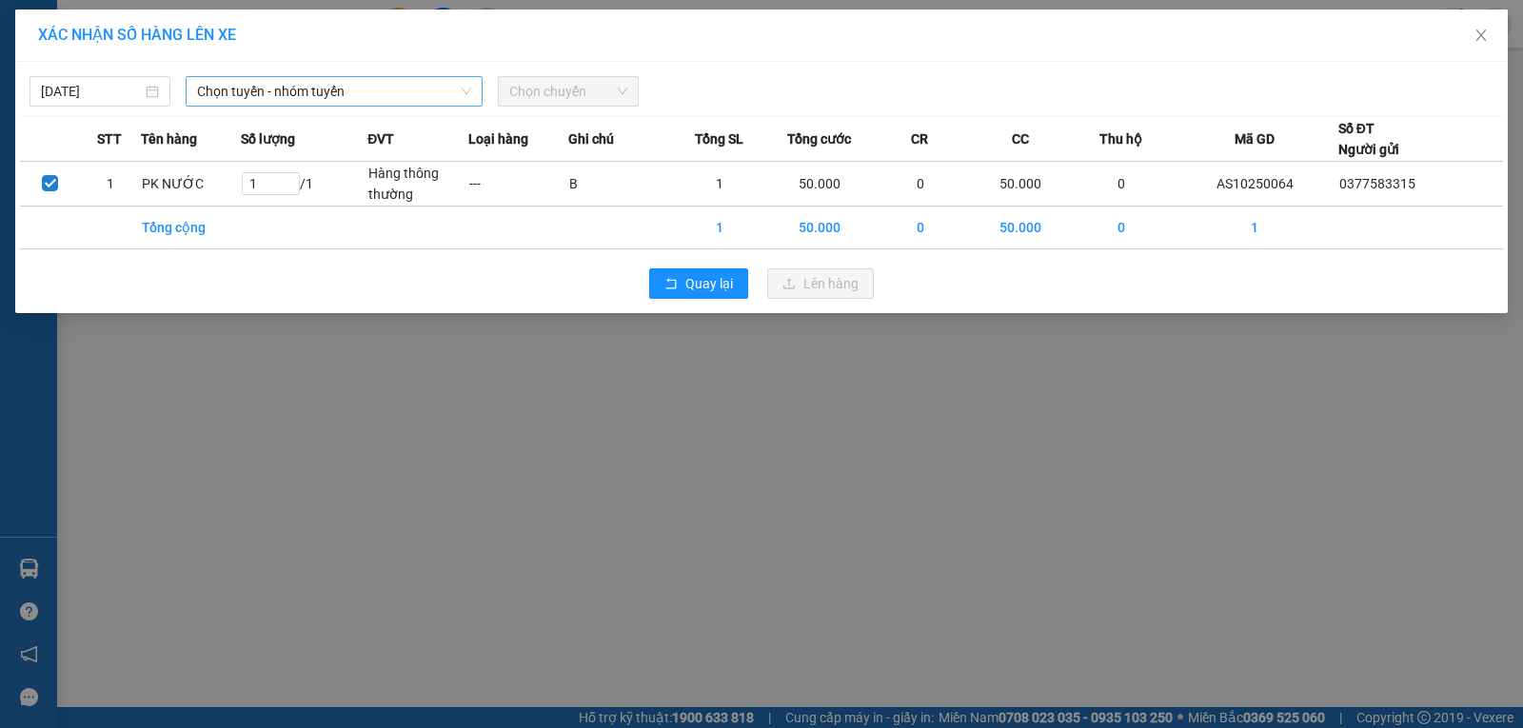
click at [297, 101] on span "Chọn tuyến - nhóm tuyến" at bounding box center [334, 91] width 274 height 29
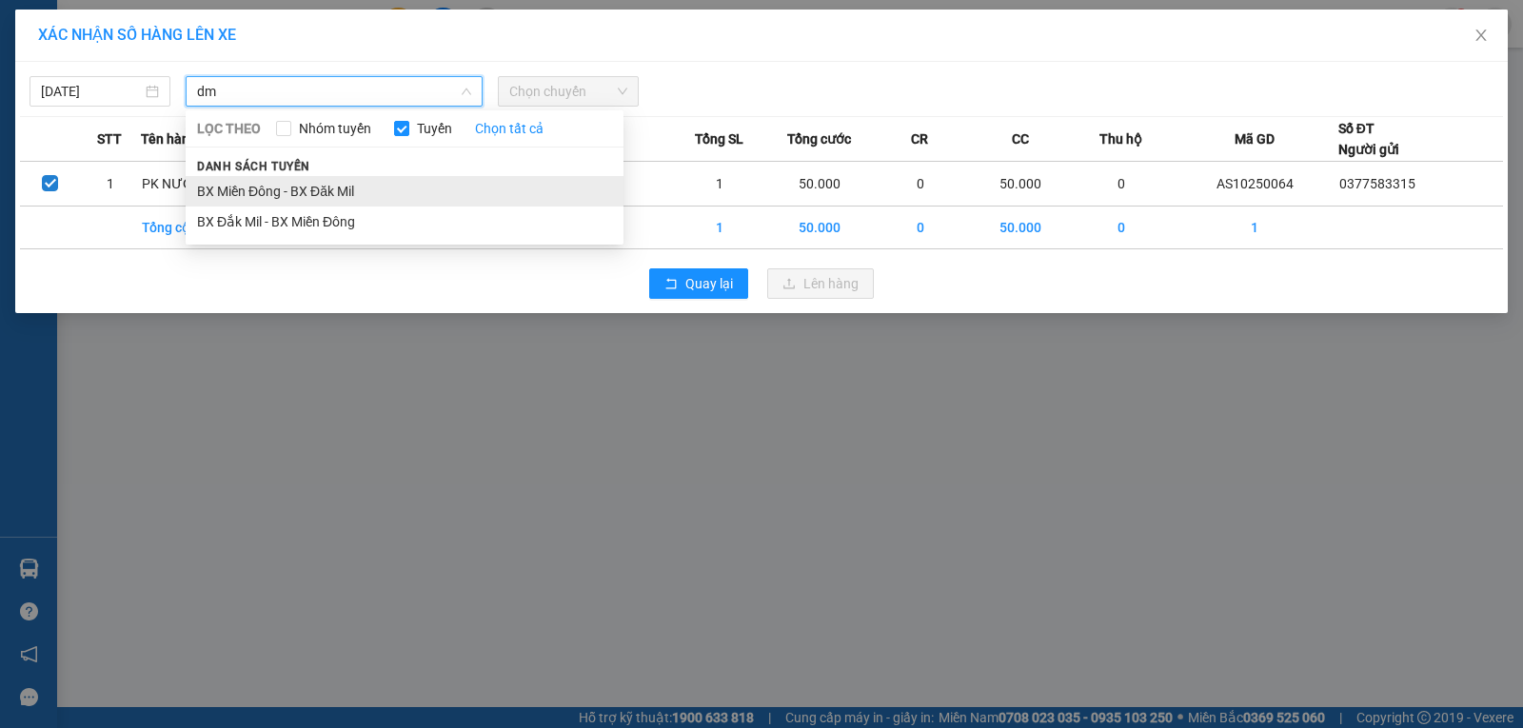
type input "dm"
click at [317, 190] on li "BX Miền Đông - BX Đăk Mil" at bounding box center [405, 191] width 438 height 30
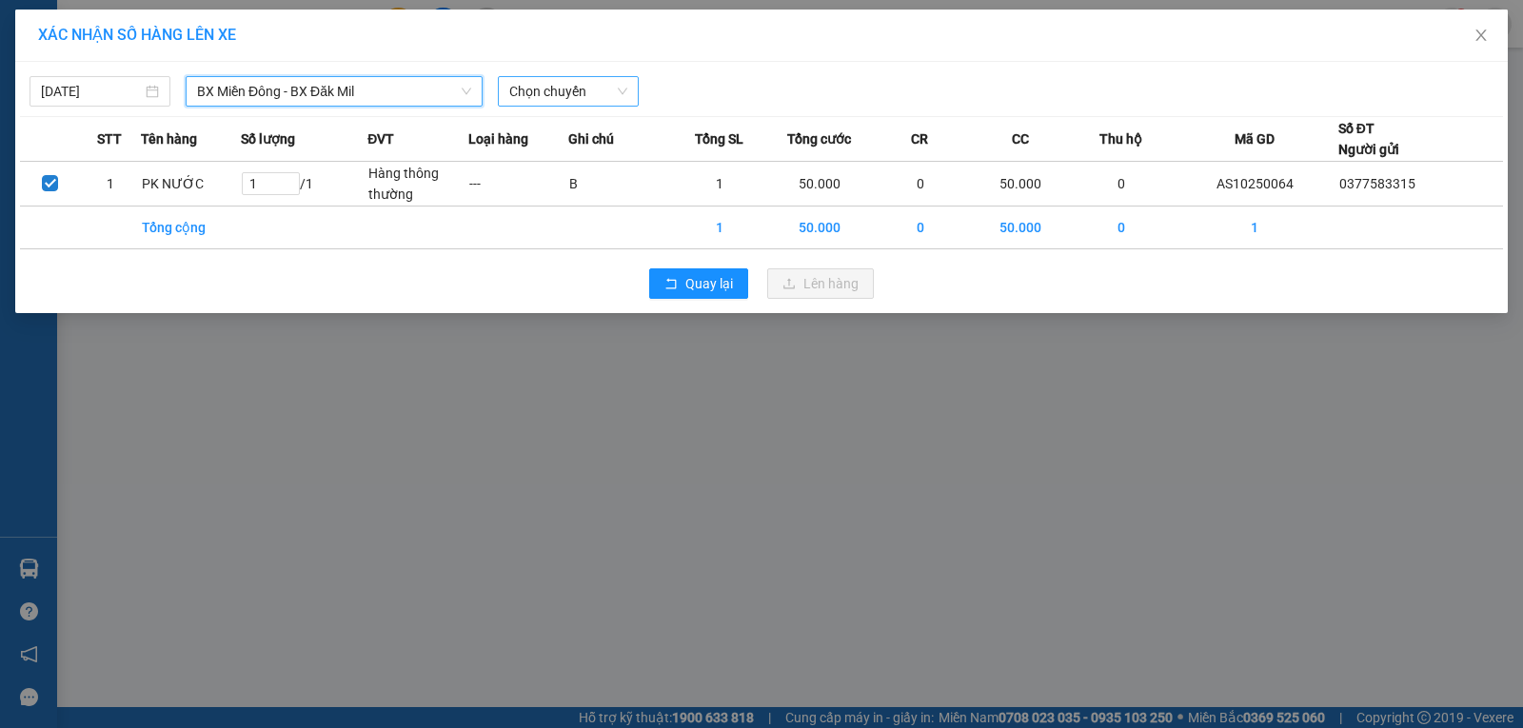
click at [531, 92] on span "Chọn chuyến" at bounding box center [568, 91] width 118 height 29
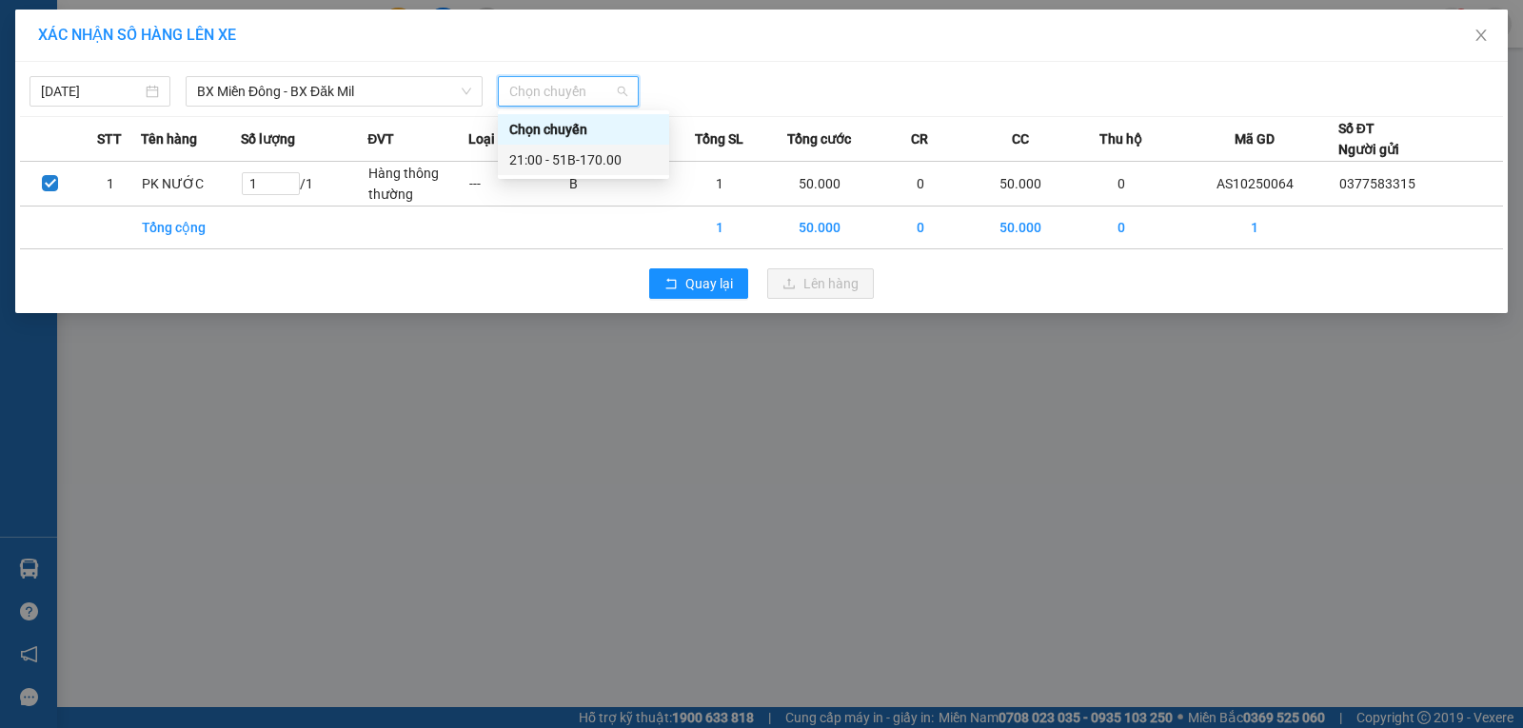
click at [541, 156] on div "21:00 - 51B-170.00" at bounding box center [583, 159] width 148 height 21
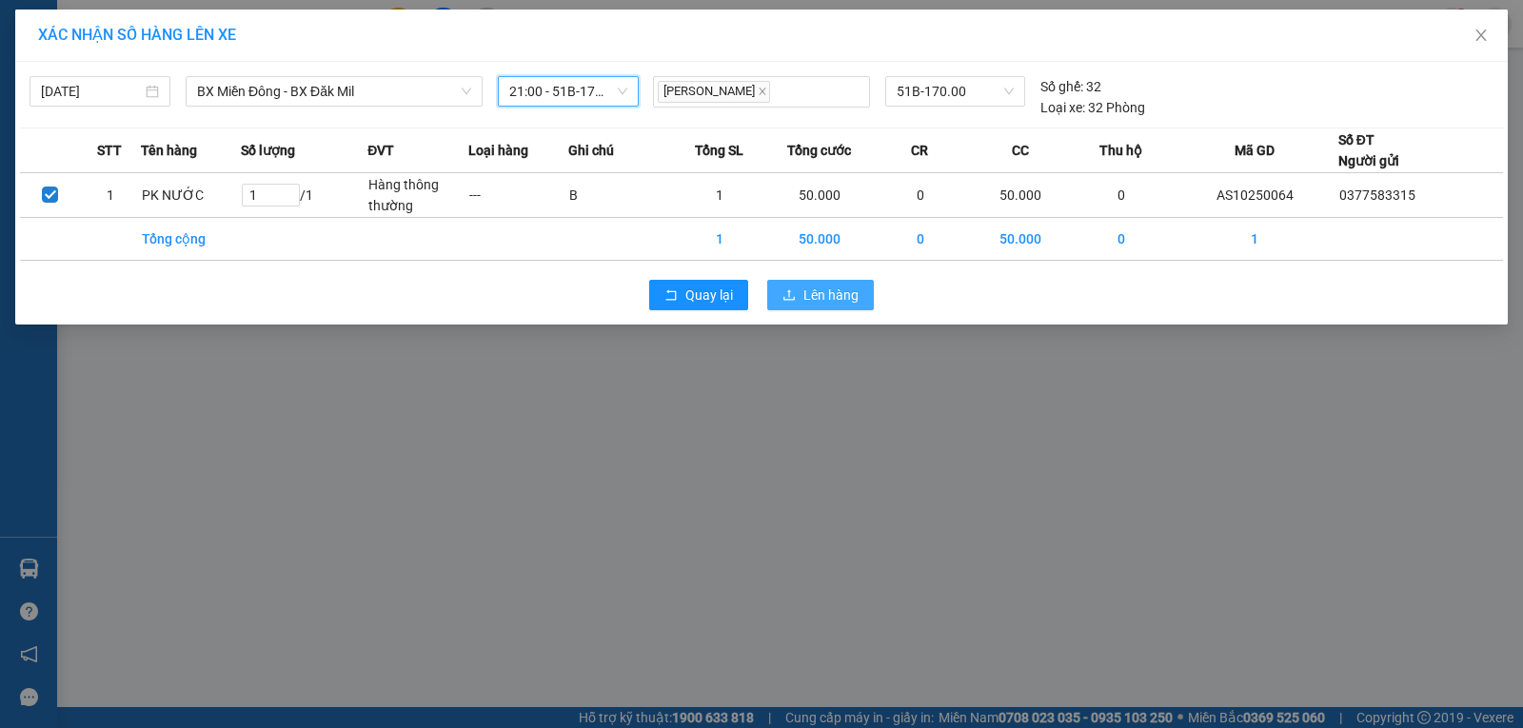
click at [811, 295] on span "Lên hàng" at bounding box center [830, 295] width 55 height 21
